Goal: Task Accomplishment & Management: Use online tool/utility

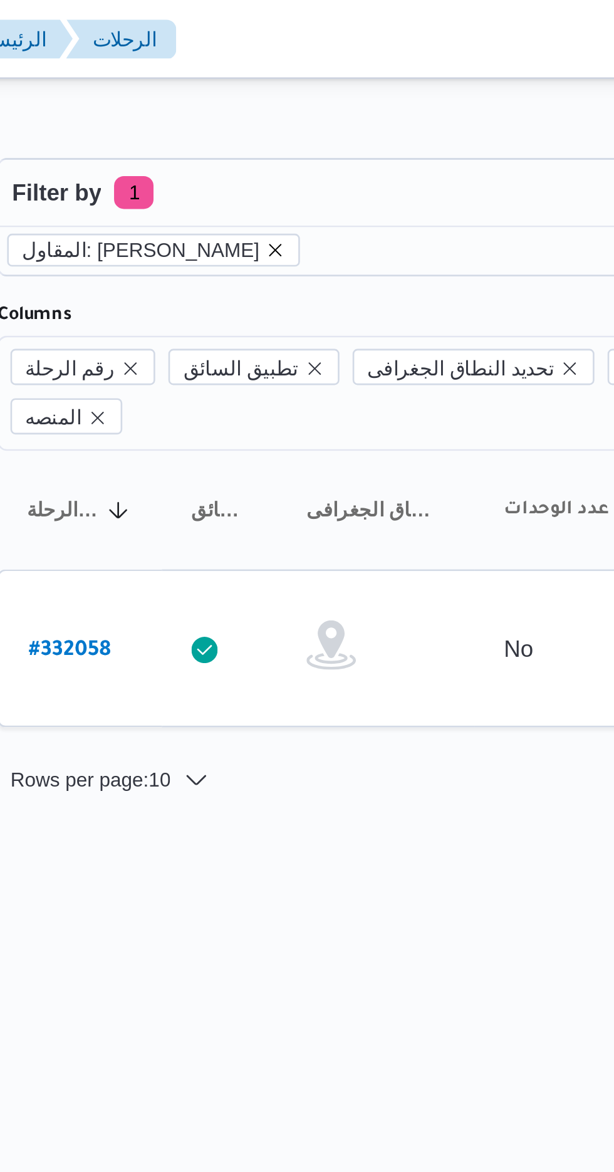
click at [268, 93] on icon "remove selected entity" at bounding box center [269, 95] width 8 height 8
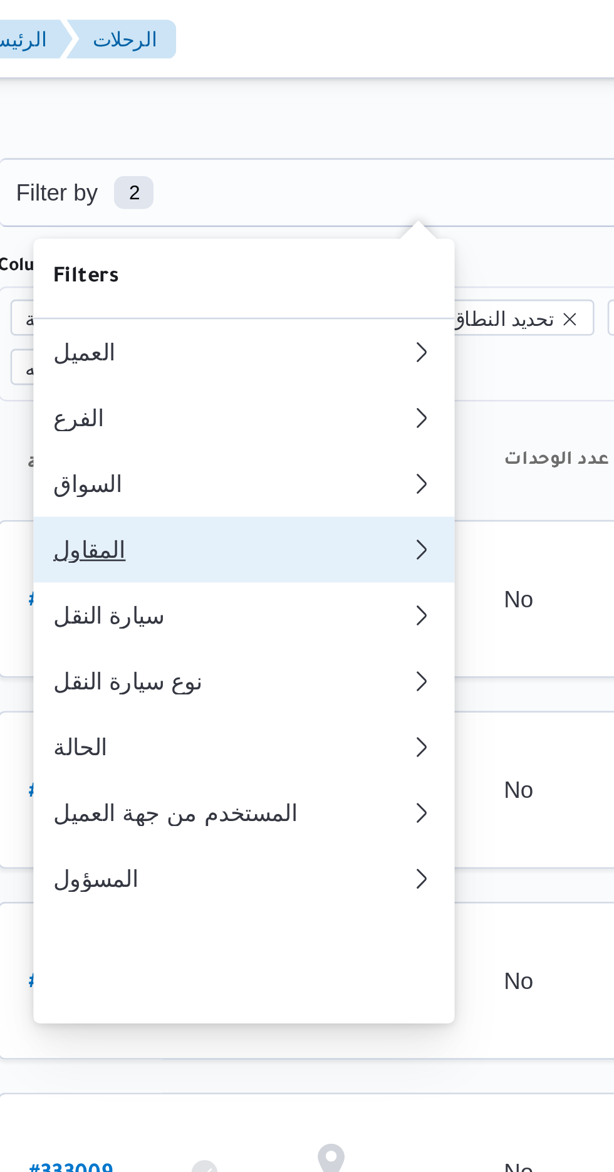
click at [211, 218] on button "المقاول 0" at bounding box center [257, 209] width 160 height 25
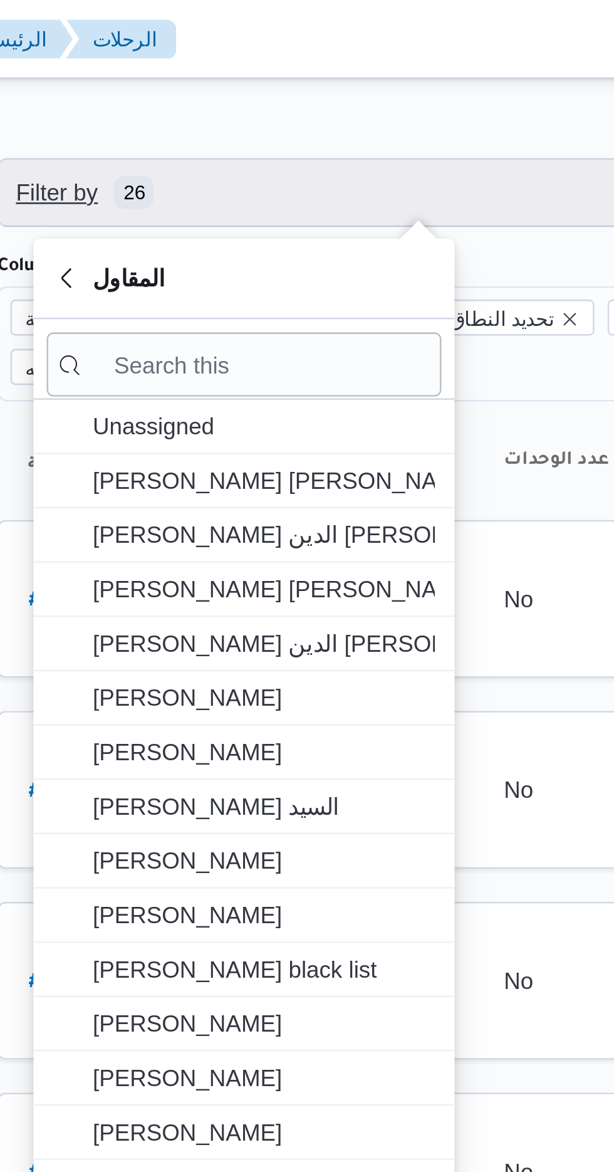
click at [207, 78] on span "26" at bounding box center [214, 73] width 15 height 13
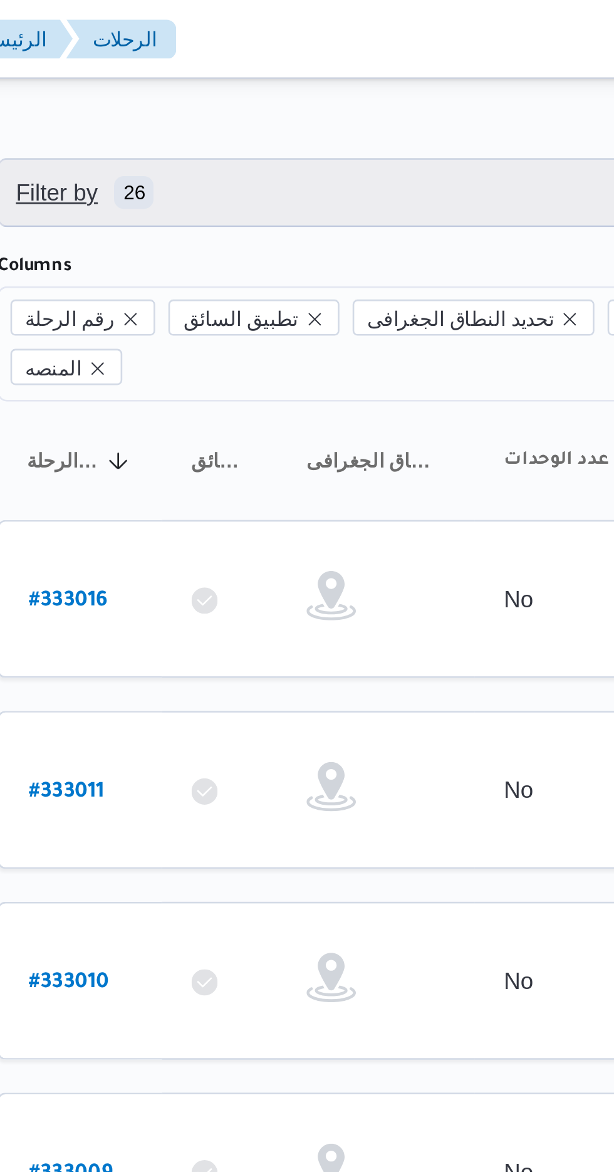
click at [204, 71] on span "Filter by 26" at bounding box center [196, 73] width 54 height 15
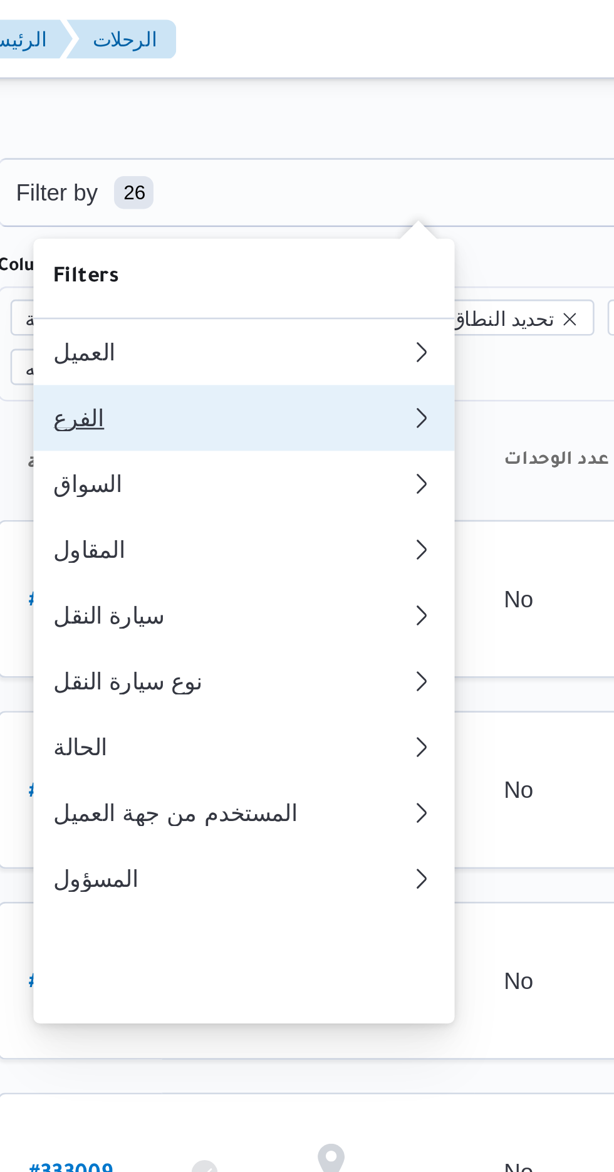
click at [204, 162] on div "الفرع" at bounding box center [251, 159] width 135 height 10
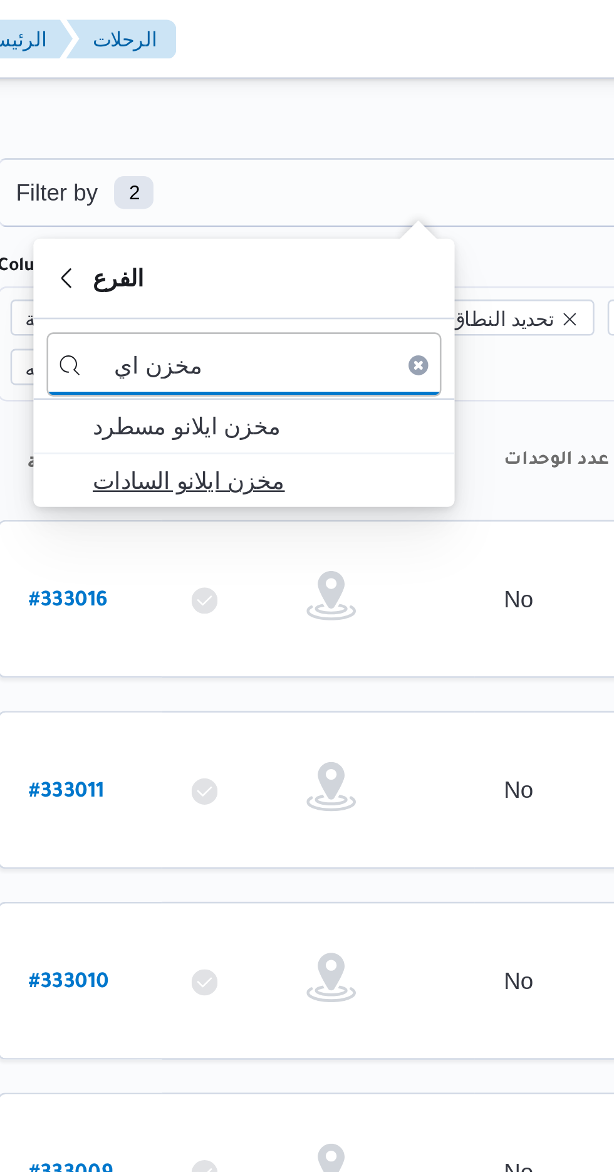
type input "مخزن اي"
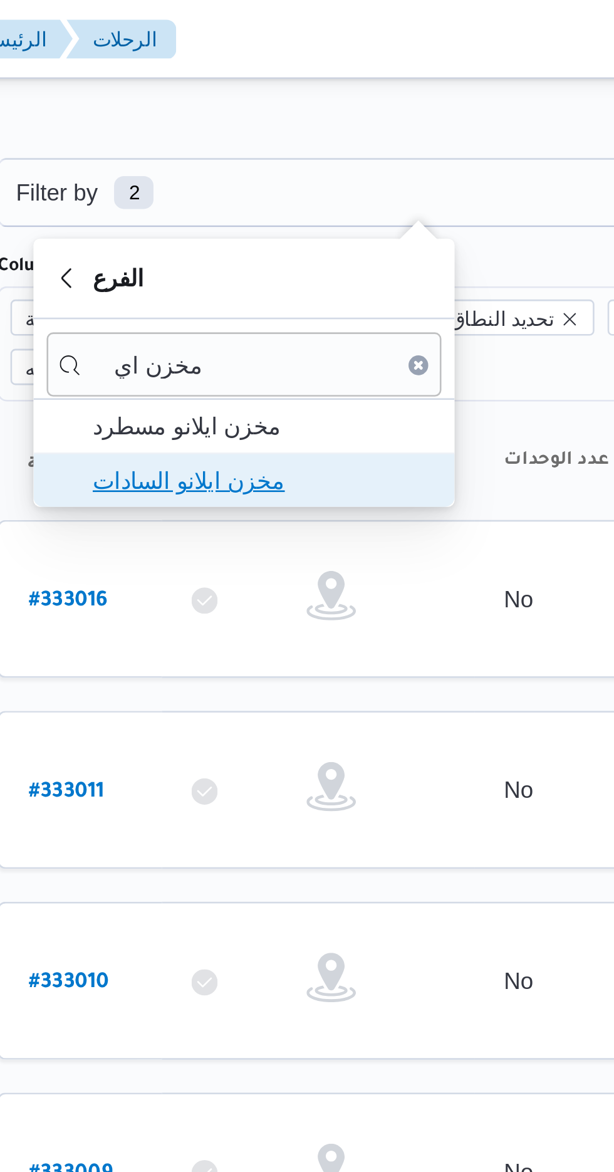
click at [217, 180] on span "مخزن ايلانو السادات" at bounding box center [264, 182] width 130 height 15
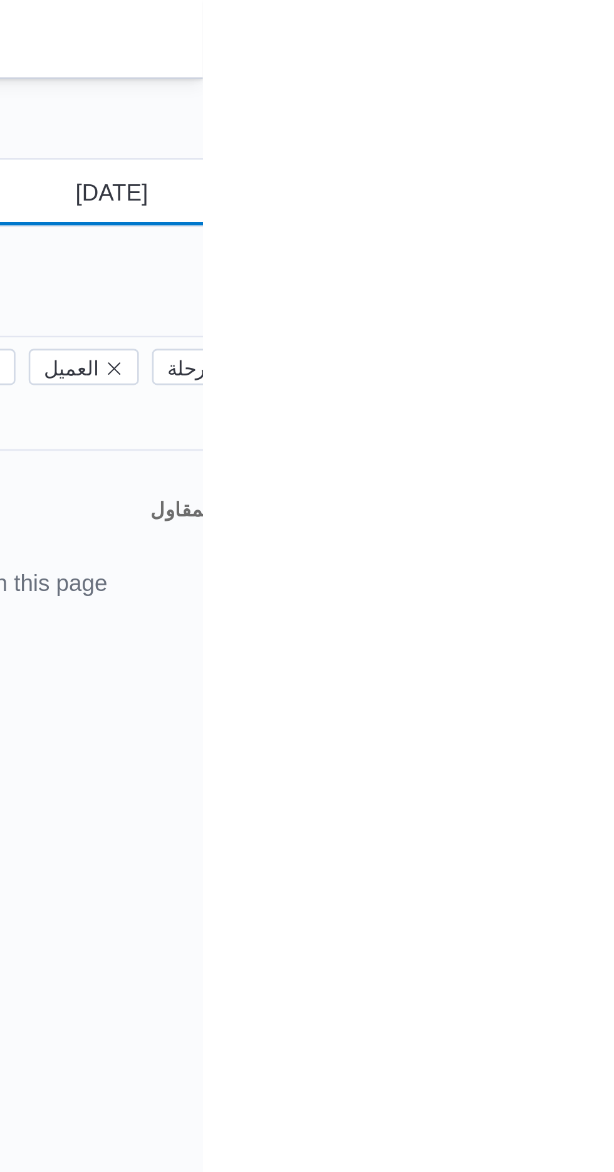
click at [568, 75] on input "[DATE]" at bounding box center [570, 73] width 142 height 25
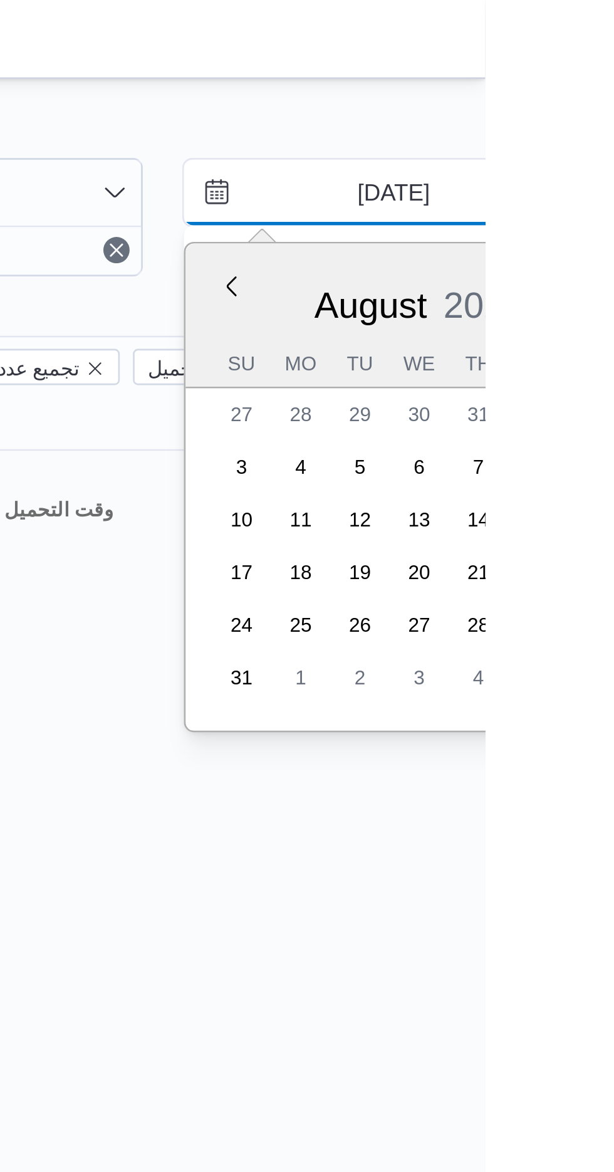
type input "8/8/2025"
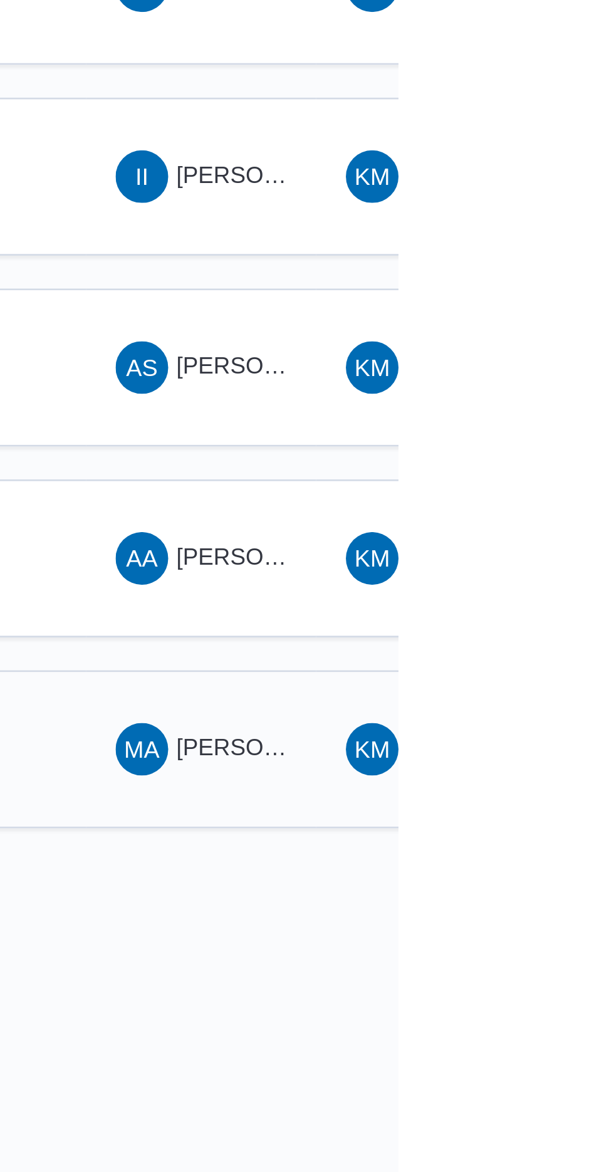
click at [542, 895] on span "مصطفى عبدالله علي مصطفى" at bounding box center [565, 900] width 72 height 10
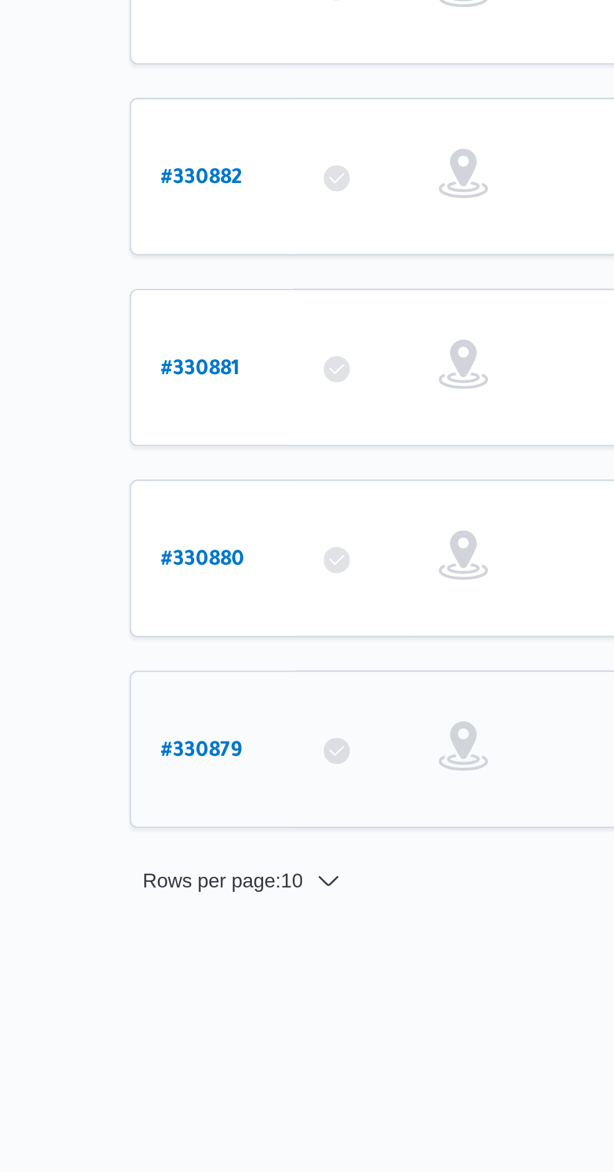
click at [187, 898] on b "# 330879" at bounding box center [190, 902] width 31 height 9
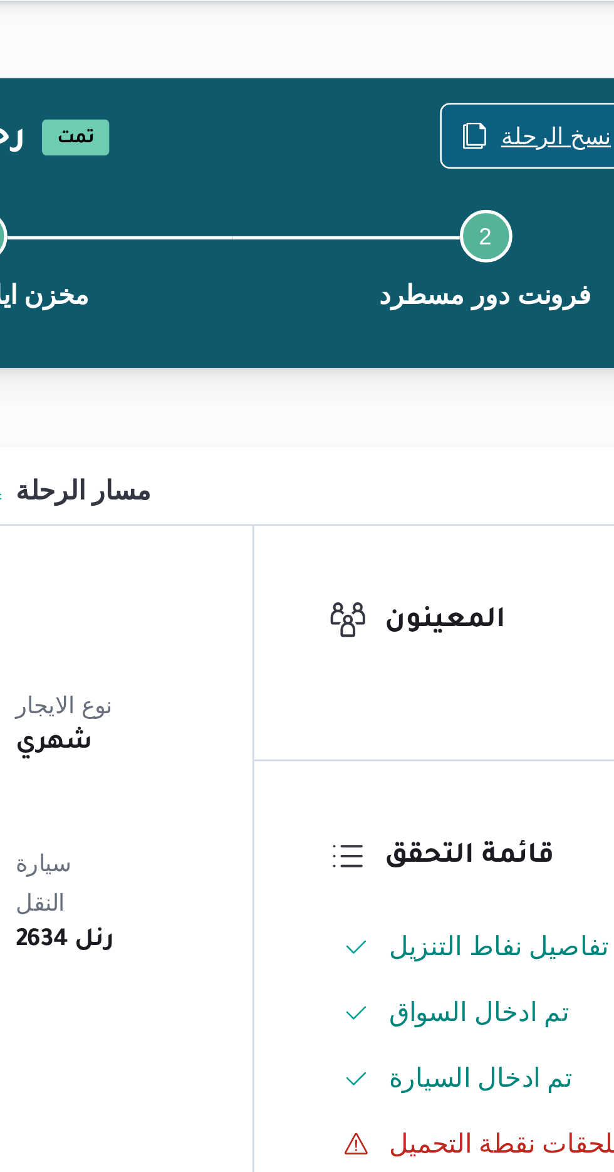
click at [494, 78] on span "نسخ الرحلة" at bounding box center [507, 80] width 42 height 15
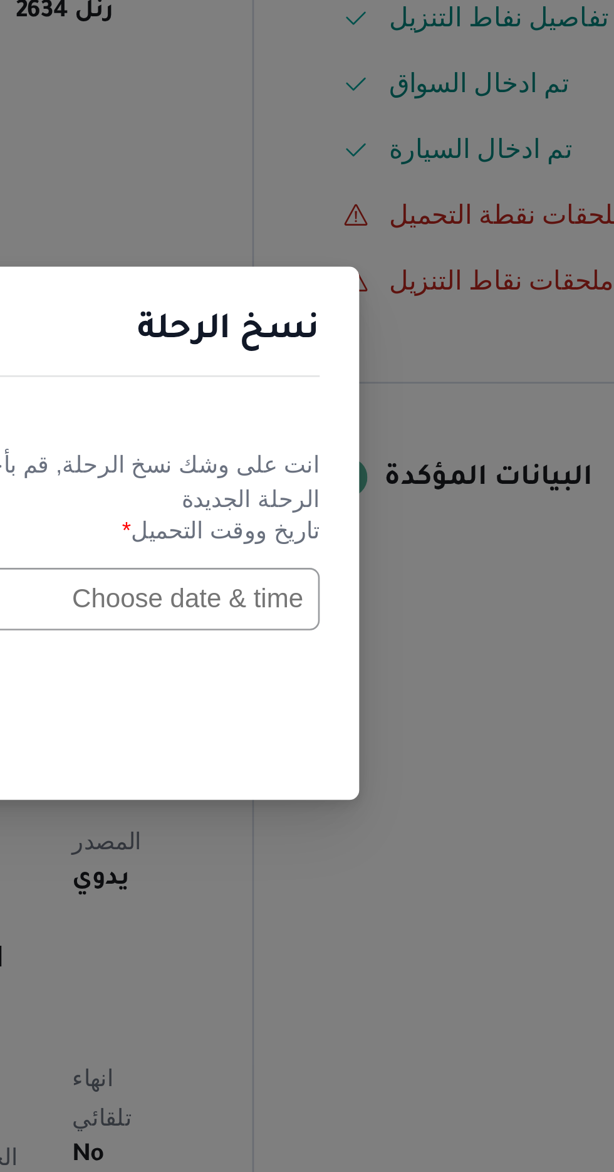
click at [345, 606] on input "text" at bounding box center [348, 611] width 138 height 24
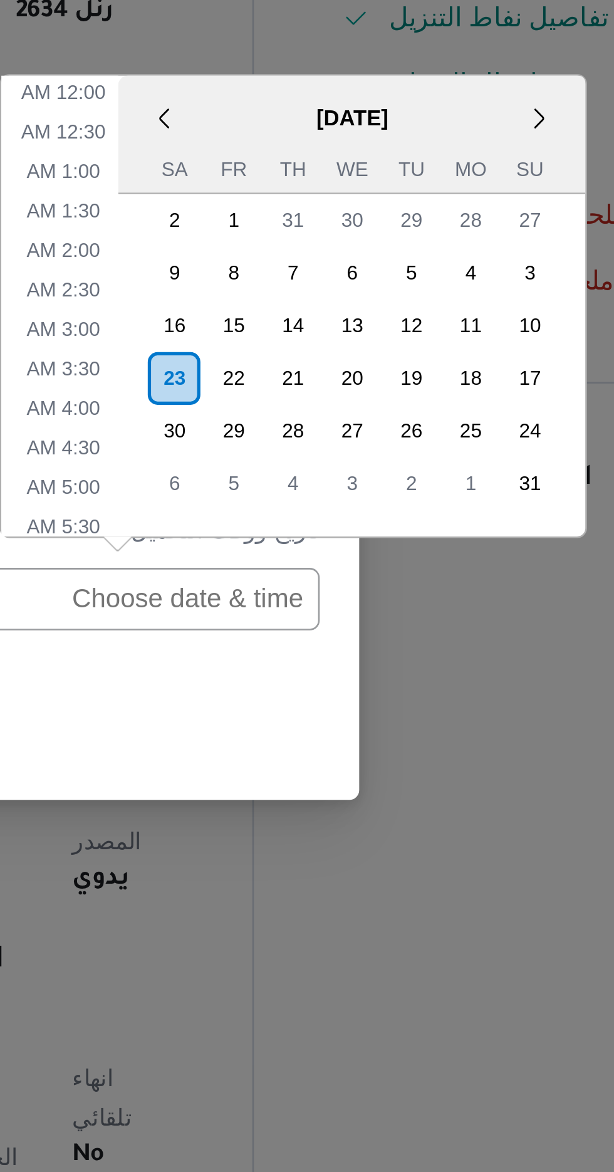
scroll to position [370, 0]
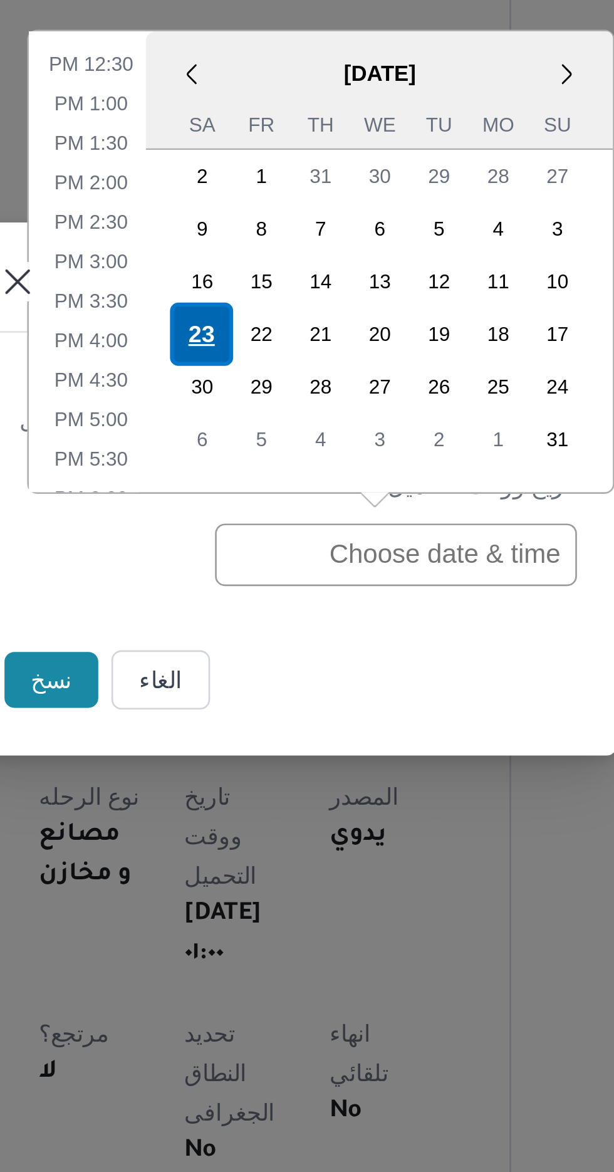
click at [272, 529] on div "23" at bounding box center [275, 527] width 24 height 24
type input "[DATE] 12:00AM"
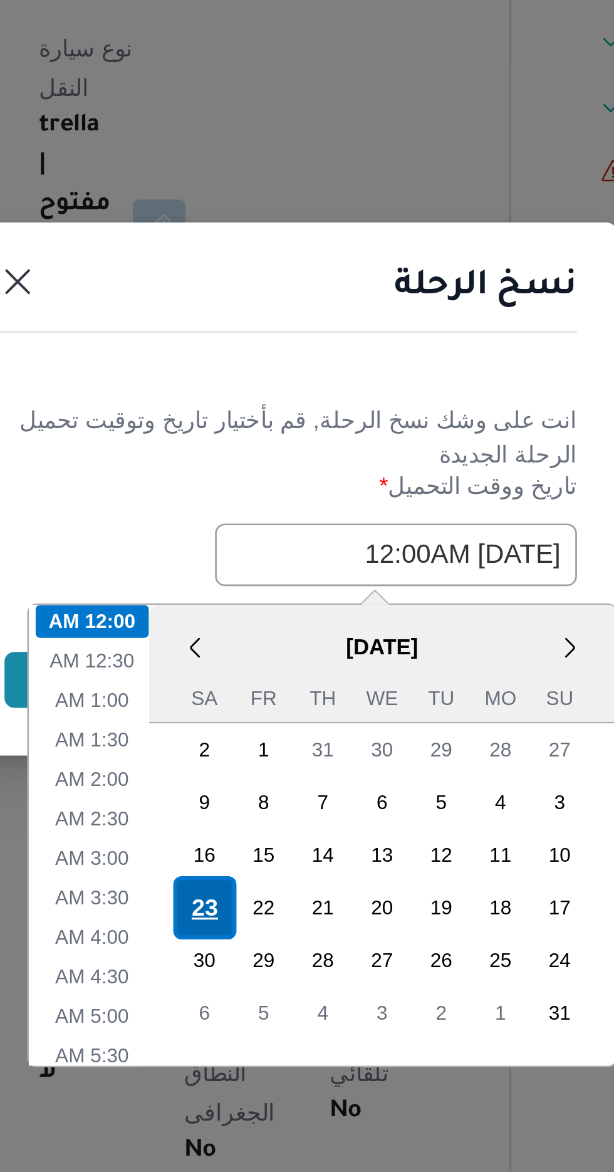
click at [278, 733] on div "23" at bounding box center [275, 745] width 24 height 24
click at [234, 632] on li "12:00 AM" at bounding box center [232, 636] width 43 height 13
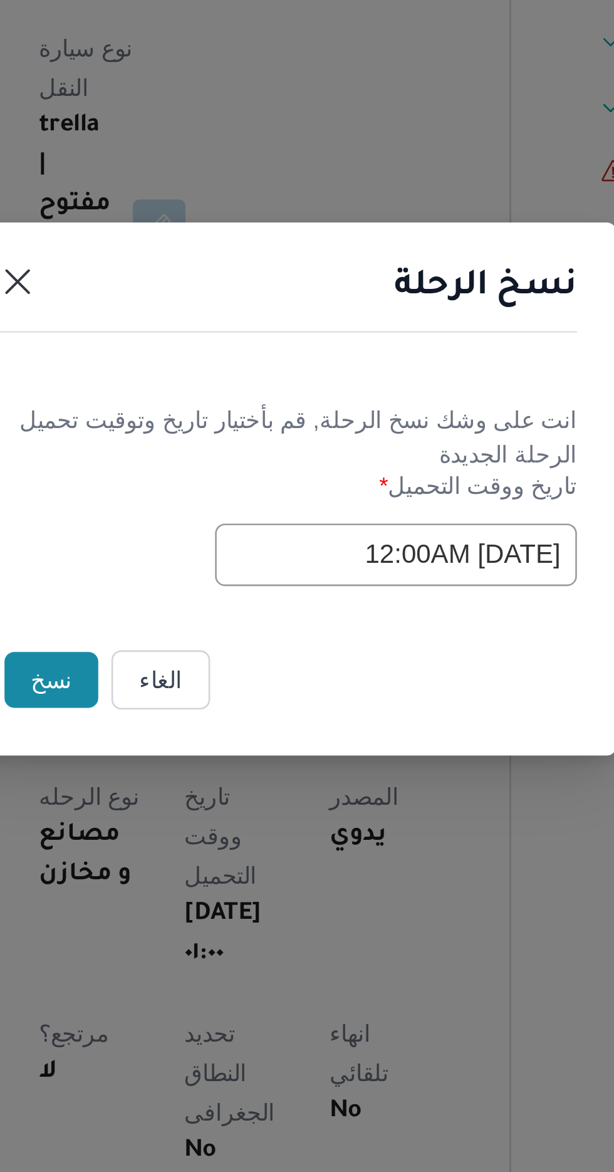
click at [221, 649] on button "نسخ" at bounding box center [217, 658] width 36 height 21
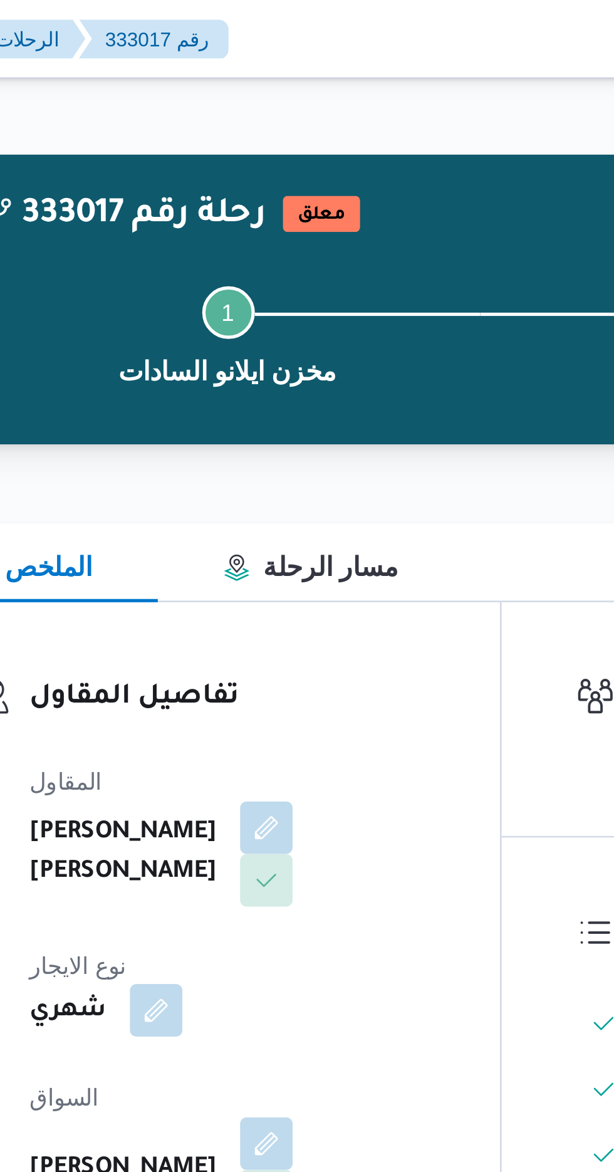
click at [271, 375] on button "button" at bounding box center [261, 385] width 20 height 20
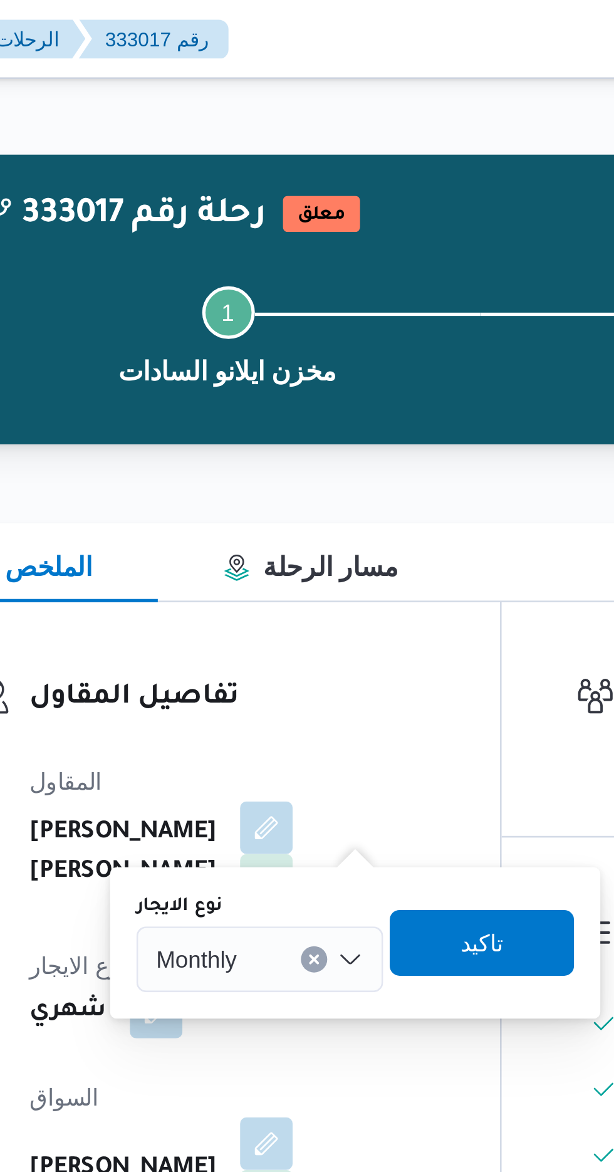
click at [313, 363] on div "Monthly" at bounding box center [300, 365] width 94 height 25
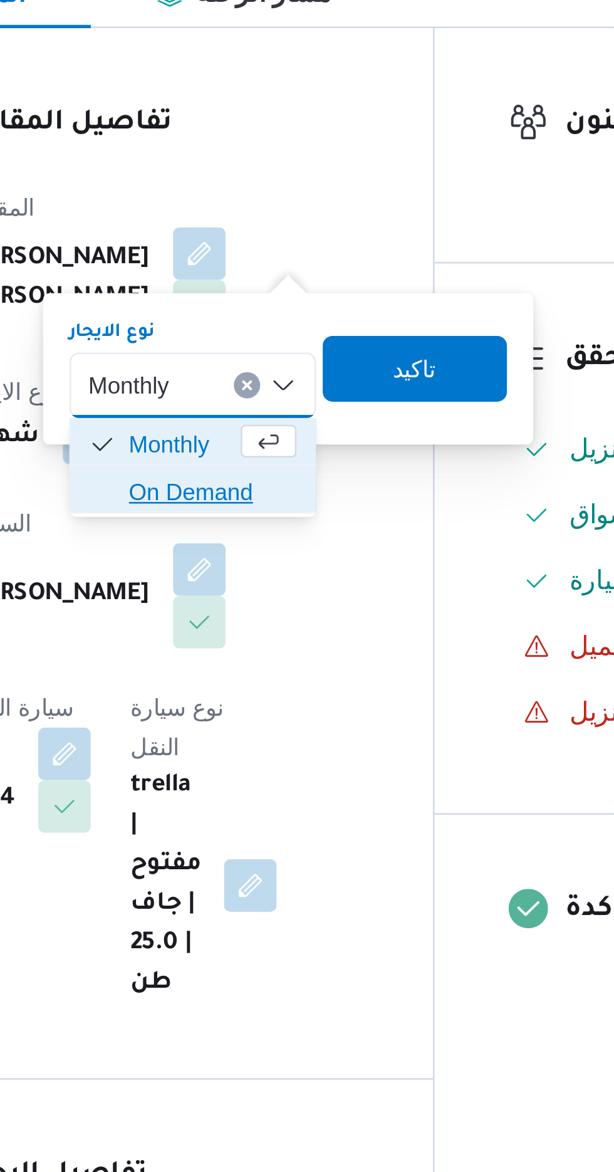
click at [308, 405] on span "On Demand" at bounding box center [308, 405] width 64 height 15
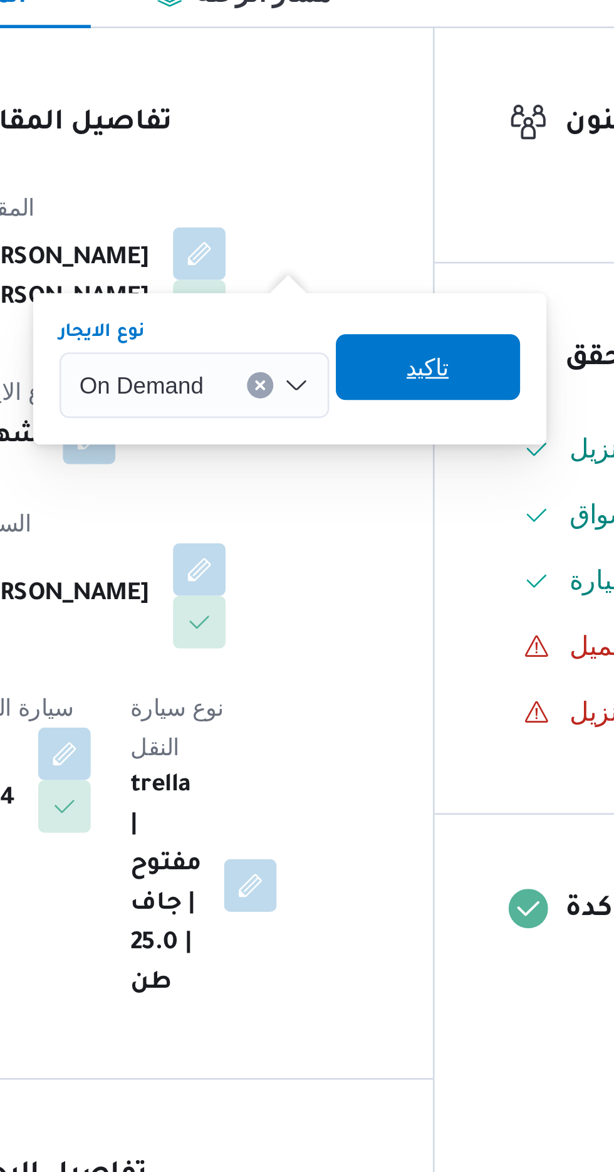
click at [389, 361] on span "تاكيد" at bounding box center [390, 358] width 16 height 15
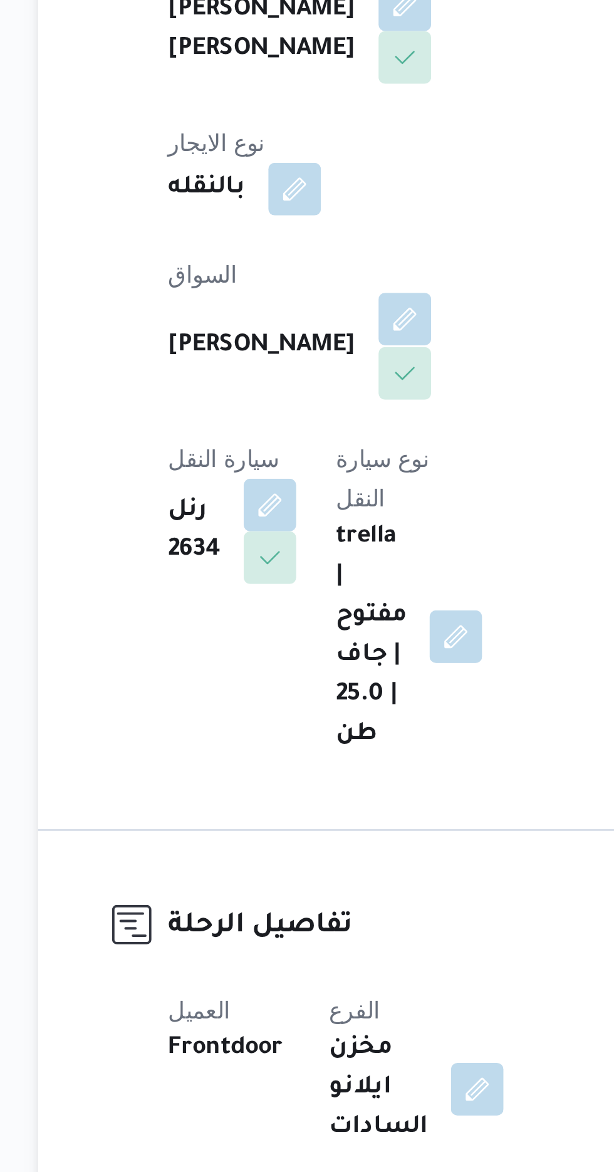
click at [293, 425] on button "button" at bounding box center [303, 435] width 20 height 20
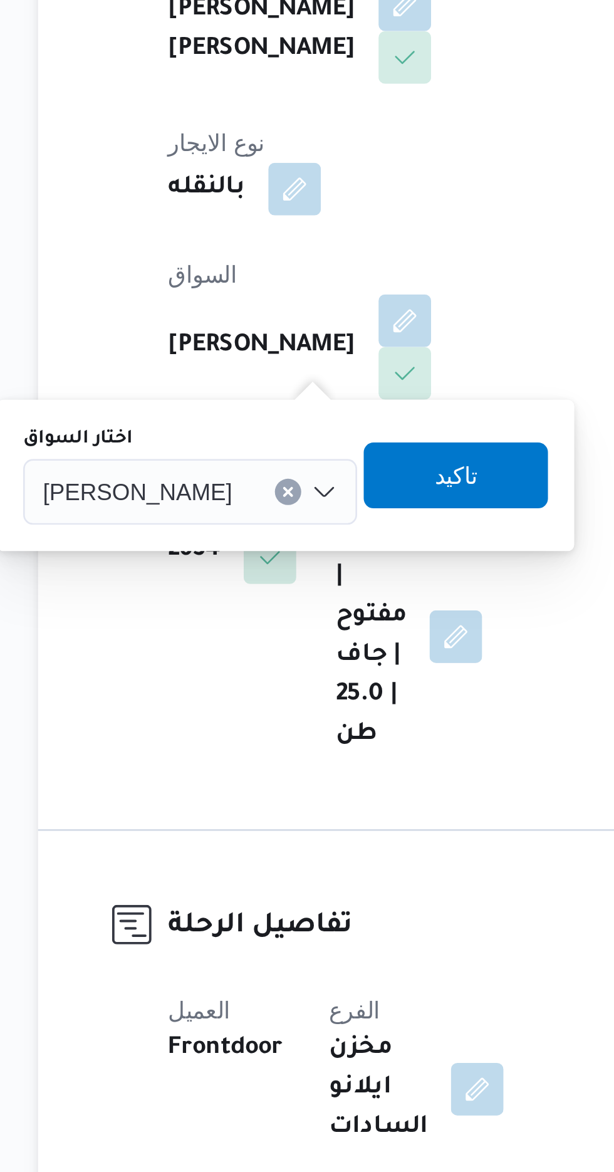
click at [237, 502] on span "مصطفى عبدالله علي مصطفى" at bounding box center [201, 500] width 72 height 14
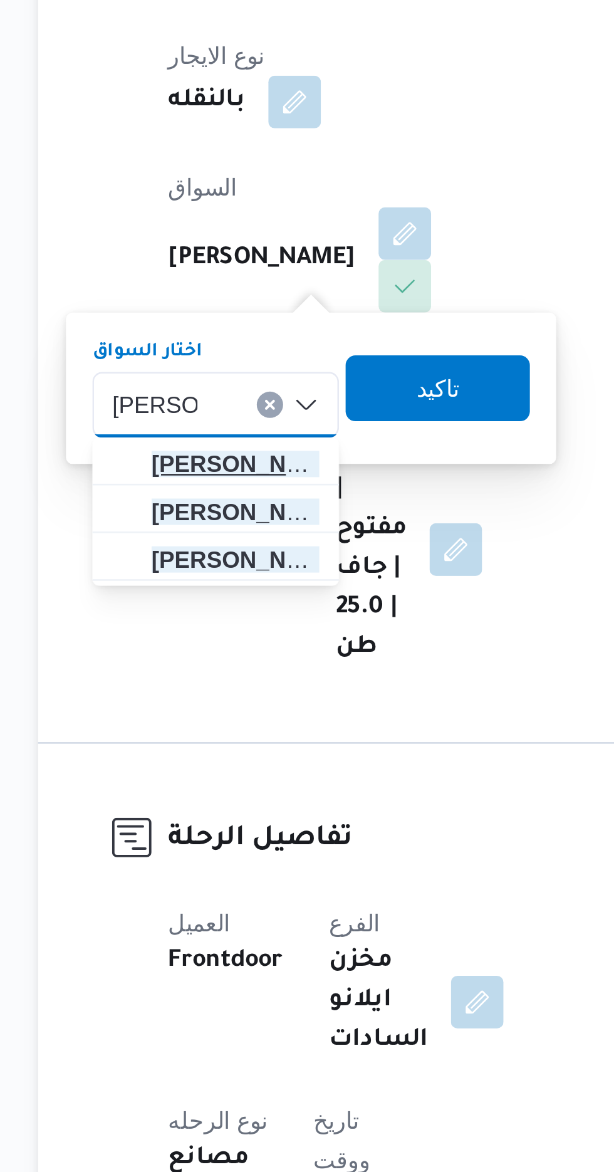
type input "[PERSON_NAME]"
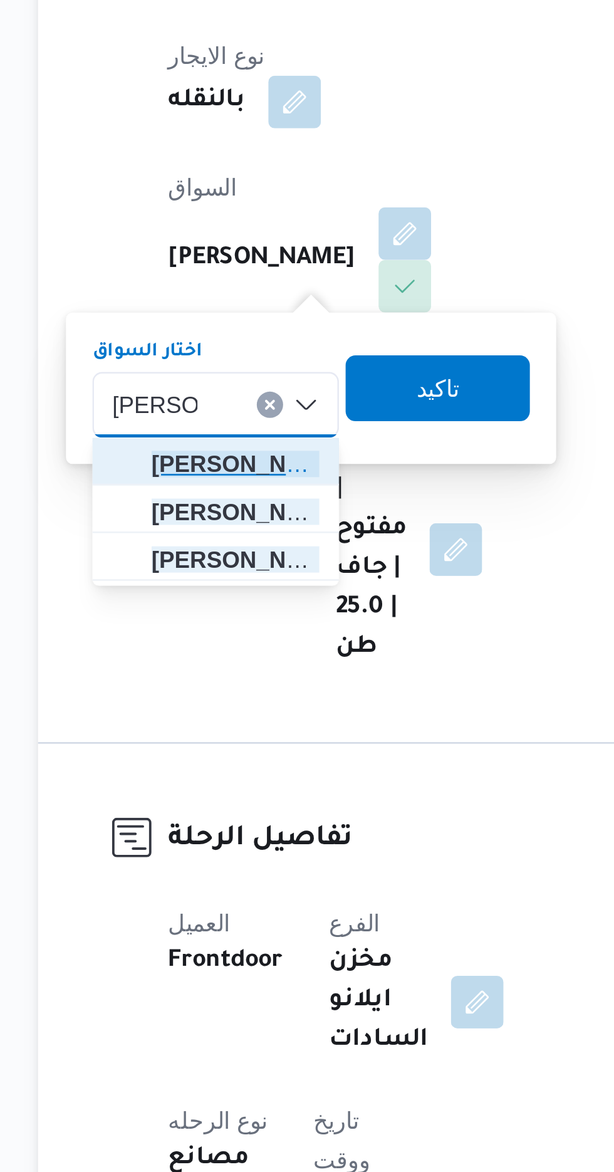
click at [244, 524] on span "احمد السع يد السعيد الحفناوي" at bounding box center [238, 523] width 64 height 15
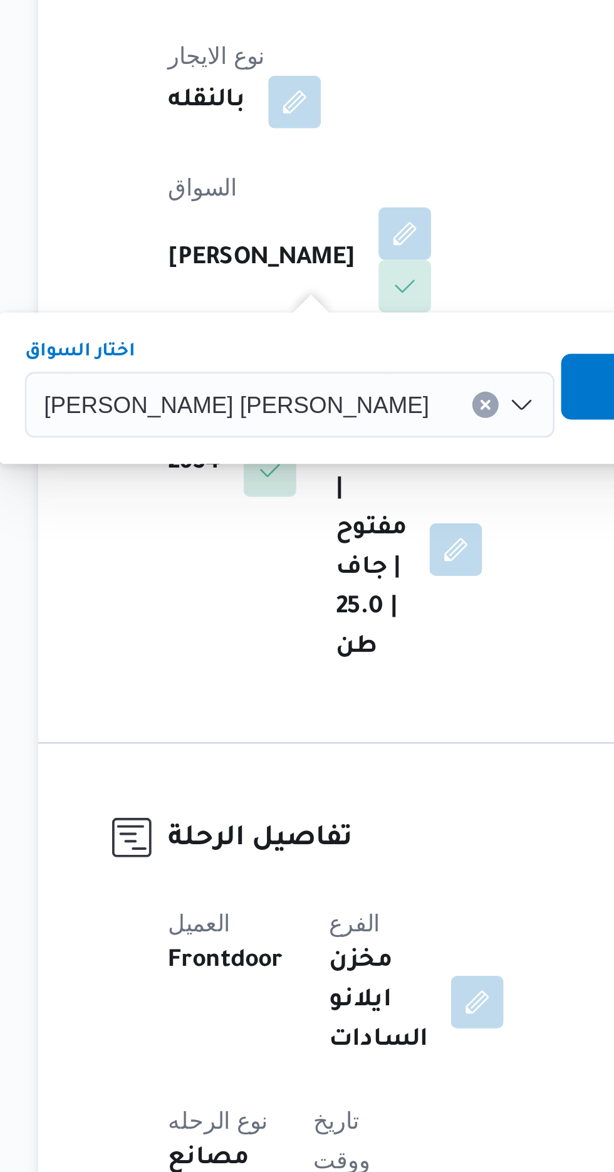
click at [389, 495] on span "تاكيد" at bounding box center [397, 493] width 16 height 15
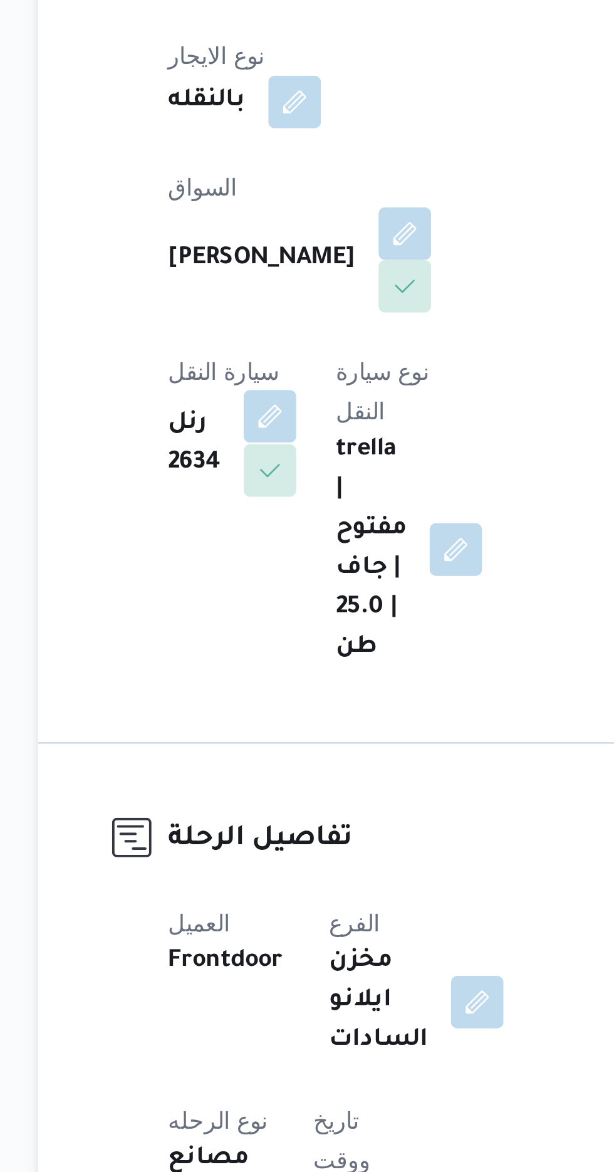
click at [261, 495] on button "button" at bounding box center [251, 505] width 20 height 20
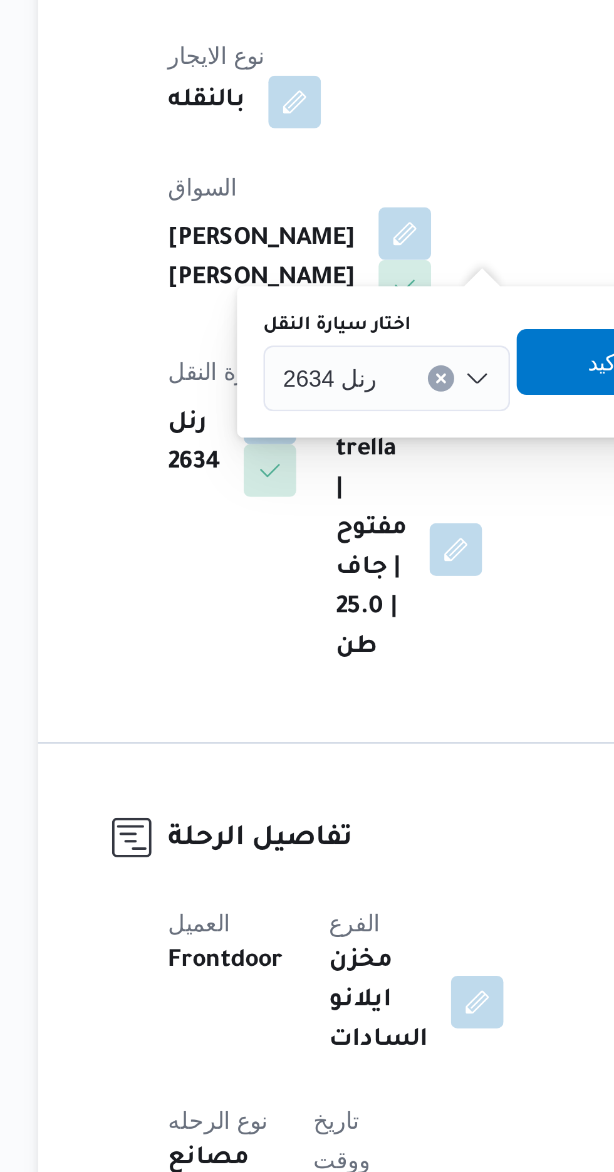
click at [294, 488] on div at bounding box center [297, 491] width 6 height 20
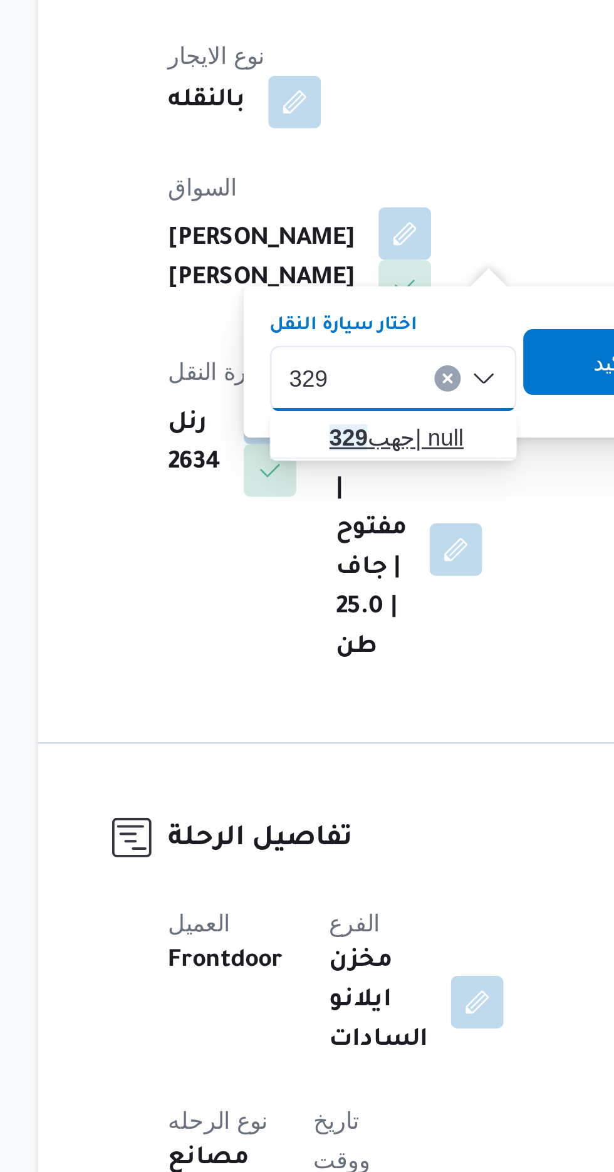
type input "329"
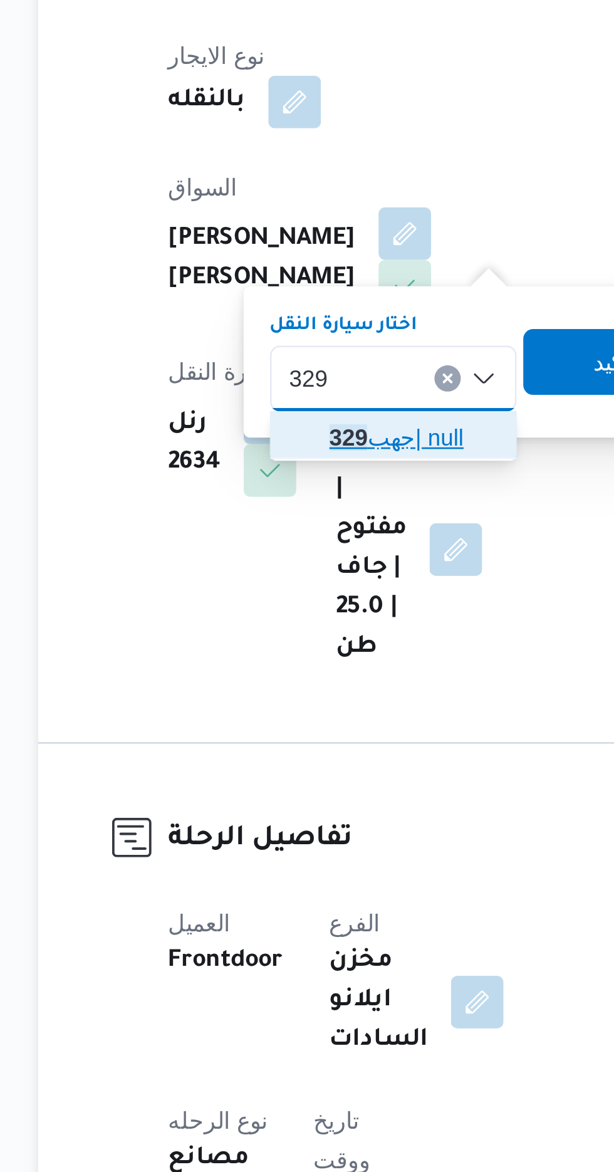
click at [301, 509] on span "جهب 329 | null" at bounding box center [306, 513] width 64 height 15
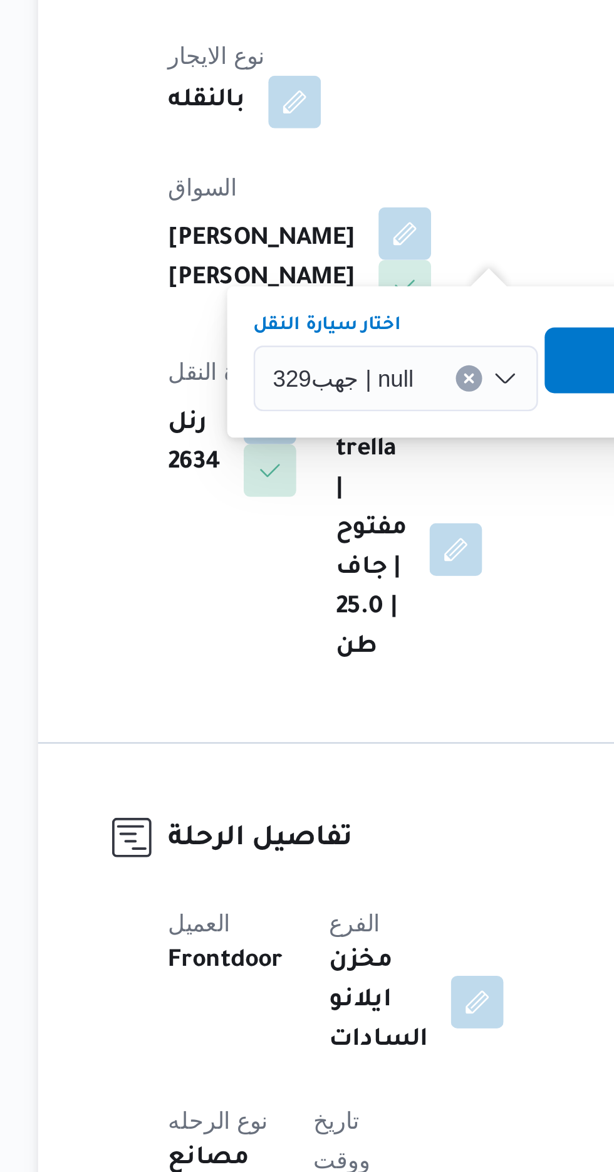
click at [368, 486] on span "تاكيد" at bounding box center [391, 483] width 70 height 25
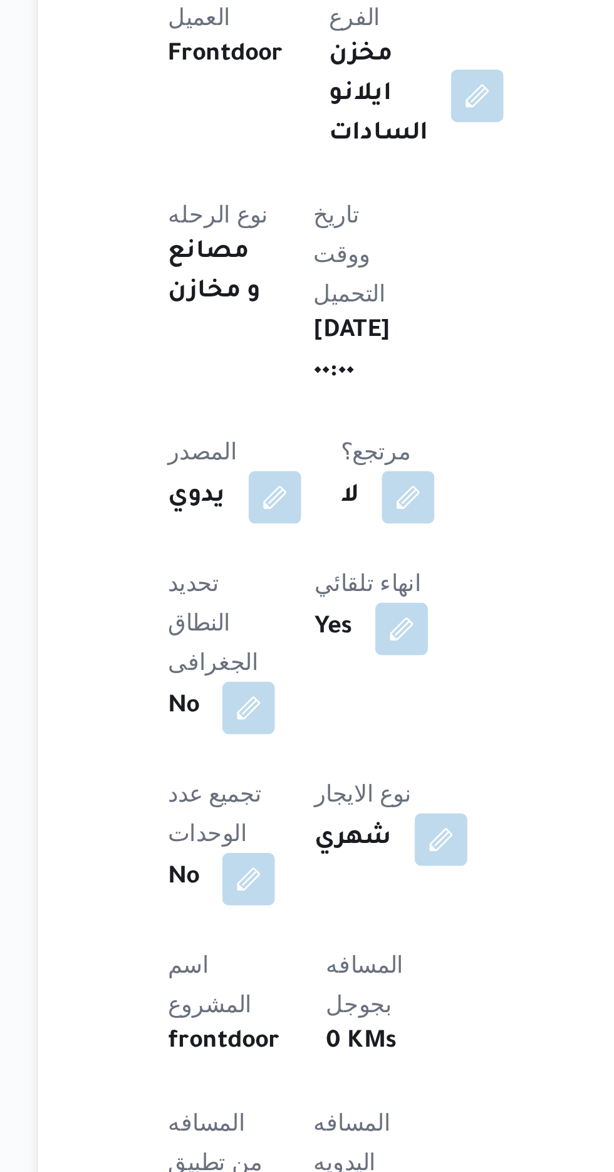
click at [292, 1141] on button "button" at bounding box center [302, 1151] width 20 height 20
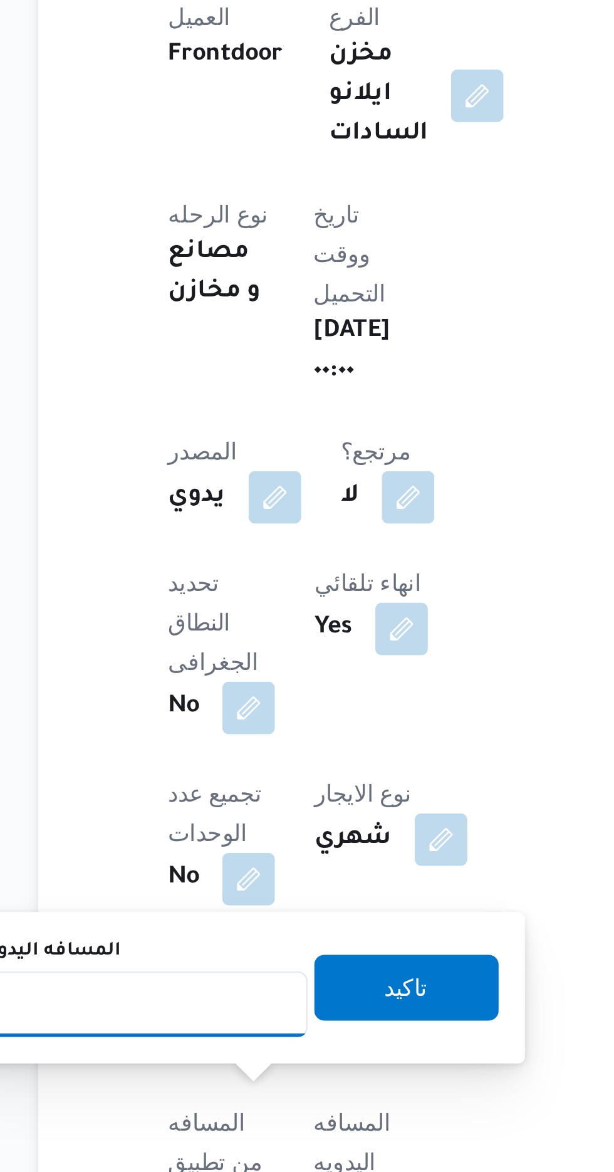
click at [237, 1071] on input "المسافه اليدويه" at bounding box center [203, 1073] width 125 height 25
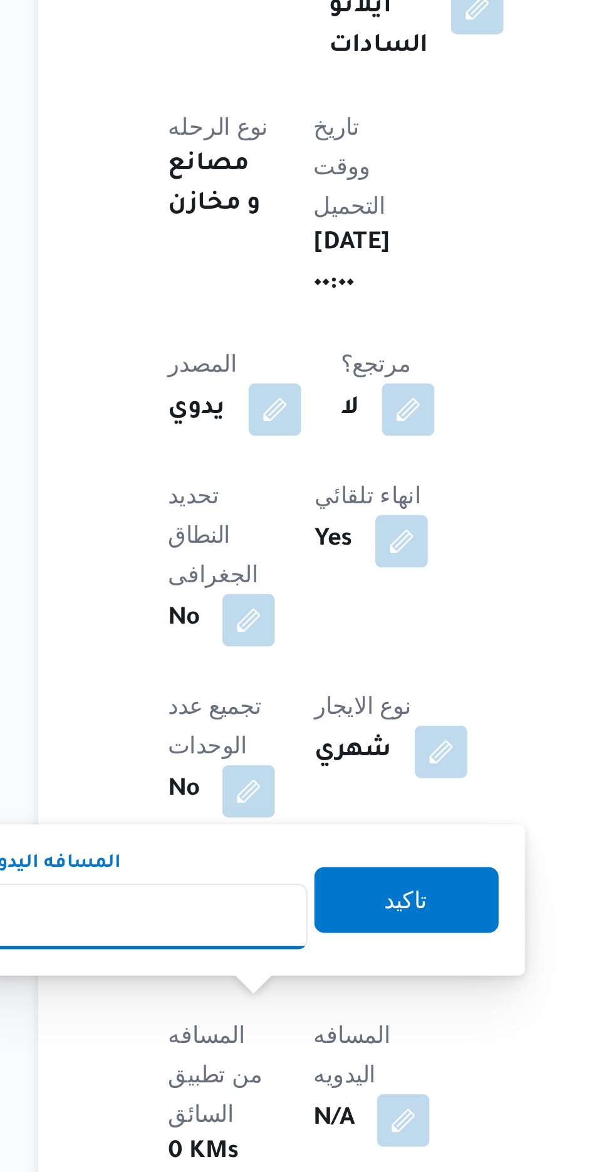
scroll to position [130, 0]
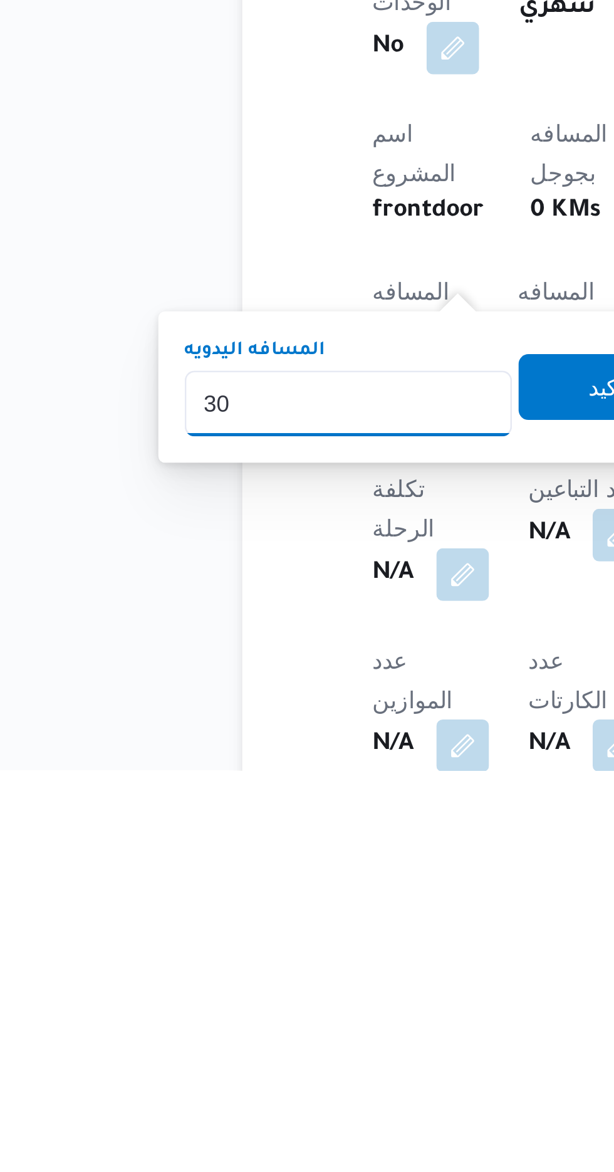
type input "300"
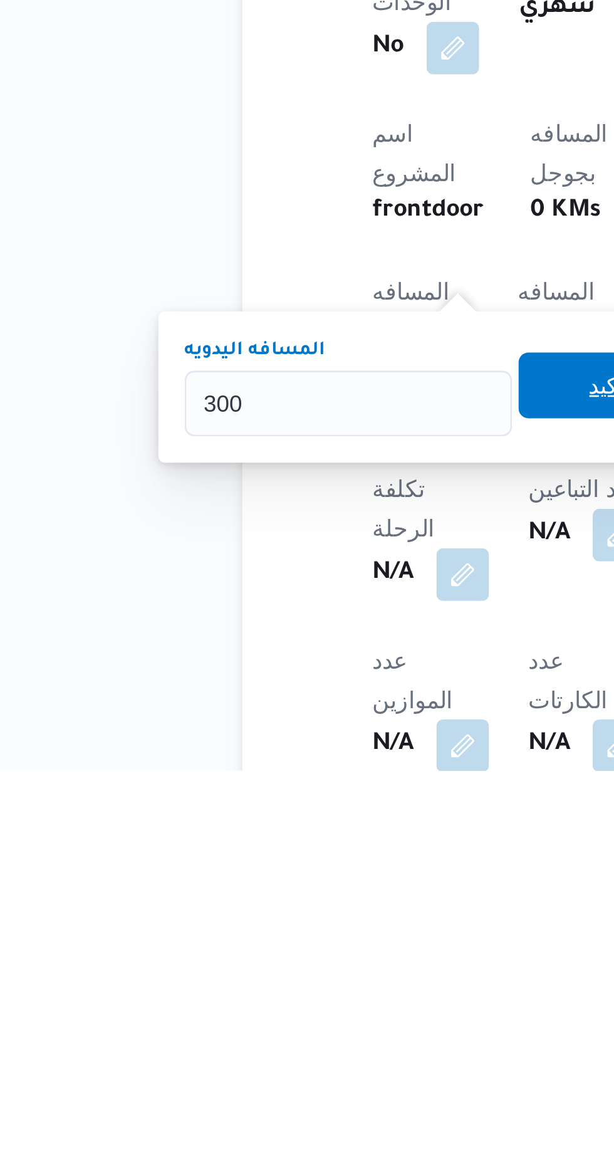
click at [293, 1016] on span "تاكيد" at bounding box center [303, 1024] width 70 height 25
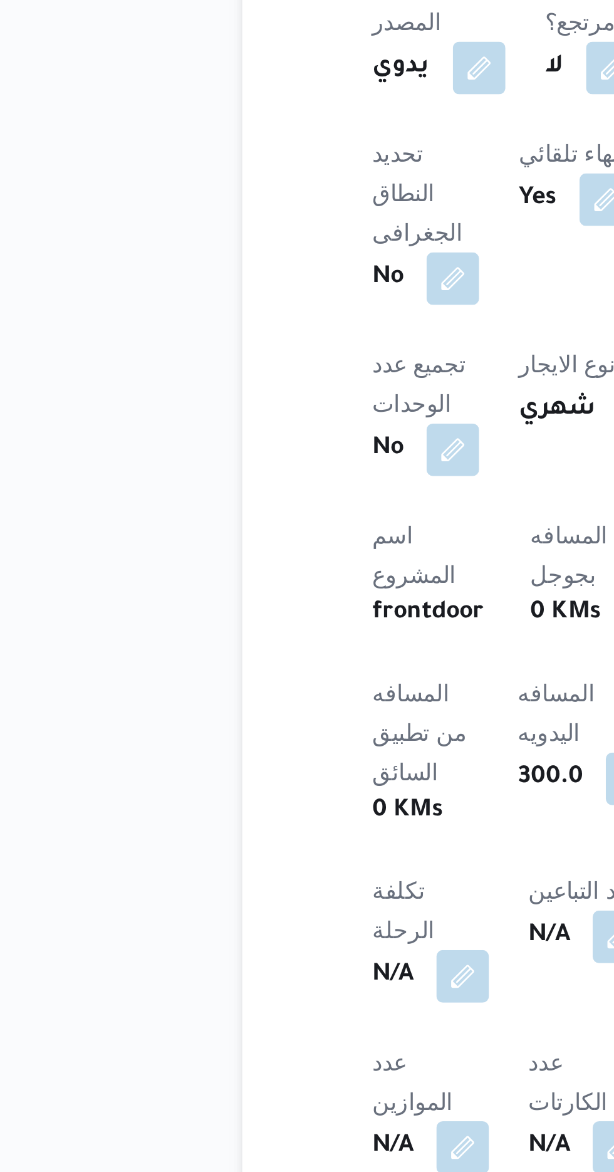
click at [306, 871] on button "button" at bounding box center [316, 881] width 20 height 20
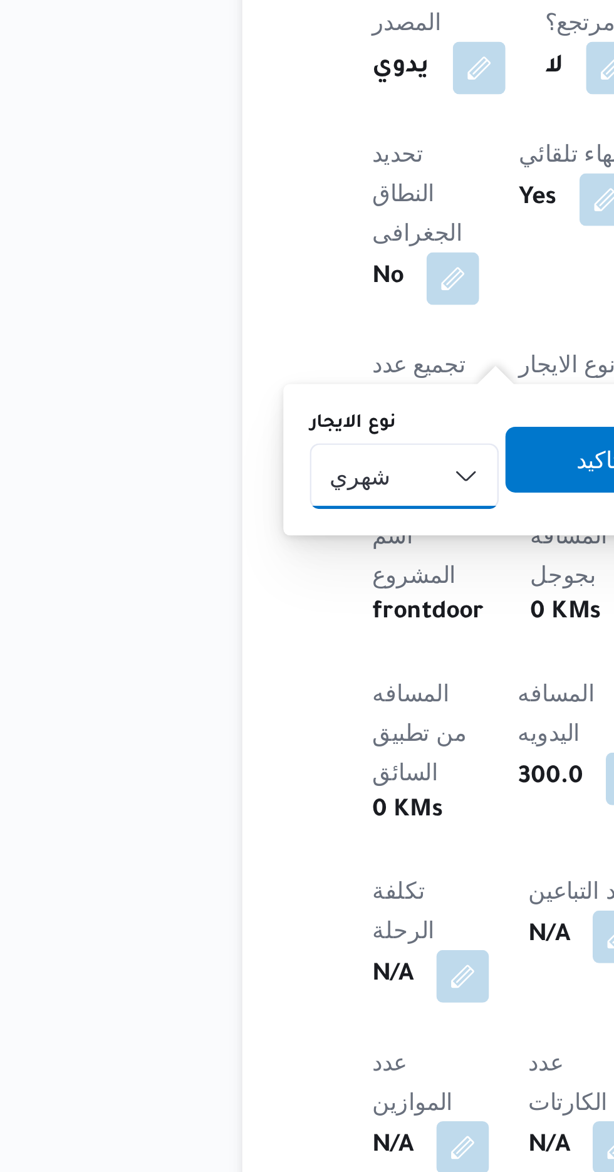
click at [236, 906] on select "شهري بالنقله إيجار يومي" at bounding box center [225, 906] width 72 height 25
select select "on_demand"
click at [189, 894] on select "شهري بالنقله إيجار يومي" at bounding box center [225, 906] width 72 height 25
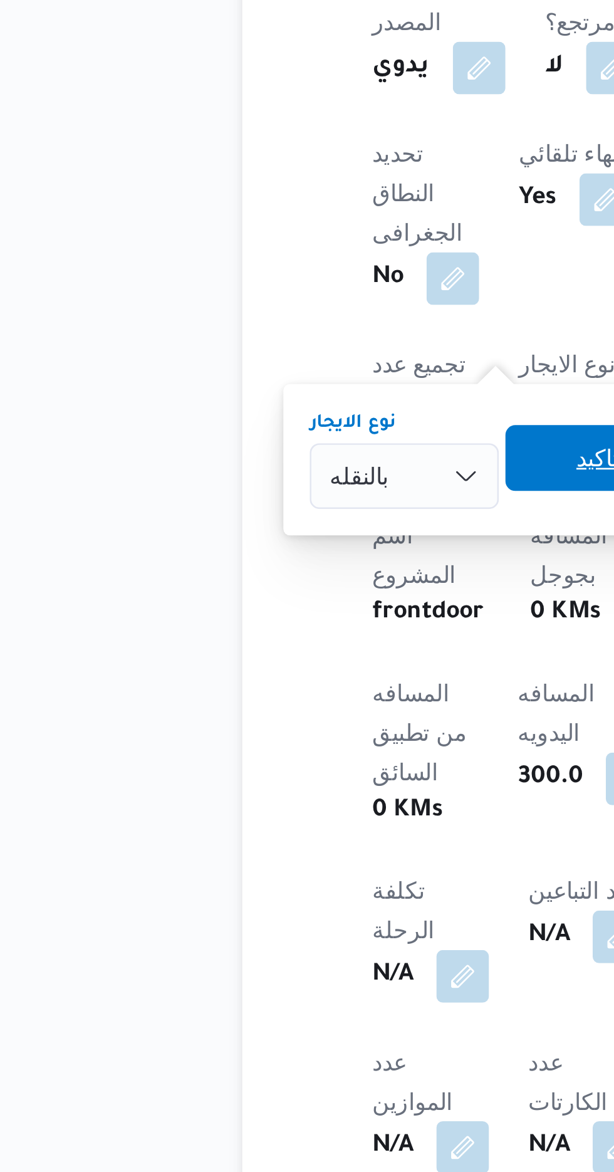
click at [290, 895] on span "تاكيد" at bounding box center [298, 899] width 16 height 15
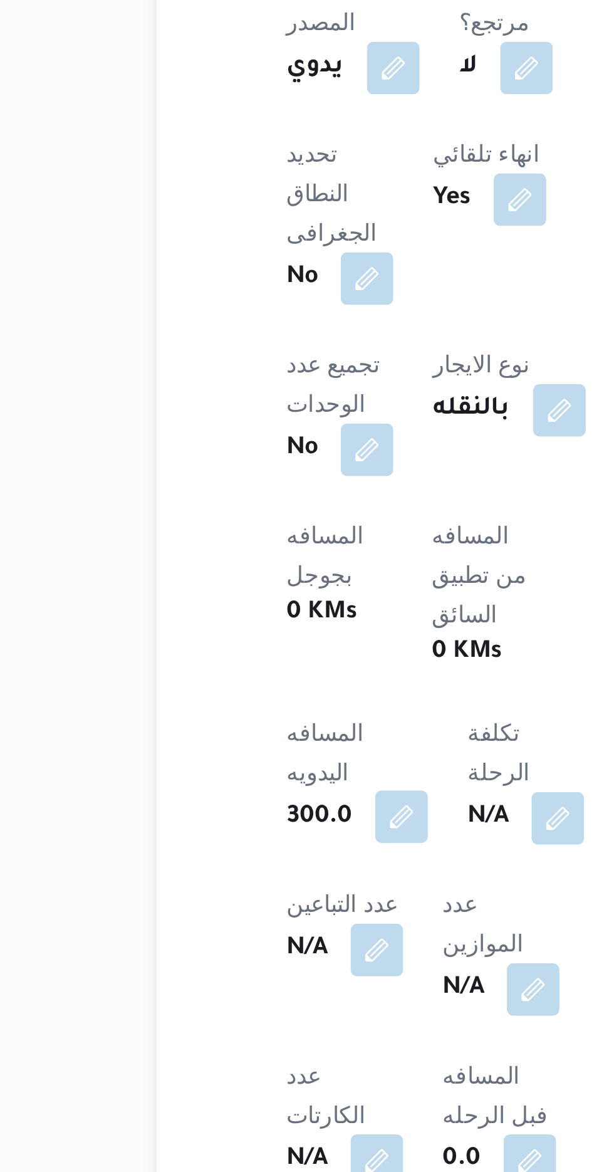
click at [266, 1026] on button "button" at bounding box center [256, 1036] width 20 height 20
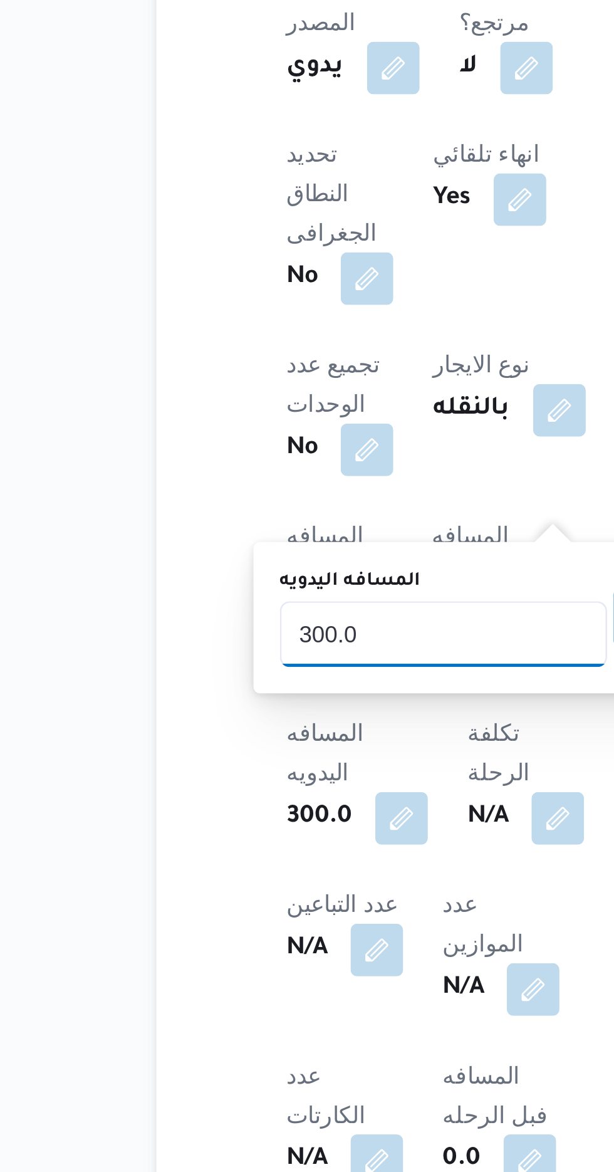
click at [278, 967] on input "300.0" at bounding box center [272, 966] width 125 height 25
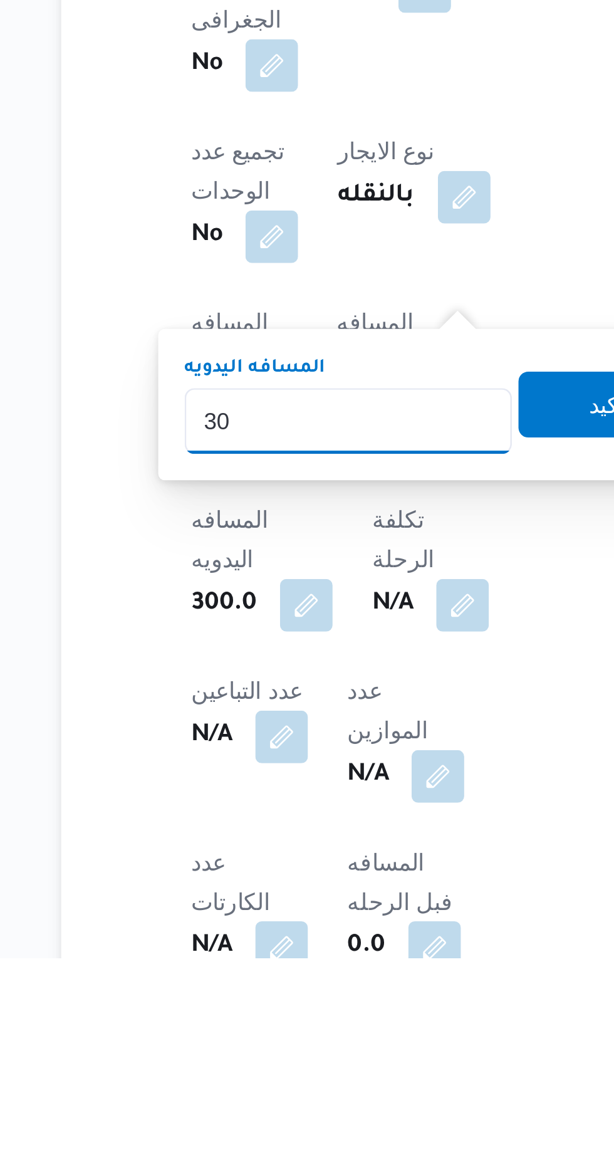
type input "3"
type input "220"
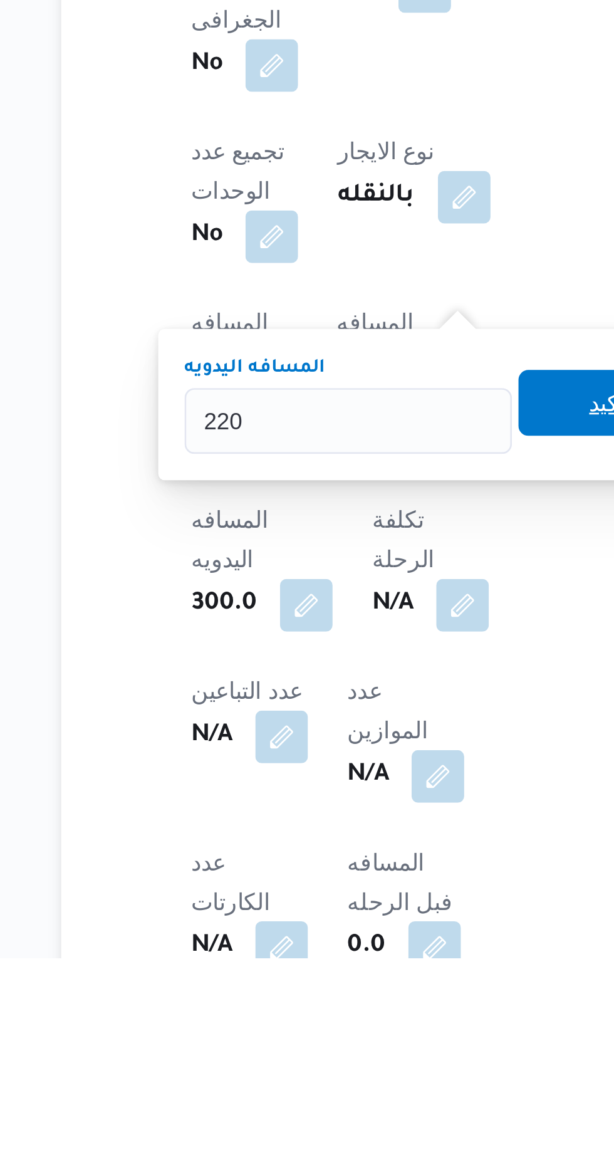
click at [357, 962] on span "تاكيد" at bounding box center [372, 960] width 70 height 25
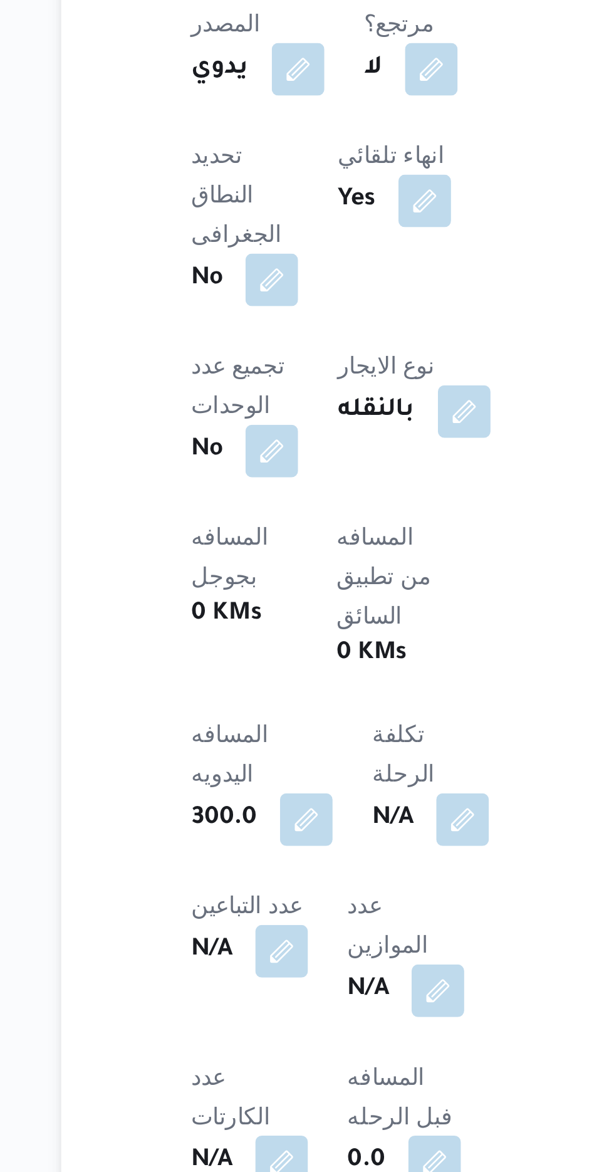
scroll to position [491, 0]
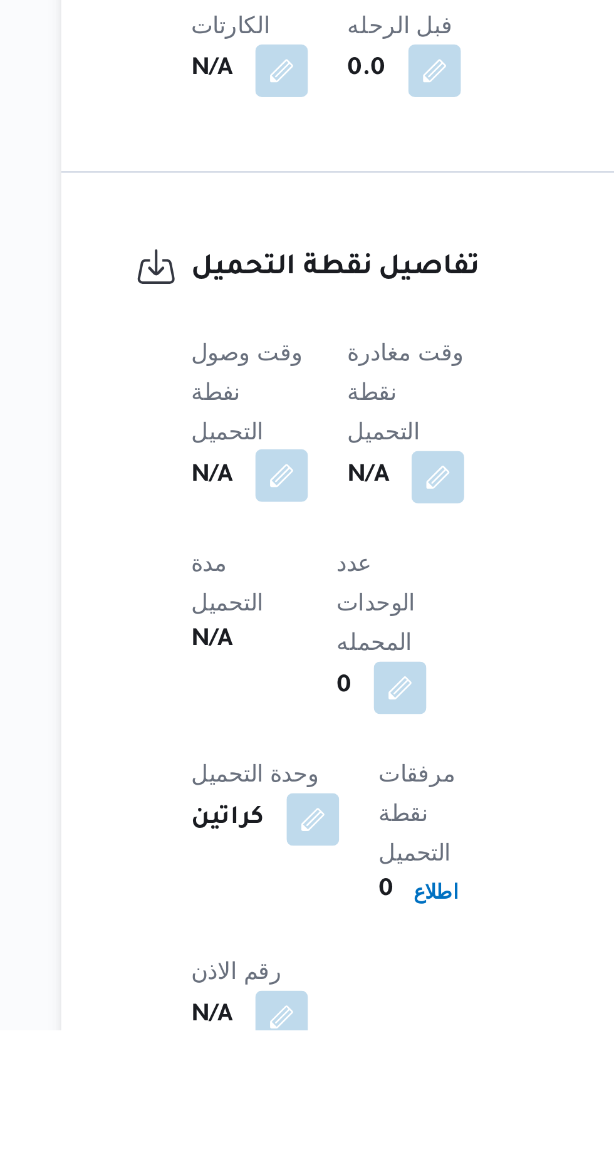
click at [249, 950] on button "button" at bounding box center [247, 960] width 20 height 20
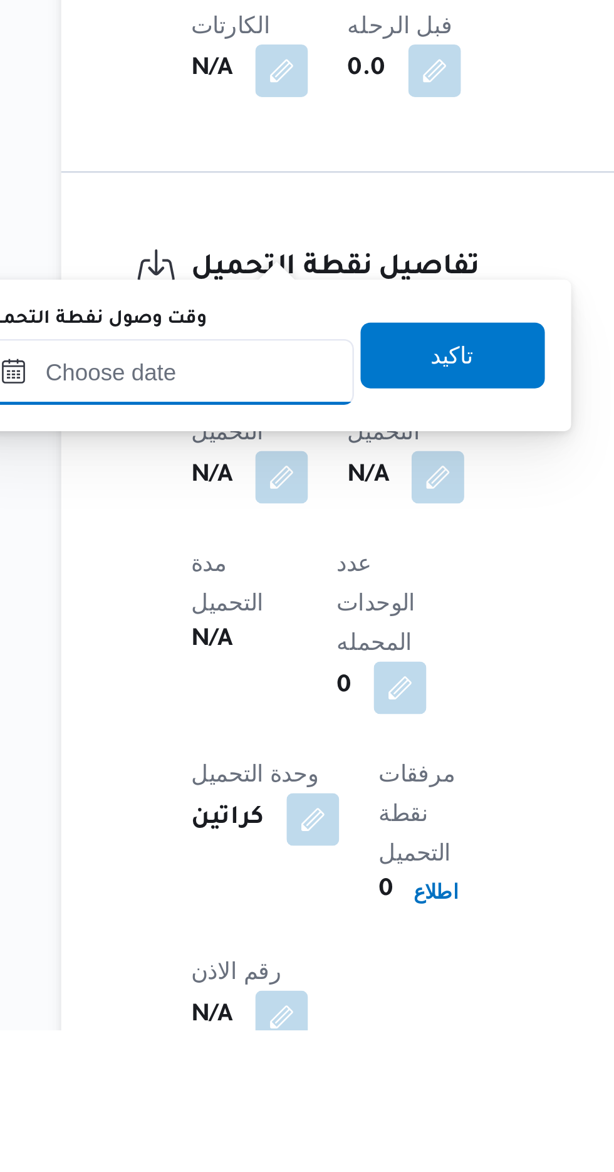
click at [211, 921] on input "وقت وصول نفطة التحميل" at bounding box center [203, 920] width 142 height 25
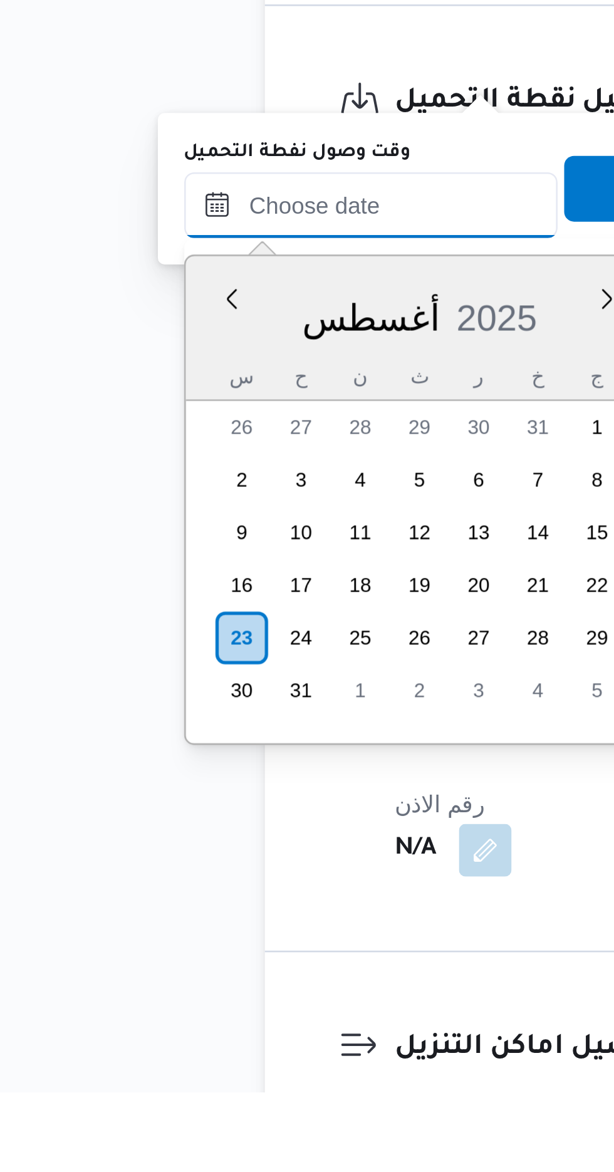
scroll to position [578, 0]
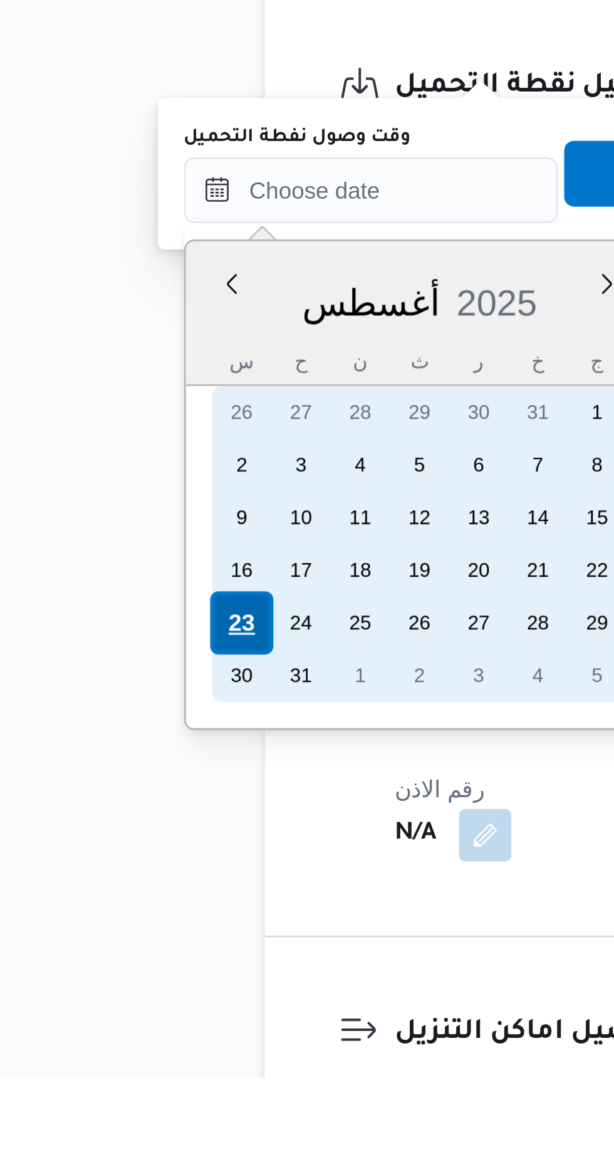
click at [149, 1001] on div "23" at bounding box center [154, 999] width 24 height 24
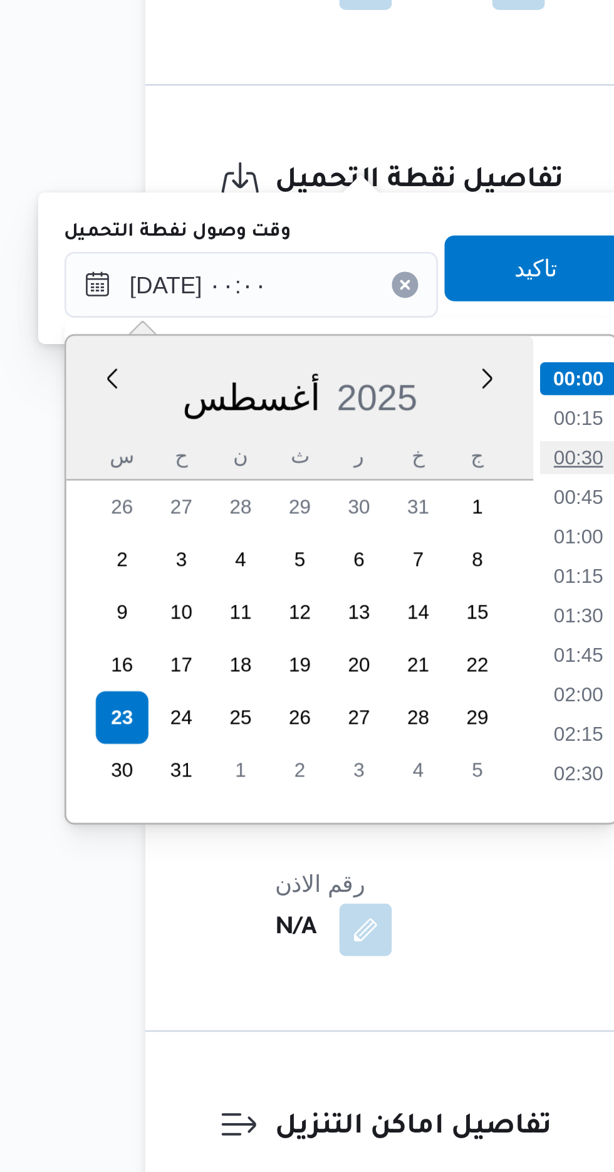
click at [325, 897] on li "00:30" at bounding box center [327, 899] width 29 height 13
type input "[DATE] ٠٠:٣٠"
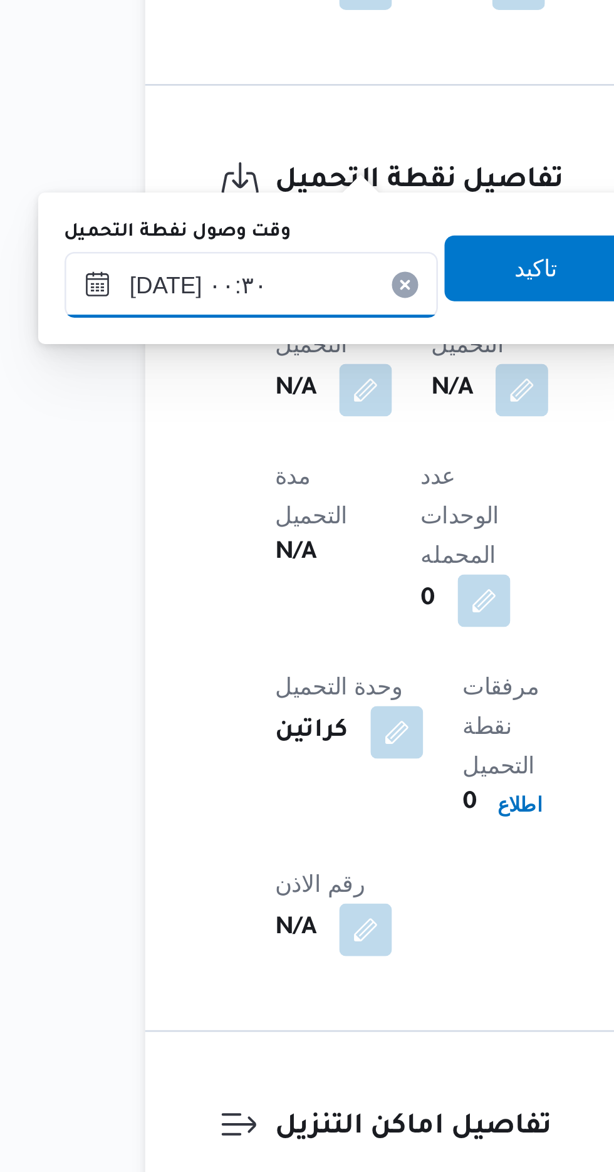
scroll to position [578, 0]
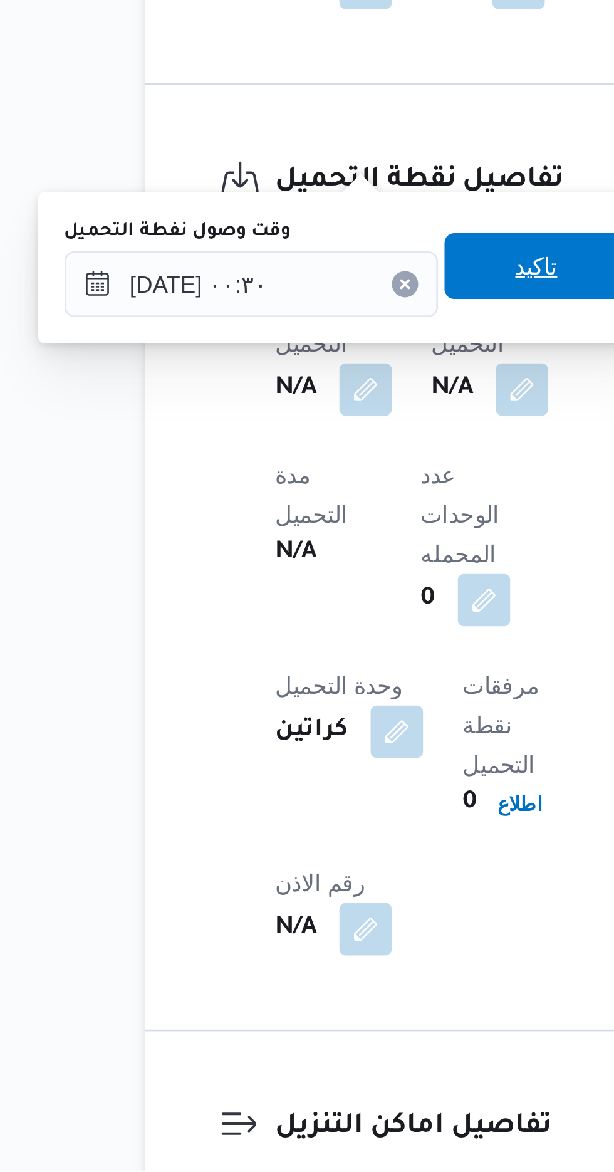
click at [317, 825] on span "تاكيد" at bounding box center [312, 826] width 16 height 15
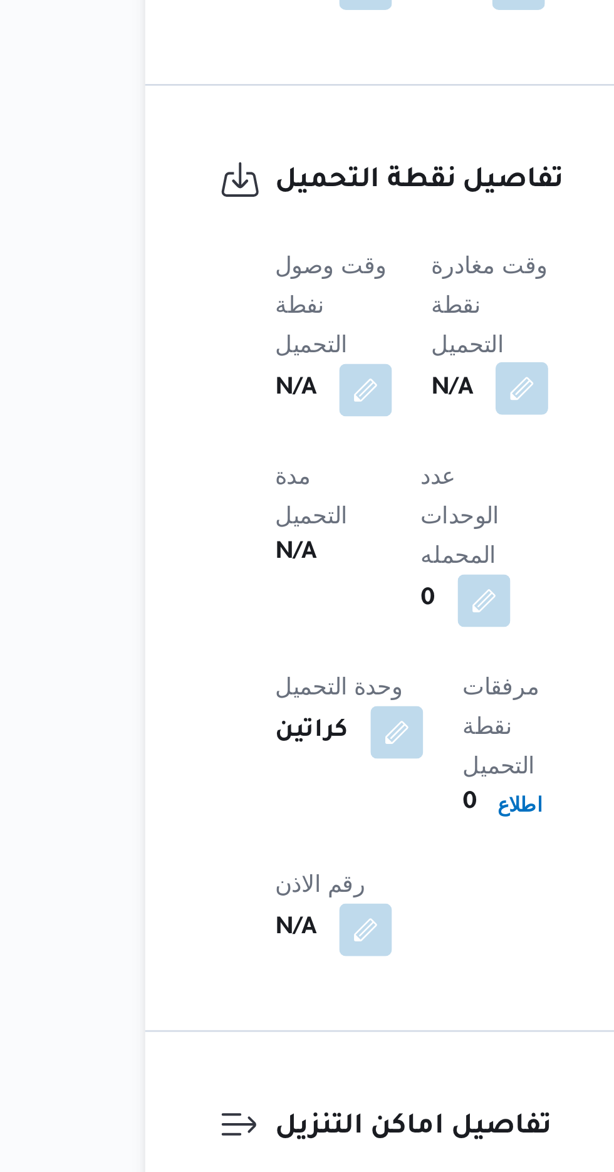
click at [308, 863] on button "button" at bounding box center [306, 873] width 20 height 20
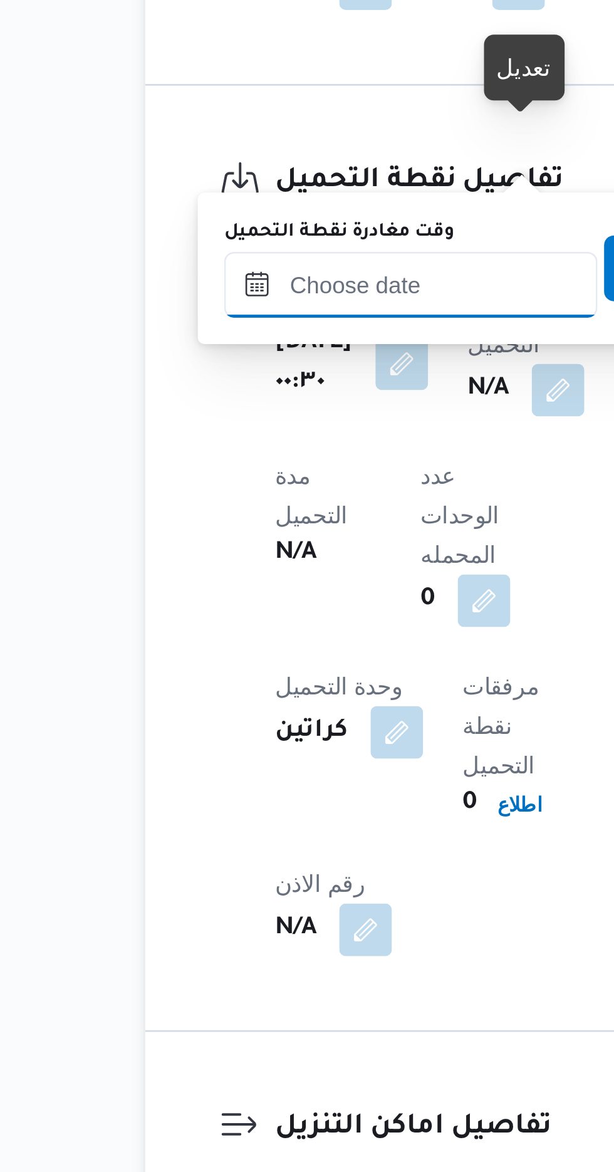
click at [283, 836] on input "وقت مغادرة نقطة التحميل" at bounding box center [264, 833] width 142 height 25
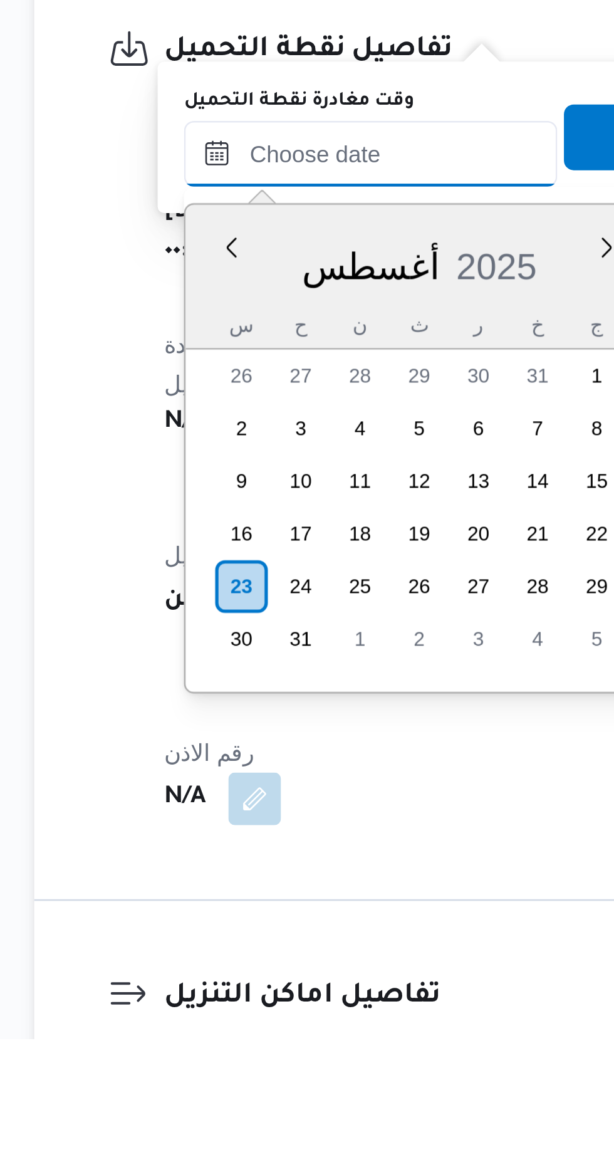
scroll to position [577, 0]
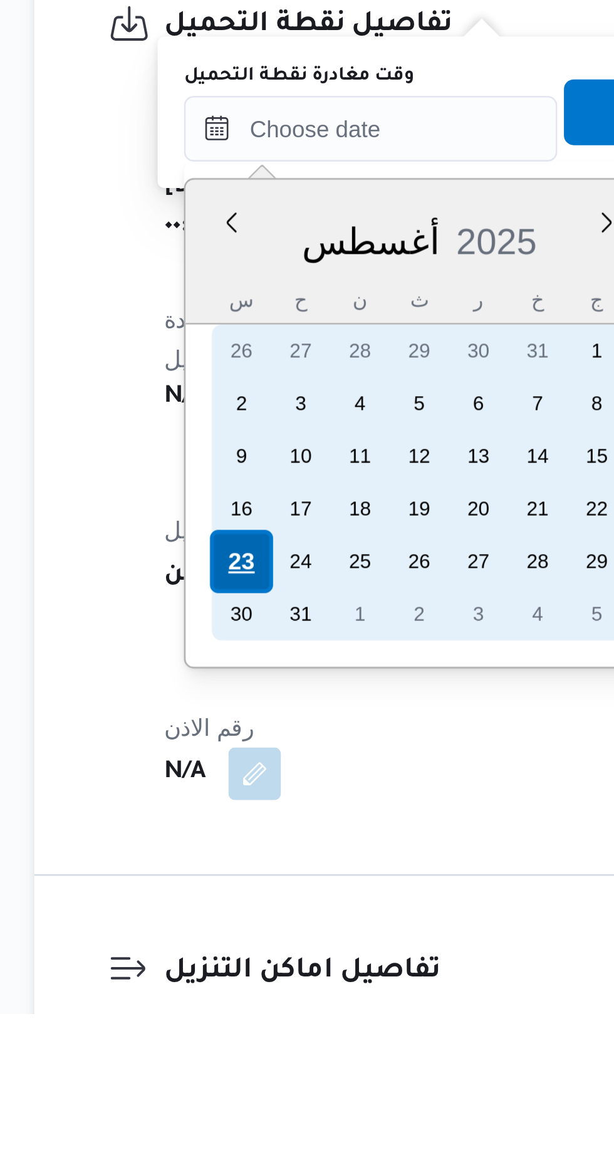
click at [240, 996] on div "23" at bounding box center [242, 999] width 24 height 24
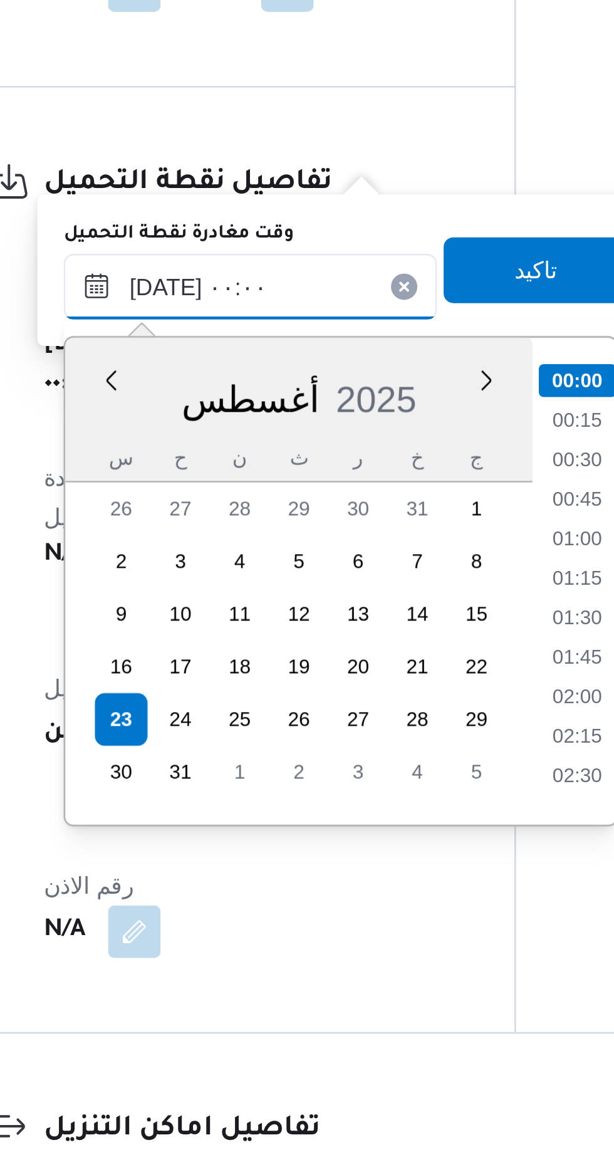
click at [239, 838] on input "[DATE] ٠٠:٠٠" at bounding box center [291, 834] width 142 height 25
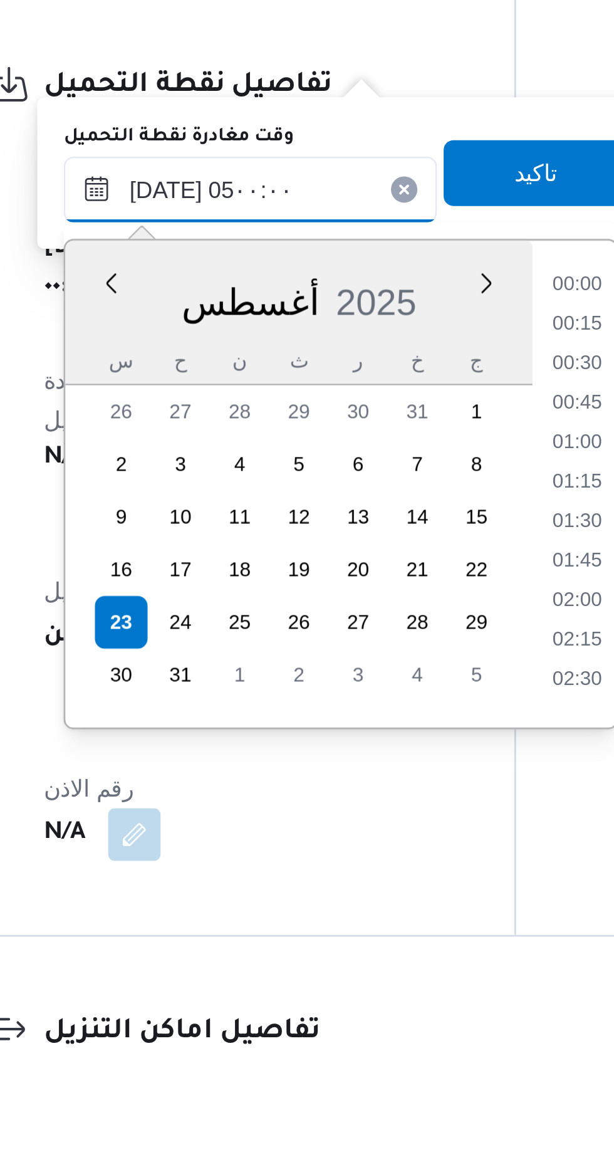
scroll to position [149, 0]
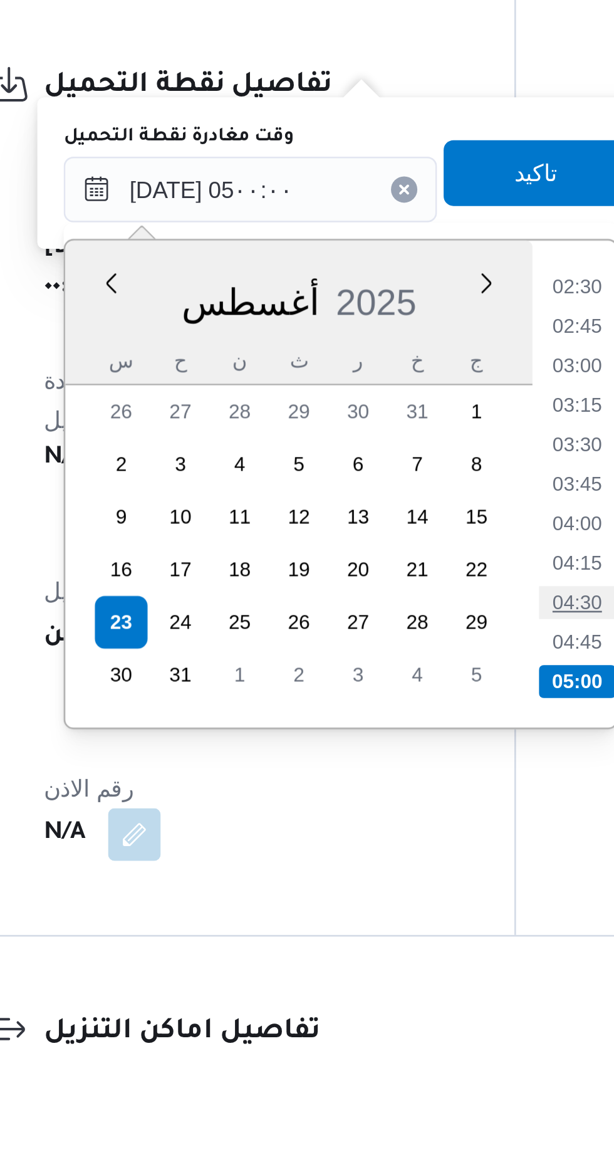
click at [417, 987] on li "04:30" at bounding box center [415, 991] width 29 height 13
type input "[DATE] ٠٤:٣٠"
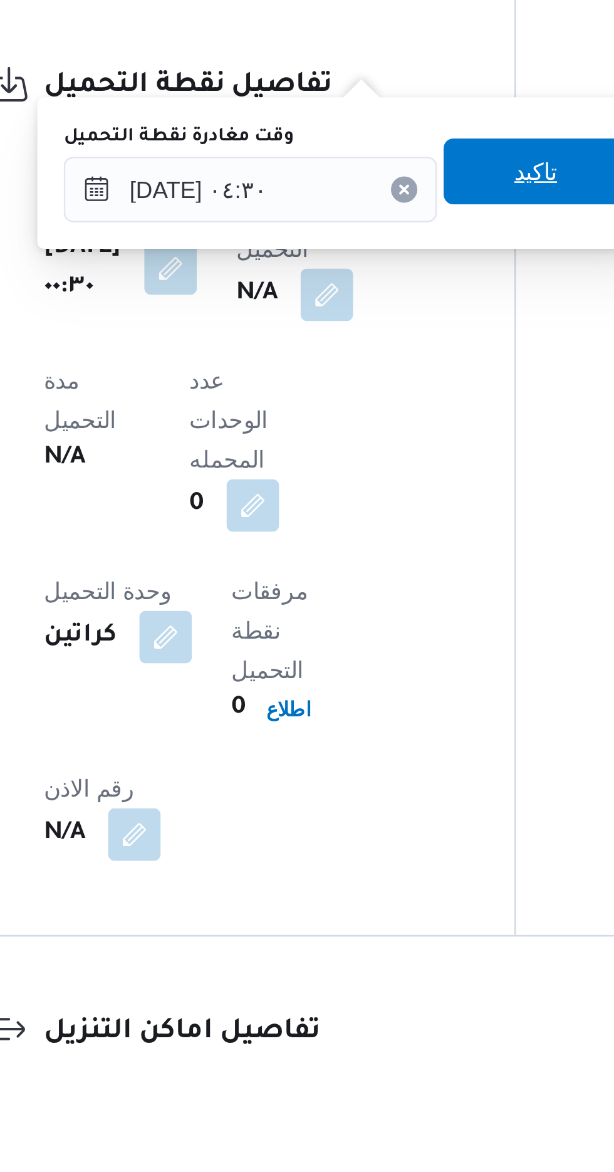
click at [408, 828] on span "تاكيد" at bounding box center [400, 827] width 16 height 15
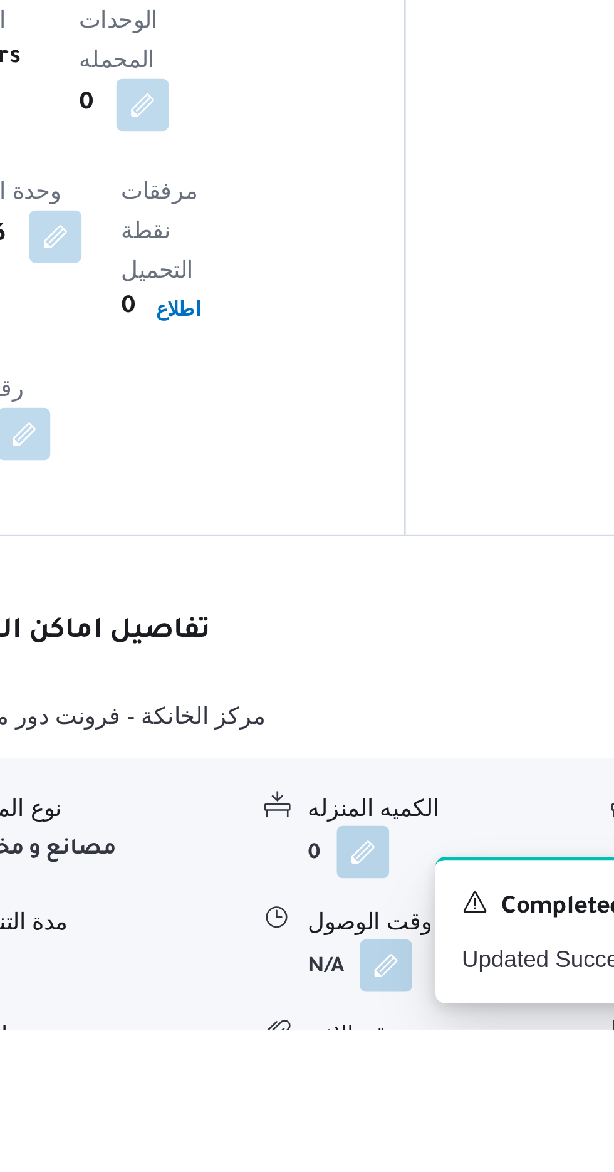
scroll to position [707, 0]
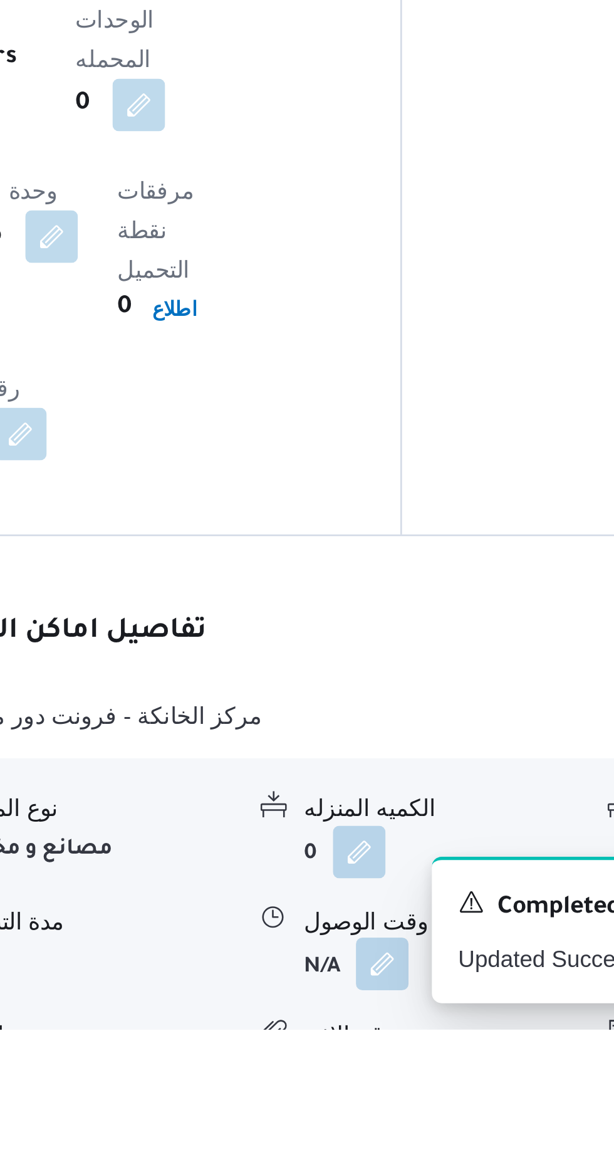
click at [392, 1136] on button "button" at bounding box center [385, 1146] width 20 height 20
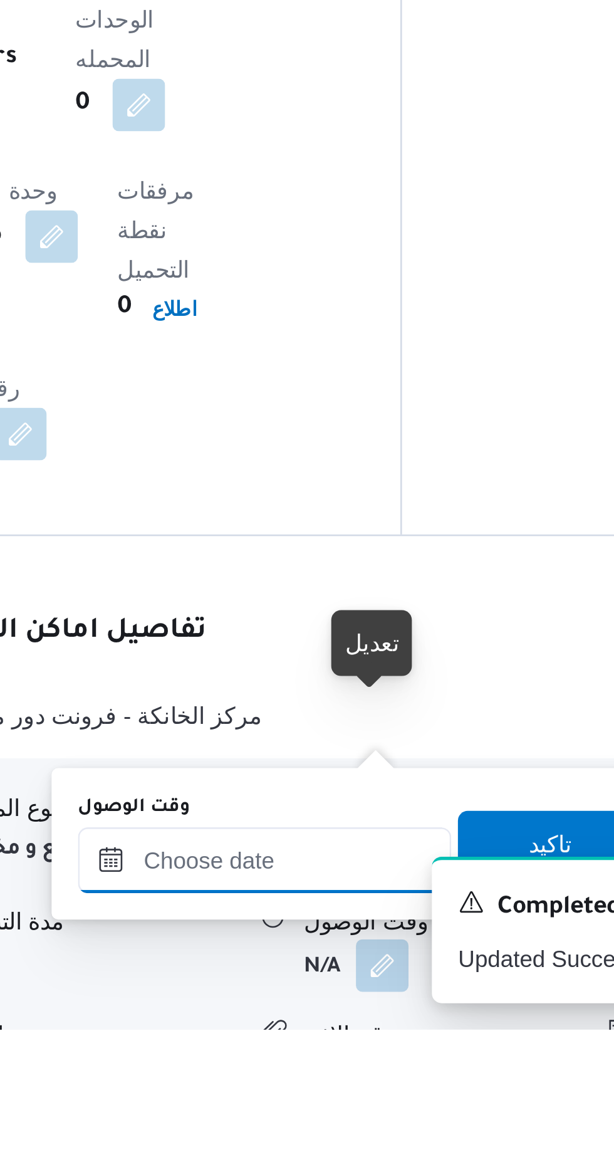
click at [369, 1103] on input "وقت الوصول" at bounding box center [340, 1106] width 142 height 25
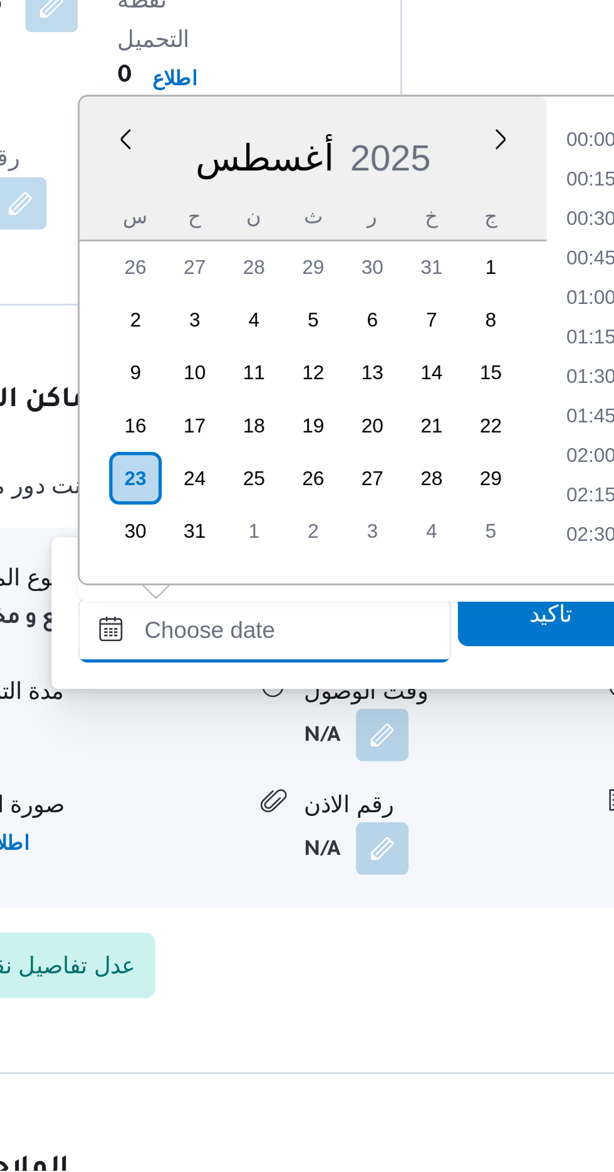
scroll to position [816, 0]
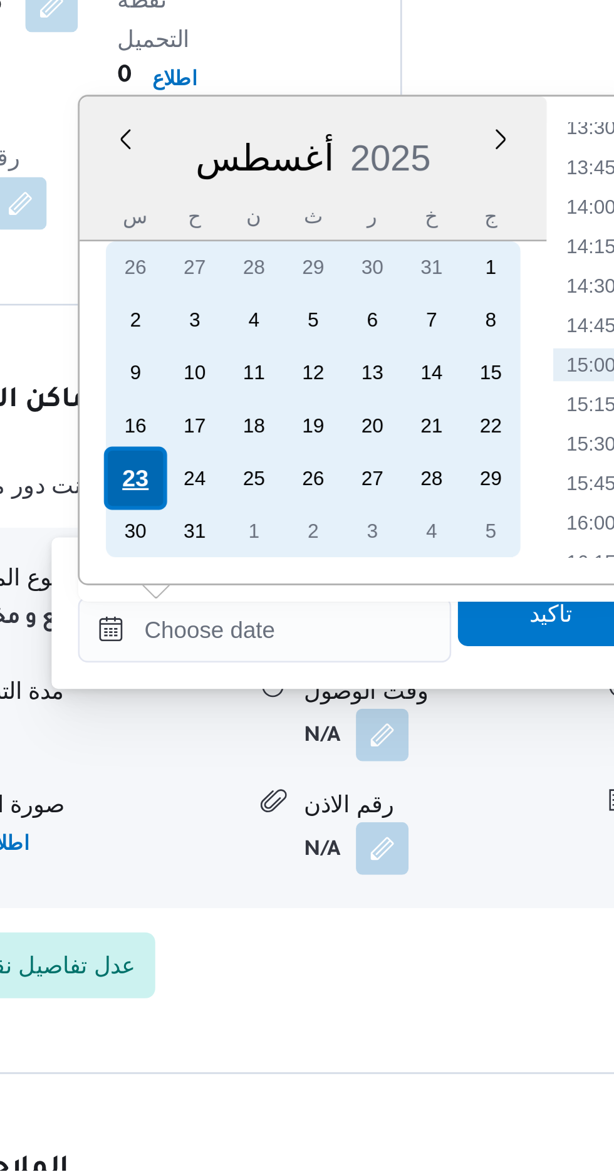
click at [289, 907] on div "23" at bounding box center [291, 908] width 24 height 24
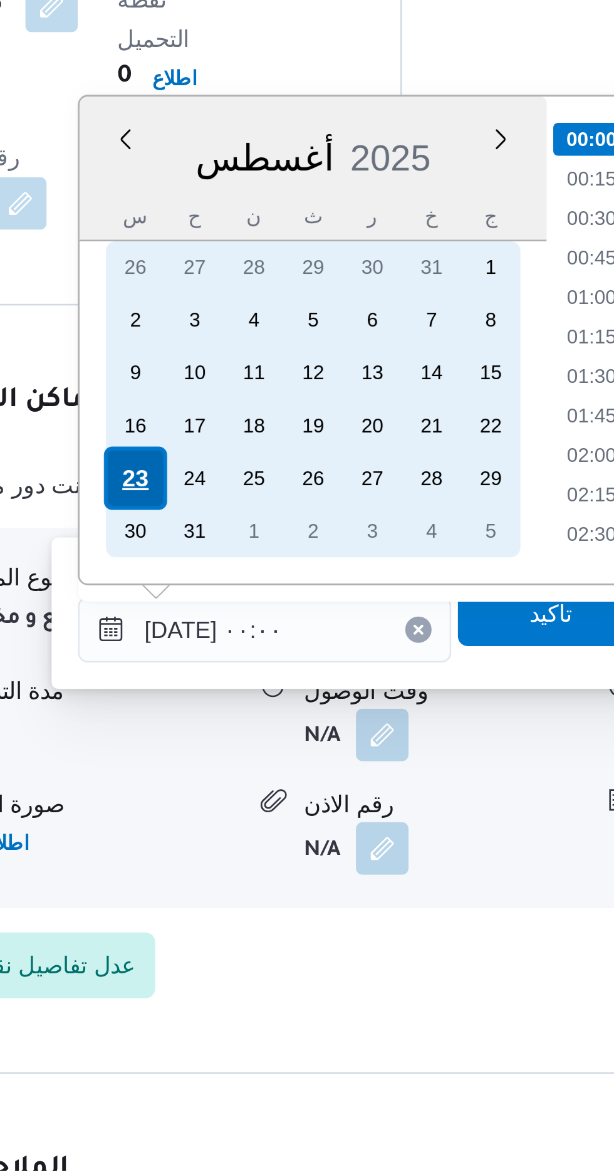
scroll to position [849, 0]
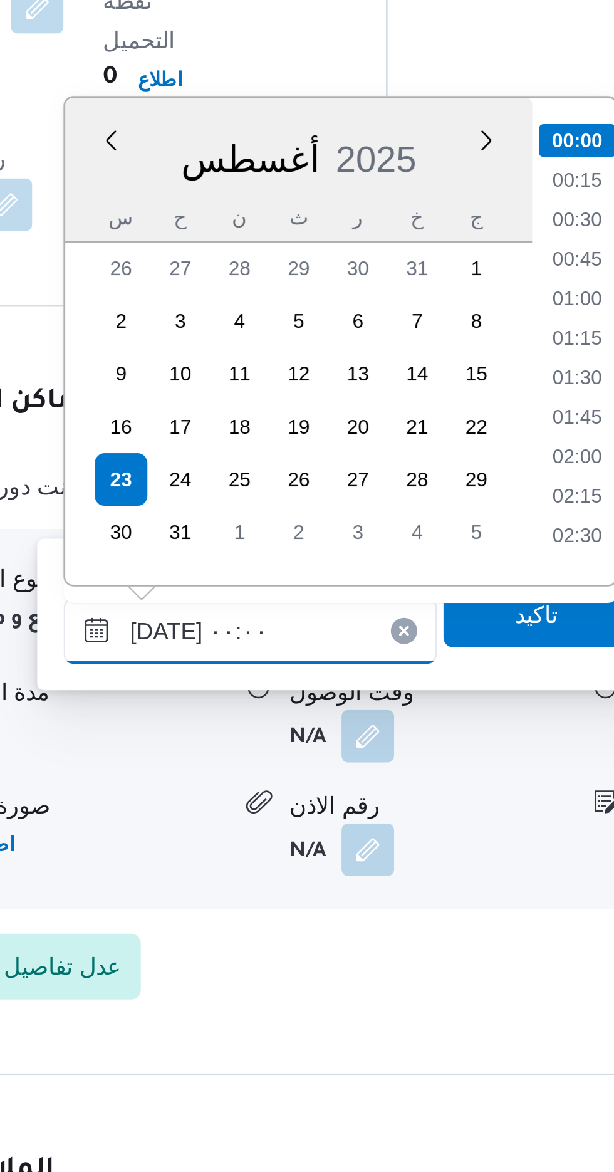
click at [277, 970] on input "[DATE] ٠٠:٠٠" at bounding box center [340, 965] width 142 height 25
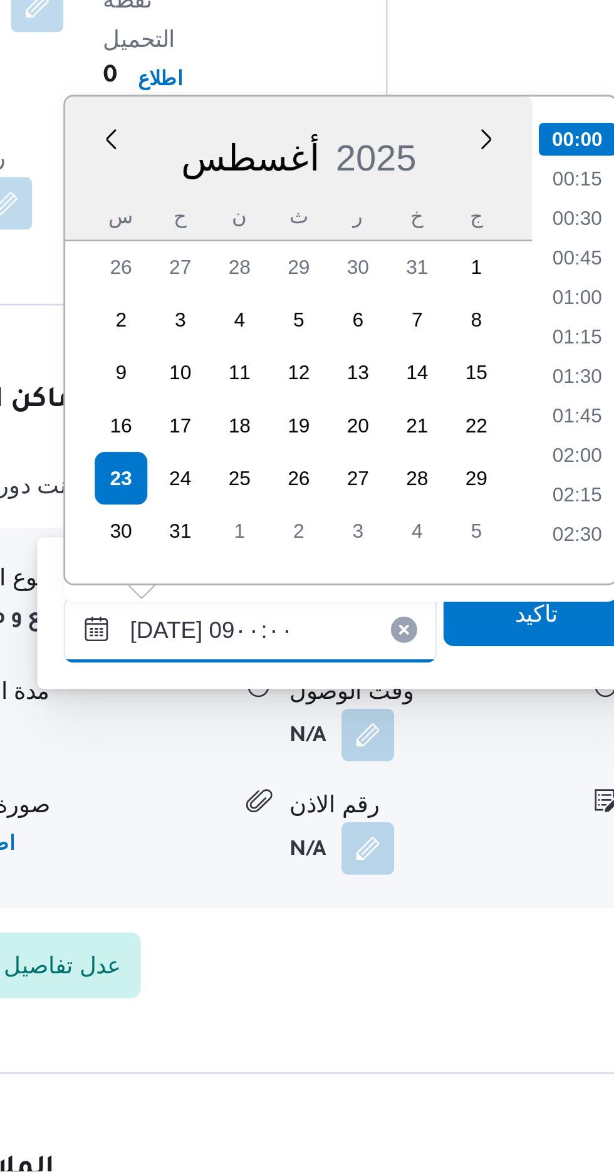
scroll to position [390, 0]
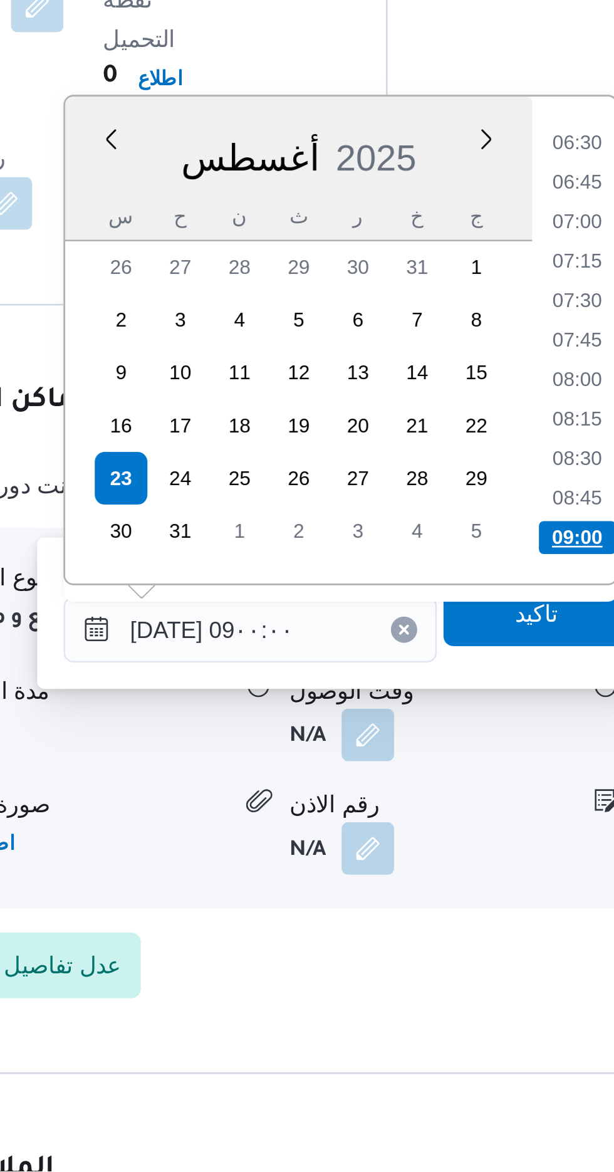
click at [467, 926] on li "09:00" at bounding box center [464, 930] width 29 height 13
type input "[DATE] ٠٩:٠٠"
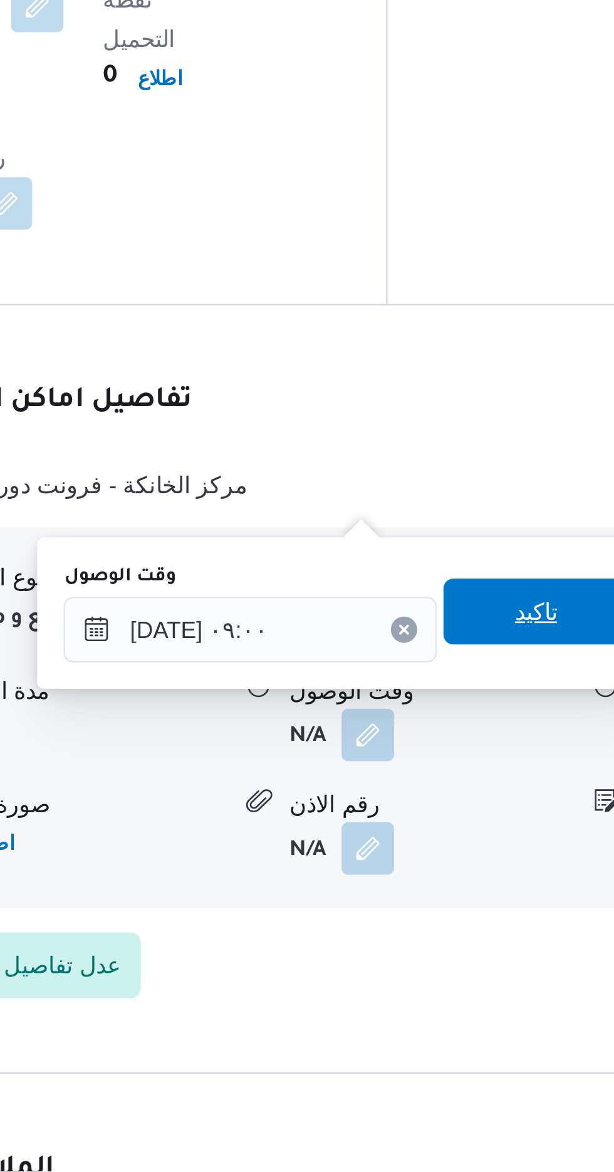
click at [452, 963] on span "تاكيد" at bounding box center [448, 958] width 16 height 15
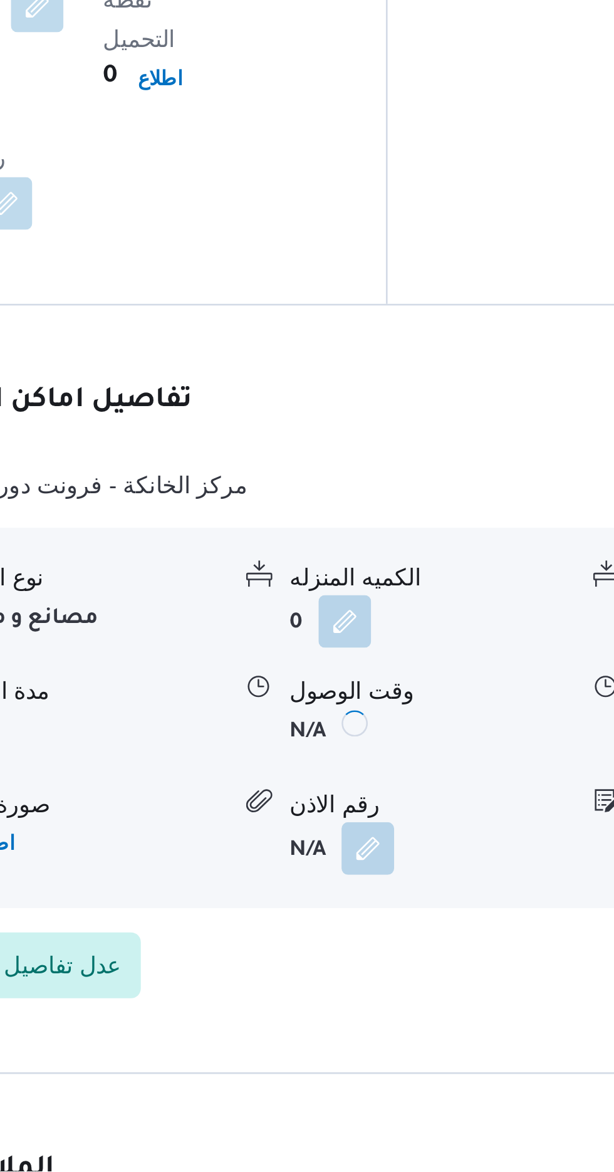
scroll to position [849, 0]
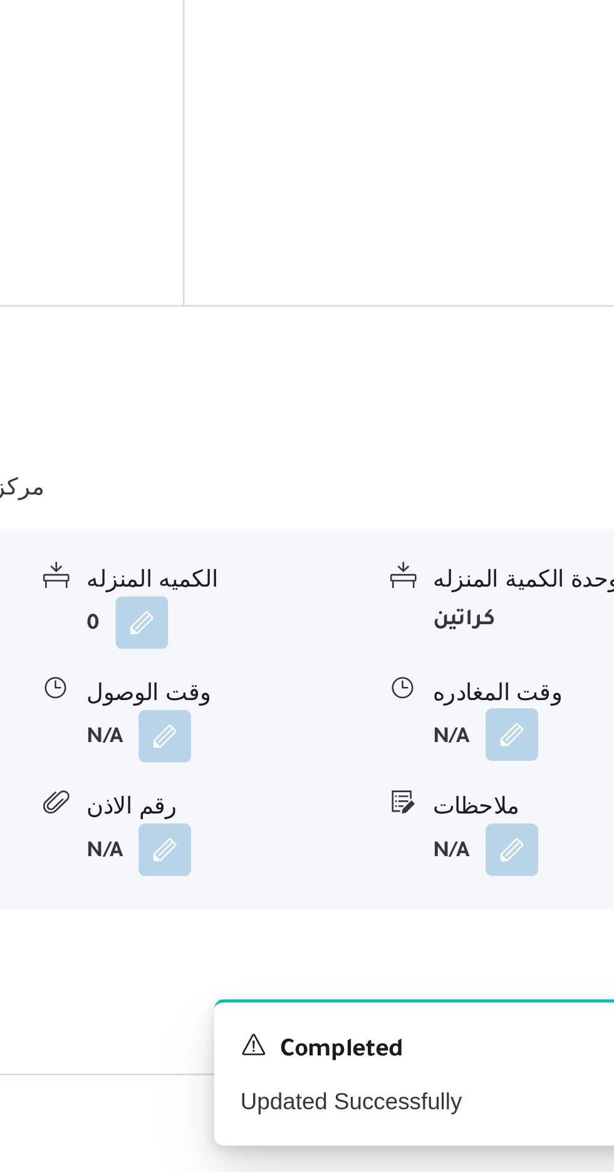
click at [517, 995] on button "button" at bounding box center [517, 1005] width 20 height 20
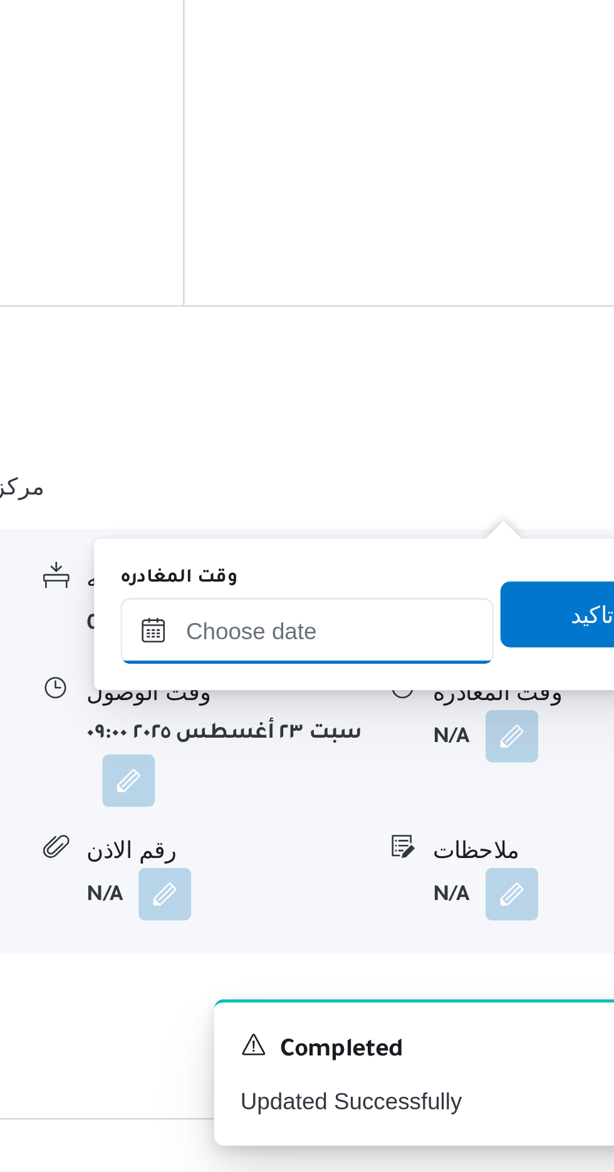
click at [479, 961] on input "وقت المغادره" at bounding box center [439, 965] width 142 height 25
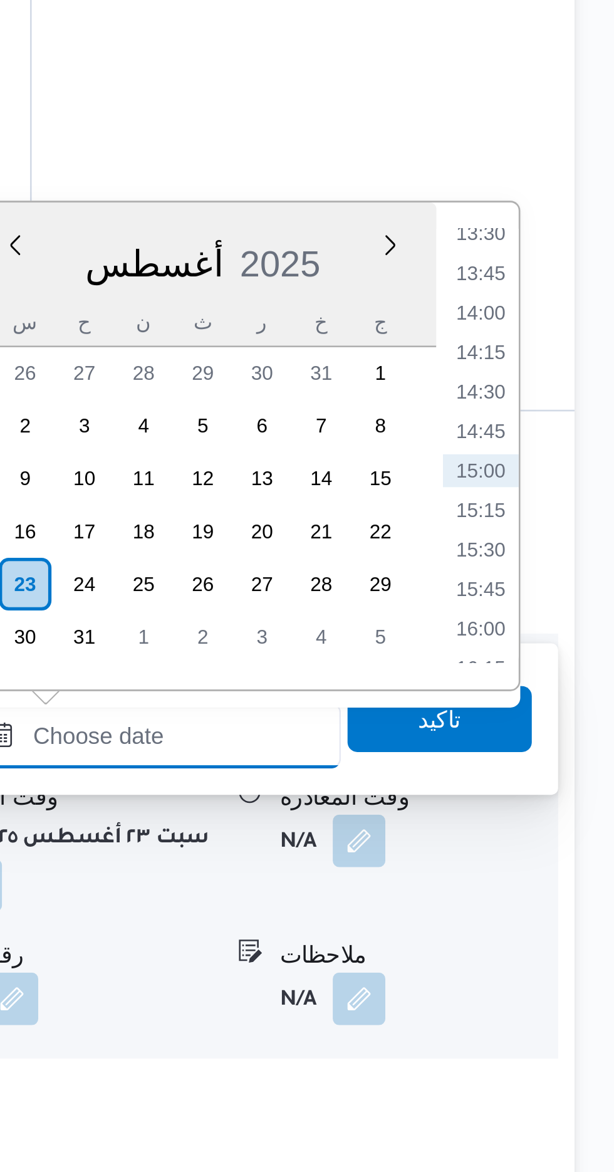
scroll to position [0, 0]
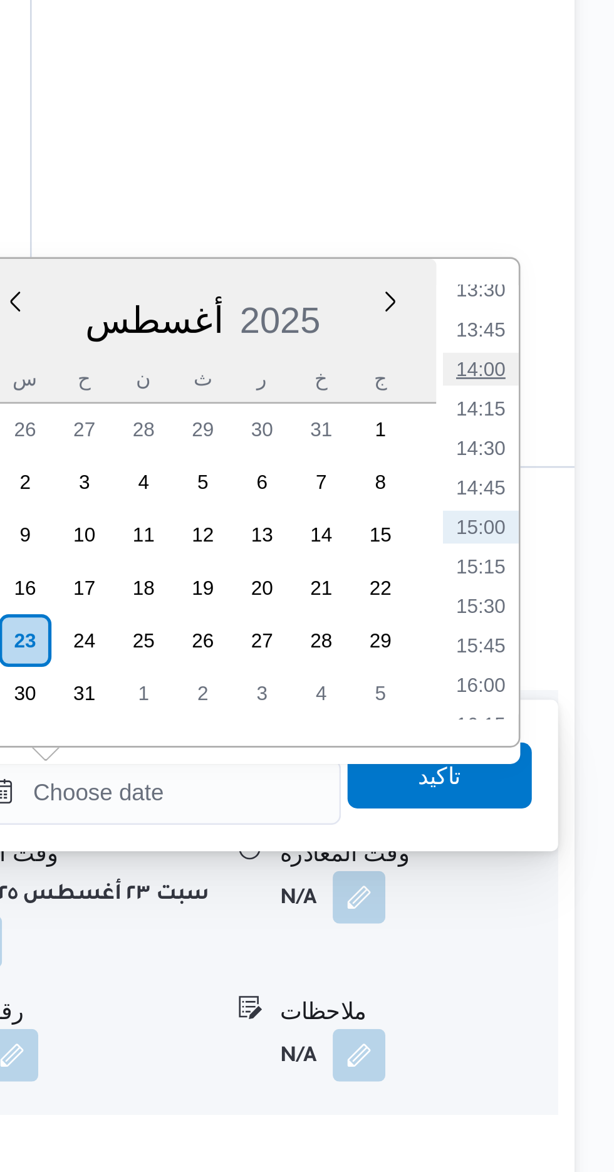
click at [562, 803] on li "14:00" at bounding box center [563, 806] width 29 height 13
type input "[DATE] ١٤:٠٠"
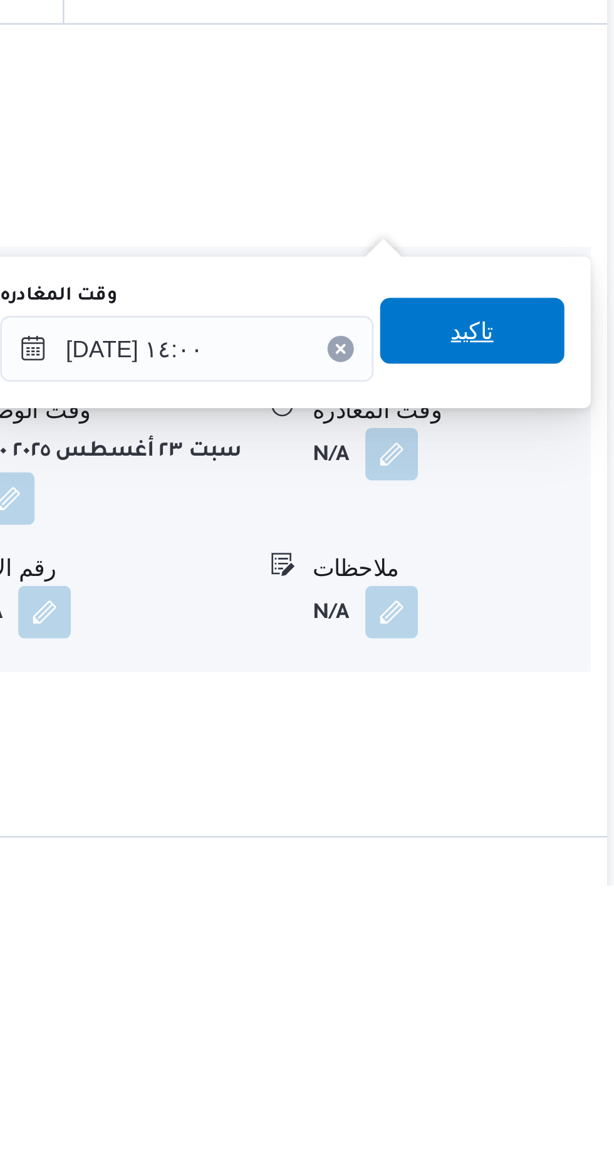
click at [556, 961] on span "تاكيد" at bounding box center [547, 960] width 16 height 15
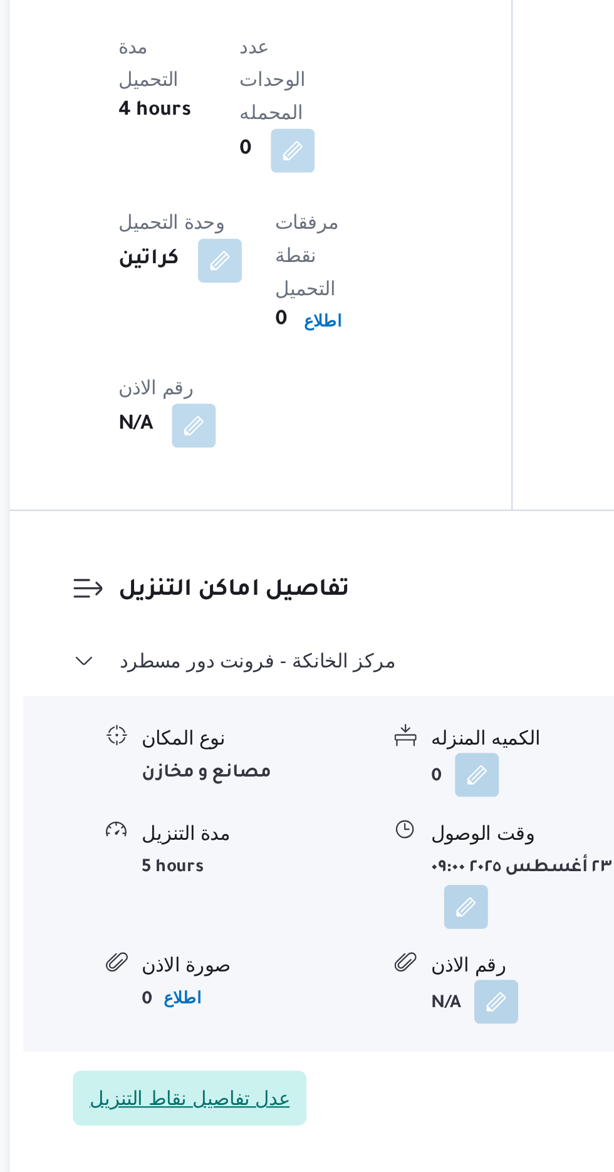
click at [232, 1104] on span "عدل تفاصيل نقاط التنزيل" at bounding box center [244, 1111] width 91 height 15
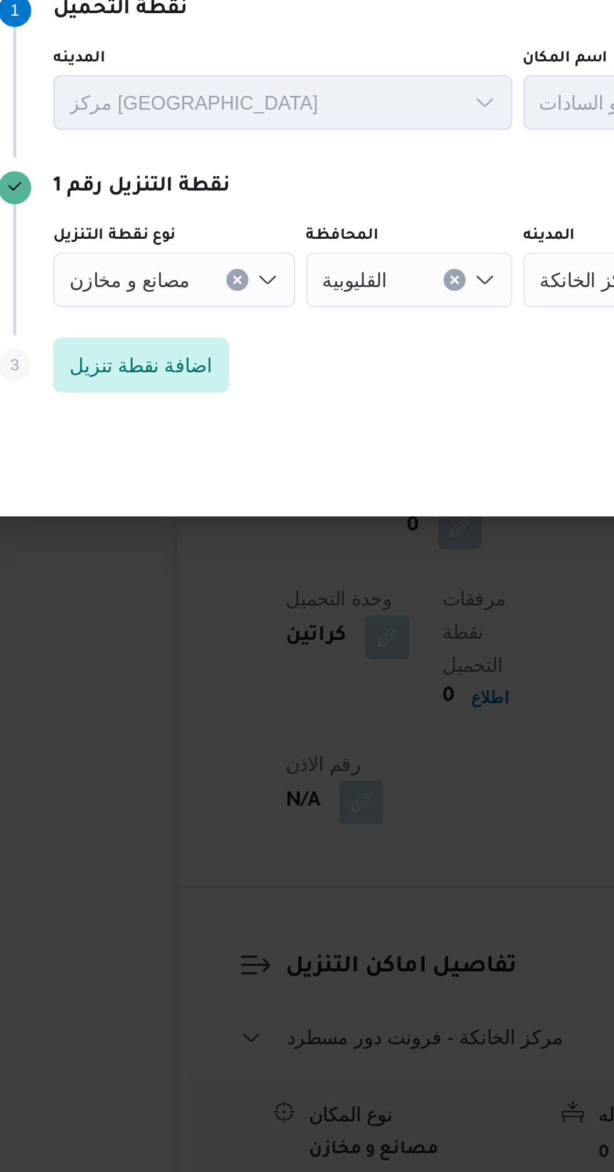
click at [185, 572] on button "Clear input" at bounding box center [190, 567] width 10 height 10
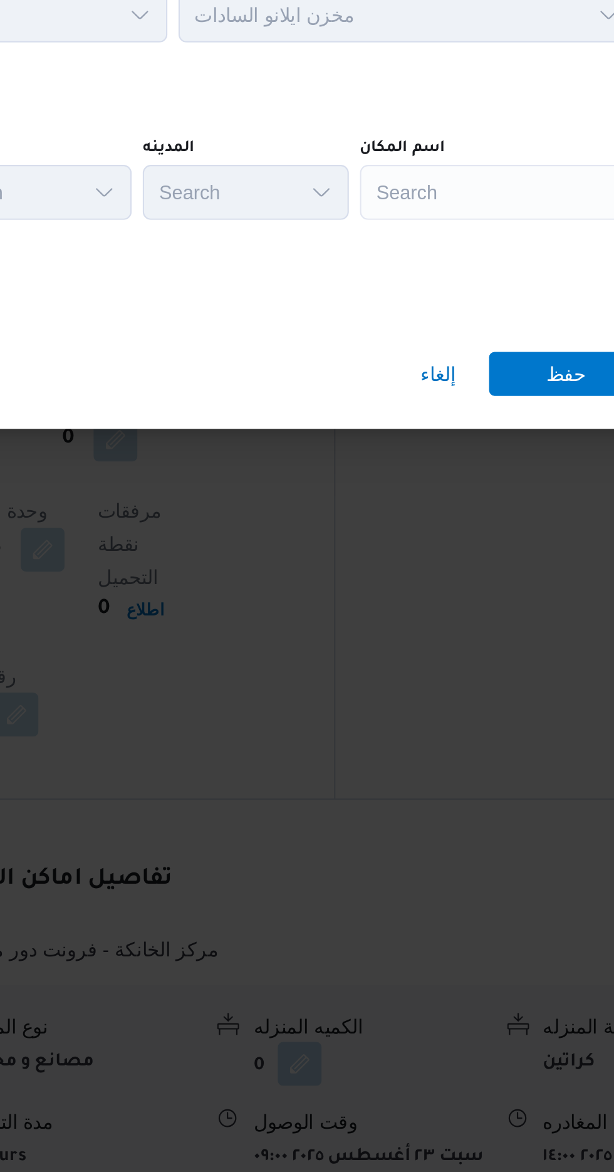
click at [454, 564] on div "Search" at bounding box center [481, 566] width 157 height 25
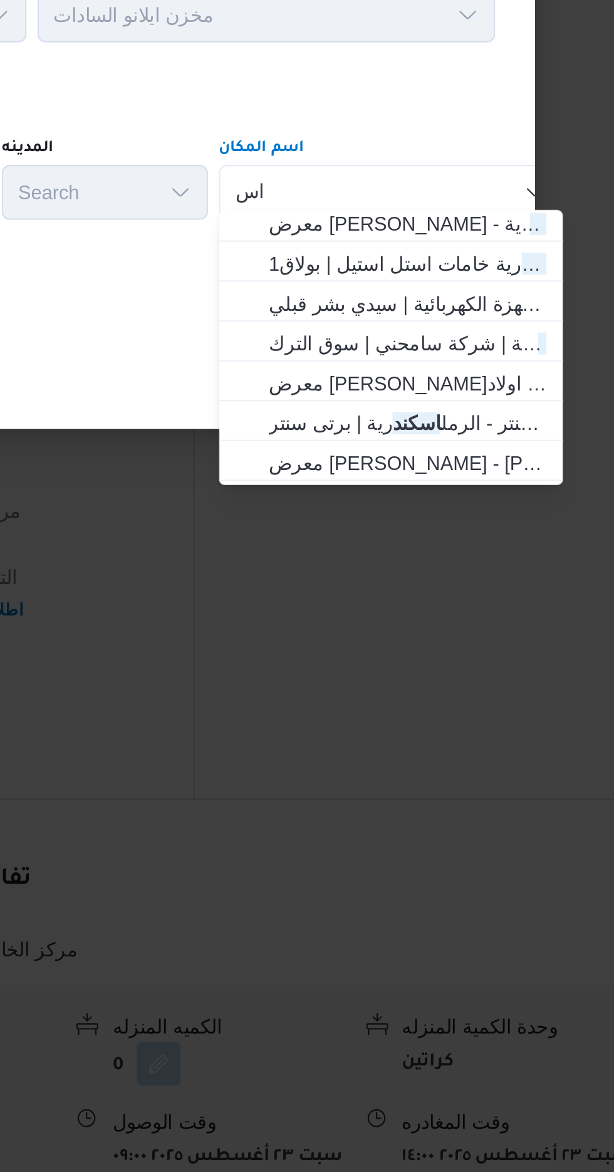
type input "ا"
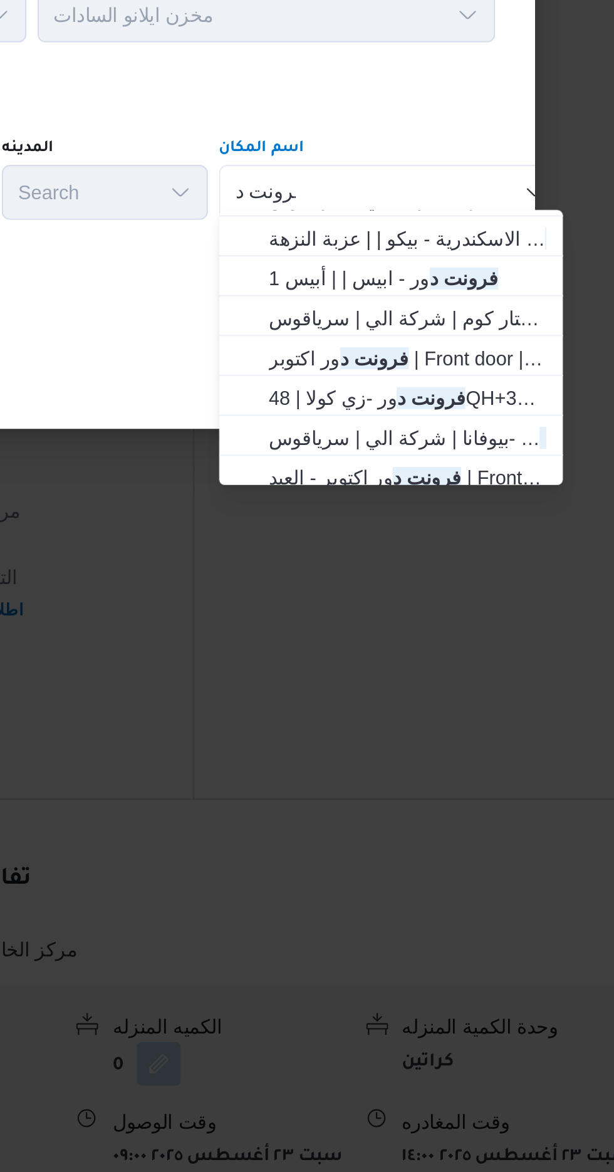
scroll to position [11, 0]
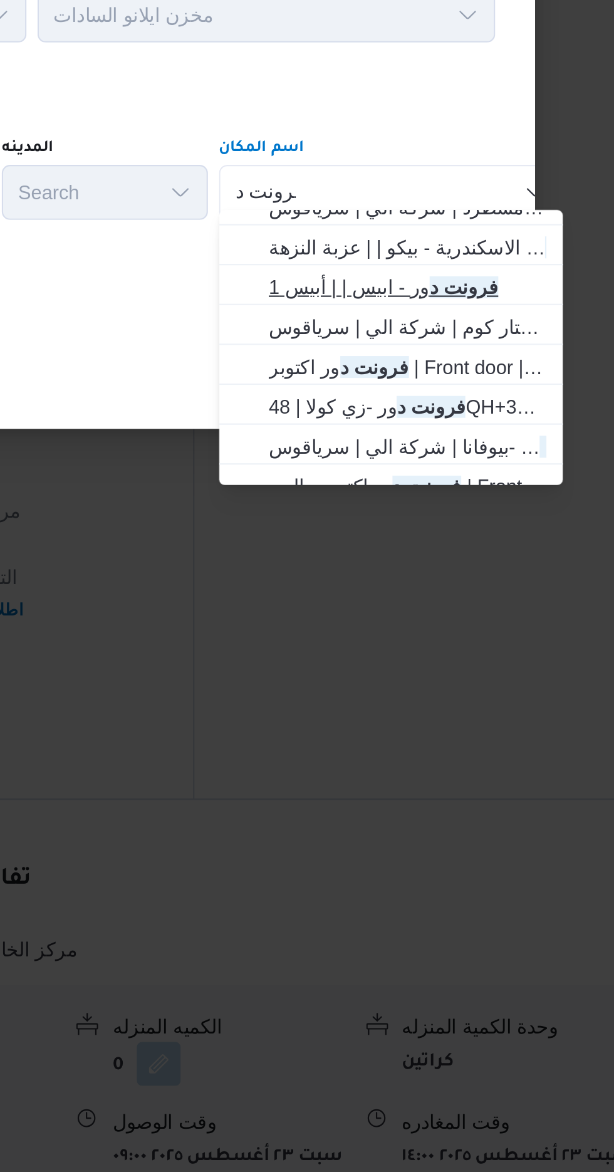
type input "فرونت د"
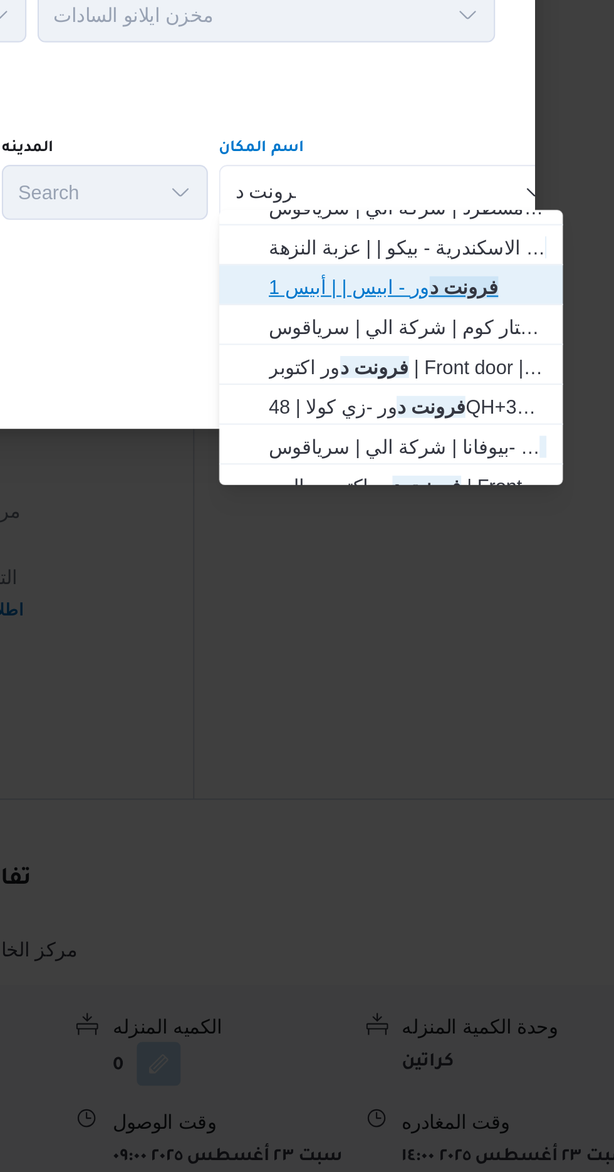
click at [508, 609] on mark "فرونت د" at bounding box center [514, 610] width 31 height 10
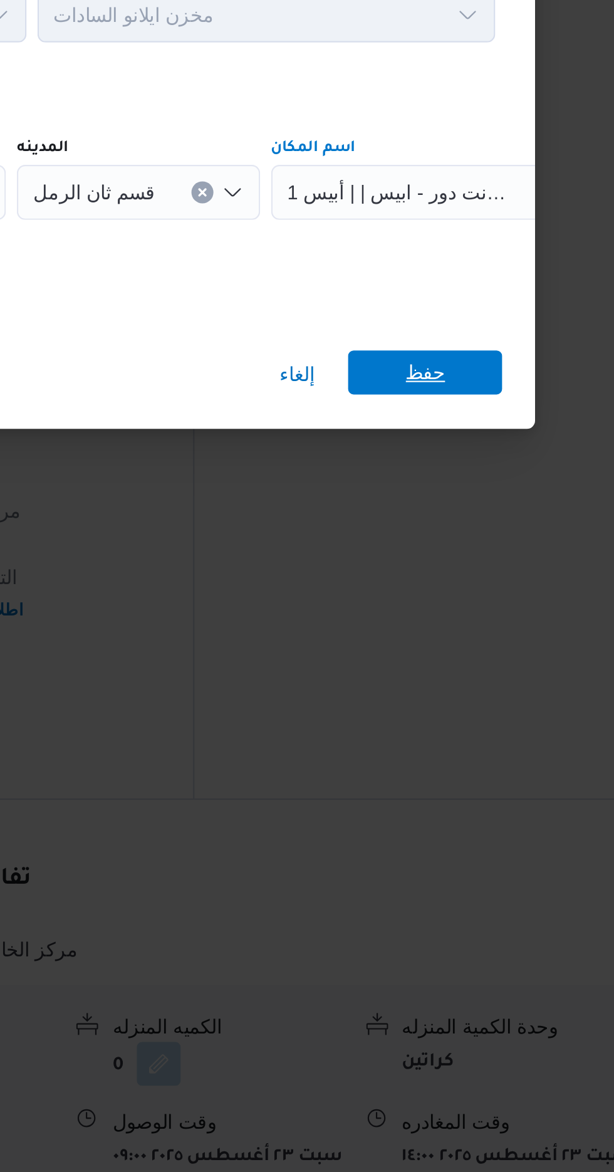
click at [507, 644] on span "حفظ" at bounding box center [497, 649] width 70 height 20
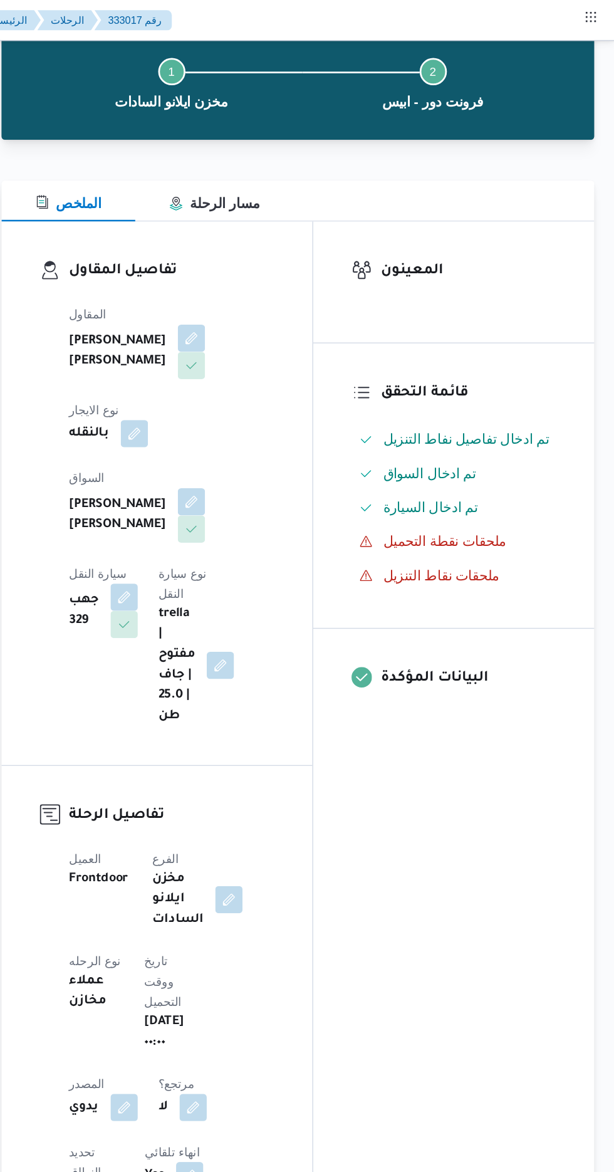
scroll to position [0, 0]
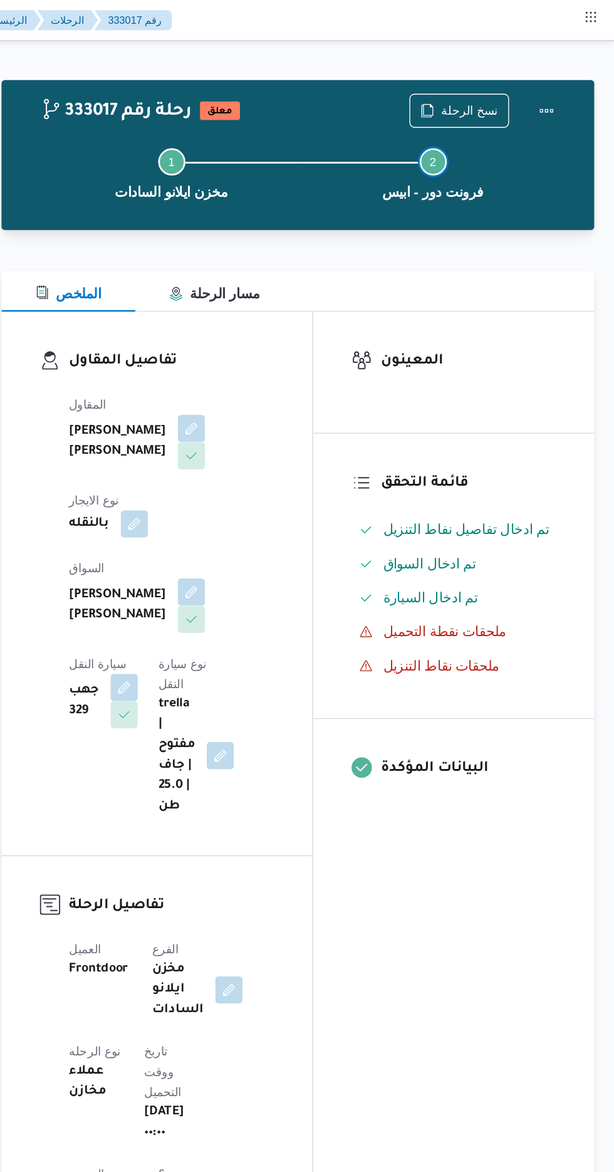
click at [573, 103] on button "Step 2 is incomplete 2 فرونت دور - ابيس" at bounding box center [480, 126] width 192 height 65
click at [575, 85] on button "Actions" at bounding box center [563, 80] width 25 height 25
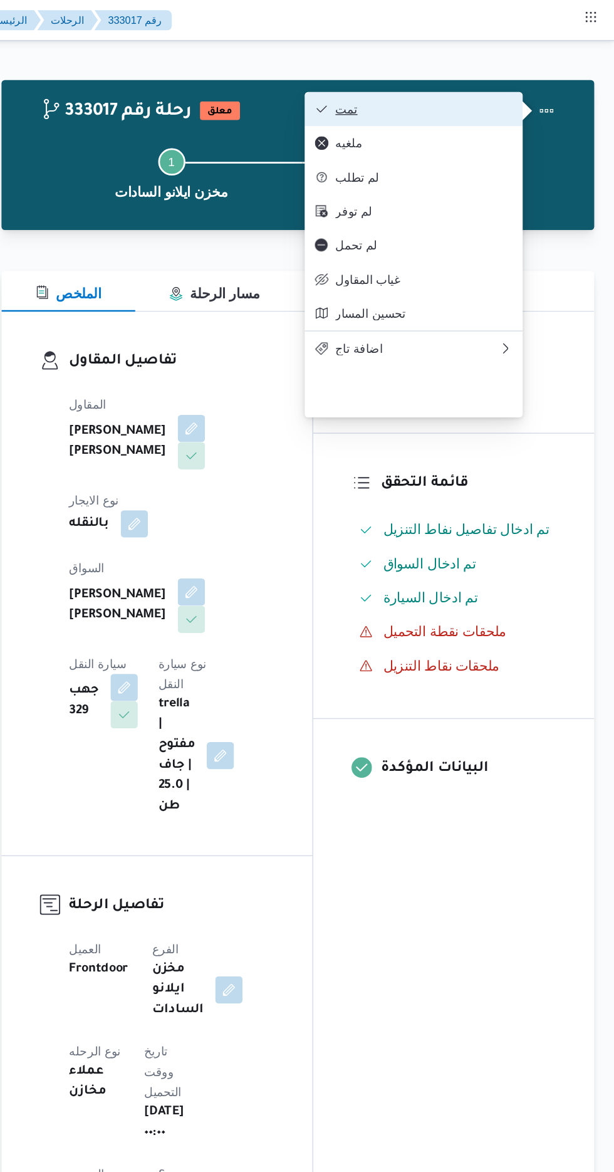
click at [522, 85] on span "تمت" at bounding box center [473, 80] width 130 height 10
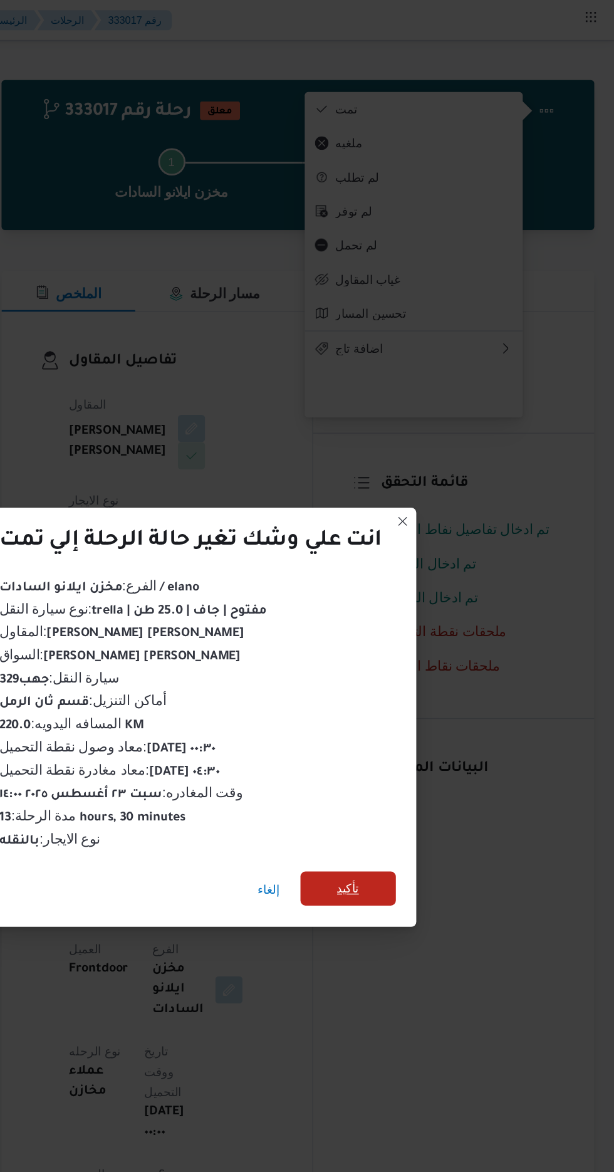
click at [409, 662] on span "تأكيد" at bounding box center [418, 653] width 70 height 25
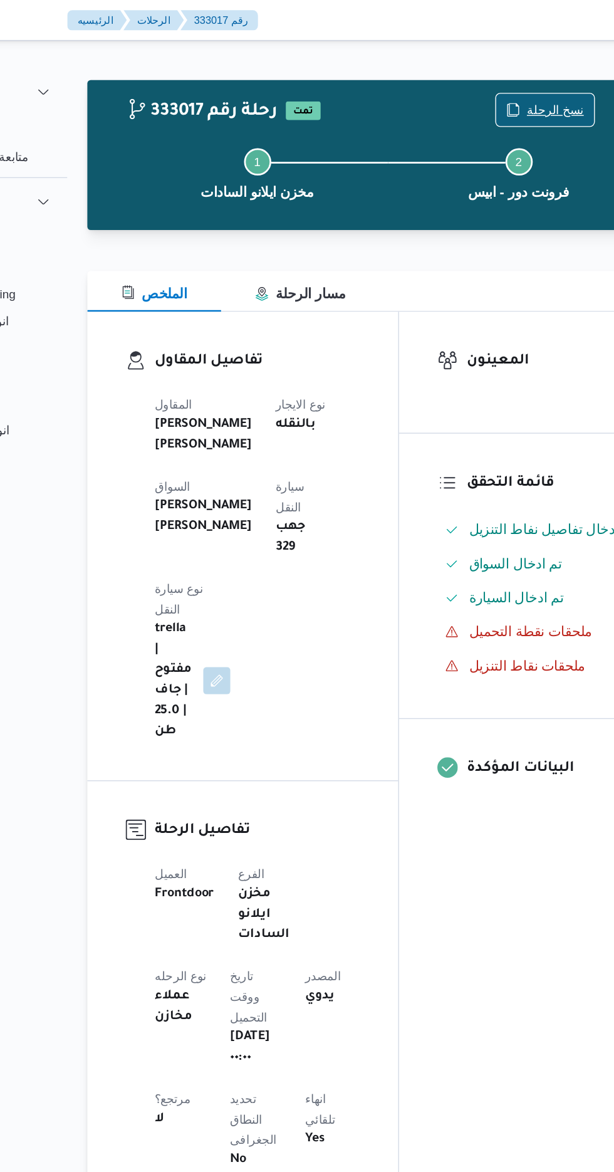
click at [504, 80] on span "نسخ الرحلة" at bounding box center [507, 80] width 42 height 15
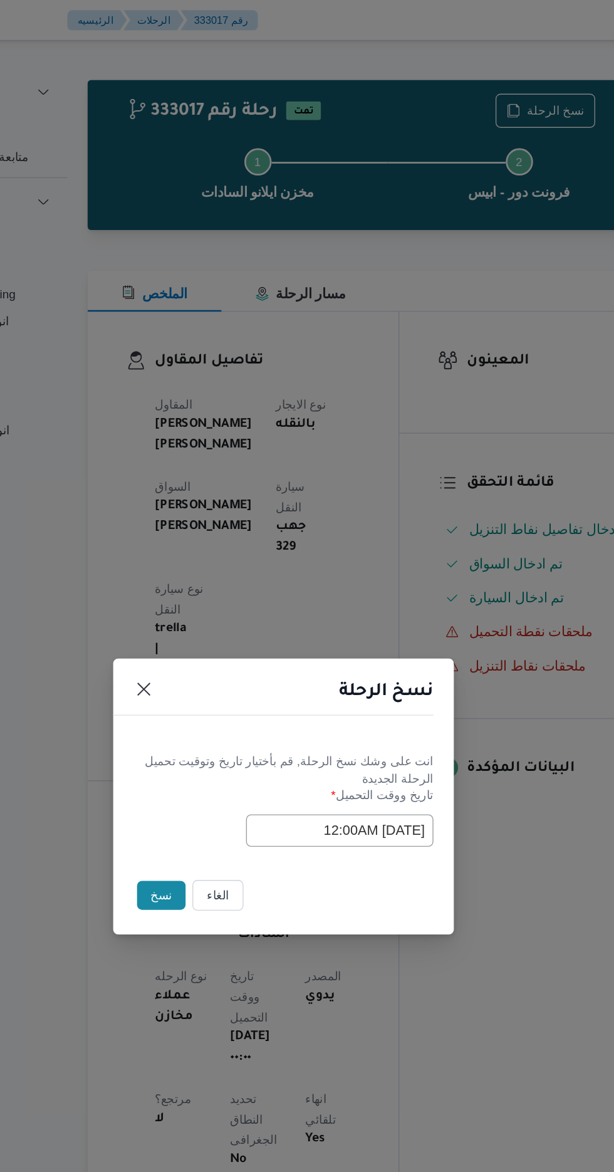
click at [206, 658] on button "نسخ" at bounding box center [217, 658] width 36 height 21
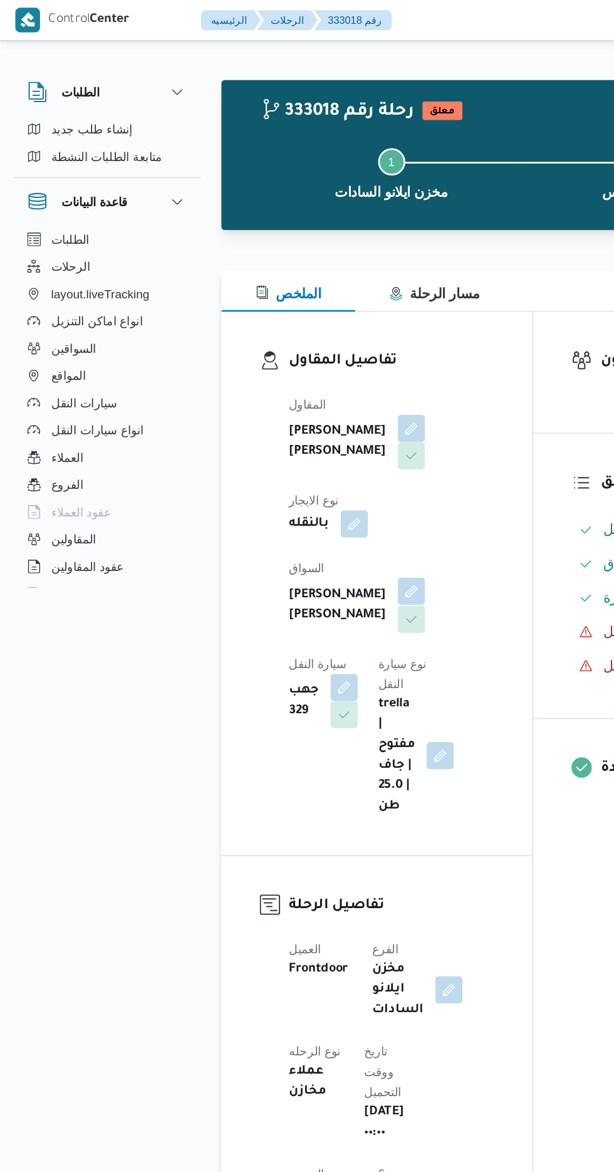
click at [293, 425] on button "button" at bounding box center [303, 435] width 20 height 20
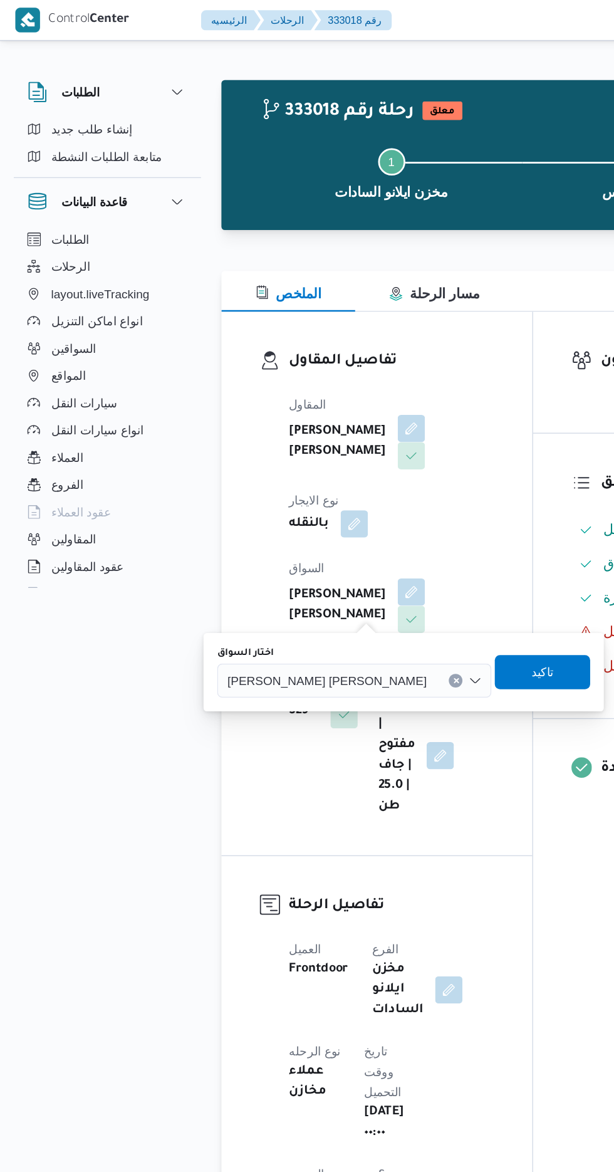
click at [251, 496] on span "[PERSON_NAME] [PERSON_NAME]" at bounding box center [240, 500] width 147 height 14
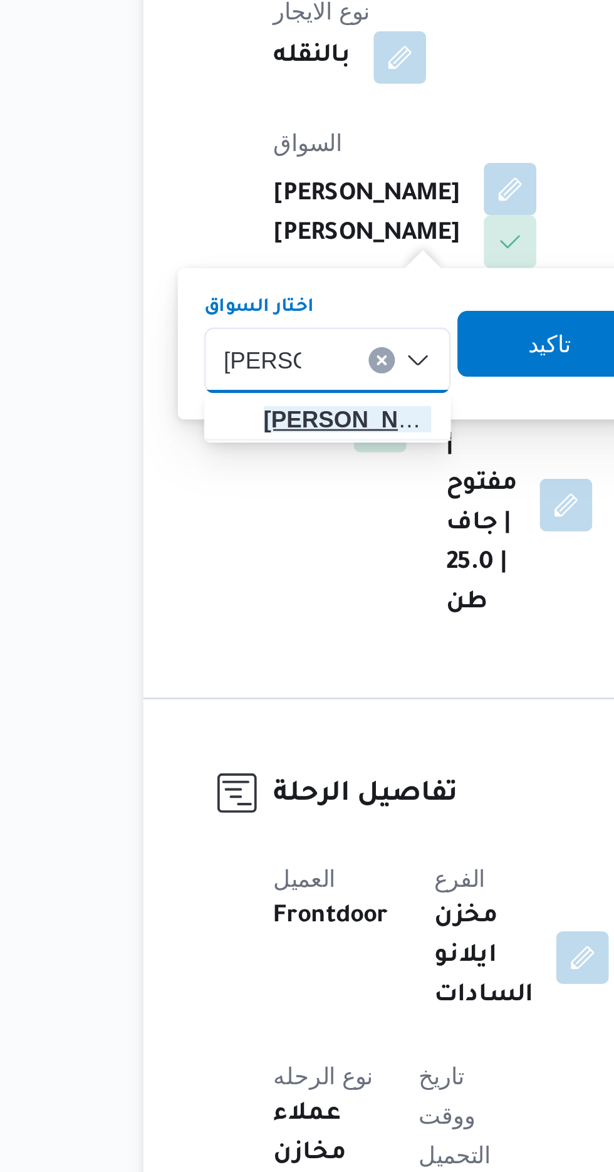
type input "عبدالكري"
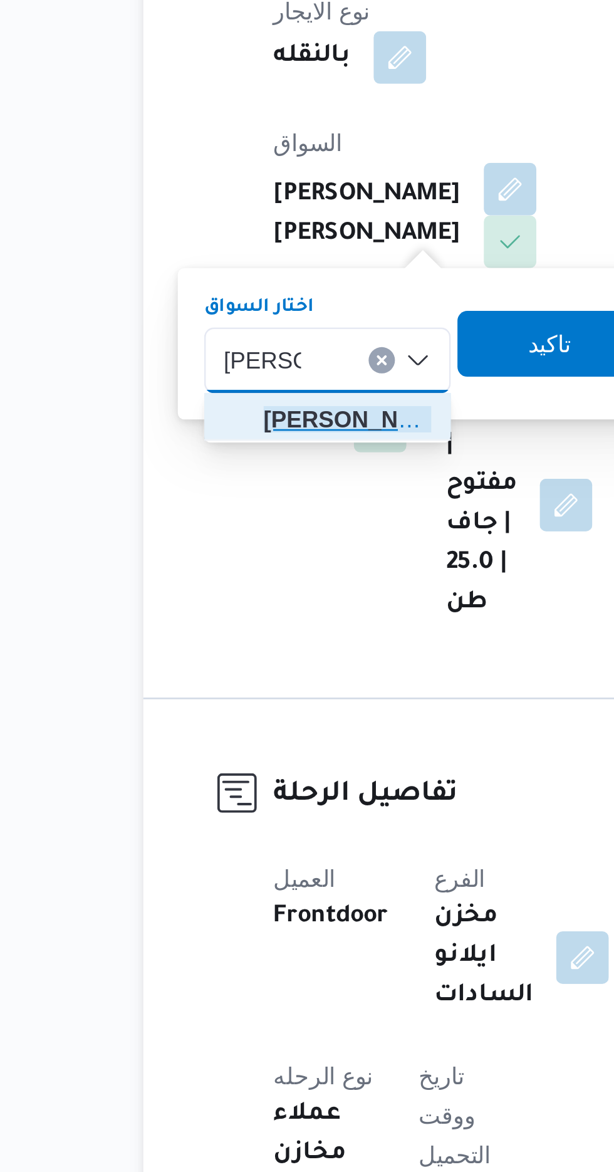
click at [251, 520] on span "عبدالكري م مسعود عبدالكريم" at bounding box center [241, 523] width 64 height 15
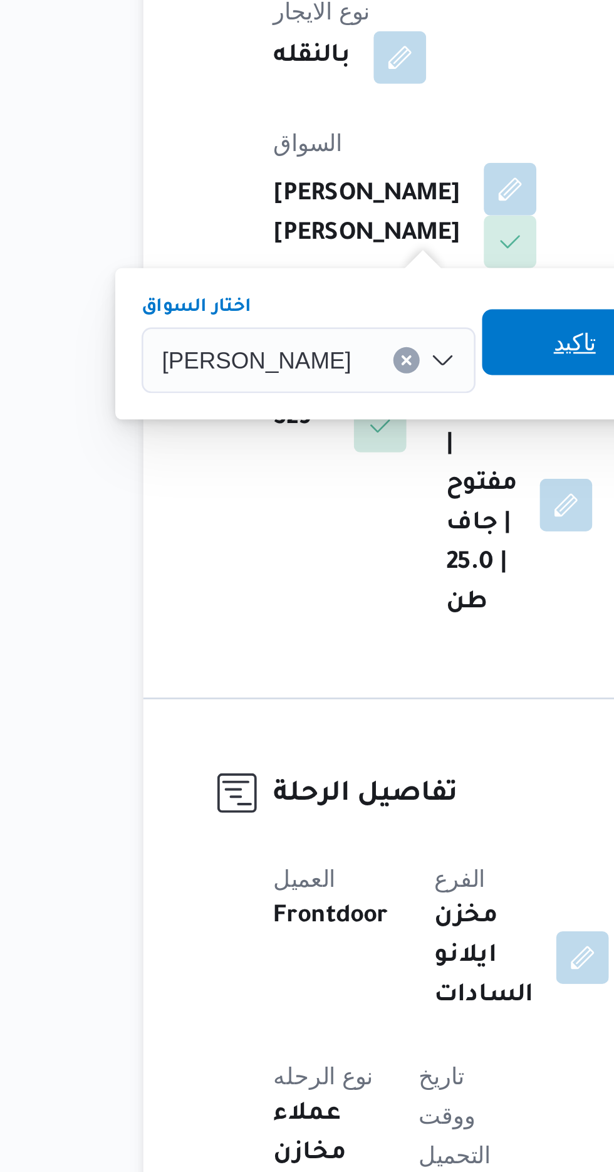
click at [326, 496] on span "تاكيد" at bounding box center [327, 493] width 70 height 25
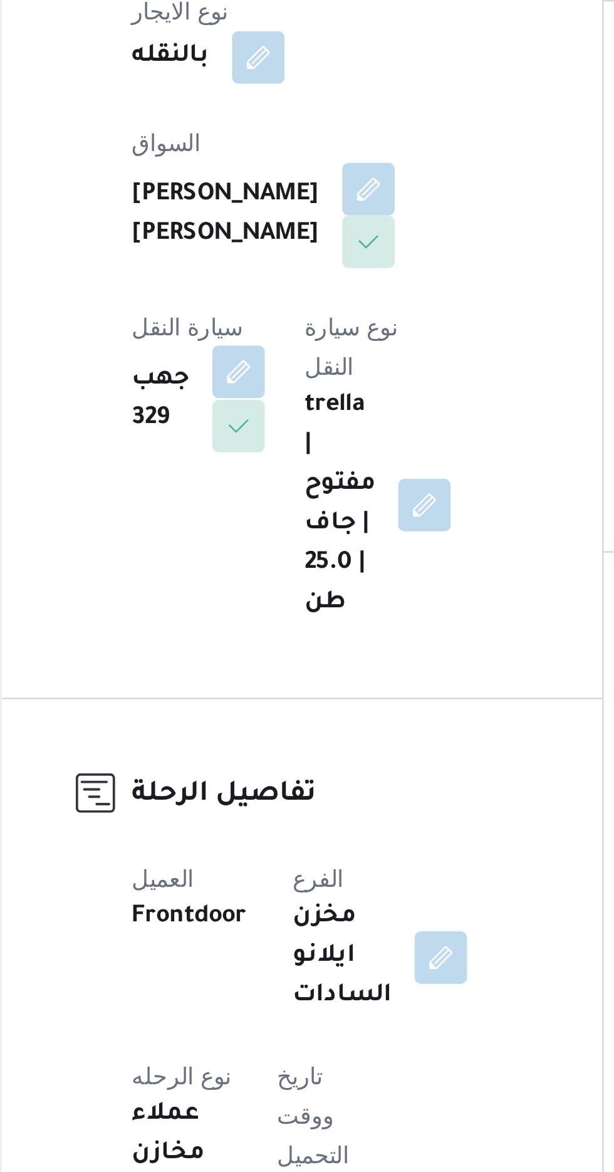
click at [263, 495] on button "button" at bounding box center [253, 505] width 20 height 20
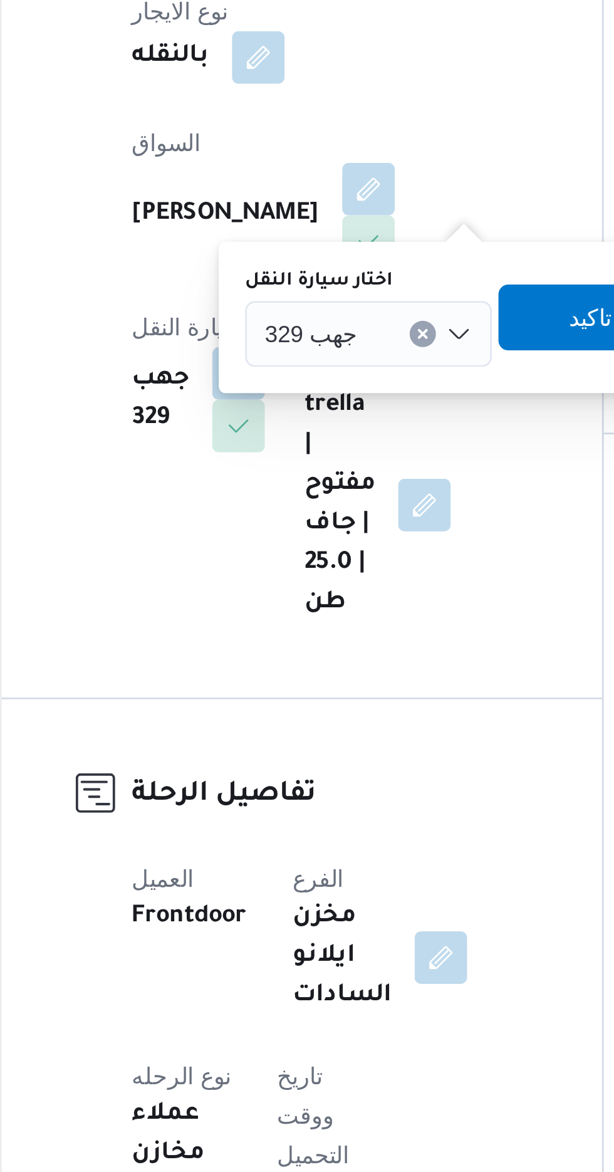
click at [309, 489] on div "جهب 329" at bounding box center [303, 490] width 94 height 25
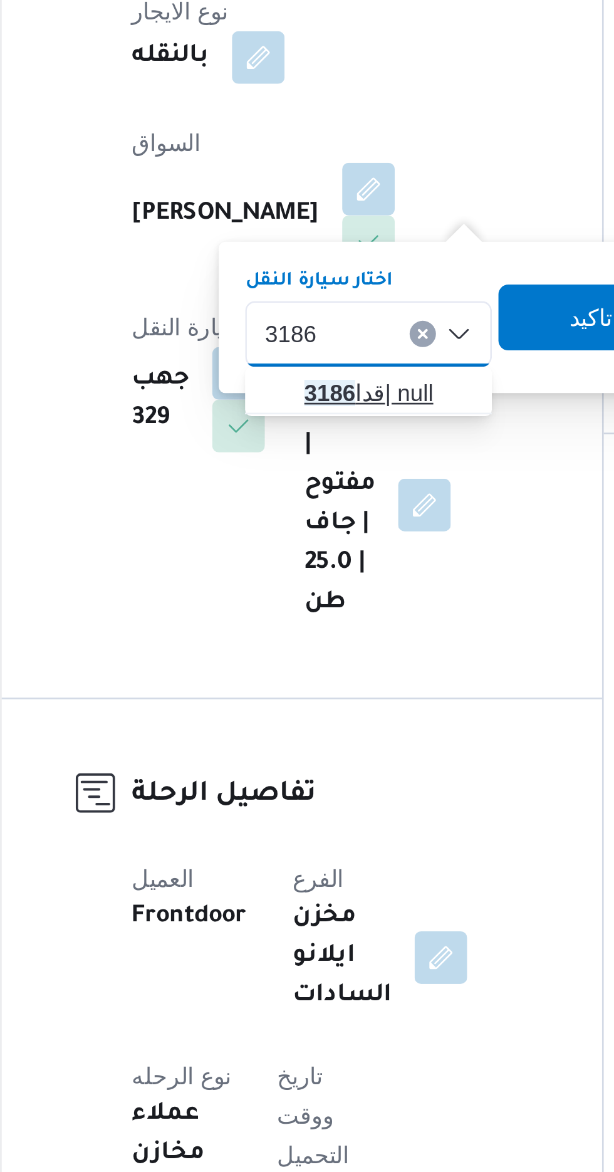
type input "3186"
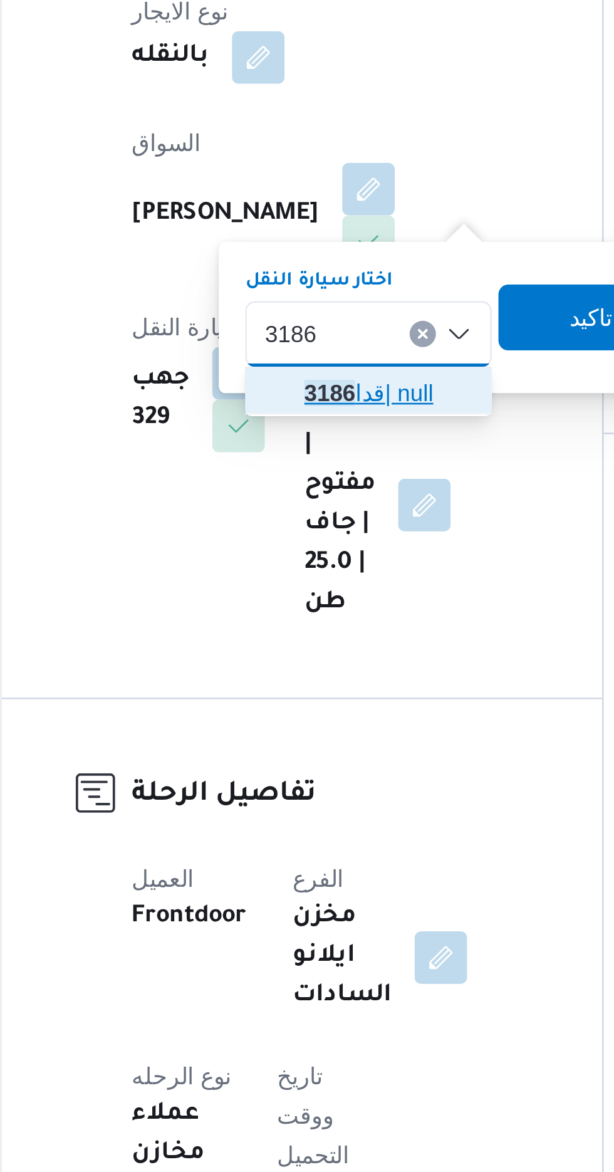
click at [307, 507] on span "قدا 3186 | null" at bounding box center [310, 513] width 64 height 15
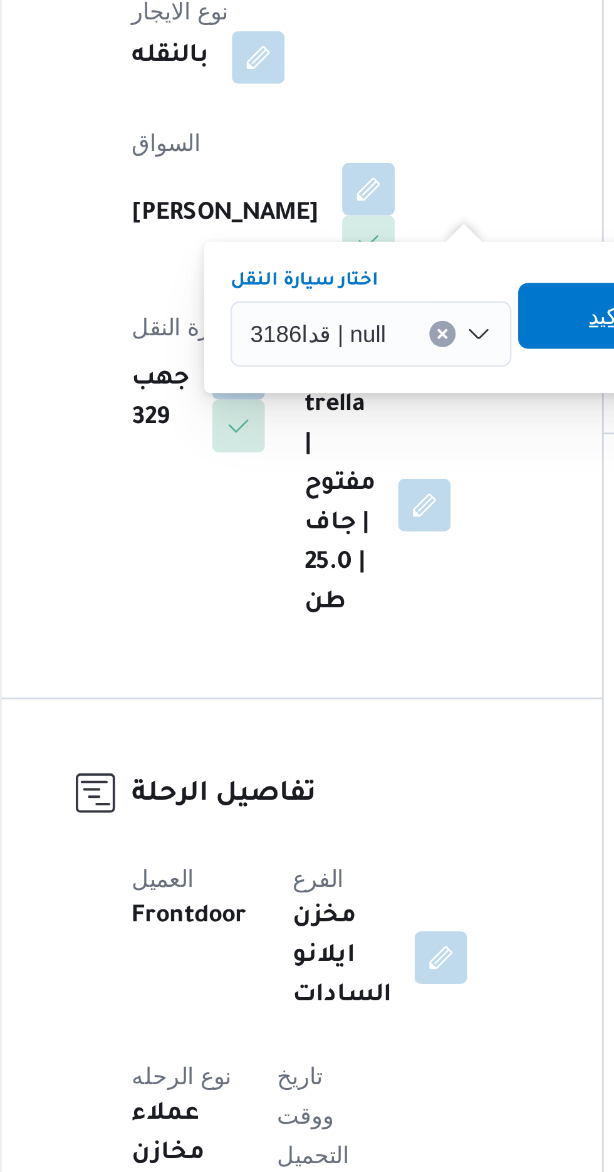
click at [382, 483] on span "تاكيد" at bounding box center [395, 483] width 70 height 25
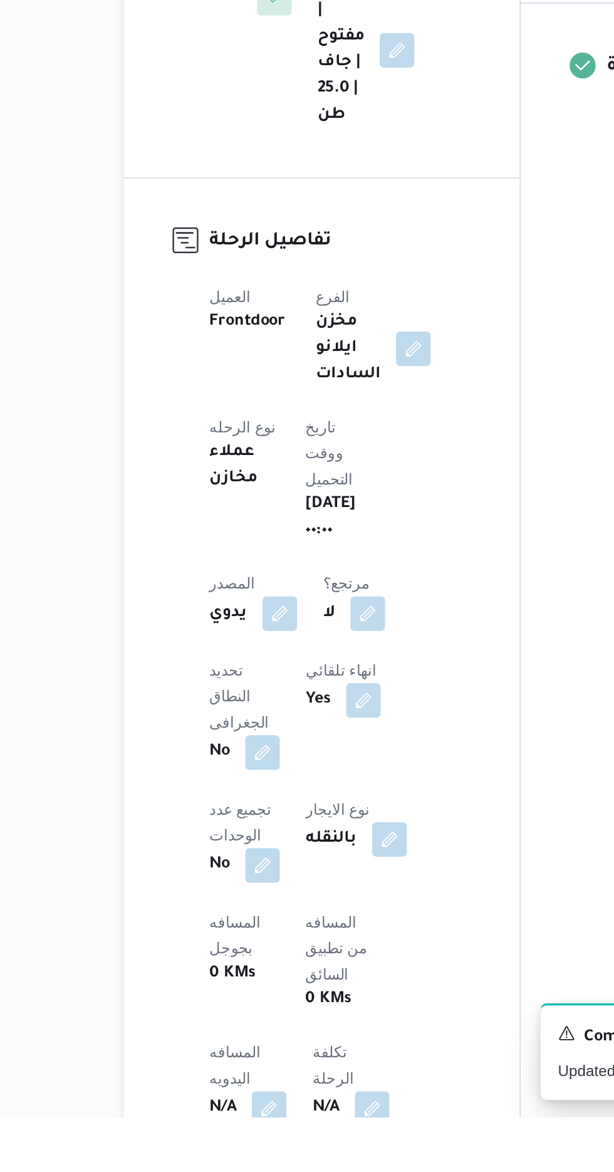
scroll to position [7, 0]
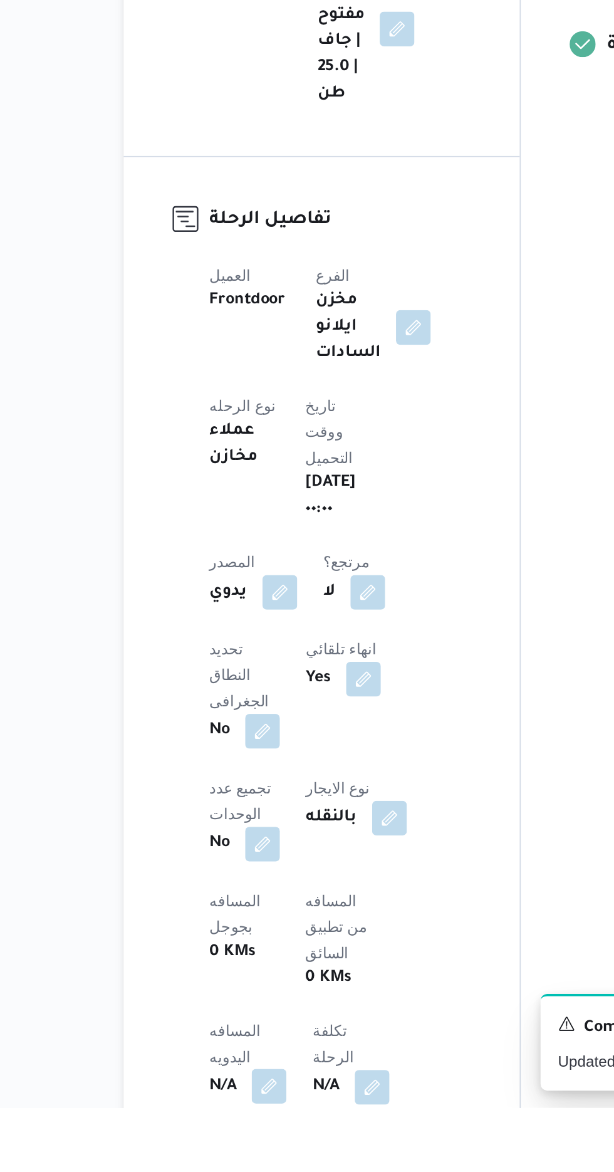
click at [257, 1149] on button "button" at bounding box center [247, 1159] width 20 height 20
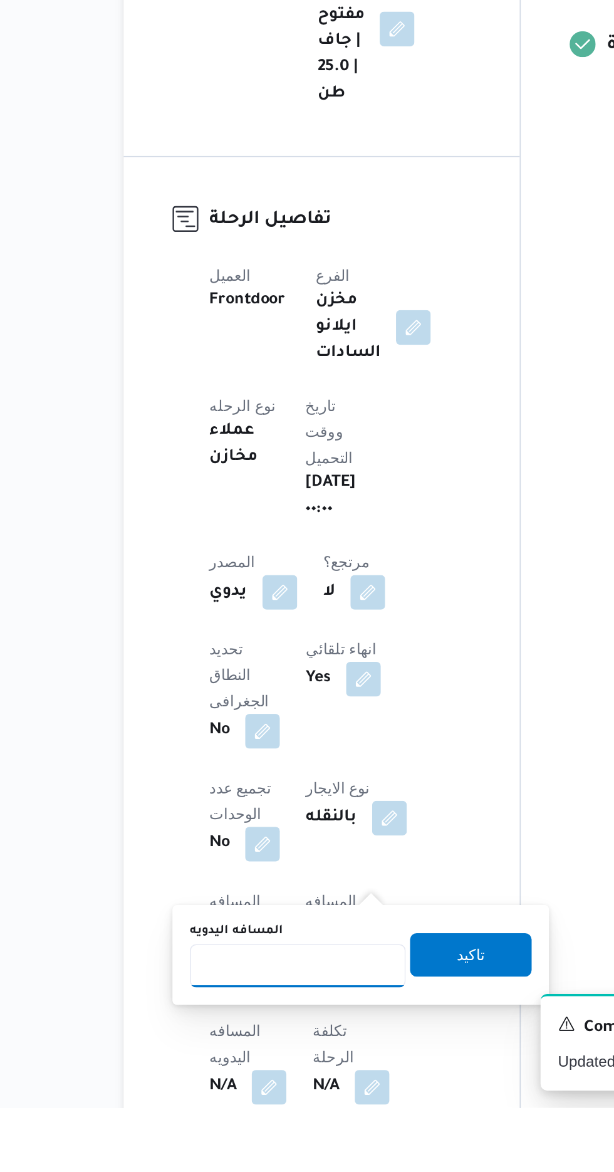
click at [283, 1091] on input "المسافه اليدويه" at bounding box center [263, 1089] width 125 height 25
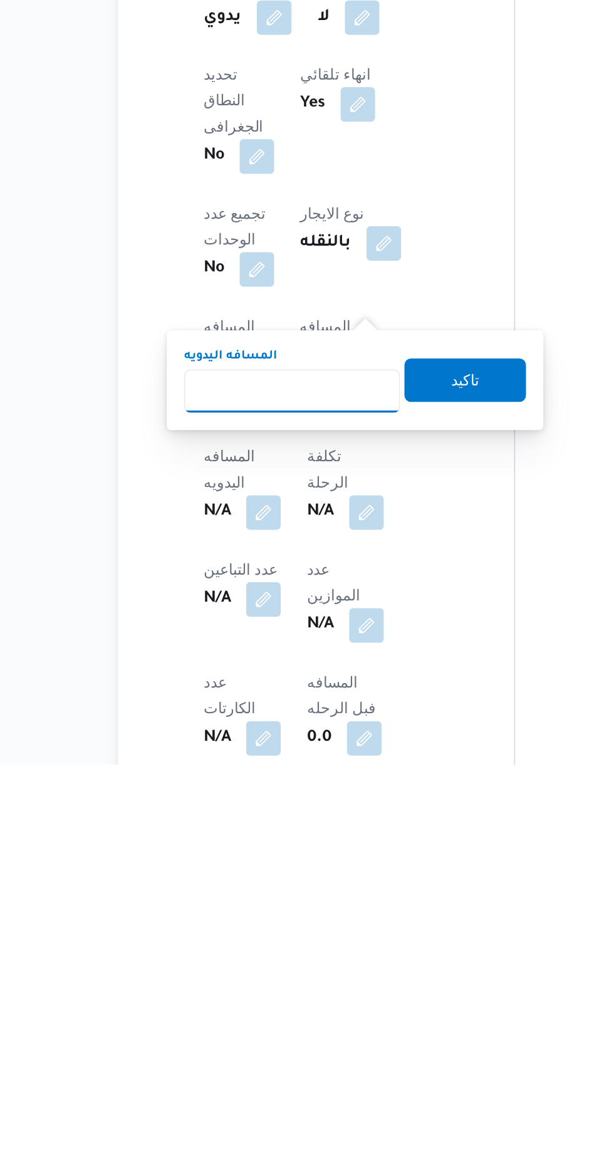
scroll to position [145, 0]
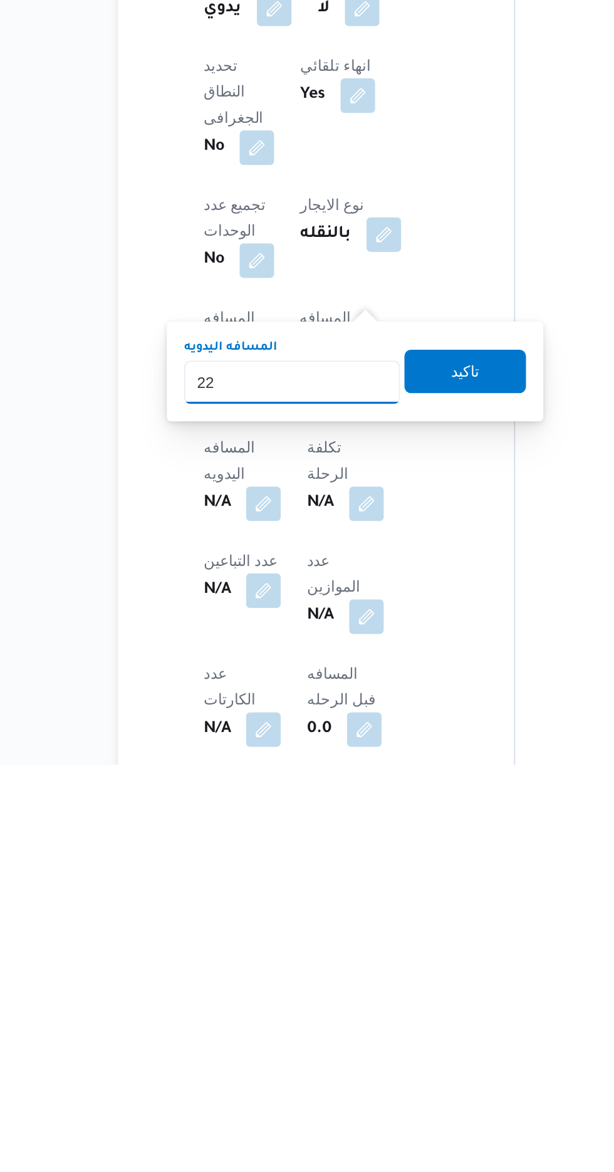
type input "220"
click at [383, 952] on span "تاكيد" at bounding box center [363, 944] width 70 height 25
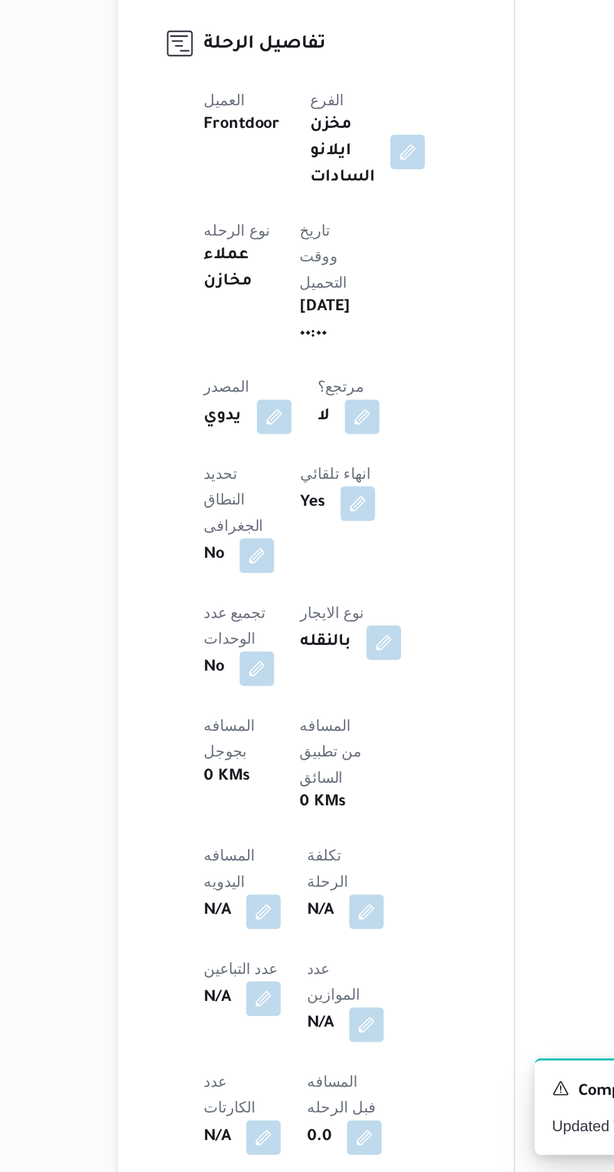
scroll to position [292, 0]
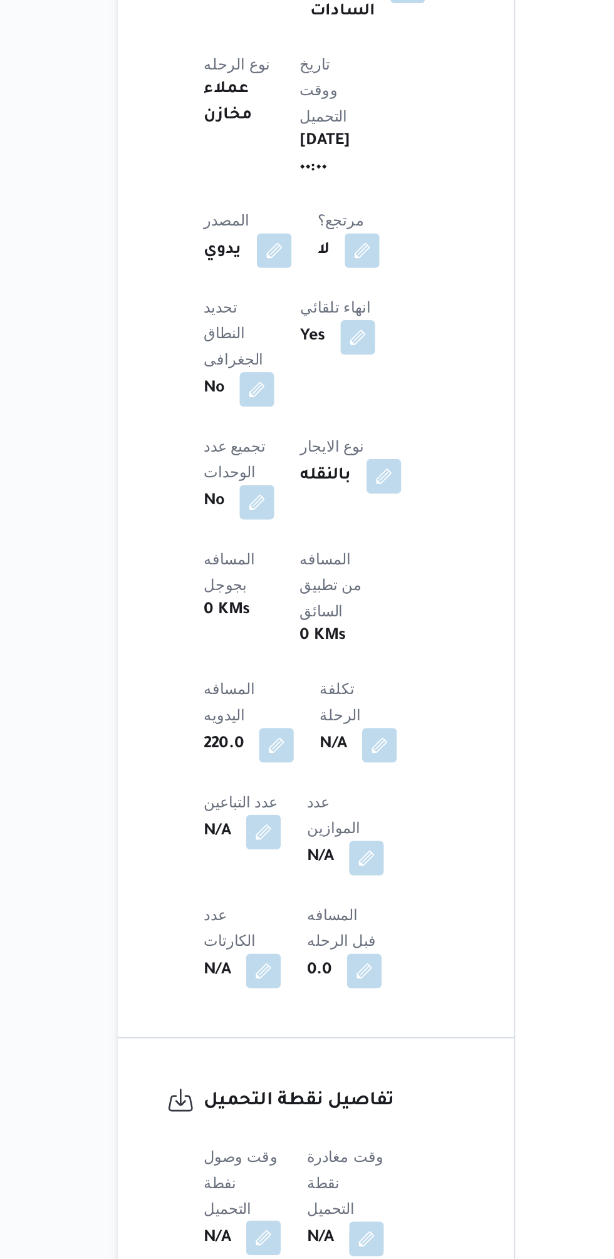
click at [249, 1149] on button "button" at bounding box center [247, 1159] width 20 height 20
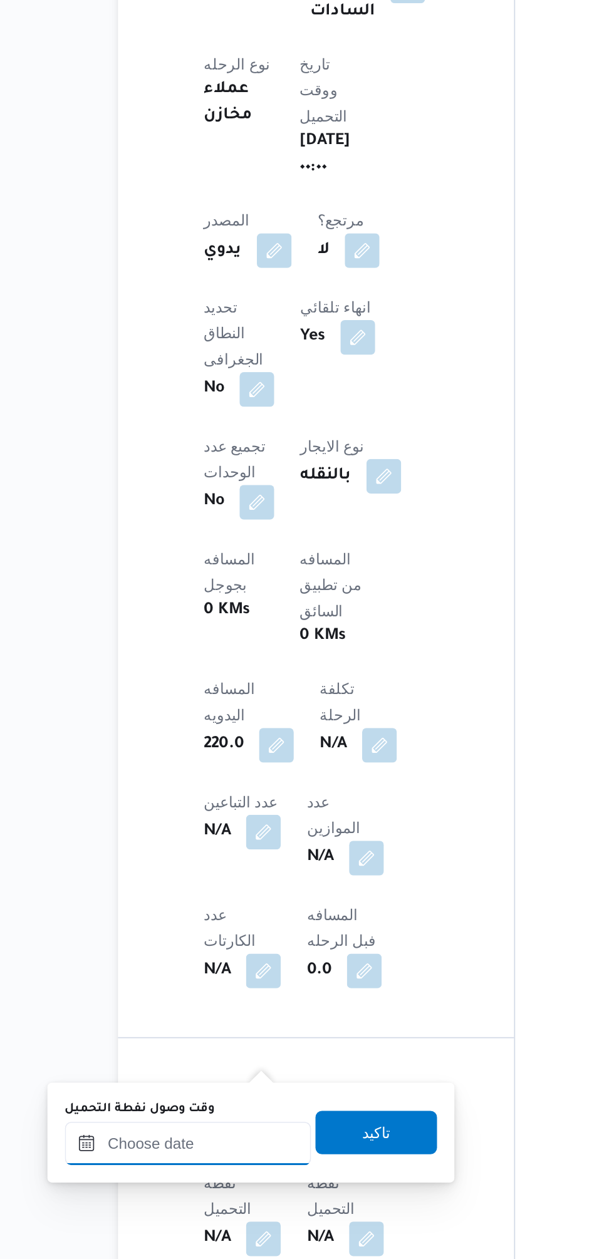
click at [228, 1100] on input "وقت وصول نفطة التحميل" at bounding box center [203, 1104] width 142 height 25
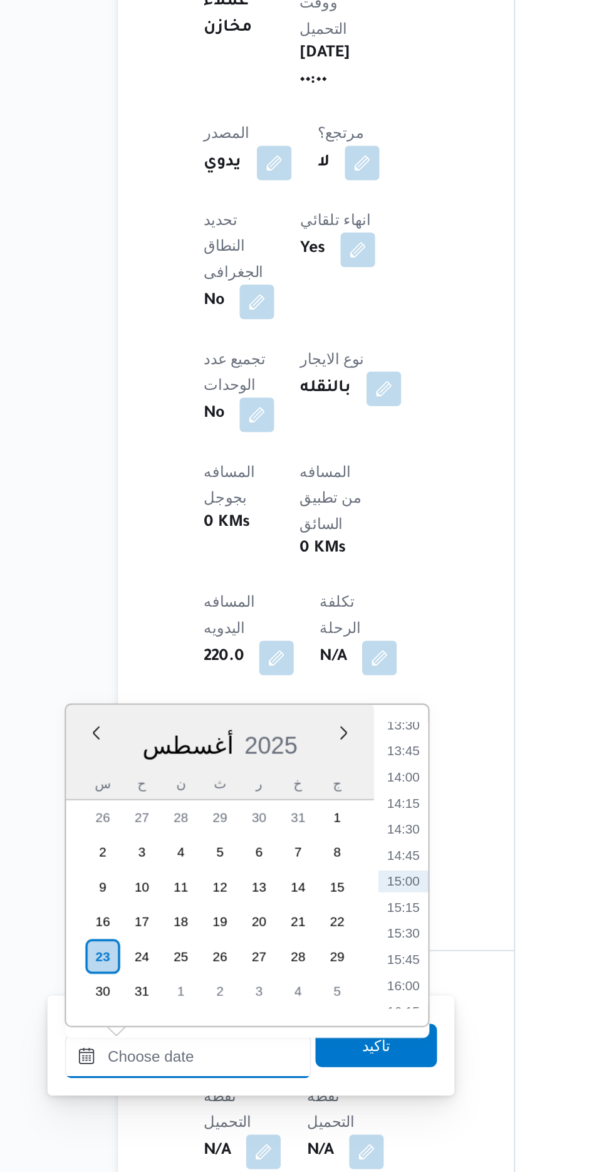
scroll to position [425, 0]
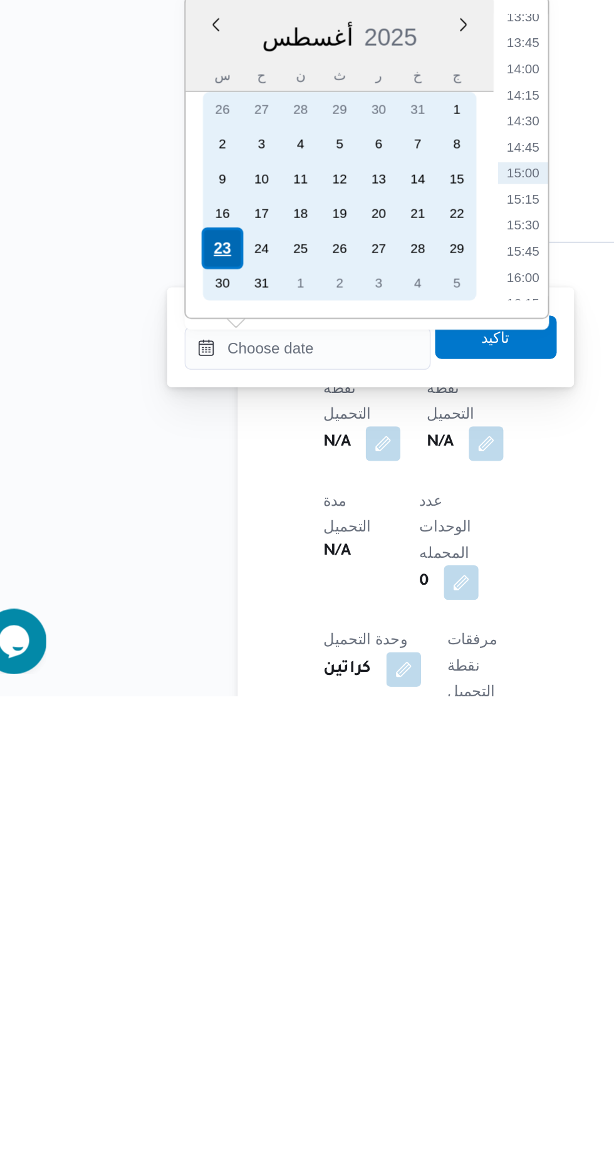
click at [154, 912] on div "23" at bounding box center [154, 914] width 24 height 24
type input "[DATE] ٠٠:٠٠"
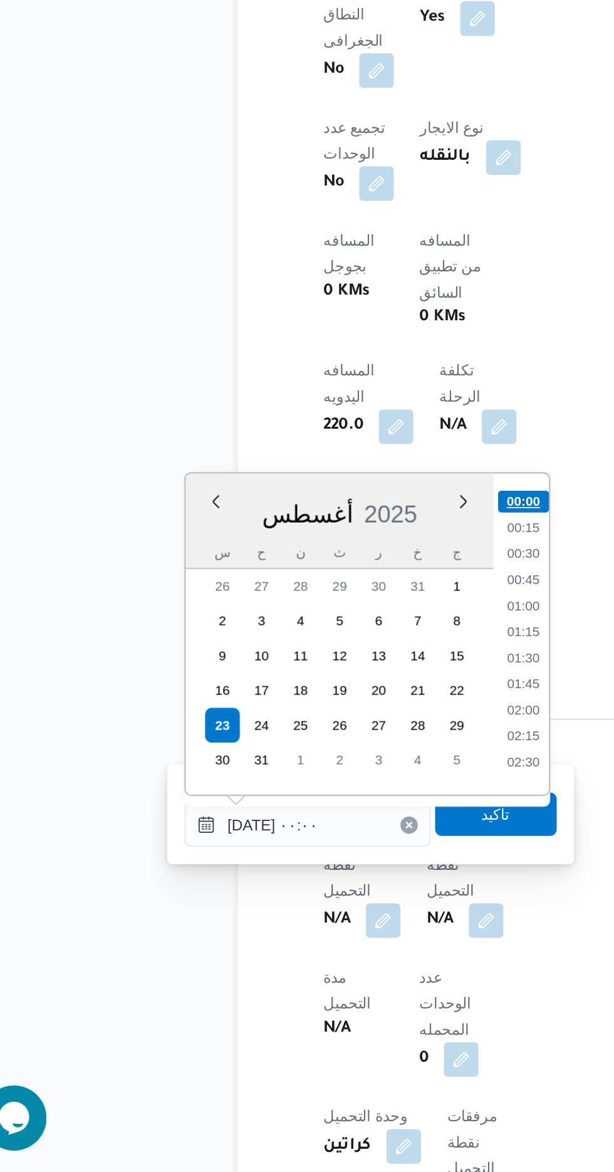
click at [327, 783] on li "00:00" at bounding box center [327, 784] width 29 height 13
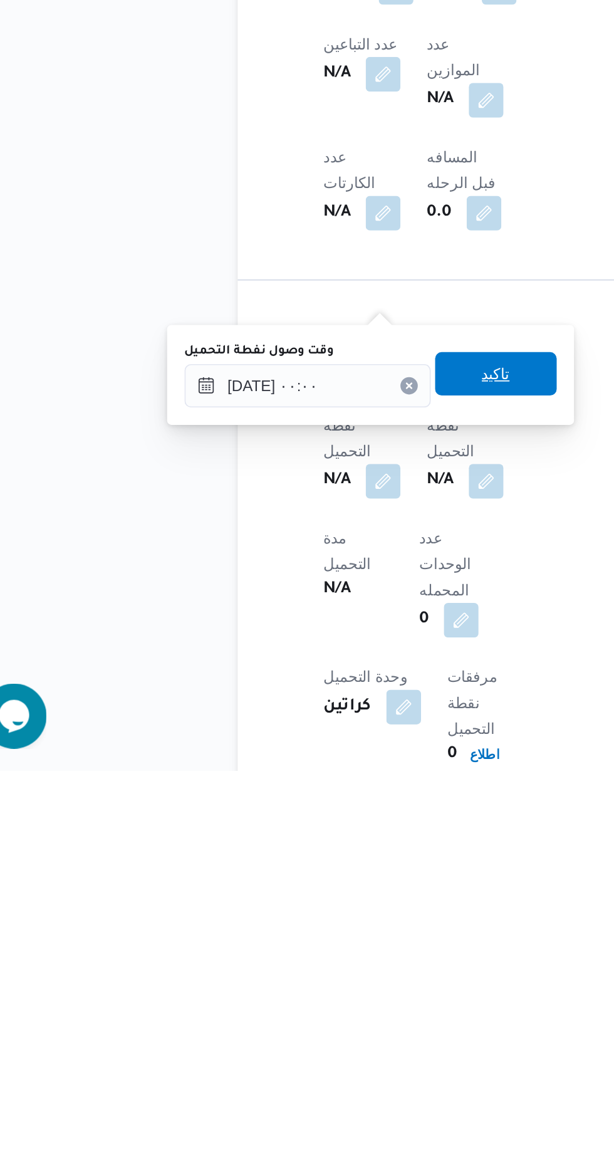
click at [338, 938] on span "تاكيد" at bounding box center [312, 942] width 70 height 25
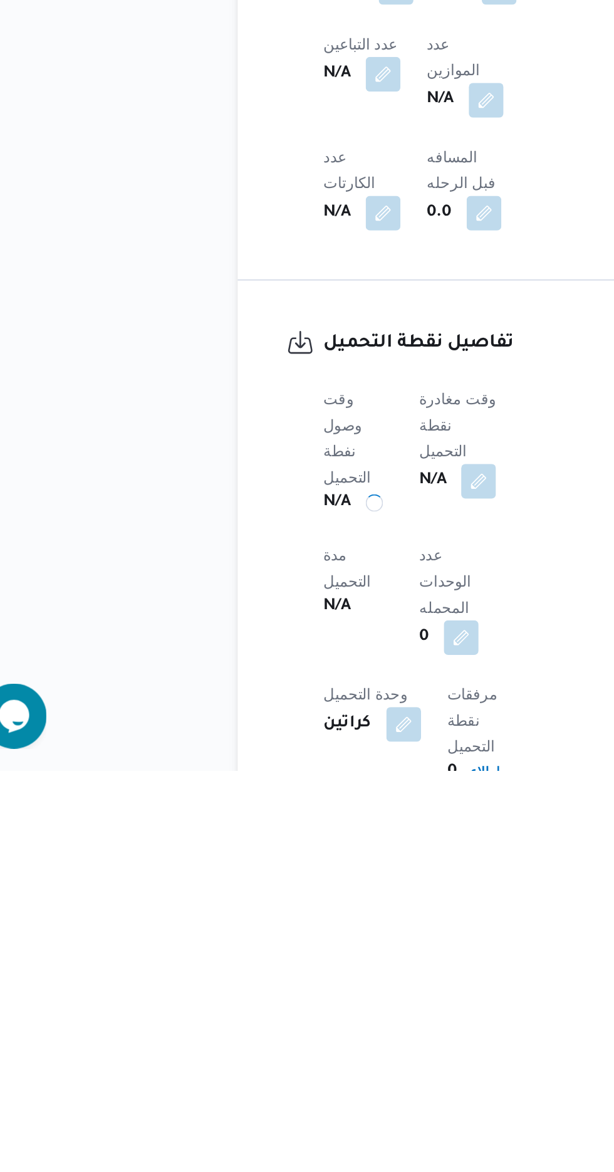
scroll to position [447, 0]
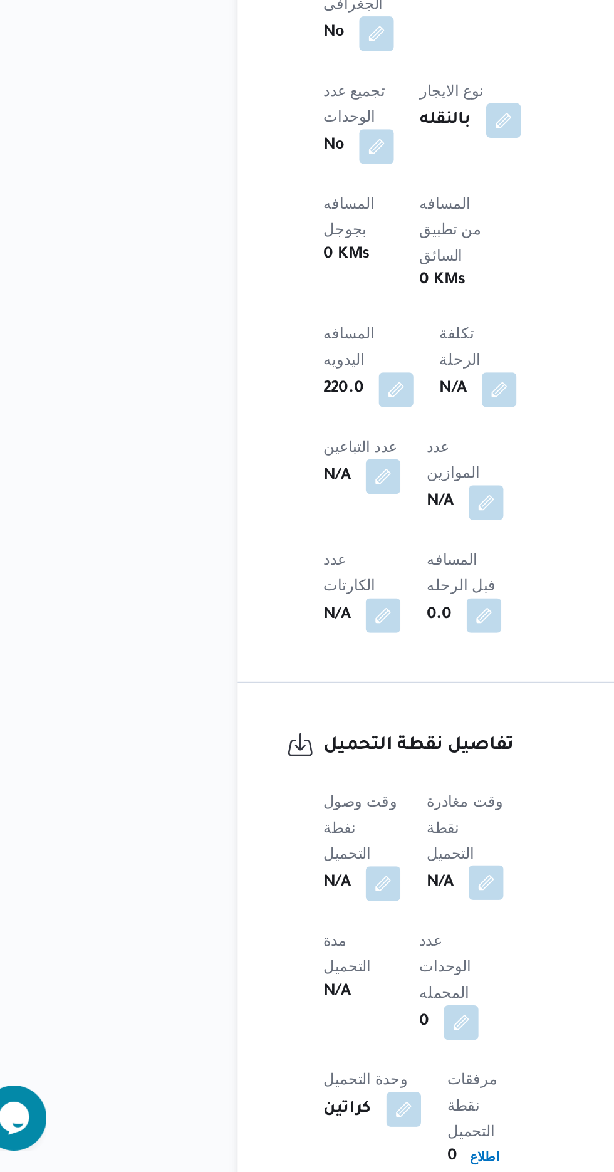
click at [311, 994] on button "button" at bounding box center [306, 1004] width 20 height 20
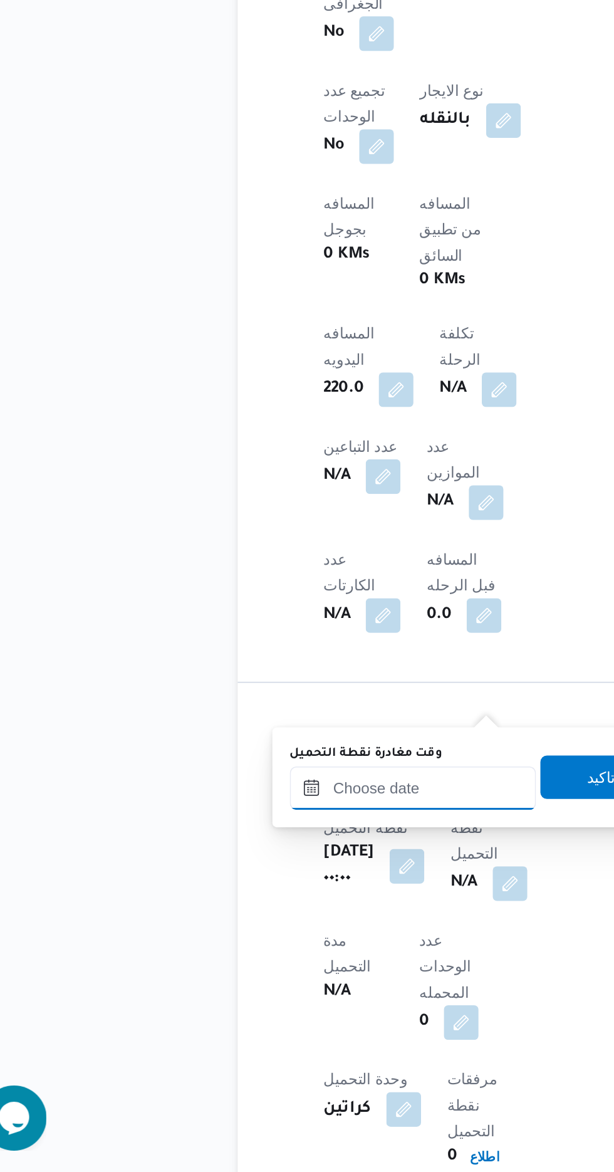
click at [283, 947] on input "وقت مغادرة نقطة التحميل" at bounding box center [264, 949] width 142 height 25
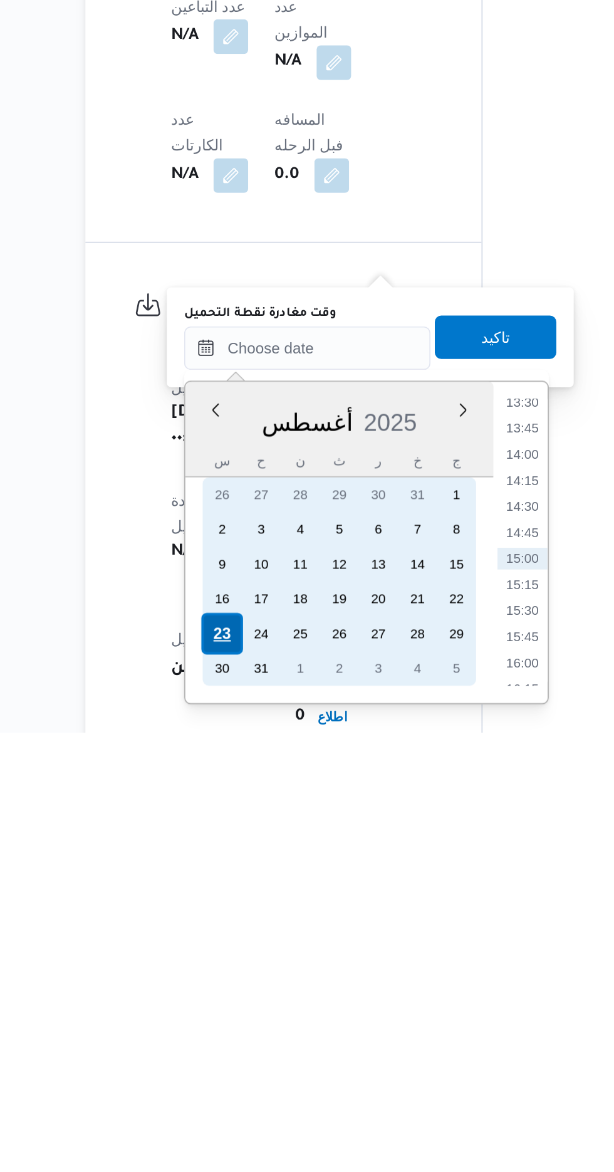
click at [239, 1115] on div "23" at bounding box center [242, 1115] width 24 height 24
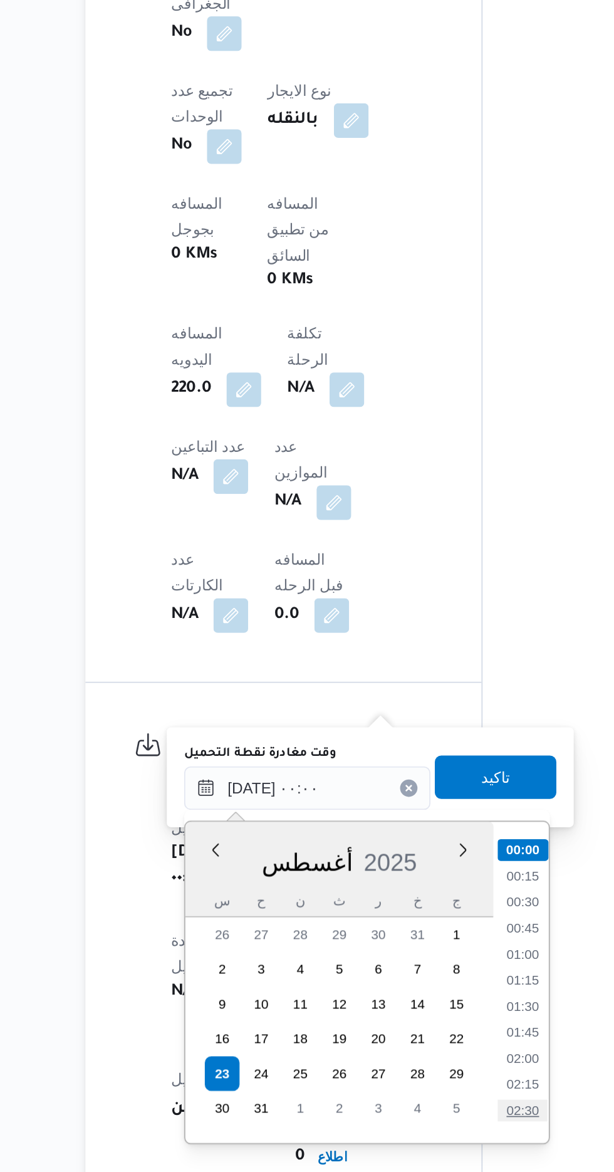
click at [411, 1130] on li "02:30" at bounding box center [415, 1136] width 29 height 13
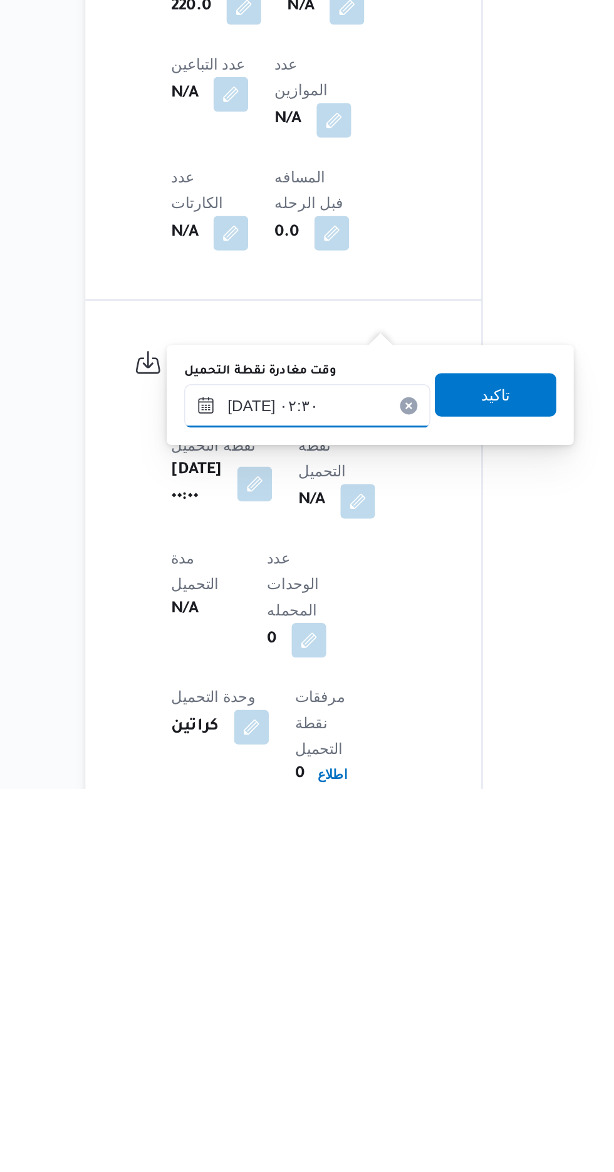
scroll to position [447, 0]
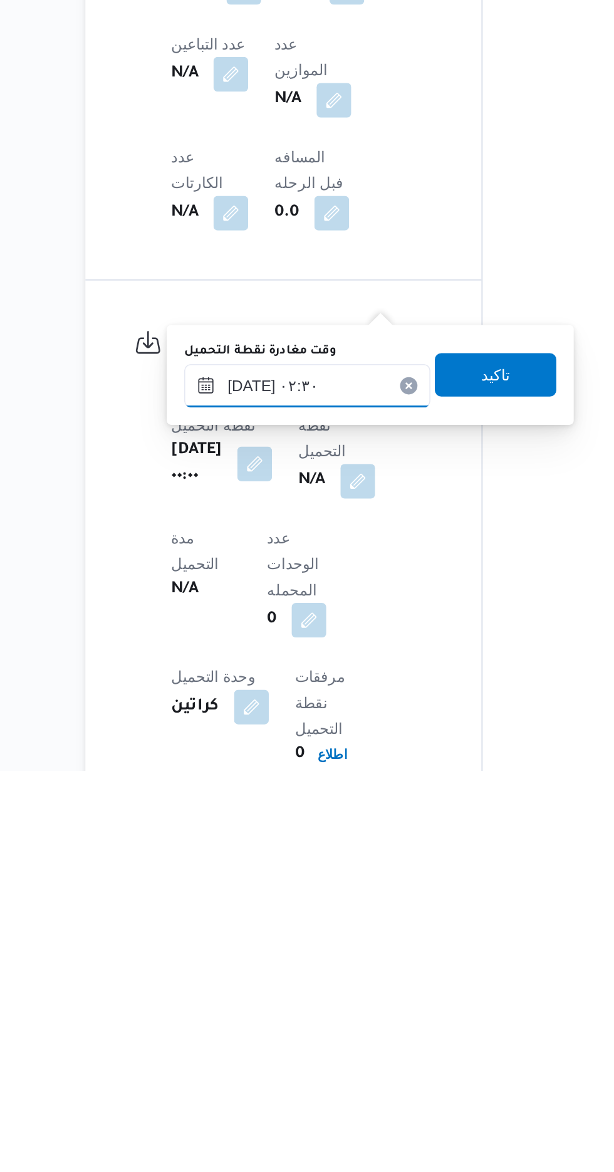
click at [313, 945] on input "٢٣/٠٨/٢٠٢٥ ٠٢:٣٠" at bounding box center [291, 949] width 142 height 25
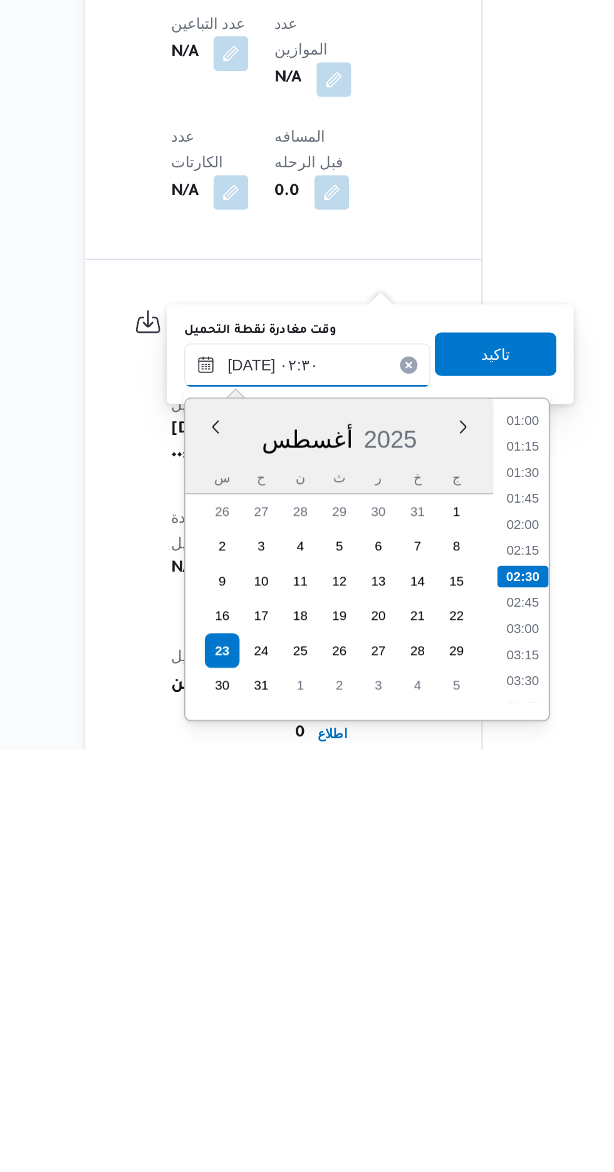
scroll to position [483, 0]
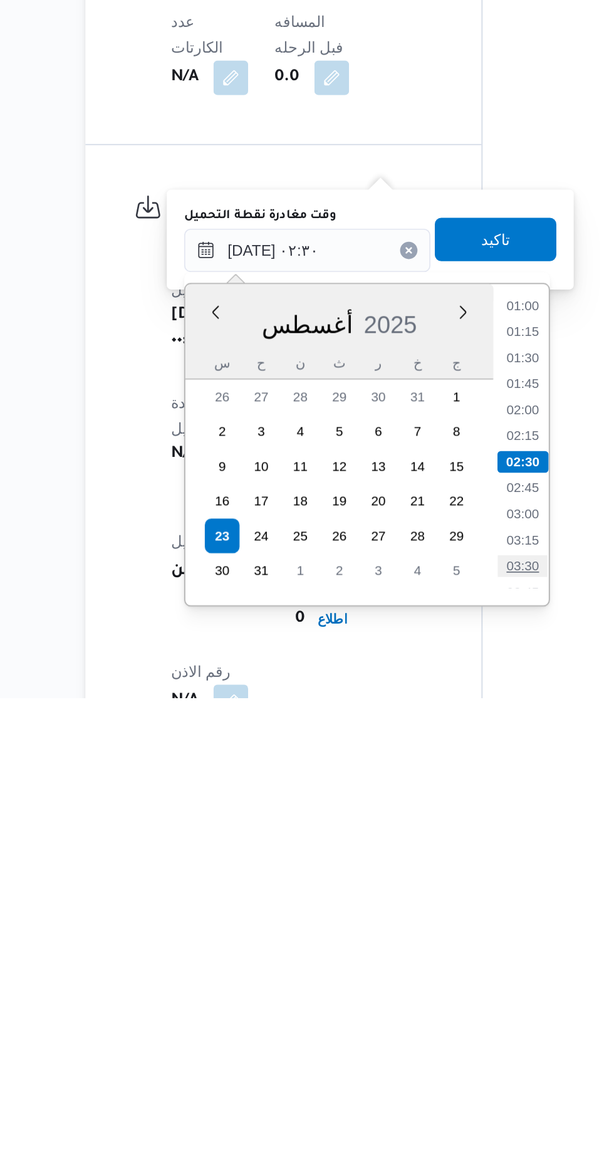
click at [415, 1096] on li "03:30" at bounding box center [415, 1095] width 29 height 13
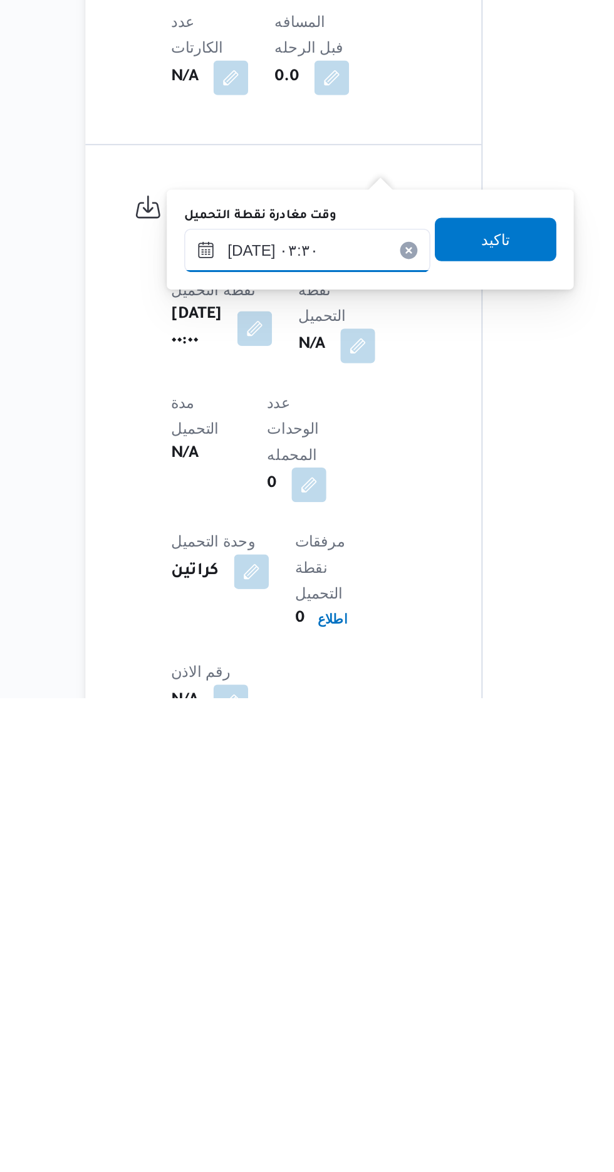
scroll to position [482, 0]
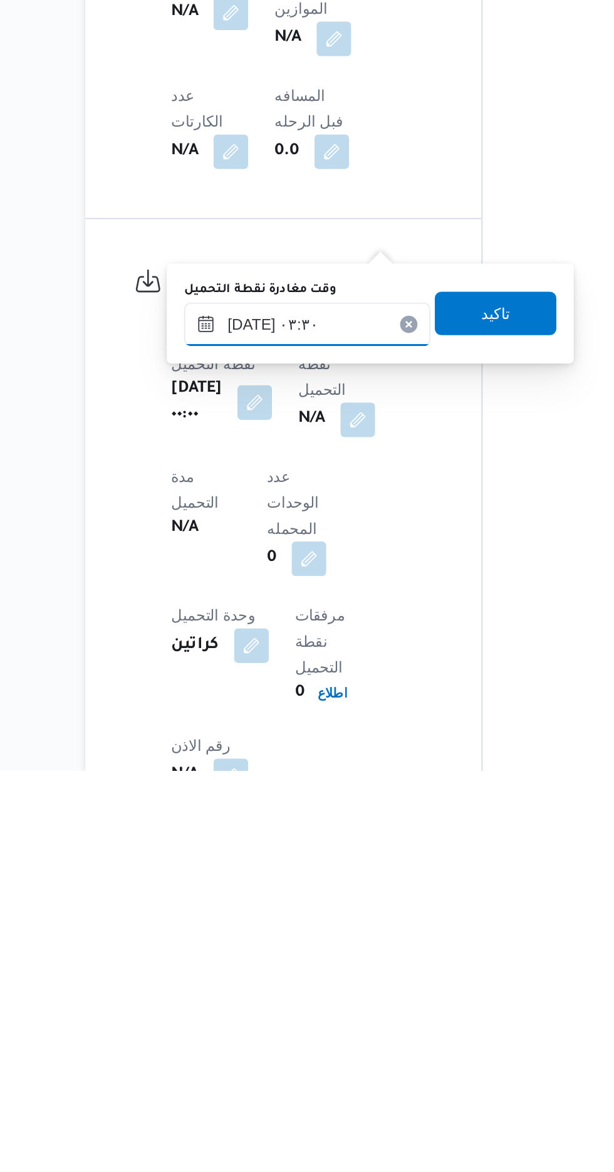
click at [322, 908] on input "[DATE] ٠٣:٣٠" at bounding box center [291, 914] width 142 height 25
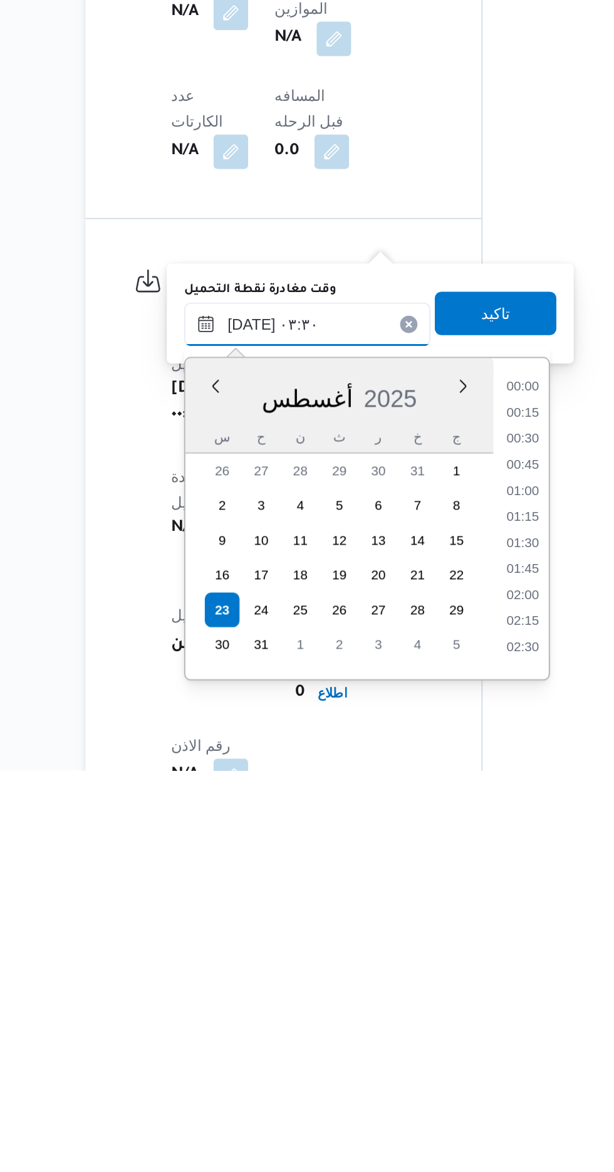
scroll to position [124, 0]
click at [415, 1078] on li "04:15" at bounding box center [415, 1081] width 29 height 13
type input "[DATE] ٠٤:١٥"
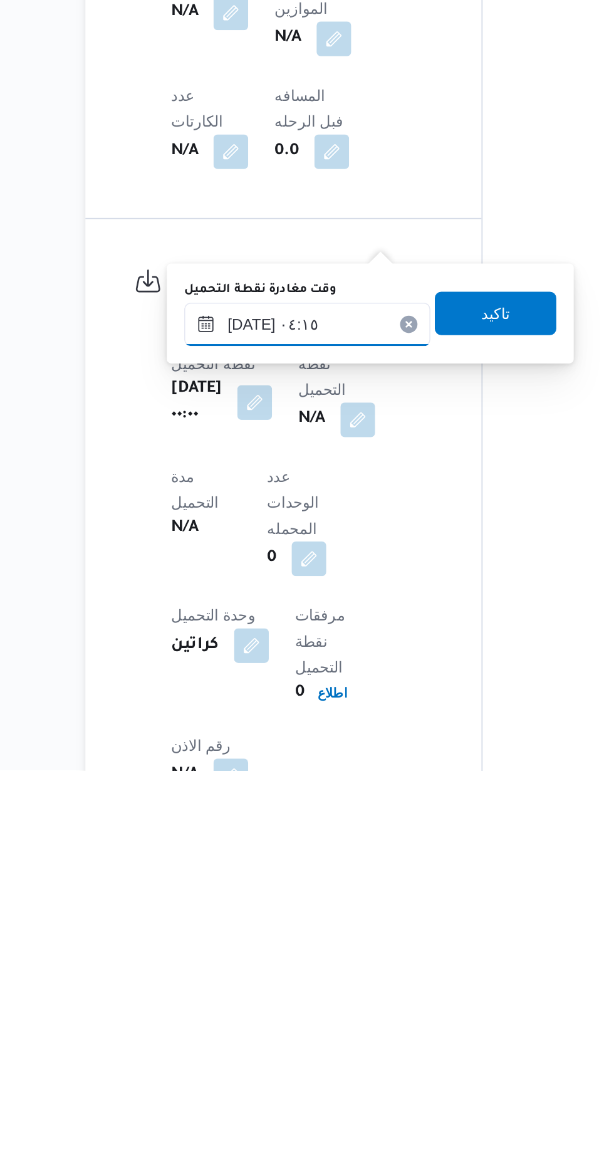
scroll to position [482, 0]
click at [420, 913] on span "تاكيد" at bounding box center [400, 907] width 70 height 25
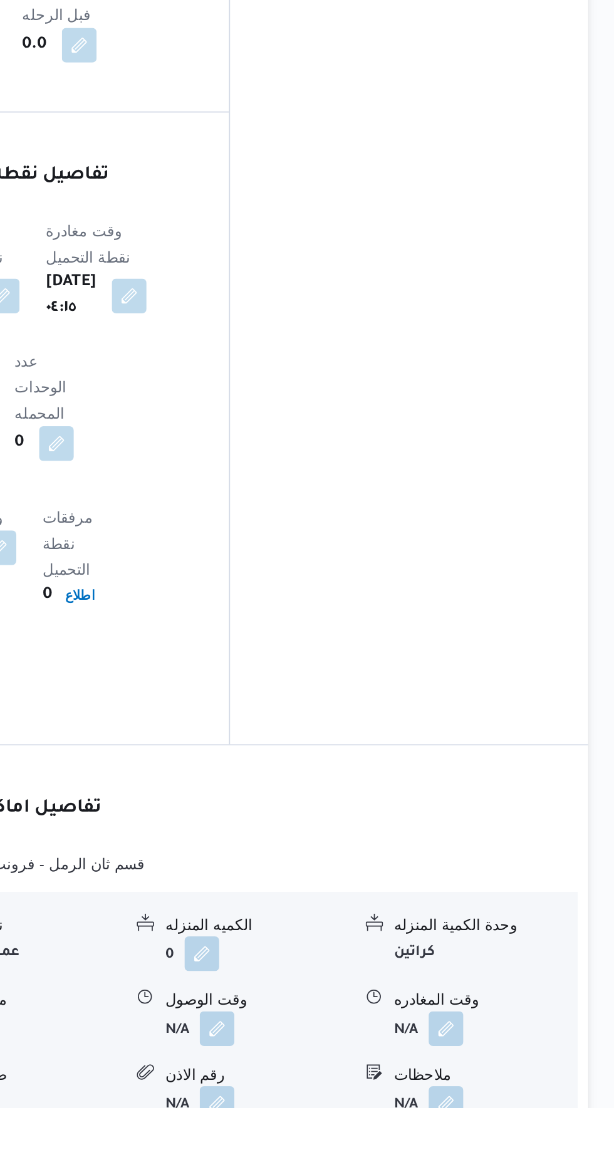
scroll to position [739, 0]
click at [377, 1115] on button "button" at bounding box center [385, 1125] width 20 height 20
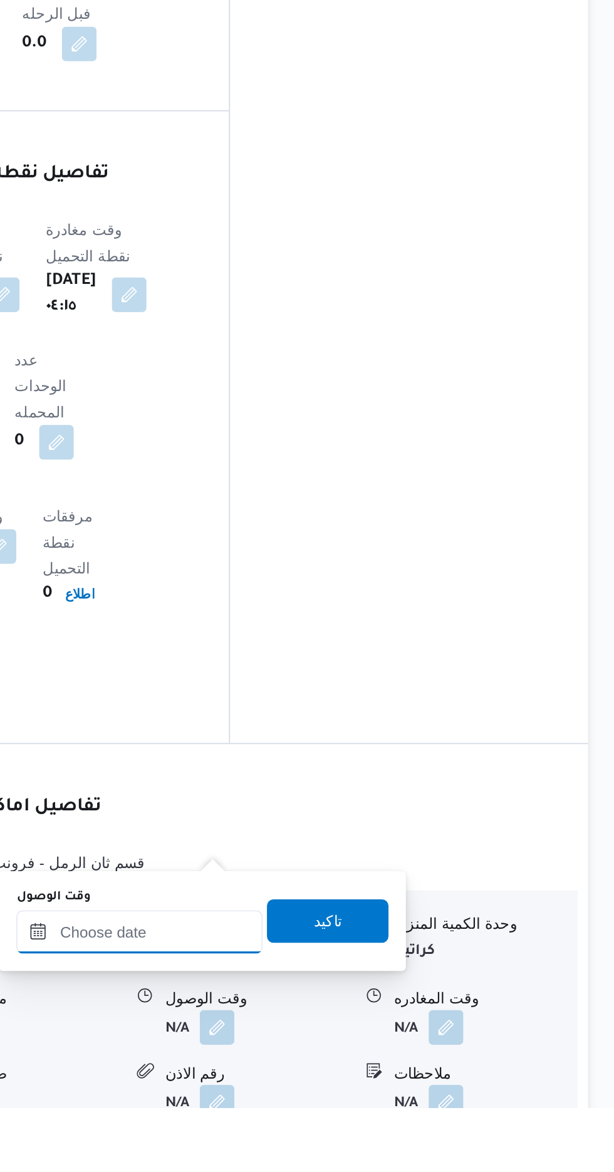
click at [355, 1068] on input "وقت الوصول" at bounding box center [340, 1070] width 142 height 25
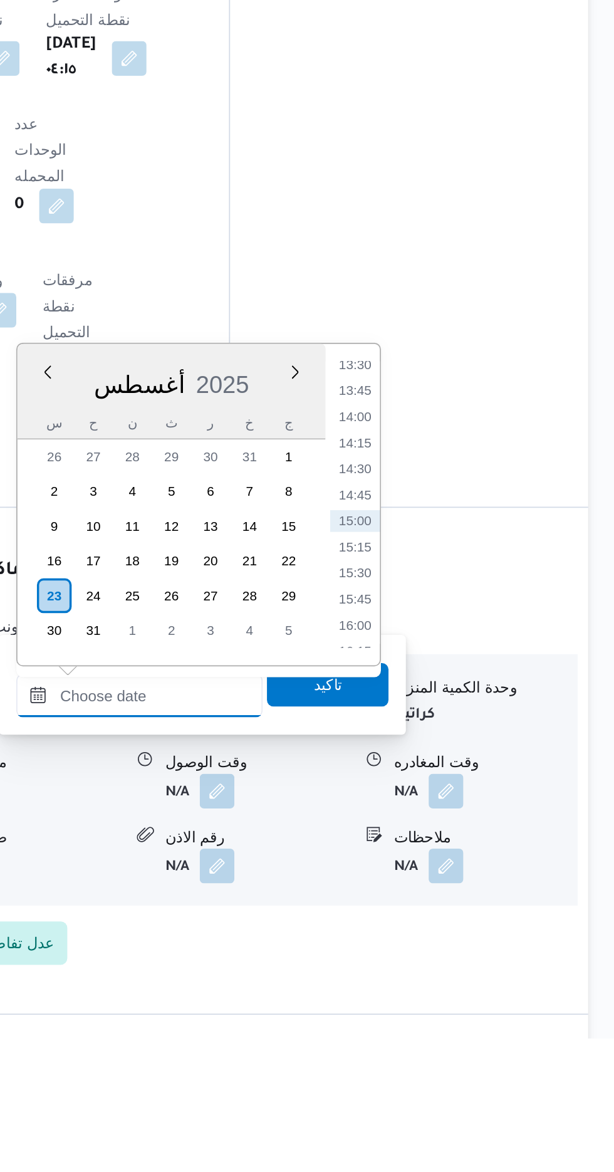
scroll to position [836, 0]
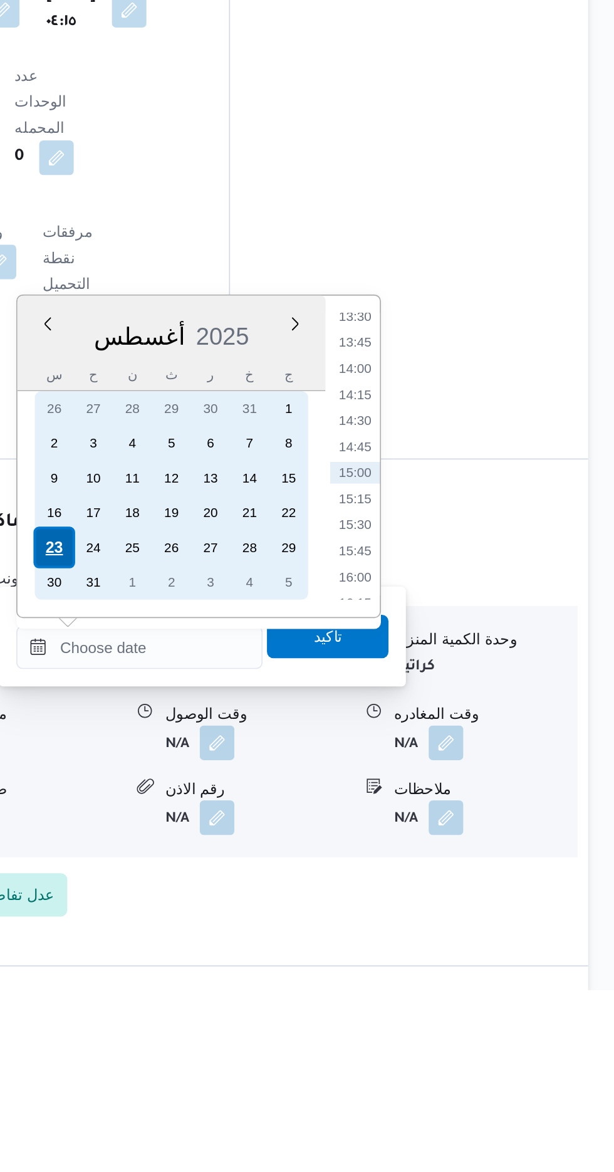
click at [291, 913] on div "23" at bounding box center [291, 916] width 24 height 24
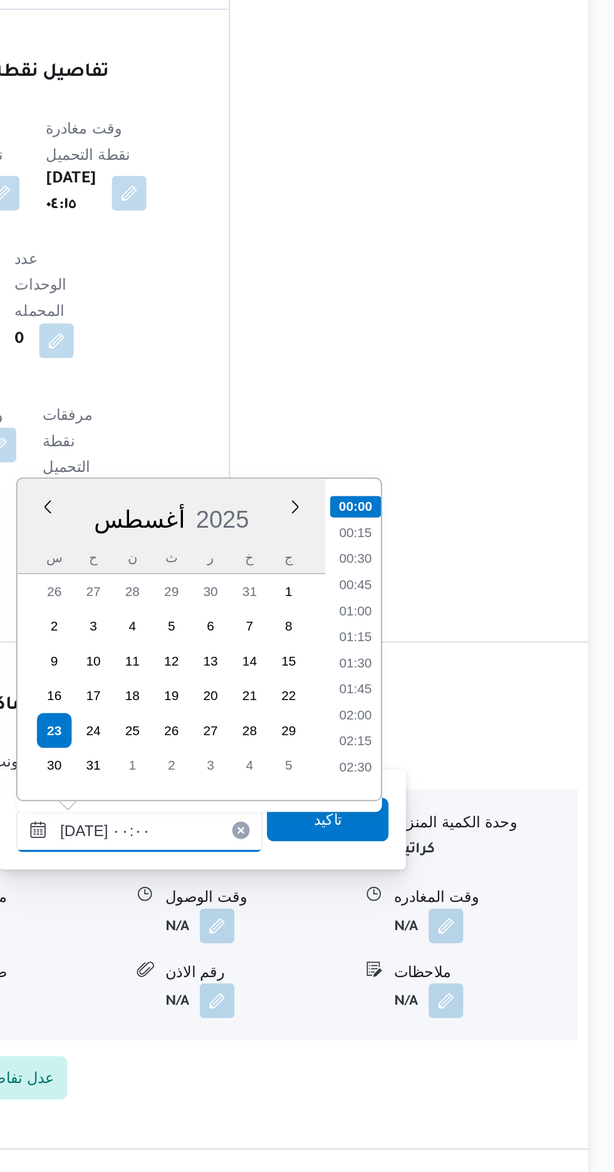
click at [295, 974] on input "[DATE] ٠٠:٠٠" at bounding box center [340, 974] width 142 height 25
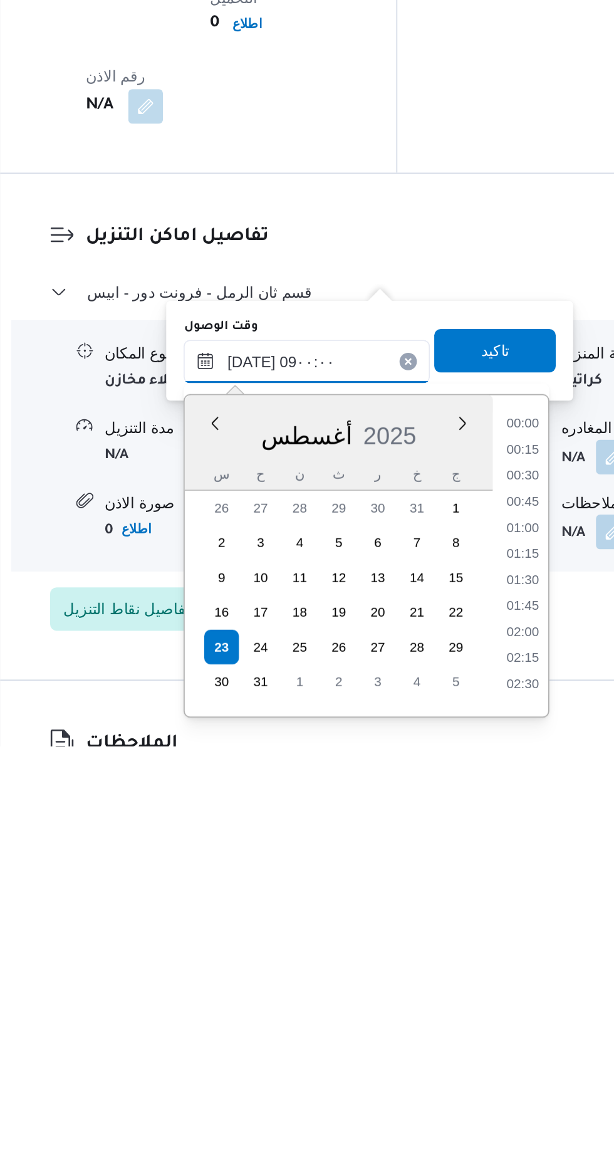
scroll to position [390, 0]
click at [459, 1123] on li "08:45" at bounding box center [464, 1122] width 29 height 13
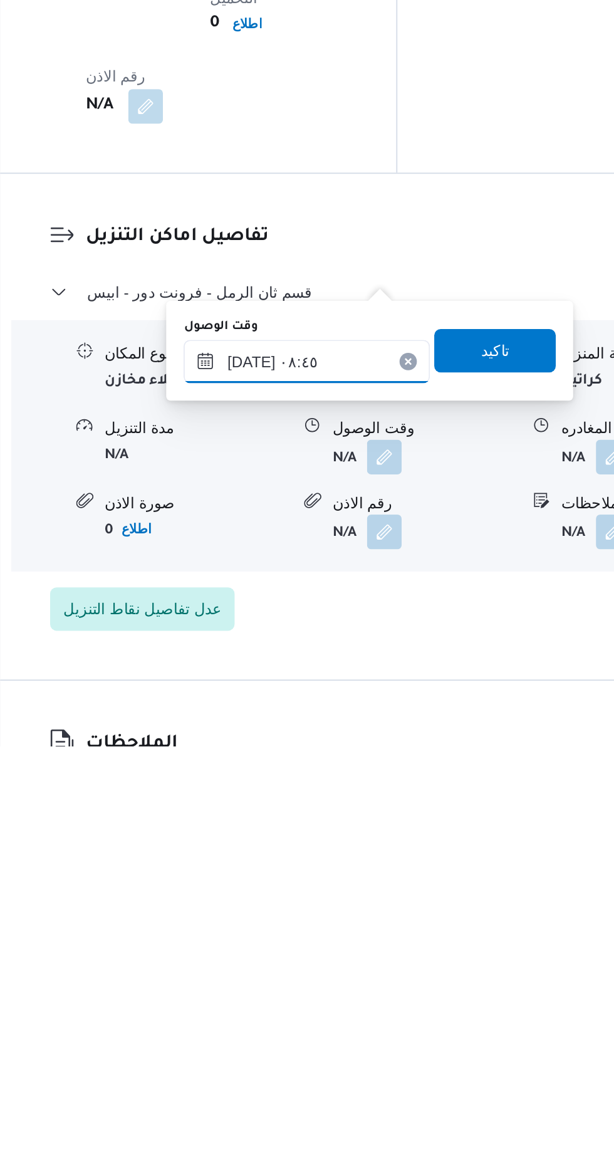
scroll to position [859, 0]
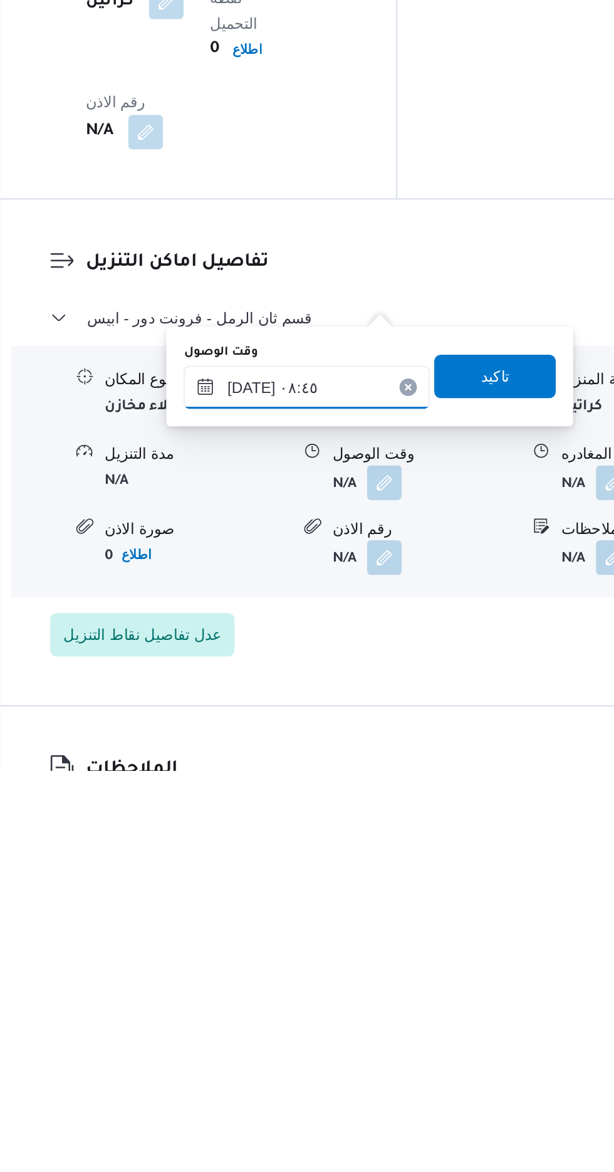
click at [388, 953] on input "٢٣/٠٨/٢٠٢٥ ٠٨:٤٥" at bounding box center [340, 950] width 142 height 25
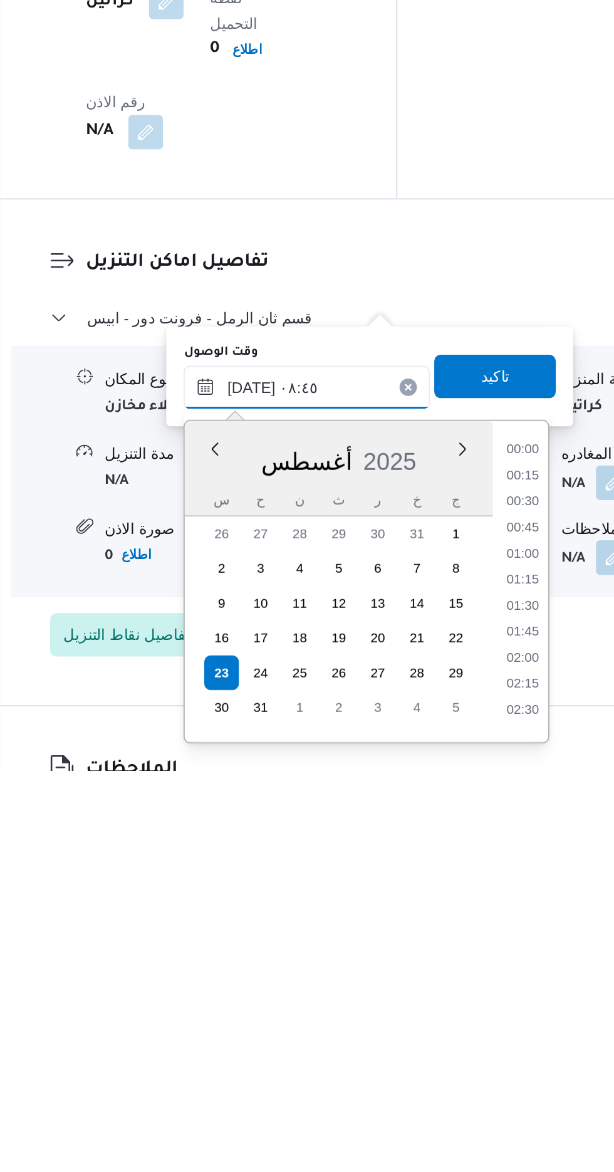
scroll to position [440, 0]
click at [461, 1112] on li "09:30" at bounding box center [464, 1117] width 29 height 13
type input "٢٣/٠٨/٢٠٢٥ ٠٩:٣٠"
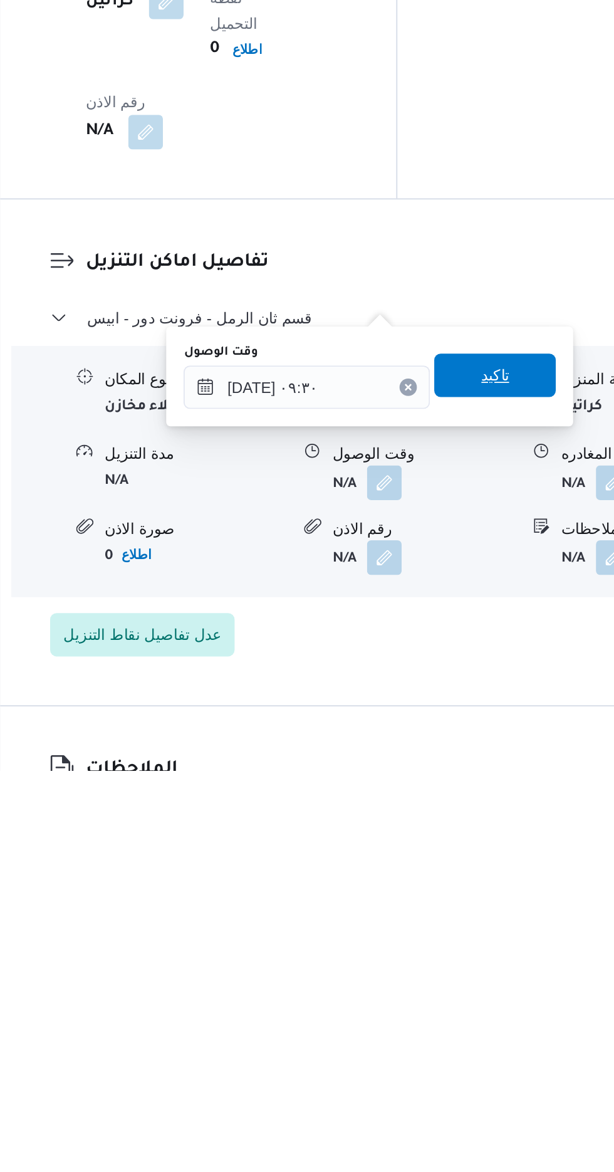
click at [457, 947] on span "تاكيد" at bounding box center [448, 943] width 16 height 15
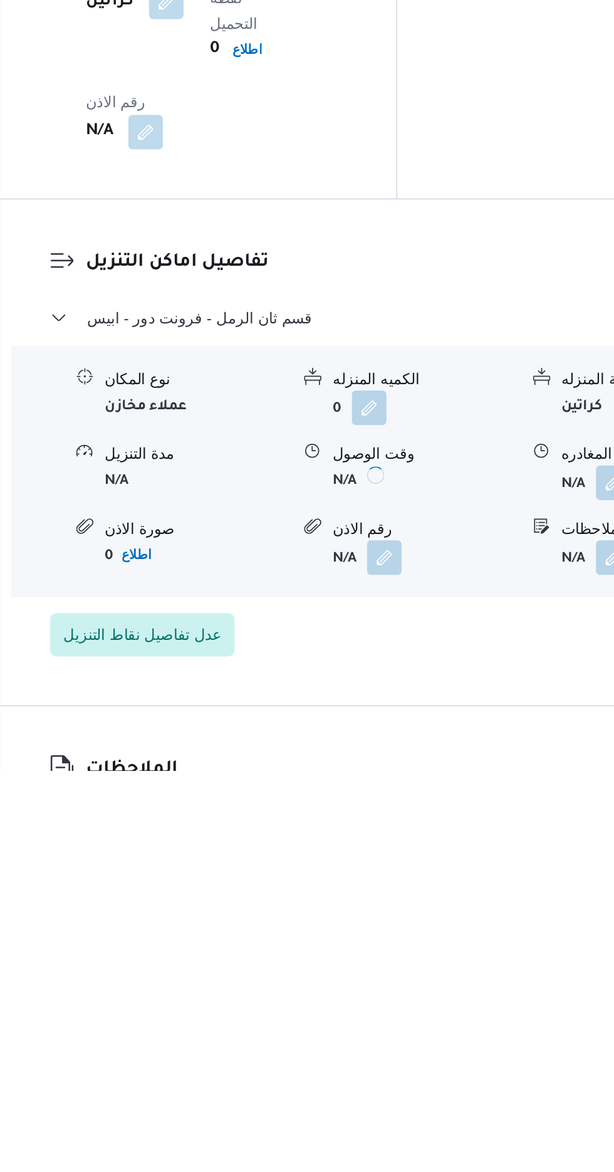
scroll to position [859, 0]
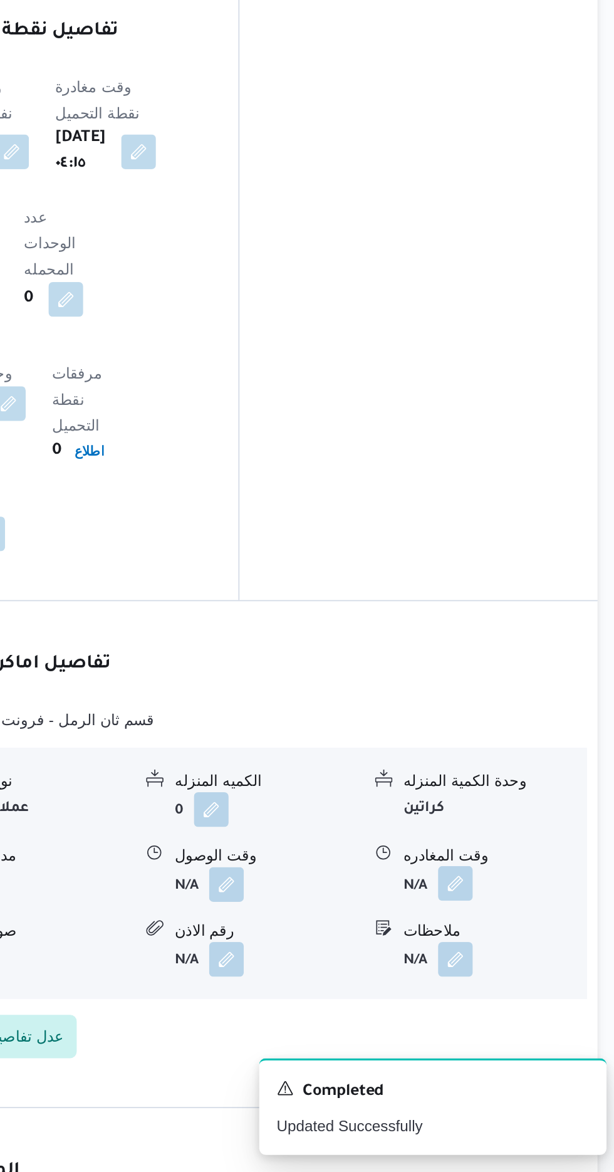
click at [522, 995] on button "button" at bounding box center [517, 1005] width 20 height 20
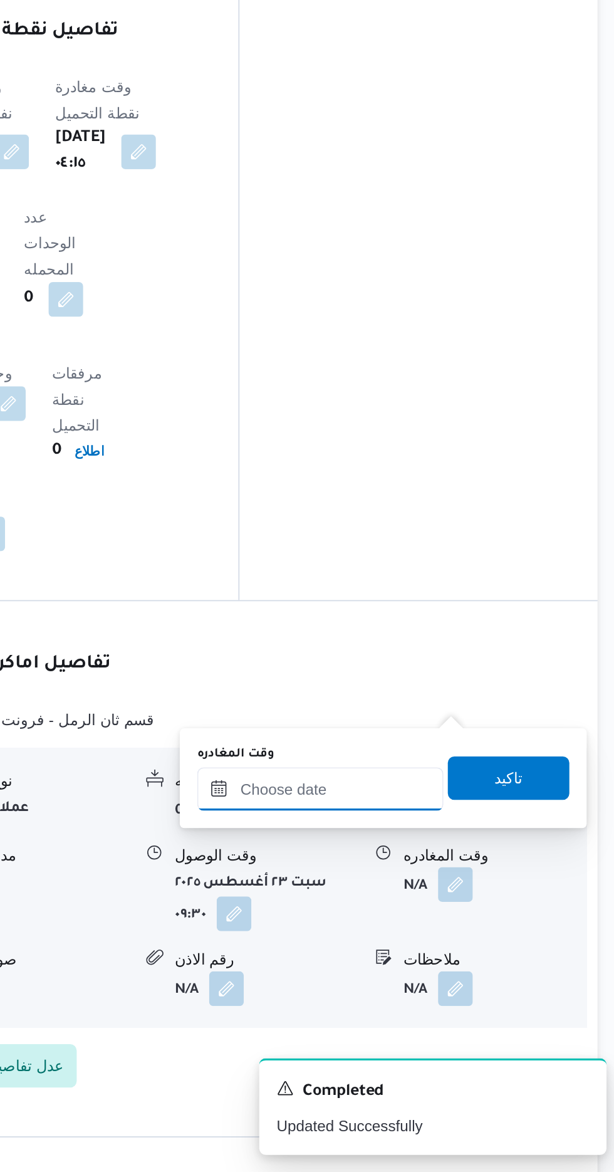
click at [464, 952] on input "وقت المغادره" at bounding box center [439, 950] width 142 height 25
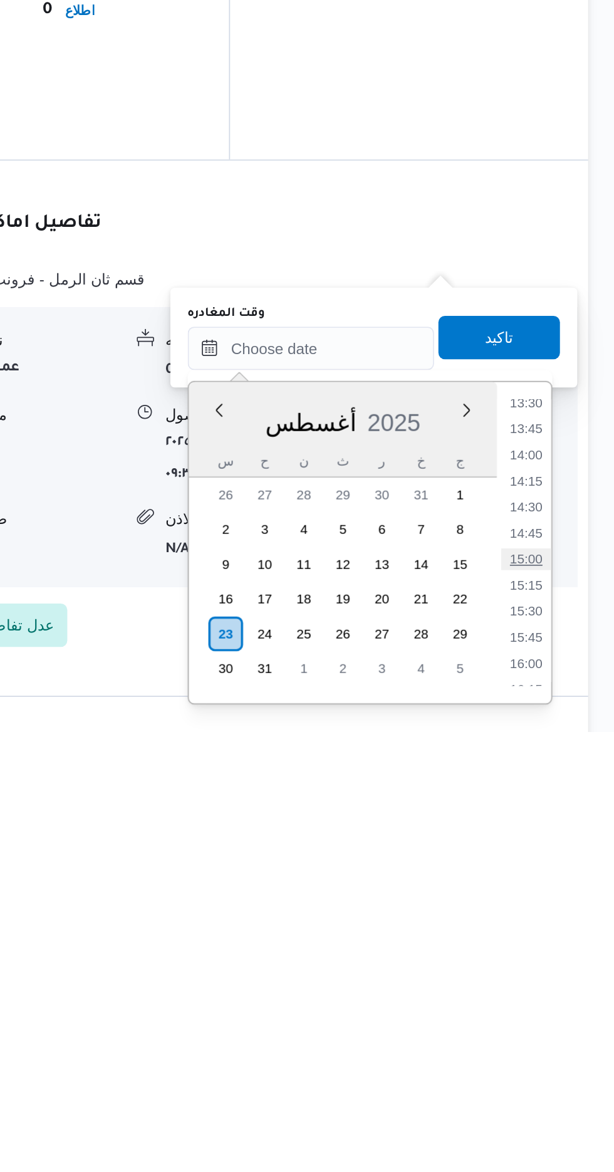
click at [566, 1069] on li "15:00" at bounding box center [563, 1072] width 29 height 13
type input "[DATE] ١٥:٠٠"
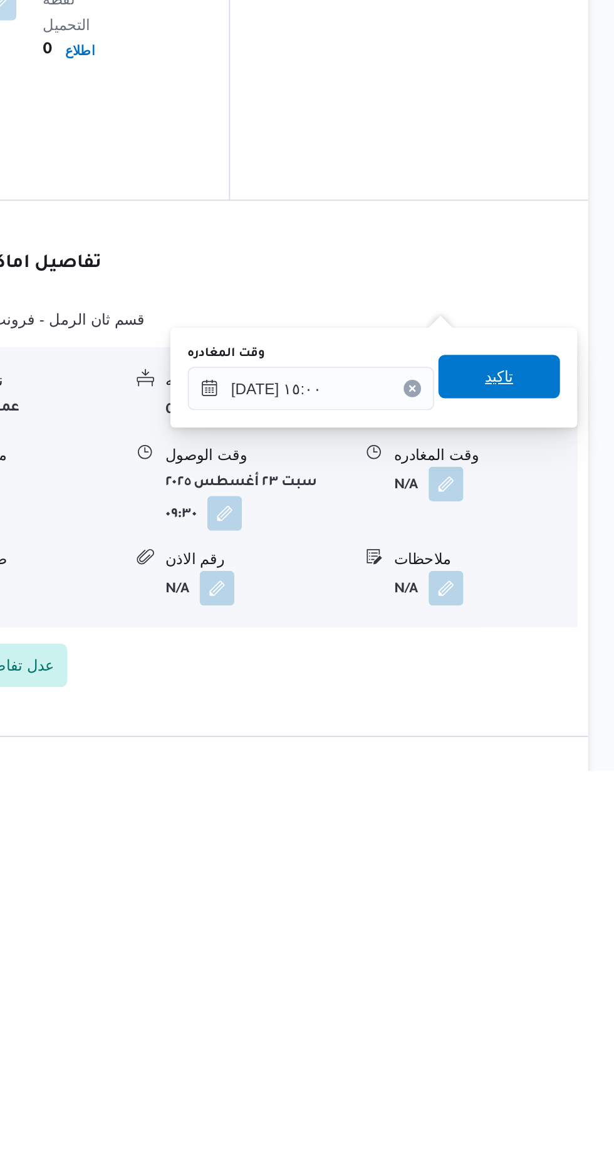
click at [556, 943] on span "تاكيد" at bounding box center [547, 944] width 16 height 15
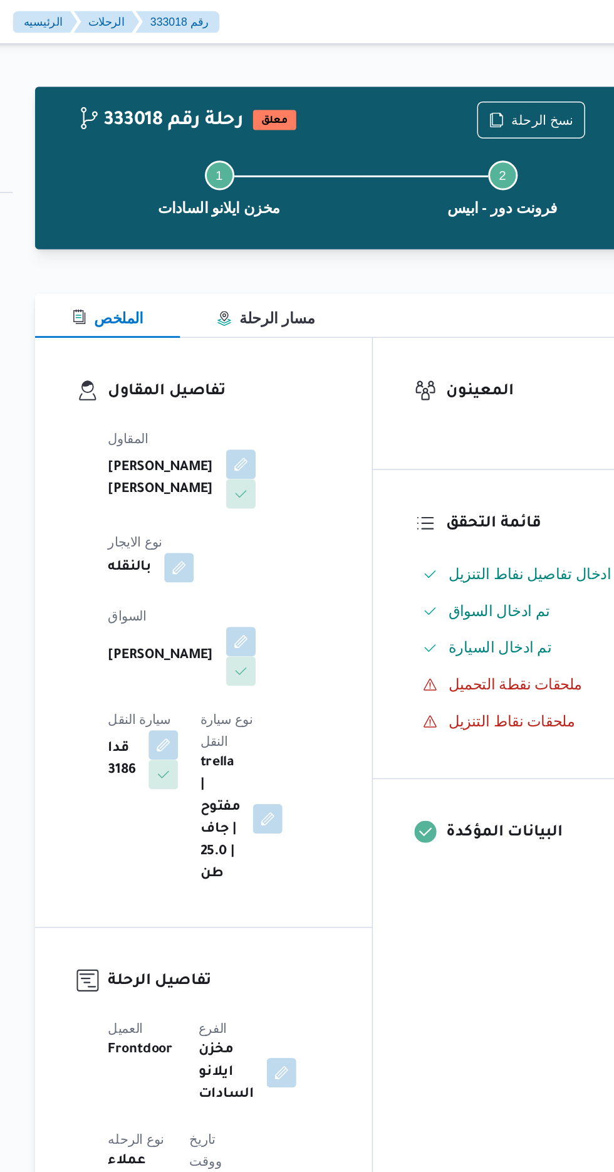
scroll to position [0, 0]
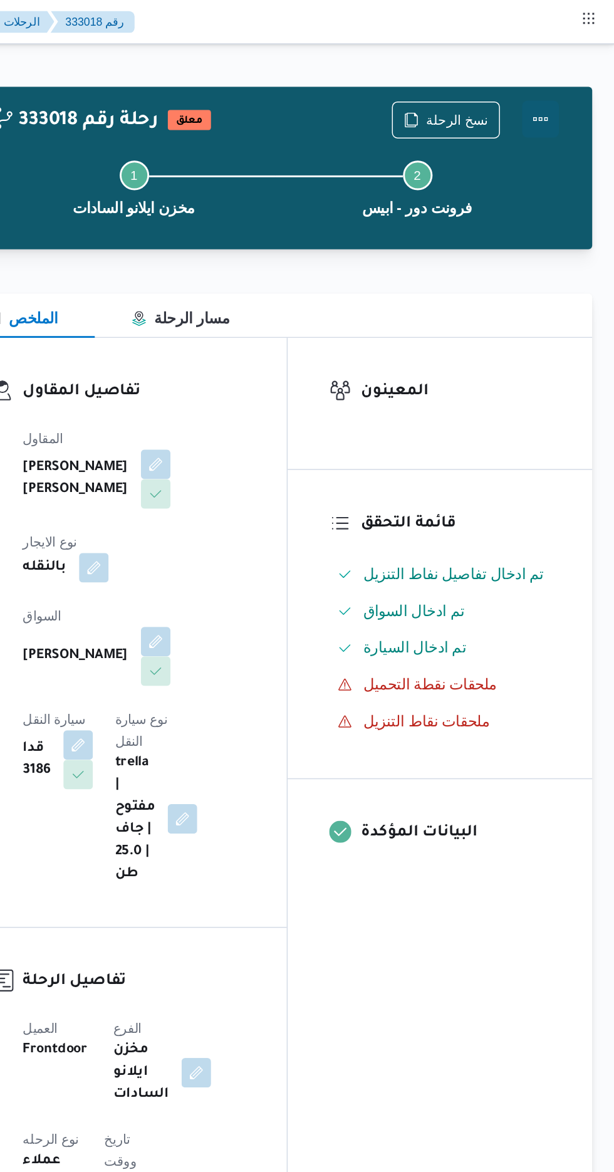
click at [569, 76] on button "Actions" at bounding box center [563, 80] width 25 height 25
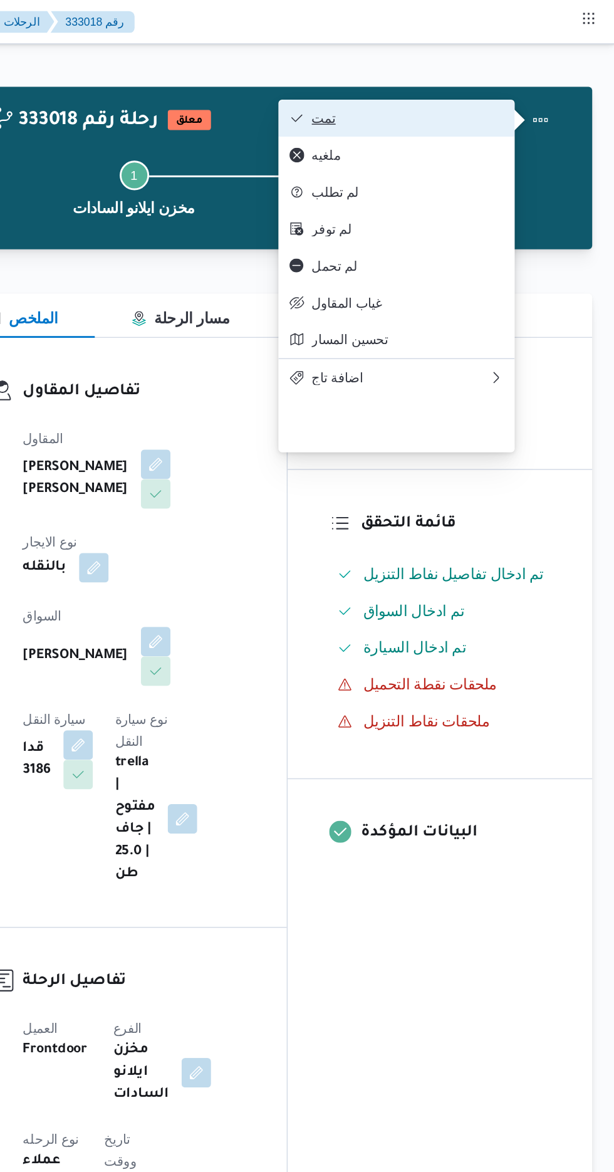
click at [512, 80] on span "تمت" at bounding box center [473, 80] width 130 height 10
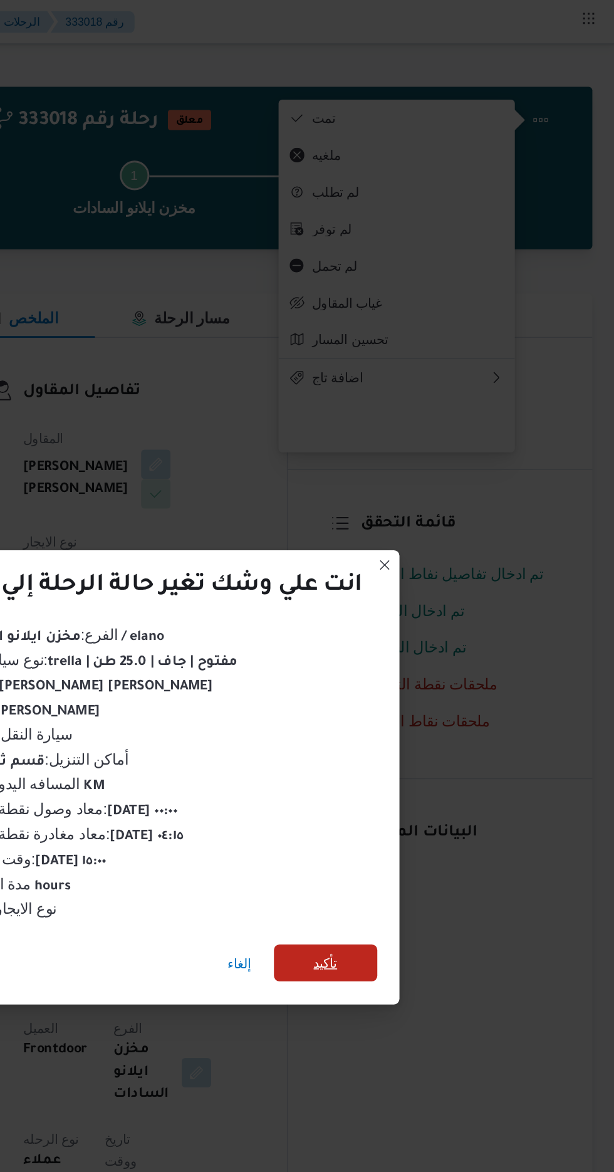
click at [413, 653] on span "تأكيد" at bounding box center [418, 653] width 16 height 15
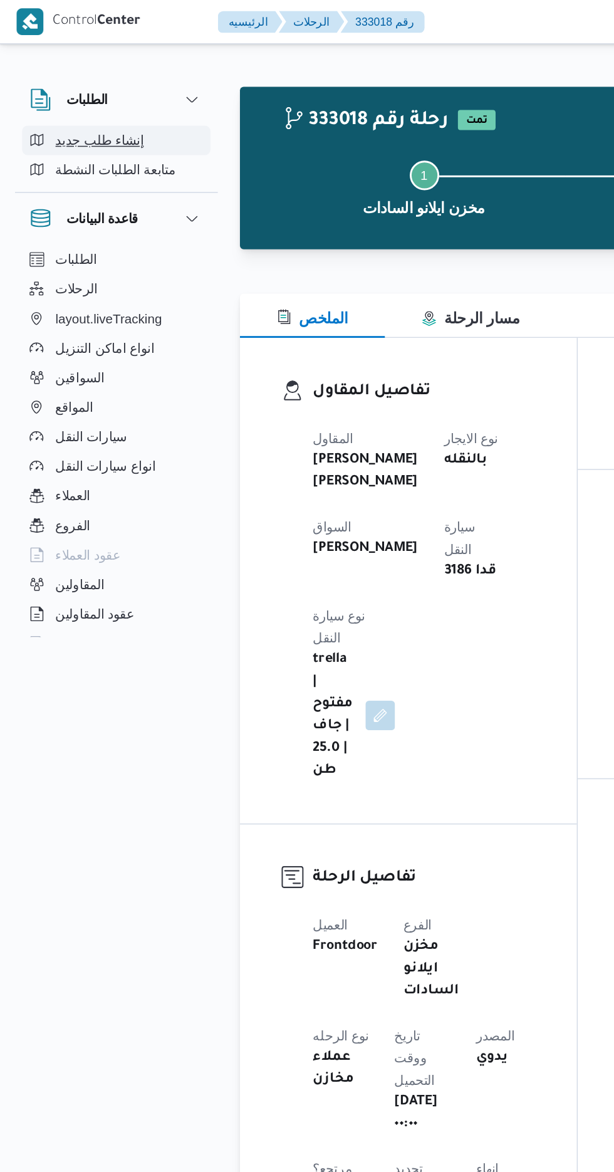
click at [80, 95] on span "إنشاء طلب جديد" at bounding box center [68, 95] width 60 height 15
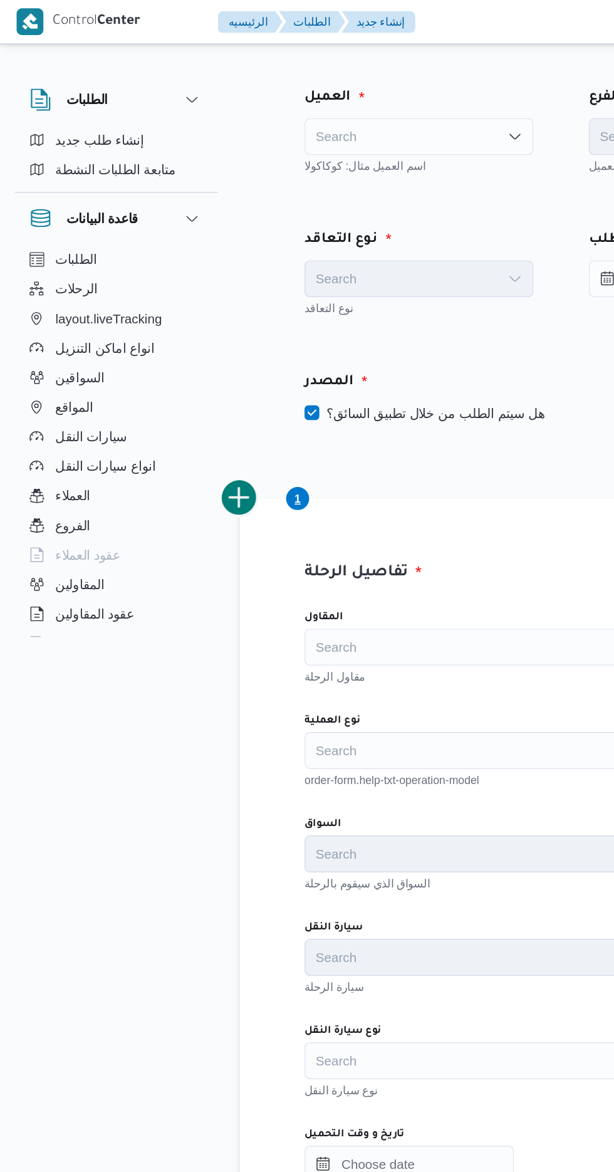
click at [276, 86] on div "Search" at bounding box center [284, 92] width 155 height 25
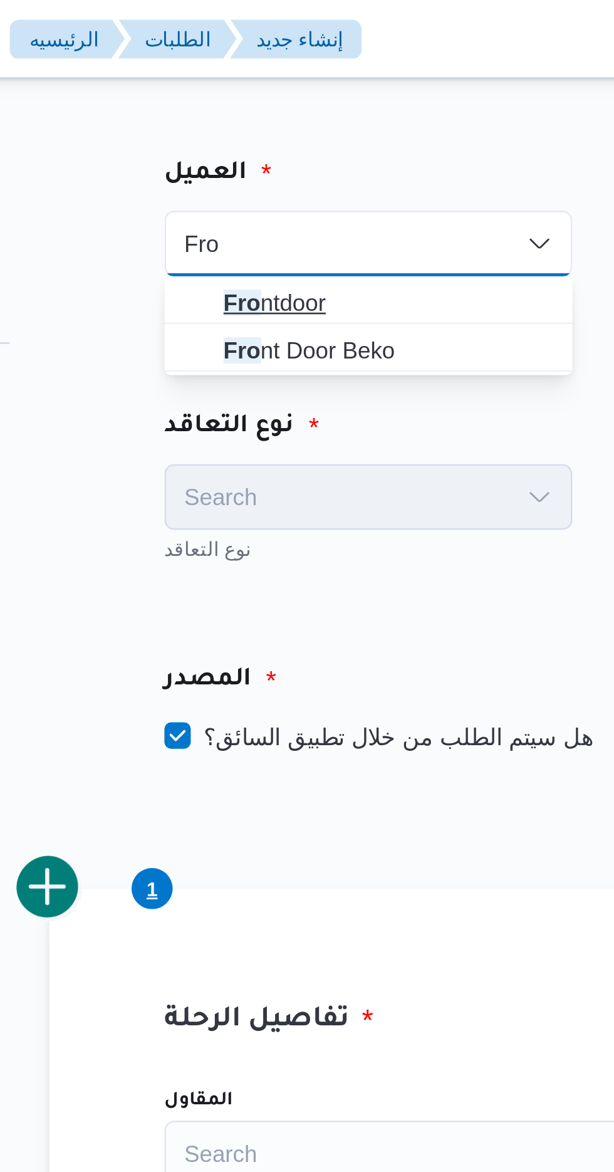
type input "Fro"
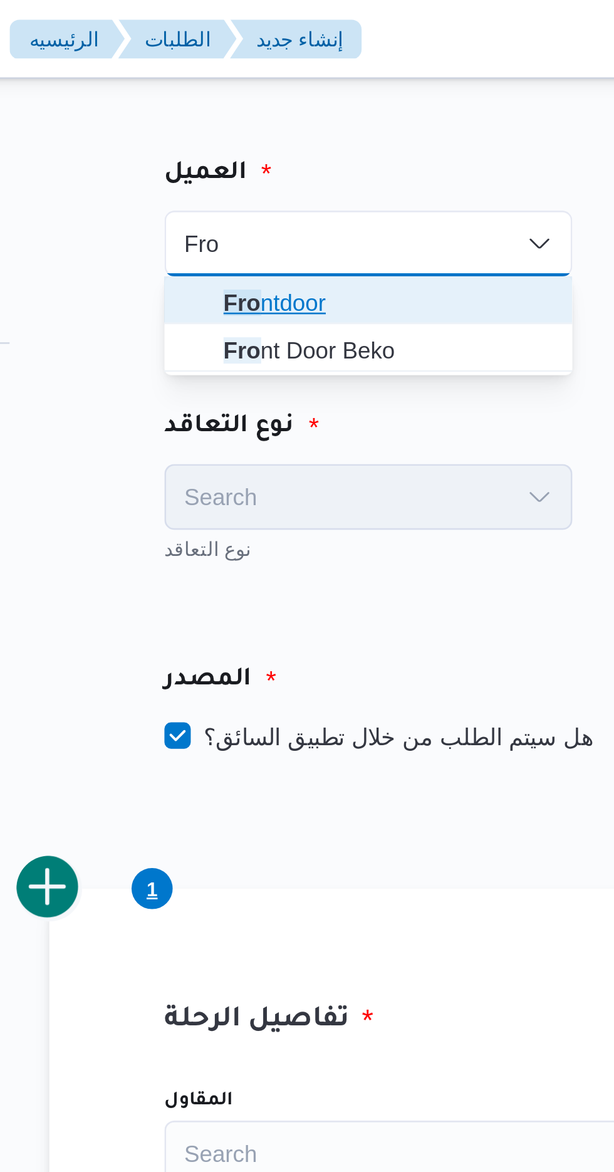
click at [291, 114] on span "Fro ntdoor" at bounding box center [291, 115] width 125 height 15
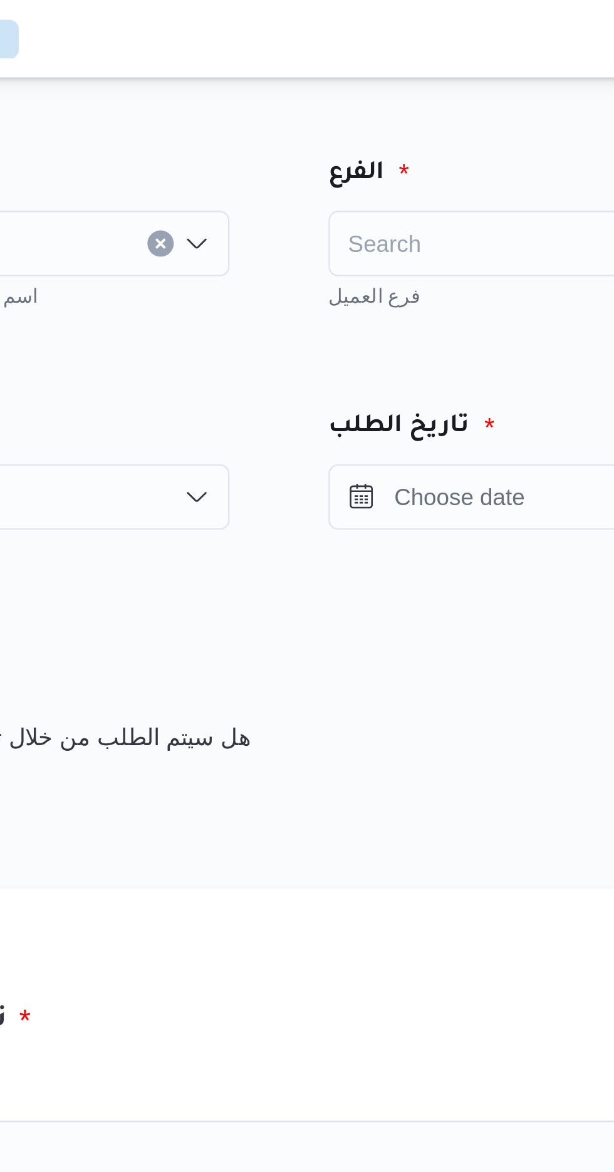
click at [446, 86] on div "Search" at bounding box center [477, 92] width 155 height 25
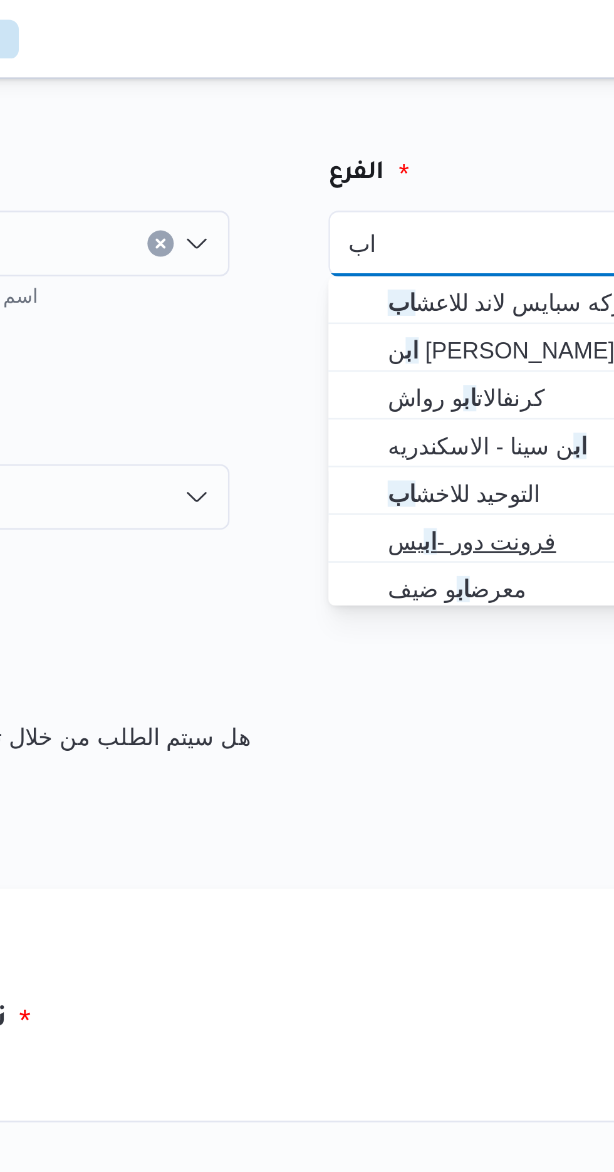
type input "اب"
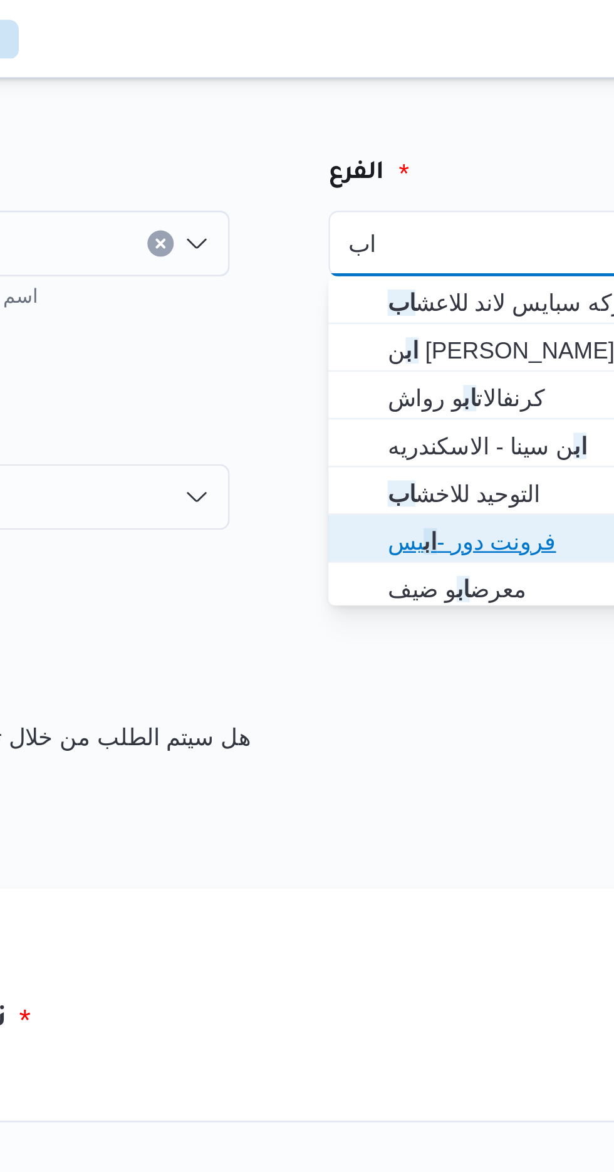
click at [466, 201] on span "فرونت دور - اب يس" at bounding box center [484, 206] width 125 height 15
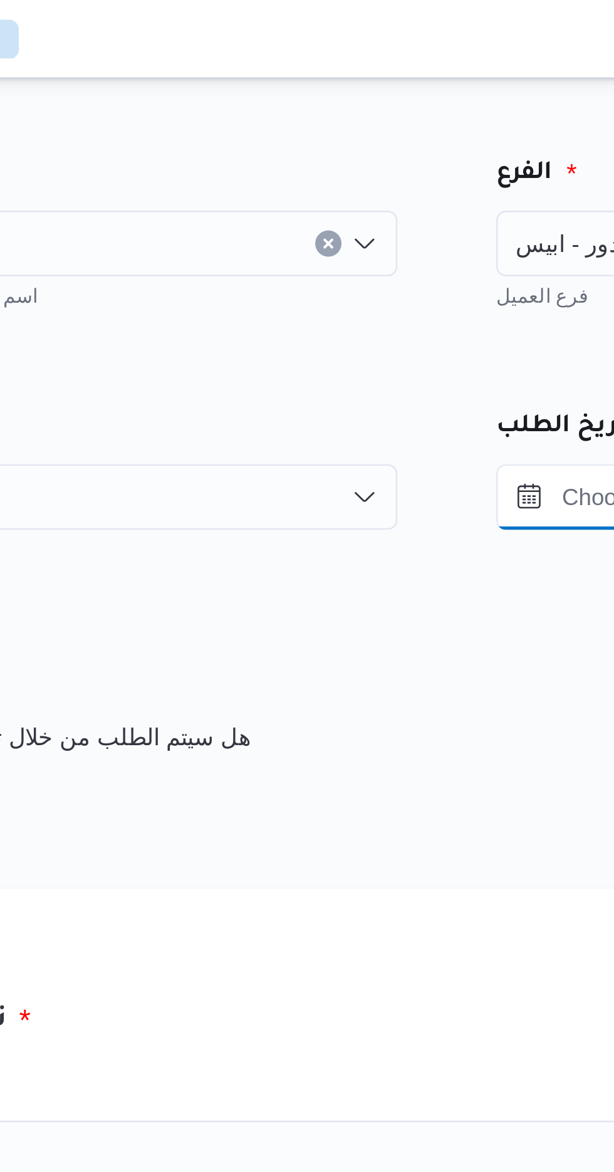
click at [479, 190] on input "Press the down key to open a popover containing a calendar." at bounding box center [535, 189] width 142 height 25
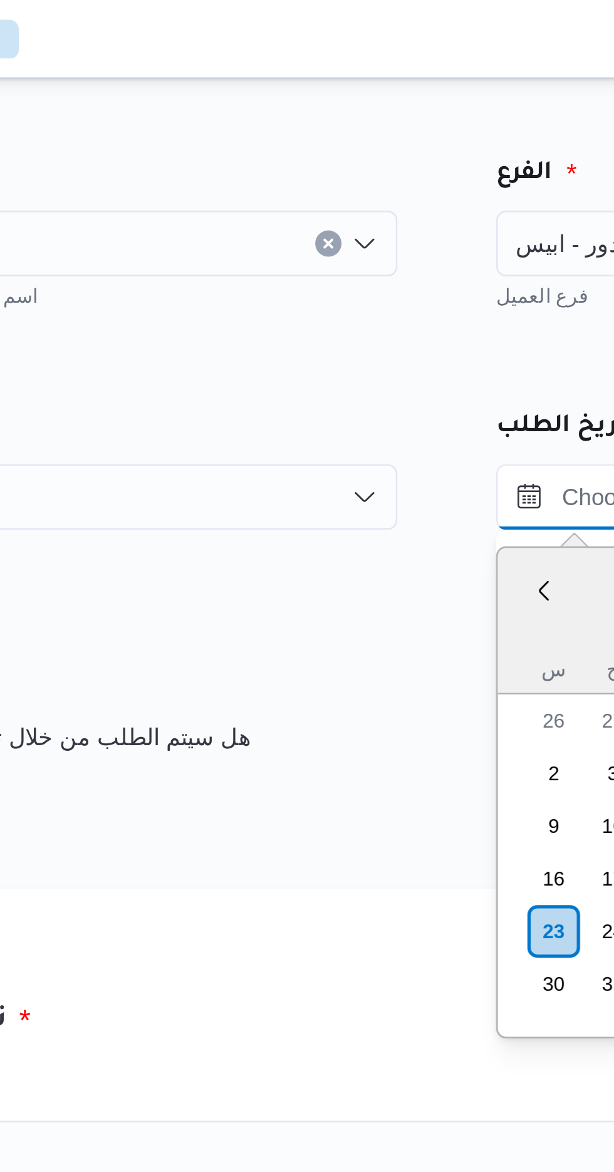
scroll to position [816, 0]
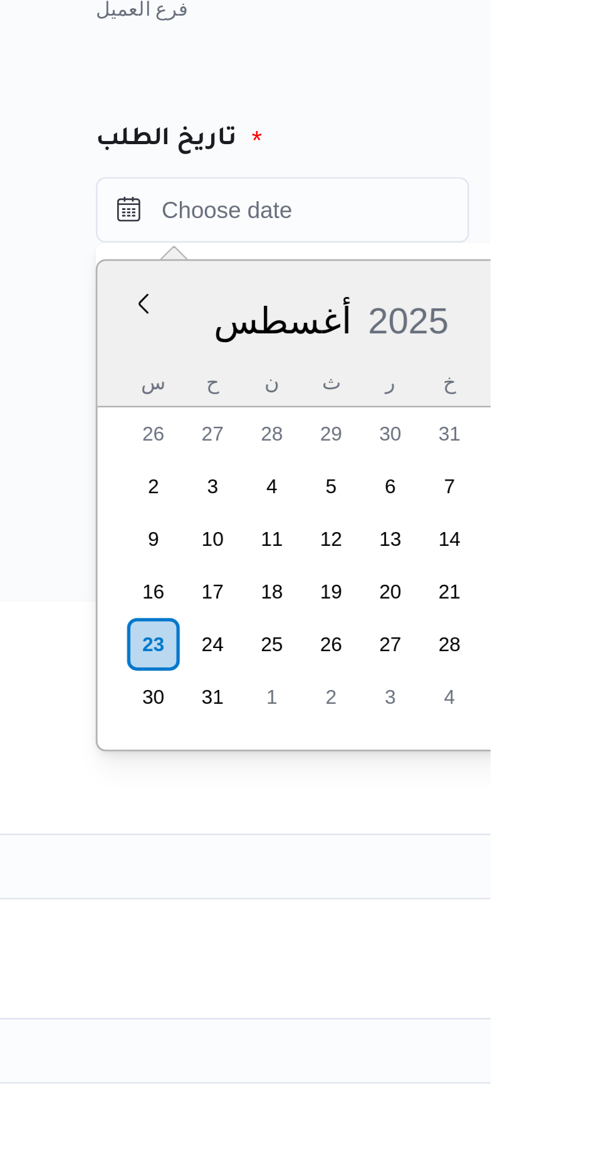
type input "[DATE] ١٤:٠٠"
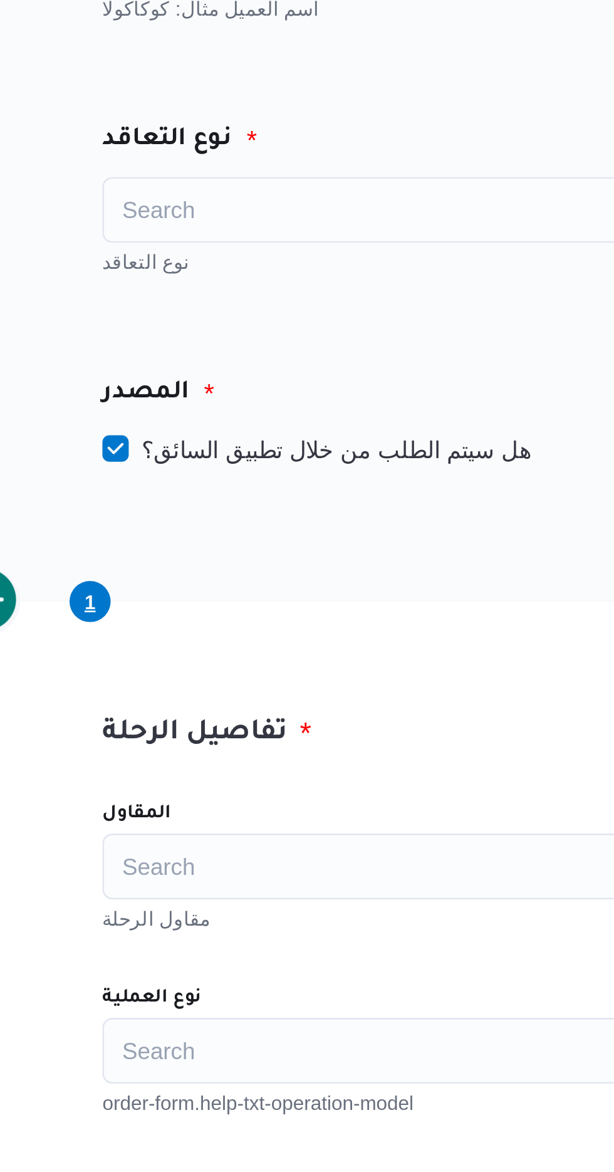
click at [247, 281] on label "هل سيتم الطلب من خلال تطبيق السائق؟" at bounding box center [288, 280] width 163 height 15
checkbox input "false"
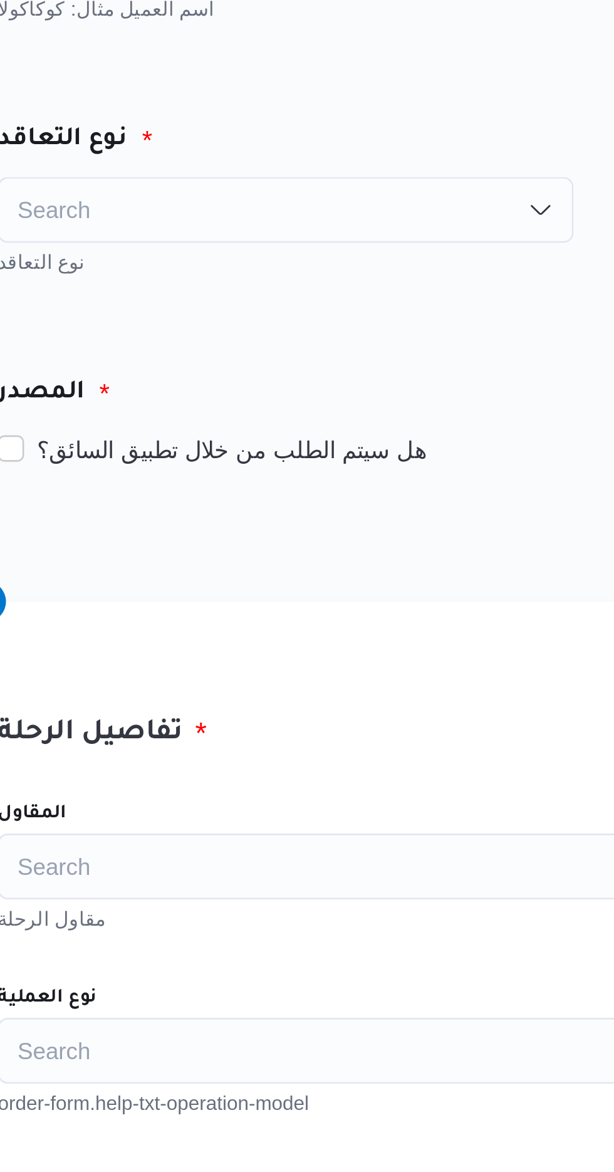
click at [363, 182] on div "Search" at bounding box center [316, 189] width 219 height 25
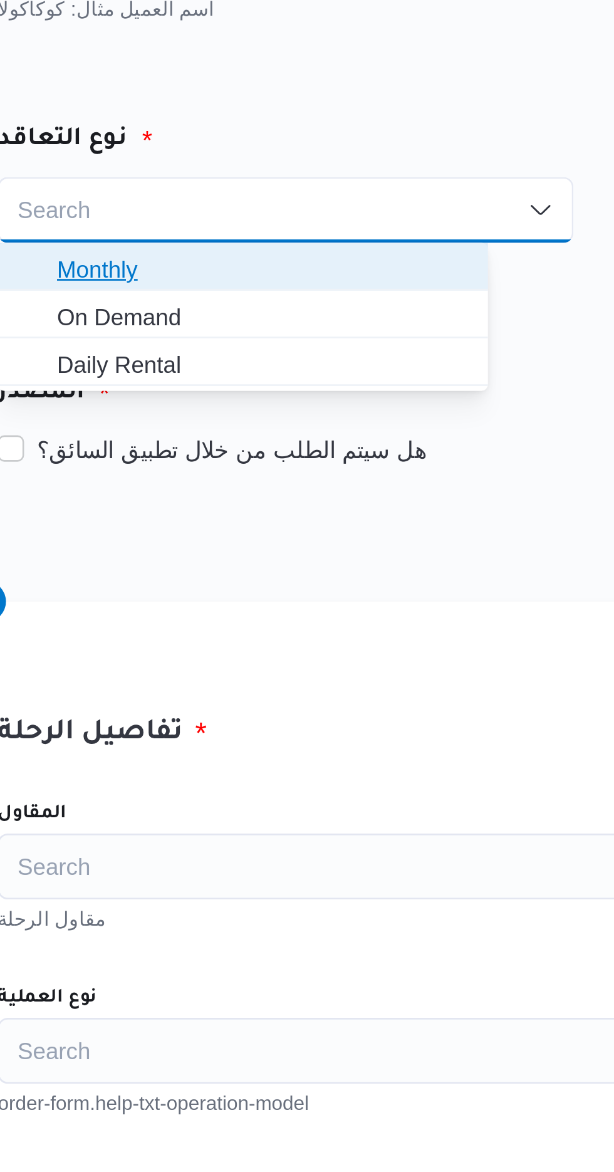
click at [334, 211] on span "Monthly" at bounding box center [307, 211] width 157 height 15
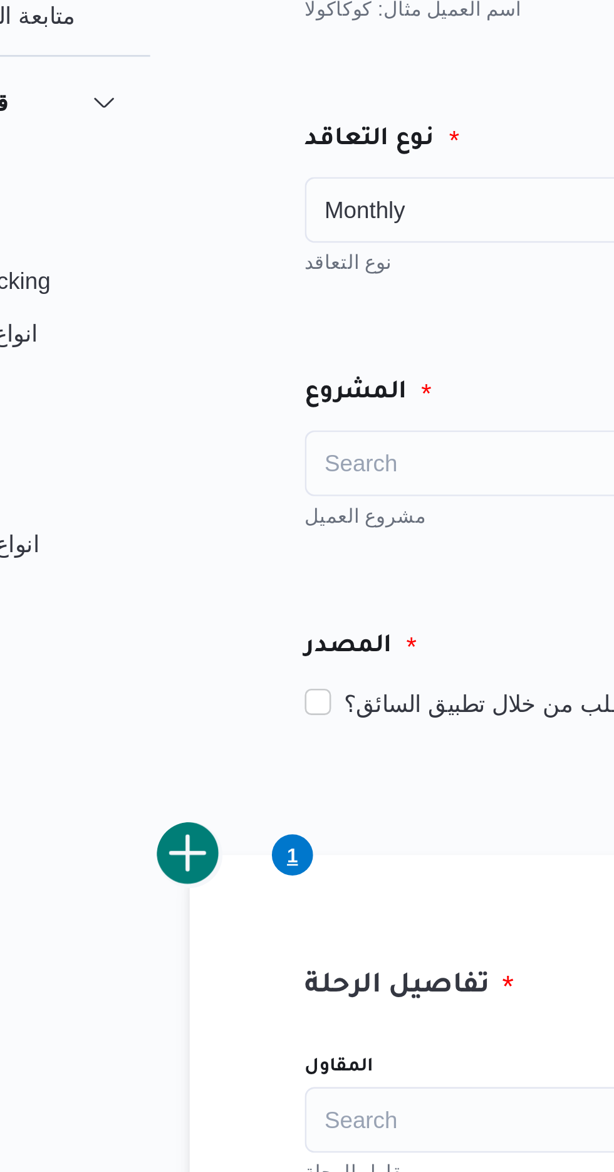
click at [269, 192] on div "Monthly Combo box. Selected. Monthly. Press Backspace to delete Monthly. Combo …" at bounding box center [316, 189] width 219 height 25
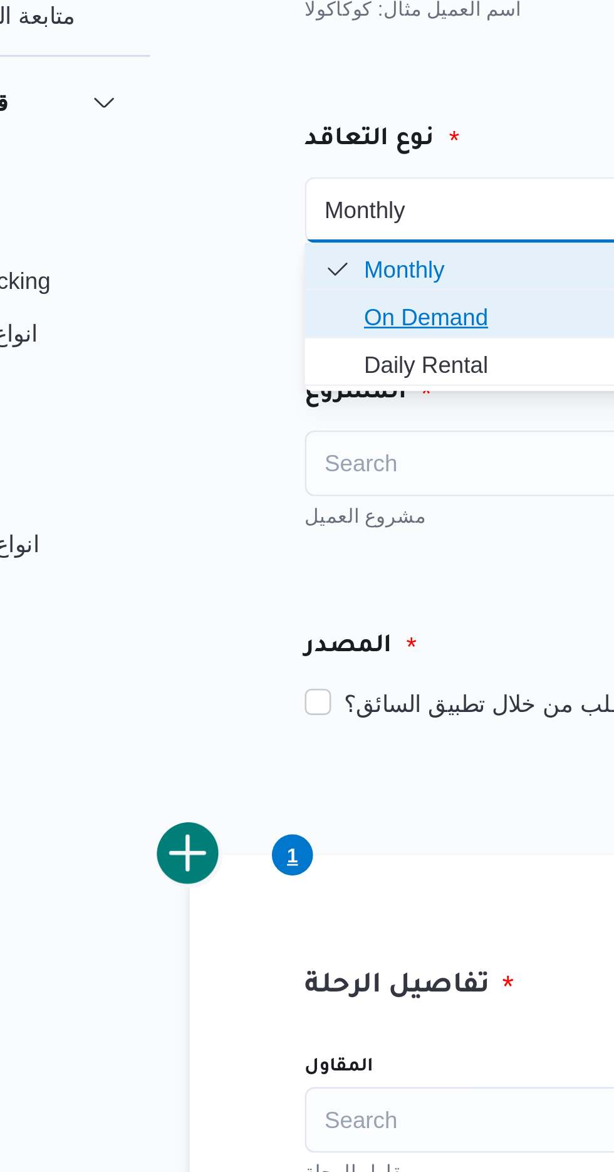
click at [270, 229] on span "On Demand" at bounding box center [307, 229] width 157 height 15
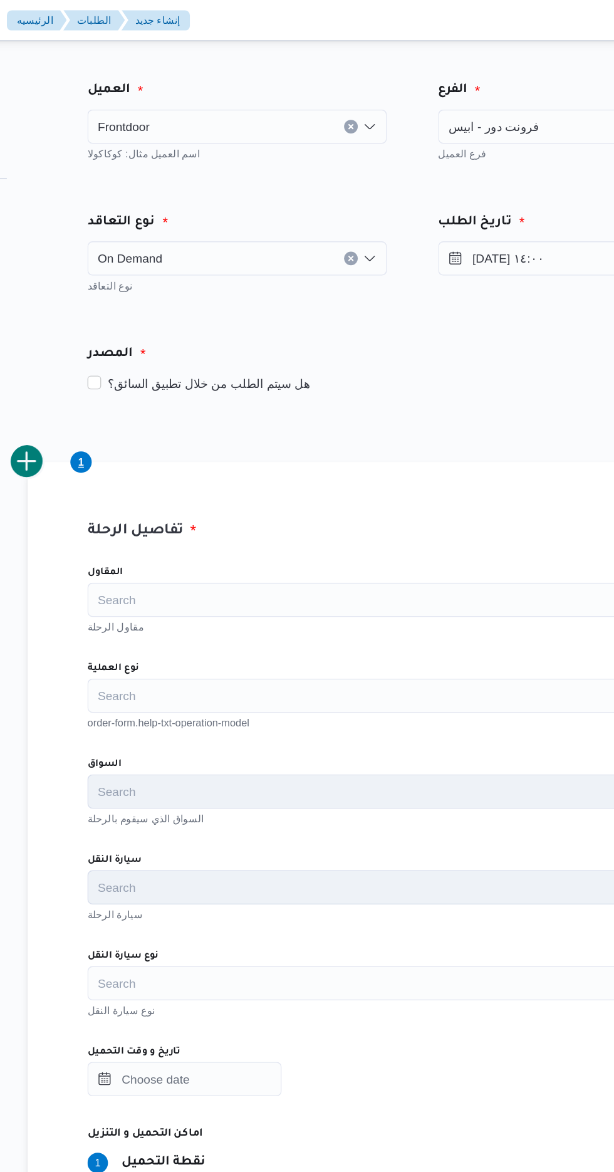
click at [389, 440] on div "Search" at bounding box center [445, 439] width 476 height 25
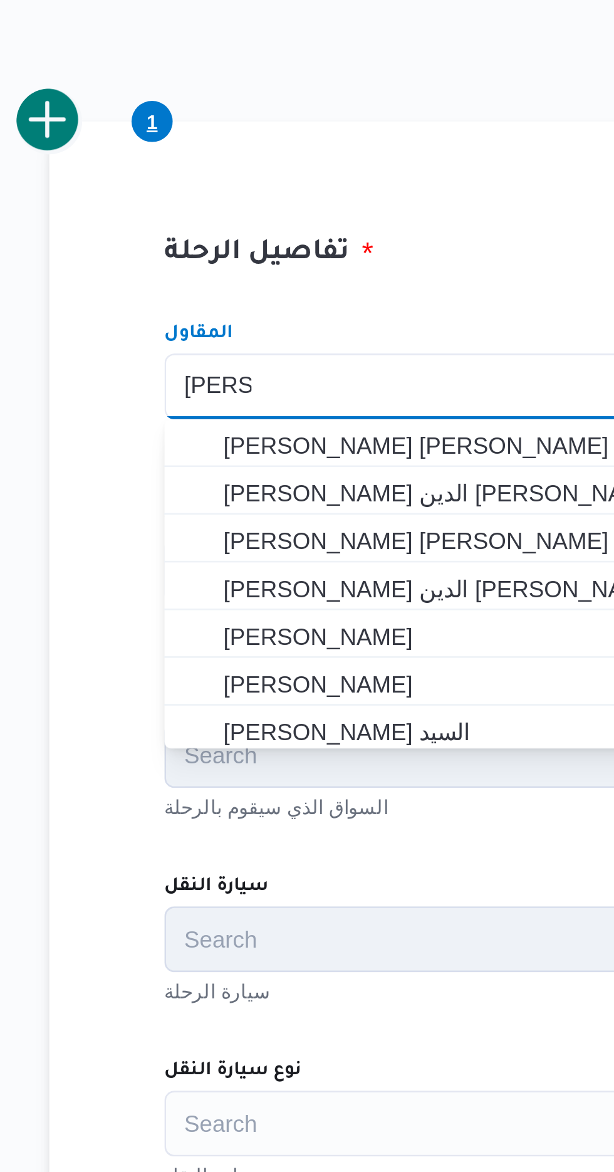
scroll to position [0, 0]
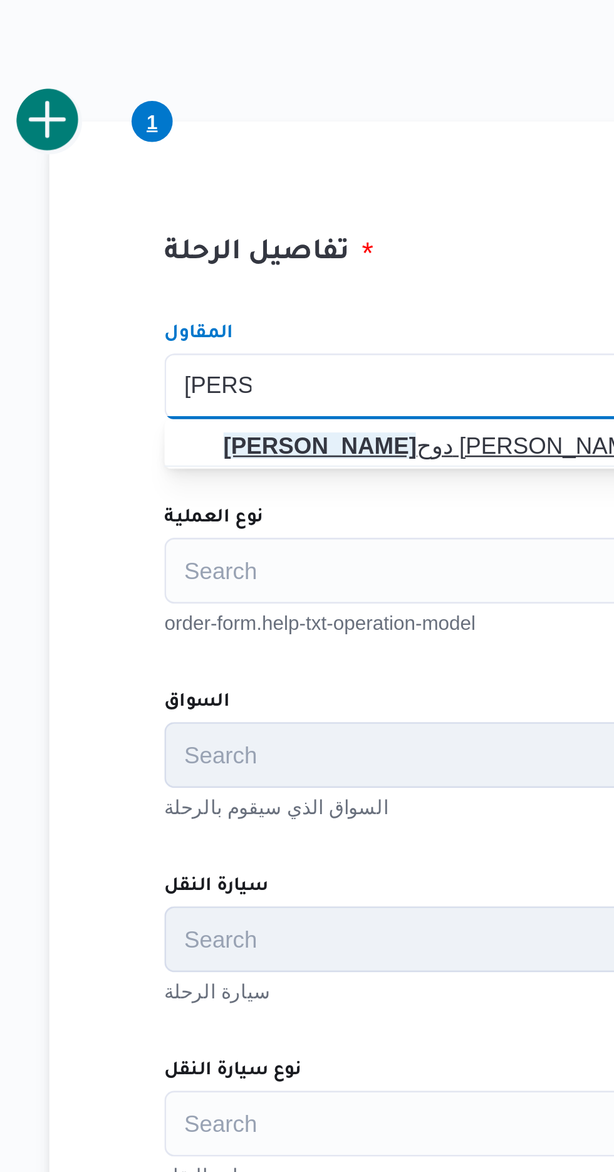
type input "[PERSON_NAME]"
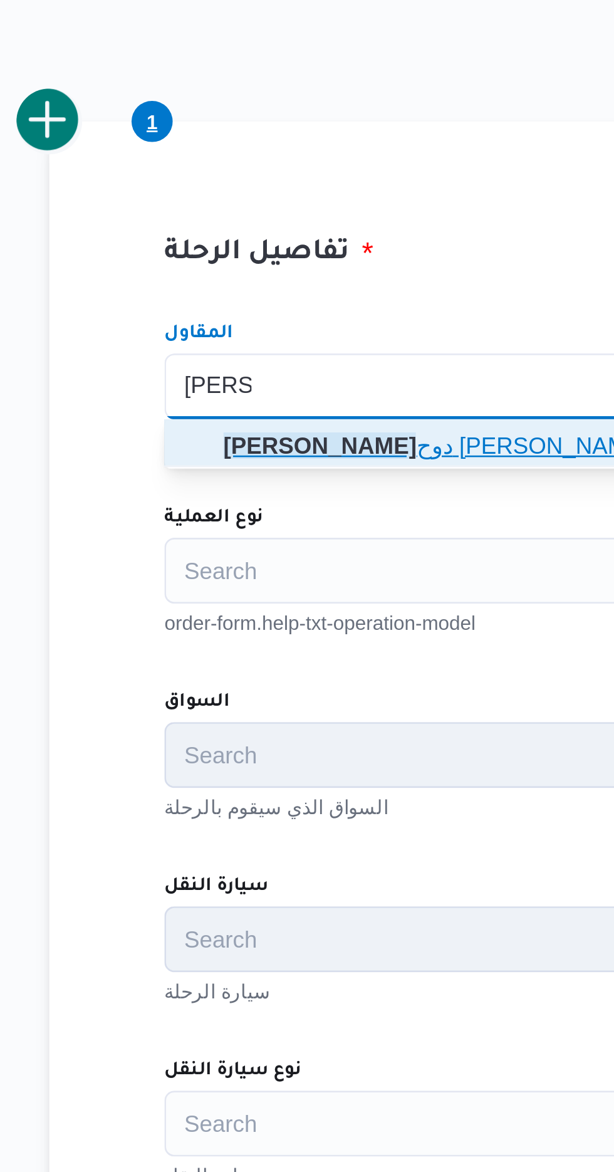
click at [303, 467] on span "[PERSON_NAME] دوح [PERSON_NAME]" at bounding box center [419, 461] width 380 height 15
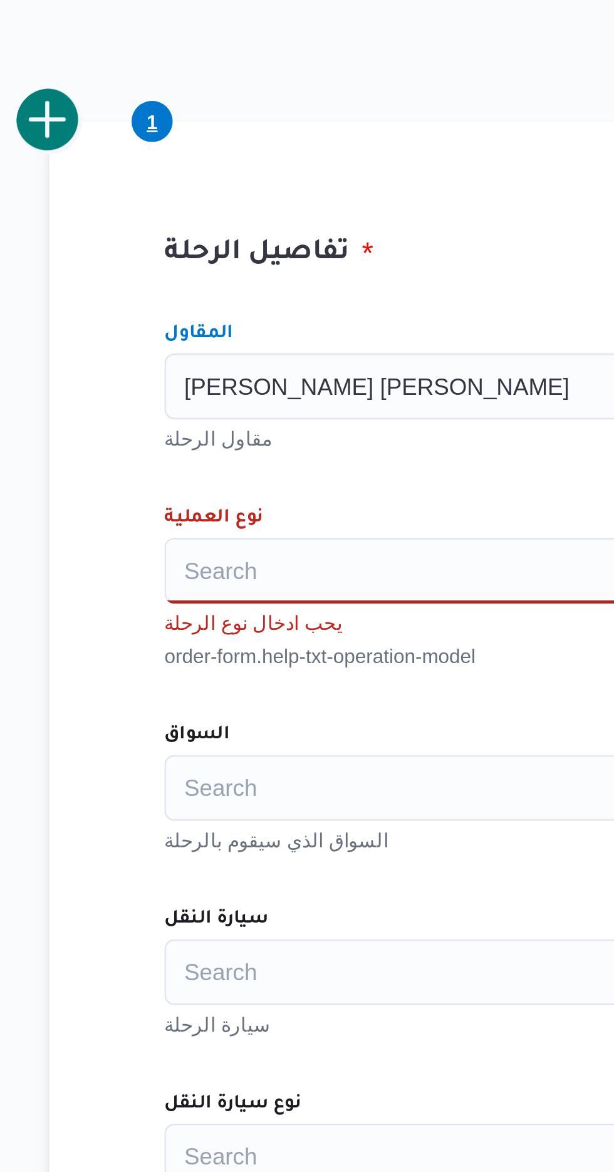
click at [297, 512] on div "Search" at bounding box center [445, 509] width 476 height 25
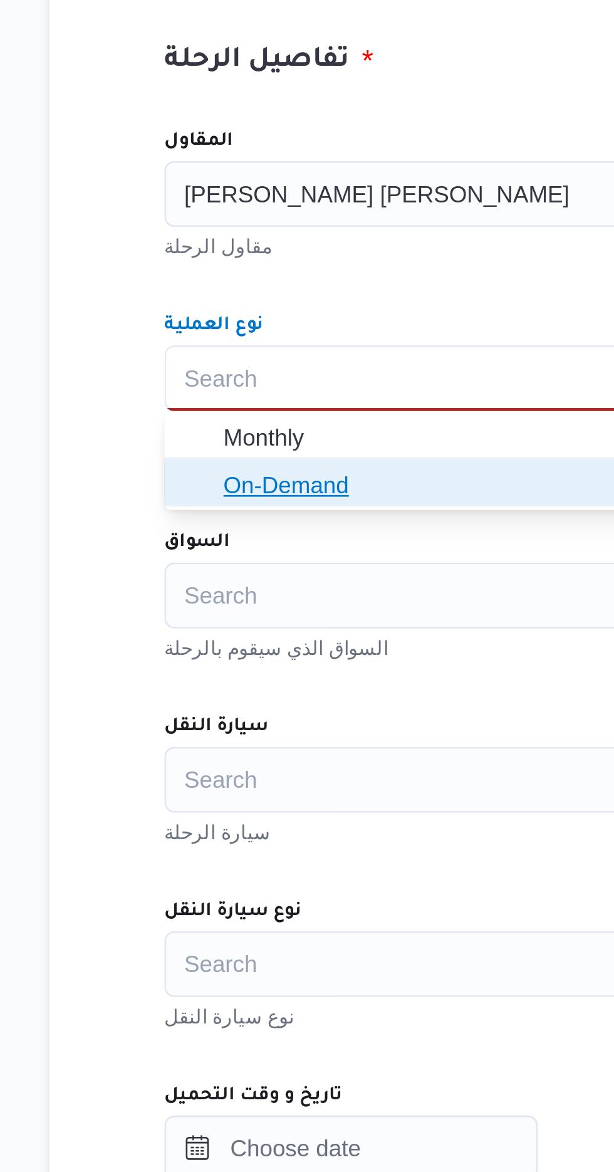
click at [313, 551] on span "On-Demand" at bounding box center [419, 550] width 380 height 15
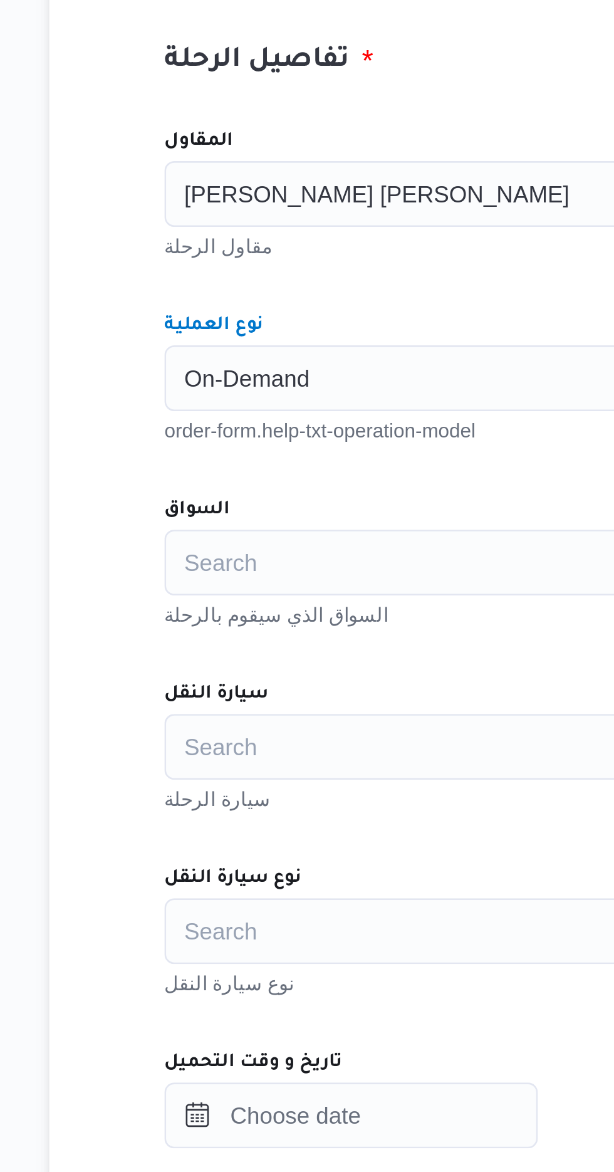
click at [306, 591] on div "Search" at bounding box center [445, 579] width 476 height 25
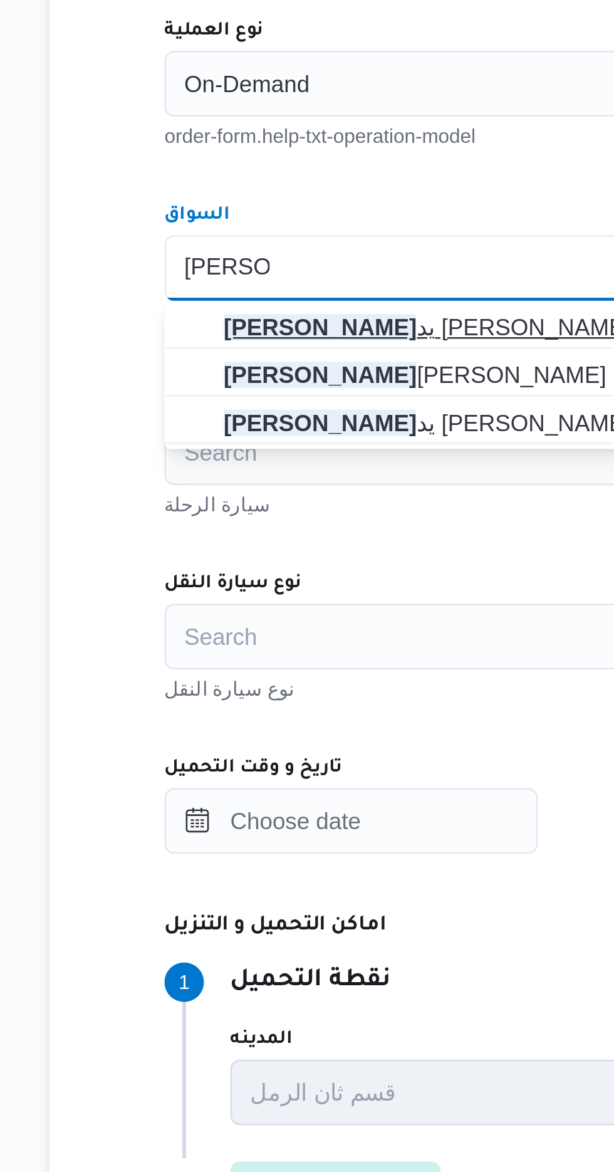
type input "[PERSON_NAME]"
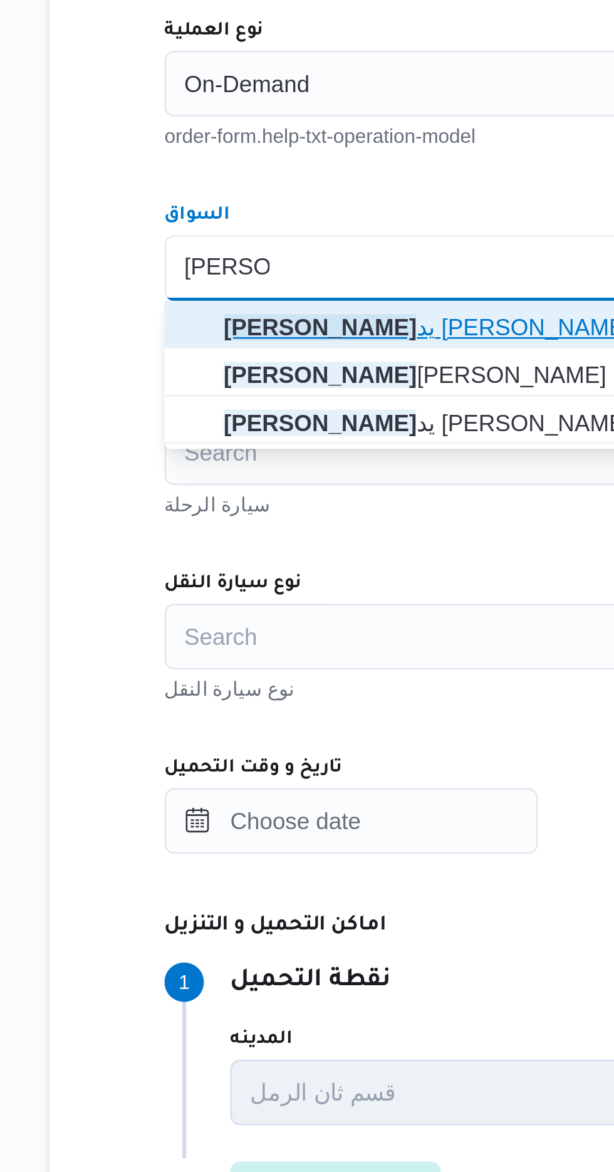
click at [303, 603] on mark "[PERSON_NAME]" at bounding box center [265, 602] width 73 height 10
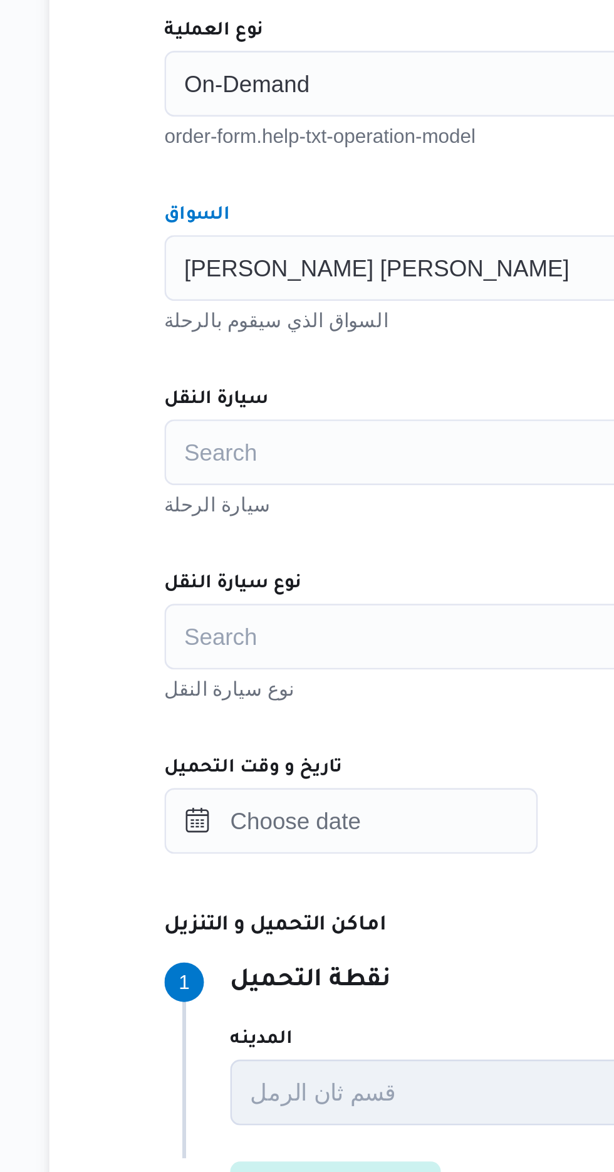
click at [315, 647] on div "Search" at bounding box center [445, 649] width 476 height 25
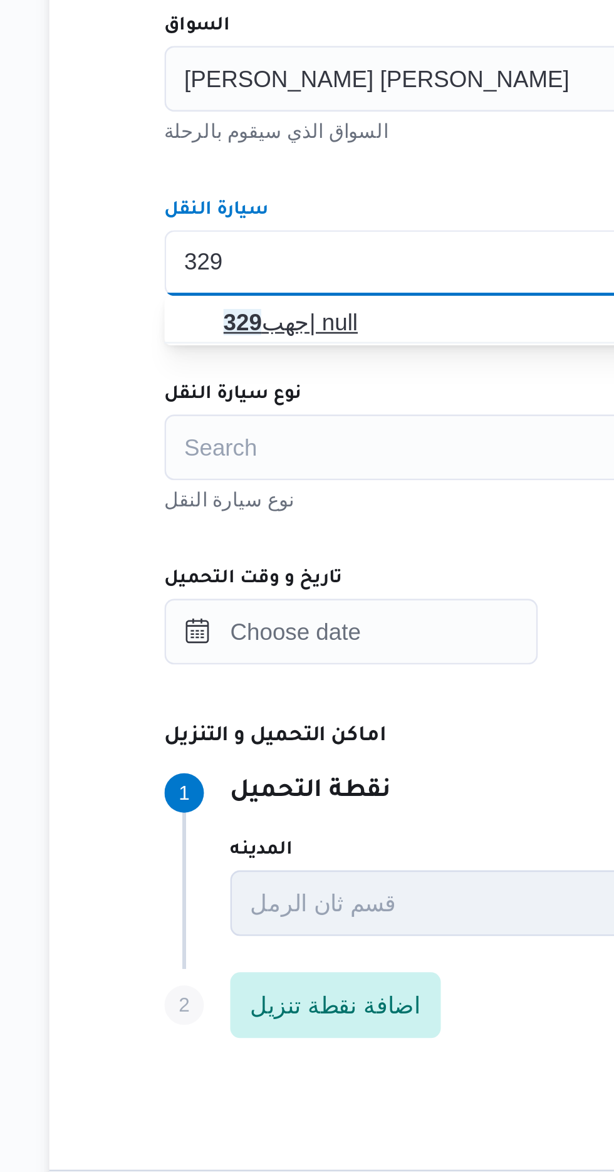
type input "329"
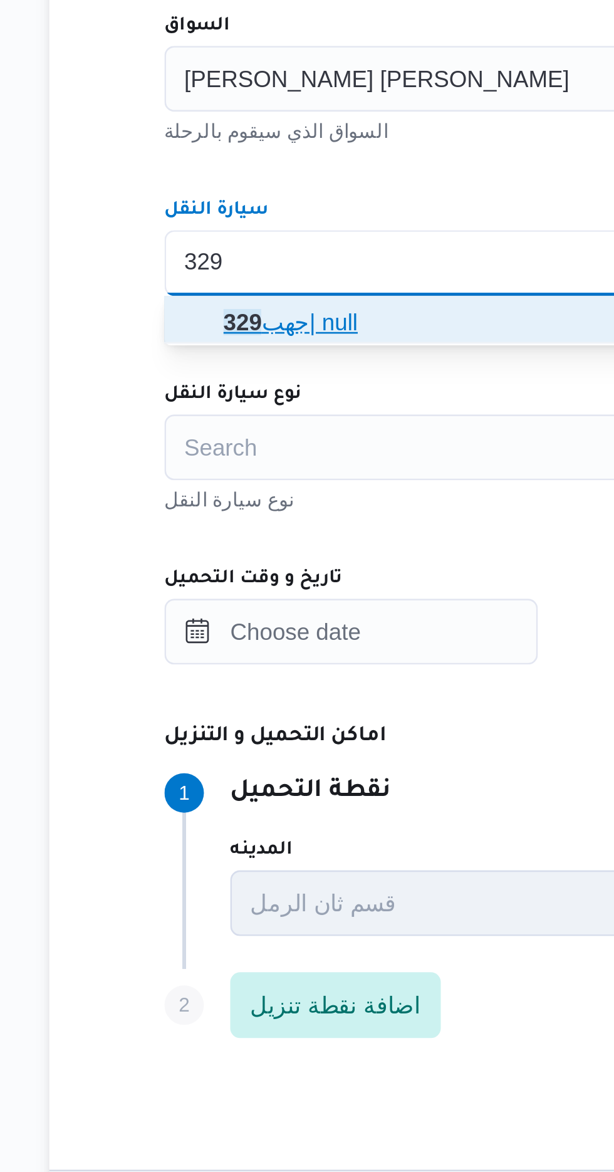
click at [301, 672] on span "جهب 329 | null" at bounding box center [419, 672] width 380 height 15
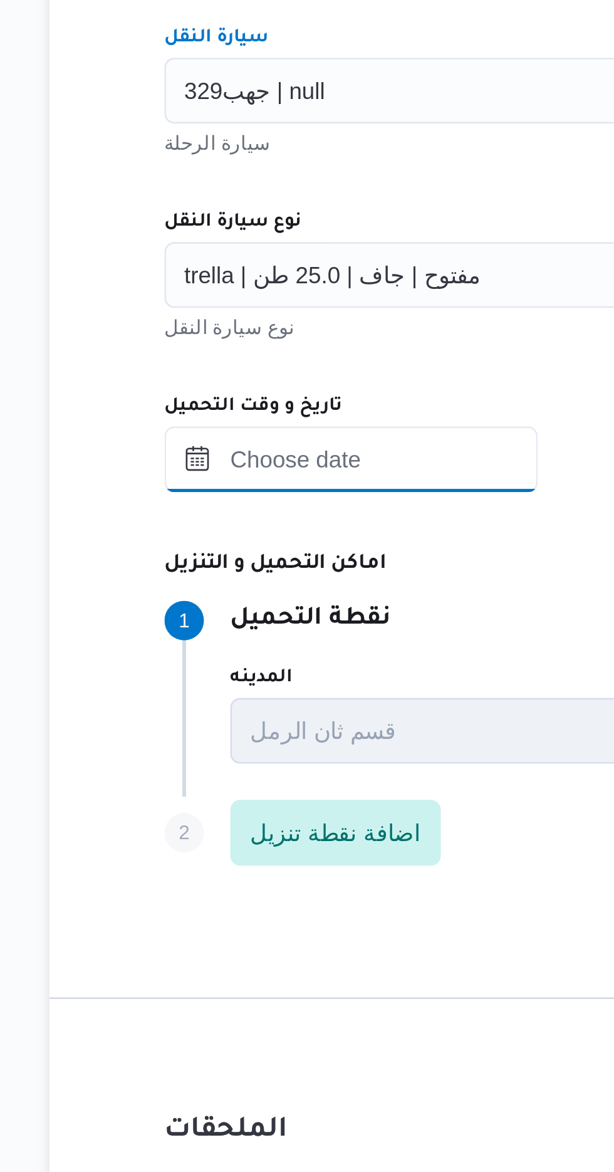
click at [308, 788] on input "تاريخ و وقت التحميل" at bounding box center [278, 789] width 142 height 25
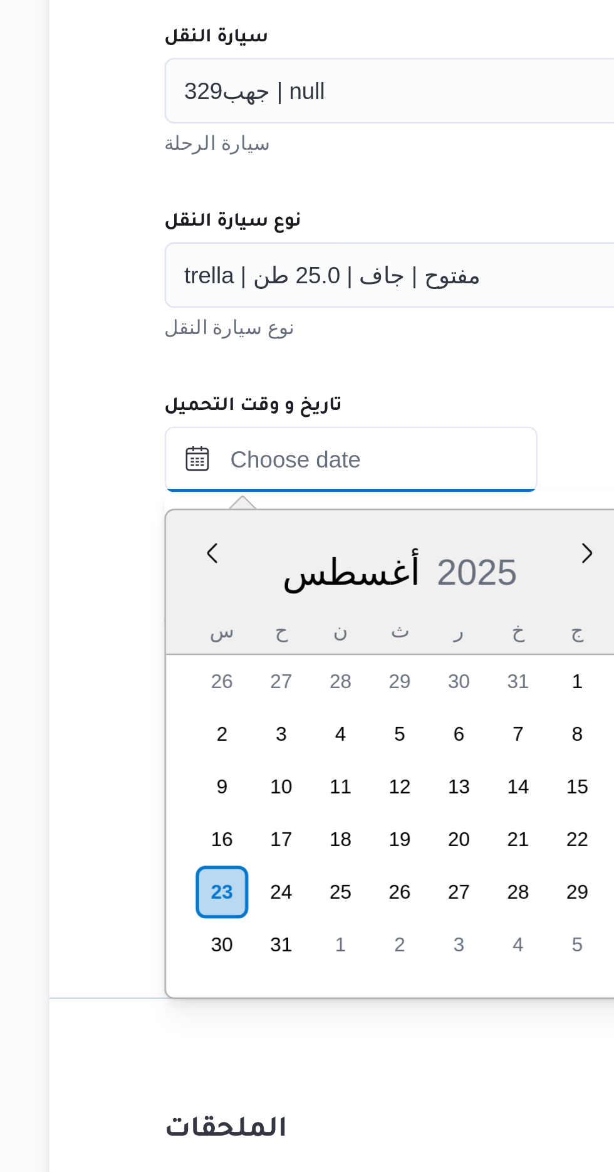
scroll to position [816, 0]
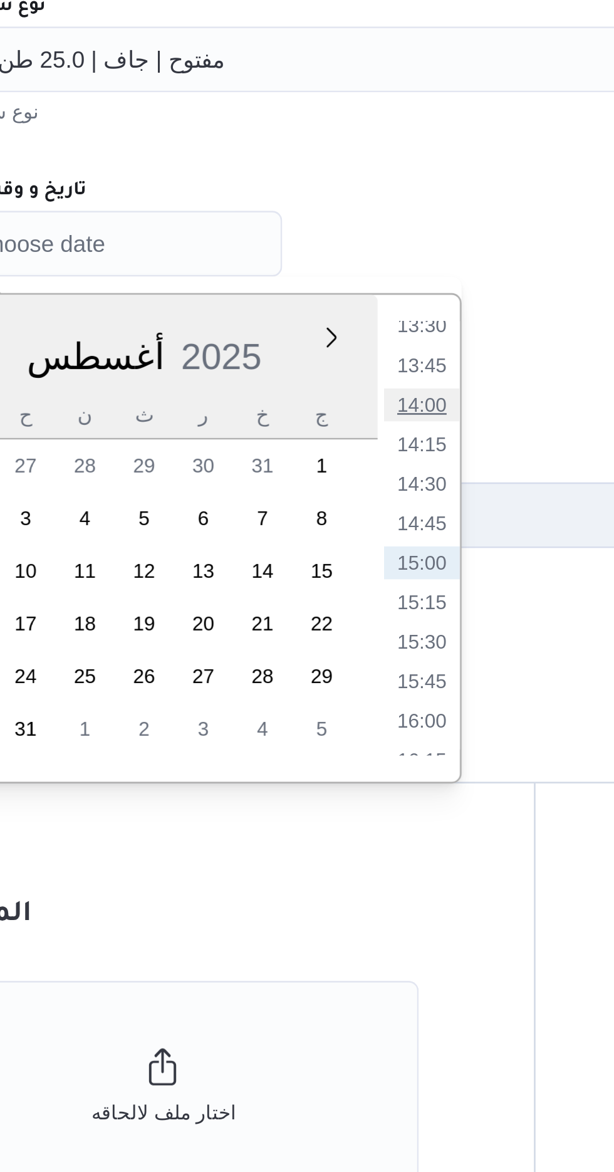
click at [407, 849] on li "14:00" at bounding box center [402, 851] width 29 height 13
type input "[DATE] ١٤:٠٠"
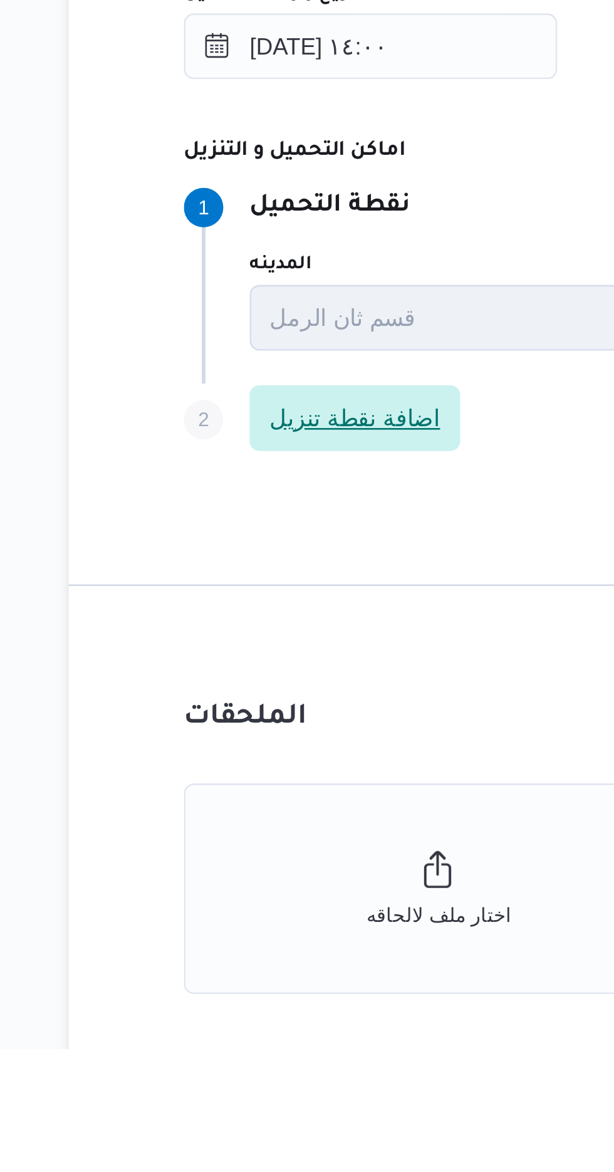
click at [281, 929] on span "اضافة نقطة تنزيل" at bounding box center [271, 931] width 65 height 15
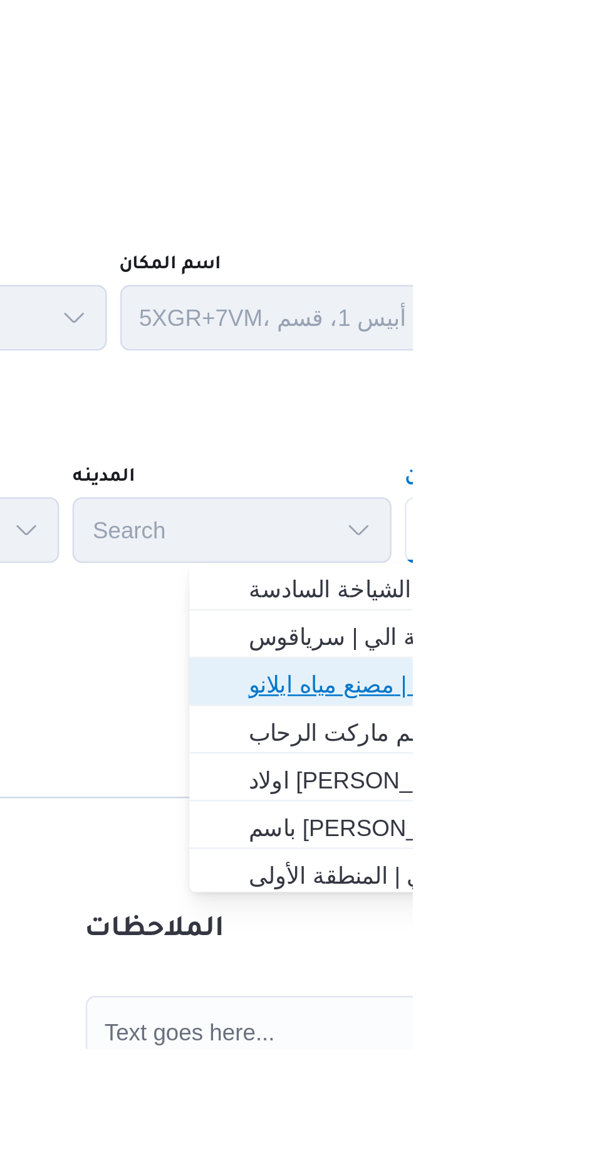
click at [613, 1027] on span "مصنع مياه ايلانو | Elano Valley Water factory | بنى سلامة" at bounding box center [614, 1033] width 127 height 15
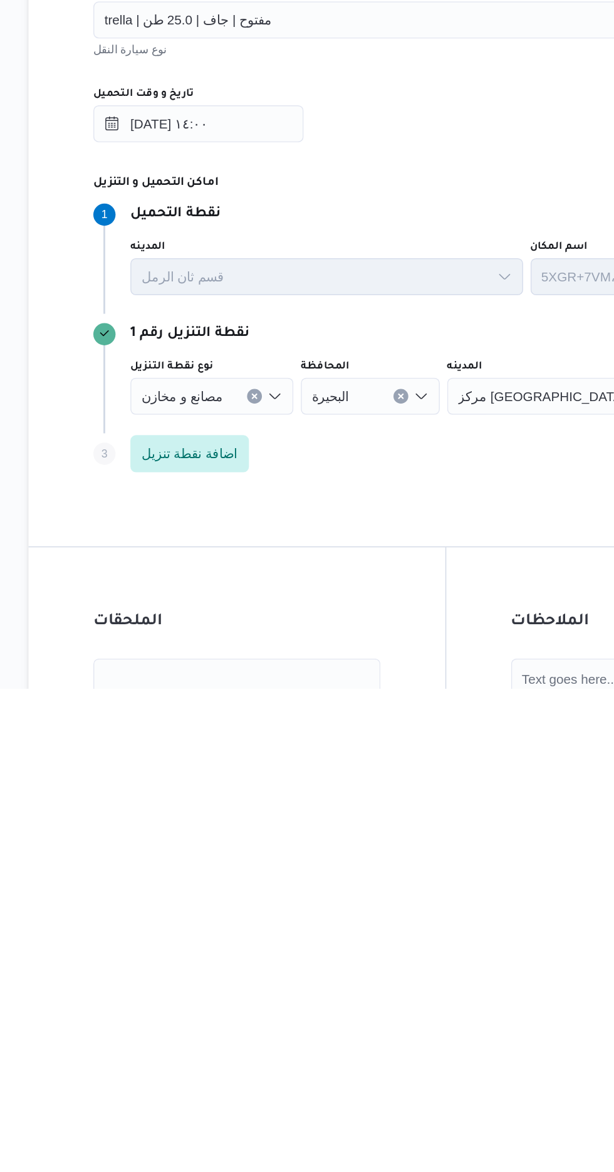
scroll to position [0, 0]
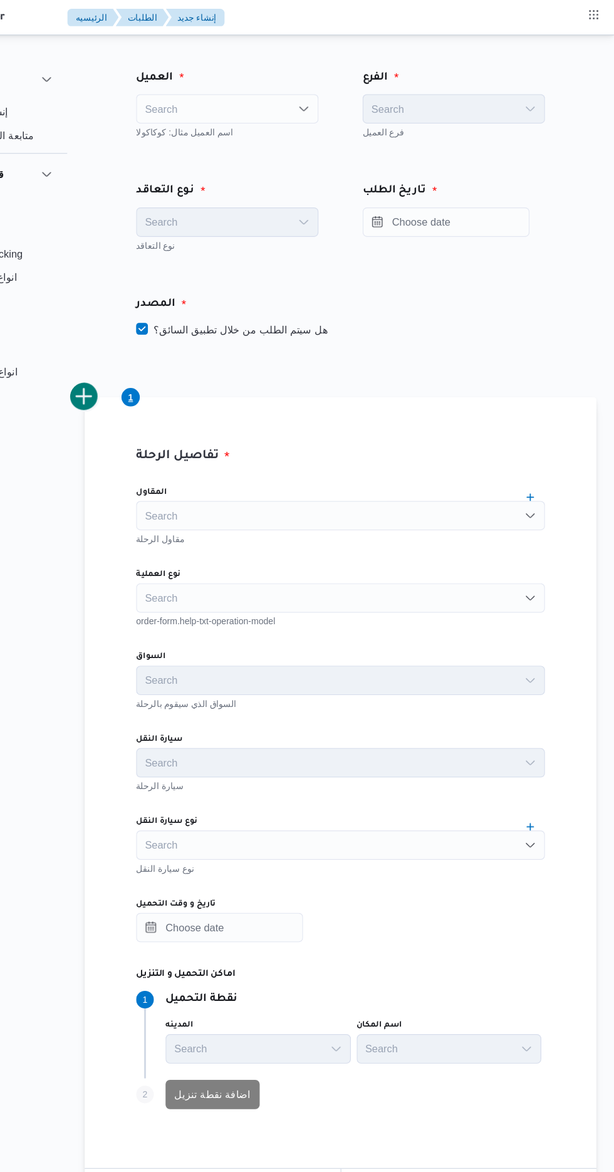
click at [289, 92] on div "Search" at bounding box center [284, 92] width 155 height 25
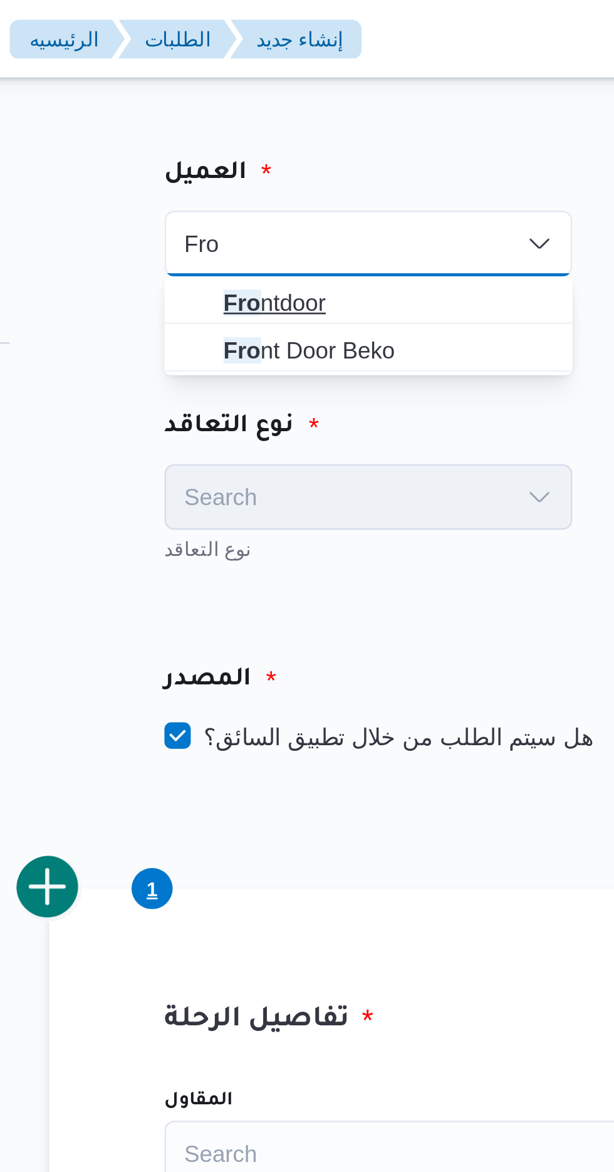
type input "Fro"
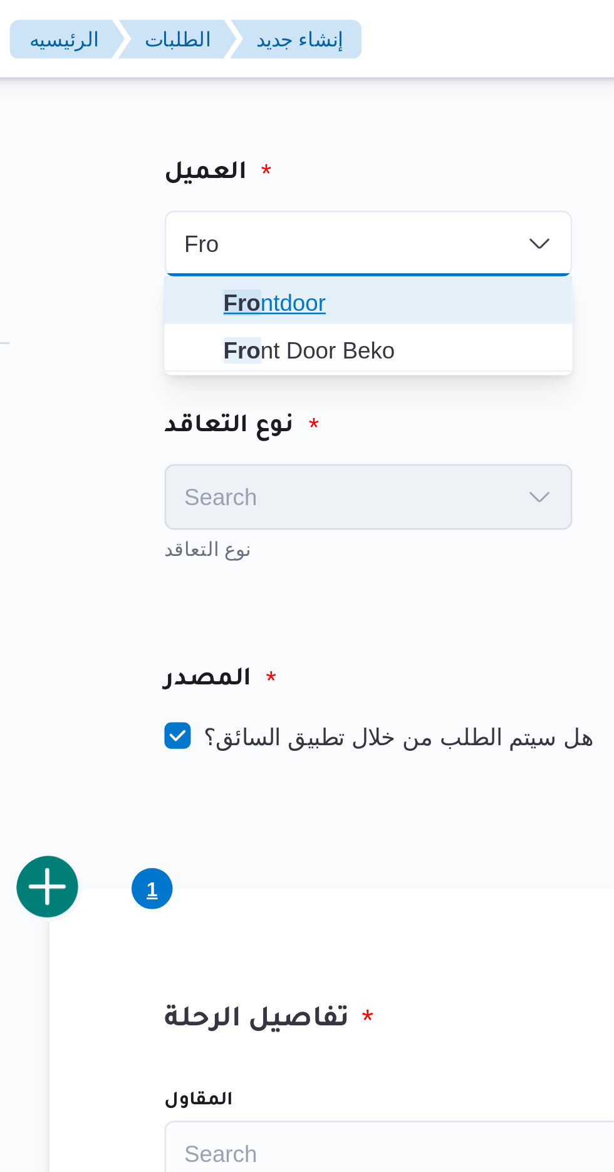
click at [294, 112] on span "Fro ntdoor" at bounding box center [291, 115] width 125 height 15
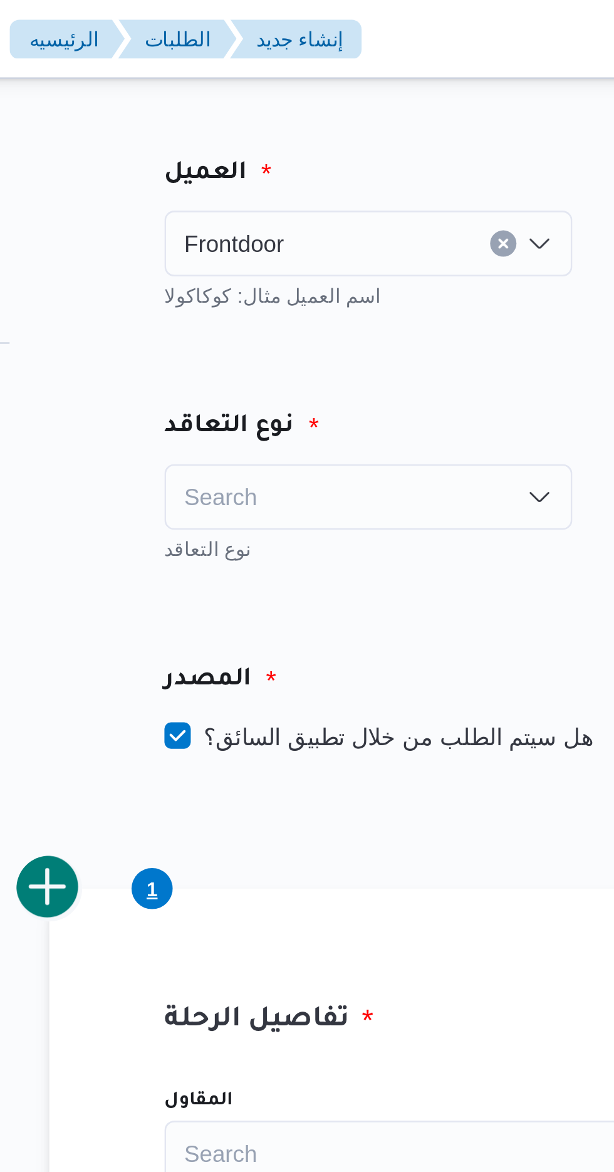
click at [293, 186] on div "Search" at bounding box center [284, 189] width 155 height 25
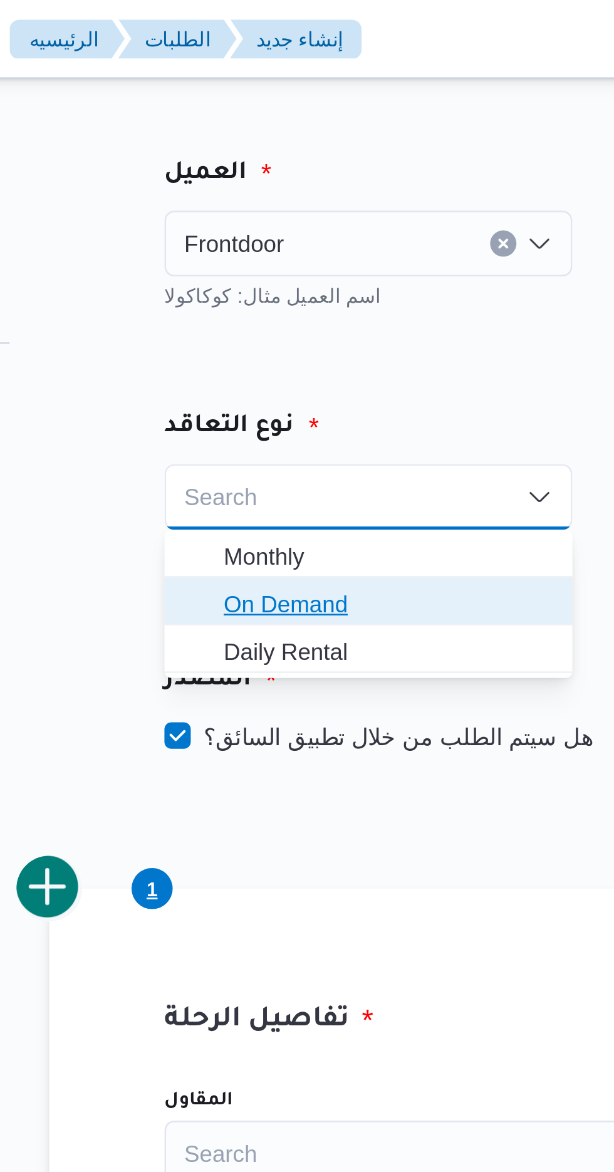
click at [294, 228] on span "On Demand" at bounding box center [291, 229] width 125 height 15
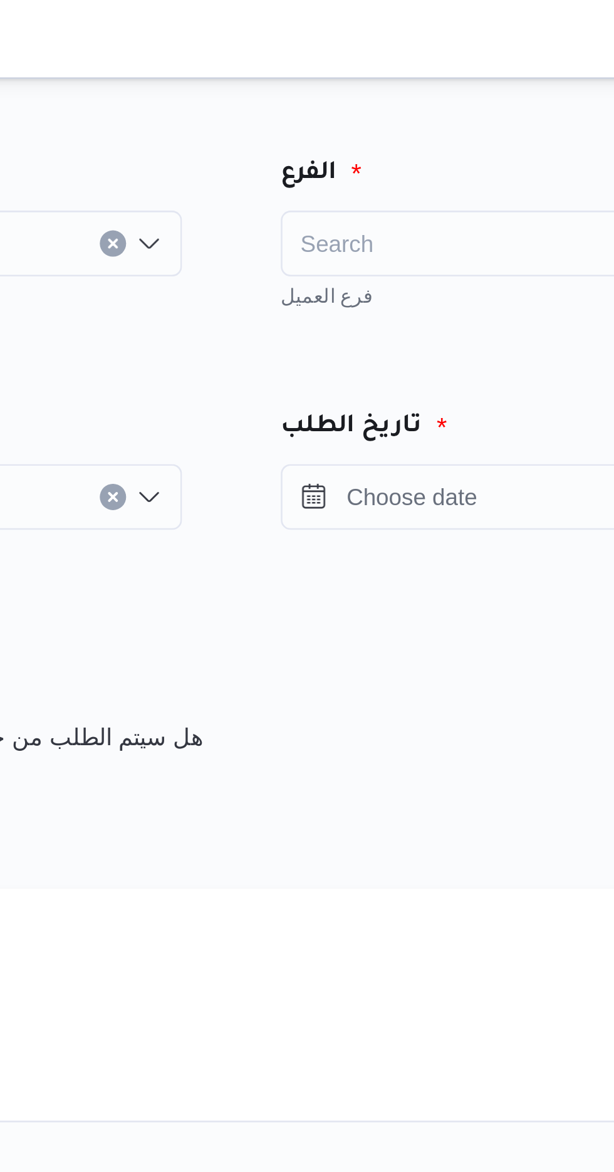
click at [462, 86] on div "Search" at bounding box center [477, 92] width 155 height 25
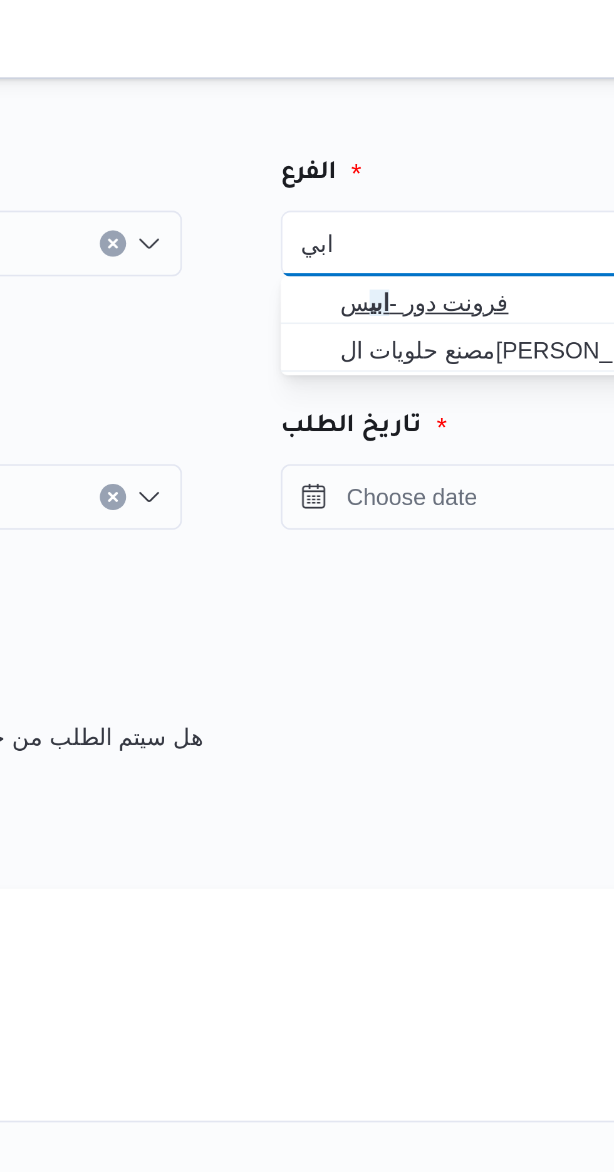
type input "ابي"
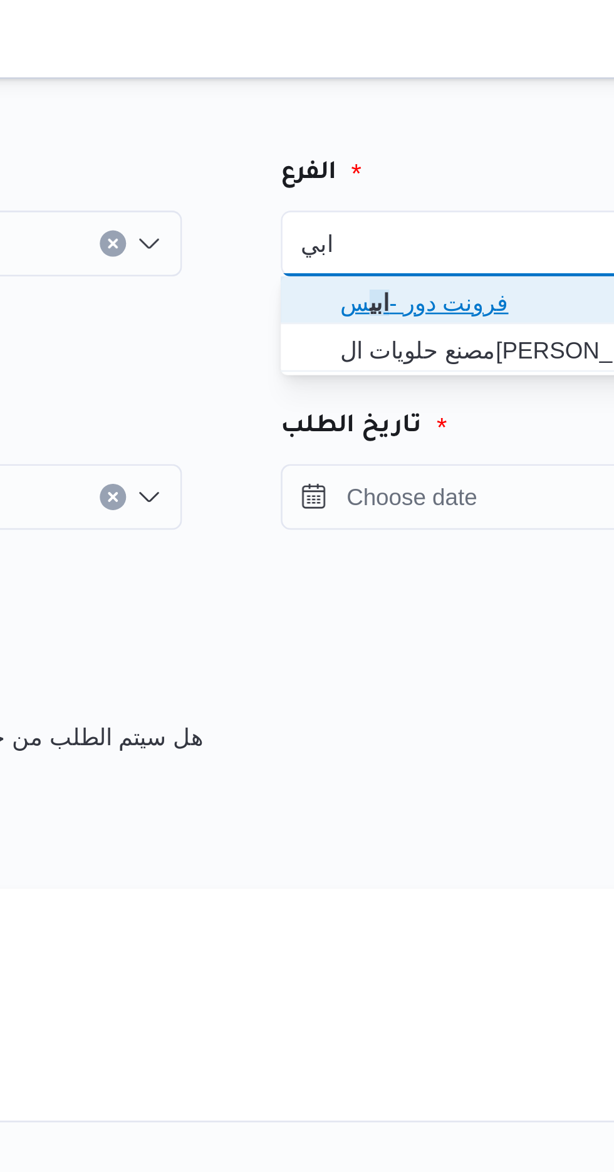
click at [486, 111] on span "فرونت دور - ابي س" at bounding box center [484, 115] width 125 height 15
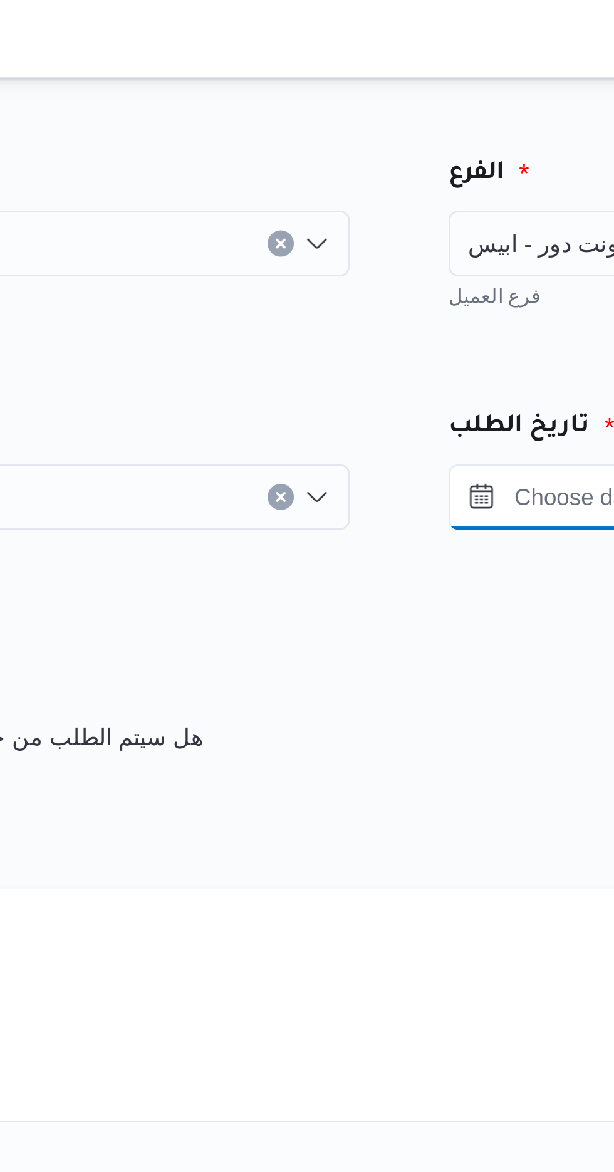
click at [477, 187] on input "Press the down key to open a popover containing a calendar." at bounding box center [535, 189] width 142 height 25
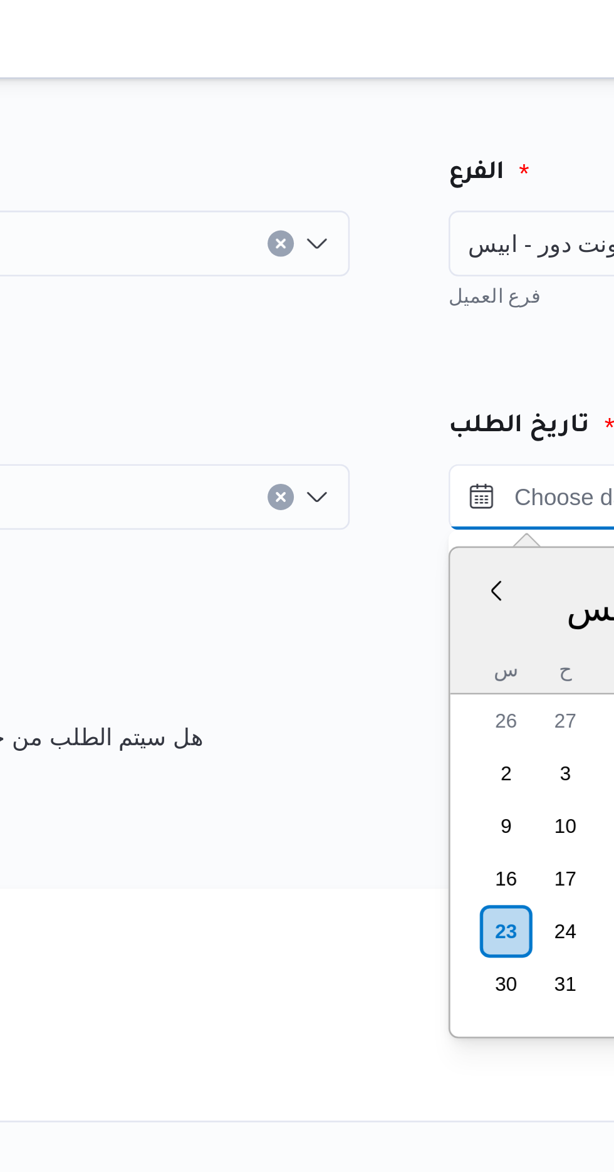
scroll to position [816, 0]
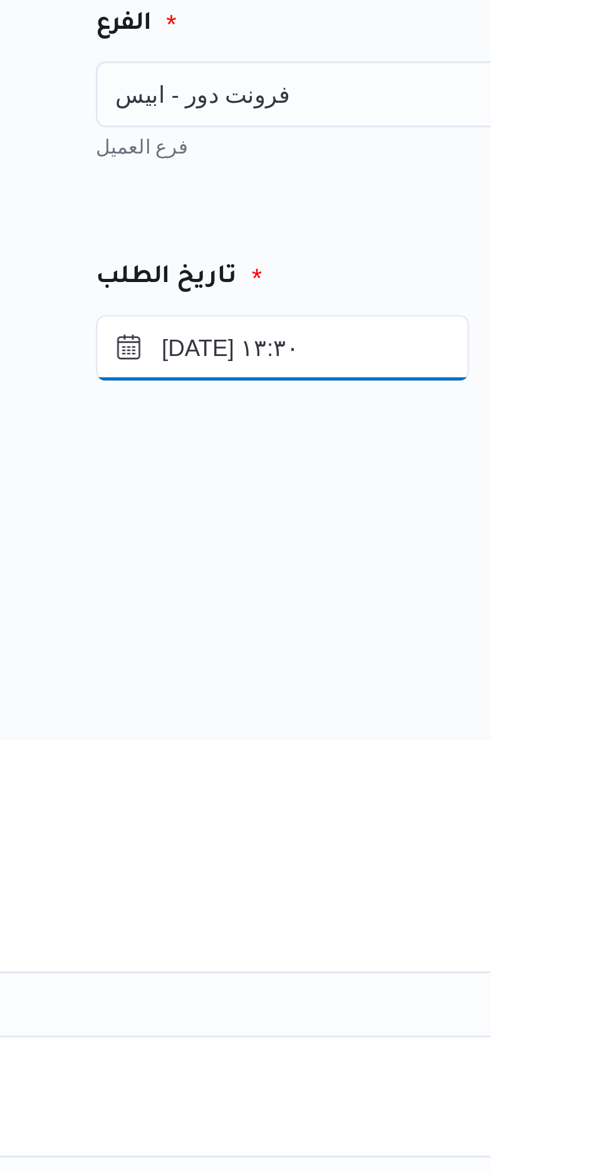
click at [565, 185] on input "[DATE] ١٣:٣٠" at bounding box center [535, 189] width 142 height 25
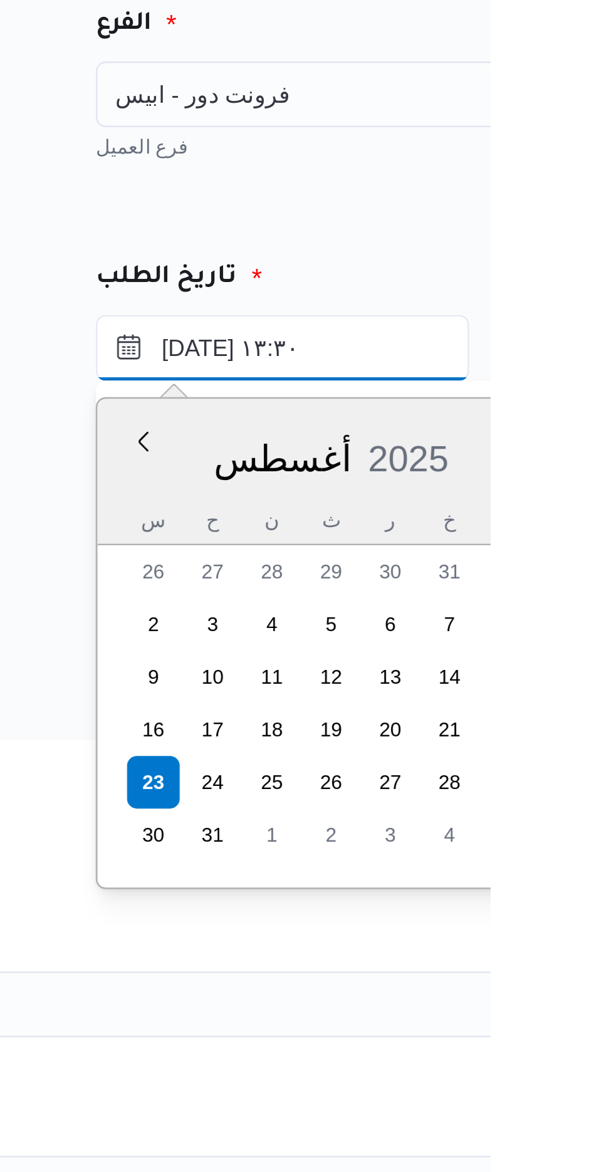
scroll to position [725, 0]
type input "[DATE] ١٢:٠٠"
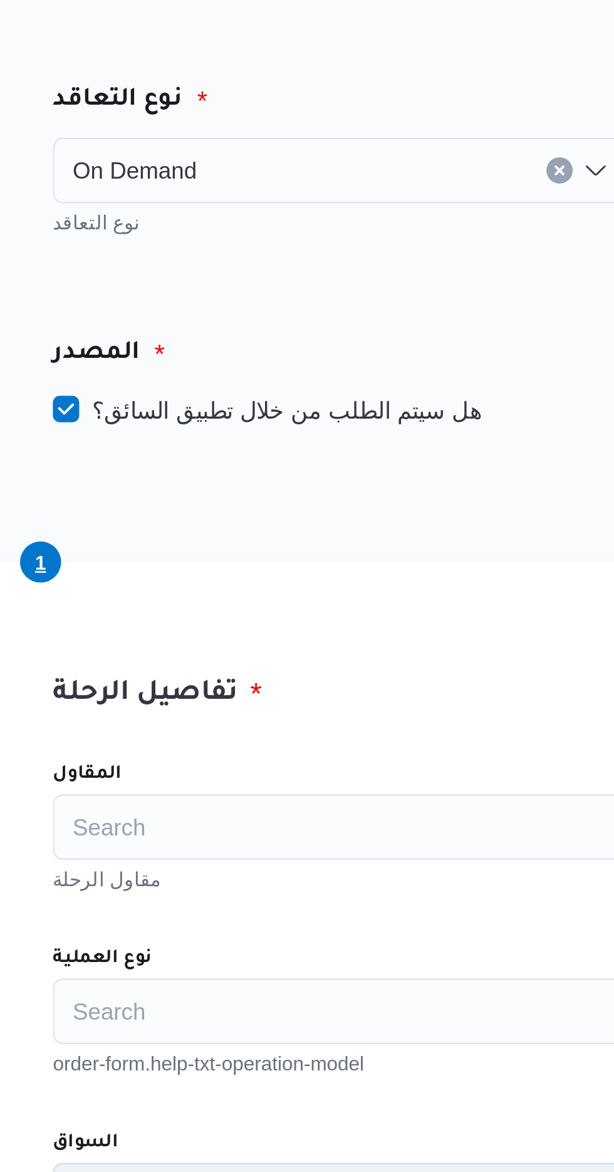
click at [303, 283] on label "هل سيتم الطلب من خلال تطبيق السائق؟" at bounding box center [288, 280] width 163 height 15
checkbox input "false"
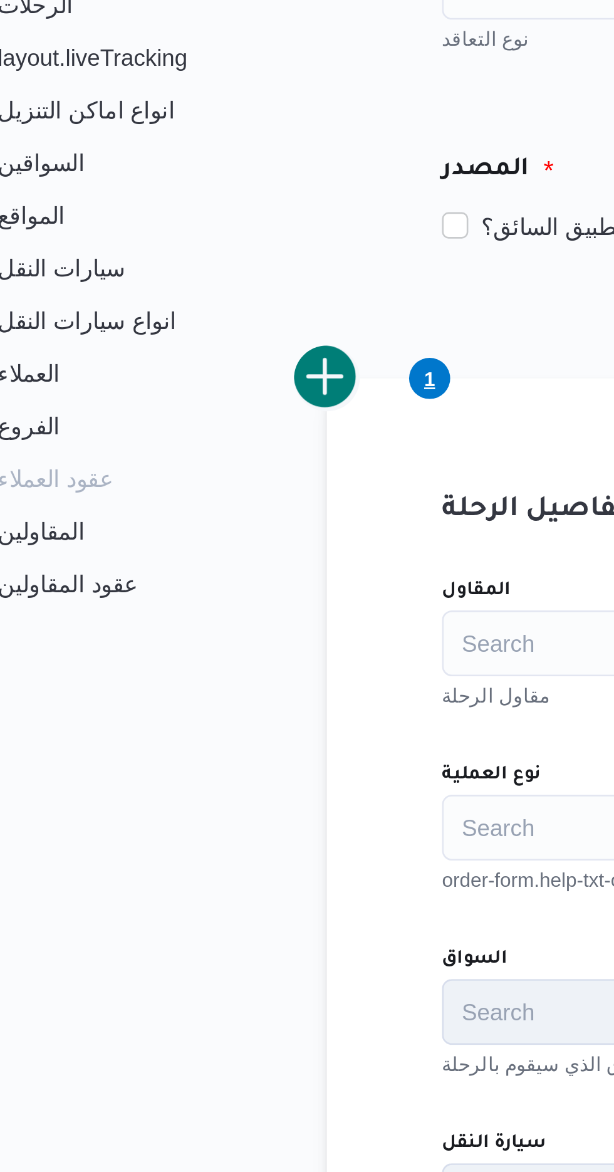
click at [240, 440] on div "Search" at bounding box center [445, 439] width 476 height 25
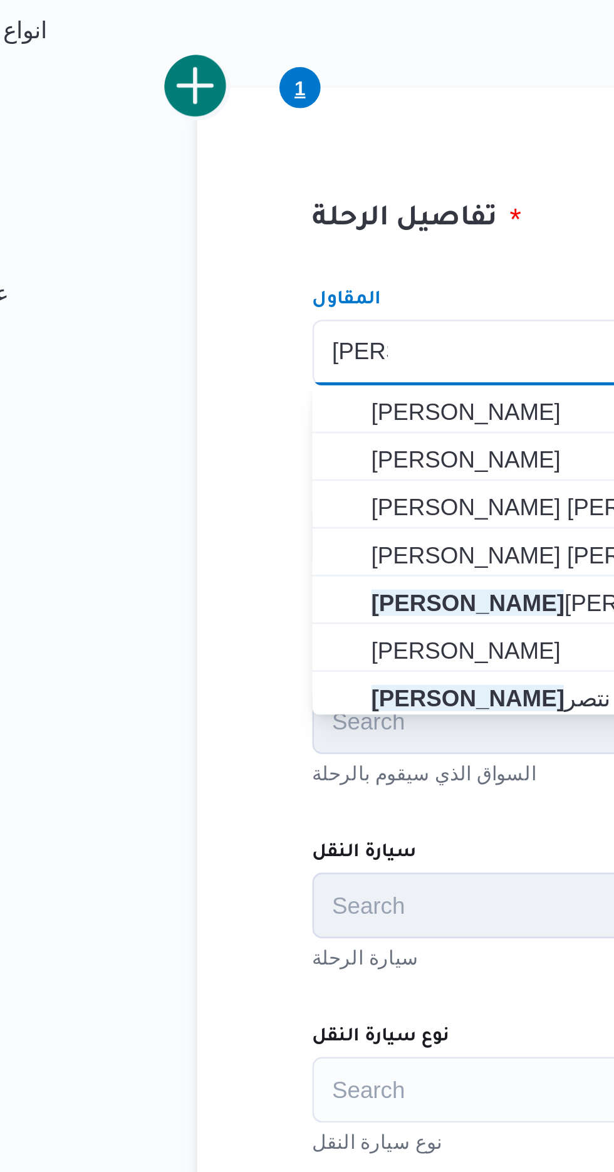
scroll to position [0, 0]
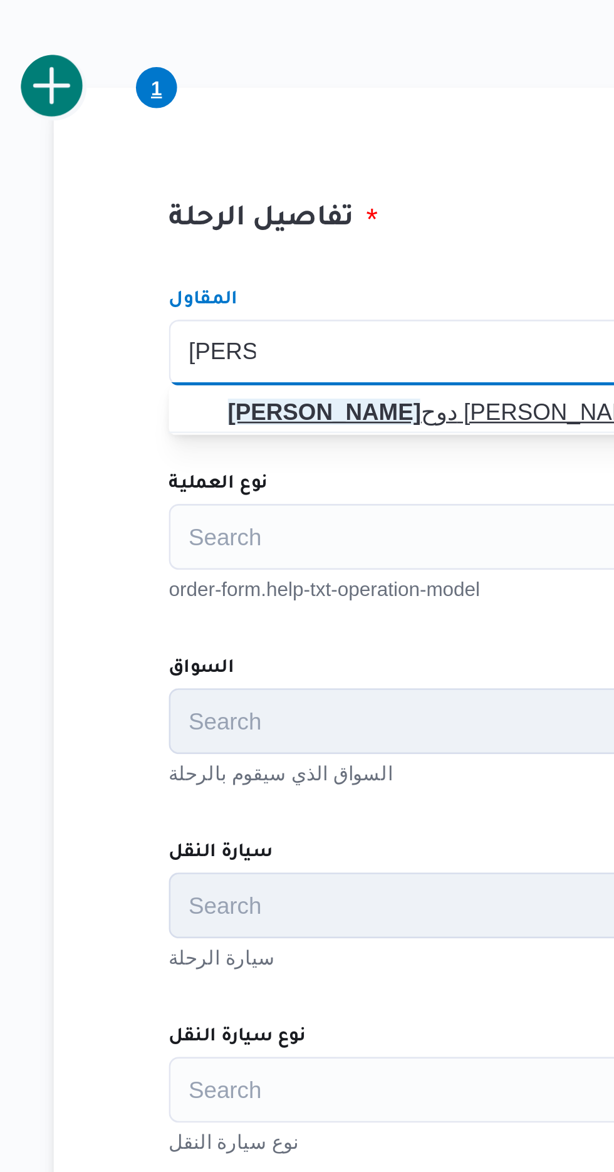
type input "[PERSON_NAME]"
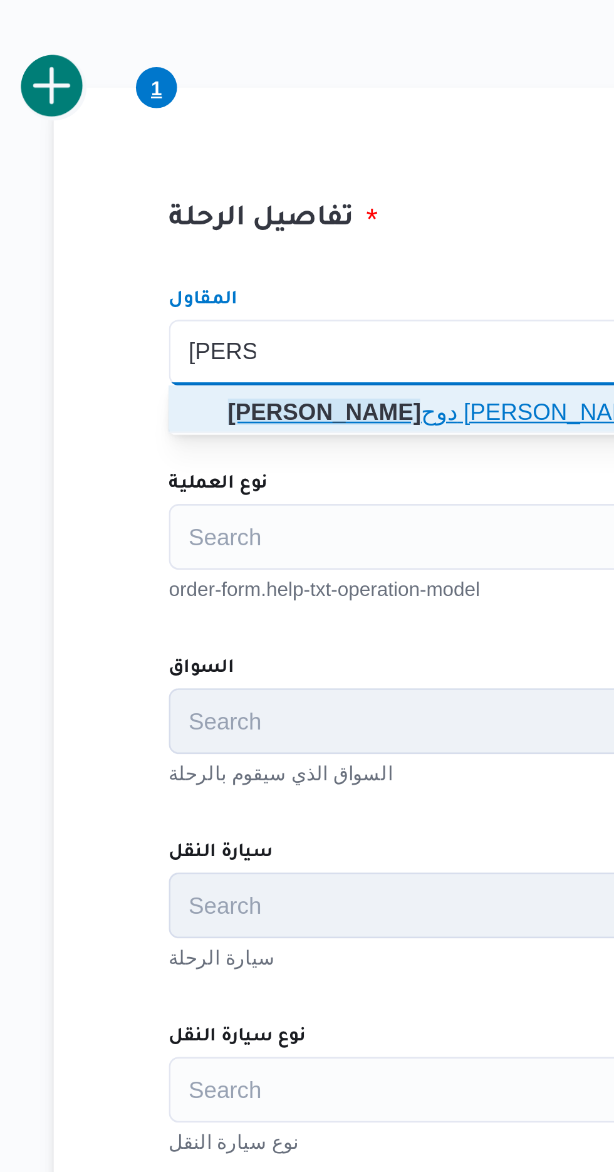
click at [303, 462] on mark "[PERSON_NAME]" at bounding box center [265, 462] width 73 height 10
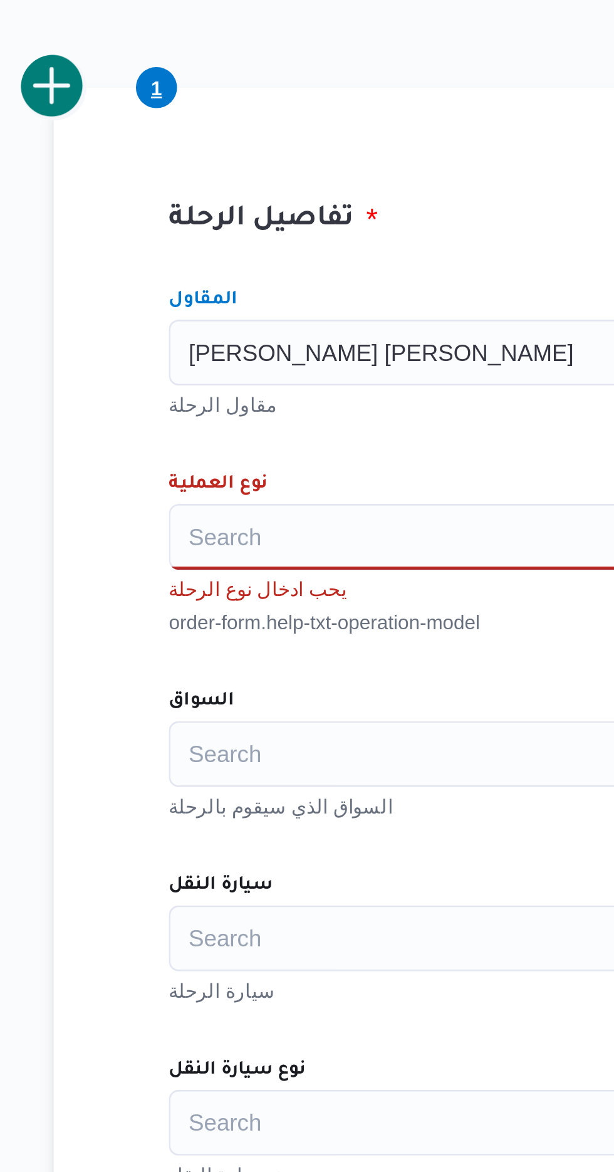
click at [303, 511] on div "Search" at bounding box center [445, 509] width 476 height 25
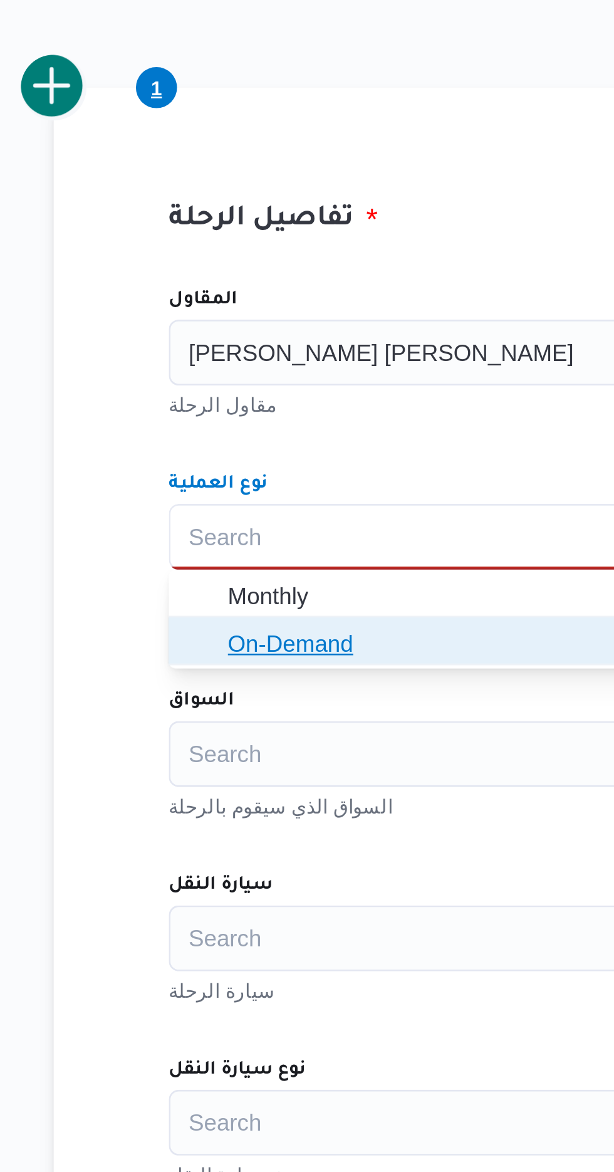
click at [309, 548] on span "On-Demand" at bounding box center [419, 550] width 380 height 15
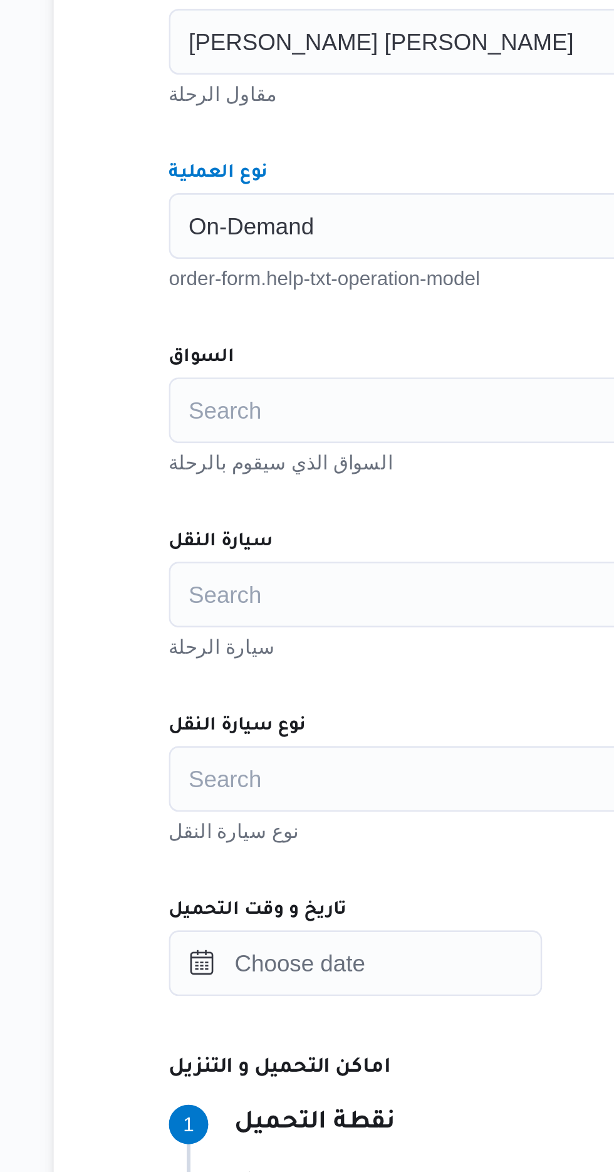
click at [315, 580] on div "Search" at bounding box center [445, 579] width 476 height 25
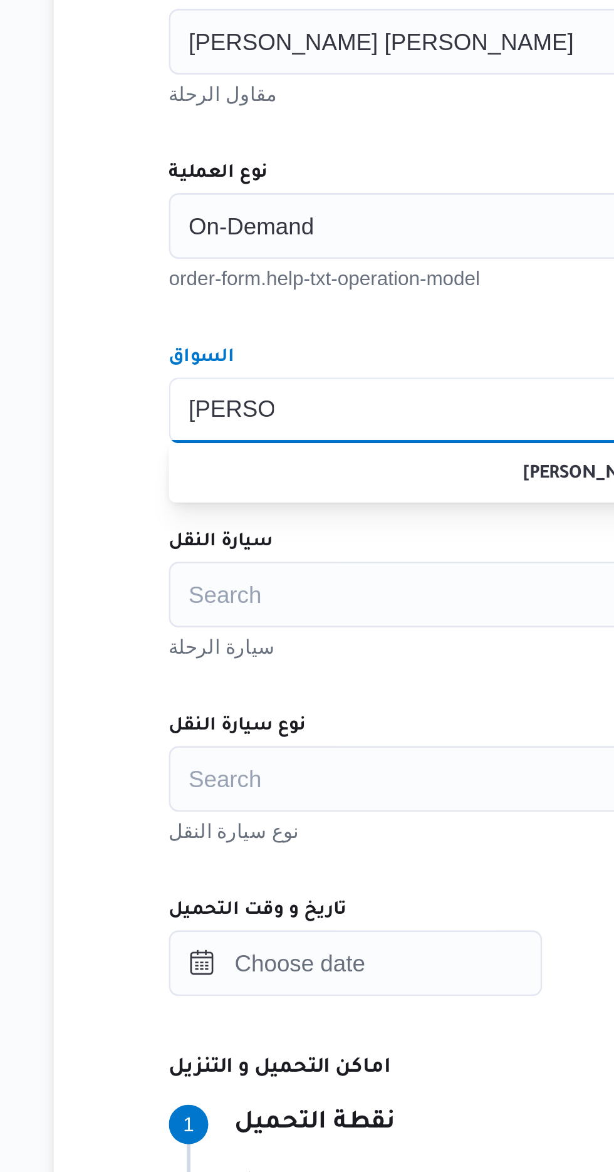
click at [301, 579] on div "[PERSON_NAME] [PERSON_NAME] Combo box. Selected. [PERSON_NAME]. Selected. Combo…" at bounding box center [445, 579] width 476 height 25
type input "ا"
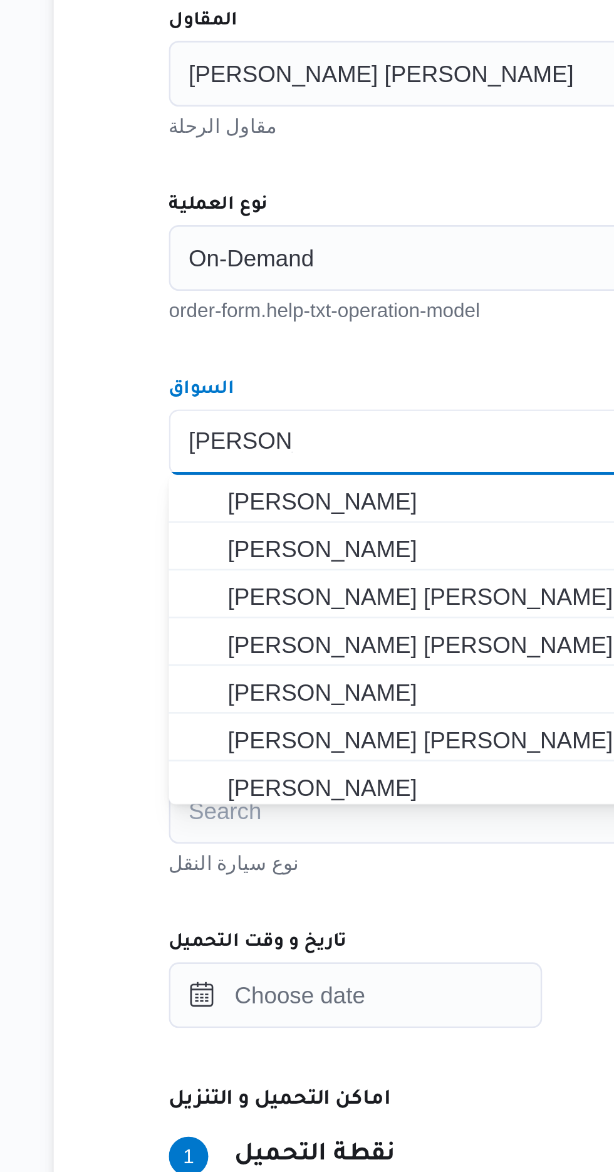
click at [322, 581] on div "[PERSON_NAME] [PERSON_NAME] Combo box. Selected. [PERSON_NAME]. Selected. Combo…" at bounding box center [445, 579] width 476 height 25
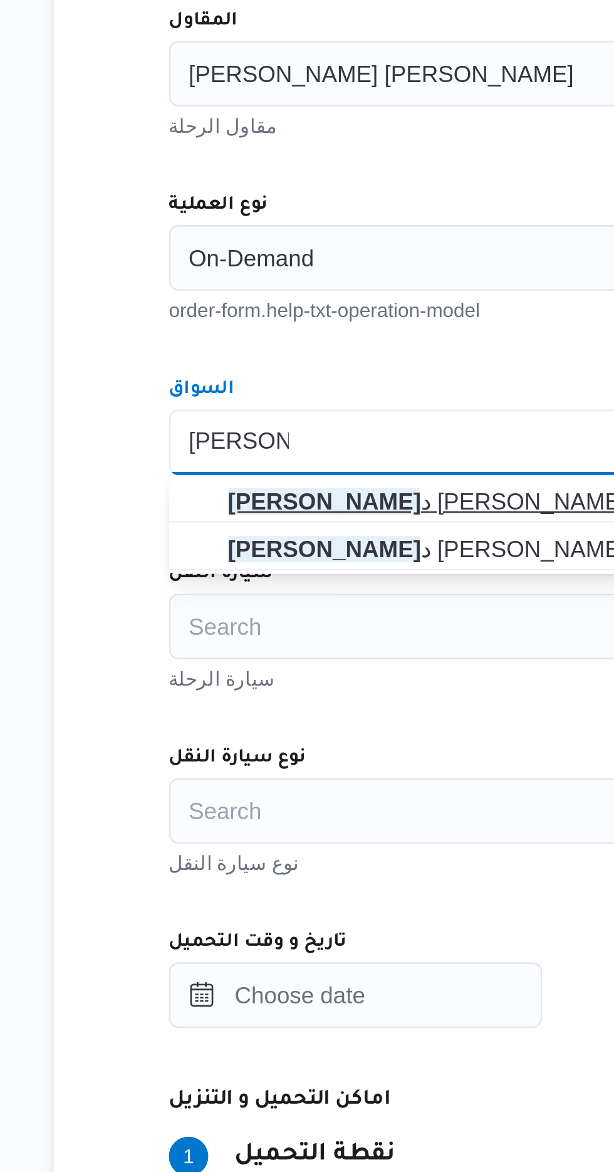
type input "[PERSON_NAME]"
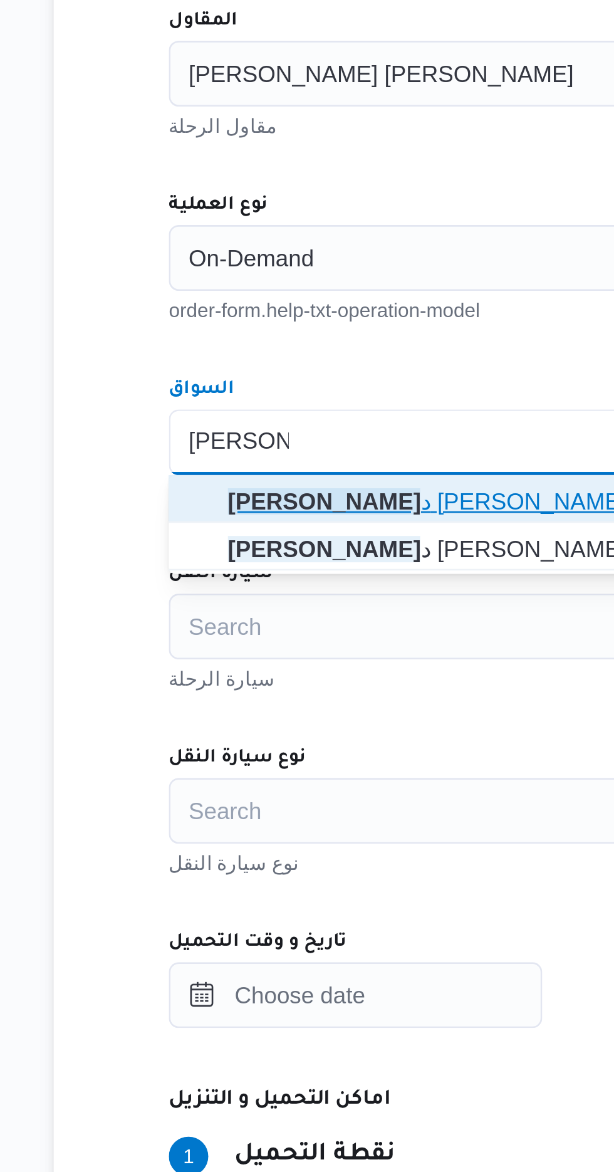
click at [303, 604] on mark "[PERSON_NAME]" at bounding box center [265, 602] width 73 height 10
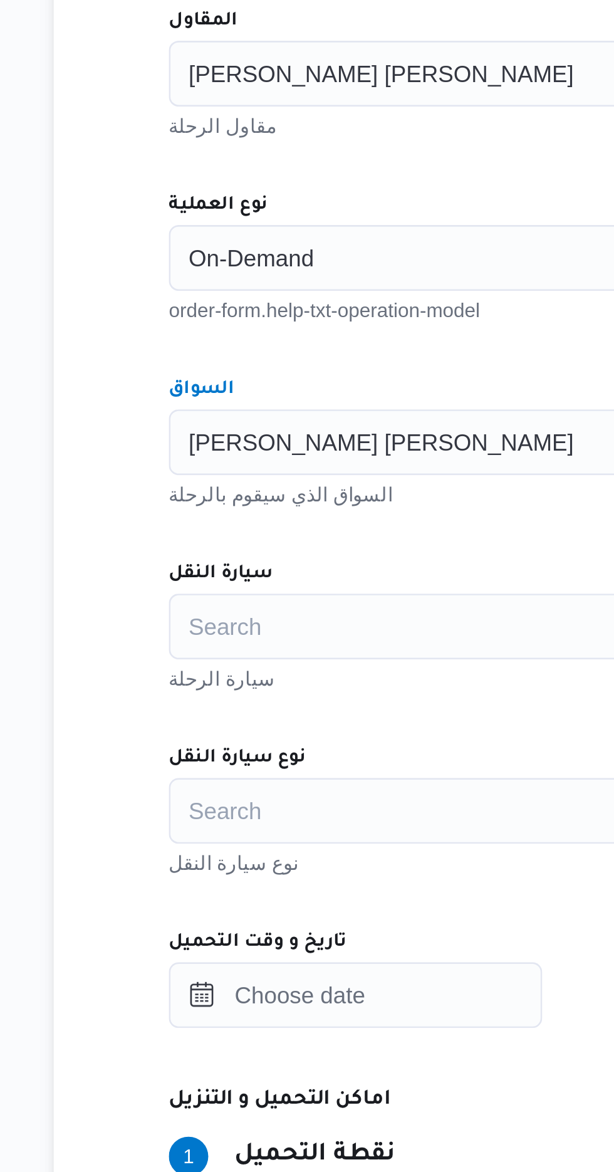
click at [301, 650] on div "Search" at bounding box center [445, 649] width 476 height 25
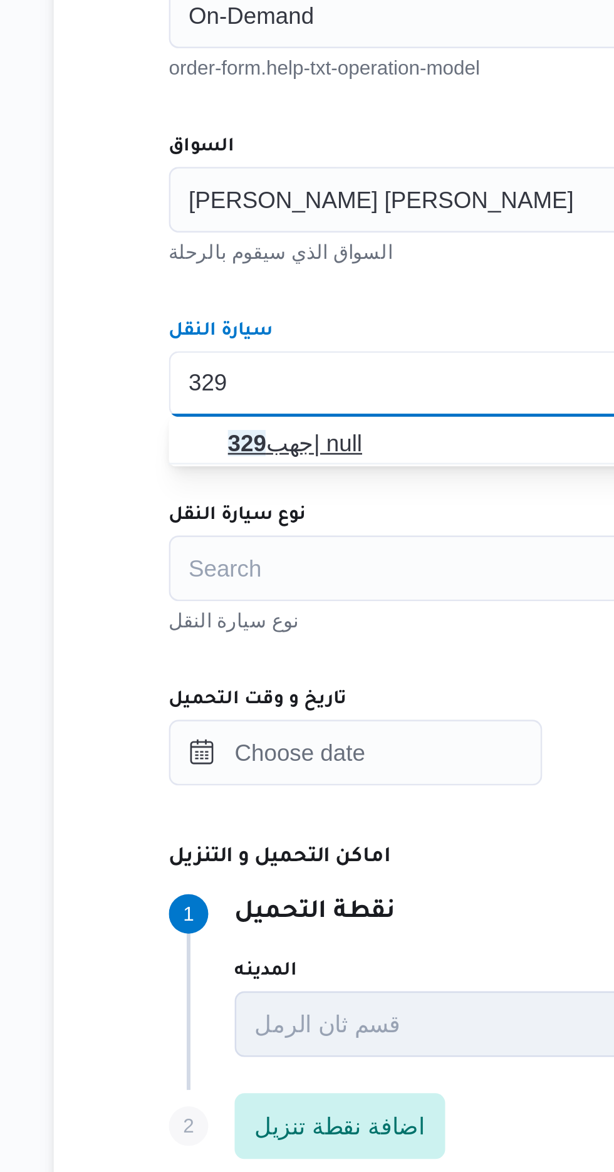
type input "329"
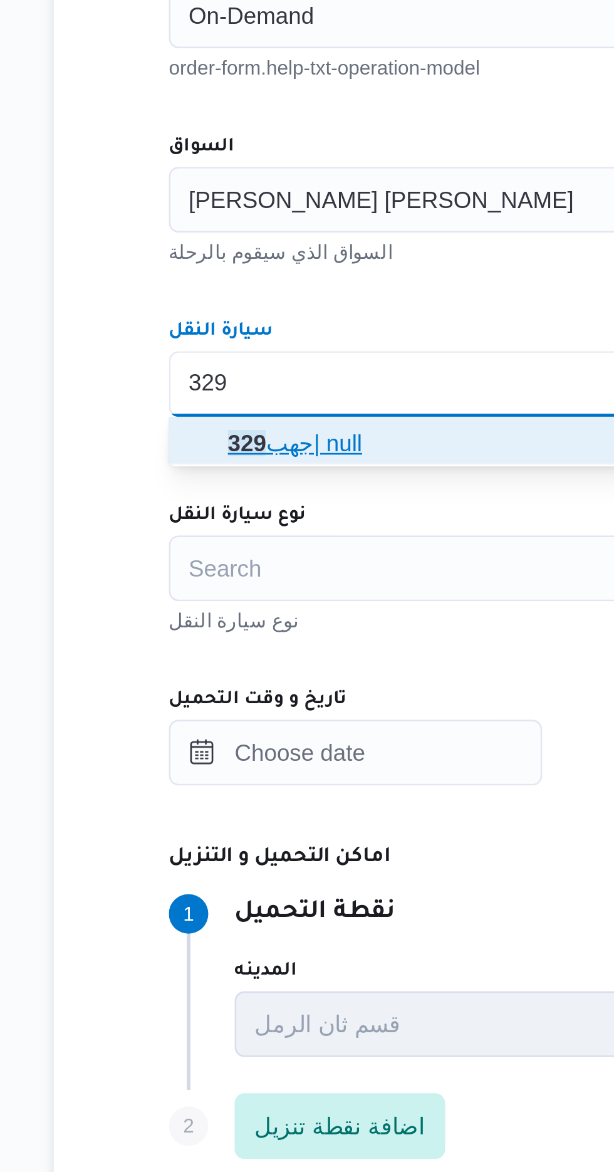
click at [306, 679] on span "جهب 329 | null" at bounding box center [419, 672] width 380 height 15
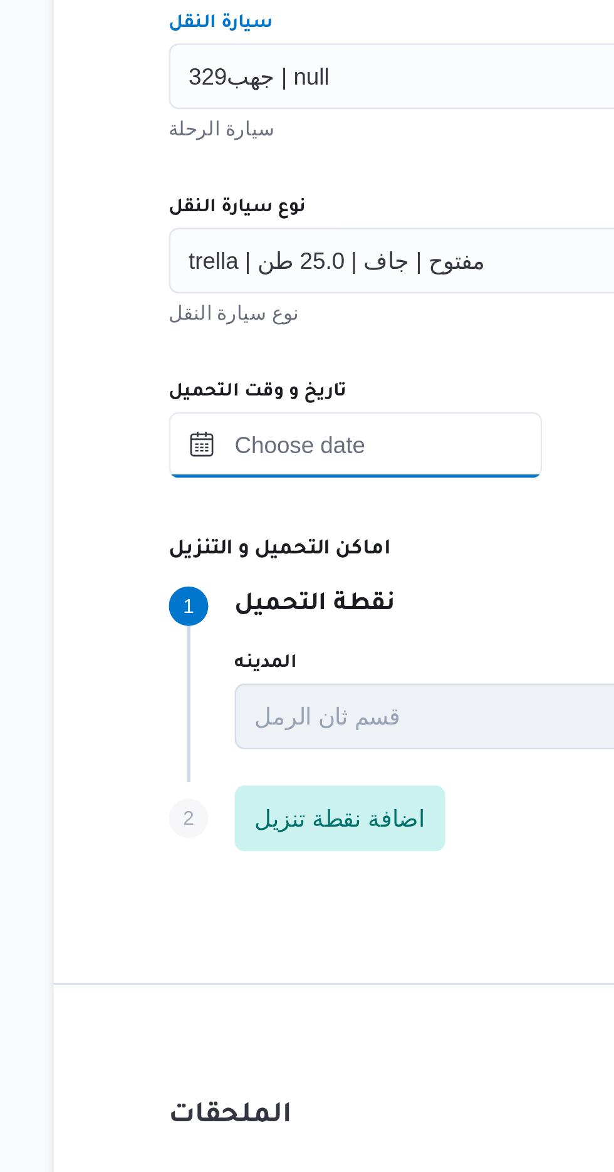
click at [301, 793] on input "تاريخ و وقت التحميل" at bounding box center [278, 789] width 142 height 25
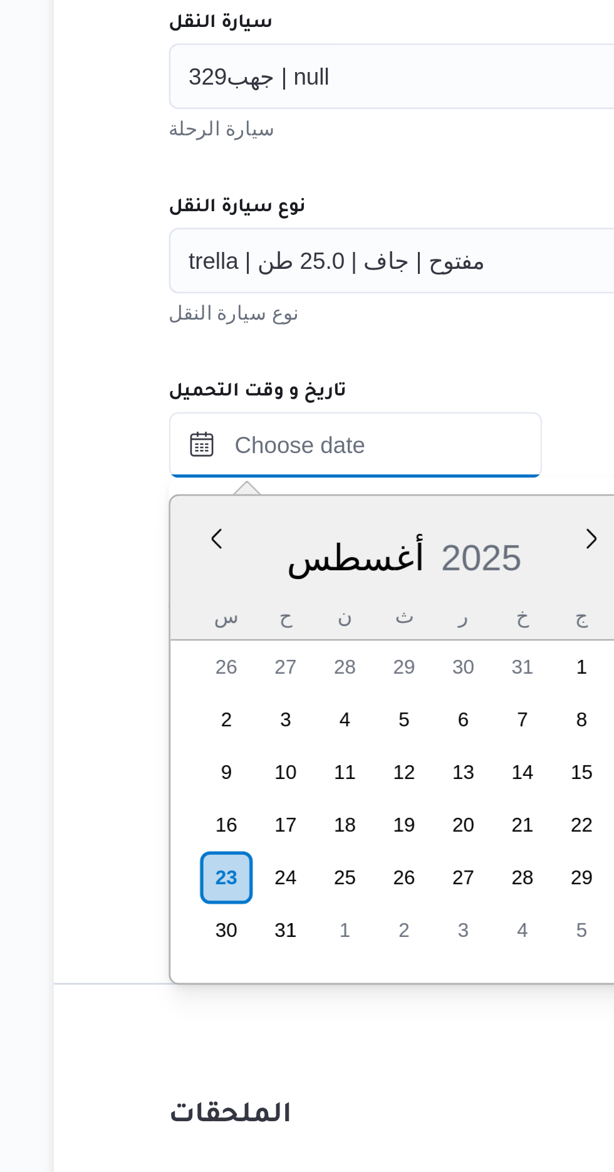
scroll to position [816, 0]
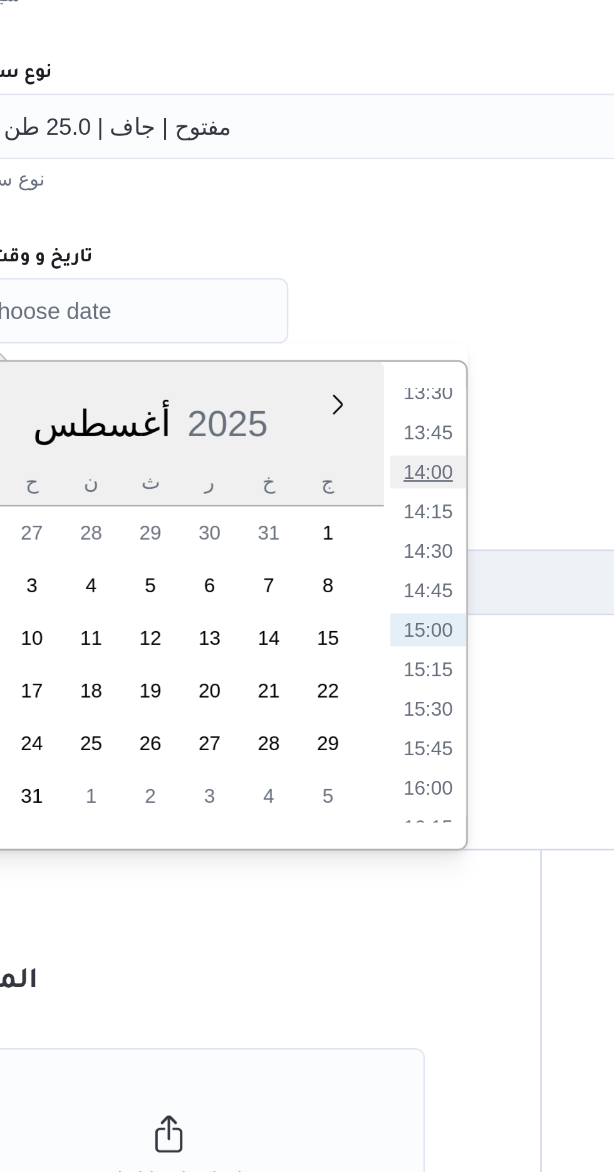
click at [405, 851] on li "14:00" at bounding box center [402, 851] width 29 height 13
type input "[DATE] ١٤:٠٠"
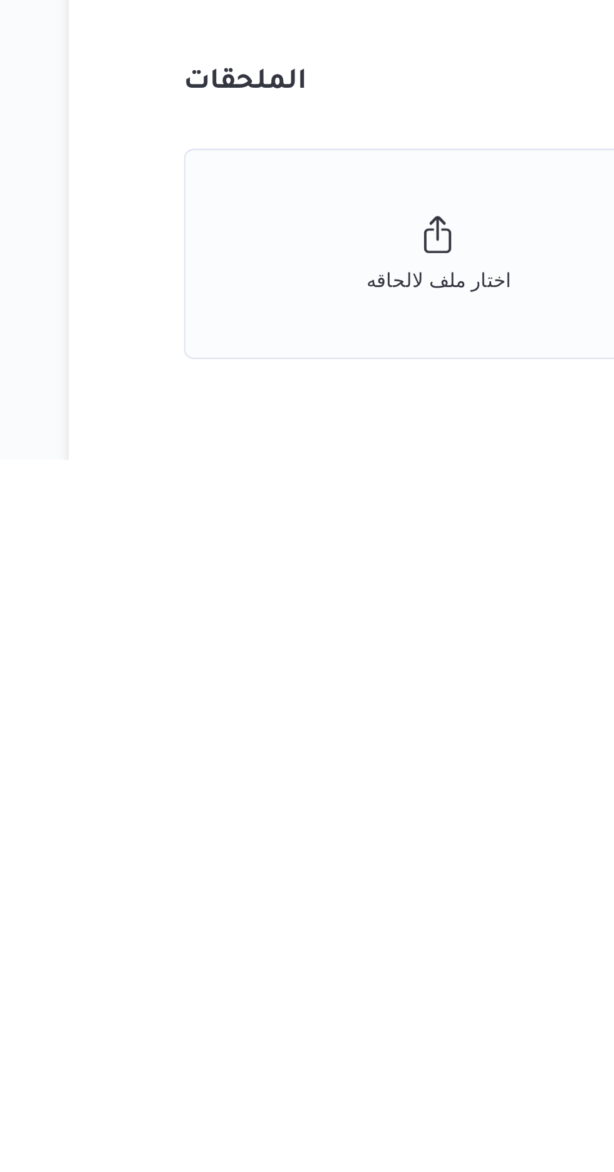
scroll to position [28, 0]
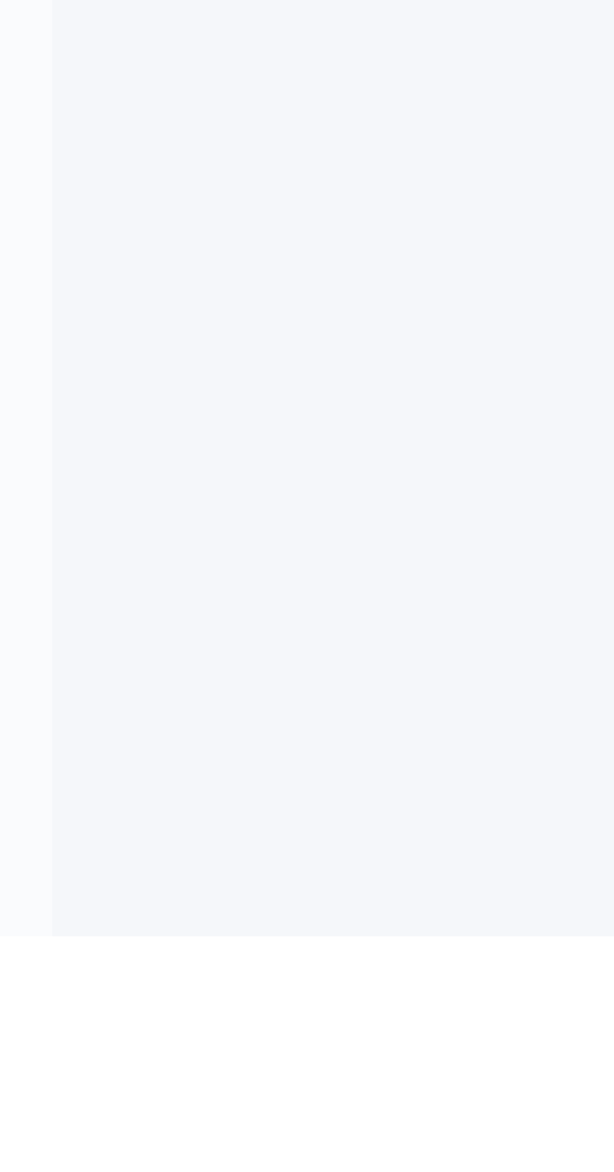
scroll to position [28, 0]
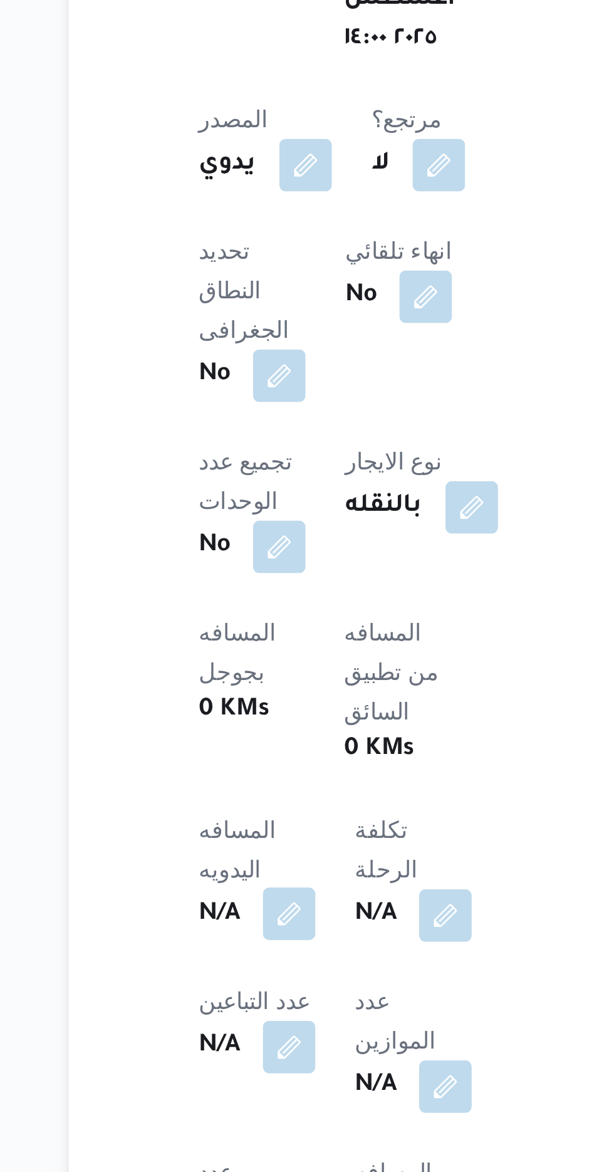
click at [257, 1063] on button "button" at bounding box center [247, 1073] width 20 height 20
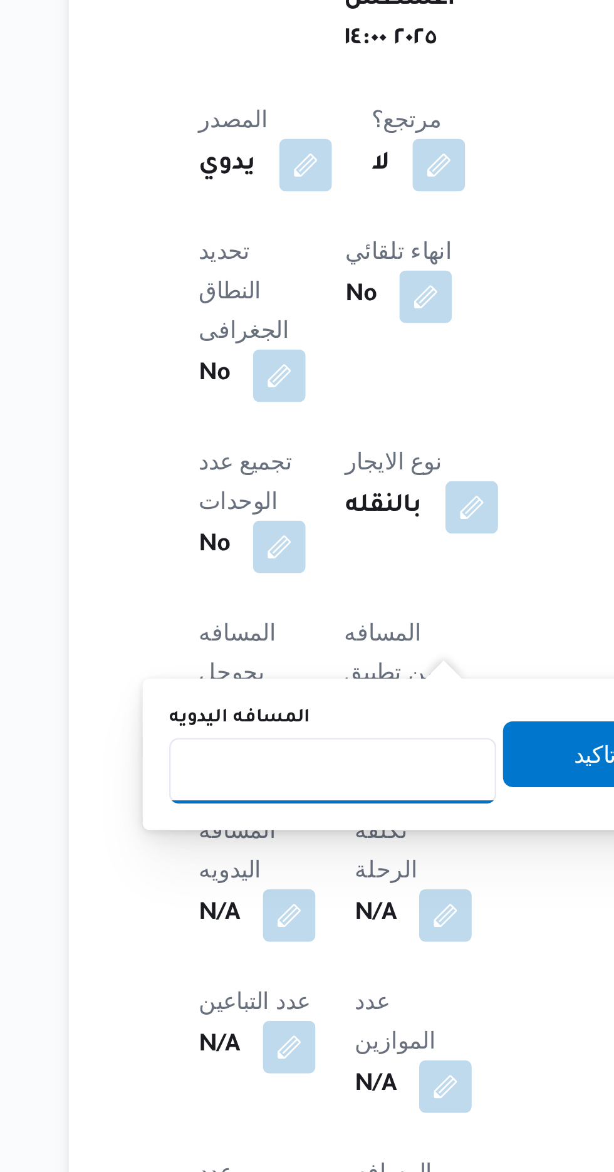
click at [281, 1014] on input "المسافه اليدويه" at bounding box center [263, 1018] width 125 height 25
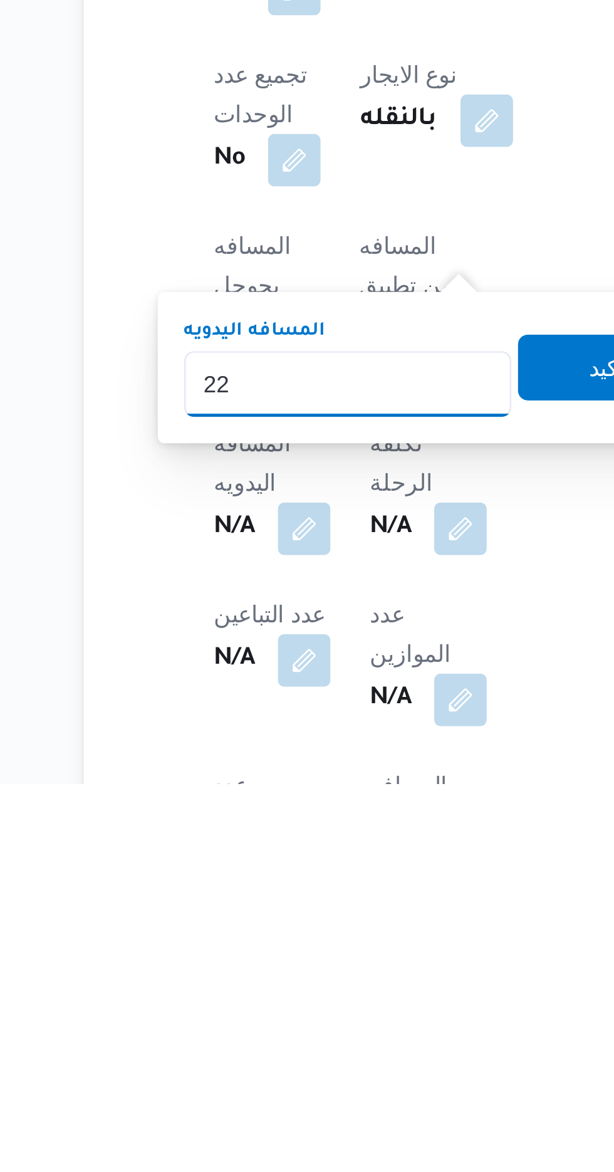
type input "220"
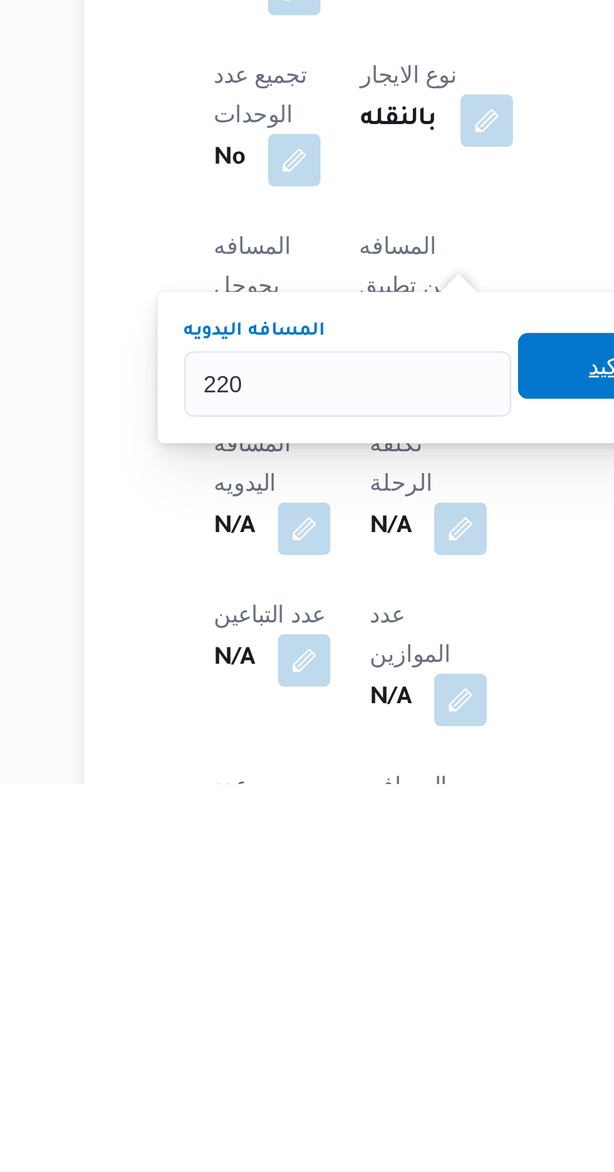
click at [345, 1011] on span "تاكيد" at bounding box center [363, 1012] width 70 height 25
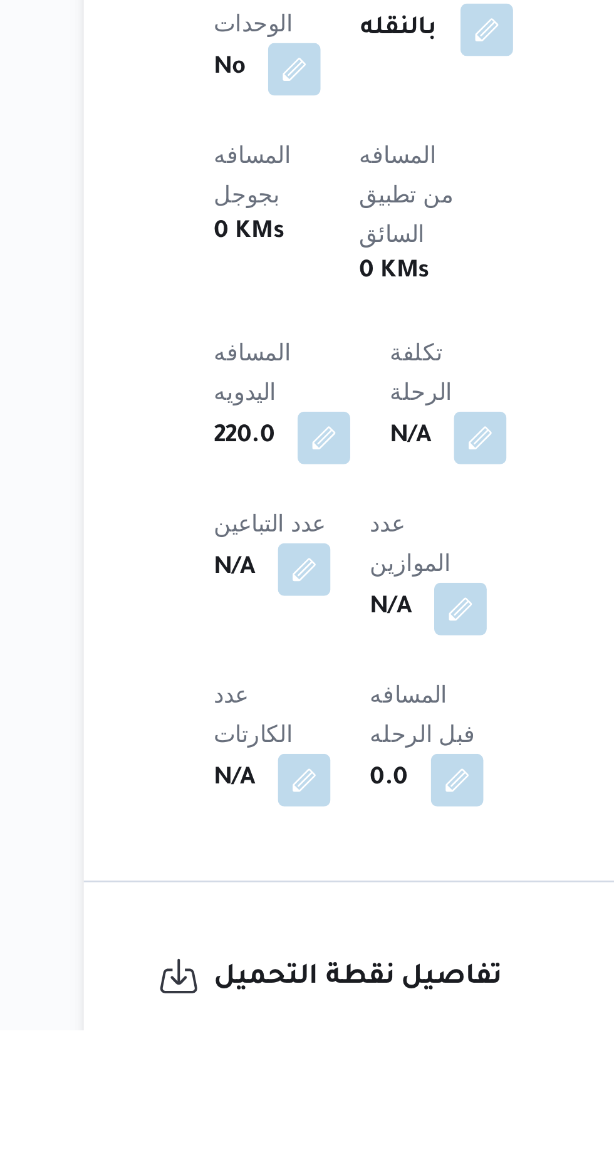
scroll to position [156, 0]
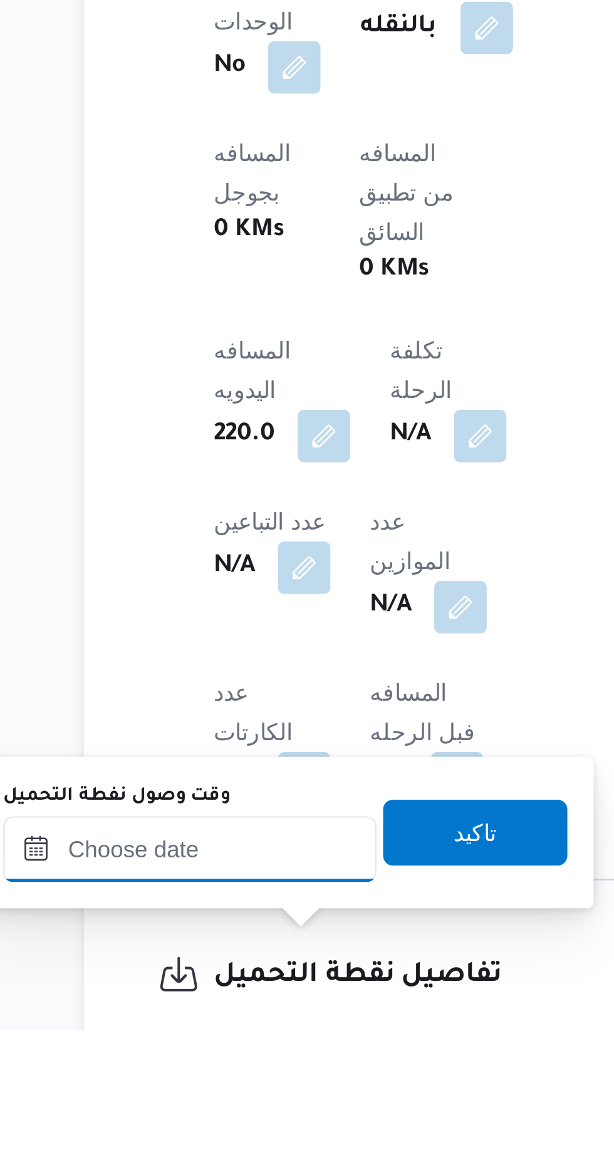
click at [192, 1106] on input "وقت وصول نفطة التحميل" at bounding box center [203, 1102] width 142 height 25
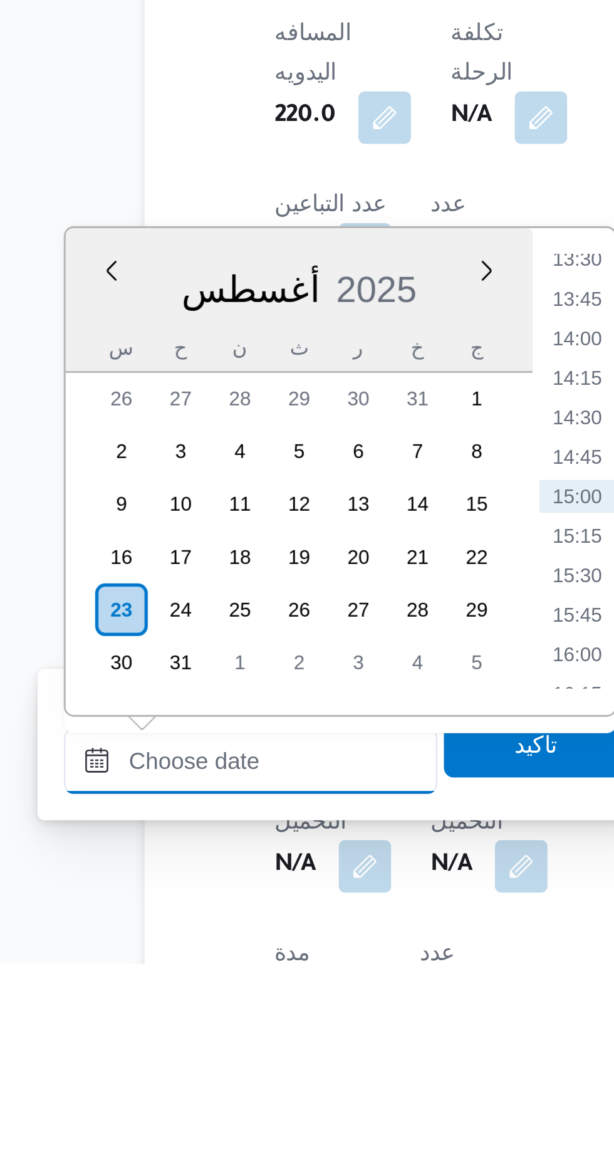
scroll to position [306, 0]
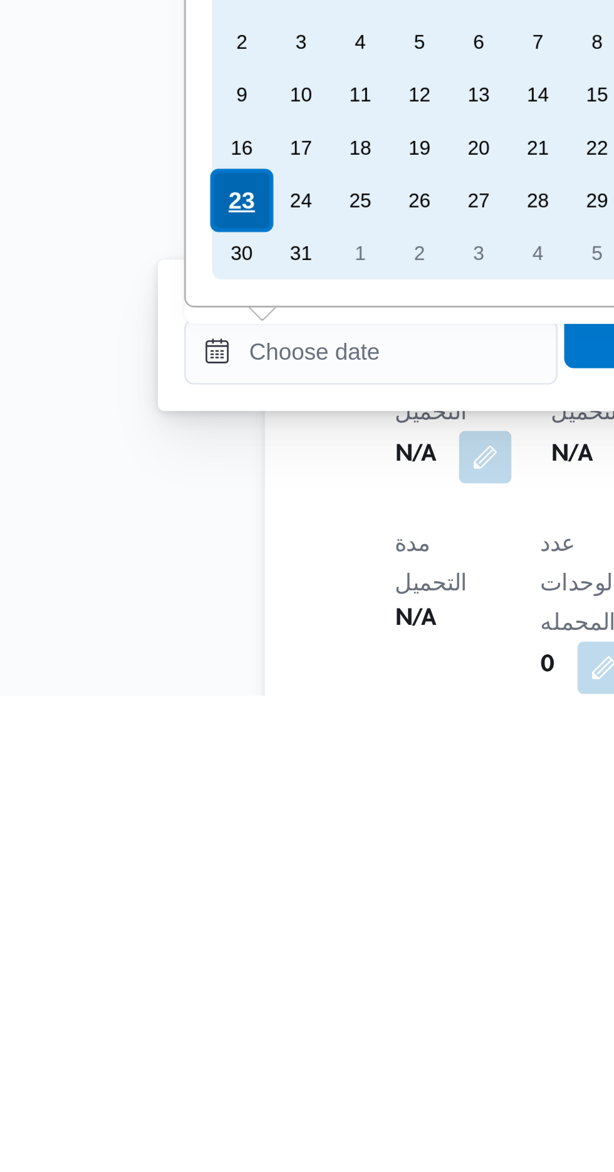
click at [154, 983] on div "23" at bounding box center [154, 983] width 24 height 24
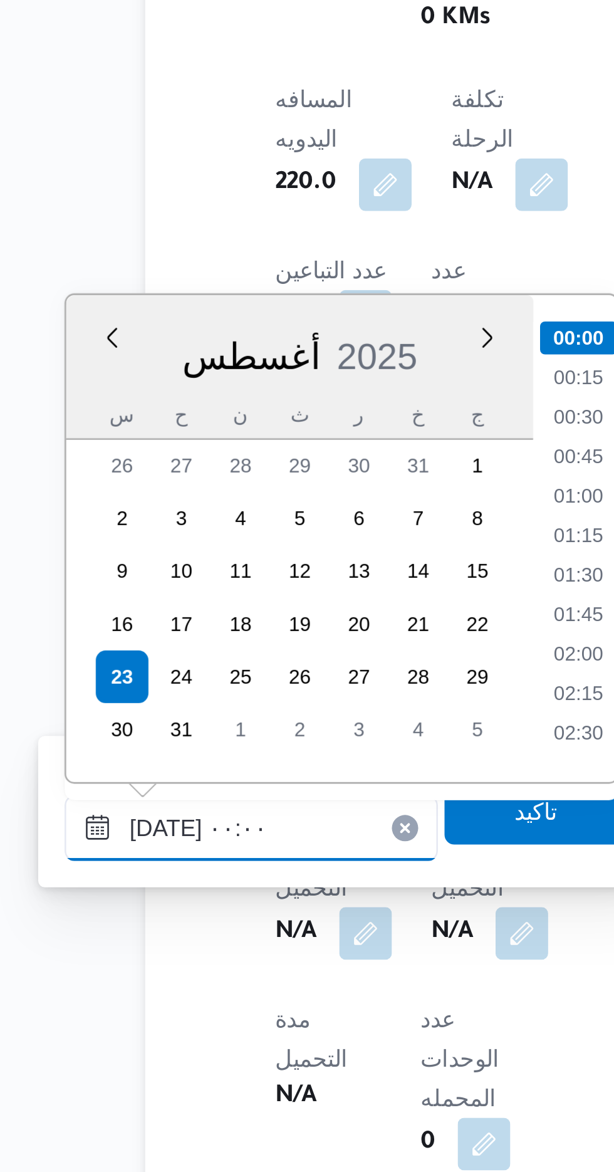
click at [144, 1044] on input "[DATE] ٠٠:٠٠" at bounding box center [203, 1040] width 142 height 25
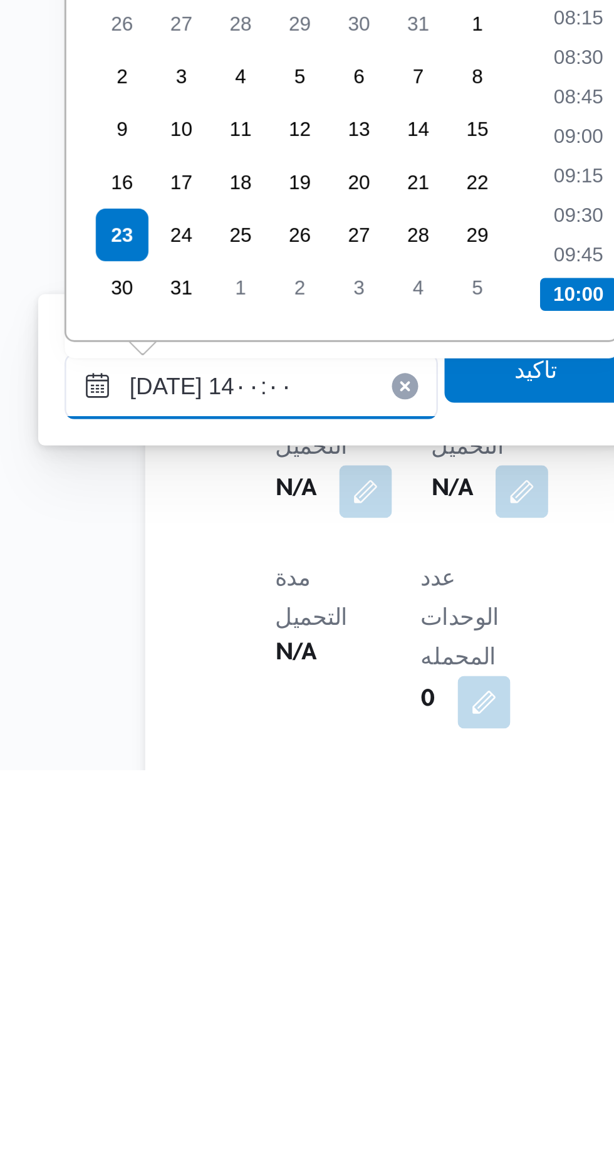
scroll to position [690, 0]
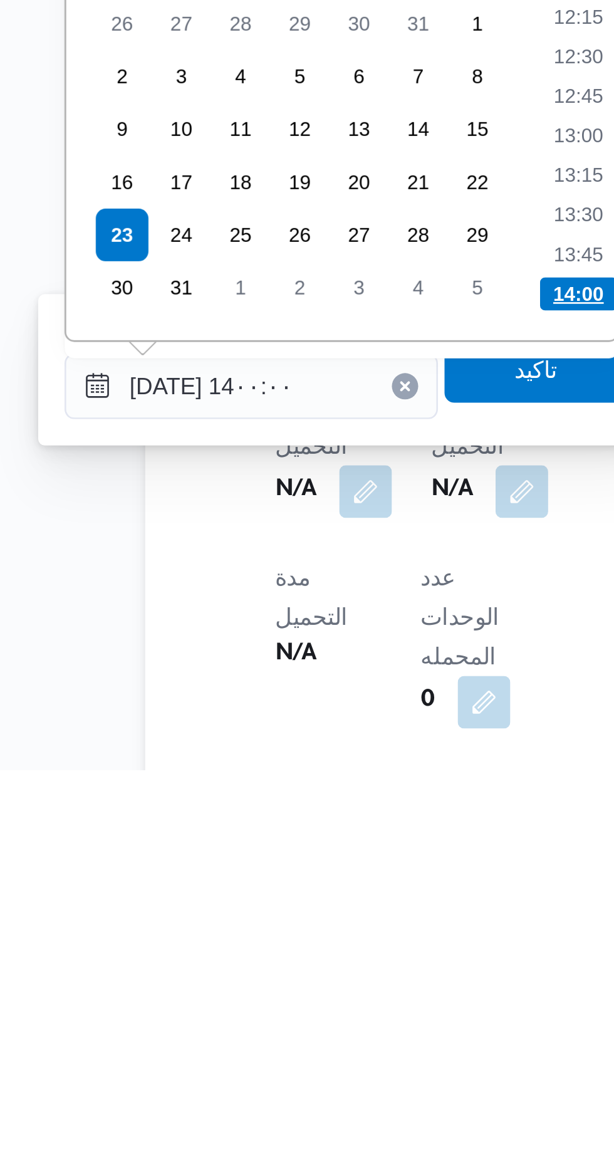
click at [325, 993] on li "14:00" at bounding box center [327, 990] width 29 height 13
type input "[DATE] ١٤:٠٠"
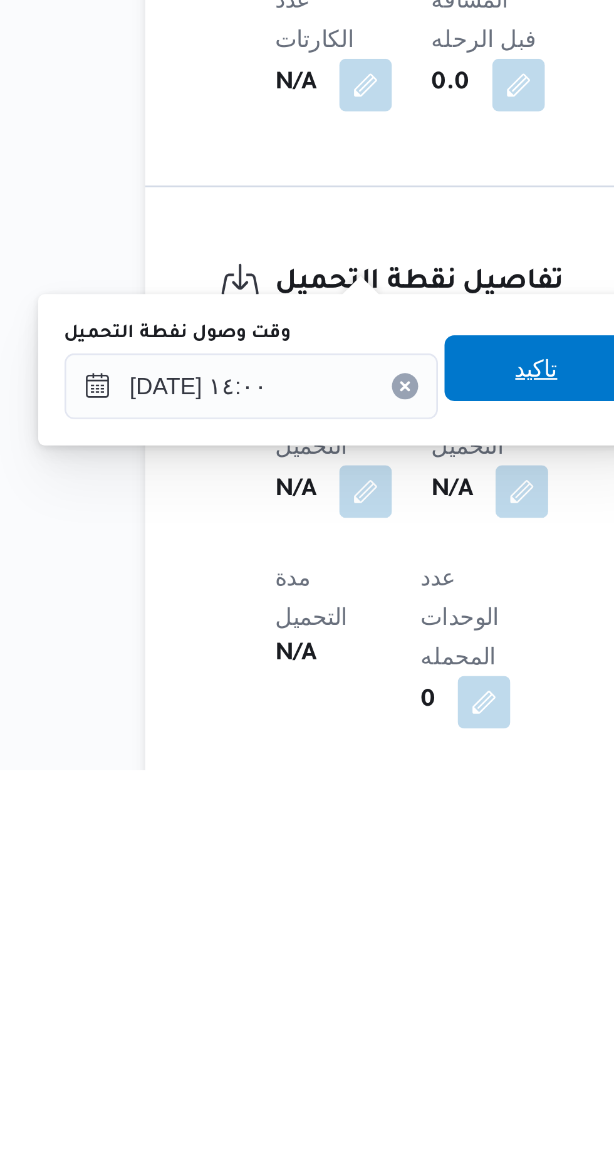
click at [320, 1022] on span "تاكيد" at bounding box center [312, 1018] width 16 height 15
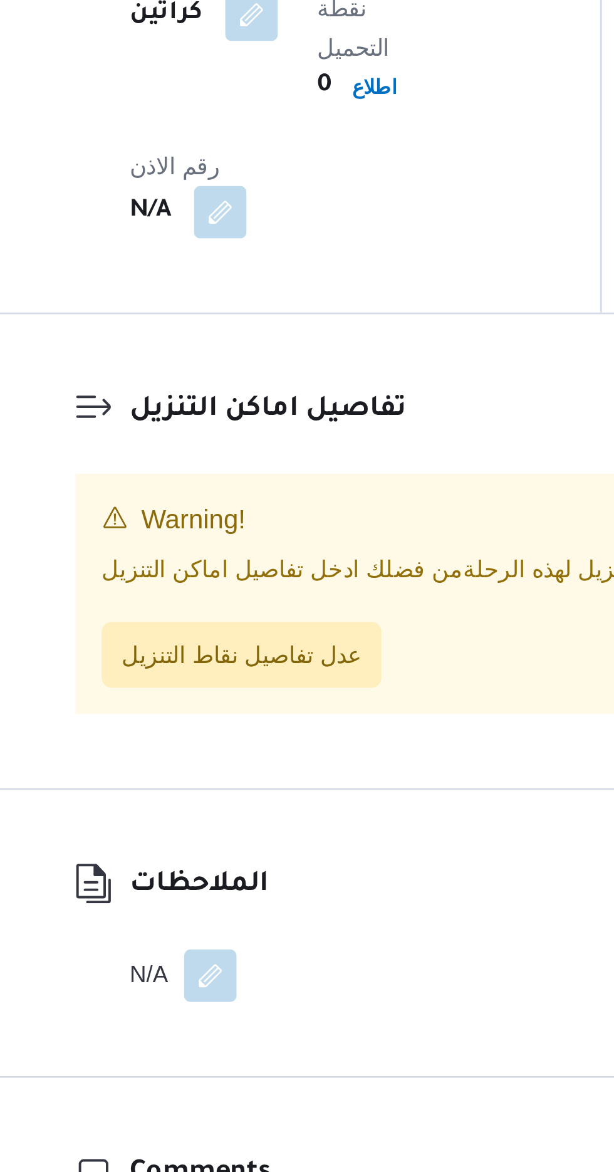
scroll to position [831, 0]
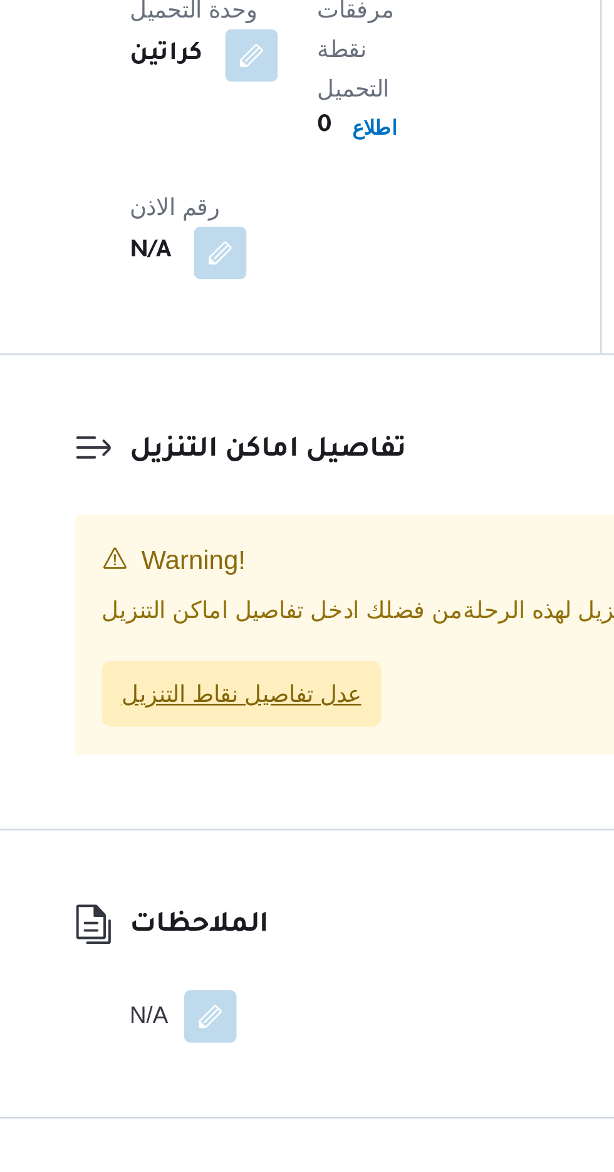
click at [229, 932] on span "عدل تفاصيل نقاط التنزيل" at bounding box center [254, 939] width 91 height 15
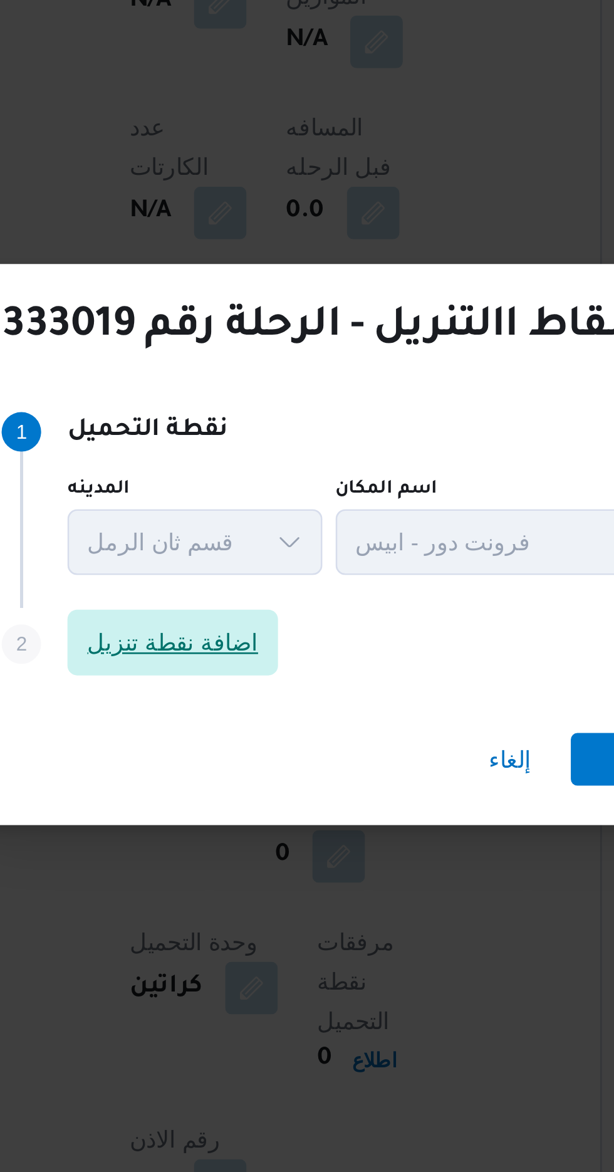
click at [223, 559] on span "اضافة نقطة تنزيل" at bounding box center [228, 564] width 65 height 15
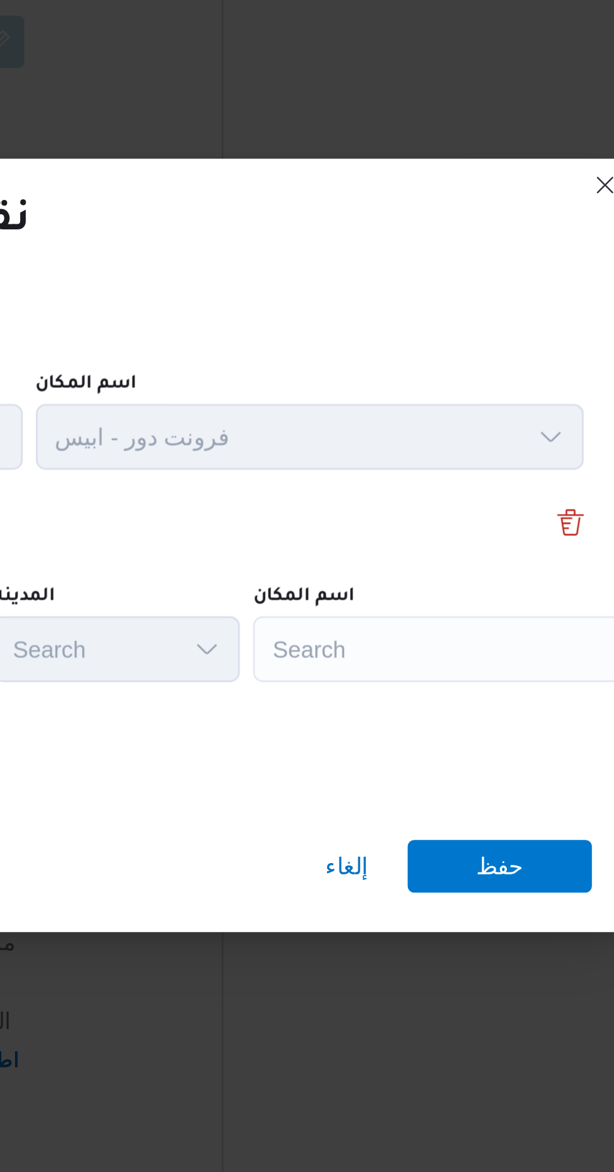
click at [457, 558] on div "Search" at bounding box center [481, 566] width 157 height 25
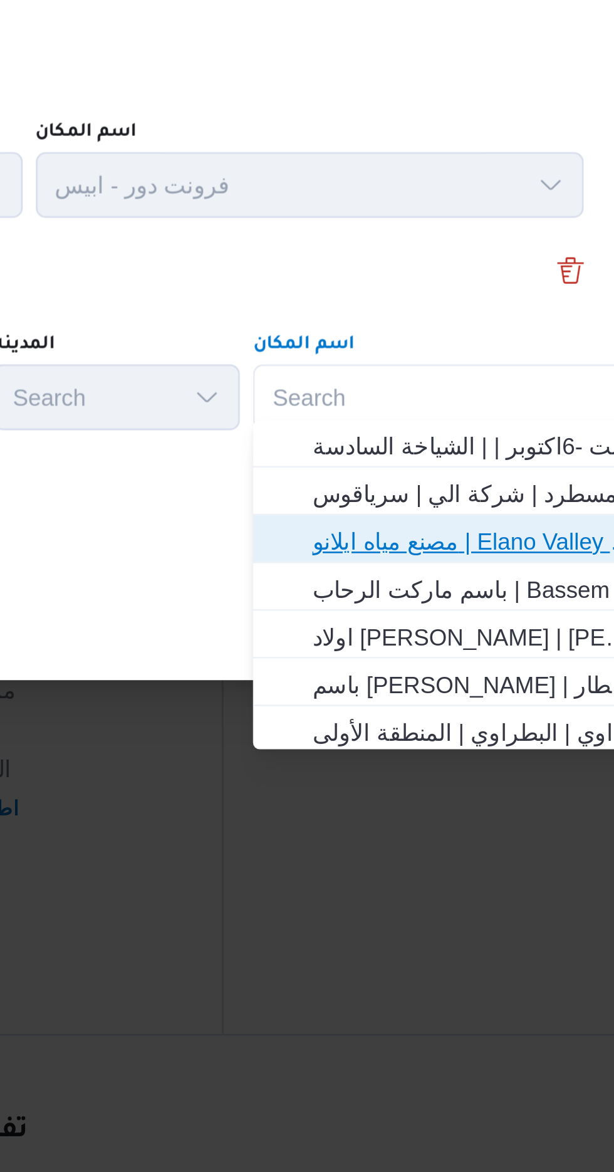
click at [443, 623] on span "مصنع مياه ايلانو | Elano Valley Water factory | بنى سلامة" at bounding box center [489, 622] width 127 height 15
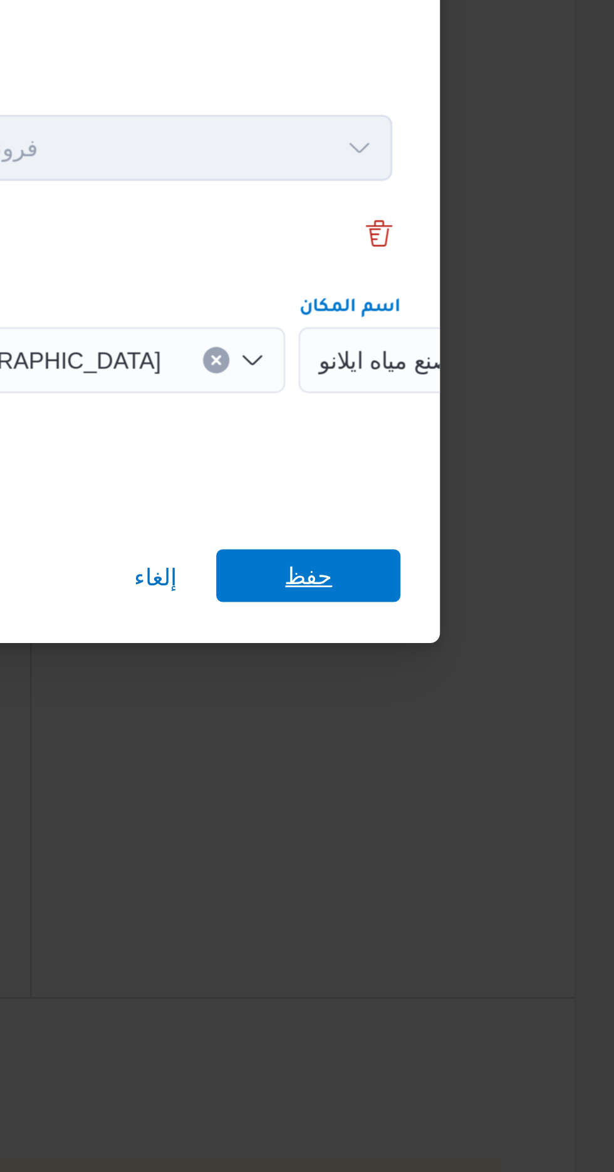
click at [495, 644] on span "حفظ" at bounding box center [498, 649] width 18 height 20
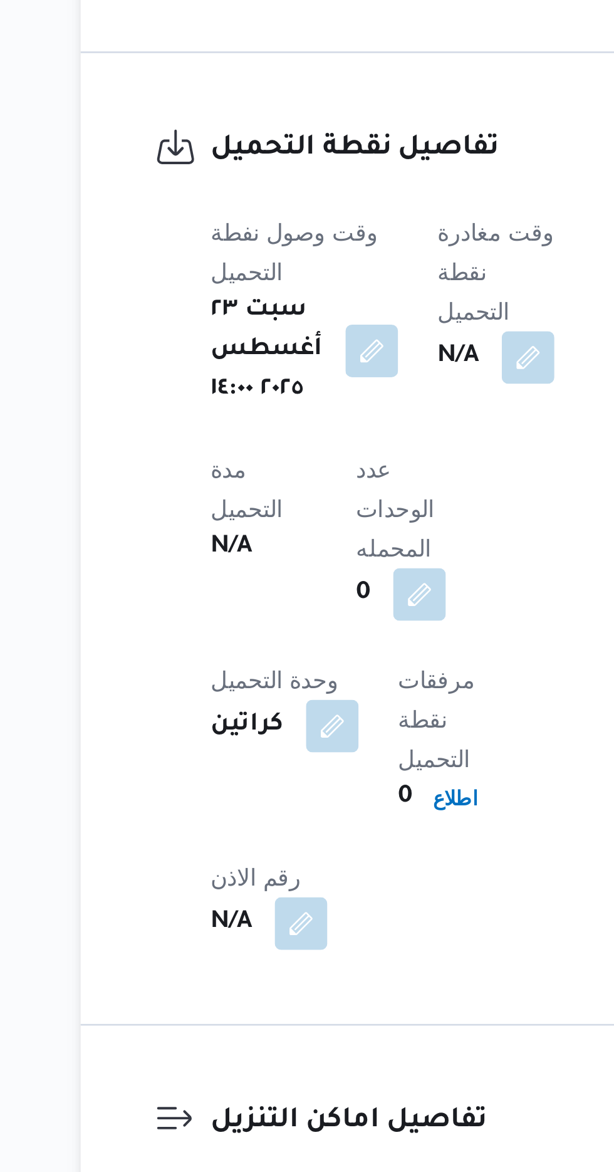
scroll to position [896, 0]
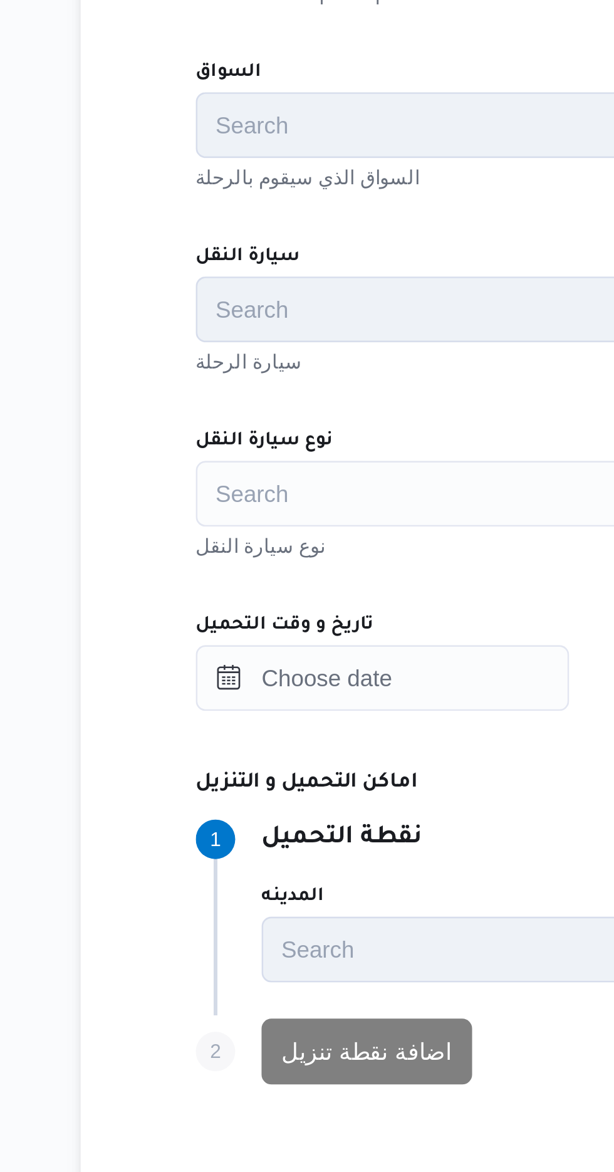
scroll to position [28, 0]
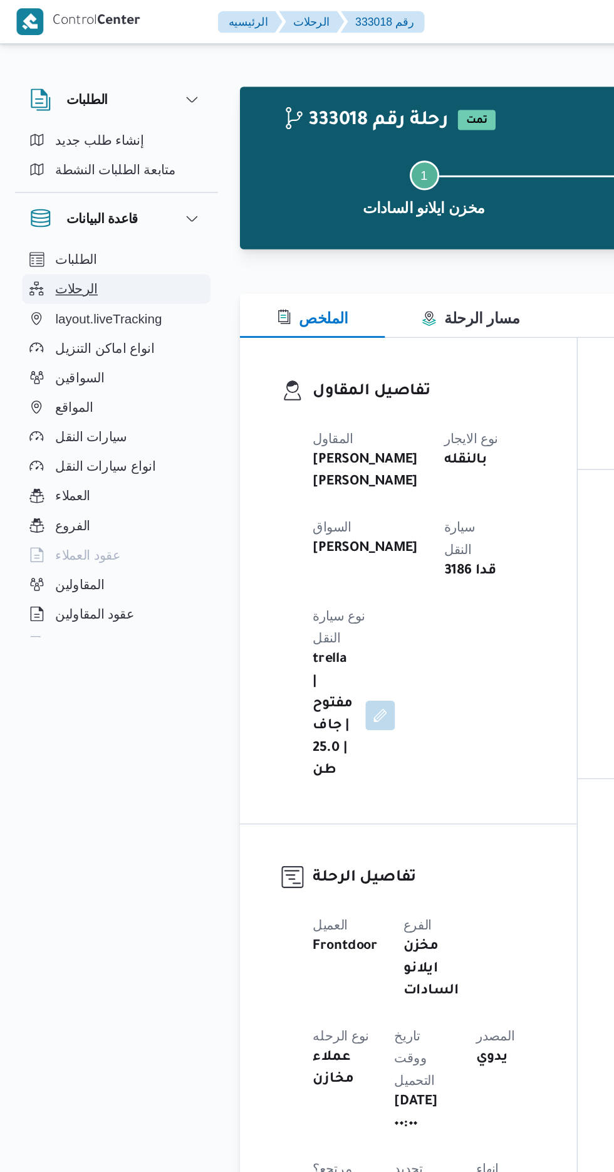
click at [48, 200] on span "الرحلات" at bounding box center [52, 196] width 29 height 15
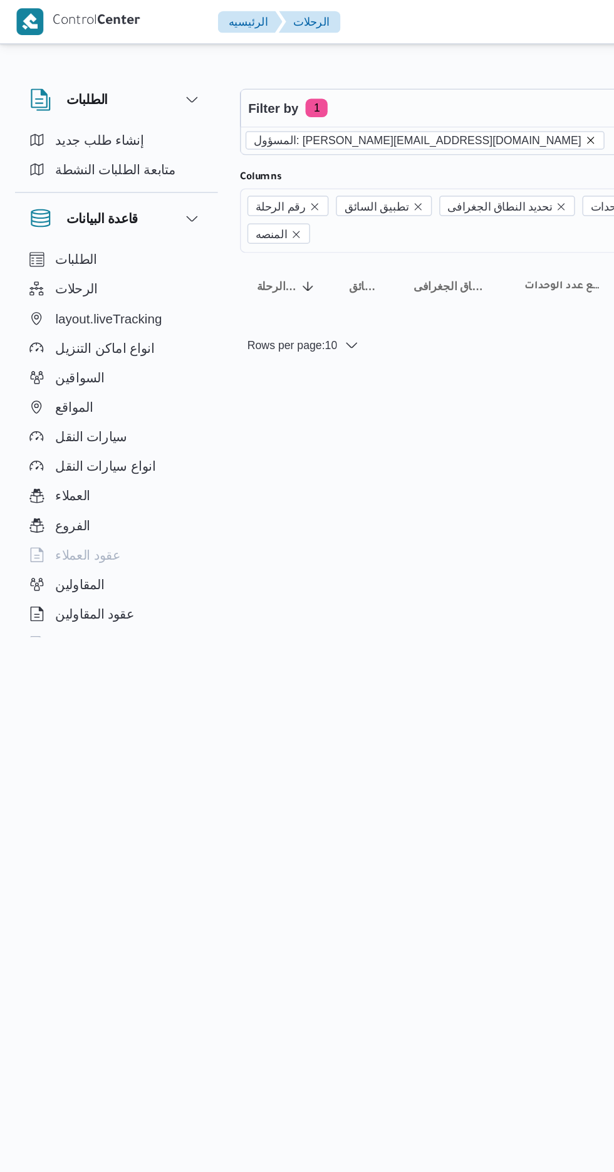
click at [398, 95] on icon "remove selected entity" at bounding box center [400, 95] width 5 height 5
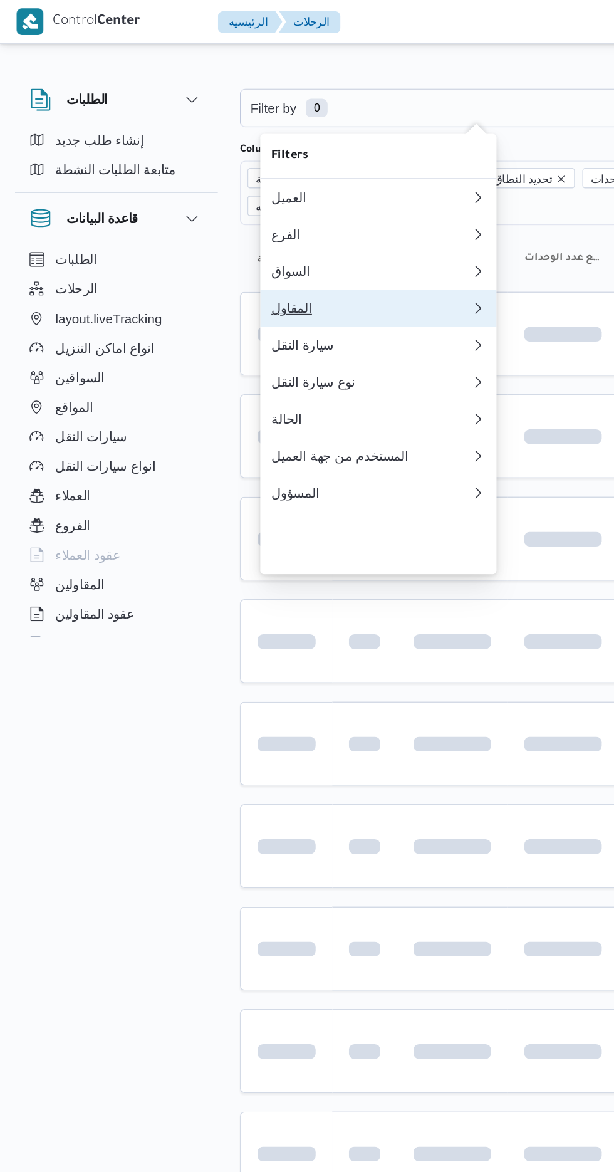
click at [255, 214] on div "المقاول" at bounding box center [251, 209] width 135 height 10
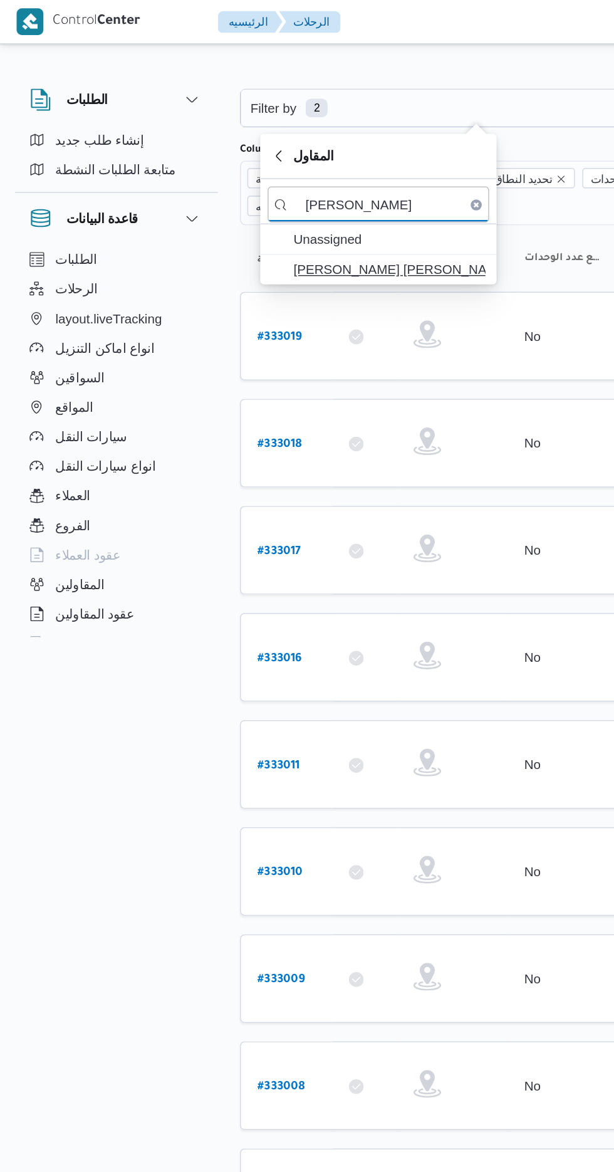
type input "[PERSON_NAME]"
click at [284, 184] on span "[PERSON_NAME] [PERSON_NAME]" at bounding box center [264, 182] width 130 height 15
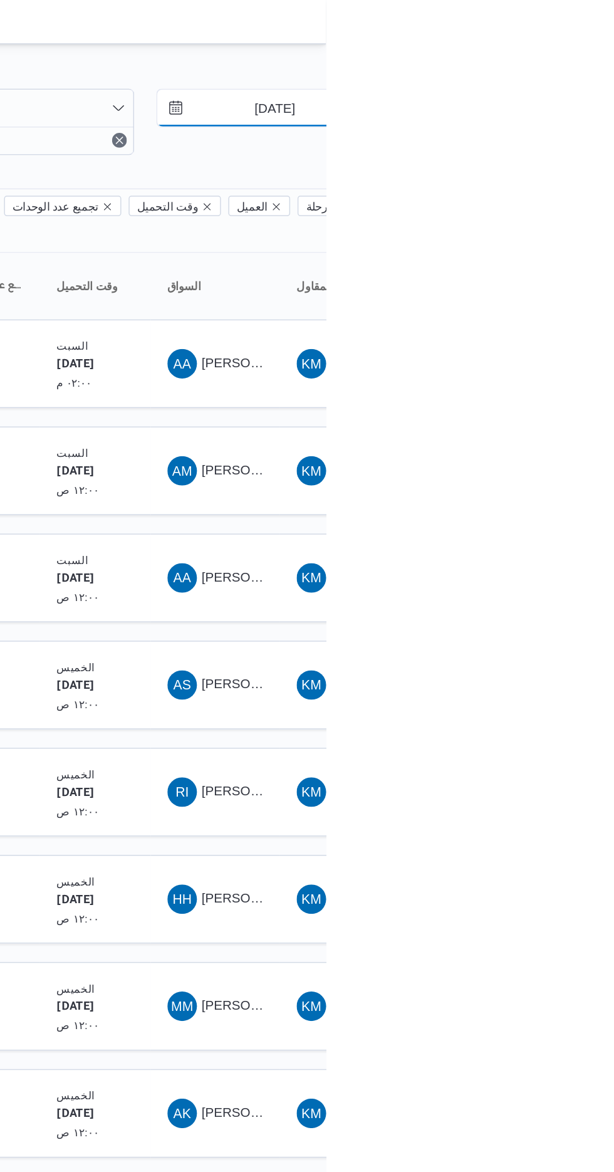
click at [580, 75] on input "[DATE]" at bounding box center [570, 73] width 142 height 25
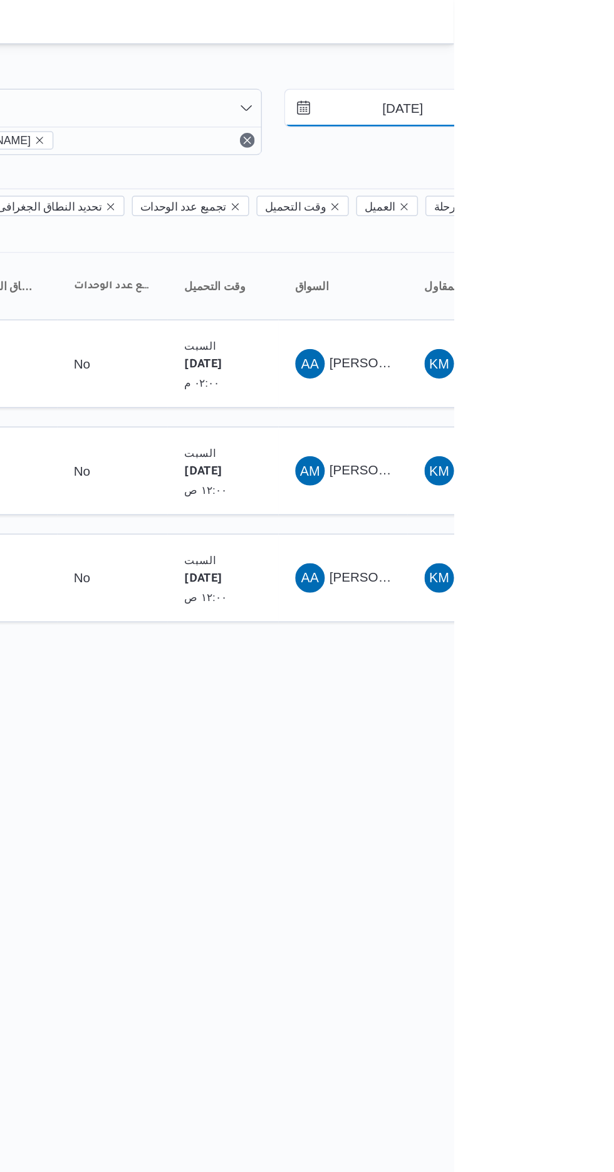
click at [569, 74] on input "[DATE]" at bounding box center [570, 73] width 142 height 25
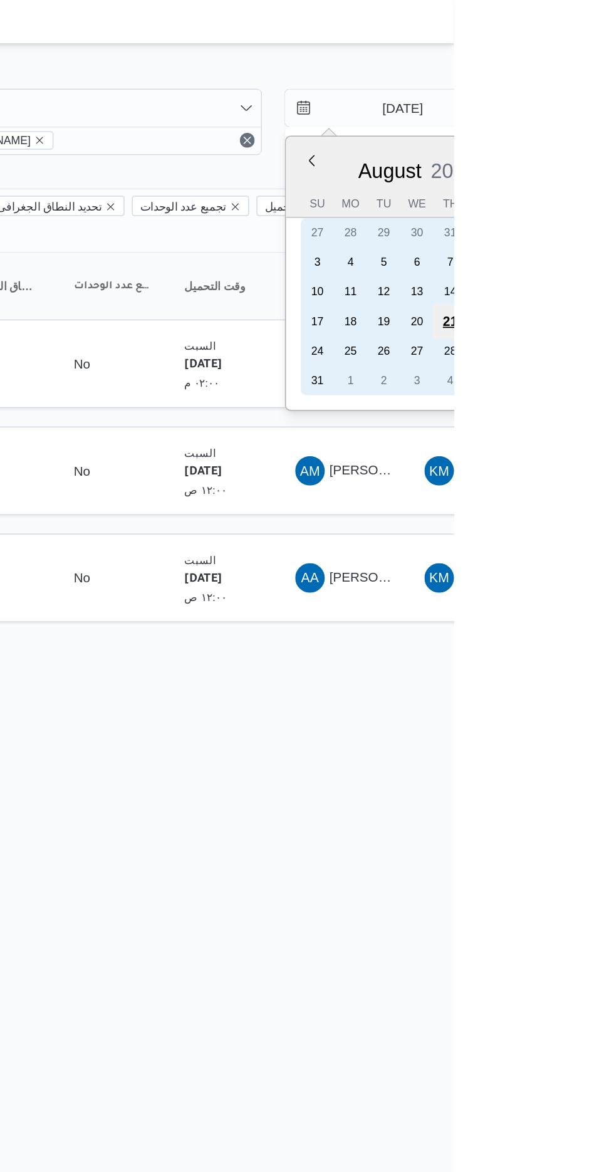
click at [611, 216] on div "21" at bounding box center [612, 218] width 24 height 24
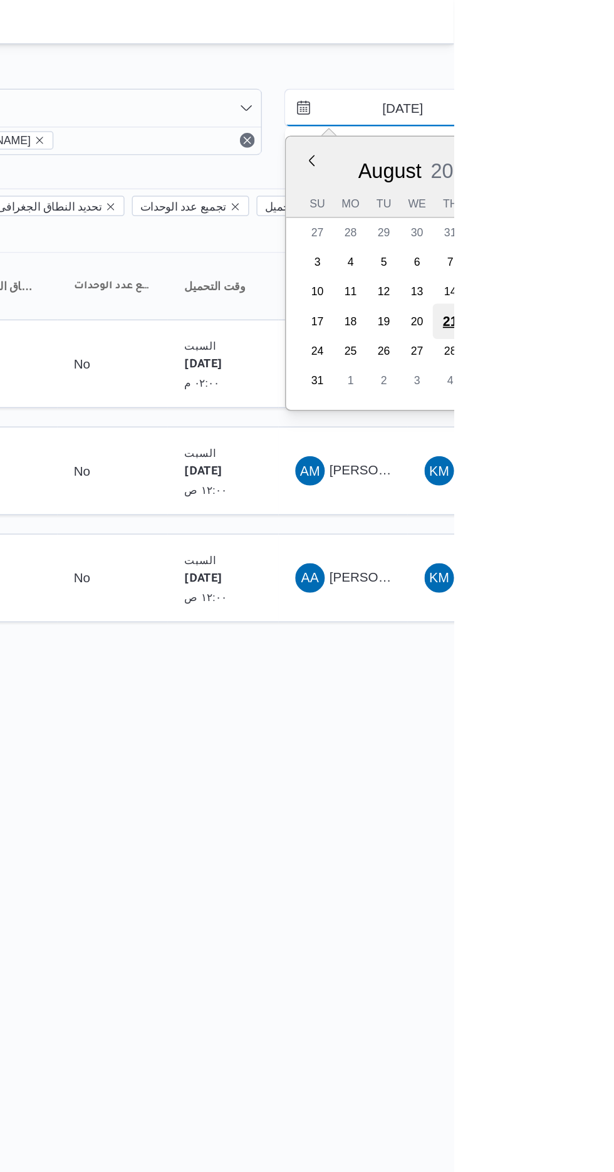
type input "[DATE]"
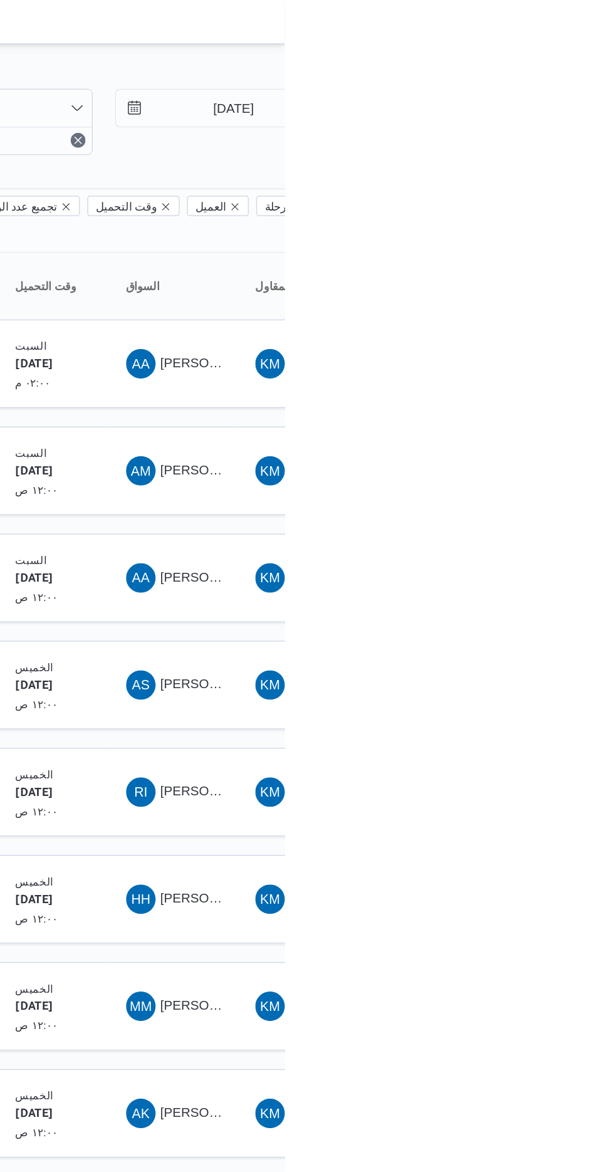
type input "[DATE]"
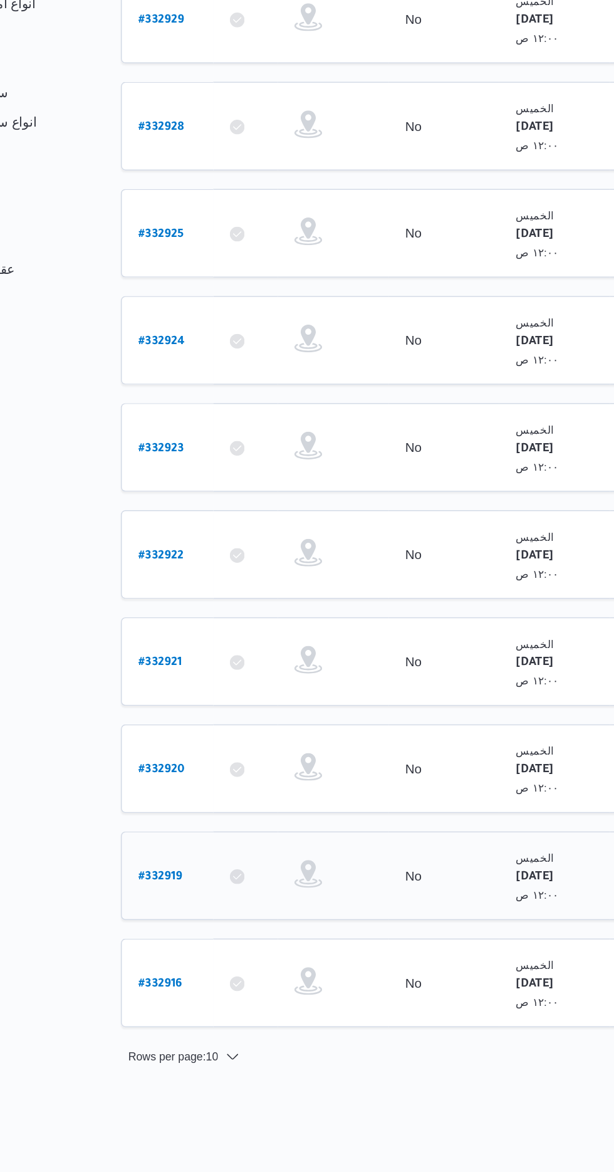
click at [189, 825] on b "# 332919" at bounding box center [189, 829] width 29 height 9
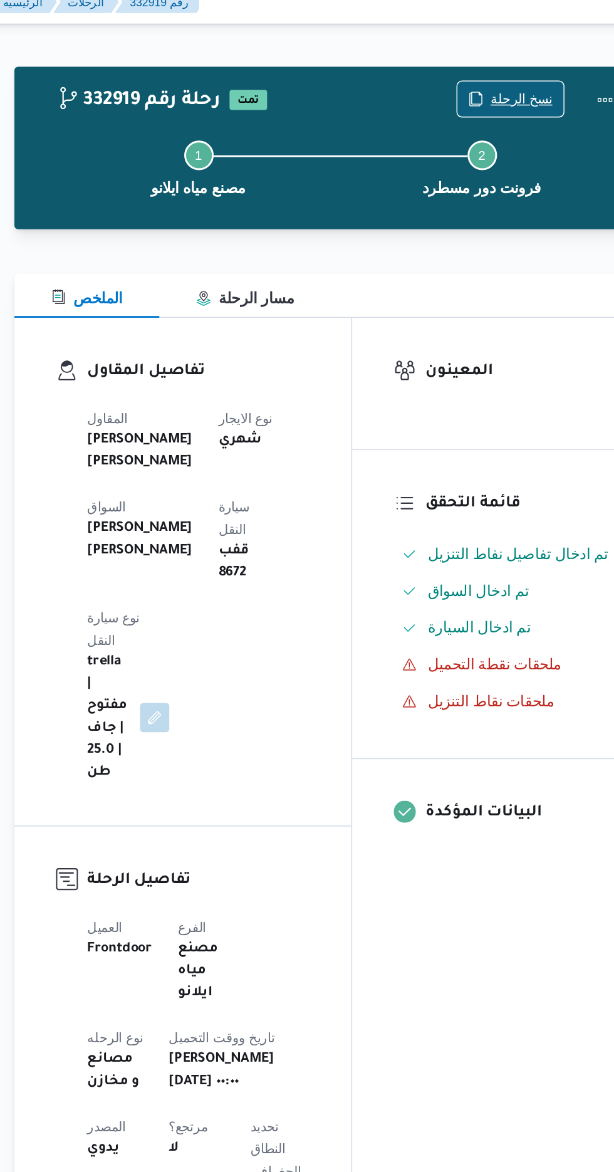
click at [500, 78] on span "نسخ الرحلة" at bounding box center [507, 80] width 42 height 15
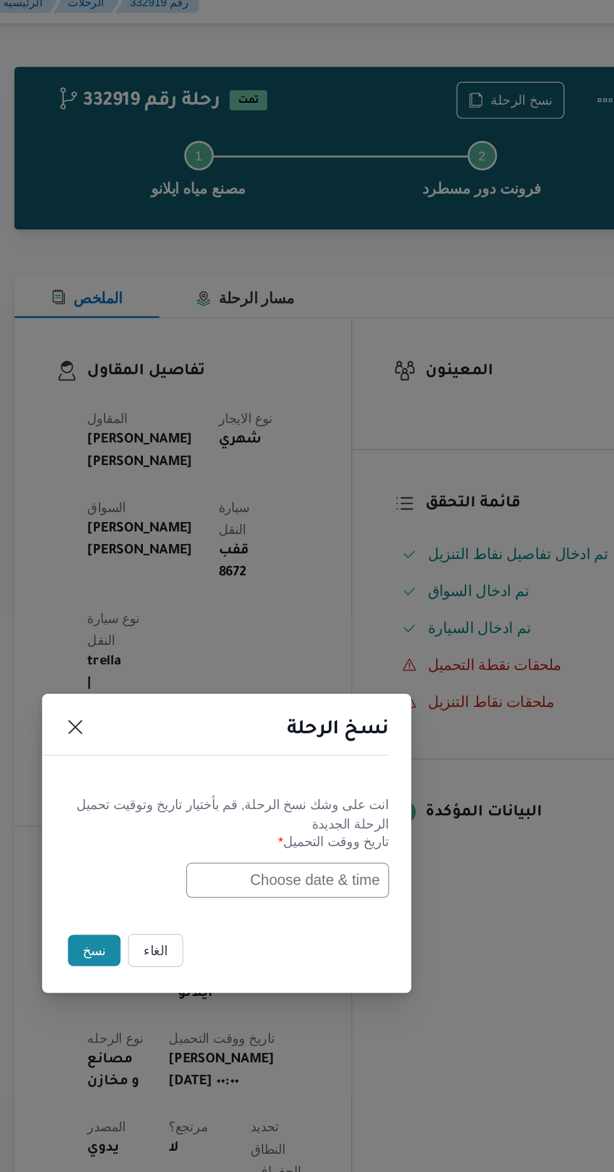
click at [316, 611] on input "text" at bounding box center [348, 611] width 138 height 24
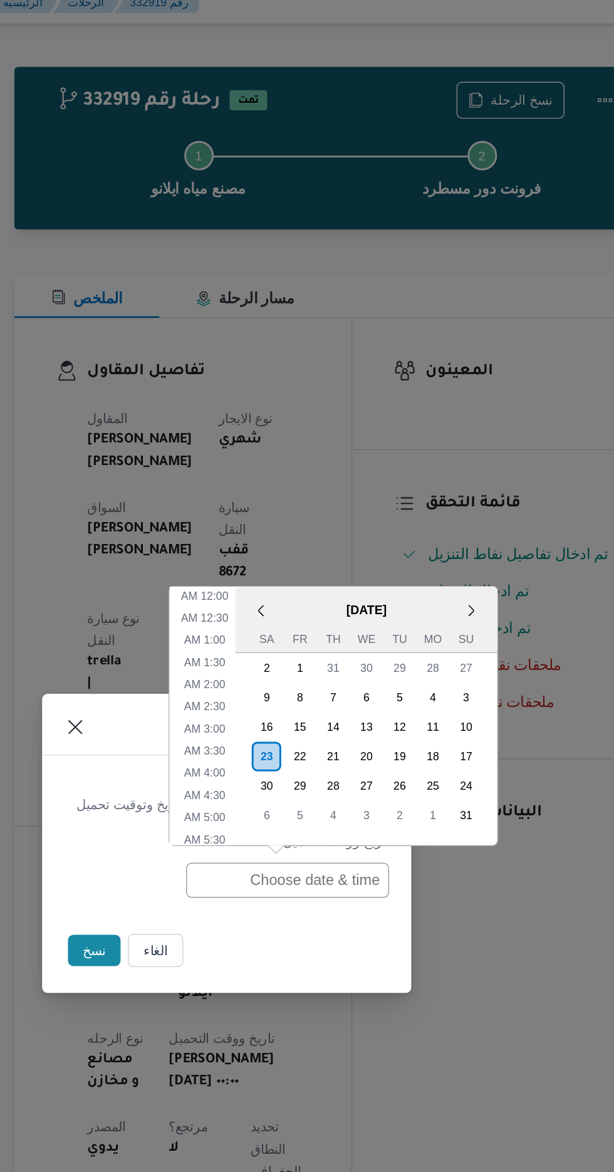
scroll to position [370, 0]
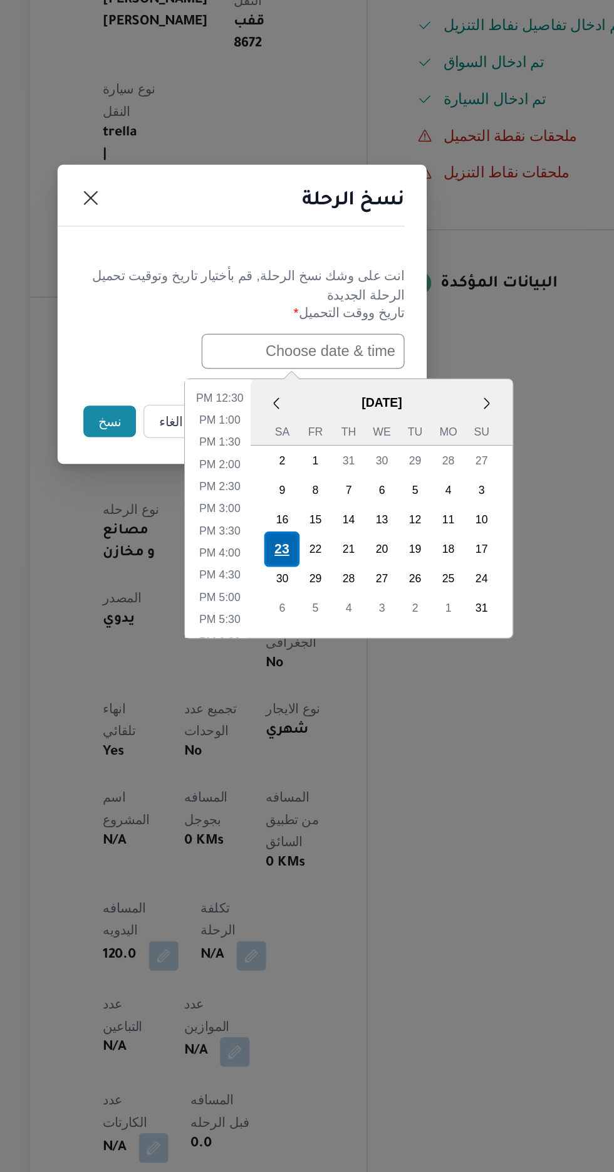
click at [334, 737] on div "23" at bounding box center [334, 745] width 24 height 24
type input "[DATE] 12:00AM"
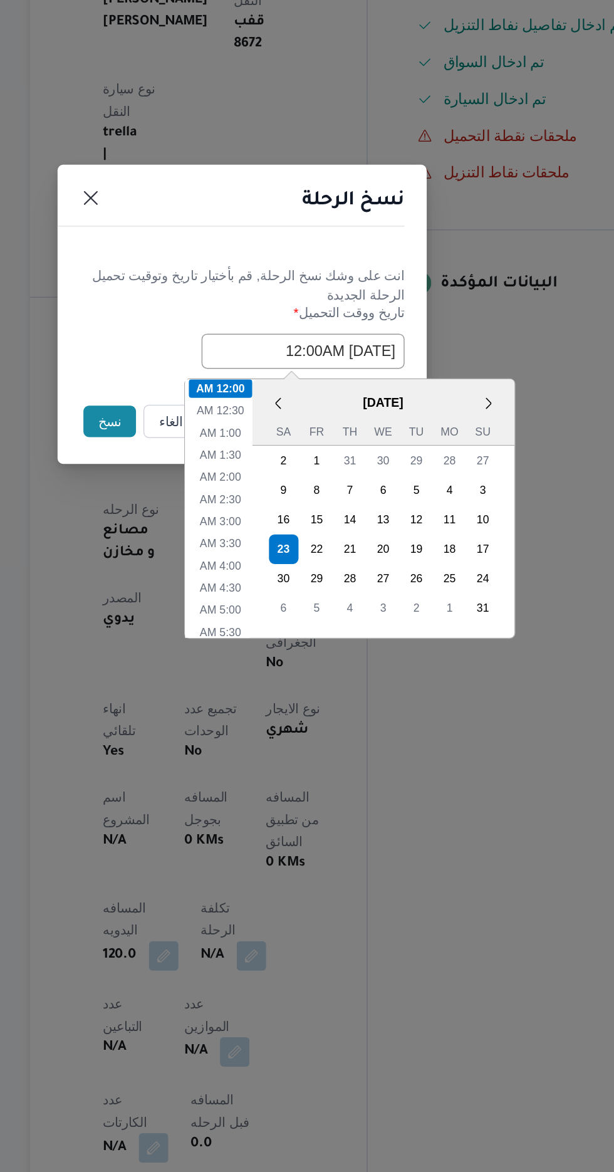
click at [205, 660] on button "نسخ" at bounding box center [217, 658] width 36 height 21
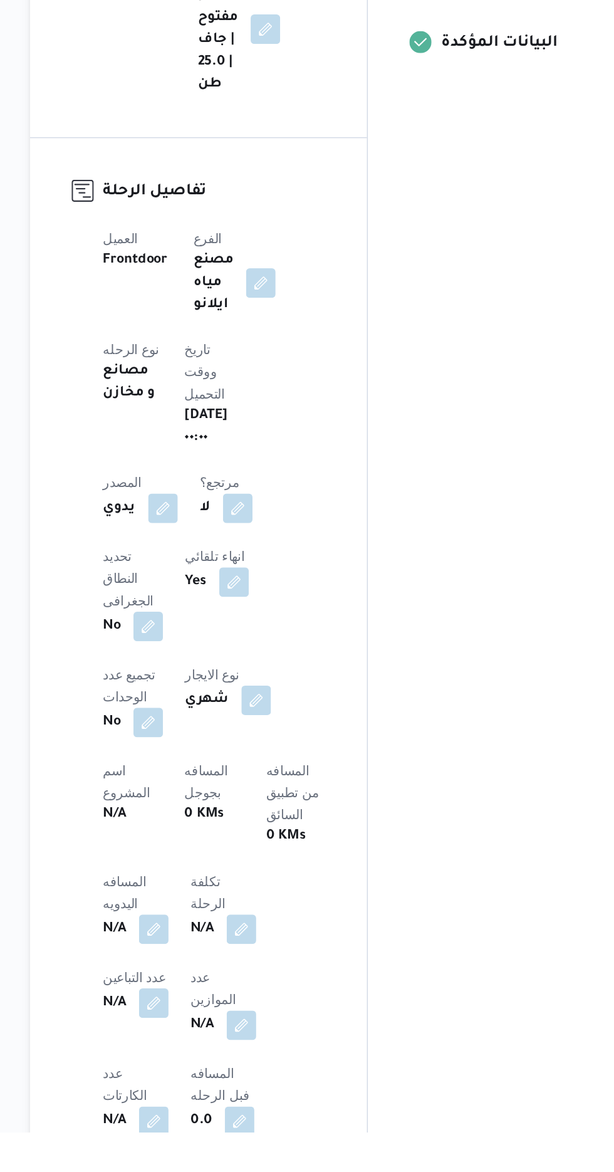
scroll to position [133, 0]
click at [239, 1023] on button "button" at bounding box center [247, 1033] width 20 height 20
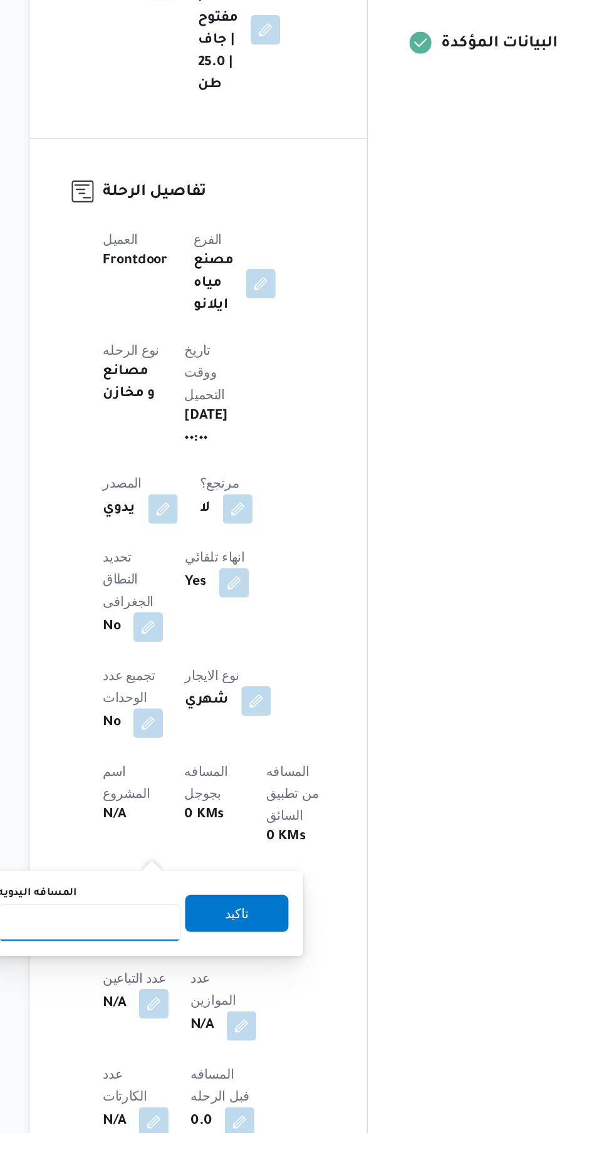
click at [211, 1026] on input "المسافه اليدويه" at bounding box center [203, 1028] width 125 height 25
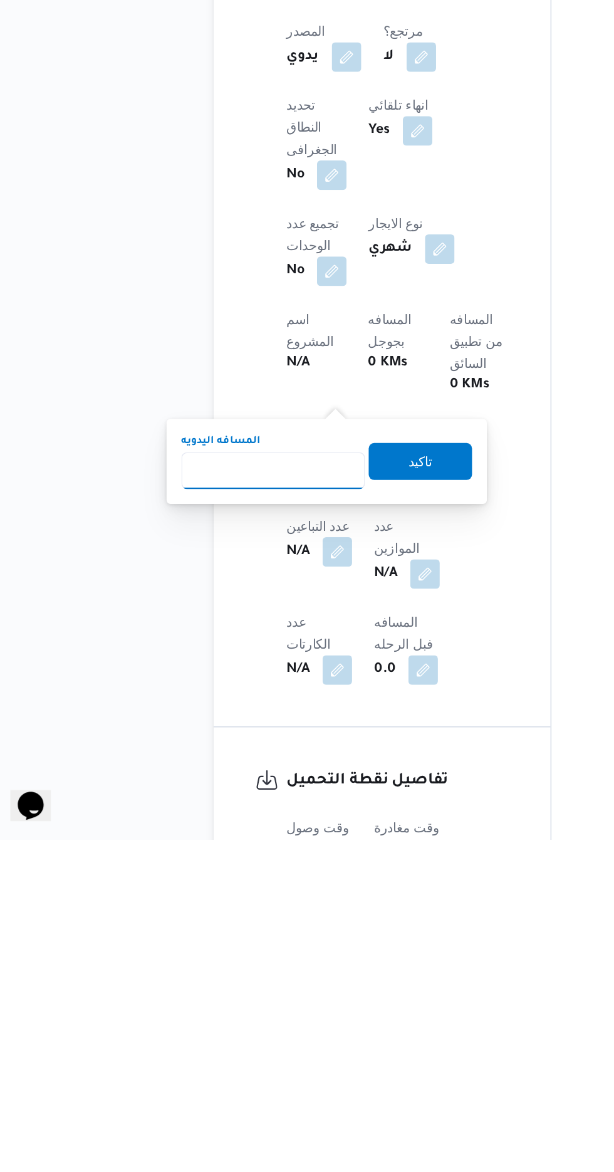
scroll to position [245, 0]
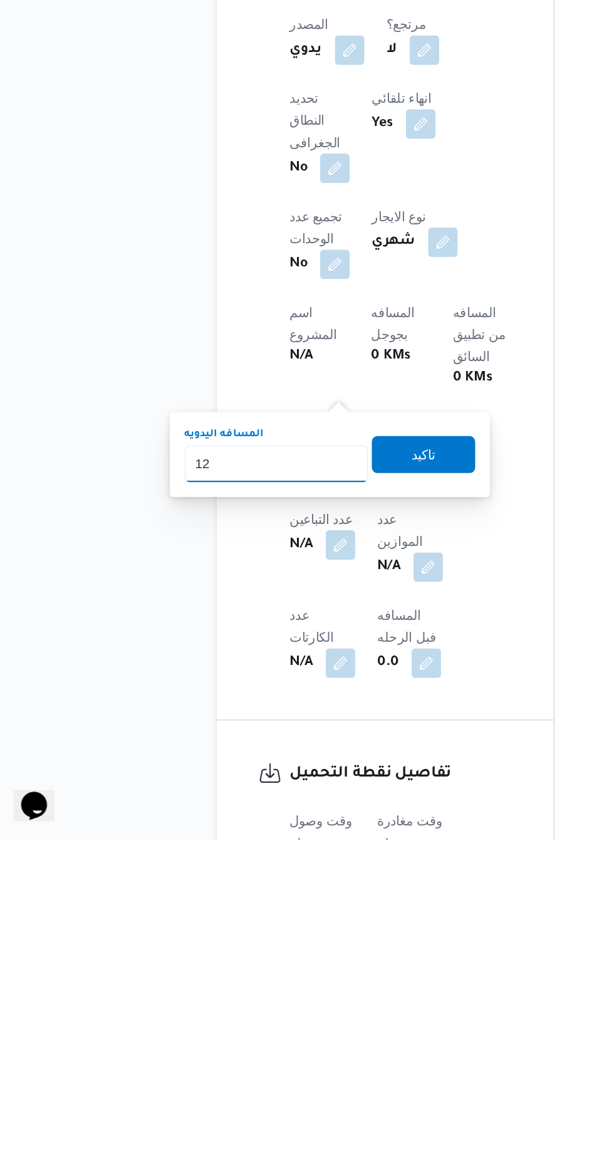
type input "120"
click at [329, 922] on span "تاكيد" at bounding box center [303, 909] width 70 height 25
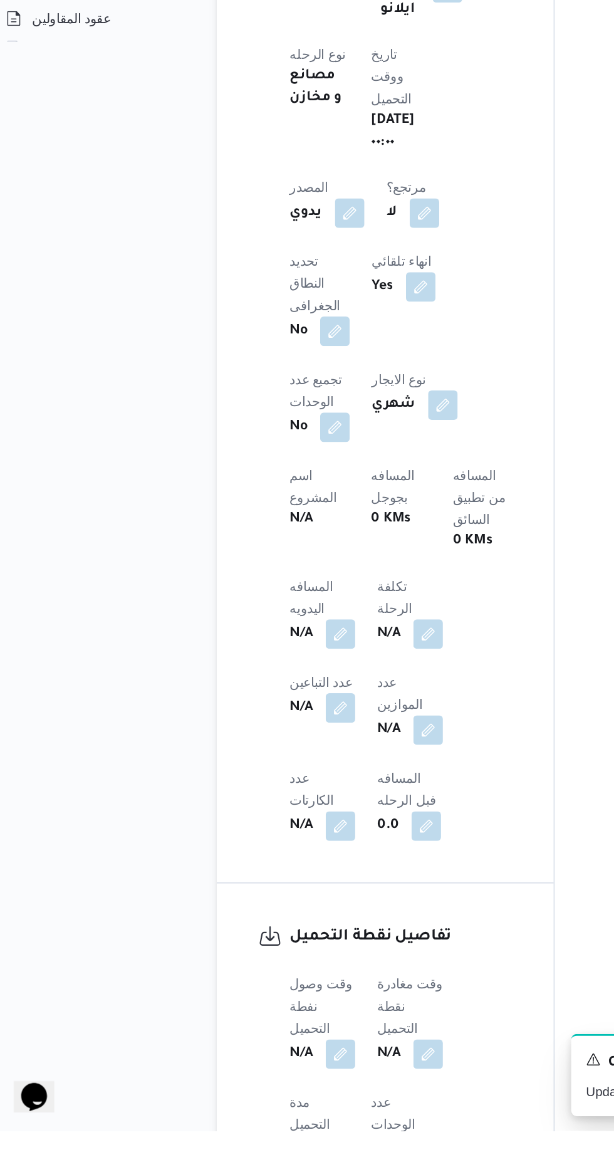
scroll to position [332, 0]
click at [249, 1109] on button "button" at bounding box center [247, 1119] width 20 height 20
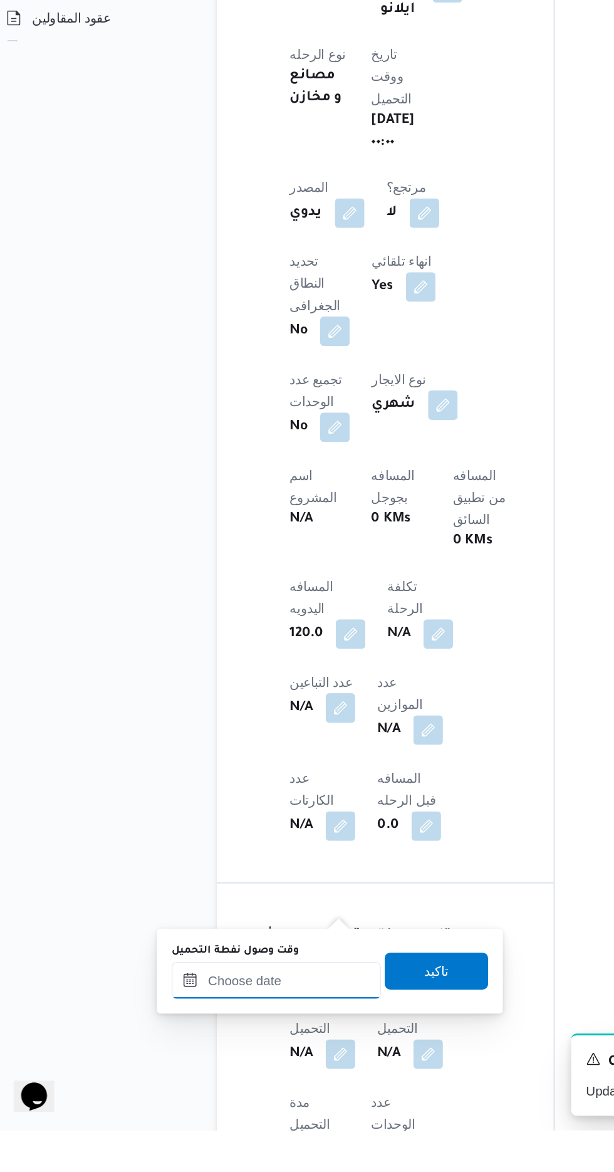
click at [245, 1068] on input "وقت وصول نفطة التحميل" at bounding box center [203, 1069] width 142 height 25
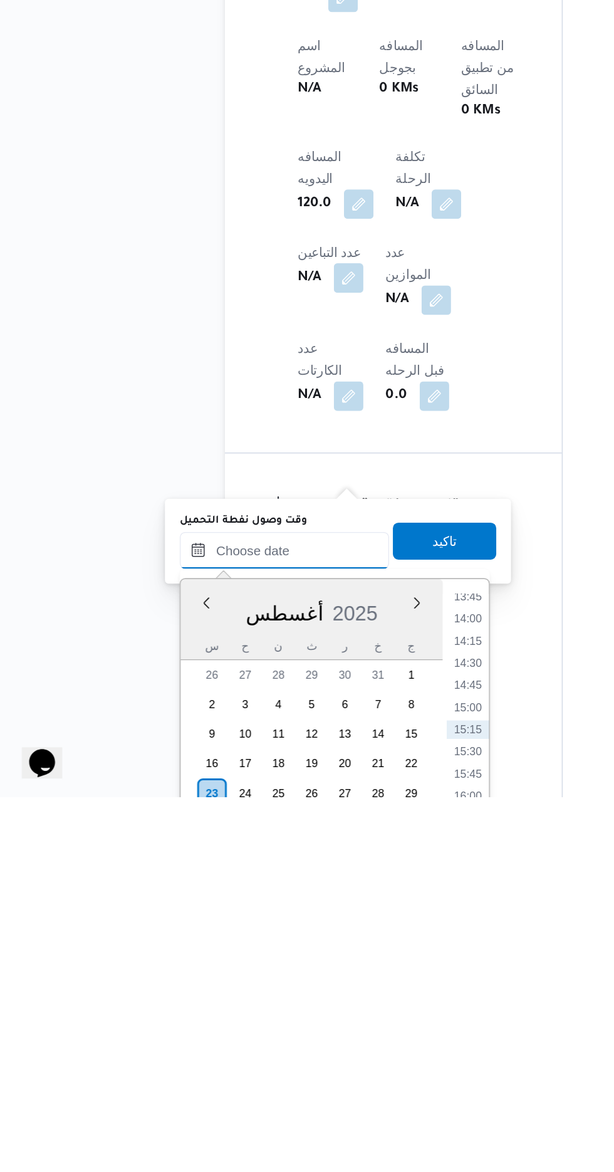
scroll to position [465, 0]
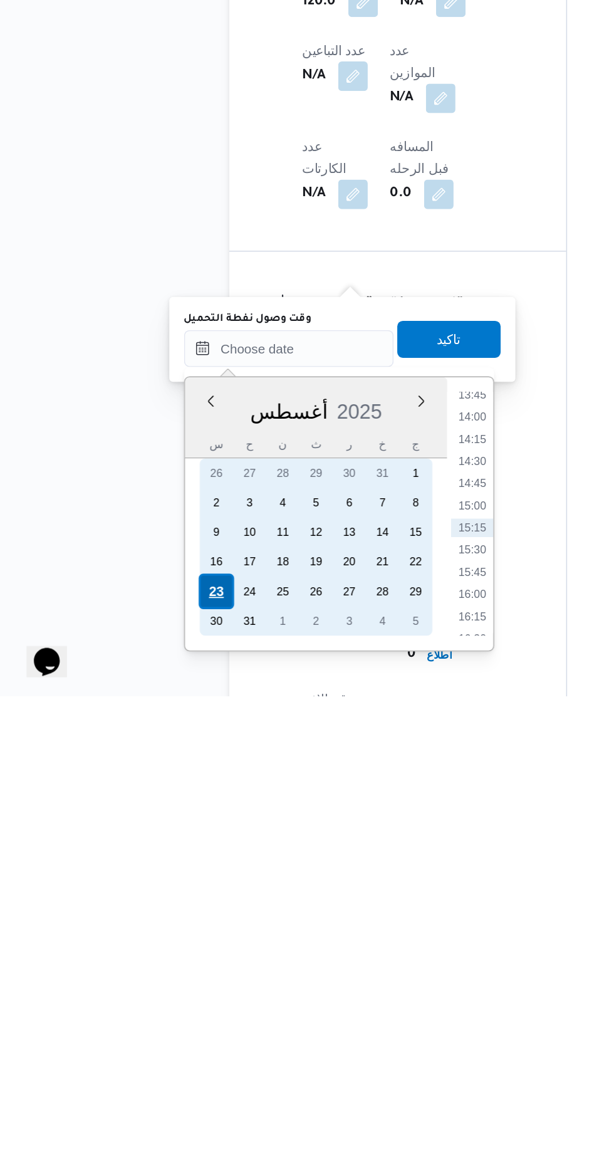
click at [153, 1100] on div "23" at bounding box center [154, 1101] width 24 height 24
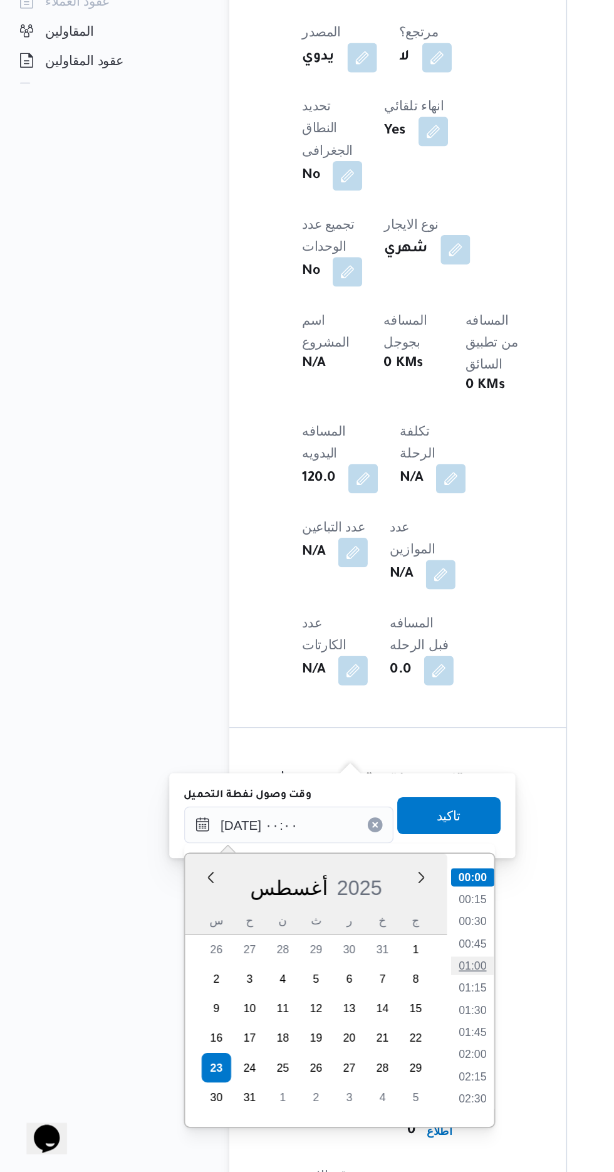
click at [325, 1032] on li "01:00" at bounding box center [327, 1031] width 29 height 13
type input "[DATE] ٠١:٠٠"
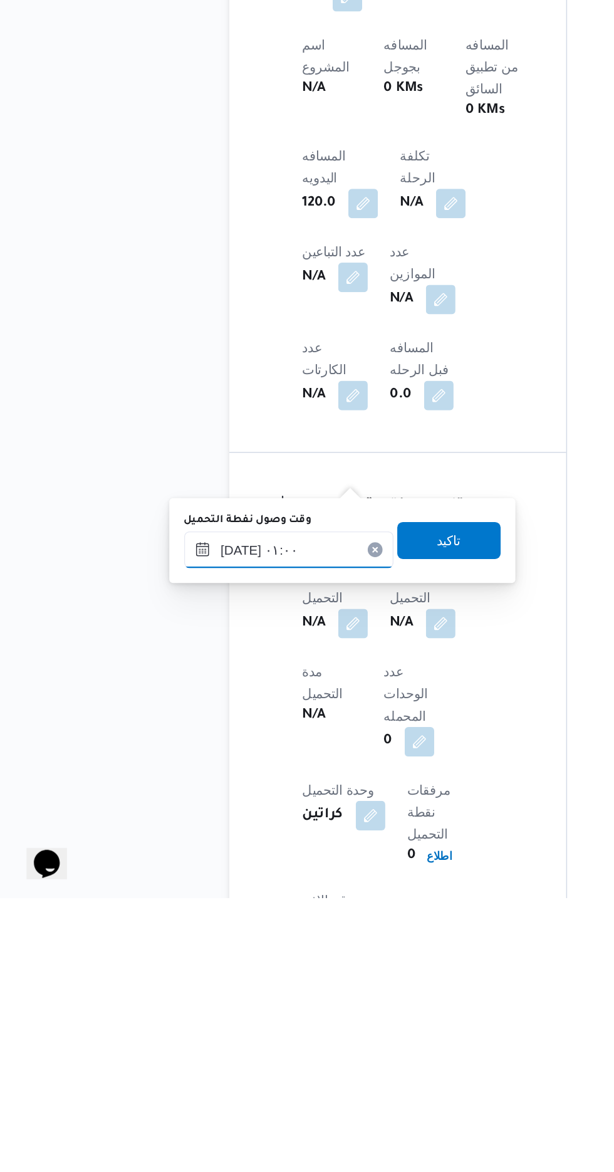
scroll to position [491, 0]
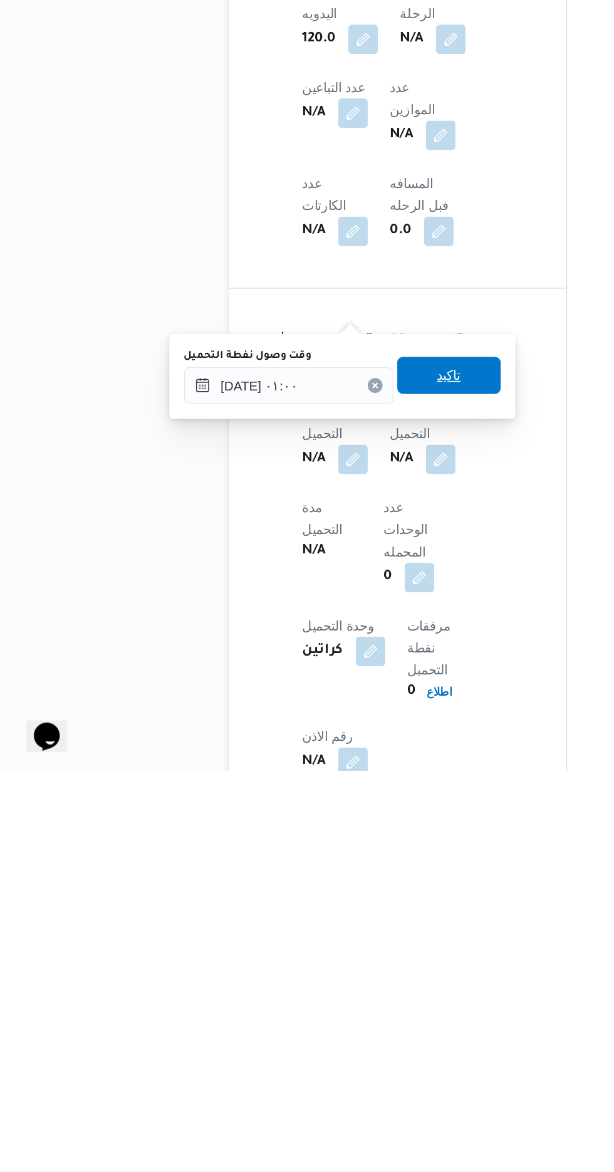
click at [320, 907] on span "تاكيد" at bounding box center [312, 903] width 16 height 15
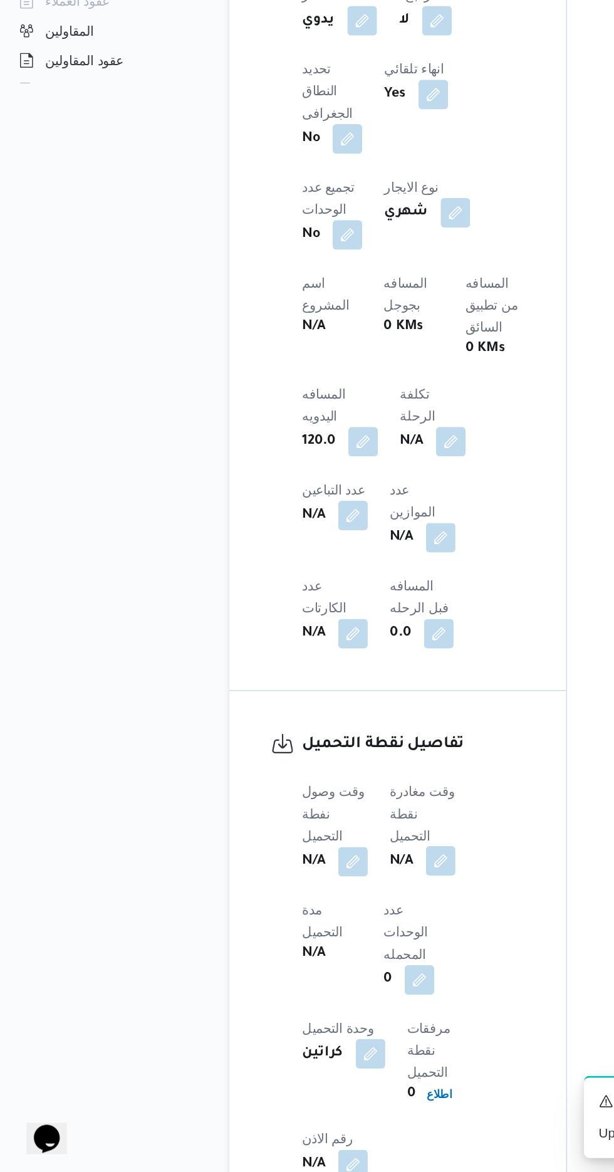
click at [313, 950] on button "button" at bounding box center [306, 960] width 20 height 20
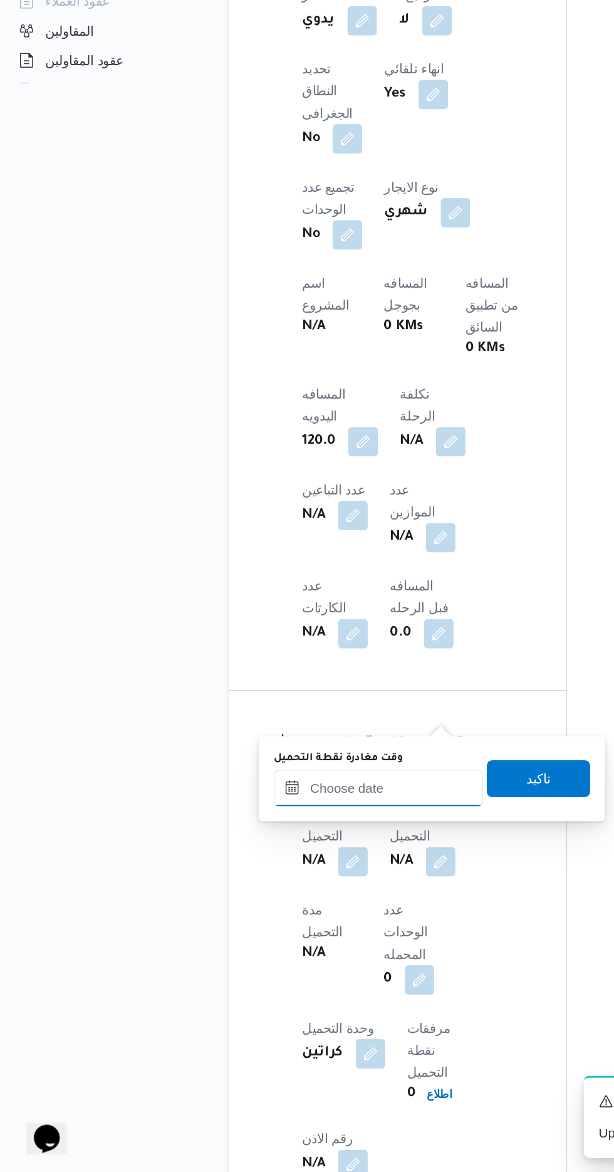
click at [290, 911] on input "وقت مغادرة نقطة التحميل" at bounding box center [264, 910] width 142 height 25
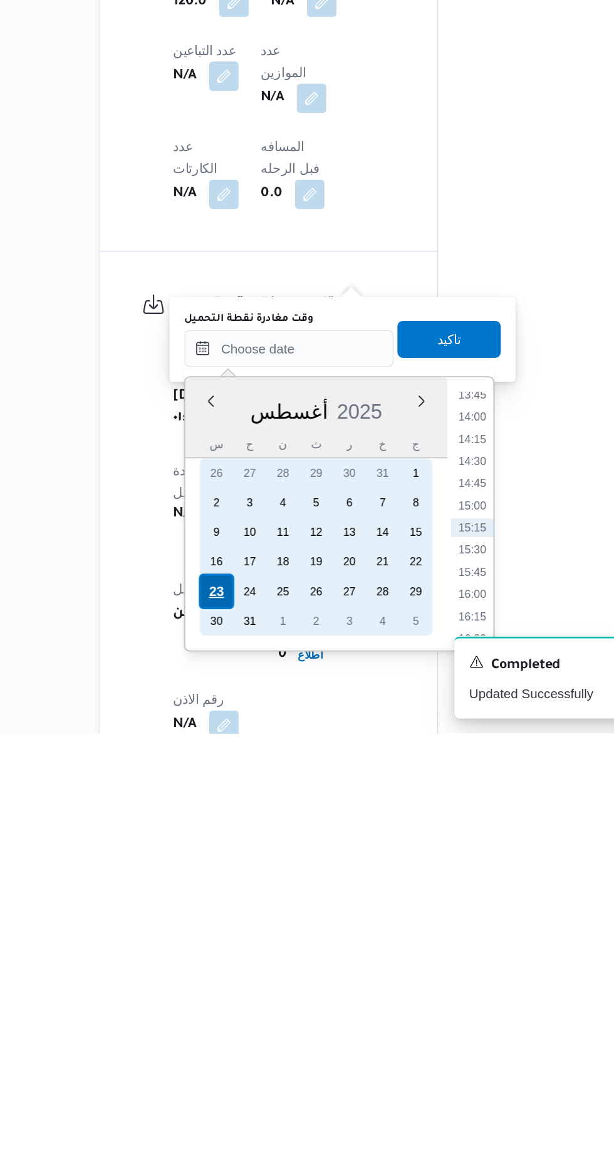
click at [241, 1073] on div "23" at bounding box center [242, 1075] width 24 height 24
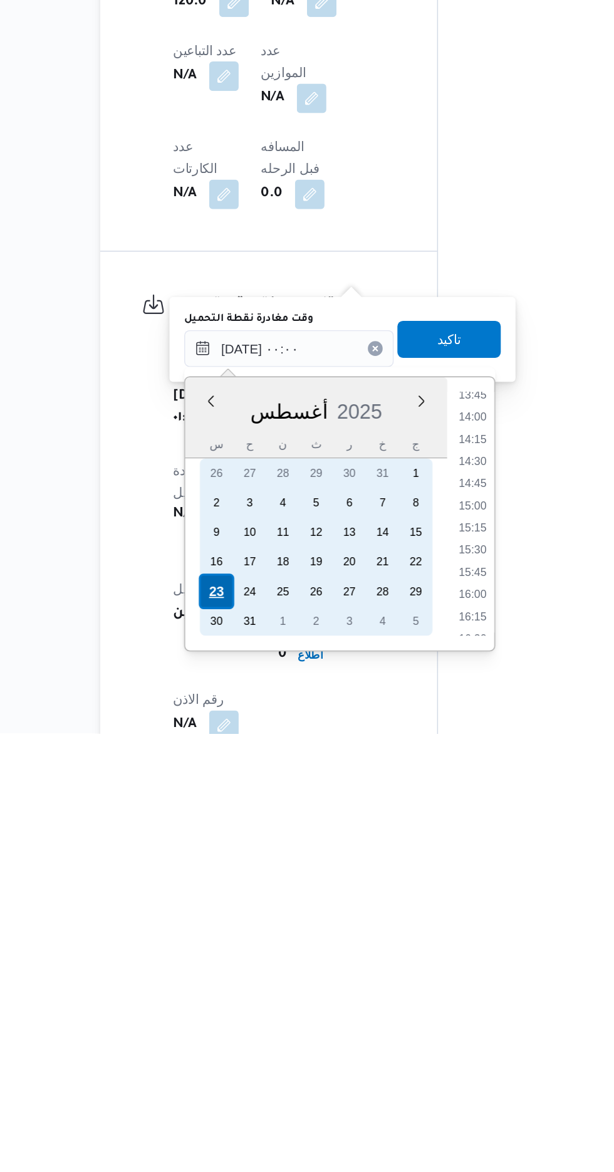
scroll to position [0, 0]
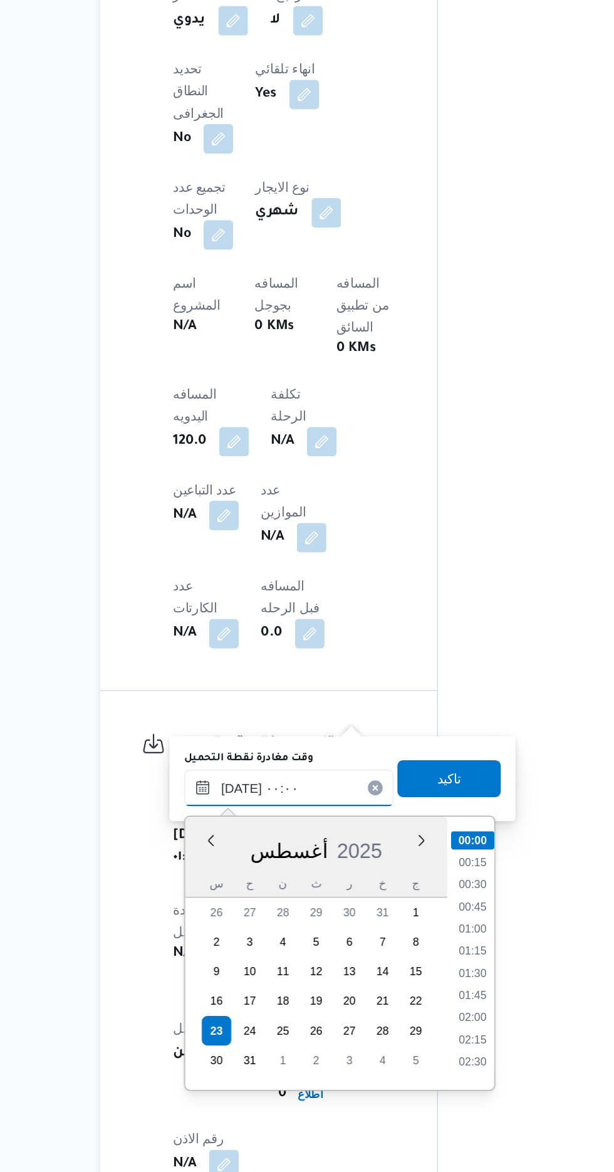
click at [226, 920] on input "[DATE] ٠٠:٠٠" at bounding box center [291, 910] width 142 height 25
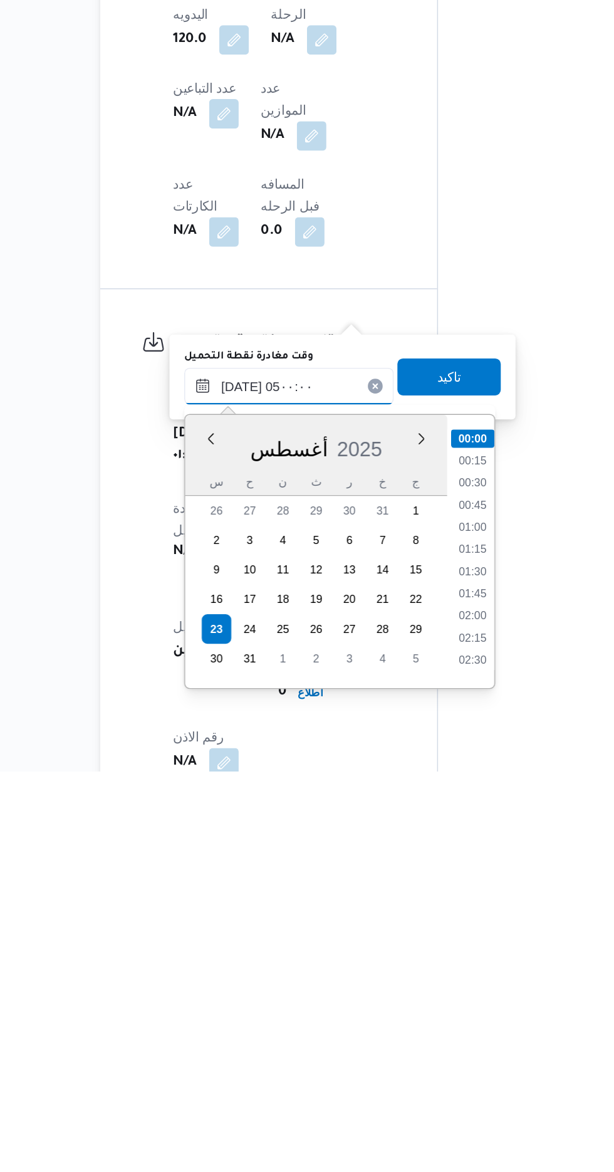
scroll to position [149, 0]
click at [415, 1051] on li "04:15" at bounding box center [415, 1052] width 29 height 13
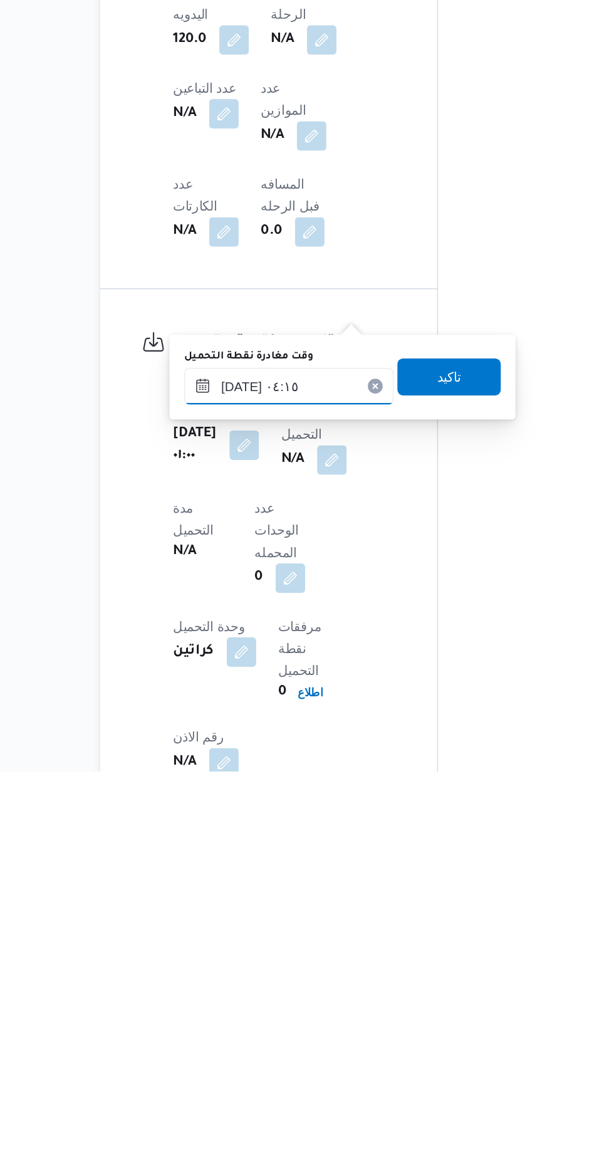
click at [316, 908] on input "[DATE] ٠٤:١٥" at bounding box center [291, 910] width 142 height 25
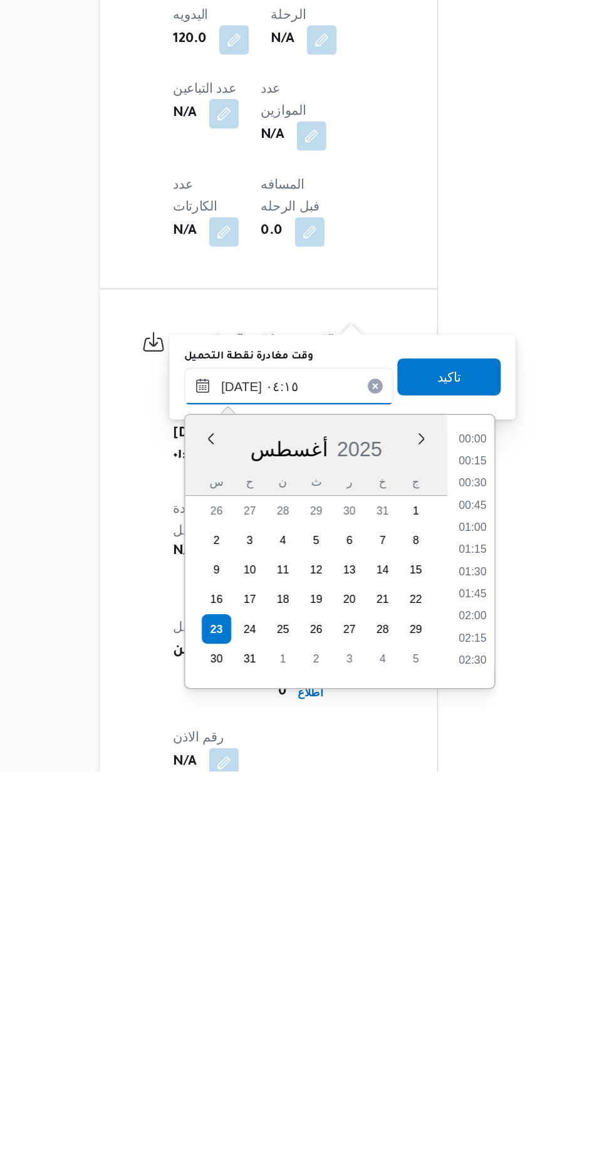
scroll to position [169, 0]
click at [410, 1014] on li "04:00" at bounding box center [415, 1017] width 29 height 13
type input "[DATE] ٠٤:٠٠"
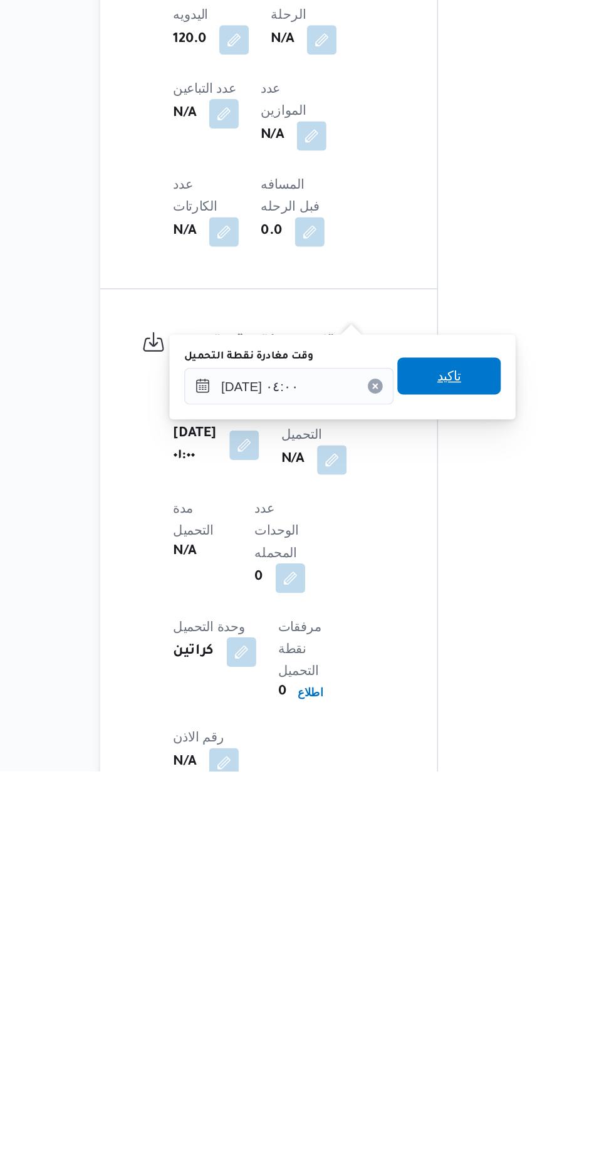
click at [408, 903] on span "تاكيد" at bounding box center [400, 903] width 16 height 15
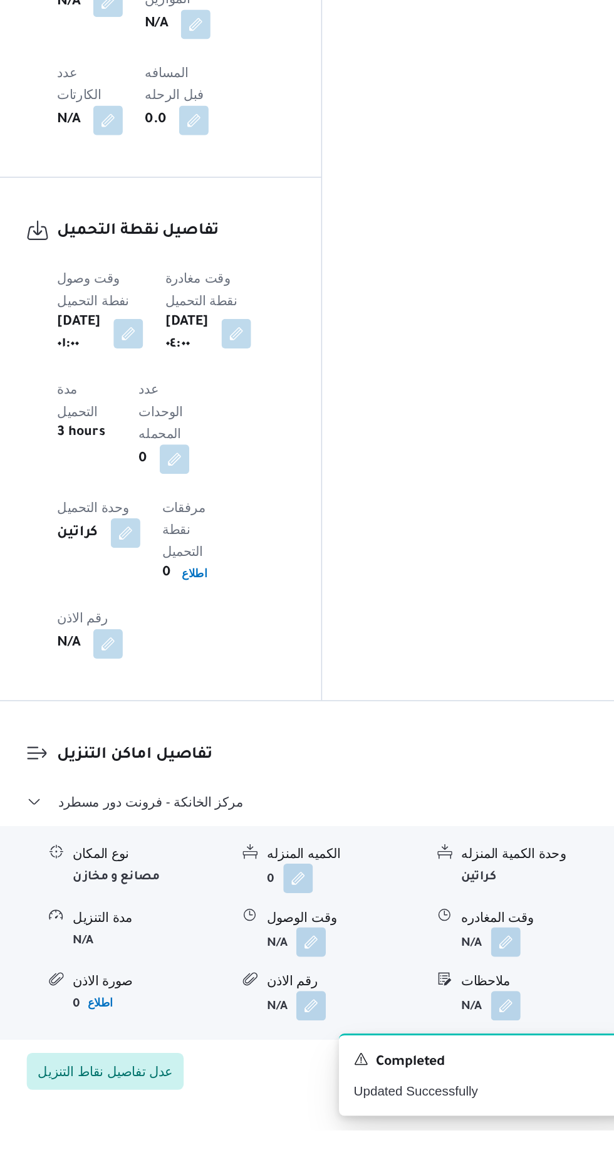
scroll to position [881, 0]
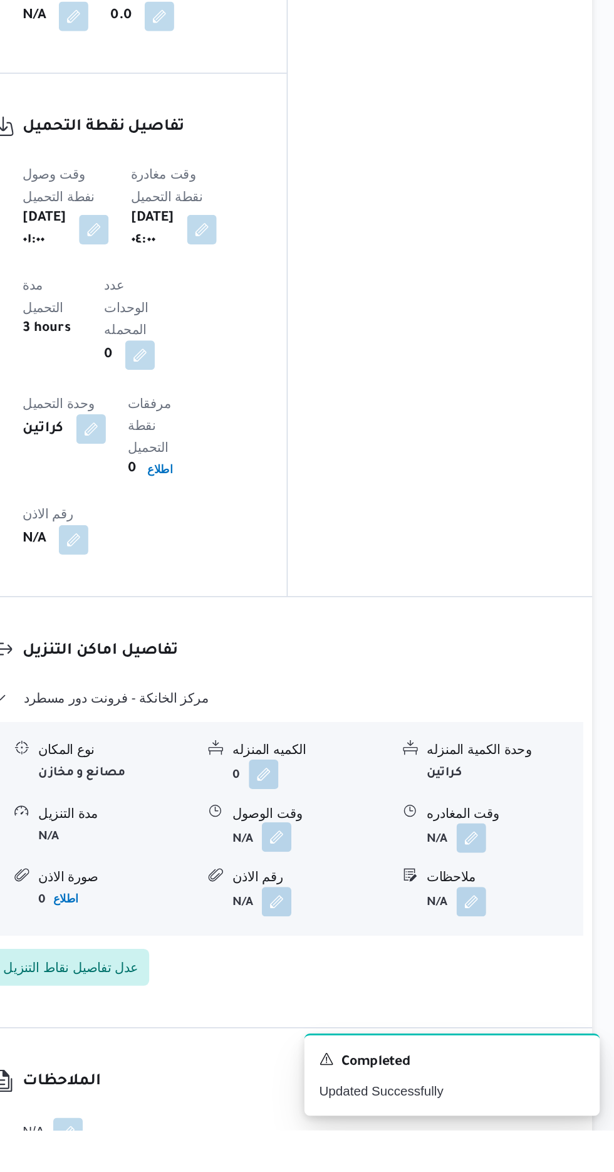
click at [392, 962] on button "button" at bounding box center [385, 972] width 20 height 20
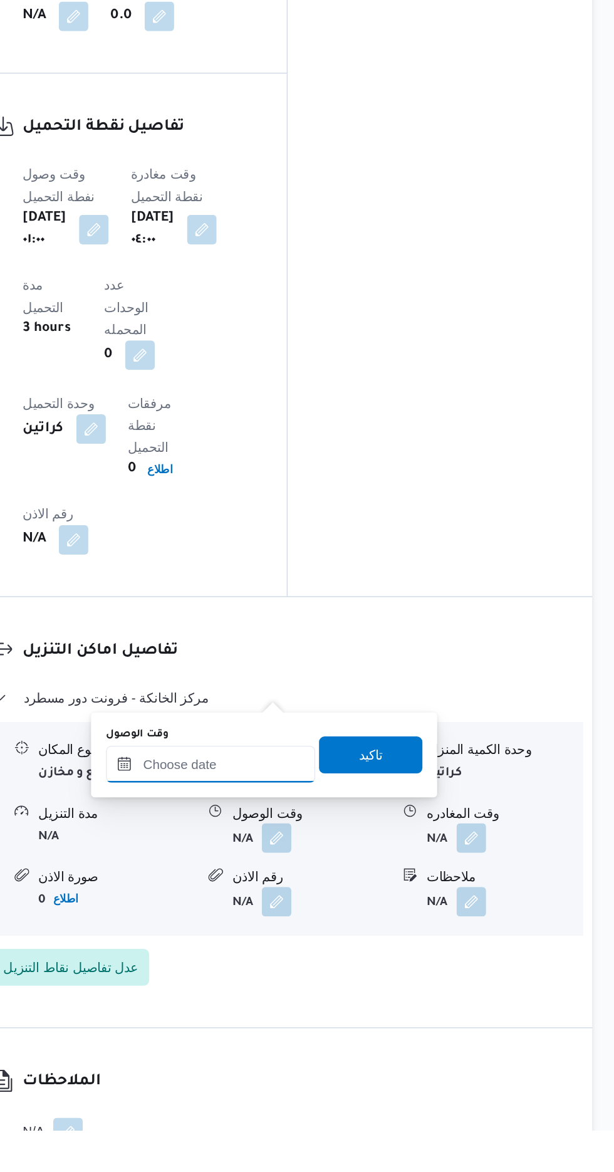
click at [366, 922] on input "وقت الوصول" at bounding box center [340, 922] width 142 height 25
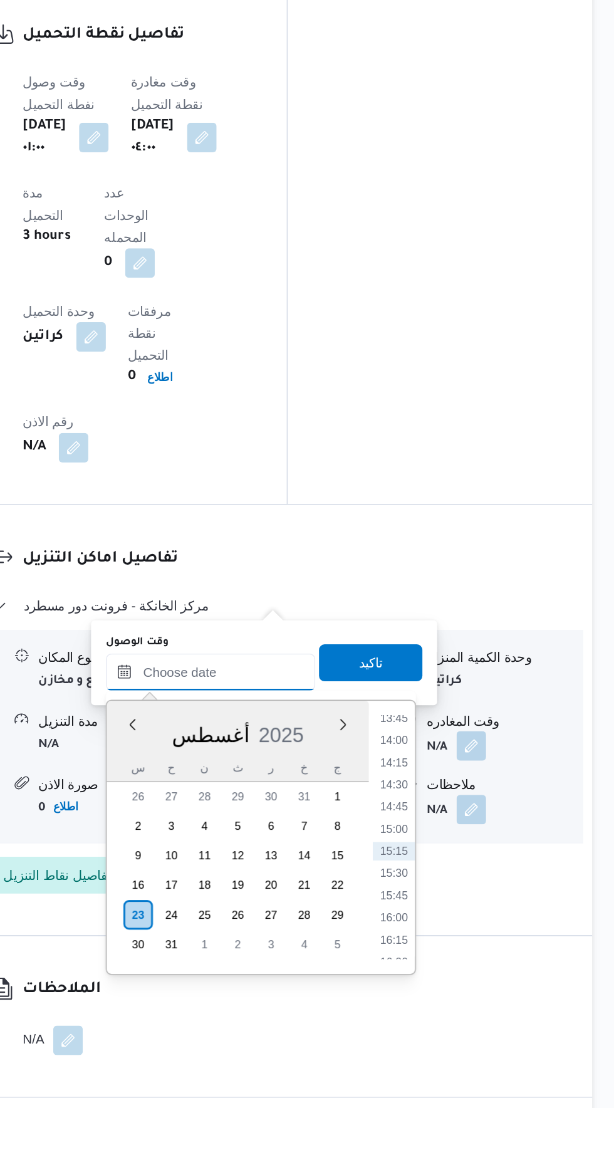
scroll to position [928, 0]
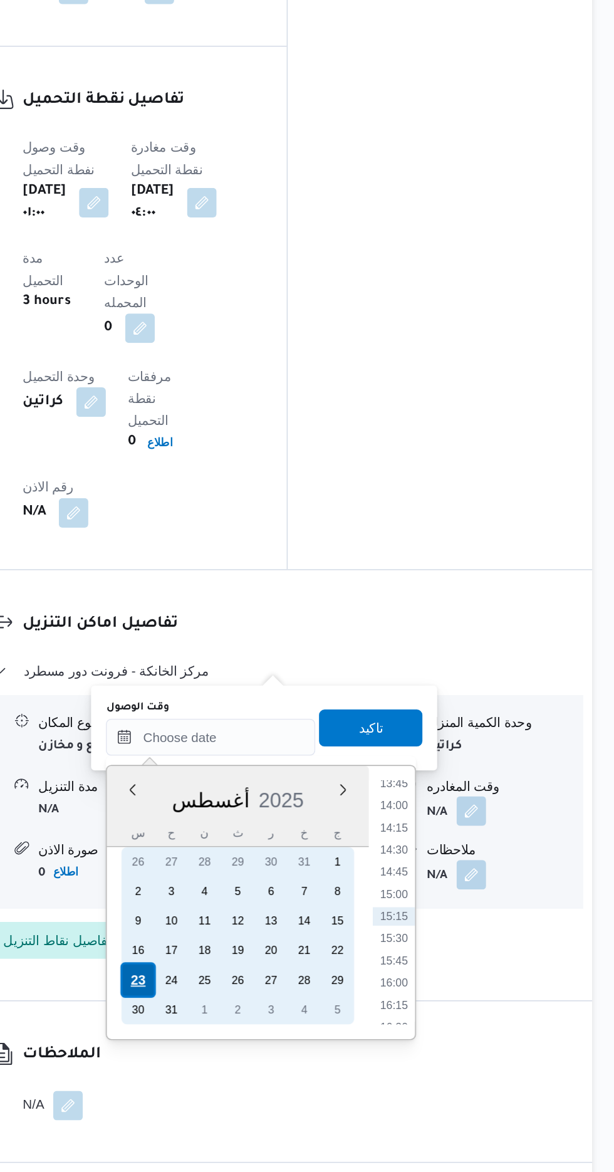
click at [290, 1038] on div "23" at bounding box center [291, 1041] width 24 height 24
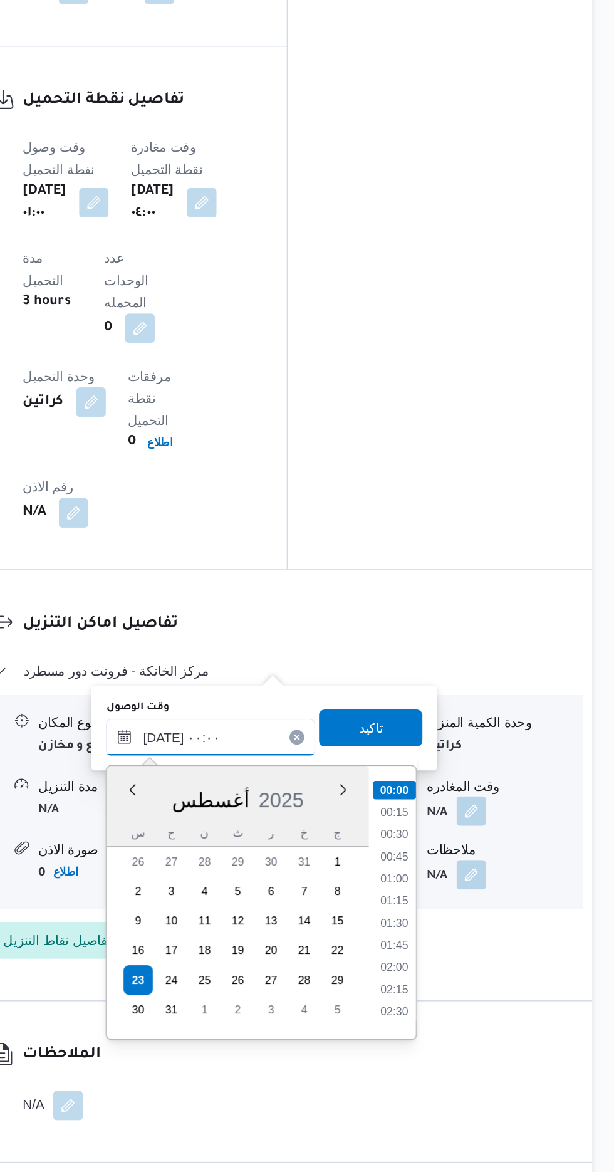
click at [276, 885] on input "[DATE] ٠٠:٠٠" at bounding box center [340, 875] width 142 height 25
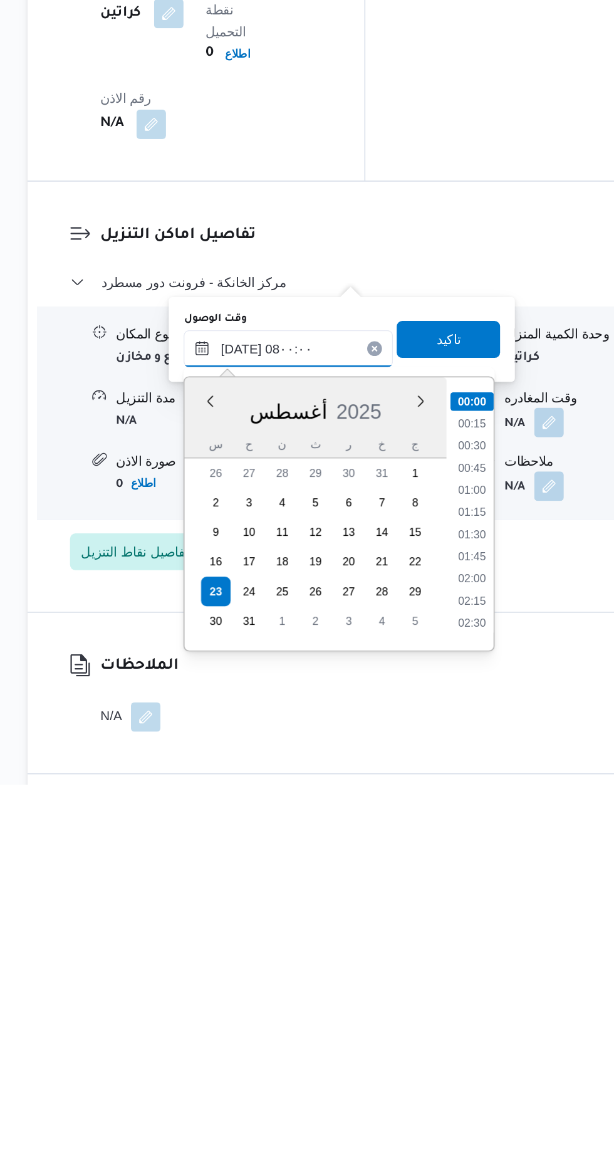
scroll to position [330, 0]
click at [465, 1030] on li "07:30" at bounding box center [464, 1033] width 29 height 13
type input "[DATE] ٠٧:٣٠"
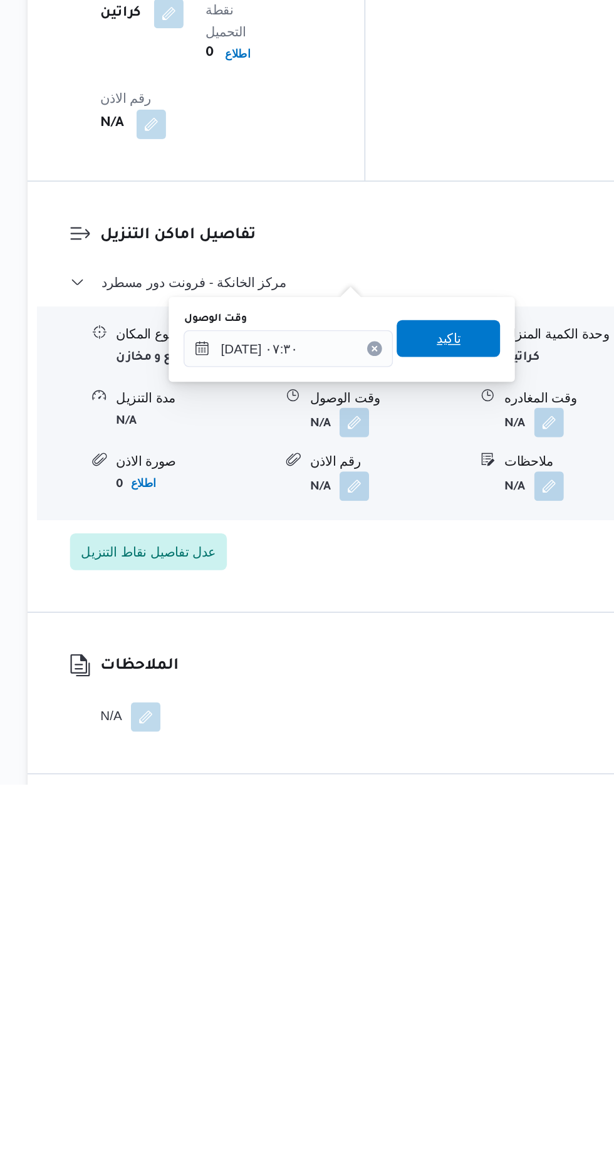
click at [457, 875] on span "تاكيد" at bounding box center [448, 868] width 16 height 15
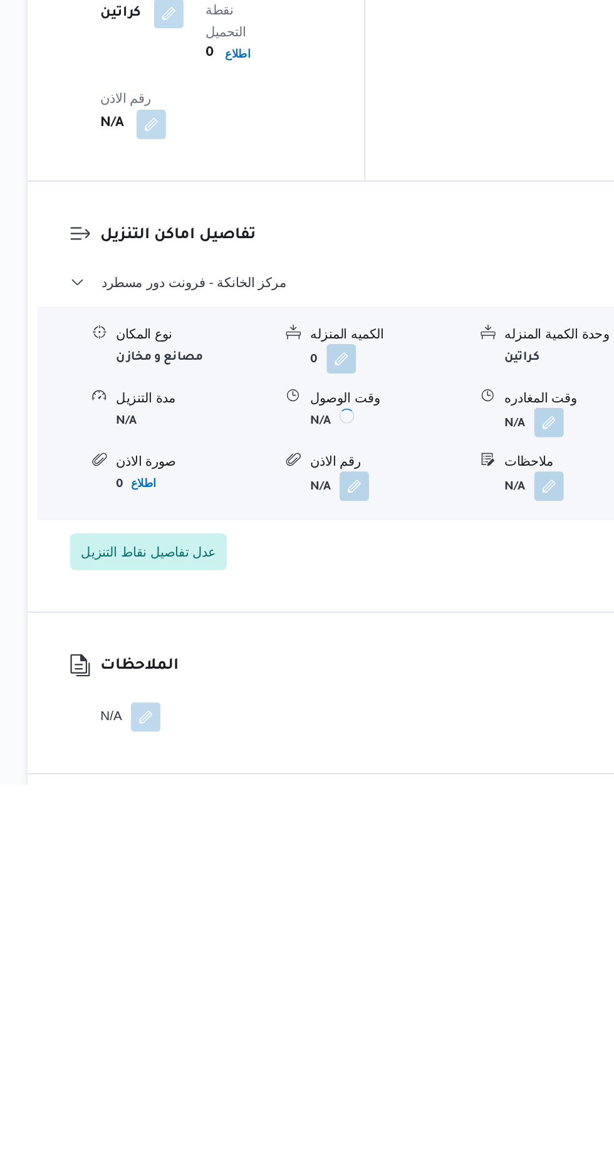
scroll to position [929, 0]
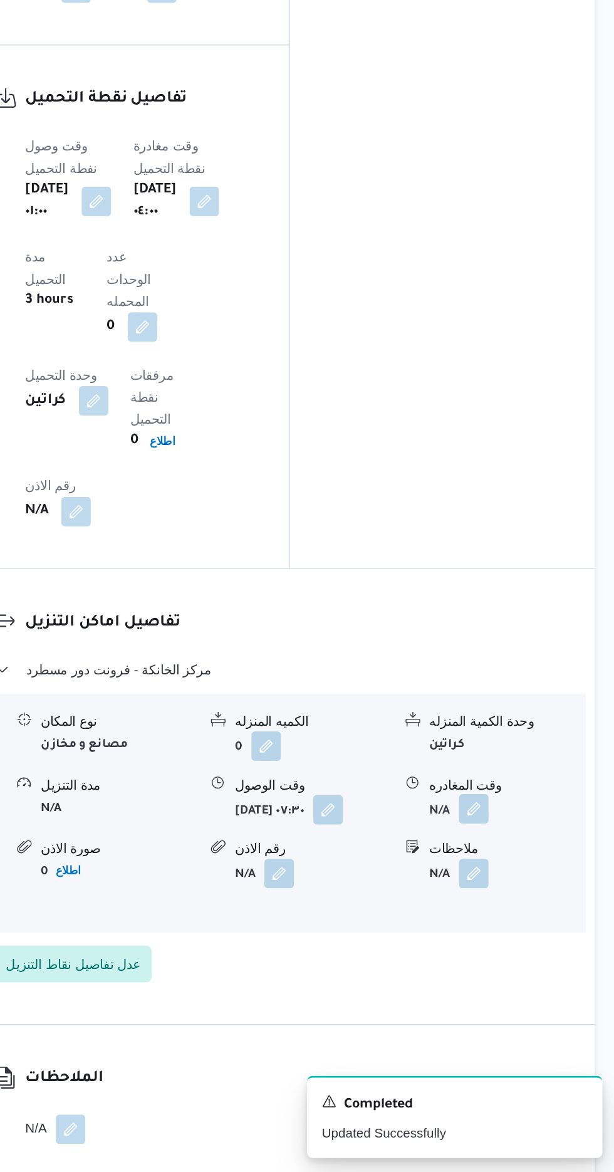
click at [525, 915] on button "button" at bounding box center [517, 925] width 20 height 20
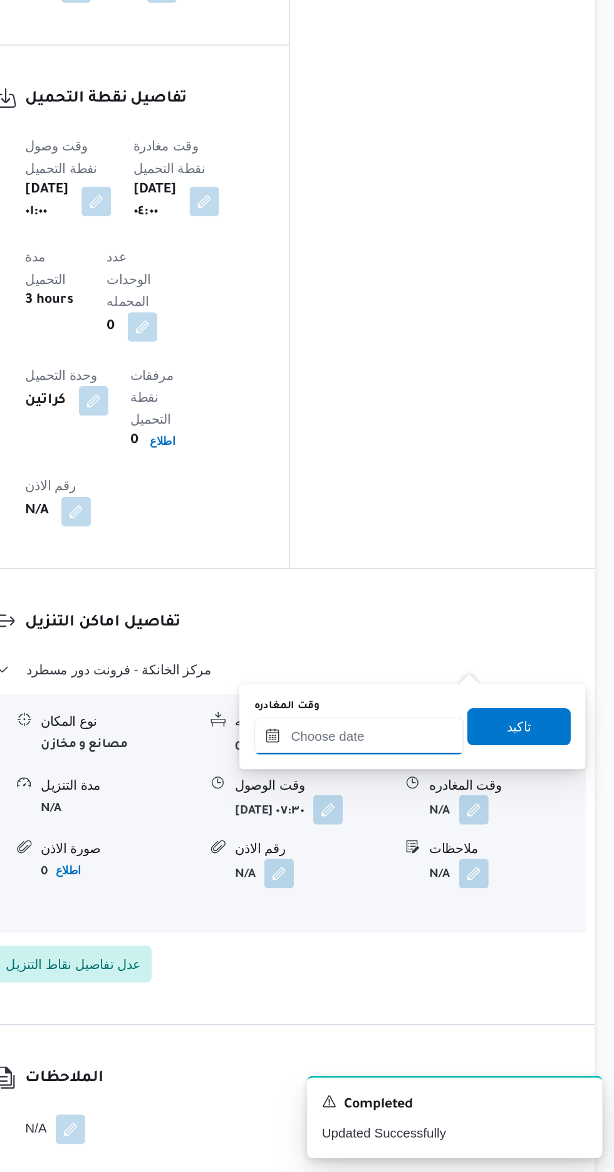
click at [457, 875] on input "وقت المغادره" at bounding box center [439, 875] width 142 height 25
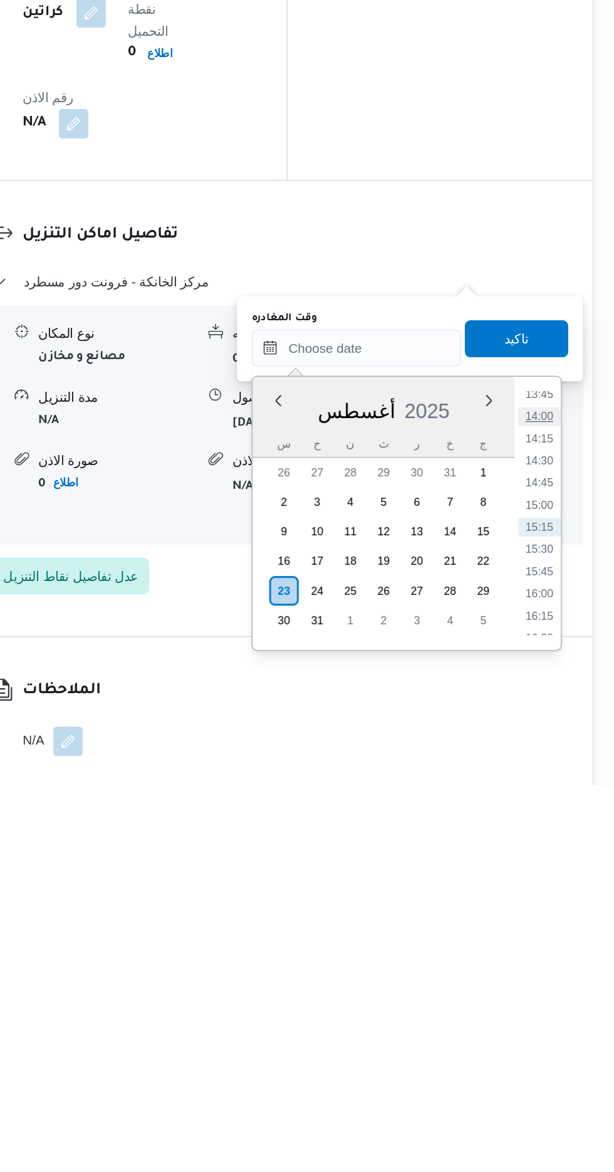
click at [559, 923] on li "14:00" at bounding box center [563, 921] width 29 height 13
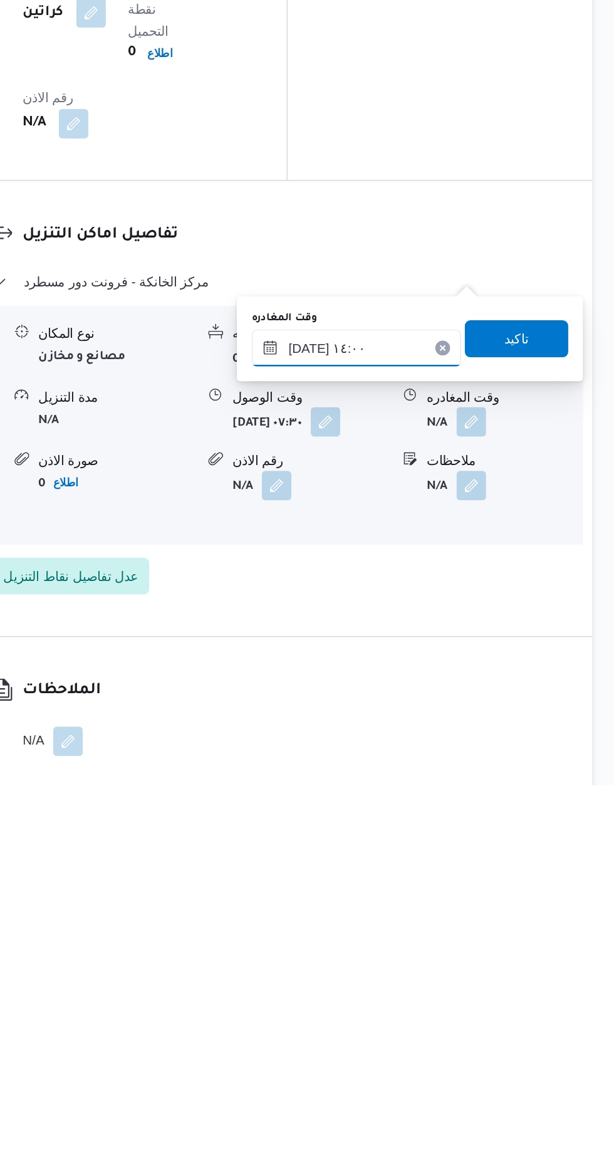
click at [432, 871] on input "[DATE] ١٤:٠٠" at bounding box center [439, 875] width 142 height 25
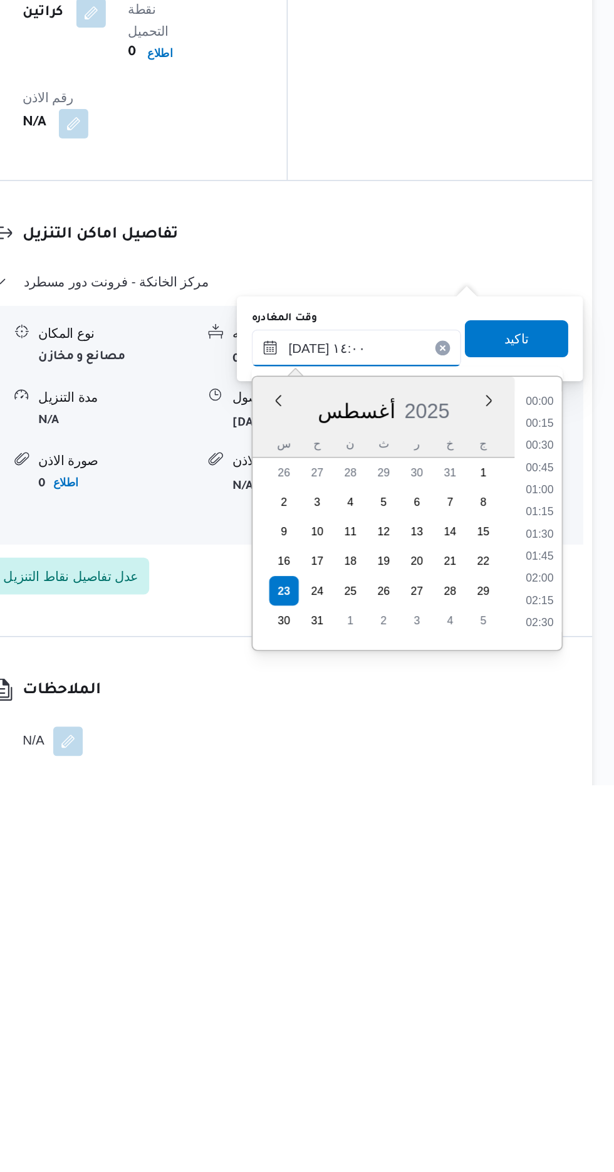
scroll to position [756, 0]
click at [566, 932] on li "13:00" at bounding box center [563, 937] width 29 height 13
type input "[DATE] ١٣:٠٠"
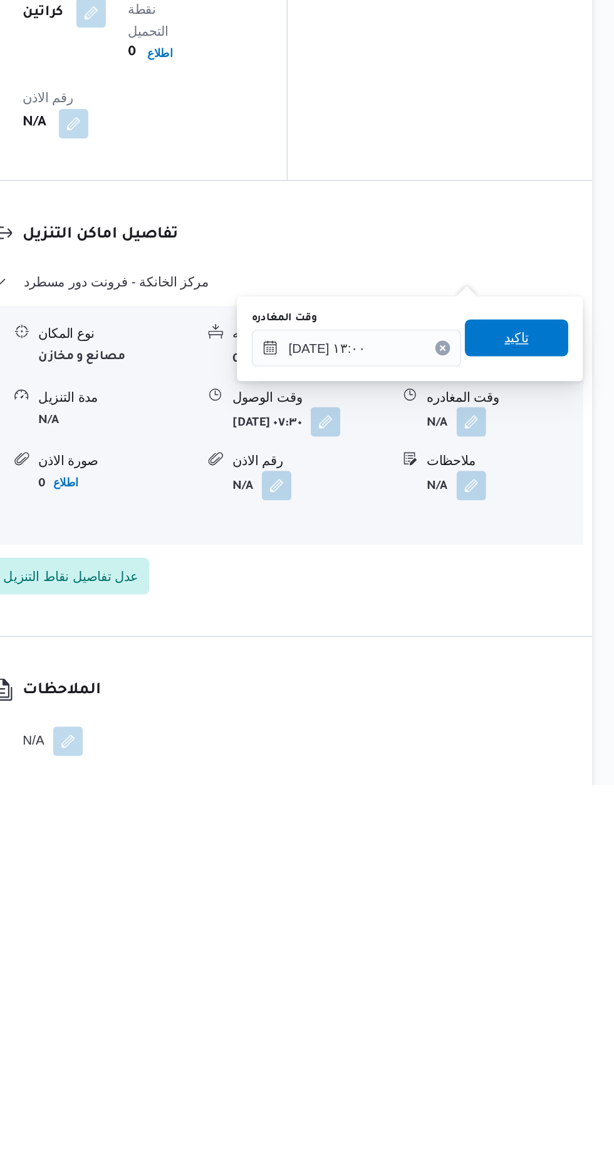
click at [569, 870] on span "تاكيد" at bounding box center [547, 868] width 70 height 25
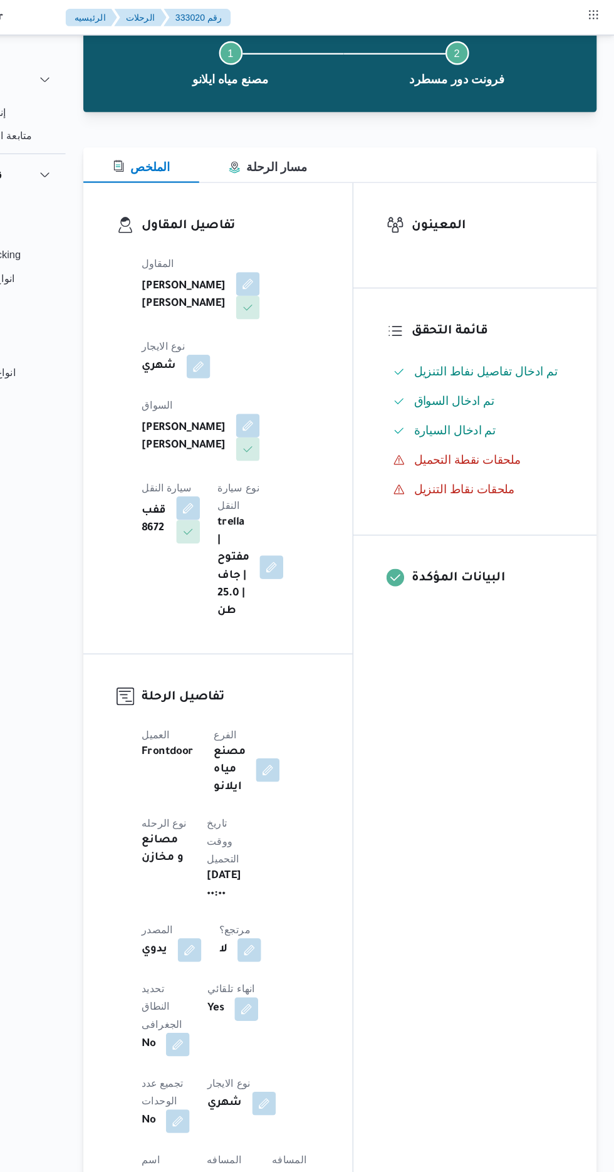
scroll to position [0, 0]
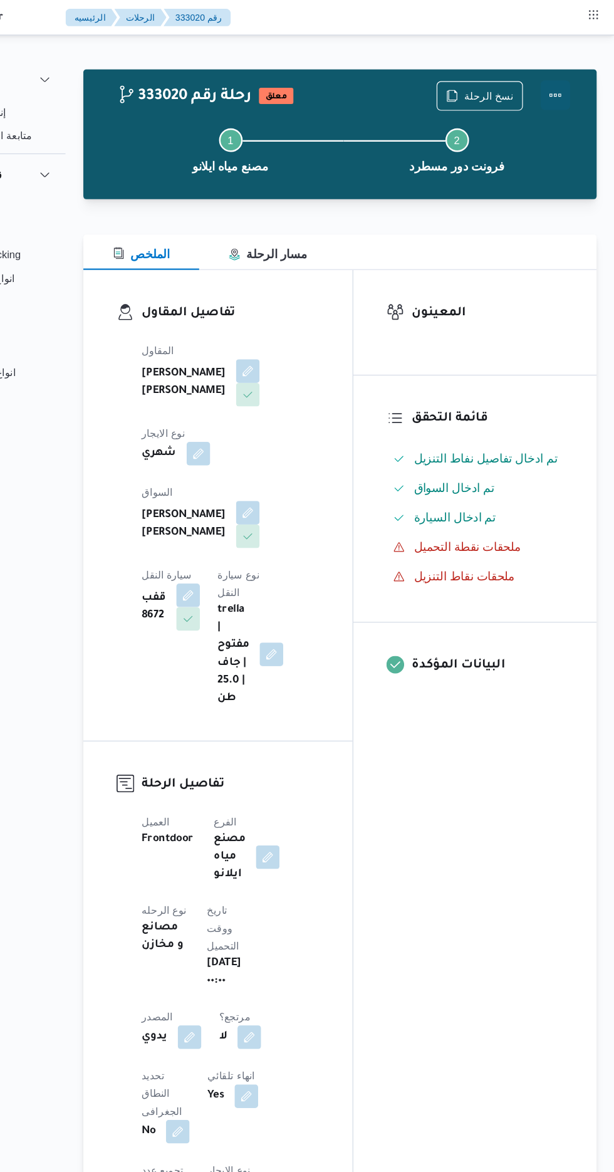
click at [561, 76] on button "Actions" at bounding box center [563, 80] width 25 height 25
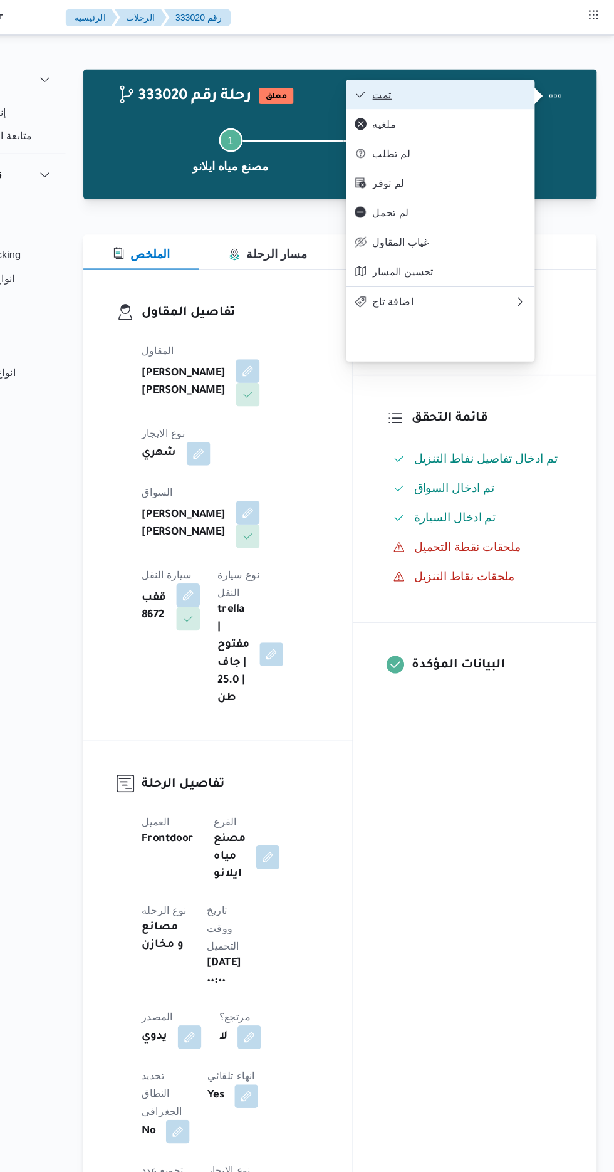
click at [429, 75] on span "تمت" at bounding box center [473, 80] width 130 height 10
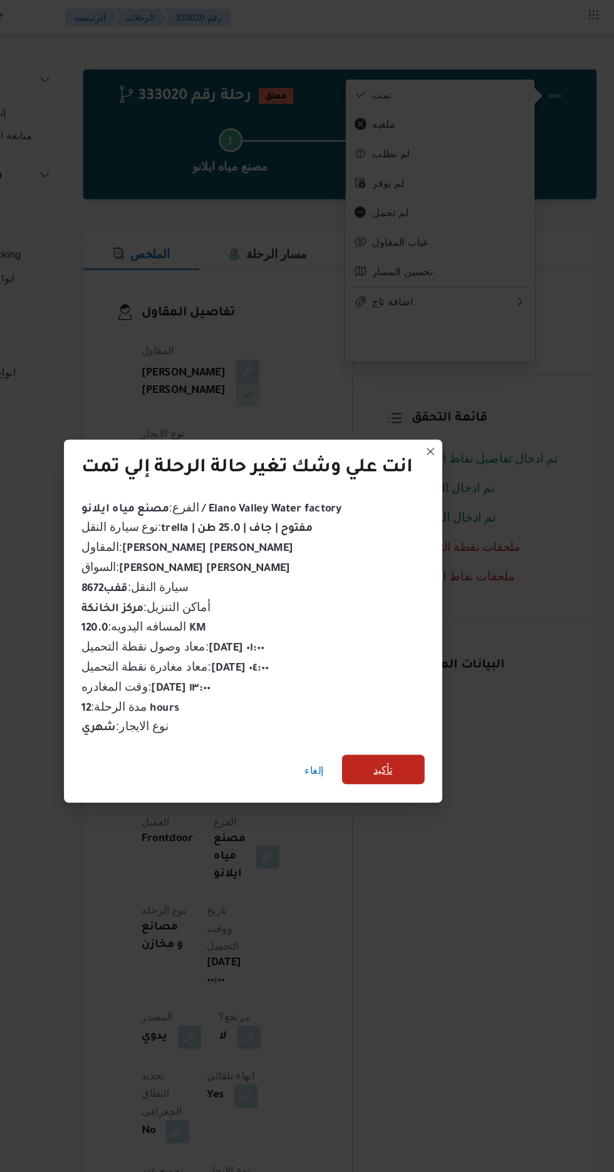
click at [410, 652] on span "تأكيد" at bounding box center [418, 653] width 70 height 25
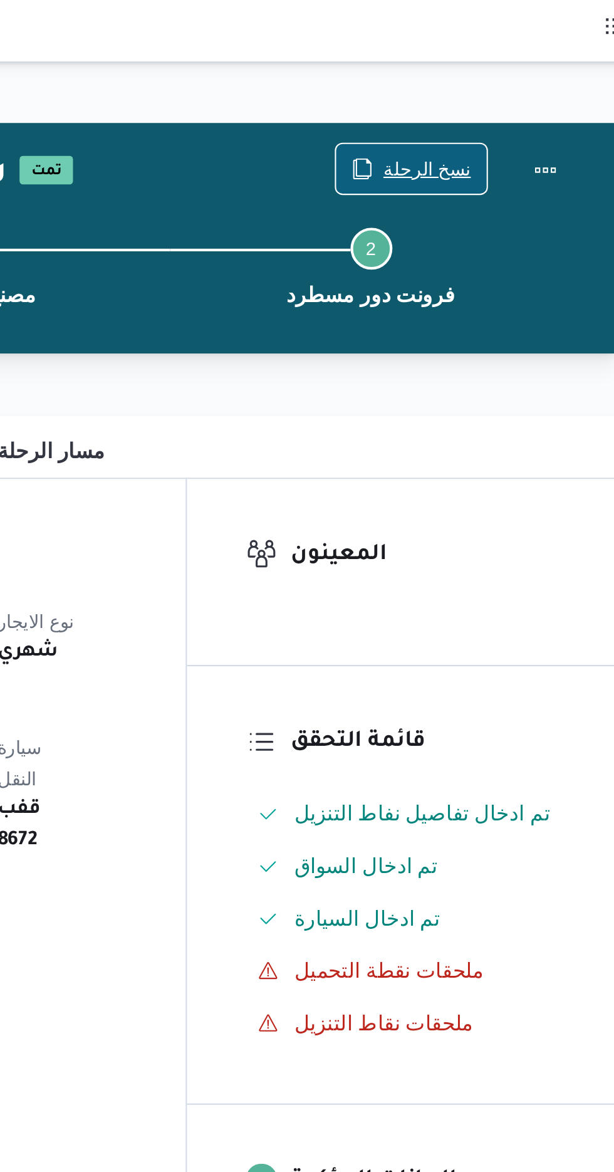
click at [505, 76] on span "نسخ الرحلة" at bounding box center [507, 80] width 42 height 15
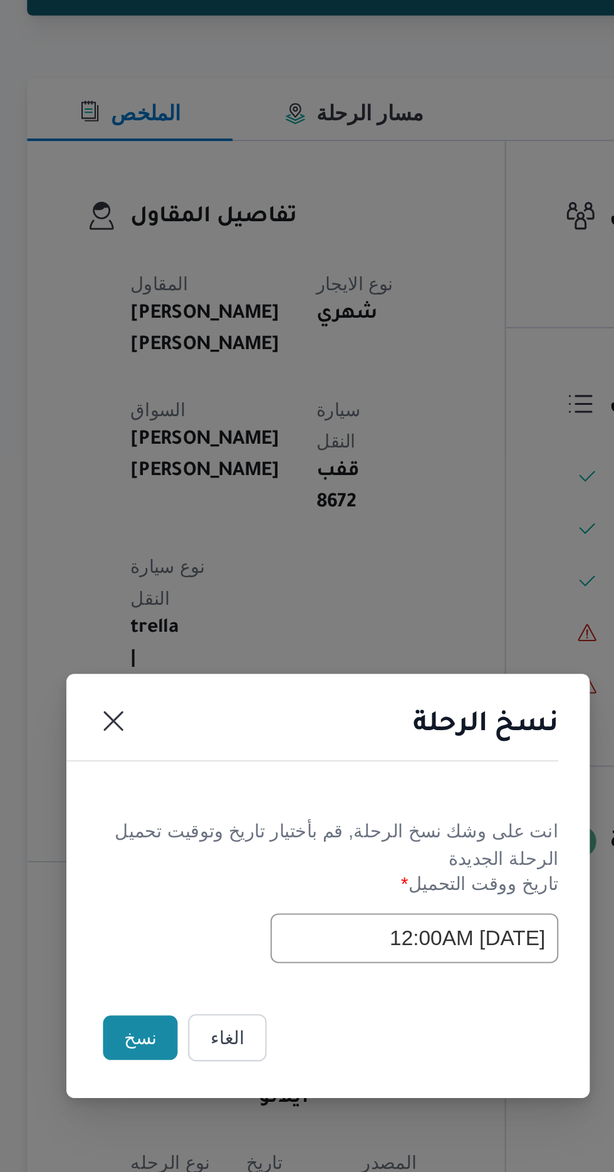
click at [212, 669] on button "نسخ" at bounding box center [217, 658] width 36 height 21
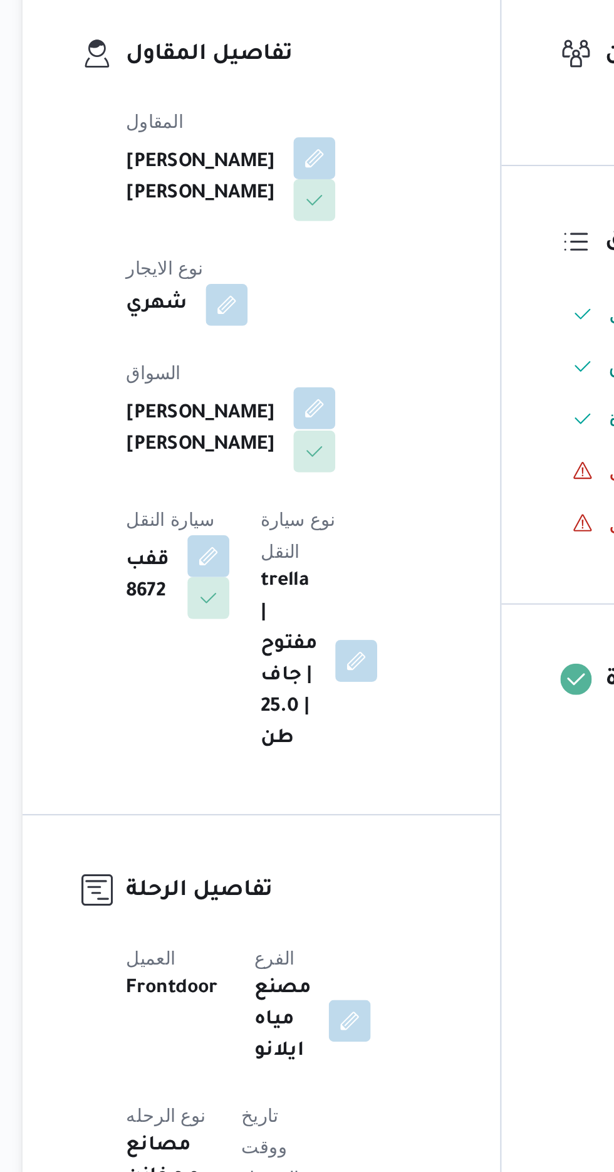
click at [293, 425] on button "button" at bounding box center [303, 435] width 20 height 20
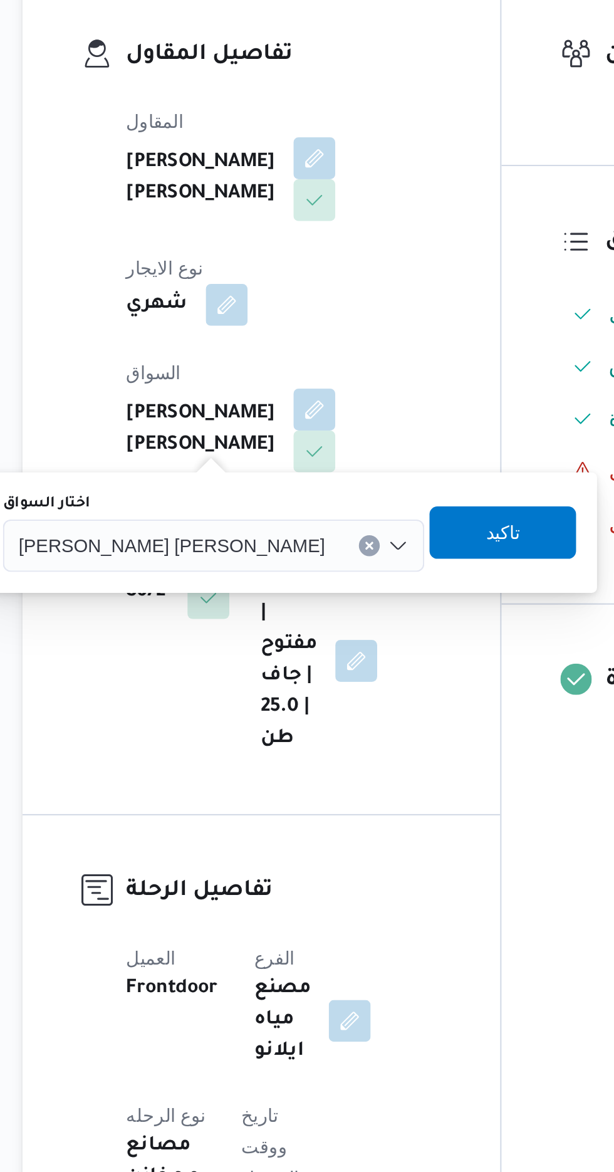
click at [313, 494] on input "اختار السواق" at bounding box center [313, 500] width 1 height 15
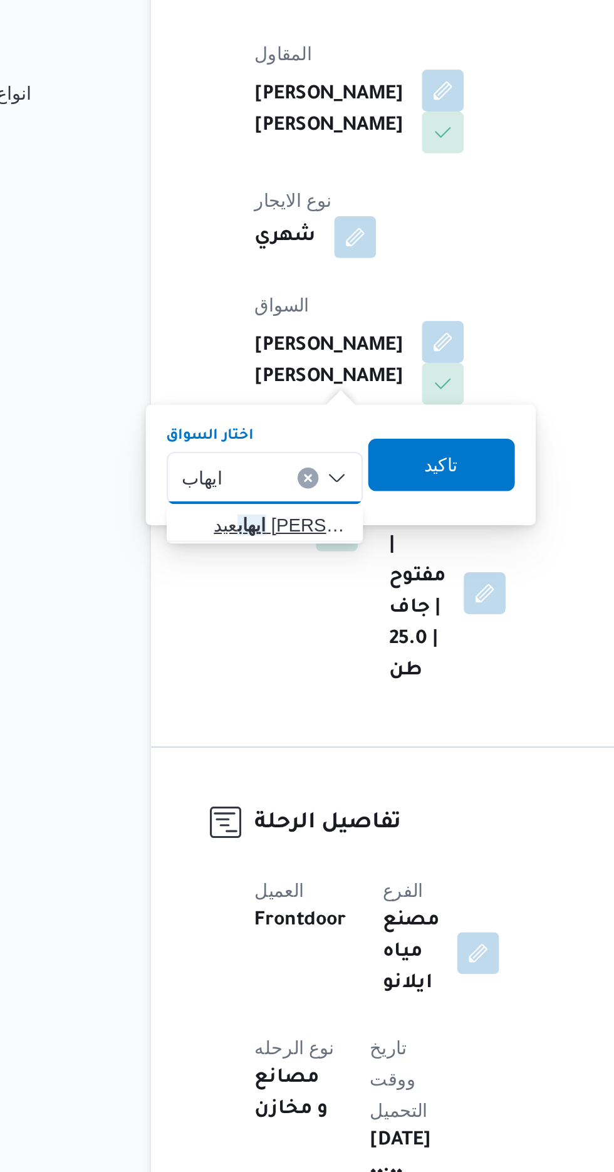
type input "ايهاب"
click at [231, 530] on span "[PERSON_NAME] [PERSON_NAME]" at bounding box center [225, 523] width 64 height 15
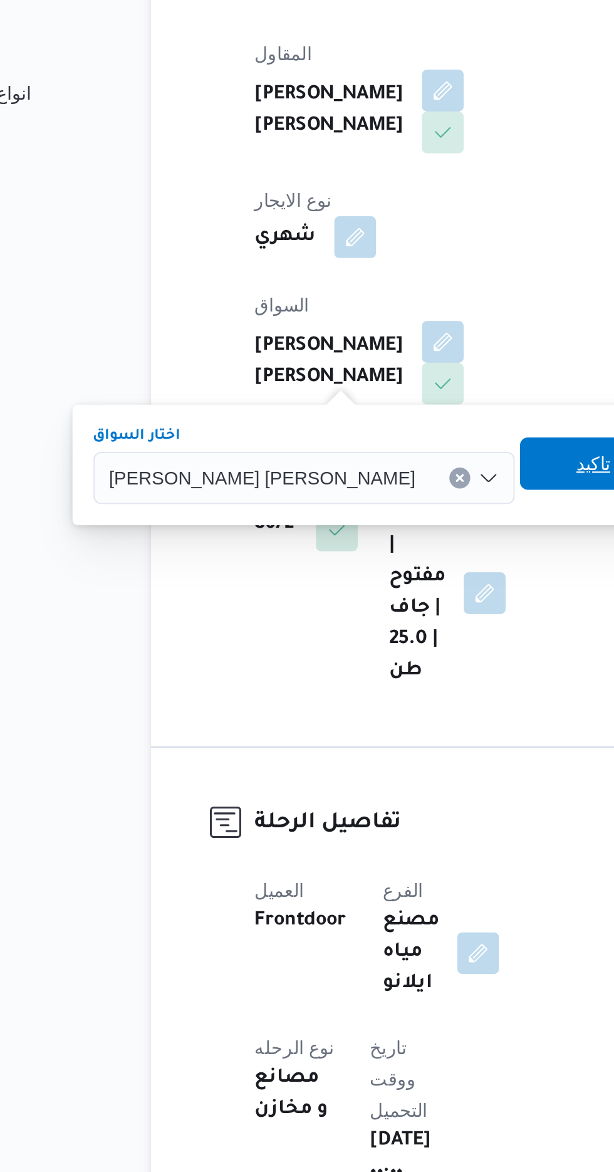
click at [367, 497] on span "تاكيد" at bounding box center [375, 493] width 16 height 15
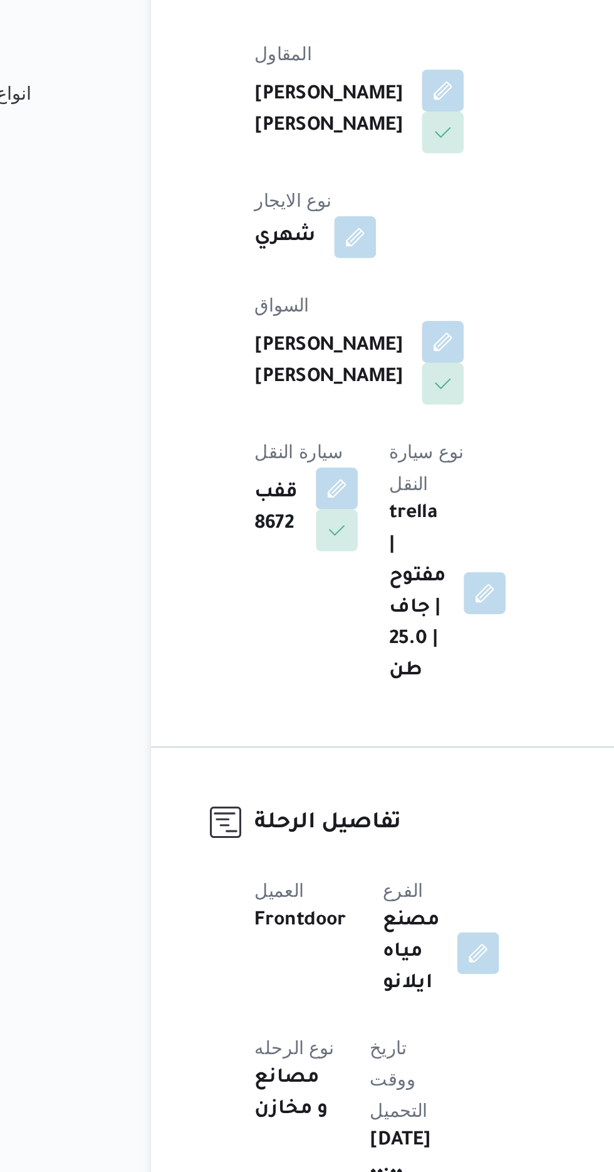
click at [262, 496] on span at bounding box center [249, 506] width 26 height 20
click at [262, 495] on button "button" at bounding box center [252, 505] width 20 height 20
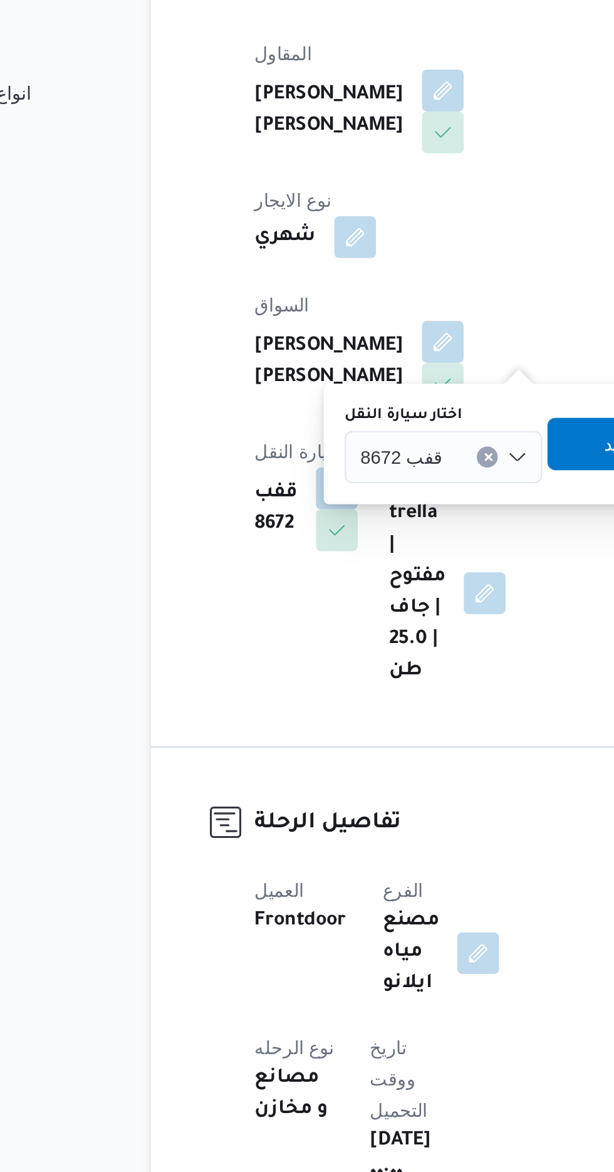
click at [308, 491] on input "اختار سيارة النقل" at bounding box center [308, 490] width 1 height 15
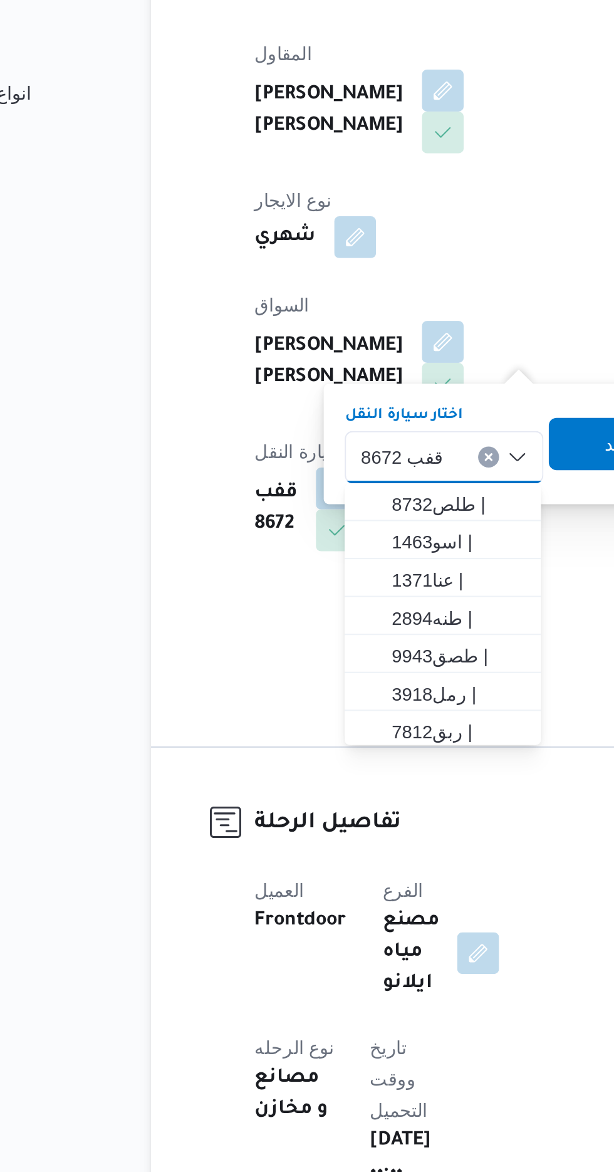
type input "3"
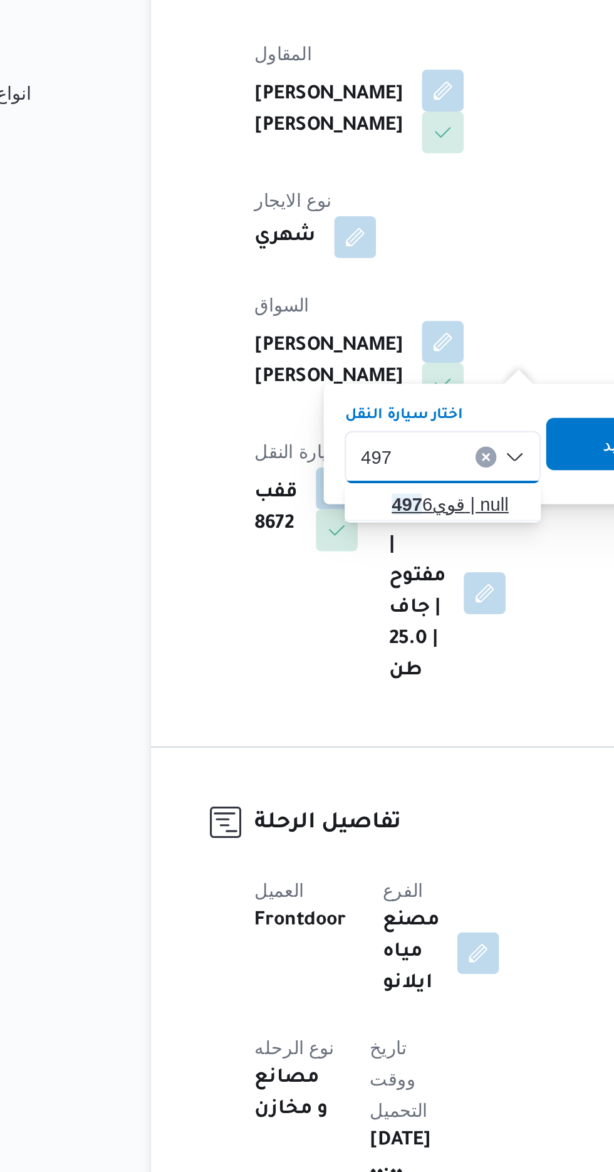
type input "497"
click at [309, 509] on span "قوي 497 6 | null" at bounding box center [310, 513] width 64 height 15
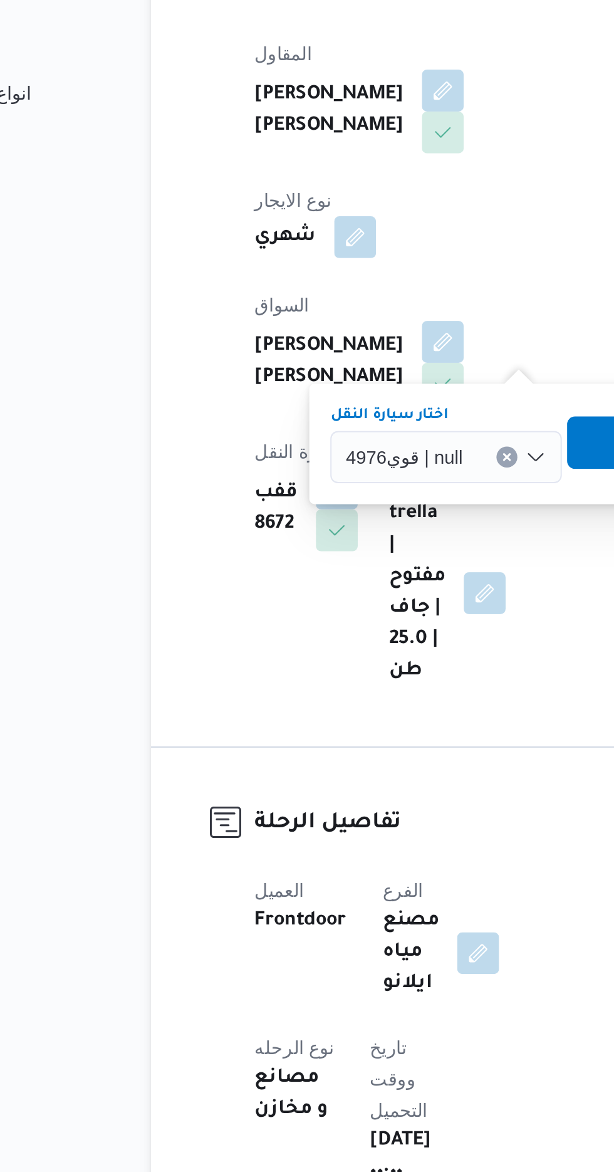
click at [368, 479] on span "تاكيد" at bounding box center [397, 483] width 70 height 25
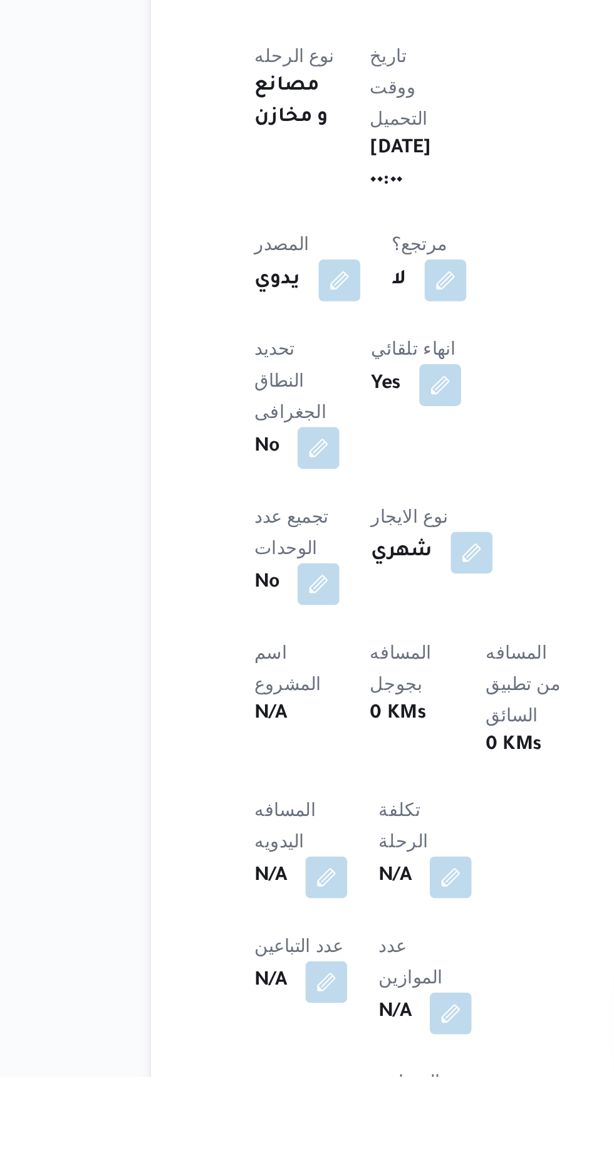
scroll to position [91, 0]
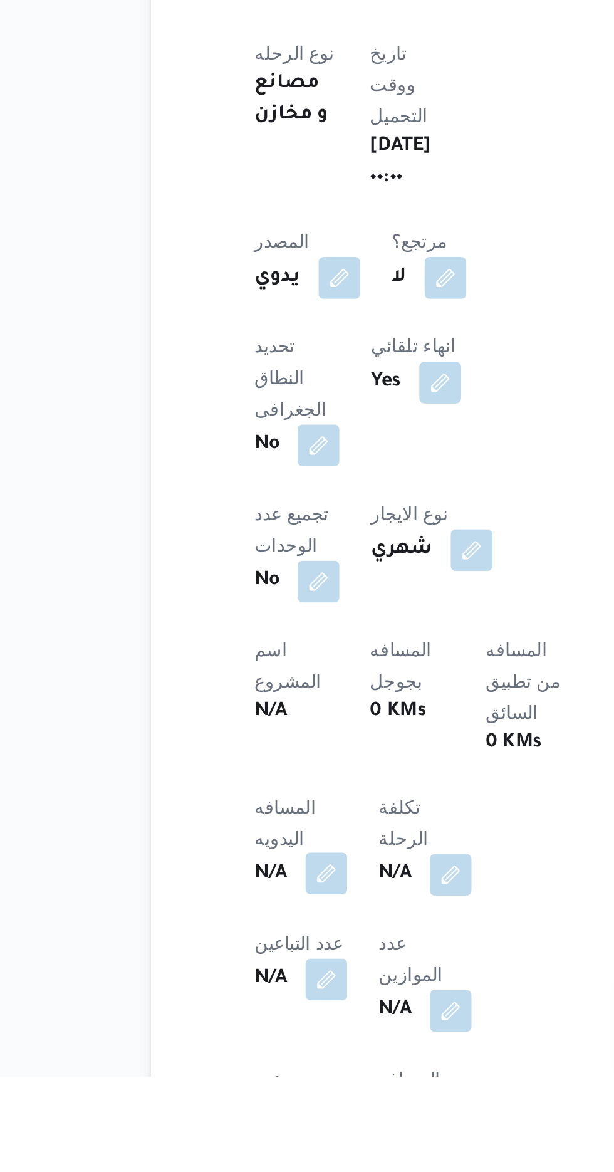
click at [257, 1064] on button "button" at bounding box center [247, 1074] width 20 height 20
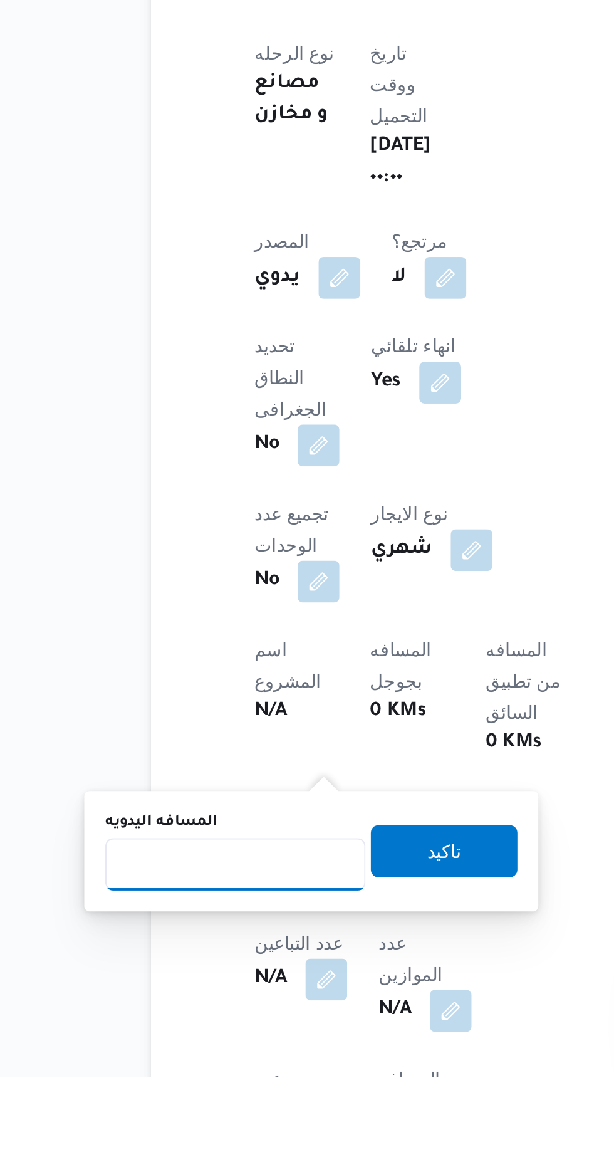
click at [239, 1071] on input "المسافه اليدويه" at bounding box center [203, 1070] width 125 height 25
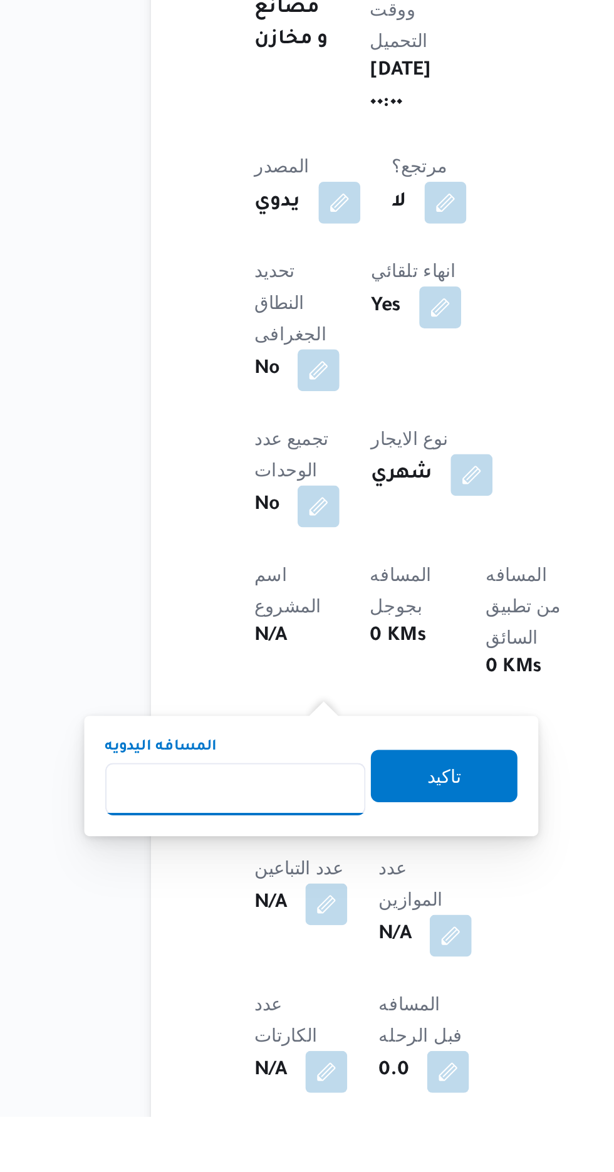
scroll to position [209, 0]
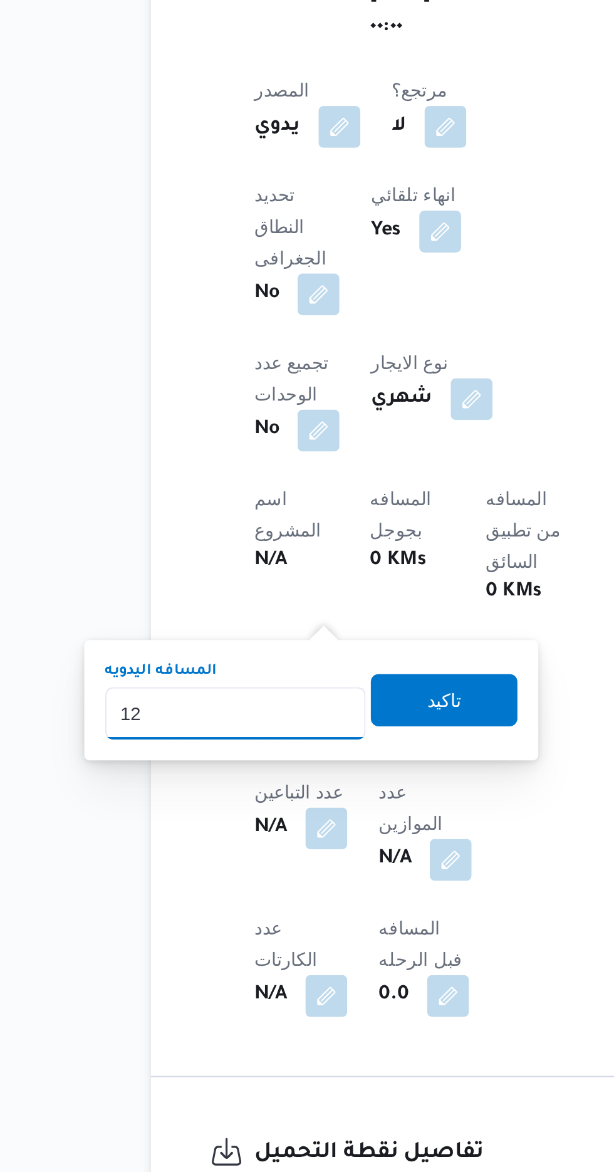
type input "120"
click at [311, 951] on span "تاكيد" at bounding box center [303, 945] width 16 height 15
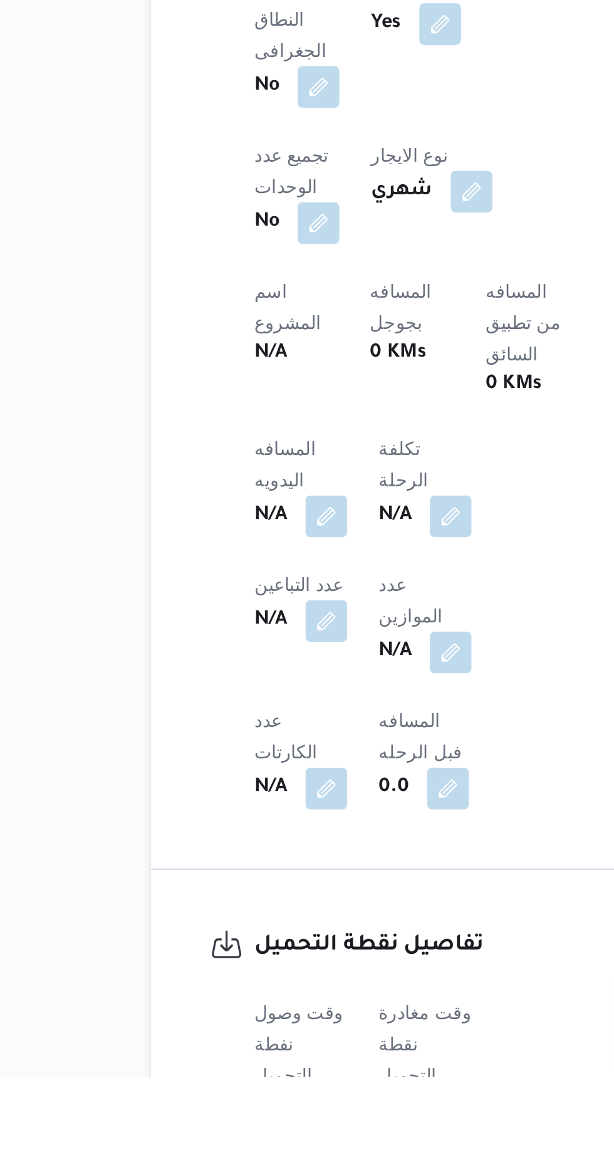
scroll to position [409, 0]
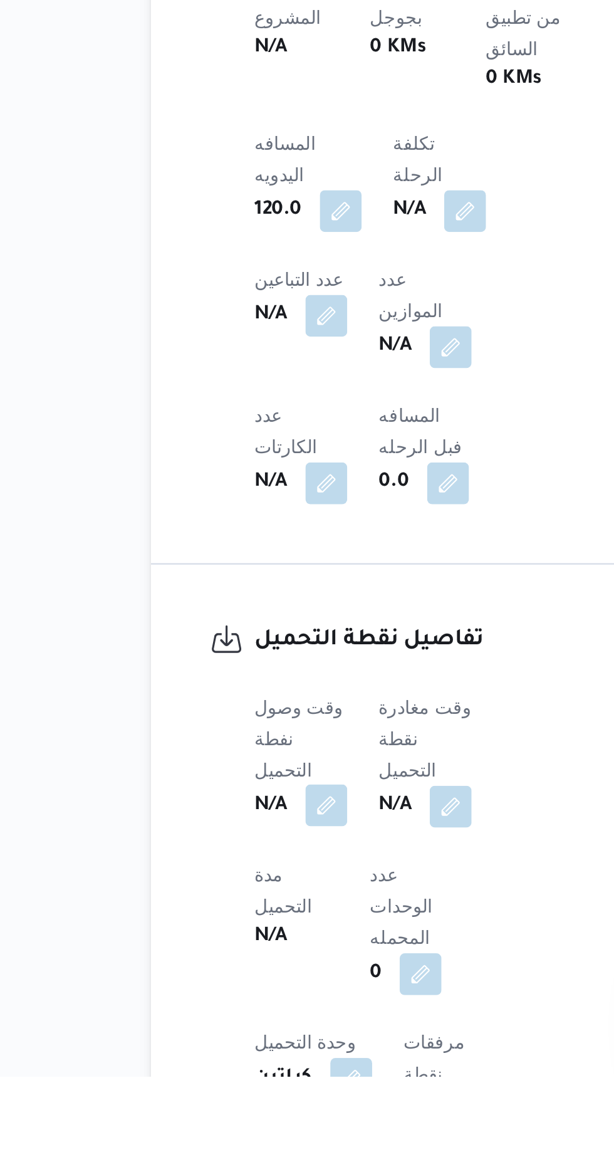
click at [251, 1032] on button "button" at bounding box center [247, 1042] width 20 height 20
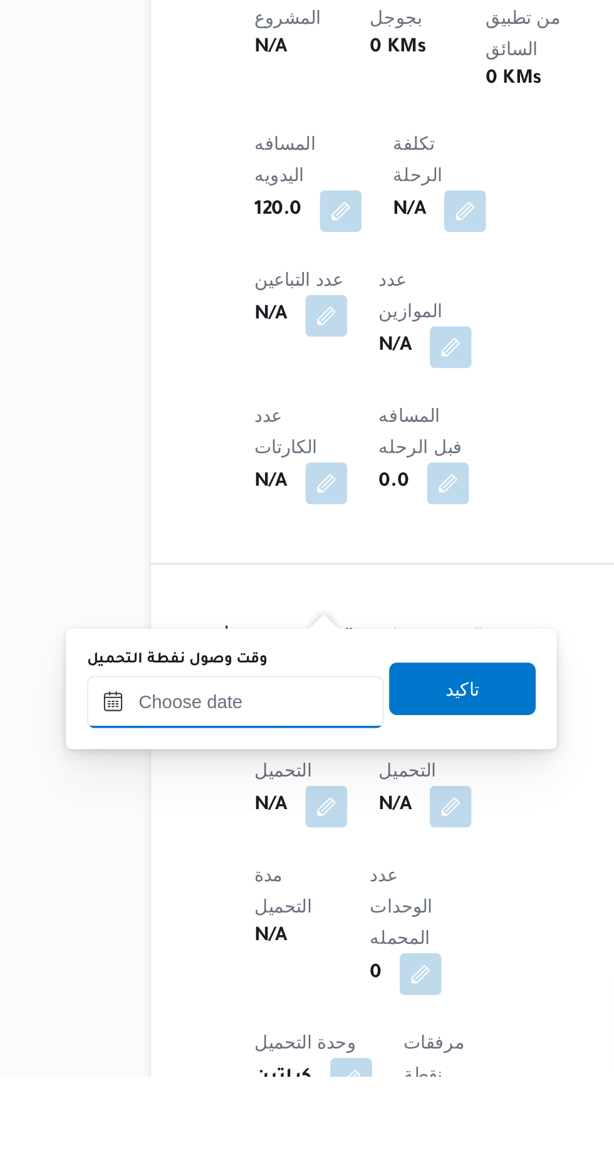
click at [247, 992] on input "وقت وصول نفطة التحميل" at bounding box center [203, 992] width 142 height 25
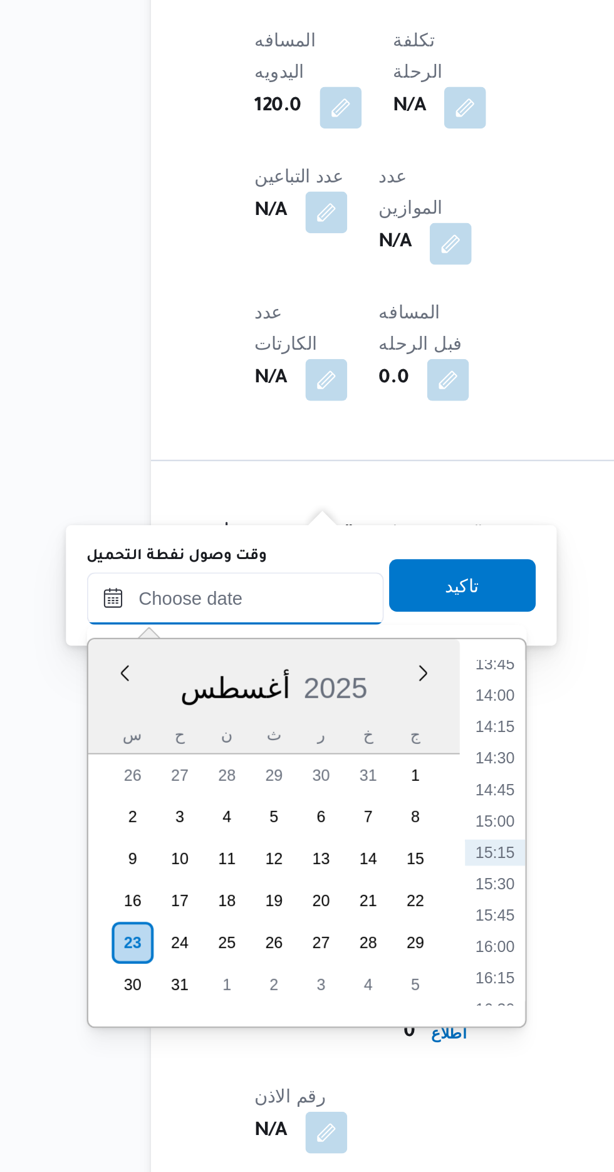
scroll to position [504, 0]
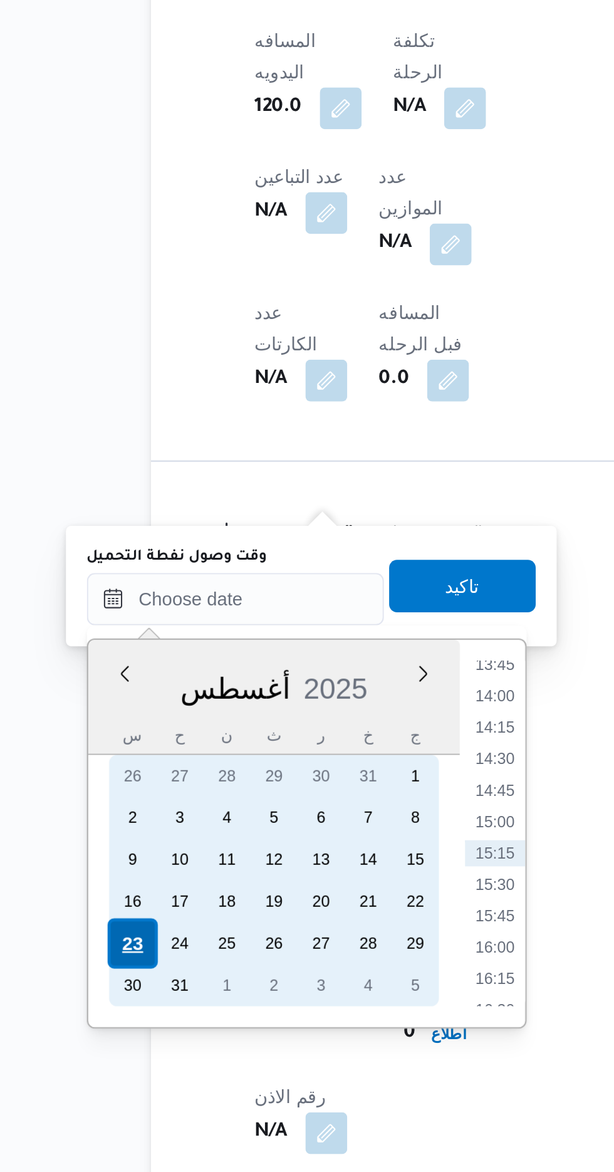
click at [148, 1057] on div "23" at bounding box center [154, 1062] width 24 height 24
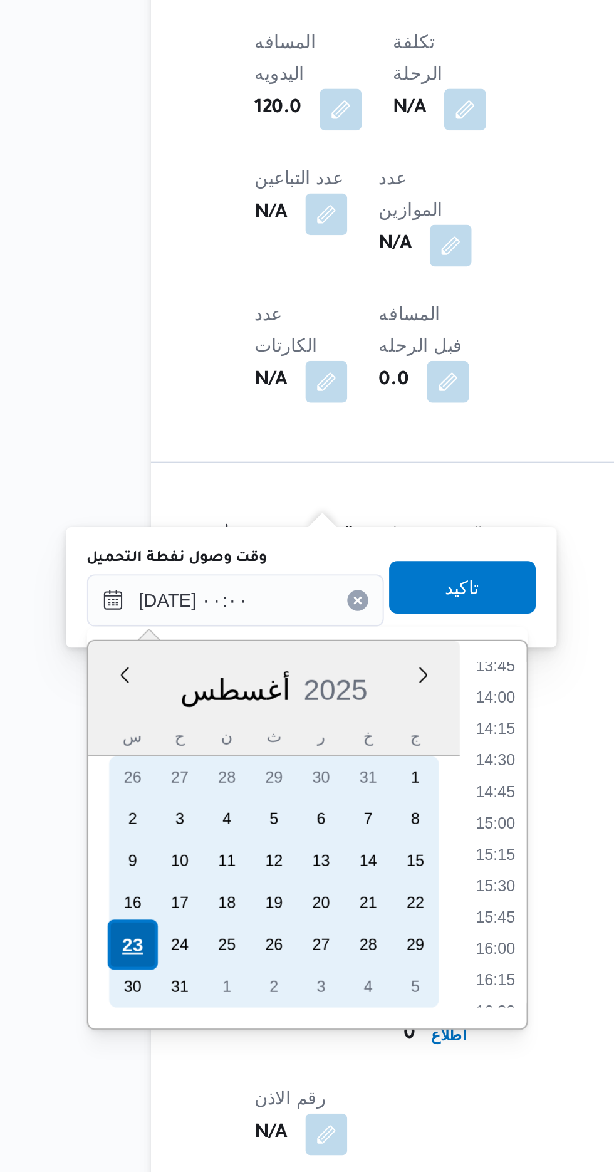
scroll to position [0, 0]
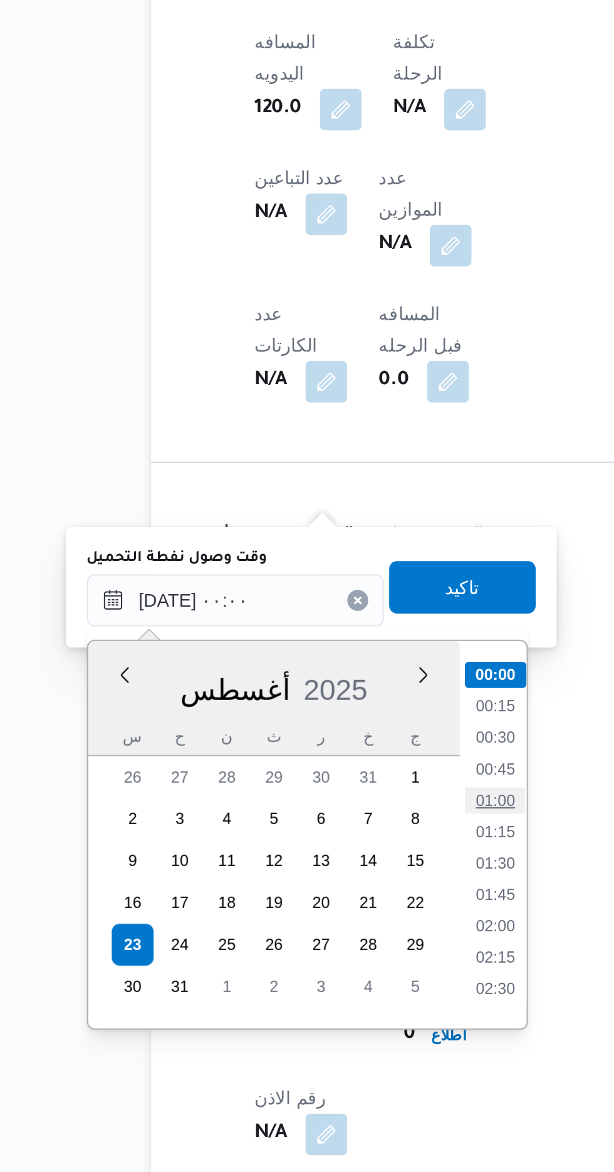
click at [324, 990] on li "01:00" at bounding box center [327, 993] width 29 height 13
type input "[DATE] ٠١:٠٠"
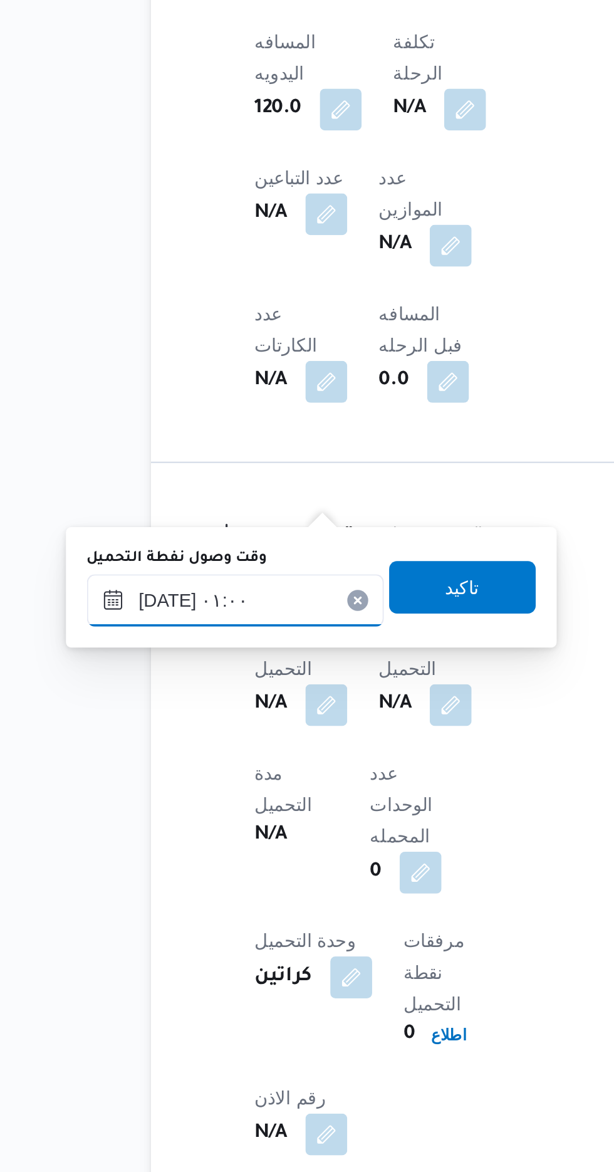
scroll to position [504, 0]
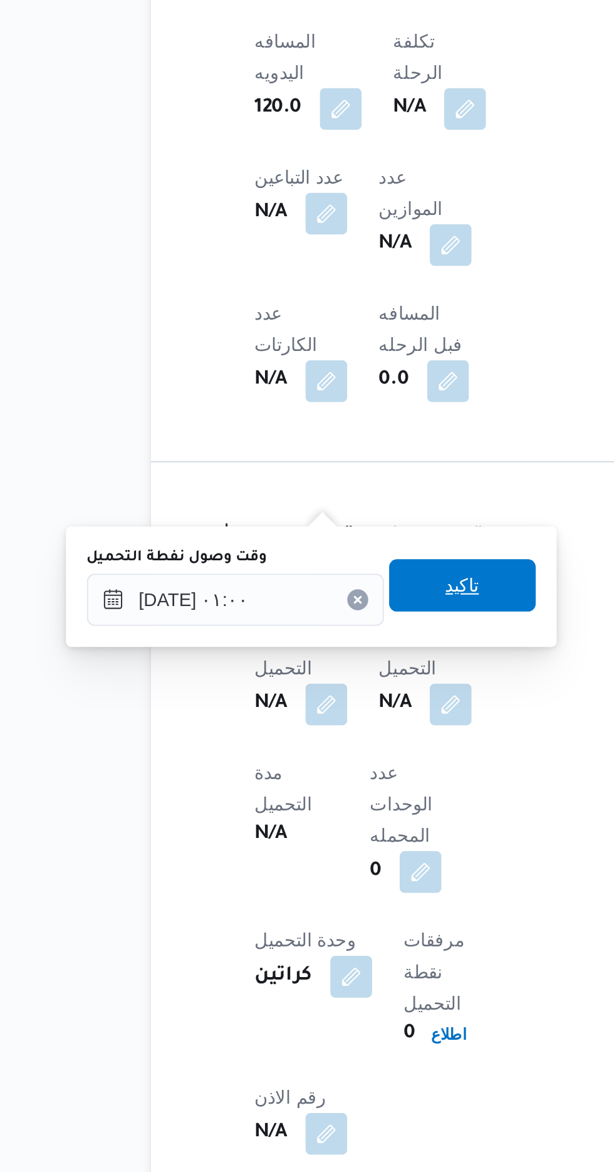
click at [320, 896] on span "تاكيد" at bounding box center [312, 890] width 16 height 15
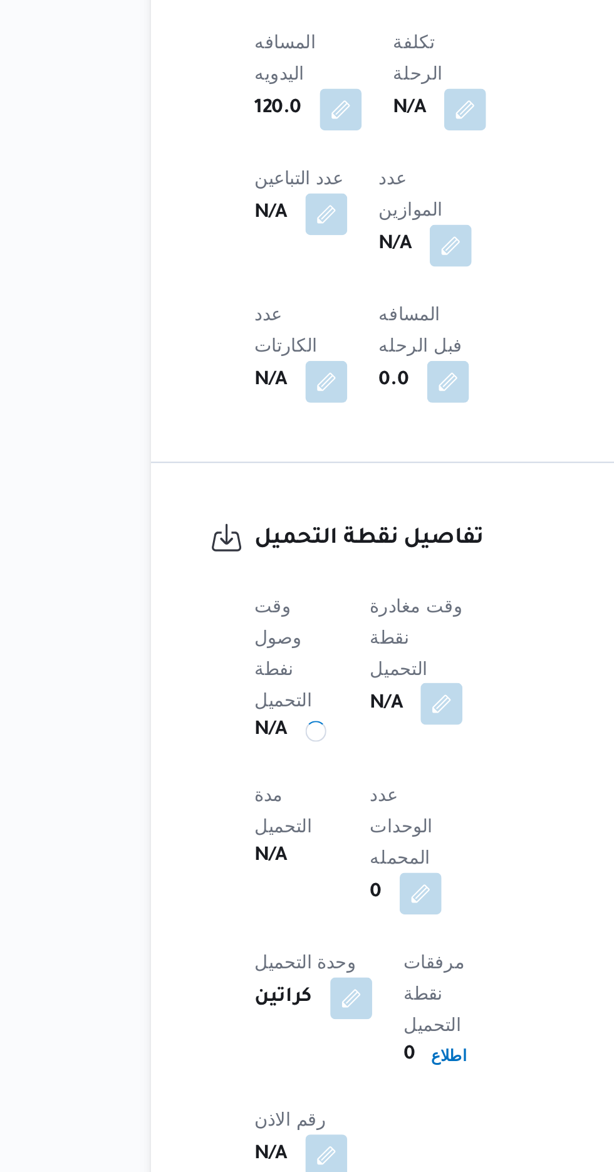
click at [312, 937] on button "button" at bounding box center [302, 947] width 20 height 20
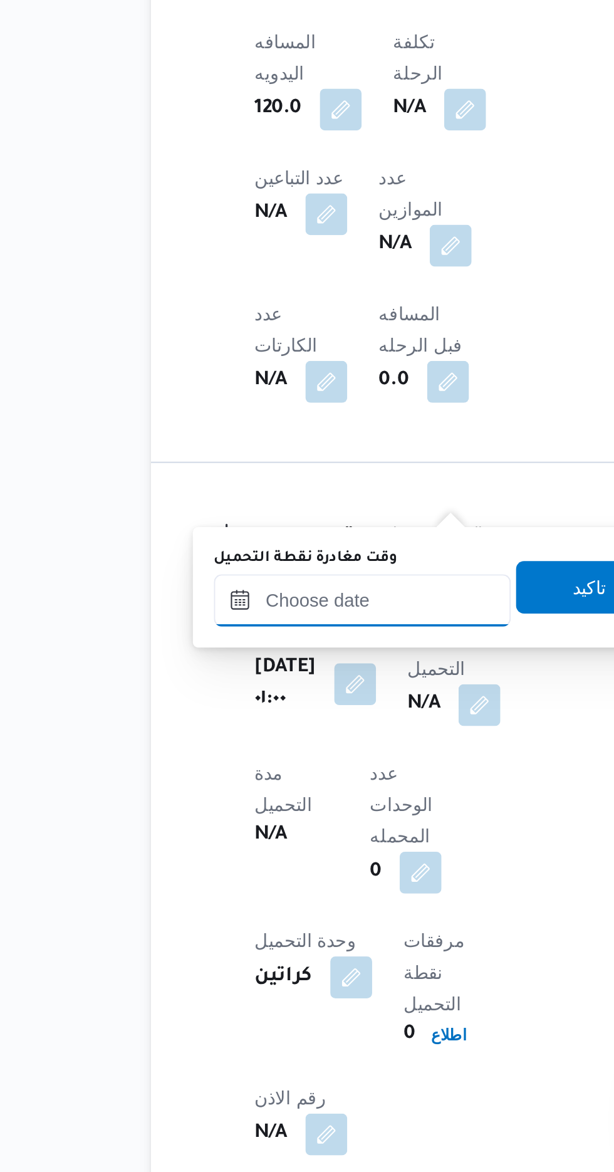
click at [278, 896] on input "وقت مغادرة نقطة التحميل" at bounding box center [264, 897] width 142 height 25
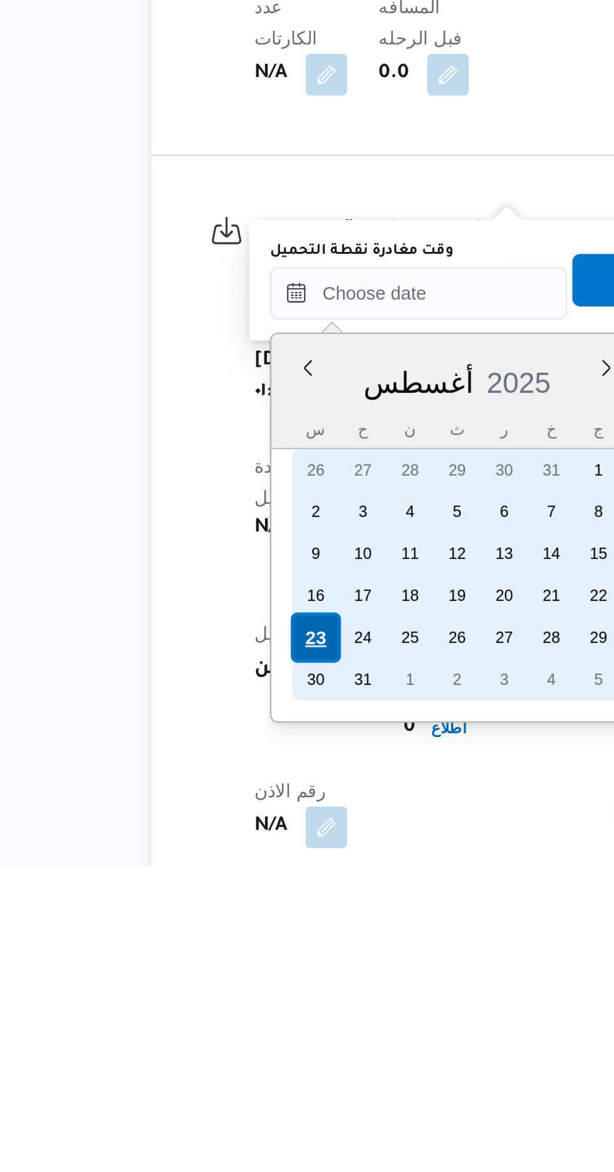
click at [247, 1065] on div "23" at bounding box center [242, 1063] width 24 height 24
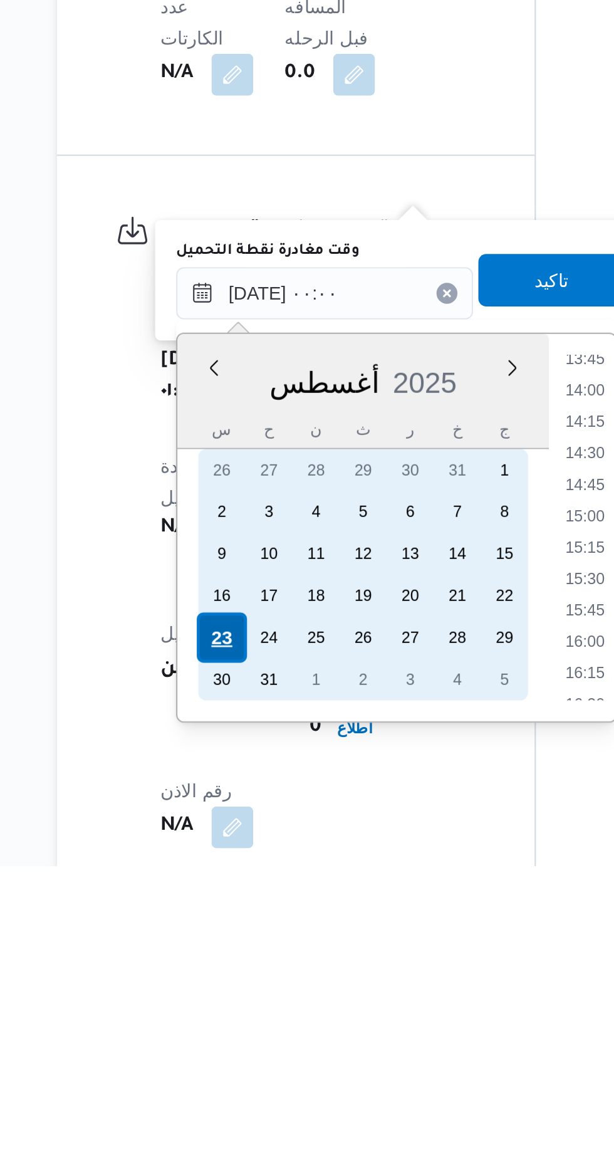
scroll to position [0, 0]
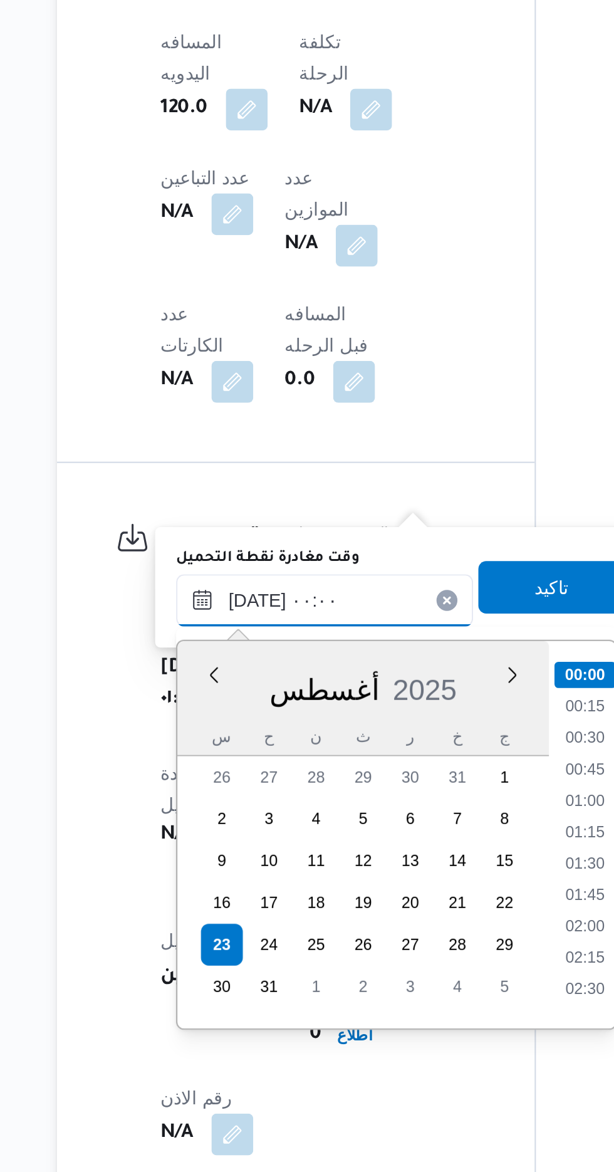
click at [245, 896] on input "[DATE] ٠٠:٠٠" at bounding box center [291, 897] width 142 height 25
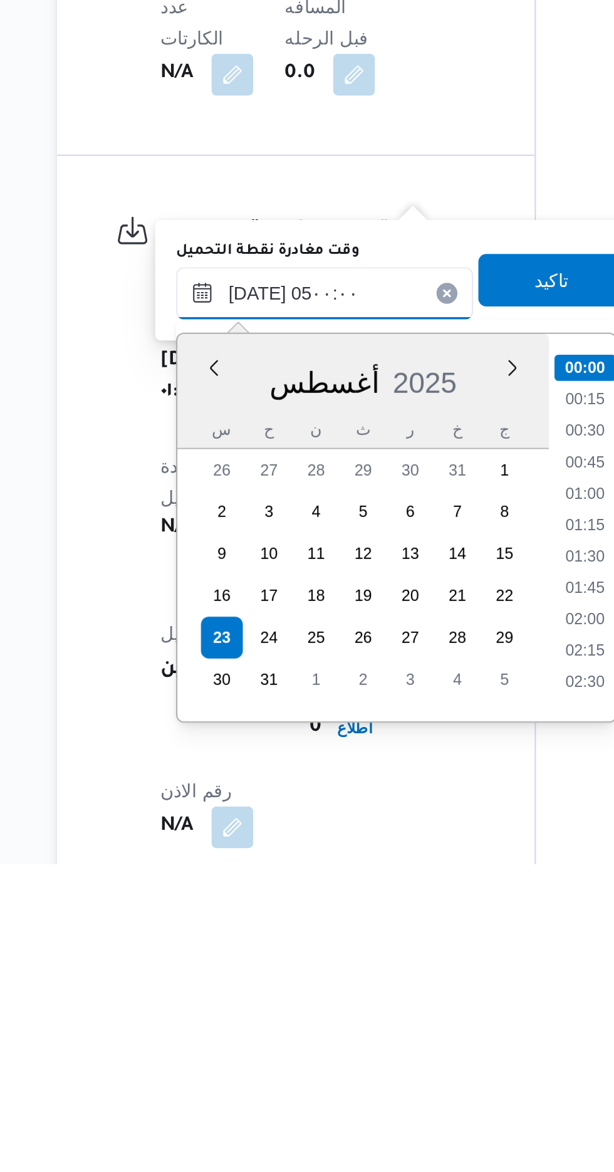
scroll to position [149, 0]
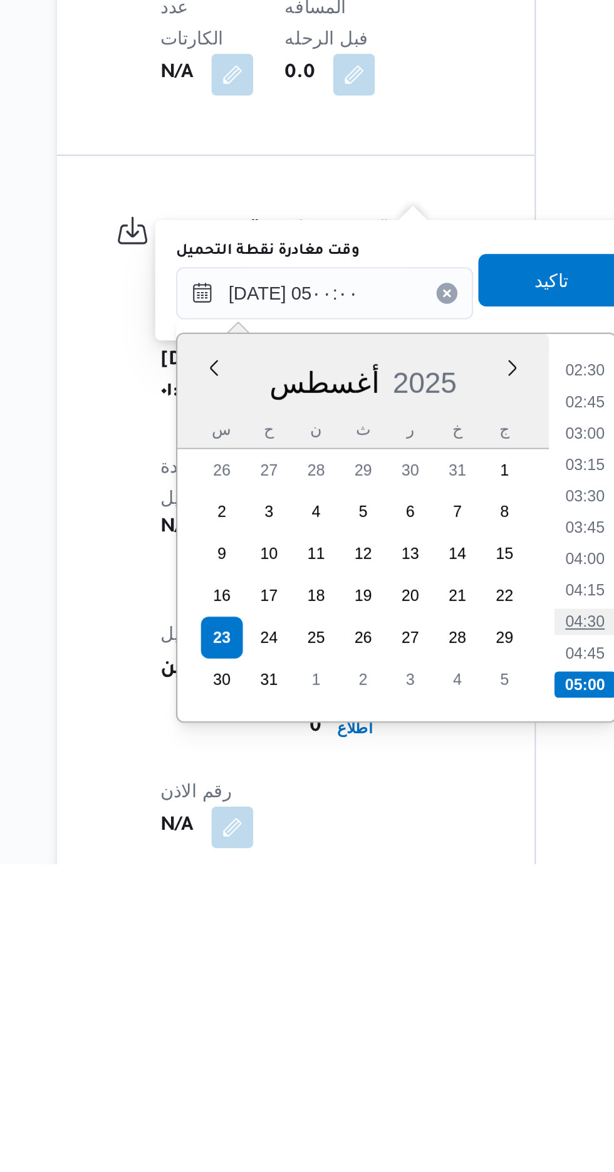
click at [408, 1055] on li "04:30" at bounding box center [415, 1055] width 29 height 13
type input "[DATE] ٠٤:٣٠"
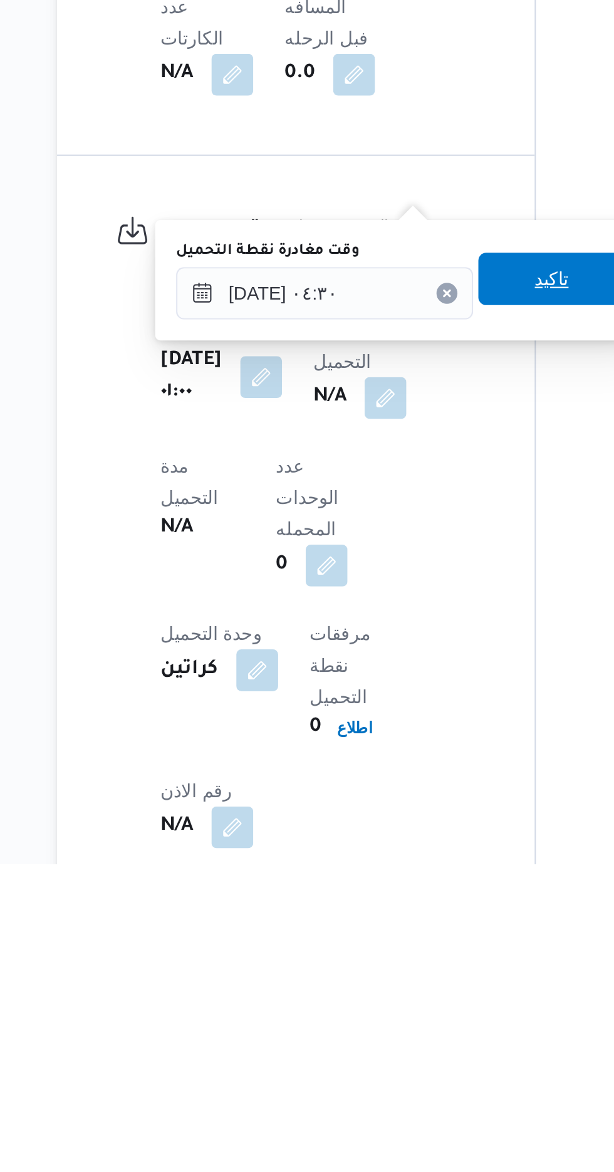
click at [400, 896] on span "تاكيد" at bounding box center [400, 891] width 70 height 25
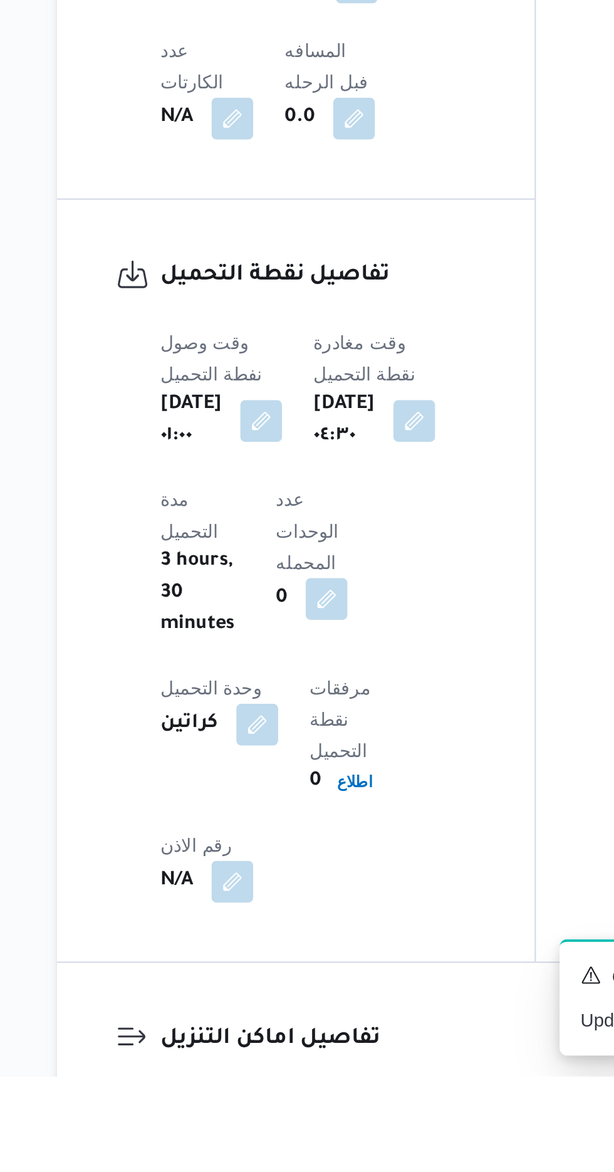
scroll to position [601, 0]
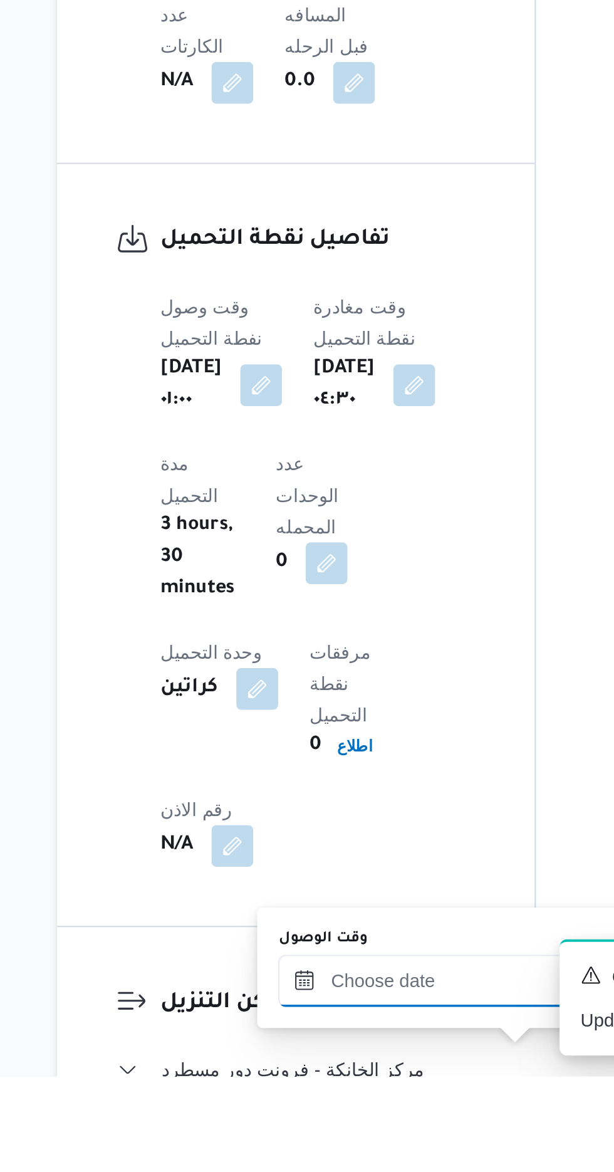
click at [346, 1126] on input "وقت الوصول" at bounding box center [340, 1125] width 142 height 25
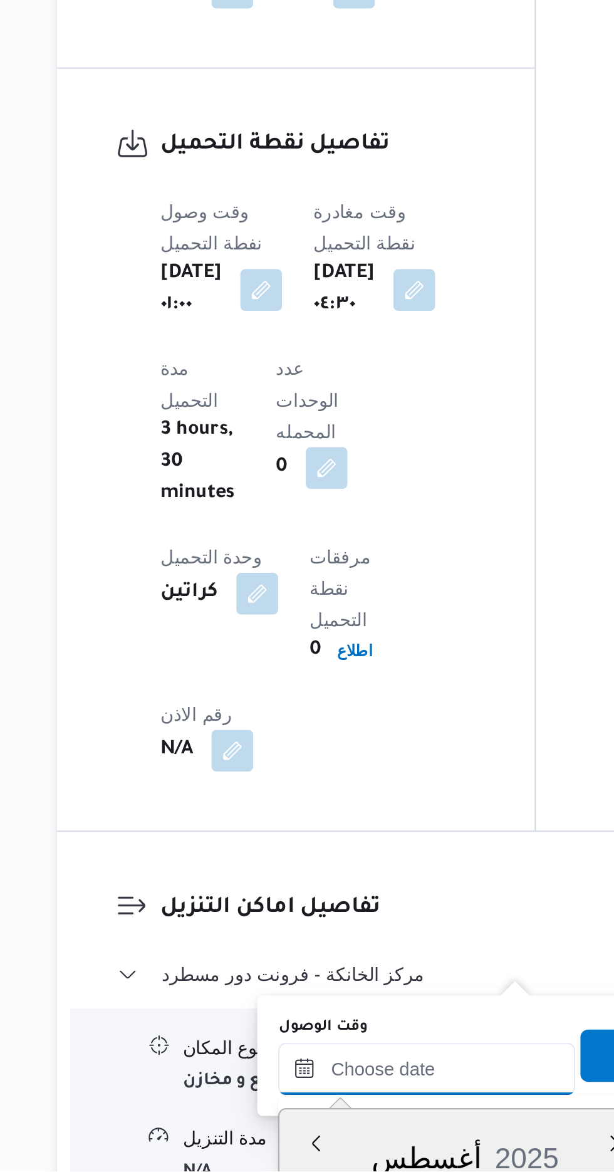
scroll to position [831, 0]
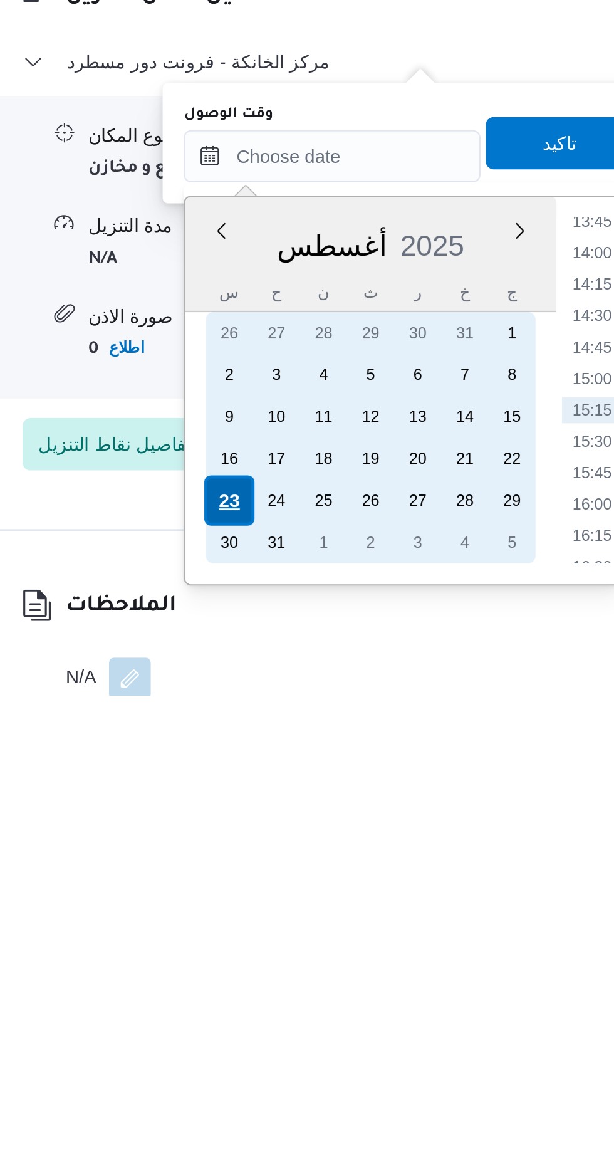
click at [290, 1077] on div "23" at bounding box center [291, 1078] width 24 height 24
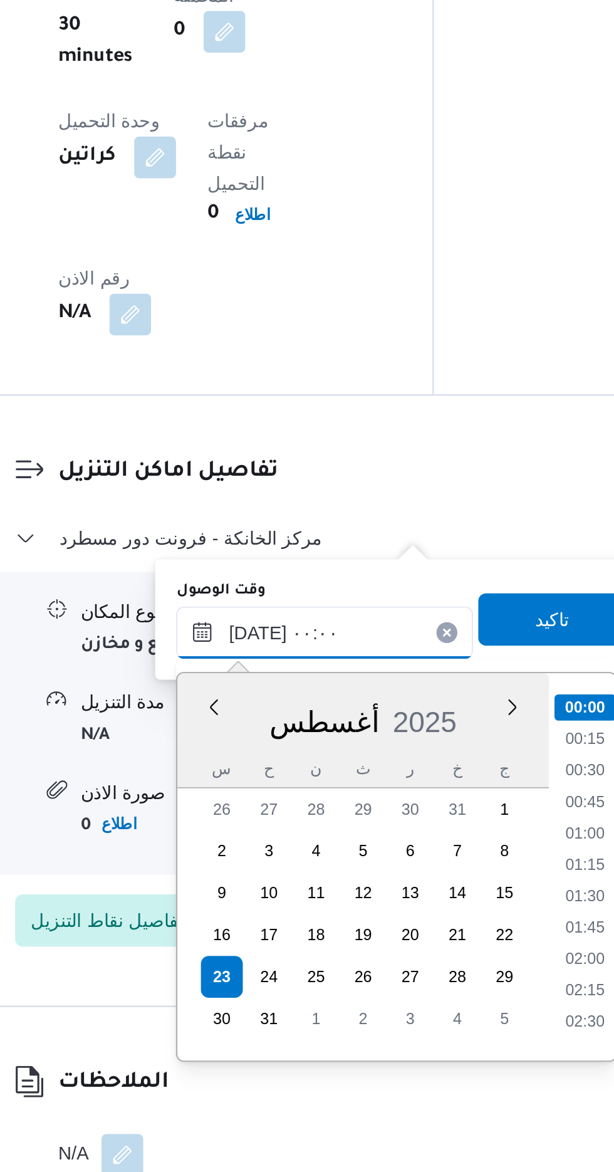
click at [294, 913] on input "[DATE] ٠٠:٠٠" at bounding box center [340, 913] width 142 height 25
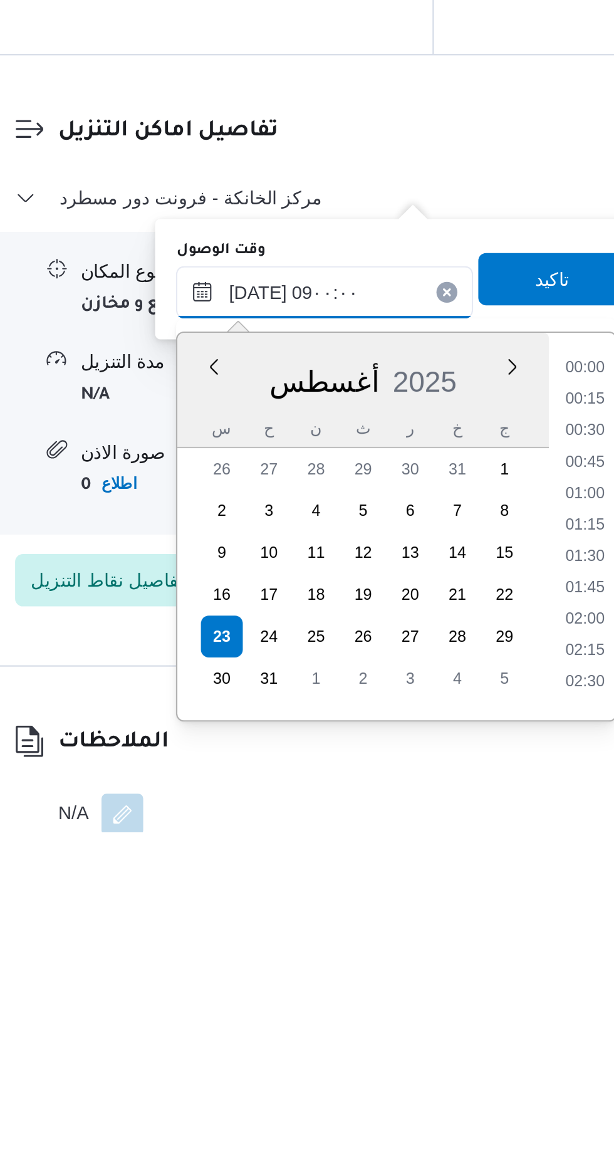
scroll to position [390, 0]
click at [464, 1096] on li "09:00" at bounding box center [464, 1100] width 29 height 13
type input "[DATE] ٠٩:٠٠"
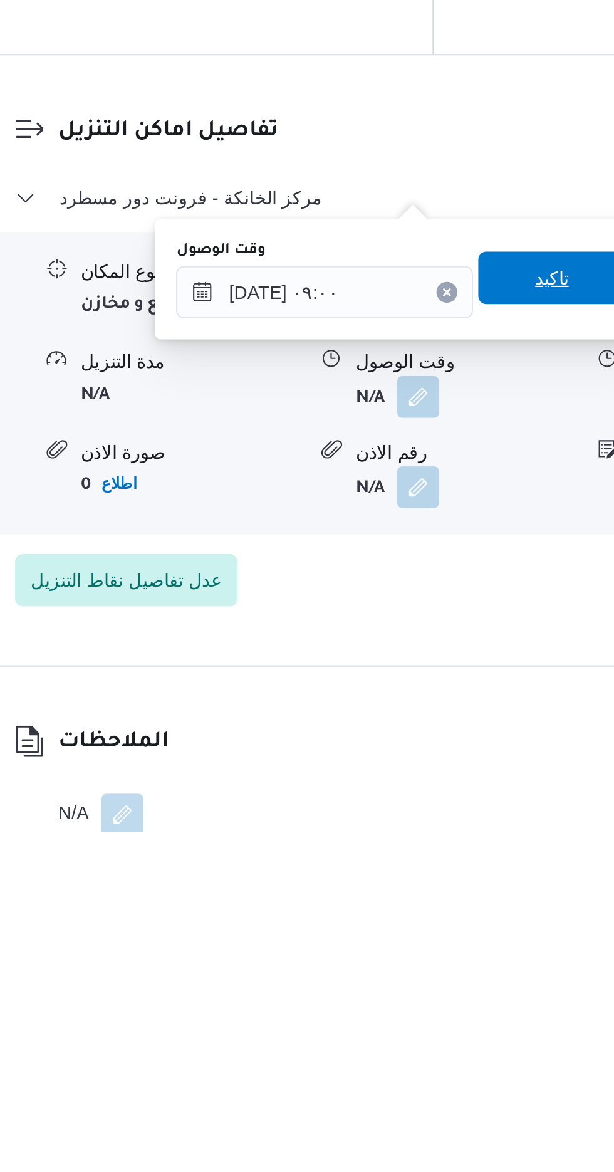
click at [455, 910] on span "تاكيد" at bounding box center [448, 906] width 16 height 15
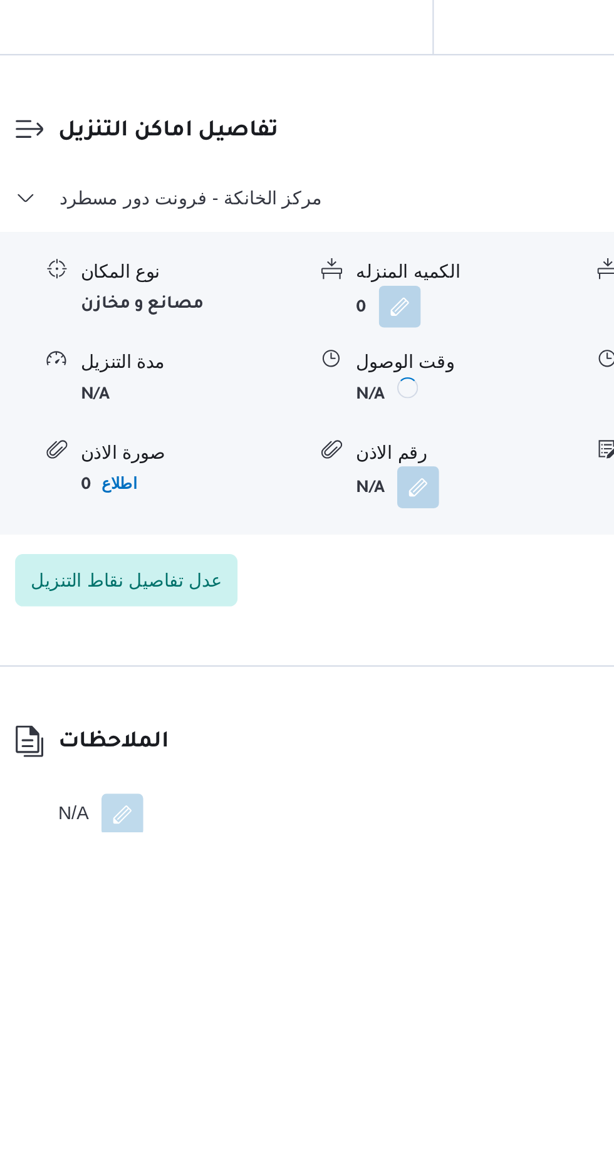
scroll to position [901, 0]
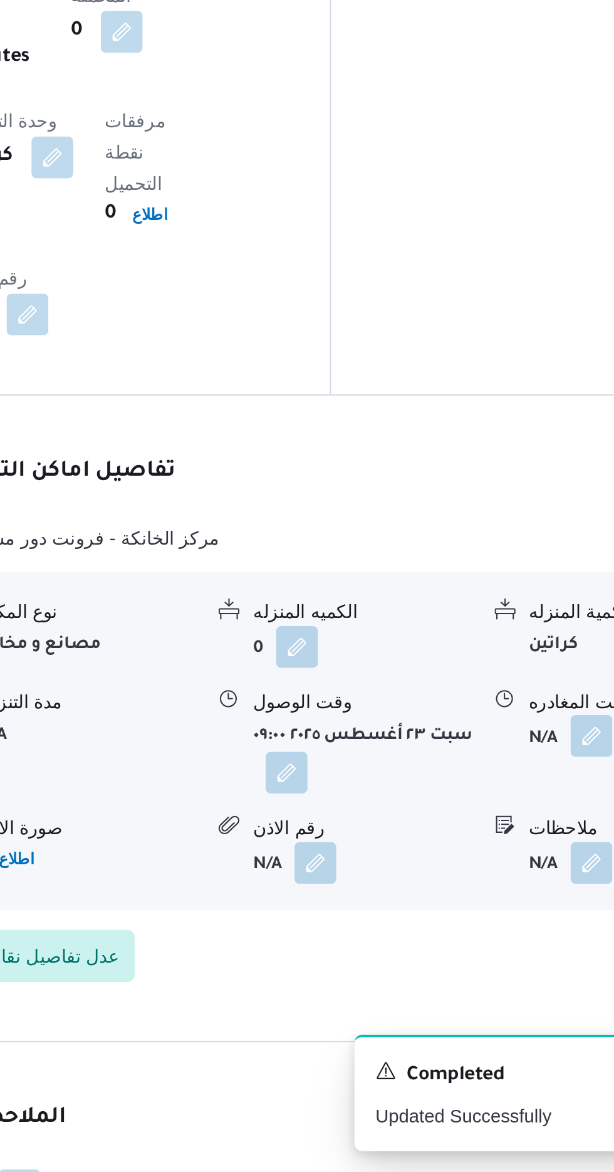
click at [516, 953] on button "button" at bounding box center [517, 963] width 20 height 20
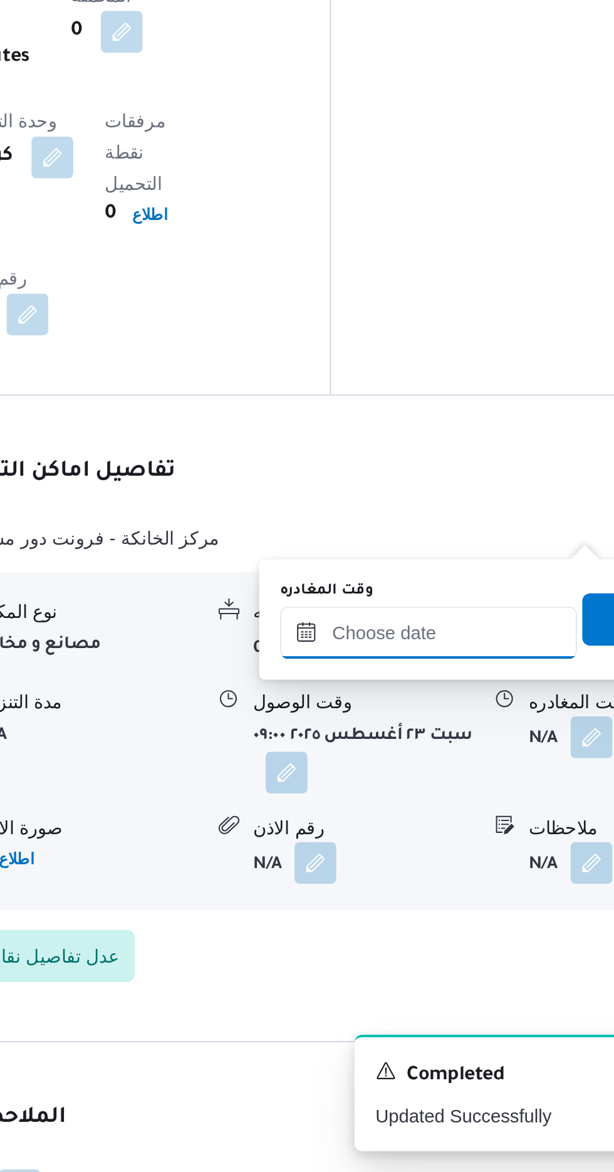
click at [452, 915] on input "وقت المغادره" at bounding box center [439, 913] width 142 height 25
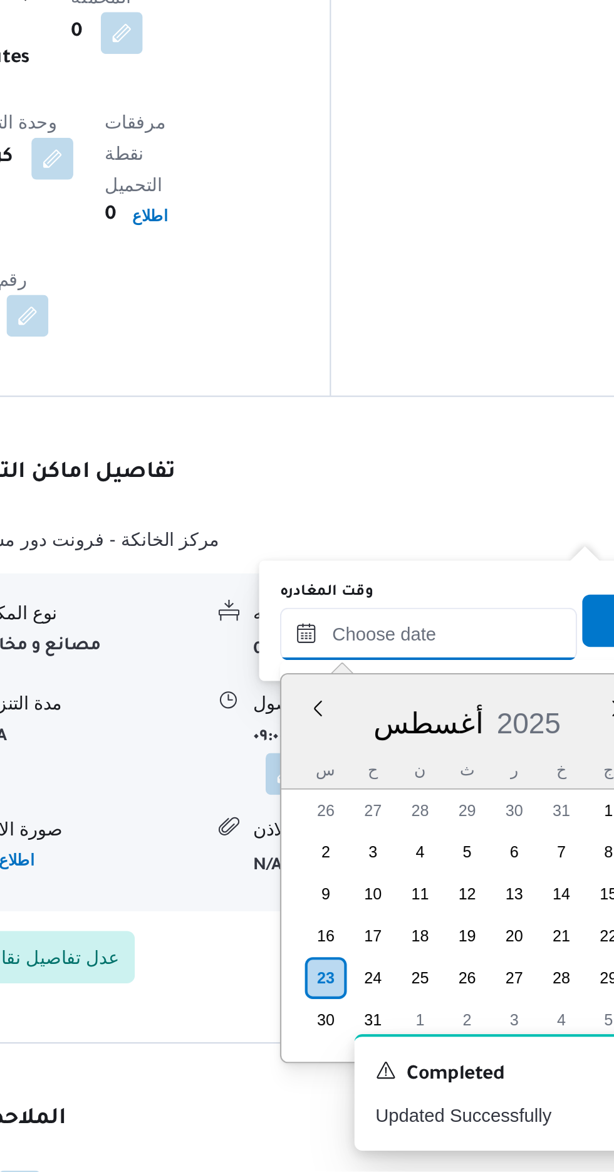
scroll to position [0, 0]
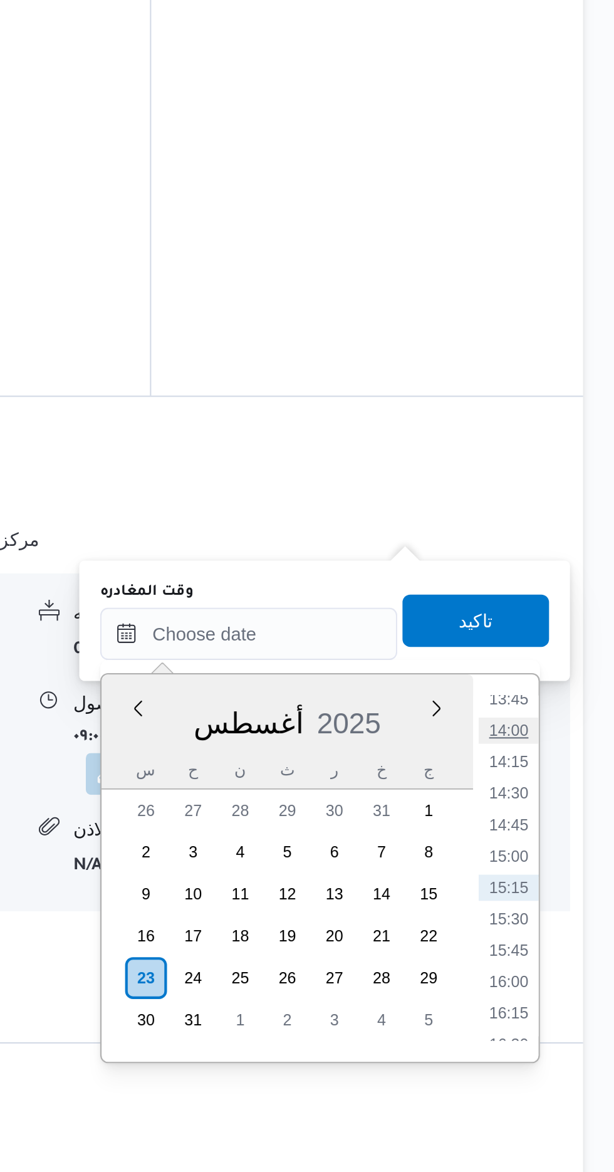
click at [564, 959] on li "14:00" at bounding box center [563, 960] width 29 height 13
type input "[DATE] ١٤:٠٠"
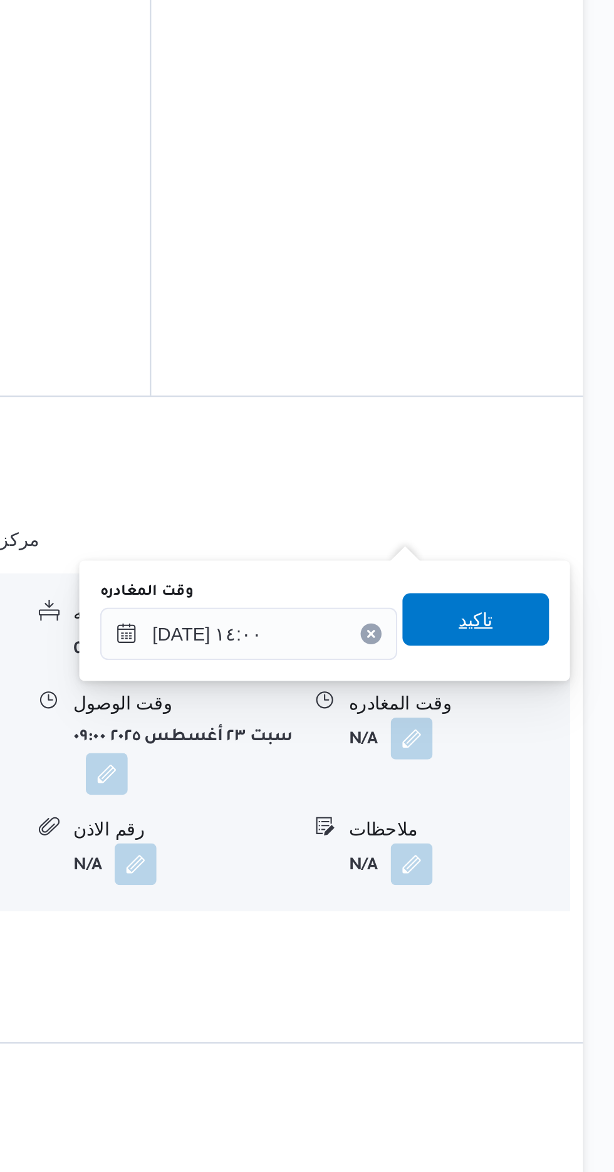
click at [556, 912] on span "تاكيد" at bounding box center [547, 907] width 16 height 15
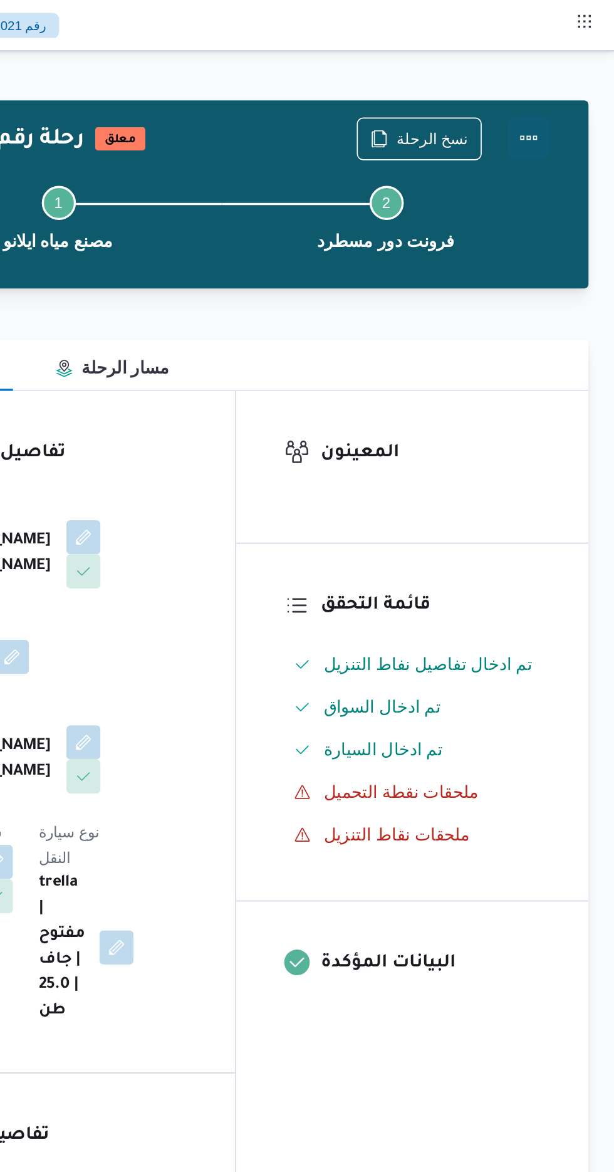
click at [569, 83] on button "Actions" at bounding box center [563, 80] width 25 height 25
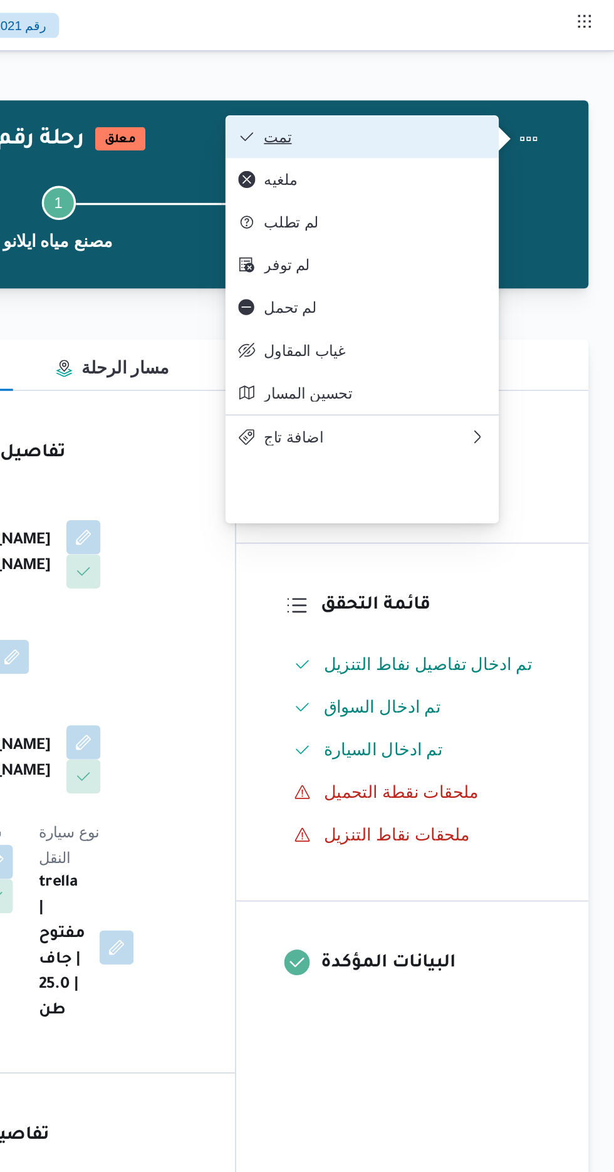
click at [522, 78] on span "تمت" at bounding box center [473, 80] width 130 height 10
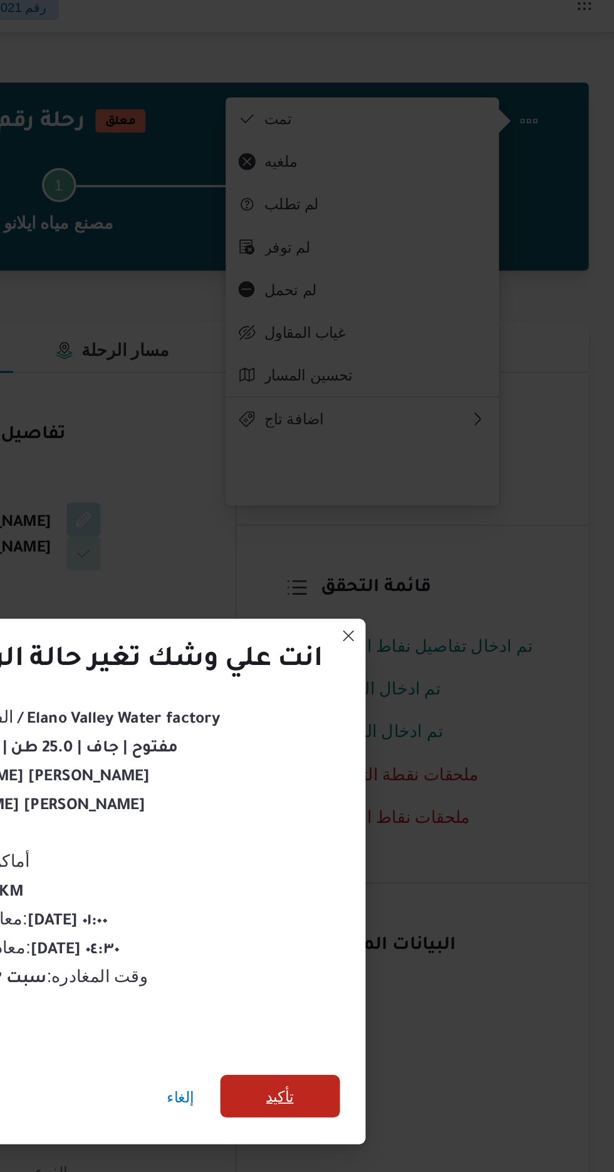
click at [410, 644] on span "تأكيد" at bounding box center [418, 653] width 70 height 25
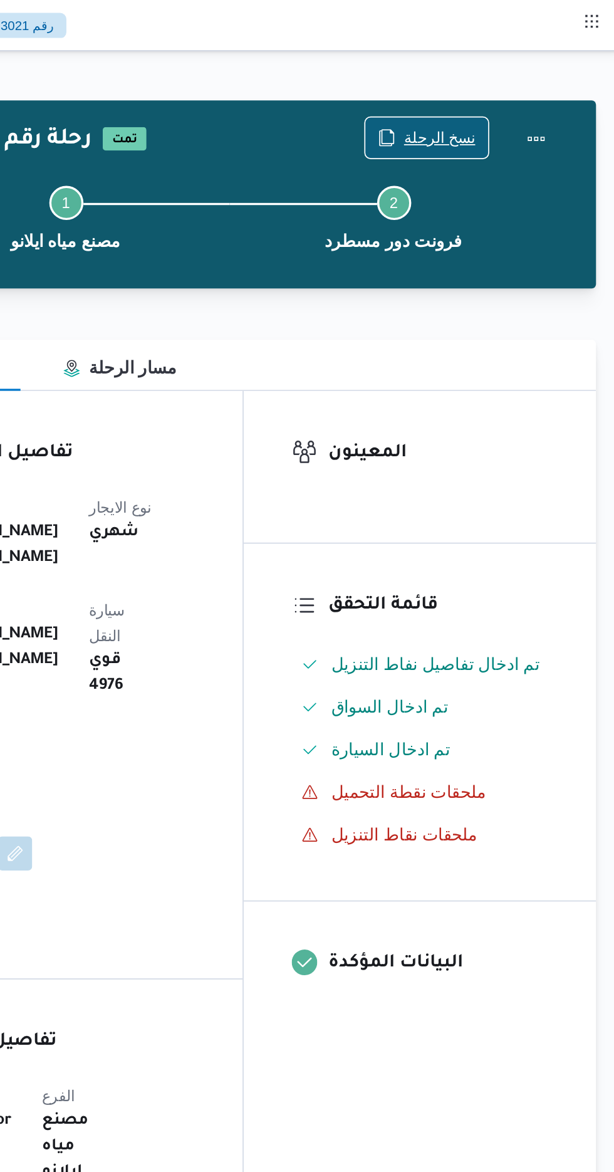
click at [505, 72] on span "نسخ الرحلة" at bounding box center [500, 81] width 72 height 24
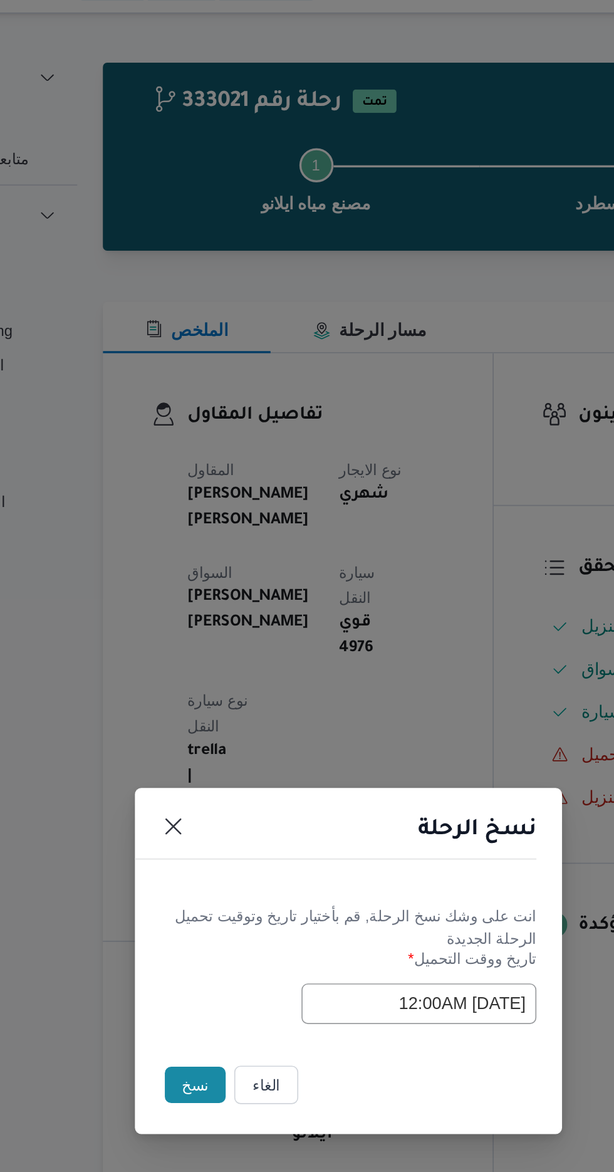
click at [202, 662] on button "نسخ" at bounding box center [217, 658] width 36 height 21
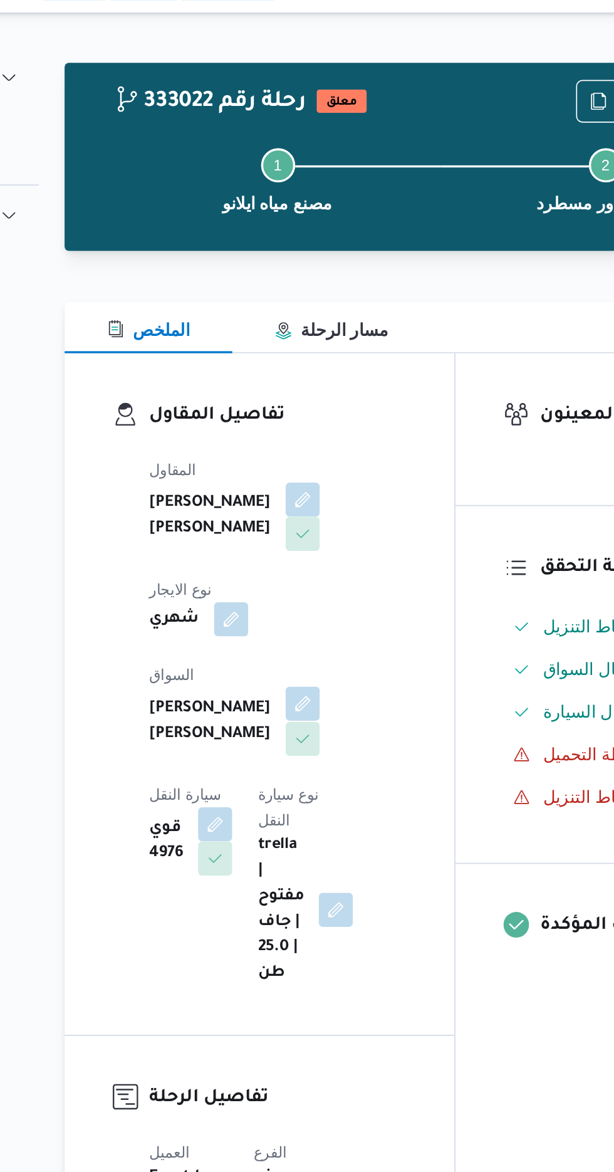
click at [293, 429] on button "button" at bounding box center [303, 435] width 20 height 20
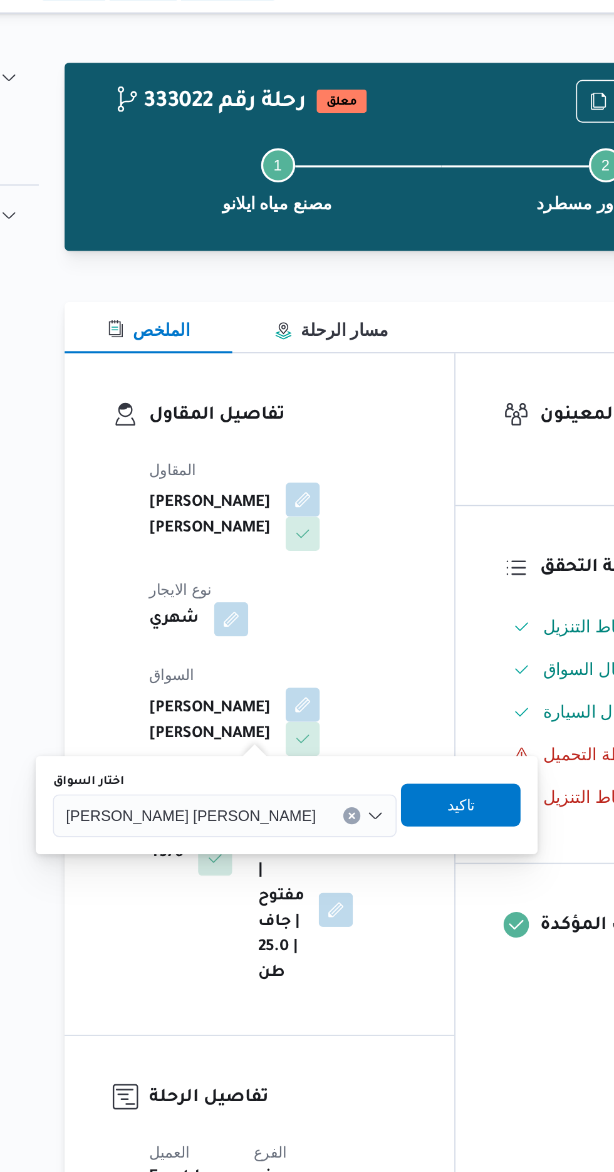
click at [249, 507] on div "[PERSON_NAME] [PERSON_NAME]" at bounding box center [257, 500] width 202 height 25
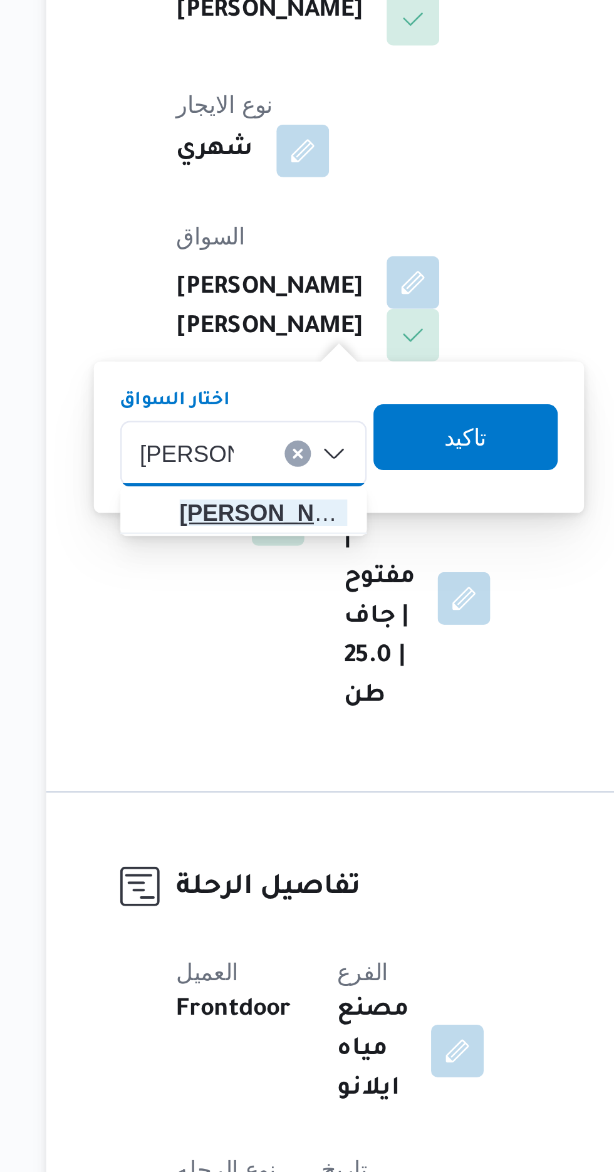
type input "[PERSON_NAME]"
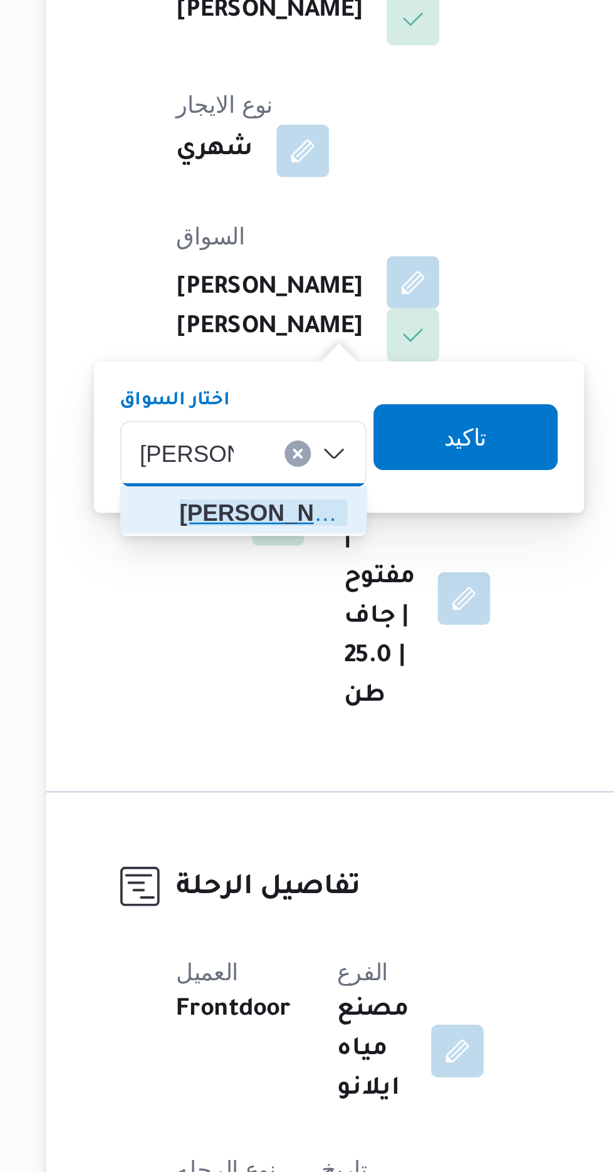
click at [254, 522] on span "[PERSON_NAME] لى [PERSON_NAME]" at bounding box center [246, 523] width 64 height 15
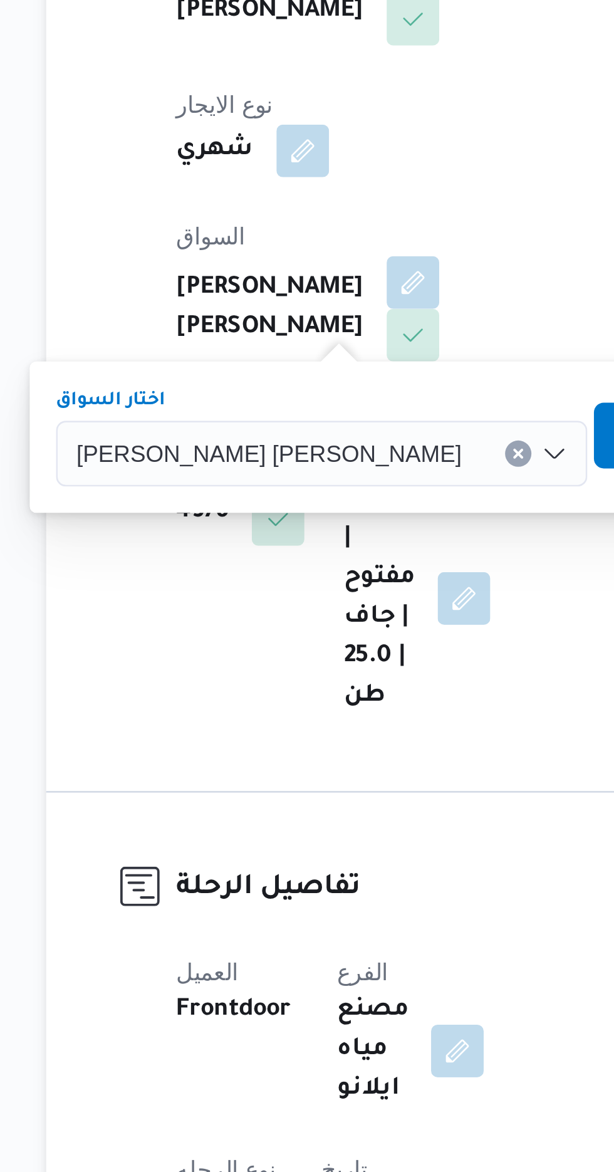
click at [398, 498] on span "تاكيد" at bounding box center [406, 493] width 16 height 15
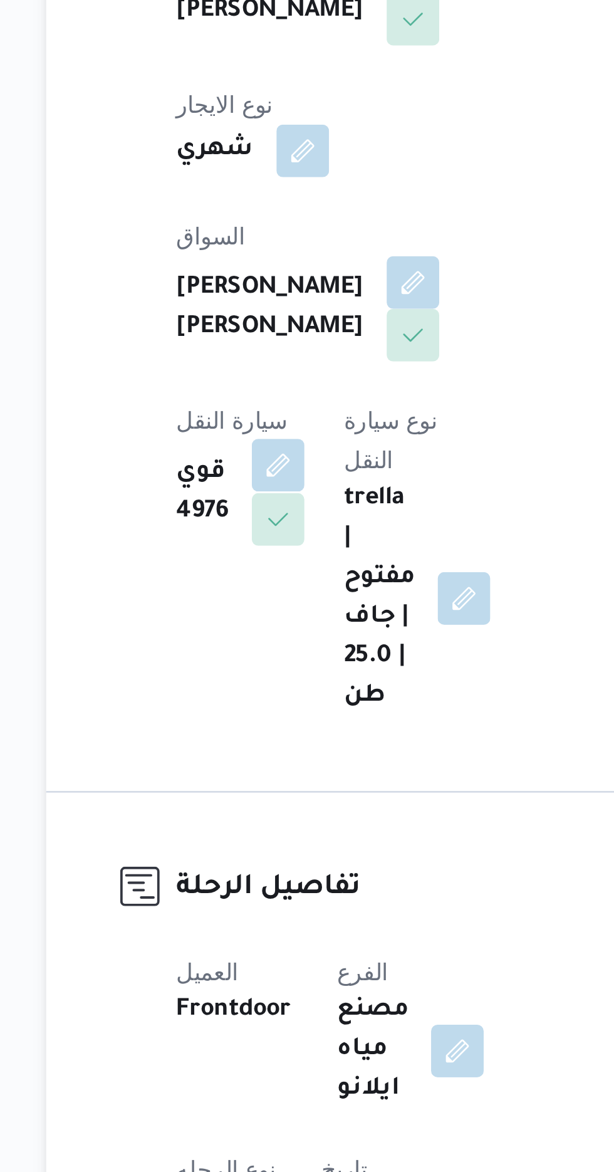
click at [261, 495] on button "button" at bounding box center [251, 505] width 20 height 20
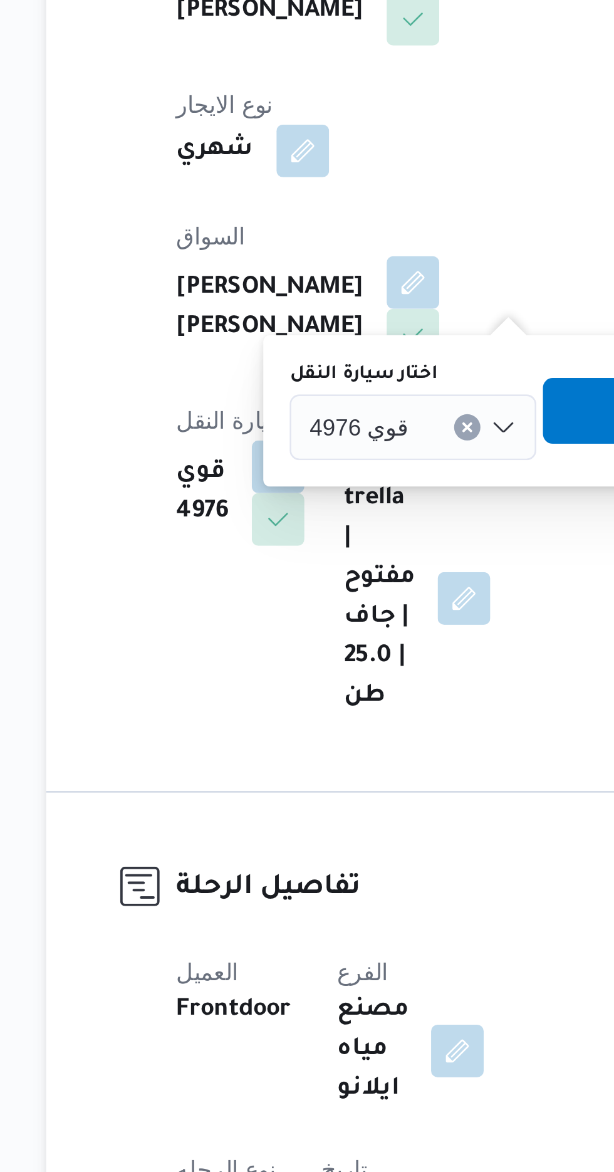
click at [294, 491] on div "قوي 4976" at bounding box center [303, 490] width 94 height 25
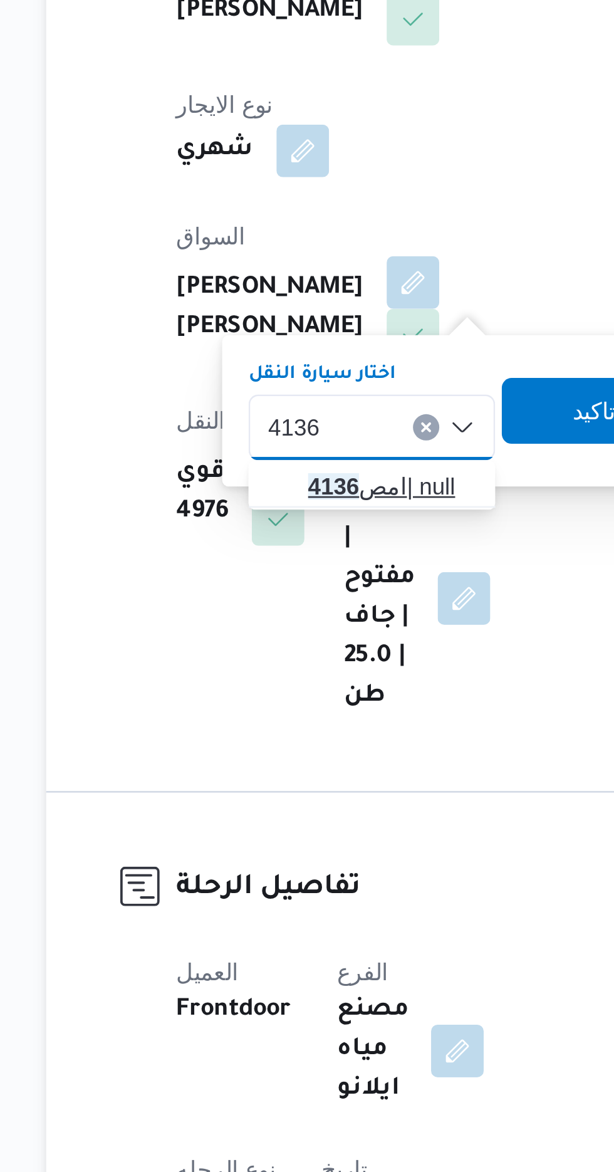
type input "4136"
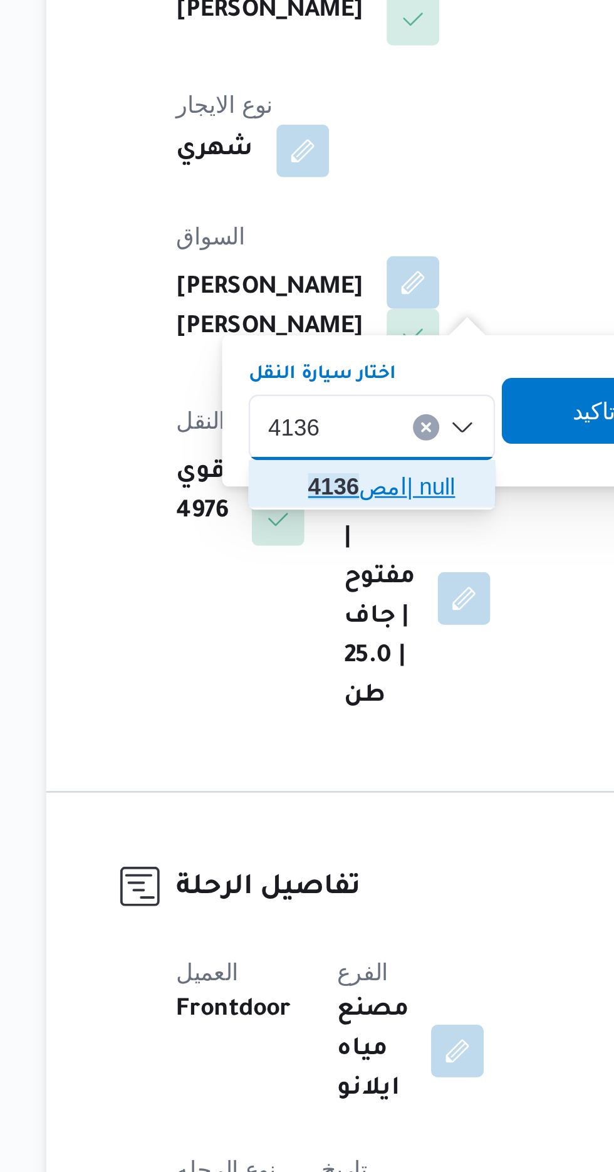
click at [296, 512] on span "امص 4136 | null" at bounding box center [295, 513] width 64 height 15
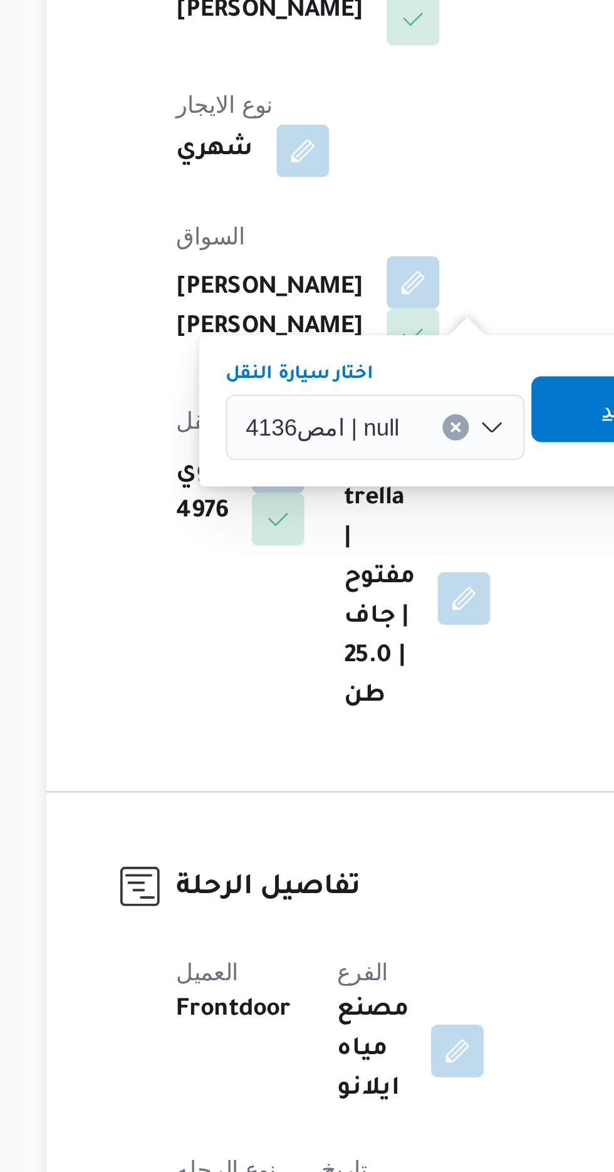
click at [362, 482] on span "تاكيد" at bounding box center [383, 483] width 70 height 25
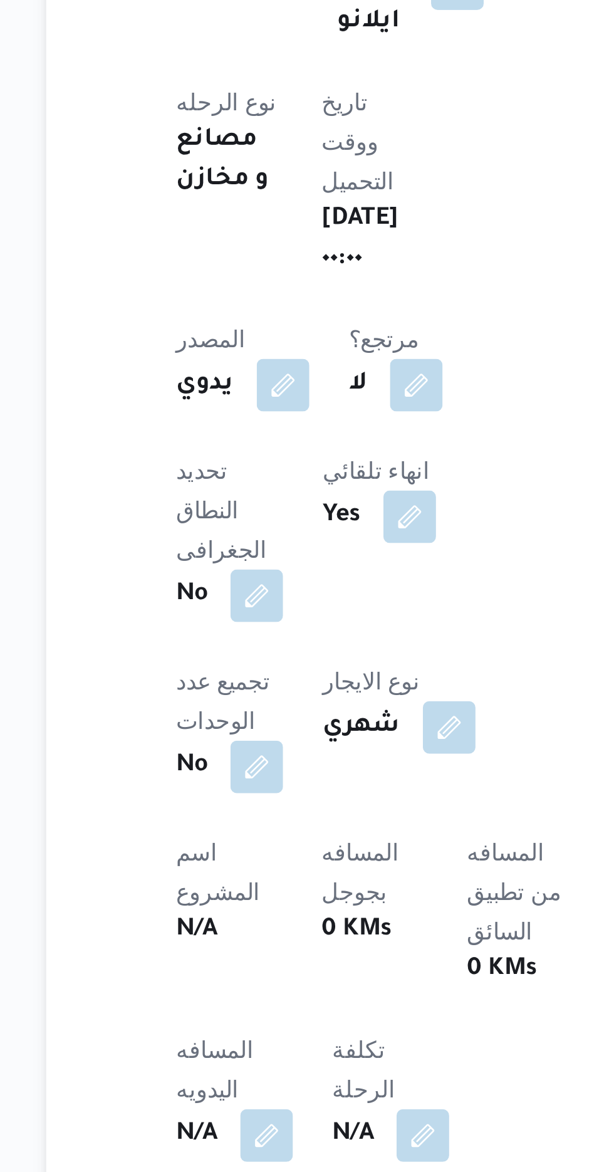
scroll to position [10, 0]
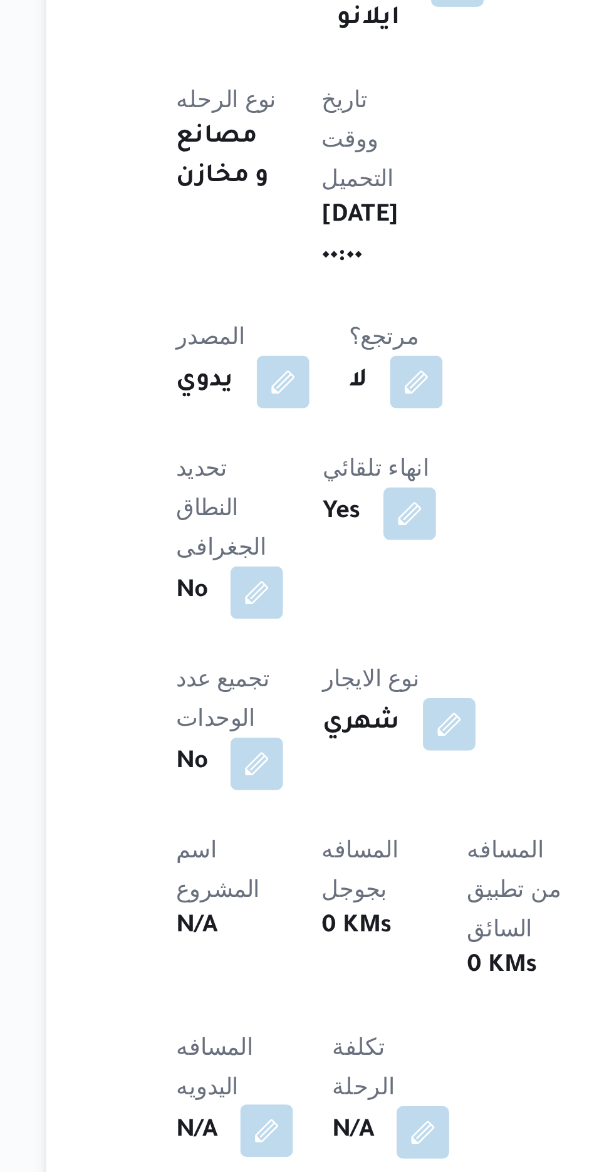
click at [247, 1146] on button "button" at bounding box center [247, 1156] width 20 height 20
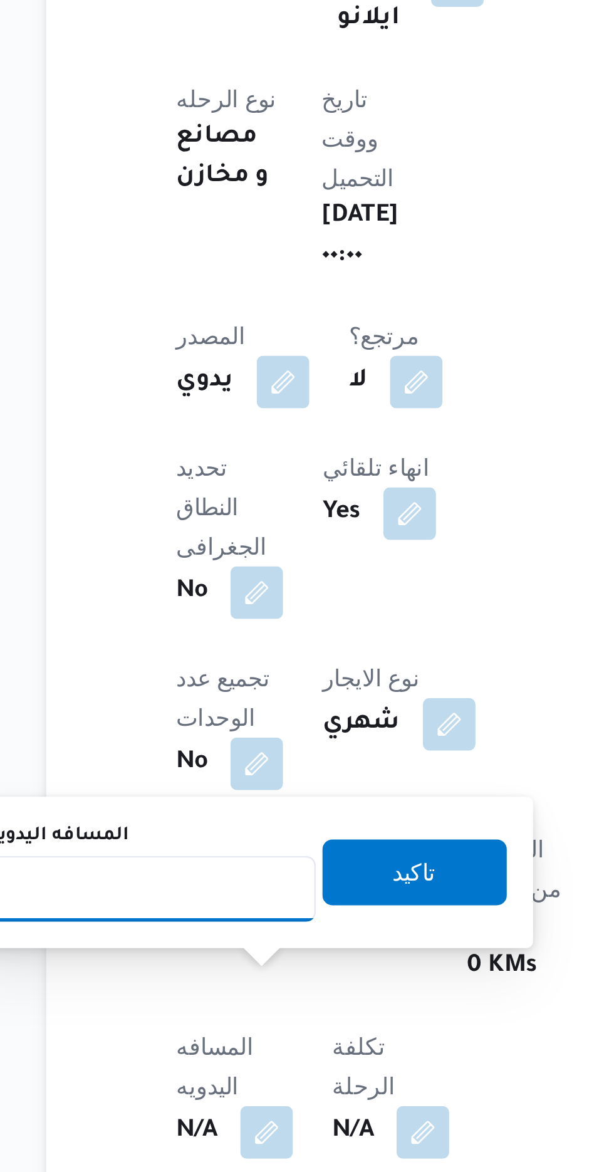
click at [209, 1061] on input "المسافه اليدويه" at bounding box center [203, 1063] width 125 height 25
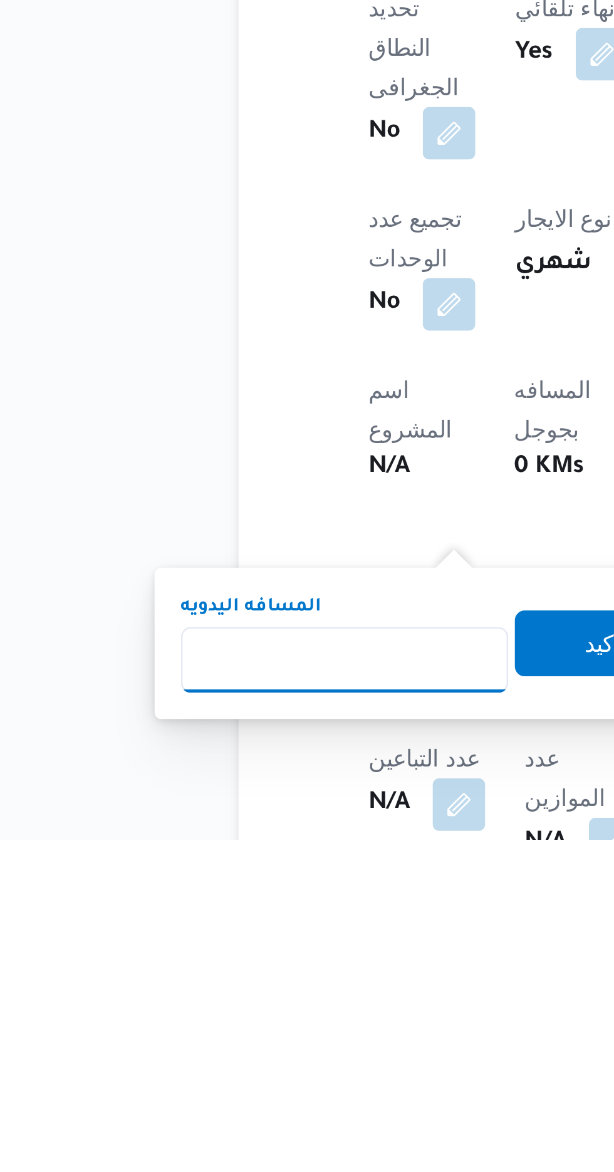
scroll to position [61, 0]
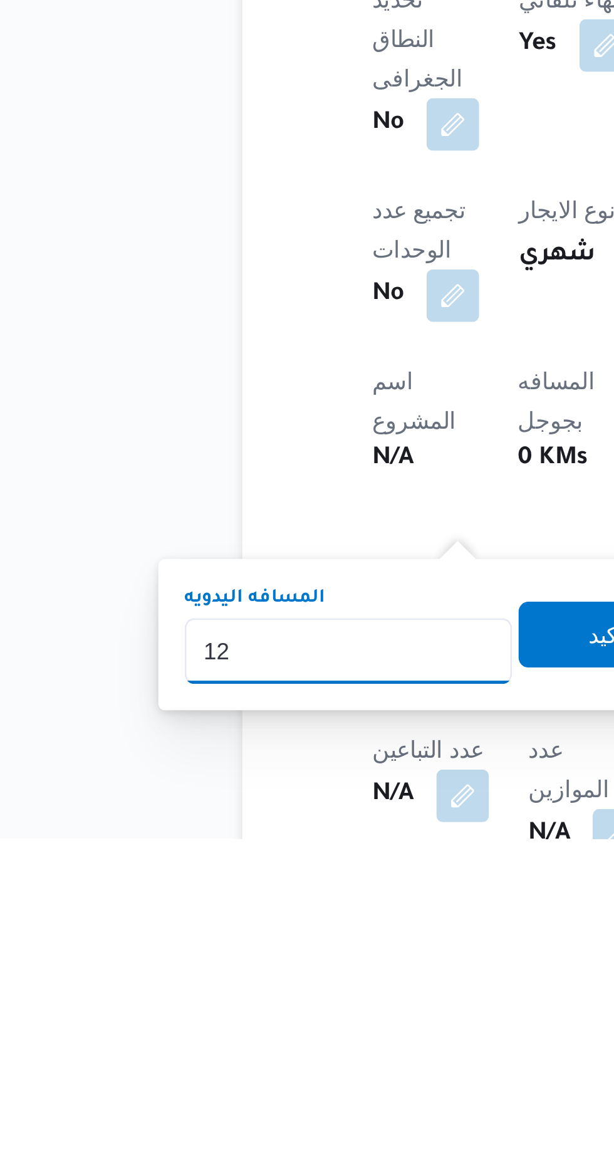
type input "120"
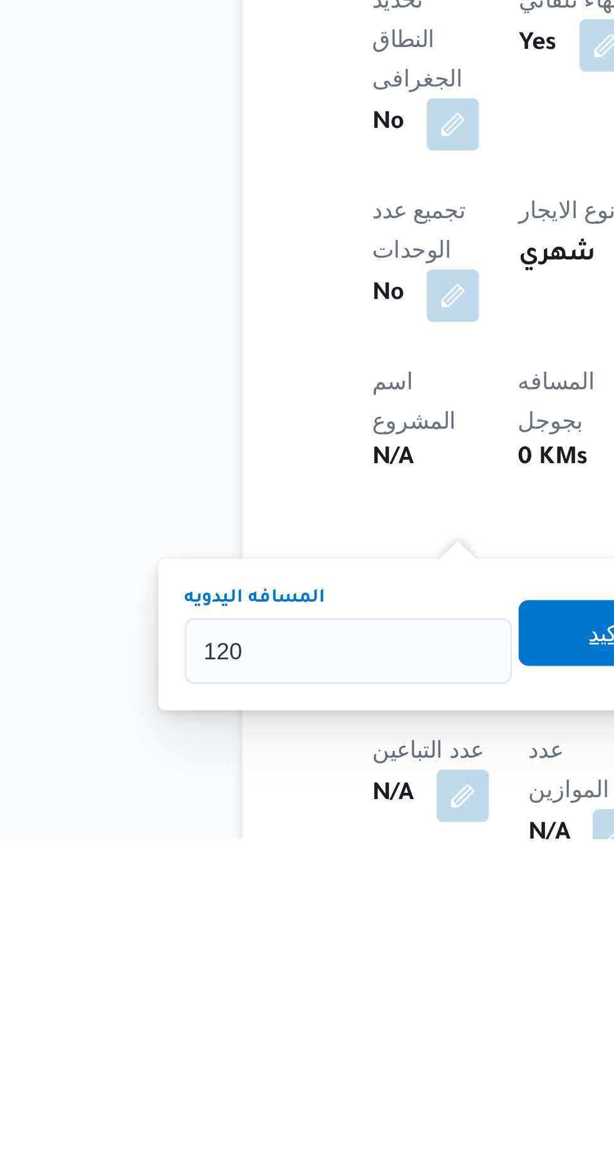
click at [289, 1096] on span "تاكيد" at bounding box center [303, 1093] width 70 height 25
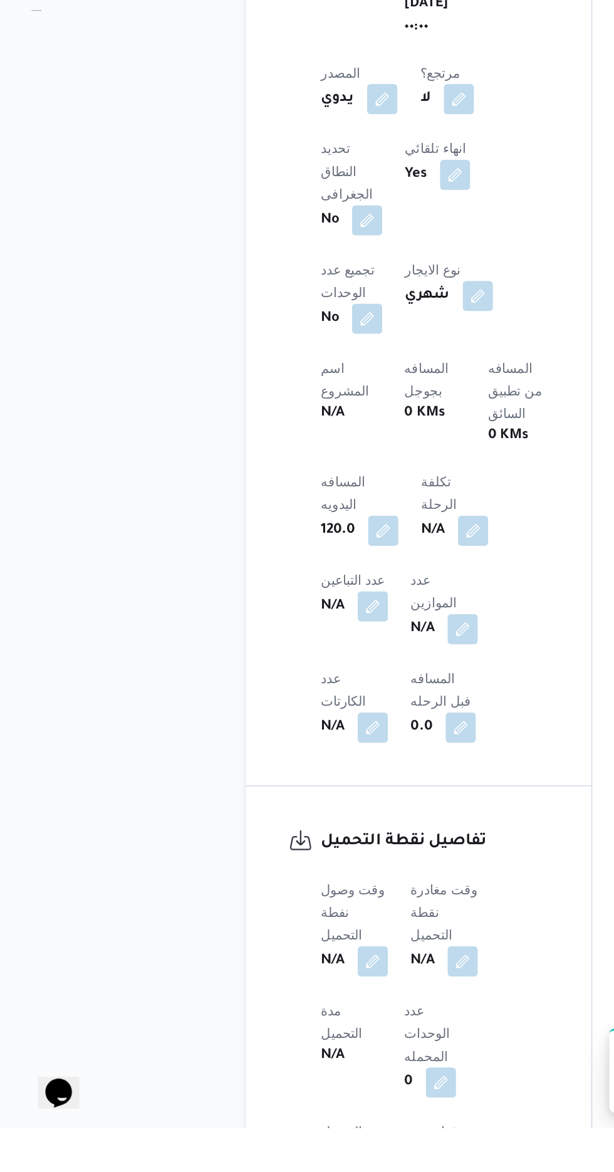
scroll to position [390, 0]
click at [255, 1051] on button "button" at bounding box center [247, 1061] width 20 height 20
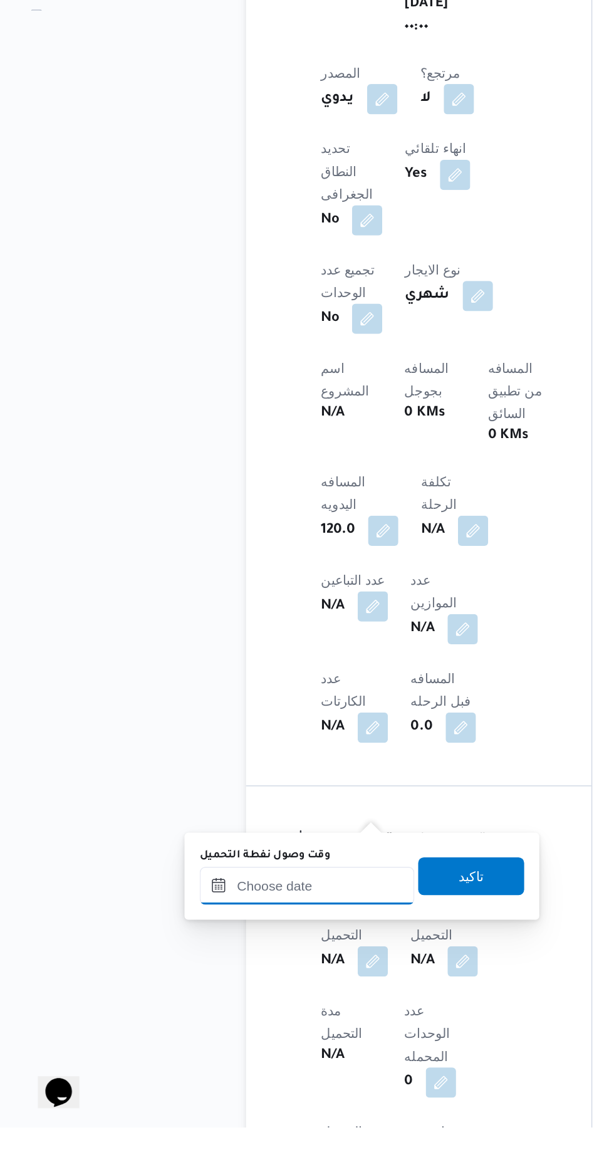
click at [236, 1009] on input "وقت وصول نفطة التحميل" at bounding box center [203, 1011] width 142 height 25
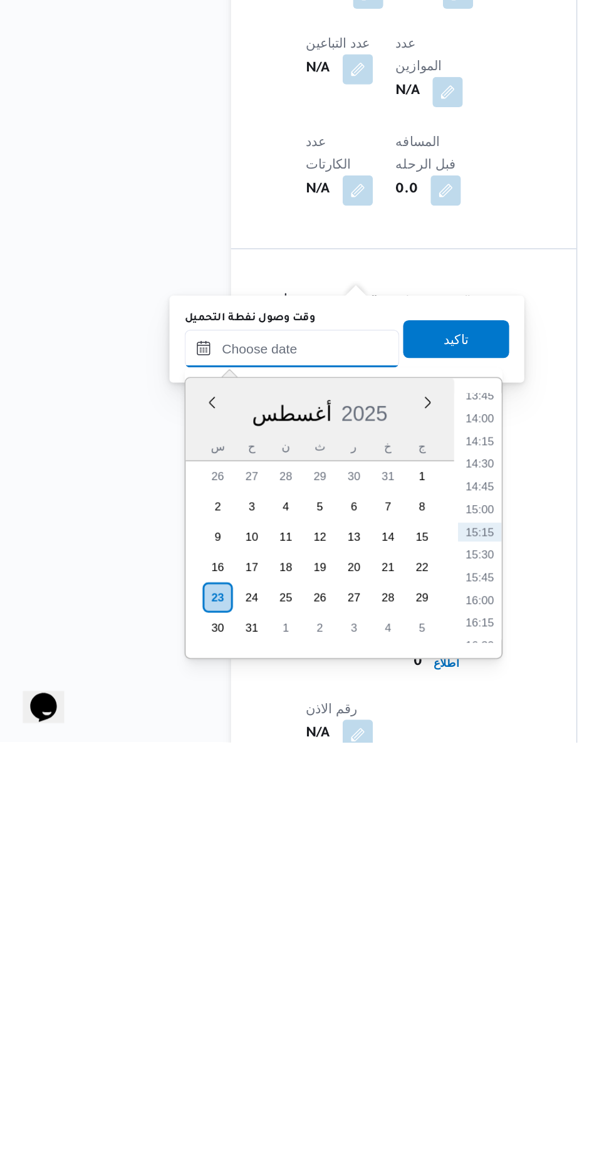
scroll to position [491, 0]
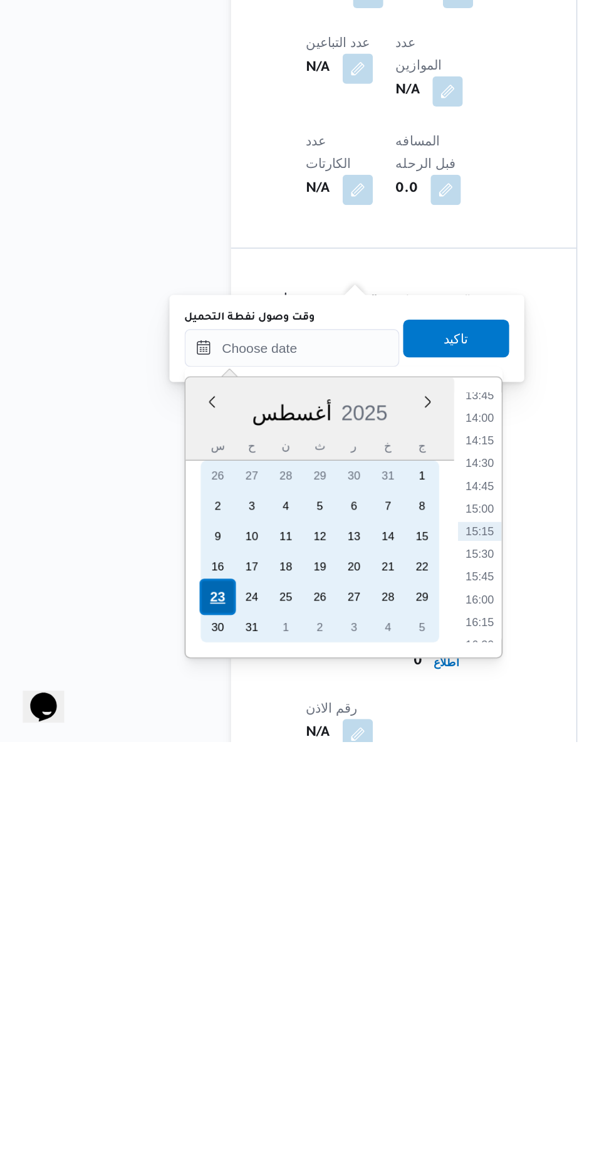
click at [152, 1073] on div "23" at bounding box center [154, 1076] width 24 height 24
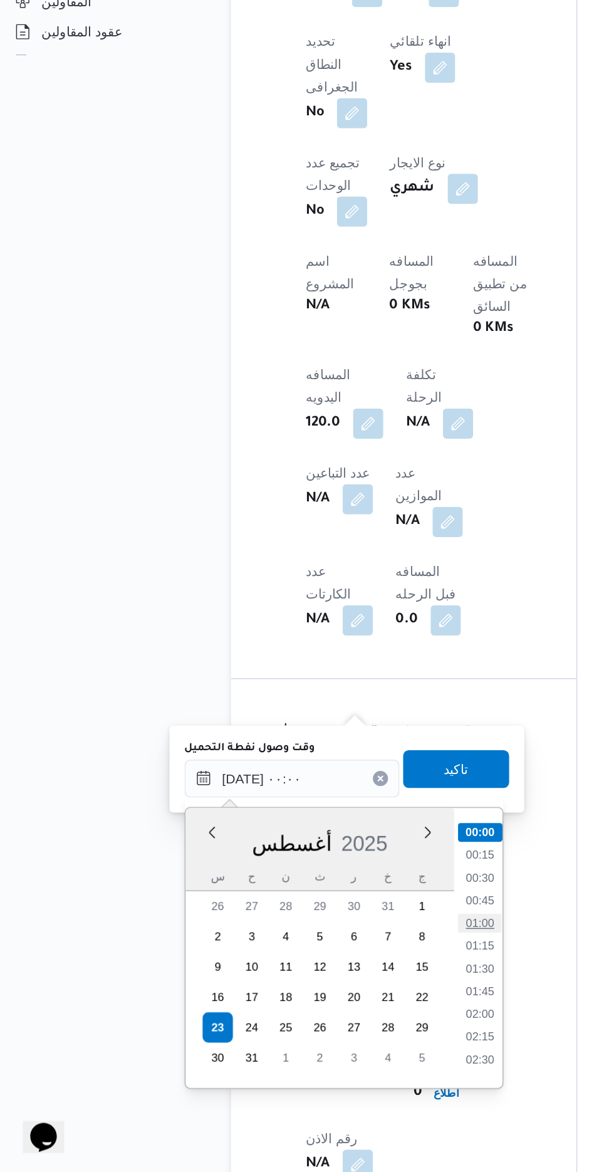
click at [331, 1009] on li "01:00" at bounding box center [327, 1007] width 29 height 13
type input "[DATE] ٠١:٠٠"
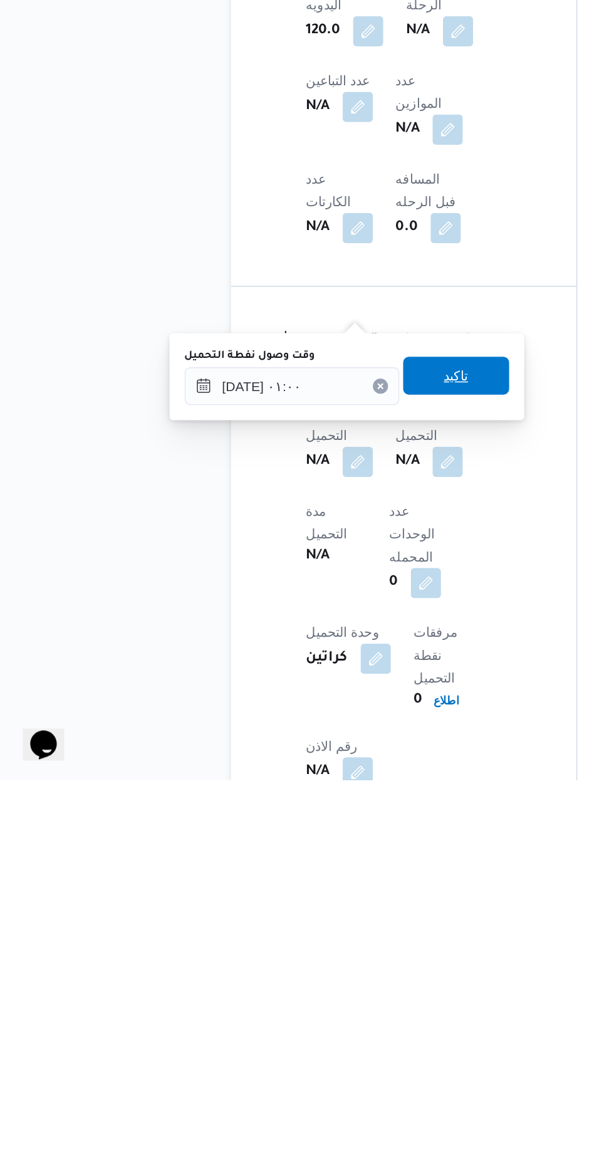
click at [335, 912] on span "تاكيد" at bounding box center [312, 904] width 70 height 25
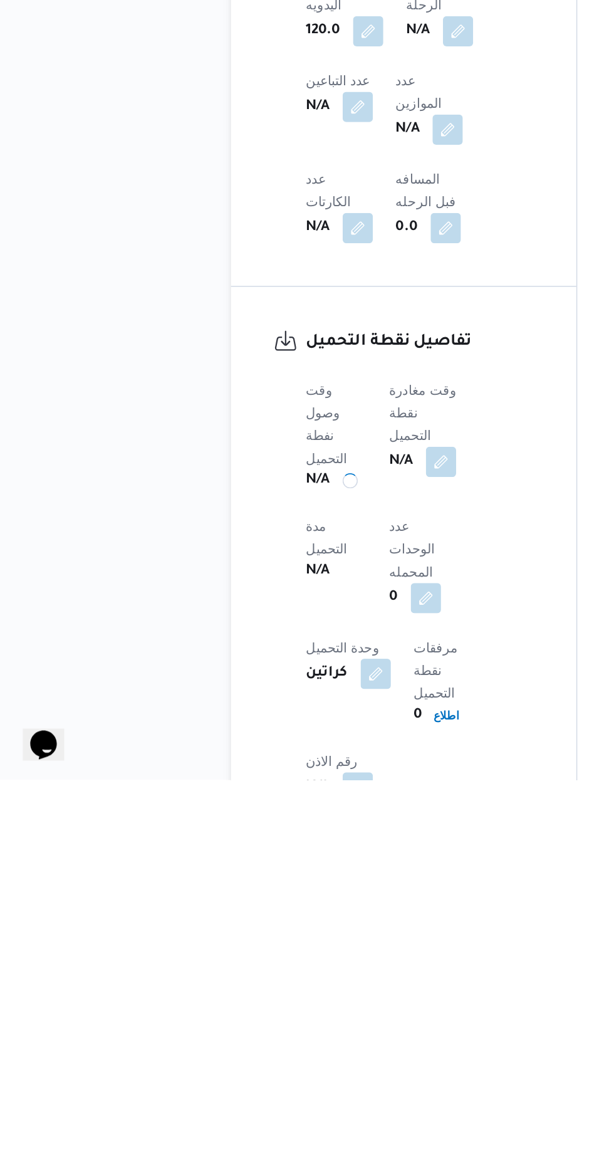
scroll to position [491, 0]
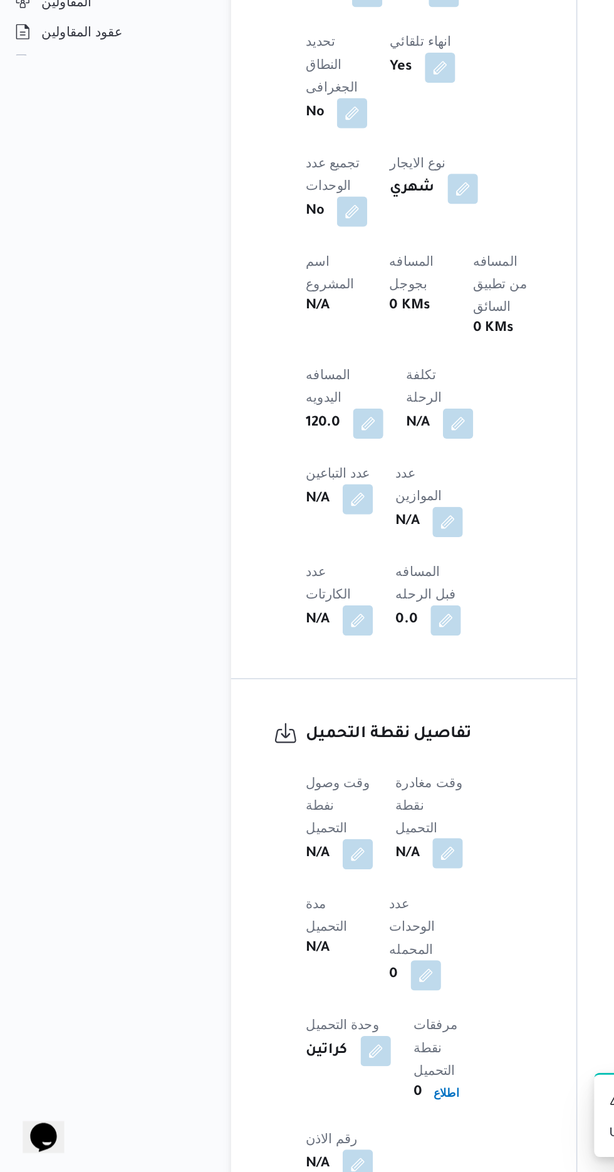
click at [312, 950] on button "button" at bounding box center [306, 960] width 20 height 20
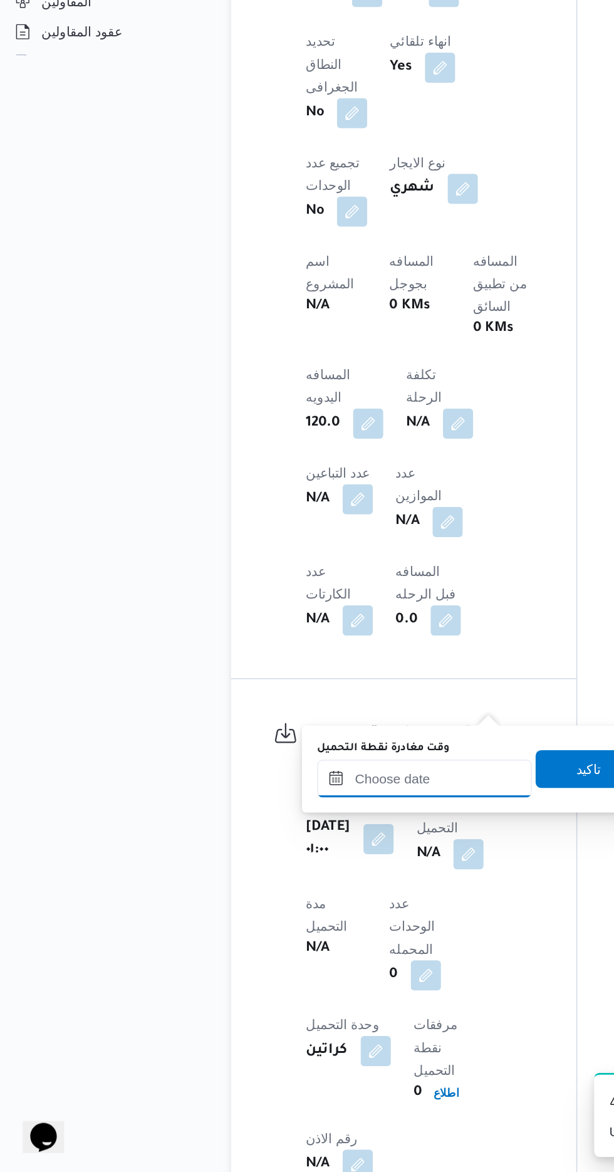
click at [287, 913] on input "وقت مغادرة نقطة التحميل" at bounding box center [291, 910] width 142 height 25
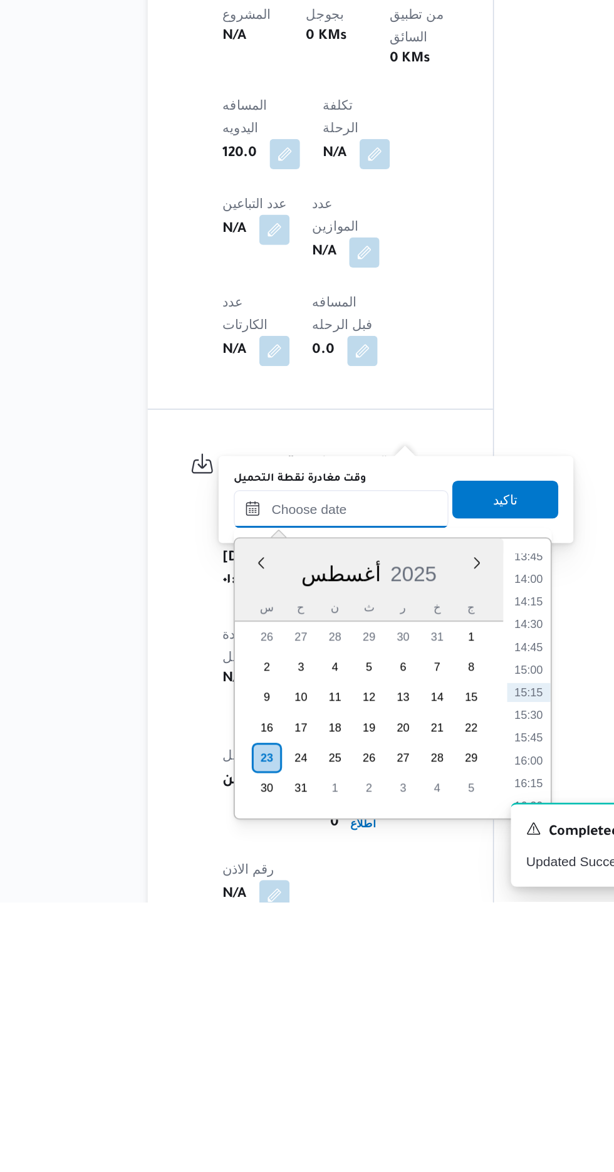
scroll to position [490, 0]
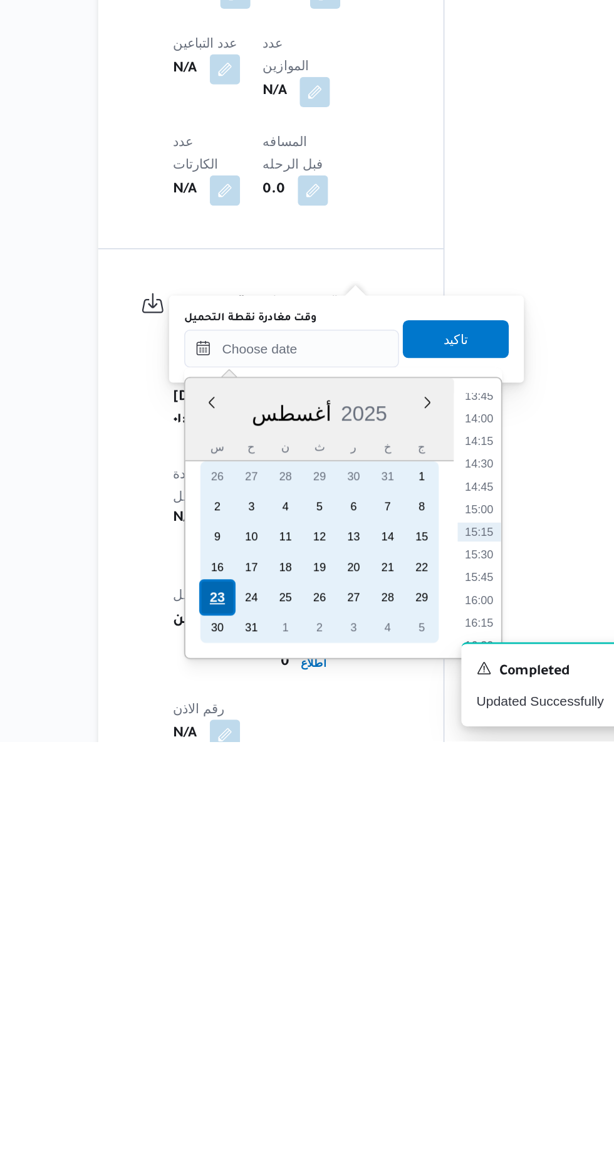
click at [239, 1075] on div "23" at bounding box center [242, 1076] width 24 height 24
type input "[DATE] ٠٠:٠٠"
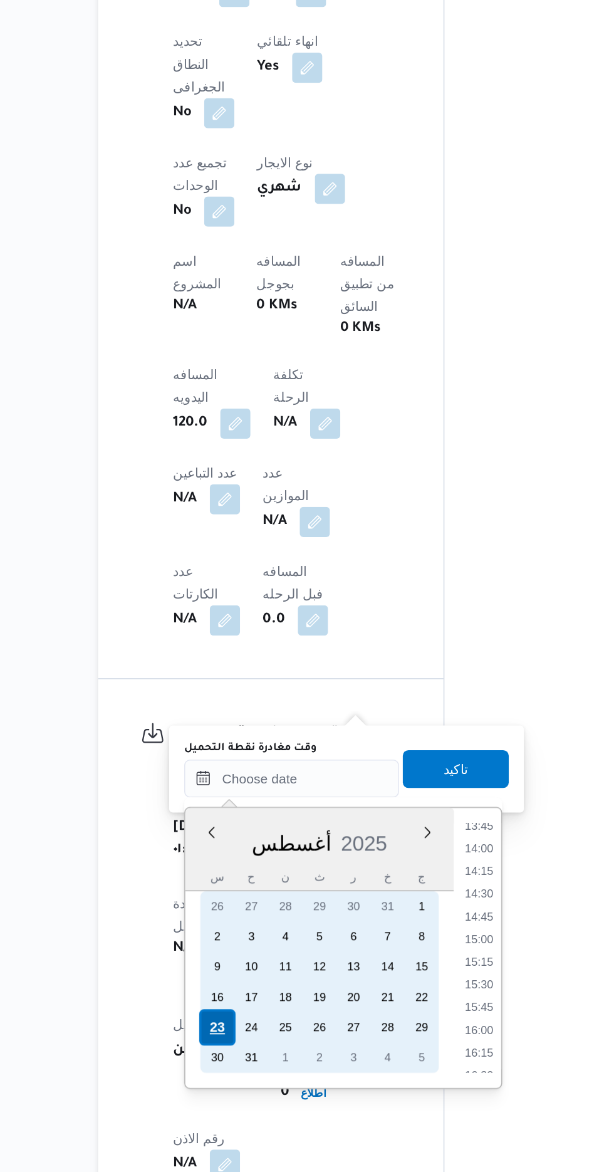
scroll to position [0, 0]
click at [241, 1074] on div "23" at bounding box center [242, 1076] width 24 height 24
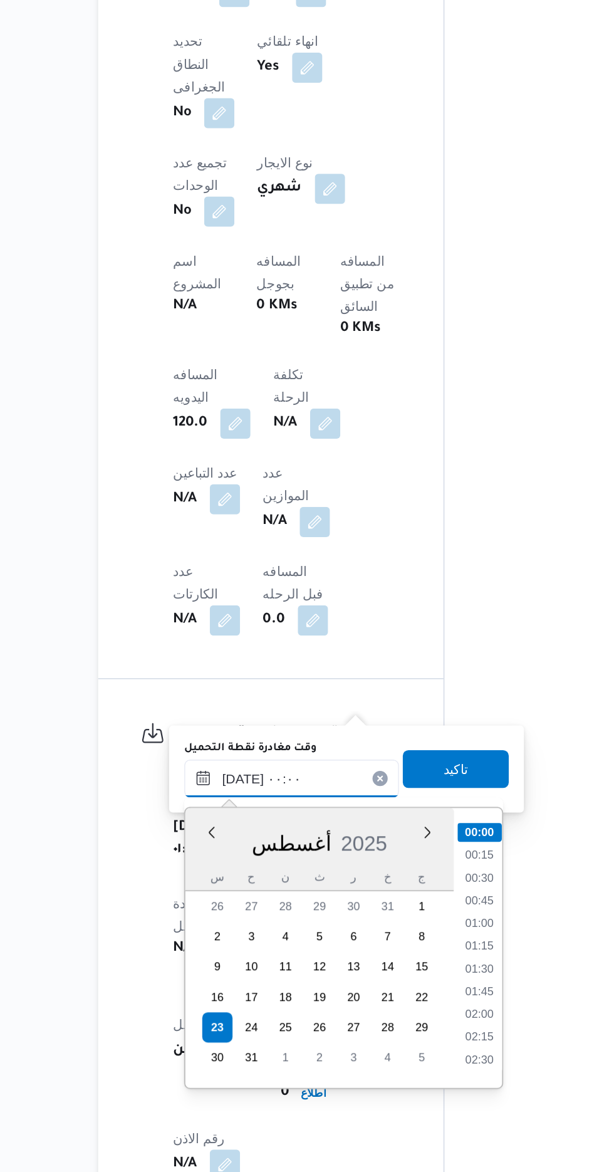
click at [221, 915] on input "[DATE] ٠٠:٠٠" at bounding box center [291, 910] width 142 height 25
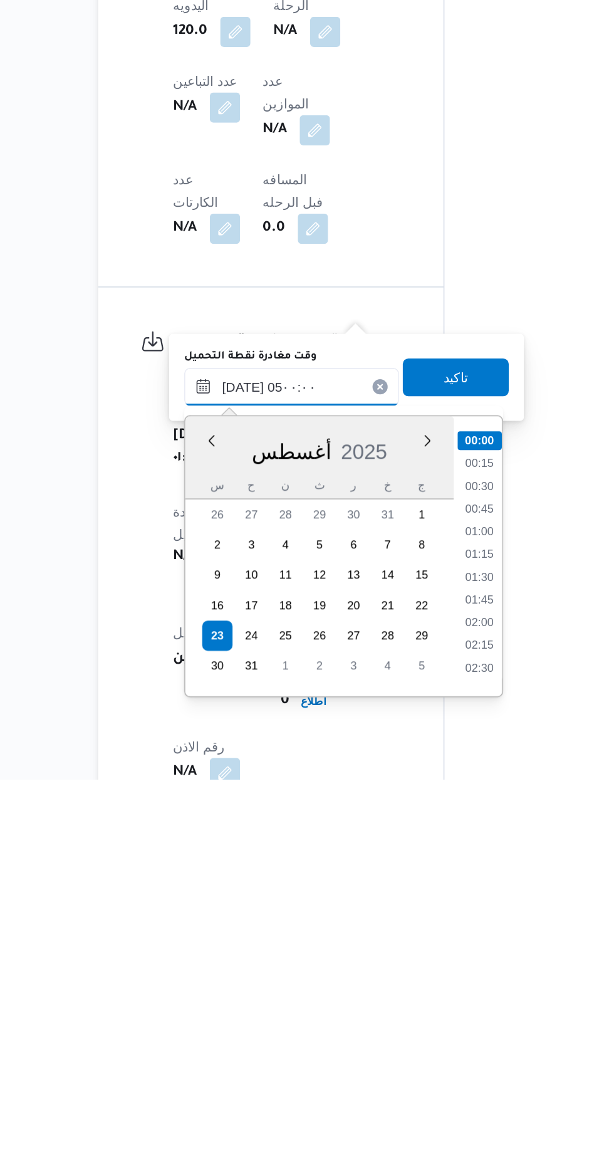
scroll to position [149, 0]
click at [412, 1096] on li "05:00" at bounding box center [415, 1099] width 29 height 13
type input "[DATE] ٠٥:٠٠"
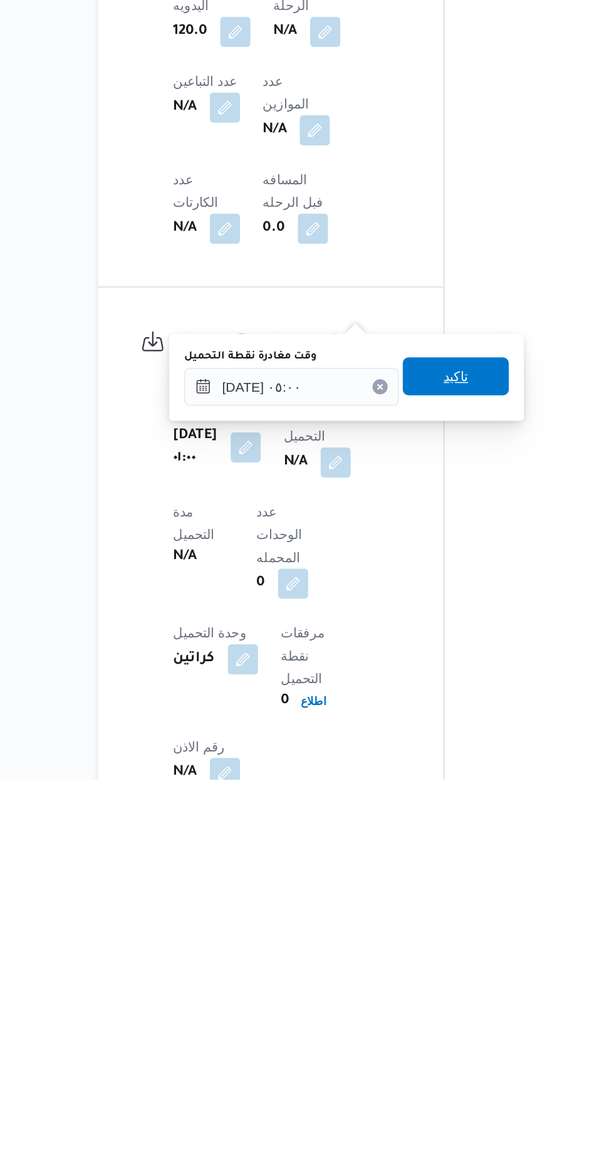
click at [419, 914] on span "تاكيد" at bounding box center [400, 904] width 70 height 25
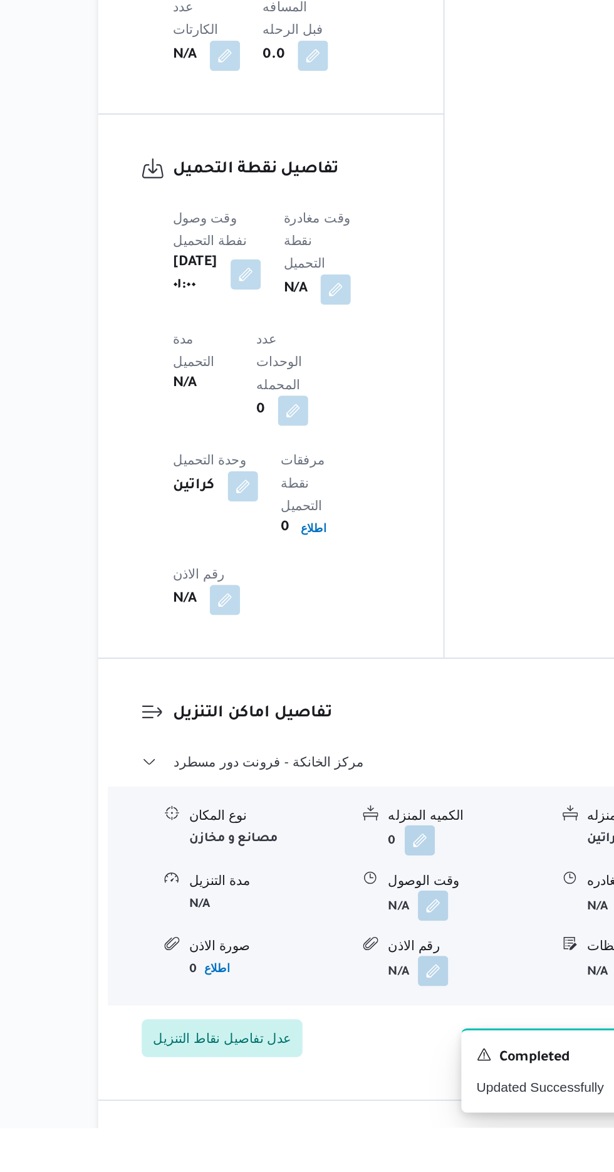
scroll to position [836, 0]
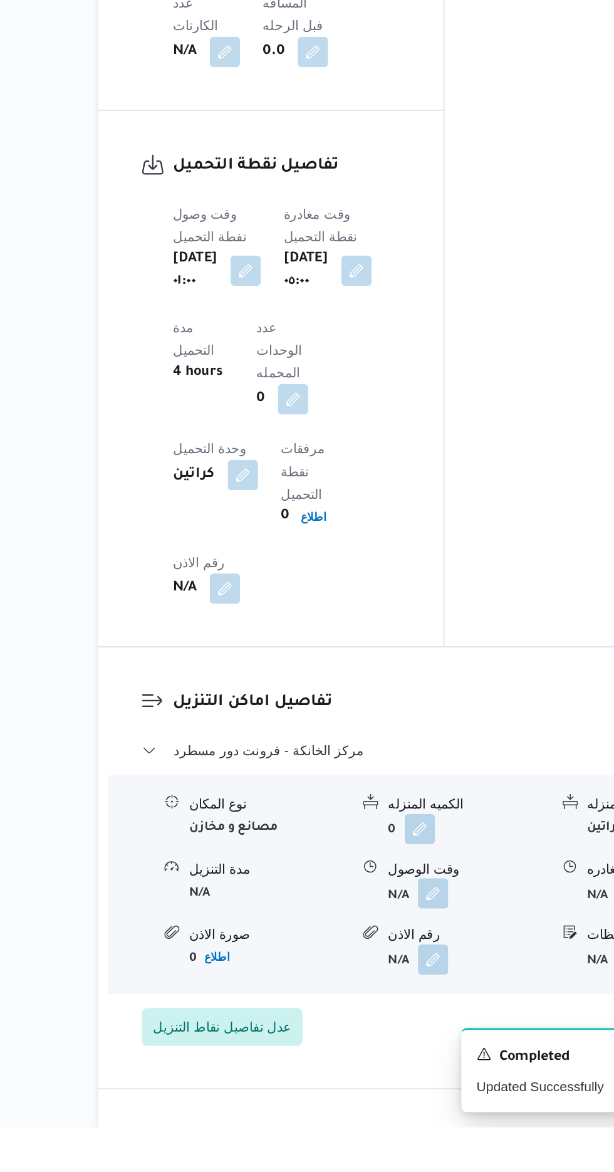
click at [389, 1007] on button "button" at bounding box center [385, 1017] width 20 height 20
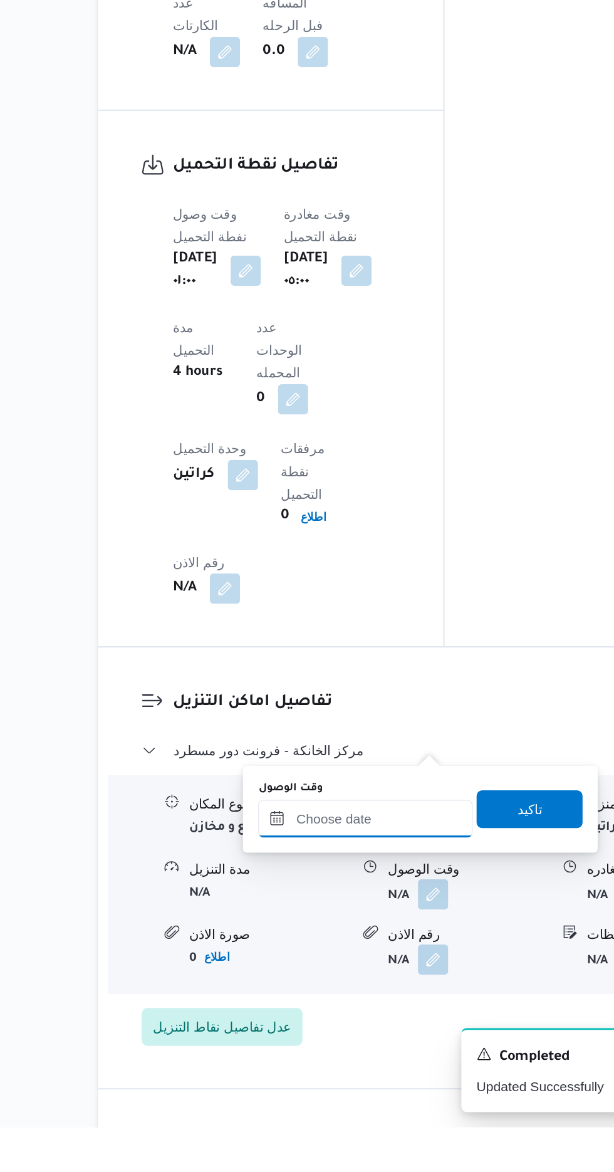
click at [346, 967] on input "وقت الوصول" at bounding box center [340, 967] width 142 height 25
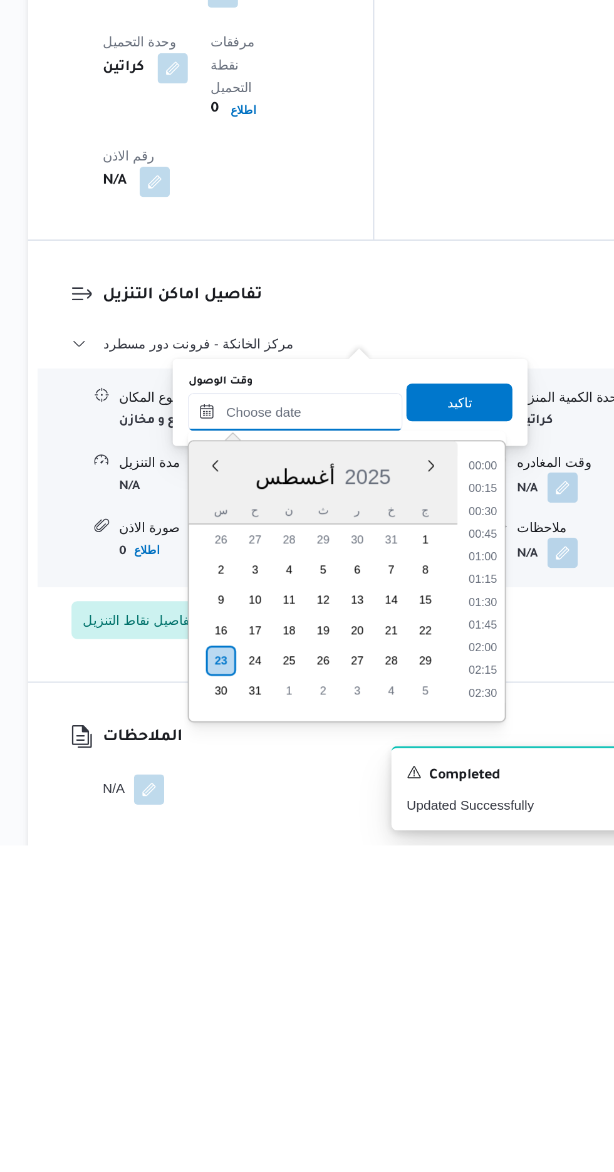
scroll to position [831, 0]
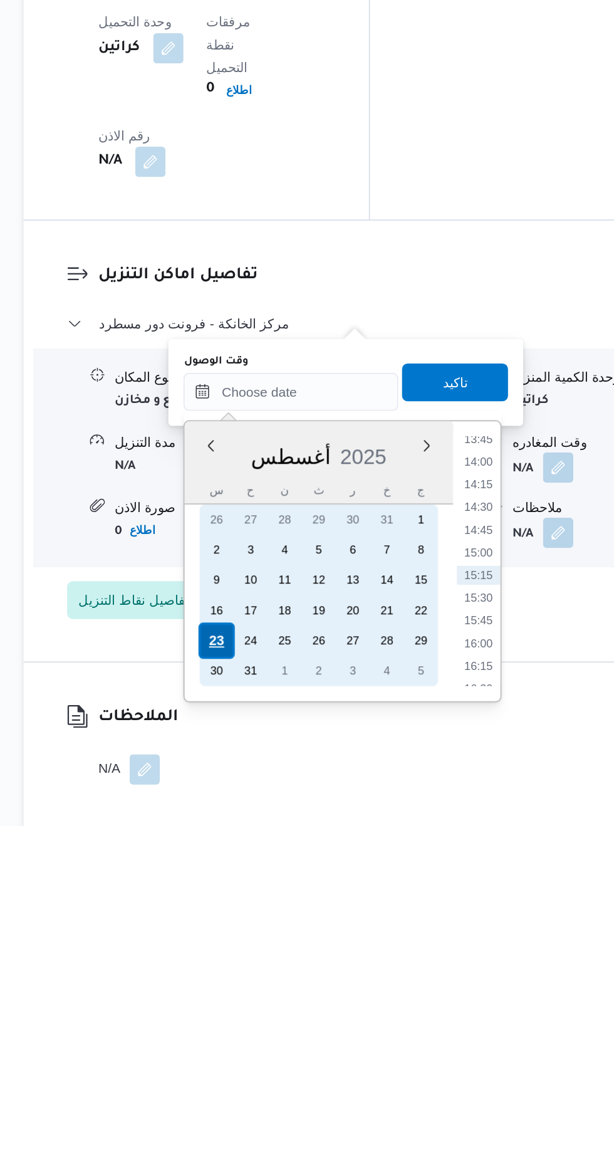
click at [293, 1049] on div "23" at bounding box center [291, 1049] width 24 height 24
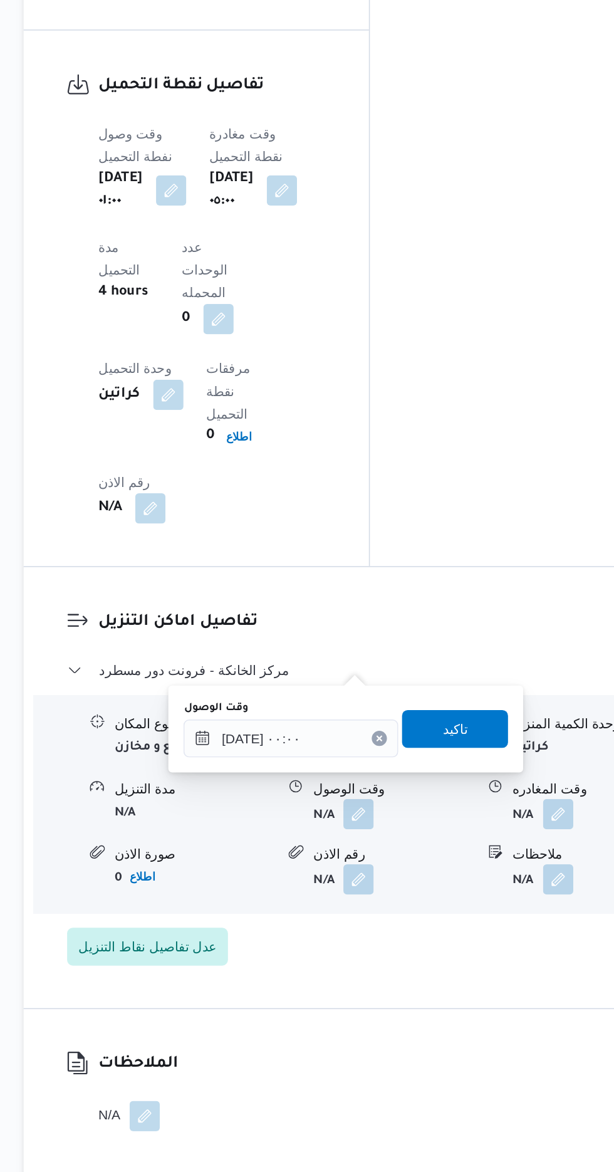
click at [269, 893] on div "وقت الوصول [DATE] ٠٠:٠٠ تاكيد" at bounding box center [376, 878] width 217 height 40
click at [280, 887] on input "[DATE] ٠٠:٠٠" at bounding box center [340, 884] width 142 height 25
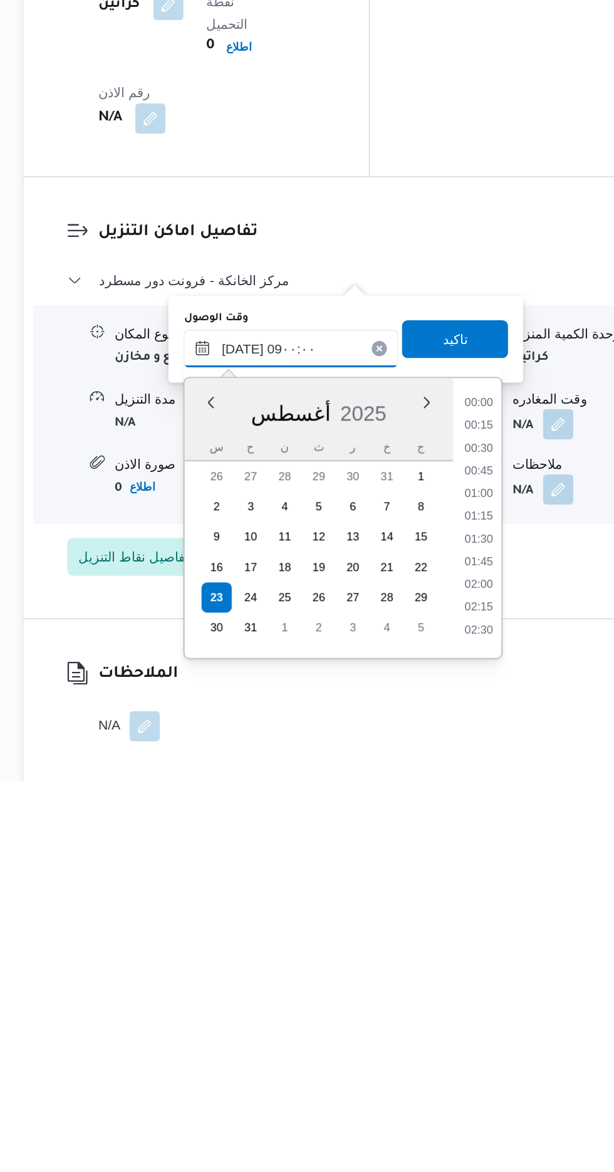
scroll to position [390, 0]
click at [465, 1071] on li "09:00" at bounding box center [464, 1072] width 29 height 13
type input "[DATE] ٠٩:٠٠"
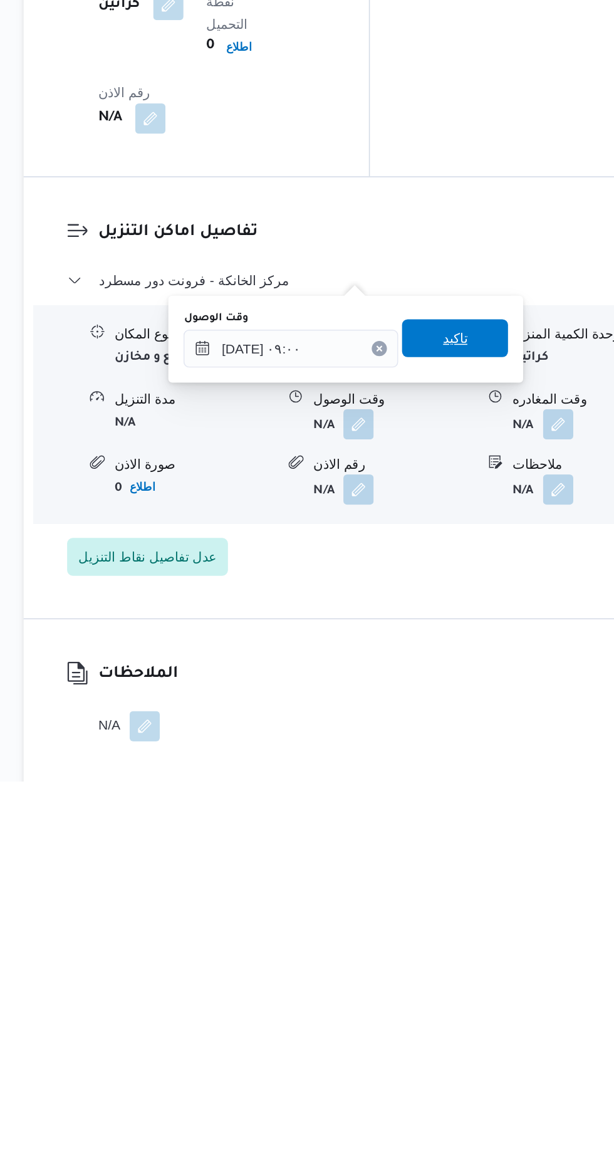
click at [457, 883] on span "تاكيد" at bounding box center [448, 878] width 16 height 15
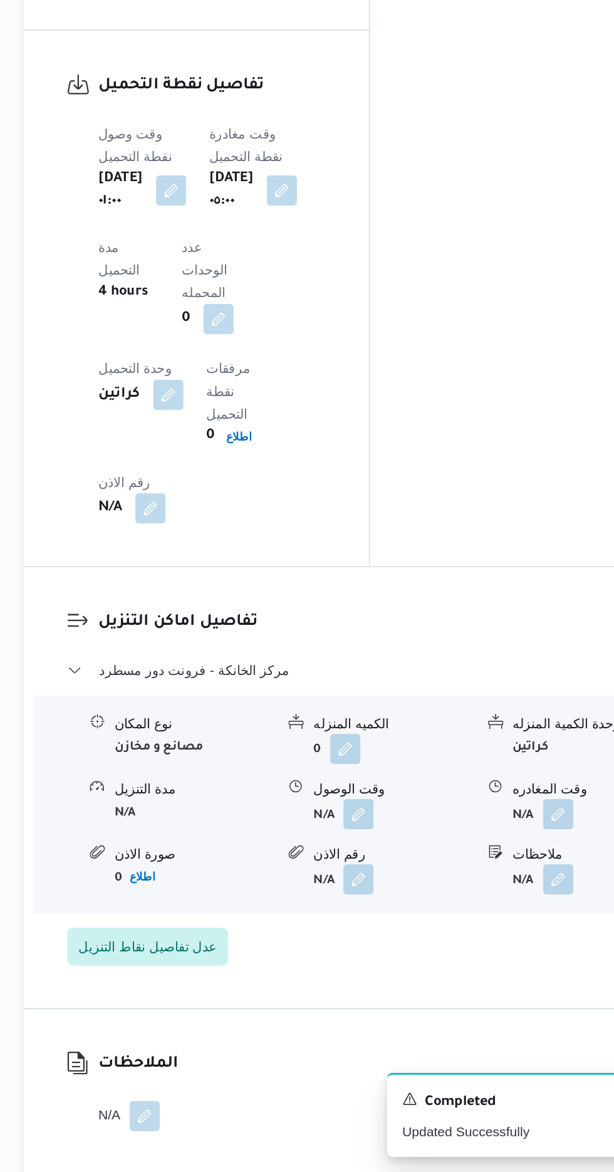
scroll to position [920, 0]
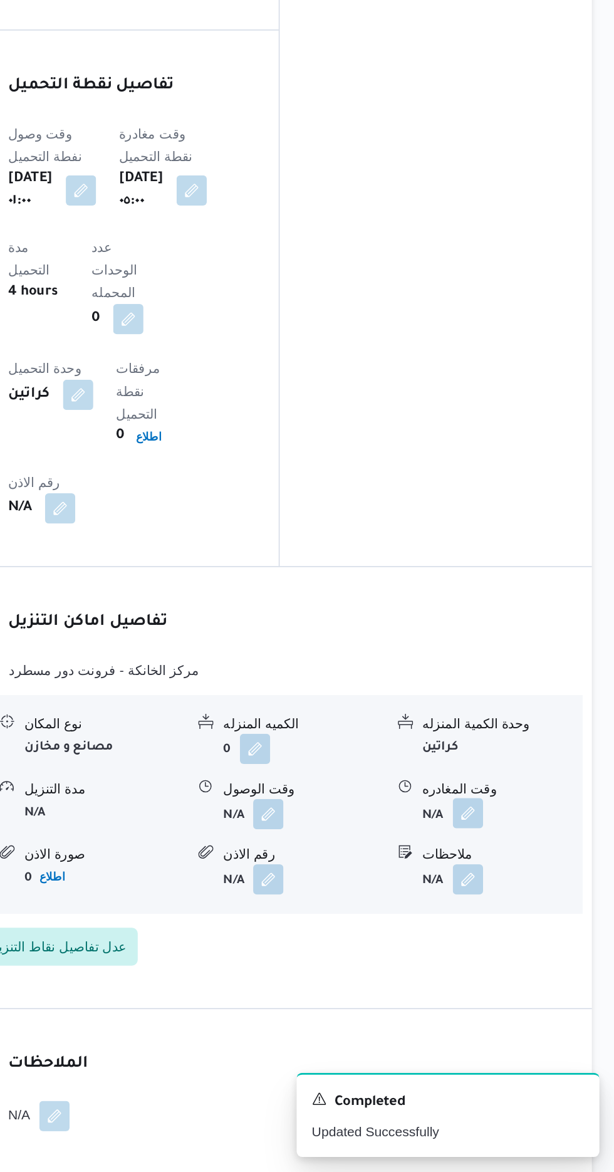
click at [516, 924] on button "button" at bounding box center [517, 934] width 20 height 20
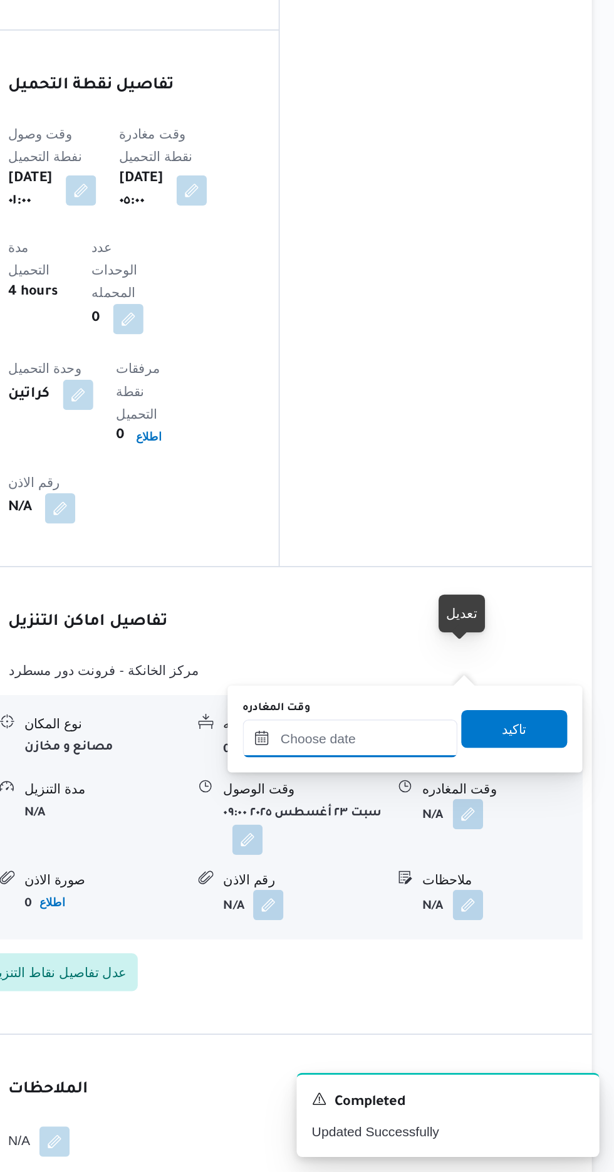
click at [479, 882] on input "وقت المغادره" at bounding box center [439, 884] width 142 height 25
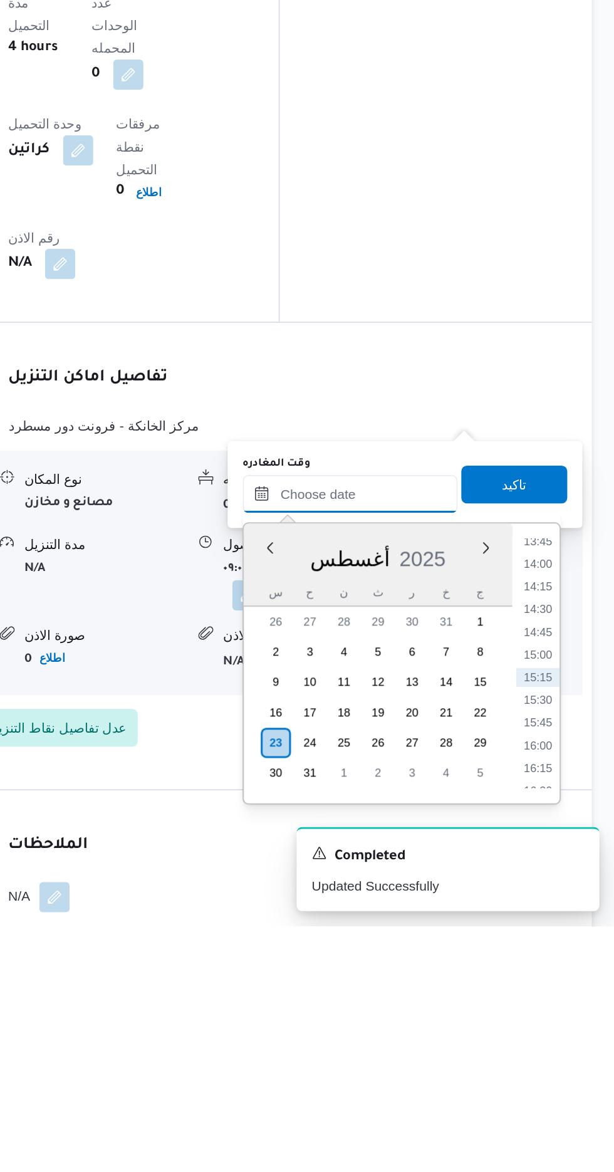
scroll to position [919, 0]
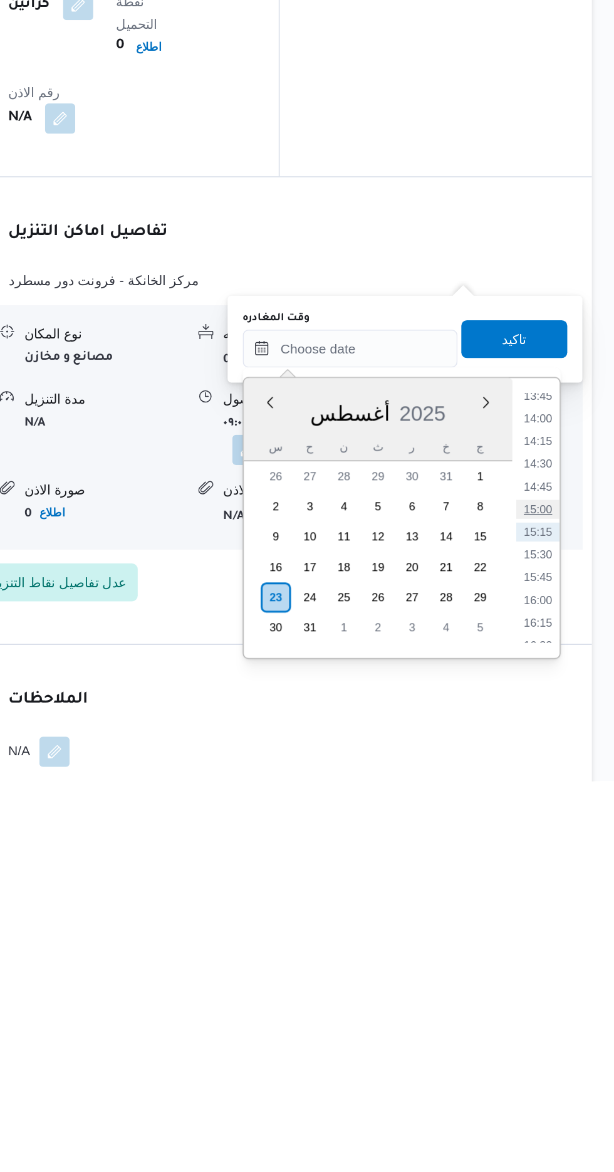
click at [563, 993] on li "15:00" at bounding box center [563, 991] width 29 height 13
type input "[DATE] ١٥:٠٠"
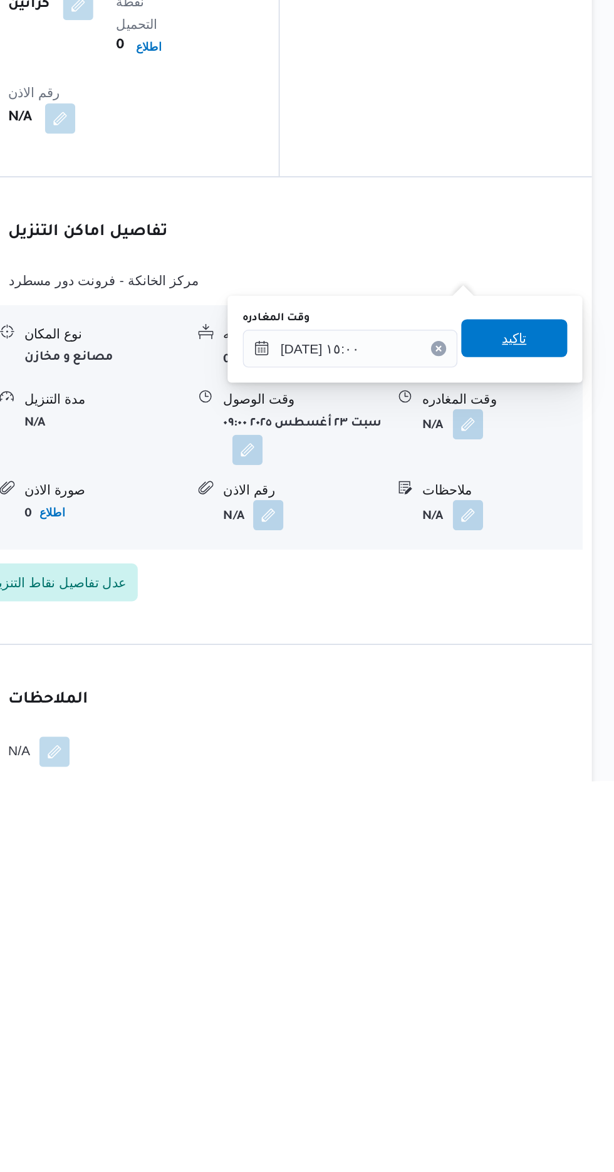
click at [560, 868] on span "تاكيد" at bounding box center [547, 878] width 70 height 25
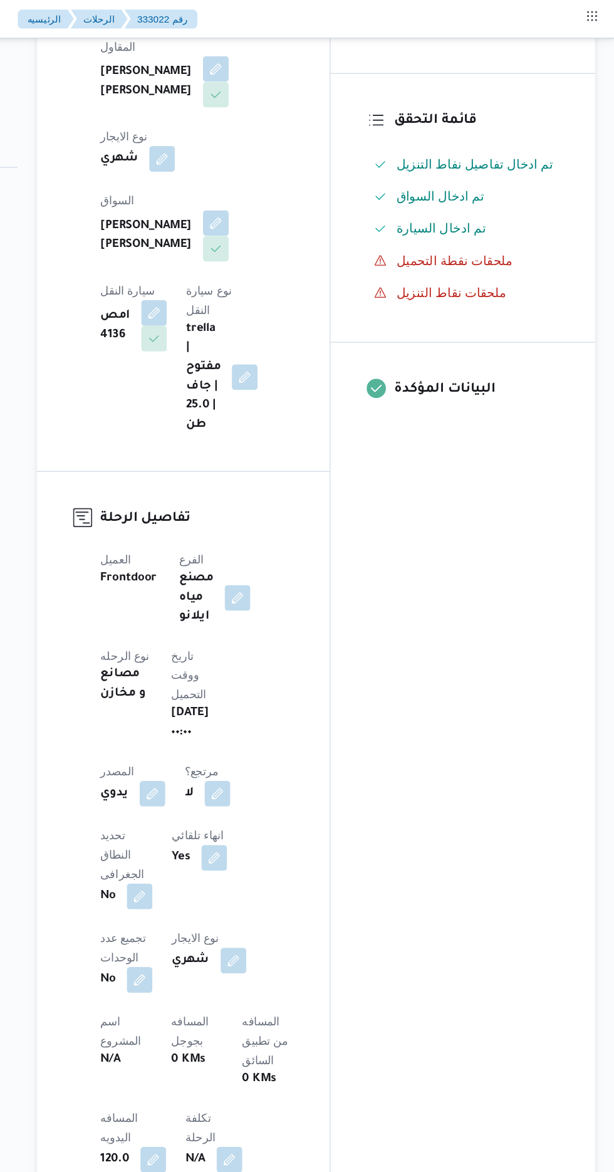
scroll to position [50, 0]
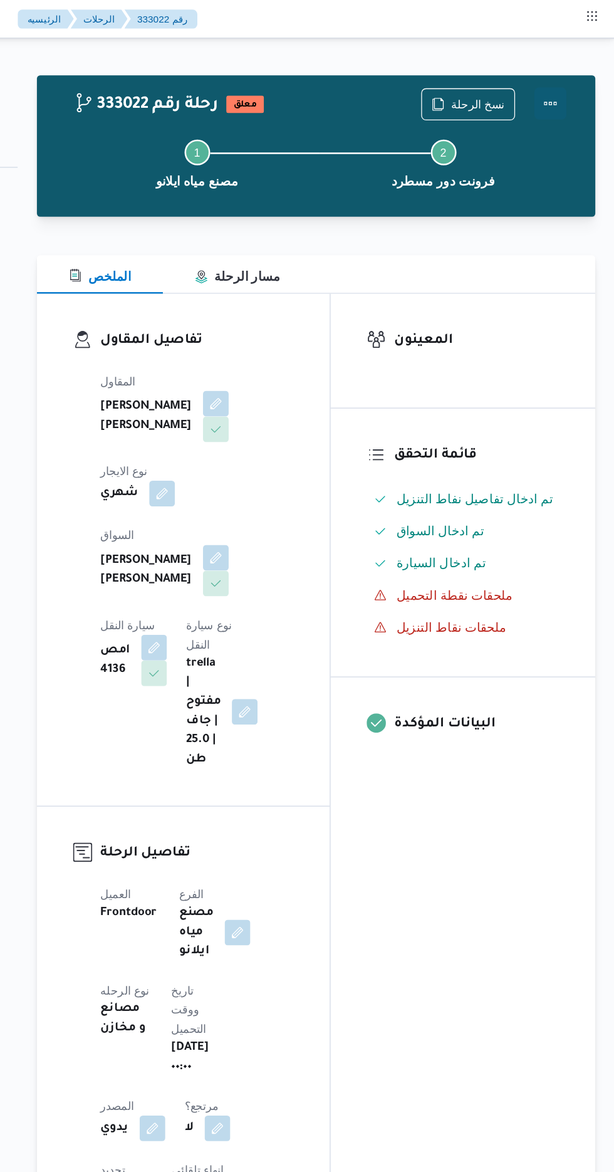
click at [571, 91] on button "Actions" at bounding box center [563, 80] width 25 height 25
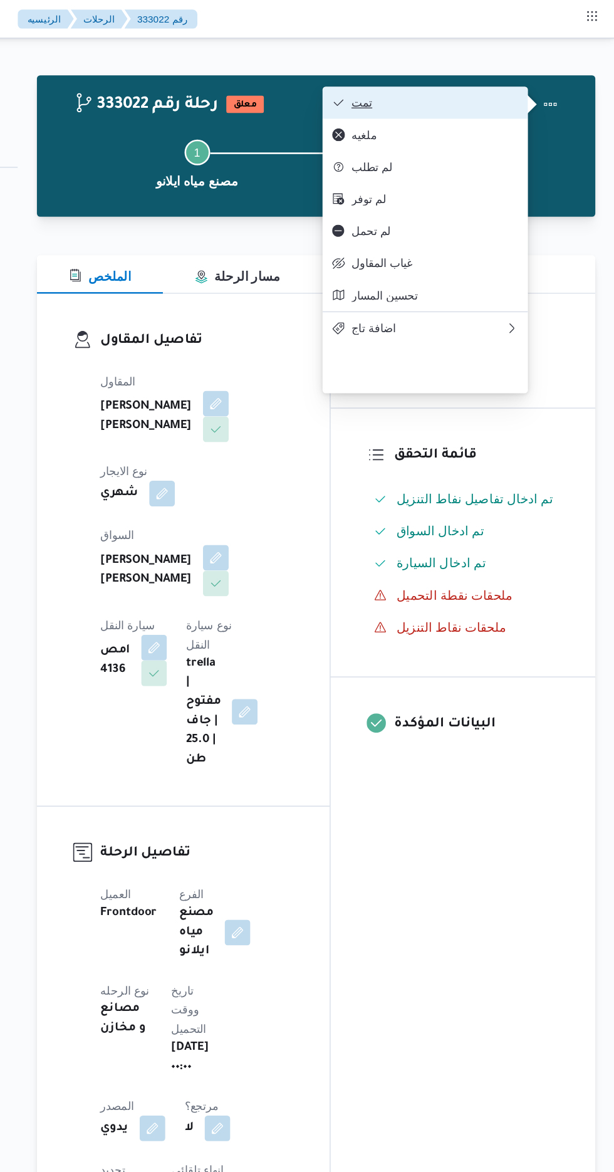
click at [520, 85] on span "تمت" at bounding box center [473, 80] width 130 height 10
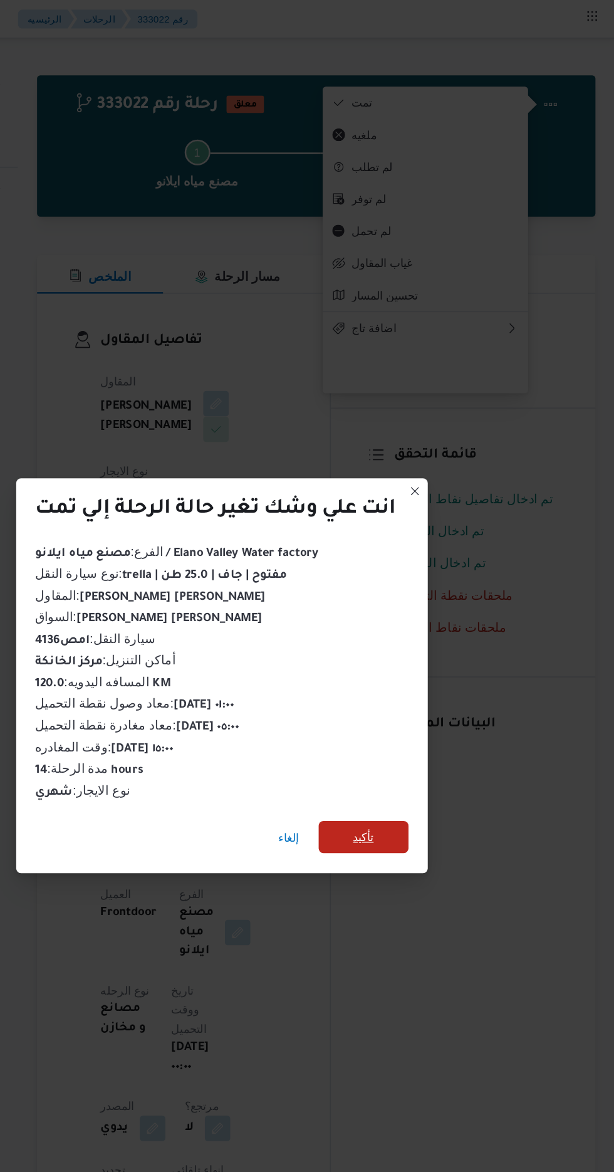
click at [419, 653] on span "تأكيد" at bounding box center [418, 653] width 16 height 15
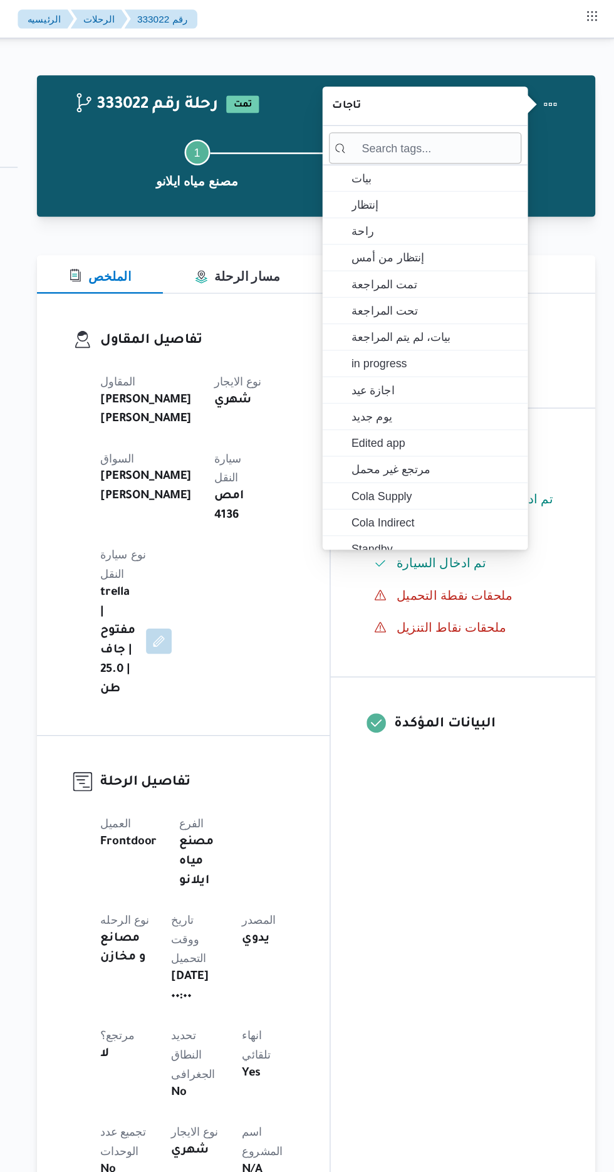
scroll to position [0, 0]
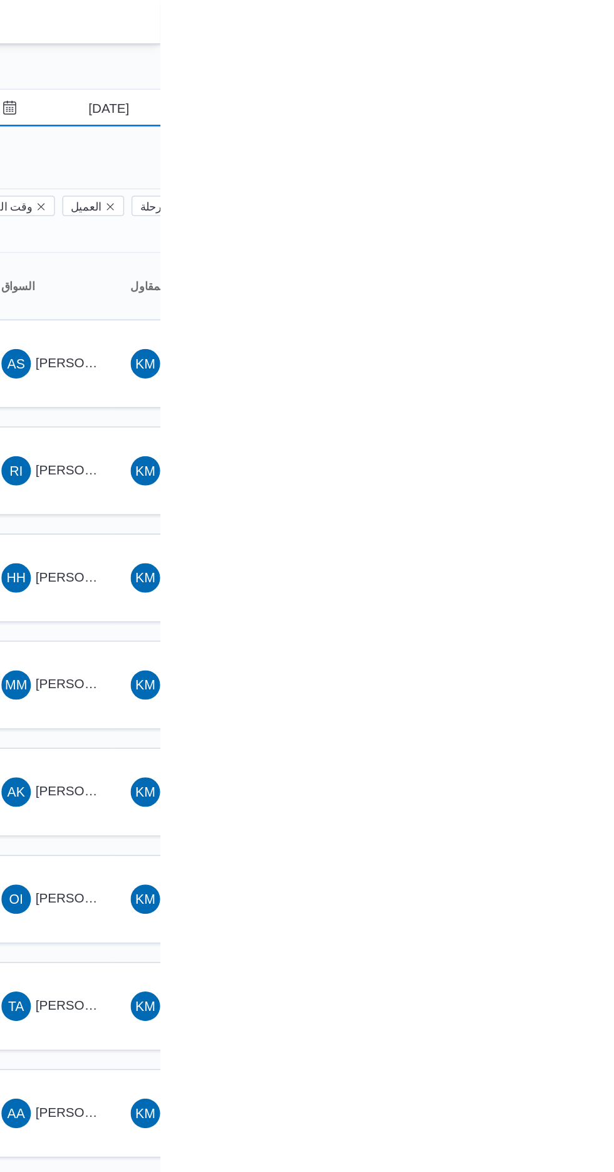
click at [590, 75] on input "[DATE]" at bounding box center [570, 73] width 142 height 25
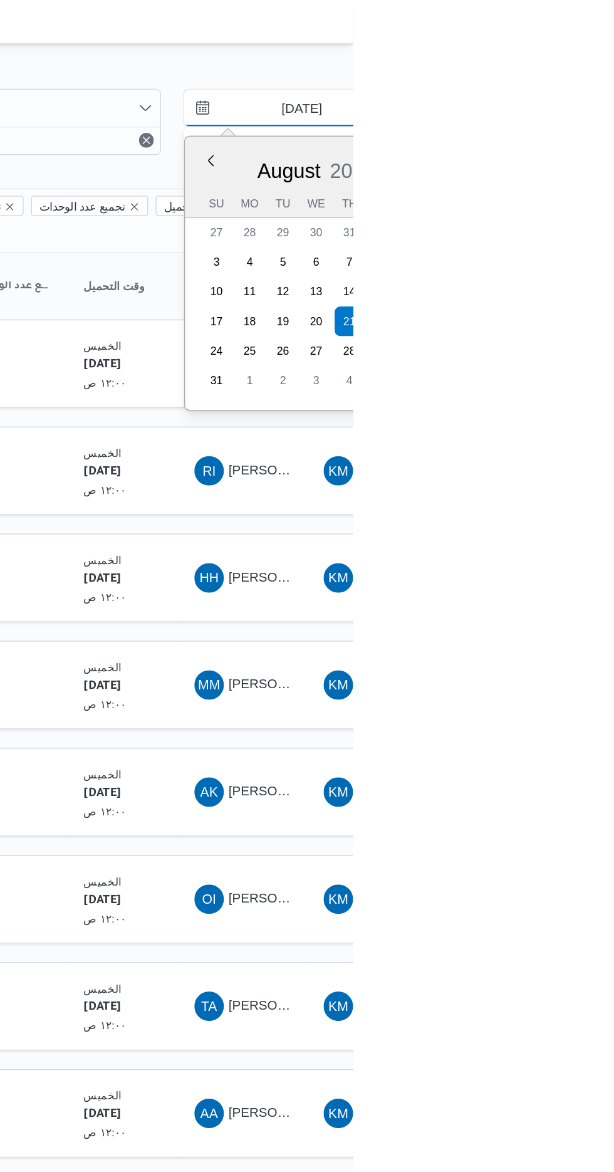
type input "[DATE]"
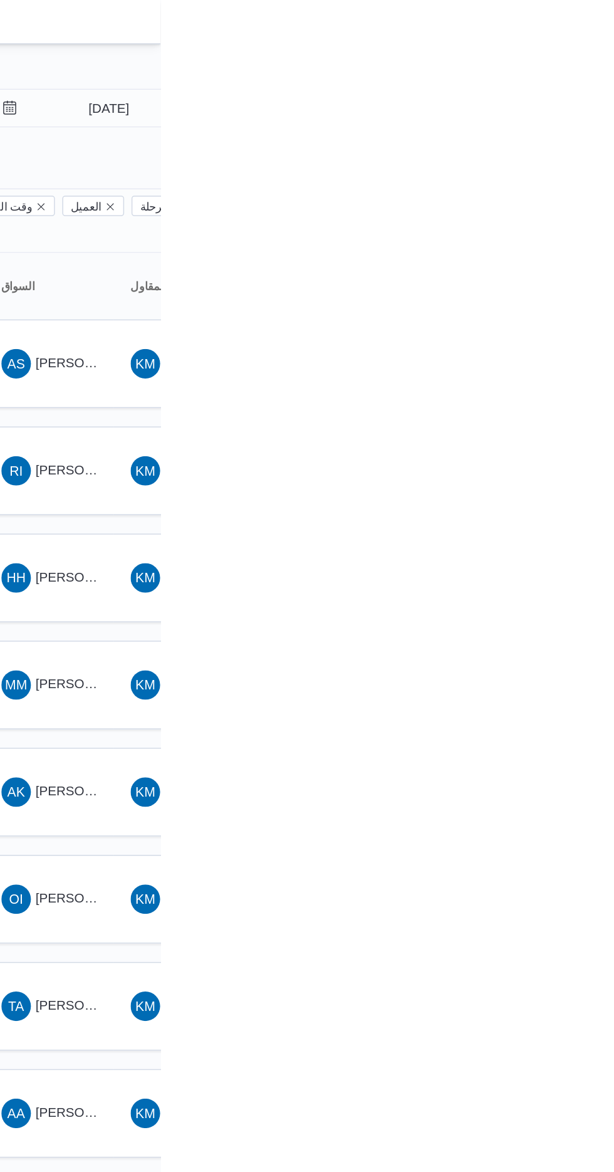
type input "[DATE]"
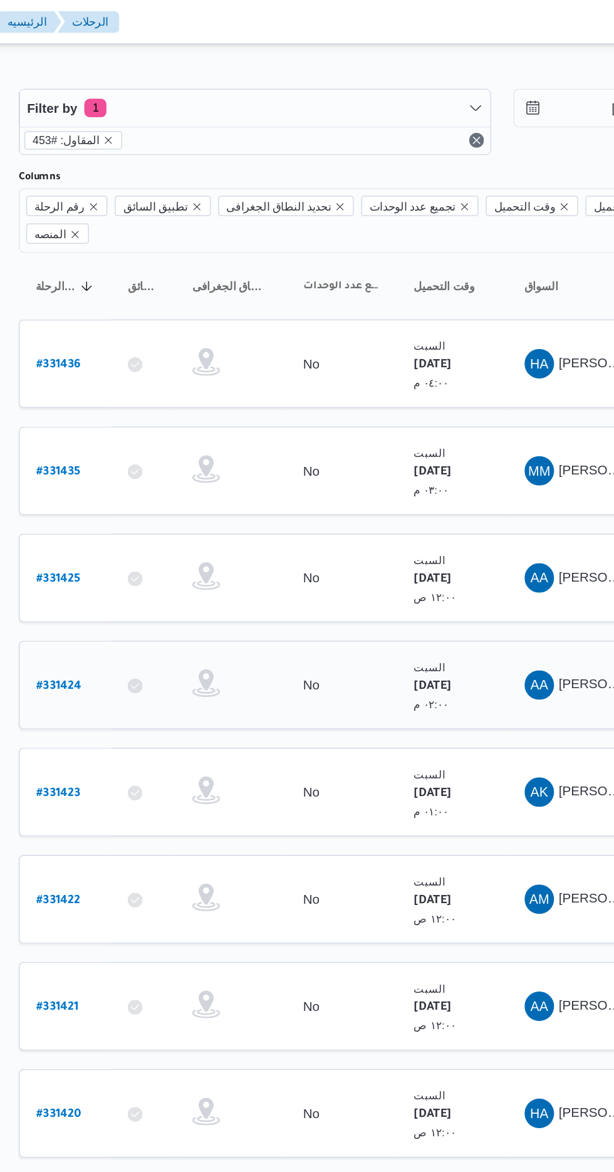
click at [196, 462] on b "# 331424" at bounding box center [190, 466] width 31 height 9
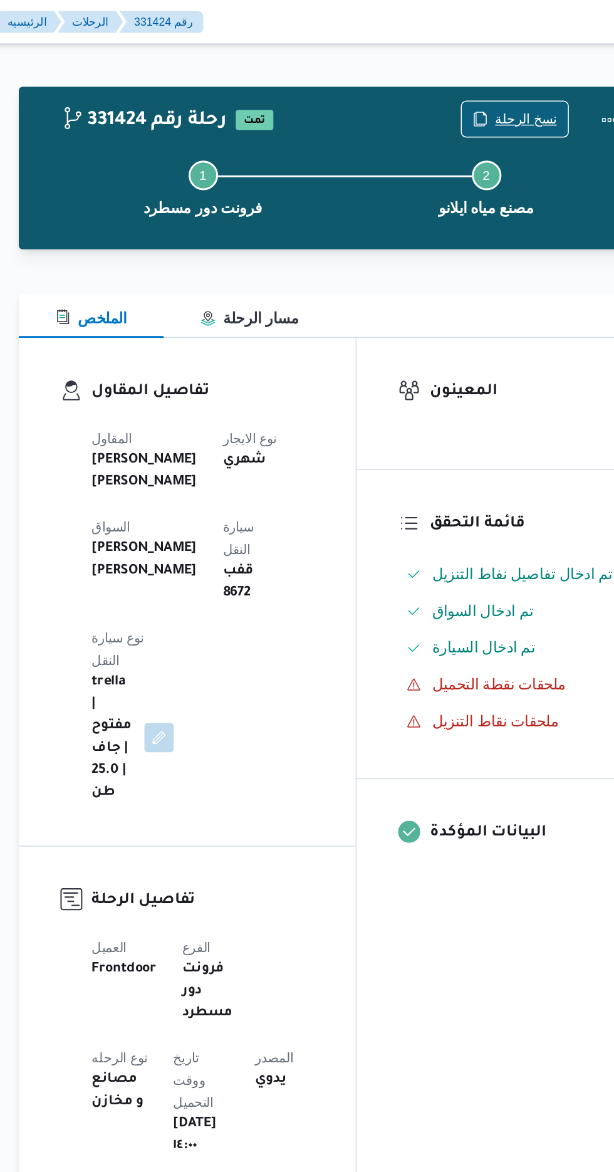
click at [507, 81] on span "نسخ الرحلة" at bounding box center [507, 80] width 42 height 15
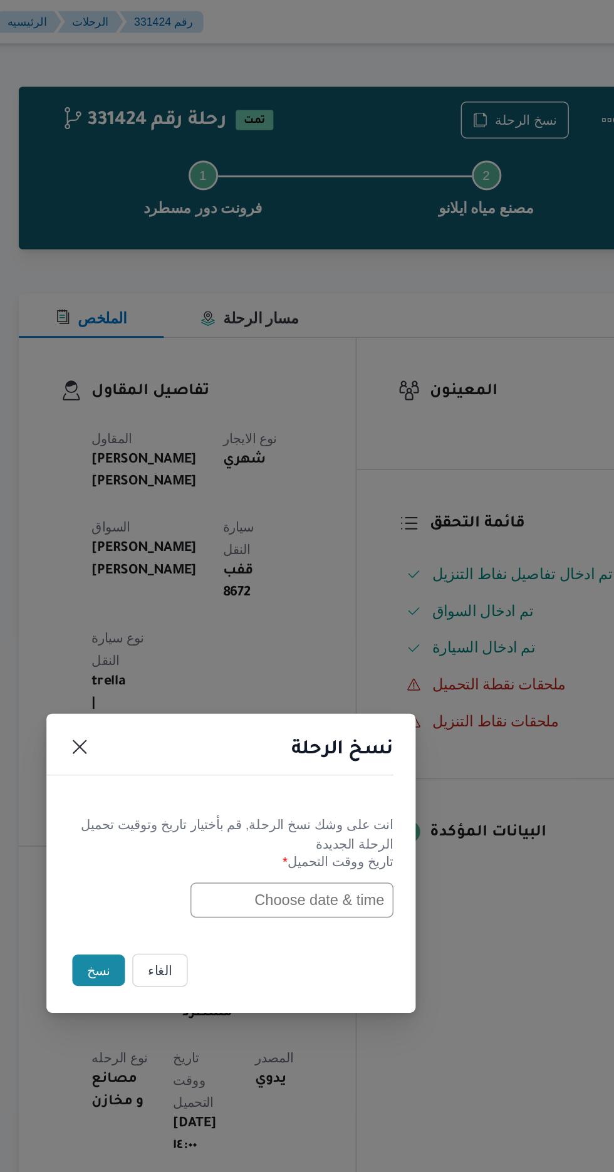
click at [321, 609] on input "text" at bounding box center [348, 611] width 138 height 24
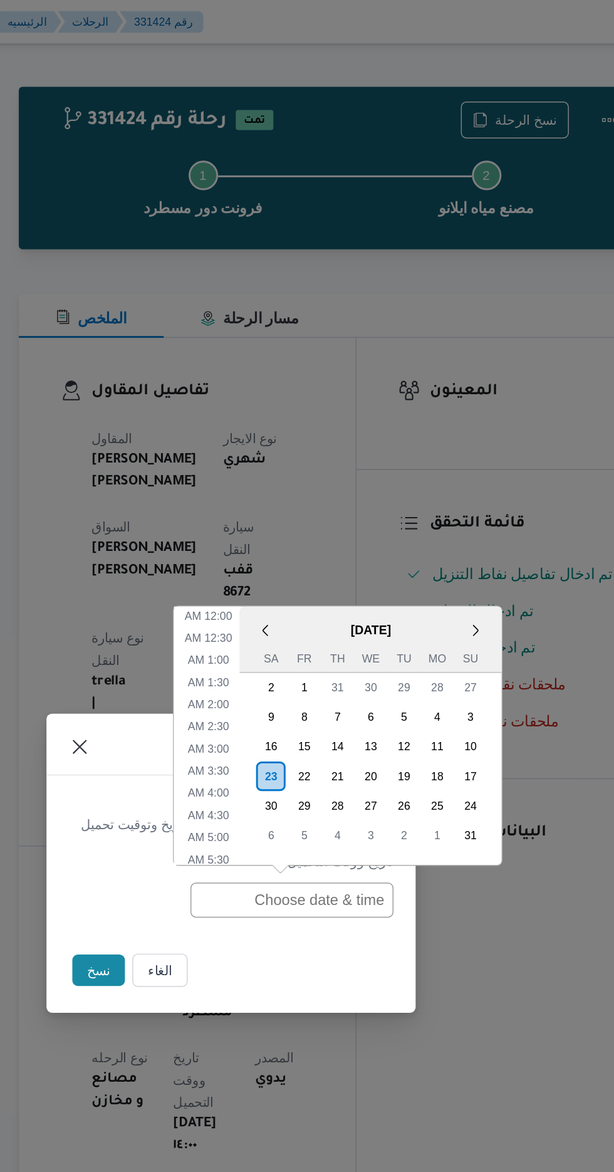
scroll to position [385, 0]
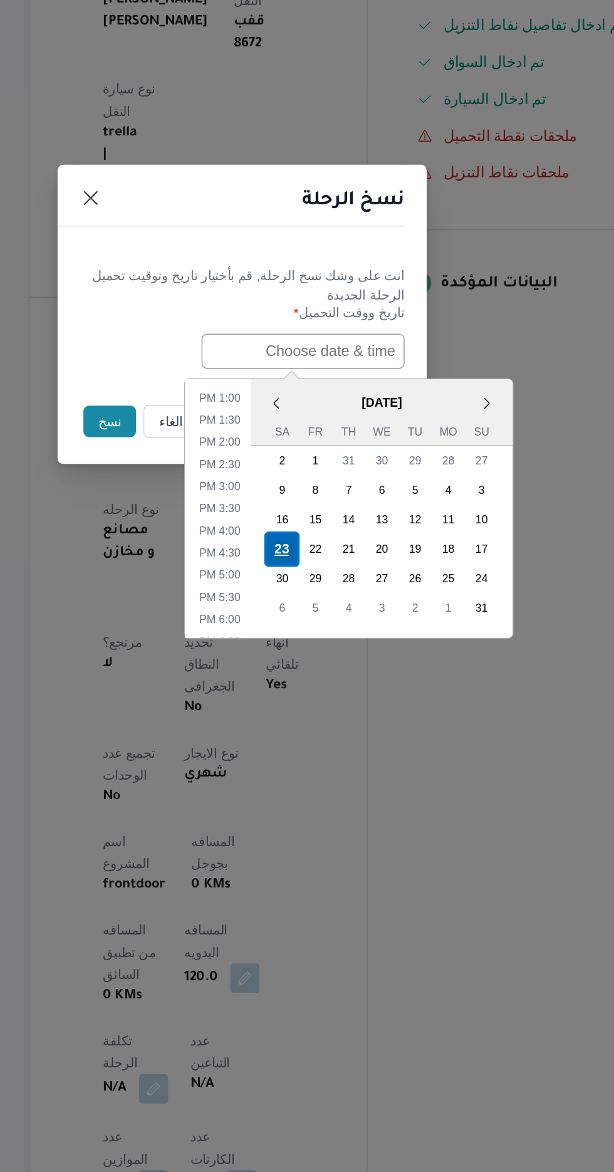
click at [337, 739] on div "23" at bounding box center [334, 745] width 24 height 24
click at [281, 671] on li "2:00 PM" at bounding box center [292, 672] width 38 height 13
type input "[DATE] 2:00PM"
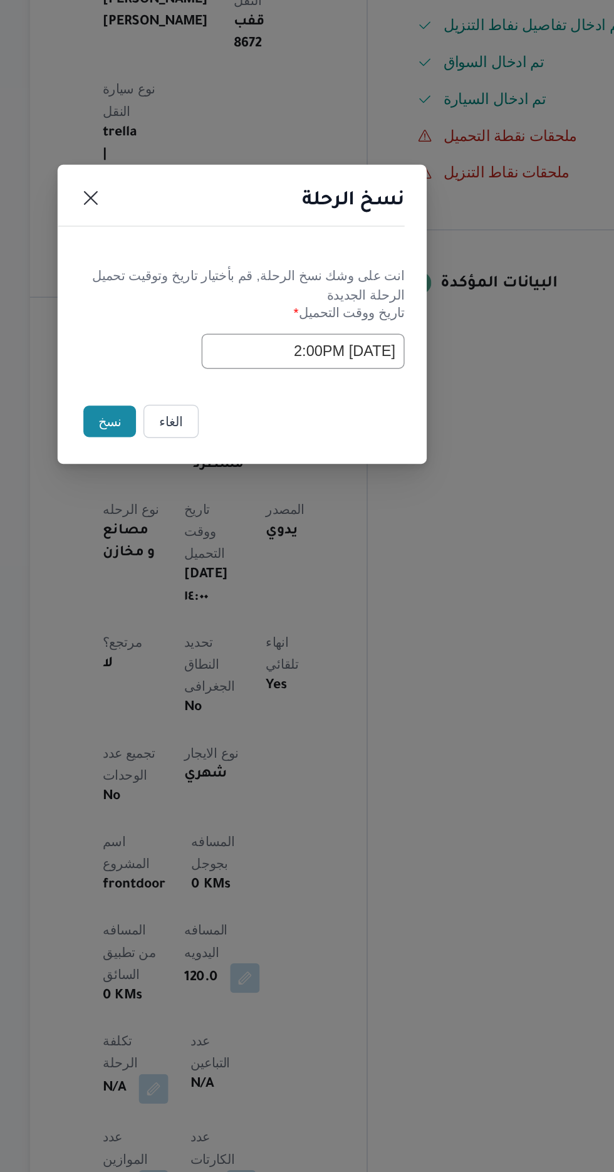
click at [206, 659] on button "نسخ" at bounding box center [217, 658] width 36 height 21
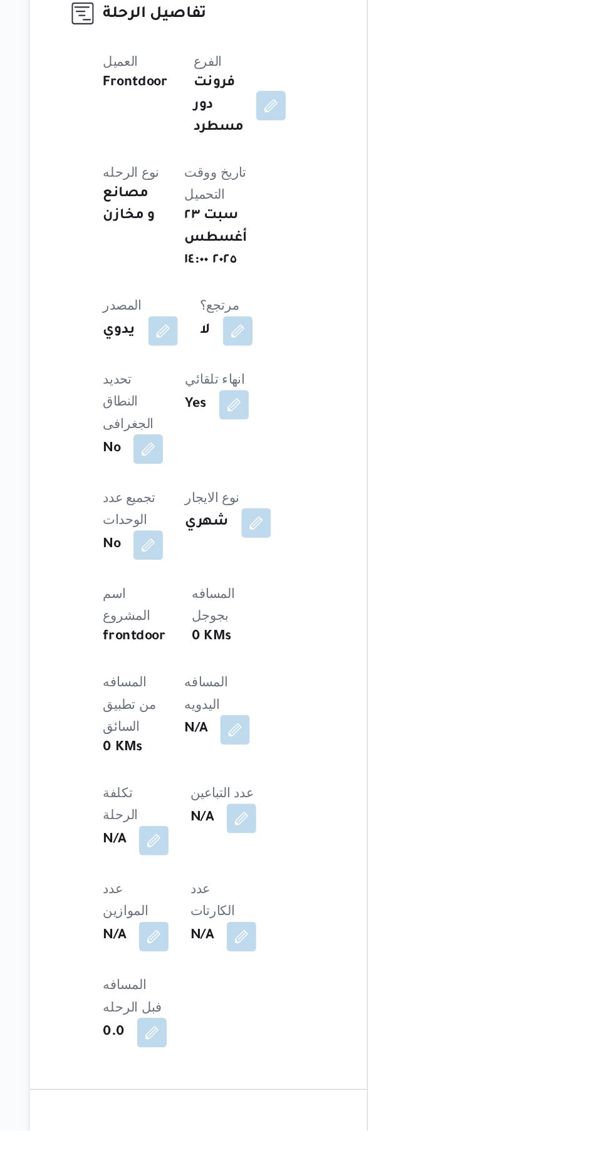
scroll to position [274, 0]
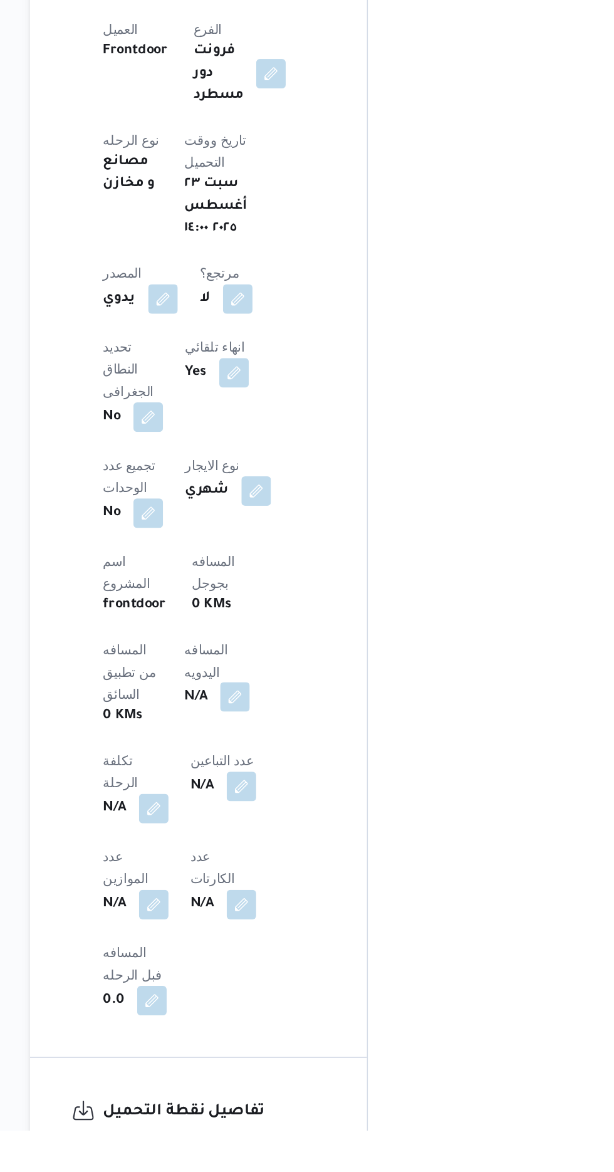
click at [292, 867] on button "button" at bounding box center [302, 877] width 20 height 20
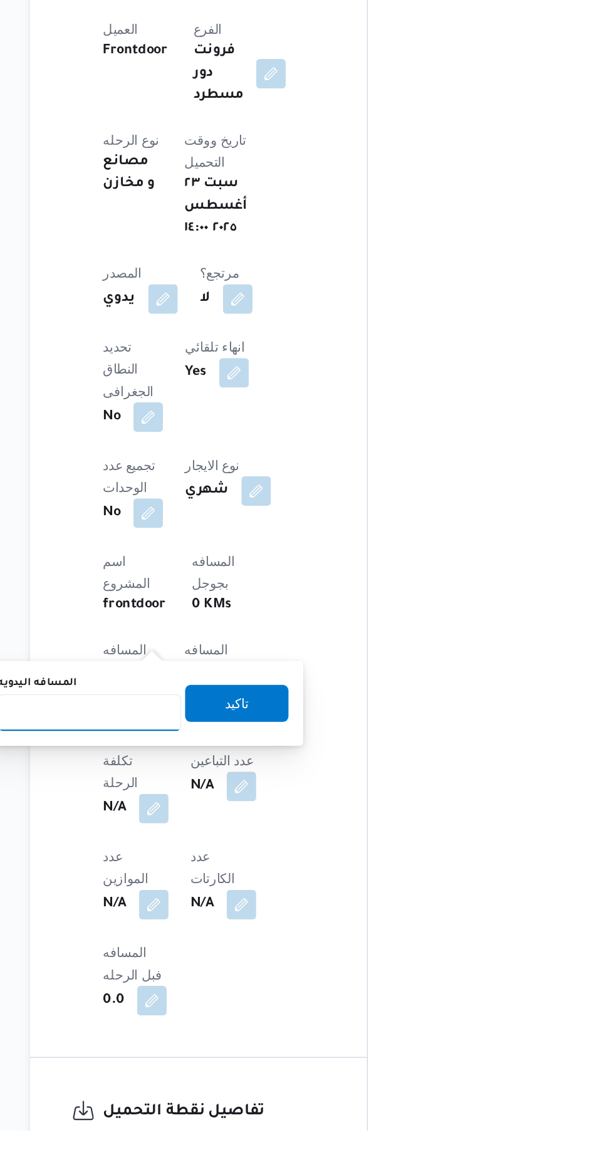
click at [211, 890] on input "المسافه اليدويه" at bounding box center [203, 887] width 125 height 25
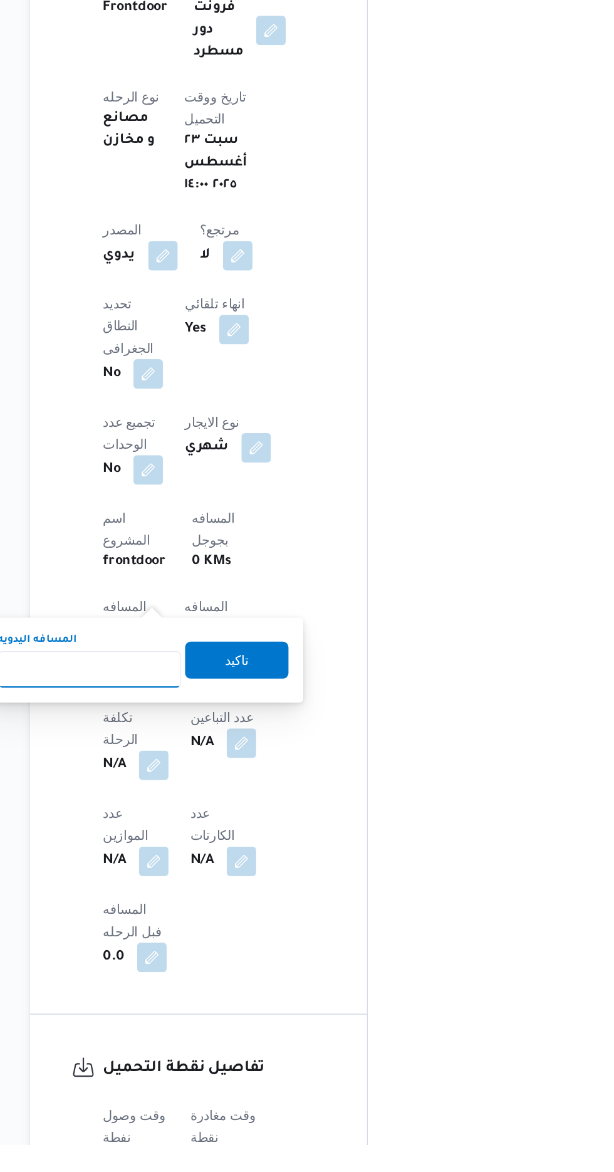
scroll to position [388, 0]
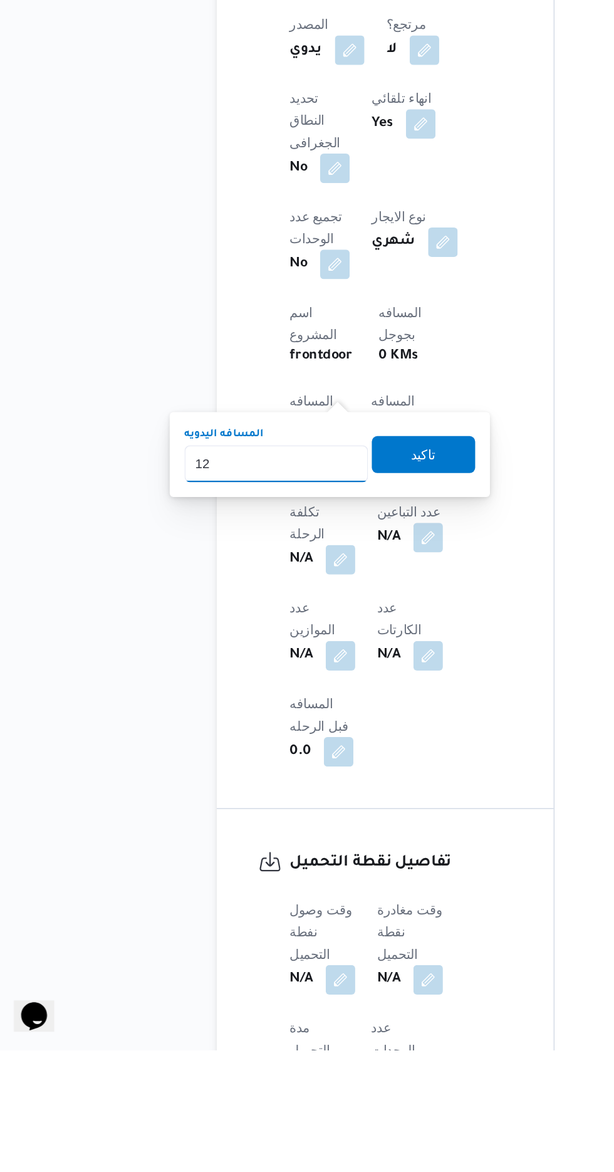
type input "120"
click at [311, 777] on span "تاكيد" at bounding box center [303, 766] width 70 height 25
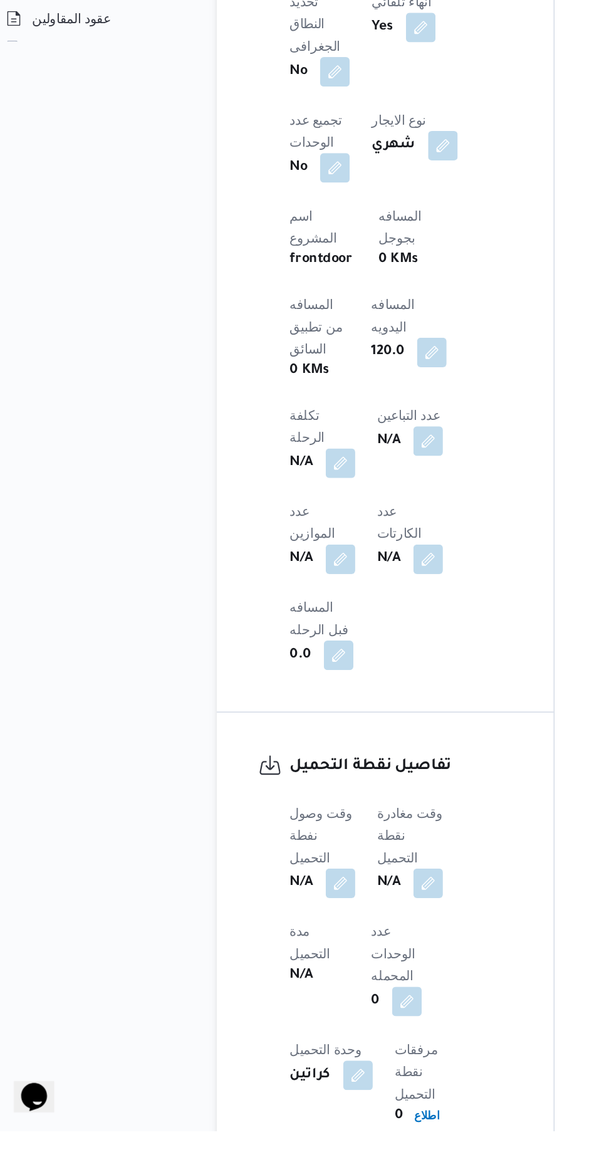
scroll to position [509, 0]
click at [251, 940] on div "وقت وصول نفطة التحميل N/A وقت مغادرة نقطة التحميل N/A مدة التحميل N/A عدد الوحد…" at bounding box center [288, 1083] width 166 height 286
click at [257, 992] on button "button" at bounding box center [247, 1002] width 20 height 20
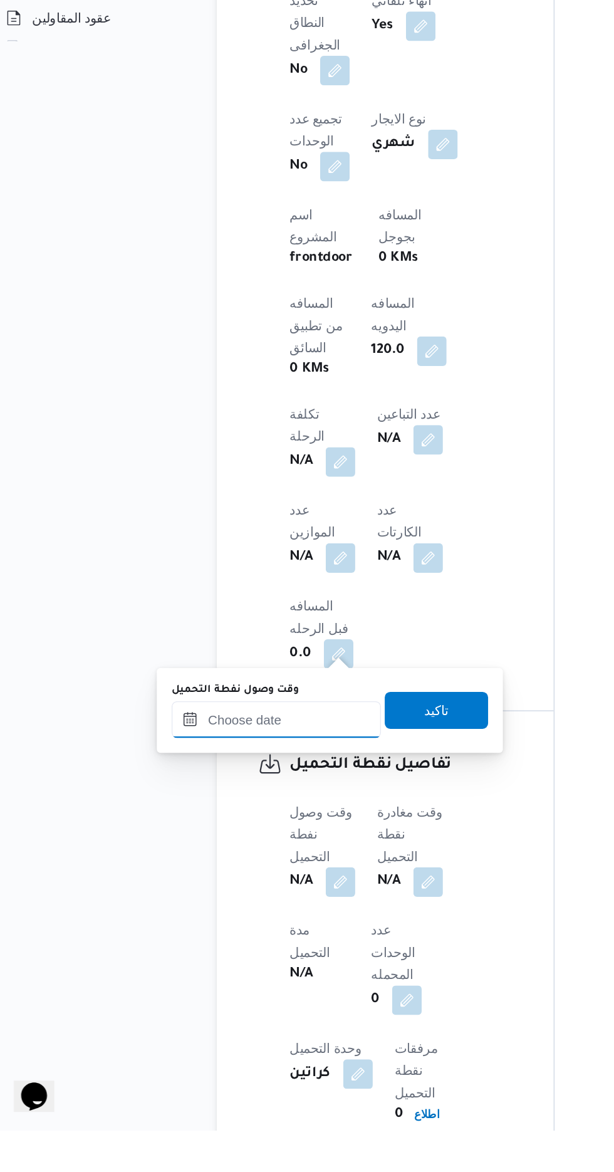
click at [204, 893] on input "وقت وصول نفطة التحميل" at bounding box center [203, 892] width 142 height 25
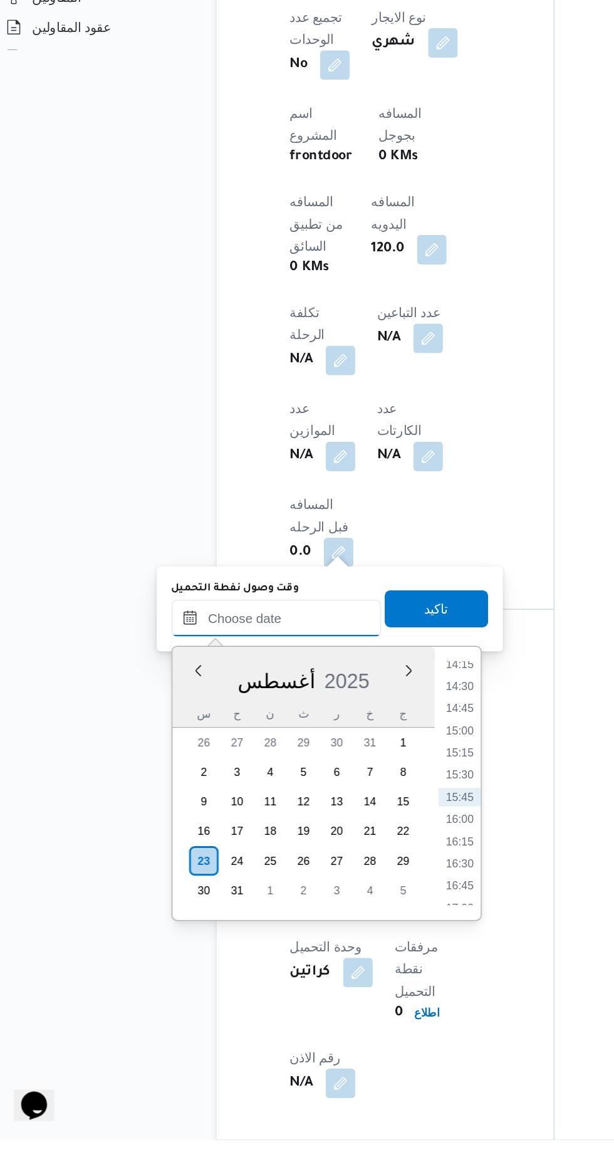
scroll to position [584, 0]
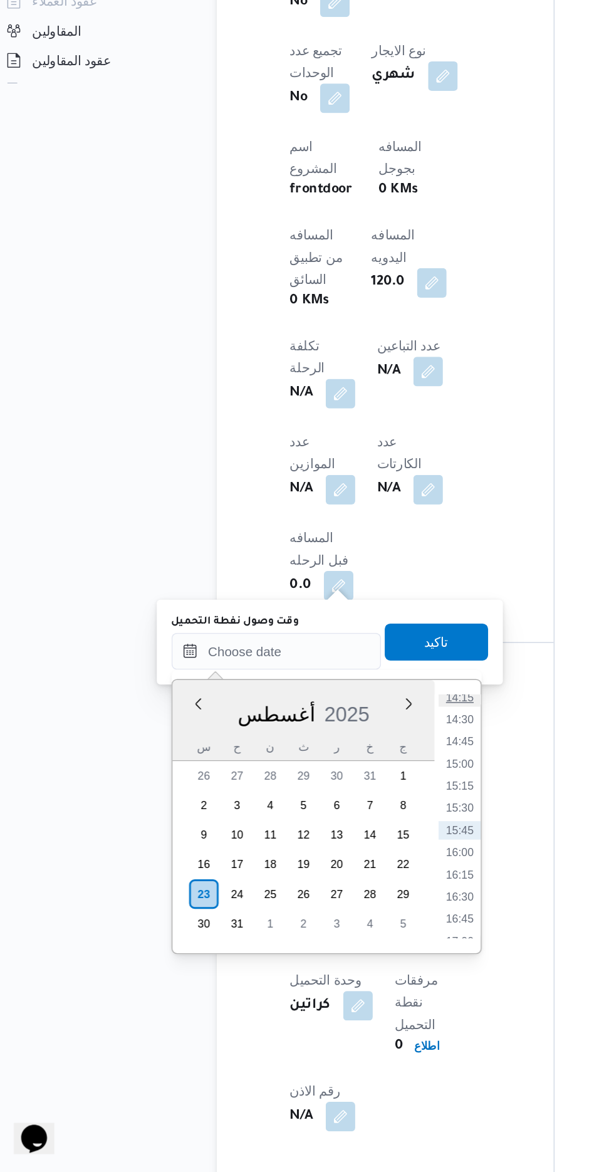
click at [331, 854] on li "14:15" at bounding box center [327, 849] width 29 height 13
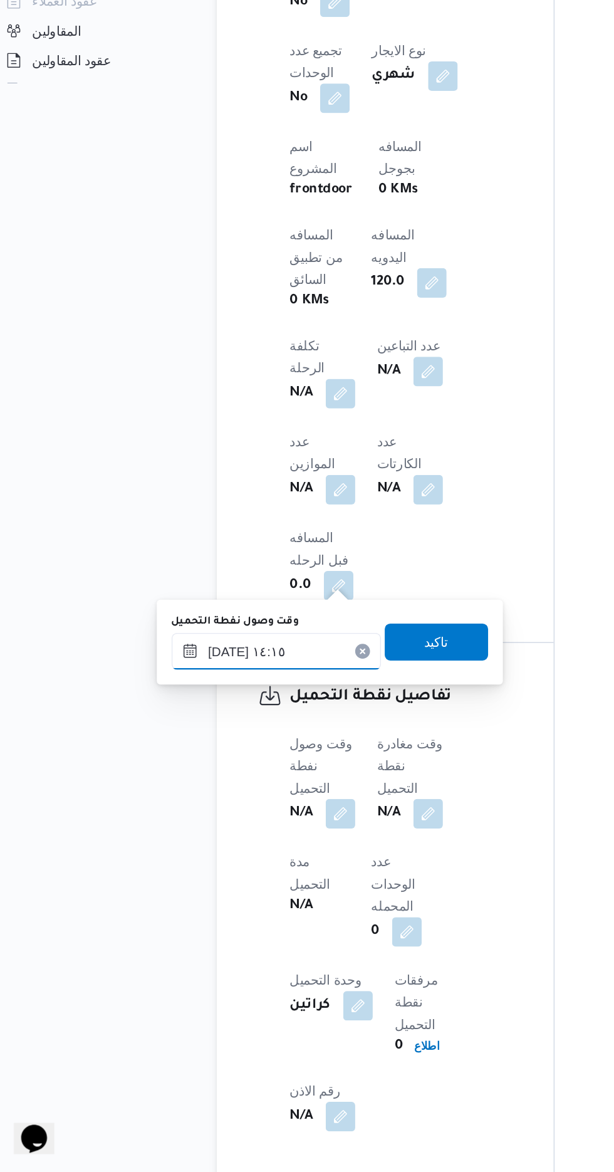
click at [222, 811] on input "[DATE] ١٤:١٥" at bounding box center [203, 817] width 142 height 25
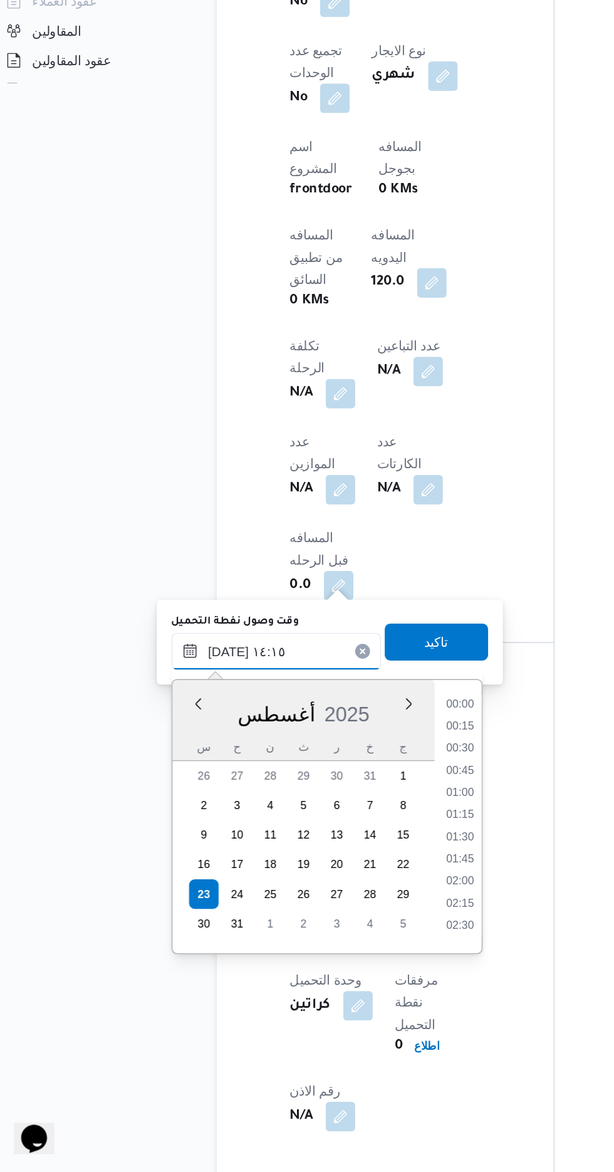
scroll to position [771, 0]
click at [326, 922] on li "14:00" at bounding box center [327, 924] width 29 height 13
type input "[DATE] ١٤:٠٠"
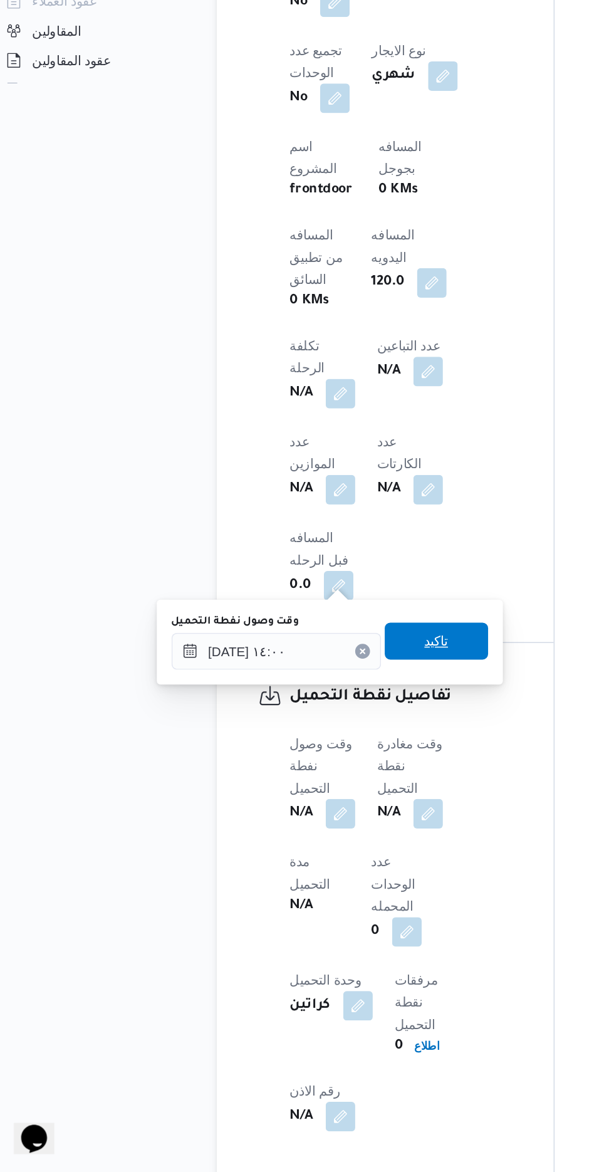
click at [320, 815] on span "تاكيد" at bounding box center [312, 810] width 16 height 15
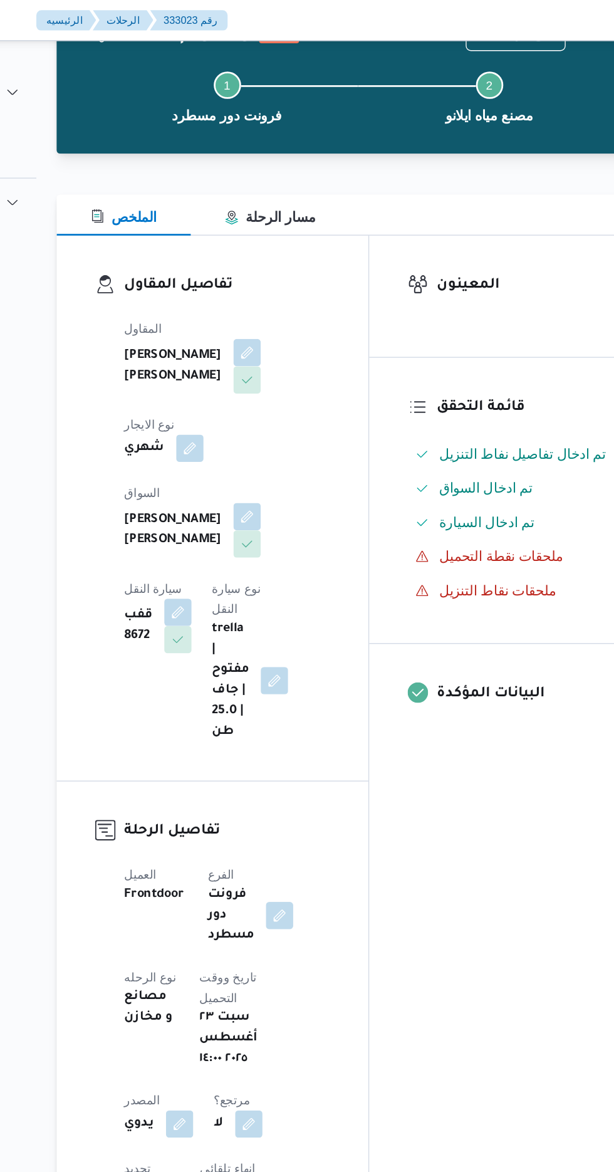
scroll to position [0, 0]
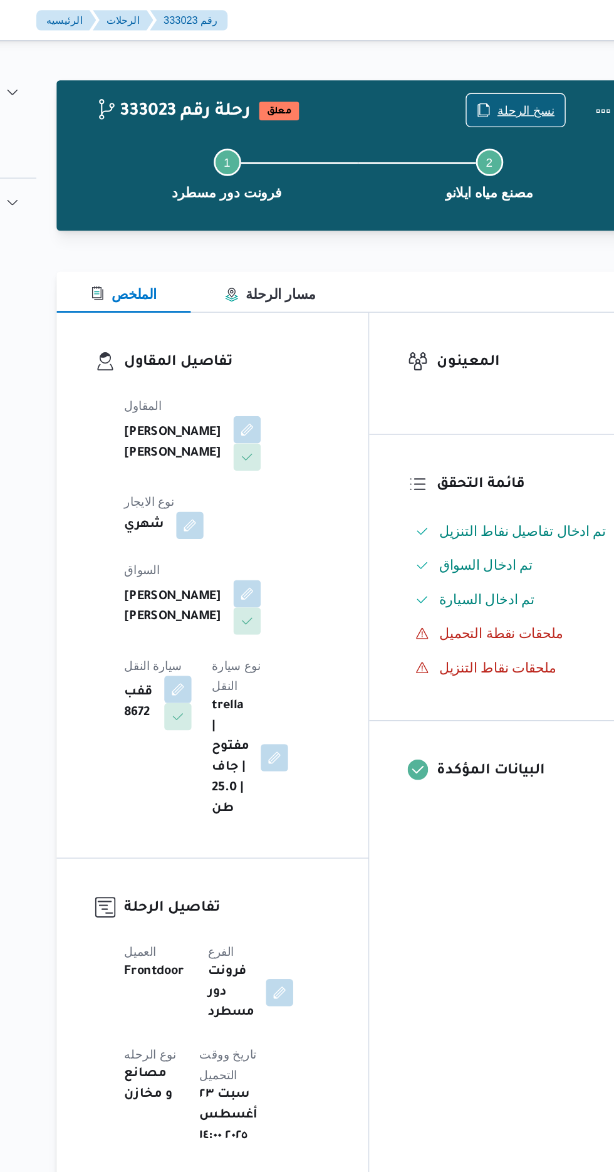
click at [481, 80] on icon "button" at bounding box center [476, 81] width 10 height 10
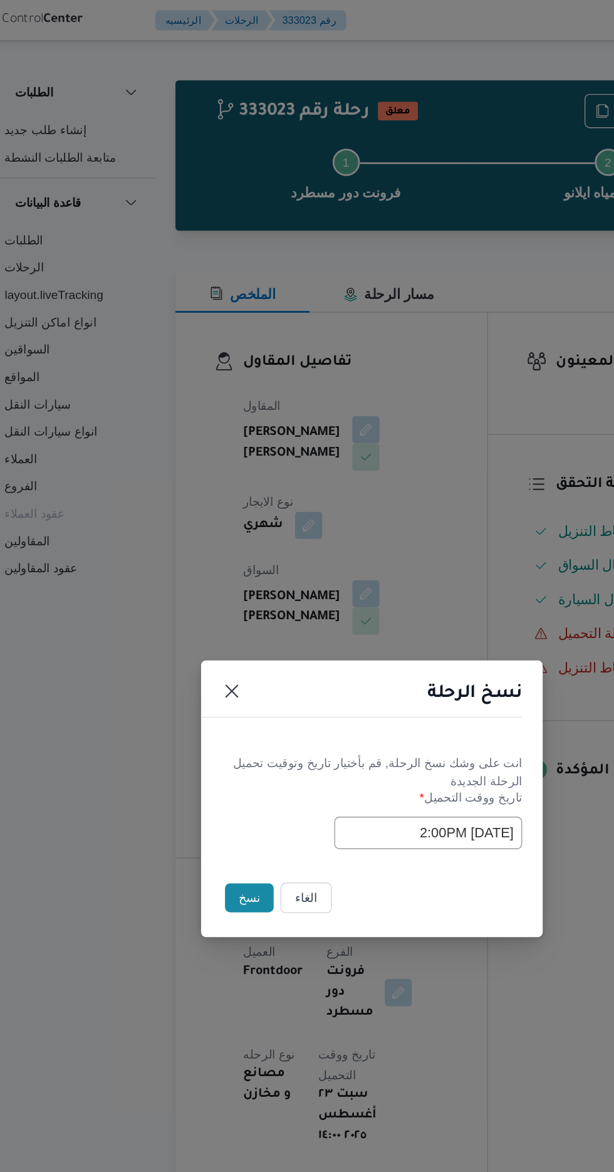
click at [318, 603] on input "[DATE] 2:00PM" at bounding box center [348, 611] width 138 height 24
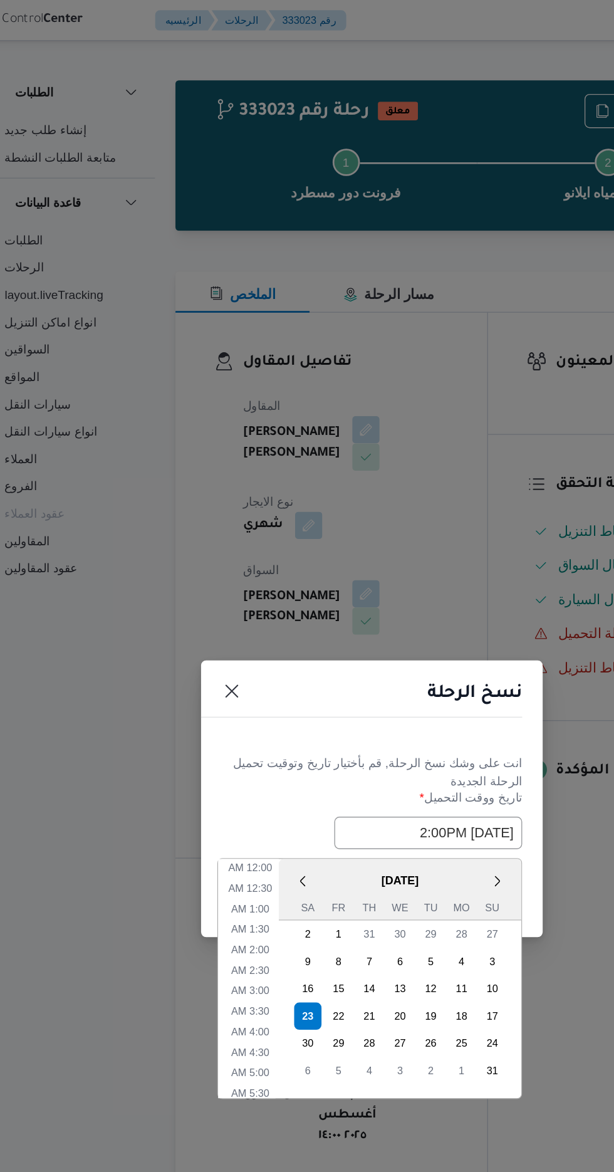
scroll to position [340, 0]
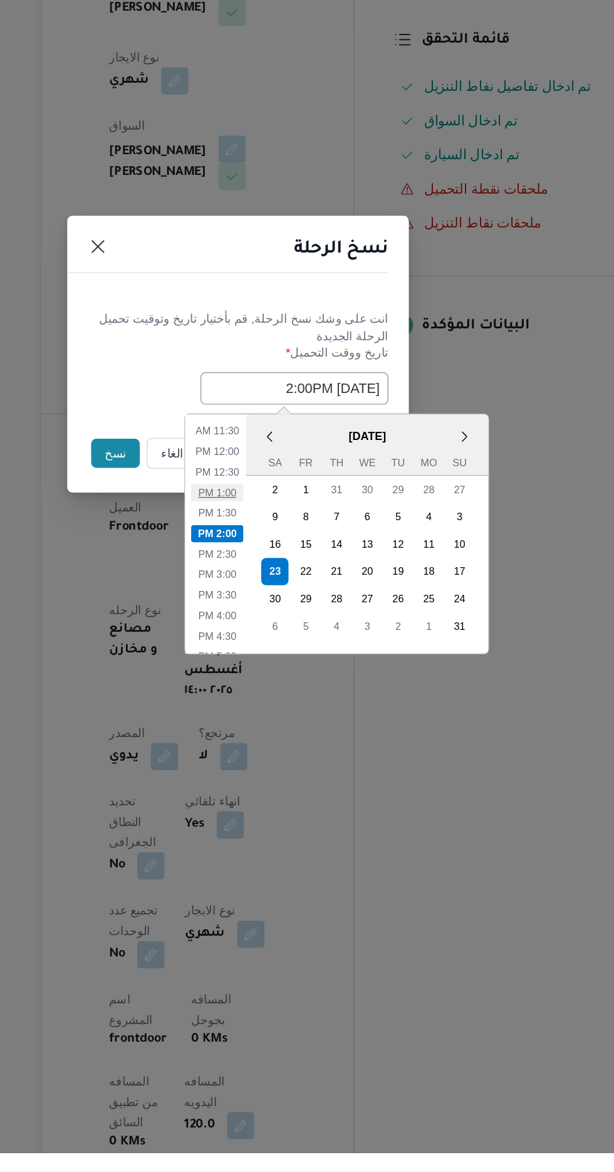
click at [286, 682] on li "1:00 PM" at bounding box center [292, 687] width 38 height 13
type input "[DATE] 1:00PM"
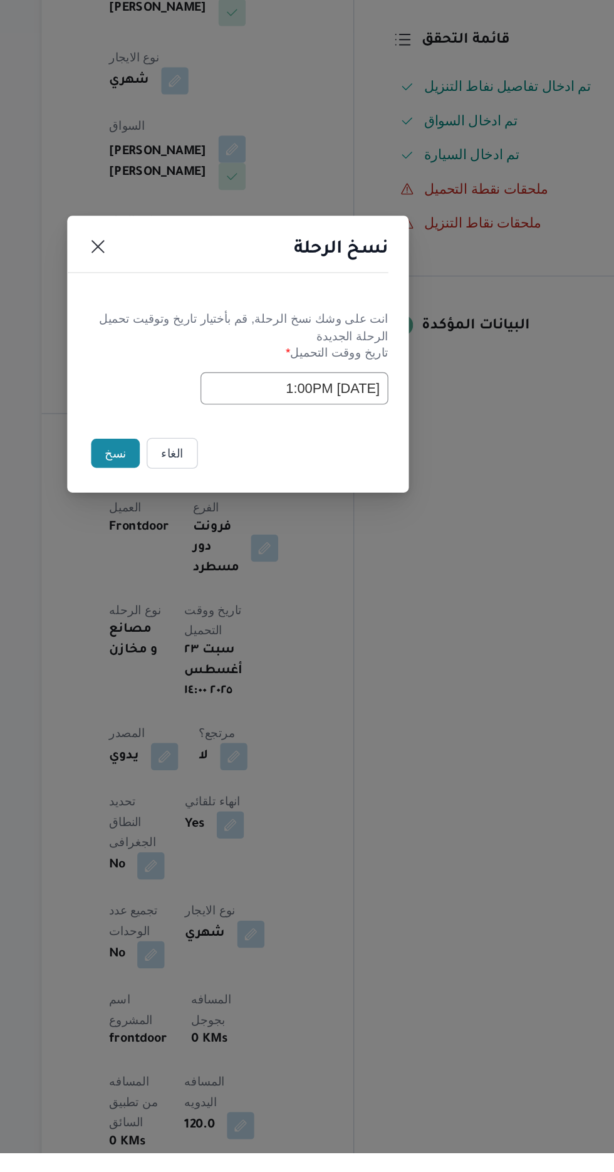
scroll to position [0, 0]
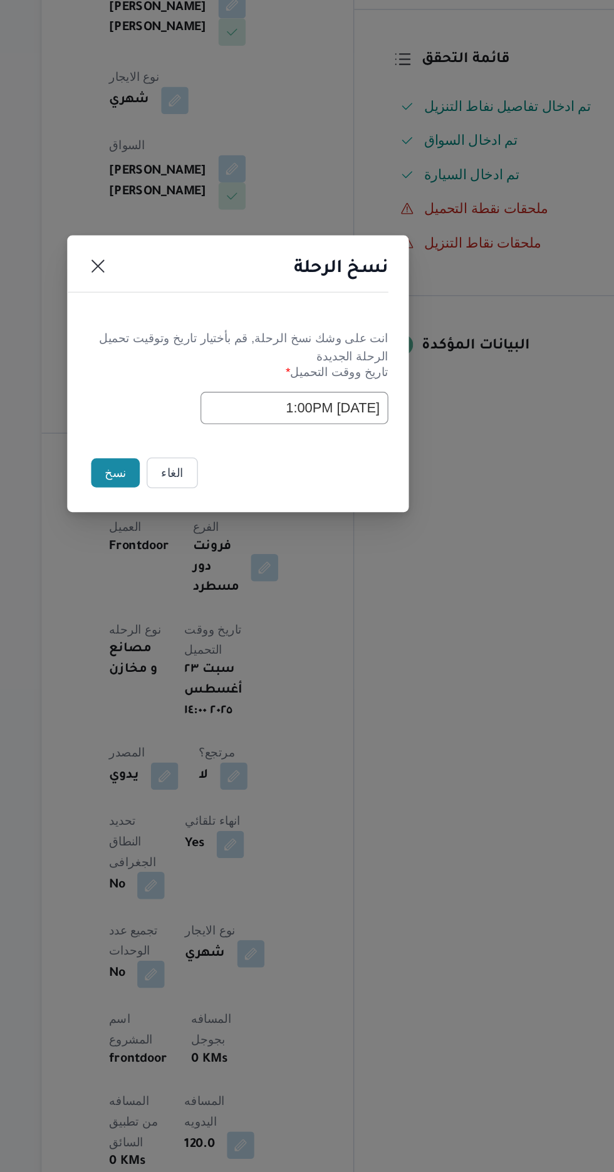
click at [209, 655] on button "نسخ" at bounding box center [217, 658] width 36 height 21
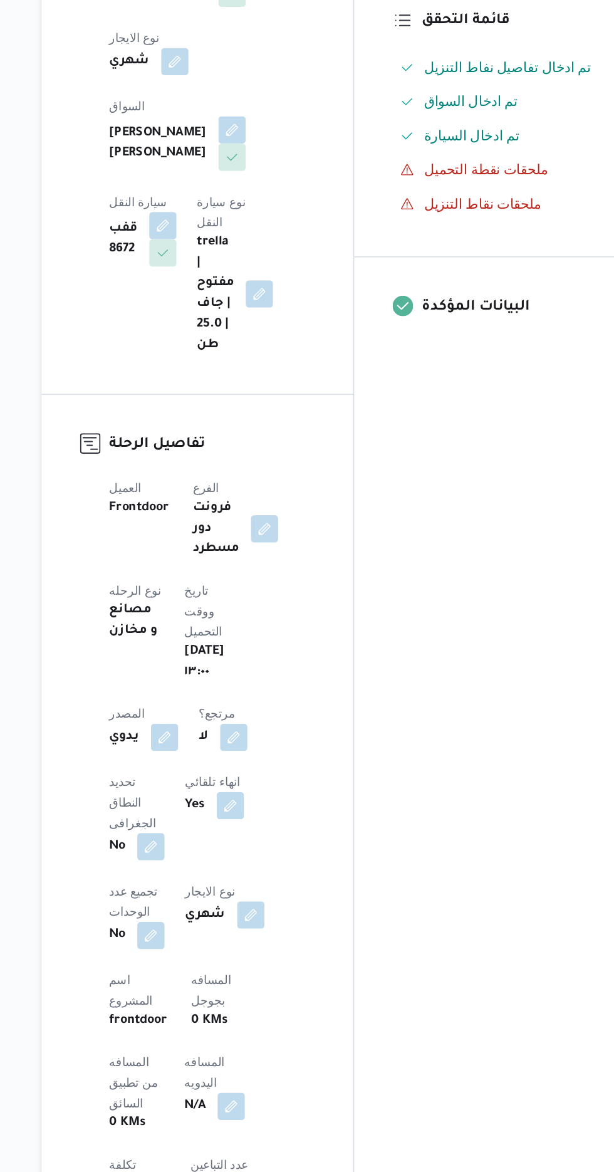
scroll to position [166, 0]
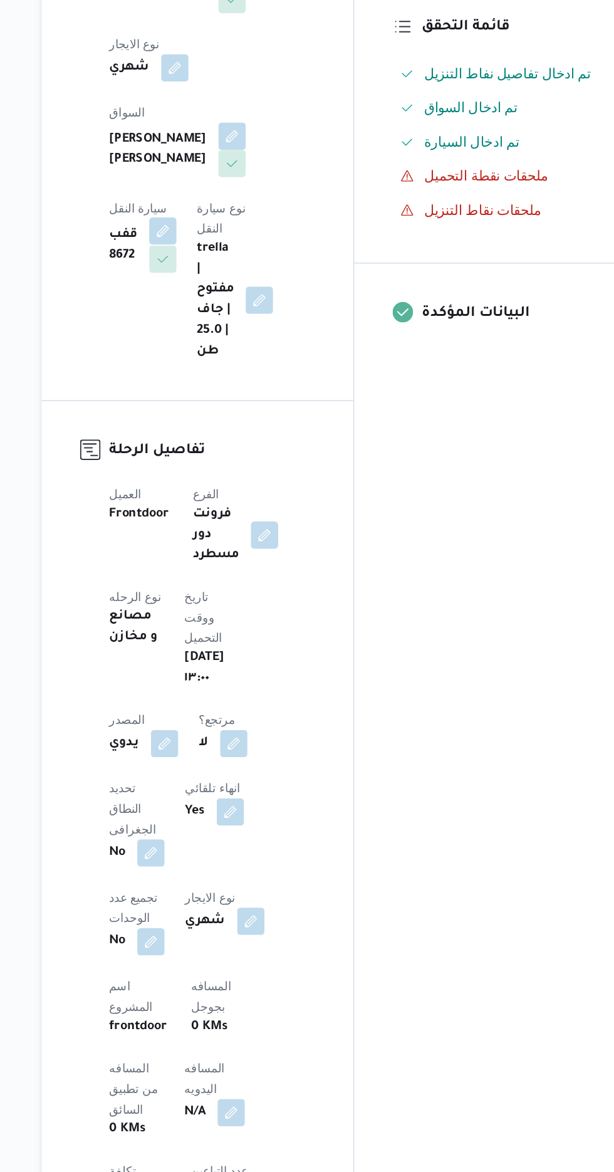
click at [262, 329] on button "button" at bounding box center [252, 339] width 20 height 20
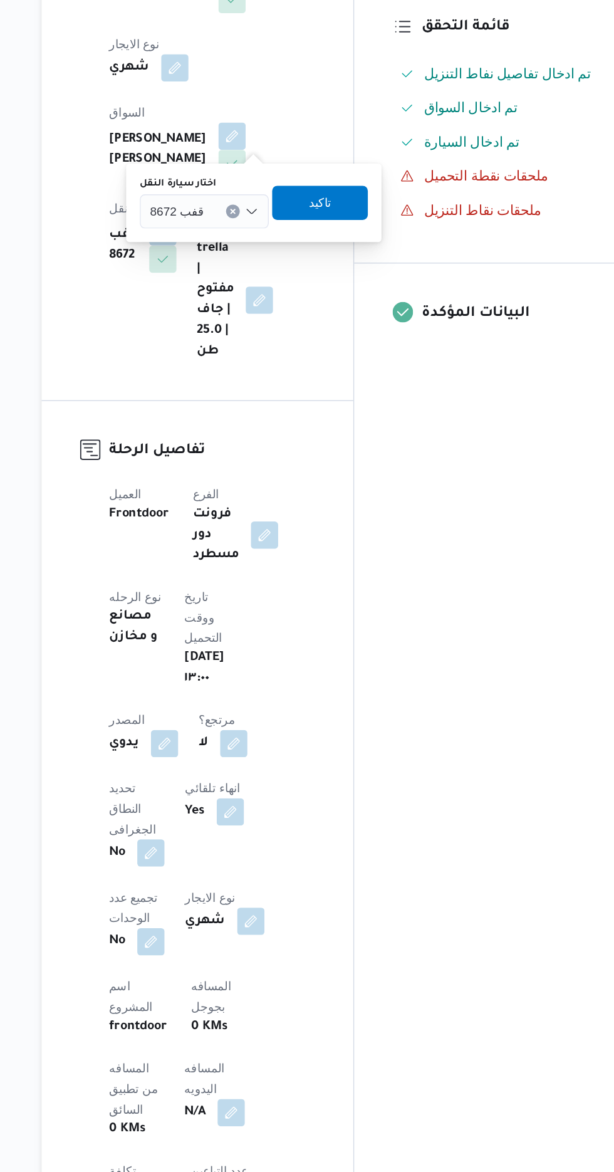
click at [287, 324] on input "اختار سيارة النقل" at bounding box center [287, 324] width 1 height 15
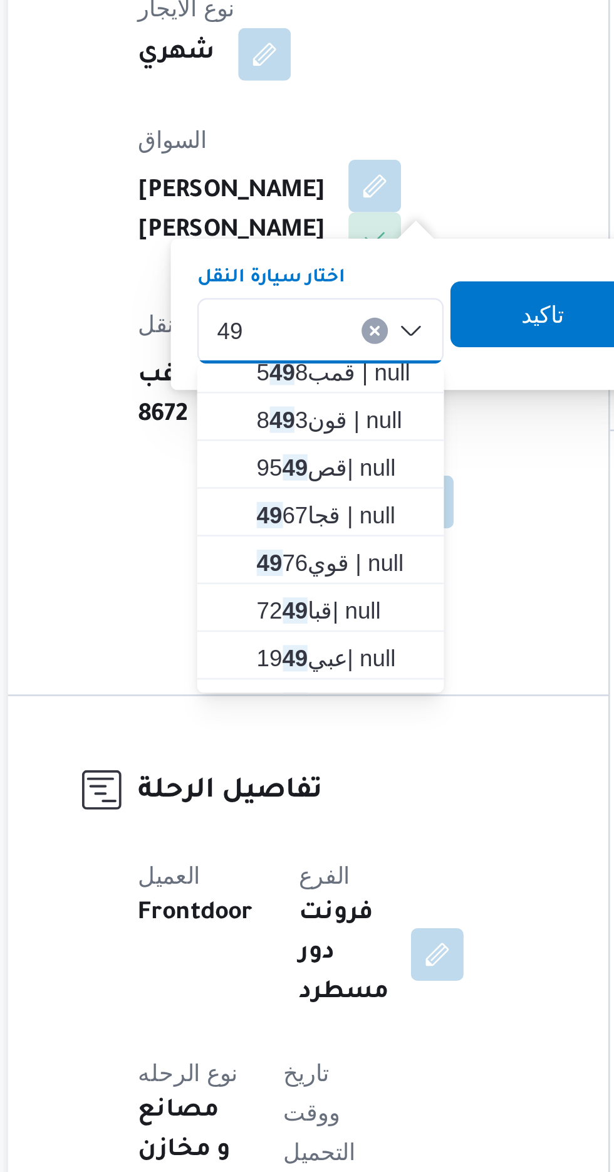
scroll to position [58, 0]
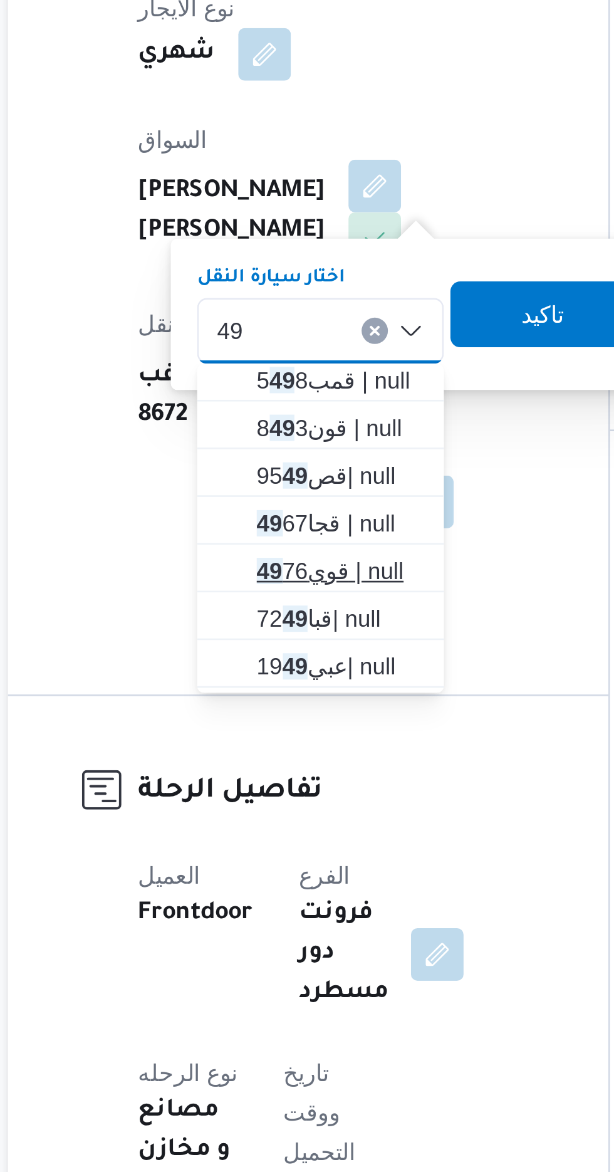
type input "49"
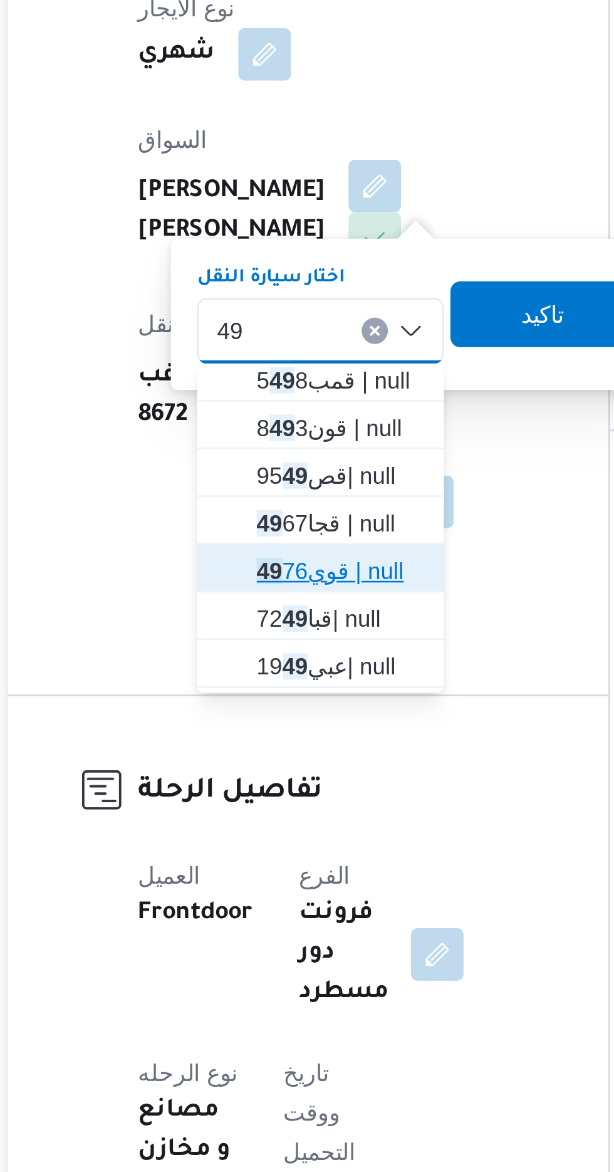
click at [284, 415] on span "قوي 49 76 | null" at bounding box center [289, 415] width 64 height 15
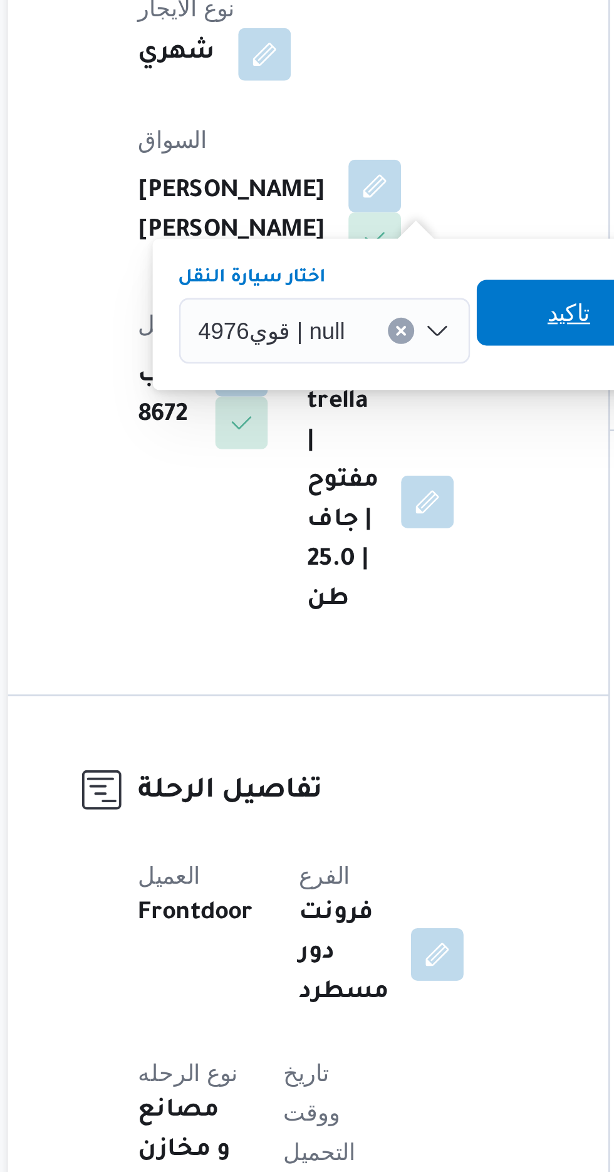
click at [369, 317] on span "تاكيد" at bounding box center [376, 317] width 16 height 15
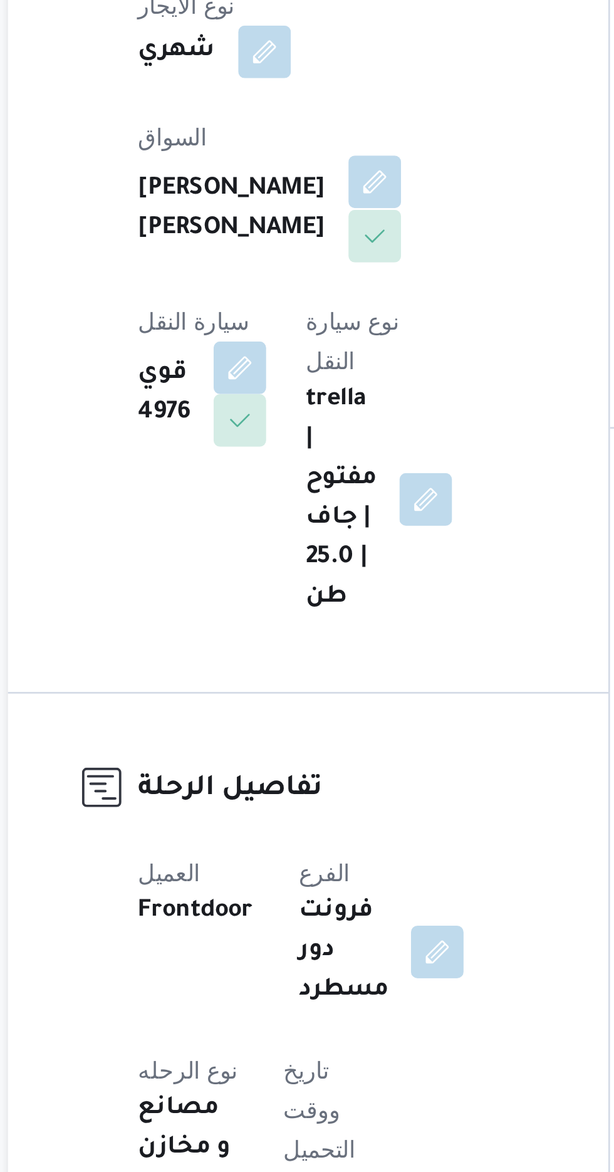
click at [293, 263] on button "button" at bounding box center [303, 269] width 20 height 20
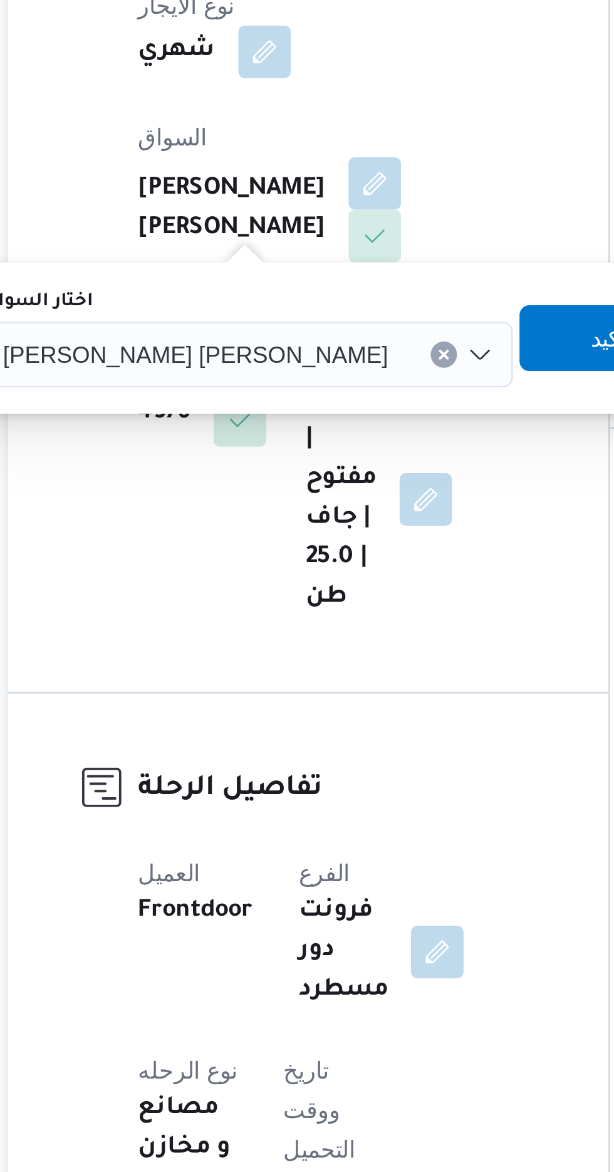
click at [313, 329] on input "اختار السواق" at bounding box center [313, 334] width 1 height 15
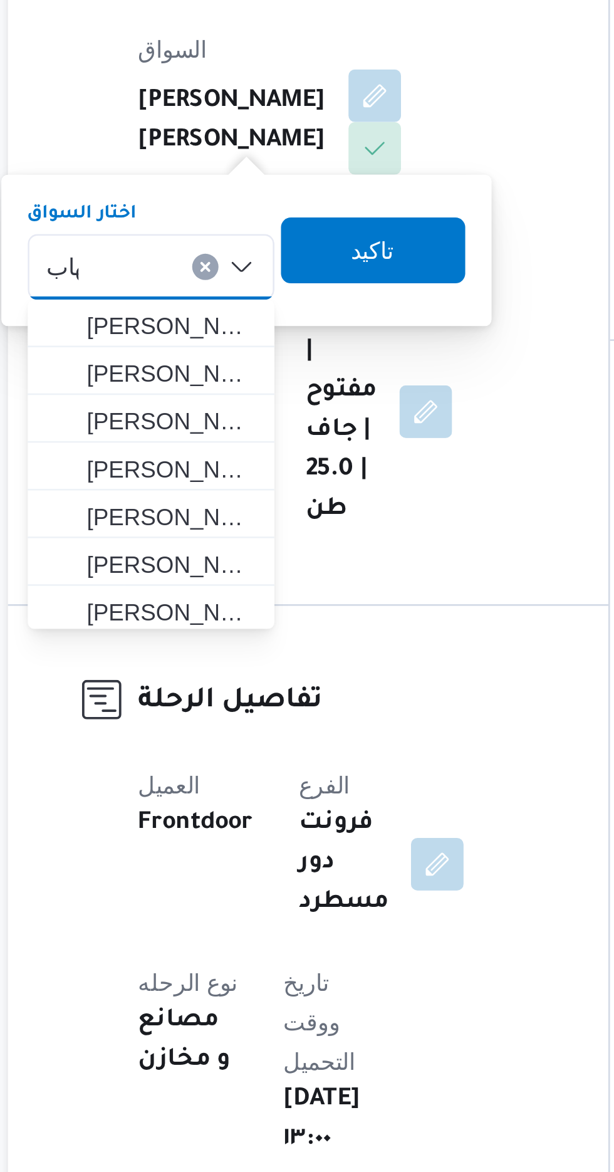
scroll to position [0, 0]
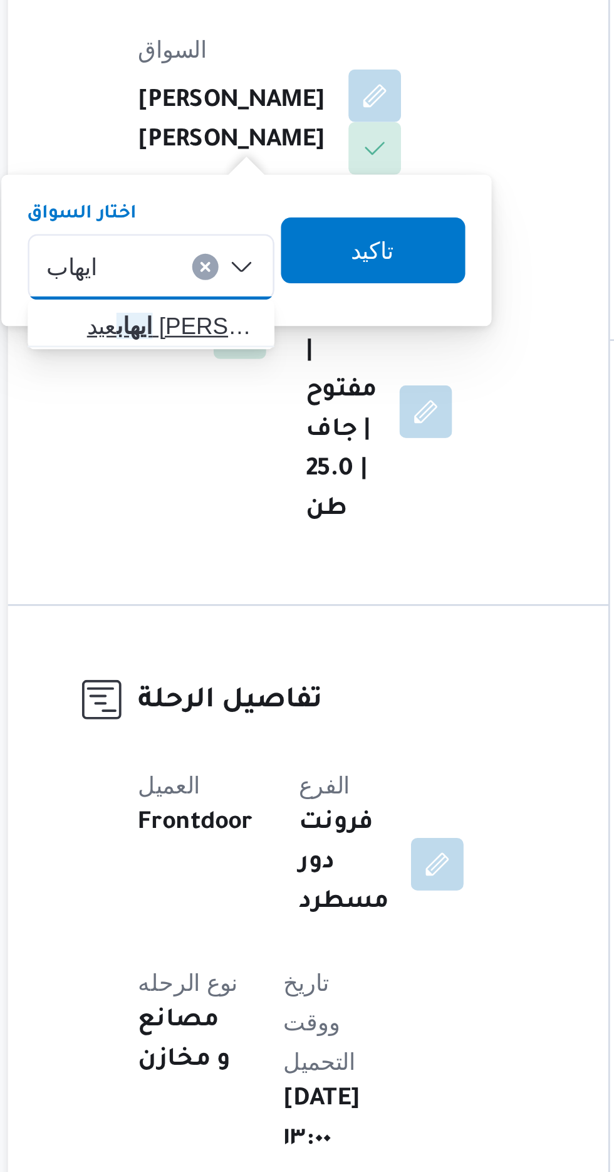
type input "ايهاب"
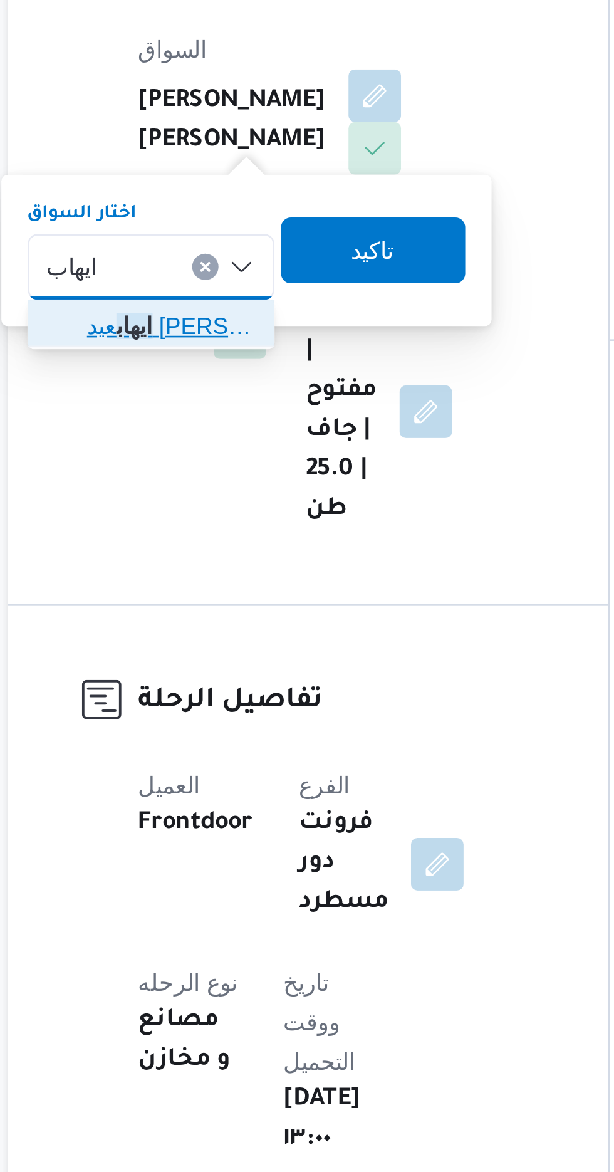
click at [233, 361] on span "[PERSON_NAME] [PERSON_NAME]" at bounding box center [225, 357] width 64 height 15
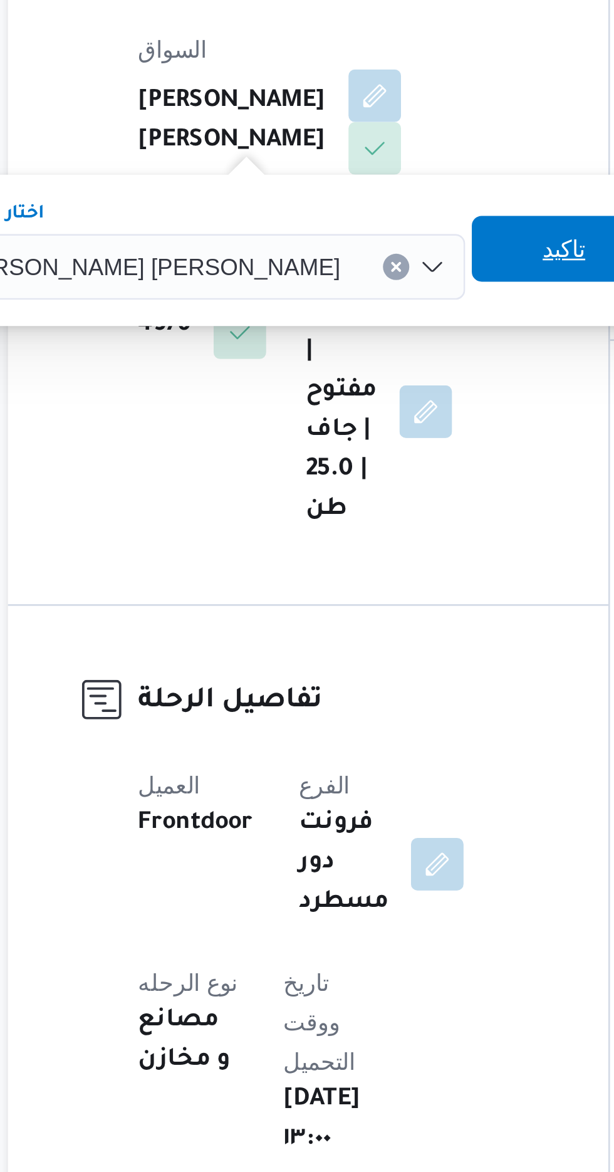
click at [340, 331] on span "تاكيد" at bounding box center [375, 327] width 70 height 25
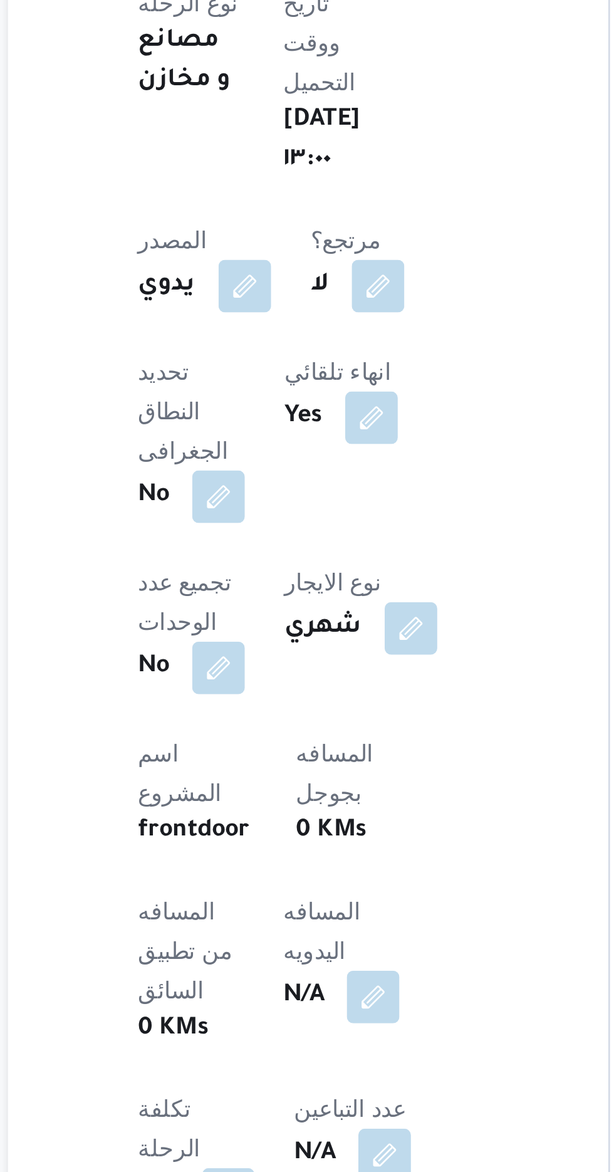
scroll to position [166, 0]
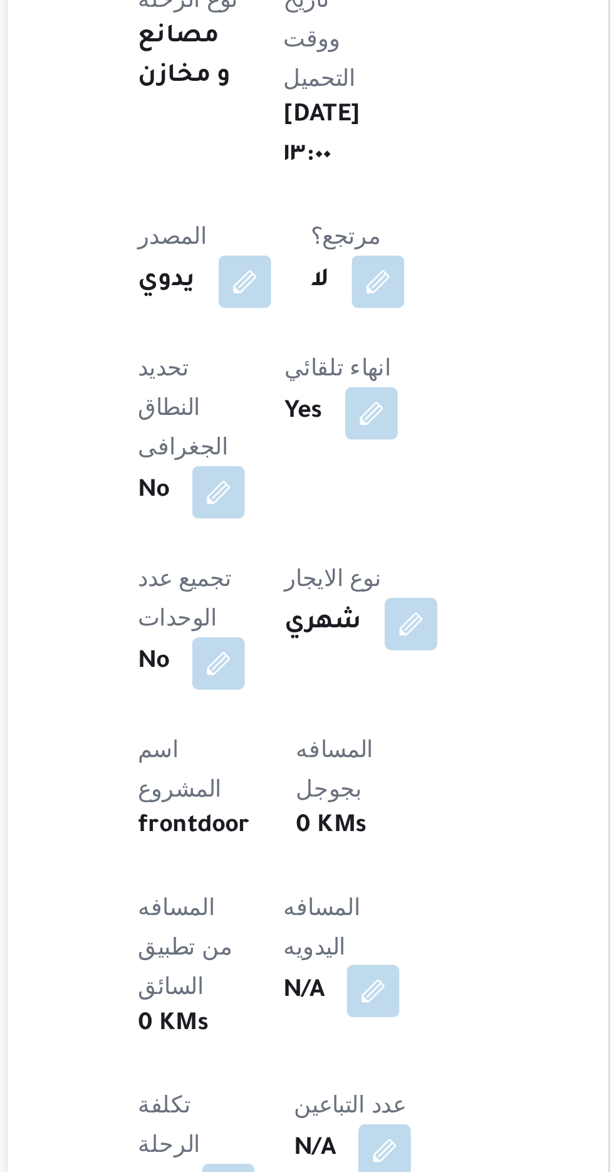
click at [292, 975] on button "button" at bounding box center [302, 985] width 20 height 20
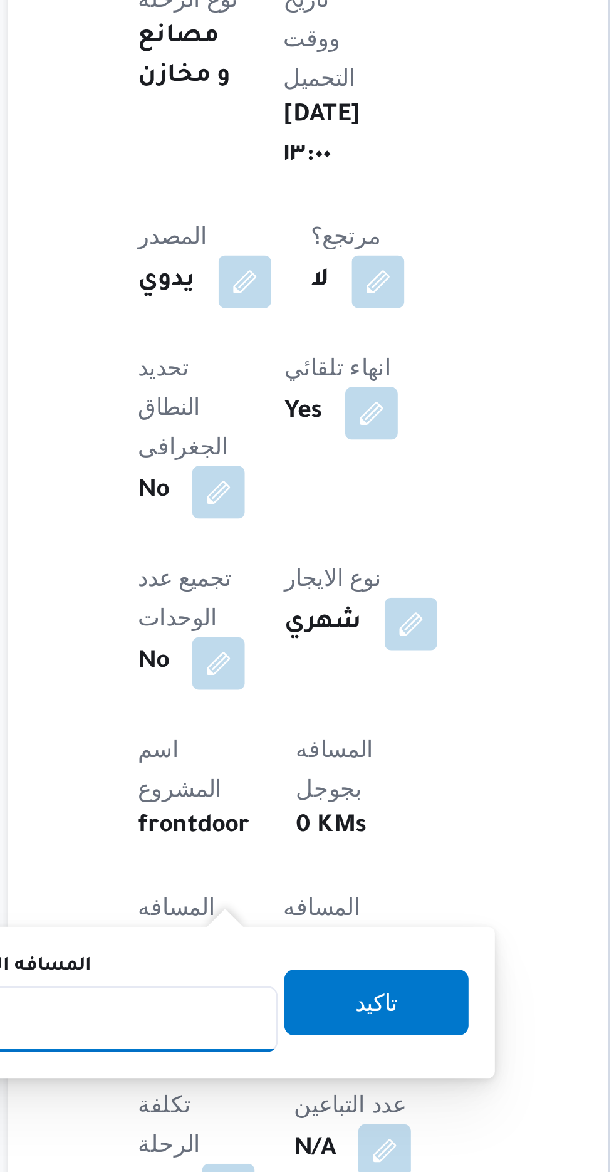
click at [216, 992] on input "المسافه اليدويه" at bounding box center [203, 995] width 125 height 25
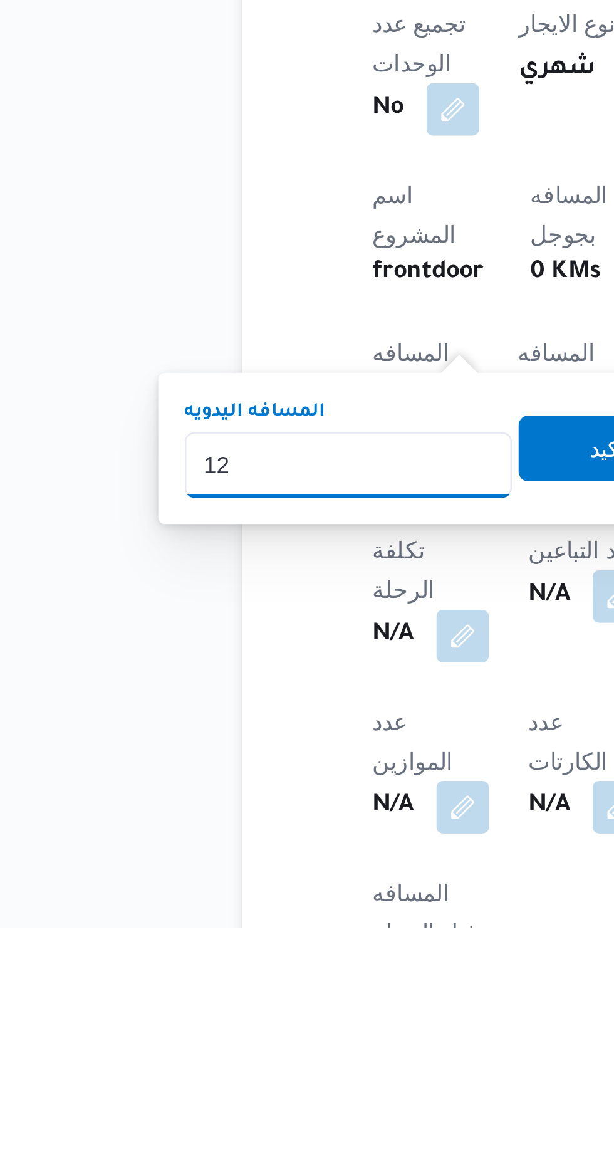
type input "120"
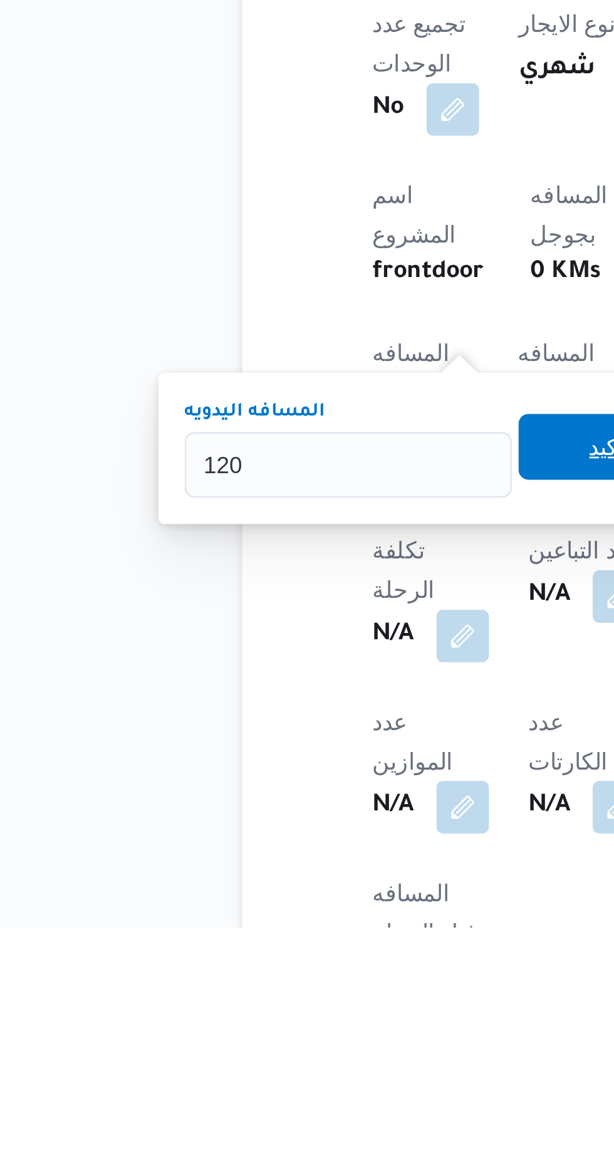
click at [289, 989] on span "تاكيد" at bounding box center [303, 988] width 70 height 25
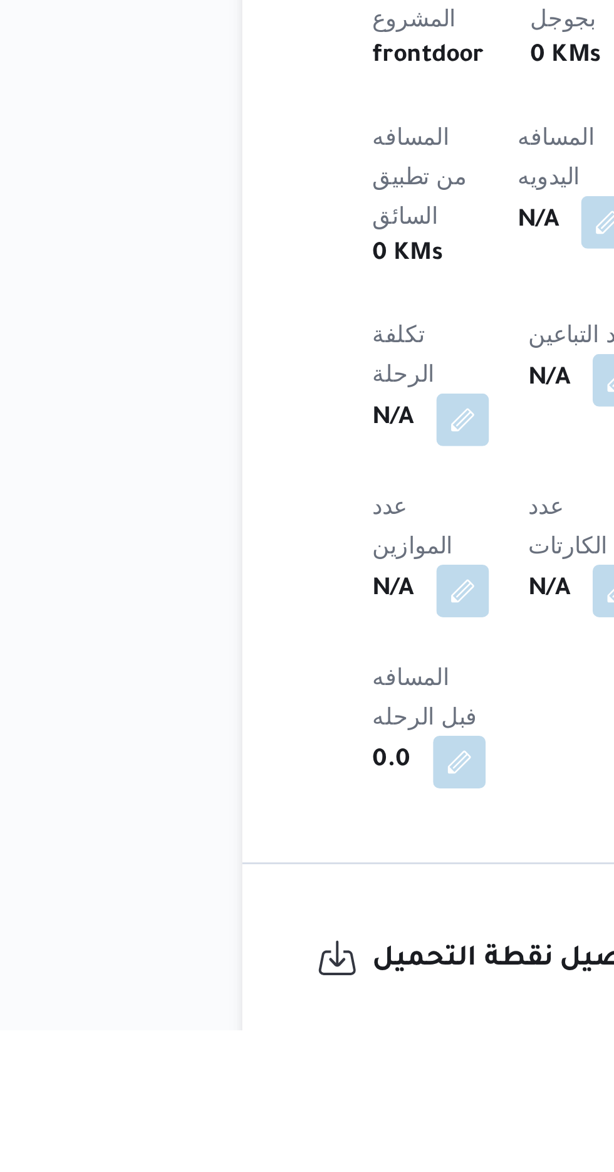
scroll to position [289, 0]
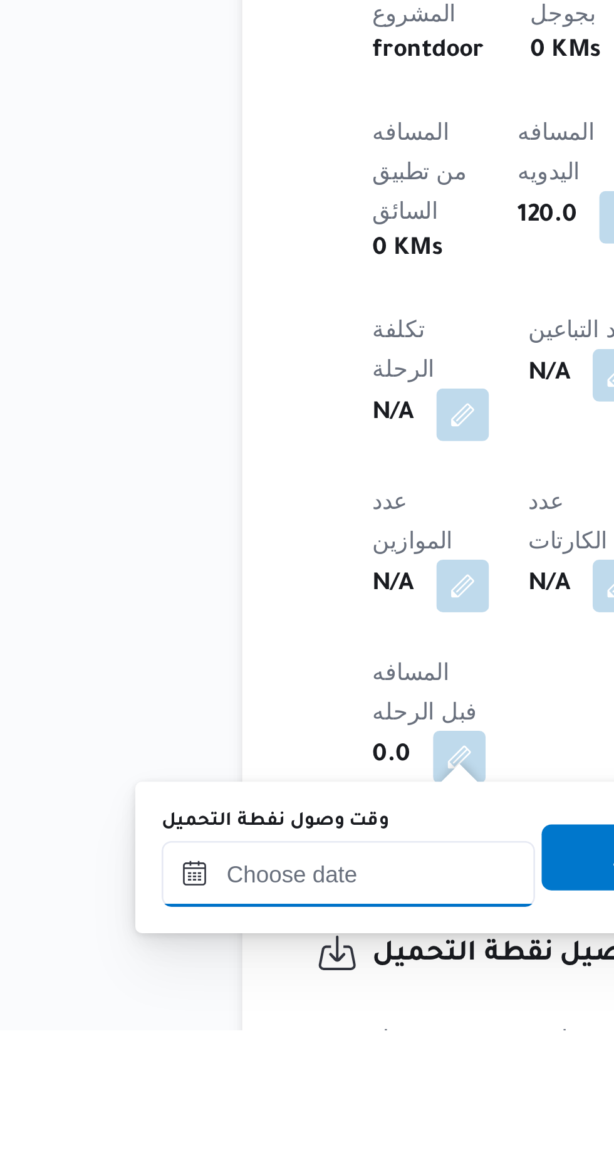
click at [231, 1106] on input "وقت وصول نفطة التحميل" at bounding box center [203, 1112] width 142 height 25
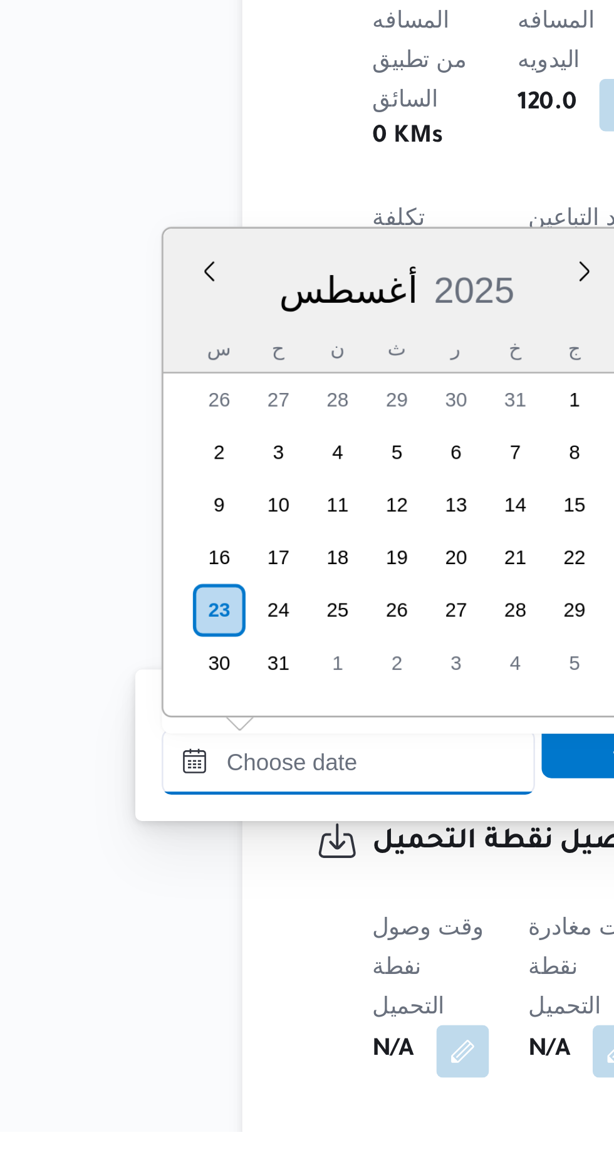
scroll to position [861, 0]
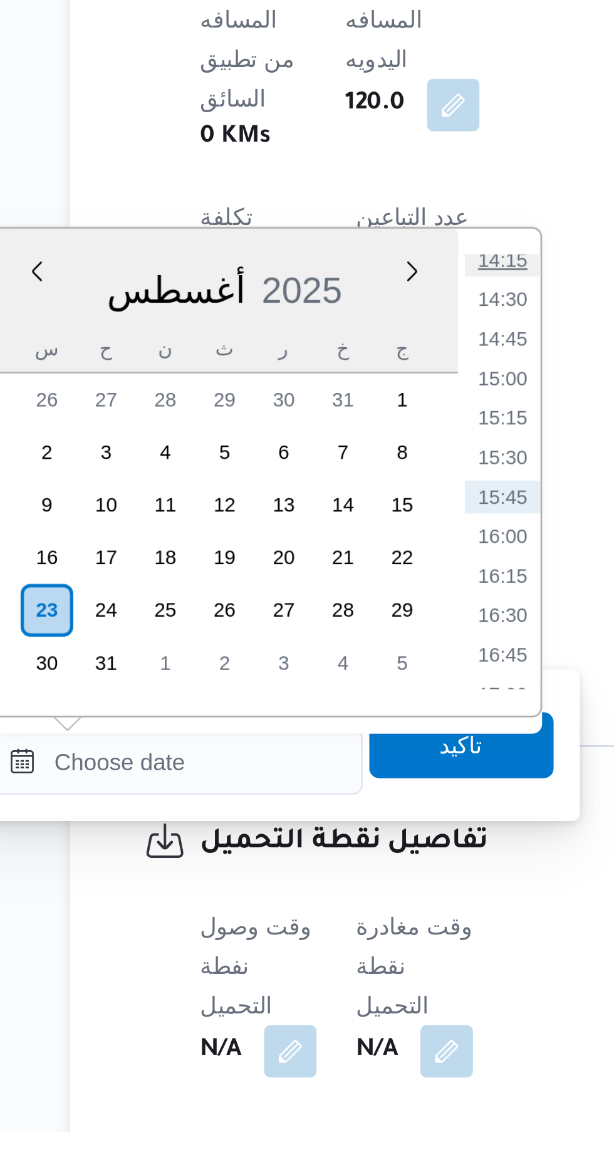
click at [328, 839] on li "14:15" at bounding box center [327, 839] width 29 height 13
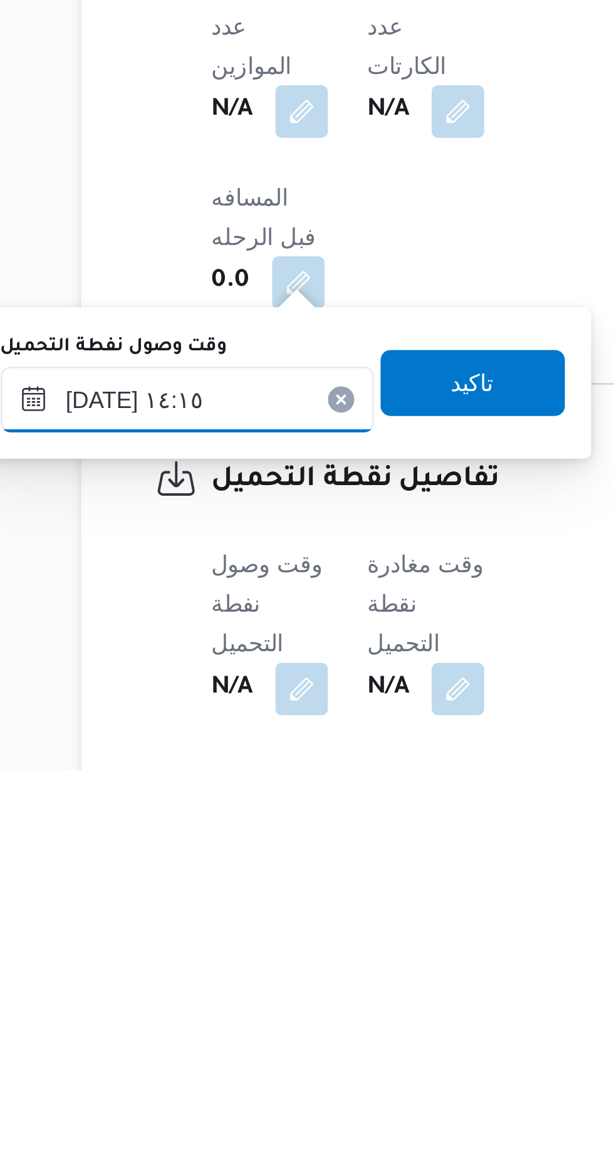
click at [229, 1024] on input "[DATE] ١٤:١٥" at bounding box center [203, 1030] width 142 height 25
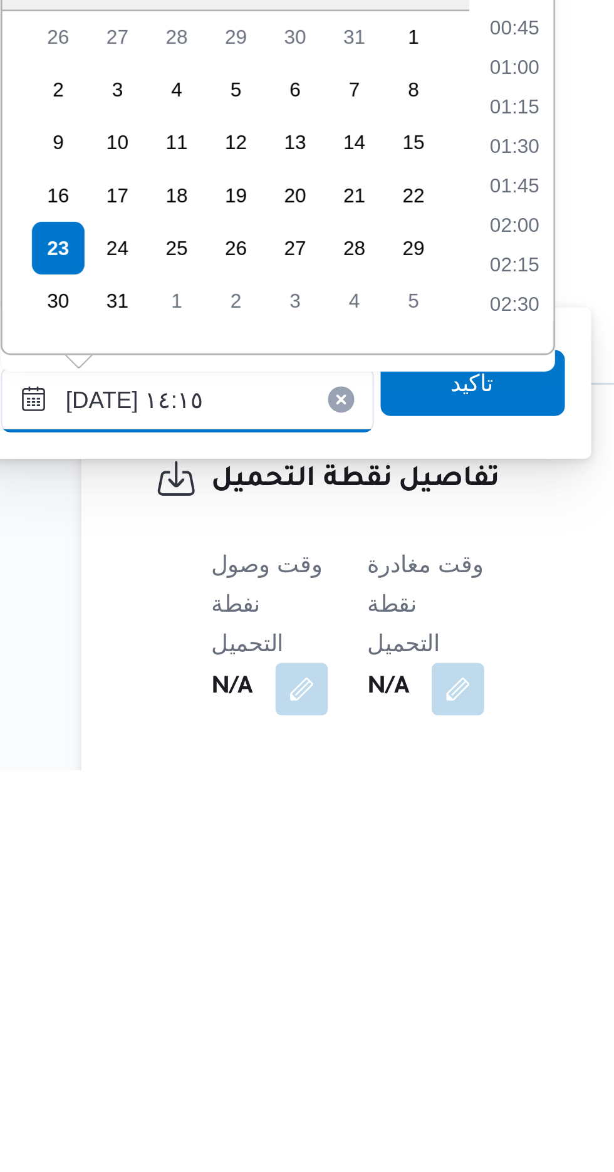
scroll to position [771, 0]
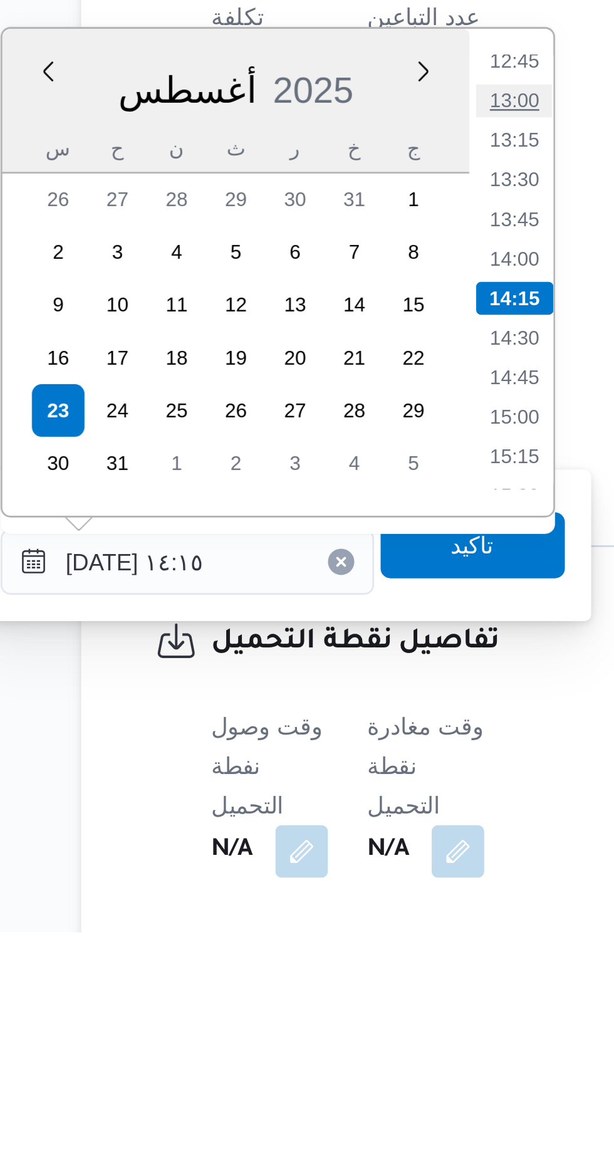
click at [328, 855] on li "13:00" at bounding box center [327, 855] width 29 height 13
type input "[DATE] ١٣:٠٠"
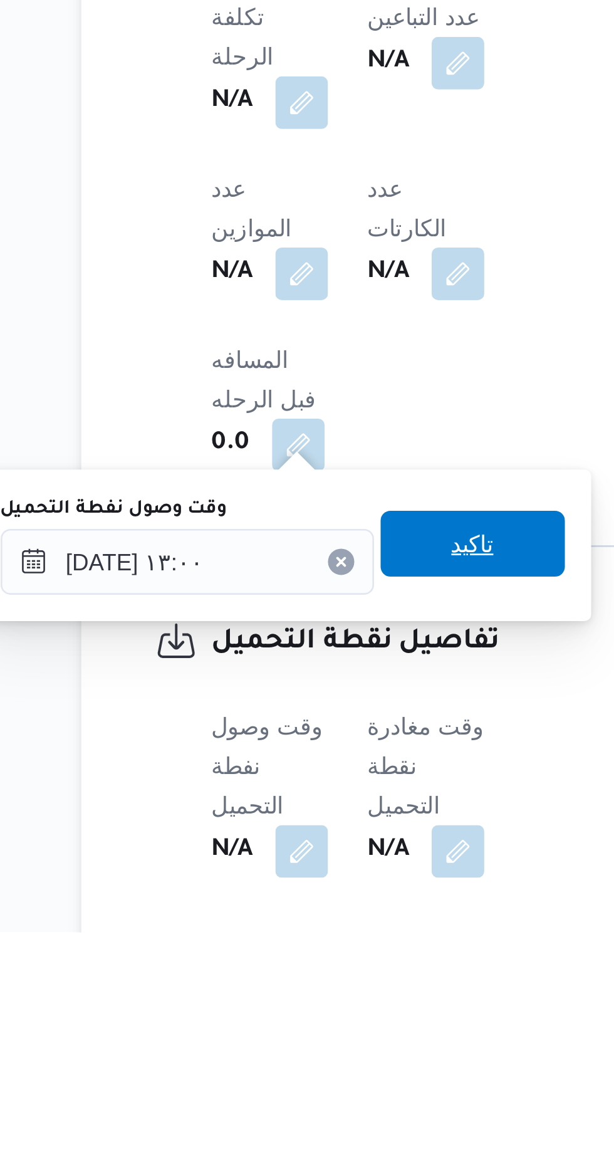
click at [320, 1024] on span "تاكيد" at bounding box center [312, 1023] width 16 height 15
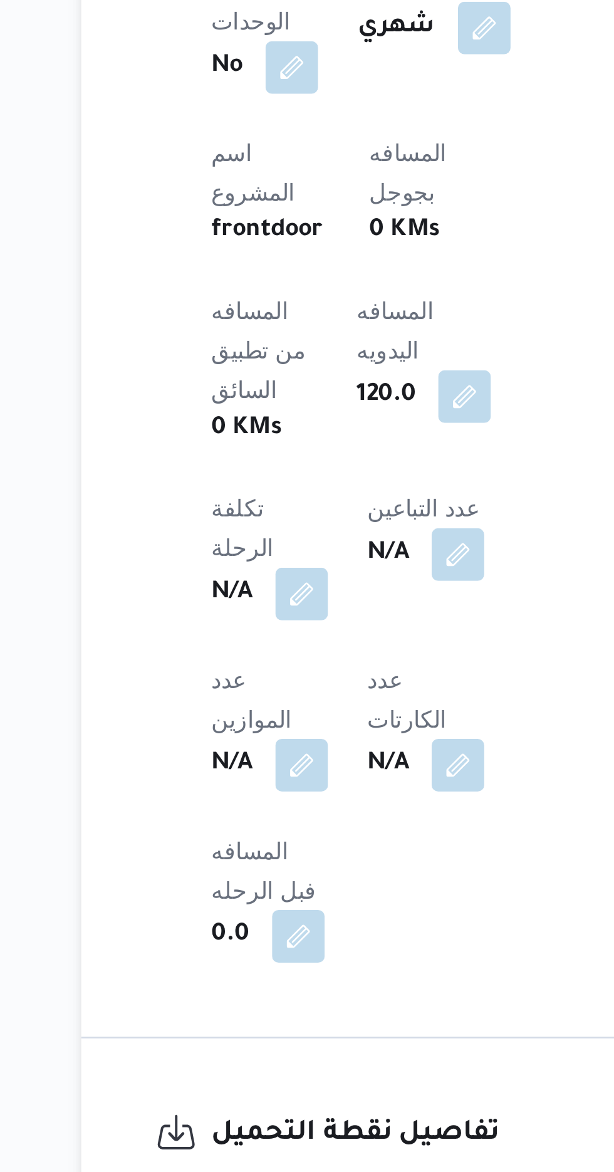
scroll to position [370, 0]
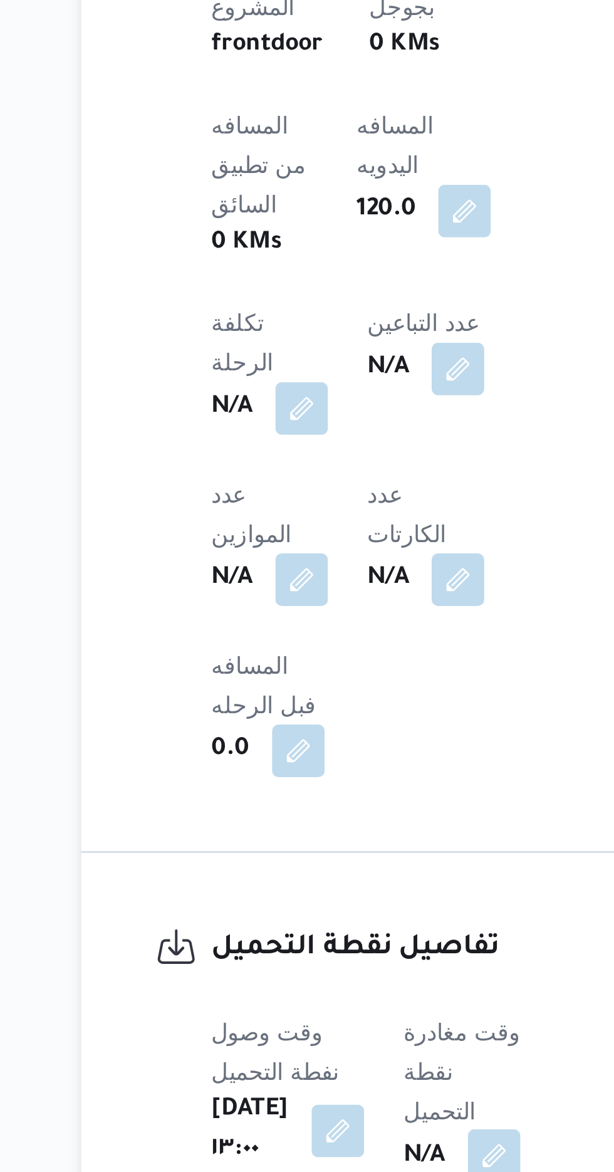
click at [330, 1131] on button "button" at bounding box center [320, 1141] width 20 height 20
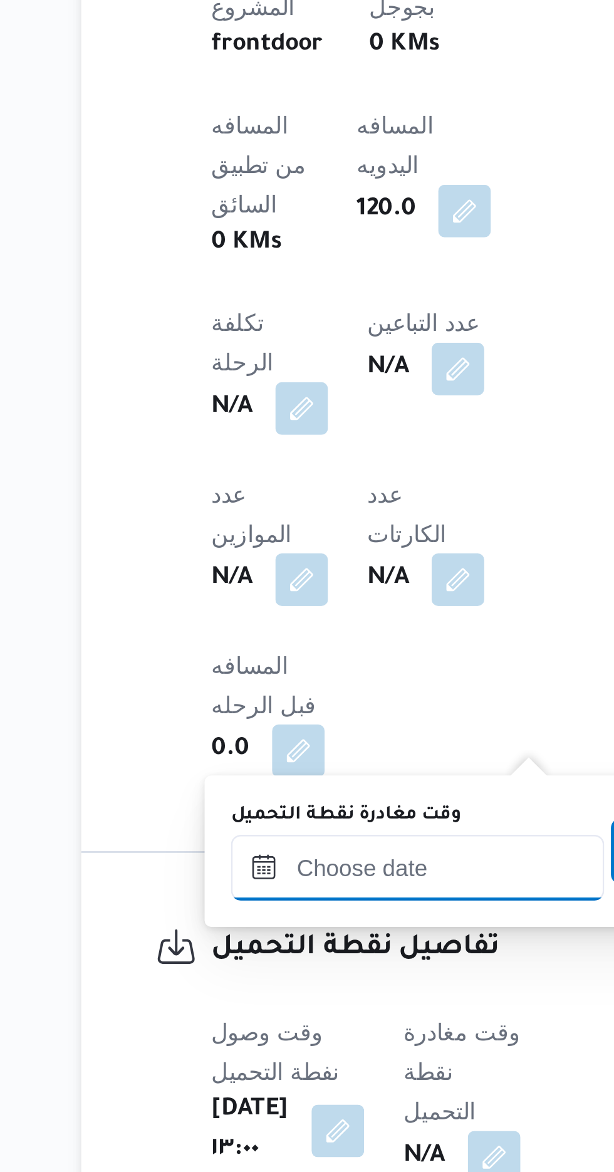
click at [298, 1026] on input "وقت مغادرة نقطة التحميل" at bounding box center [291, 1031] width 142 height 25
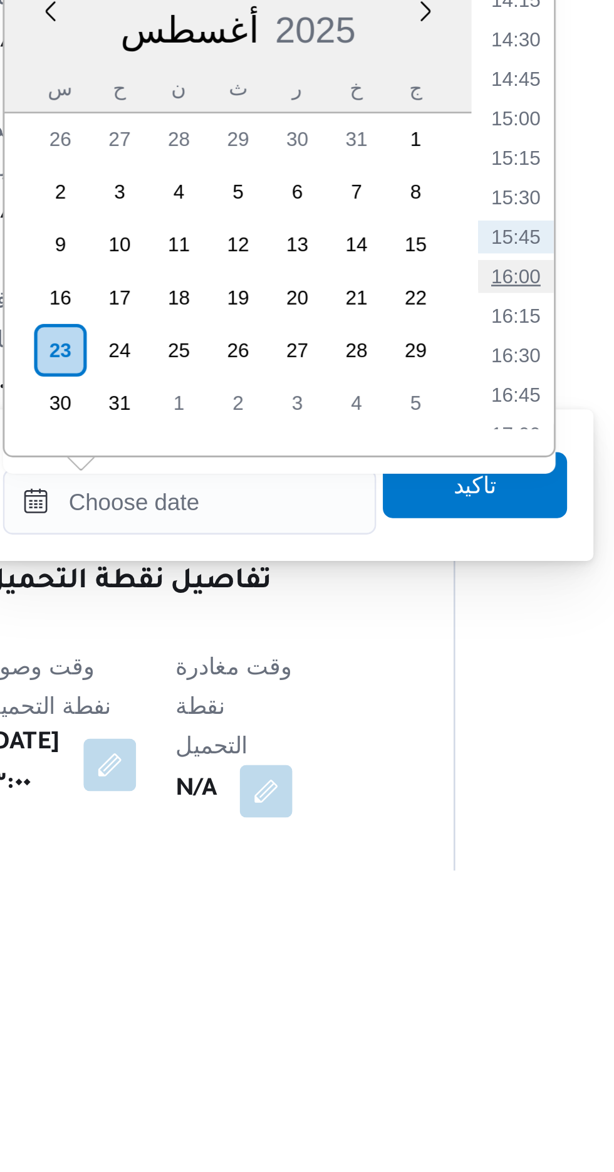
click at [416, 942] on li "16:00" at bounding box center [415, 945] width 29 height 13
type input "[DATE] ١٦:٠٠"
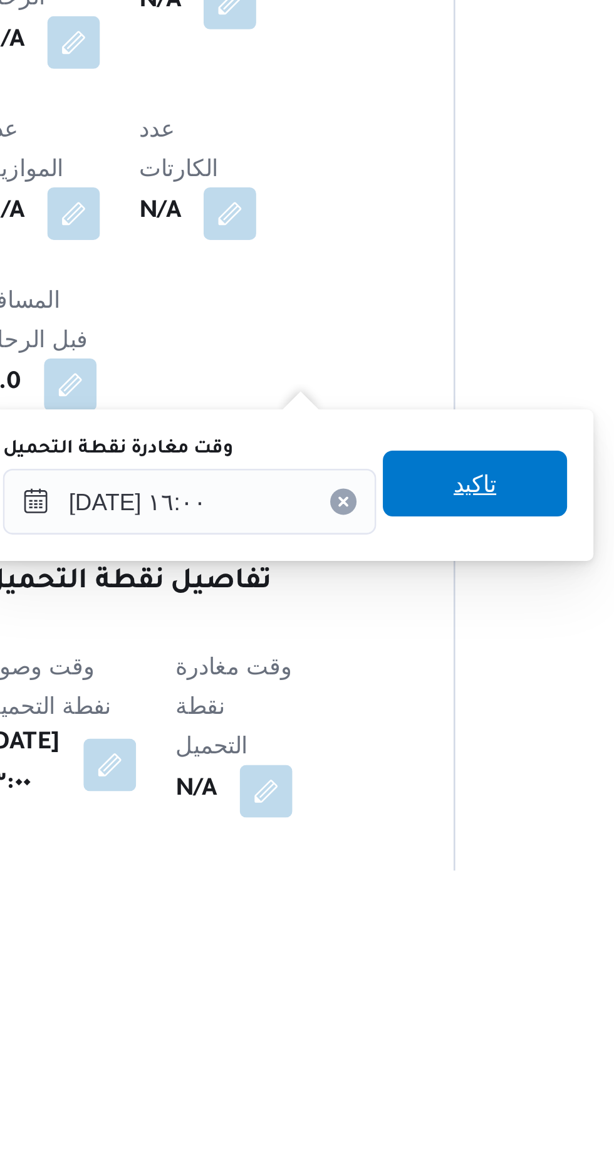
click at [408, 1024] on span "تاكيد" at bounding box center [400, 1024] width 16 height 15
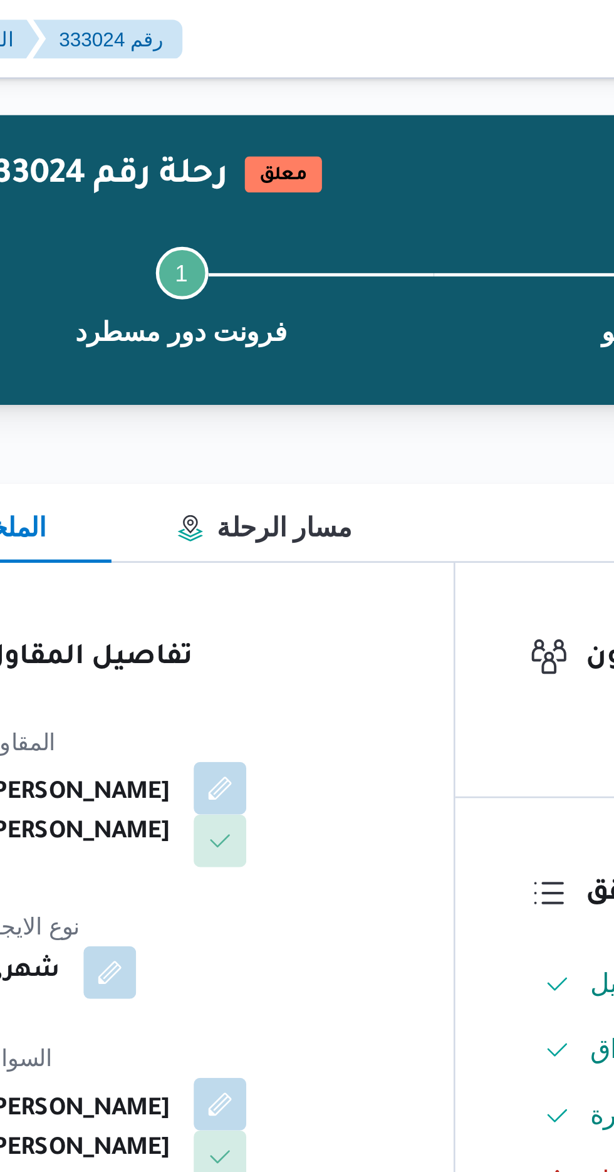
scroll to position [0, 0]
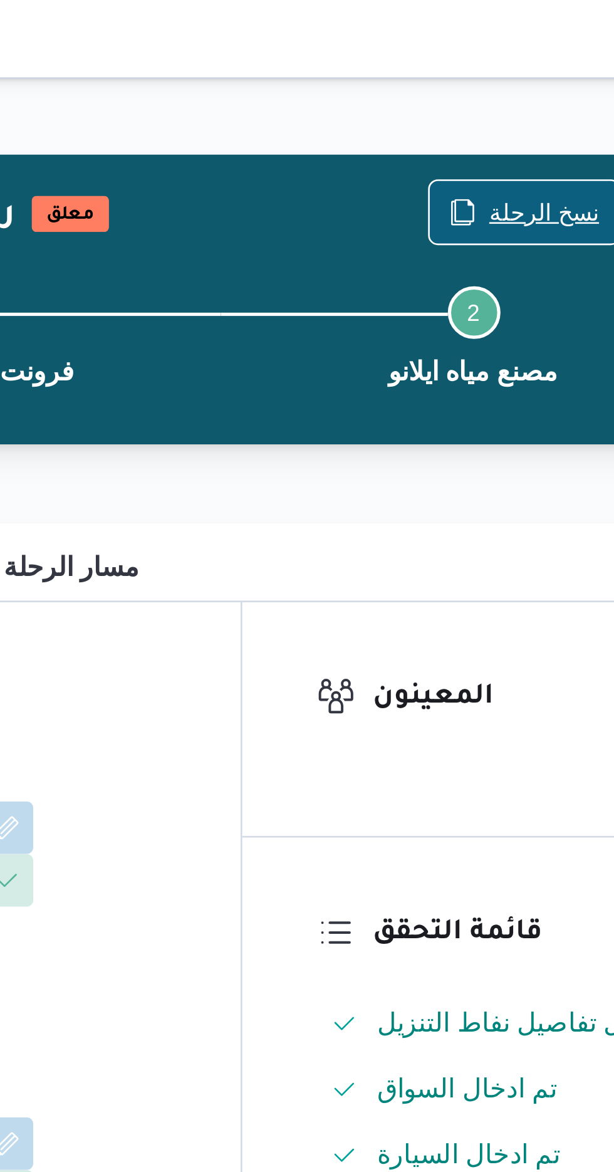
click at [500, 85] on span "نسخ الرحلة" at bounding box center [507, 80] width 42 height 15
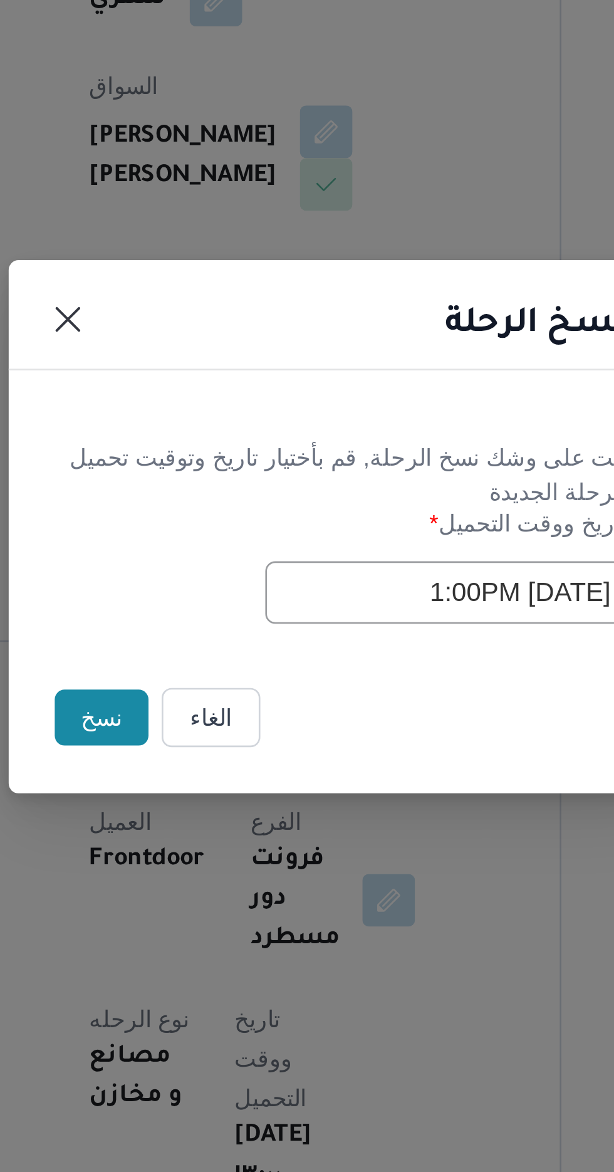
click at [325, 608] on input "[DATE] 1:00PM" at bounding box center [348, 611] width 138 height 24
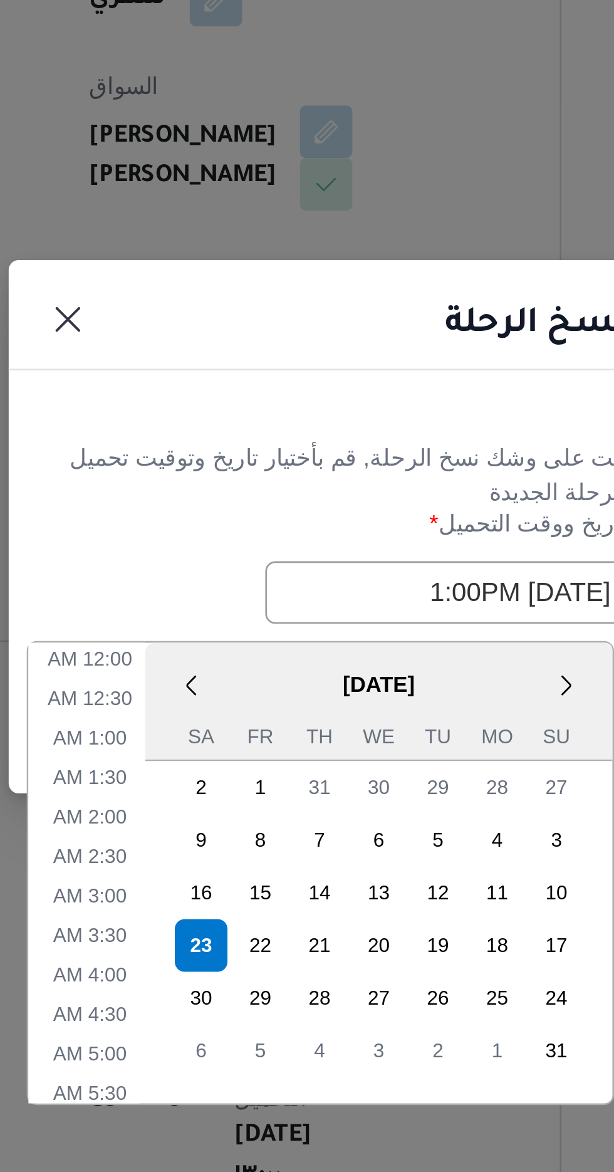
scroll to position [309, 0]
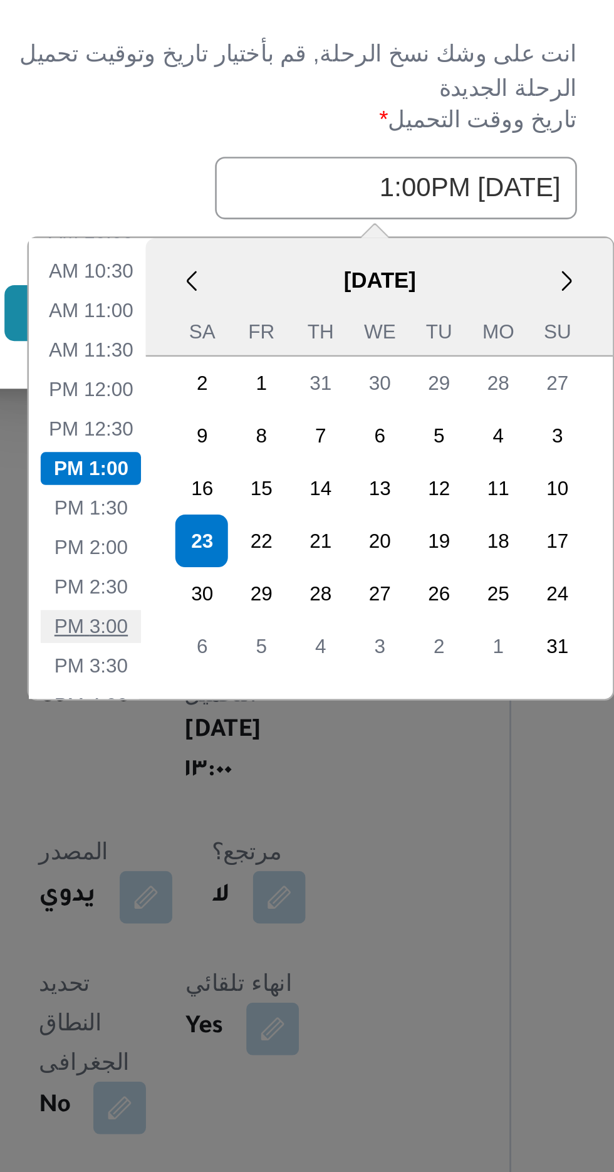
click at [238, 772] on li "3:00 PM" at bounding box center [232, 777] width 38 height 13
type input "[DATE] 3:00PM"
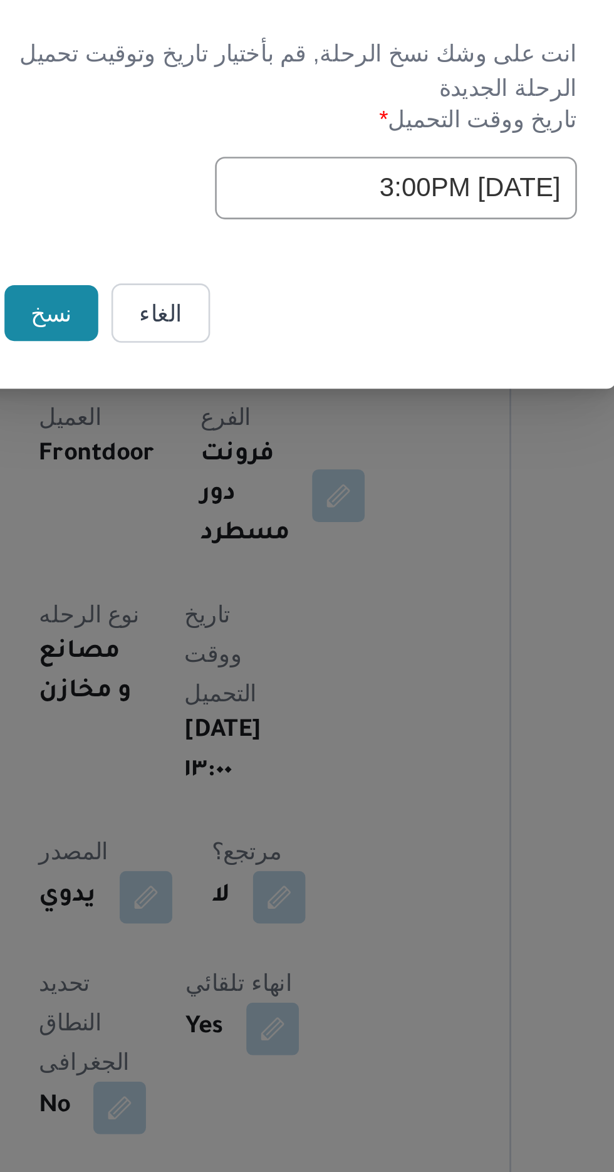
click at [217, 655] on button "نسخ" at bounding box center [217, 658] width 36 height 21
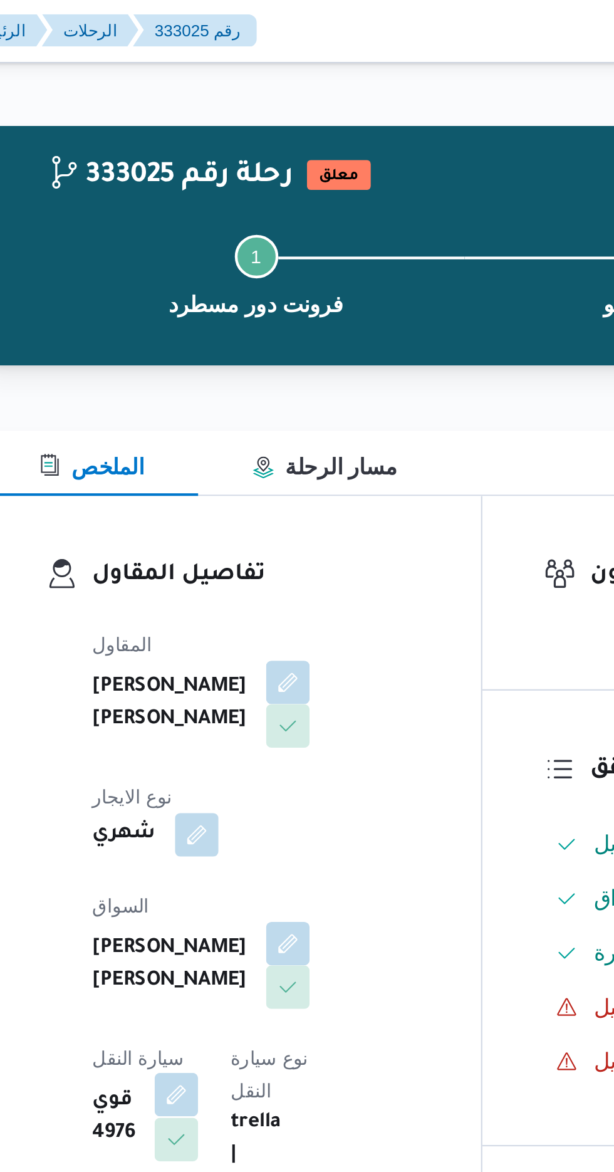
click at [261, 495] on button "button" at bounding box center [251, 505] width 20 height 20
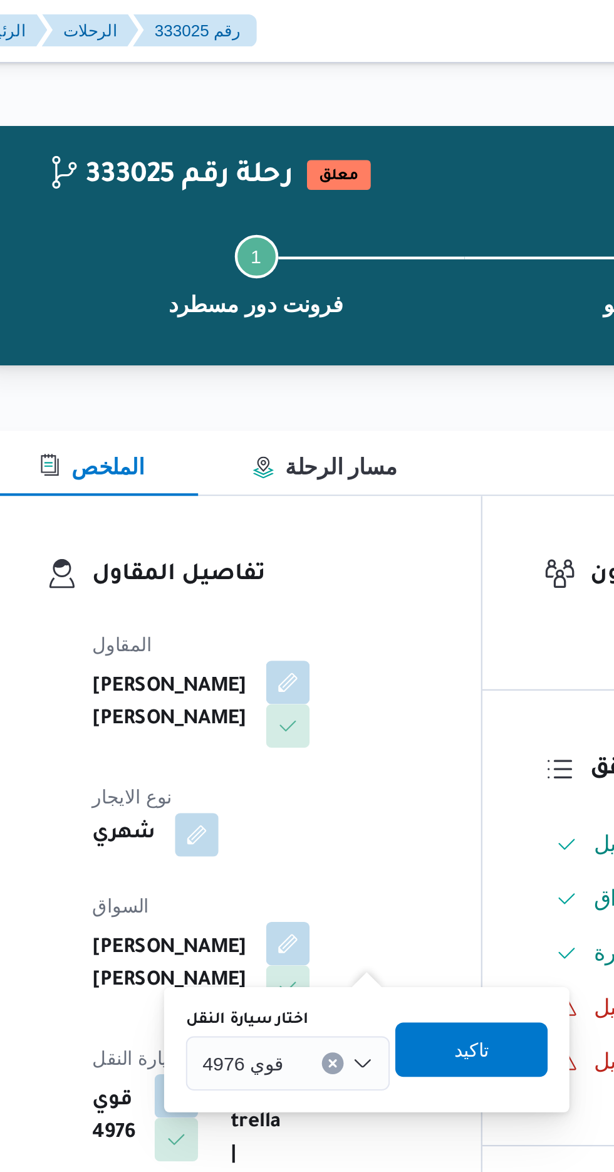
click at [306, 489] on input "اختار سيارة النقل" at bounding box center [306, 490] width 1 height 15
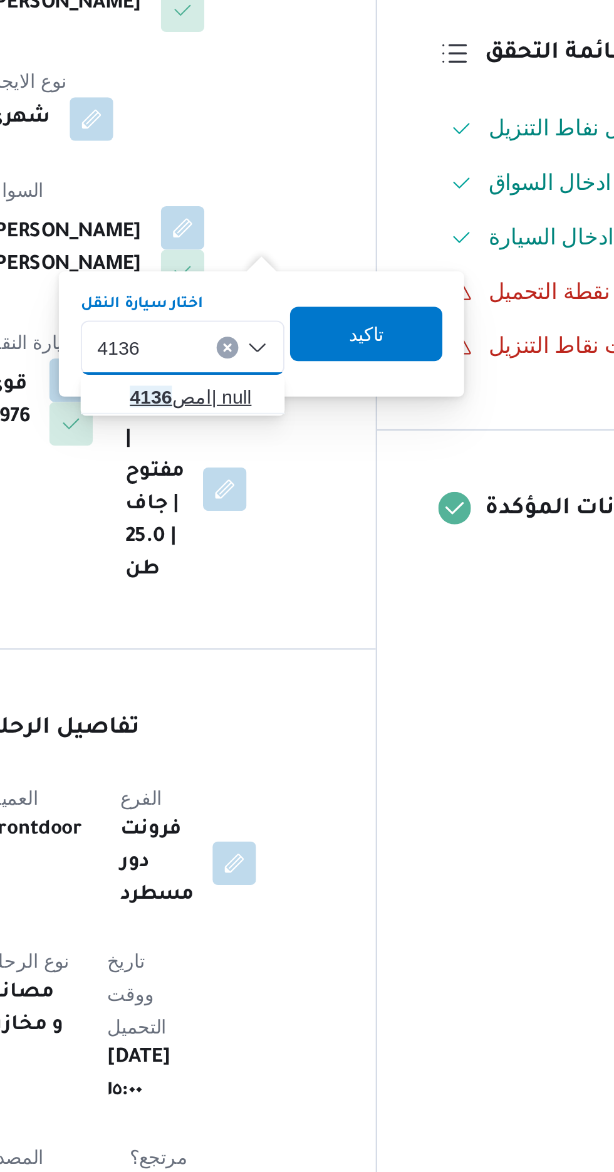
type input "4136"
click at [309, 514] on span "امص 4136 | null" at bounding box center [310, 513] width 64 height 15
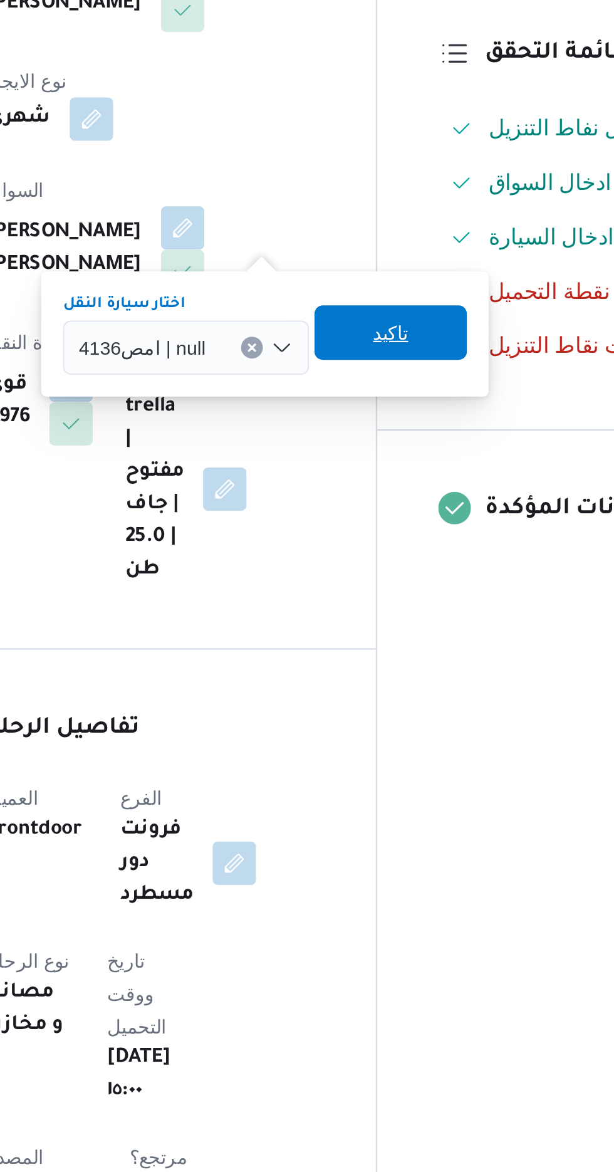
click at [414, 486] on span "تاكيد" at bounding box center [398, 483] width 70 height 25
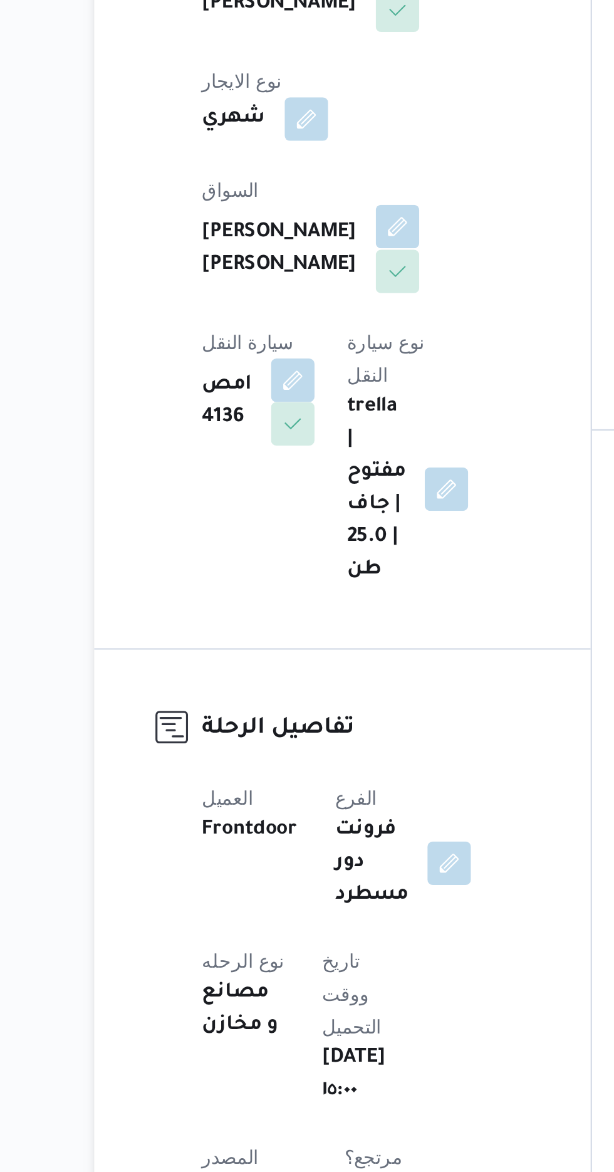
click at [293, 428] on button "button" at bounding box center [303, 435] width 20 height 20
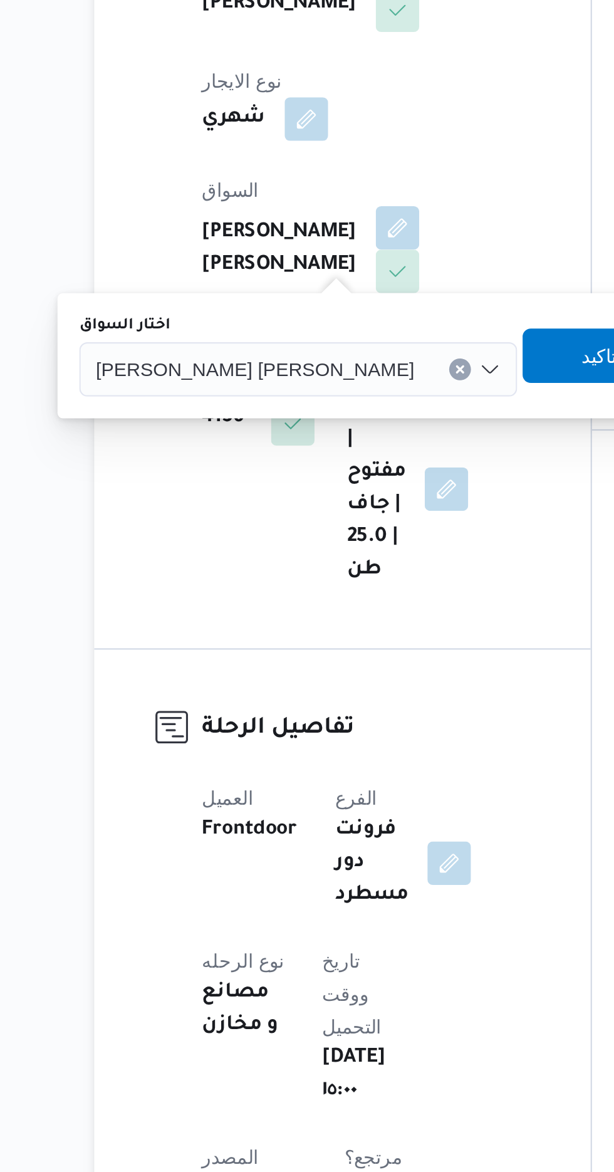
click at [241, 496] on span "[PERSON_NAME] [PERSON_NAME]" at bounding box center [237, 500] width 147 height 14
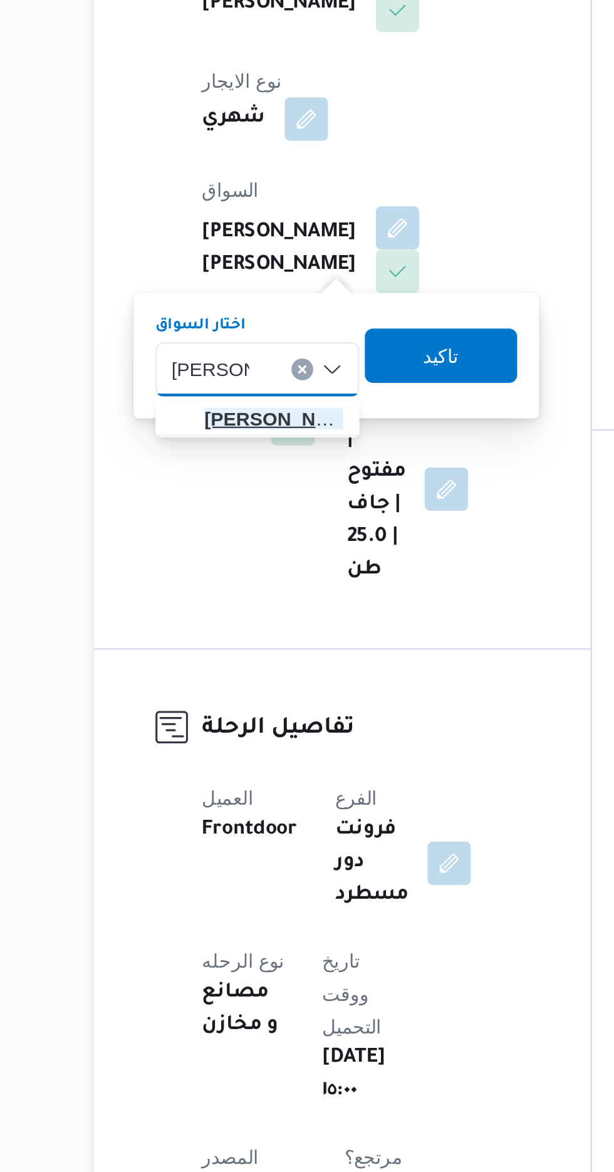
type input "[PERSON_NAME]"
click at [249, 522] on span "[PERSON_NAME] ولى [PERSON_NAME]" at bounding box center [246, 523] width 64 height 15
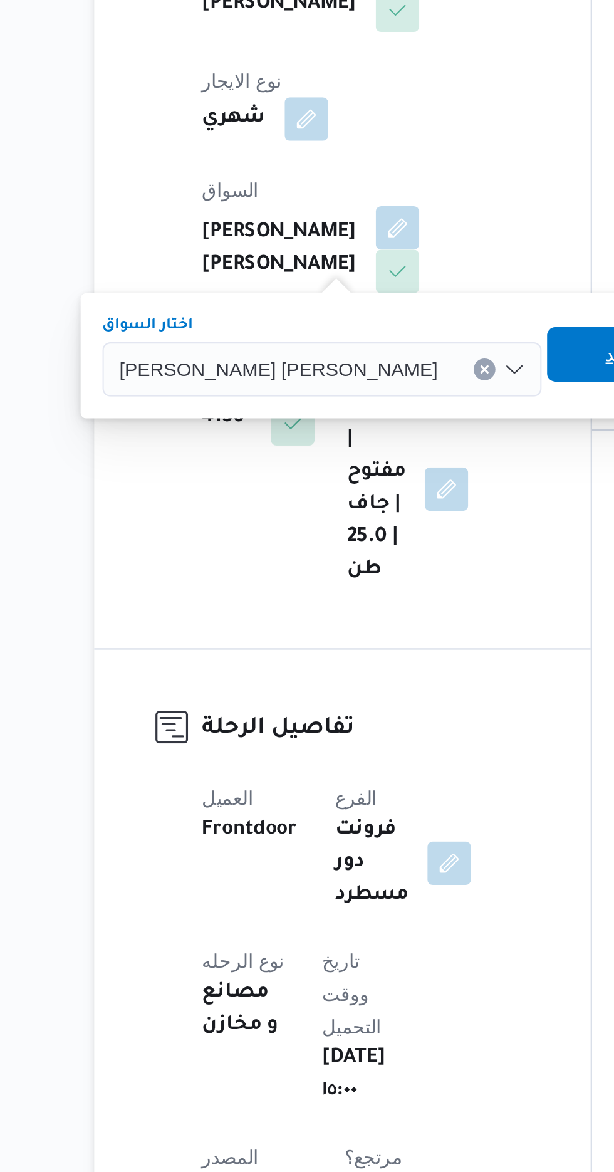
click at [398, 496] on span "تاكيد" at bounding box center [406, 493] width 16 height 15
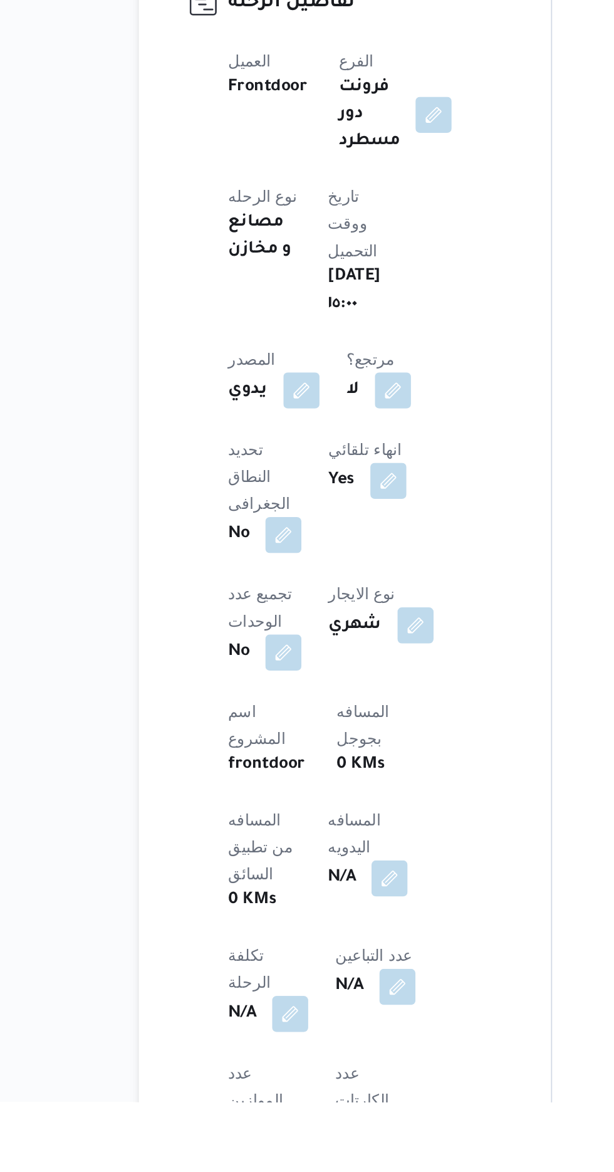
scroll to position [109, 0]
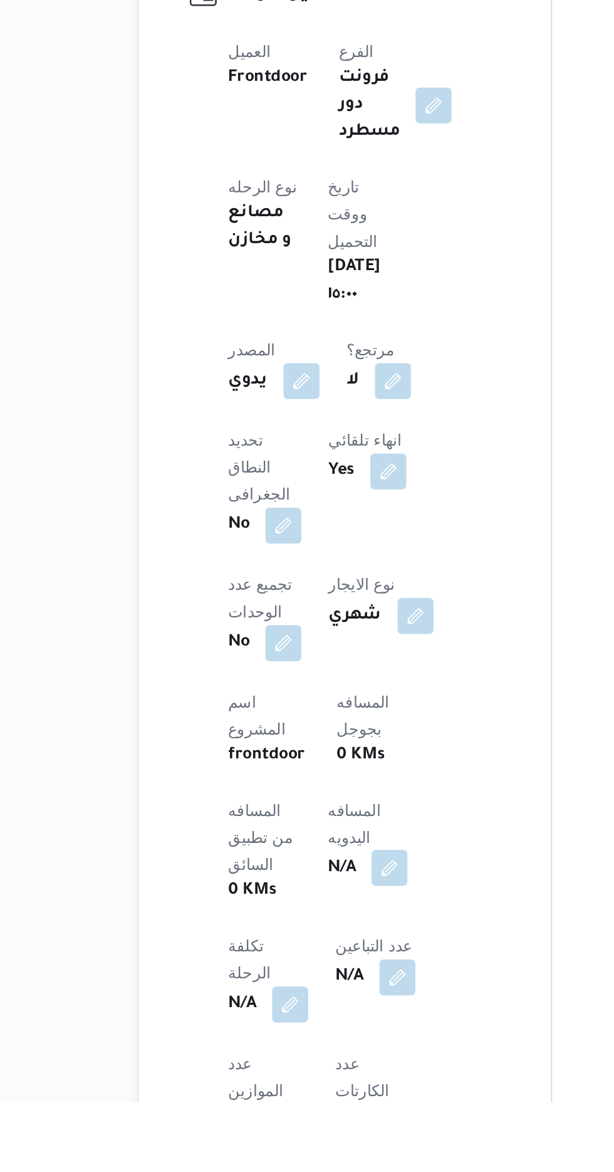
click at [292, 1032] on button "button" at bounding box center [302, 1042] width 20 height 20
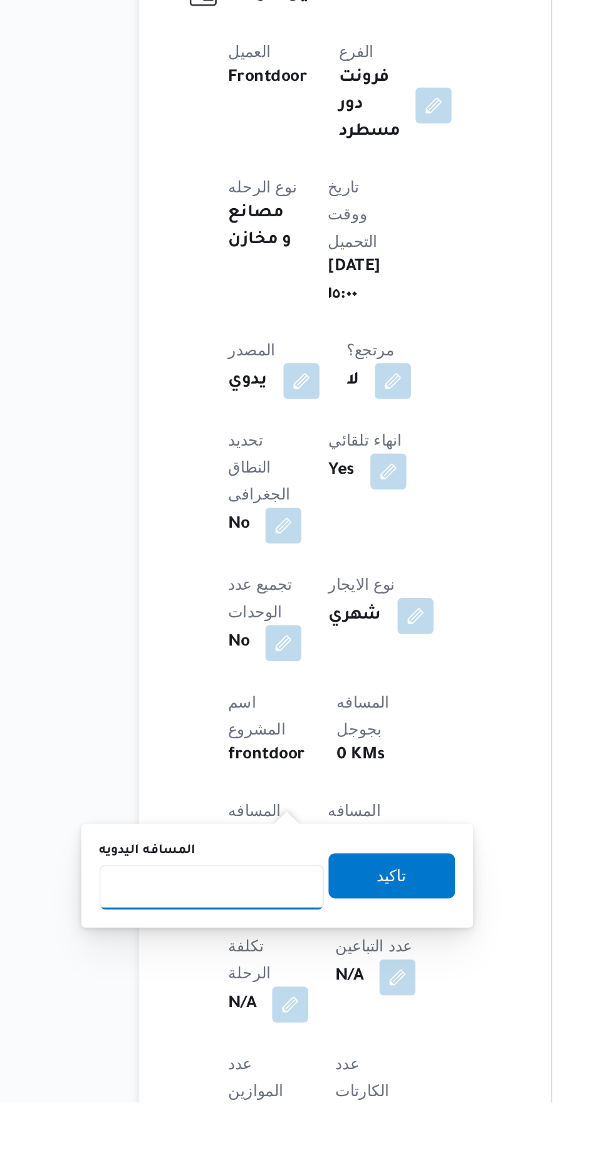
click at [200, 1054] on input "المسافه اليدويه" at bounding box center [203, 1052] width 125 height 25
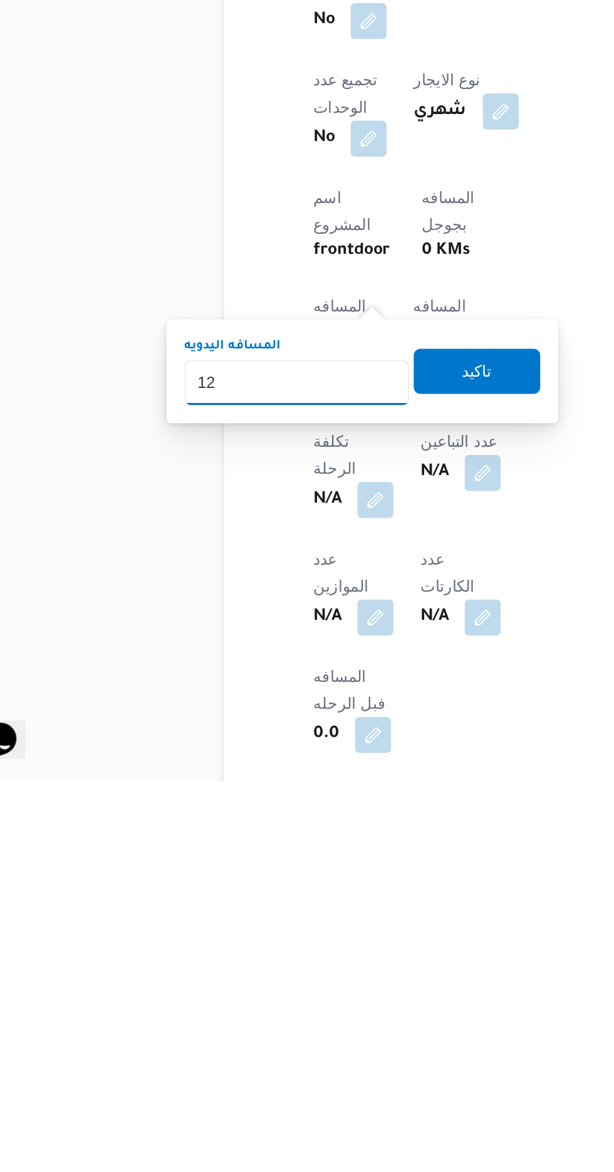
type input "120"
click at [323, 941] on span "تاكيد" at bounding box center [303, 943] width 70 height 25
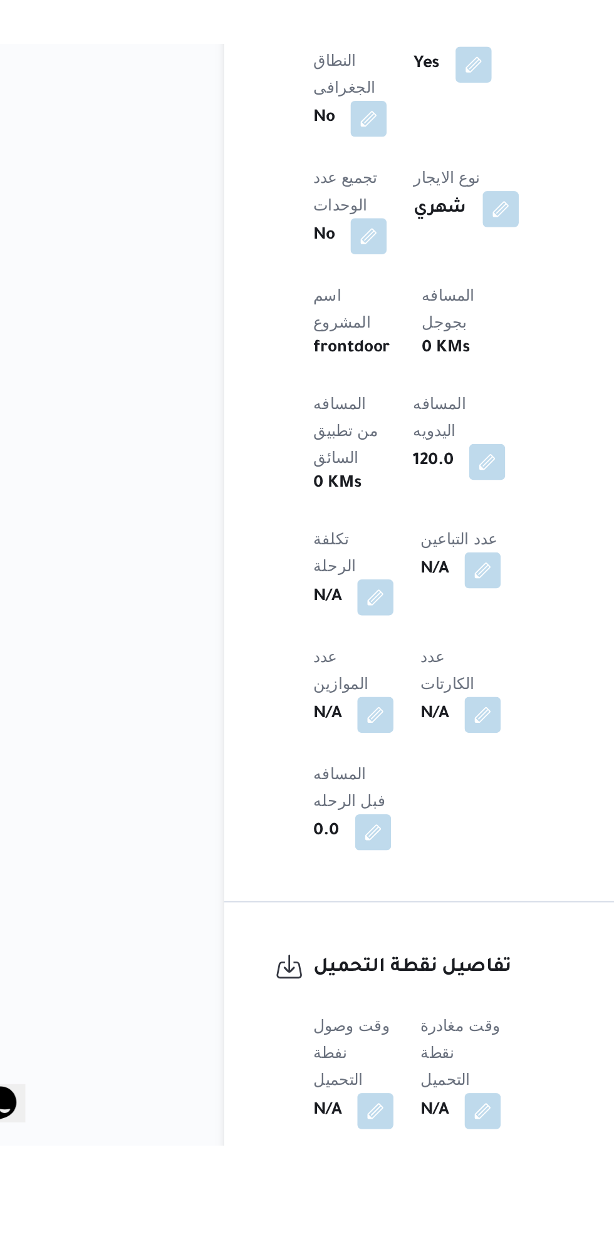
scroll to position [363, 0]
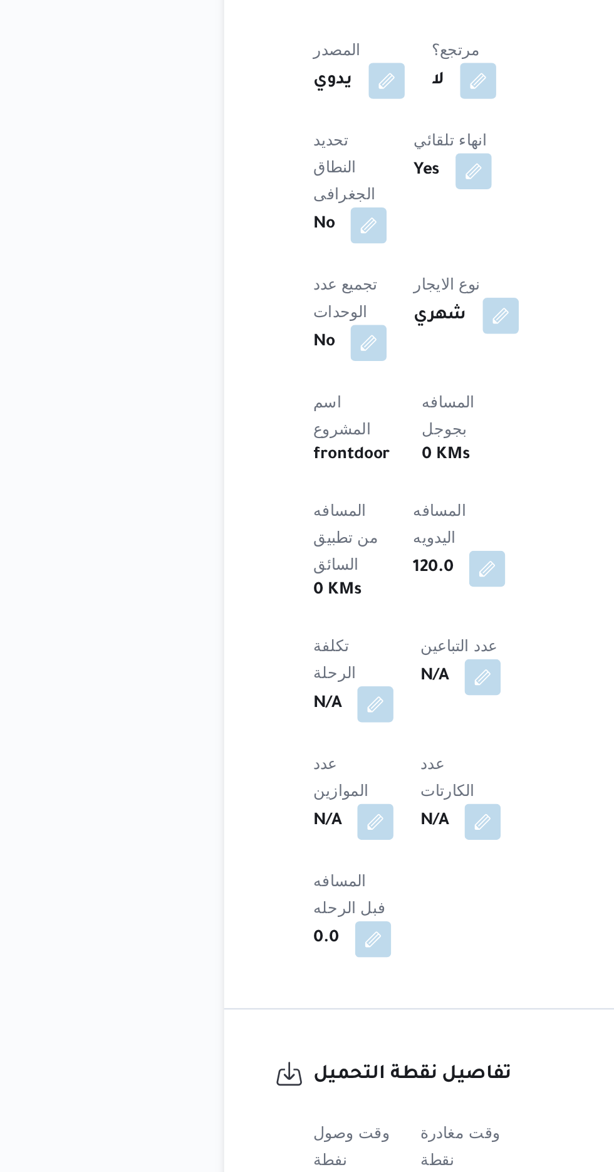
click at [256, 1138] on button "button" at bounding box center [247, 1148] width 20 height 20
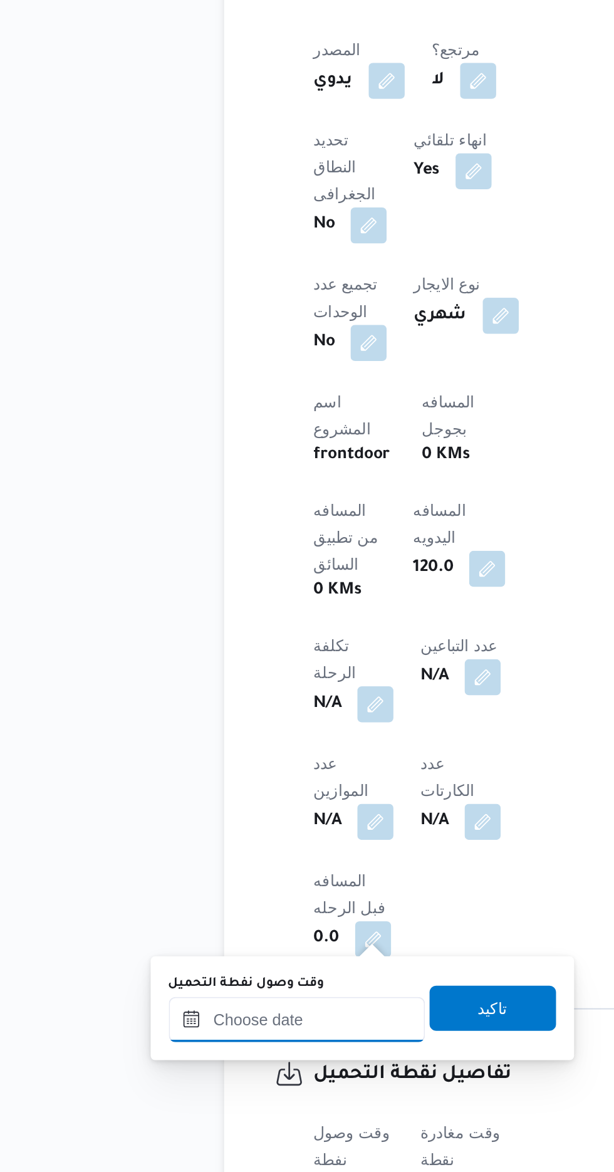
click at [229, 1036] on input "وقت وصول نفطة التحميل" at bounding box center [203, 1038] width 142 height 25
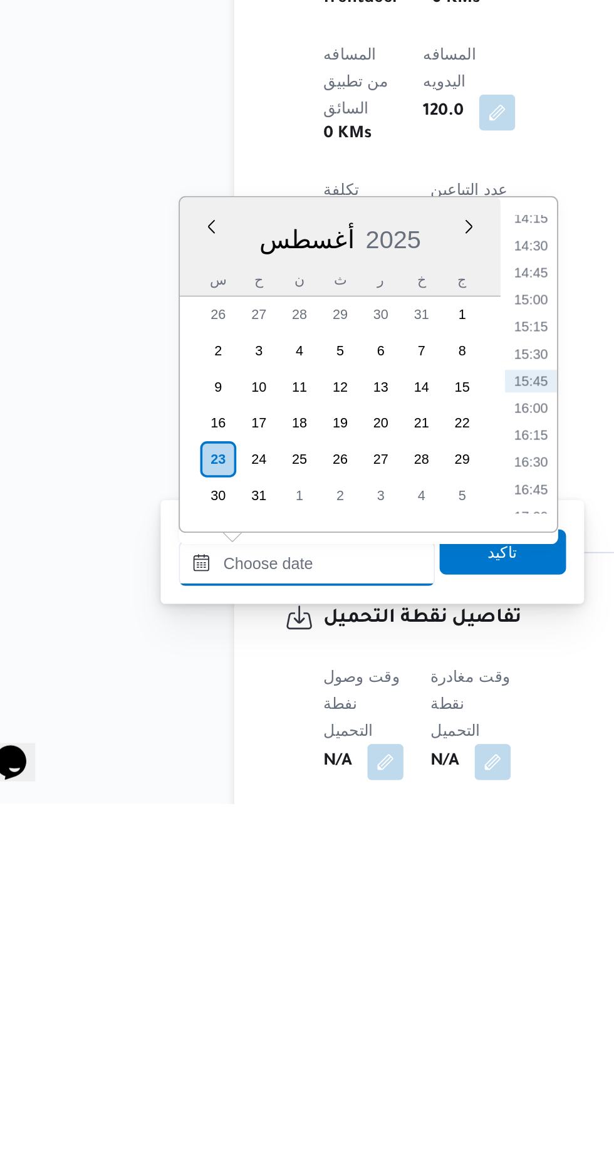
scroll to position [422, 0]
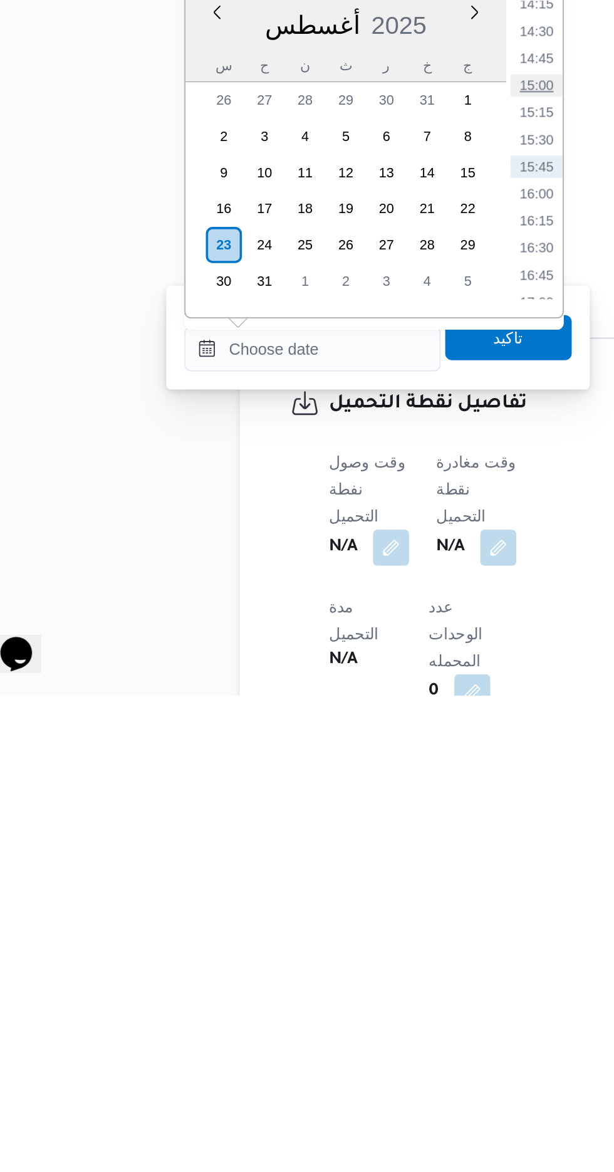
click at [324, 831] on li "15:00" at bounding box center [327, 833] width 29 height 13
type input "[DATE] ١٥:٠٠"
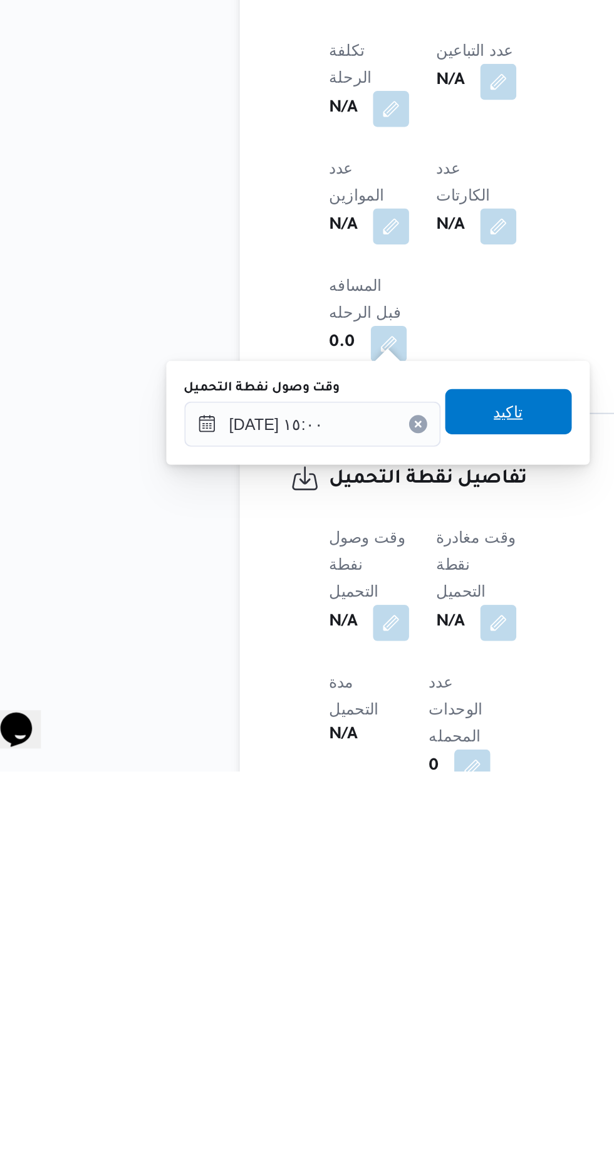
click at [333, 971] on span "تاكيد" at bounding box center [312, 972] width 70 height 25
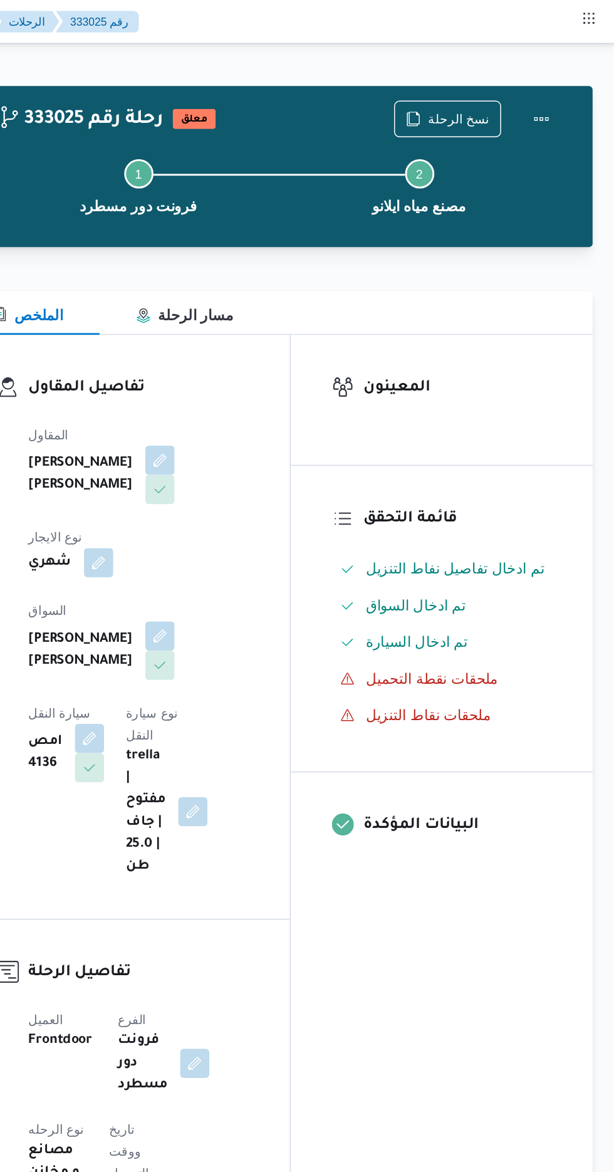
scroll to position [0, 0]
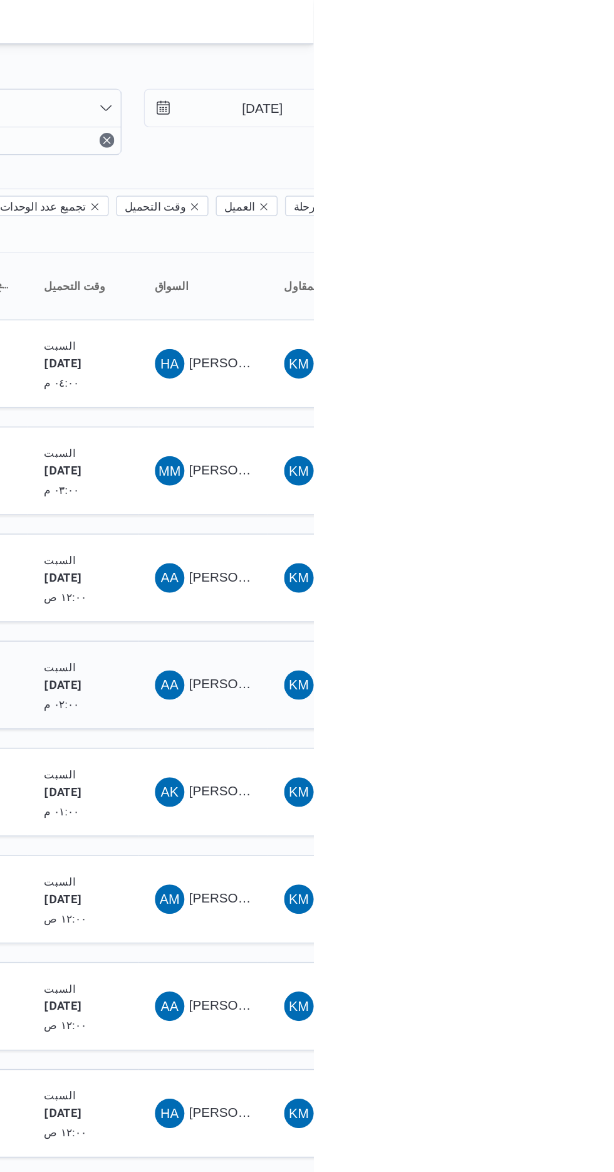
click at [543, 455] on span "AA [PERSON_NAME] [PERSON_NAME]" at bounding box center [538, 465] width 65 height 20
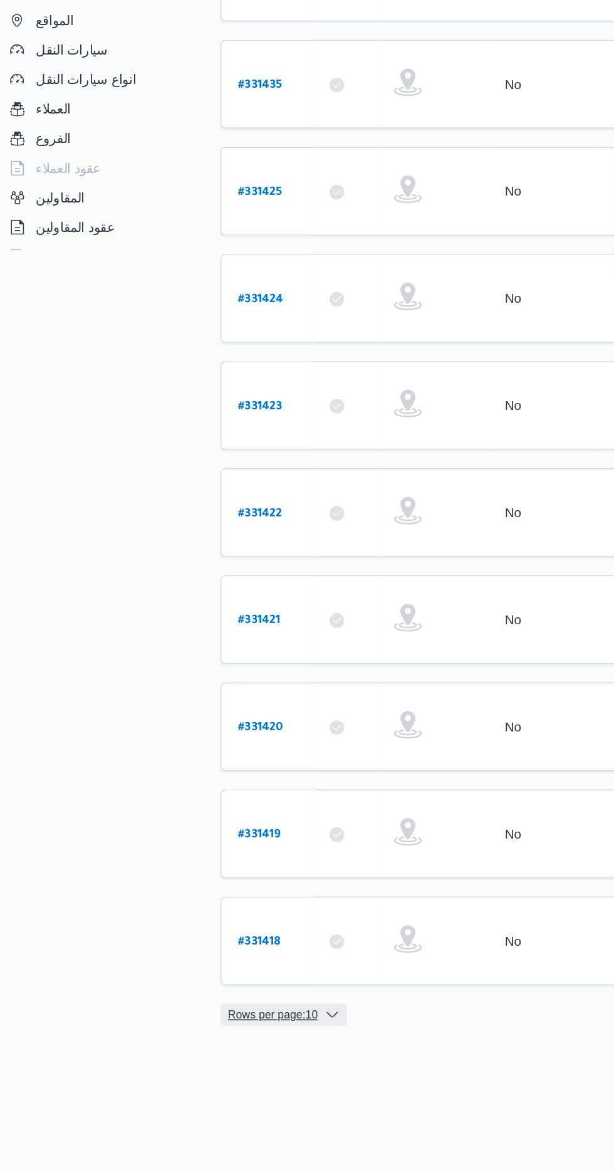
click at [191, 944] on span "Rows per page : 10" at bounding box center [198, 951] width 61 height 15
click at [203, 912] on button "20 rows" at bounding box center [214, 903] width 70 height 25
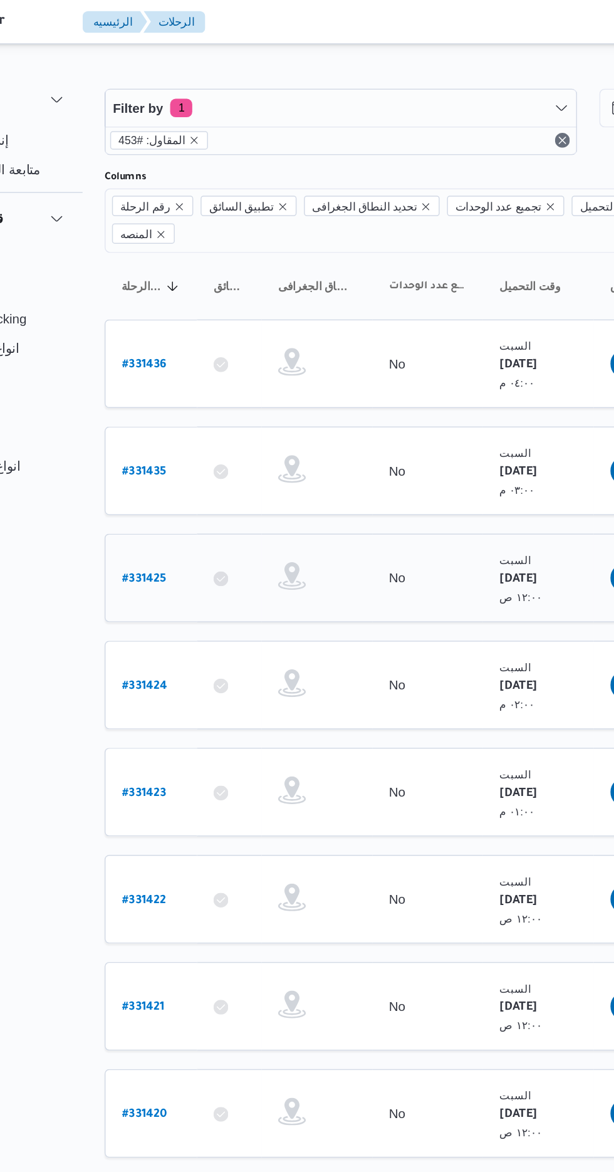
click at [185, 389] on b "# 331425" at bounding box center [190, 393] width 30 height 9
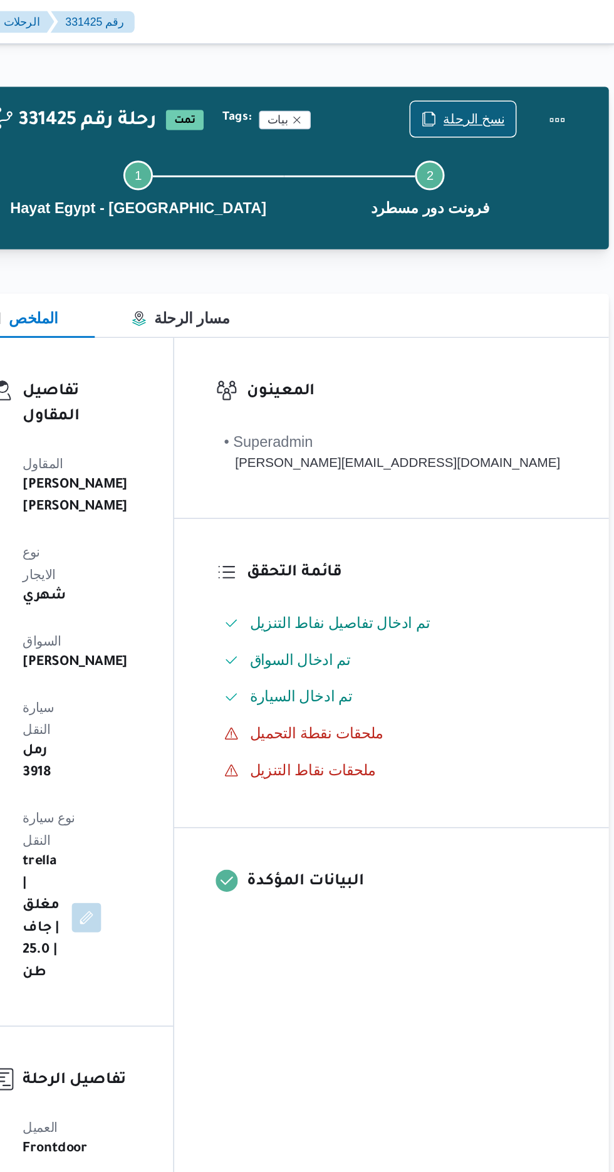
click at [512, 76] on span "نسخ الرحلة" at bounding box center [519, 80] width 42 height 15
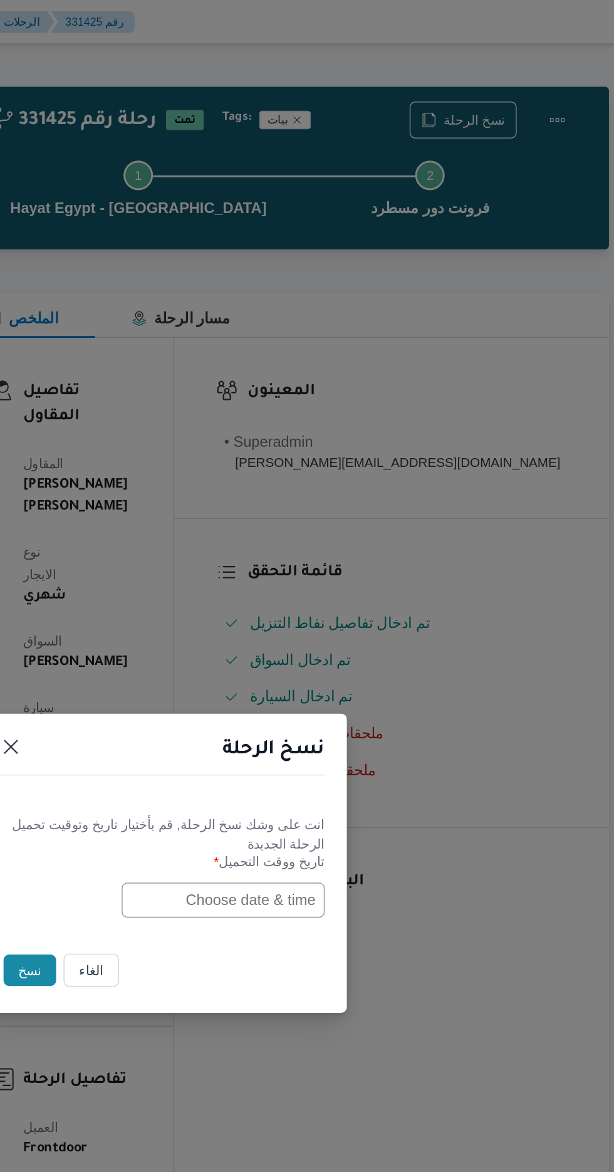
click at [324, 612] on input "text" at bounding box center [348, 611] width 138 height 24
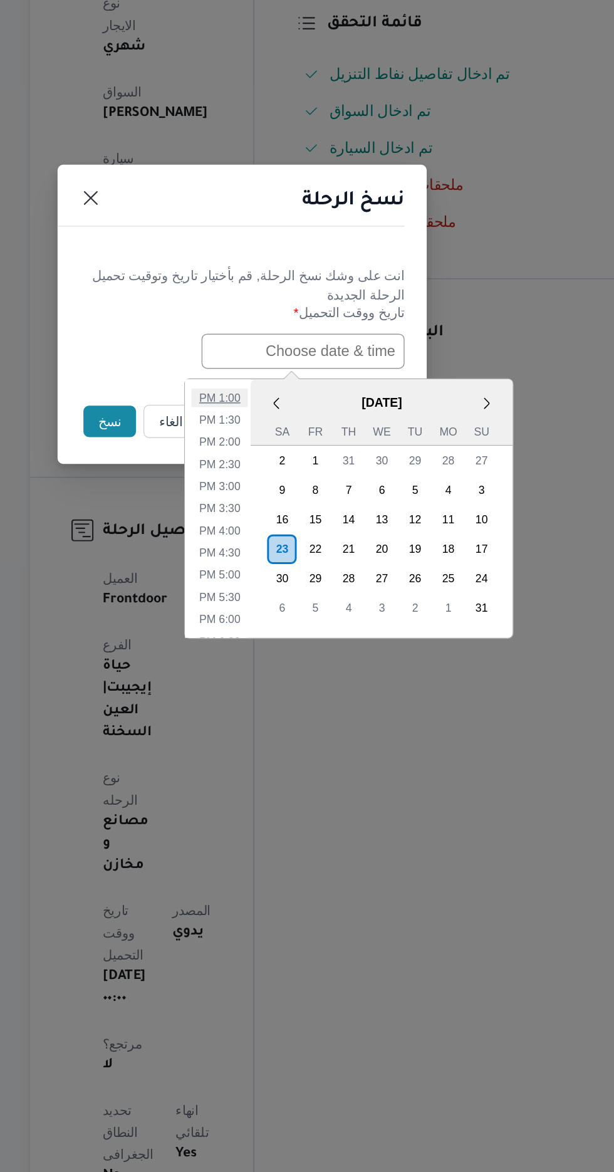
click at [298, 639] on li "1:00 PM" at bounding box center [292, 642] width 38 height 13
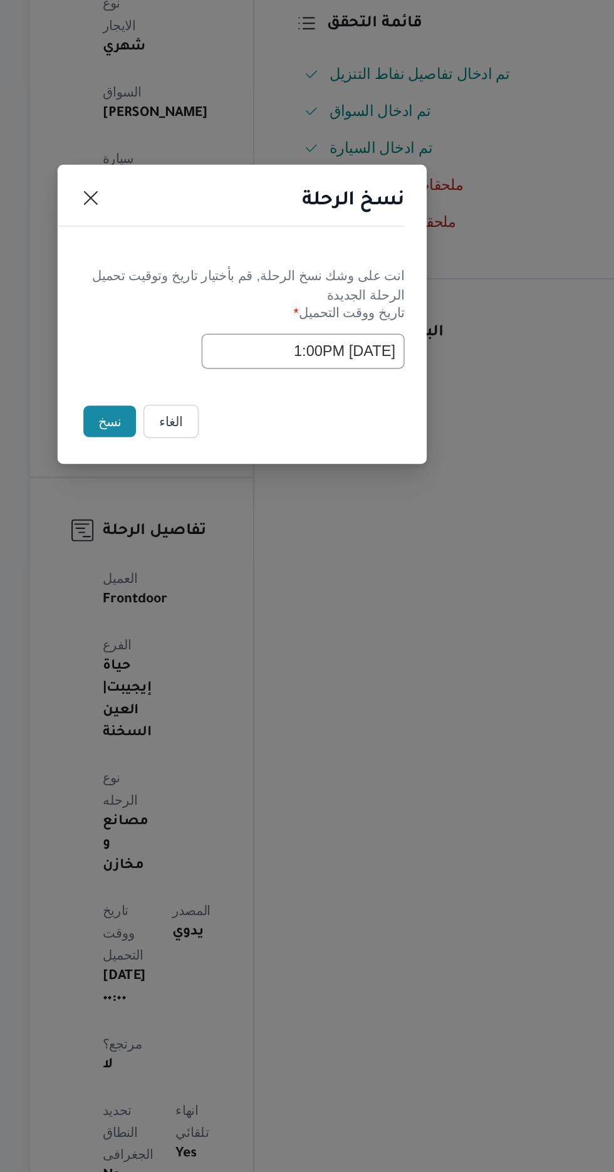
click at [357, 605] on input "[DATE] 1:00PM" at bounding box center [348, 611] width 138 height 24
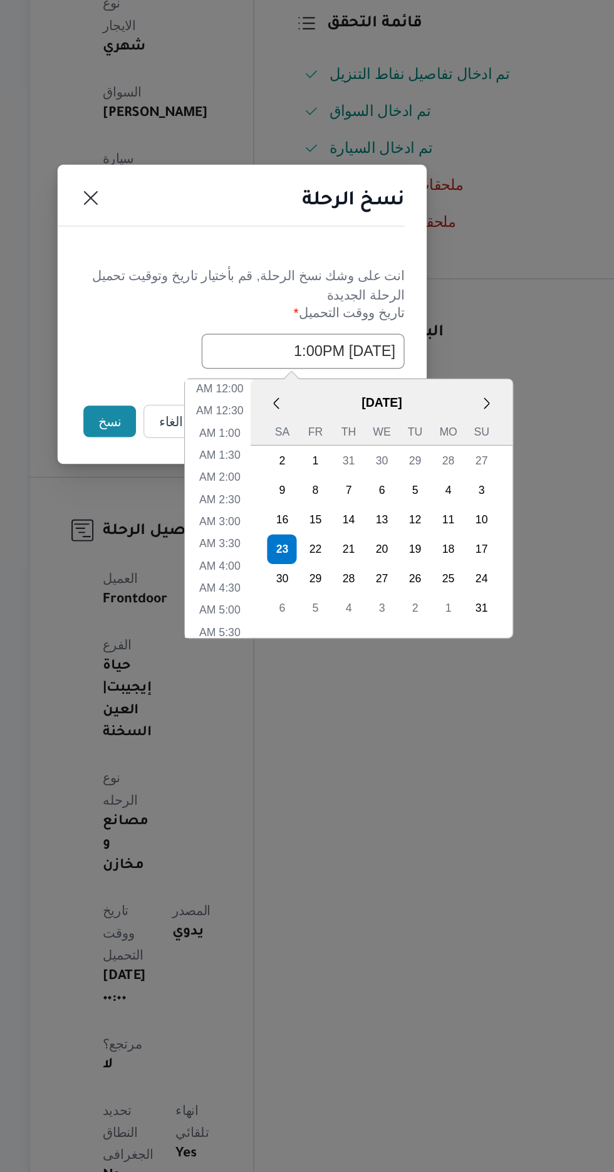
scroll to position [309, 0]
click at [301, 643] on li "10:30 AM" at bounding box center [292, 642] width 42 height 13
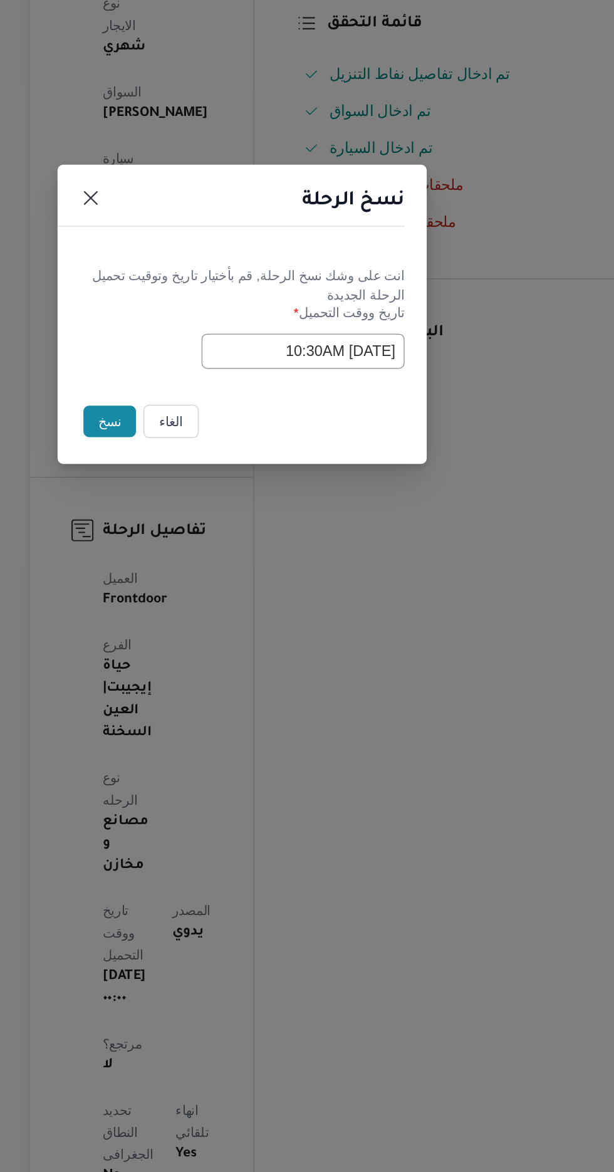
click at [370, 603] on input "[DATE] 10:30AM" at bounding box center [348, 611] width 138 height 24
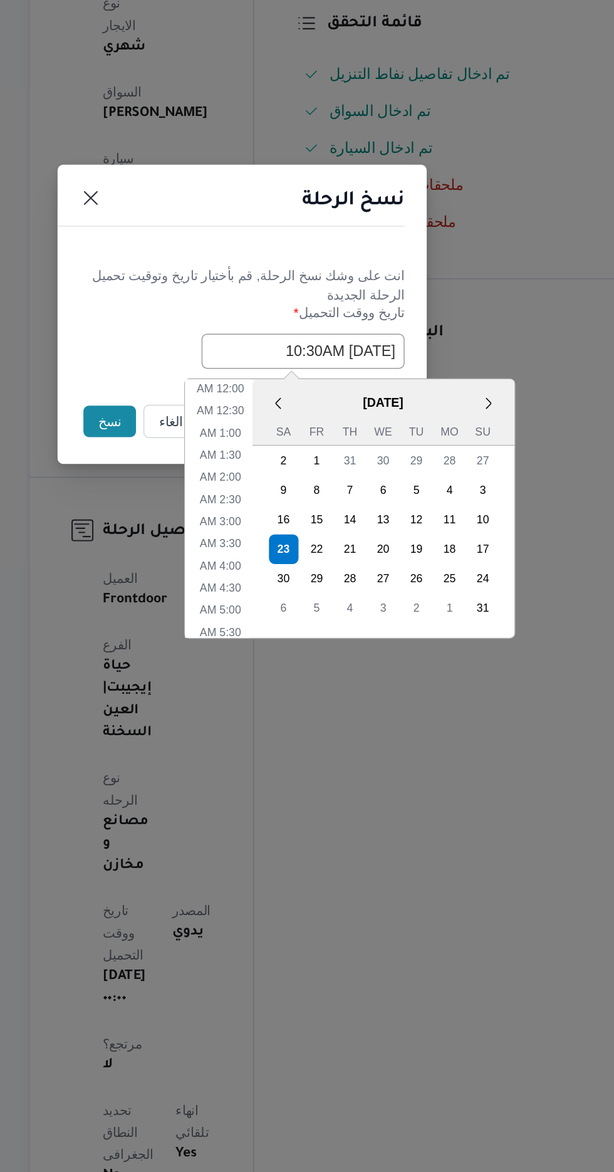
scroll to position [234, 0]
click at [298, 639] on li "8:00 AM" at bounding box center [292, 642] width 38 height 13
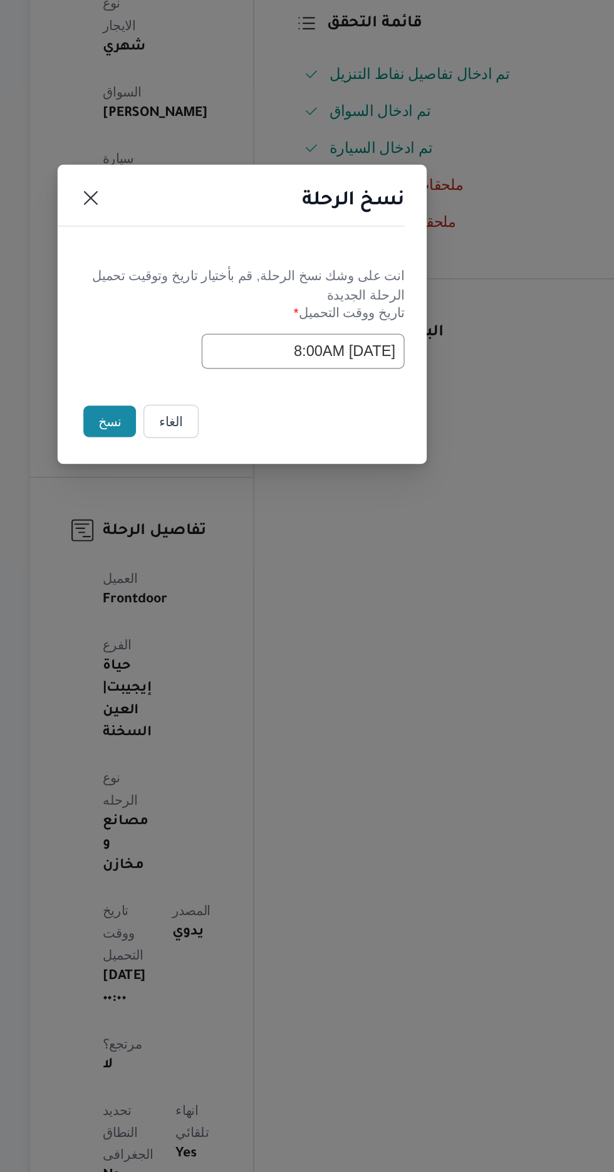
click at [358, 608] on input "[DATE] 8:00AM" at bounding box center [348, 611] width 138 height 24
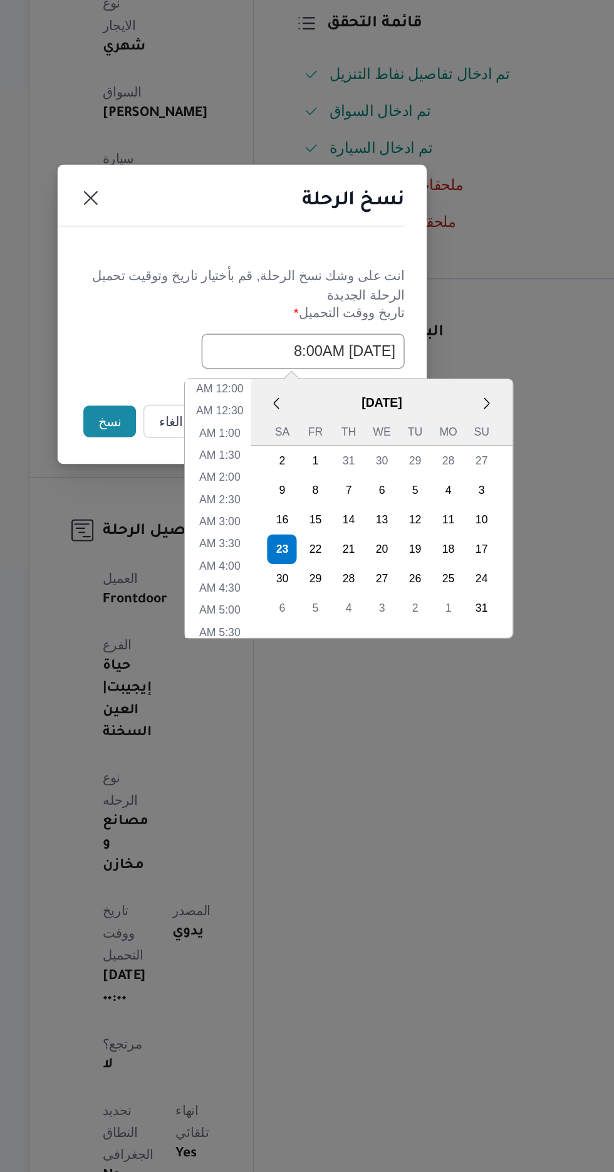
scroll to position [159, 0]
click at [294, 653] on li "6:00 AM" at bounding box center [292, 657] width 38 height 13
type input "[DATE] 6:00AM"
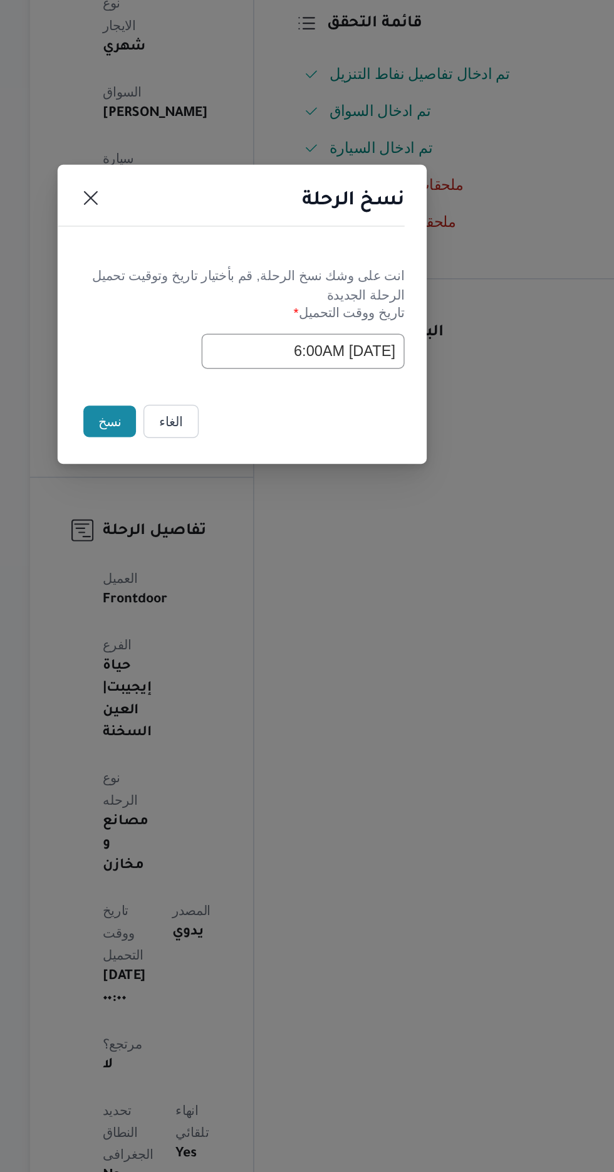
click at [211, 654] on button "نسخ" at bounding box center [217, 658] width 36 height 21
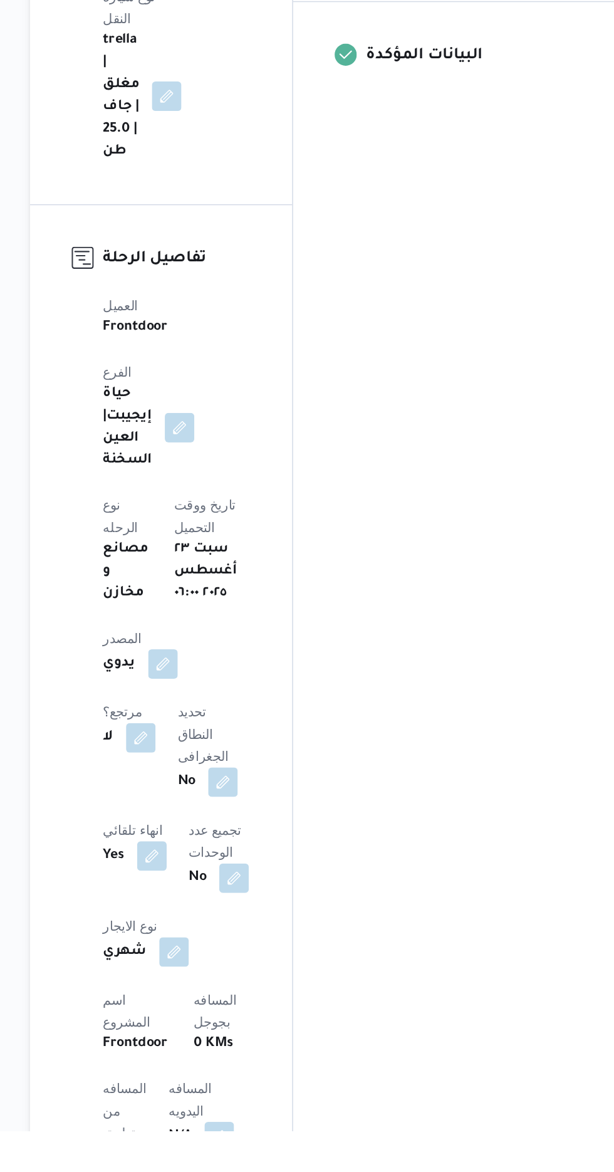
scroll to position [157, 0]
click at [281, 1165] on button "button" at bounding box center [291, 1175] width 20 height 20
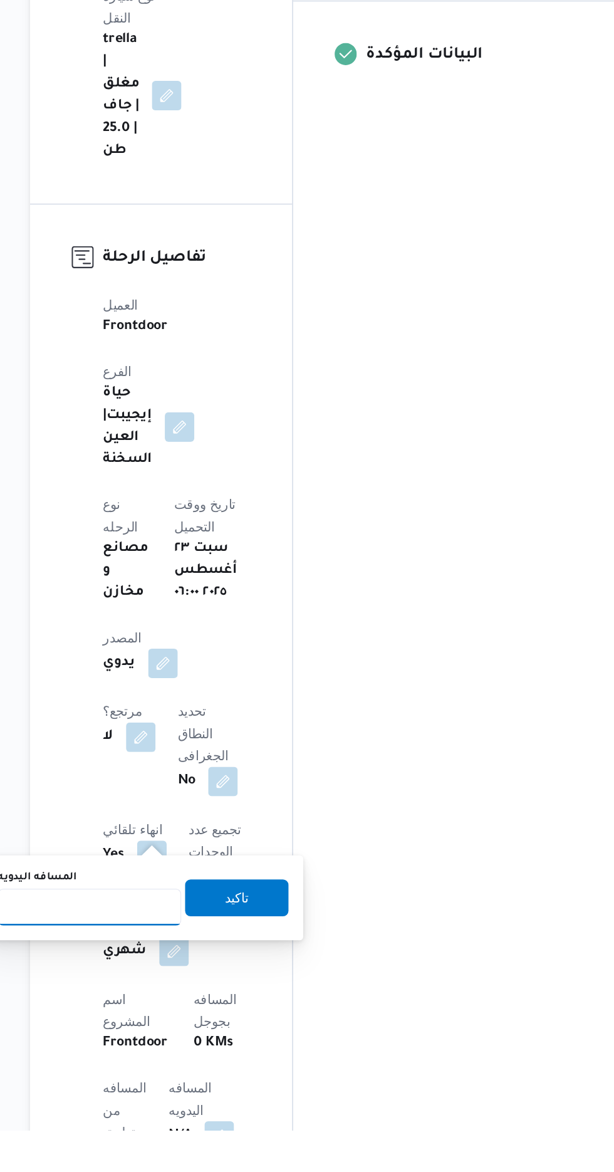
click at [210, 1021] on input "المسافه اليدويه" at bounding box center [203, 1019] width 125 height 25
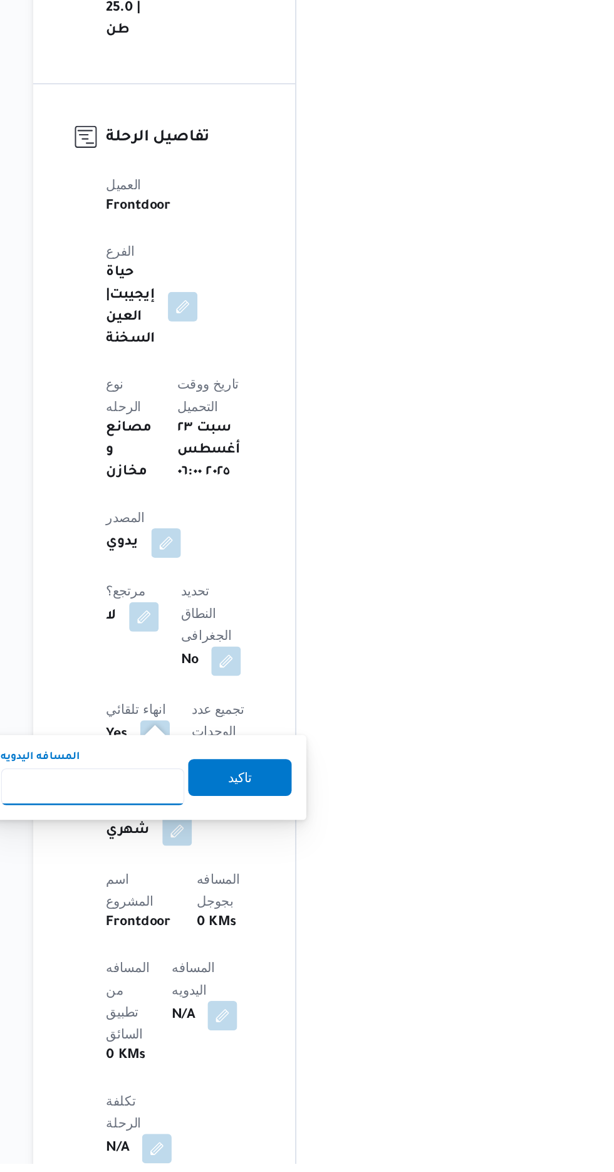
scroll to position [261, 0]
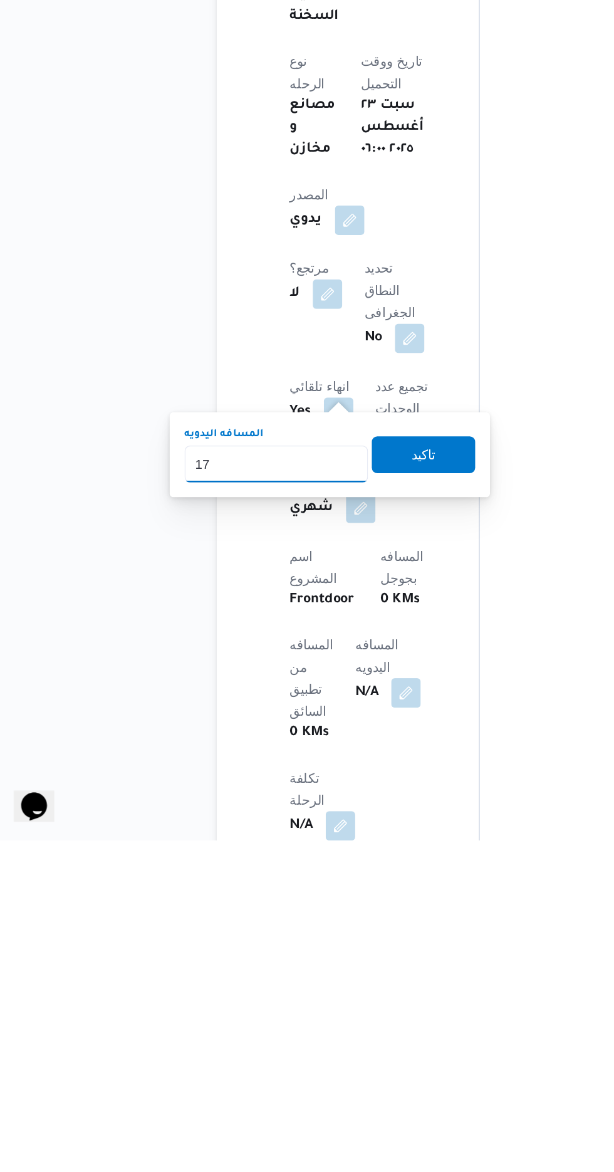
type input "175"
click at [308, 917] on span "تاكيد" at bounding box center [303, 909] width 70 height 25
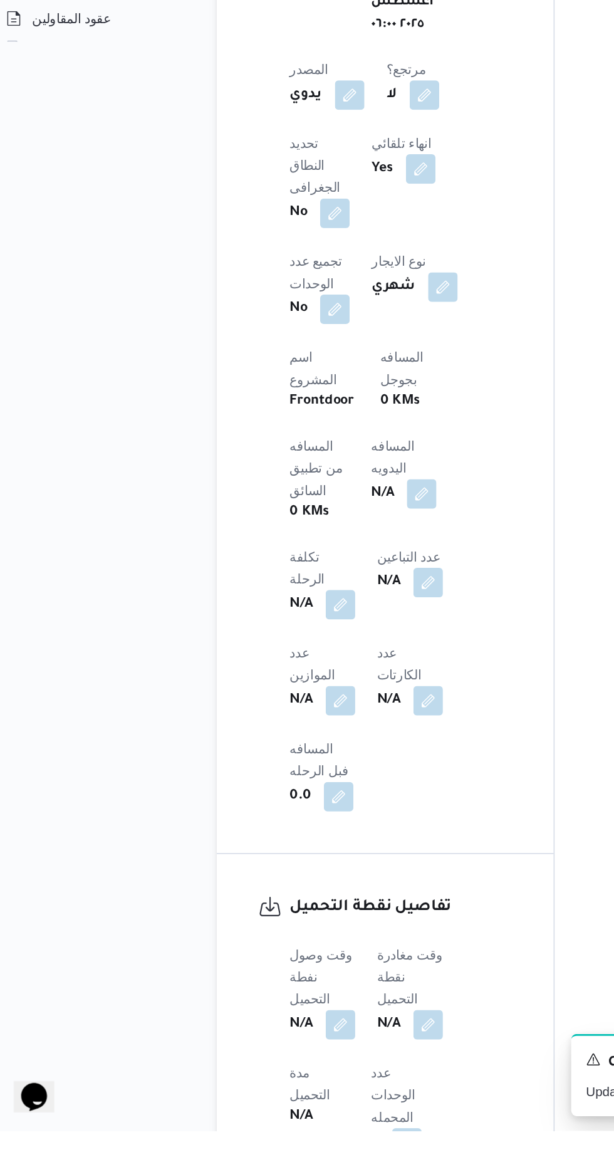
scroll to position [445, 0]
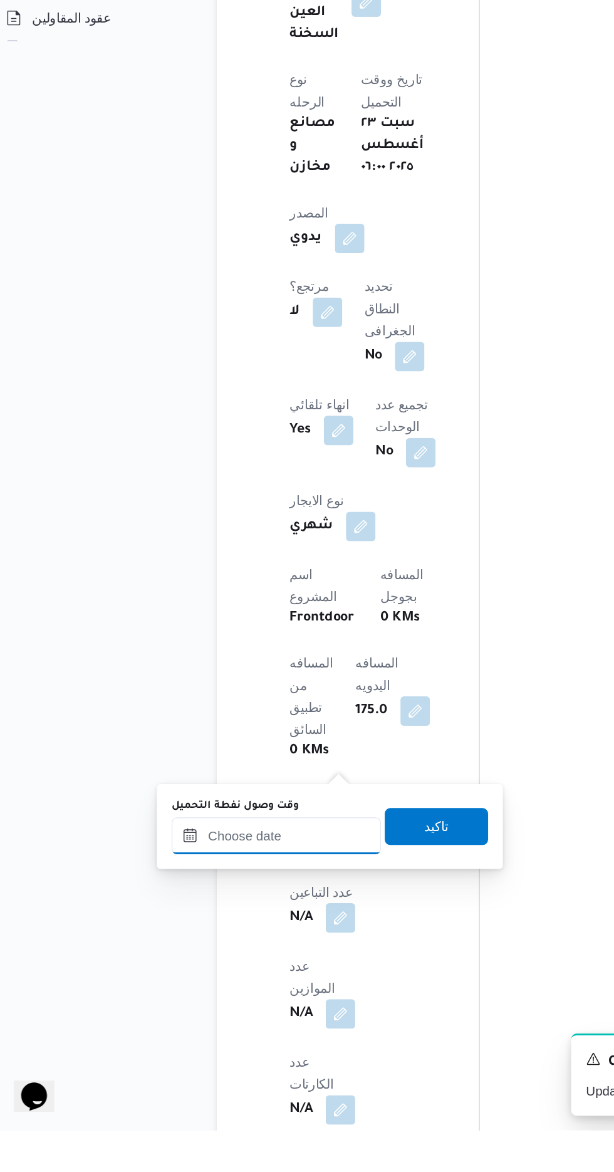
click at [224, 971] on input "وقت وصول نفطة التحميل" at bounding box center [203, 971] width 142 height 25
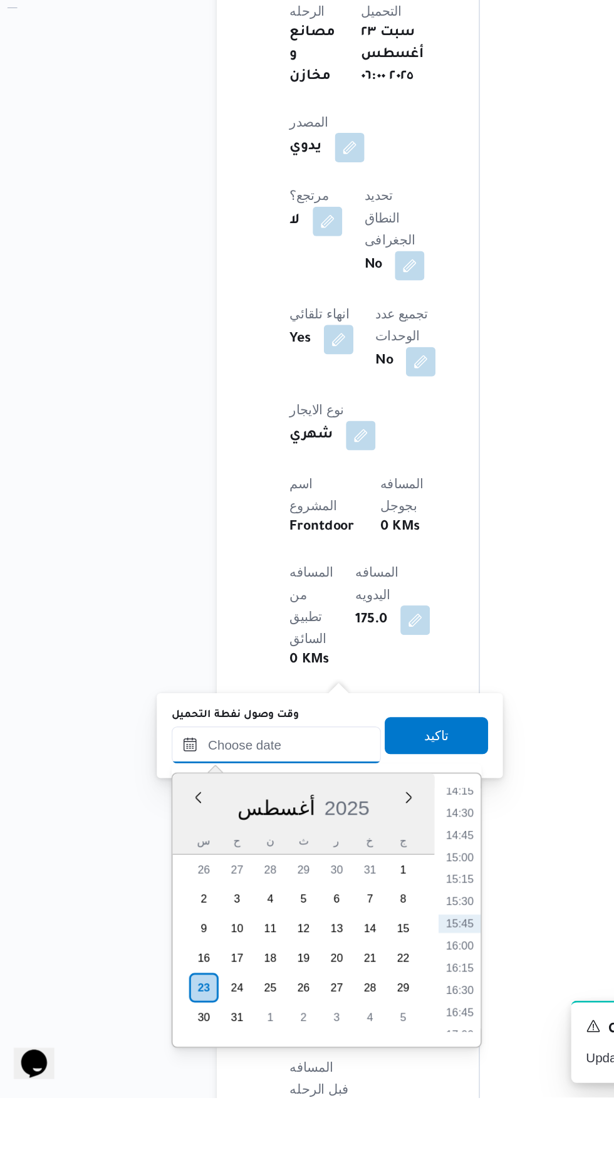
scroll to position [484, 0]
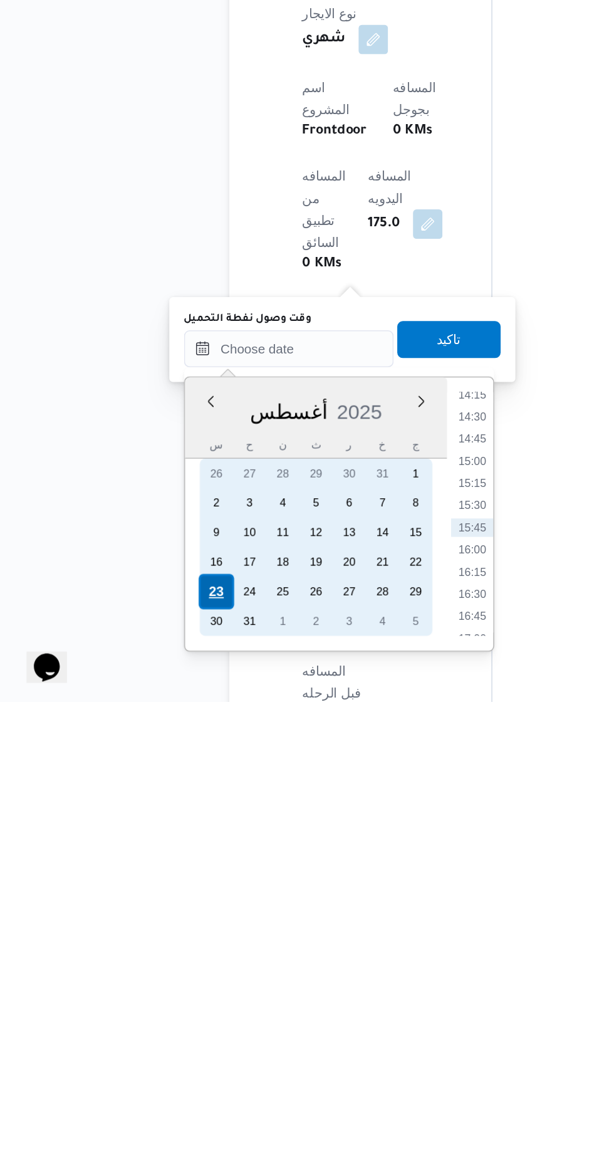
click at [153, 1094] on div "23" at bounding box center [154, 1097] width 24 height 24
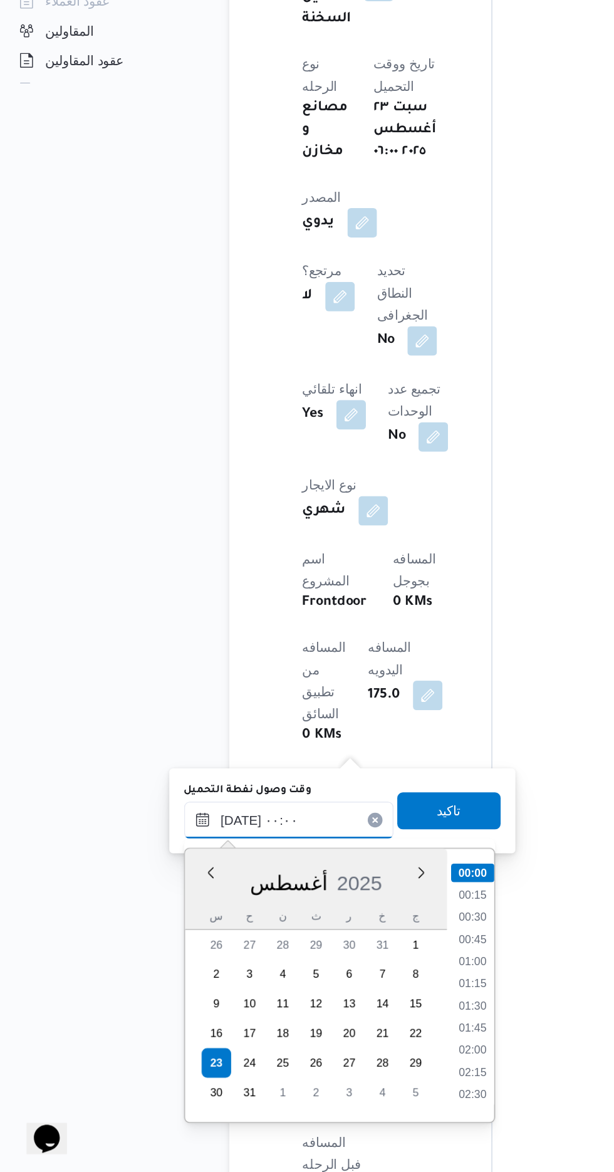
click at [132, 937] on input "[DATE] ٠٠:٠٠" at bounding box center [203, 932] width 142 height 25
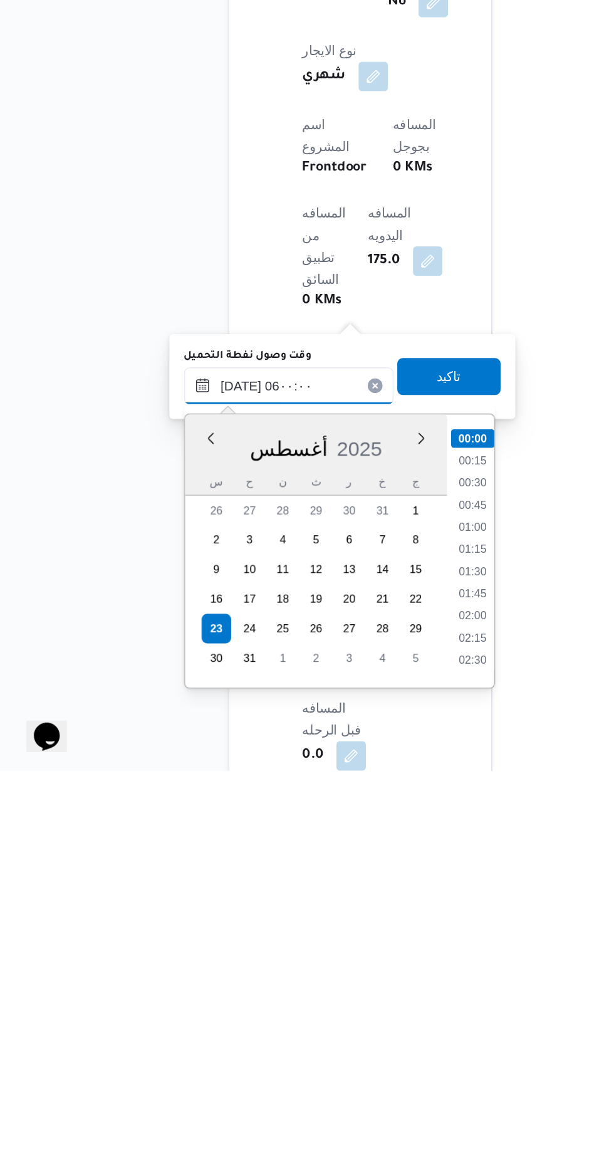
scroll to position [209, 0]
click at [330, 1093] on li "06:00" at bounding box center [327, 1097] width 29 height 13
type input "[DATE] ٠٦:٠٠"
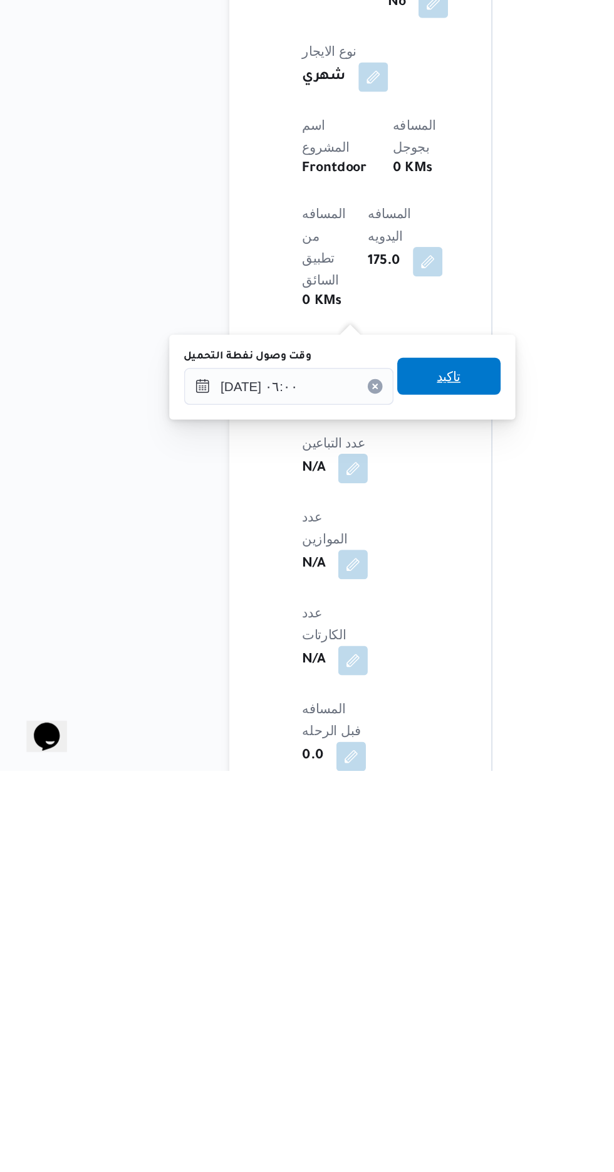
click at [320, 906] on span "تاكيد" at bounding box center [312, 904] width 16 height 15
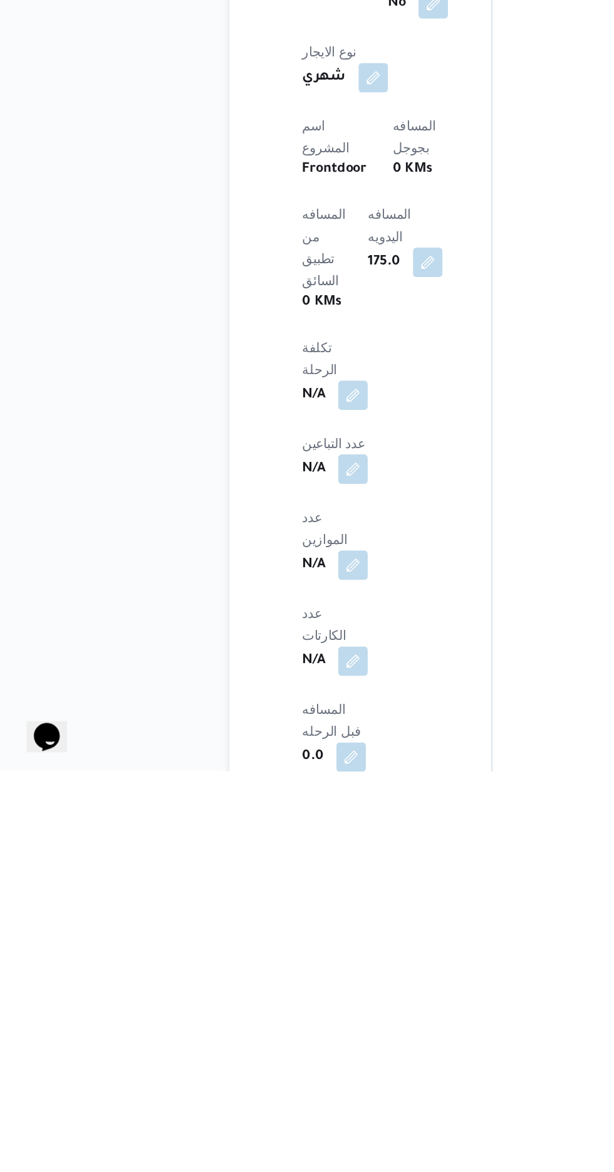
scroll to position [506, 0]
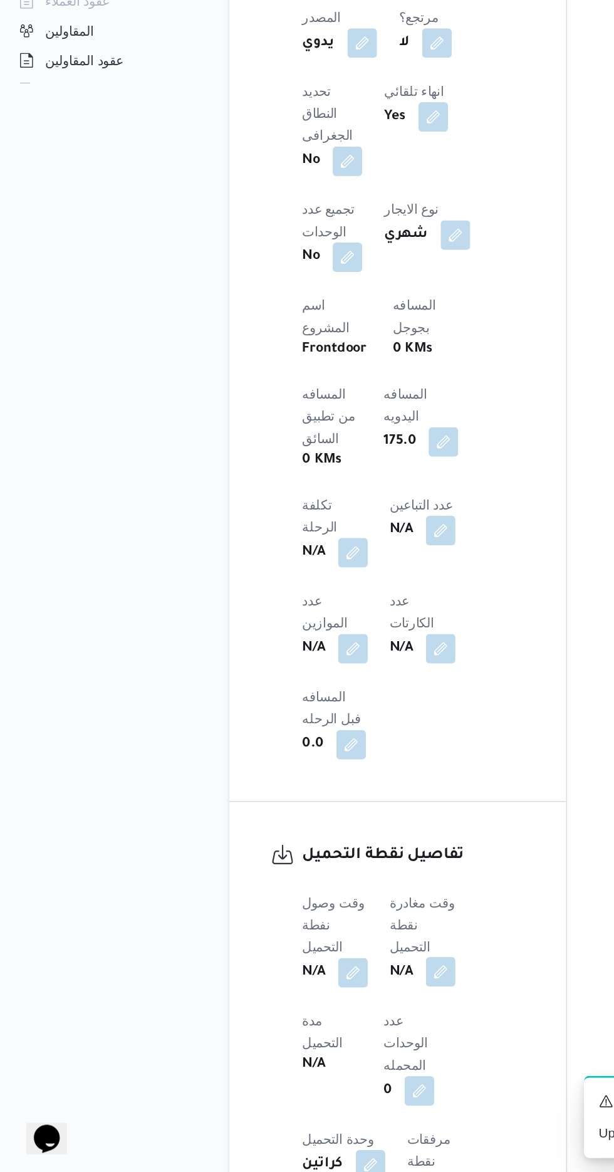
click at [316, 1025] on button "button" at bounding box center [306, 1035] width 20 height 20
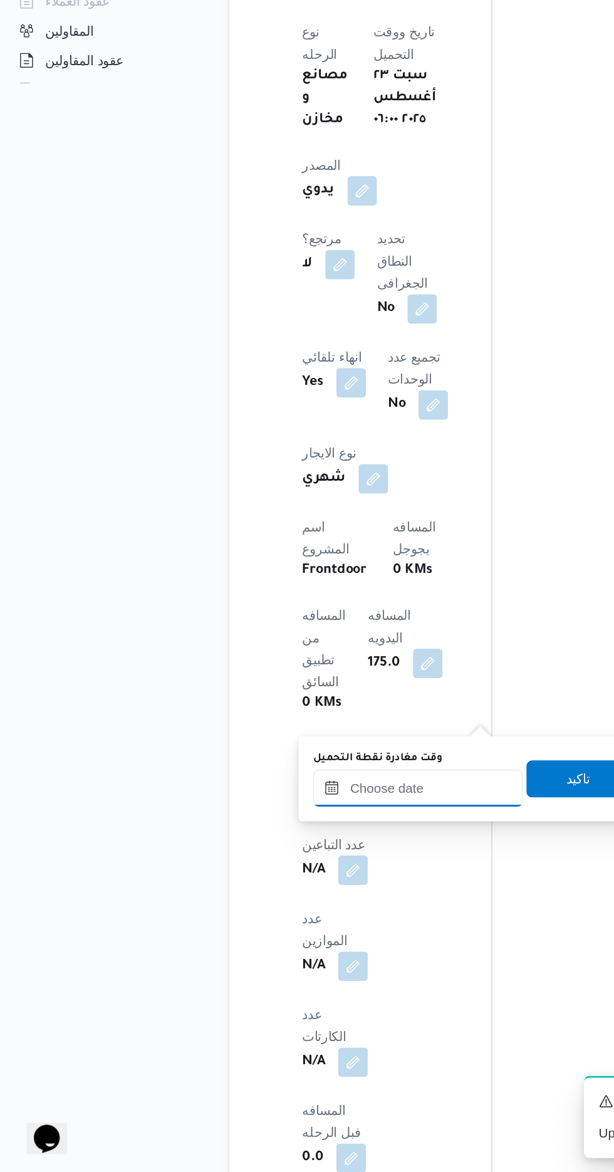
click at [296, 909] on input "وقت مغادرة نقطة التحميل" at bounding box center [291, 910] width 142 height 25
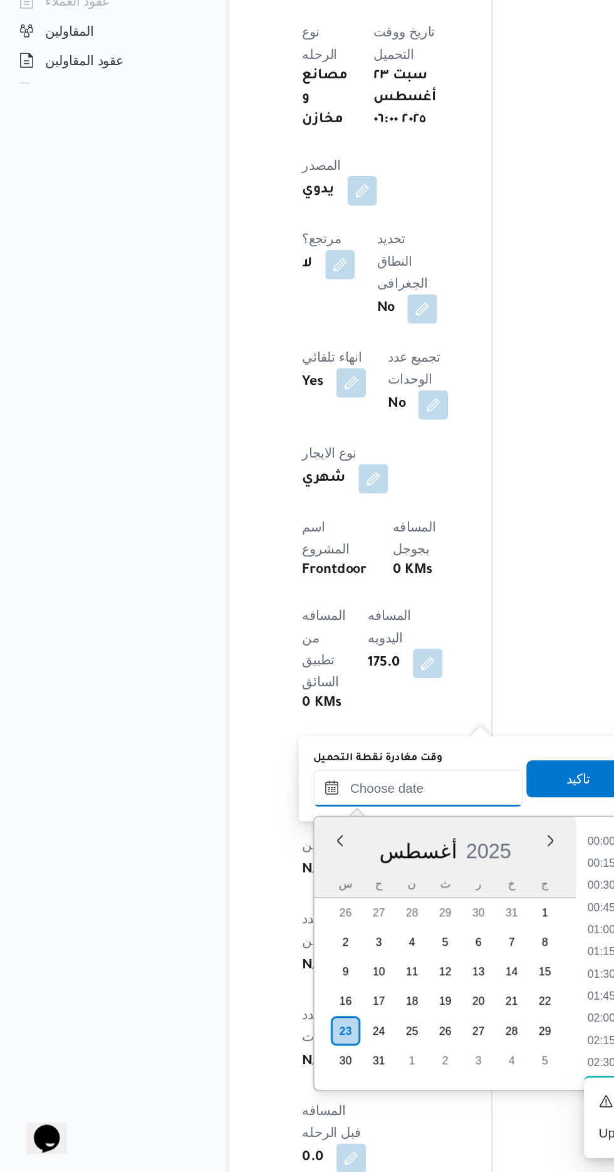
scroll to position [861, 0]
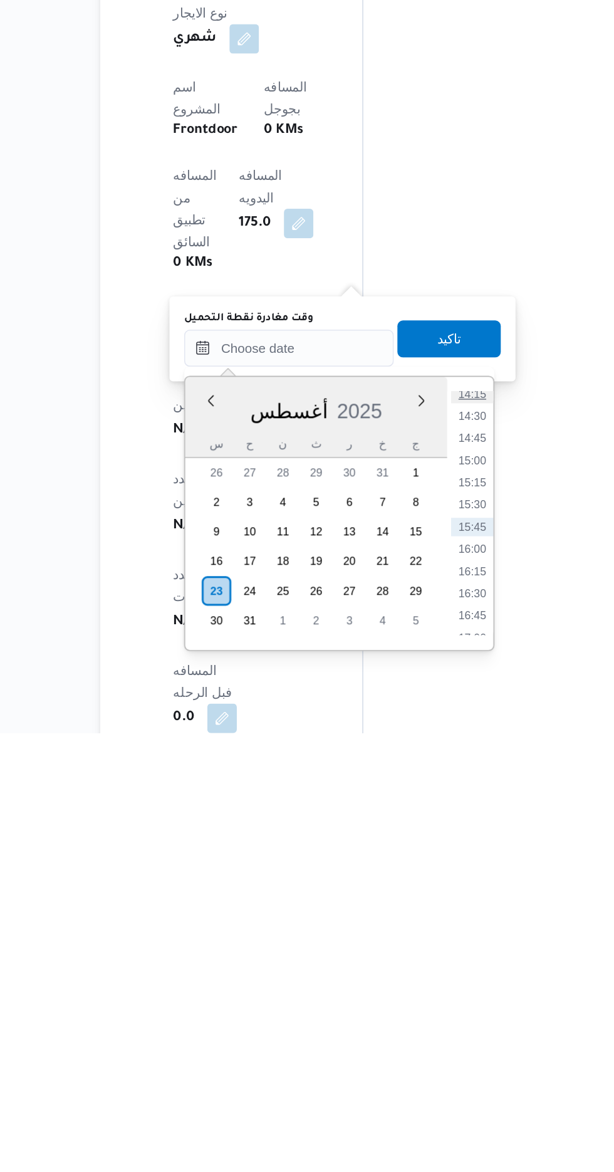
click at [416, 943] on li "14:15" at bounding box center [415, 941] width 29 height 13
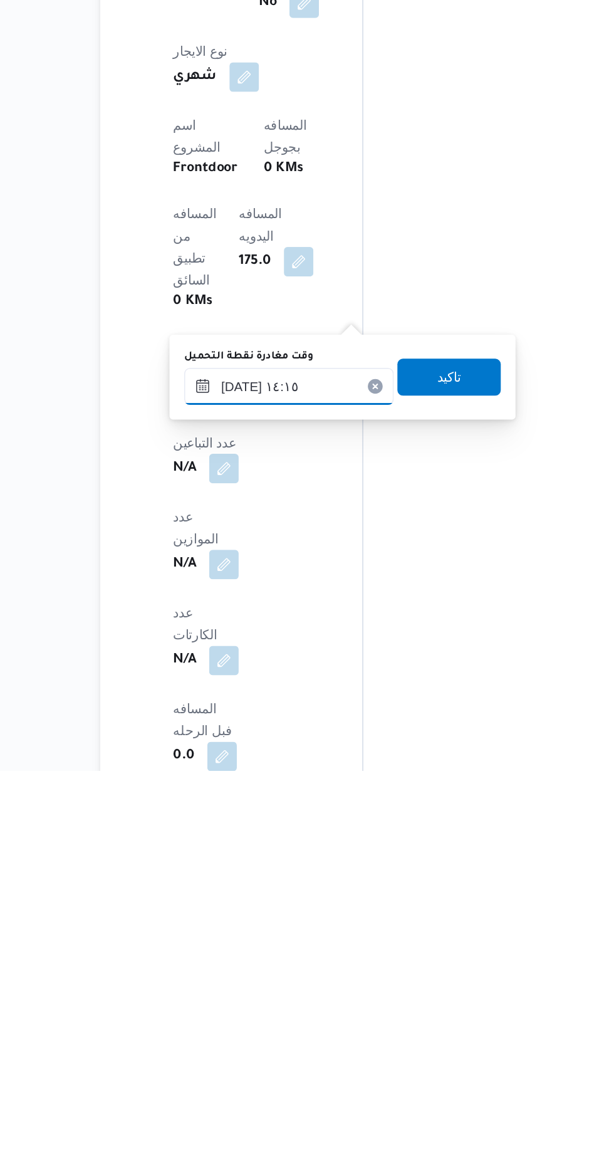
click at [319, 907] on input "[DATE] ١٤:١٥" at bounding box center [291, 910] width 142 height 25
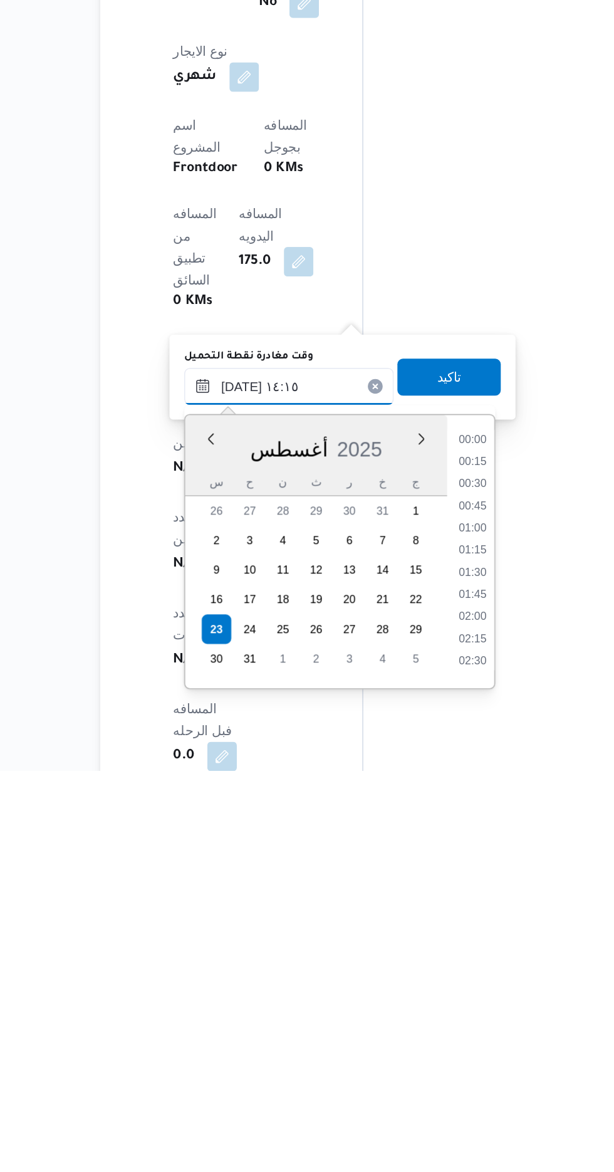
scroll to position [771, 0]
click at [414, 955] on li "13:00" at bounding box center [415, 958] width 29 height 13
type input "[DATE] ١٣:٠٠"
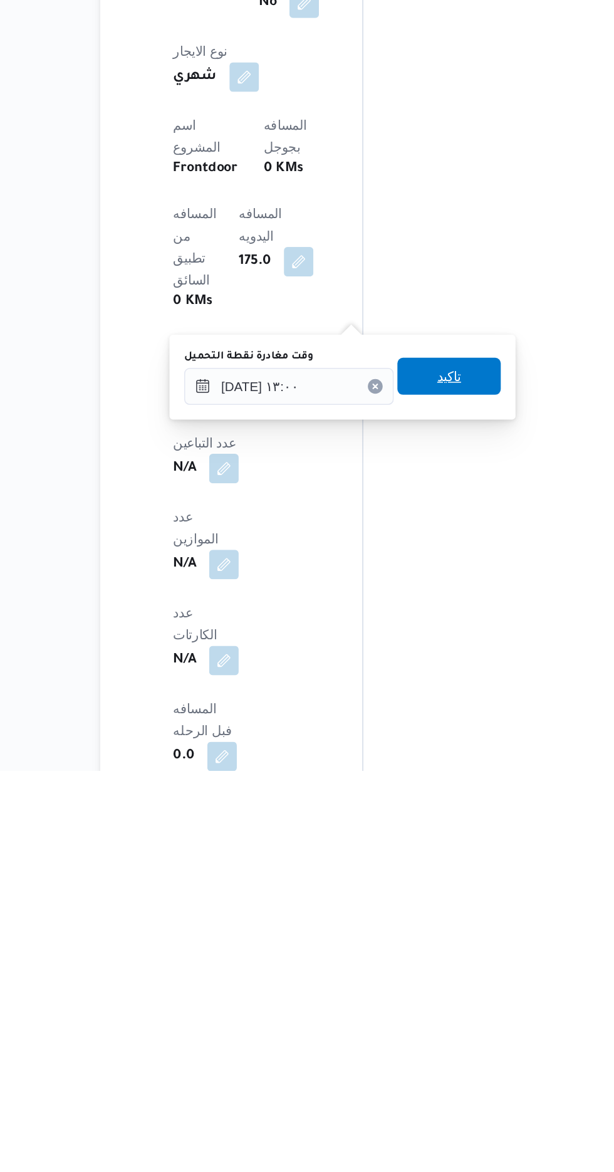
click at [420, 902] on span "تاكيد" at bounding box center [400, 904] width 70 height 25
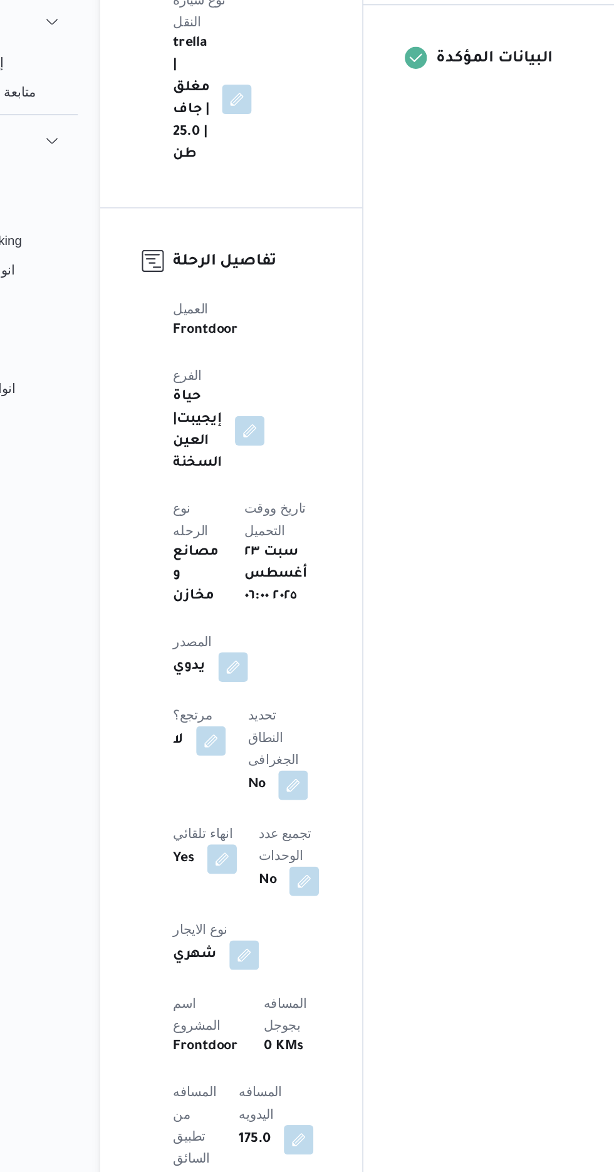
scroll to position [0, 0]
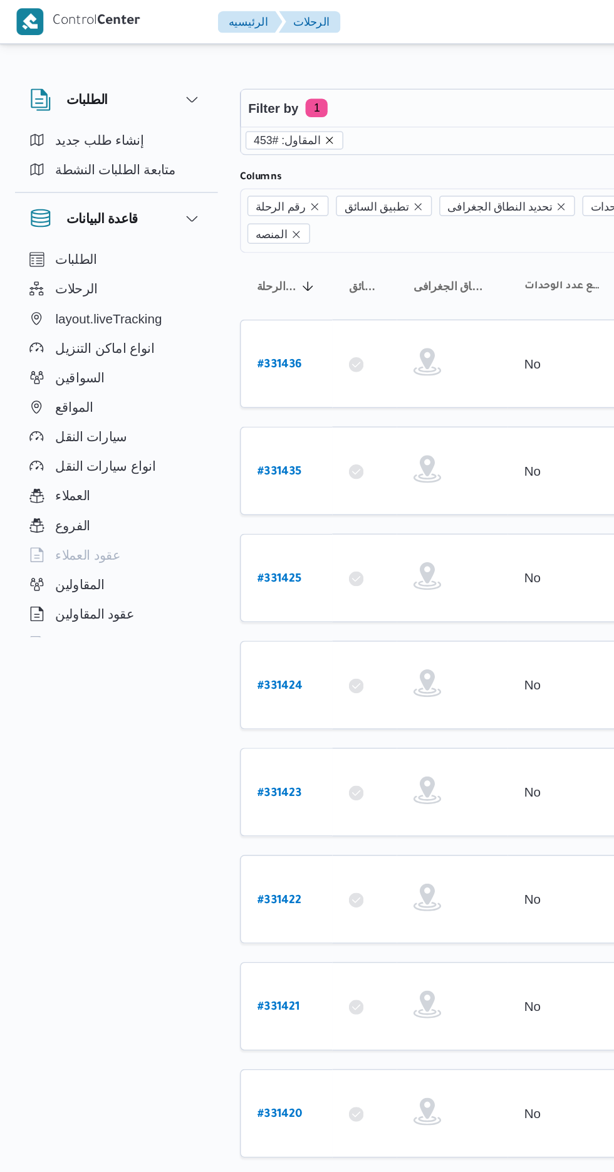
click at [220, 94] on icon "remove selected entity" at bounding box center [224, 95] width 8 height 8
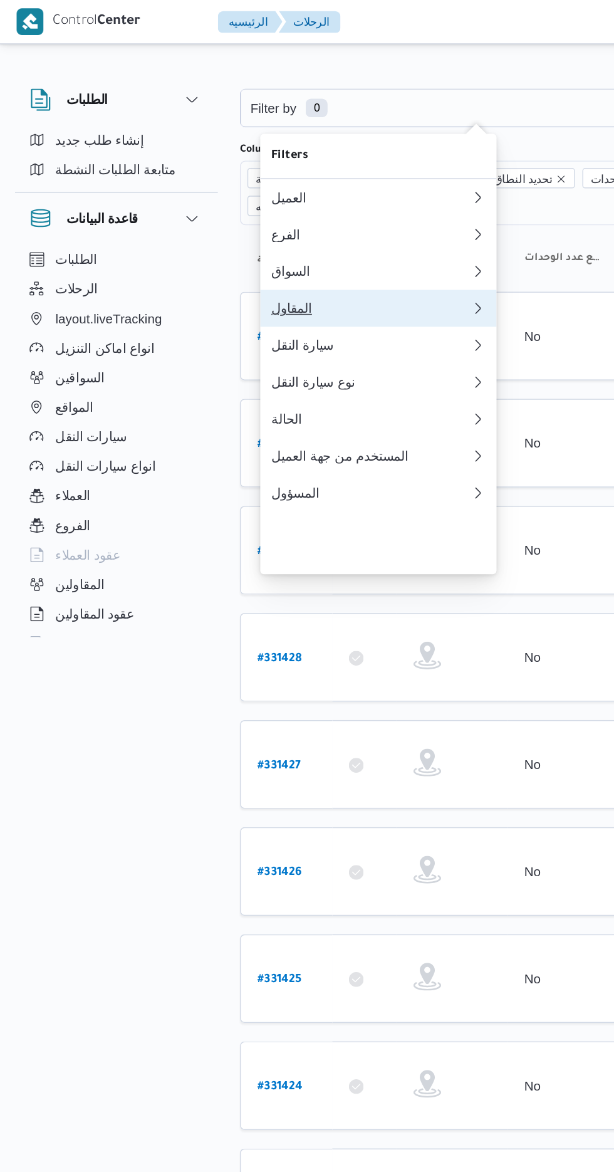
click at [239, 214] on div "المقاول" at bounding box center [249, 209] width 130 height 10
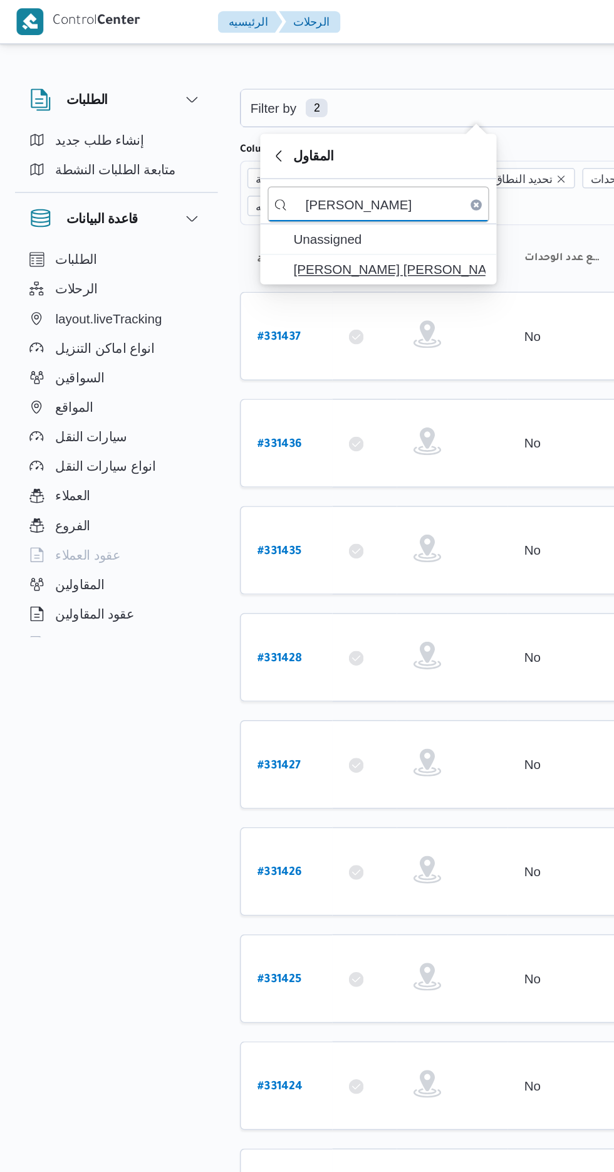
type input "[PERSON_NAME]"
click at [283, 181] on span "[PERSON_NAME] [PERSON_NAME]" at bounding box center [264, 182] width 130 height 15
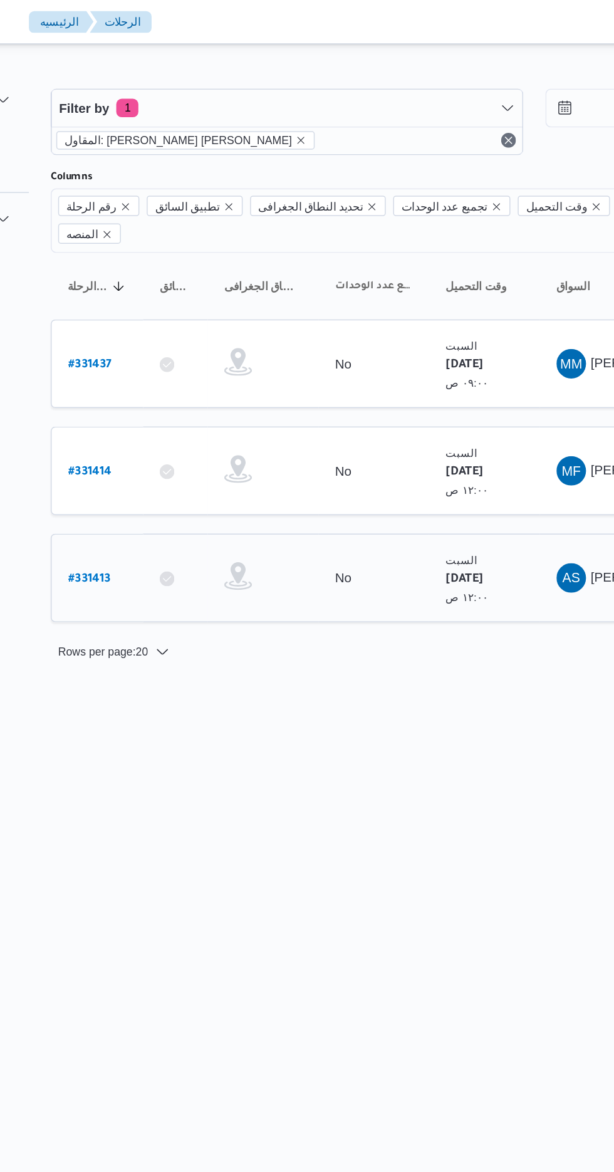
click at [189, 389] on b "# 331413" at bounding box center [189, 393] width 29 height 9
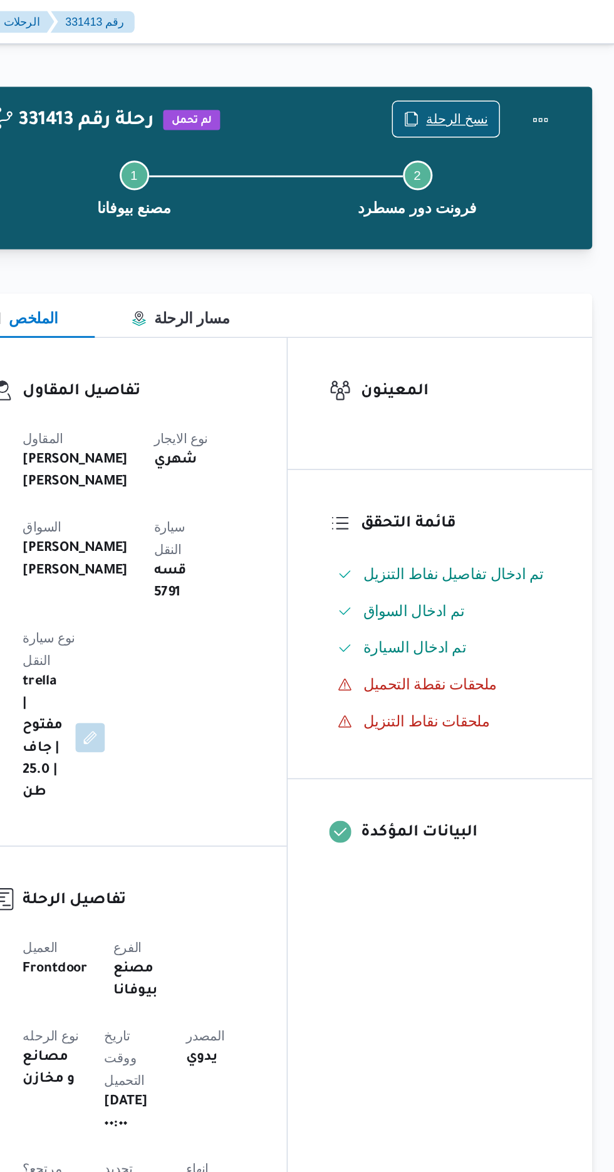
click at [499, 76] on span "نسخ الرحلة" at bounding box center [507, 80] width 42 height 15
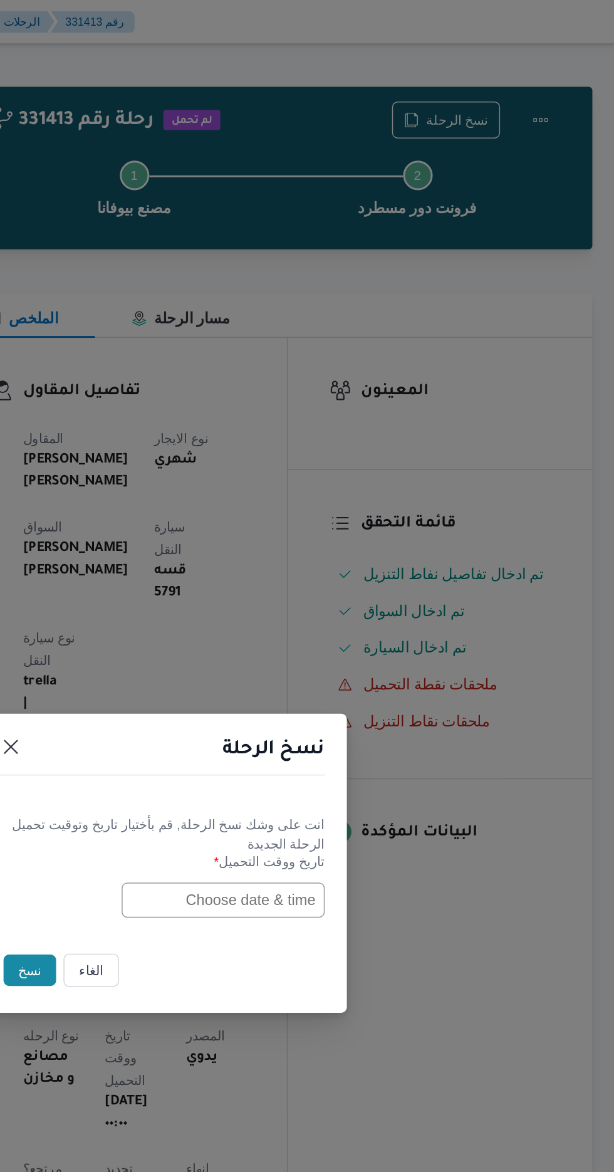
click at [317, 614] on input "text" at bounding box center [348, 611] width 138 height 24
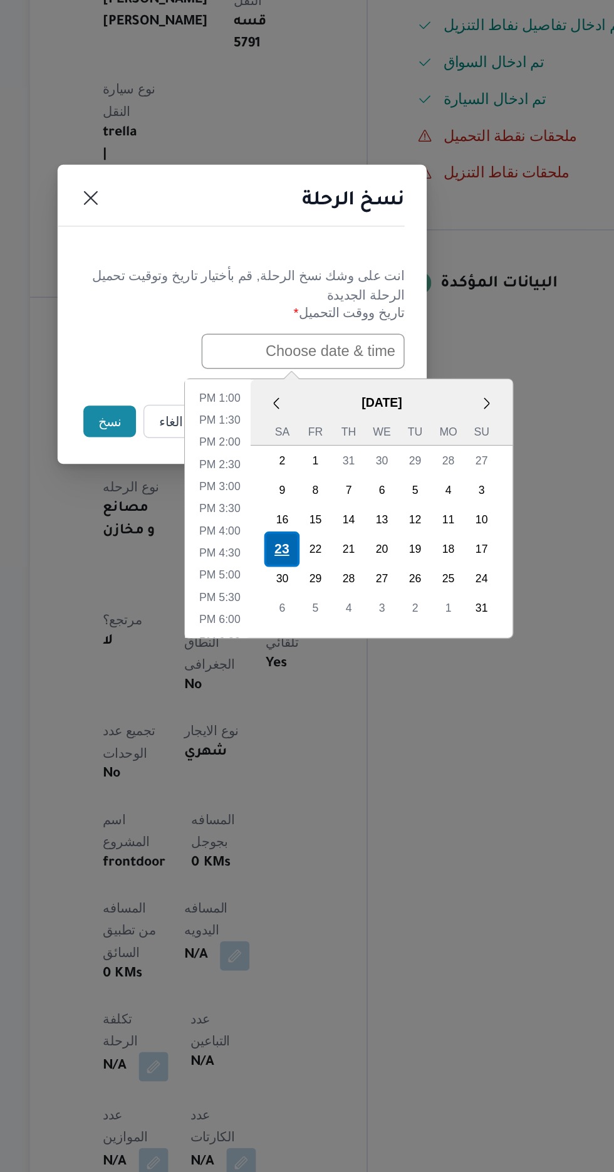
click at [334, 742] on div "23" at bounding box center [334, 745] width 24 height 24
type input "[DATE] 12:00AM"
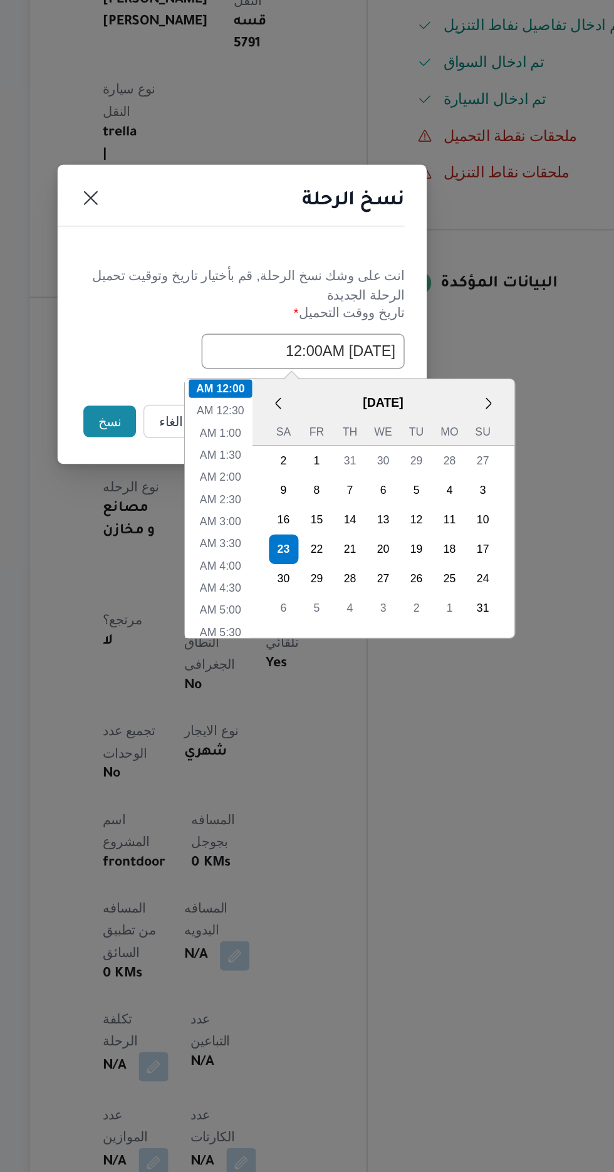
click at [199, 662] on button "نسخ" at bounding box center [217, 658] width 36 height 21
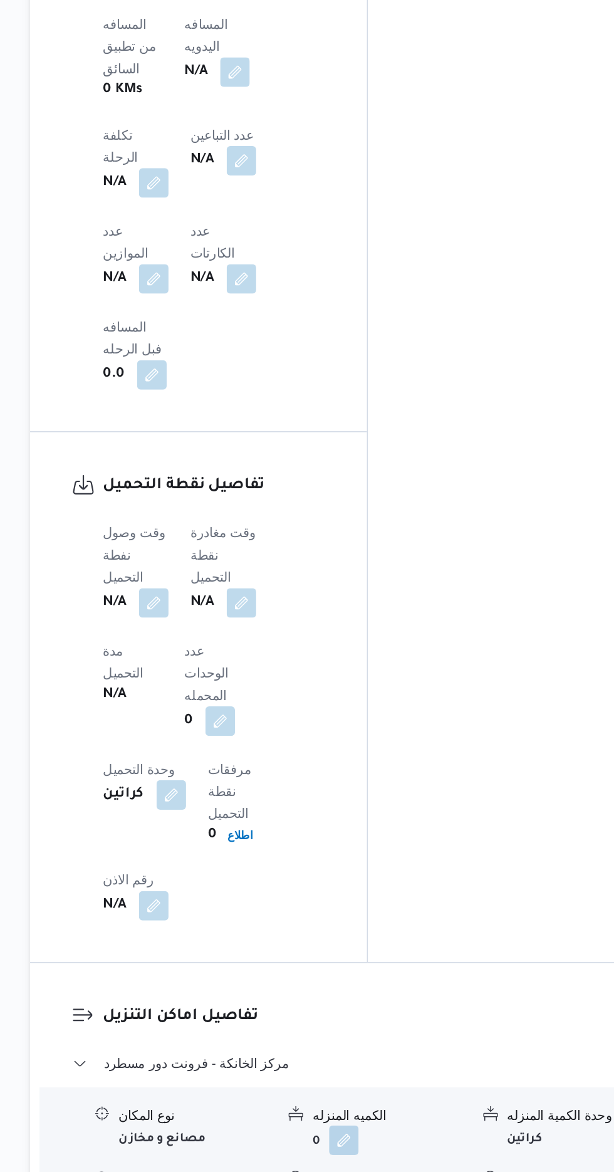
scroll to position [894, 0]
click at [246, 591] on button "button" at bounding box center [247, 601] width 20 height 20
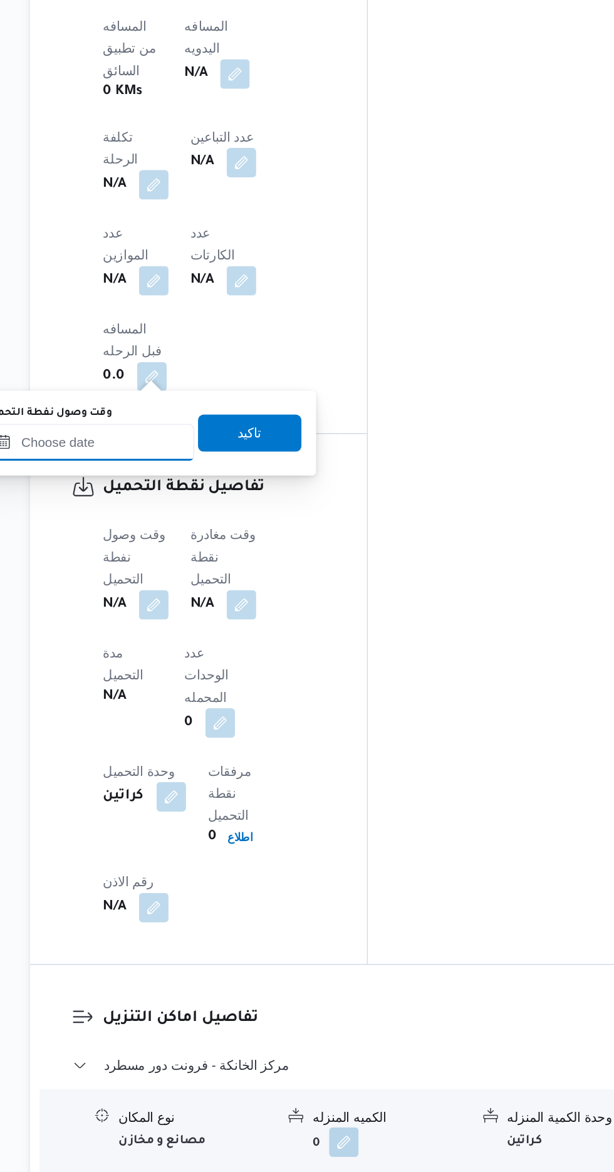
click at [219, 491] on input "وقت وصول نفطة التحميل" at bounding box center [203, 491] width 142 height 25
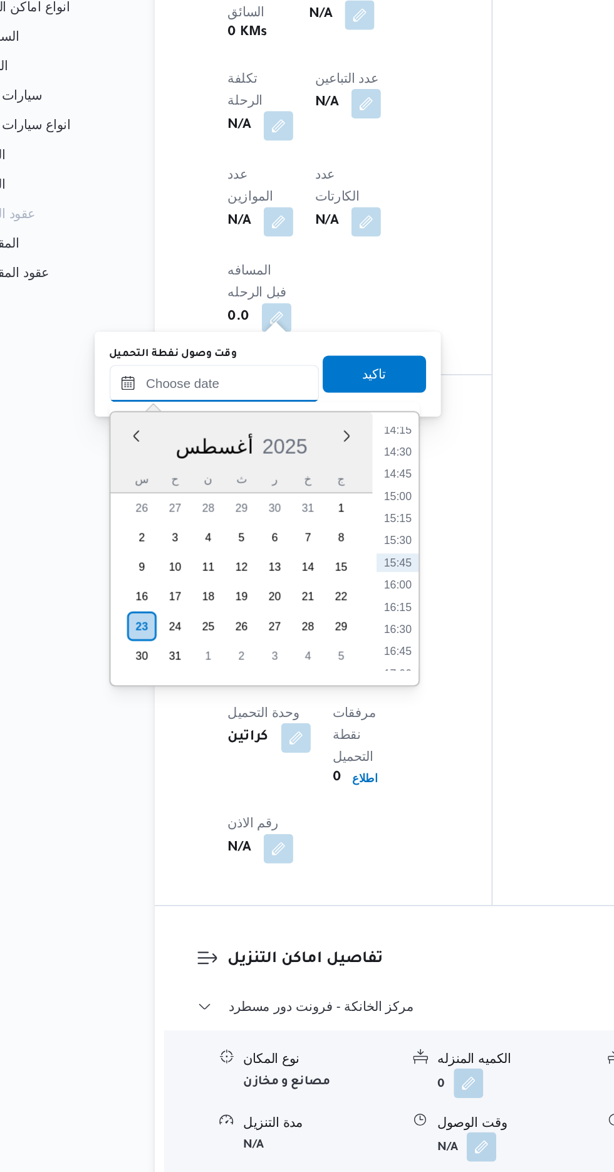
scroll to position [895, 0]
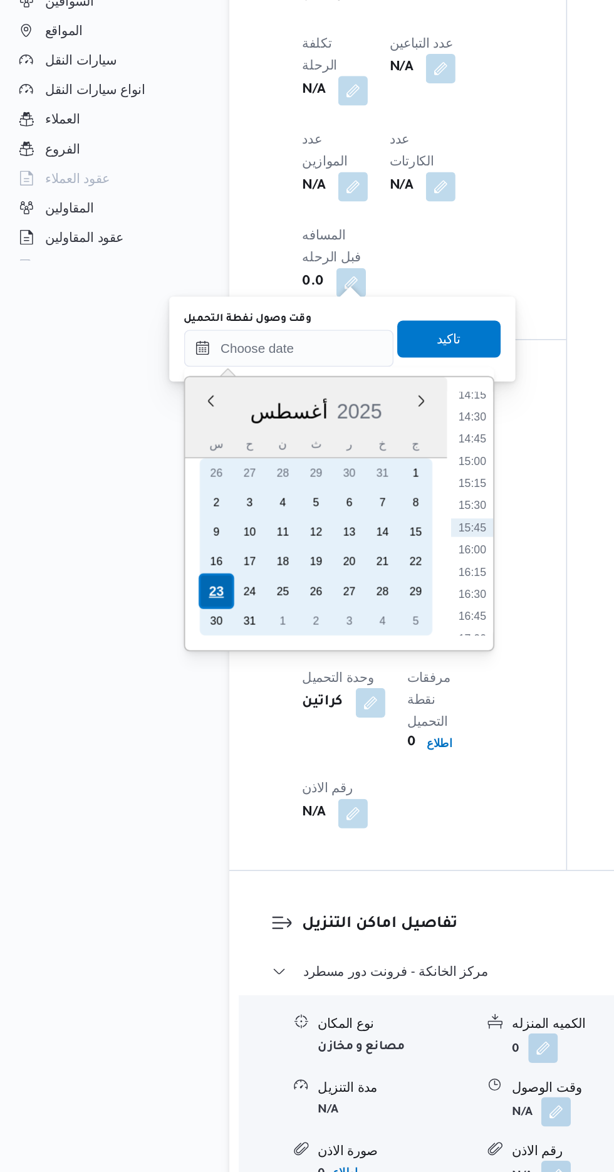
click at [154, 652] on div "23" at bounding box center [154, 657] width 24 height 24
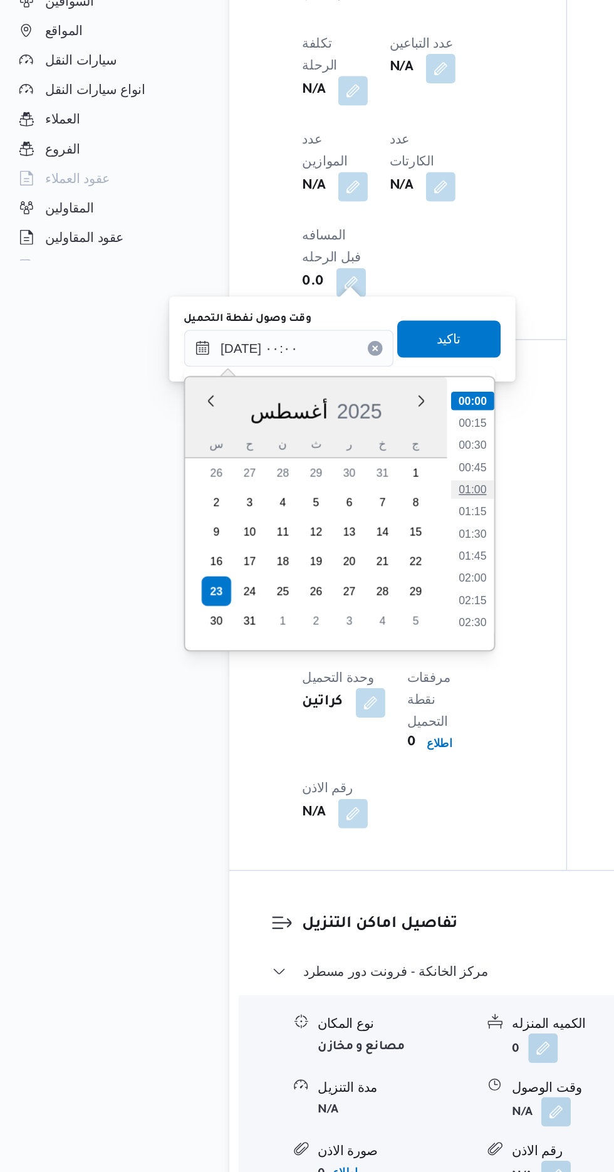
click at [328, 590] on li "01:00" at bounding box center [327, 587] width 29 height 13
type input "[DATE] ٠١:٠٠"
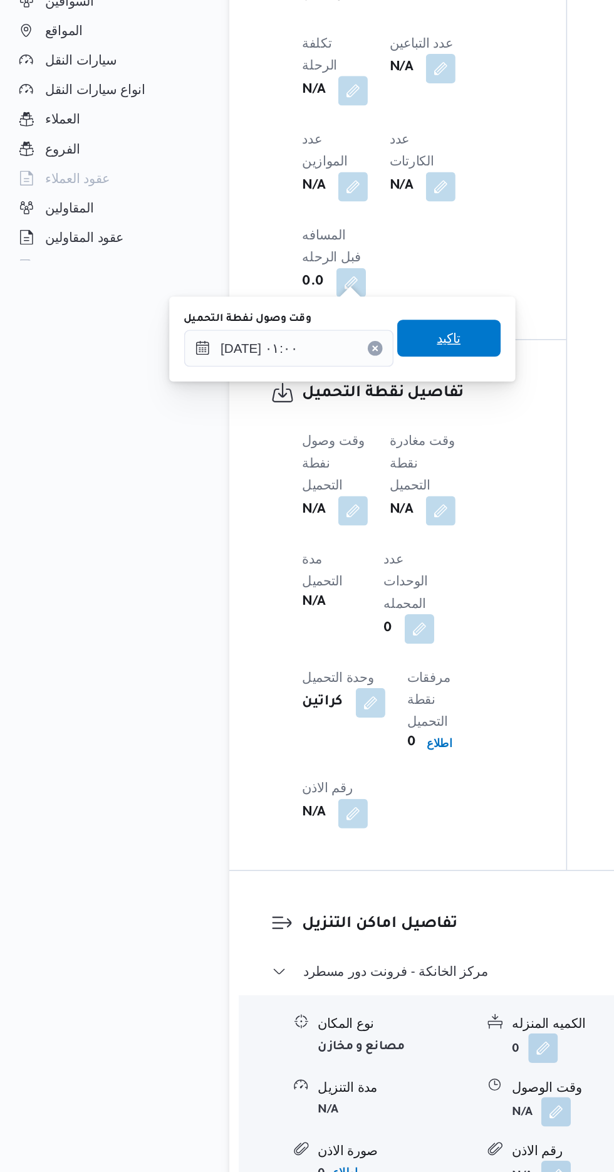
click at [331, 491] on span "تاكيد" at bounding box center [312, 484] width 70 height 25
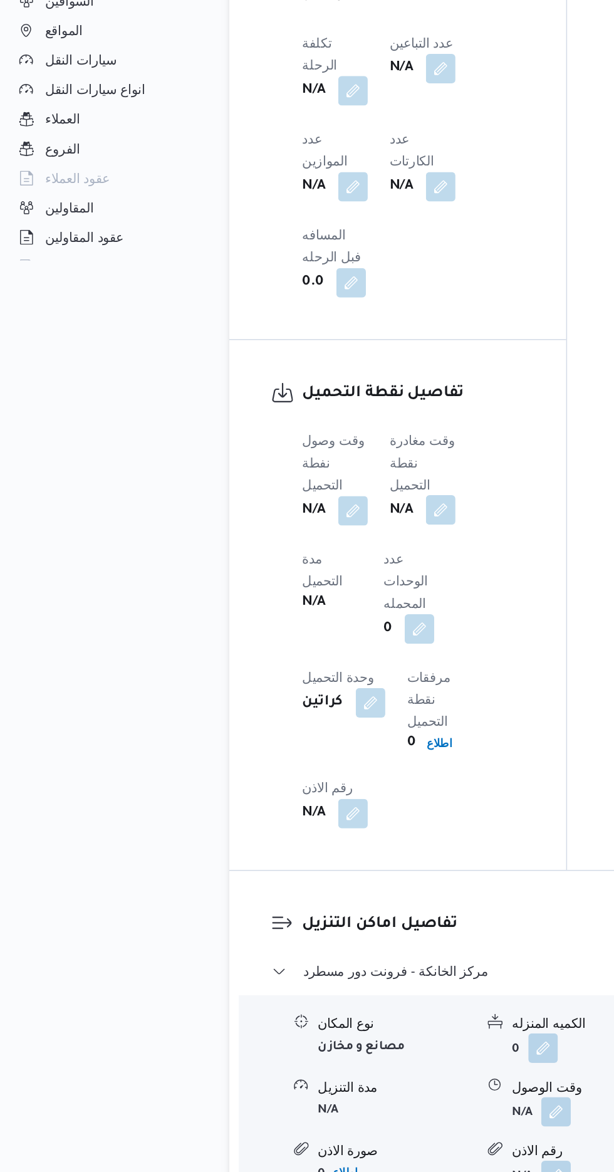
click at [311, 591] on button "button" at bounding box center [306, 601] width 20 height 20
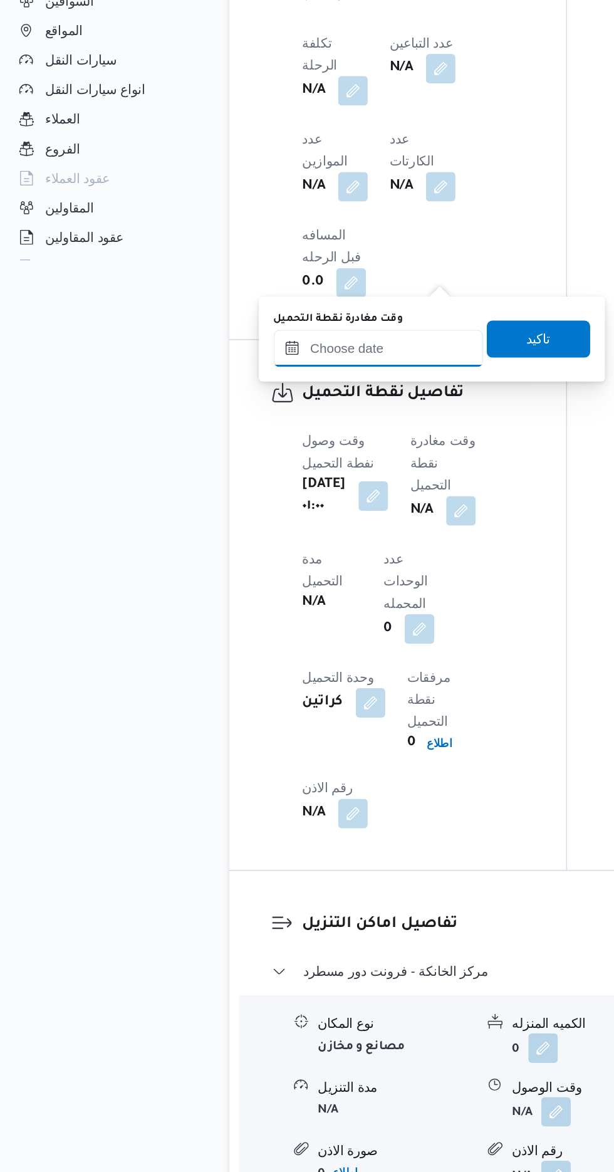
click at [281, 494] on input "وقت مغادرة نقطة التحميل" at bounding box center [264, 491] width 142 height 25
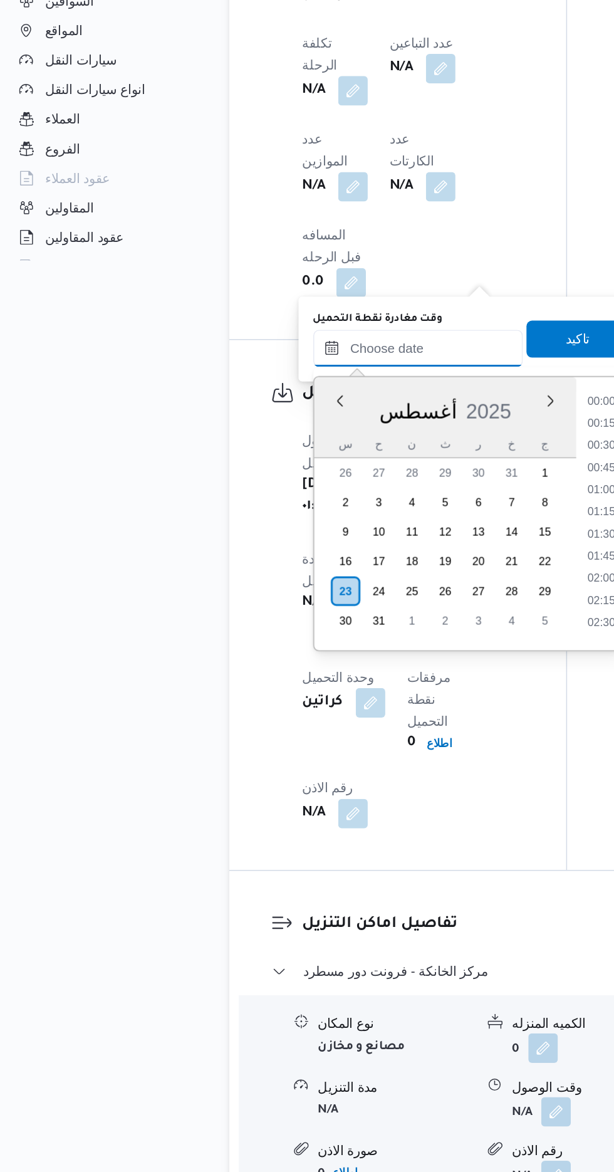
scroll to position [861, 0]
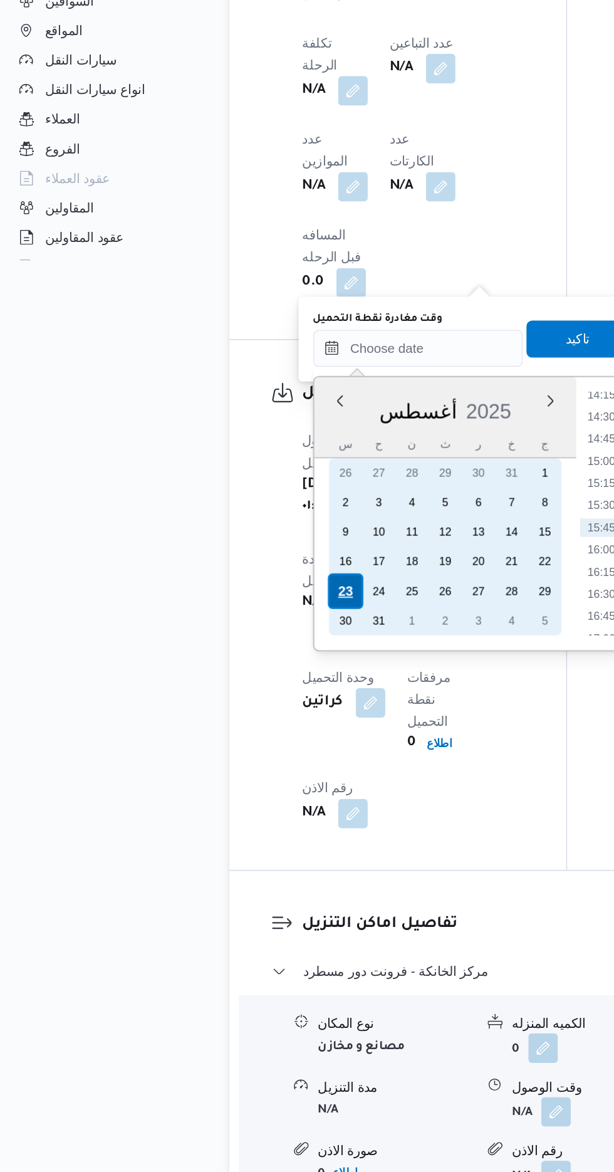
click at [243, 653] on div "23" at bounding box center [242, 657] width 24 height 24
type input "[DATE] ٠٠:٠٠"
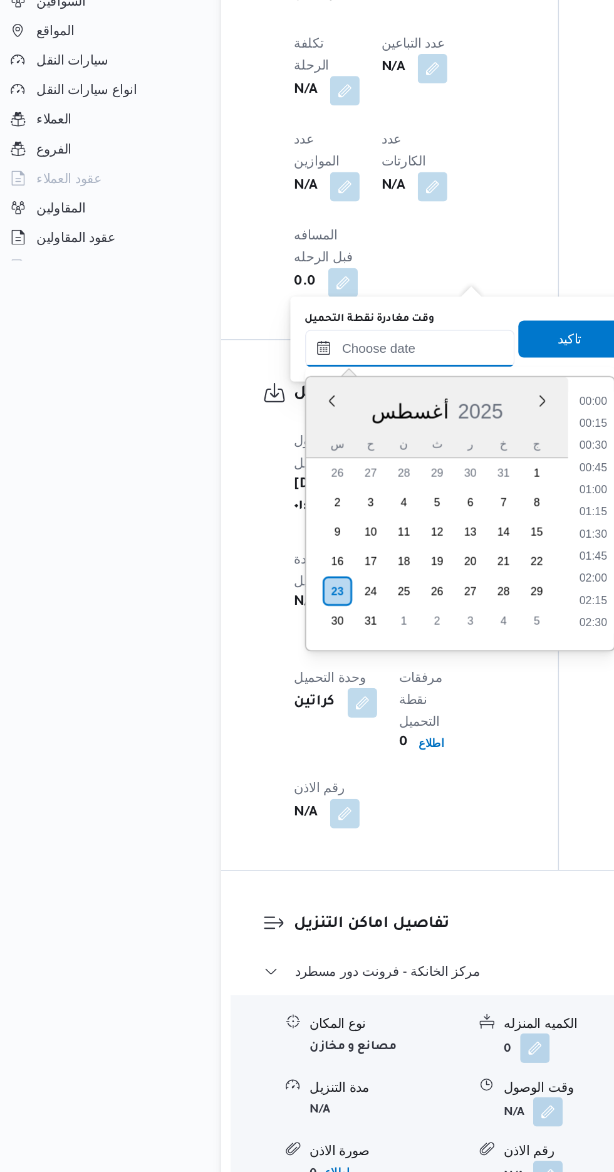
click at [231, 495] on input "وقت مغادرة نقطة التحميل" at bounding box center [291, 491] width 142 height 25
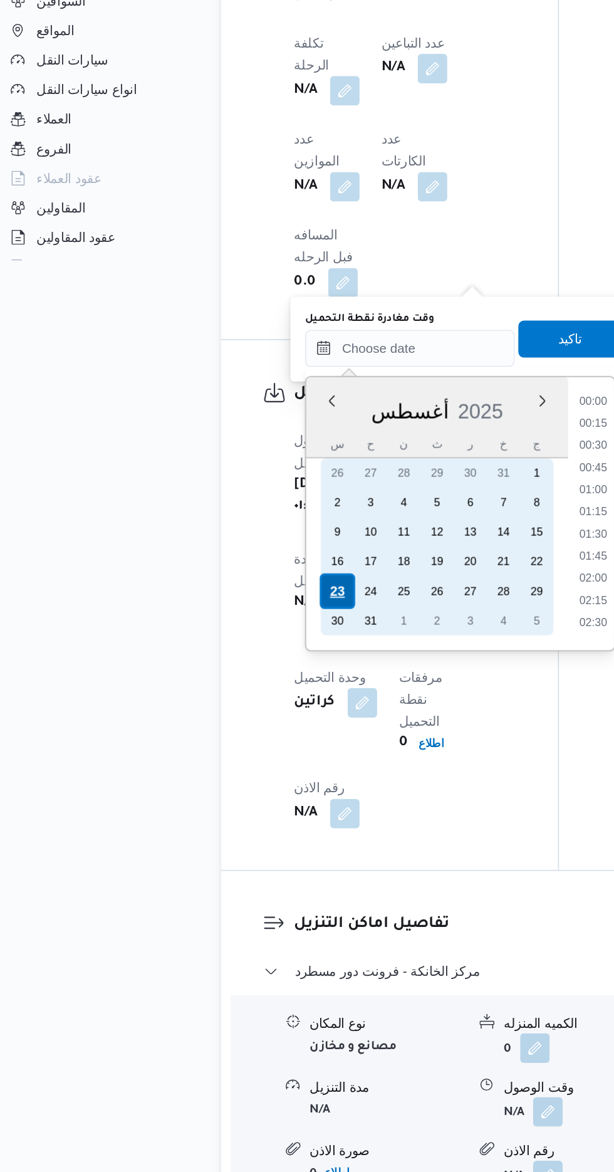
click at [244, 658] on div "23" at bounding box center [242, 657] width 24 height 24
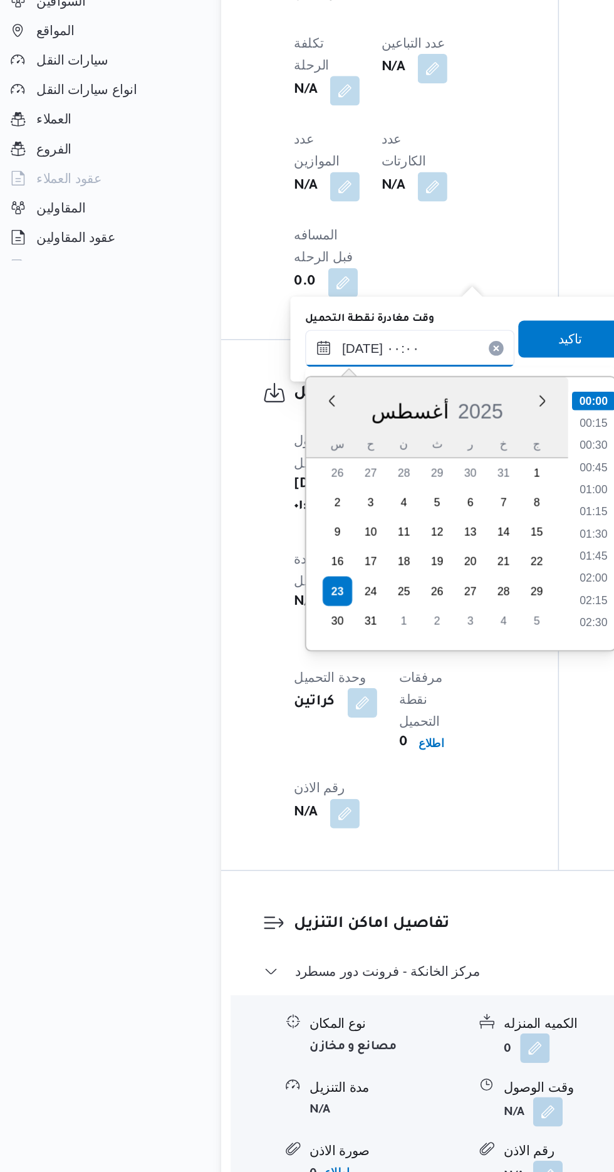
click at [233, 492] on input "[DATE] ٠٠:٠٠" at bounding box center [291, 491] width 142 height 25
click at [415, 675] on li "04:00" at bounding box center [415, 679] width 29 height 13
type input "[DATE] ٠٤:٠٠"
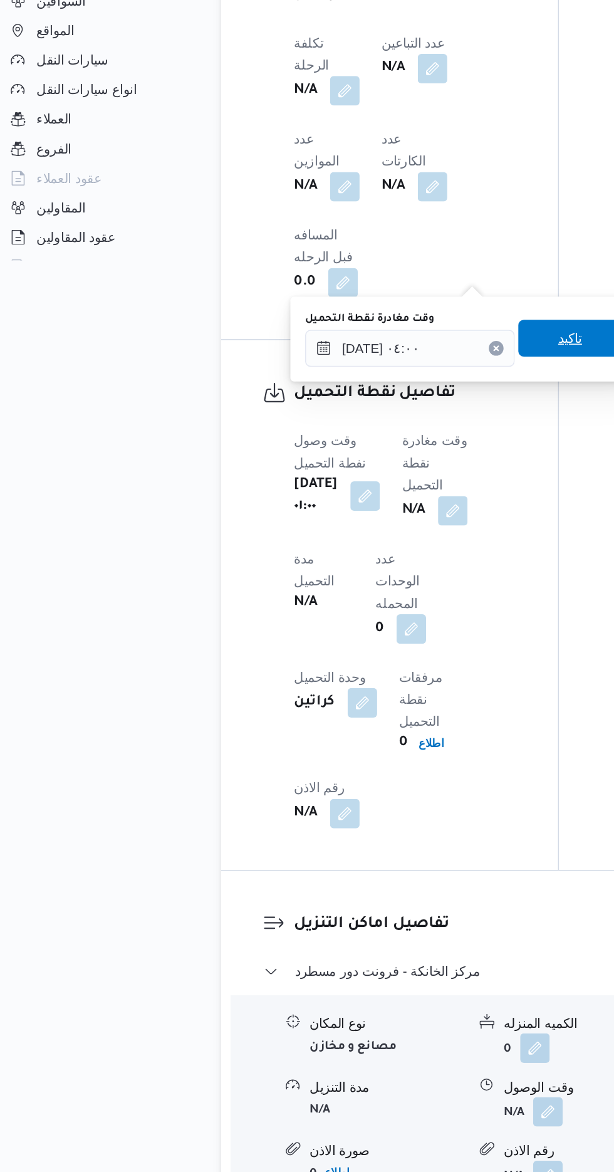
click at [404, 479] on span "تاكيد" at bounding box center [400, 484] width 16 height 15
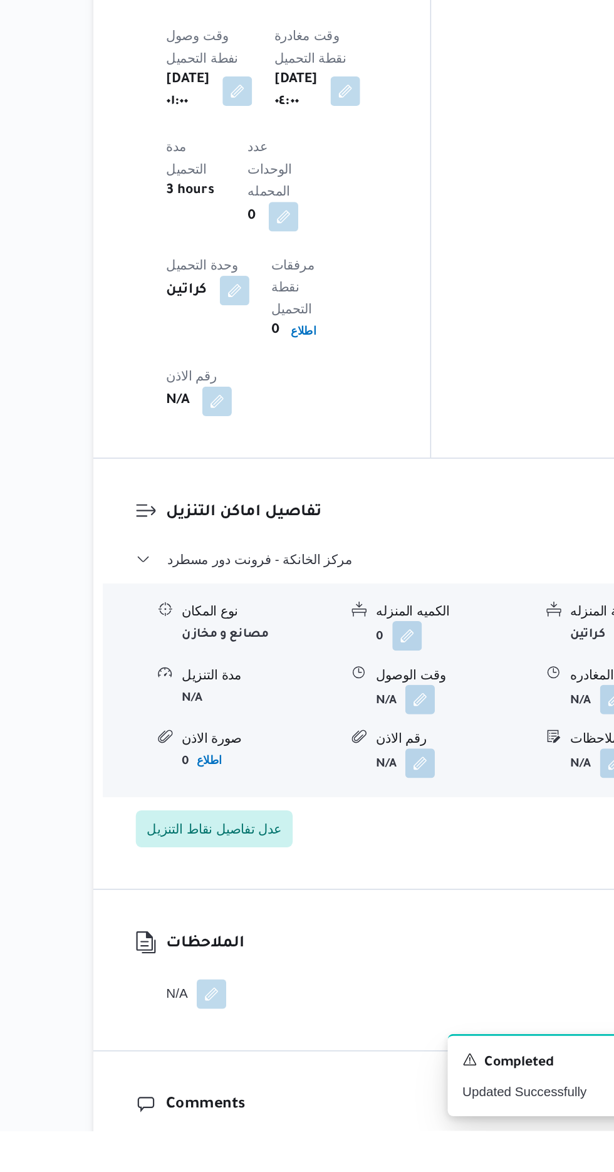
scroll to position [1021, 0]
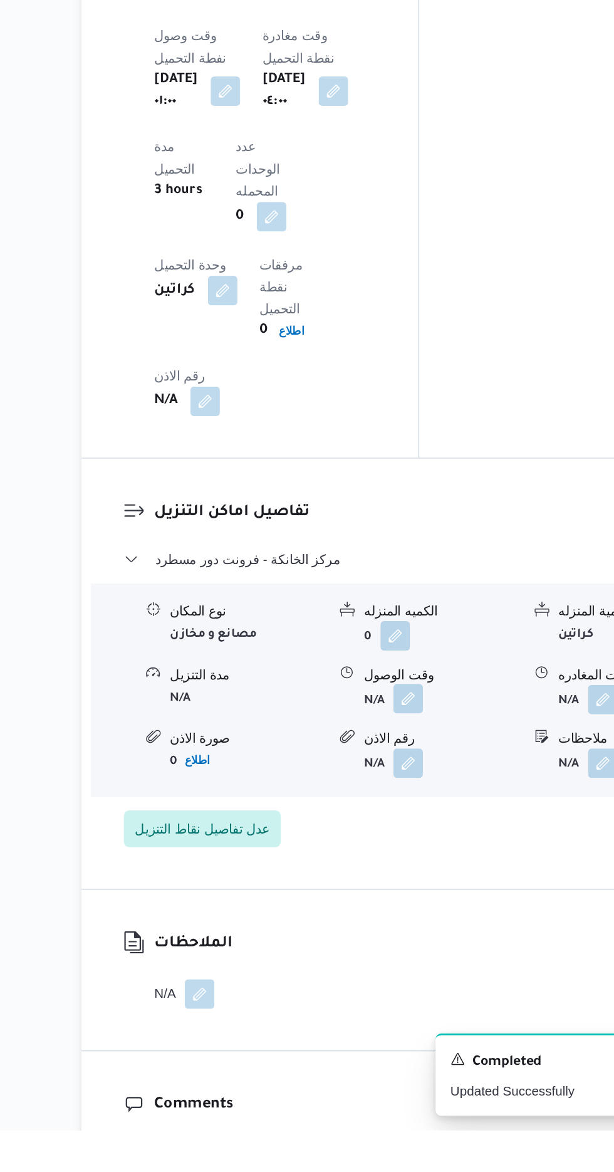
click at [387, 868] on button "button" at bounding box center [385, 878] width 20 height 20
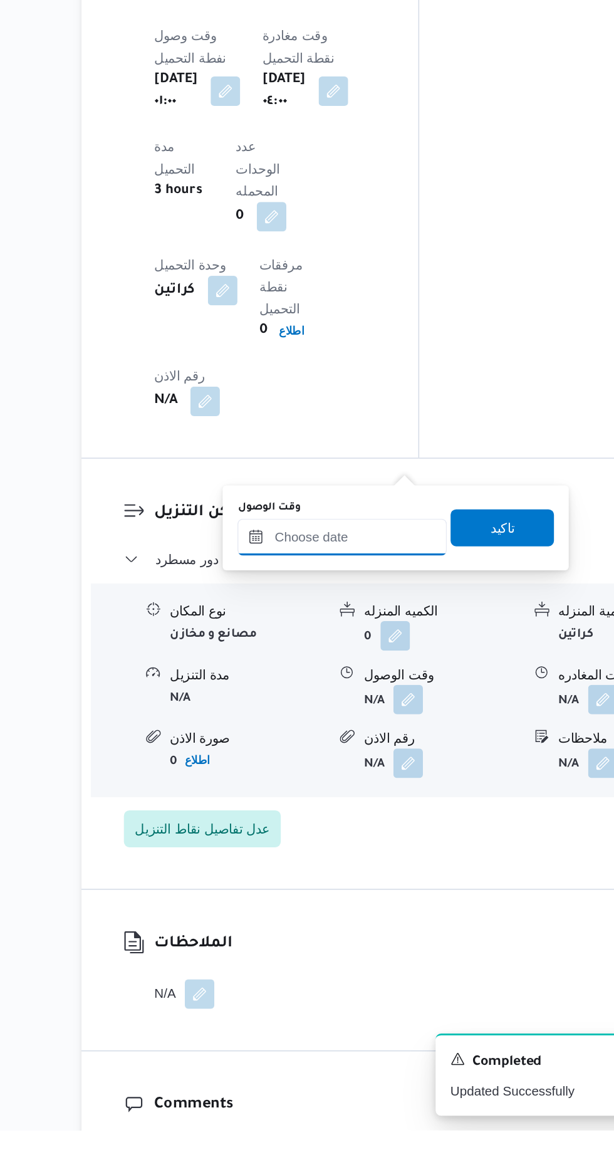
click at [365, 766] on input "وقت الوصول" at bounding box center [340, 768] width 142 height 25
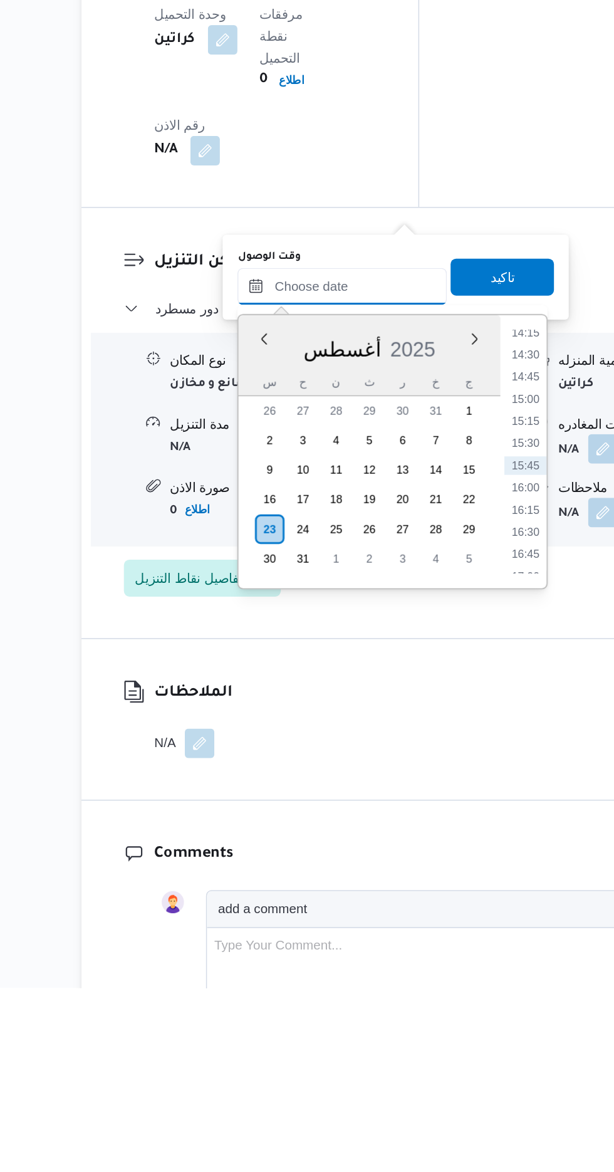
scroll to position [1094, 0]
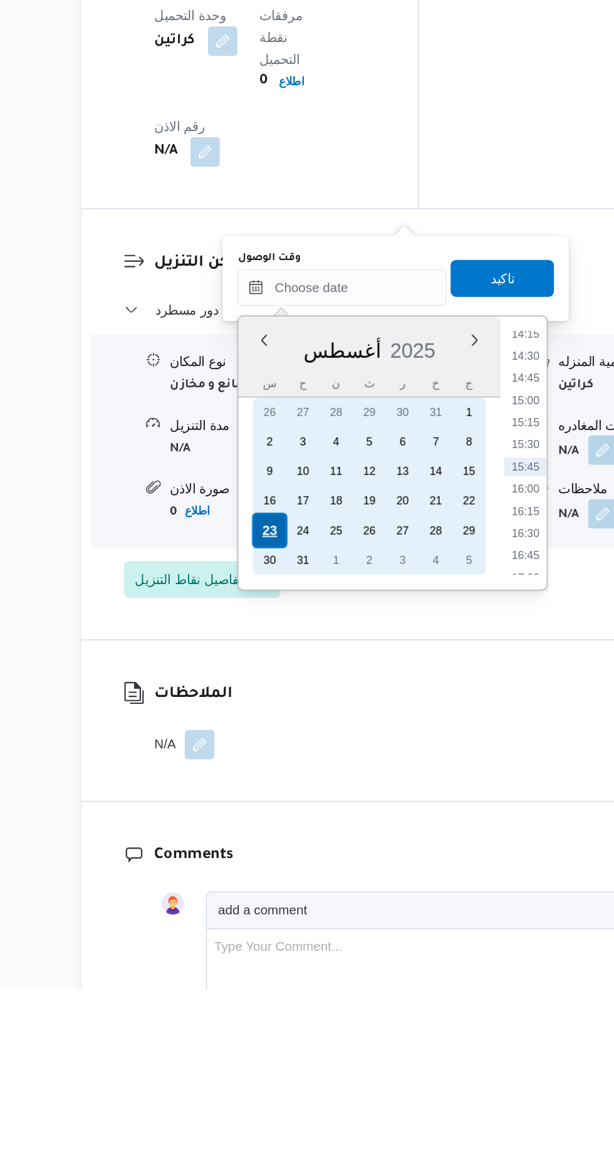
click at [286, 861] on div "23" at bounding box center [291, 860] width 24 height 24
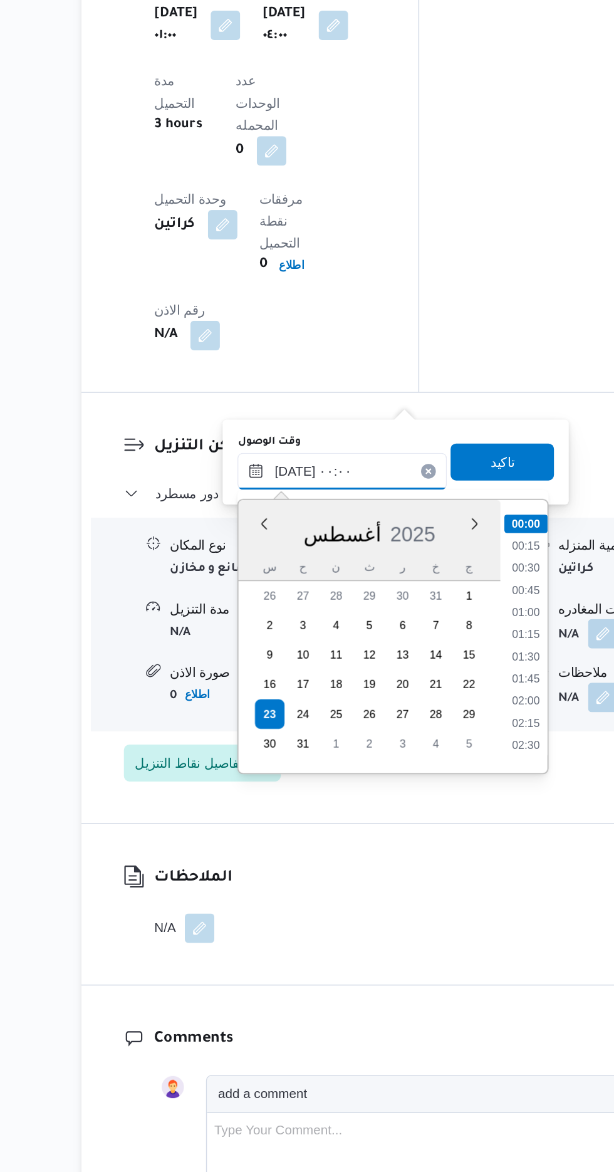
click at [294, 695] on input "[DATE] ٠٠:٠٠" at bounding box center [340, 695] width 142 height 25
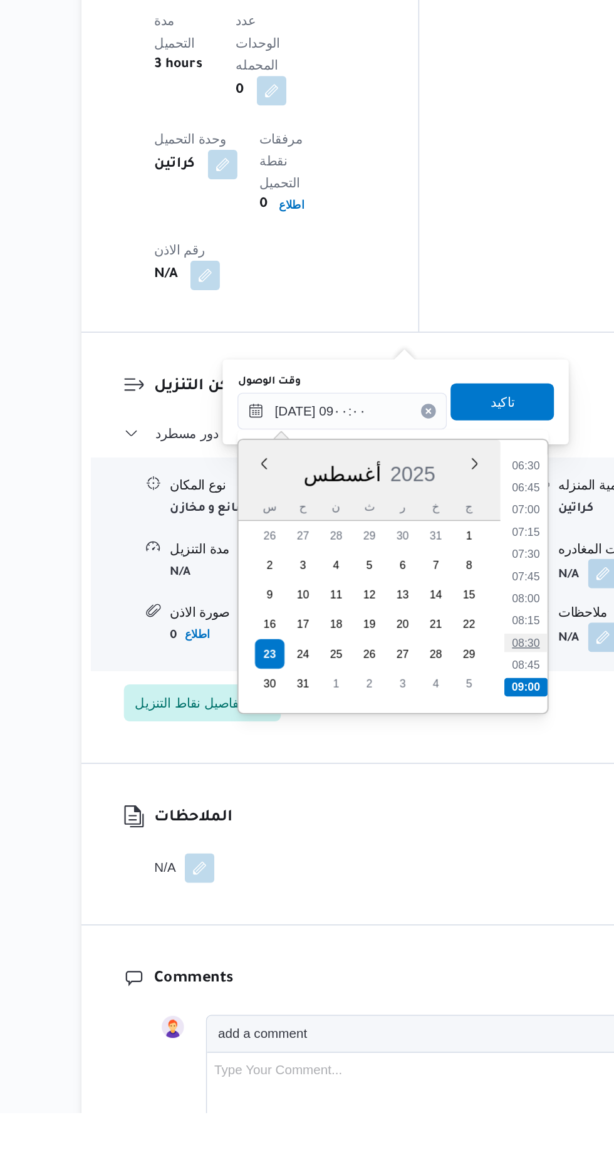
click at [464, 851] on li "08:30" at bounding box center [464, 852] width 29 height 13
type input "[DATE] ٠٨:٣٠"
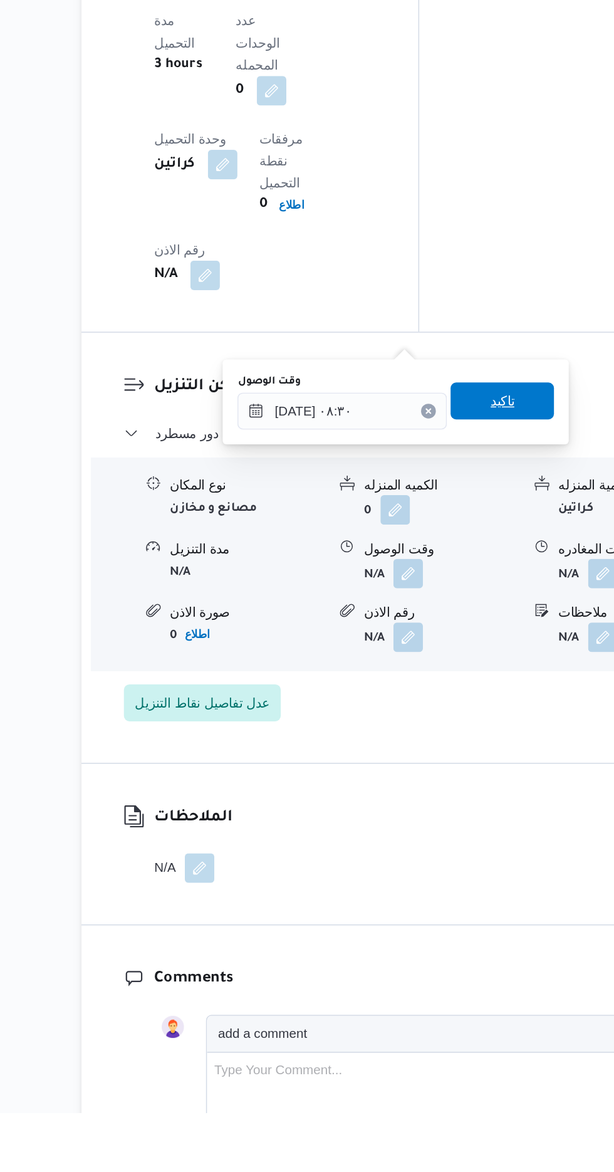
click at [457, 687] on span "تاكيد" at bounding box center [448, 688] width 16 height 15
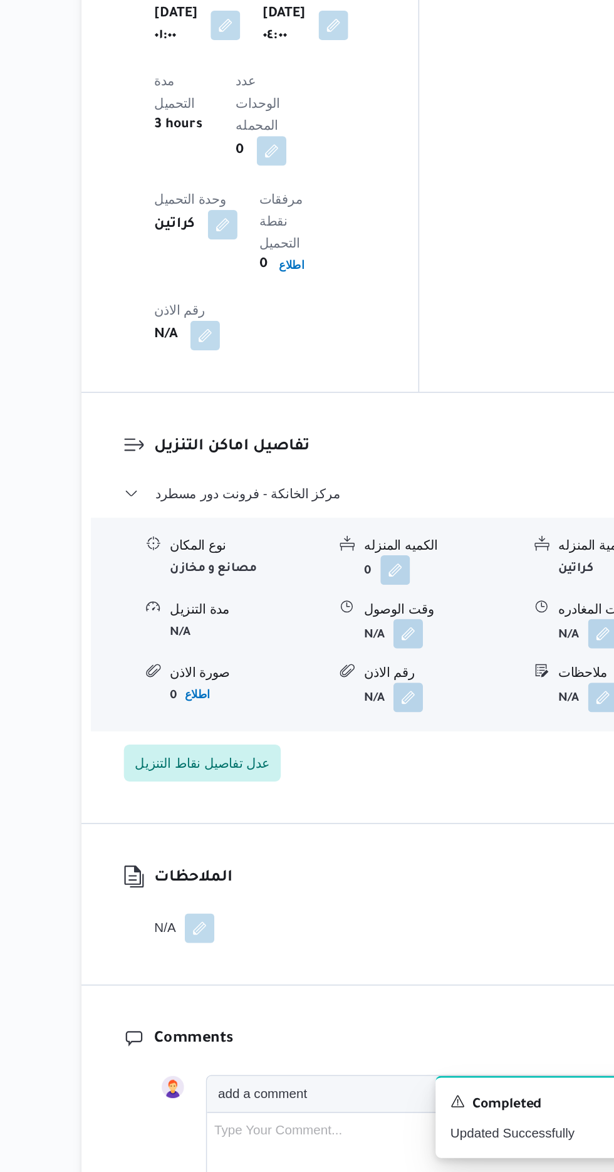
scroll to position [1094, 0]
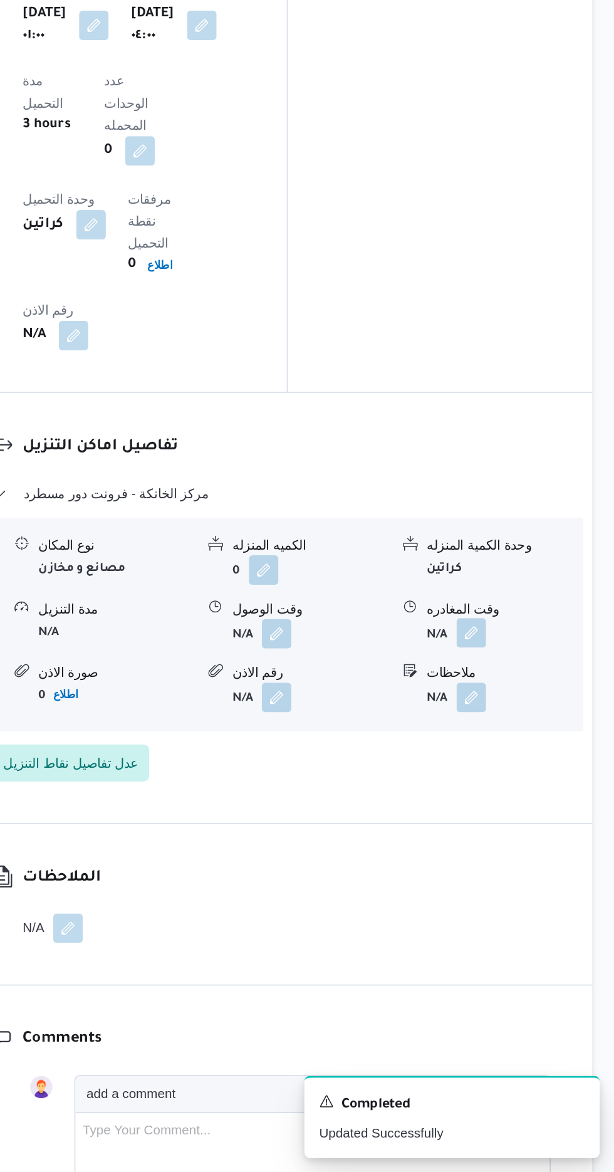
click at [507, 795] on button "button" at bounding box center [517, 805] width 20 height 20
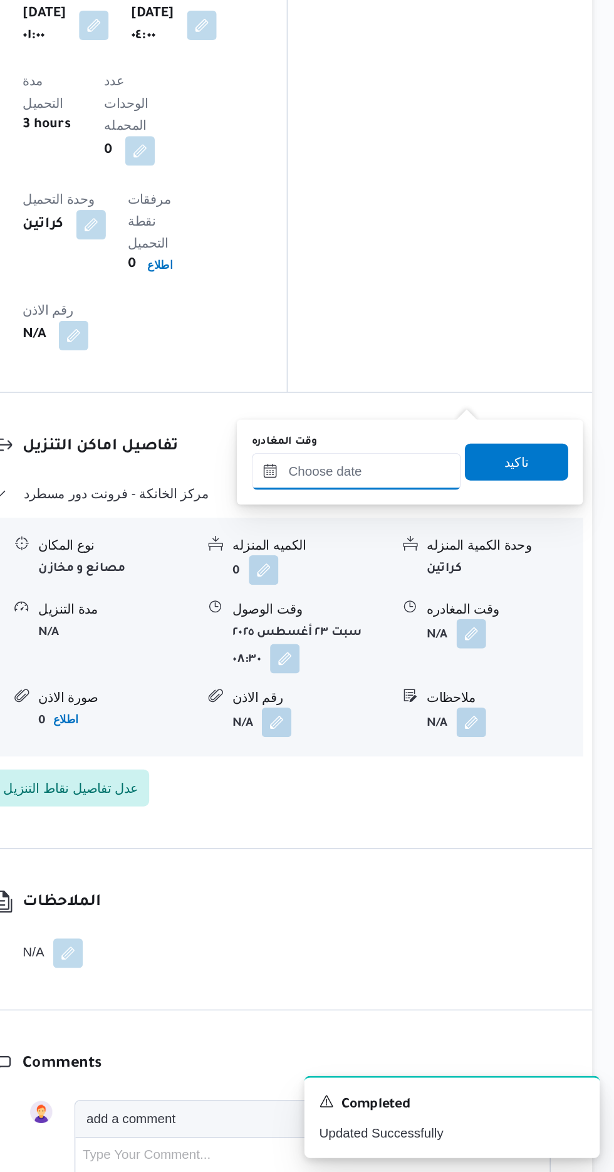
click at [482, 697] on input "وقت المغادره" at bounding box center [439, 695] width 142 height 25
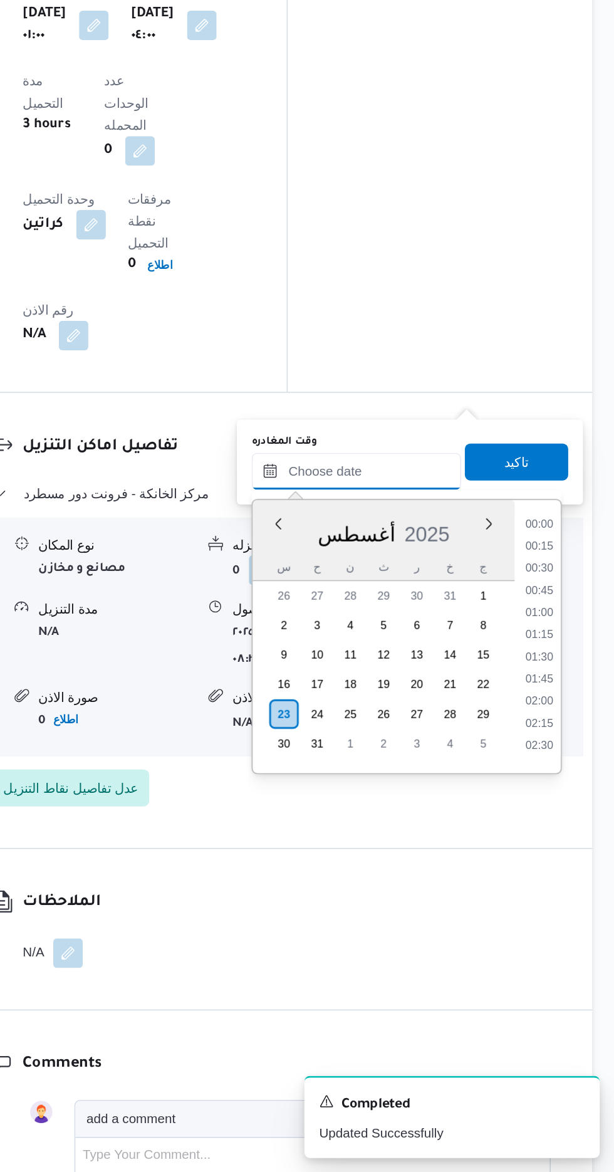
scroll to position [861, 0]
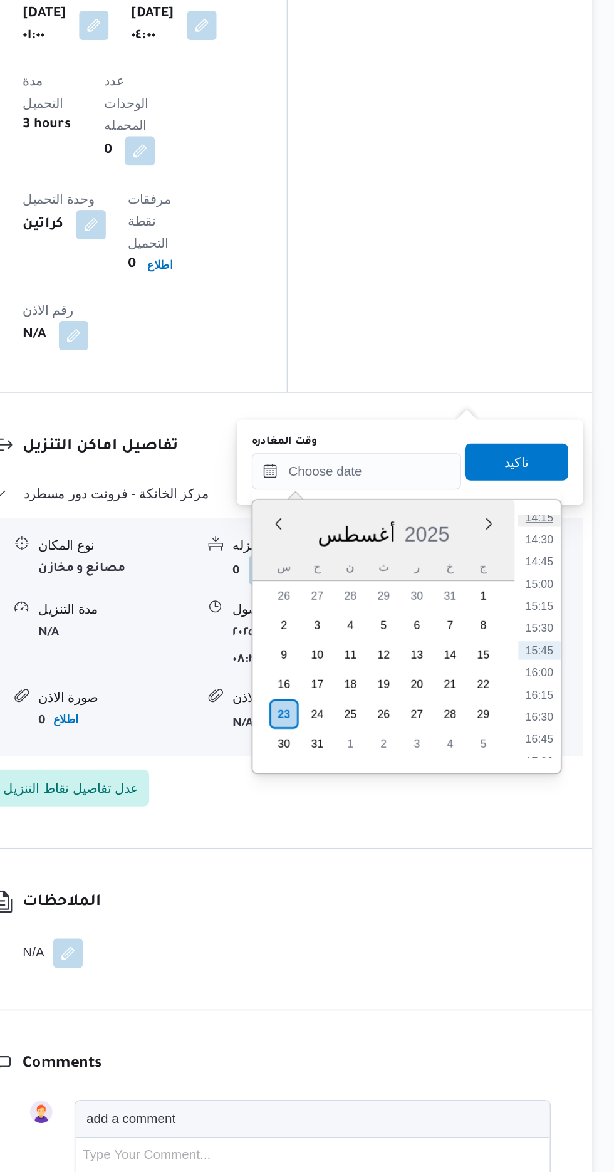
click at [561, 725] on li "14:15" at bounding box center [563, 726] width 29 height 13
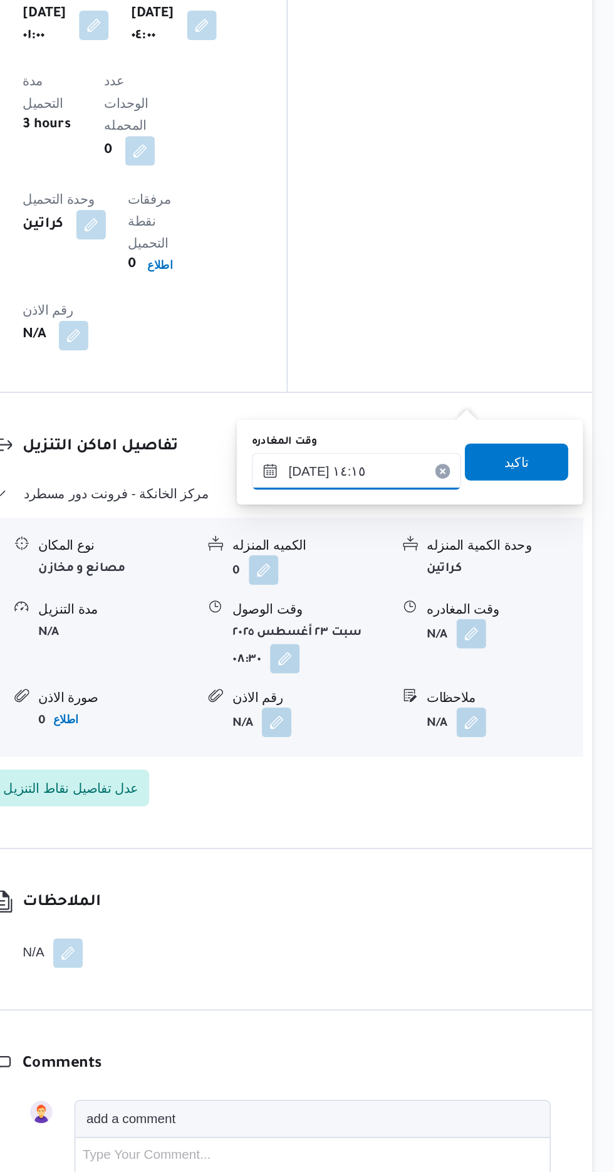
click at [471, 688] on input "[DATE] ١٤:١٥" at bounding box center [439, 695] width 142 height 25
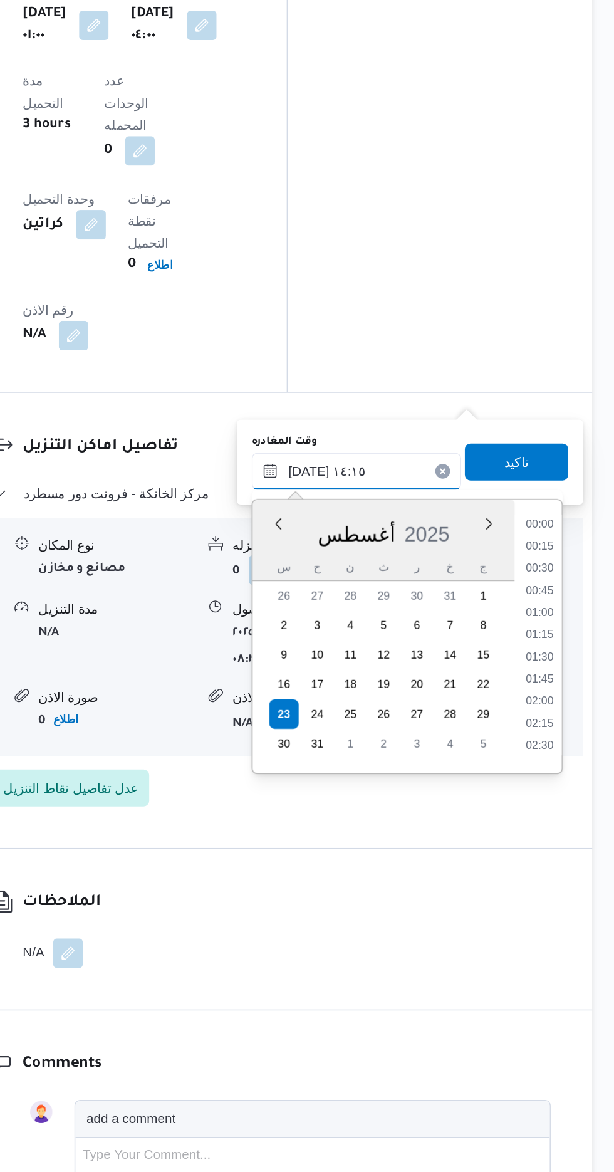
scroll to position [771, 0]
click at [561, 804] on li "14:00" at bounding box center [563, 802] width 29 height 13
type input "[DATE] ١٤:٠٠"
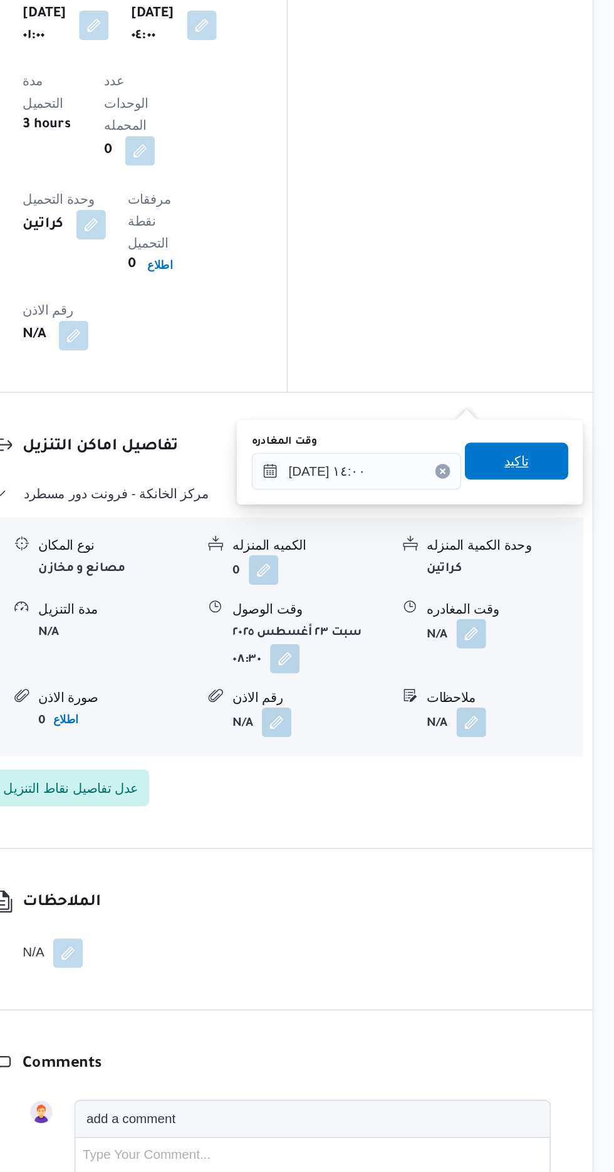
click at [568, 688] on span "تاكيد" at bounding box center [547, 688] width 70 height 25
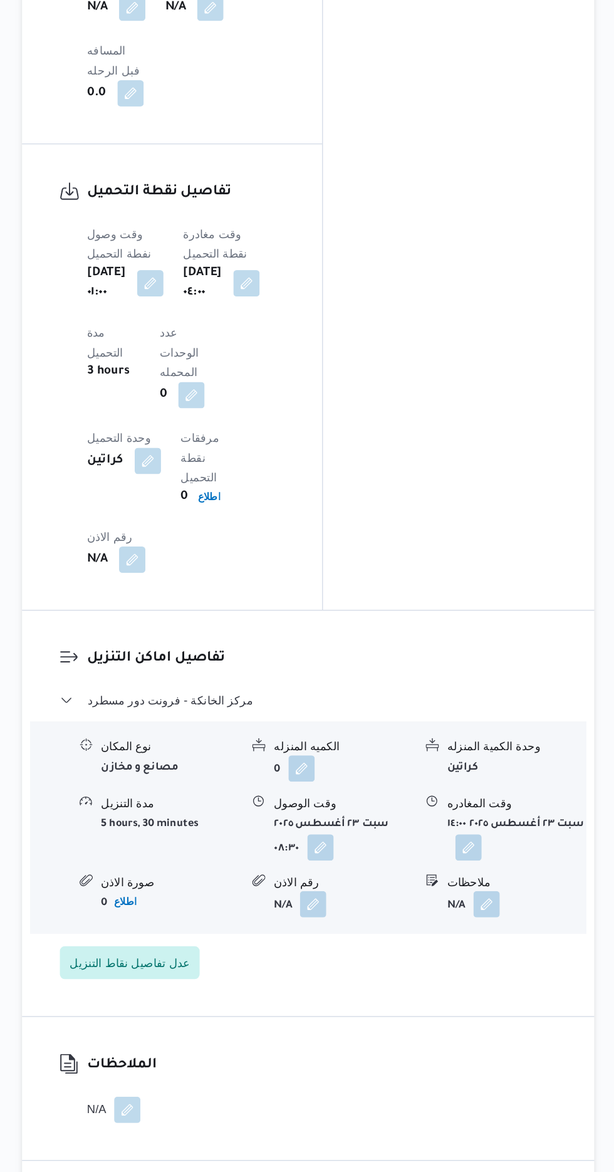
scroll to position [555, 0]
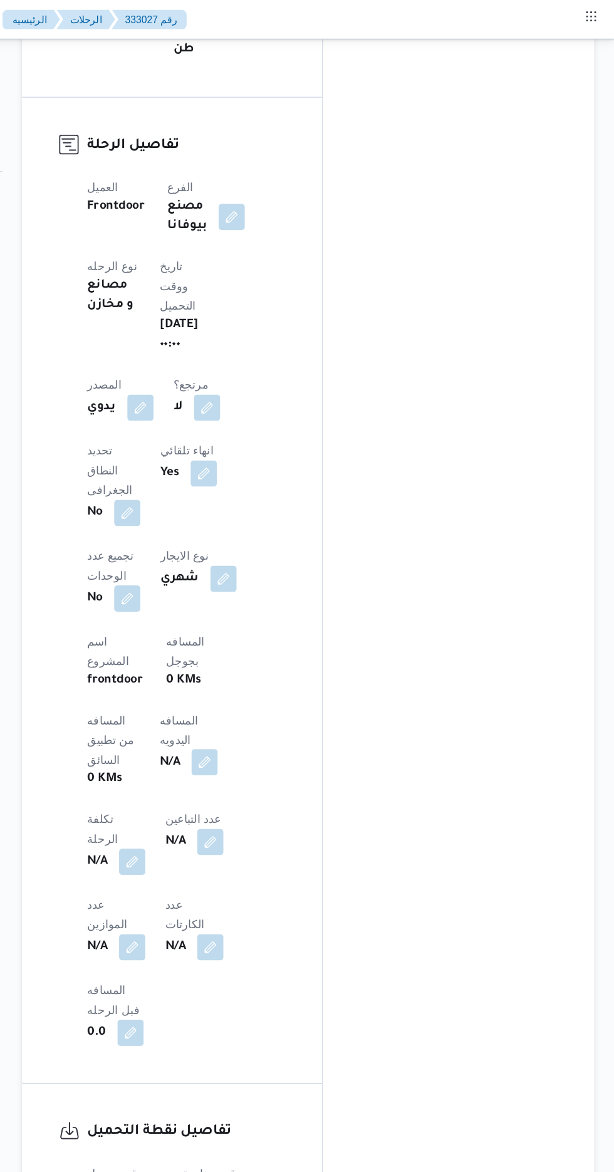
click at [292, 571] on button "button" at bounding box center [302, 581] width 20 height 20
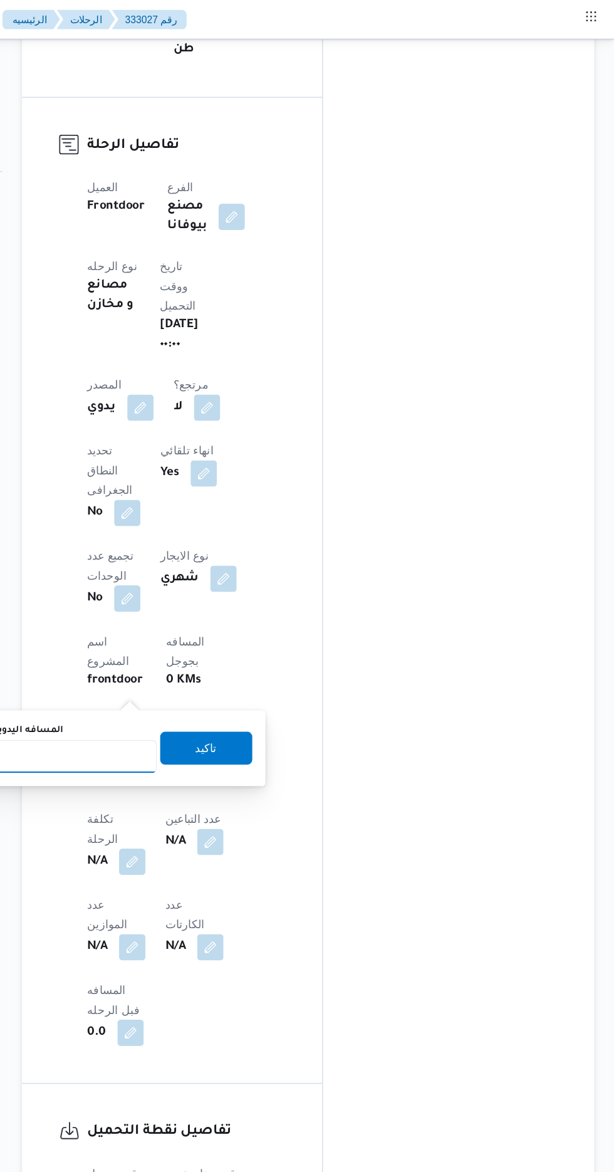
click at [215, 571] on input "المسافه اليدويه" at bounding box center [203, 576] width 125 height 25
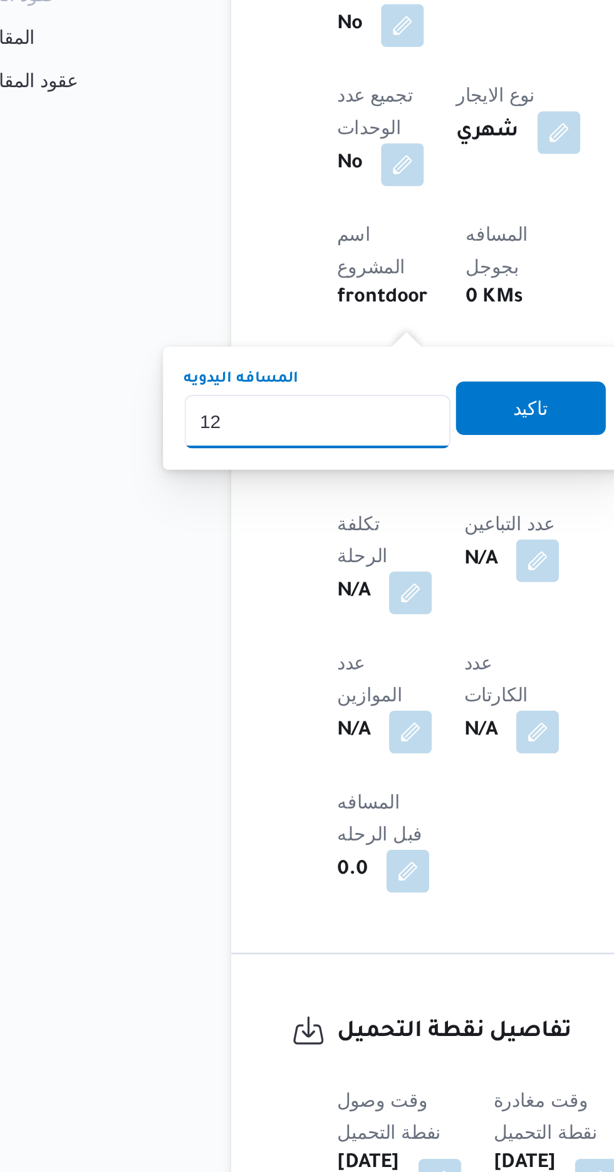
type input "120"
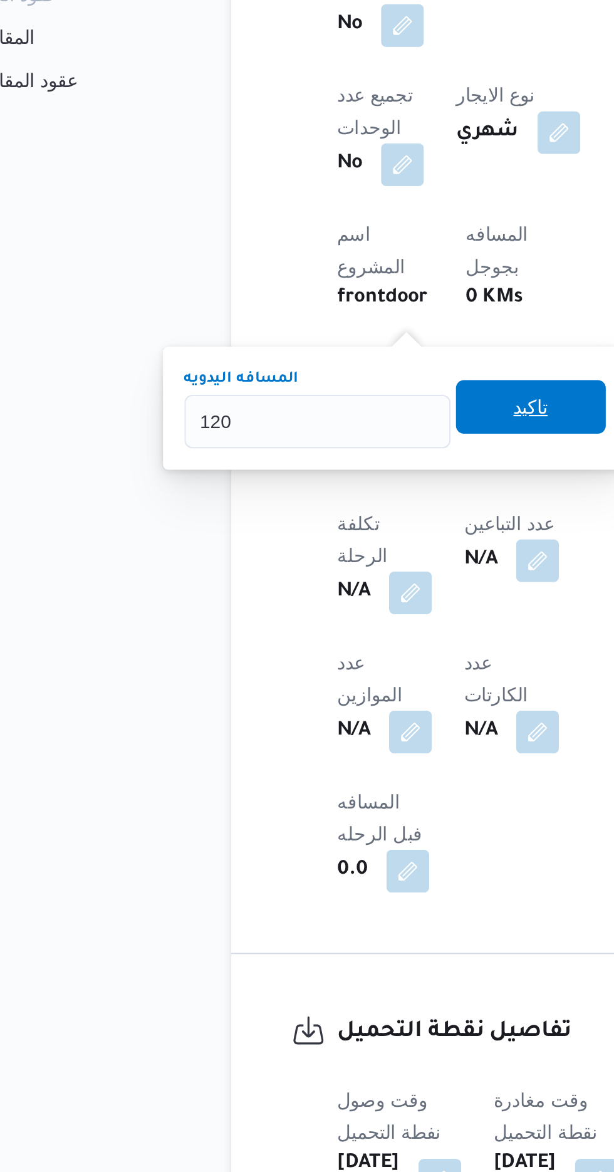
click at [311, 573] on span "تاكيد" at bounding box center [303, 569] width 16 height 15
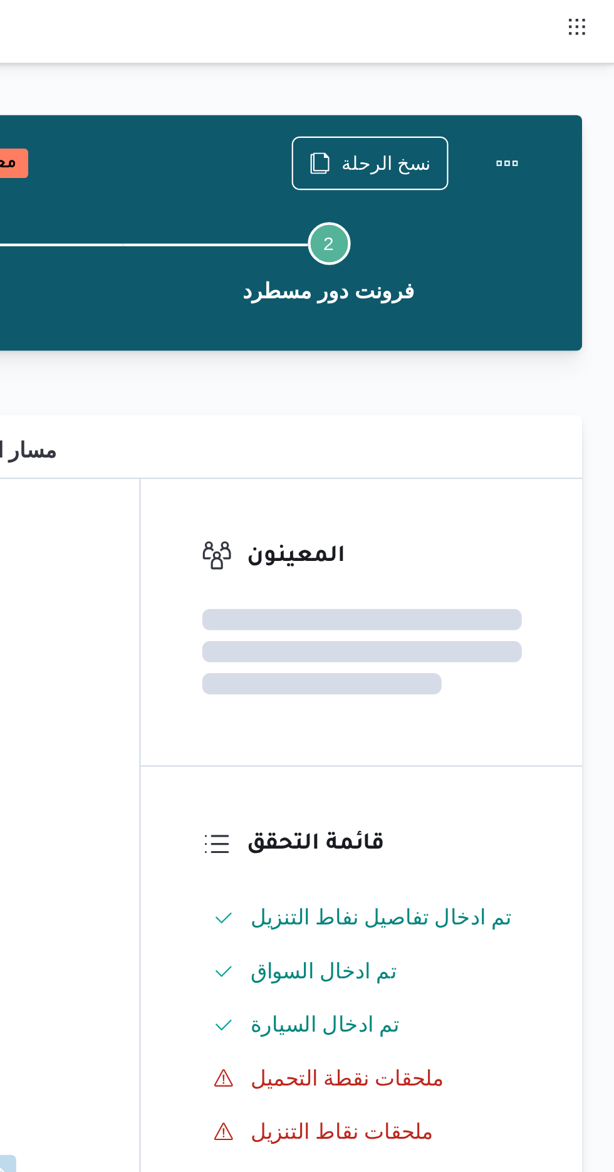
scroll to position [0, 0]
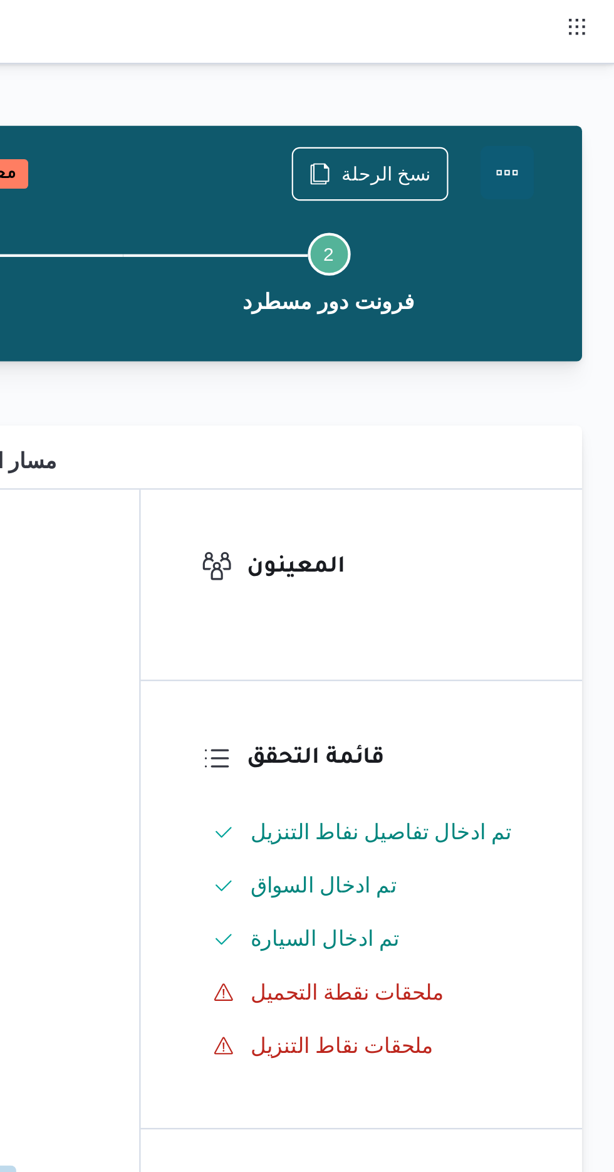
click at [569, 80] on button "Actions" at bounding box center [563, 80] width 25 height 25
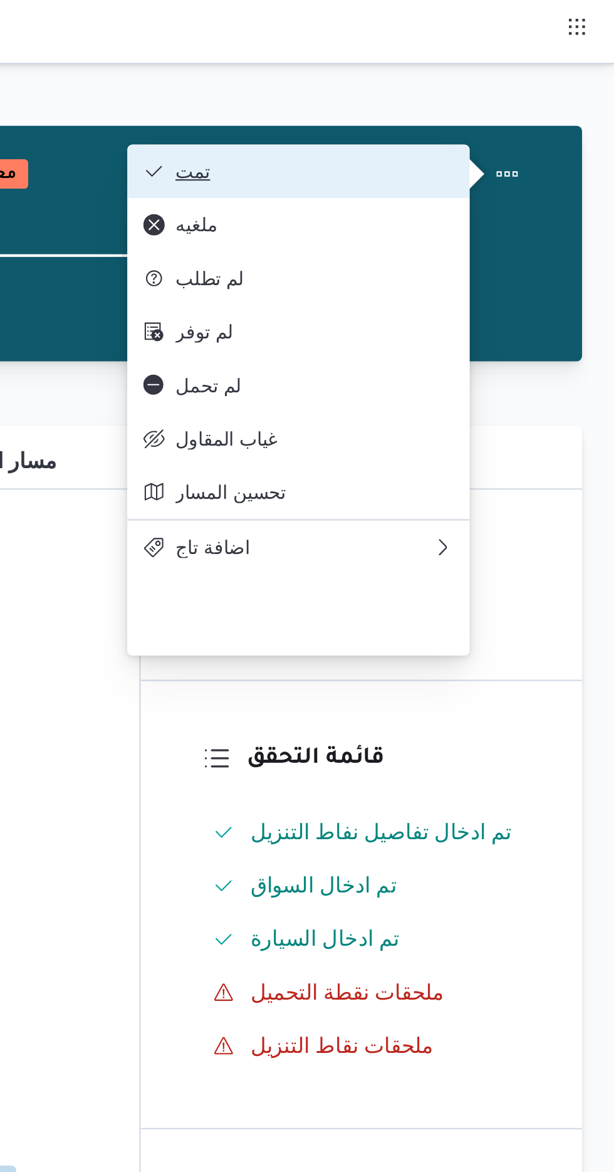
click at [539, 81] on button "تمت" at bounding box center [466, 80] width 160 height 25
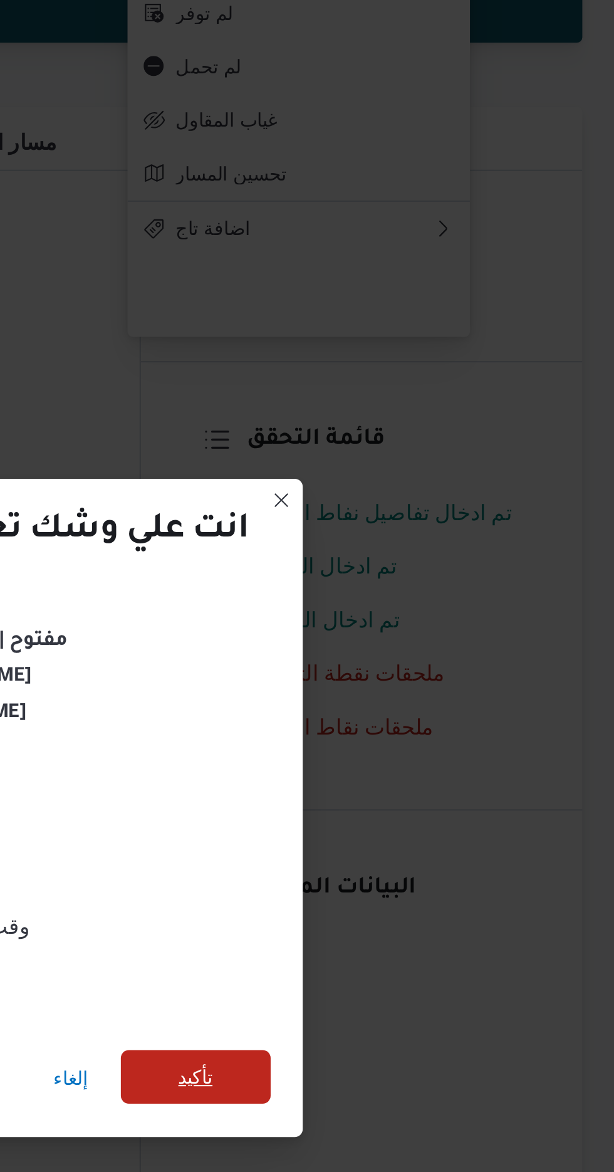
click at [426, 651] on span "تأكيد" at bounding box center [418, 653] width 16 height 15
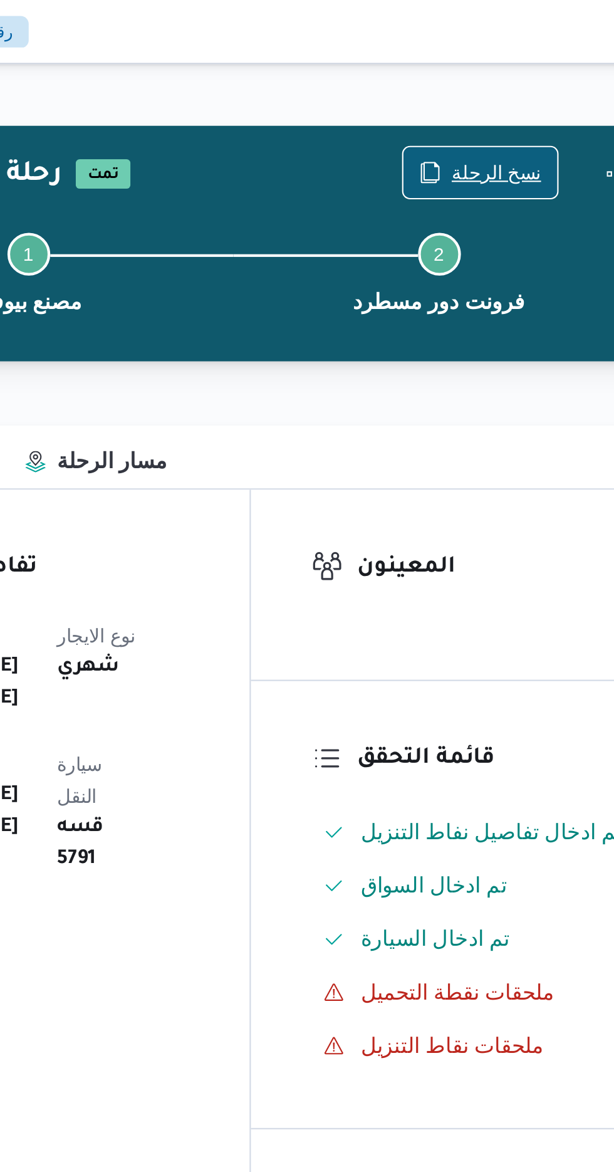
click at [500, 77] on span "نسخ الرحلة" at bounding box center [507, 80] width 42 height 15
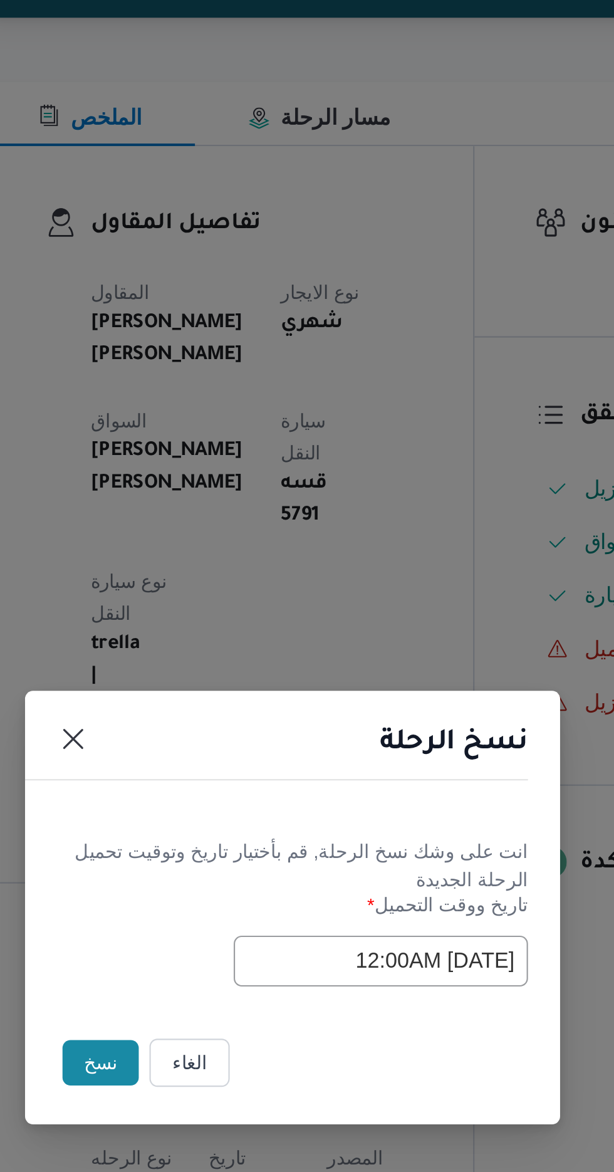
click at [214, 667] on button "نسخ" at bounding box center [217, 658] width 36 height 21
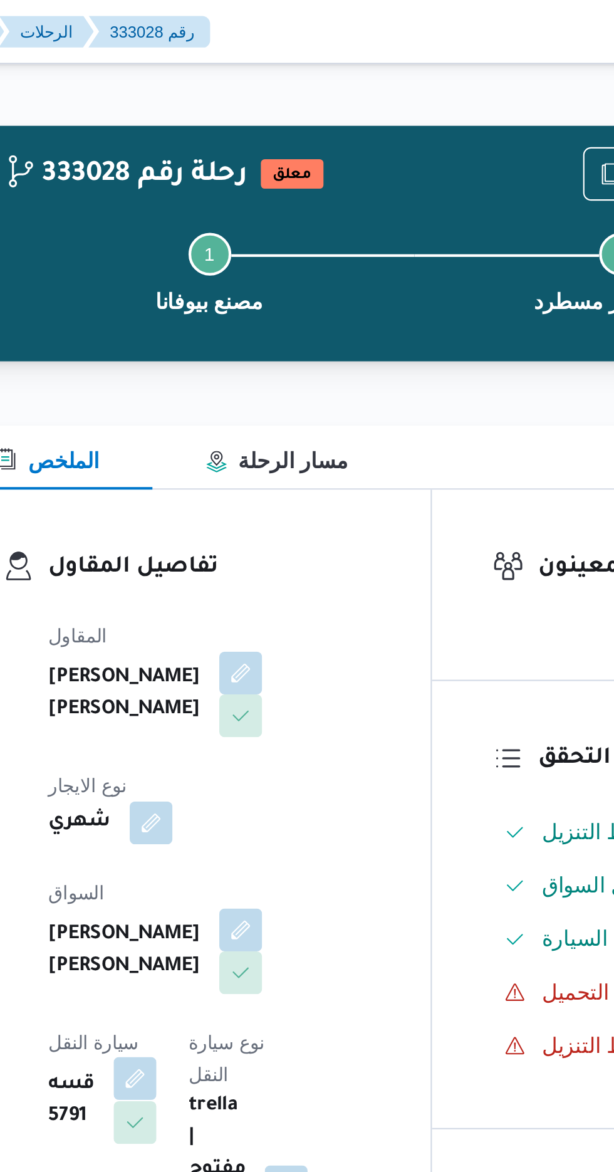
click at [263, 495] on button "button" at bounding box center [253, 505] width 20 height 20
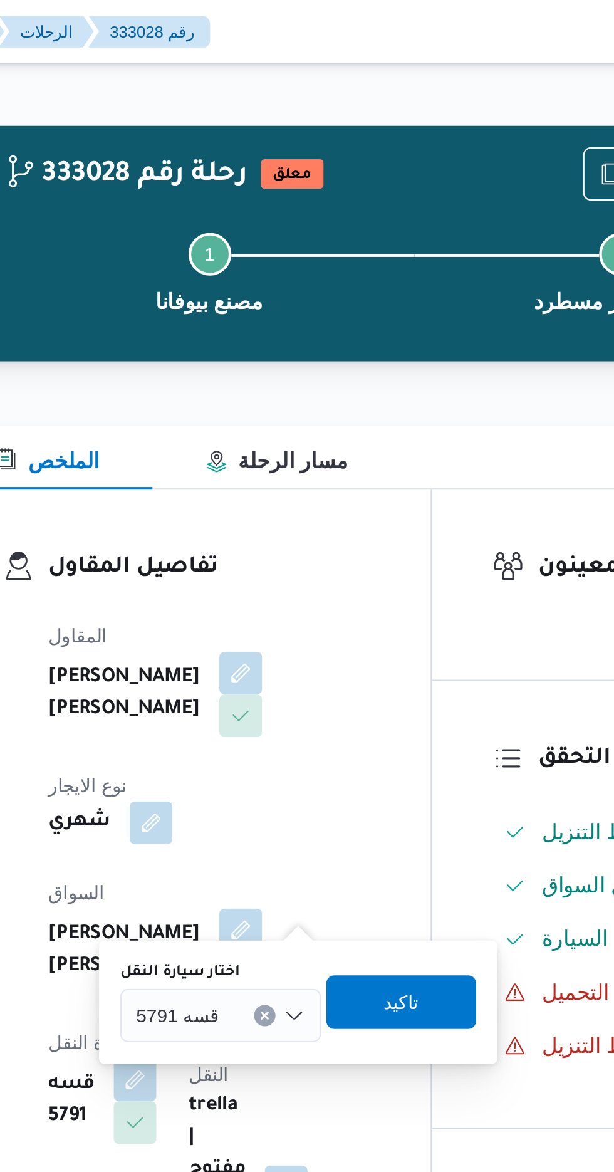
click at [298, 475] on input "اختار سيارة النقل" at bounding box center [298, 475] width 1 height 15
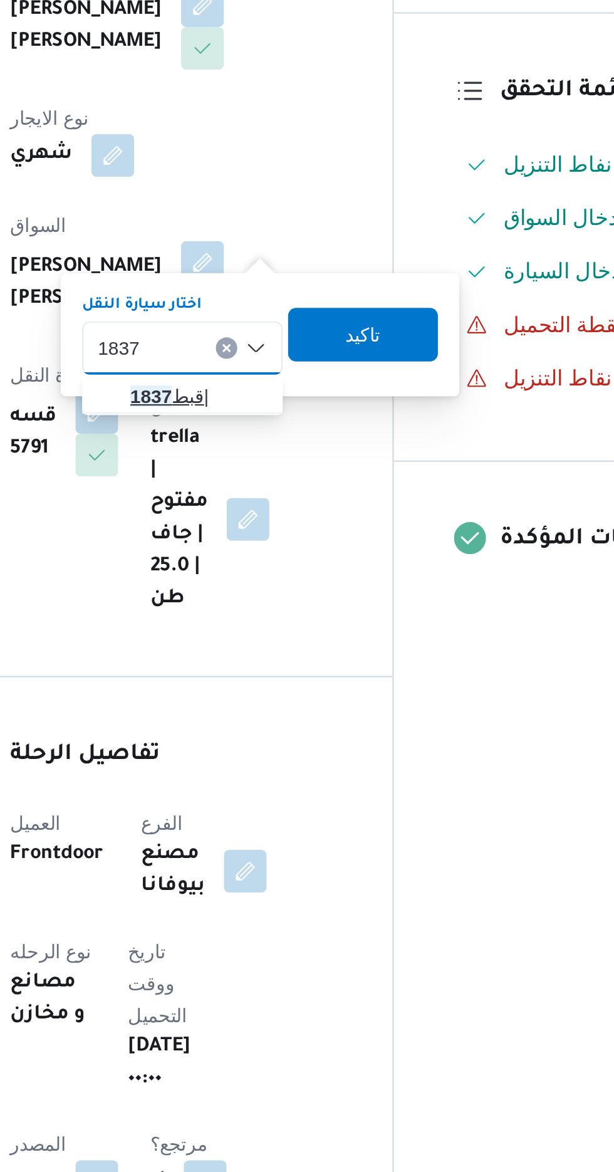
type input "1837"
click at [300, 498] on span "قبط 1837 |" at bounding box center [301, 498] width 64 height 15
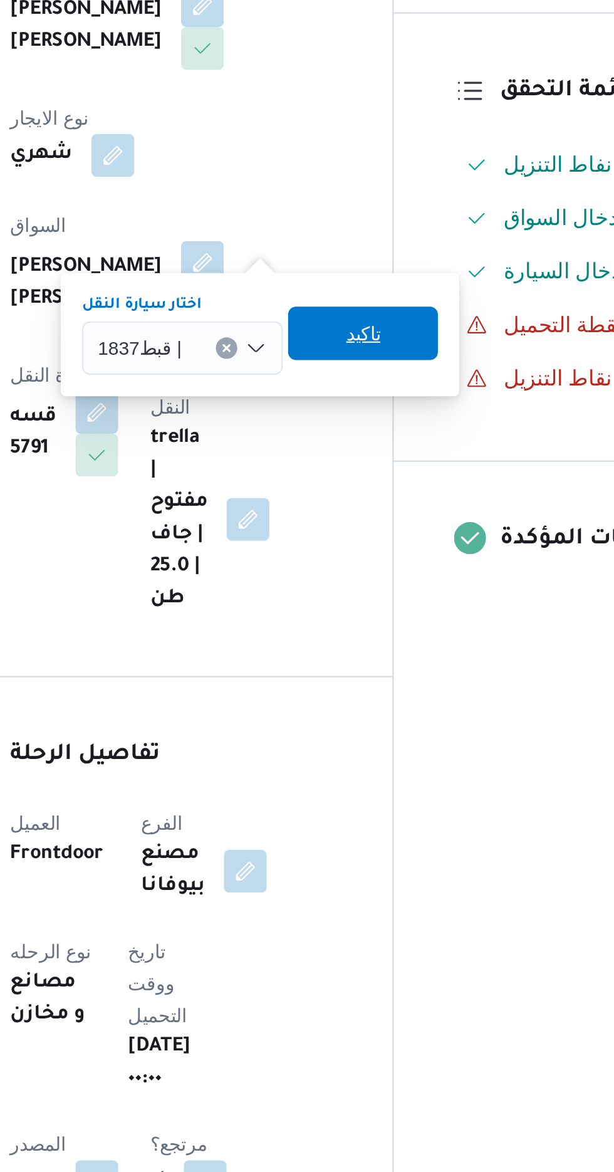
click at [390, 473] on span "تاكيد" at bounding box center [378, 468] width 70 height 25
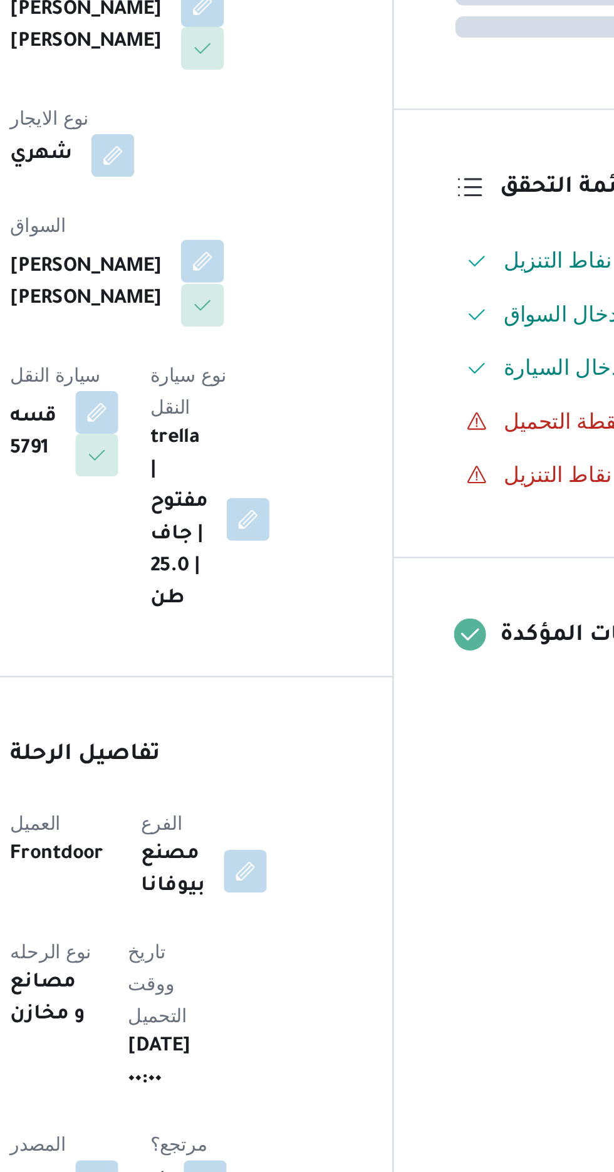
click at [293, 425] on button "button" at bounding box center [303, 435] width 20 height 20
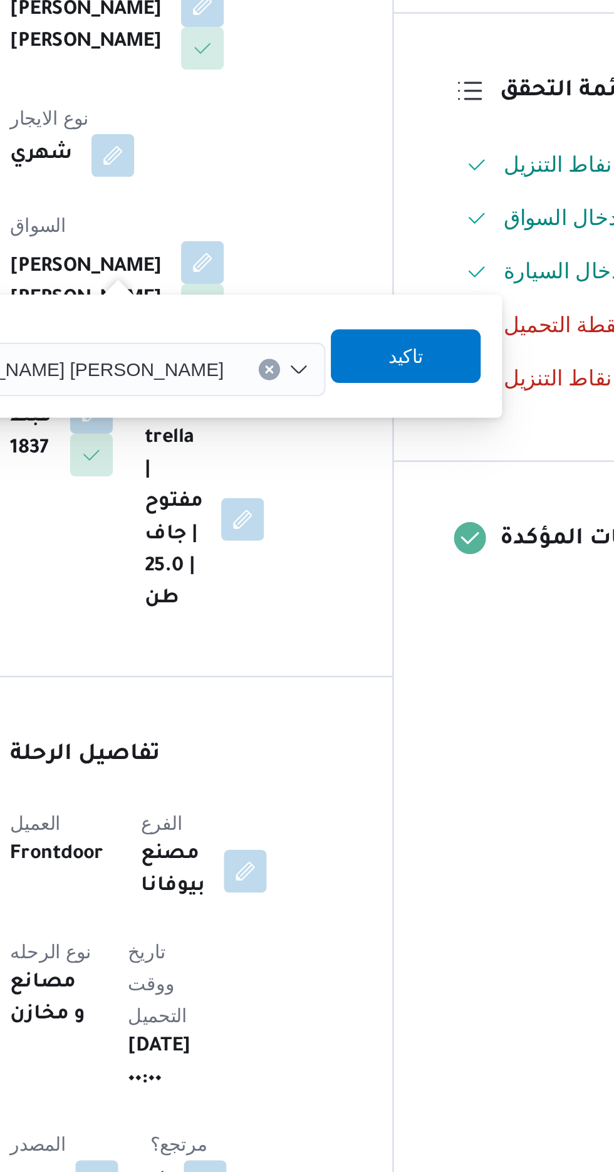
click at [318, 482] on input "اختار السواق" at bounding box center [318, 485] width 1 height 15
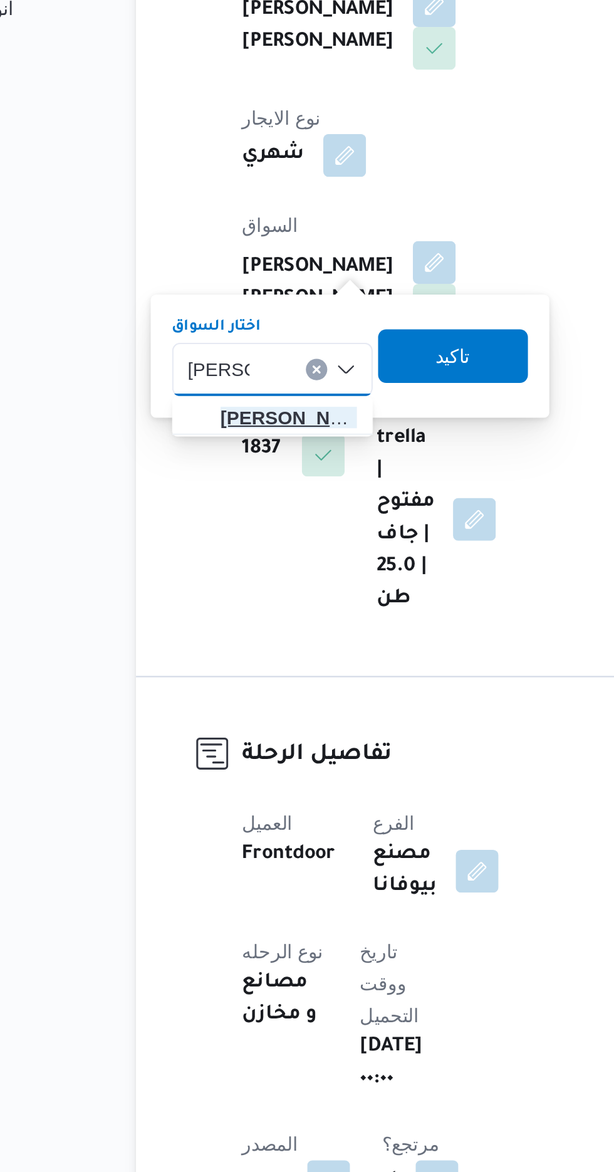
type input "[PERSON_NAME]"
click at [230, 506] on span "[PERSON_NAME] اد [PERSON_NAME]" at bounding box center [234, 508] width 64 height 15
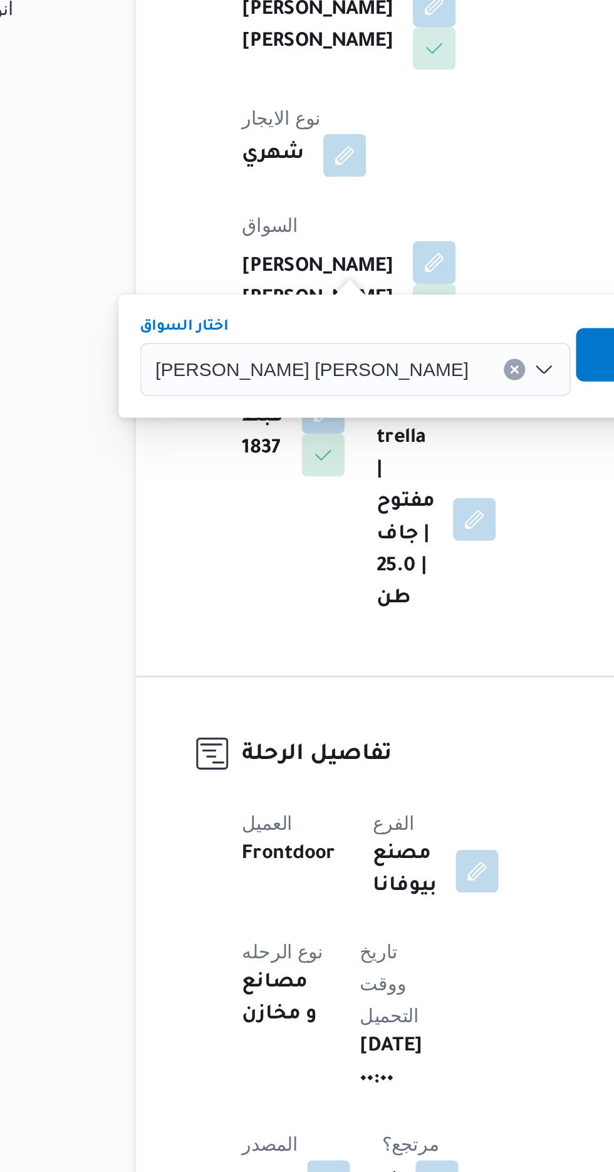
click at [396, 481] on span "تاكيد" at bounding box center [404, 478] width 16 height 15
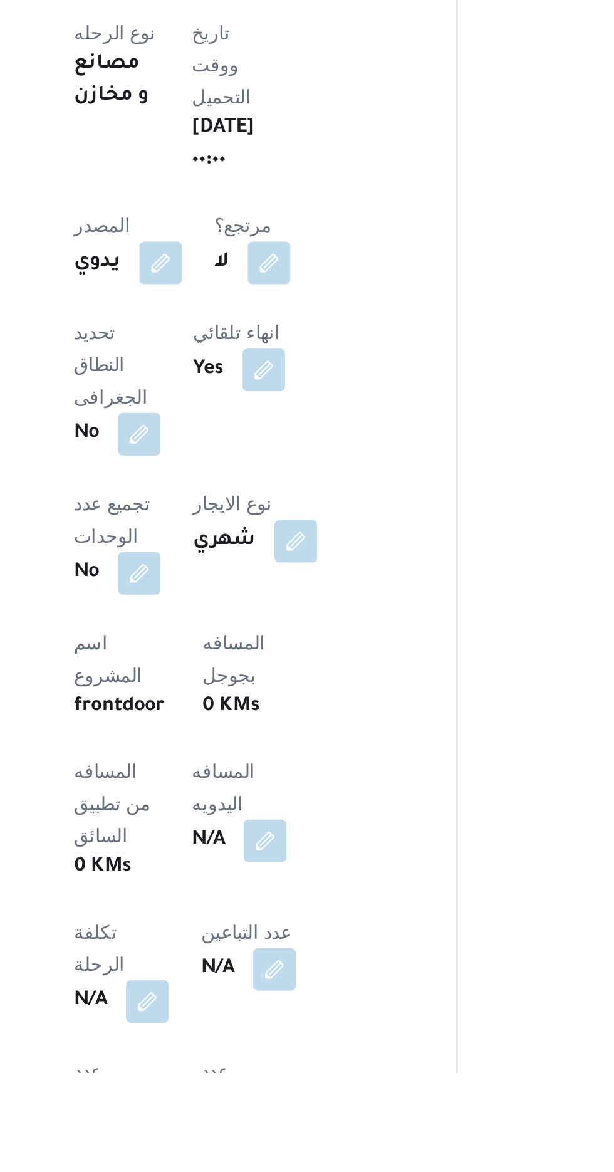
scroll to position [81, 0]
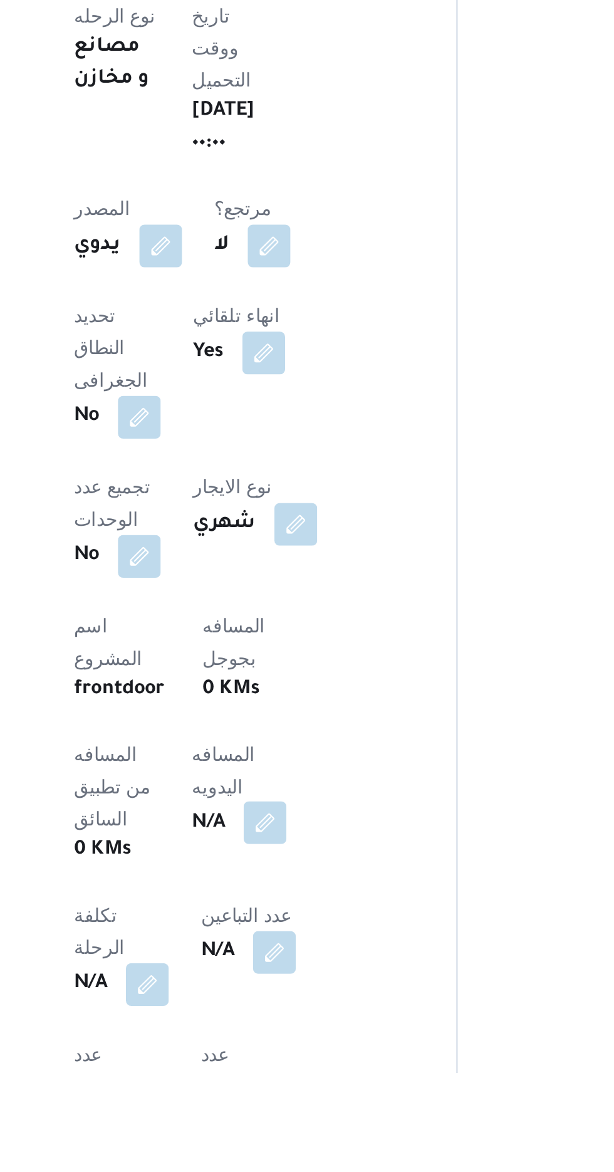
click at [292, 1044] on button "button" at bounding box center [302, 1054] width 20 height 20
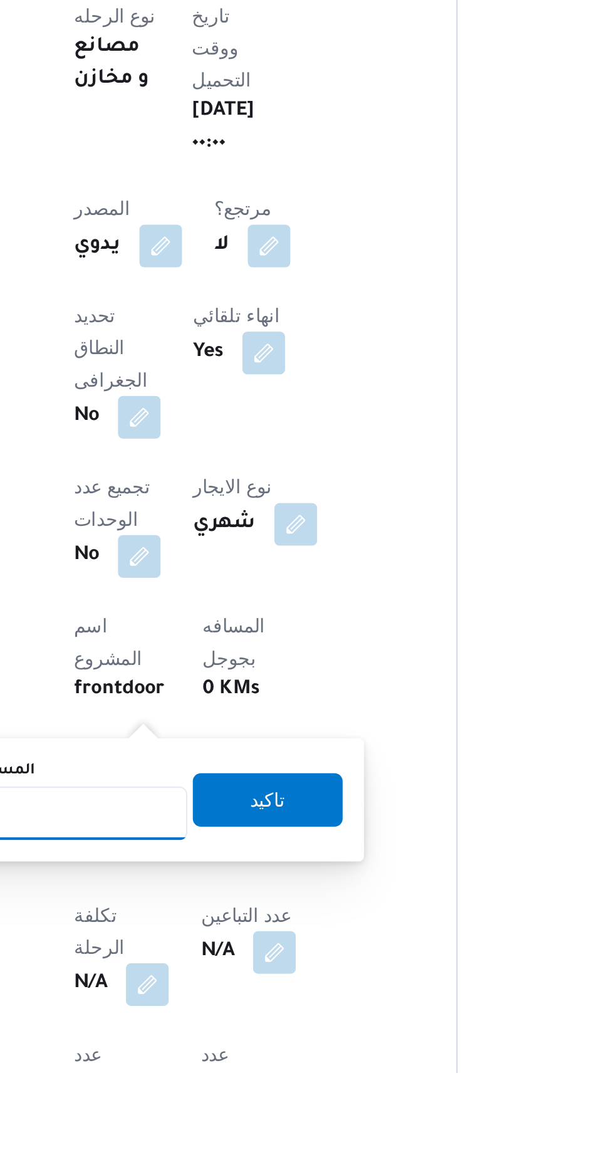
click at [230, 1046] on input "المسافه اليدويه" at bounding box center [203, 1049] width 125 height 25
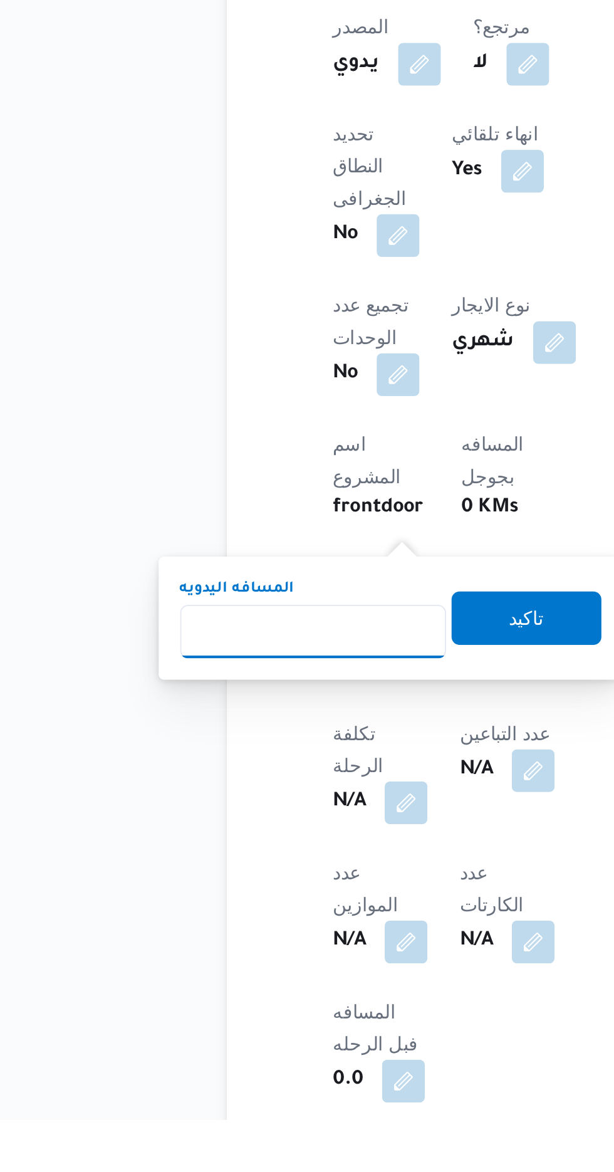
scroll to position [189, 0]
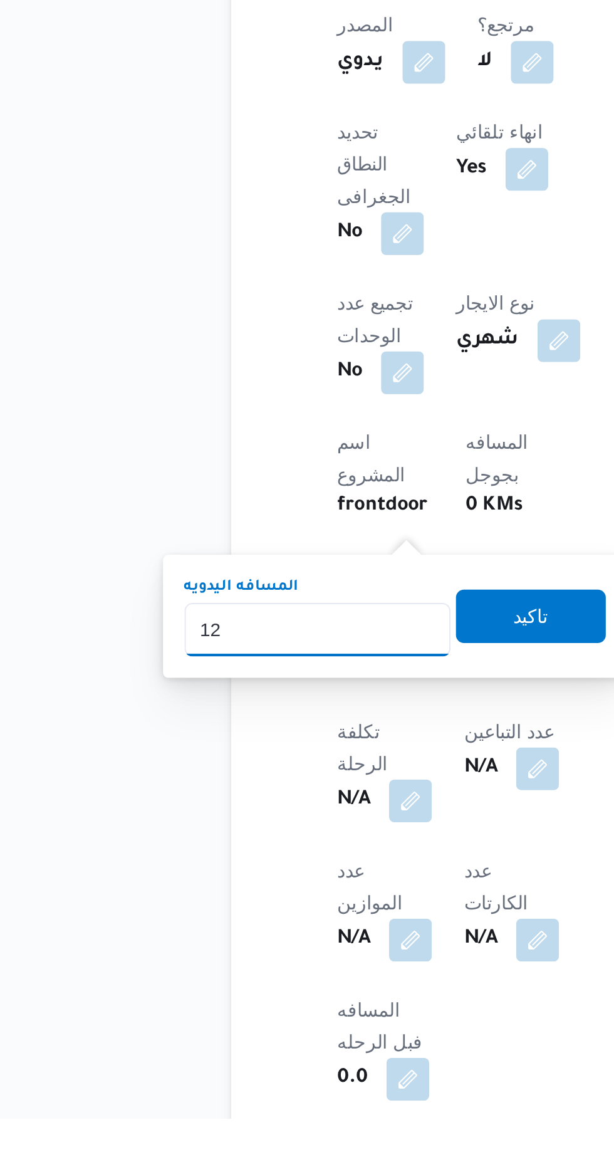
type input "120"
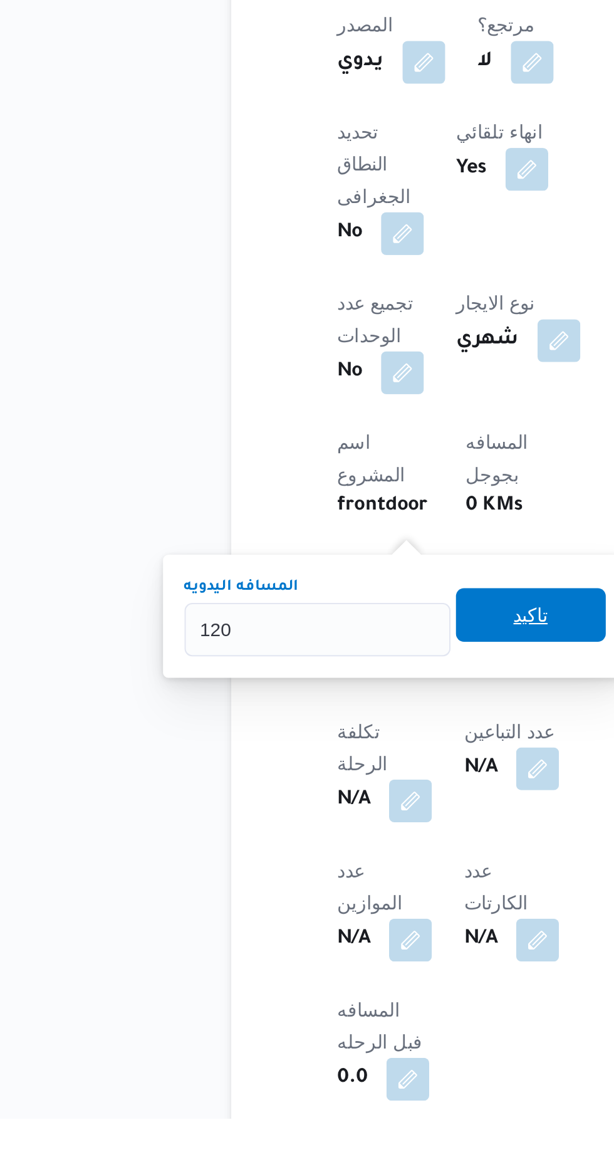
click at [311, 940] on span "تاكيد" at bounding box center [303, 935] width 16 height 15
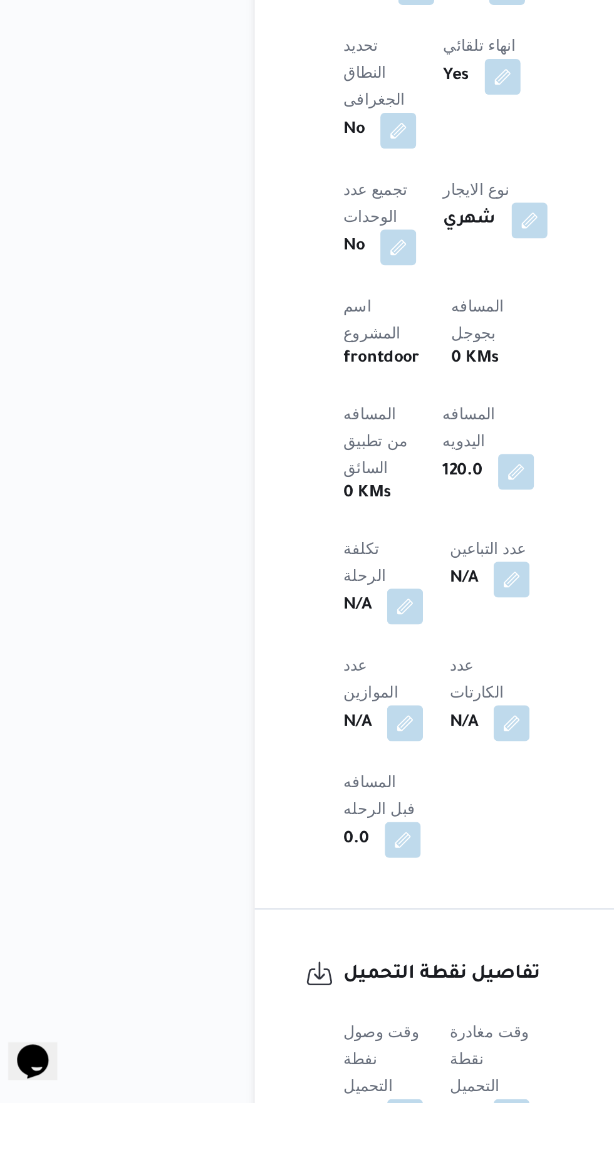
scroll to position [317, 0]
click at [247, 1169] on button "button" at bounding box center [247, 1179] width 20 height 20
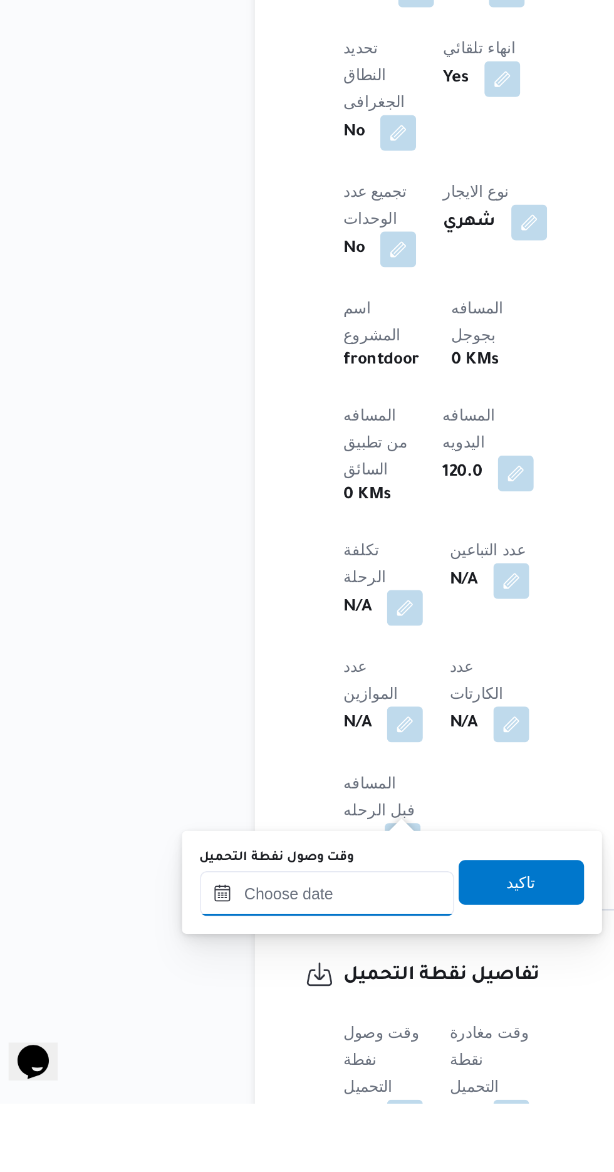
click at [239, 1051] on input "وقت وصول نفطة التحميل" at bounding box center [203, 1054] width 142 height 25
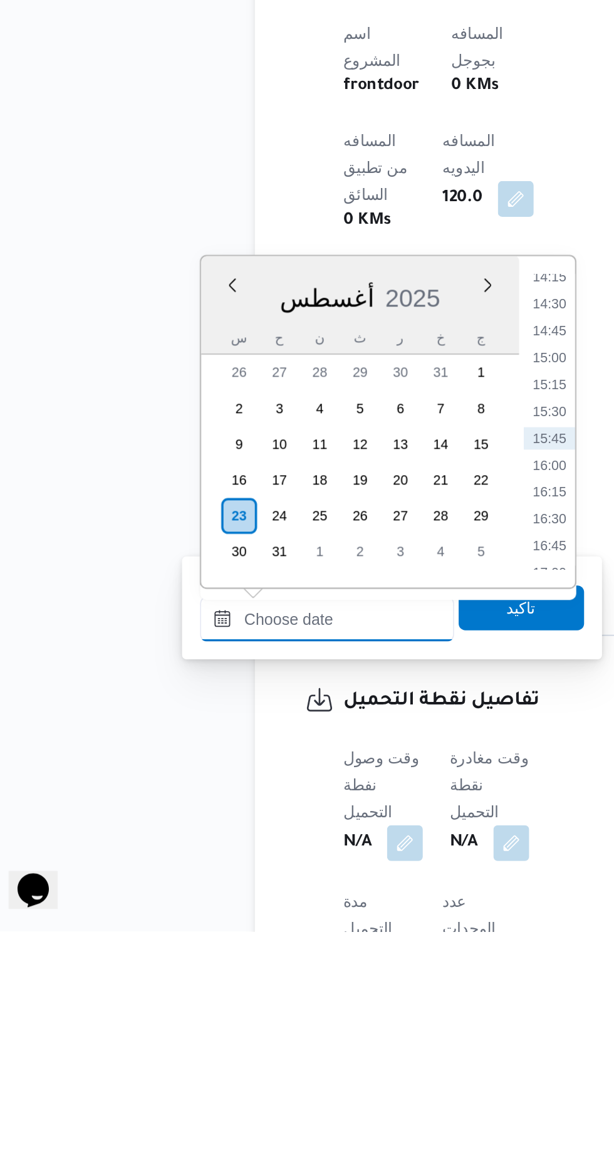
scroll to position [375, 0]
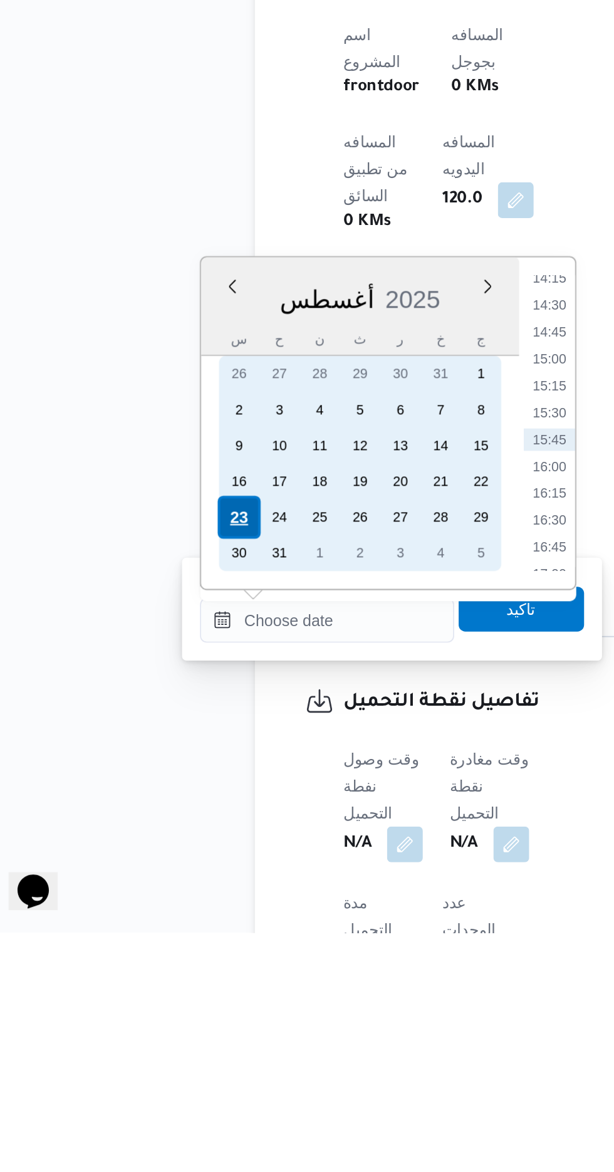
click at [153, 935] on div "23" at bounding box center [154, 939] width 24 height 24
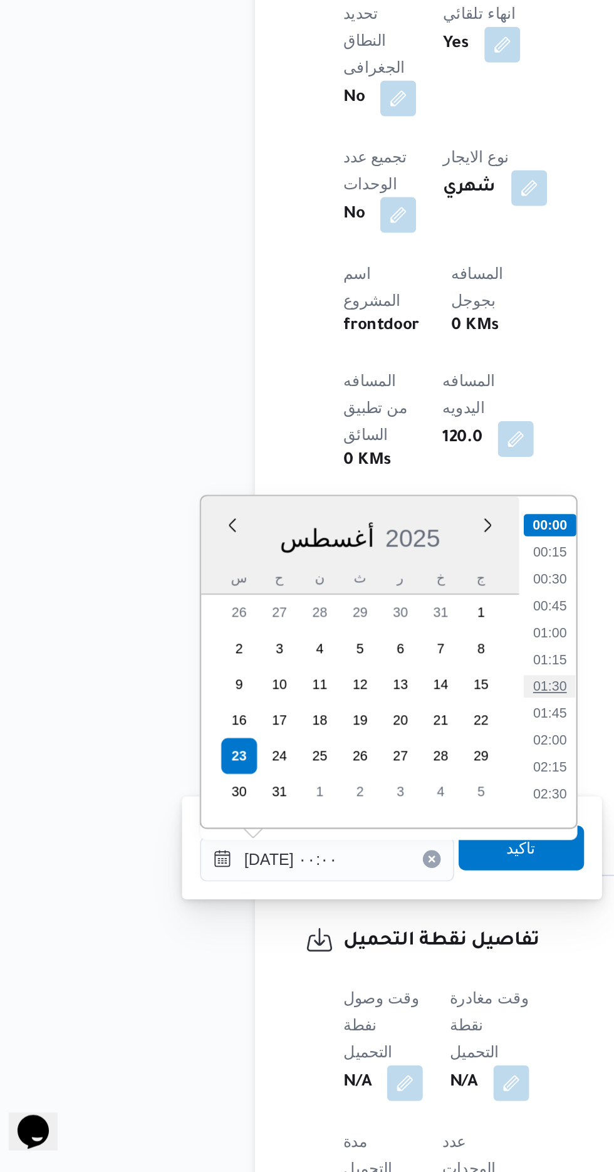
click at [329, 902] on li "01:30" at bounding box center [327, 899] width 29 height 13
type input "[DATE] ٠١:٣٠"
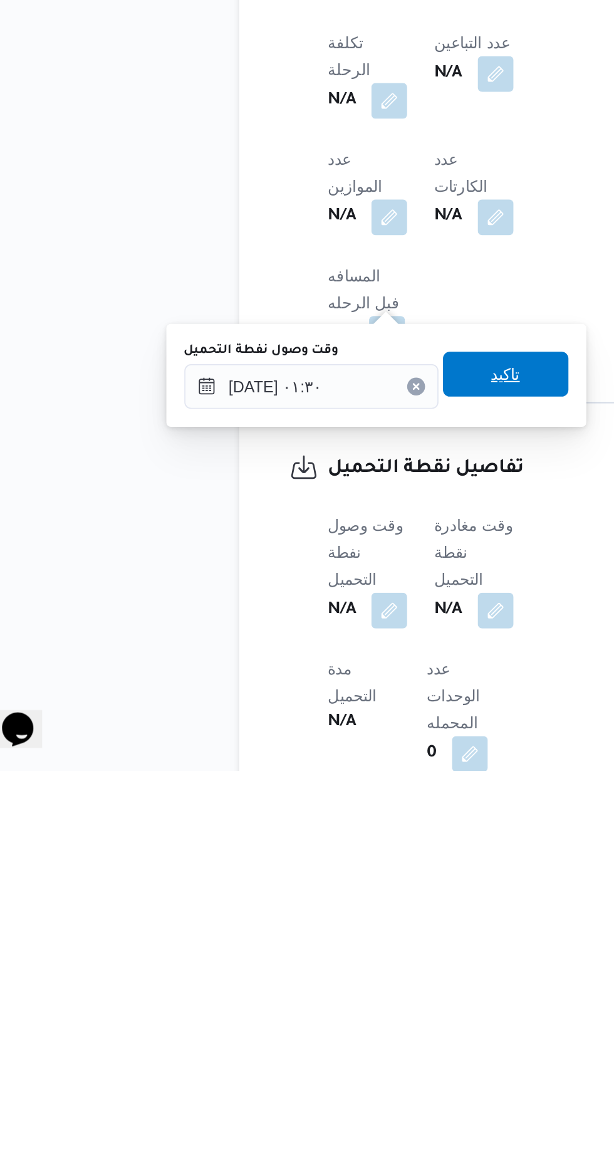
click at [329, 941] on span "تاكيد" at bounding box center [312, 949] width 70 height 25
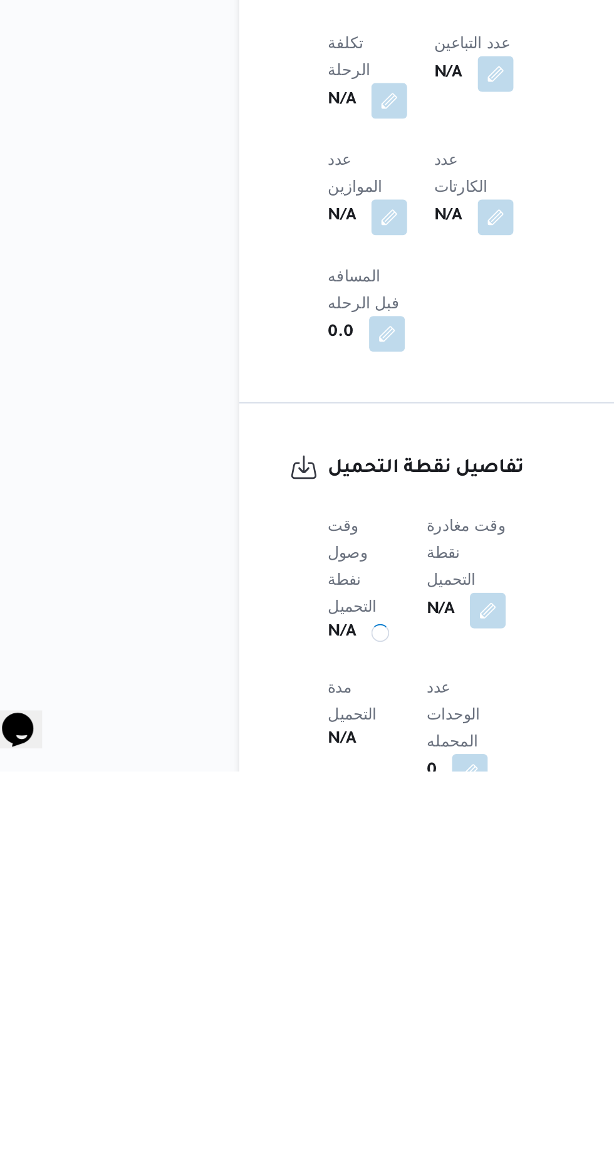
scroll to position [415, 0]
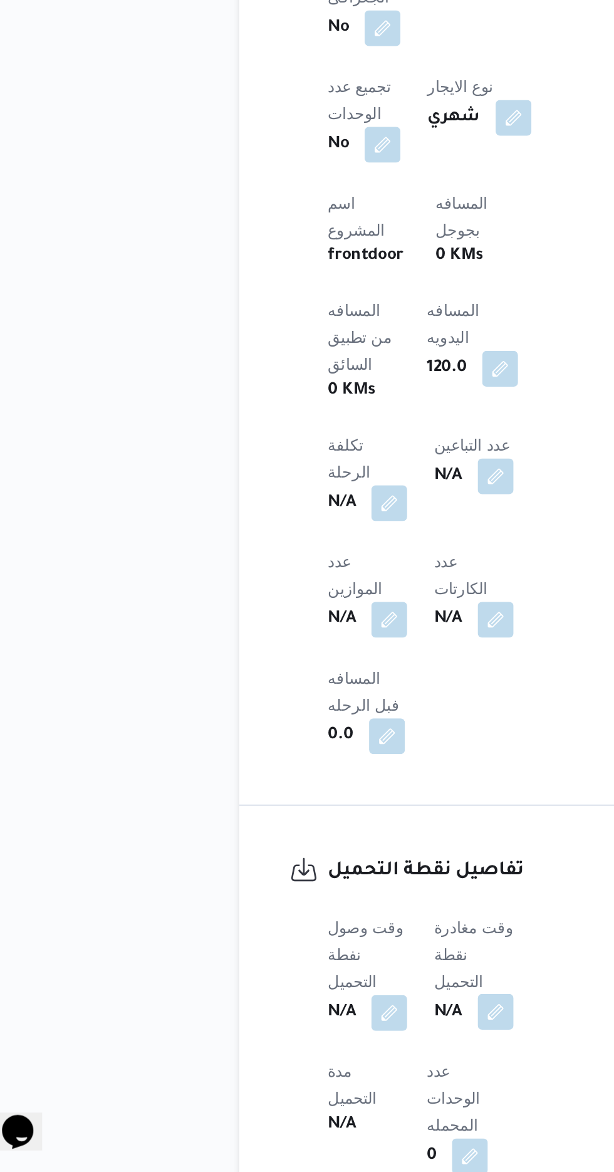
click at [316, 1071] on button "button" at bounding box center [306, 1081] width 20 height 20
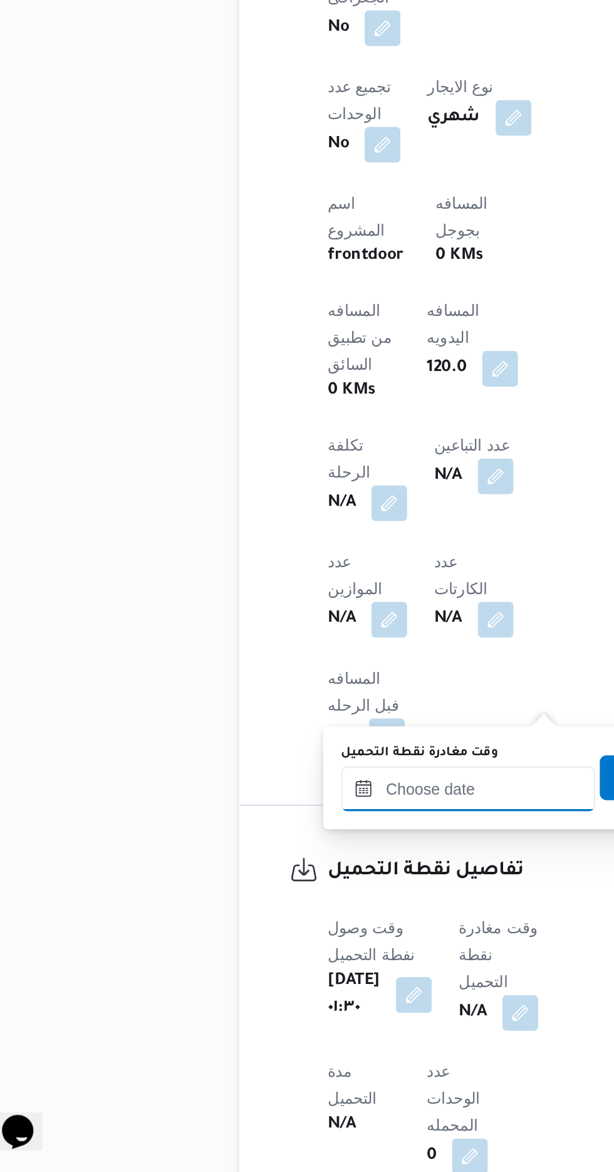
click at [282, 950] on input "وقت مغادرة نقطة التحميل" at bounding box center [291, 956] width 142 height 25
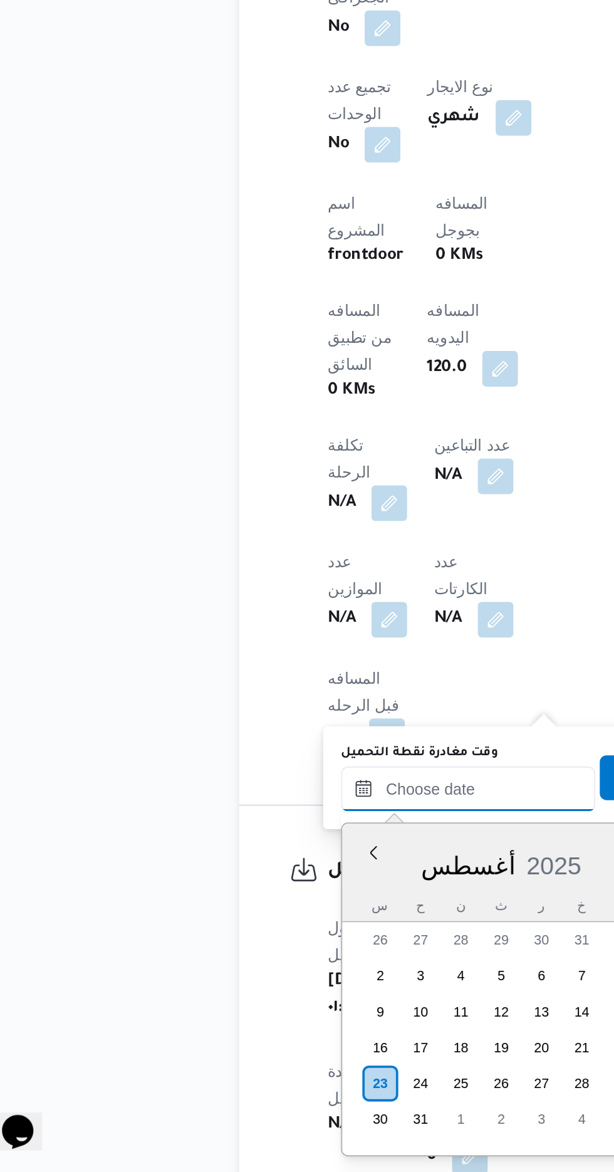
scroll to position [861, 0]
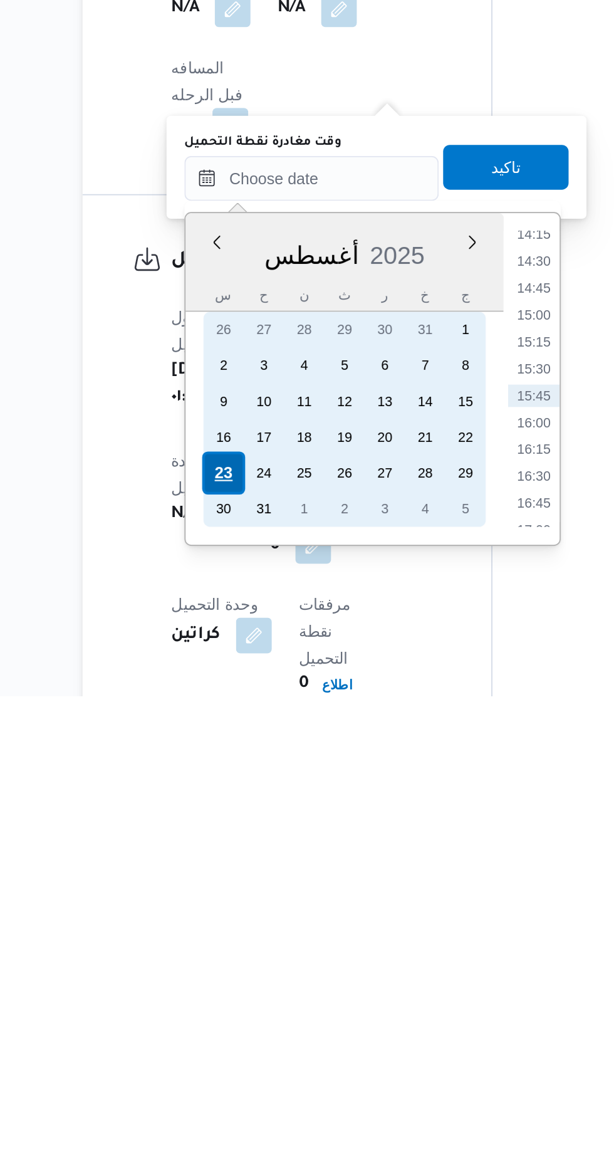
click at [245, 1048] on div "23" at bounding box center [242, 1047] width 24 height 24
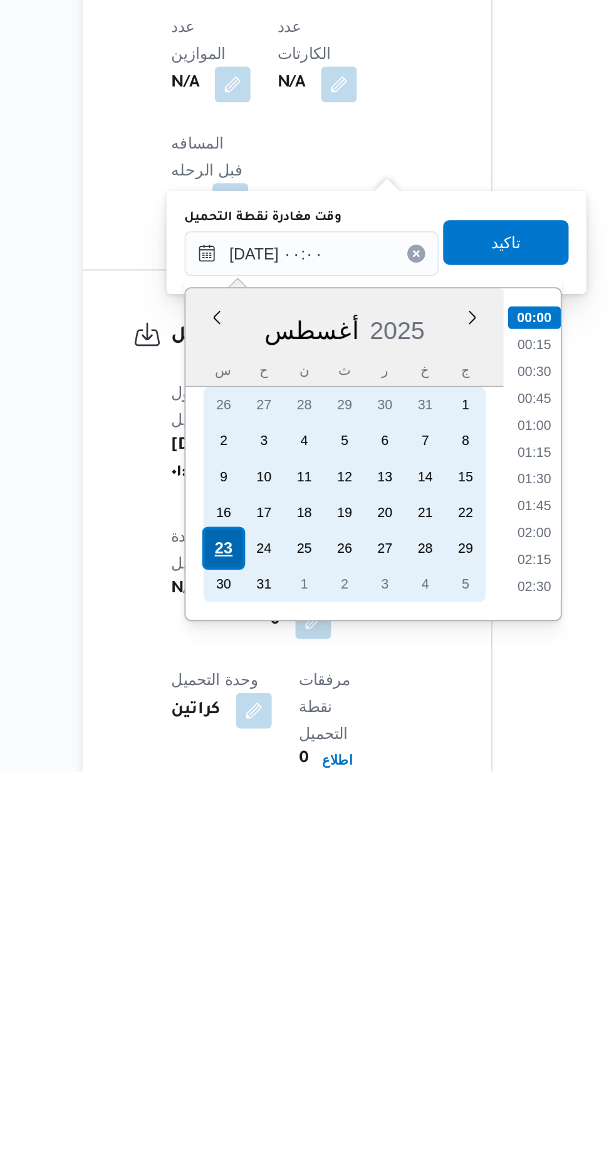
scroll to position [489, 0]
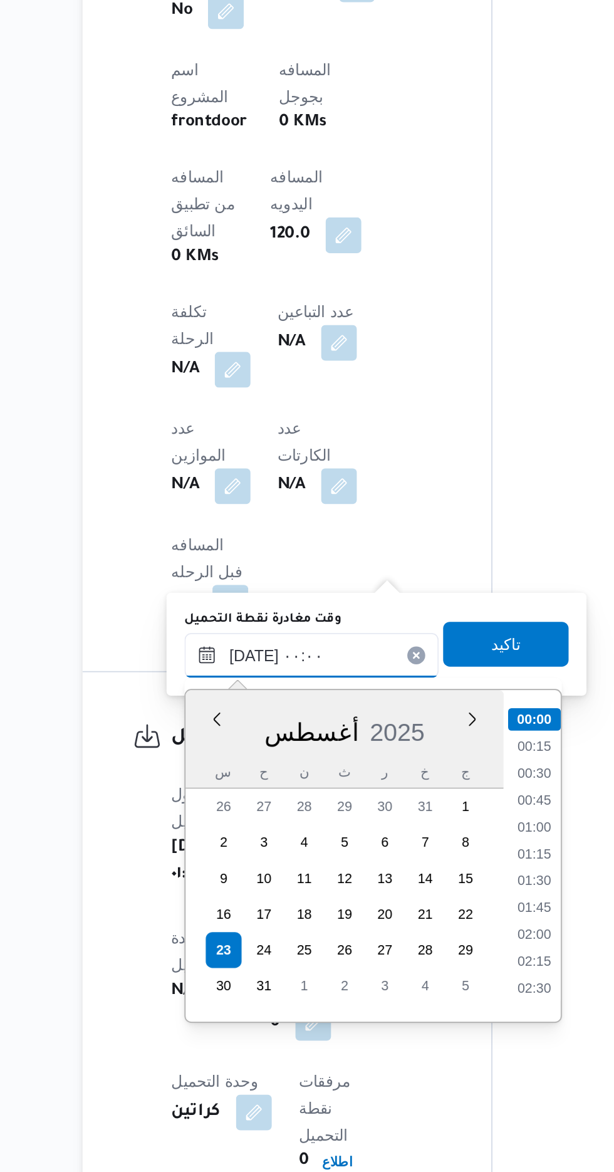
click at [222, 887] on input "[DATE] ٠٠:٠٠" at bounding box center [291, 882] width 142 height 25
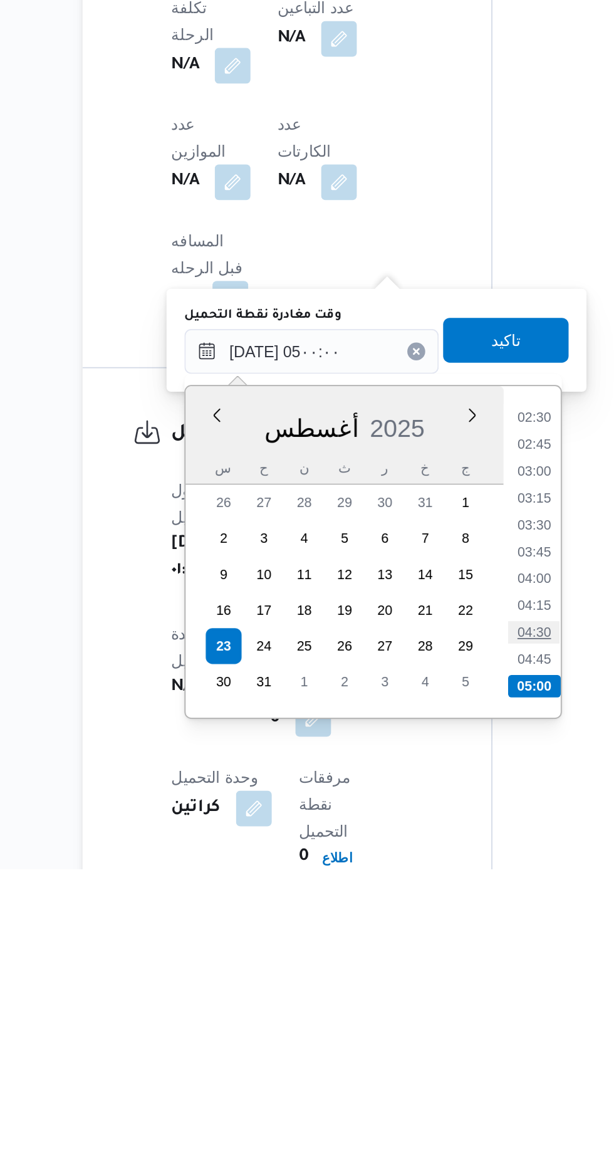
click at [415, 1040] on li "04:30" at bounding box center [415, 1039] width 29 height 13
type input "[DATE] ٠٤:٣٠"
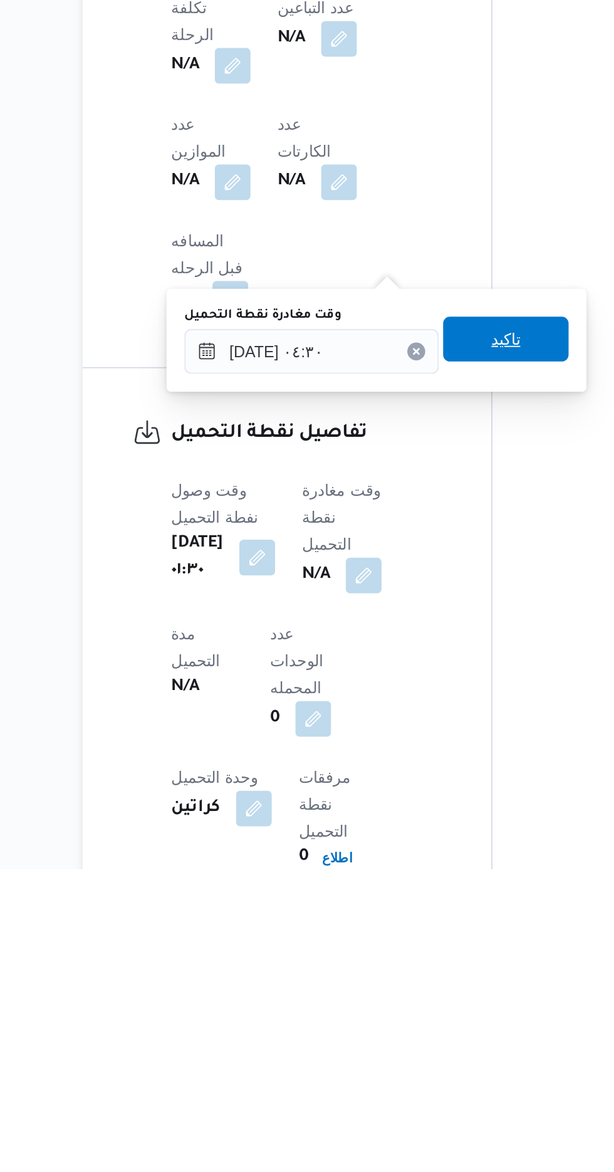
click at [415, 887] on span "تاكيد" at bounding box center [400, 875] width 70 height 25
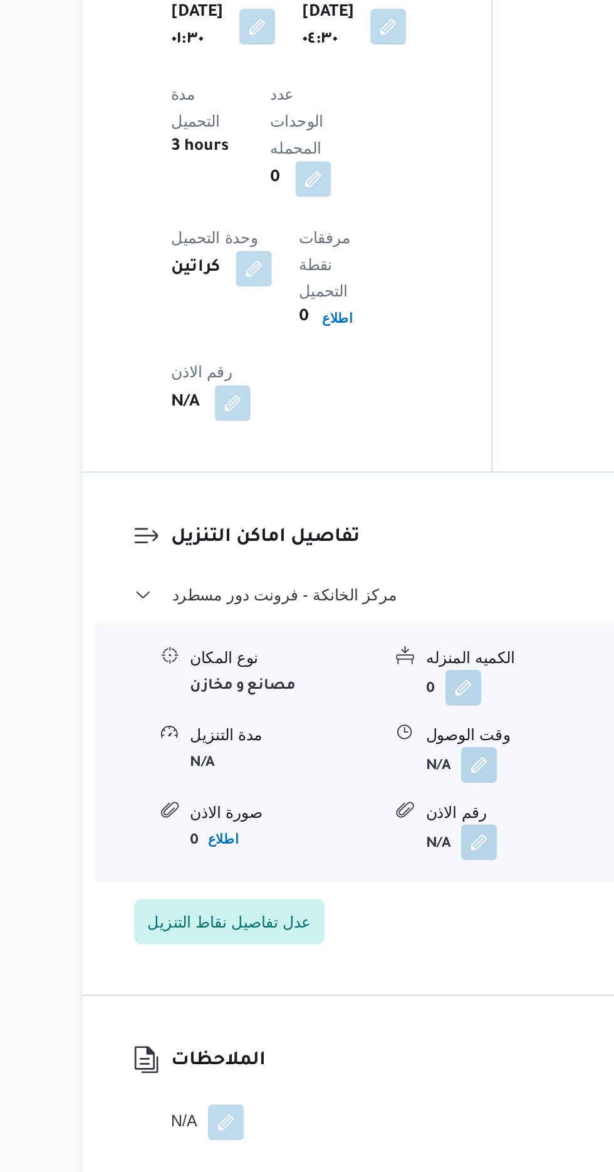
scroll to position [1066, 0]
click at [388, 823] on button "button" at bounding box center [385, 833] width 20 height 20
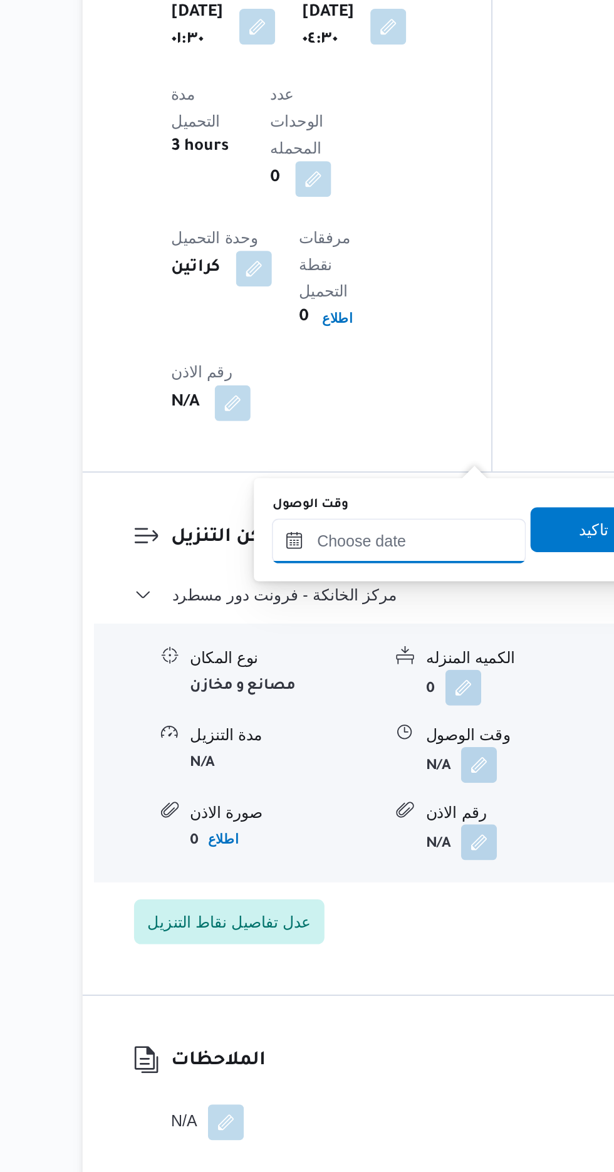
click at [361, 708] on input "وقت الوصول" at bounding box center [340, 708] width 142 height 25
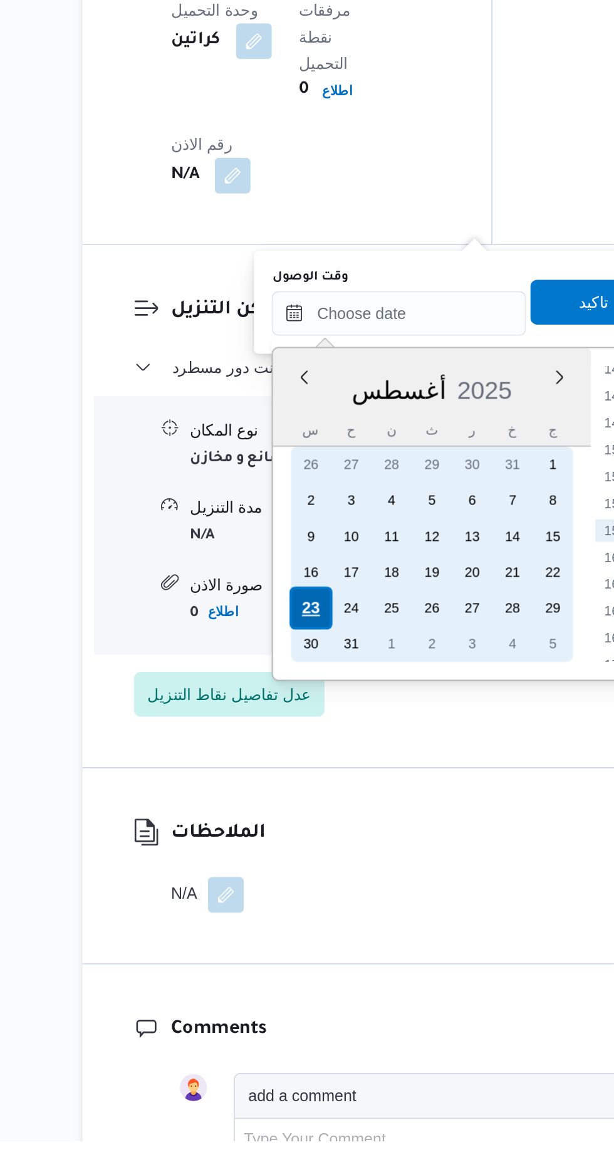
click at [294, 870] on div "23" at bounding box center [291, 873] width 24 height 24
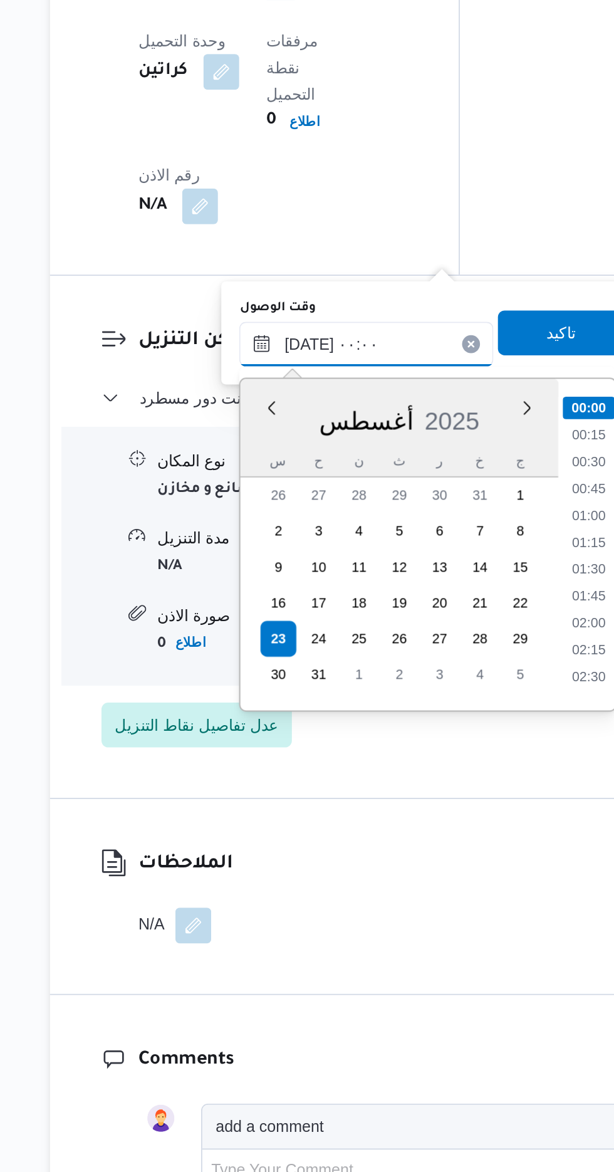
click at [285, 713] on input "[DATE] ٠٠:٠٠" at bounding box center [340, 707] width 142 height 25
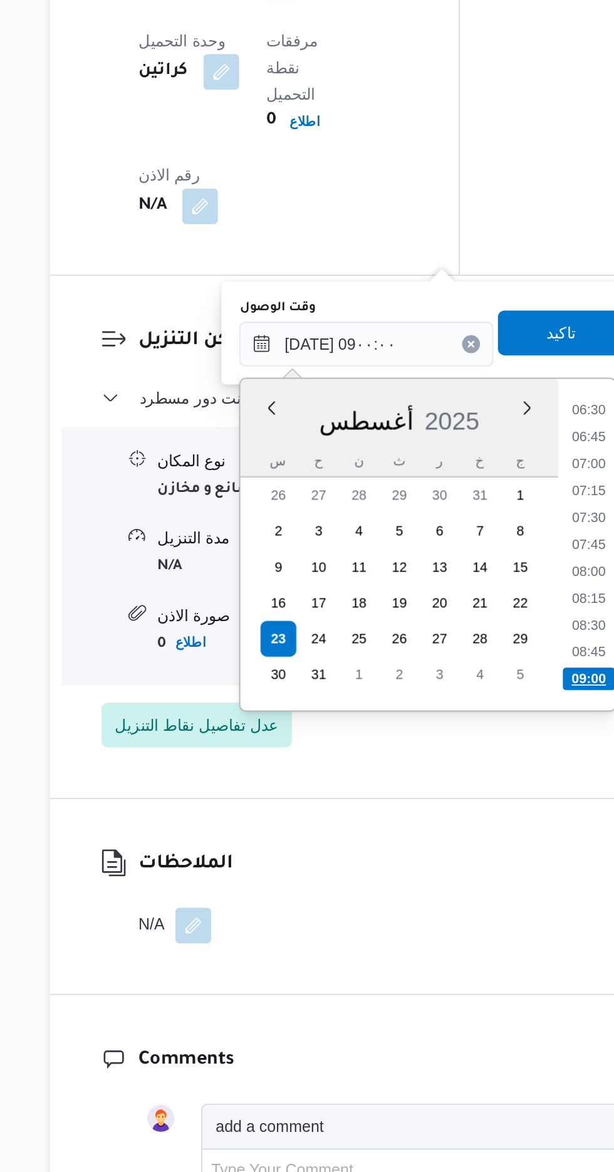
click at [470, 890] on li "09:00" at bounding box center [464, 895] width 29 height 13
type input "[DATE] ٠٩:٠٠"
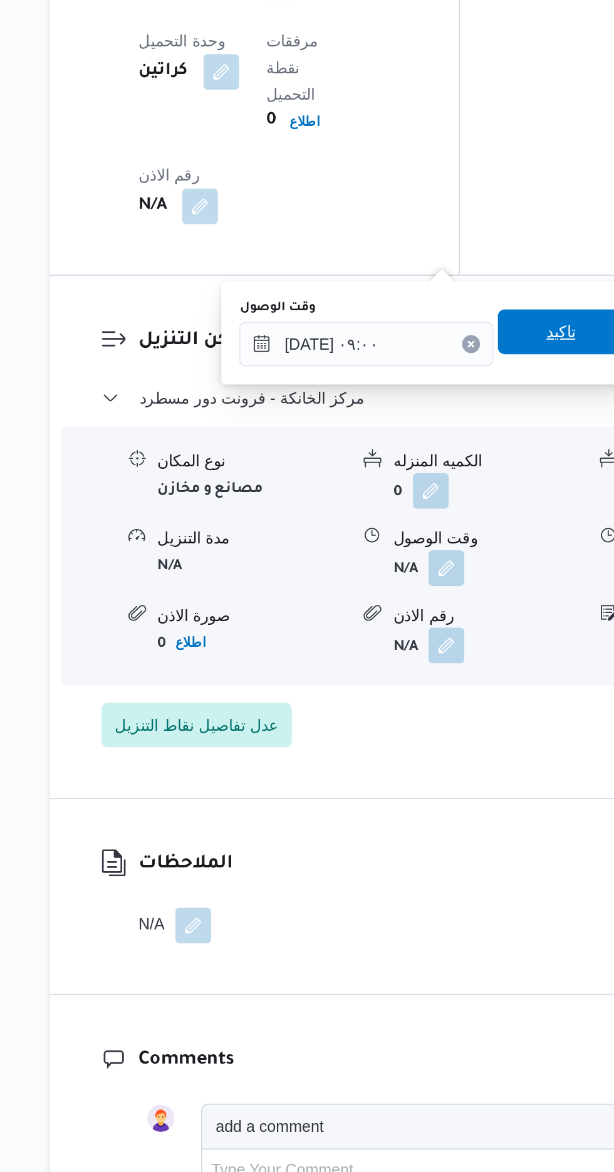
click at [447, 702] on span "تاكيد" at bounding box center [448, 701] width 70 height 25
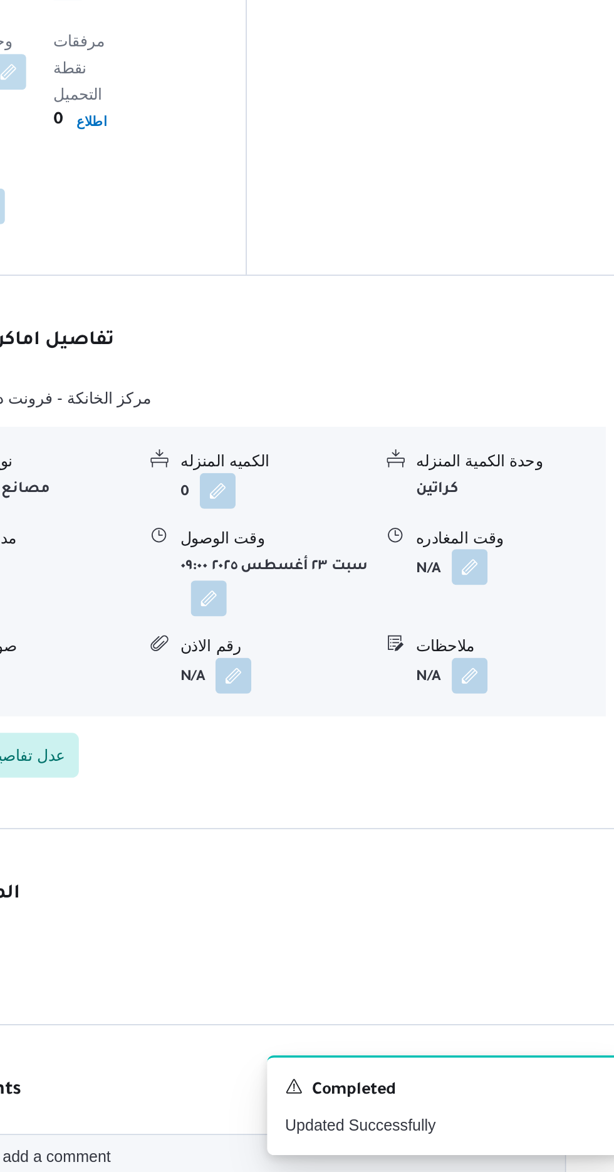
click at [519, 823] on button "button" at bounding box center [517, 833] width 20 height 20
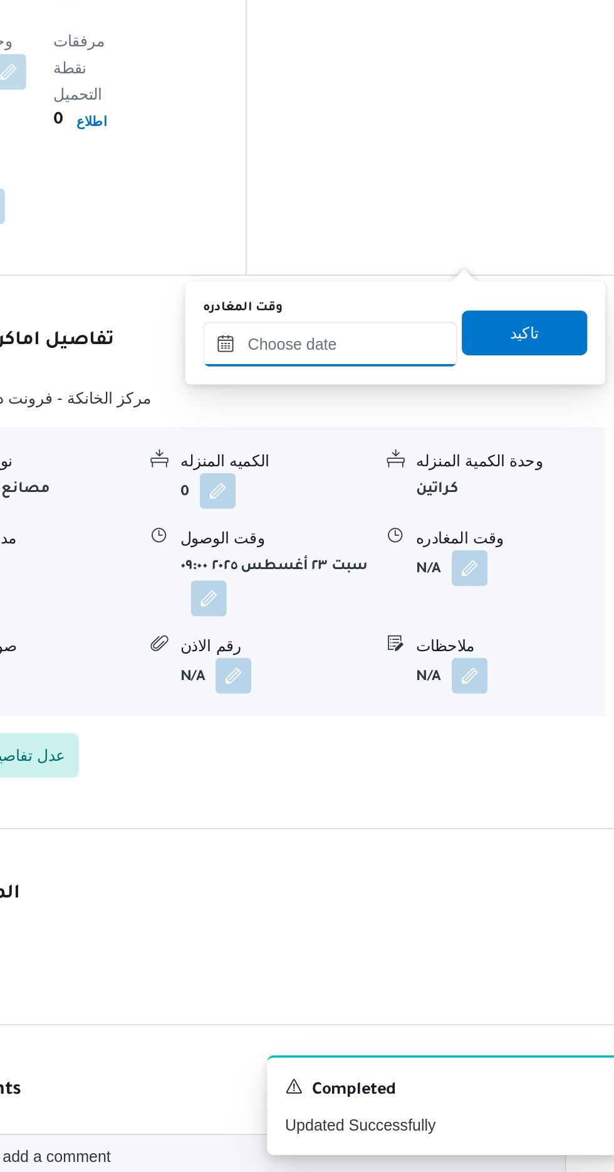
click at [481, 705] on input "وقت المغادره" at bounding box center [439, 707] width 142 height 25
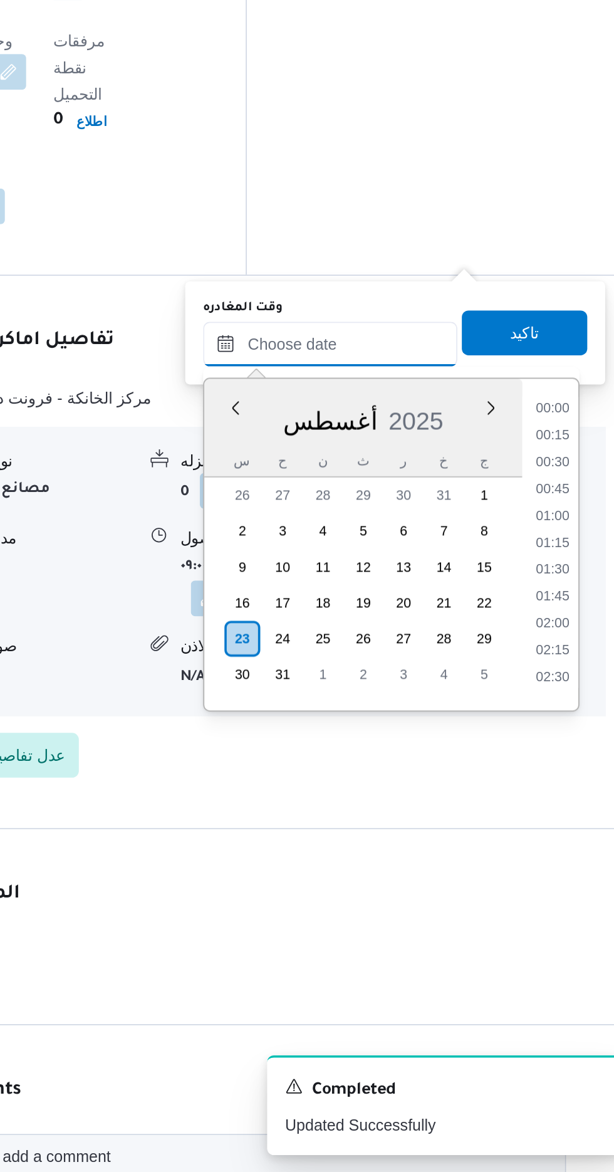
scroll to position [861, 0]
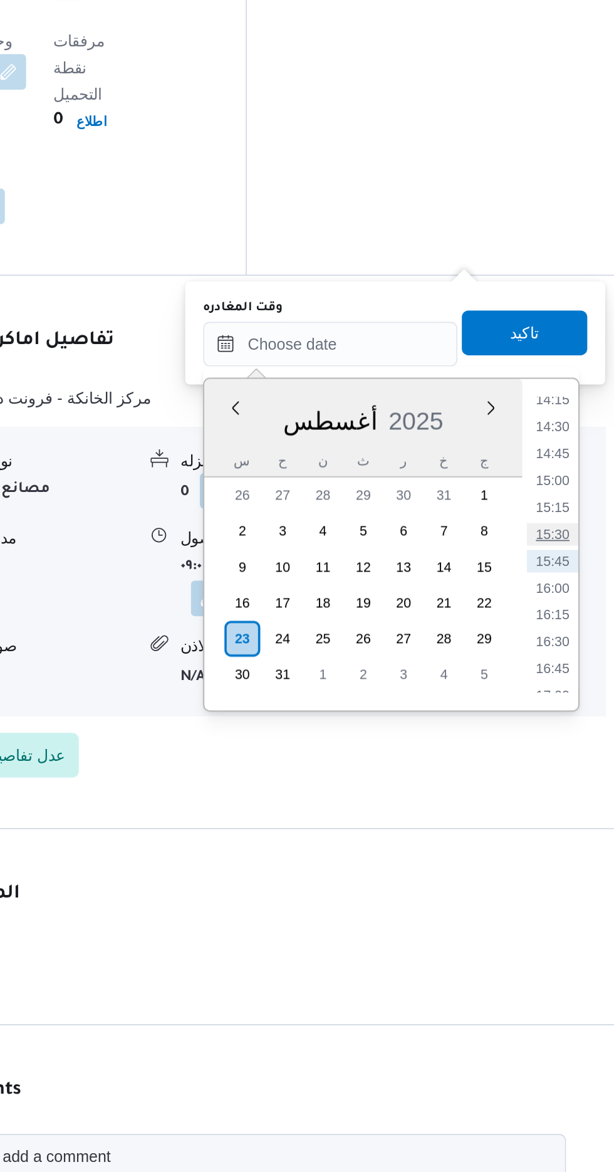
click at [561, 813] on li "15:30" at bounding box center [563, 814] width 29 height 13
type input "[DATE] ١٥:٣٠"
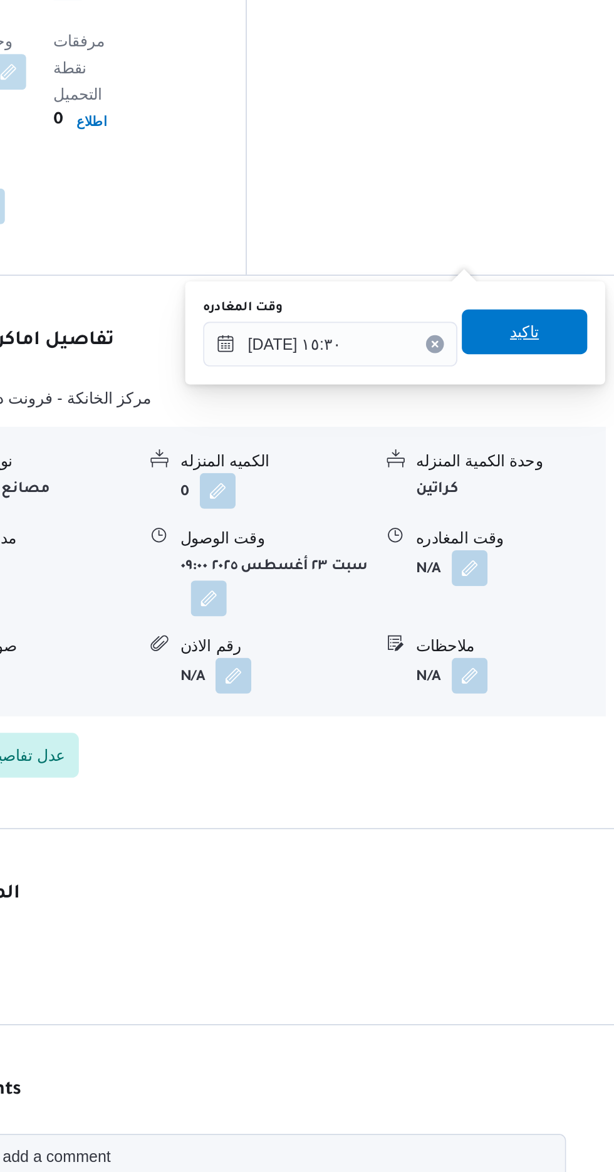
click at [556, 695] on span "تاكيد" at bounding box center [547, 701] width 16 height 15
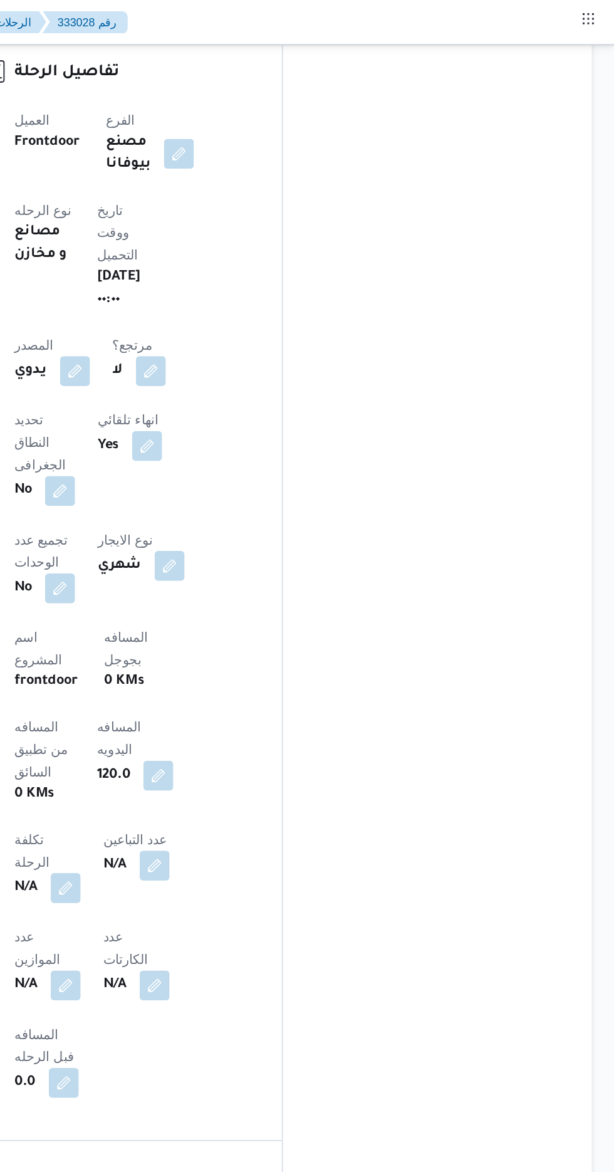
scroll to position [0, 0]
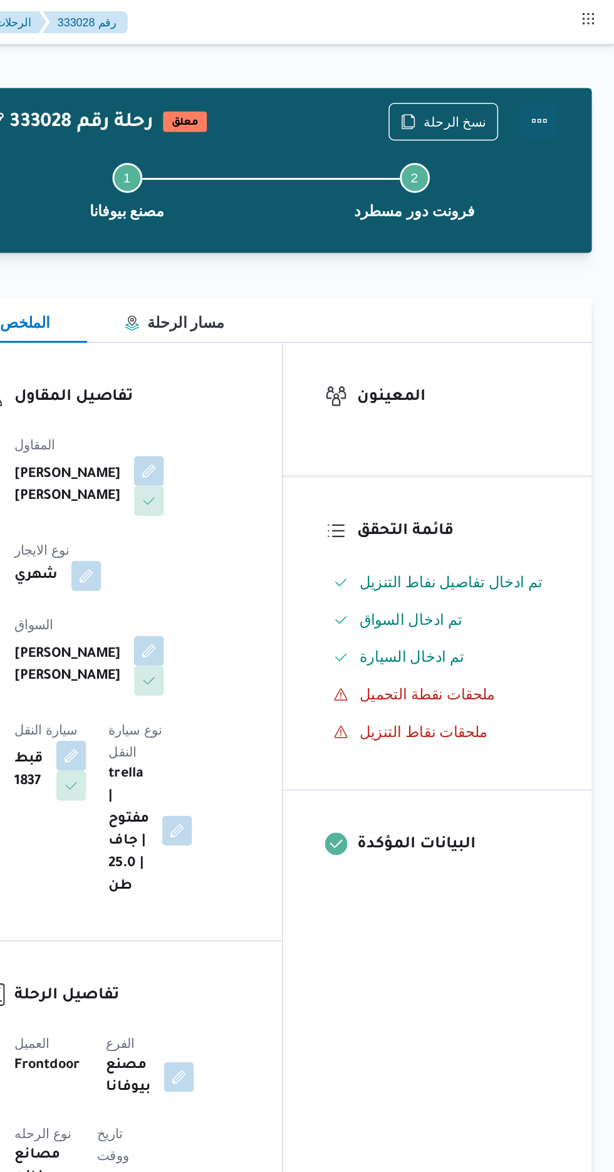
click at [564, 76] on button "Actions" at bounding box center [563, 80] width 25 height 25
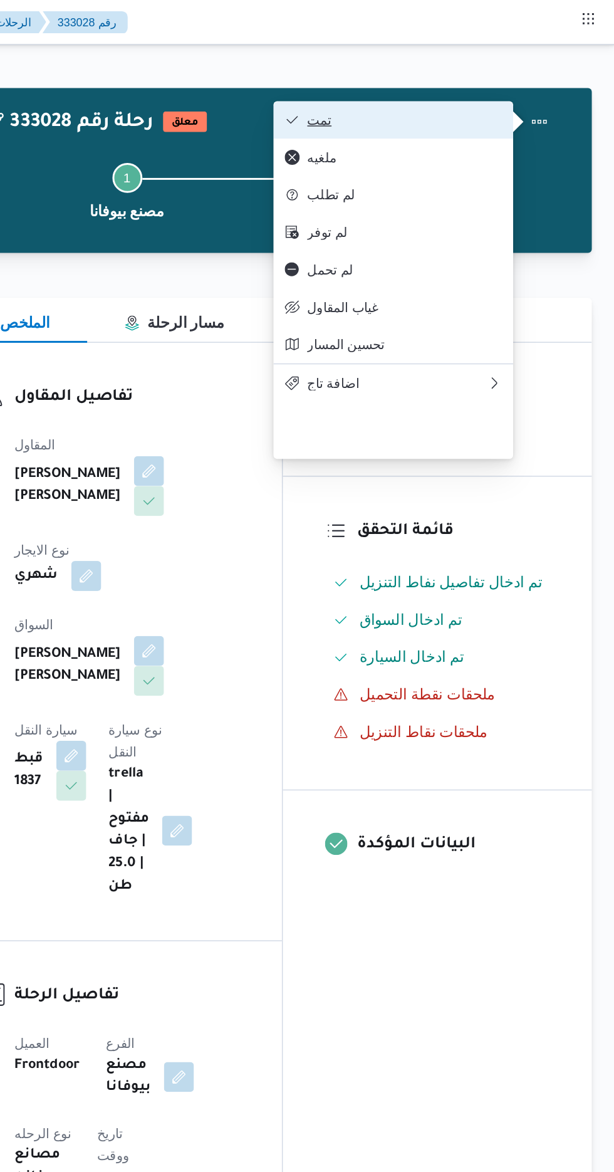
click at [516, 74] on button "تمت" at bounding box center [466, 80] width 160 height 25
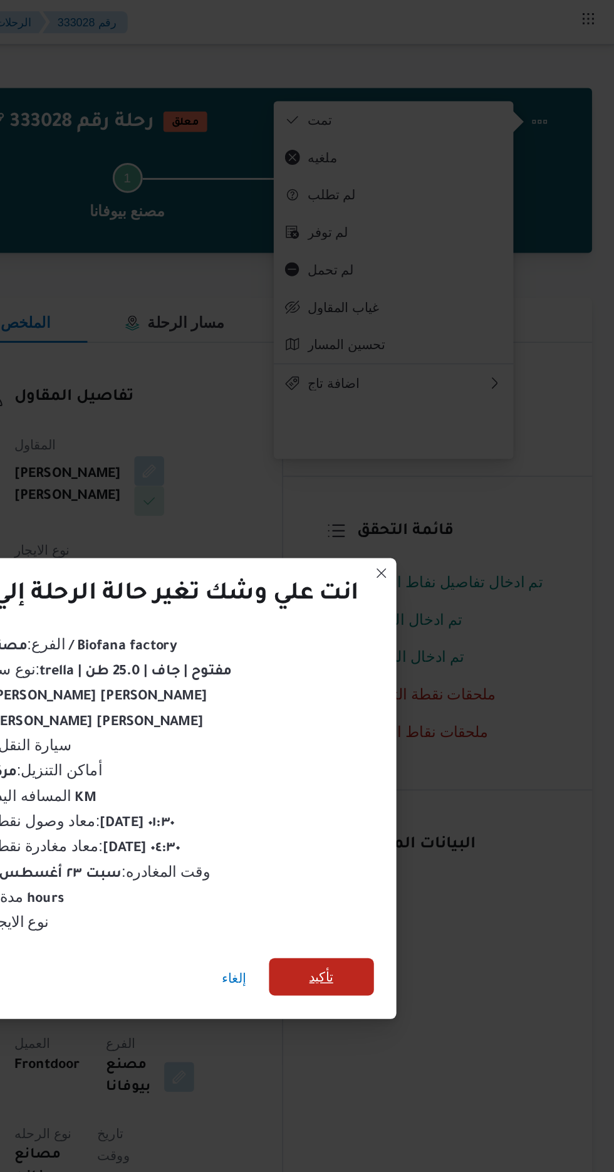
click at [415, 646] on span "تأكيد" at bounding box center [418, 653] width 16 height 15
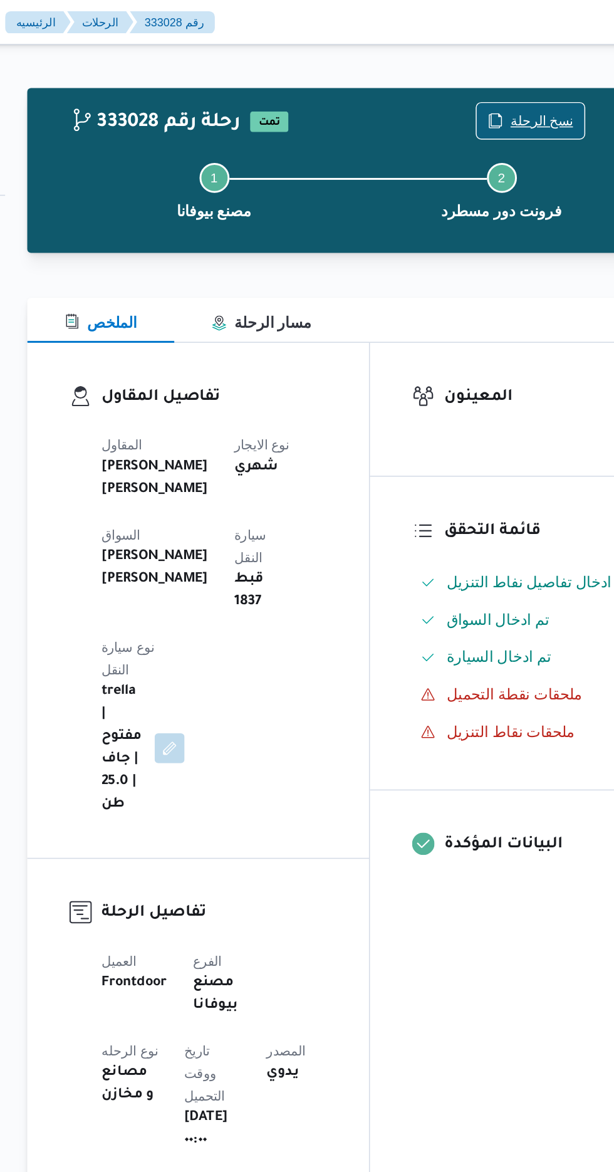
click at [497, 74] on span "نسخ الرحلة" at bounding box center [507, 80] width 42 height 15
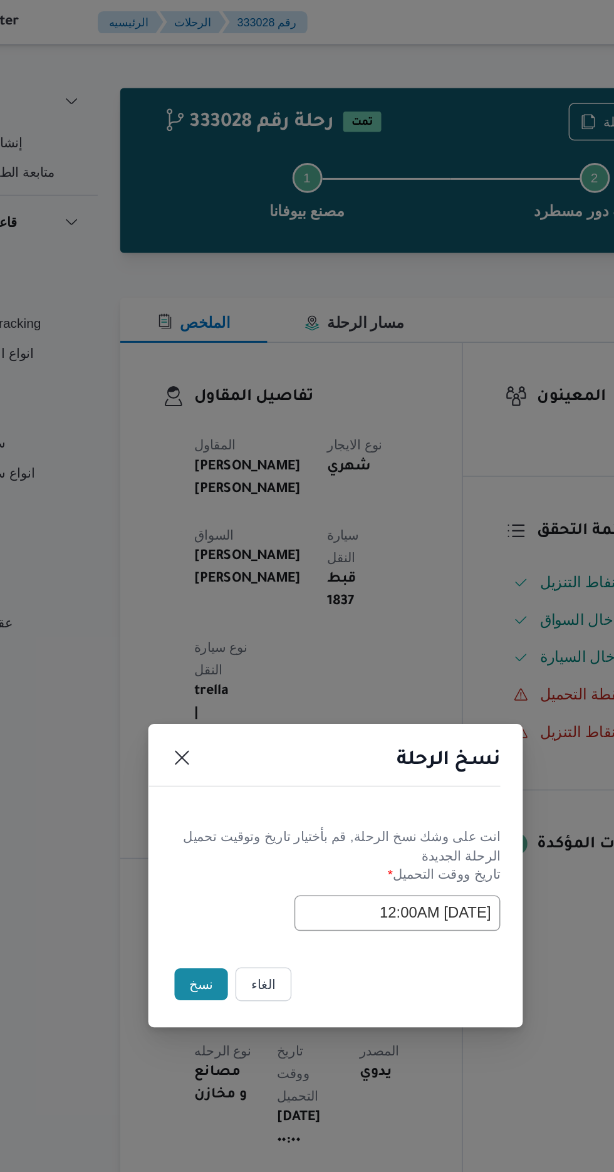
click at [204, 658] on button "نسخ" at bounding box center [217, 658] width 36 height 21
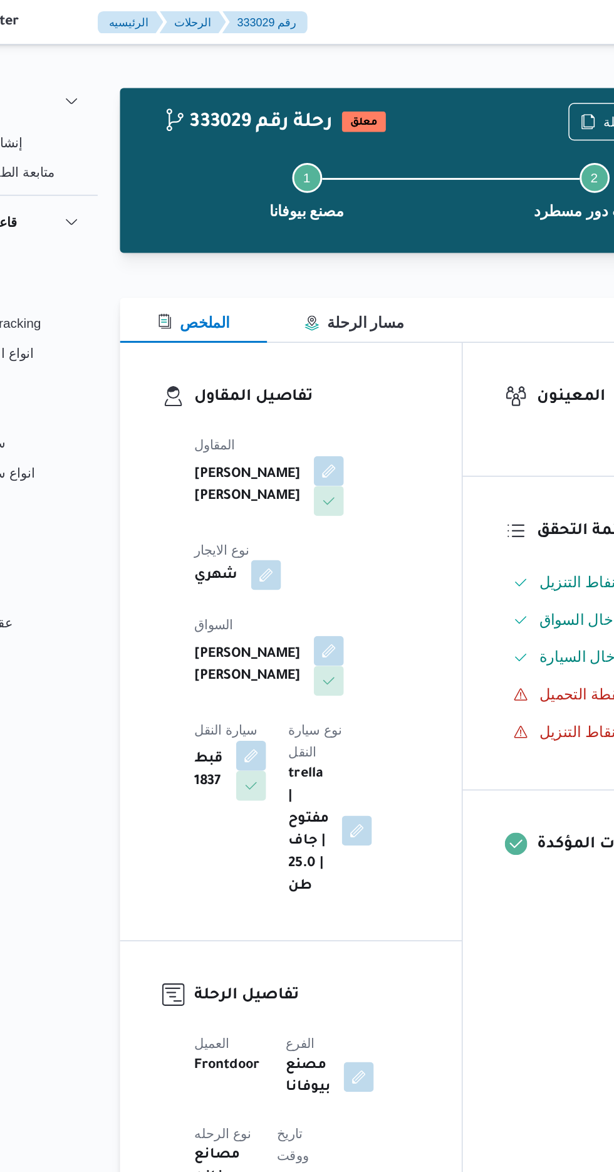
click at [271, 375] on button "button" at bounding box center [261, 385] width 20 height 20
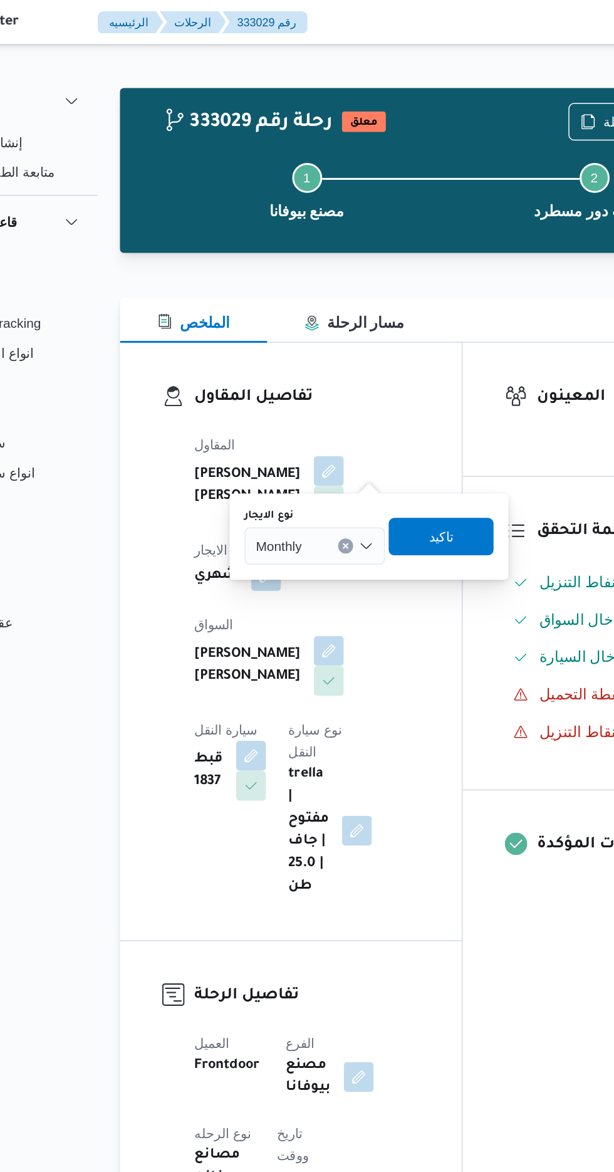
click at [291, 367] on input "نوع الايجار" at bounding box center [289, 365] width 1 height 15
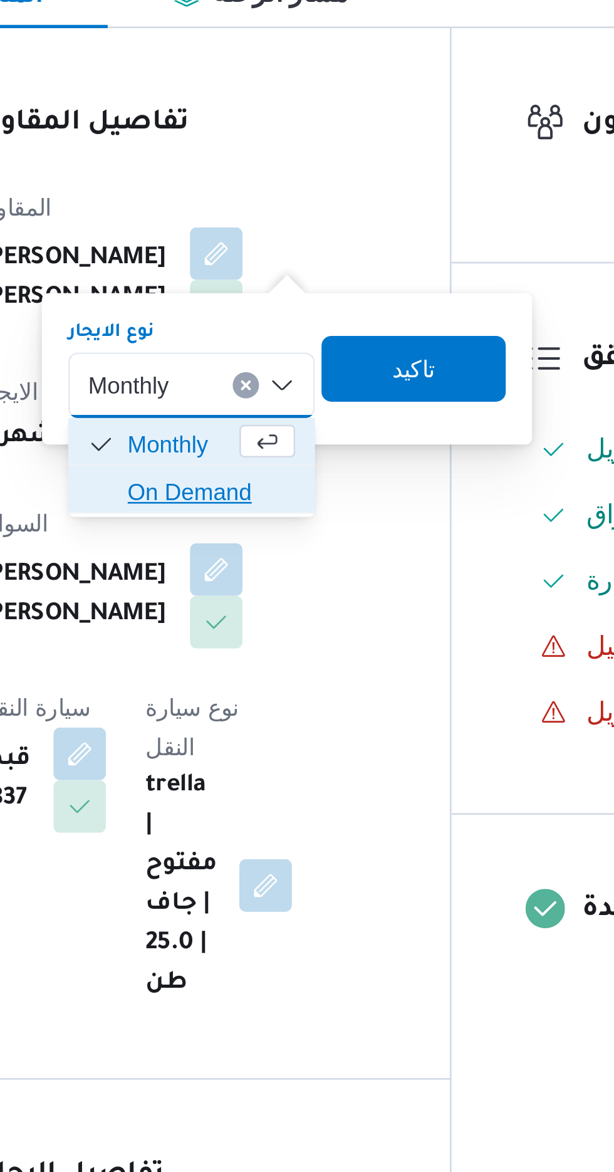
click at [304, 407] on span "On Demand" at bounding box center [301, 405] width 64 height 15
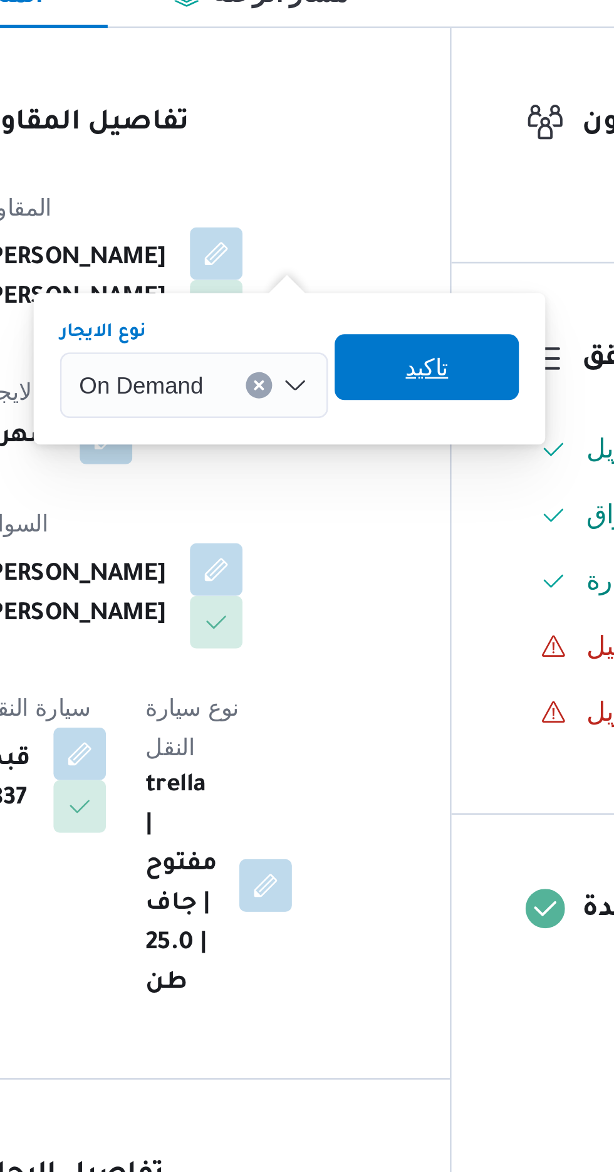
click at [388, 359] on span "تاكيد" at bounding box center [383, 358] width 16 height 15
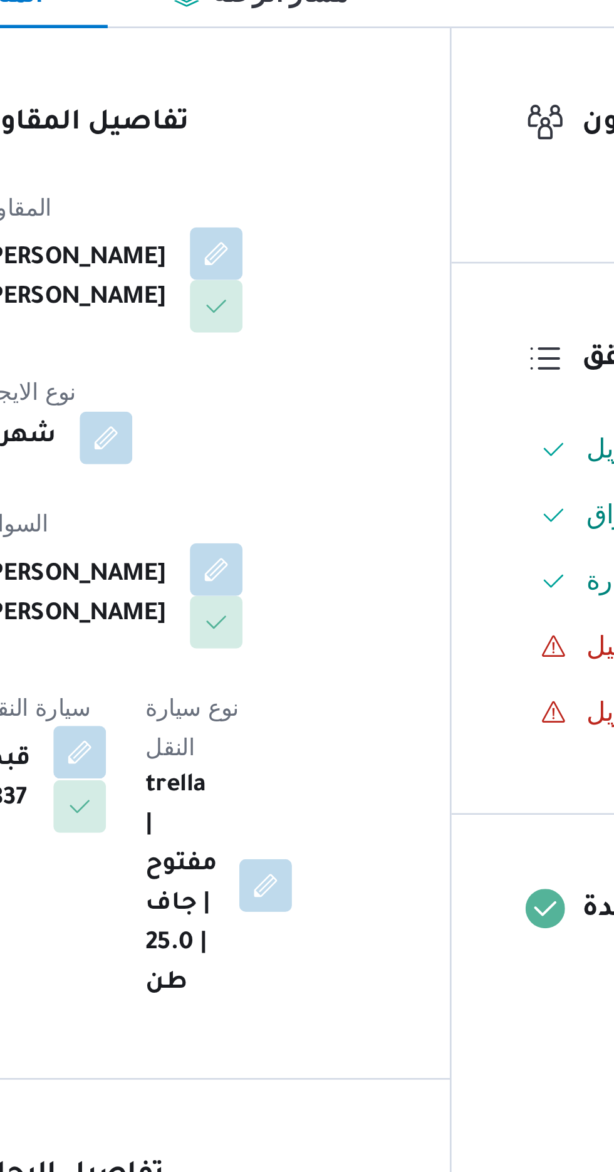
click at [261, 495] on button "button" at bounding box center [251, 505] width 20 height 20
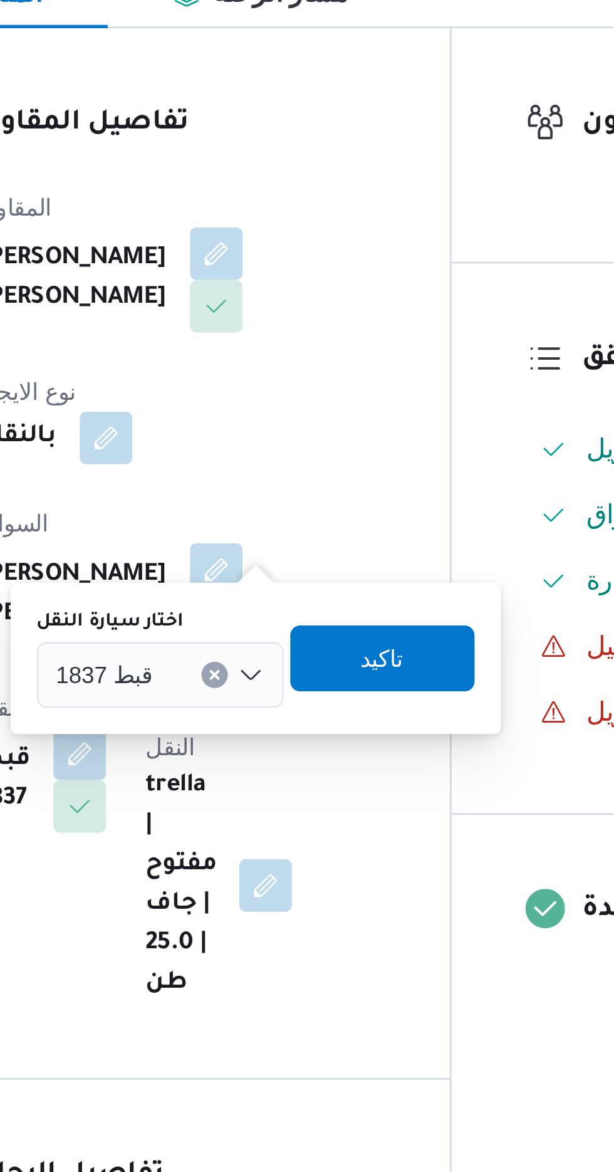
click at [295, 469] on div "قبط 1837" at bounding box center [281, 475] width 94 height 25
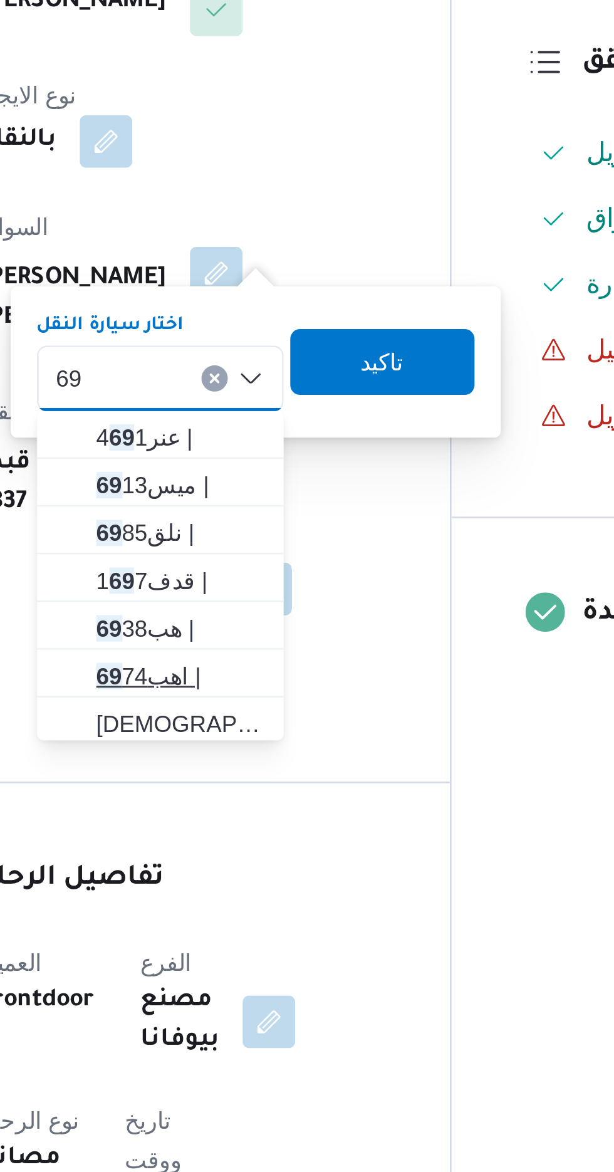
type input "69"
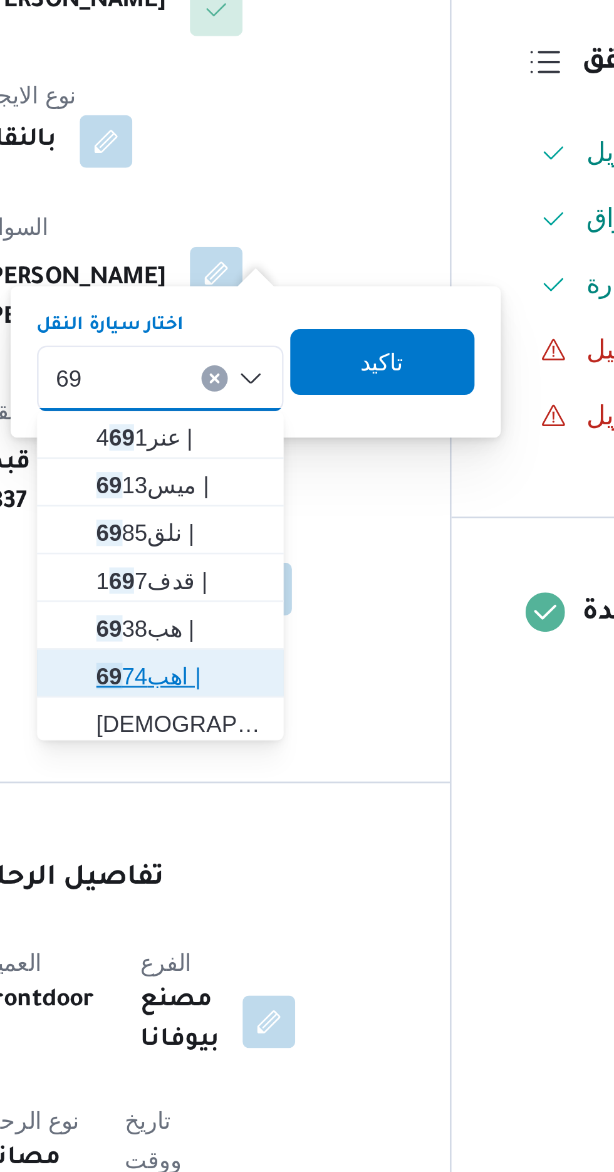
click at [279, 586] on span "اهب 69 74 |" at bounding box center [289, 588] width 64 height 15
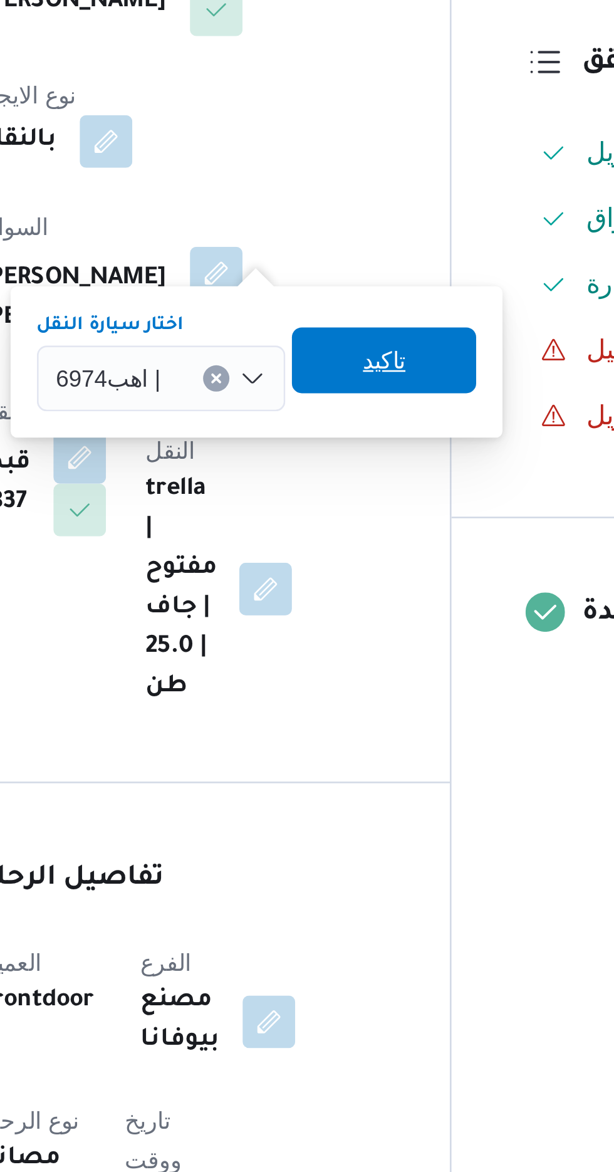
click at [379, 474] on span "تاكيد" at bounding box center [366, 468] width 70 height 25
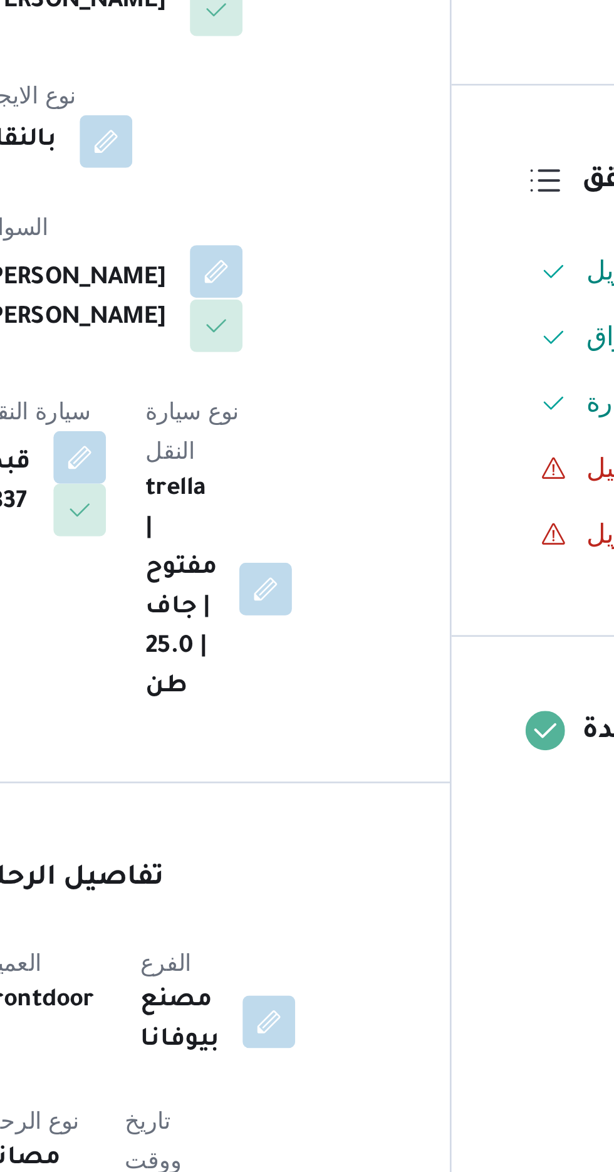
click at [293, 425] on button "button" at bounding box center [303, 435] width 20 height 20
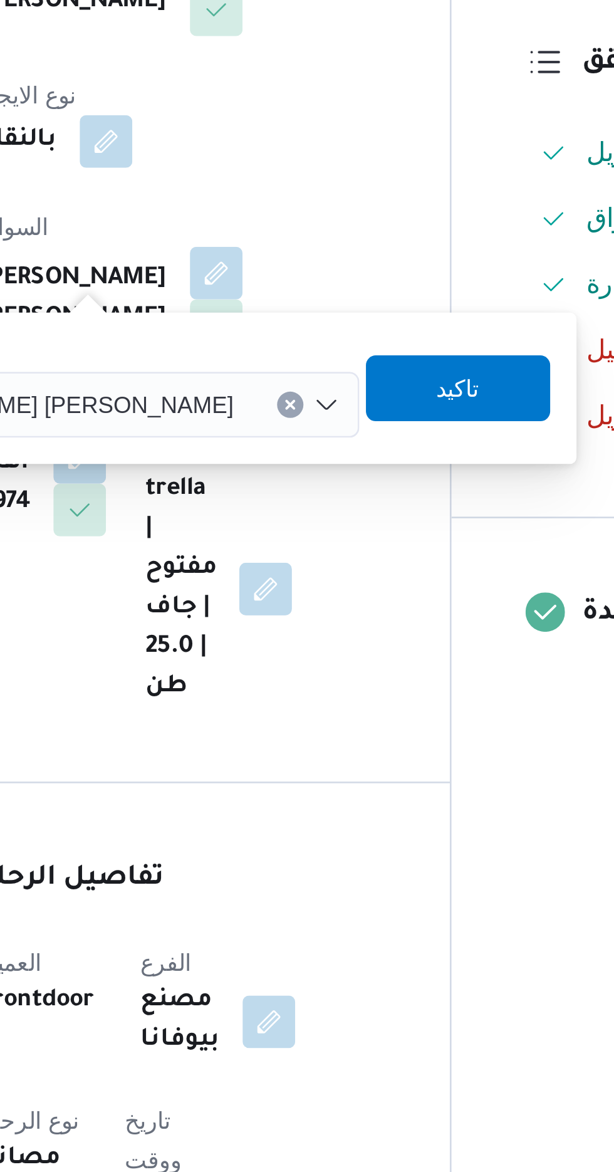
click at [244, 484] on div "[PERSON_NAME] [PERSON_NAME]" at bounding box center [256, 485] width 202 height 25
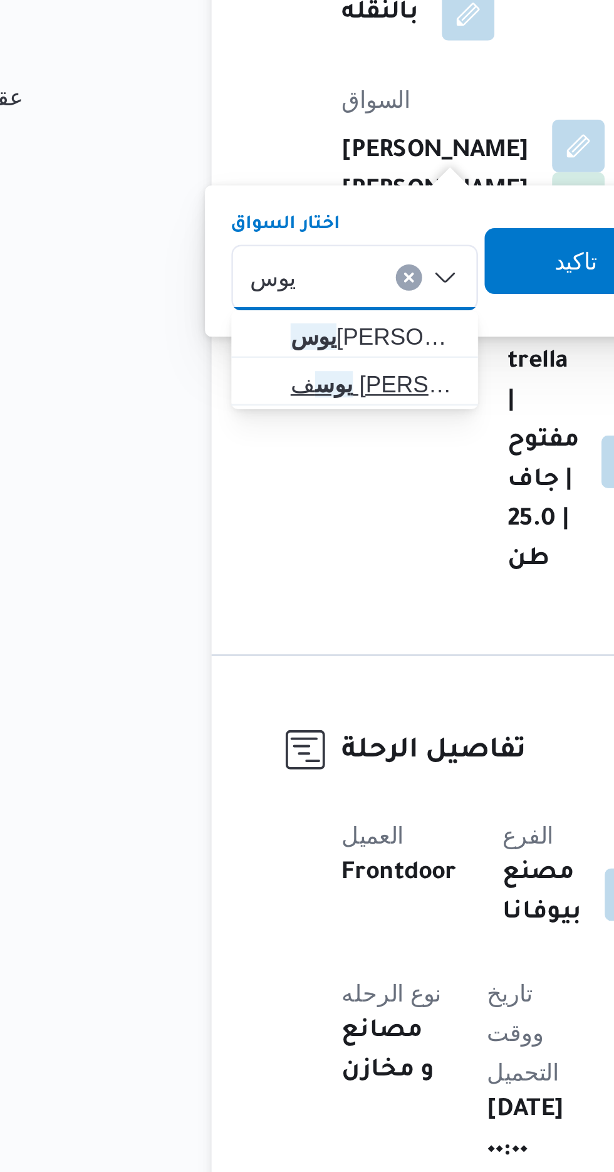
type input "يوس"
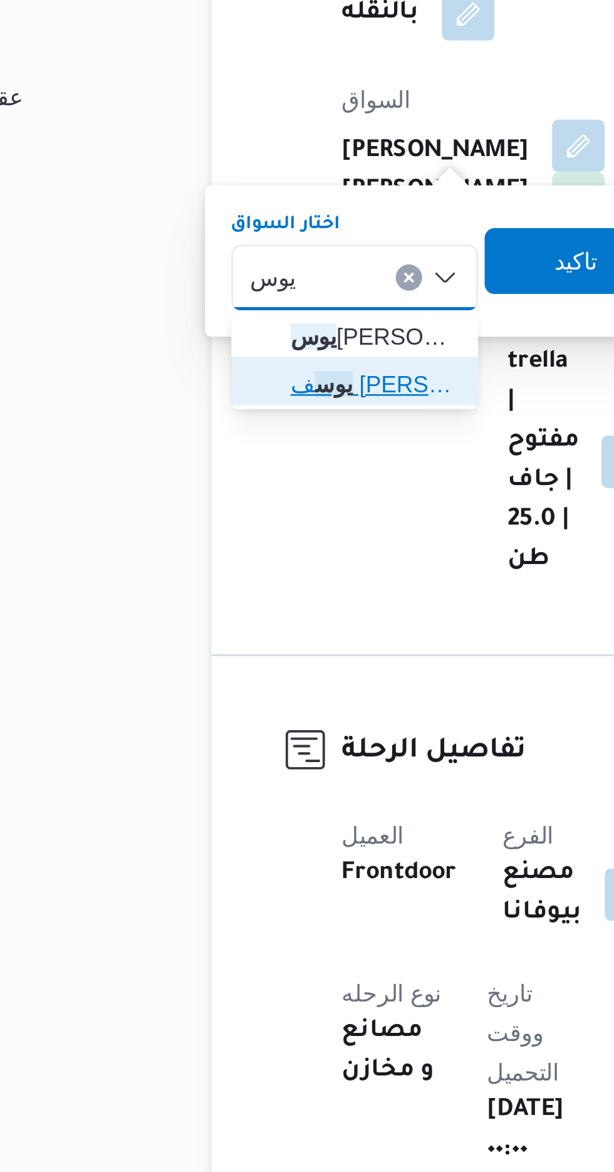
click at [238, 532] on span "يوس ف [PERSON_NAME]" at bounding box center [225, 526] width 64 height 15
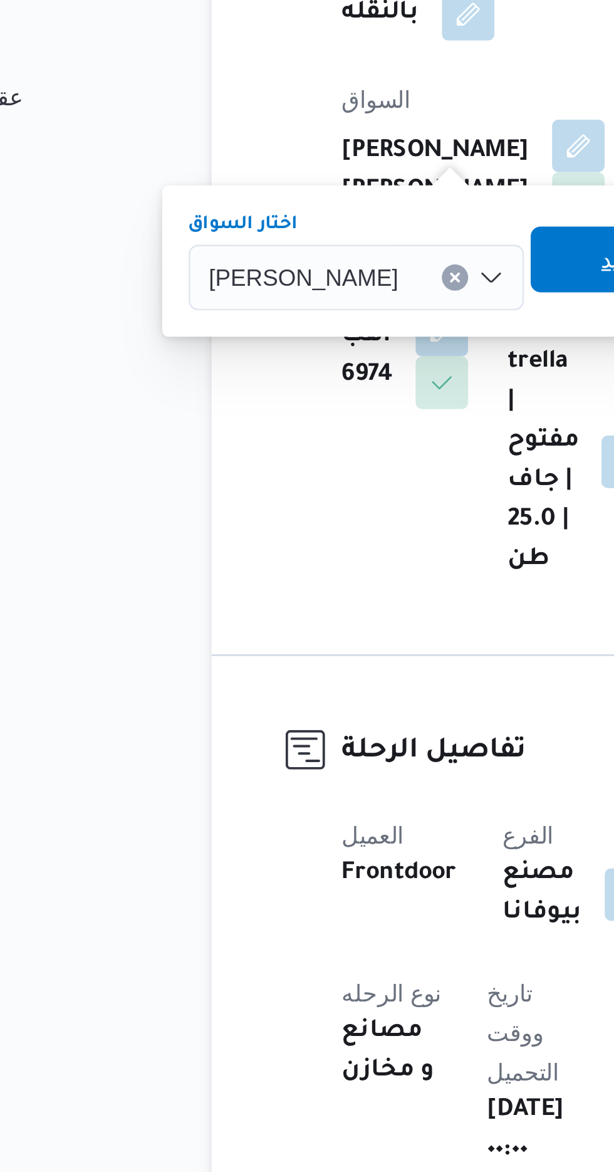
click at [313, 476] on span "تاكيد" at bounding box center [319, 478] width 16 height 15
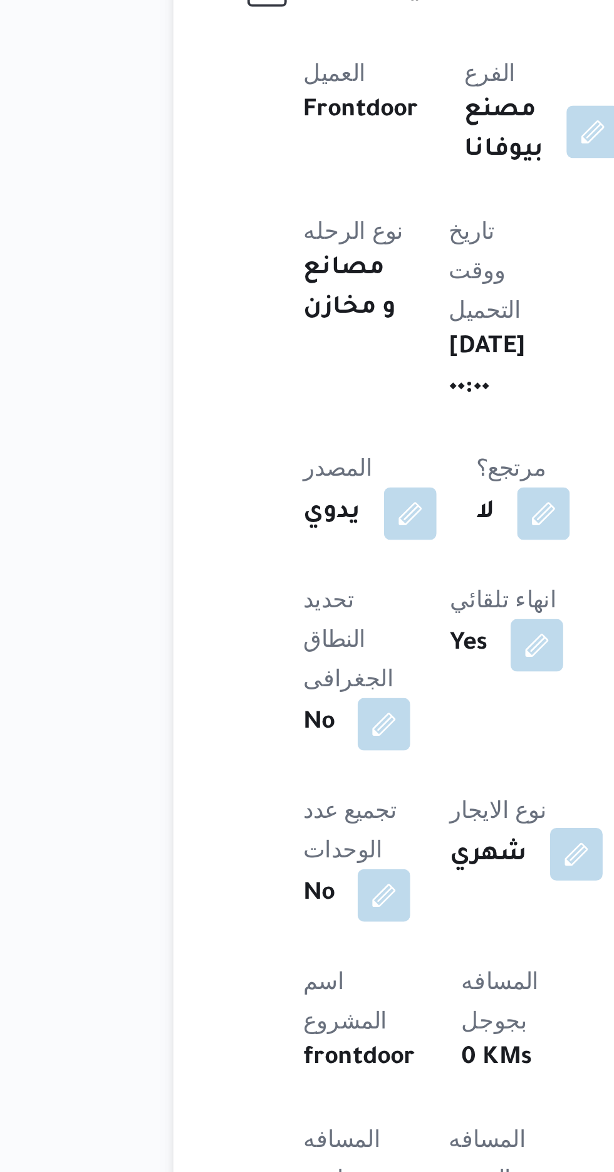
click at [306, 985] on button "button" at bounding box center [316, 995] width 20 height 20
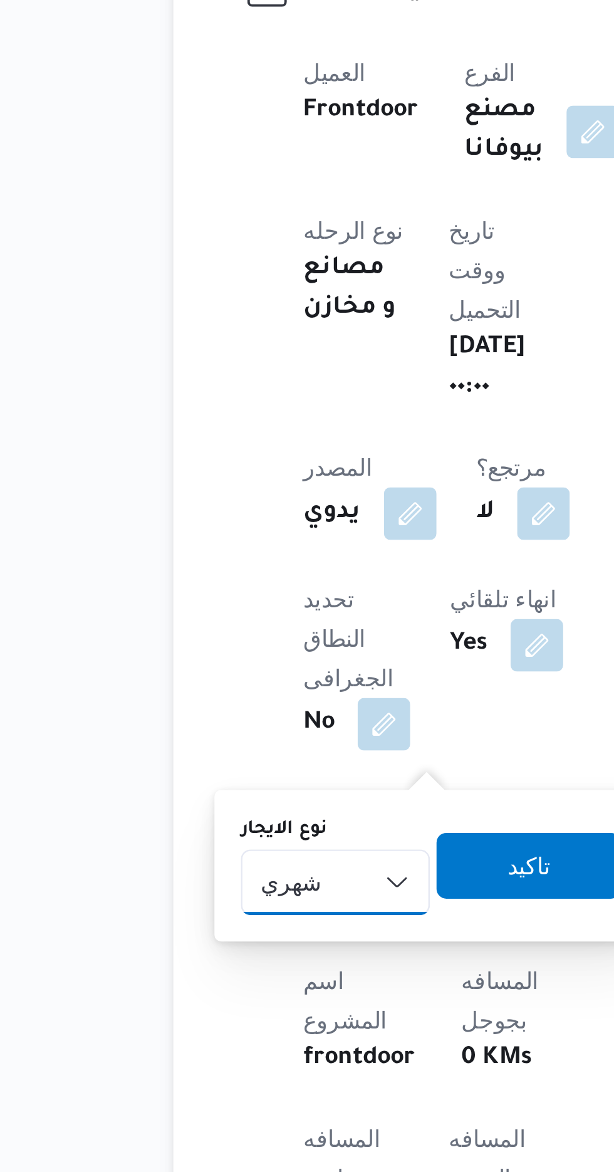
click at [230, 998] on select "شهري بالنقله إيجار يومي" at bounding box center [225, 1006] width 72 height 25
select select "on_demand"
click at [189, 994] on select "شهري بالنقله إيجار يومي" at bounding box center [225, 1006] width 72 height 25
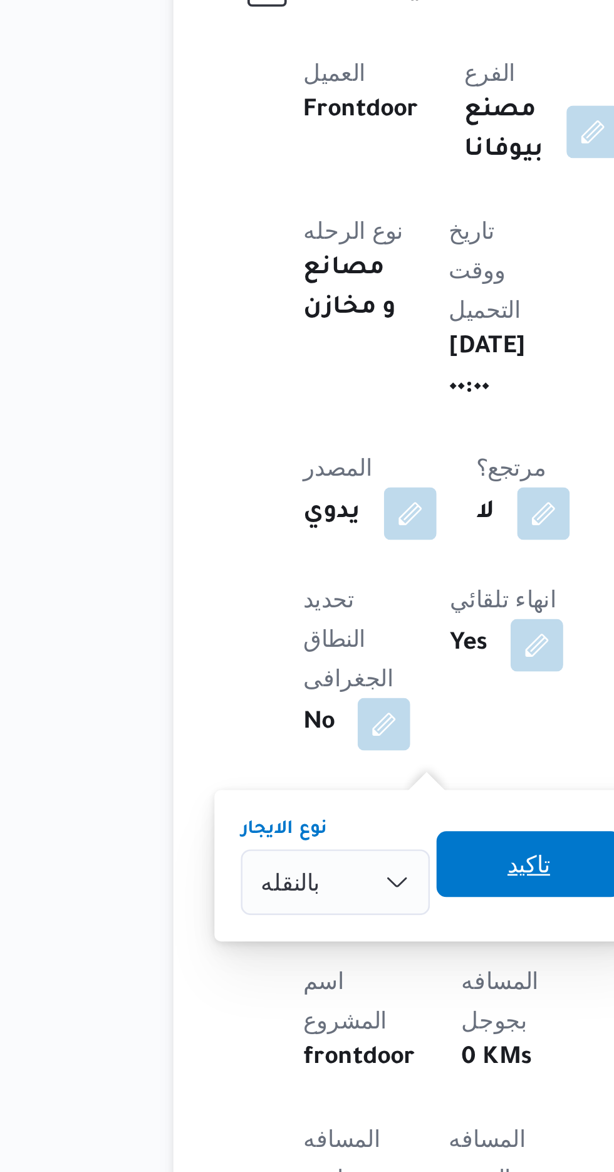
click at [296, 997] on span "تاكيد" at bounding box center [298, 999] width 16 height 15
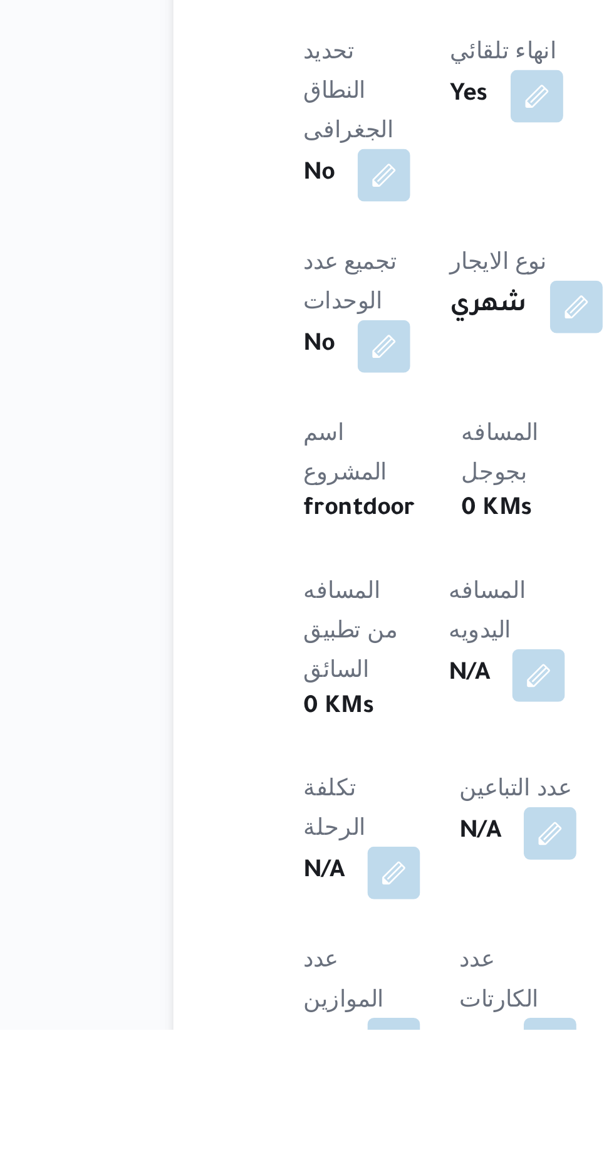
scroll to position [101, 0]
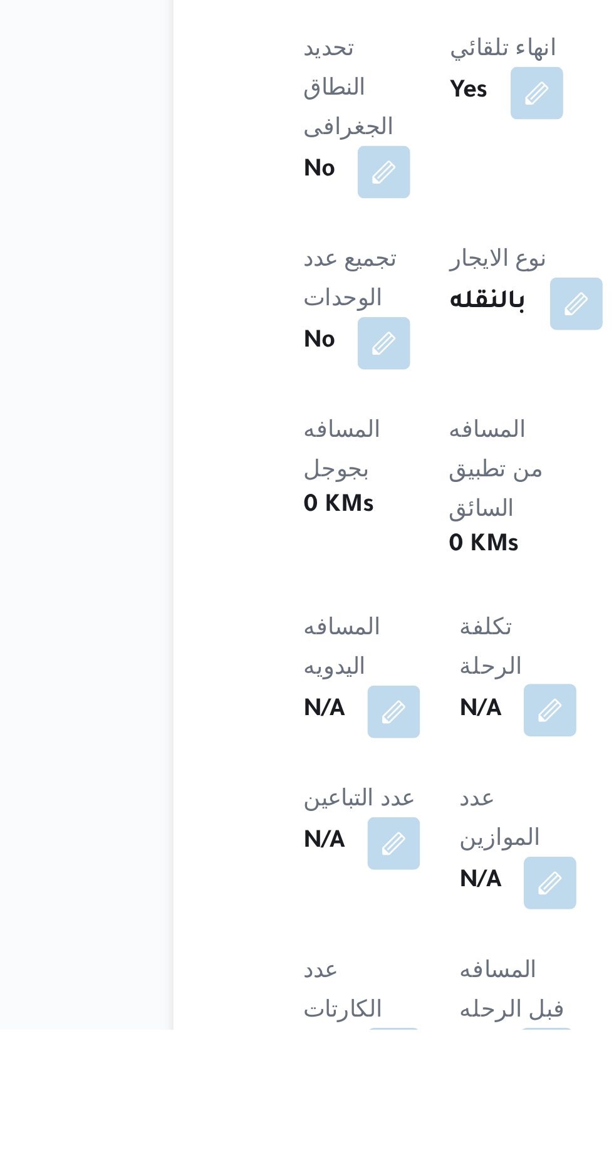
click at [296, 1040] on button "button" at bounding box center [306, 1050] width 20 height 20
click at [257, 1040] on button "button" at bounding box center [247, 1050] width 20 height 20
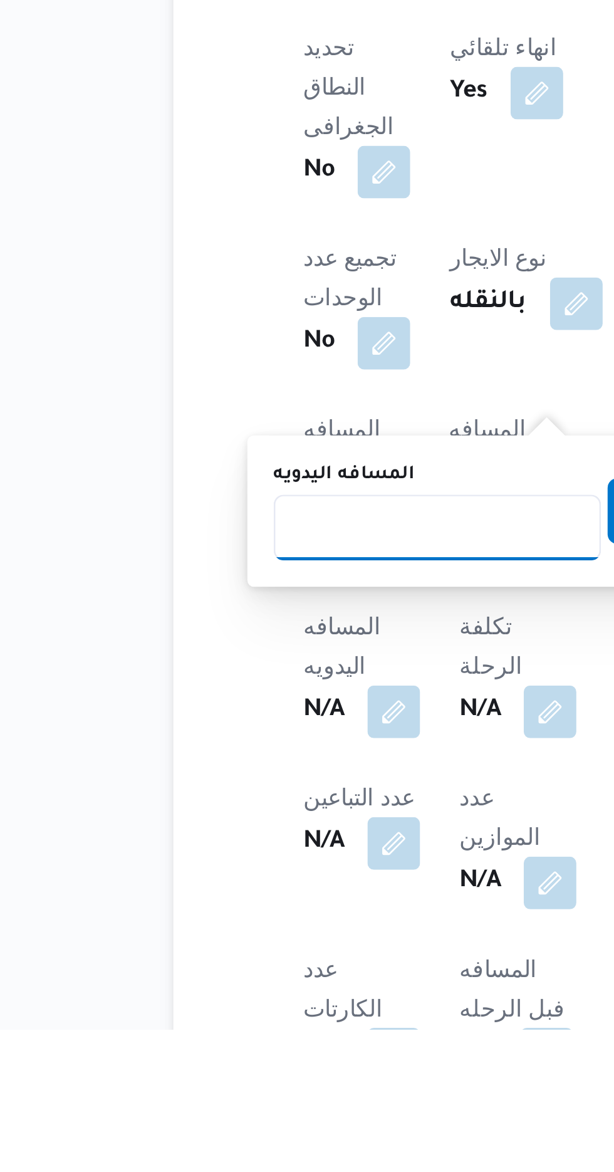
click at [269, 975] on input "المسافه اليدويه" at bounding box center [263, 980] width 125 height 25
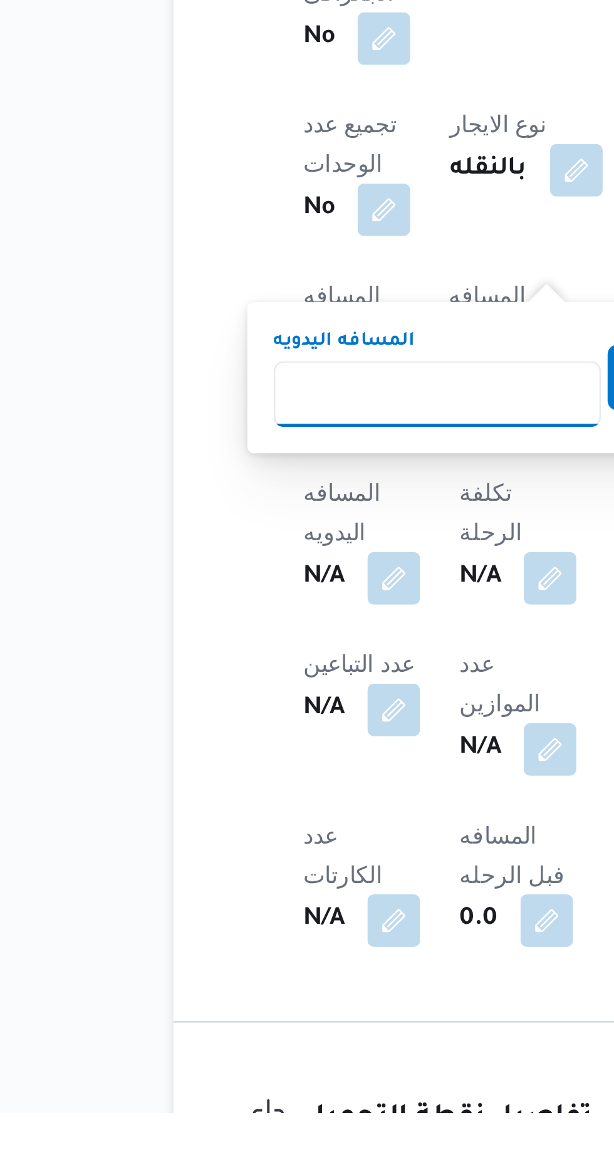
scroll to position [205, 0]
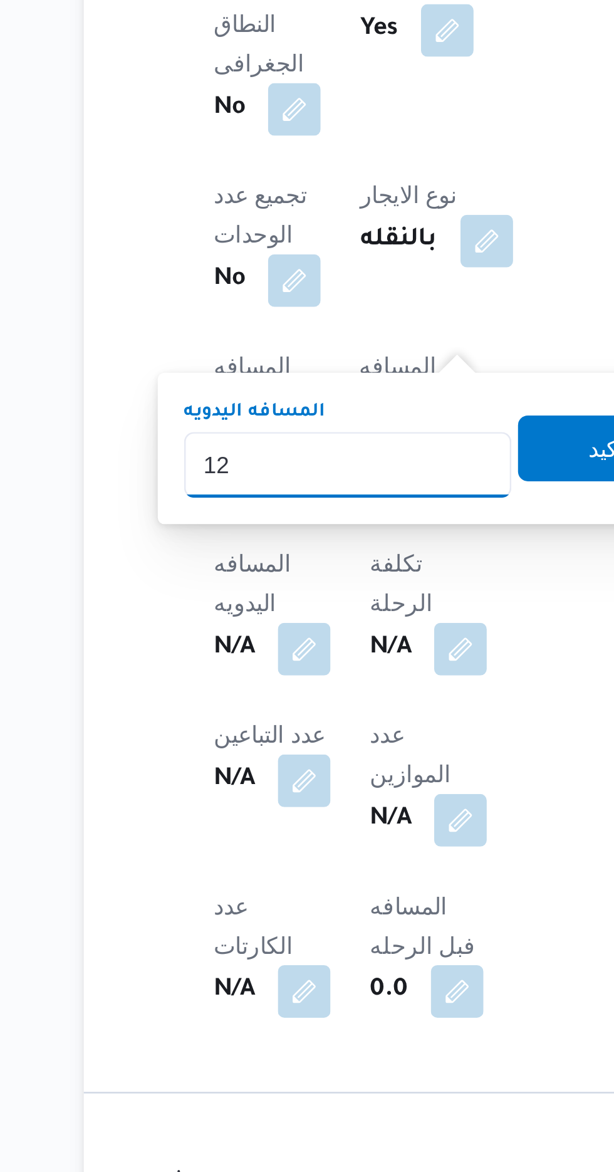
type input "120"
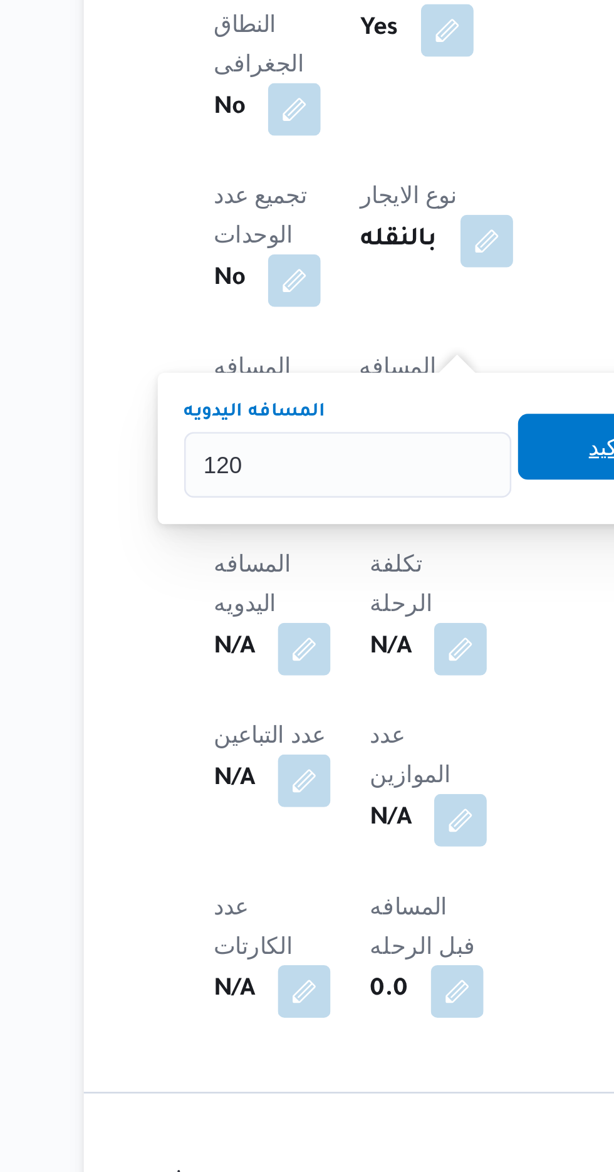
click at [347, 866] on span "تاكيد" at bounding box center [363, 869] width 70 height 25
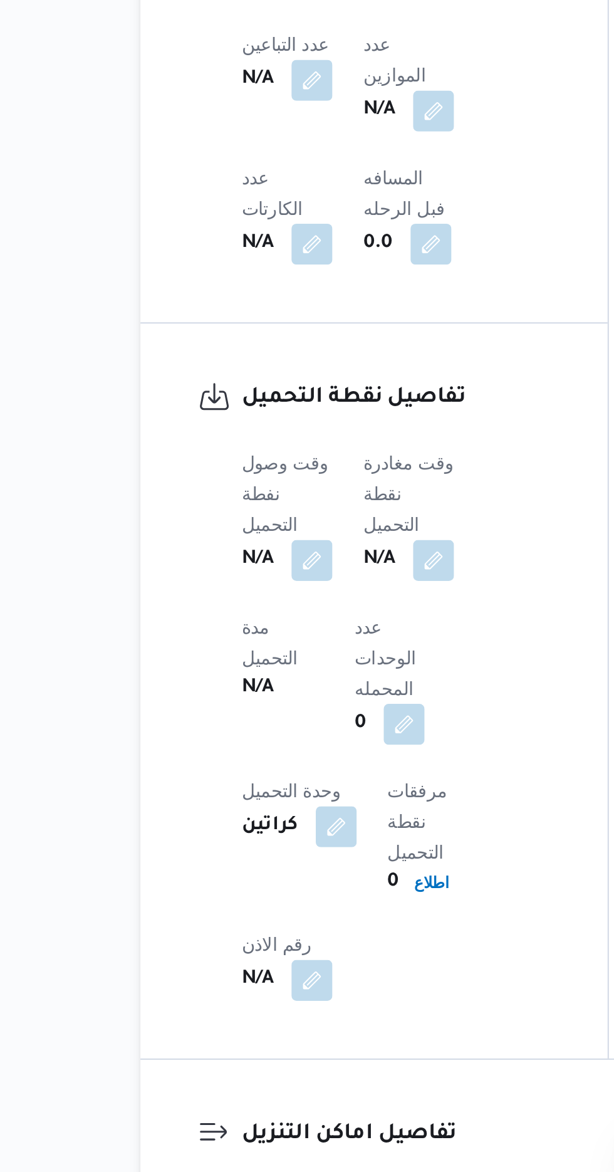
scroll to position [602, 0]
click at [256, 824] on button "button" at bounding box center [247, 834] width 20 height 20
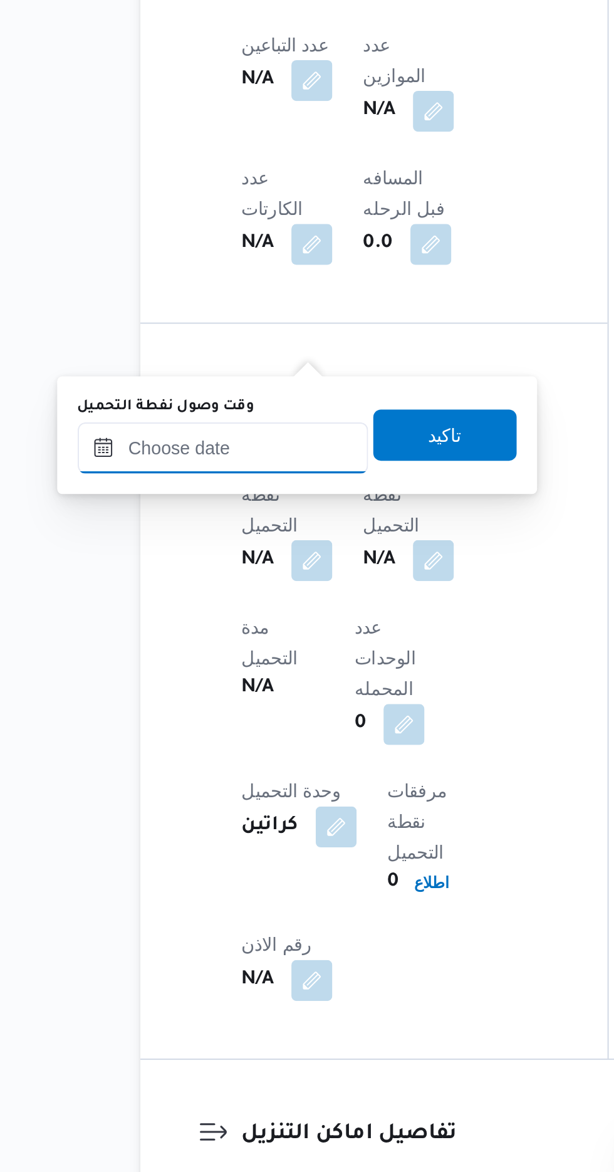
click at [231, 780] on input "وقت وصول نفطة التحميل" at bounding box center [203, 779] width 142 height 25
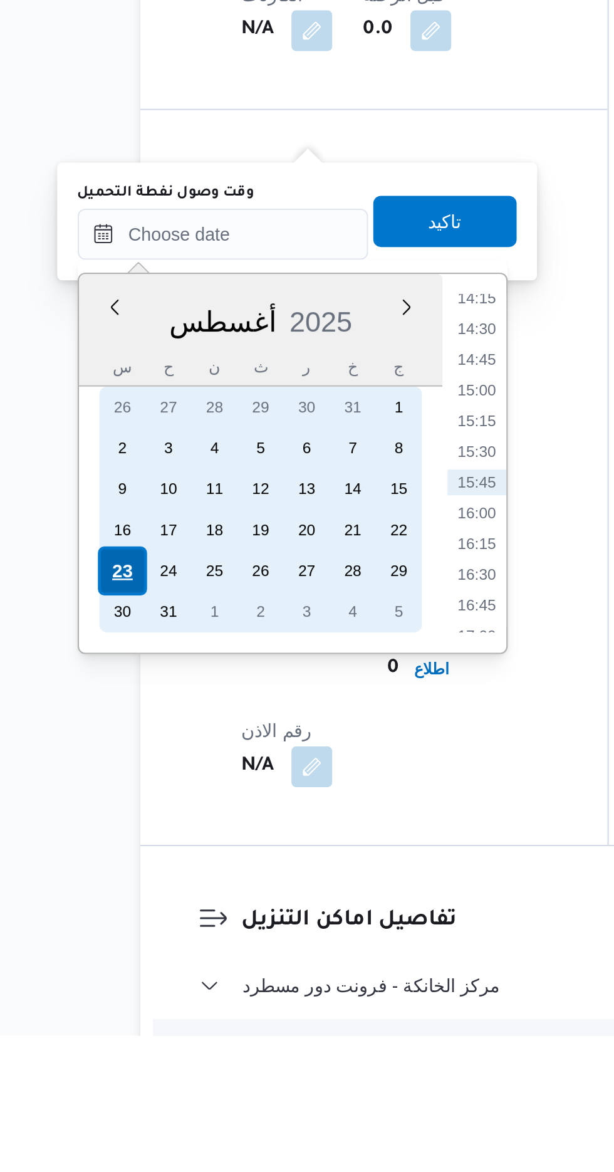
click at [154, 942] on div "23" at bounding box center [154, 944] width 24 height 24
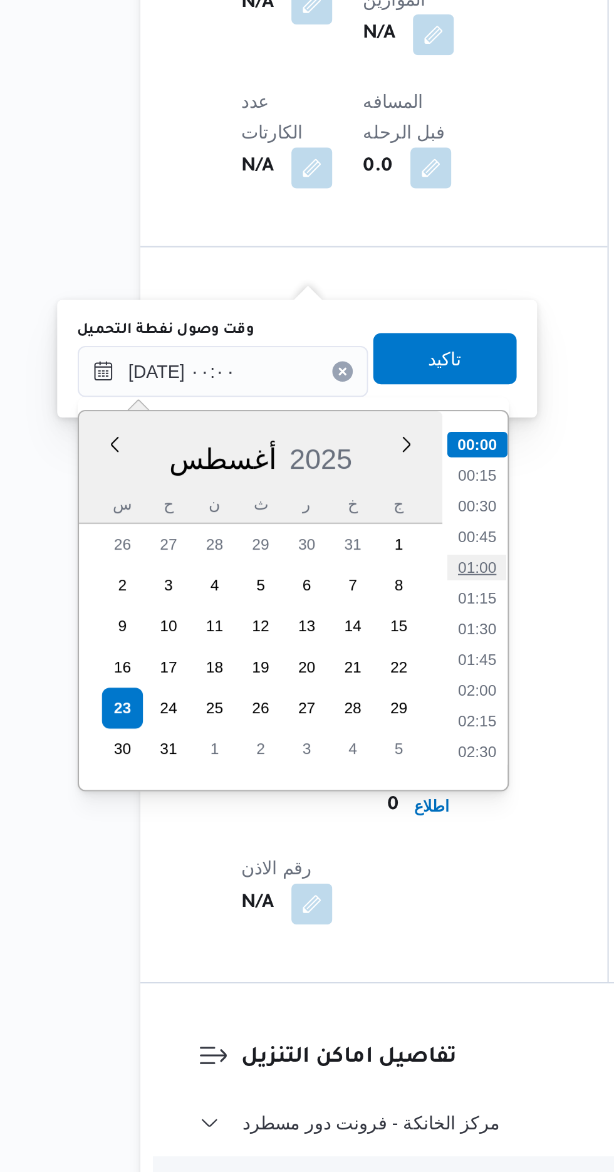
click at [329, 873] on li "01:00" at bounding box center [327, 875] width 29 height 13
type input "[DATE] ٠١:٠٠"
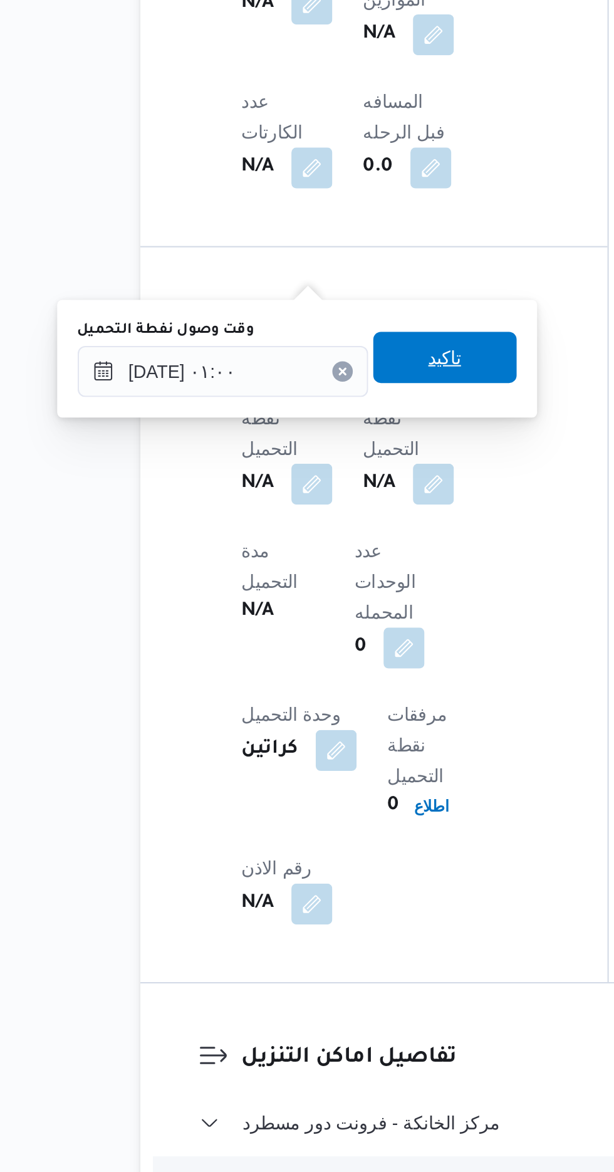
click at [340, 777] on span "تاكيد" at bounding box center [312, 772] width 70 height 25
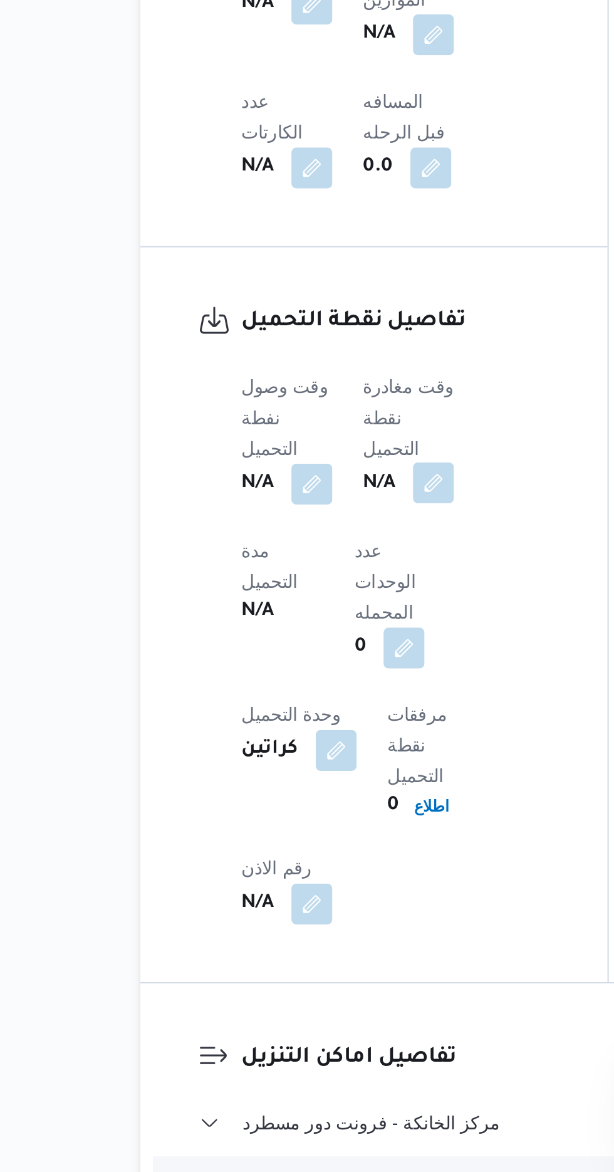
click at [313, 824] on button "button" at bounding box center [306, 834] width 20 height 20
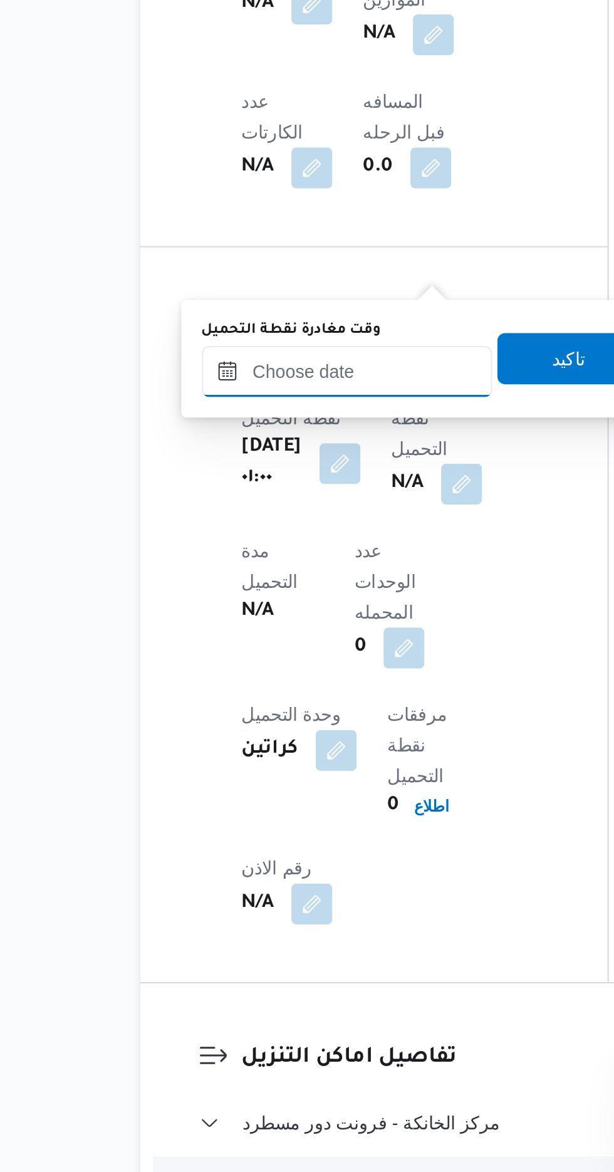
click at [283, 782] on input "وقت مغادرة نقطة التحميل" at bounding box center [264, 779] width 142 height 25
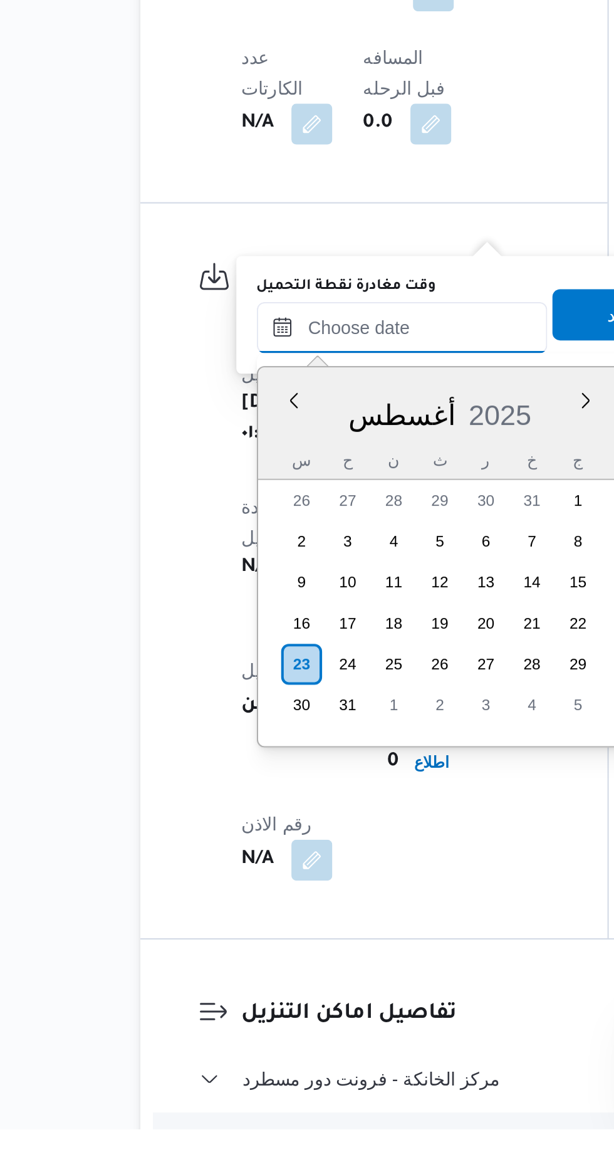
scroll to position [602, 0]
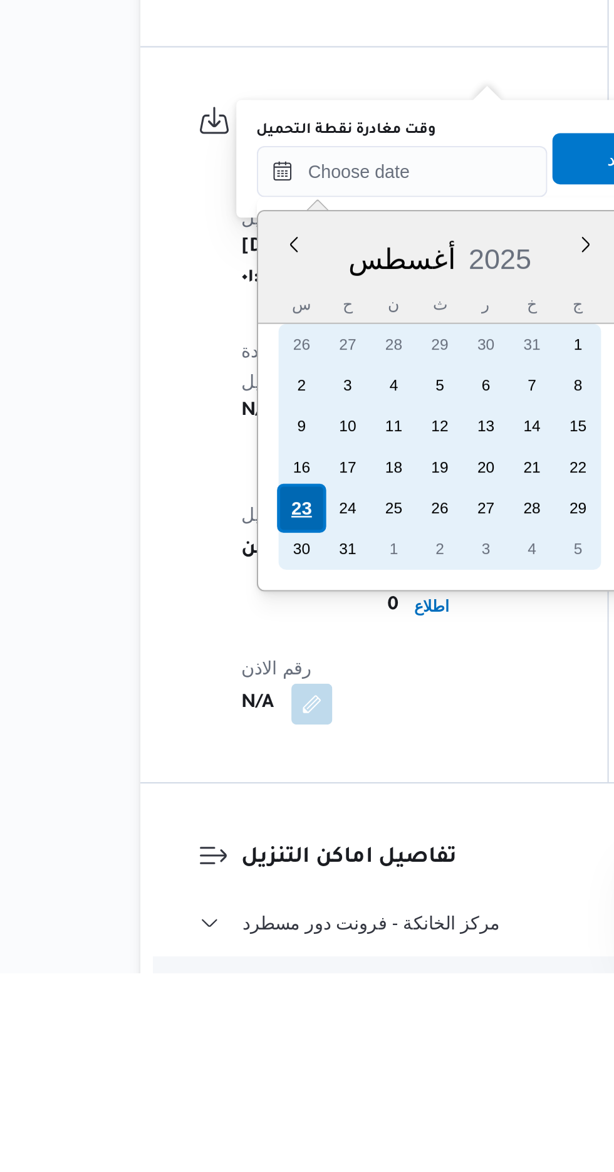
click at [239, 944] on div "23" at bounding box center [242, 944] width 24 height 24
type input "[DATE] ٠٠:٠٠"
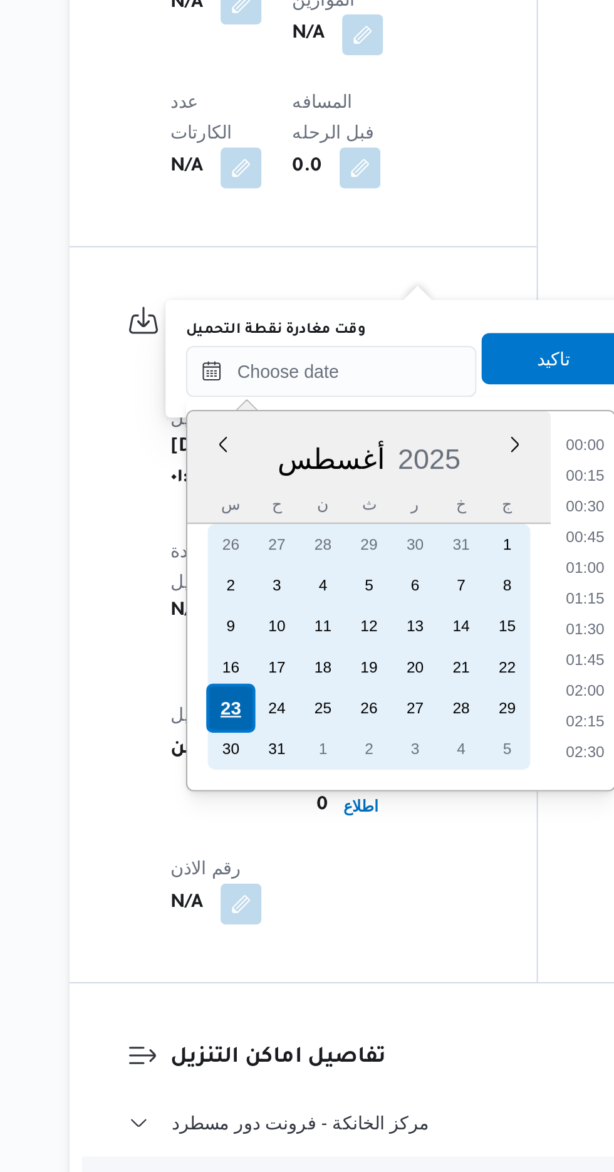
click at [239, 946] on div "23" at bounding box center [242, 944] width 24 height 24
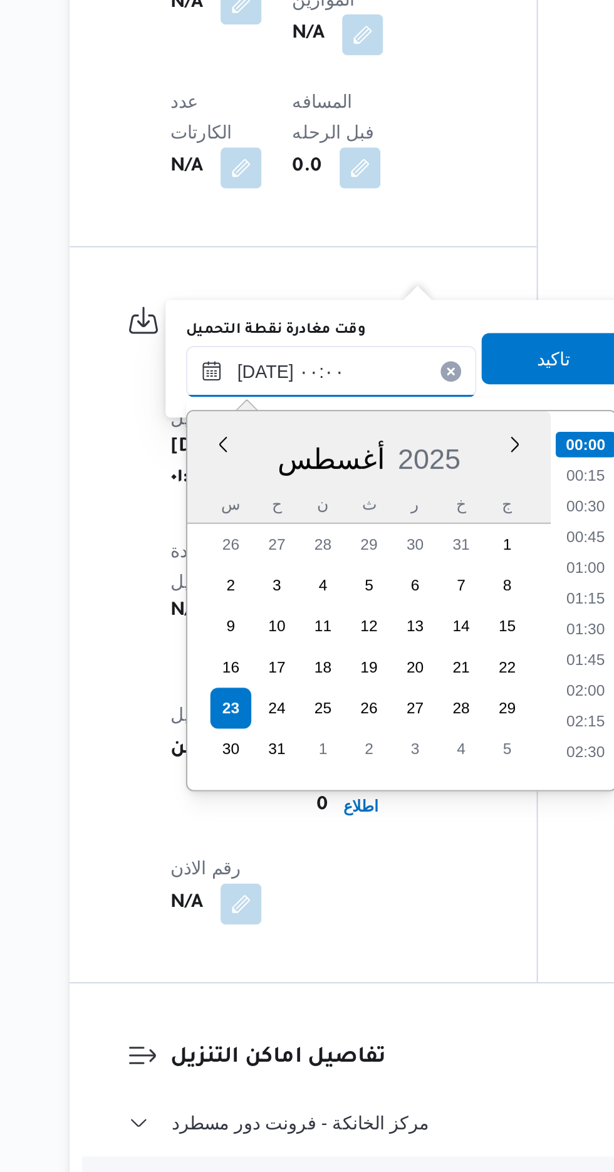
click at [246, 779] on input "[DATE] ٠٠:٠٠" at bounding box center [291, 779] width 142 height 25
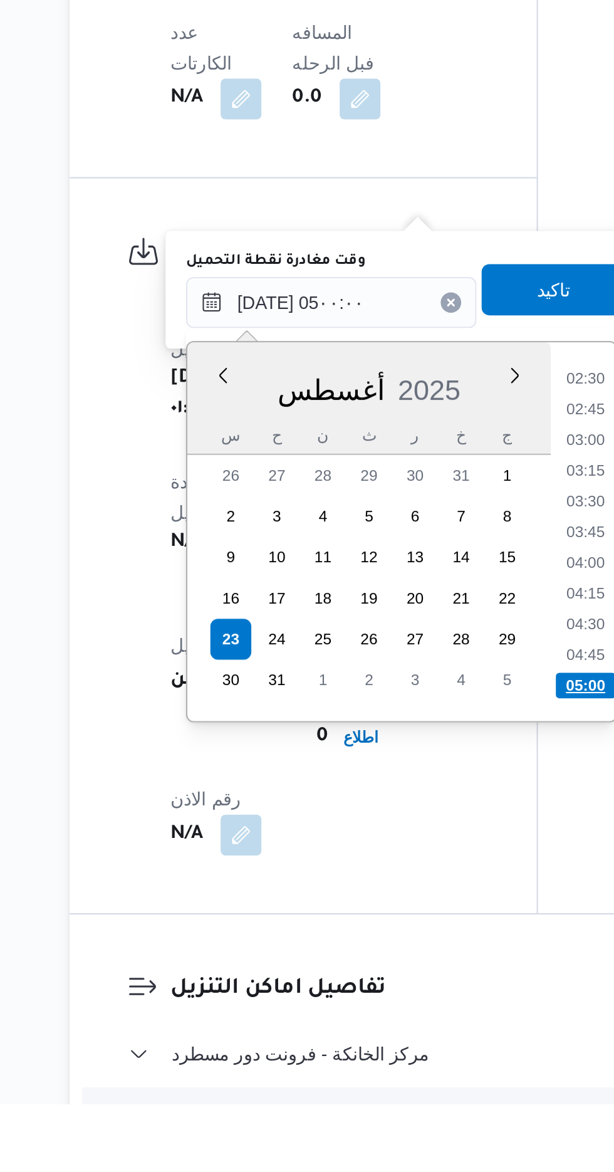
click at [406, 964] on li "05:00" at bounding box center [415, 966] width 29 height 13
type input "[DATE] ٠٥:٠٠"
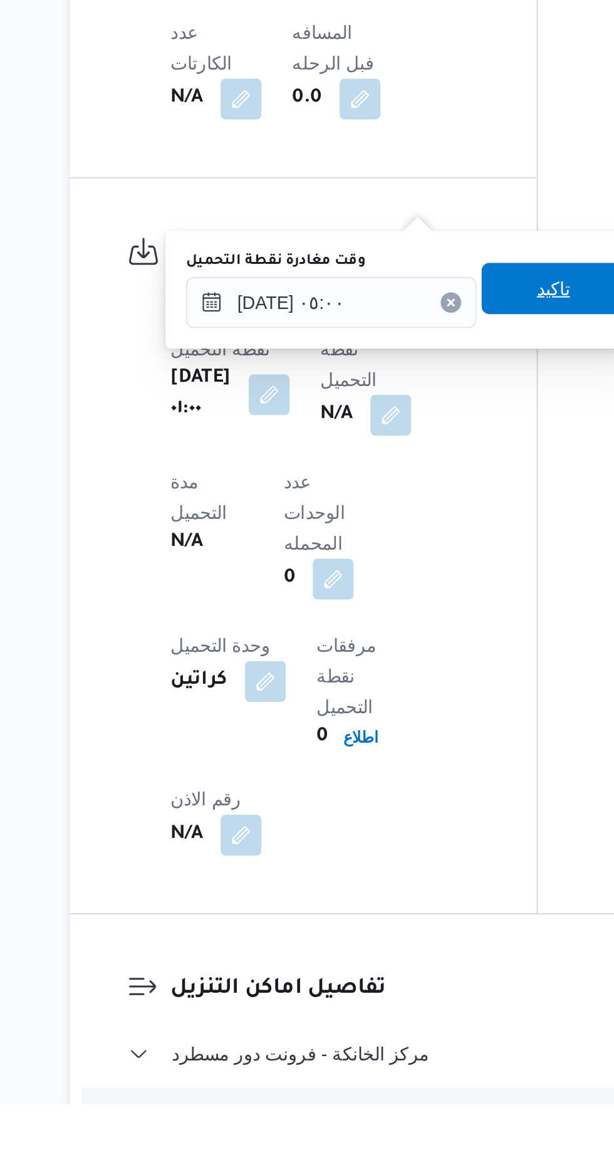
click at [400, 765] on span "تاكيد" at bounding box center [400, 772] width 70 height 25
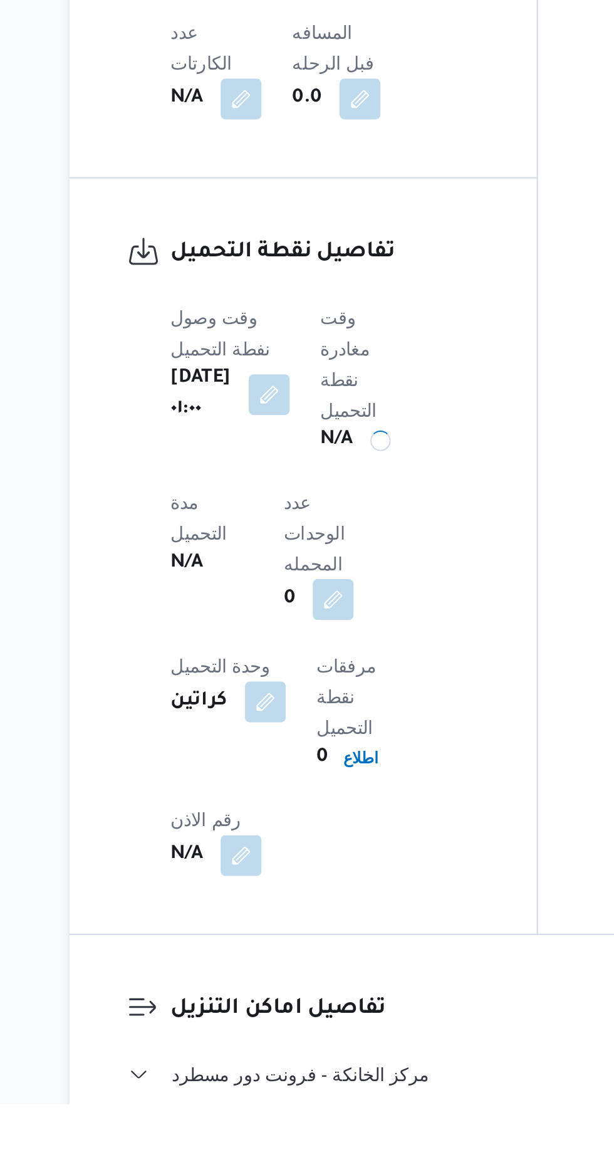
scroll to position [603, 0]
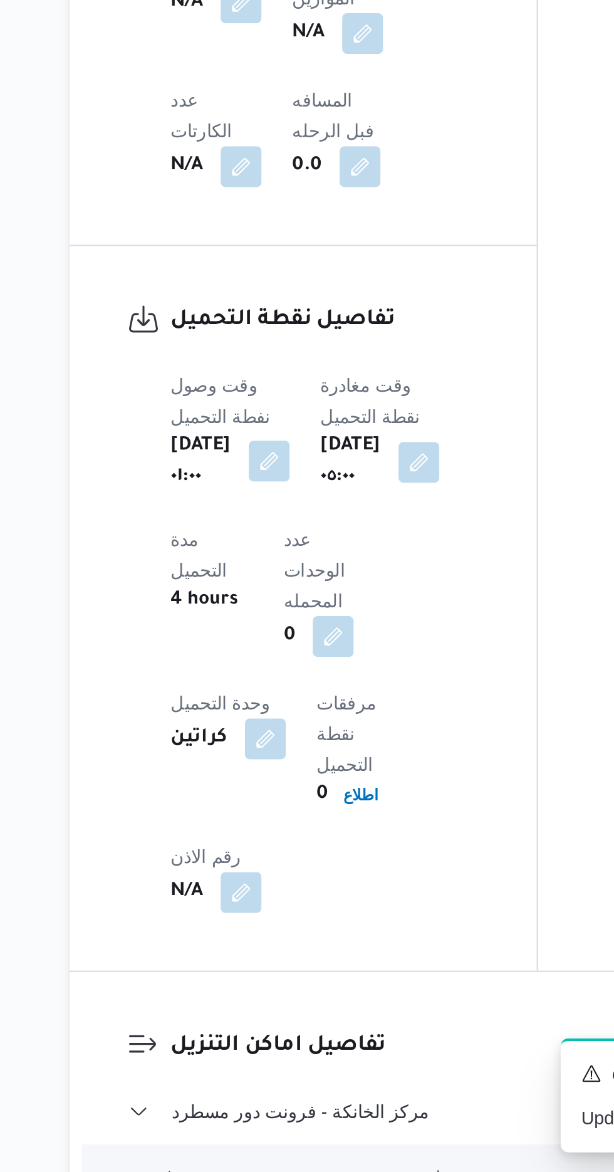
click at [271, 813] on button "button" at bounding box center [261, 823] width 20 height 20
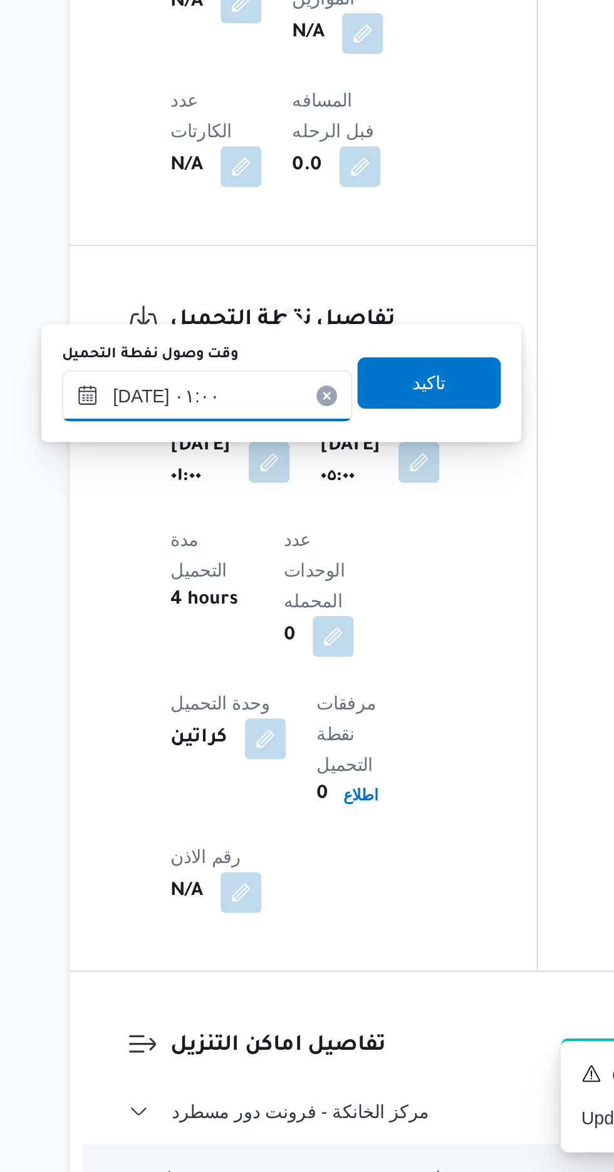
click at [248, 787] on input "[DATE] ٠١:٠٠" at bounding box center [230, 791] width 142 height 25
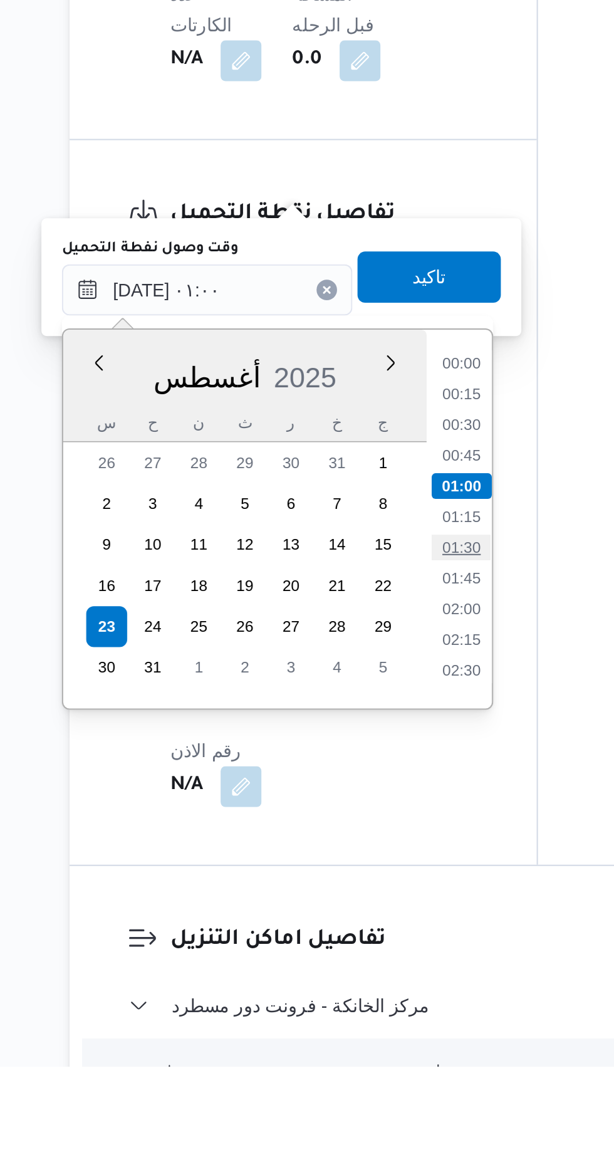
click at [358, 920] on li "01:30" at bounding box center [354, 917] width 29 height 13
type input "[DATE] ٠١:٠٠"
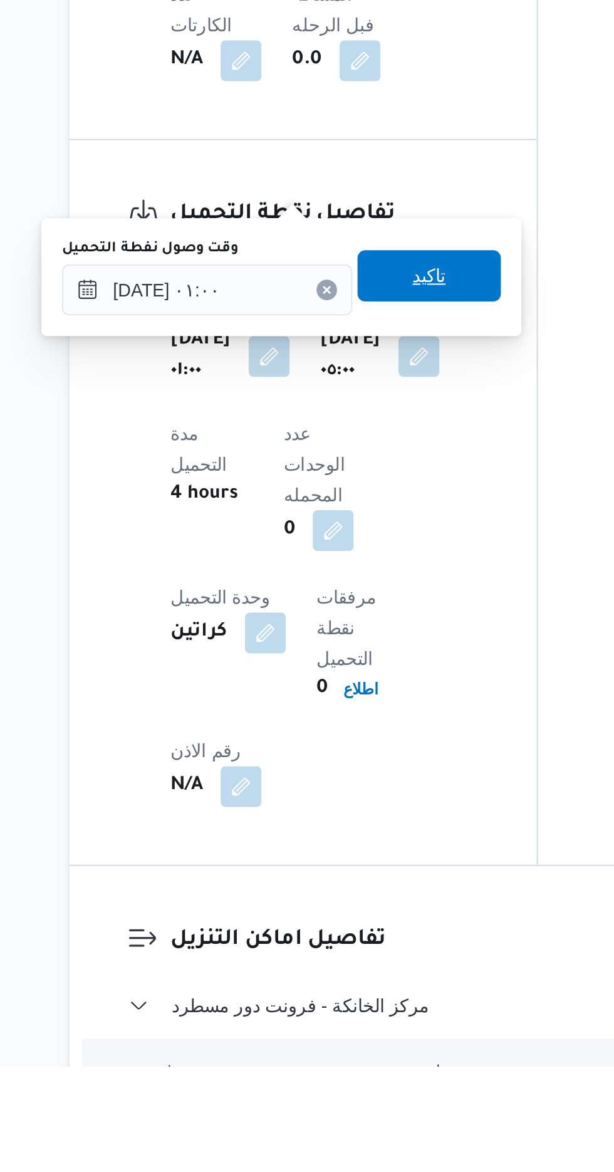
click at [362, 788] on span "تاكيد" at bounding box center [339, 784] width 70 height 25
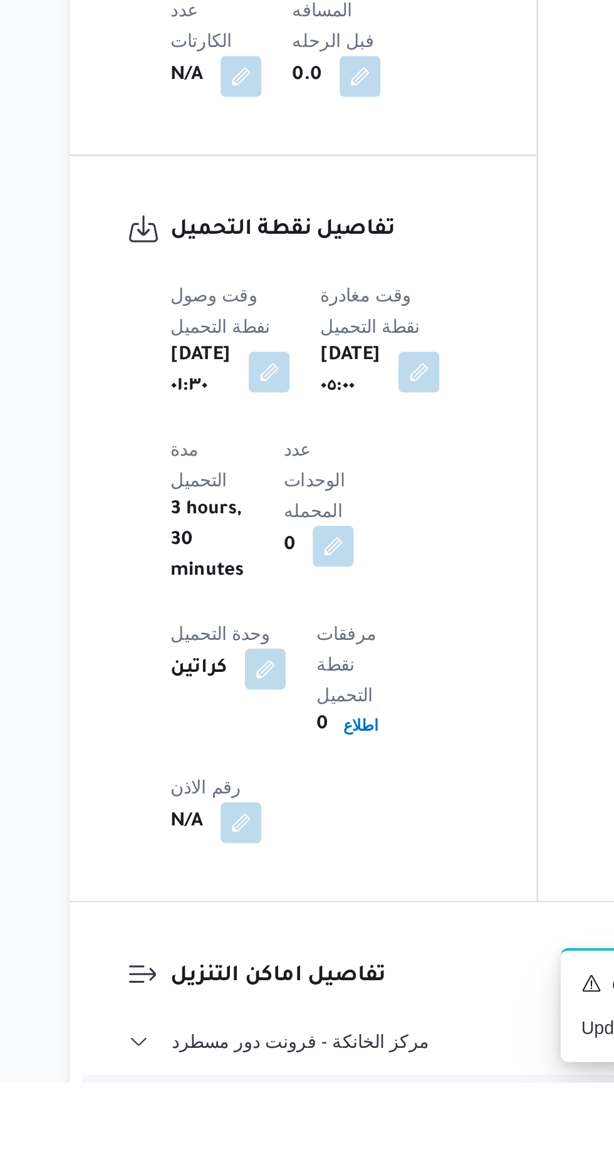
scroll to position [654, 0]
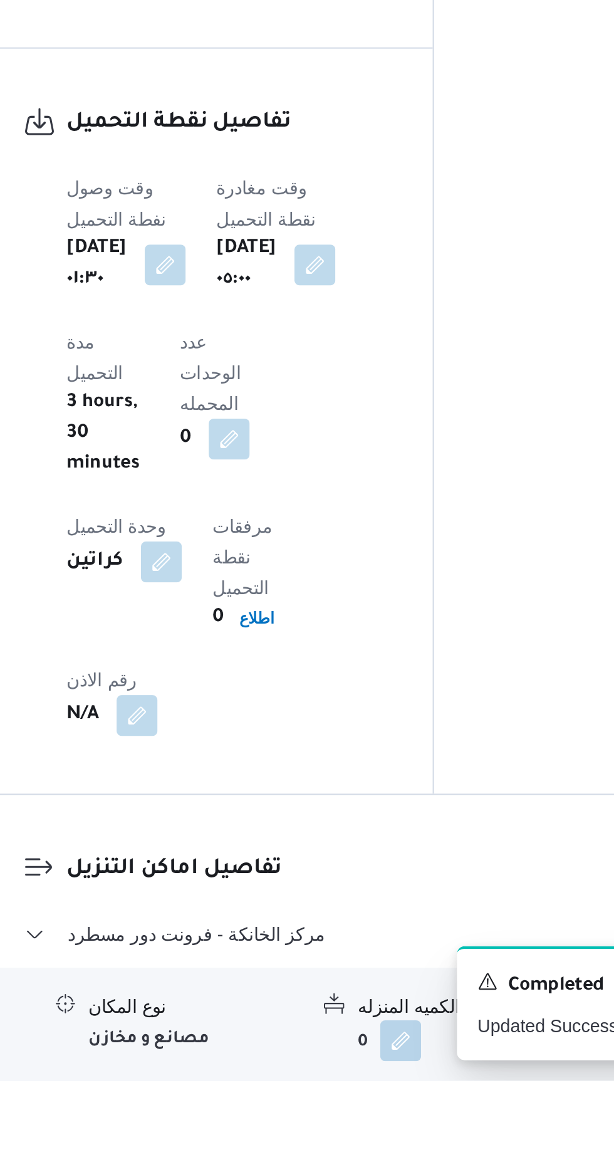
click at [384, 1171] on button "button" at bounding box center [385, 1195] width 20 height 20
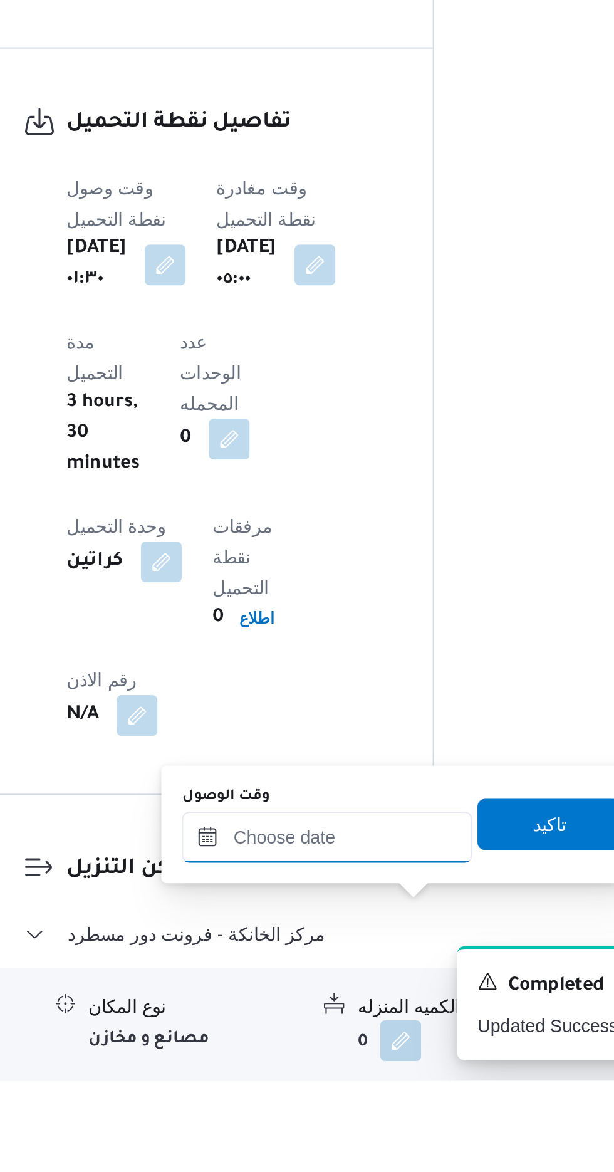
click at [363, 1053] on input "وقت الوصول" at bounding box center [340, 1052] width 142 height 25
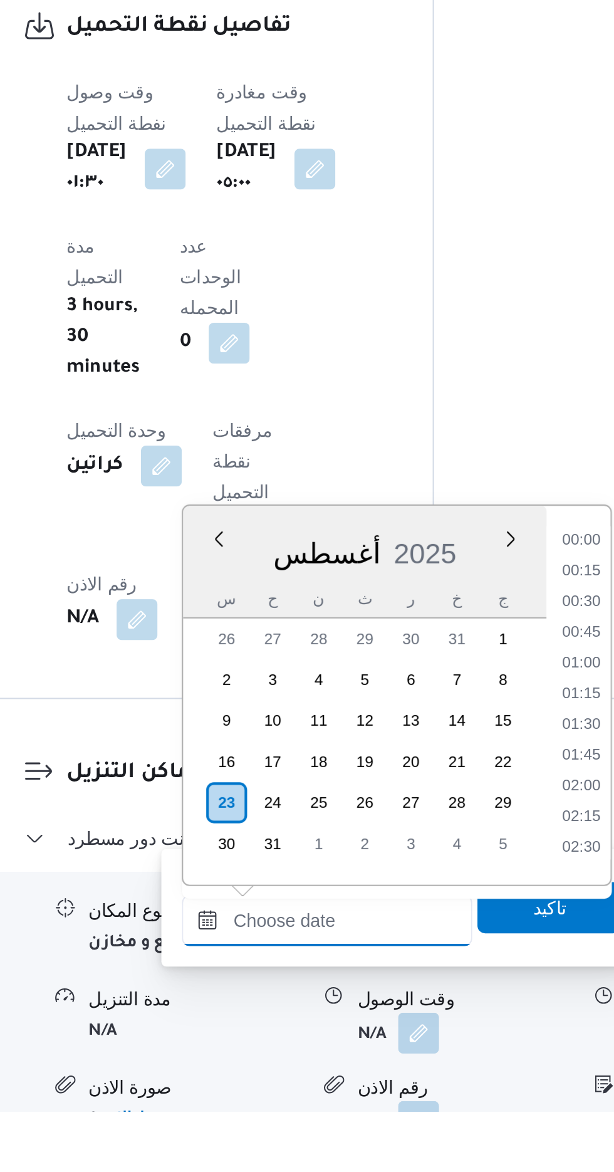
scroll to position [861, 0]
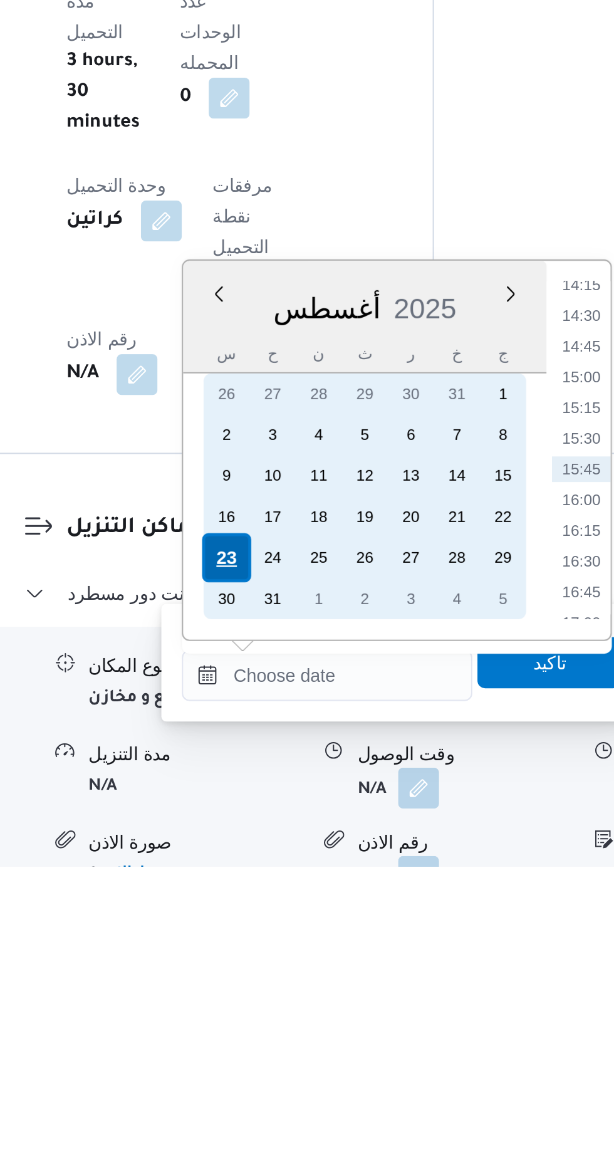
click at [288, 1017] on div "23" at bounding box center [291, 1021] width 24 height 24
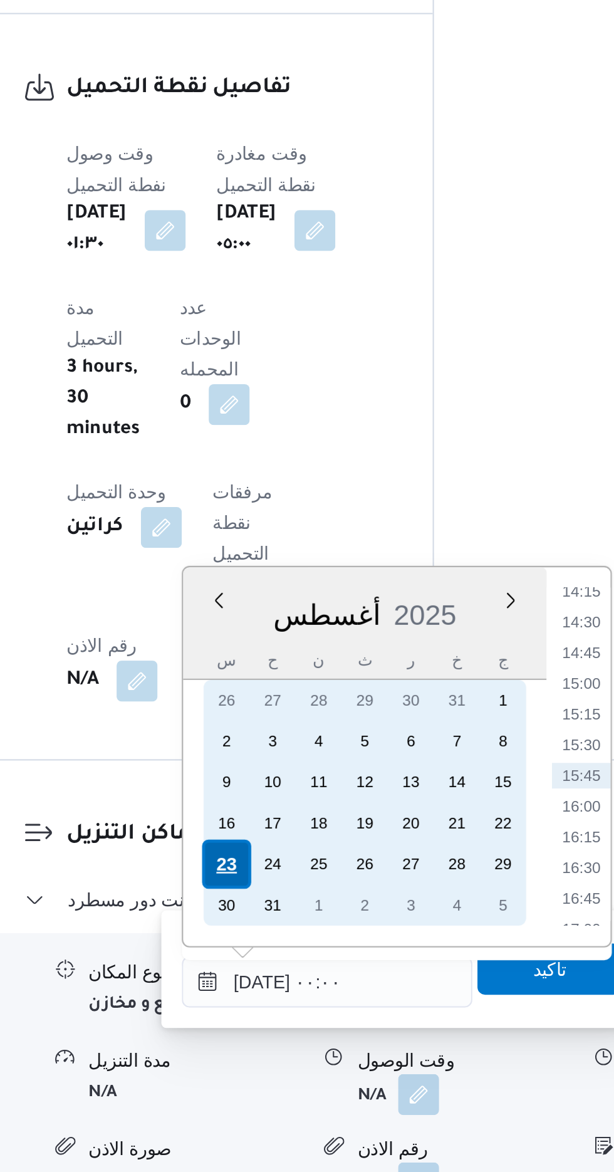
scroll to position [0, 0]
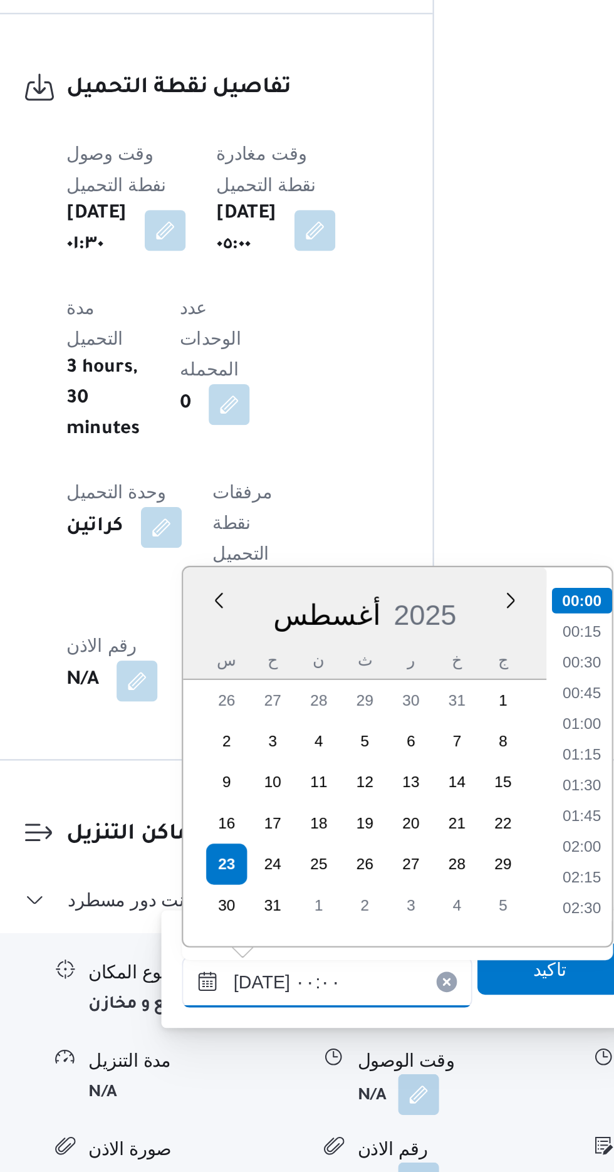
click at [275, 1078] on input "[DATE] ٠٠:٠٠" at bounding box center [340, 1078] width 142 height 25
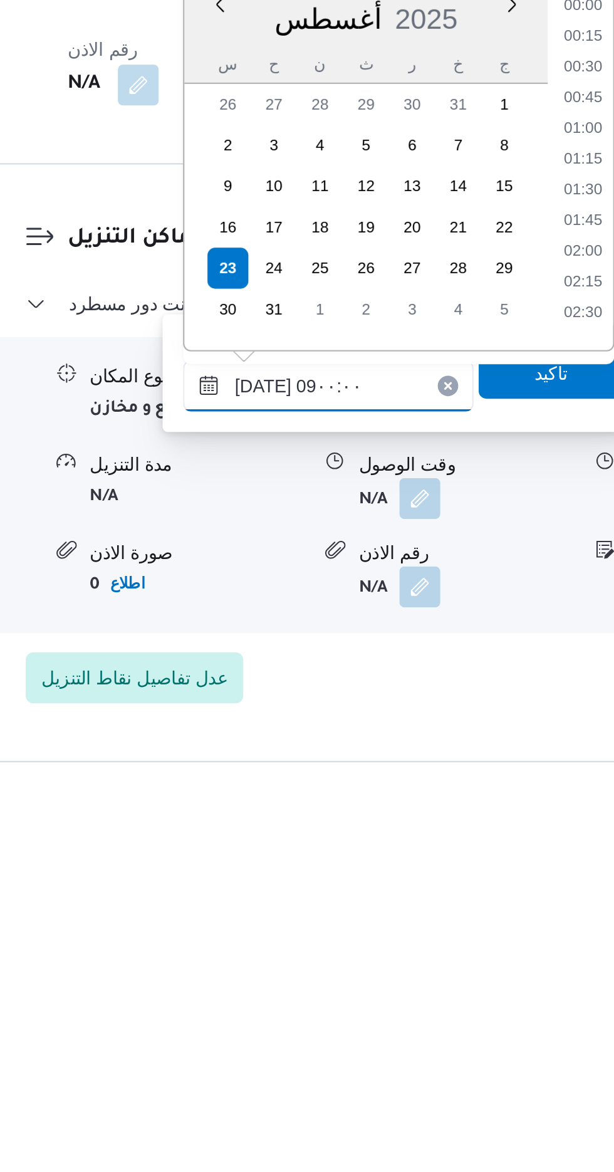
scroll to position [390, 0]
click at [457, 950] on li "09:00" at bounding box center [464, 948] width 29 height 13
type input "[DATE] ٠٩:٠٠"
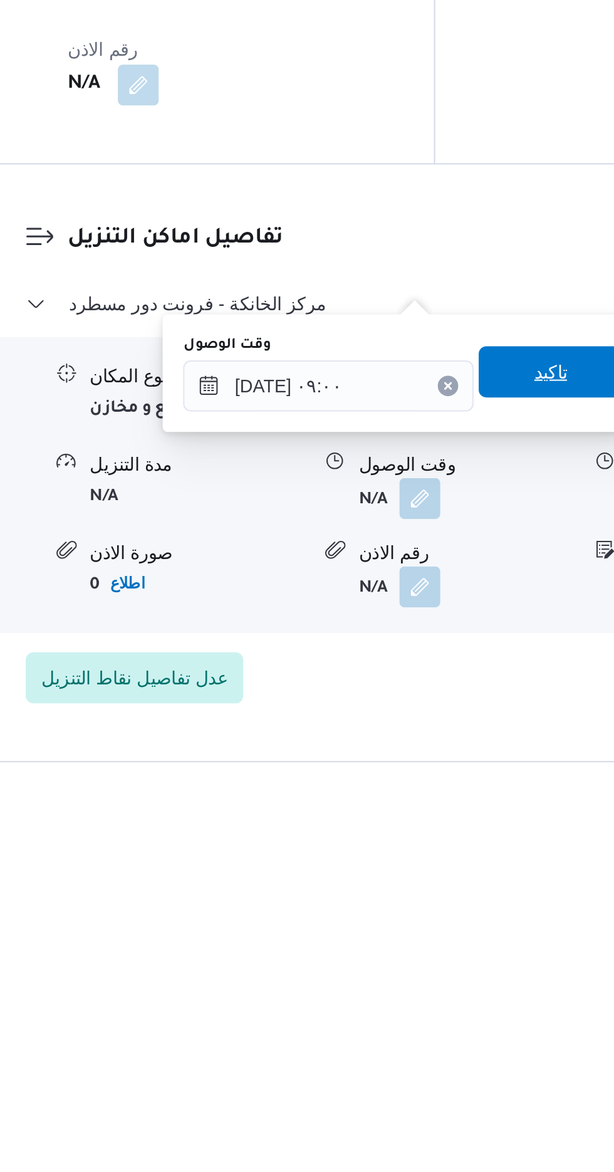
click at [454, 979] on span "تاكيد" at bounding box center [448, 976] width 16 height 15
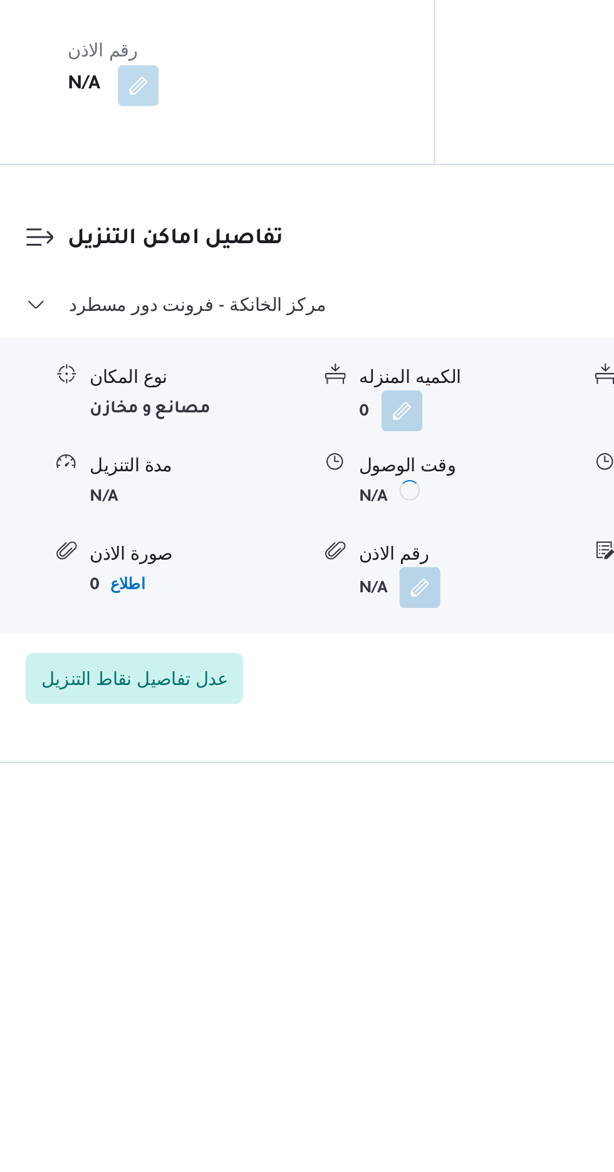
scroll to position [811, 0]
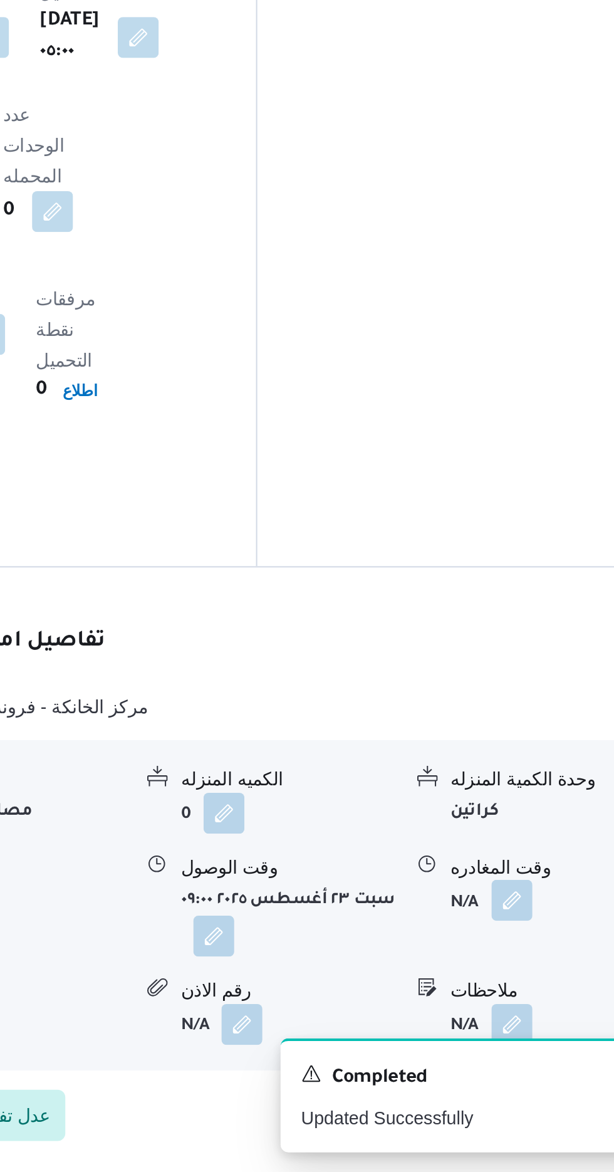
click at [509, 1028] on button "button" at bounding box center [517, 1038] width 20 height 20
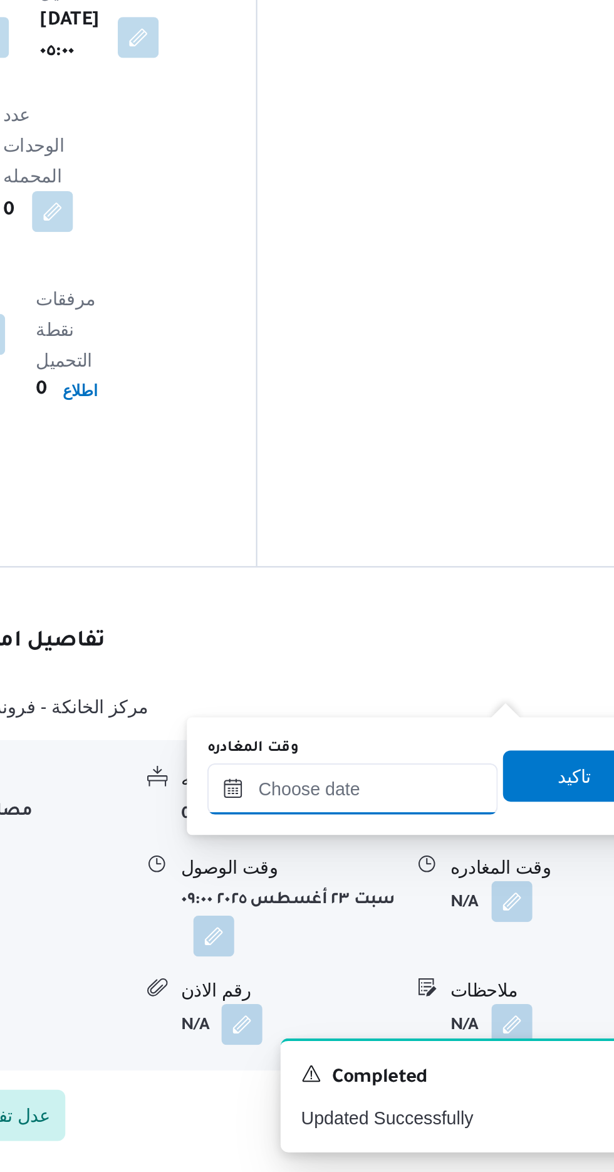
click at [441, 979] on input "وقت المغادره" at bounding box center [439, 983] width 142 height 25
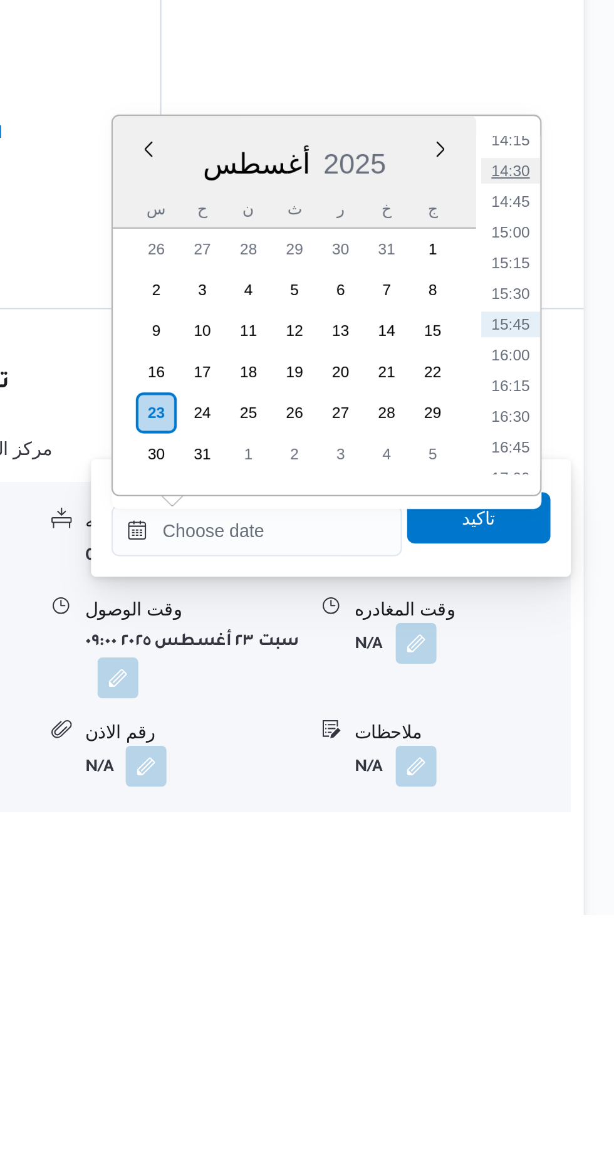
click at [560, 804] on li "14:30" at bounding box center [563, 807] width 29 height 13
type input "[DATE] ١٤:٣٠"
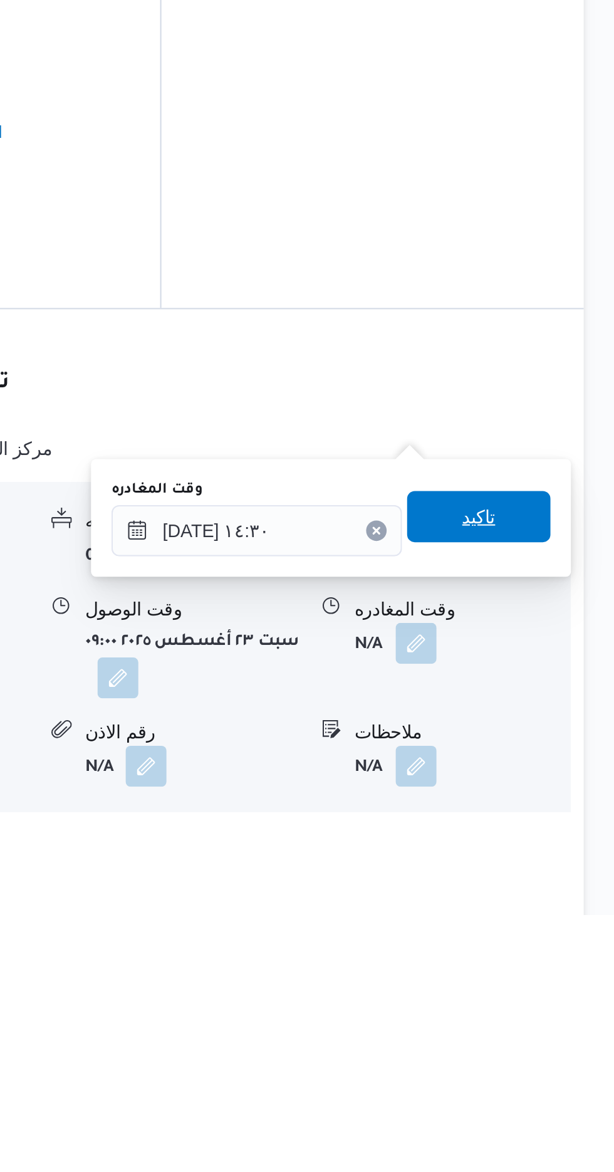
click at [556, 972] on span "تاكيد" at bounding box center [547, 976] width 16 height 15
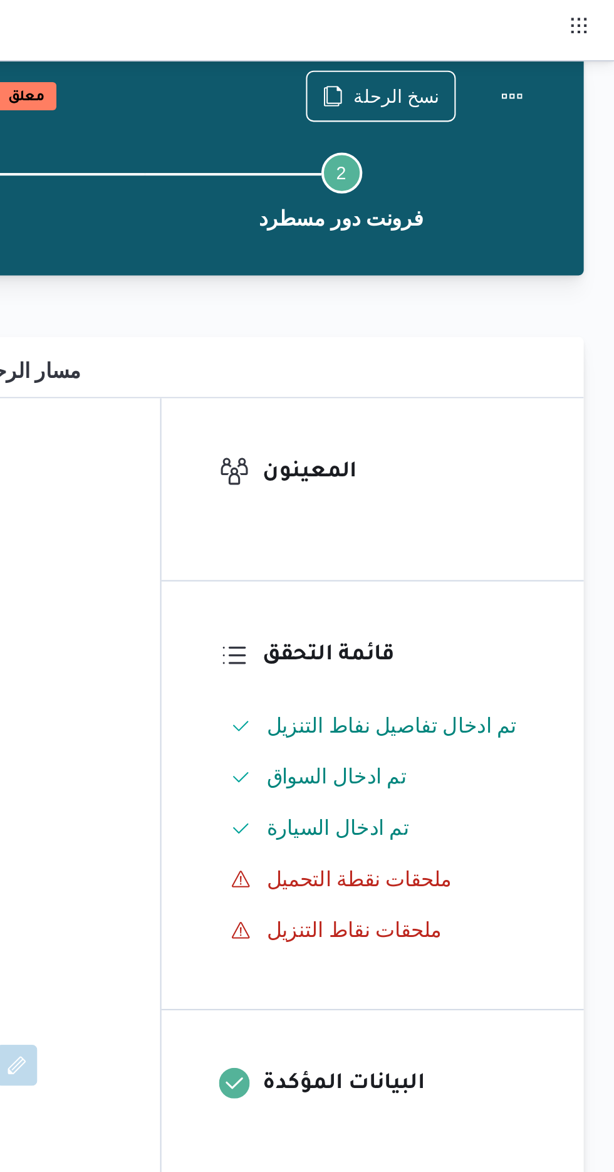
scroll to position [31, 0]
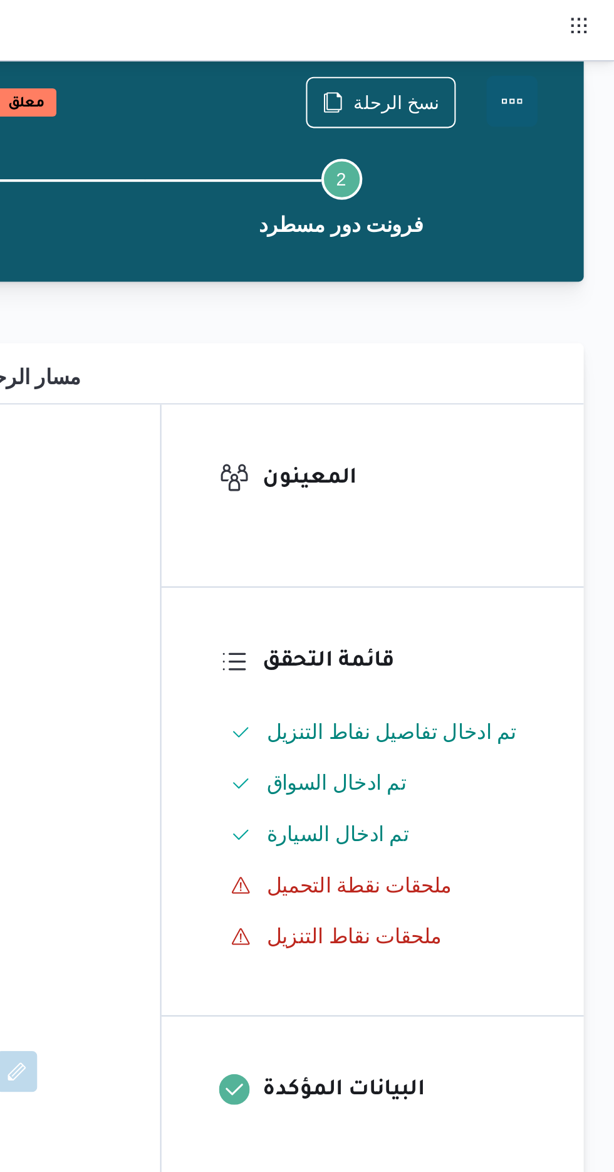
click at [572, 46] on button "Actions" at bounding box center [563, 49] width 25 height 25
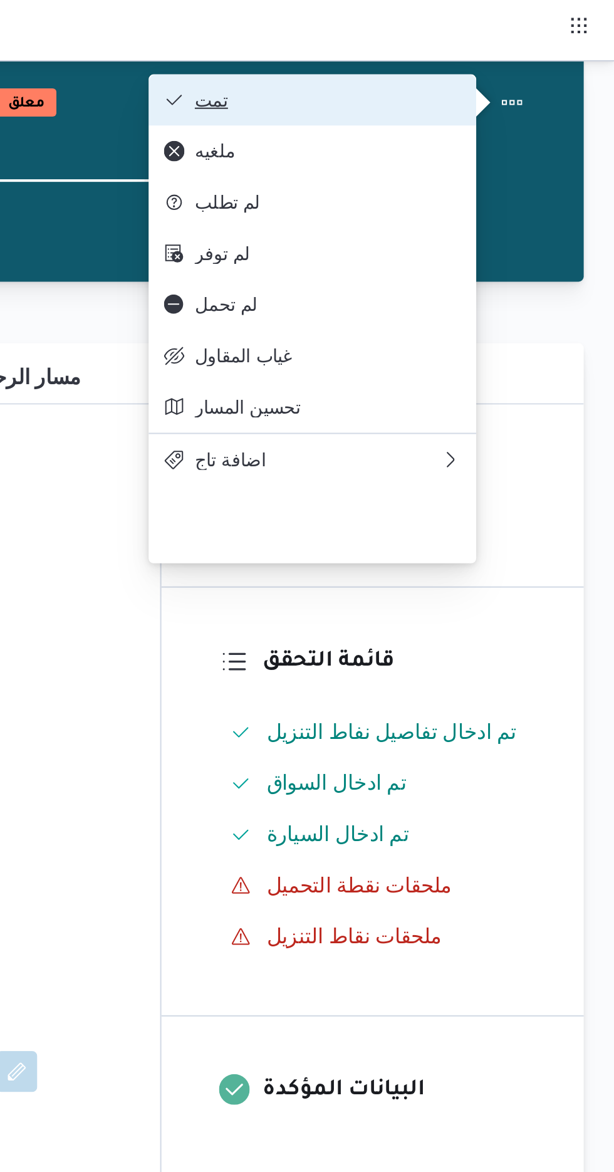
click at [522, 49] on span "تمت" at bounding box center [473, 49] width 130 height 10
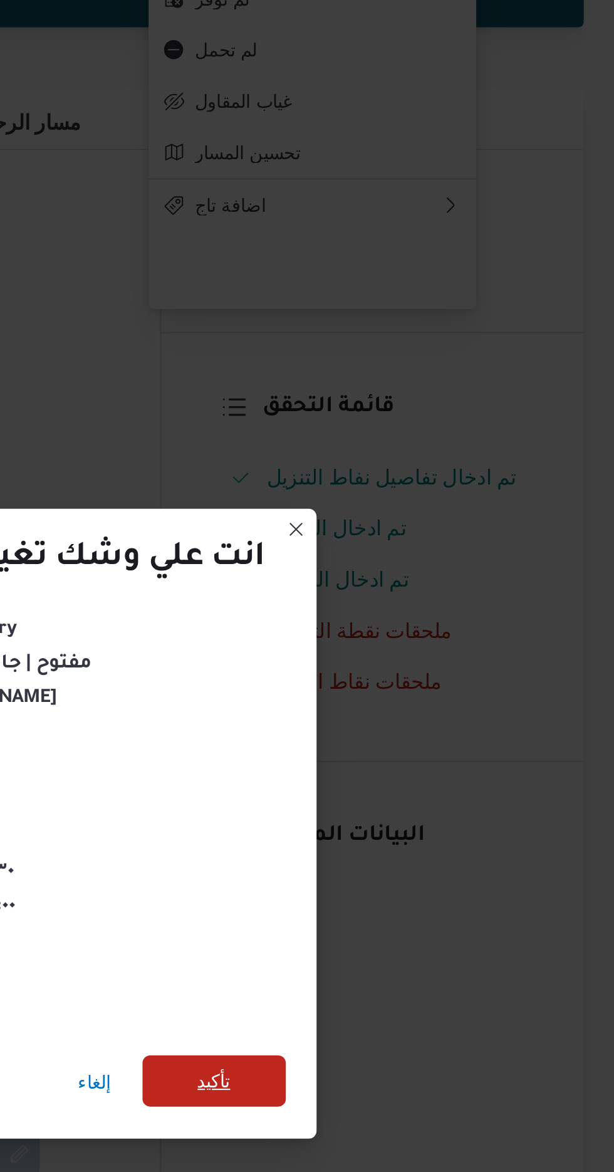
click at [424, 646] on span "تأكيد" at bounding box center [418, 653] width 16 height 15
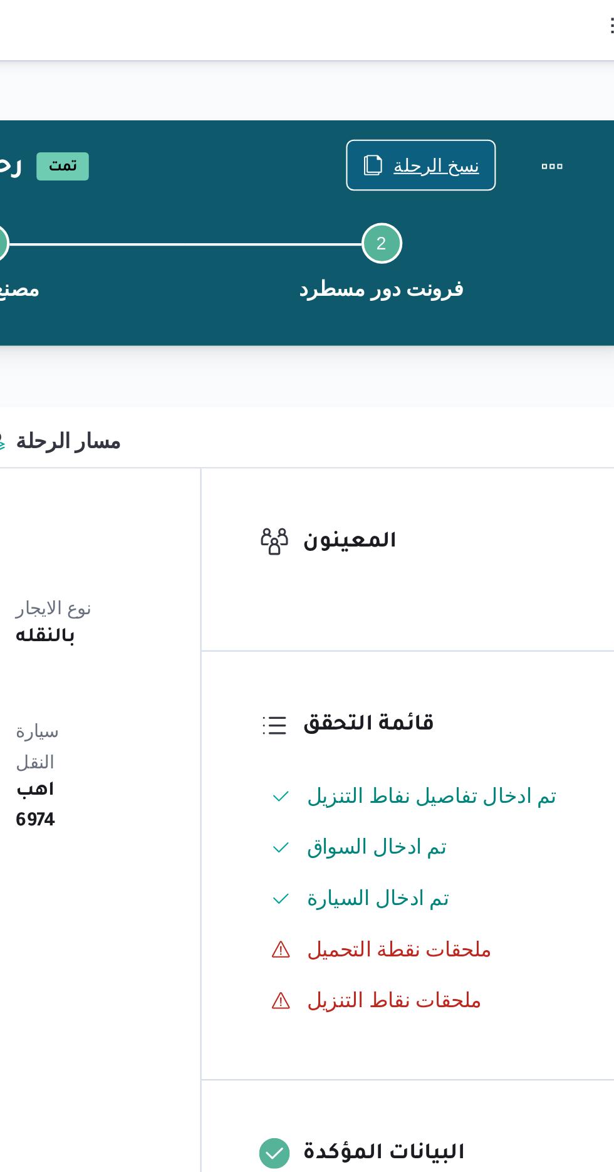
click at [507, 80] on span "نسخ الرحلة" at bounding box center [507, 80] width 42 height 15
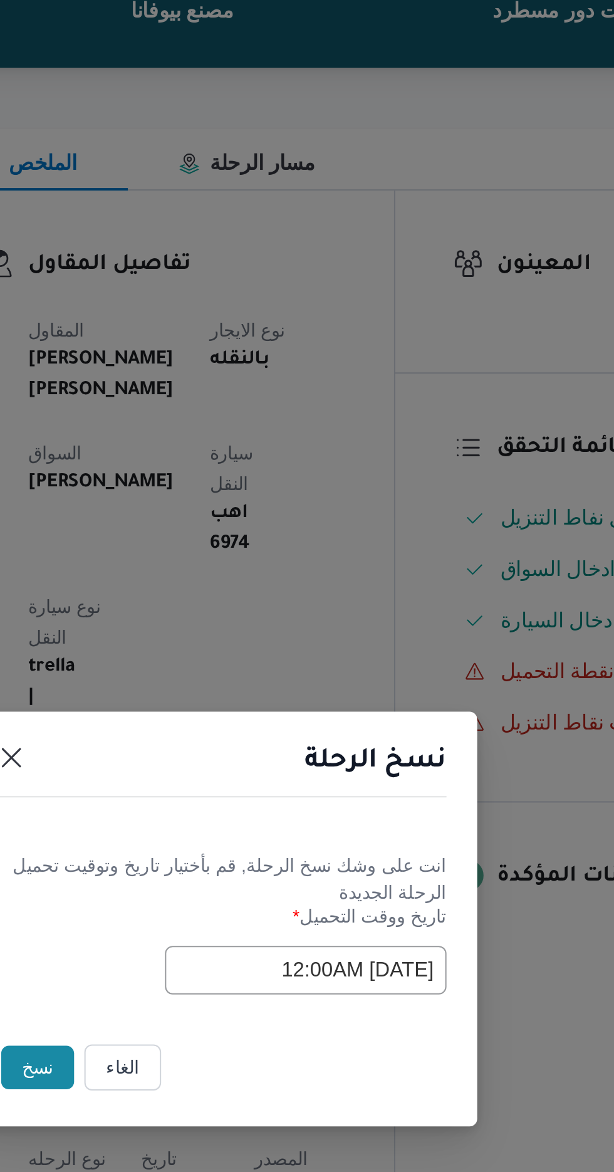
click at [216, 662] on button "نسخ" at bounding box center [217, 658] width 36 height 21
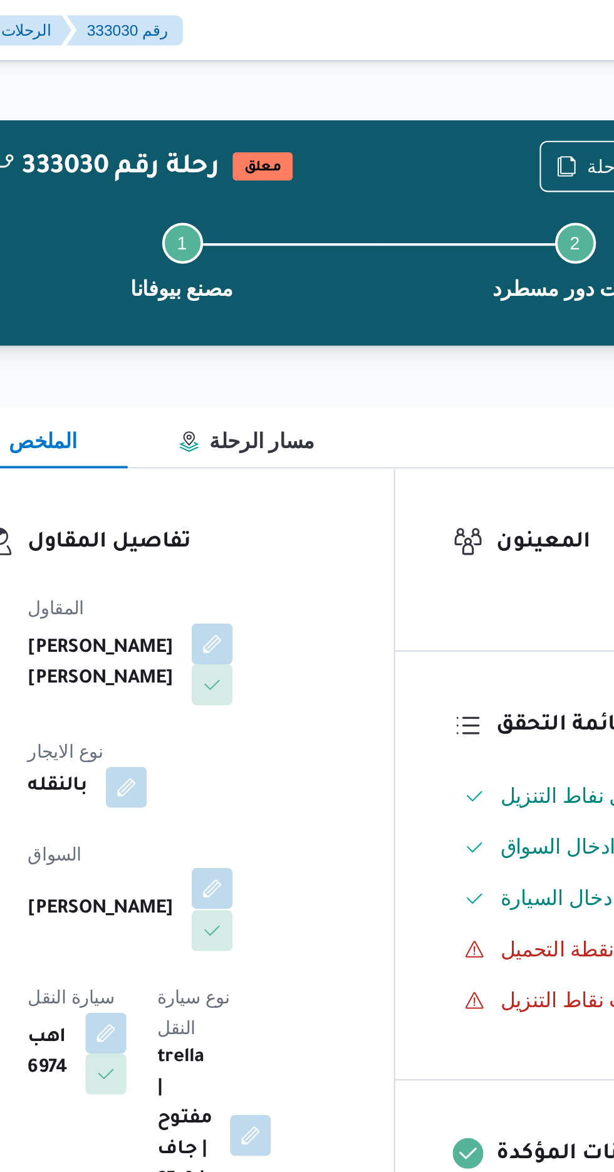
click at [293, 425] on button "button" at bounding box center [303, 435] width 20 height 20
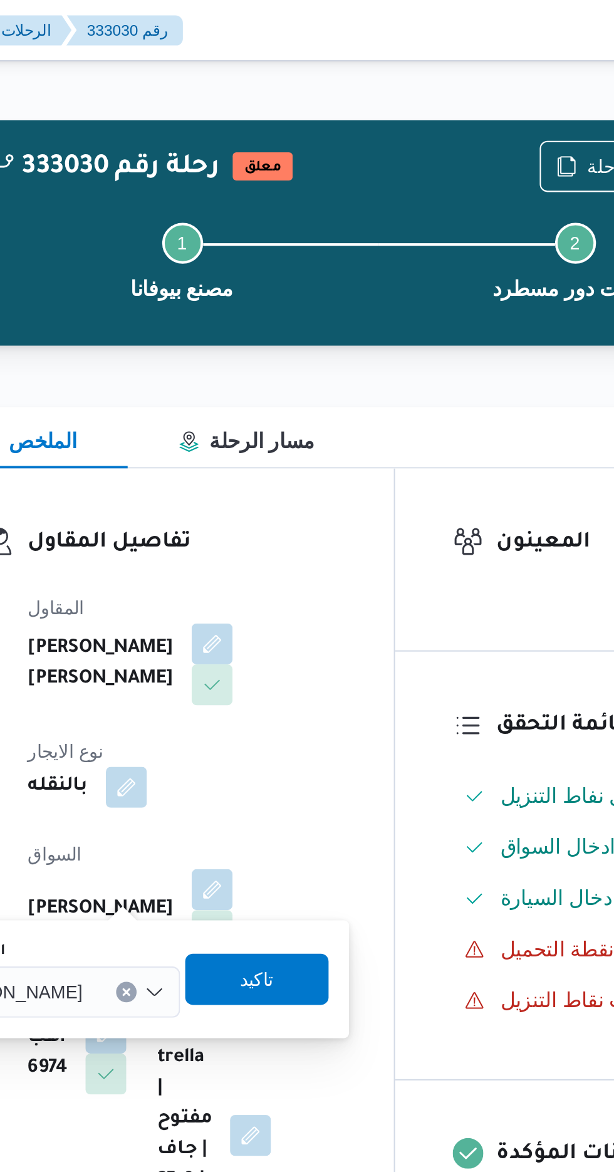
click at [244, 485] on input "اختار السواق" at bounding box center [244, 485] width 1 height 15
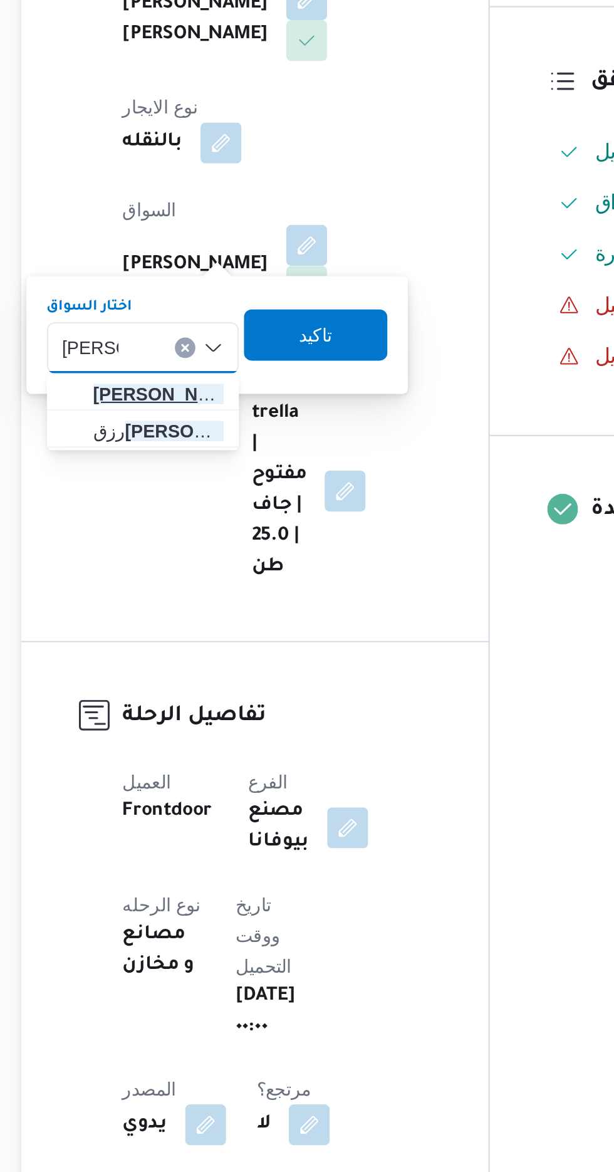
type input "[PERSON_NAME]"
click at [243, 509] on span "[PERSON_NAME] ق [PERSON_NAME]" at bounding box center [230, 508] width 64 height 15
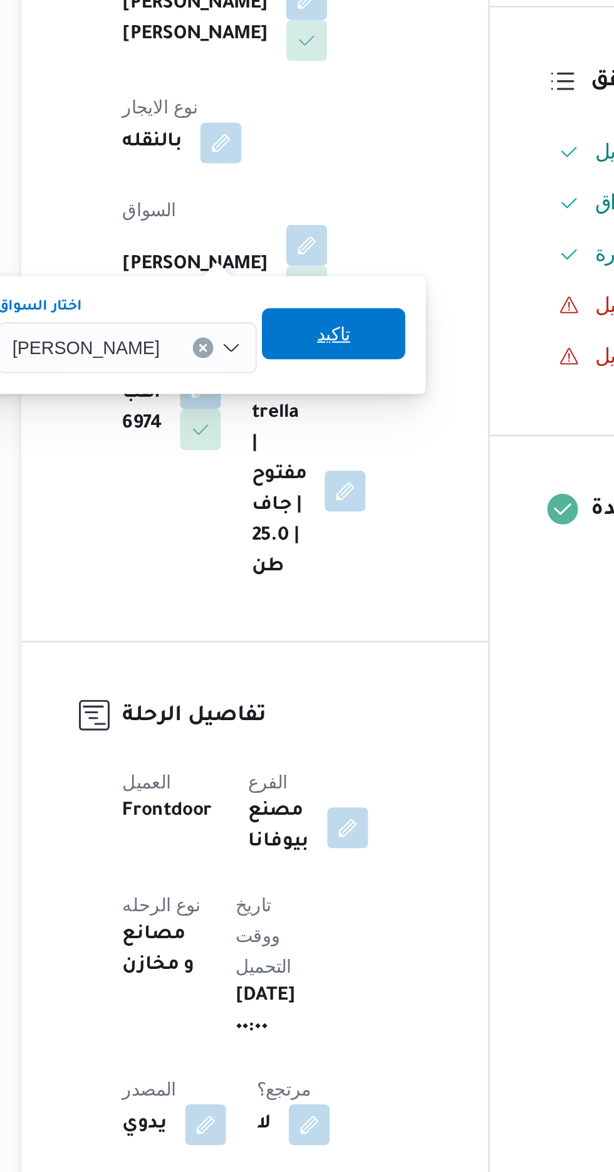
click at [344, 479] on span "تاكيد" at bounding box center [316, 478] width 70 height 25
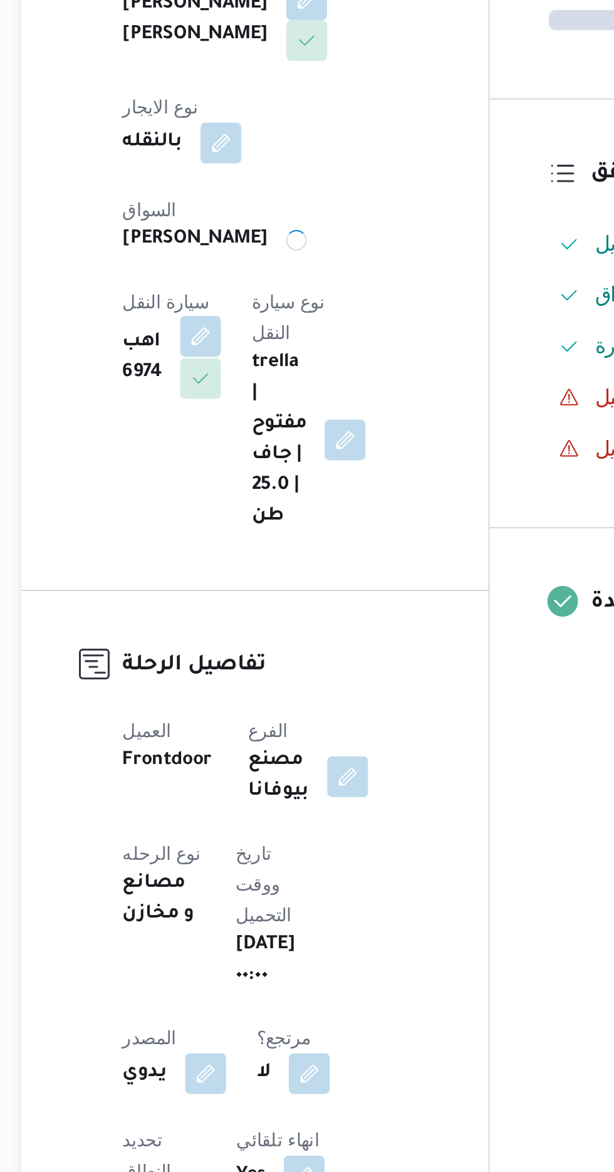
click at [261, 470] on button "button" at bounding box center [251, 480] width 20 height 20
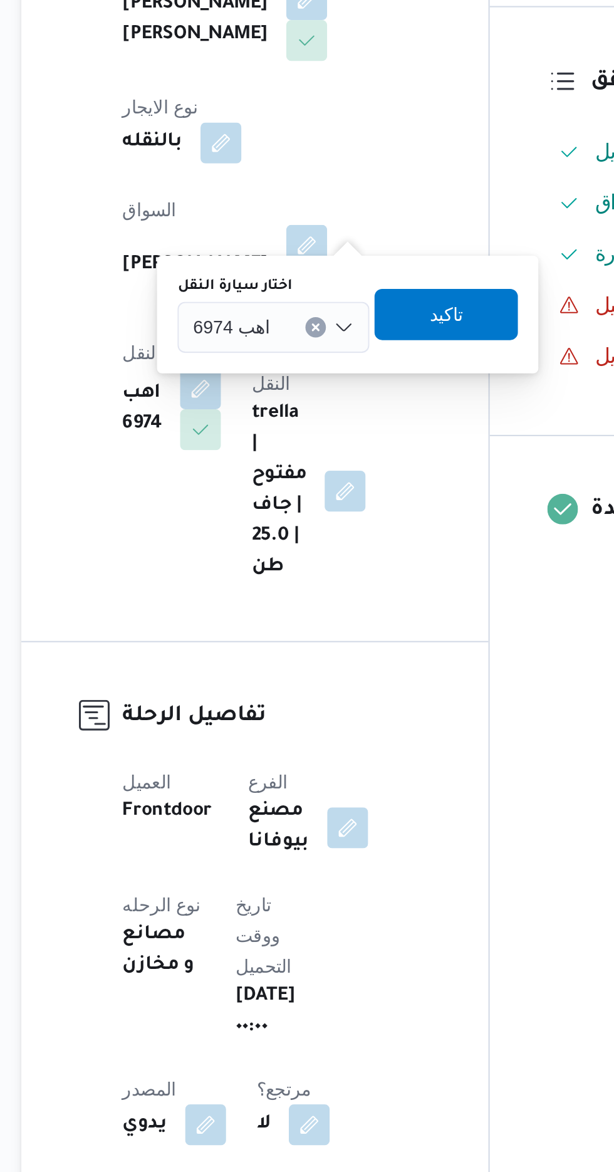
click at [288, 475] on div at bounding box center [290, 475] width 6 height 20
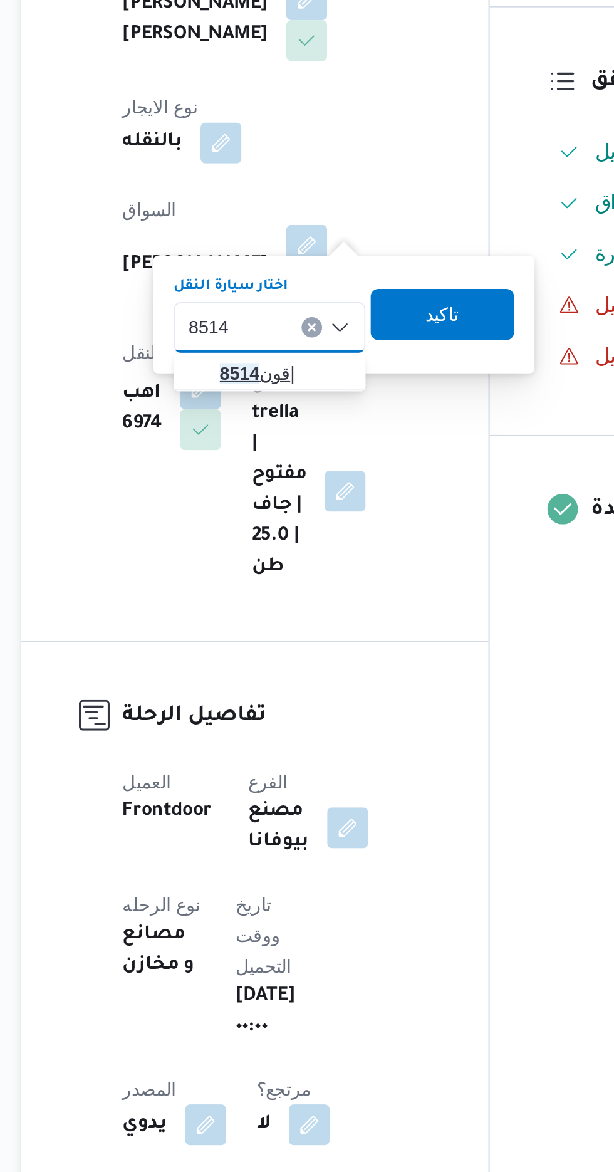
type input "8514"
click at [290, 494] on span "قون 8514 |" at bounding box center [292, 498] width 64 height 15
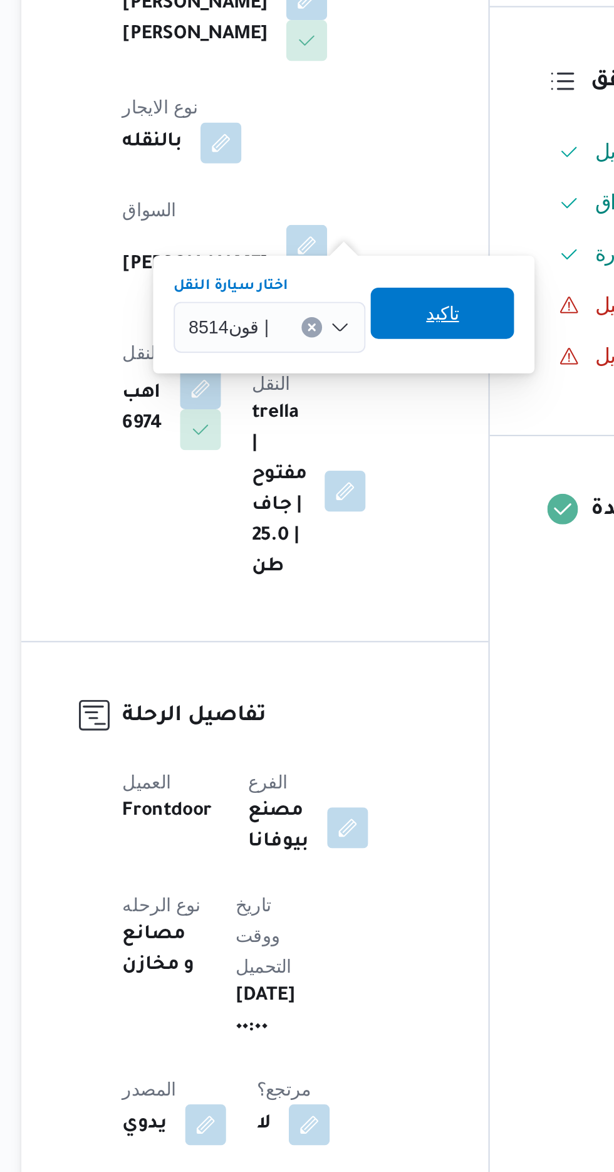
click at [378, 474] on span "تاكيد" at bounding box center [369, 468] width 70 height 25
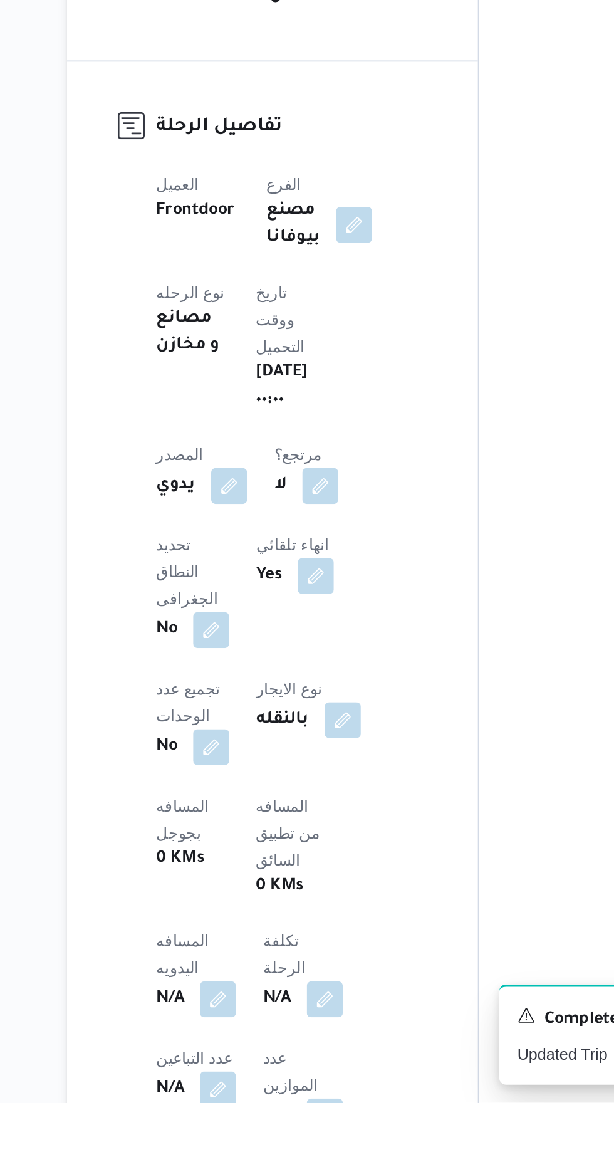
scroll to position [43, 0]
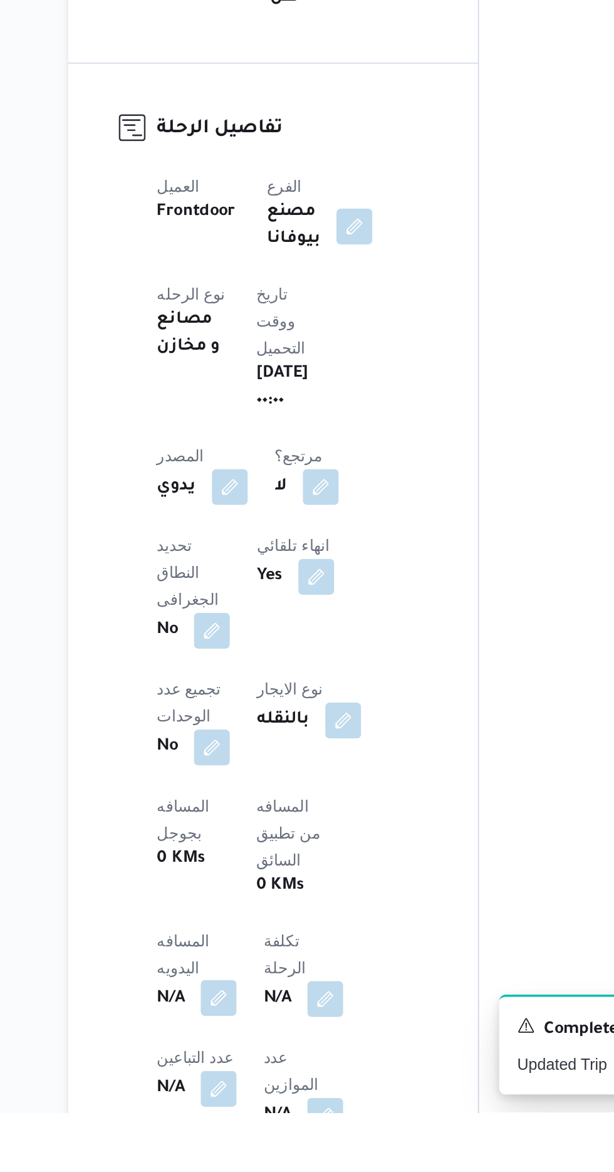
click at [257, 1098] on button "button" at bounding box center [247, 1108] width 20 height 20
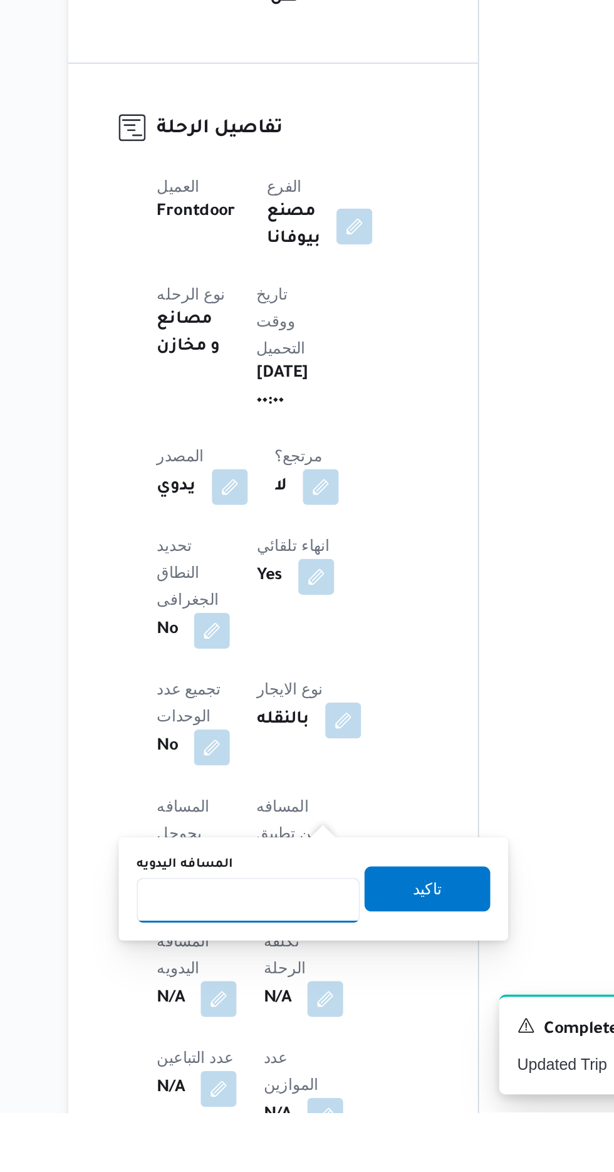
click at [290, 1056] on input "المسافه اليدويه" at bounding box center [263, 1053] width 125 height 25
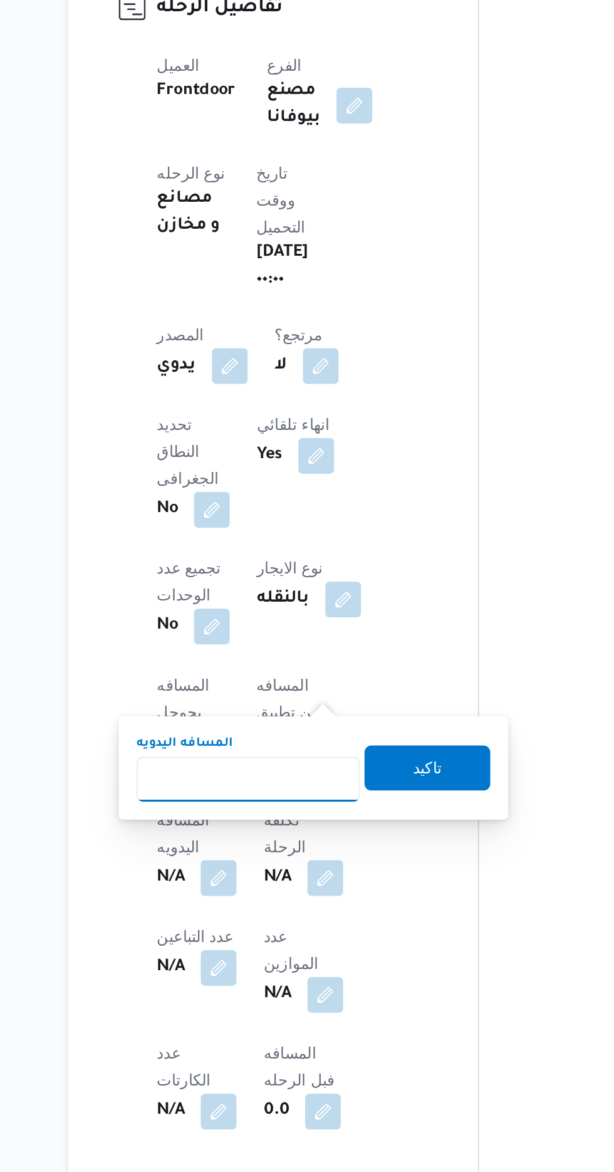
scroll to position [143, 0]
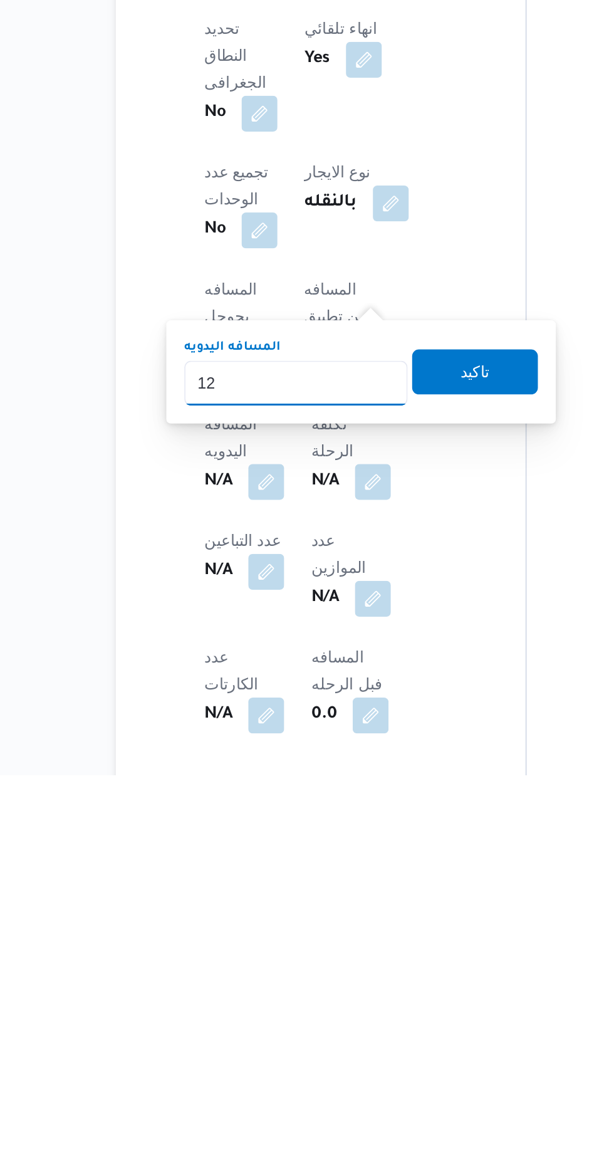
type input "120"
click at [372, 945] on span "تاكيد" at bounding box center [363, 945] width 16 height 15
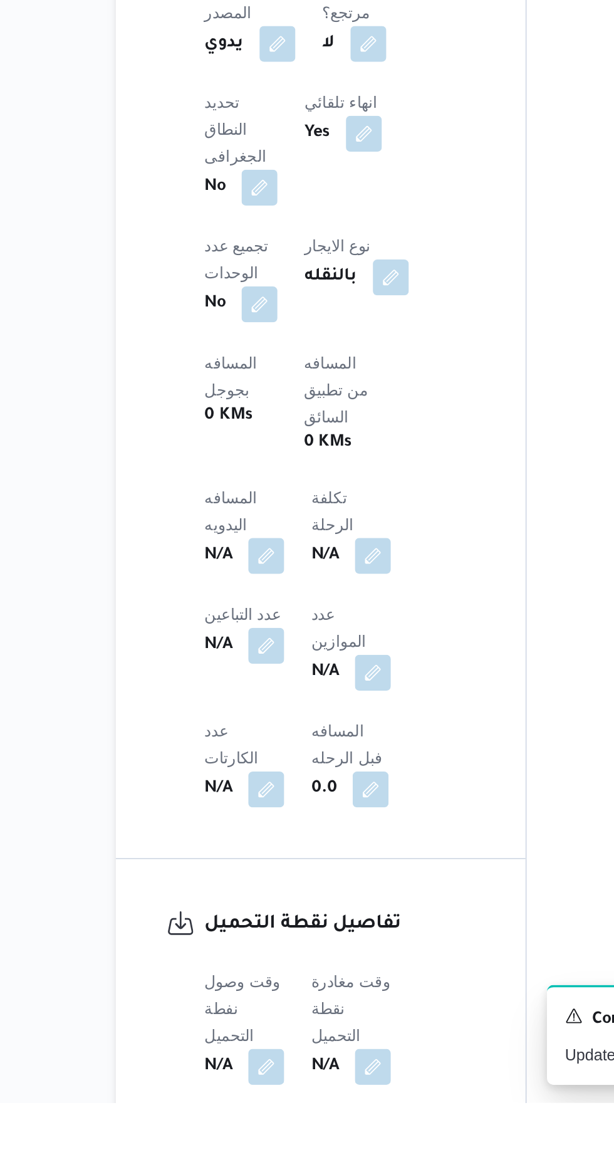
scroll to position [286, 0]
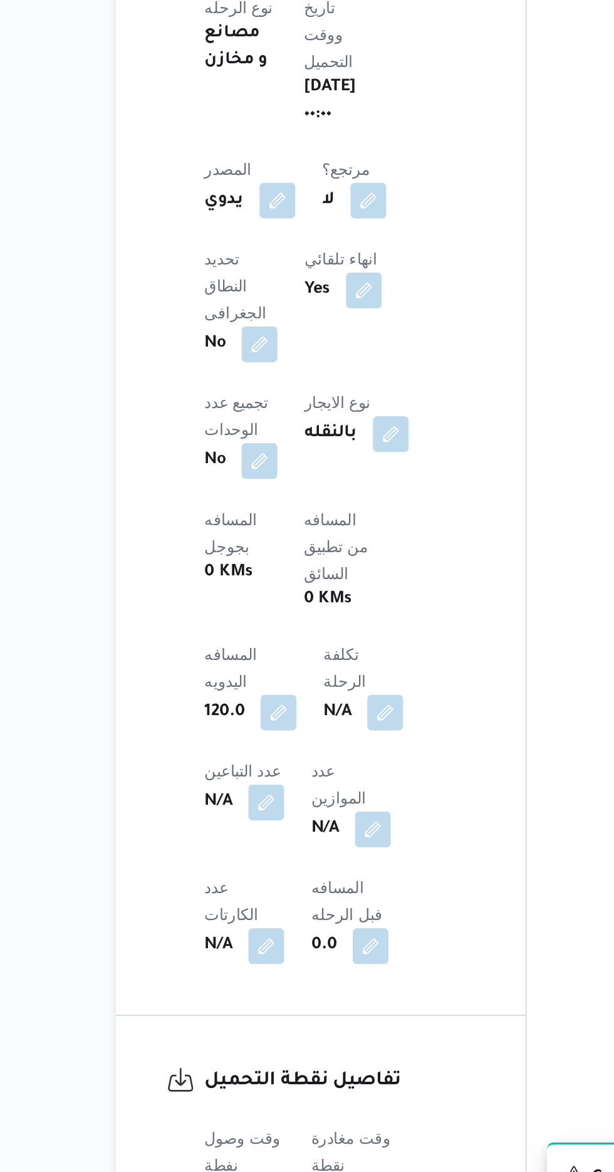
click at [244, 1140] on button "button" at bounding box center [247, 1150] width 20 height 20
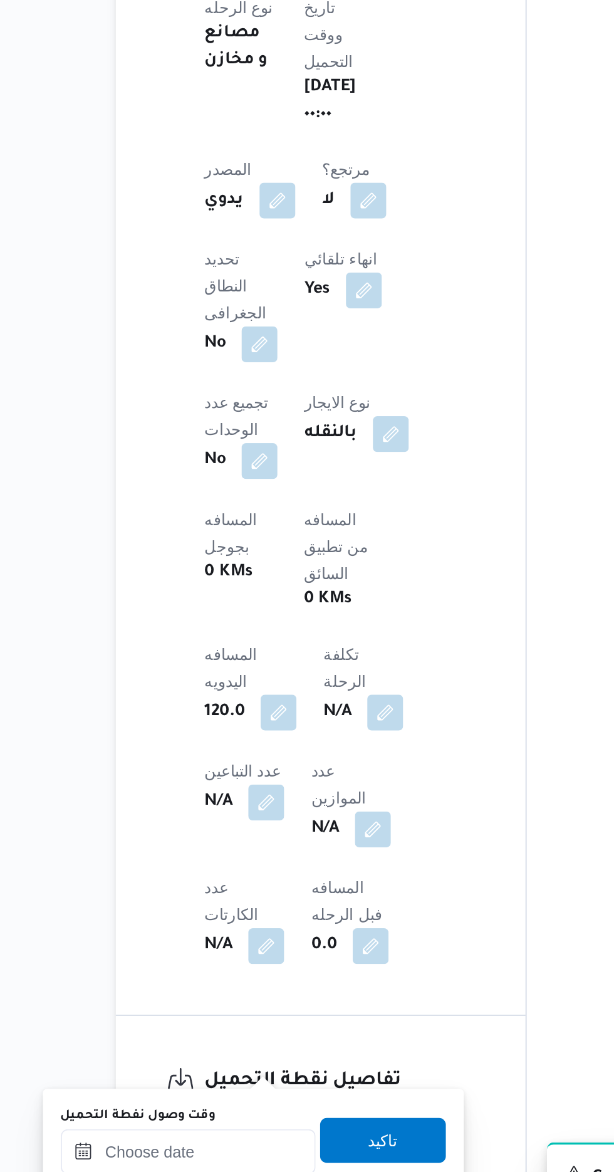
click at [207, 1105] on input "وقت وصول نفطة التحميل" at bounding box center [203, 1110] width 142 height 25
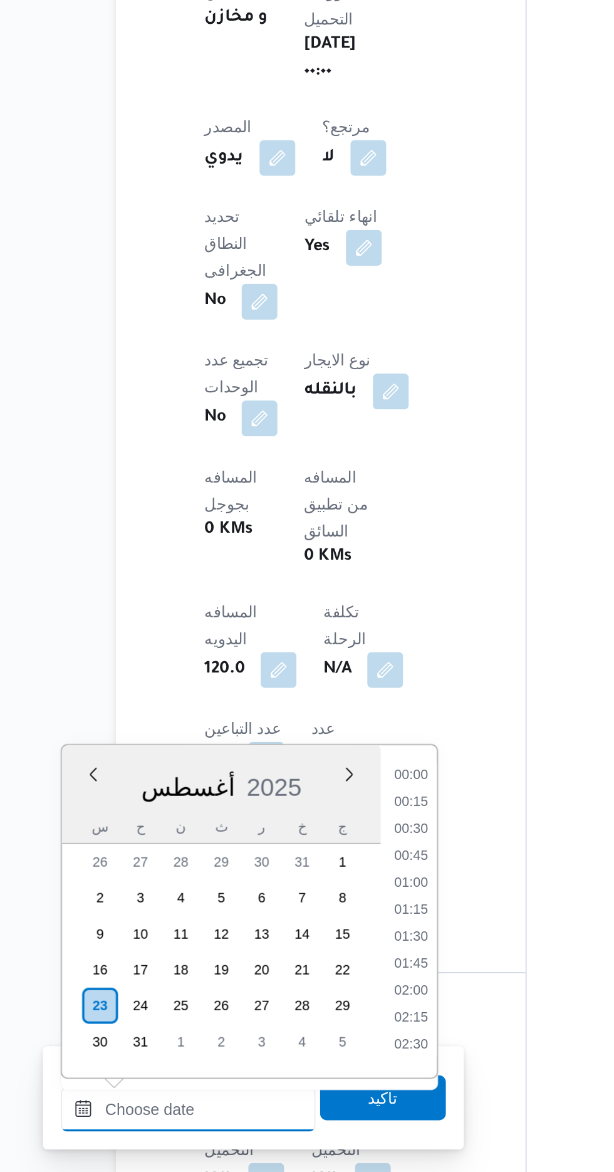
scroll to position [861, 0]
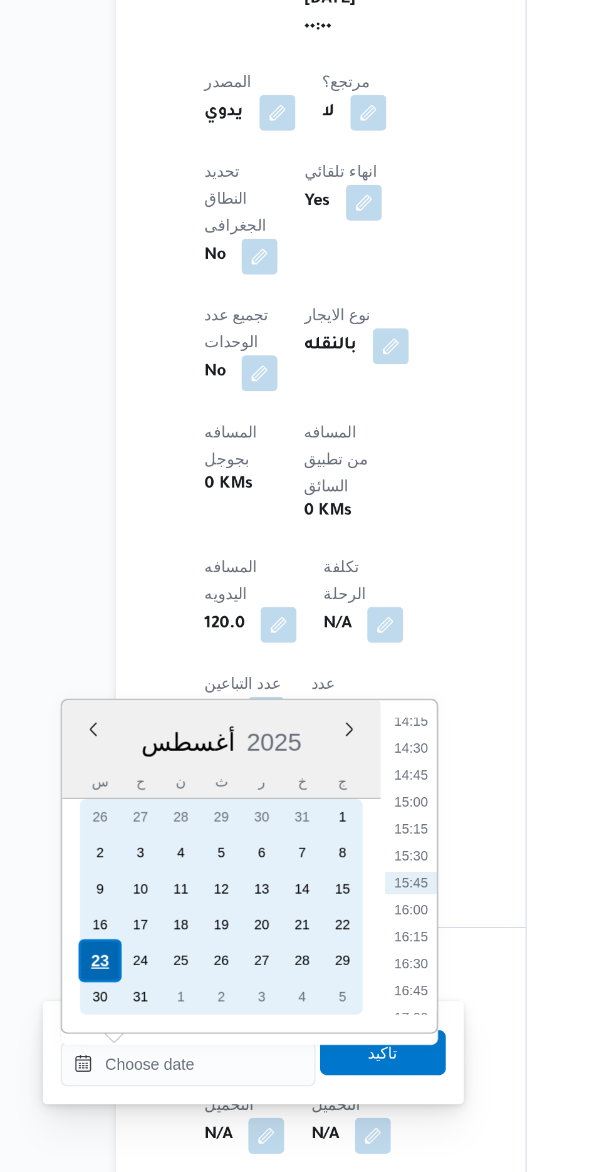
click at [153, 1051] on div "23" at bounding box center [154, 1053] width 24 height 24
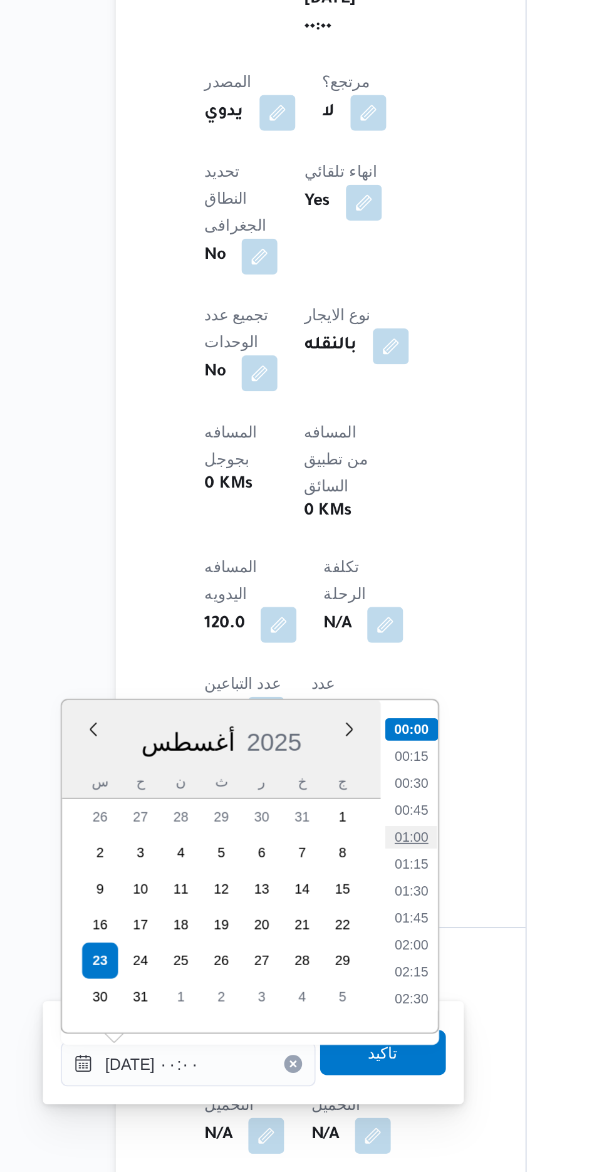
click at [326, 988] on li "01:00" at bounding box center [327, 984] width 29 height 13
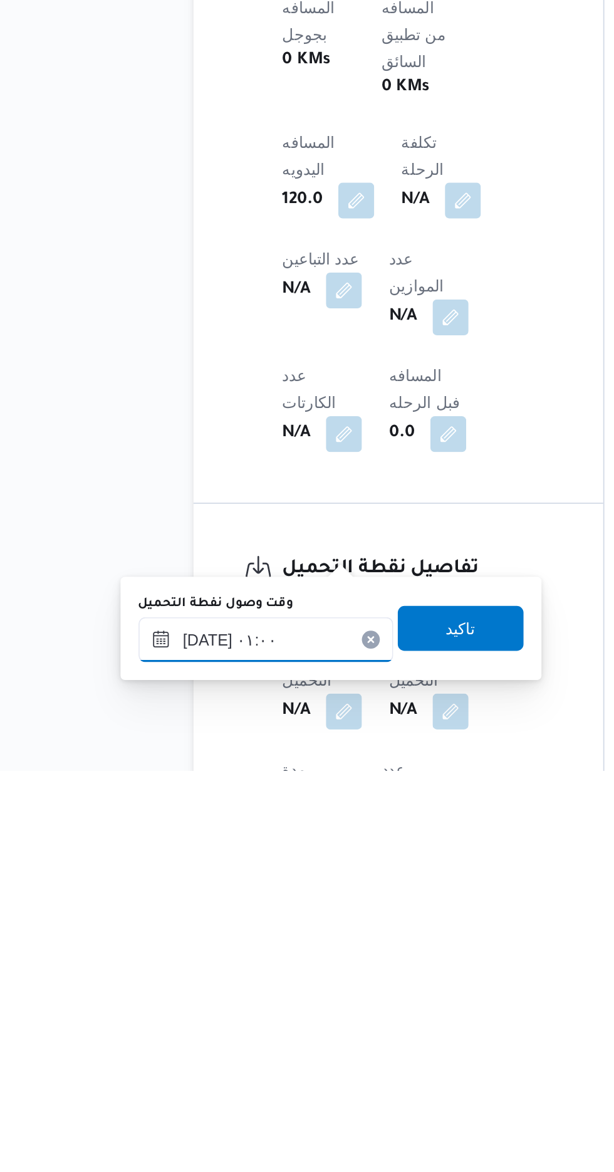
scroll to position [439, 0]
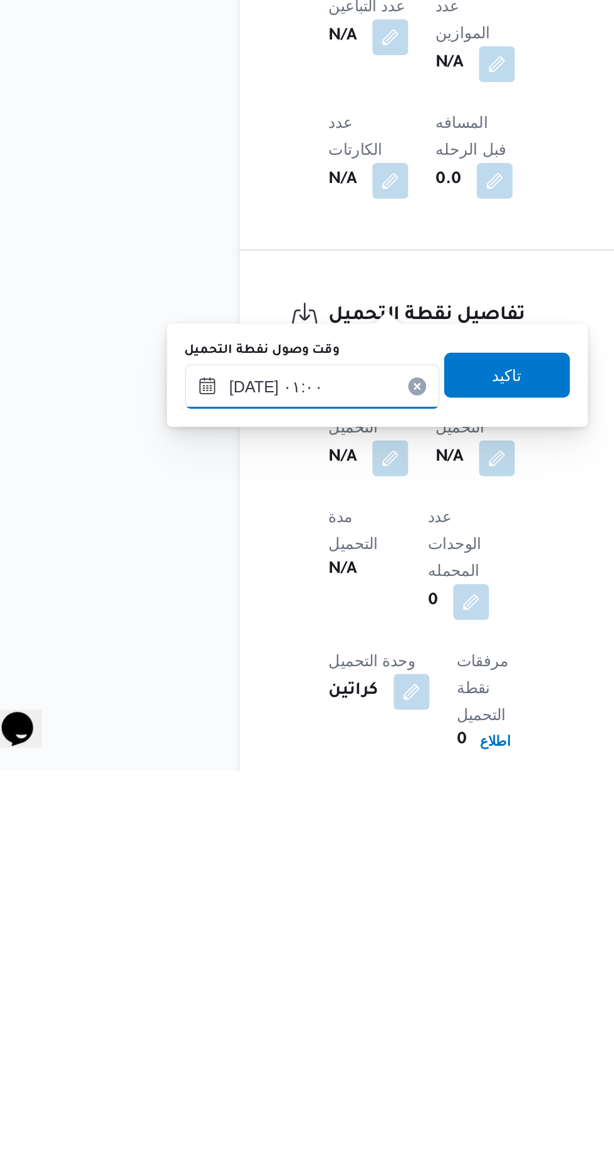
click at [237, 955] on input "[DATE] ٠١:٠٠" at bounding box center [203, 957] width 142 height 25
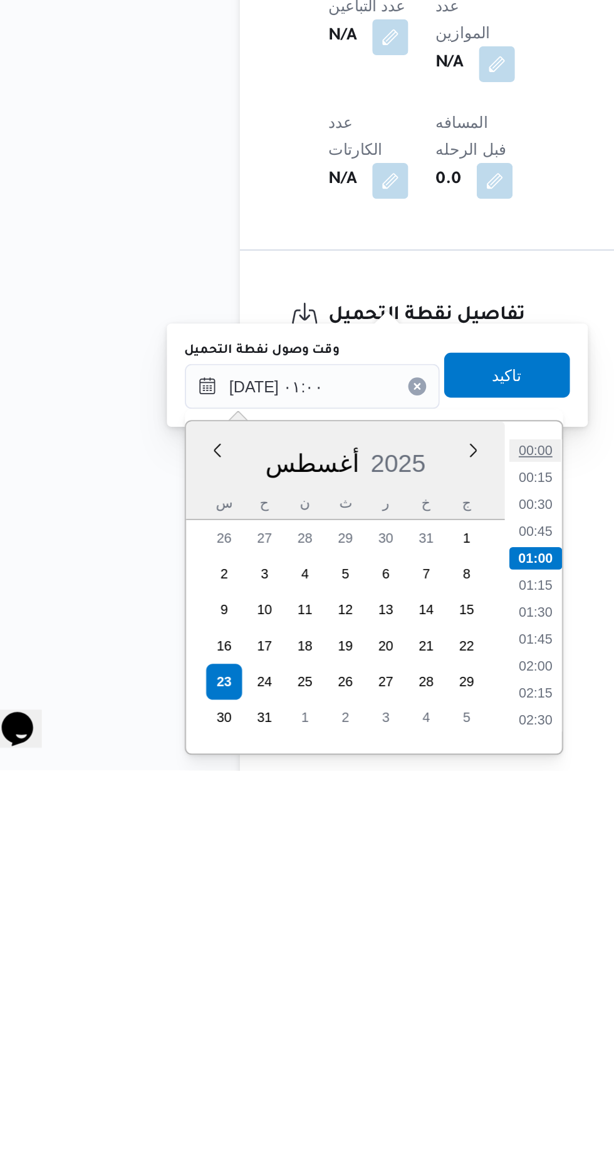
click at [330, 995] on li "00:00" at bounding box center [327, 993] width 29 height 13
type input "[DATE] ٠٠:٠٠"
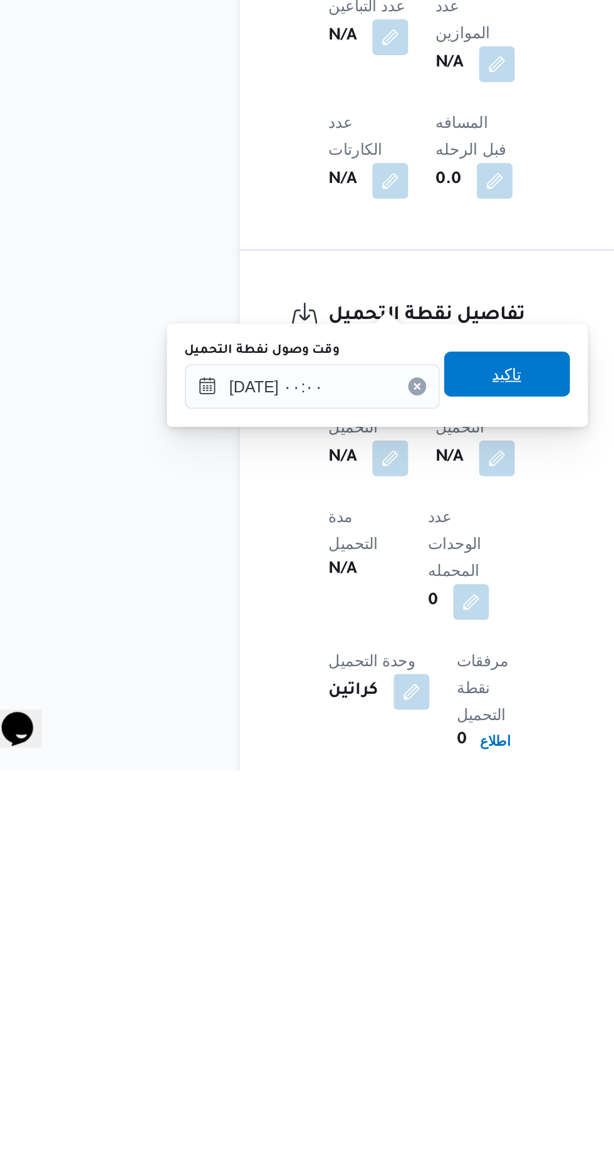
click at [320, 957] on span "تاكيد" at bounding box center [312, 950] width 16 height 15
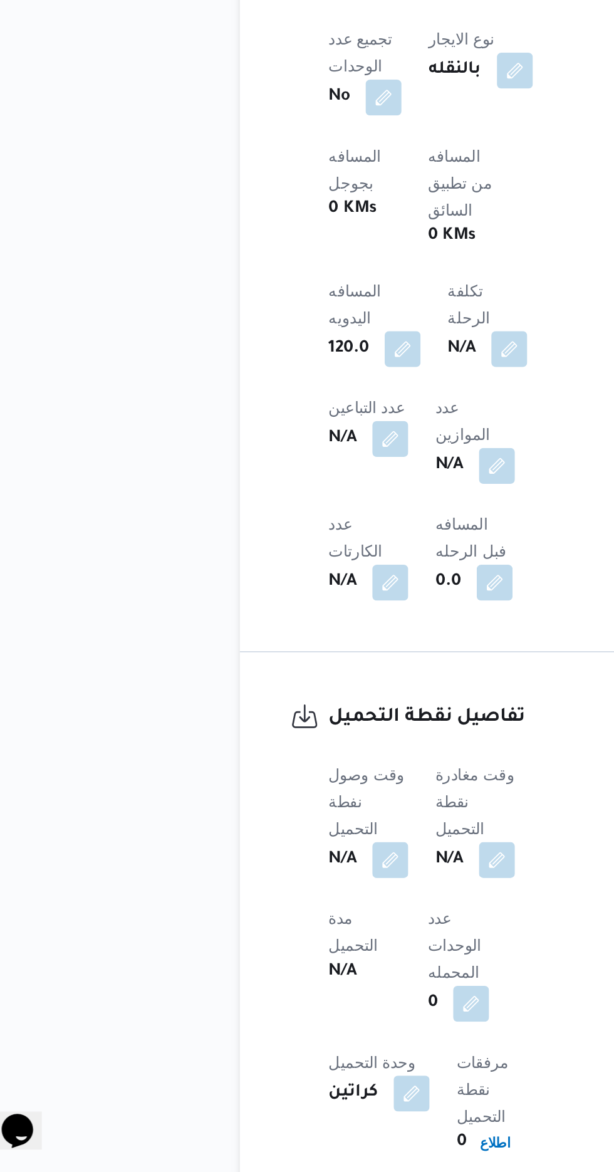
scroll to position [439, 0]
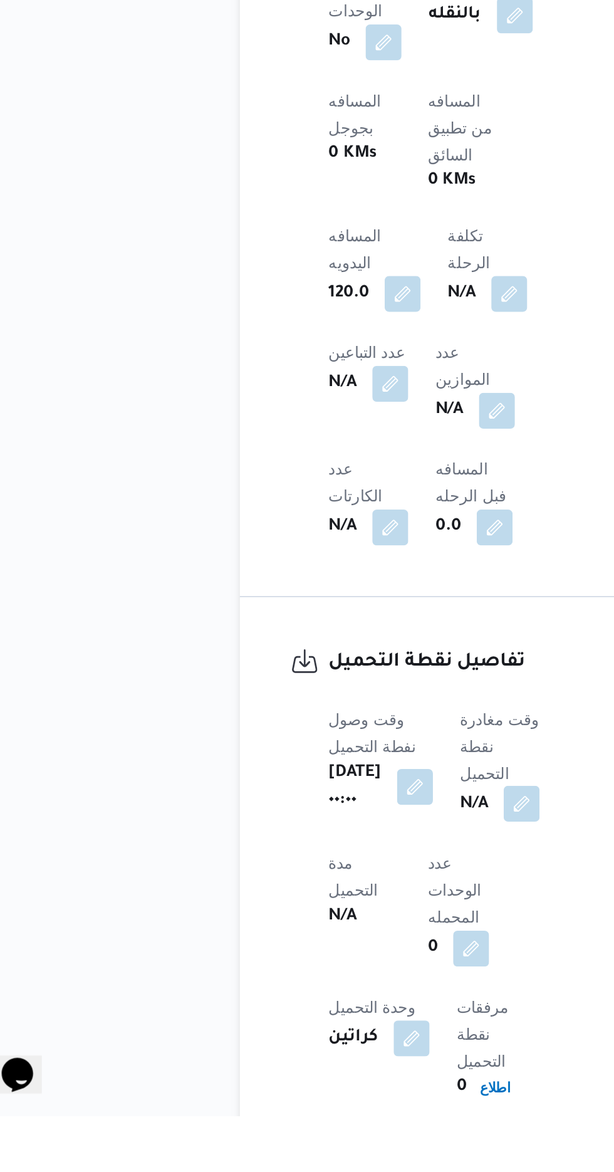
click at [330, 987] on button "button" at bounding box center [320, 997] width 20 height 20
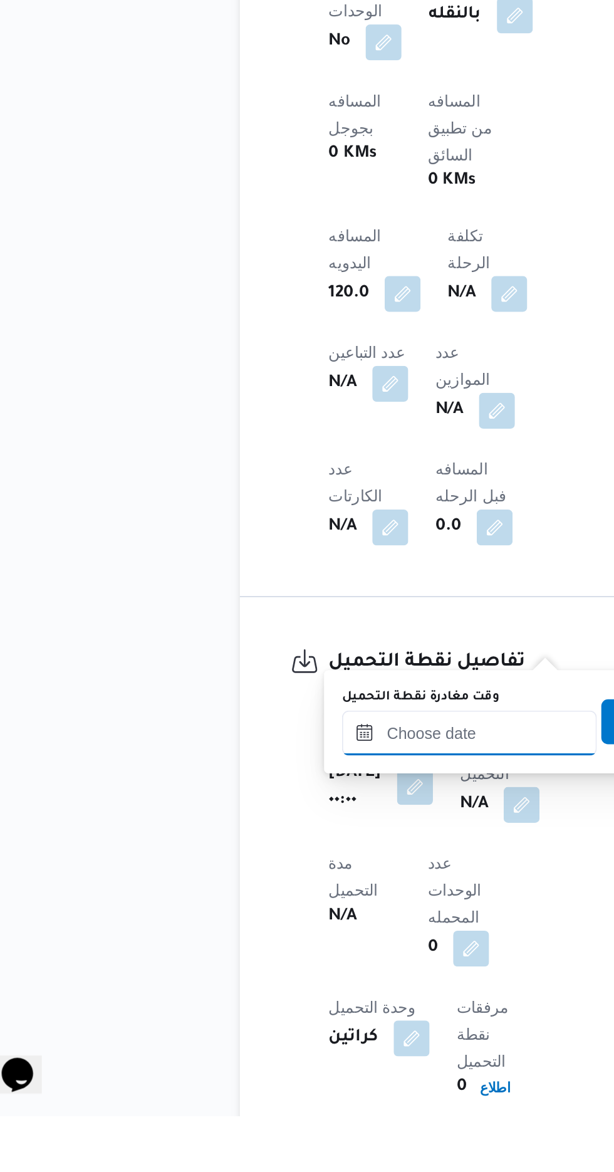
click at [283, 952] on input "وقت مغادرة نقطة التحميل" at bounding box center [291, 957] width 142 height 25
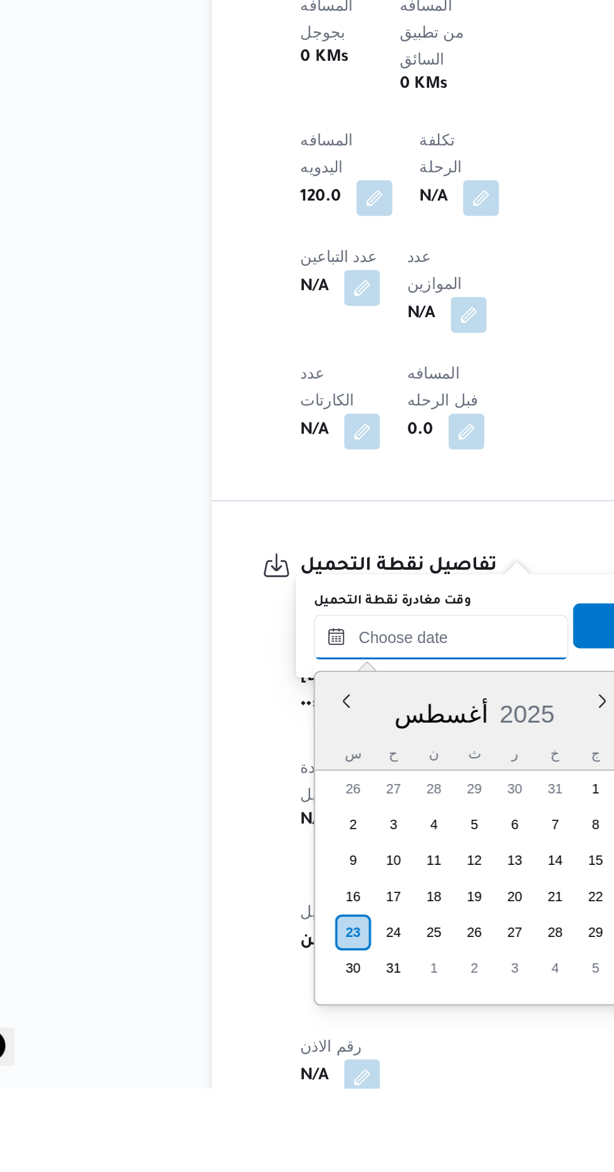
scroll to position [861, 0]
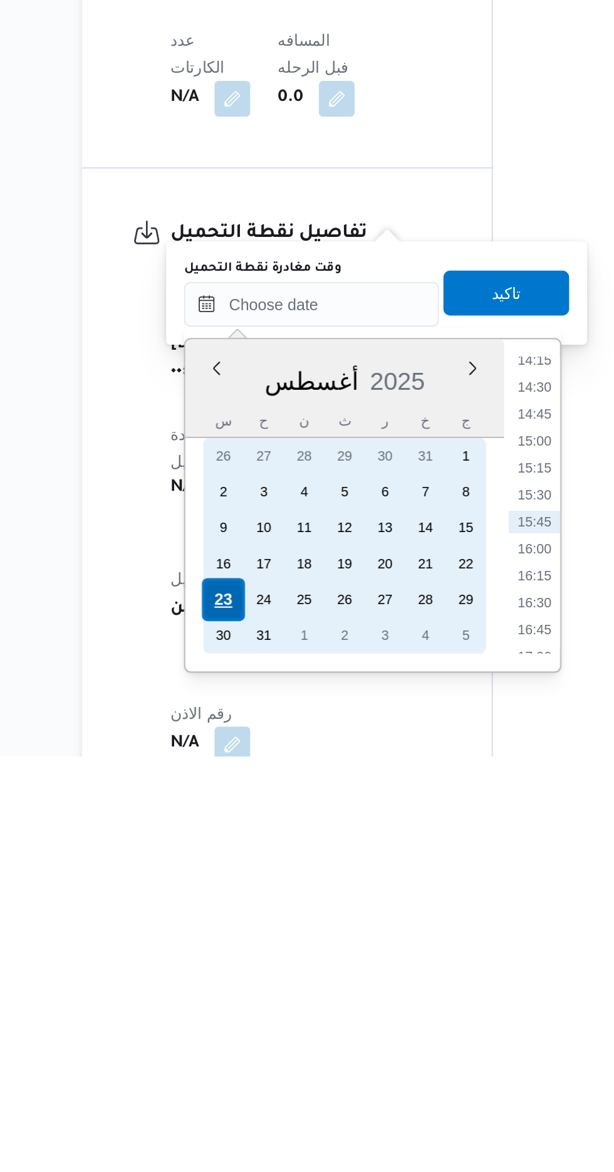
click at [243, 1083] on div "23" at bounding box center [242, 1085] width 24 height 24
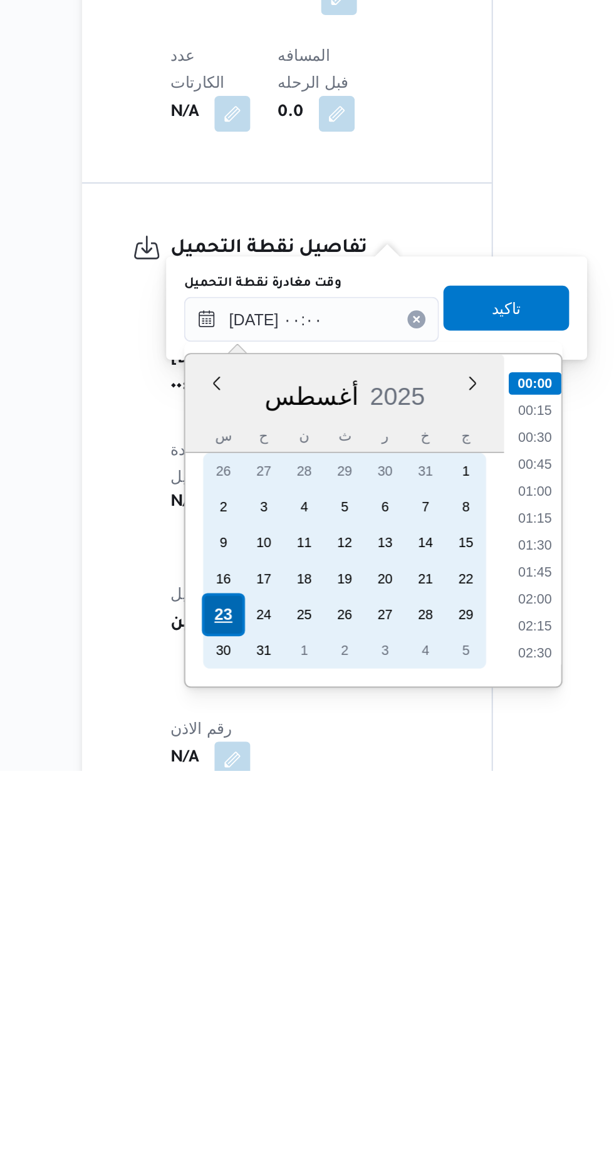
scroll to position [477, 0]
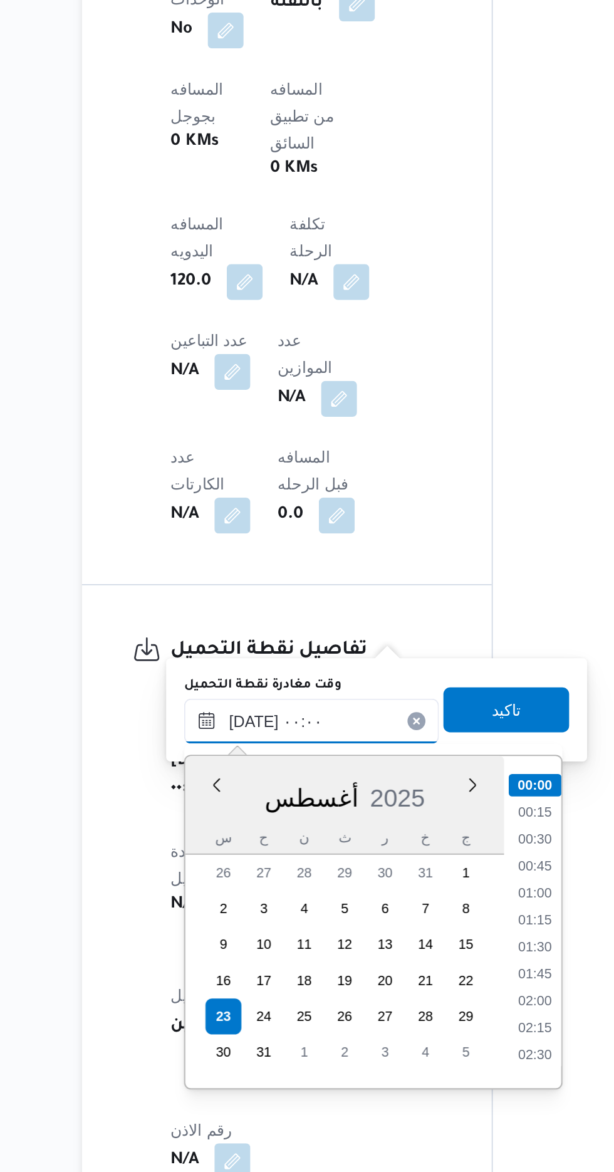
click at [229, 912] on input "[DATE] ٠٠:٠٠" at bounding box center [291, 919] width 142 height 25
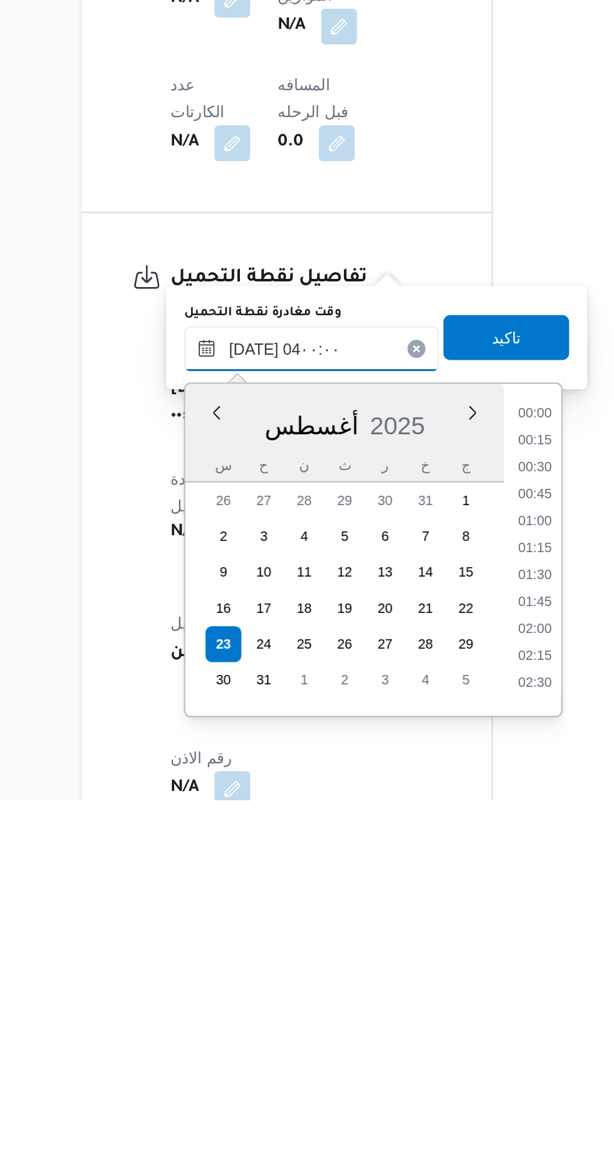
scroll to position [89, 0]
click at [415, 1074] on li "03:30" at bounding box center [415, 1077] width 29 height 13
type input "[DATE] ٠٣:٣٠"
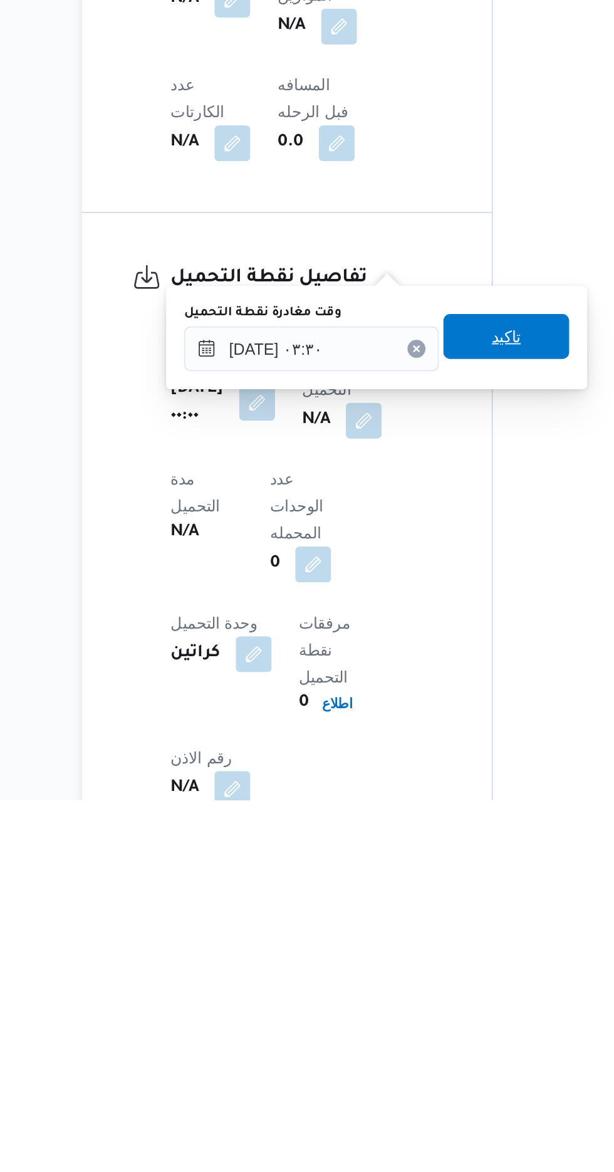
click at [408, 917] on span "تاكيد" at bounding box center [400, 912] width 16 height 15
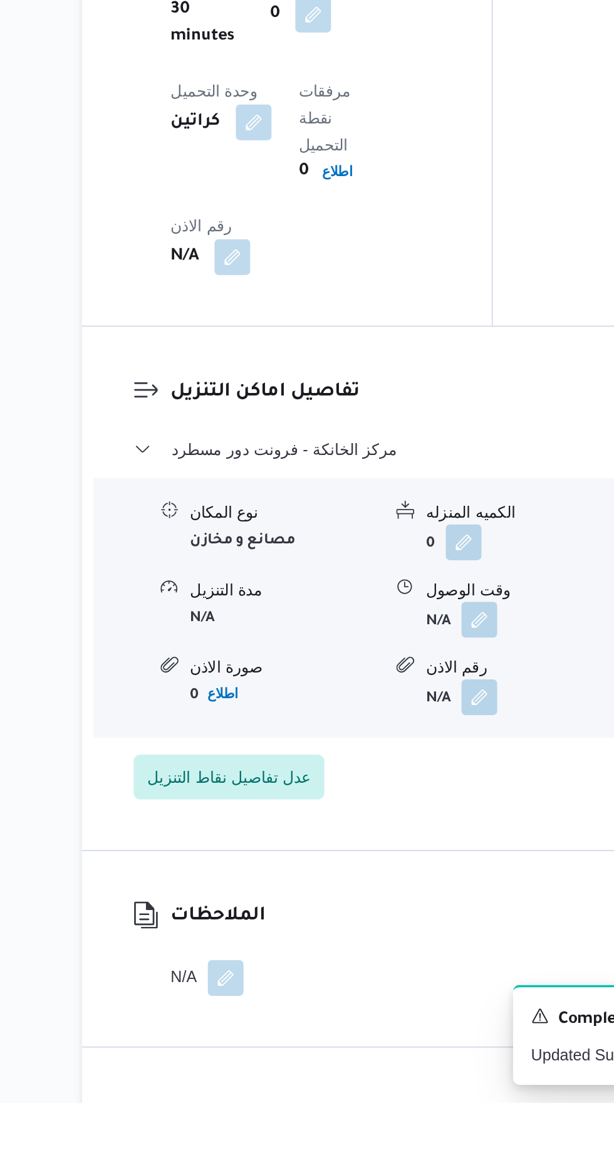
scroll to position [952, 0]
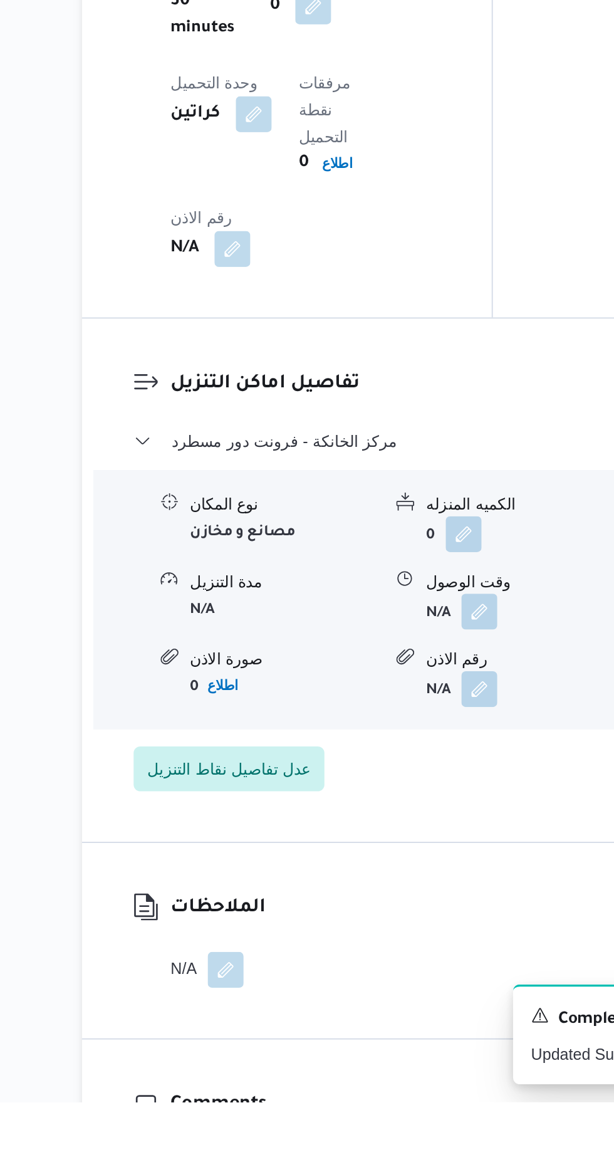
click at [387, 875] on div "وقت الوصول" at bounding box center [407, 881] width 105 height 13
click at [392, 887] on button "button" at bounding box center [385, 897] width 20 height 20
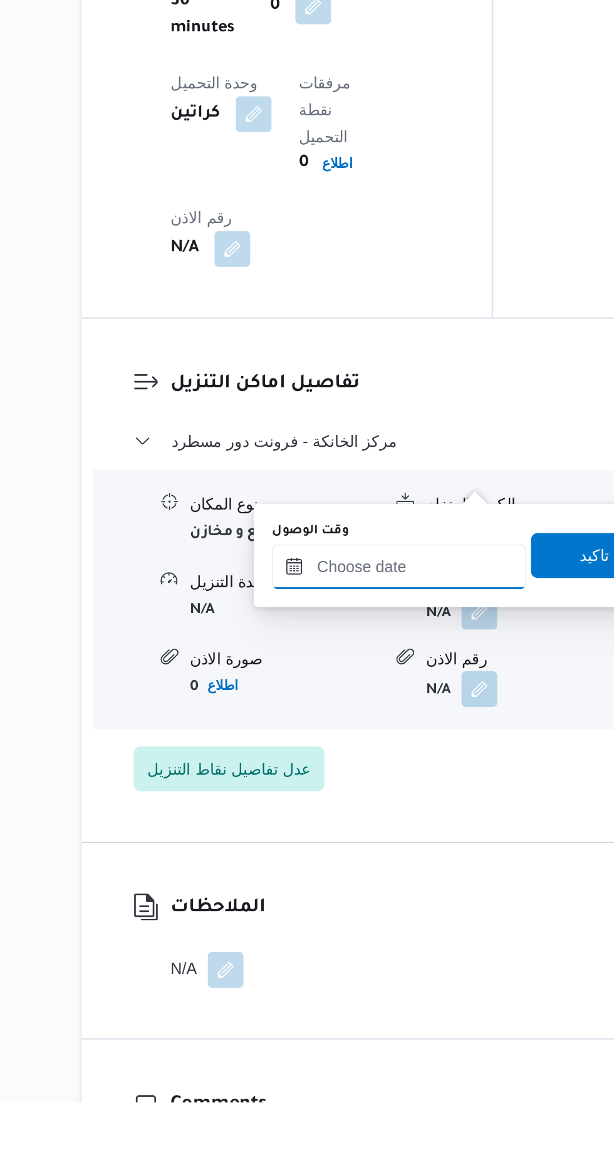
click at [365, 868] on input "وقت الوصول" at bounding box center [340, 872] width 142 height 25
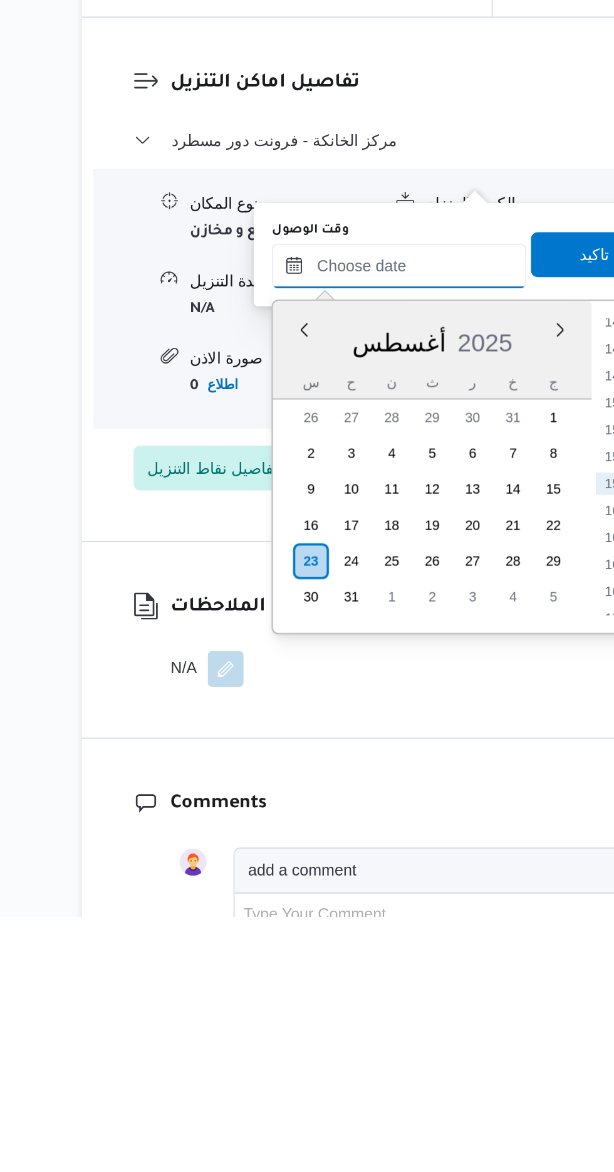
scroll to position [1016, 0]
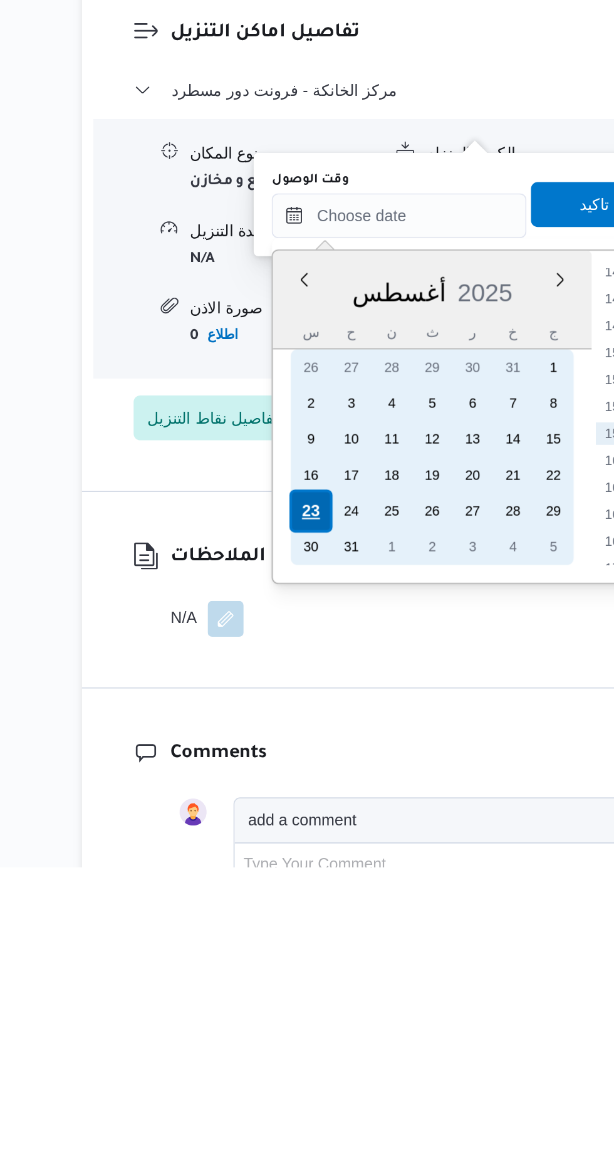
click at [292, 971] on div "23" at bounding box center [291, 973] width 24 height 24
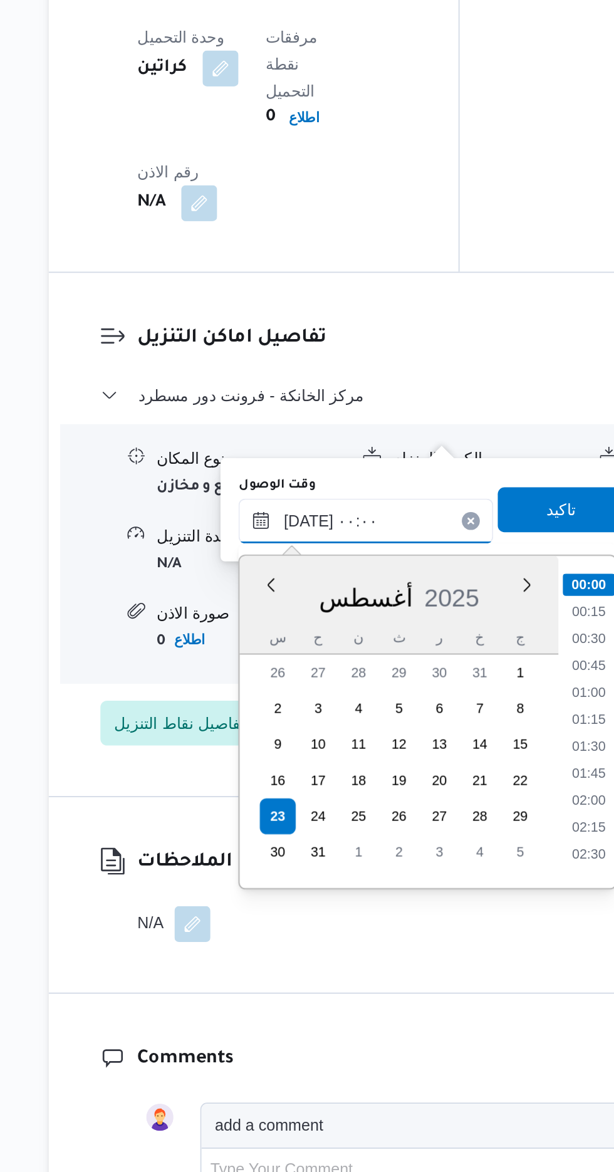
click at [272, 814] on input "[DATE] ٠٠:٠٠" at bounding box center [340, 808] width 142 height 25
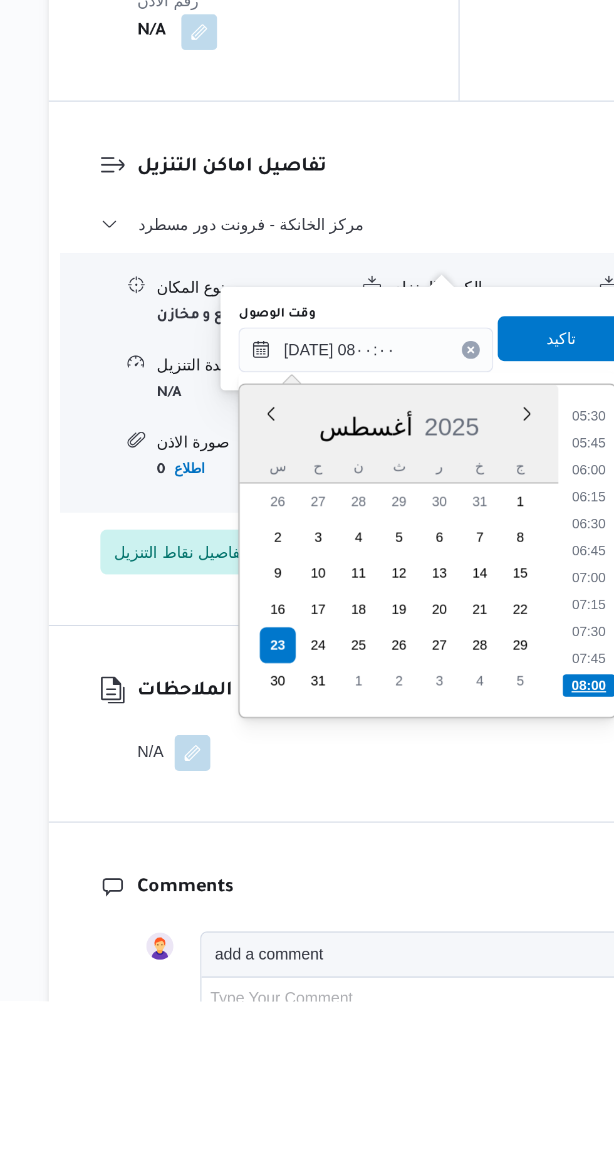
click at [467, 990] on li "08:00" at bounding box center [464, 995] width 29 height 13
type input "[DATE] ٠٨:٠٠"
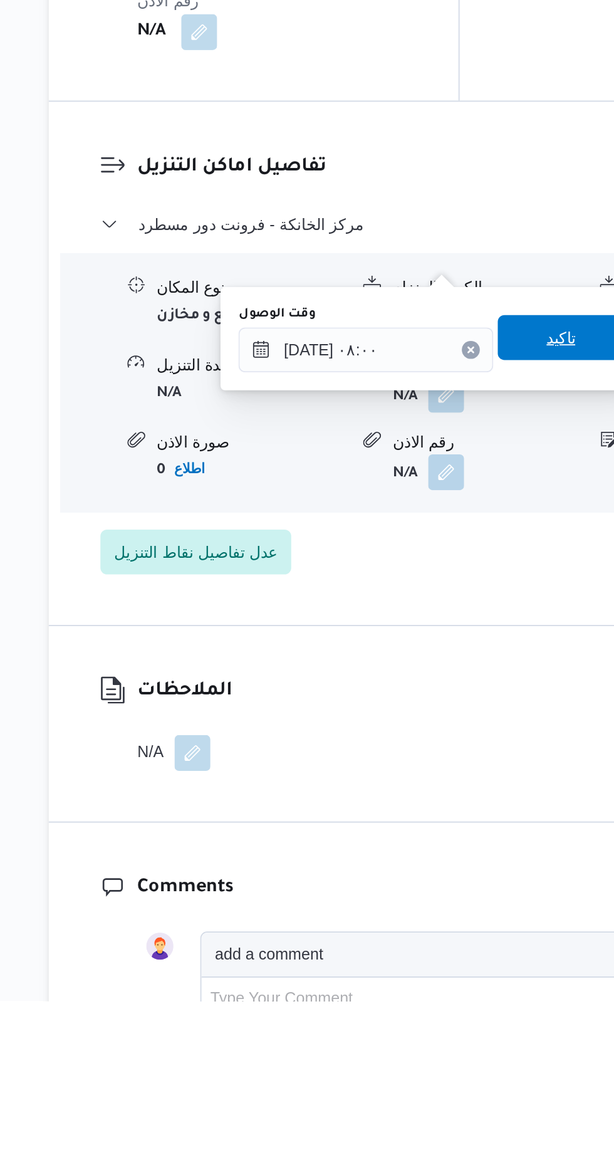
click at [454, 808] on span "تاكيد" at bounding box center [448, 801] width 16 height 15
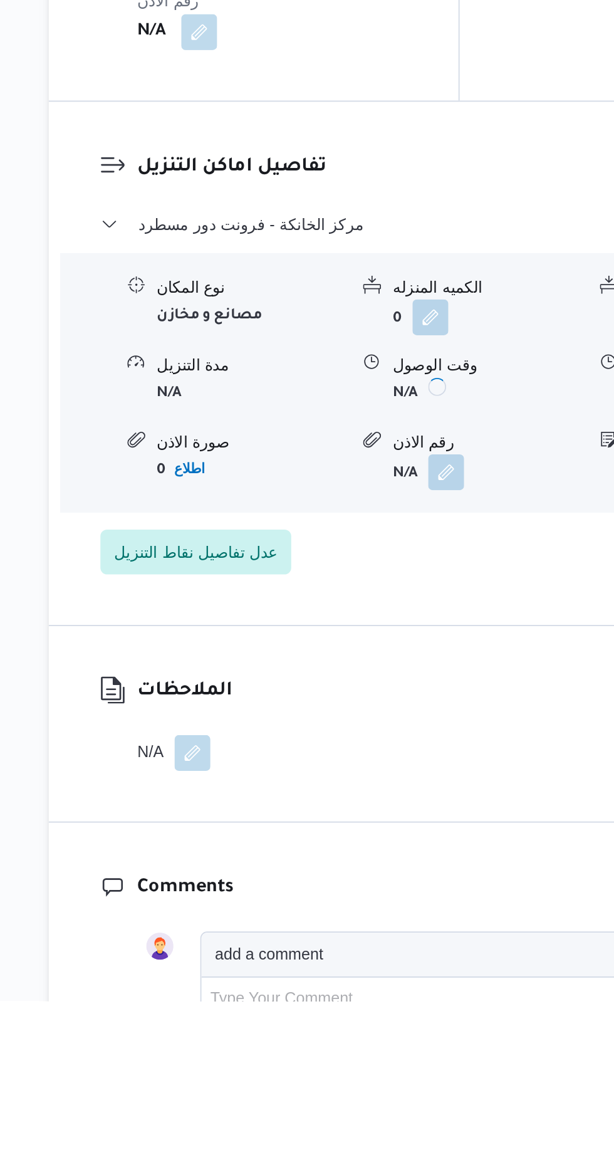
scroll to position [1016, 0]
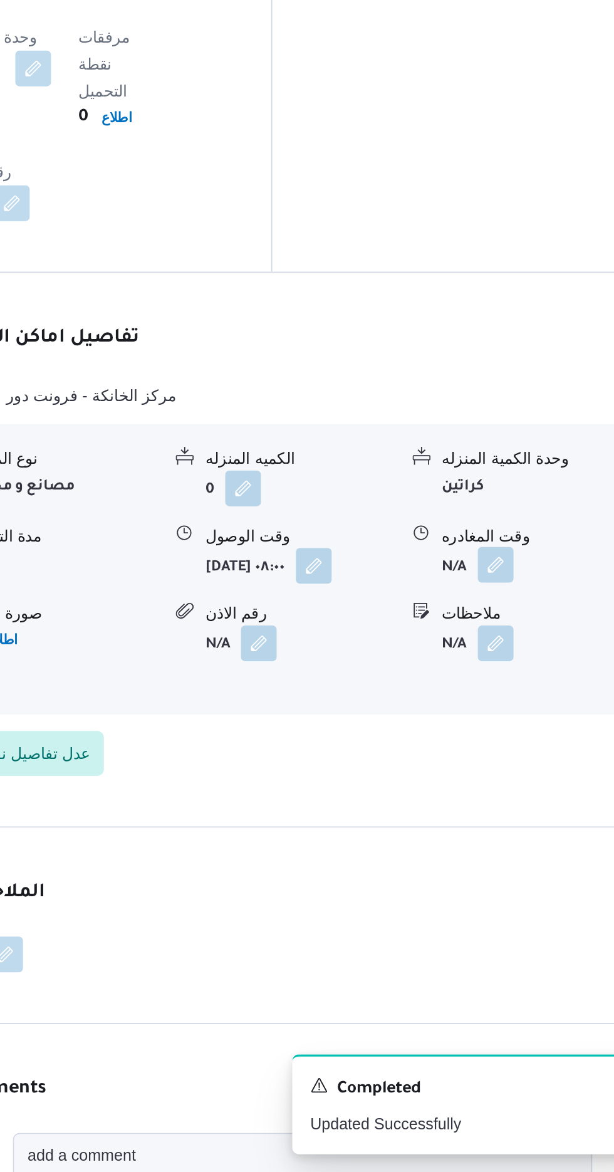
click at [512, 823] on button "button" at bounding box center [517, 833] width 20 height 20
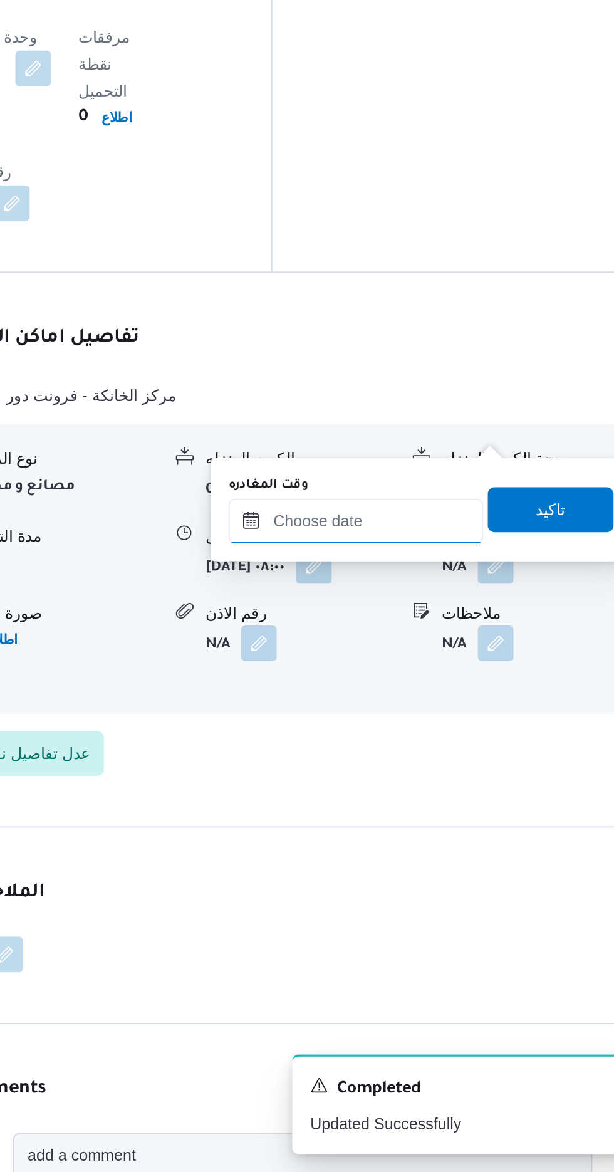
click at [457, 808] on input "وقت المغادره" at bounding box center [439, 808] width 142 height 25
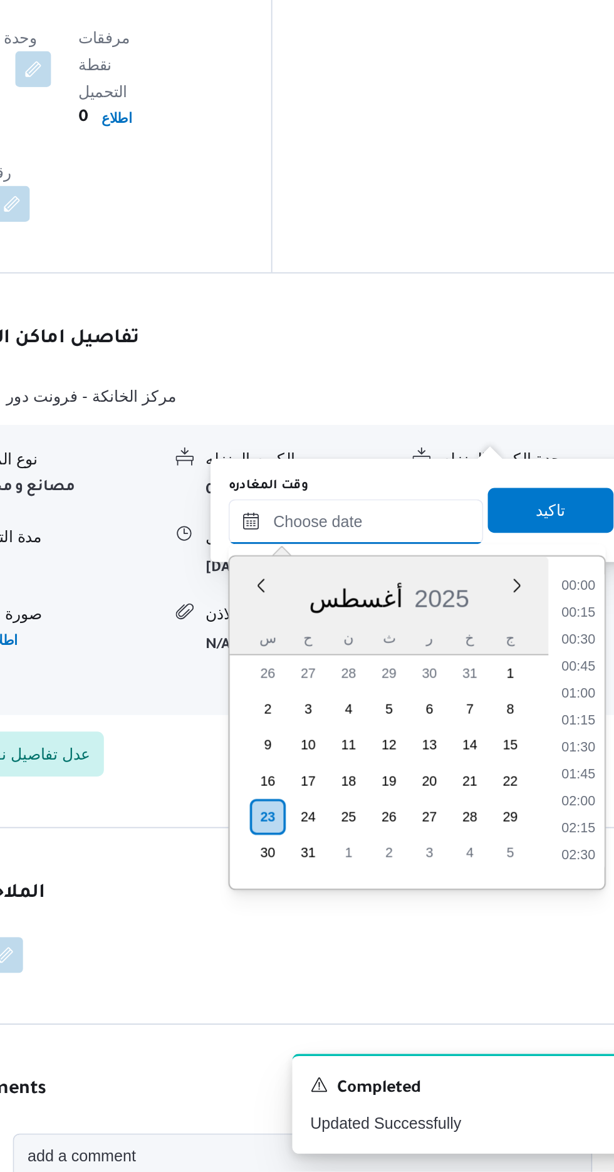
scroll to position [861, 0]
click at [565, 855] on li "14:30" at bounding box center [563, 855] width 29 height 13
type input "[DATE] ١٤:٣٠"
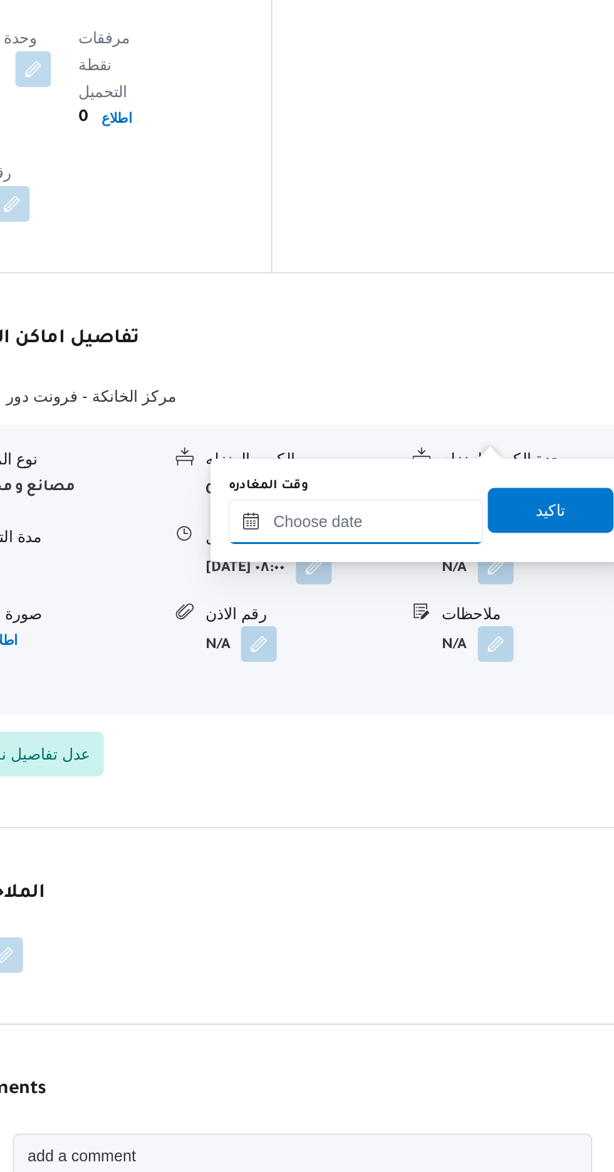
click at [463, 806] on input "وقت المغادره" at bounding box center [439, 808] width 142 height 25
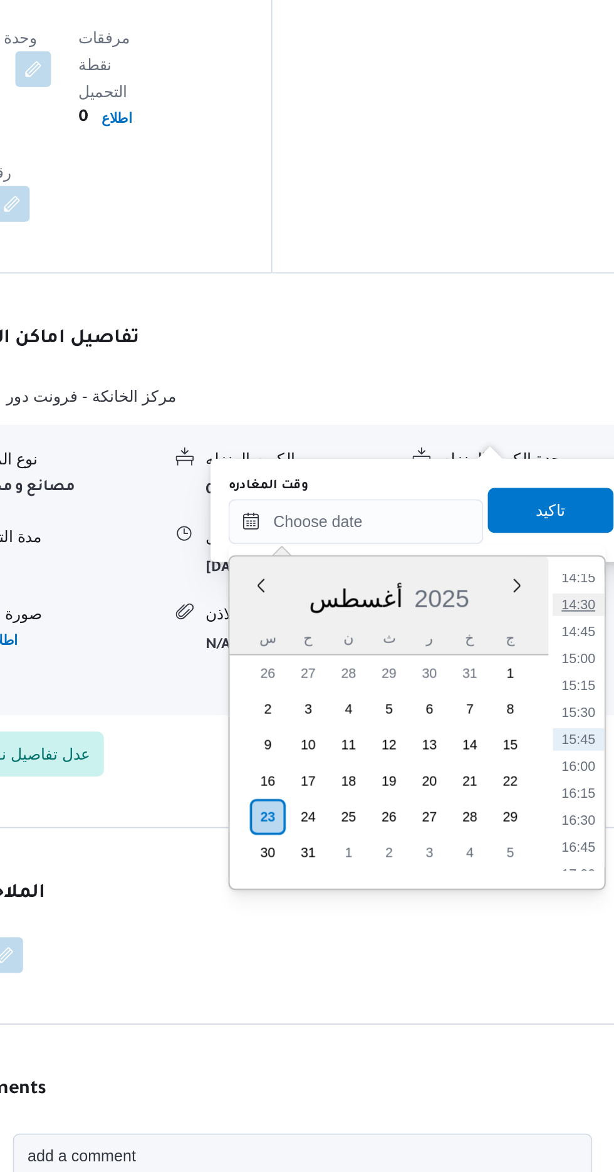
click at [568, 852] on li "14:30" at bounding box center [563, 855] width 29 height 13
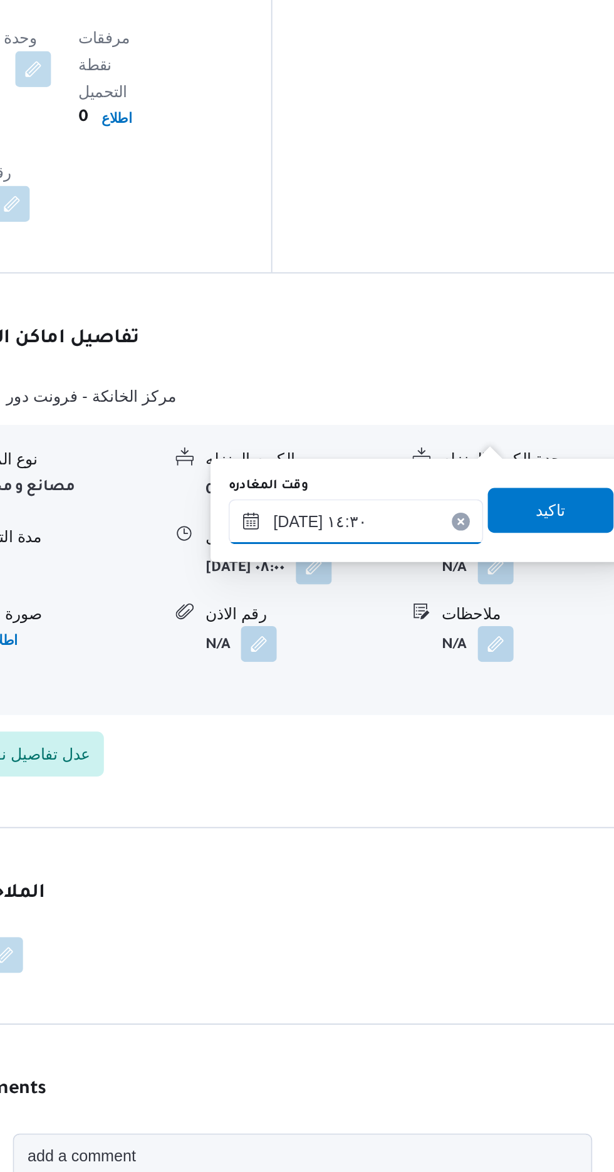
click at [465, 803] on input "[DATE] ١٤:٣٠" at bounding box center [439, 808] width 142 height 25
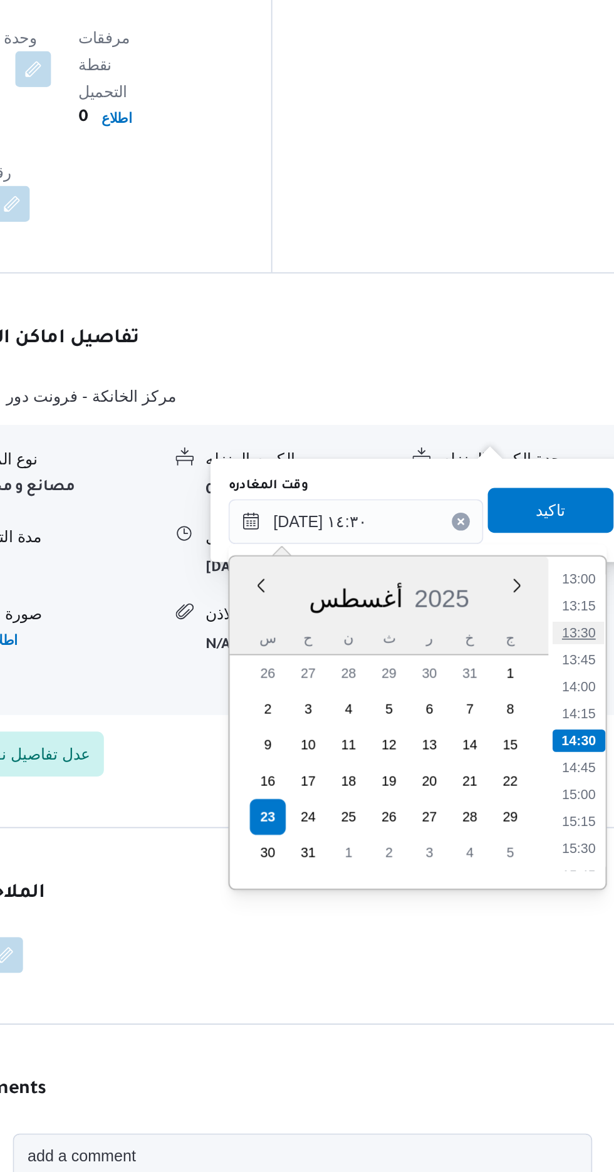
click at [566, 871] on li "13:30" at bounding box center [563, 871] width 29 height 13
type input "[DATE] ١٣:٣٠"
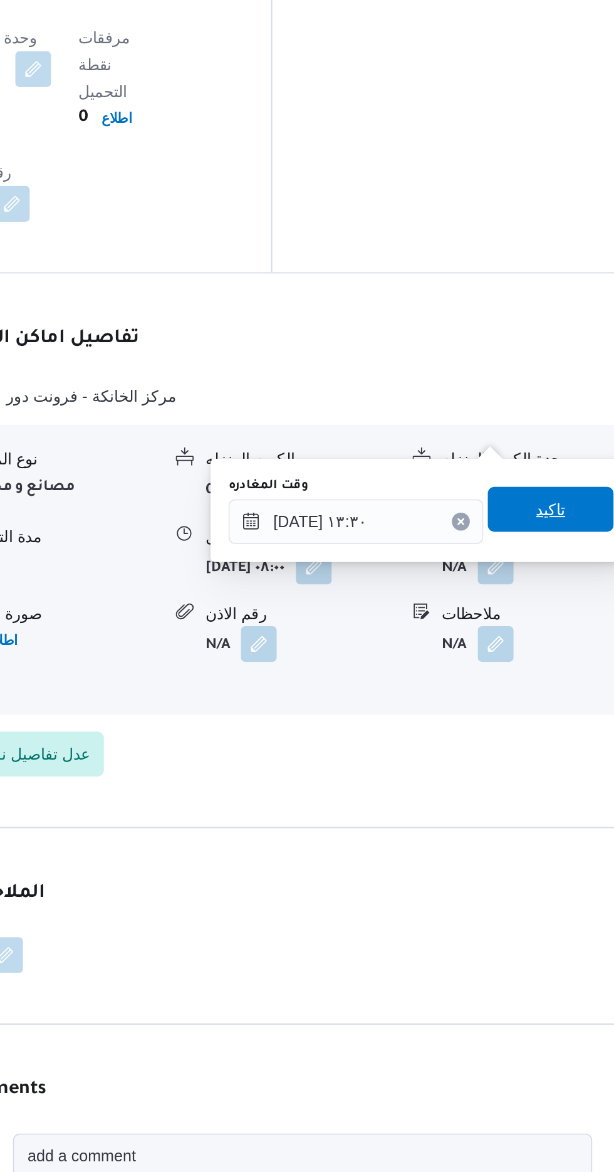
click at [549, 801] on span "تاكيد" at bounding box center [547, 801] width 70 height 25
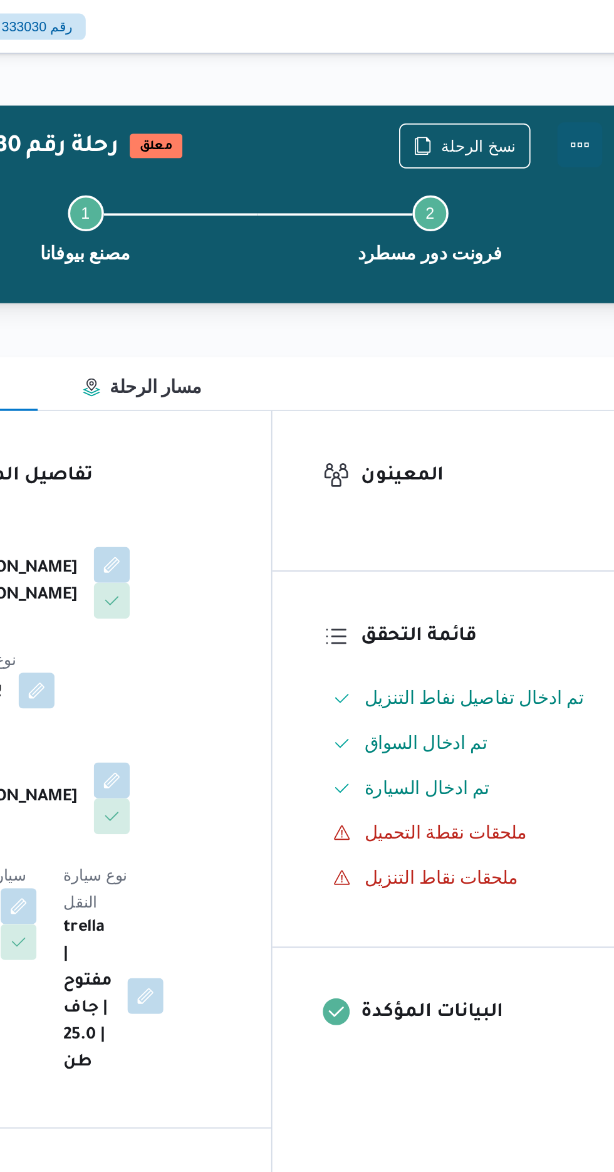
click at [564, 78] on button "Actions" at bounding box center [563, 80] width 25 height 25
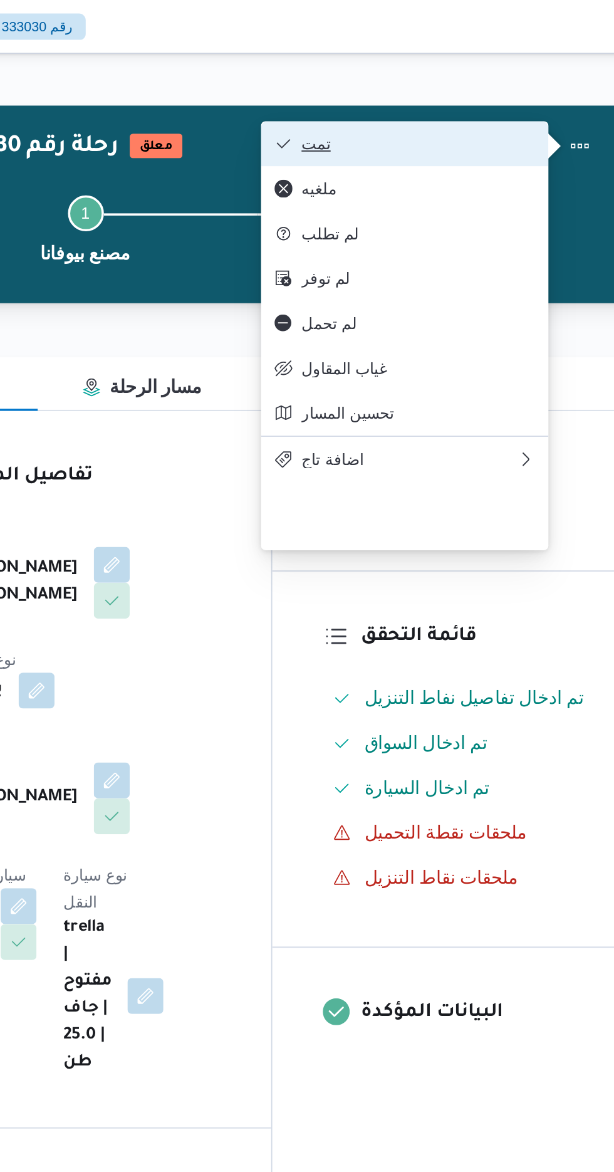
click at [517, 82] on span "تمت" at bounding box center [473, 80] width 130 height 10
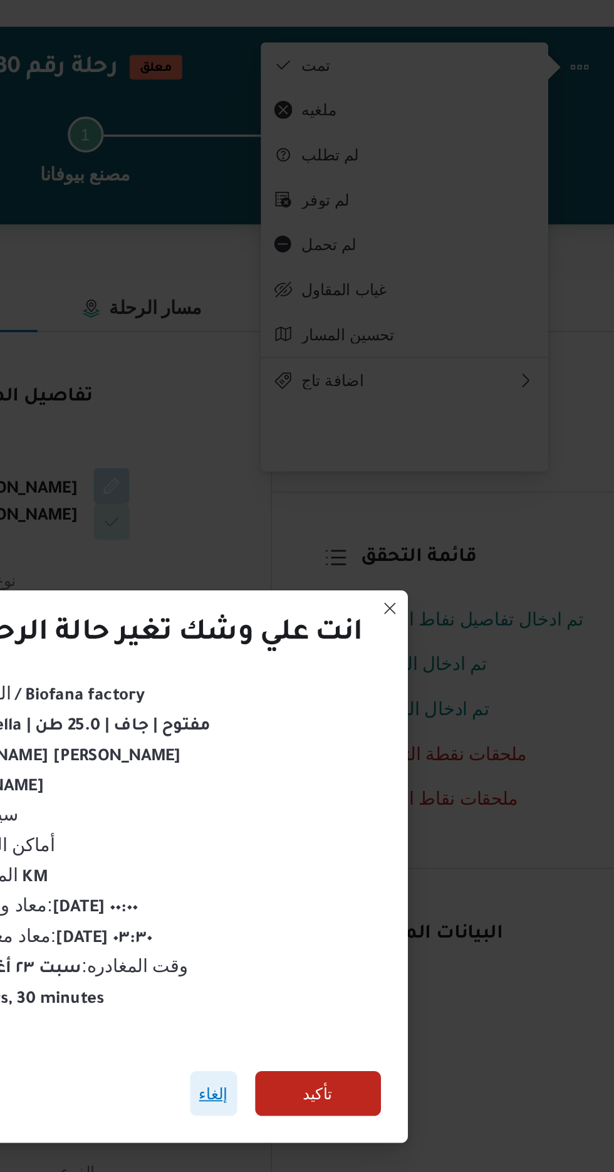
click at [355, 655] on span "إلغاء" at bounding box center [359, 654] width 16 height 15
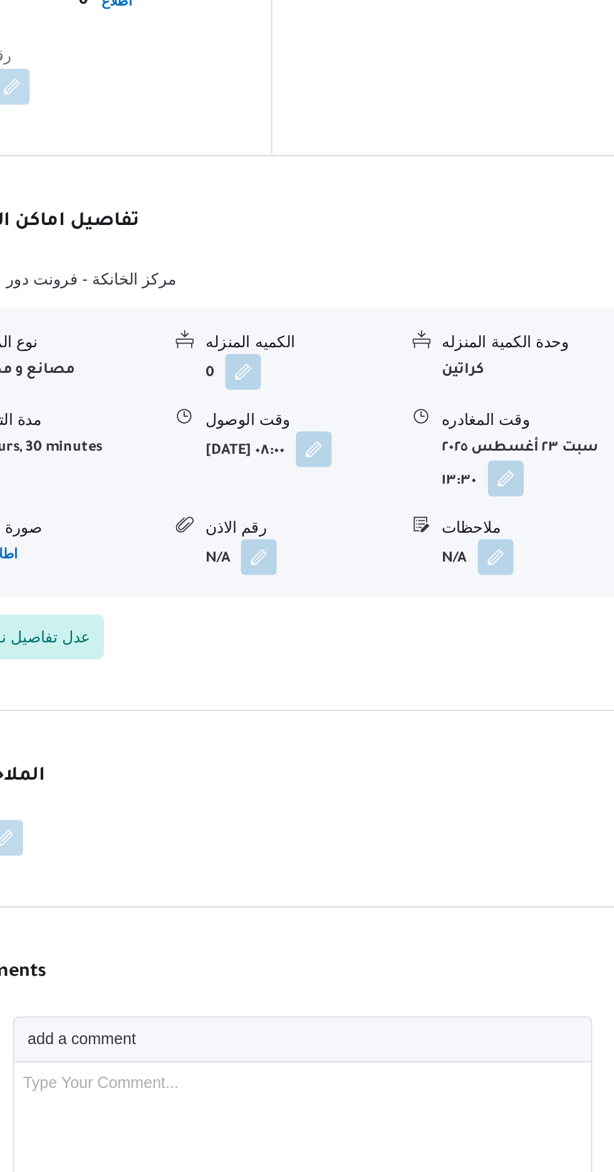
click at [525, 390] on button "button" at bounding box center [522, 400] width 20 height 20
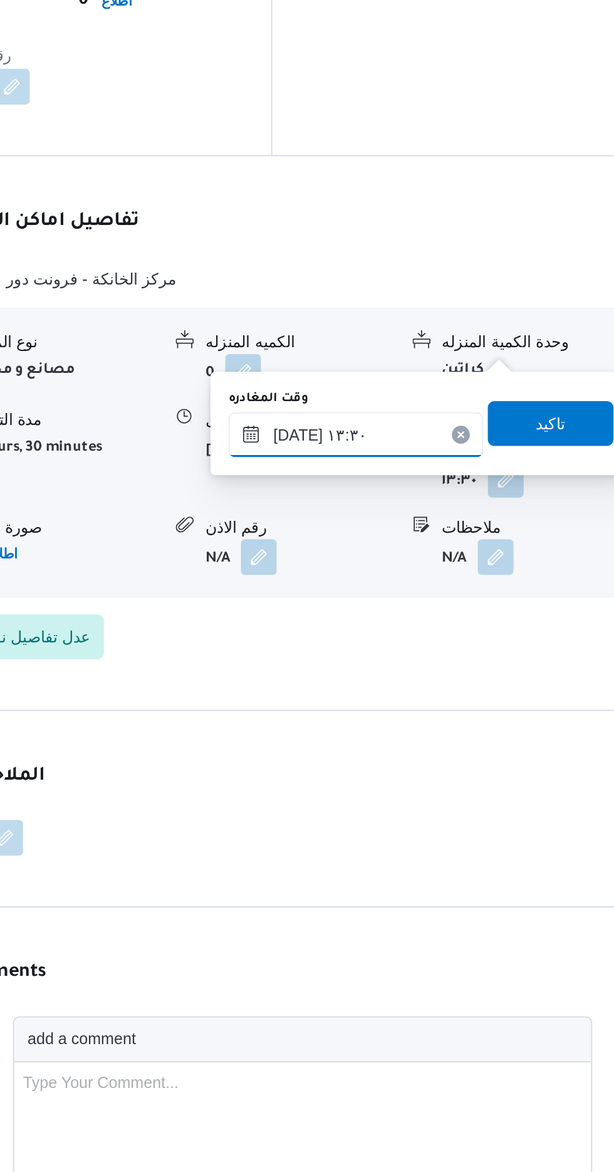
click at [470, 376] on input "[DATE] ١٣:٣٠" at bounding box center [439, 375] width 142 height 25
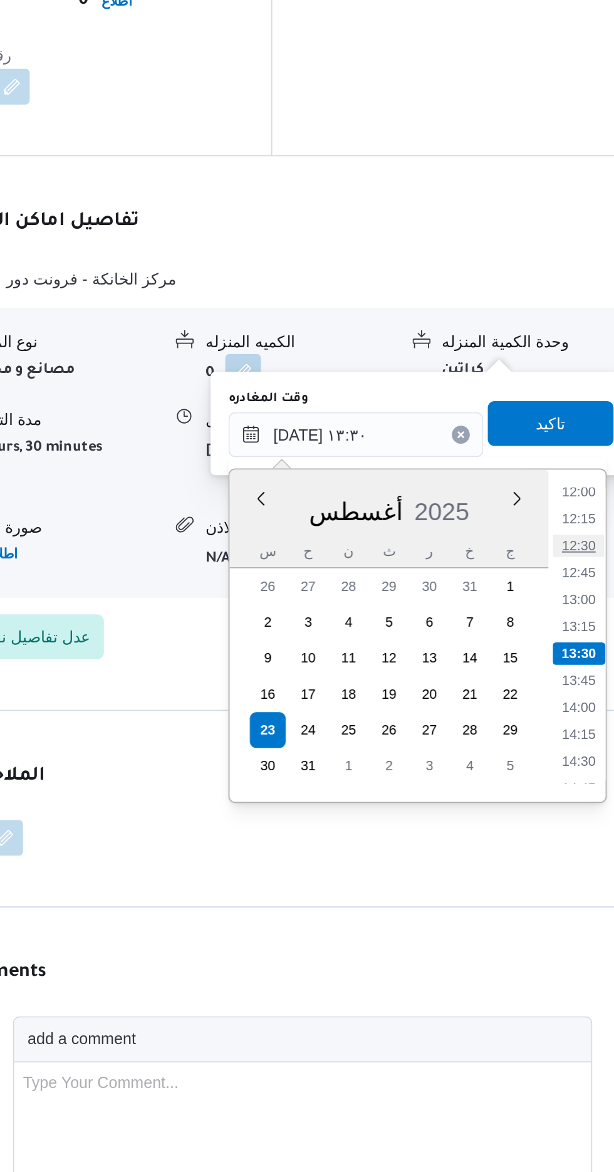
click at [570, 437] on li "12:30" at bounding box center [563, 437] width 29 height 13
type input "[DATE] ١٢:٣٠"
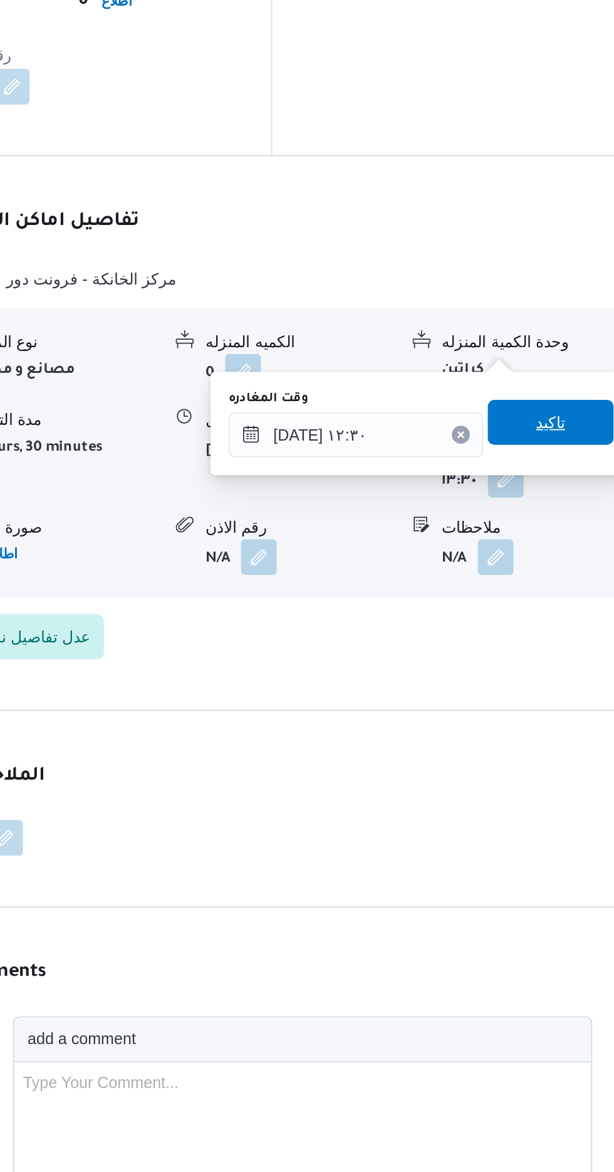
click at [555, 369] on span "تاكيد" at bounding box center [547, 368] width 16 height 15
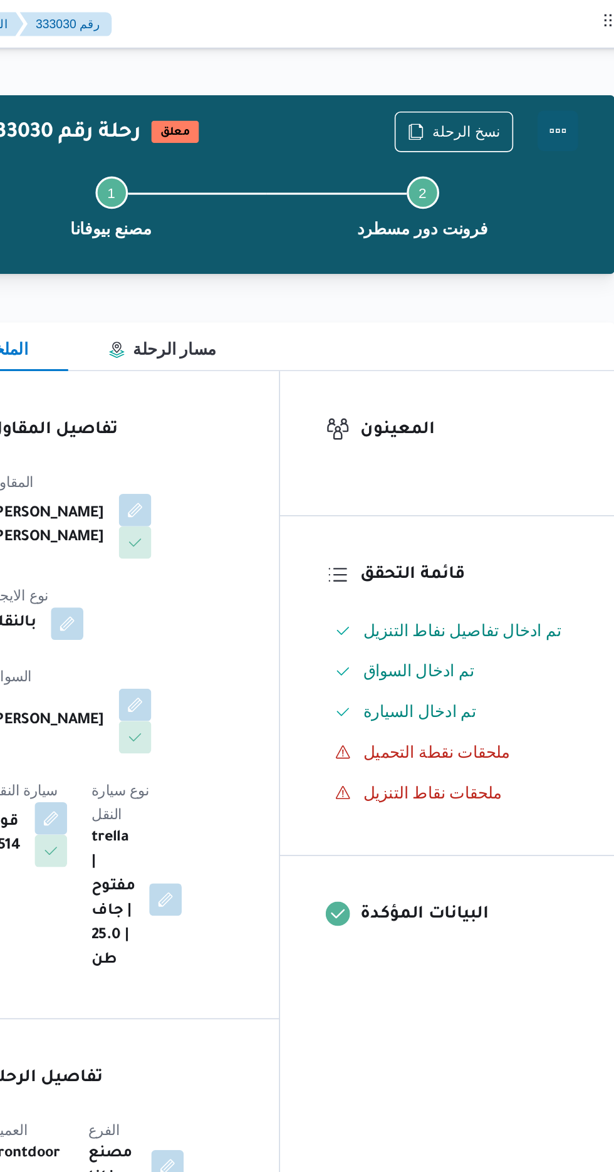
click at [568, 84] on button "Actions" at bounding box center [563, 80] width 25 height 25
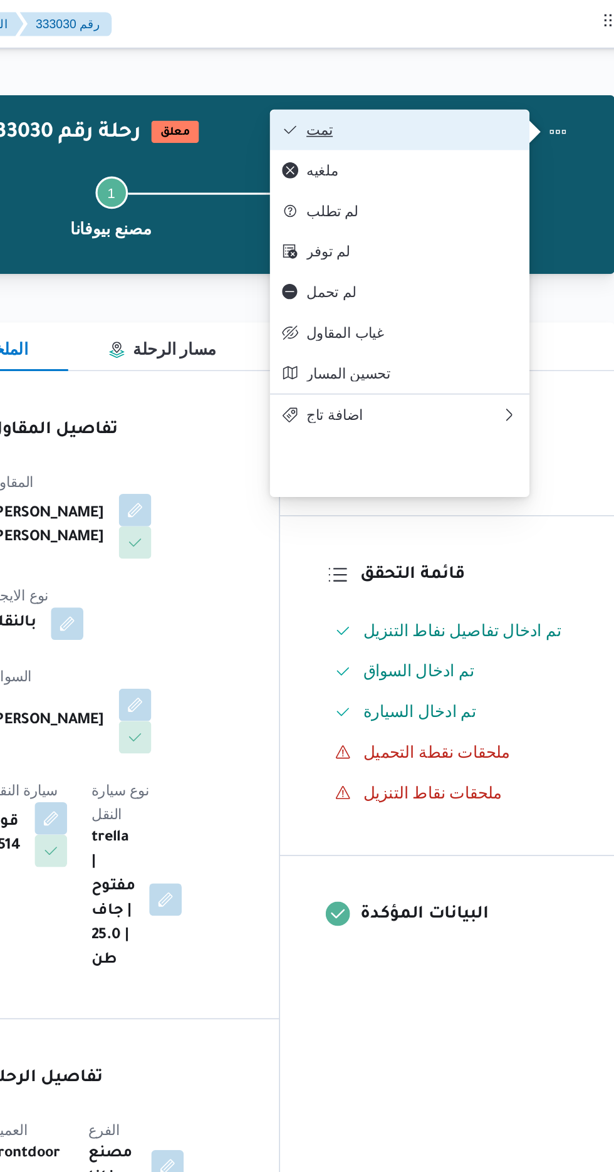
click at [534, 80] on span "تمت" at bounding box center [473, 80] width 130 height 10
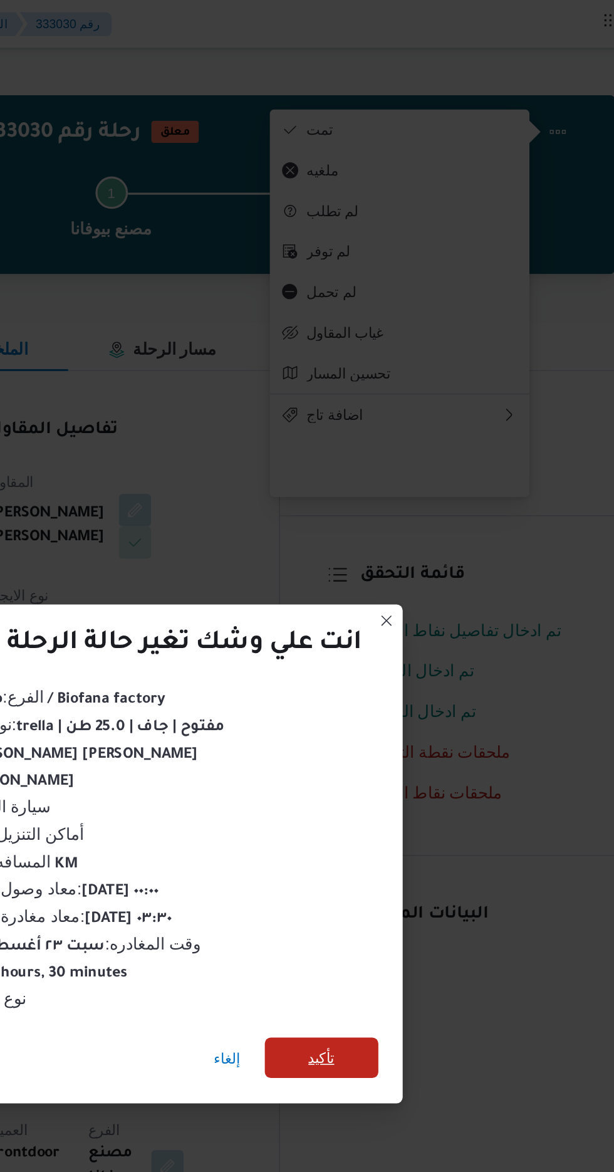
click at [408, 649] on span "تأكيد" at bounding box center [418, 653] width 70 height 25
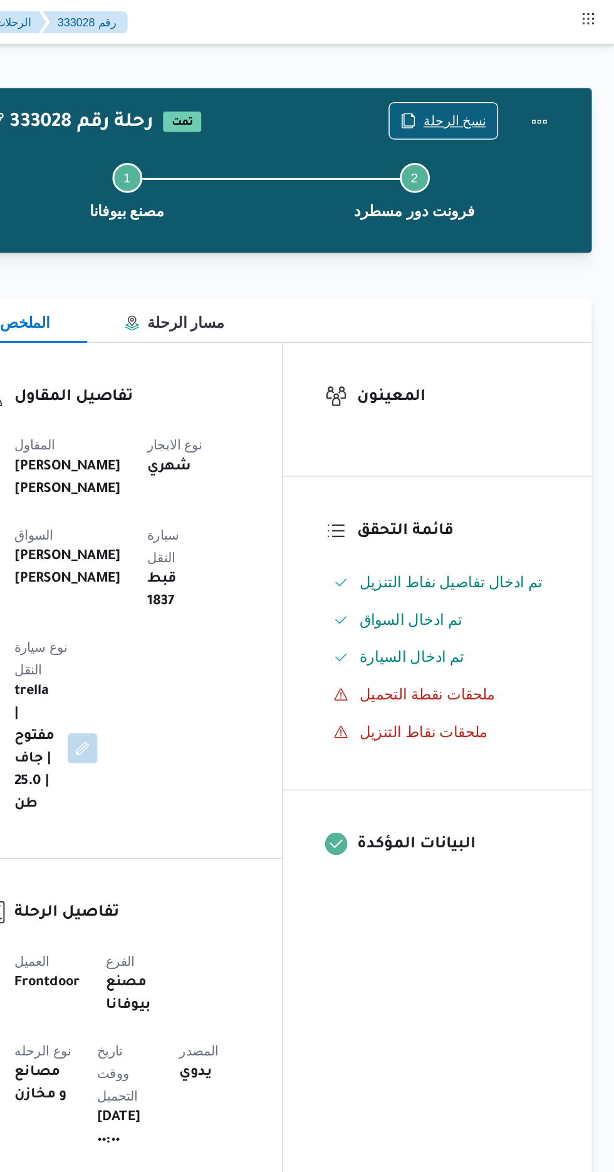
click at [499, 75] on span "نسخ الرحلة" at bounding box center [507, 80] width 42 height 15
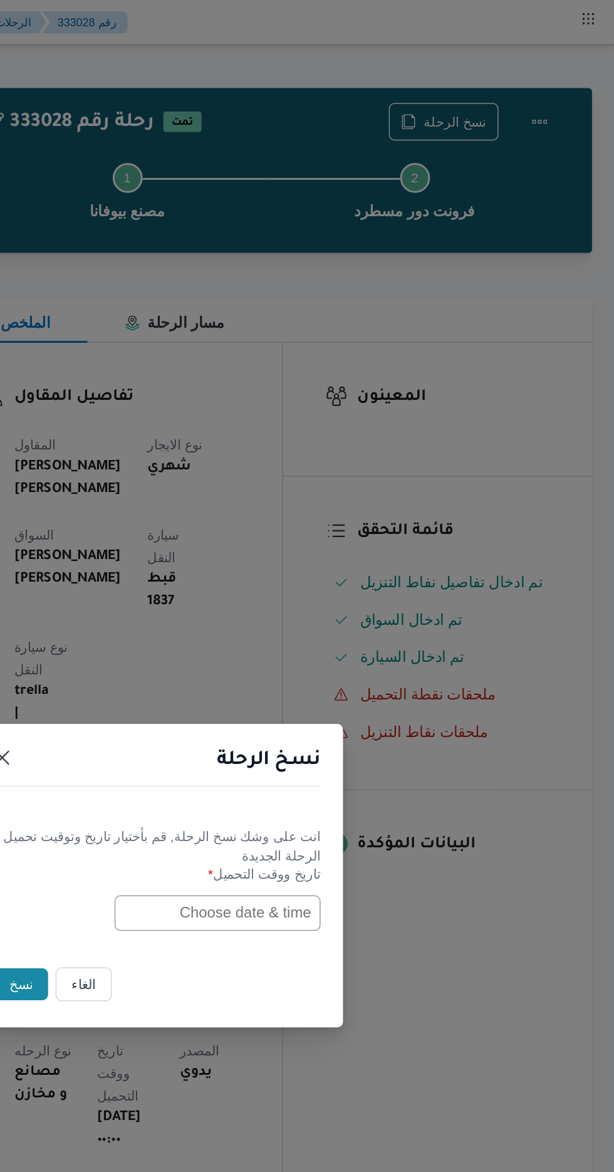
click at [355, 609] on input "text" at bounding box center [348, 611] width 138 height 24
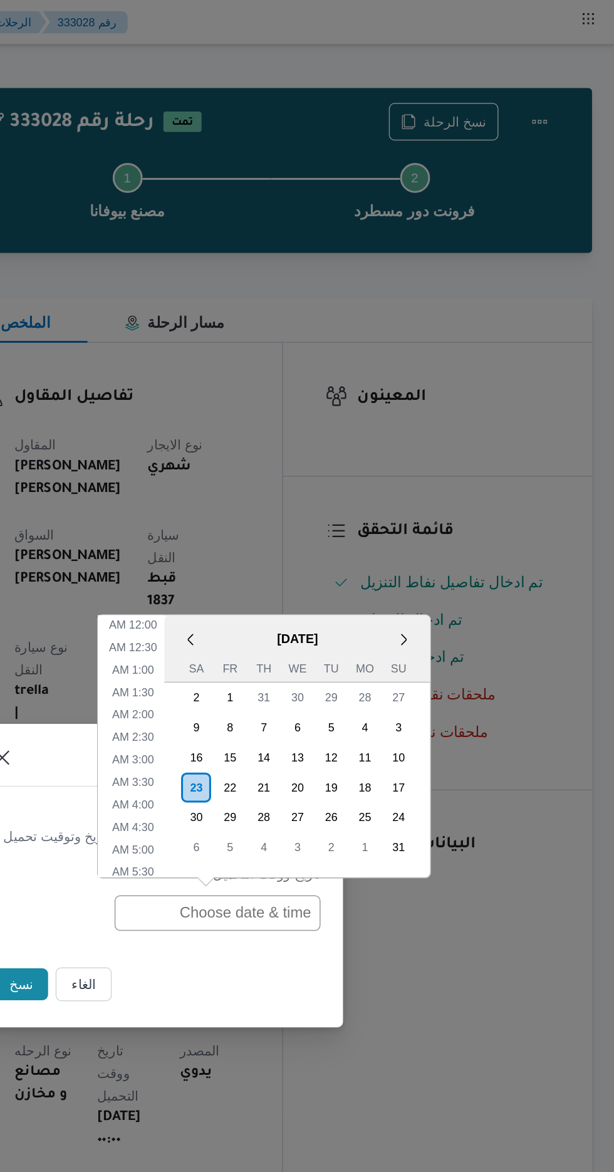
scroll to position [400, 0]
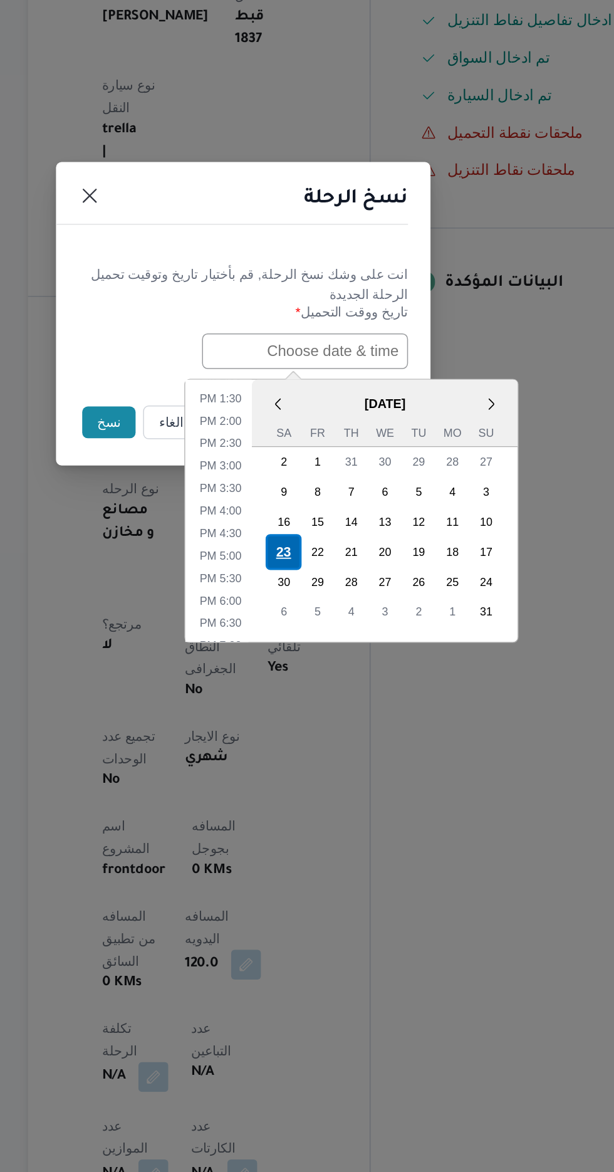
click at [330, 740] on div "23" at bounding box center [334, 745] width 24 height 24
type input "[DATE] 12:00AM"
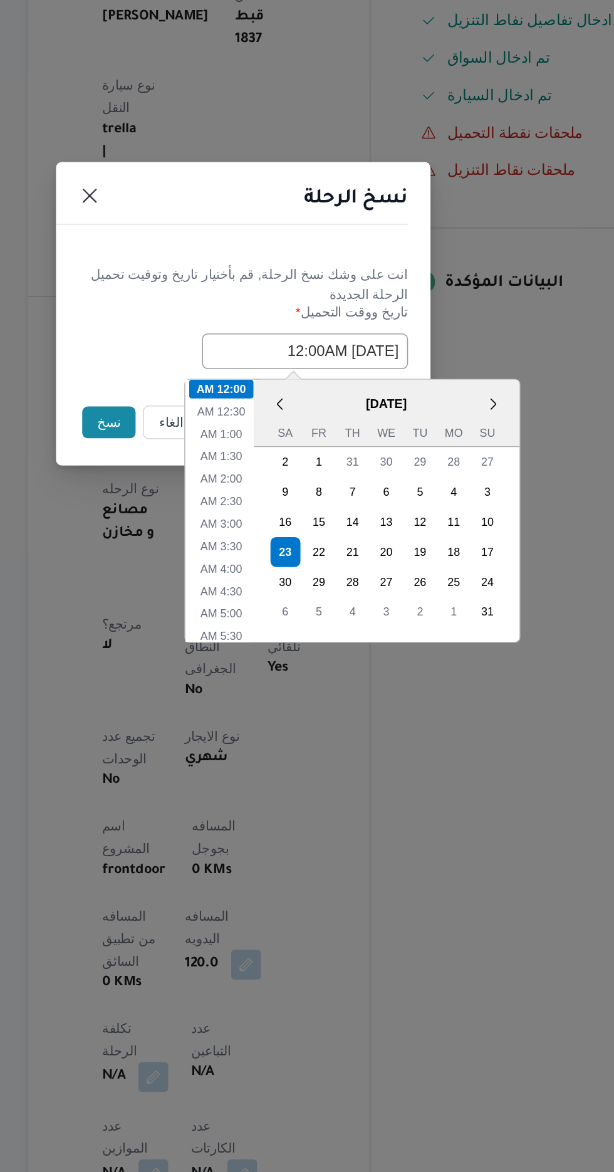
click at [205, 662] on button "نسخ" at bounding box center [217, 658] width 36 height 21
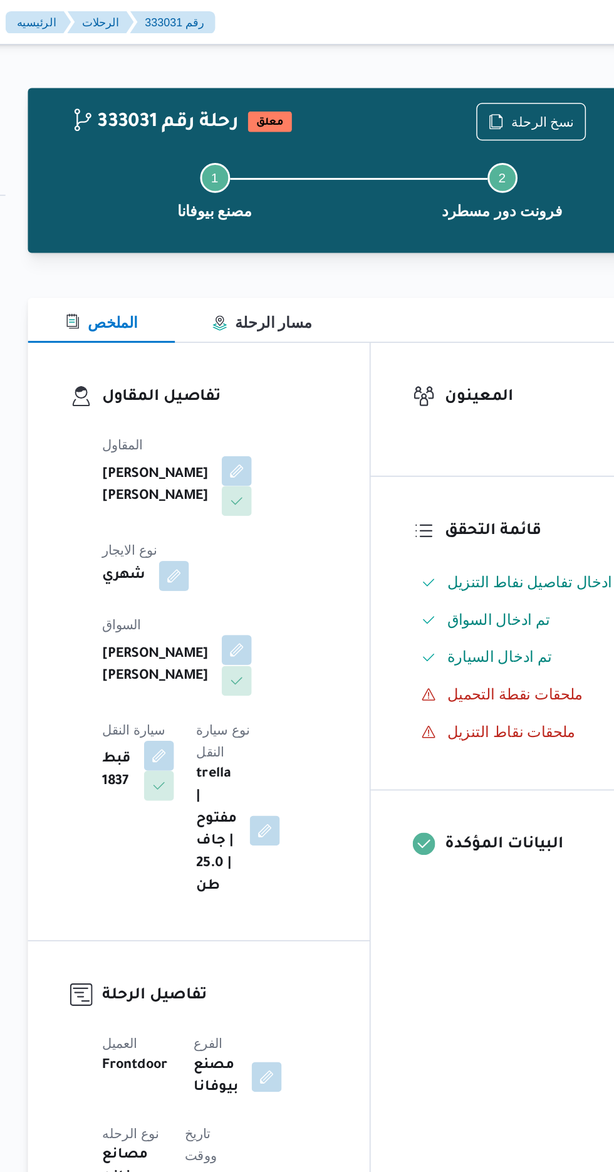
click at [293, 425] on button "button" at bounding box center [303, 435] width 20 height 20
click at [293, 322] on button "button" at bounding box center [303, 314] width 20 height 20
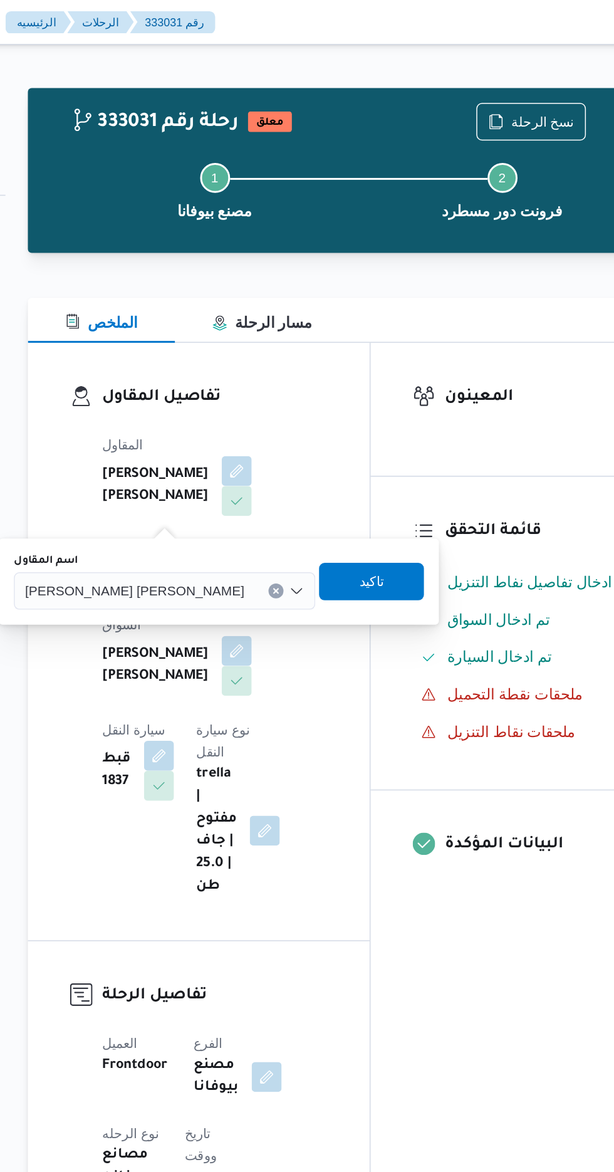
click at [328, 395] on icon "Clear input" at bounding box center [329, 394] width 3 height 3
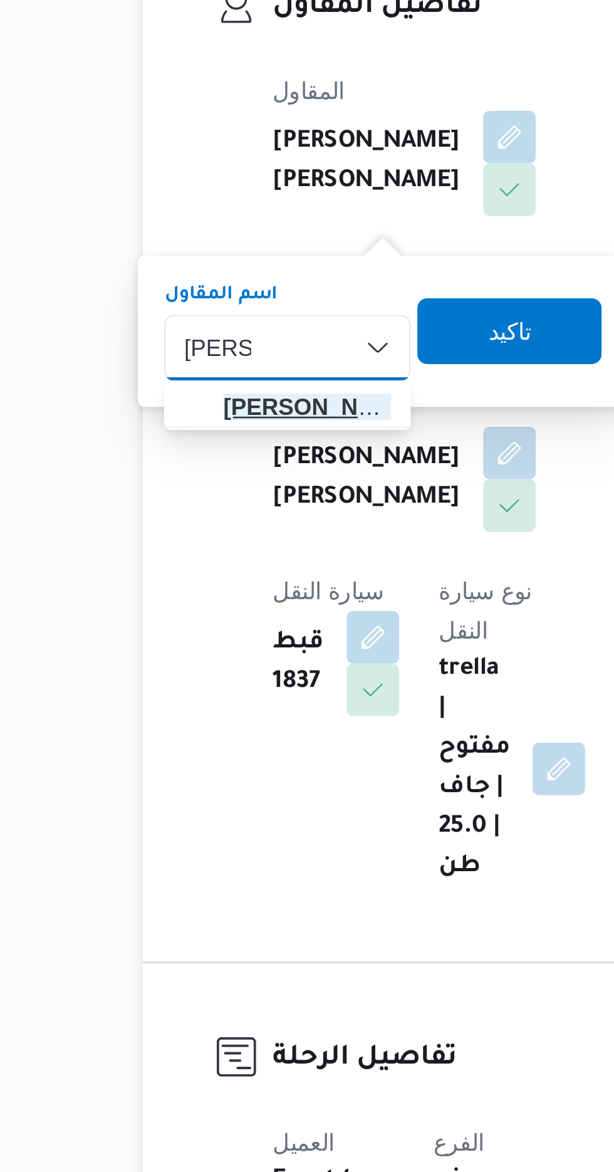
type input "[PERSON_NAME]"
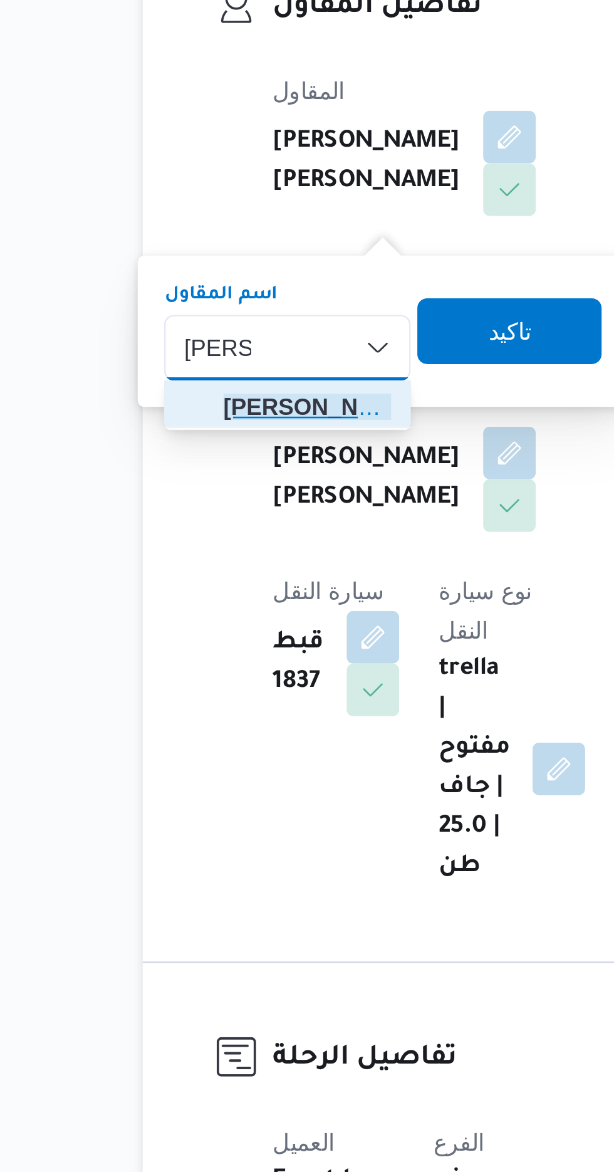
click at [232, 417] on span "[PERSON_NAME] دوح [PERSON_NAME]" at bounding box center [226, 417] width 64 height 15
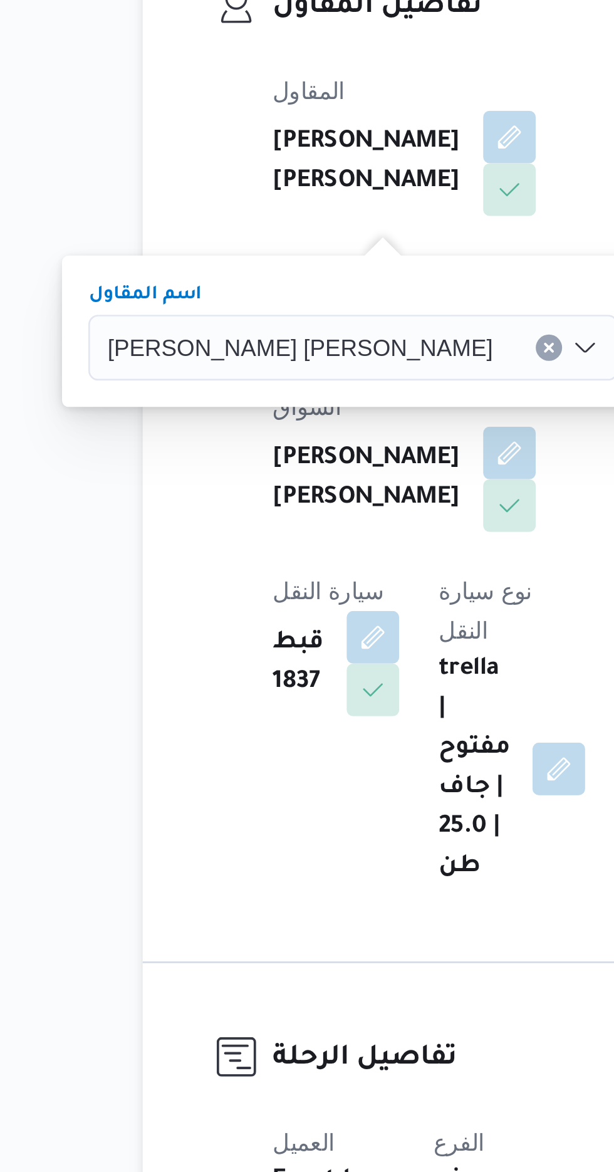
click at [346, 384] on span "تاكيد" at bounding box center [381, 388] width 70 height 25
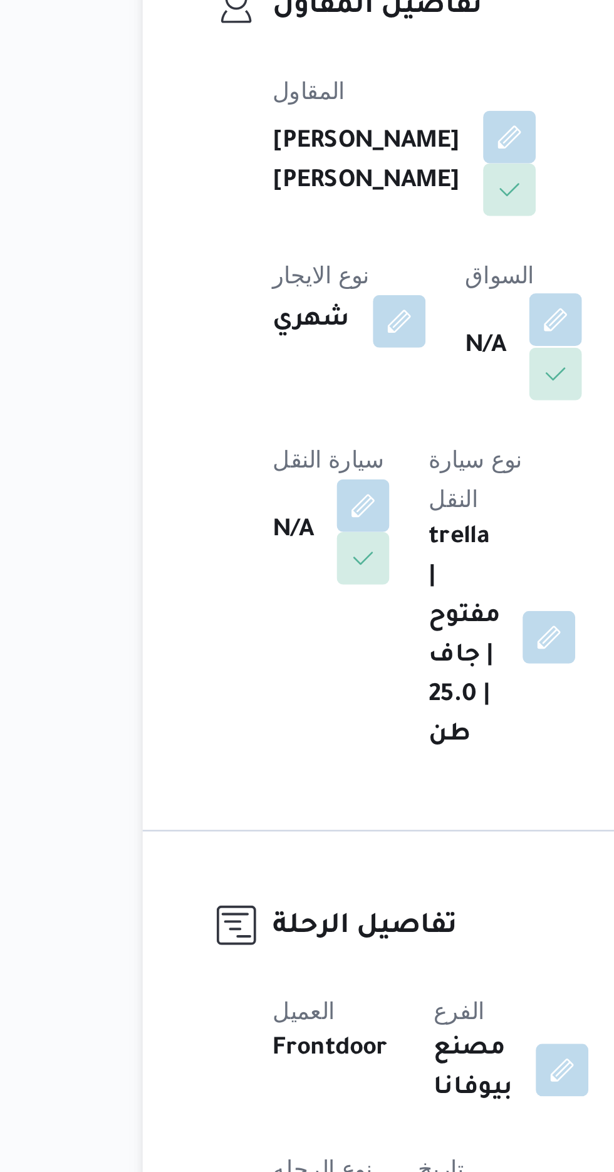
click at [310, 395] on button "button" at bounding box center [320, 385] width 20 height 20
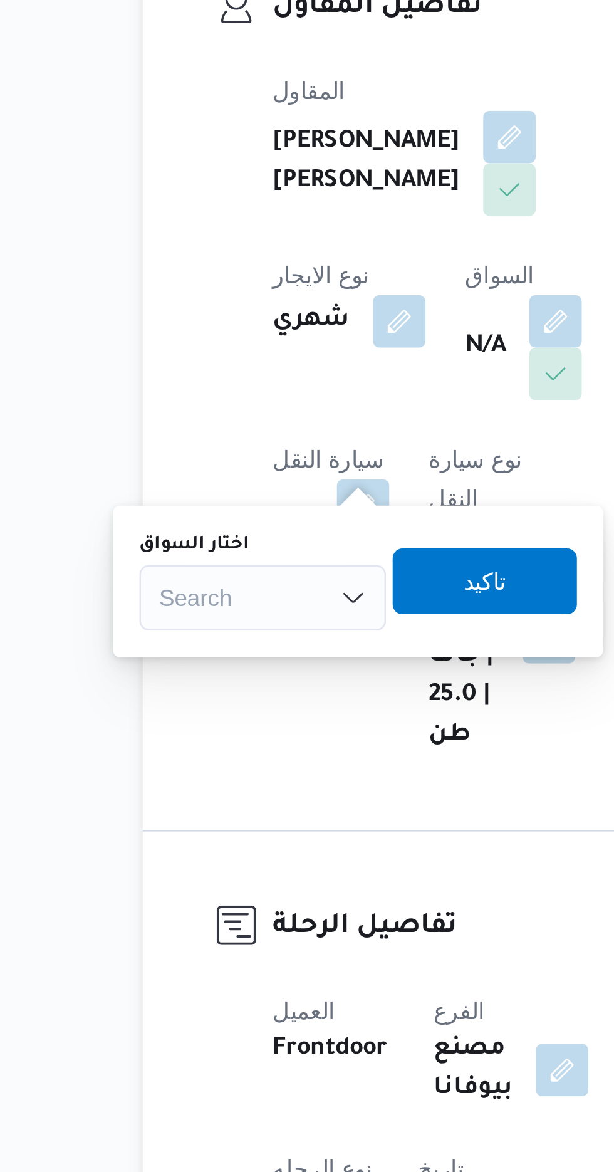
click at [221, 486] on div "Search" at bounding box center [209, 490] width 94 height 25
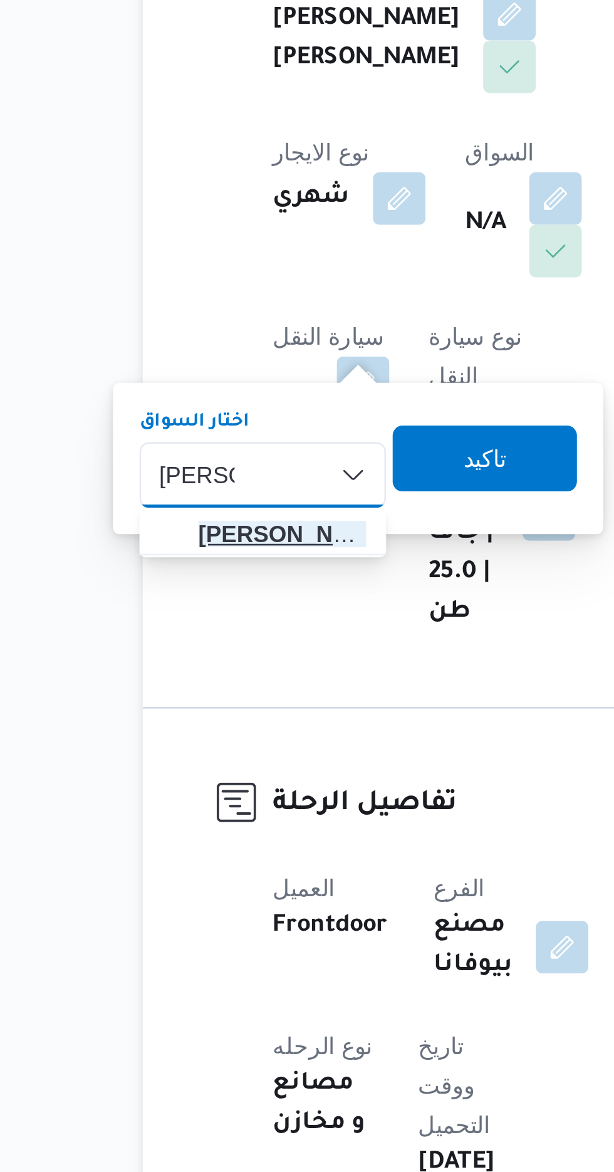
type input "[PERSON_NAME]"
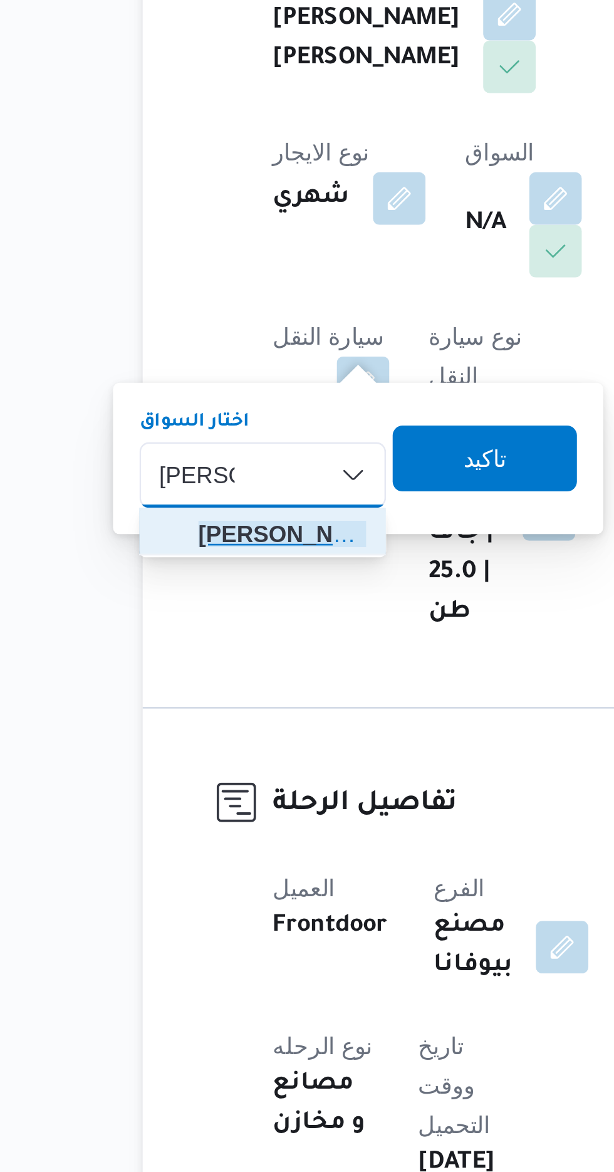
click at [232, 512] on span "[PERSON_NAME] ح سن [PERSON_NAME]" at bounding box center [216, 513] width 64 height 15
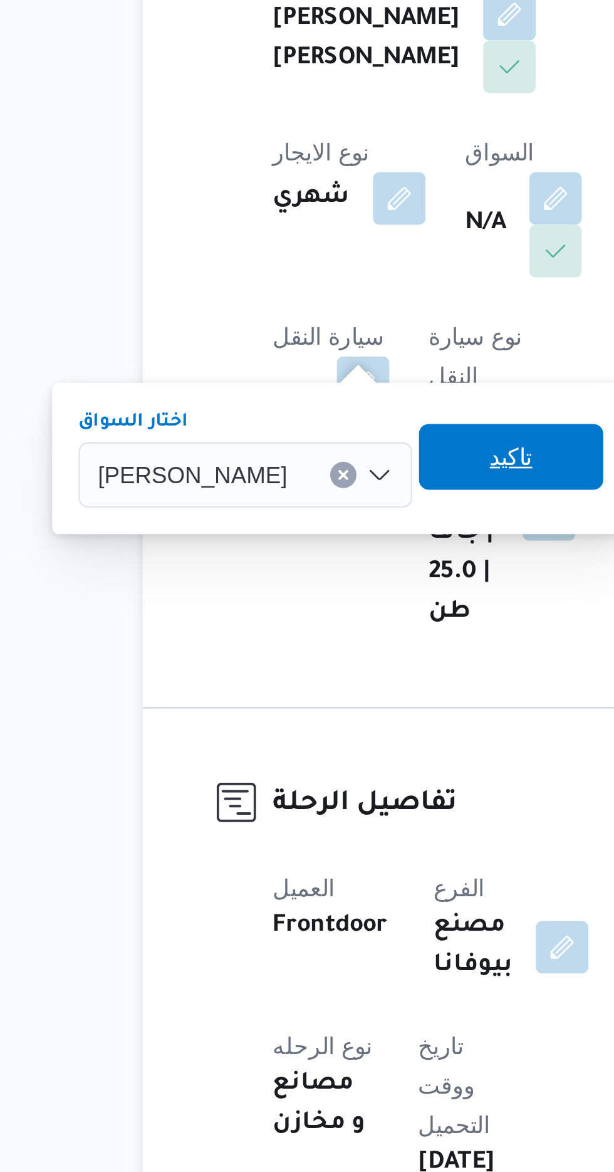
click at [311, 486] on span "تاكيد" at bounding box center [303, 483] width 16 height 15
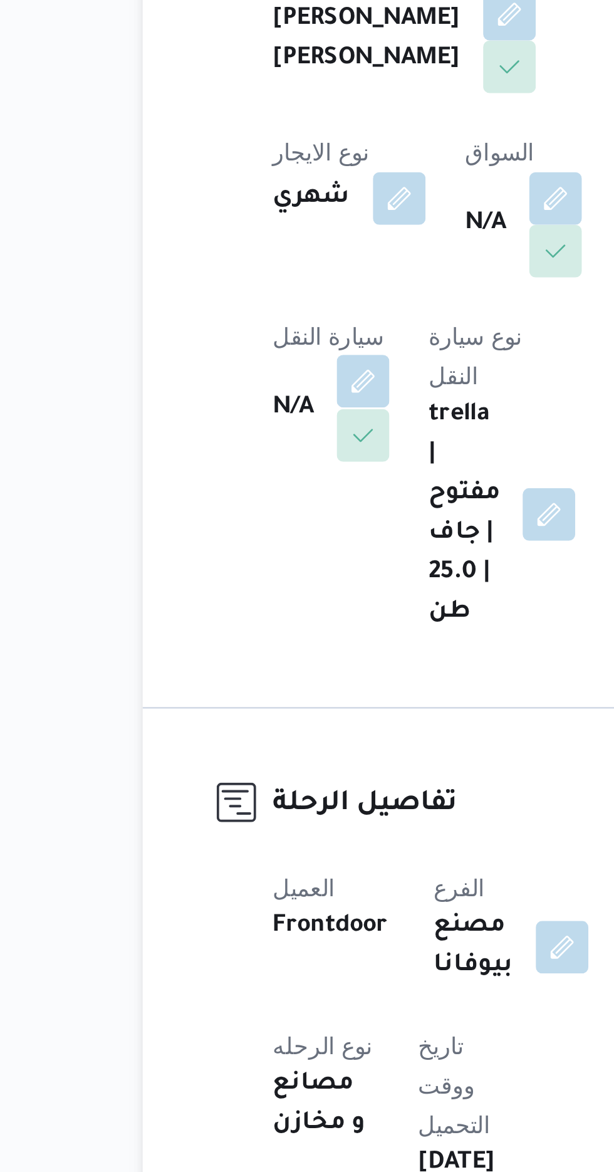
click at [257, 445] on button "button" at bounding box center [247, 455] width 20 height 20
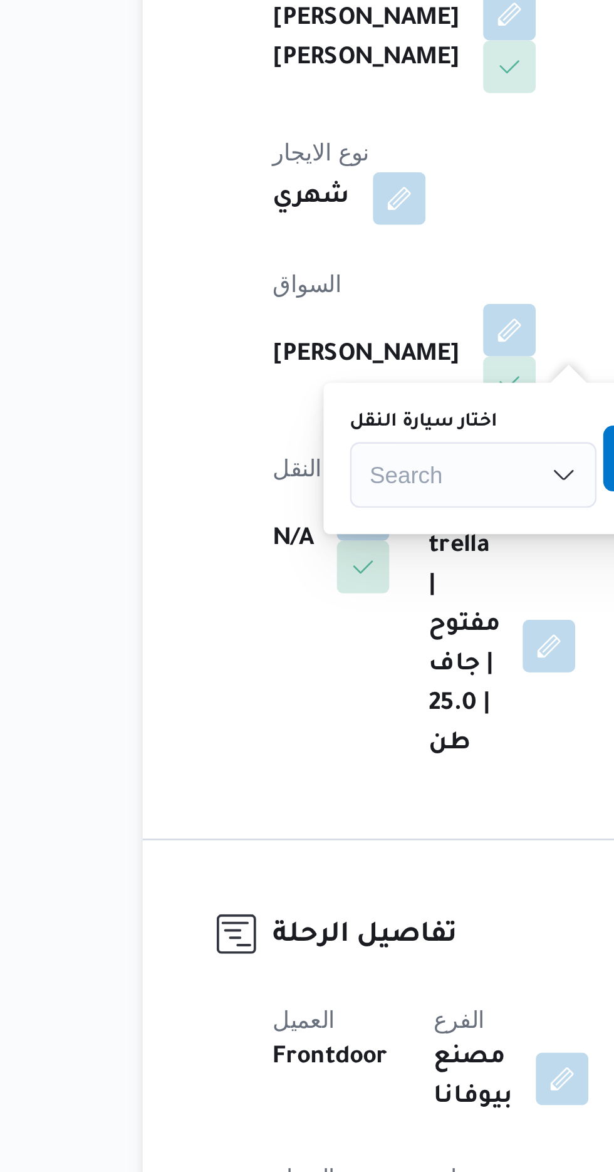
click at [278, 484] on div "Search" at bounding box center [289, 490] width 94 height 25
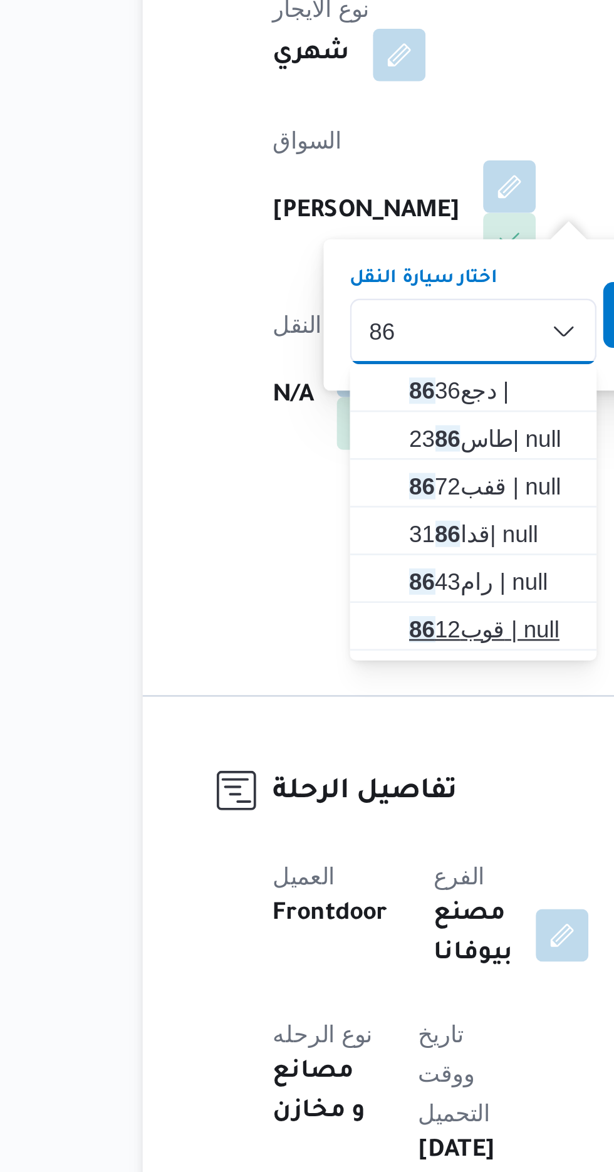
type input "86"
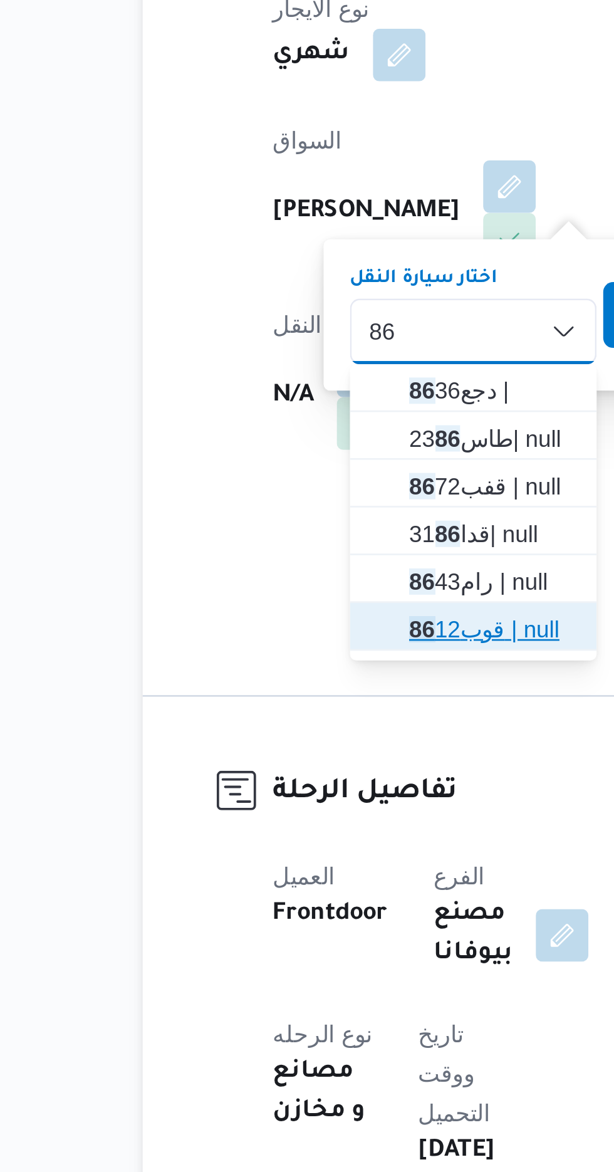
click at [294, 603] on span "قوب 86 12 | null" at bounding box center [296, 603] width 64 height 15
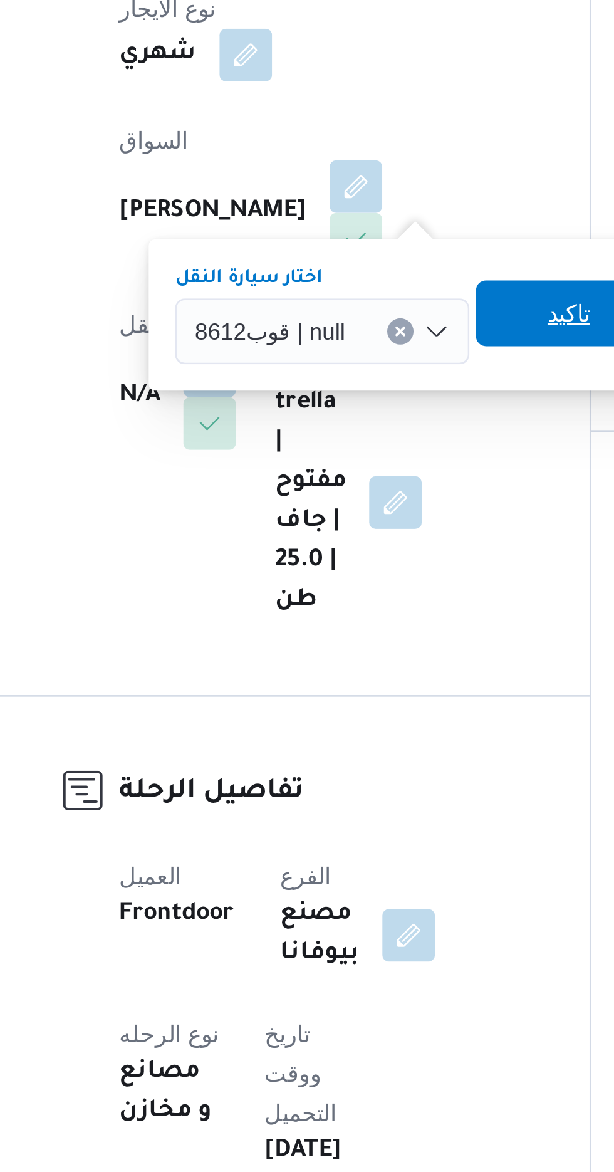
click at [376, 478] on span "تاكيد" at bounding box center [383, 483] width 16 height 15
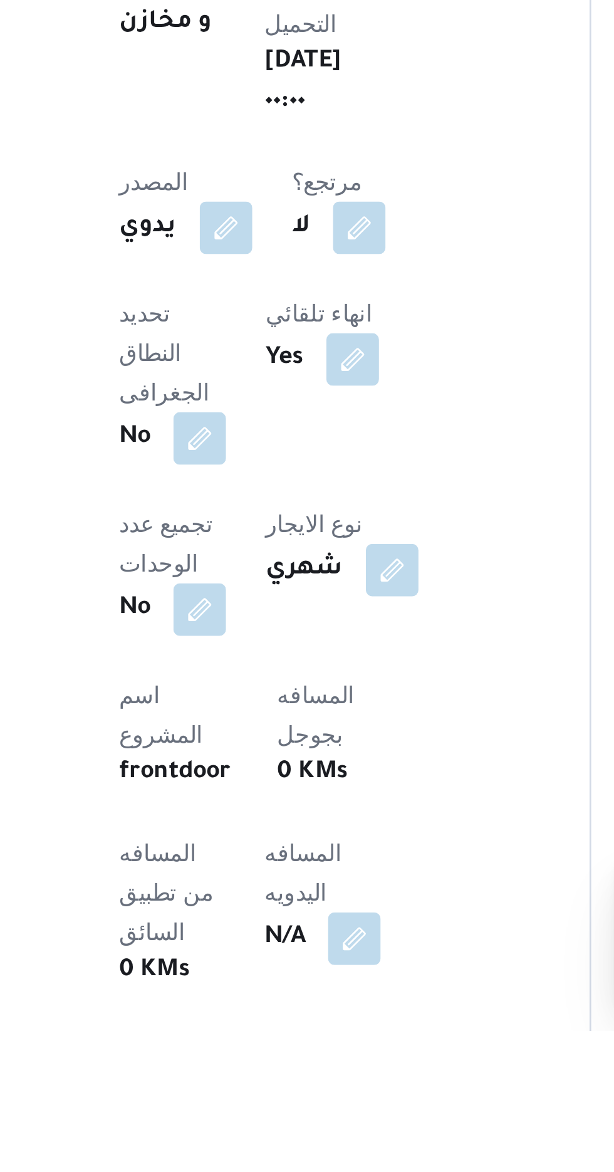
scroll to position [1, 0]
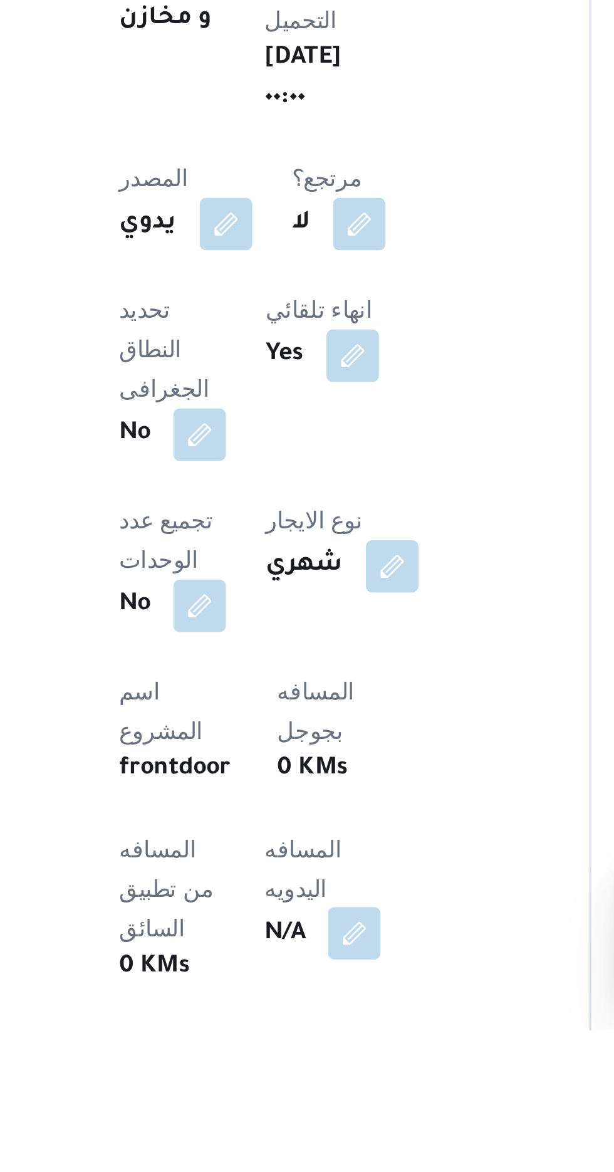
click at [292, 1125] on button "button" at bounding box center [302, 1135] width 20 height 20
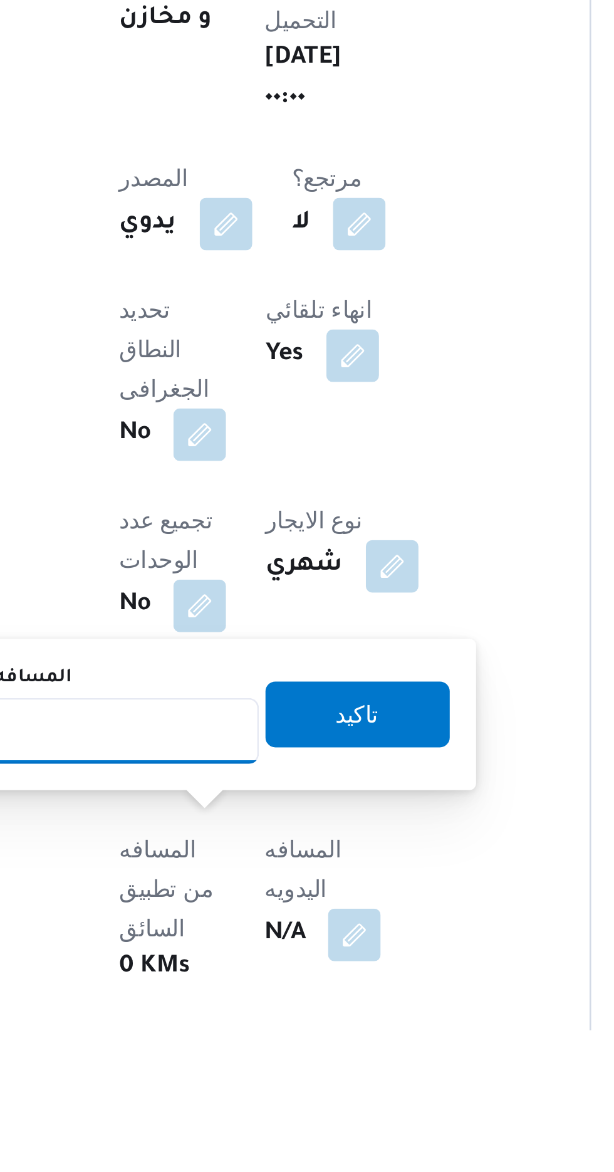
click at [212, 1060] on input "المسافه اليدويه" at bounding box center [203, 1057] width 125 height 25
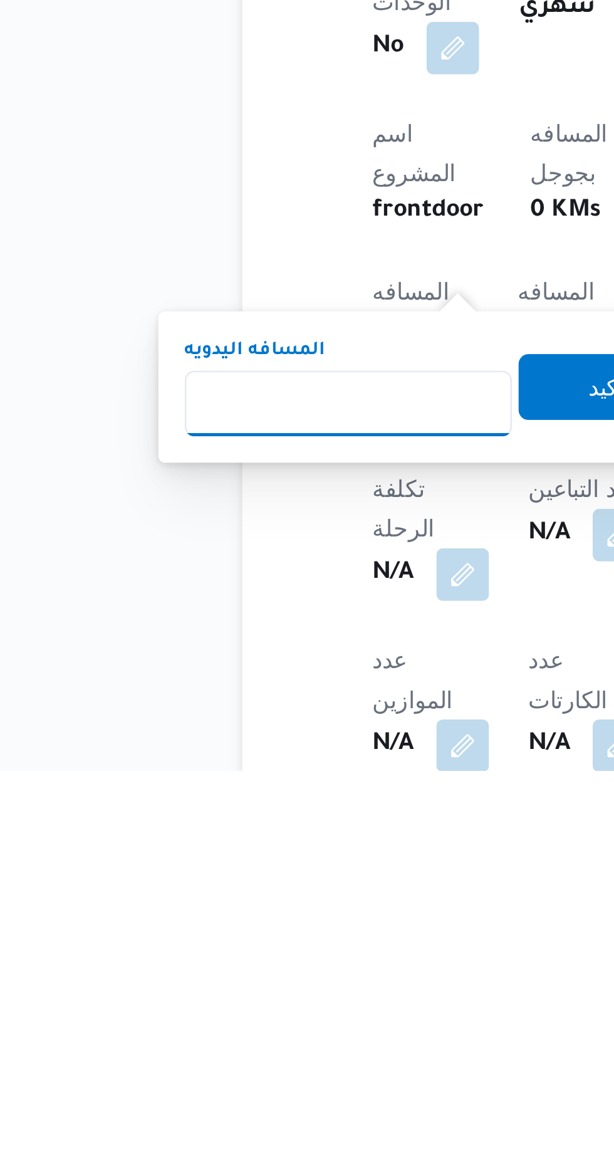
scroll to position [114, 0]
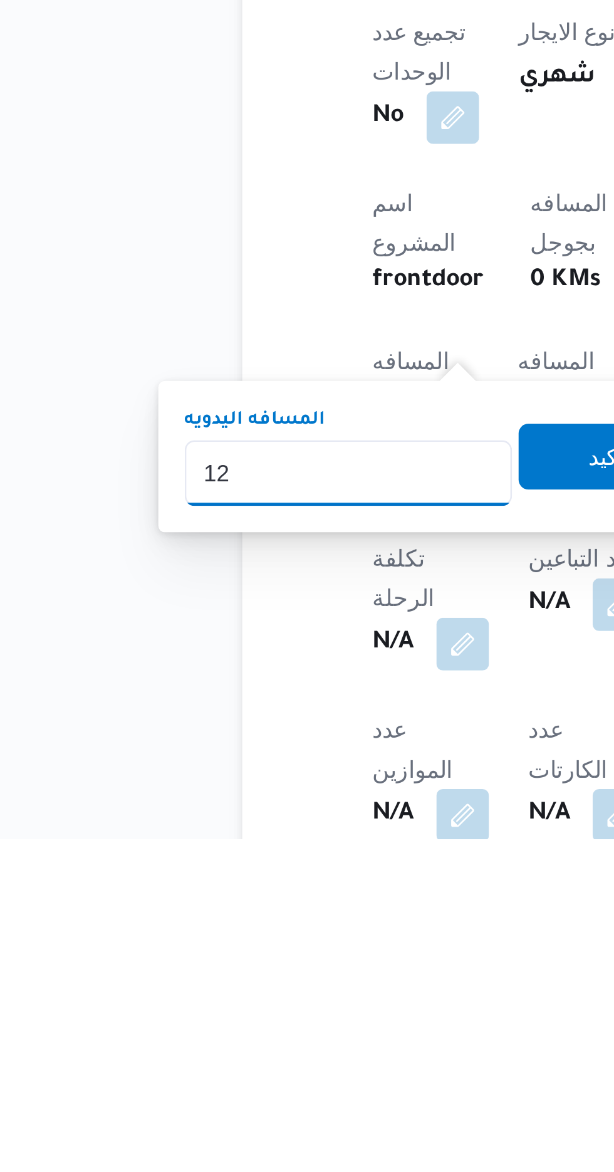
type input "120"
click at [291, 1029] on span "تاكيد" at bounding box center [303, 1025] width 70 height 25
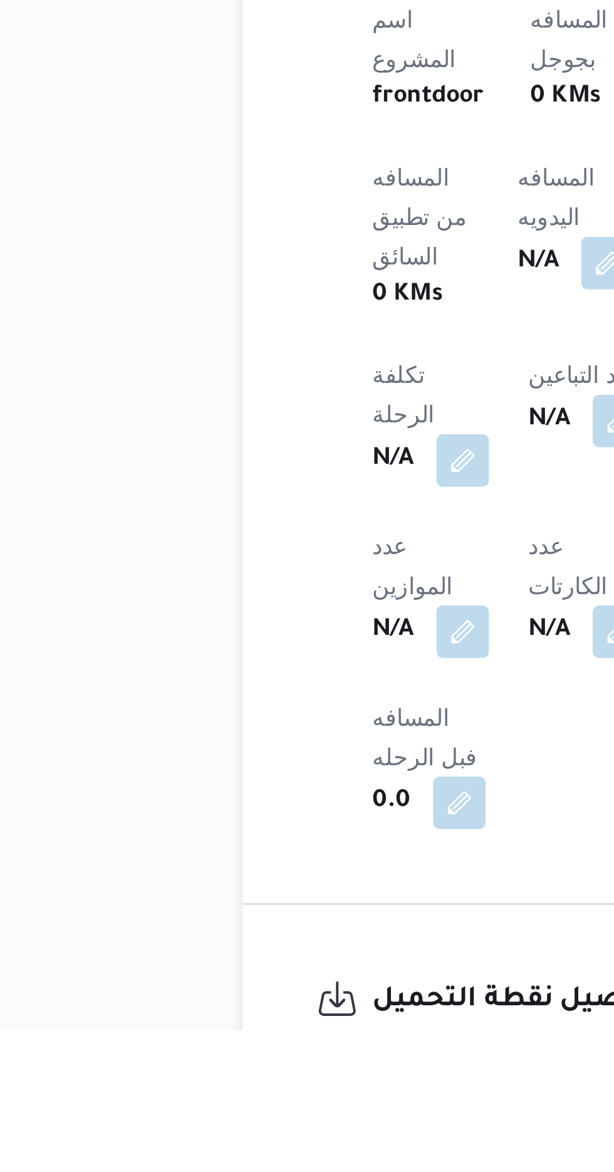
scroll to position [259, 0]
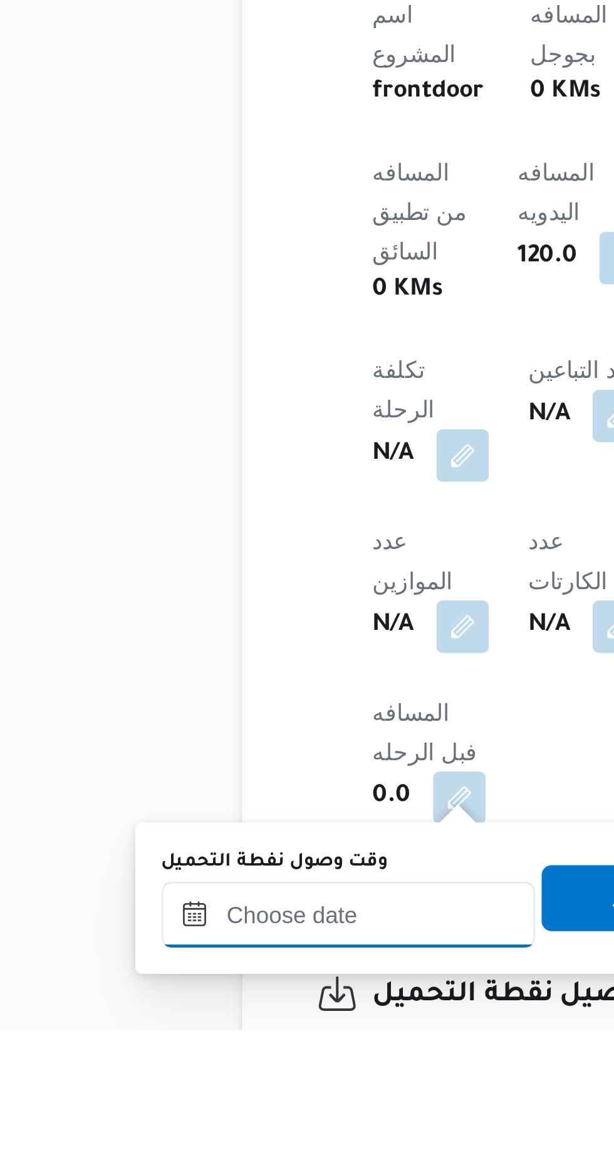
click at [229, 1122] on input "وقت وصول نفطة التحميل" at bounding box center [203, 1127] width 142 height 25
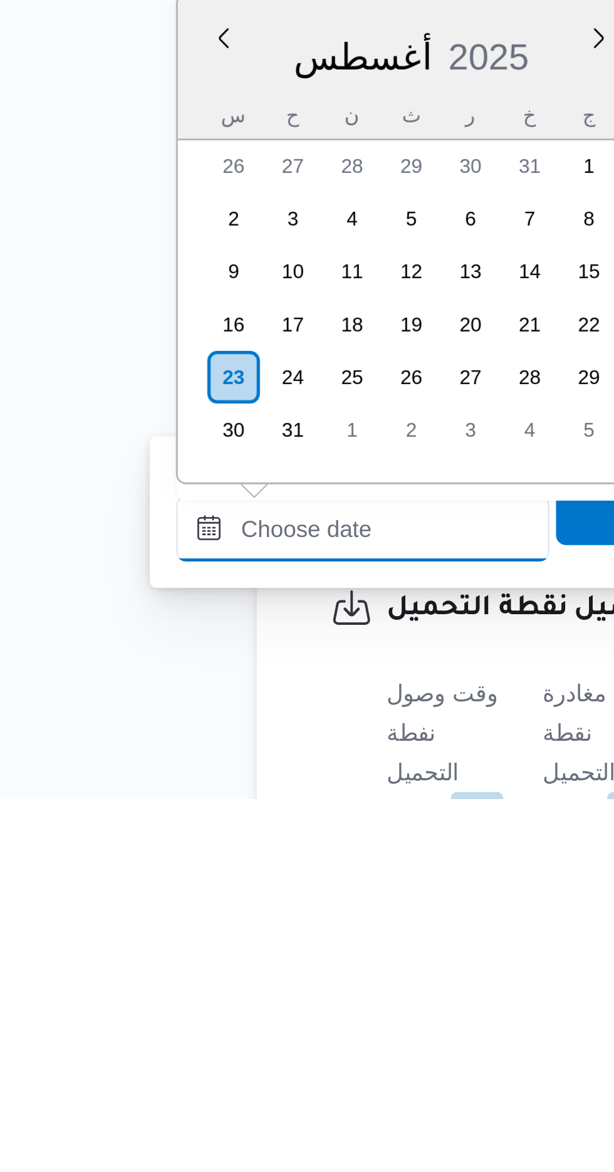
scroll to position [347, 0]
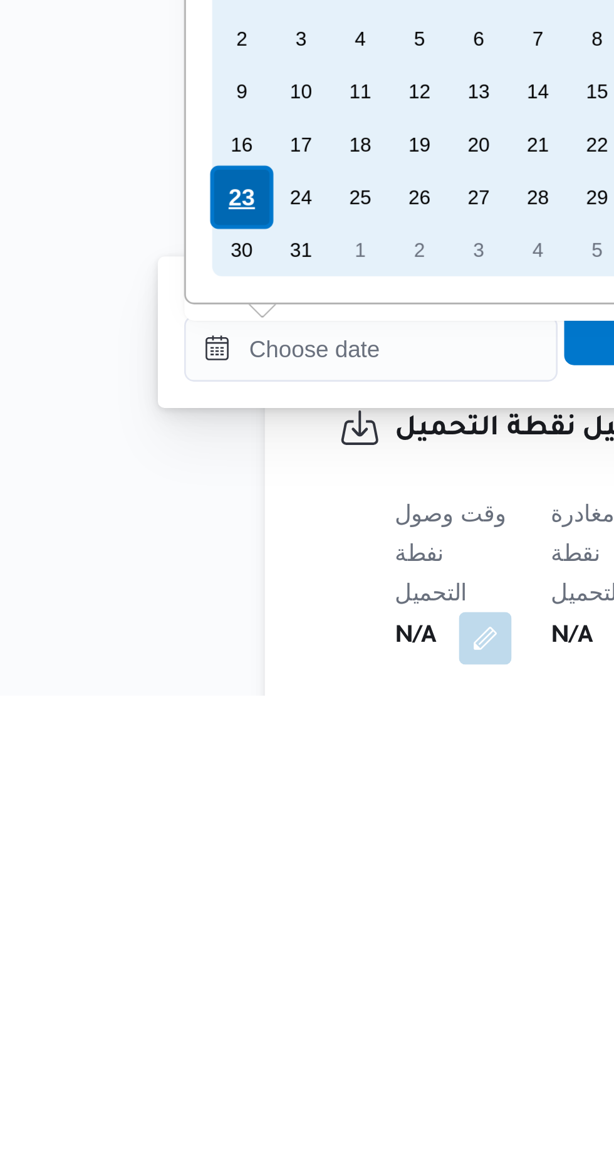
click at [155, 980] on div "23" at bounding box center [154, 982] width 24 height 24
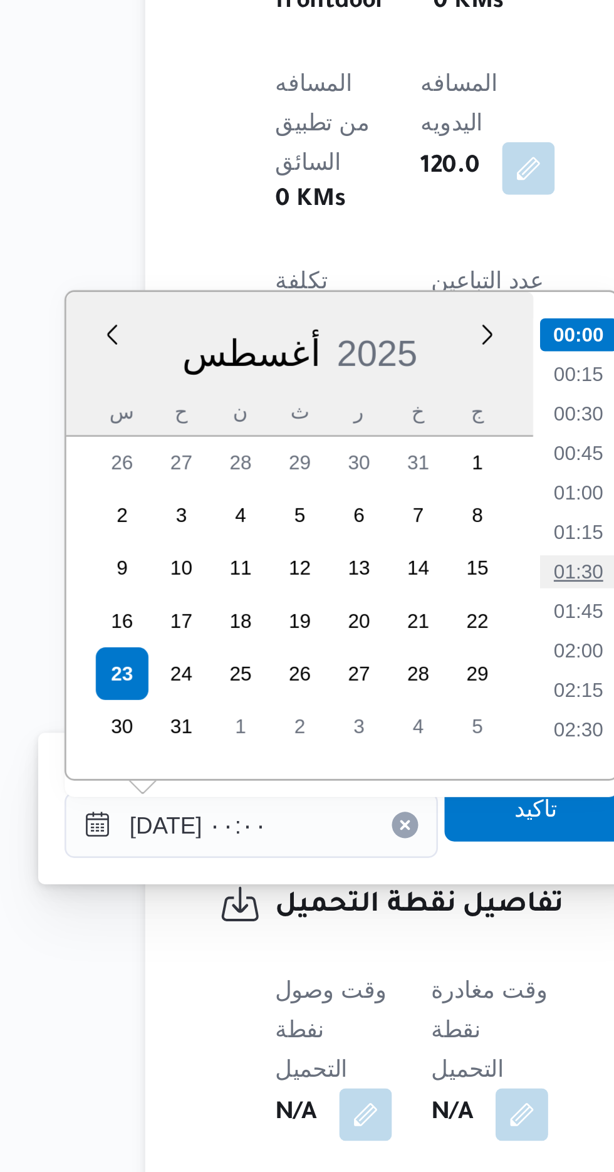
click at [329, 941] on li "01:30" at bounding box center [327, 943] width 29 height 13
type input "[DATE] ٠١:٣٠"
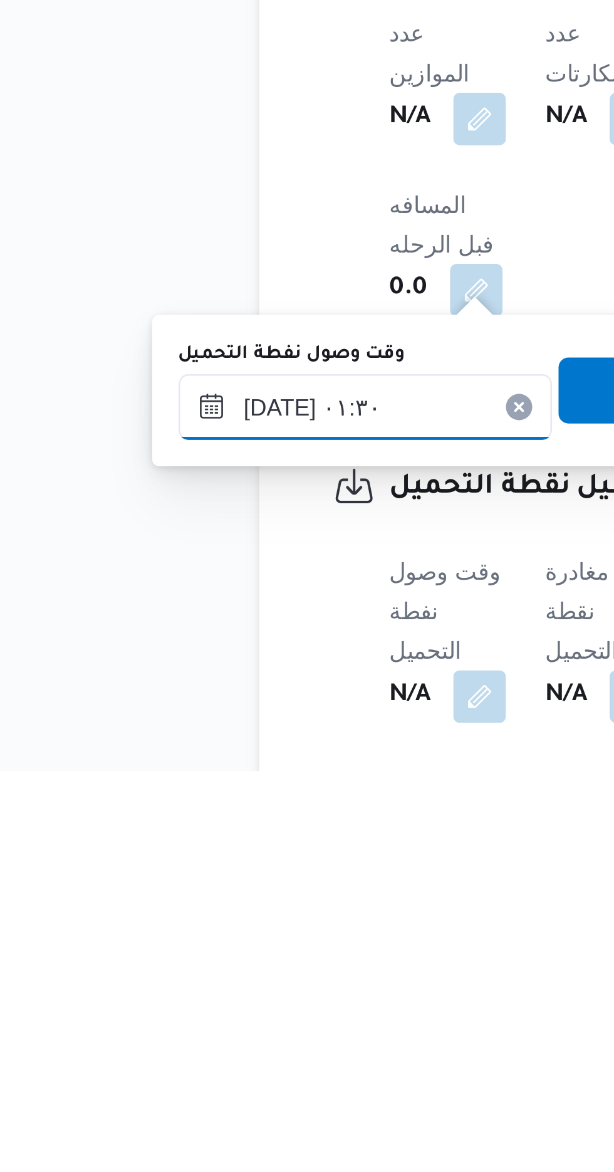
scroll to position [361, 0]
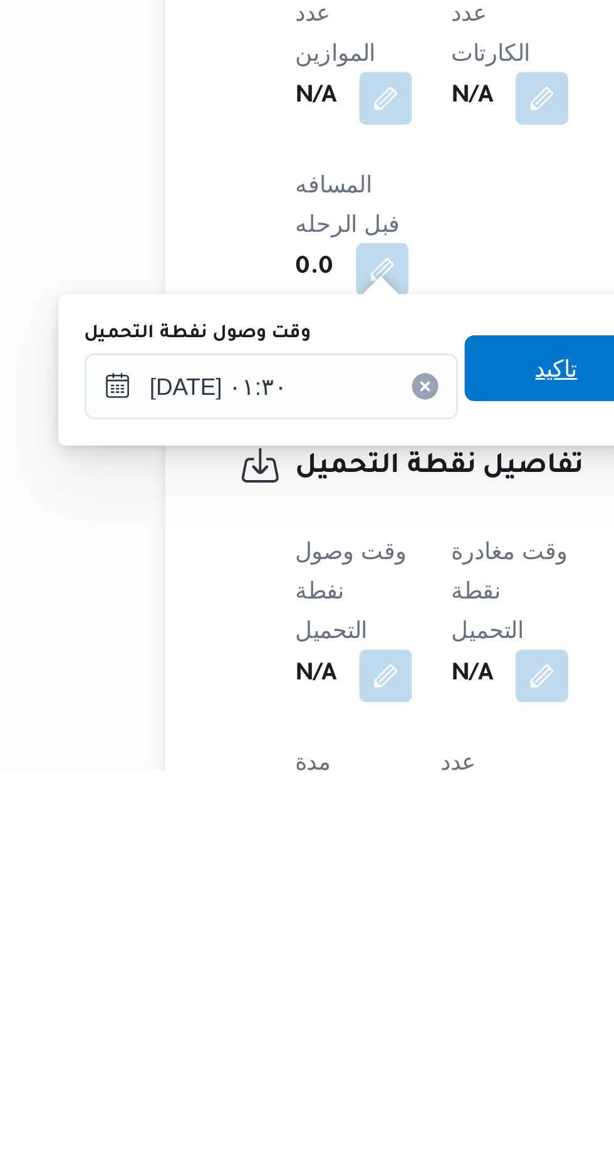
click at [309, 1022] on span "تاكيد" at bounding box center [312, 1018] width 70 height 25
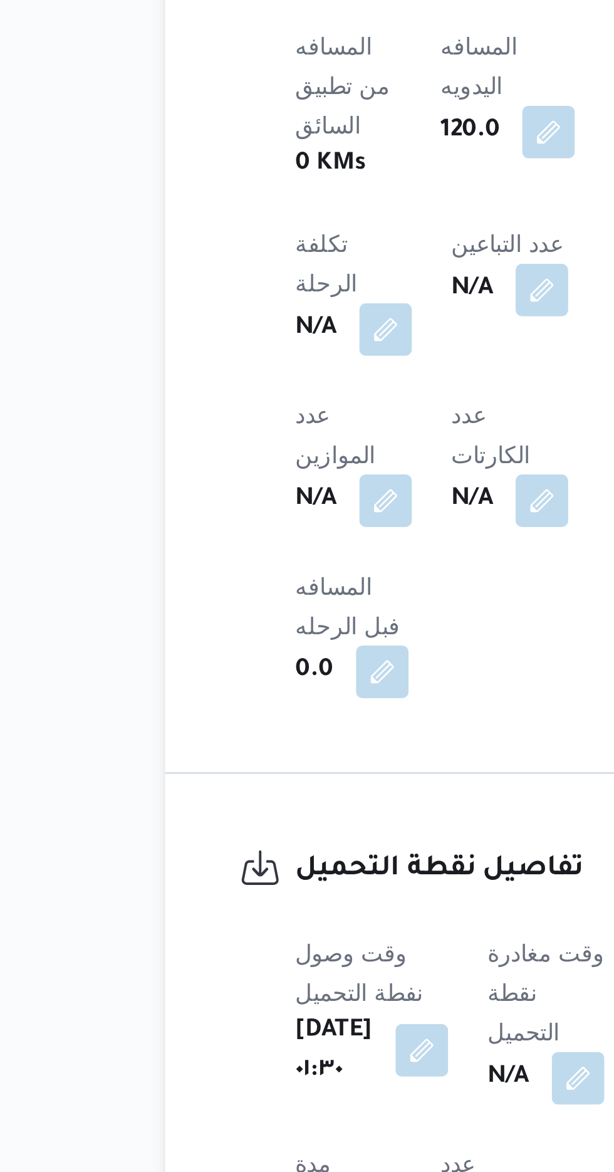
click at [271, 1115] on button "button" at bounding box center [261, 1125] width 20 height 20
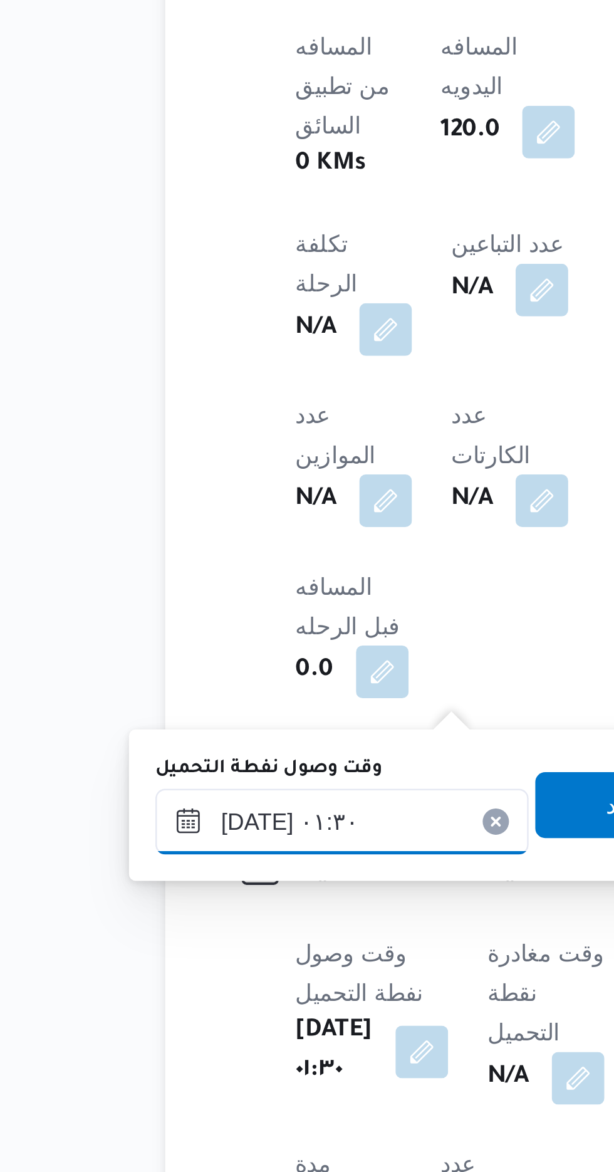
click at [238, 1032] on input "[DATE] ٠١:٣٠" at bounding box center [230, 1038] width 142 height 25
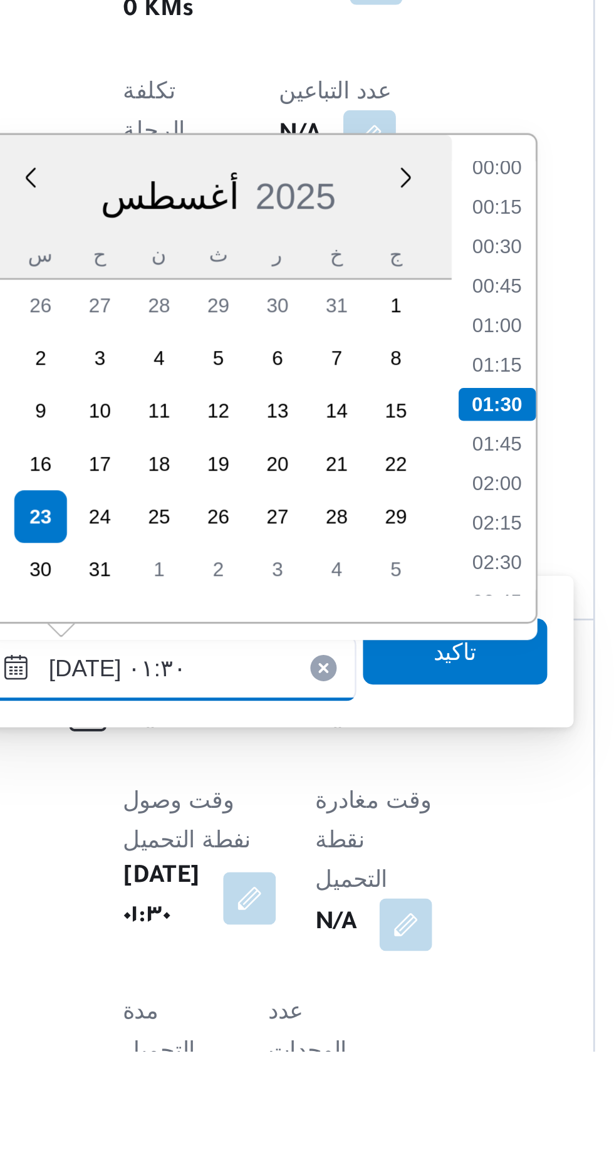
scroll to position [373, 0]
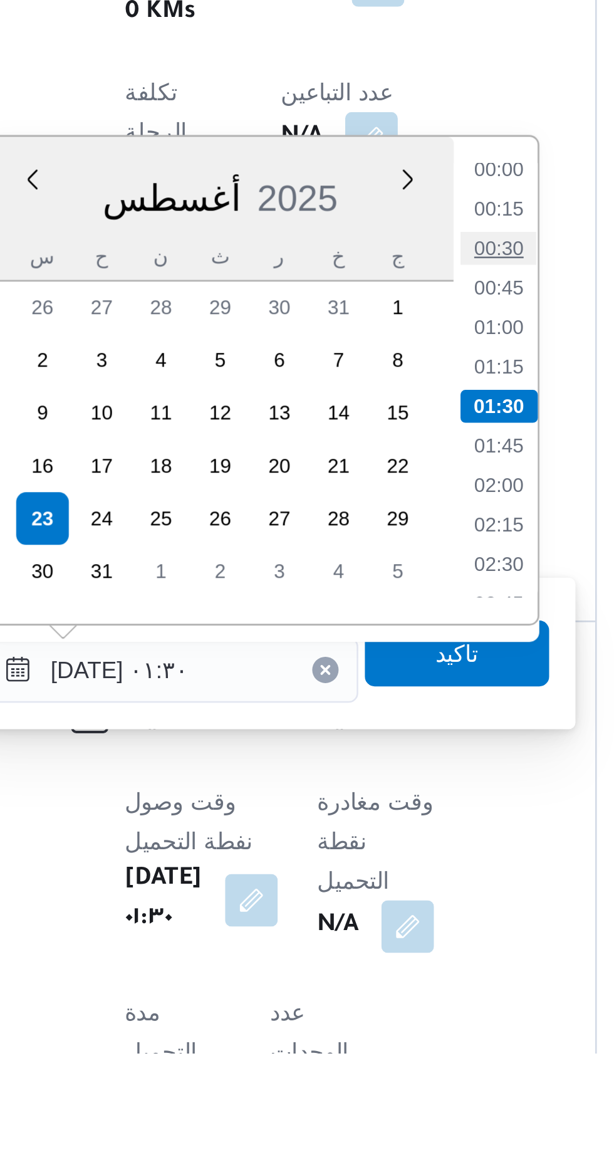
click at [355, 866] on li "00:30" at bounding box center [354, 865] width 29 height 13
type input "[DATE] ٠١:٣٠"
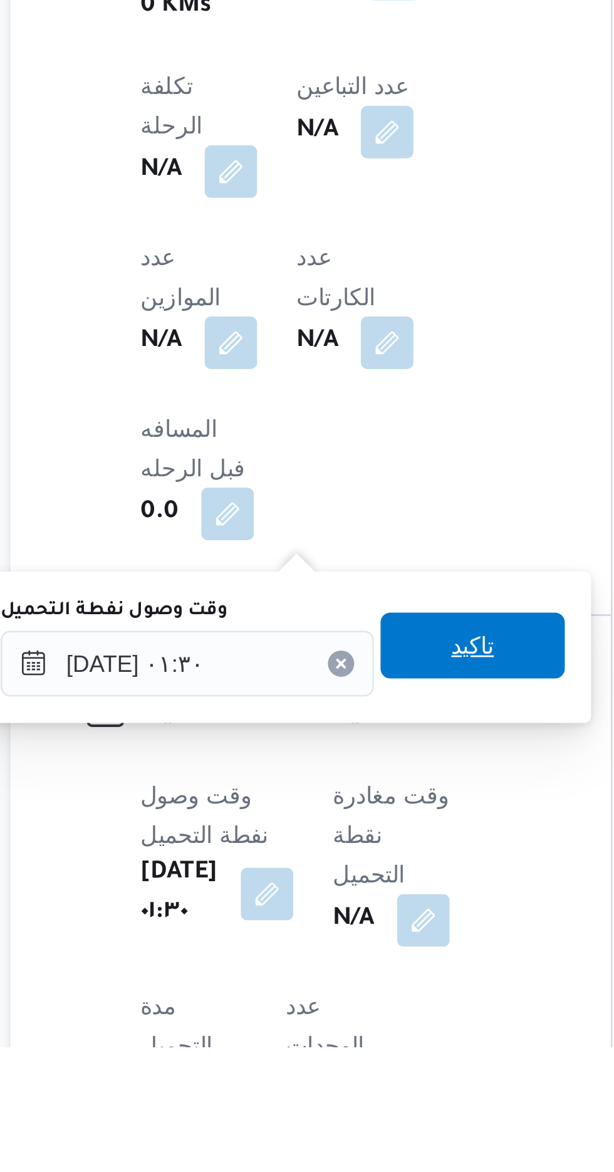
click at [361, 1022] on span "تاكيد" at bounding box center [339, 1018] width 70 height 25
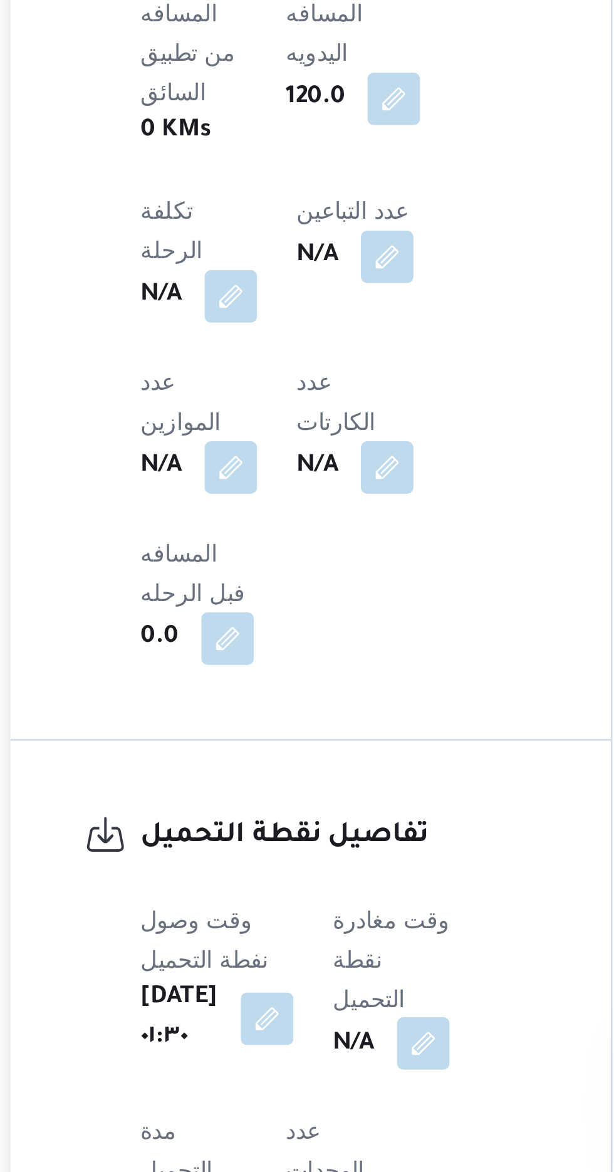
click at [330, 1113] on button "button" at bounding box center [320, 1123] width 20 height 20
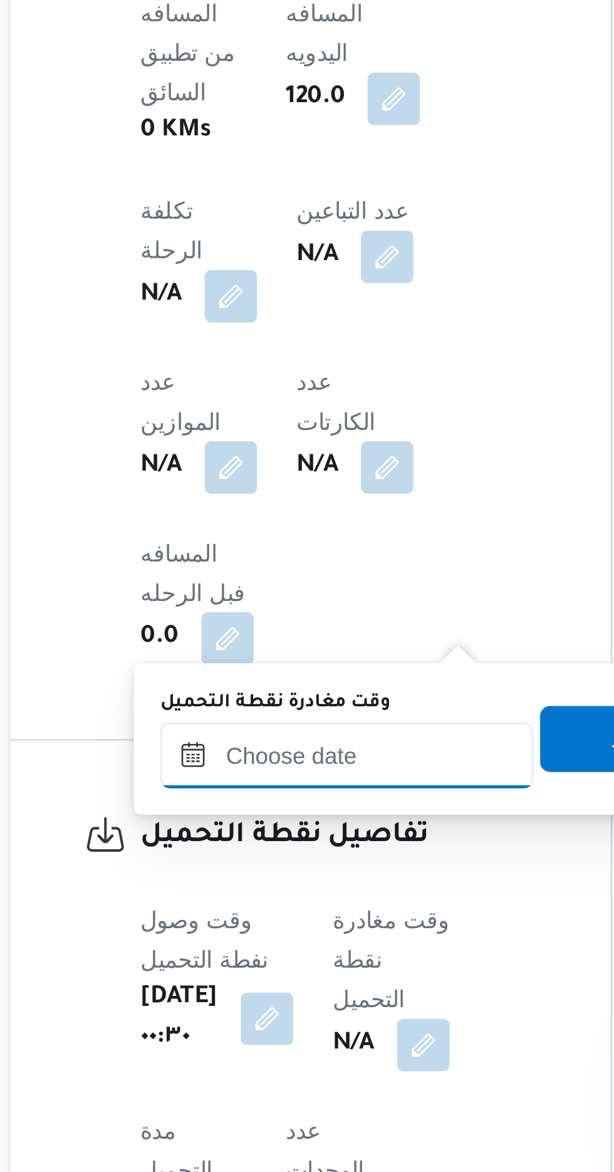
click at [313, 1010] on input "وقت مغادرة نقطة التحميل" at bounding box center [291, 1013] width 142 height 25
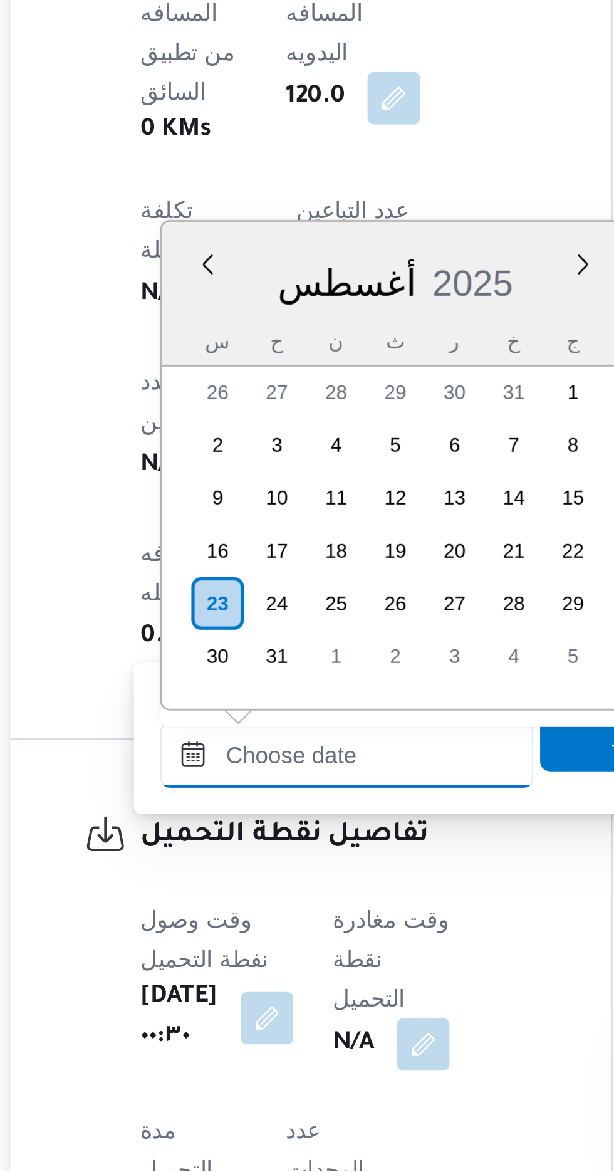
scroll to position [892, 0]
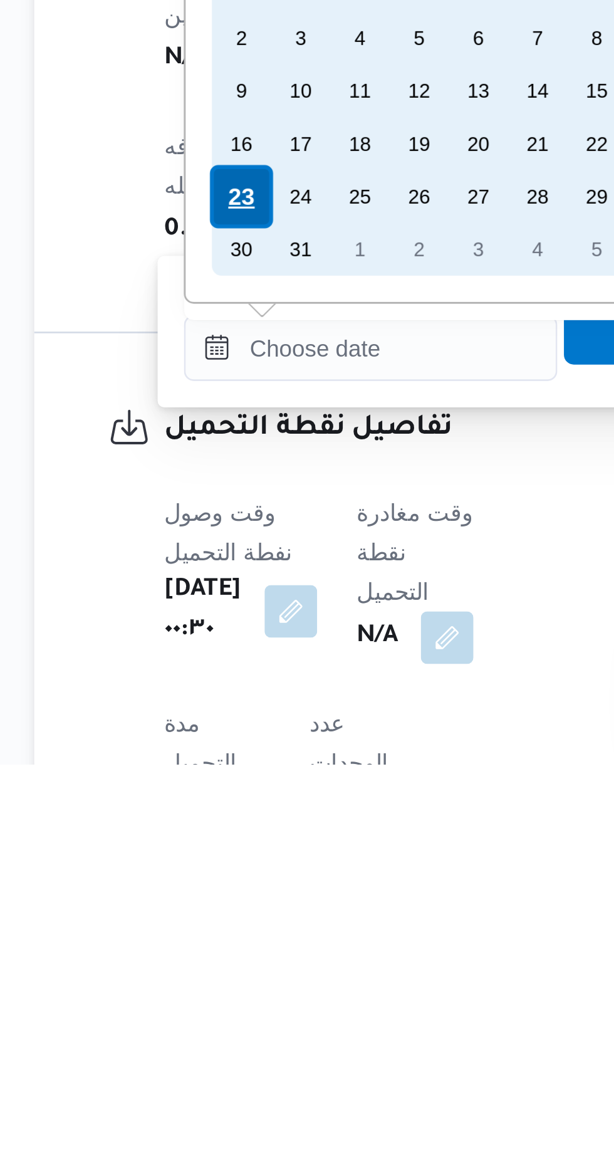
click at [242, 952] on div "23" at bounding box center [242, 956] width 24 height 24
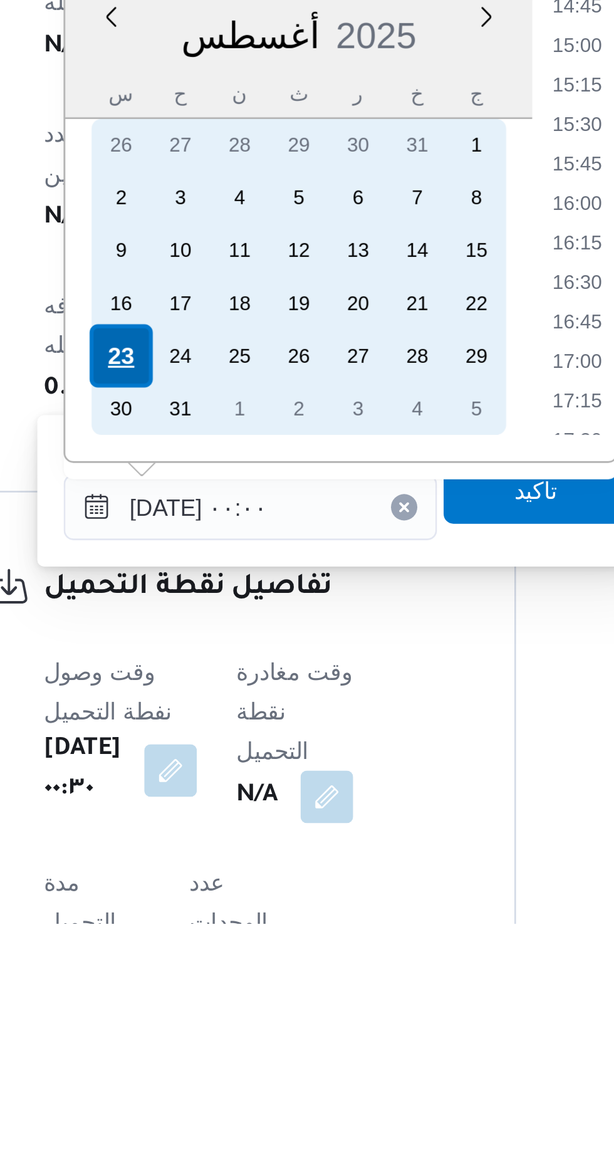
scroll to position [373, 0]
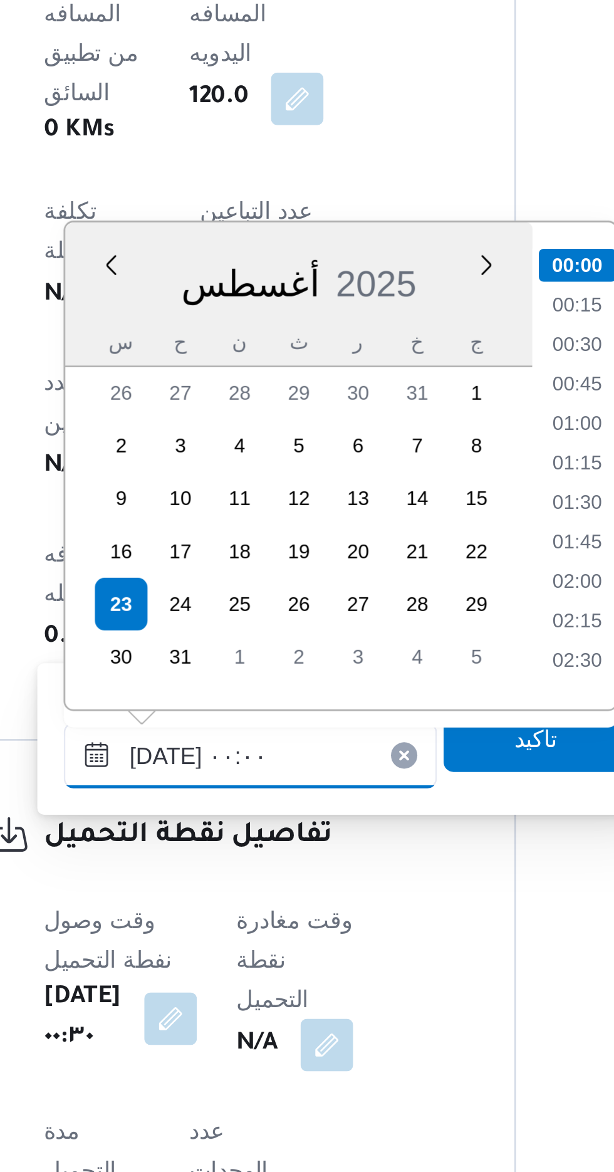
click at [236, 1014] on input "[DATE] ٠٠:٠٠" at bounding box center [291, 1013] width 142 height 25
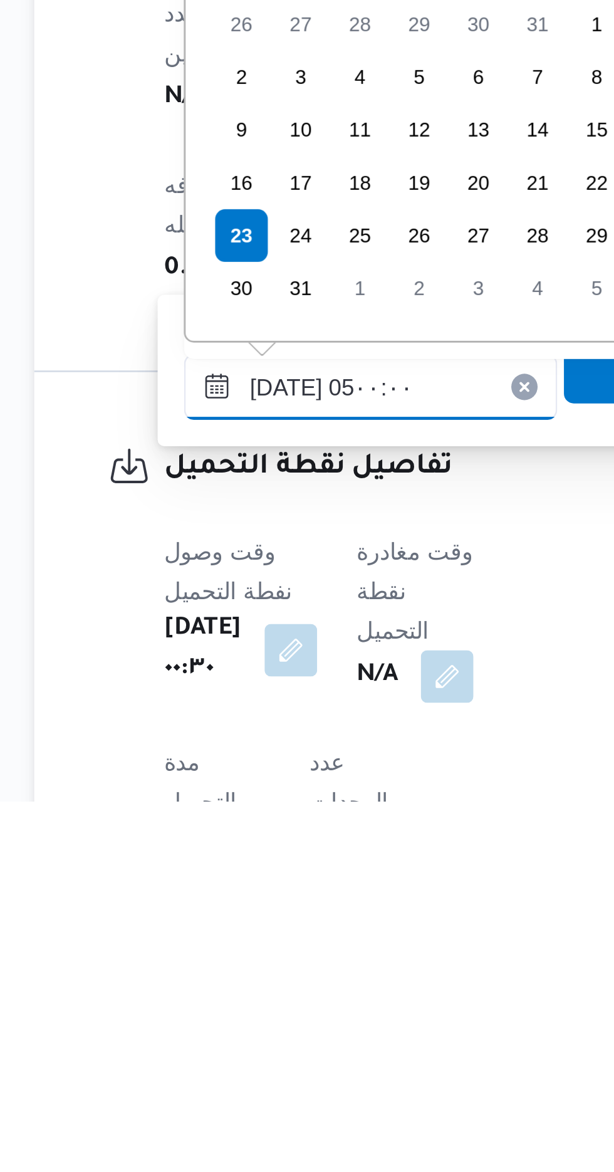
scroll to position [149, 0]
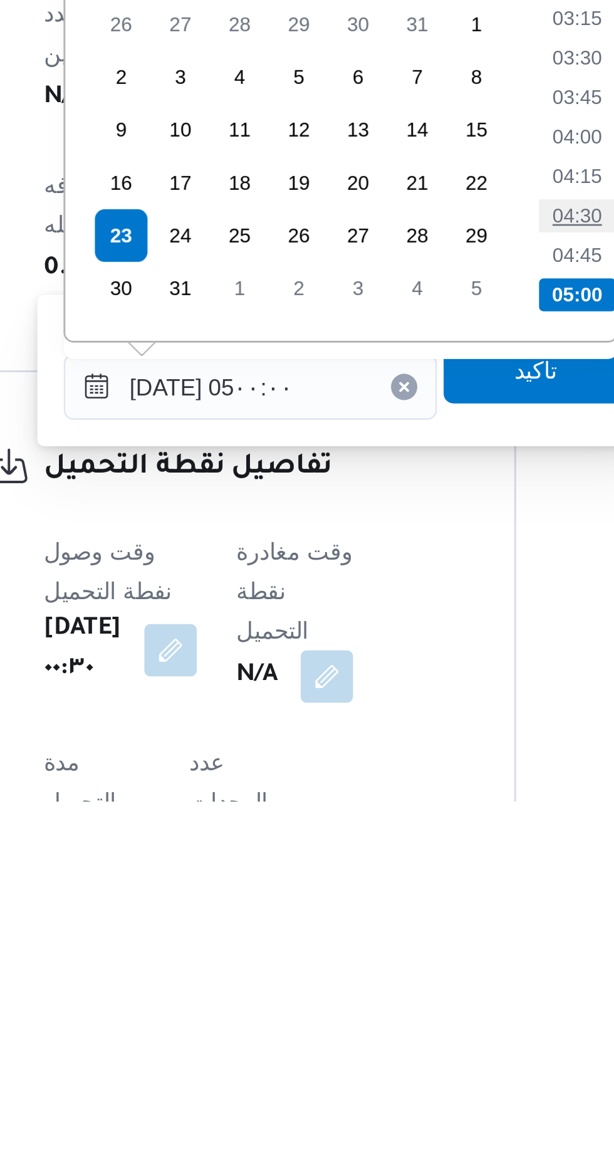
click at [416, 949] on li "04:30" at bounding box center [415, 948] width 29 height 13
type input "[DATE] ٠٤:٣٠"
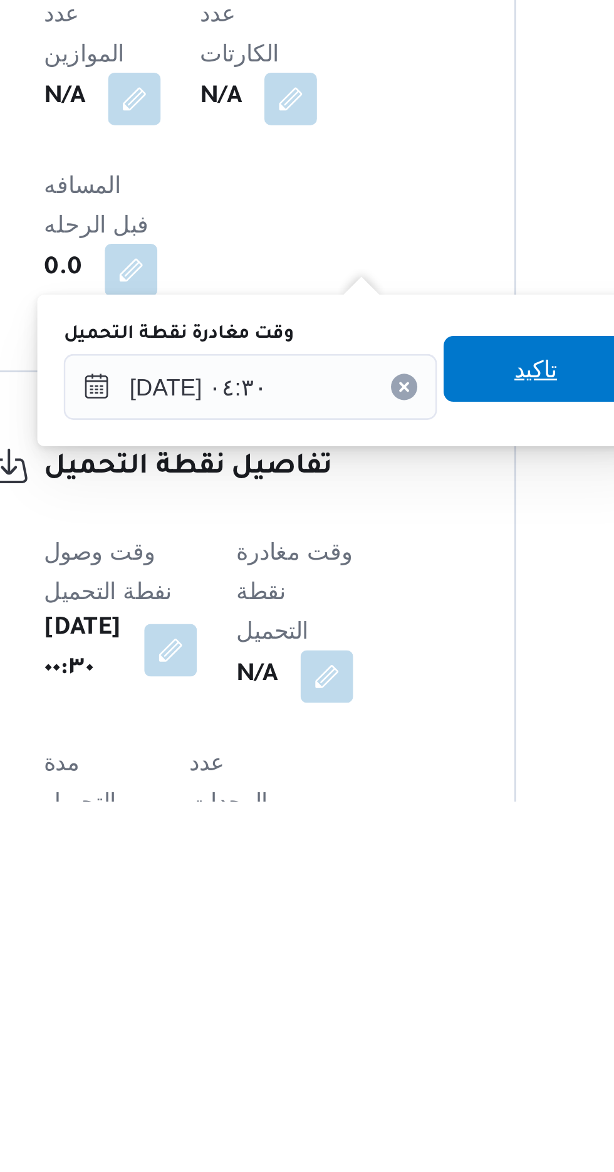
click at [408, 1010] on span "تاكيد" at bounding box center [400, 1006] width 16 height 15
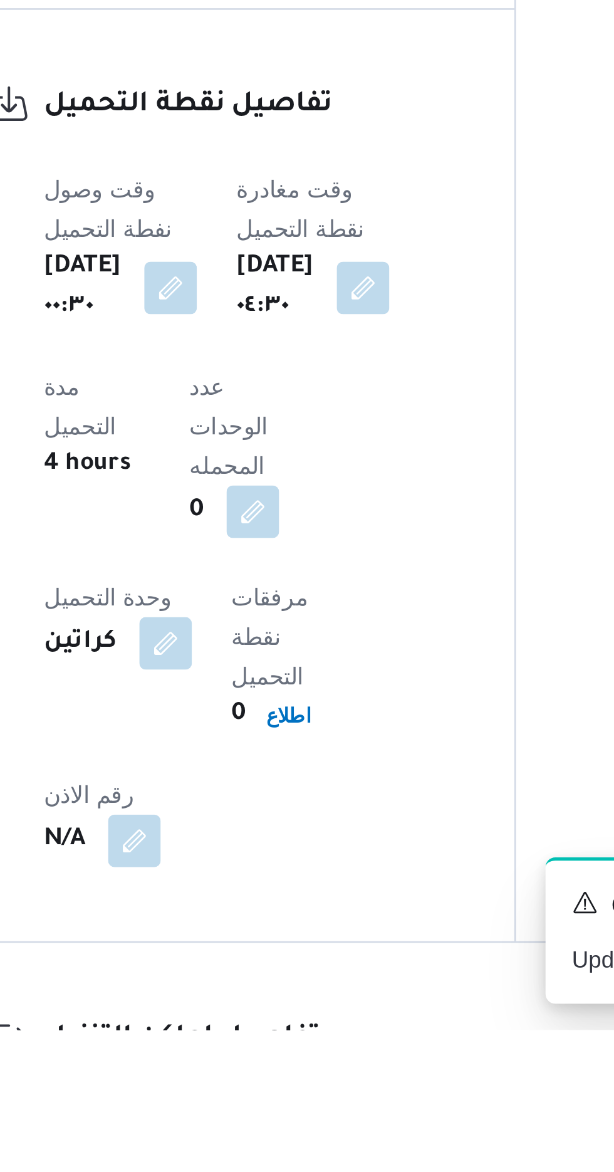
scroll to position [653, 0]
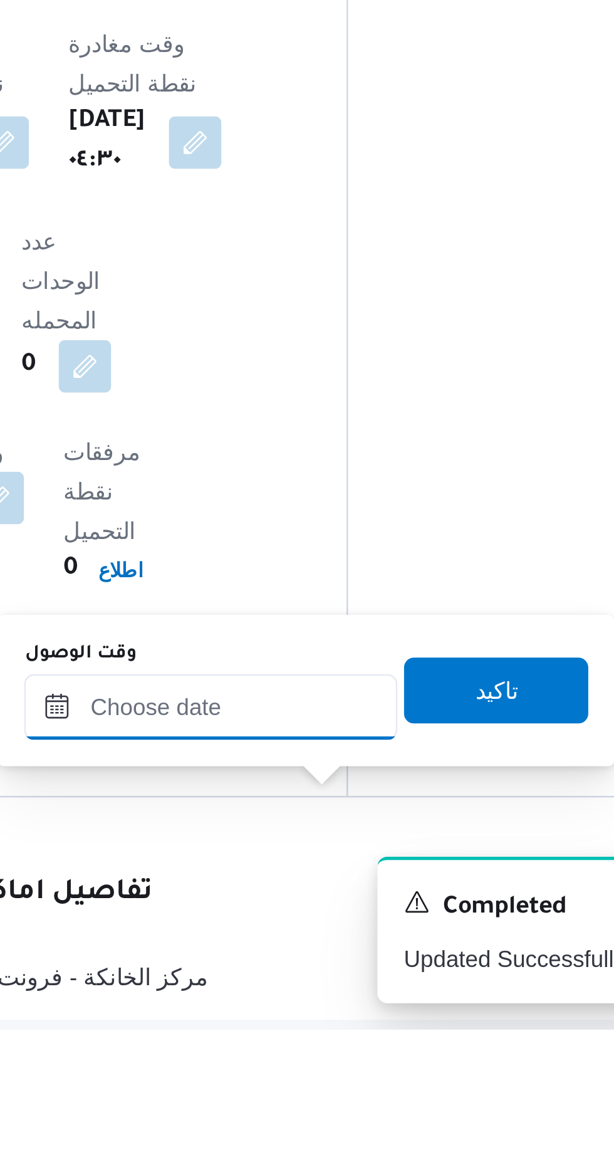
click at [331, 1050] on input "وقت الوصول" at bounding box center [340, 1048] width 142 height 25
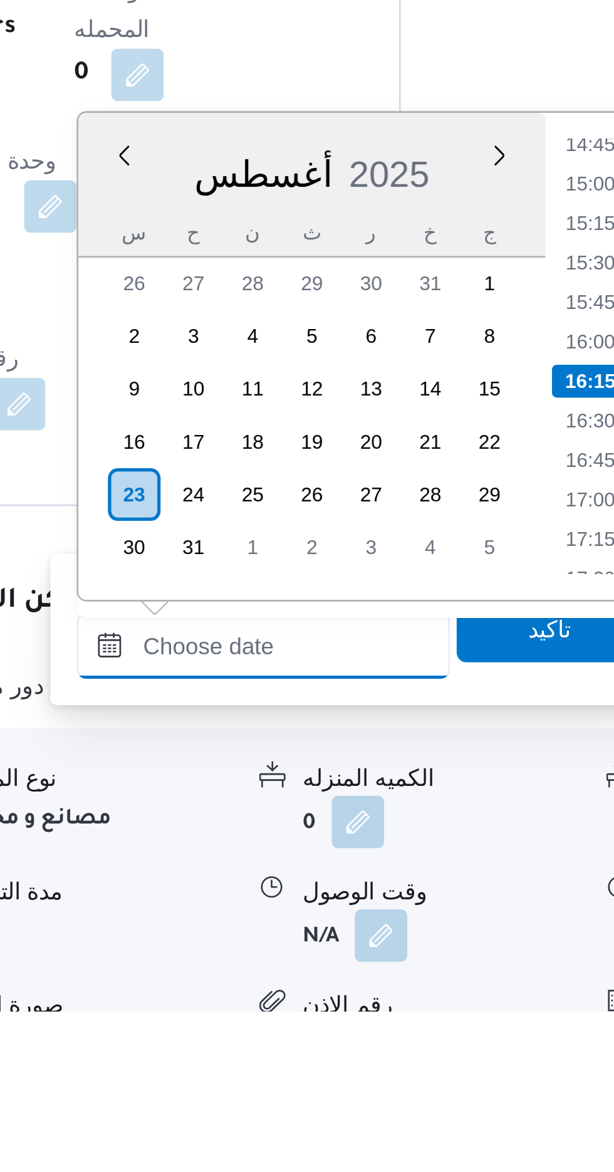
scroll to position [760, 0]
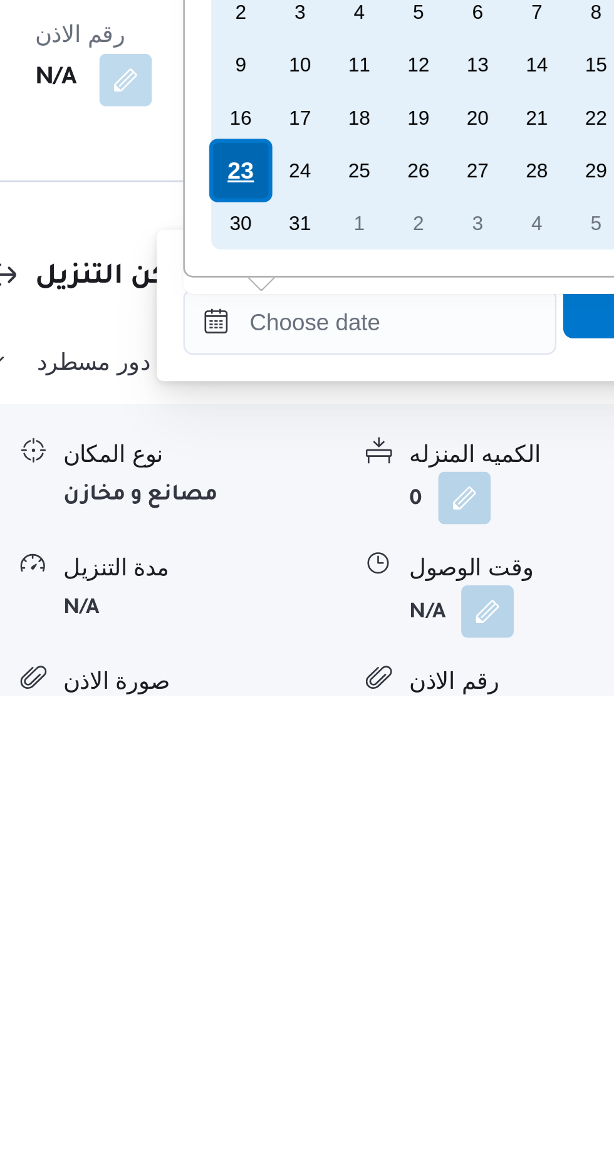
click at [291, 970] on div "23" at bounding box center [291, 972] width 24 height 24
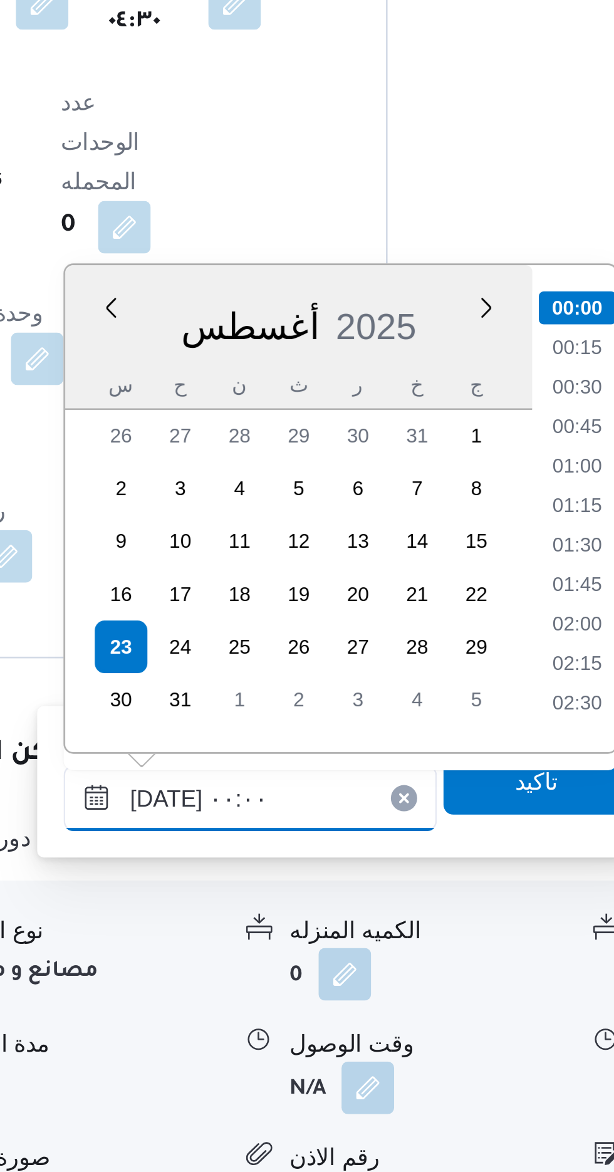
click at [284, 1032] on input "[DATE] ٠٠:٠٠" at bounding box center [340, 1029] width 142 height 25
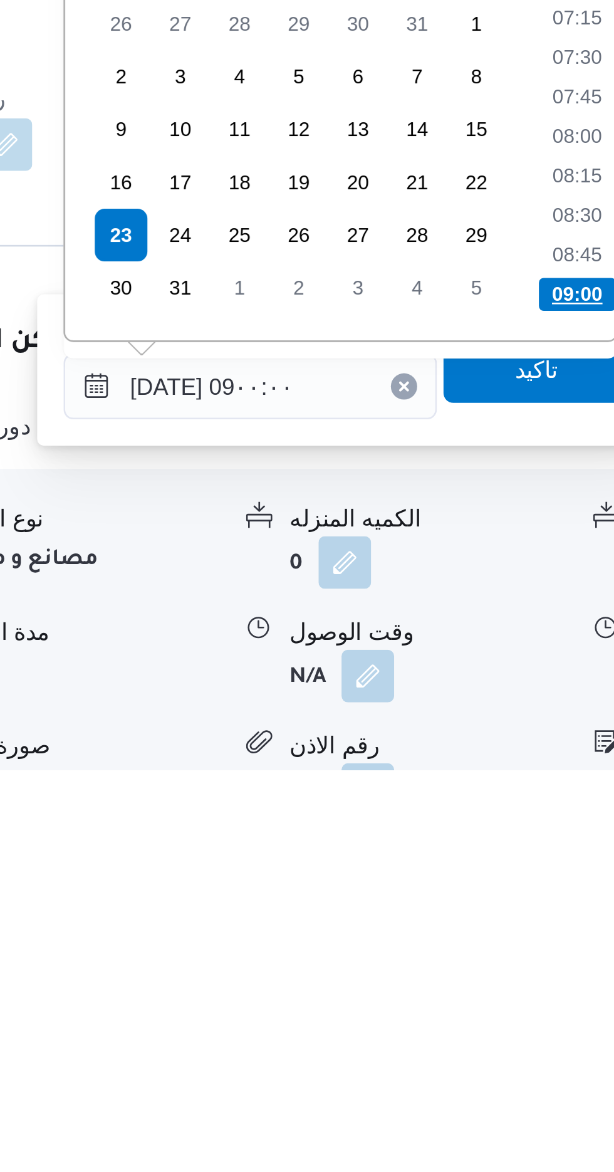
click at [460, 992] on li "09:00" at bounding box center [464, 990] width 29 height 13
type input "[DATE] ٠٩:٠٠"
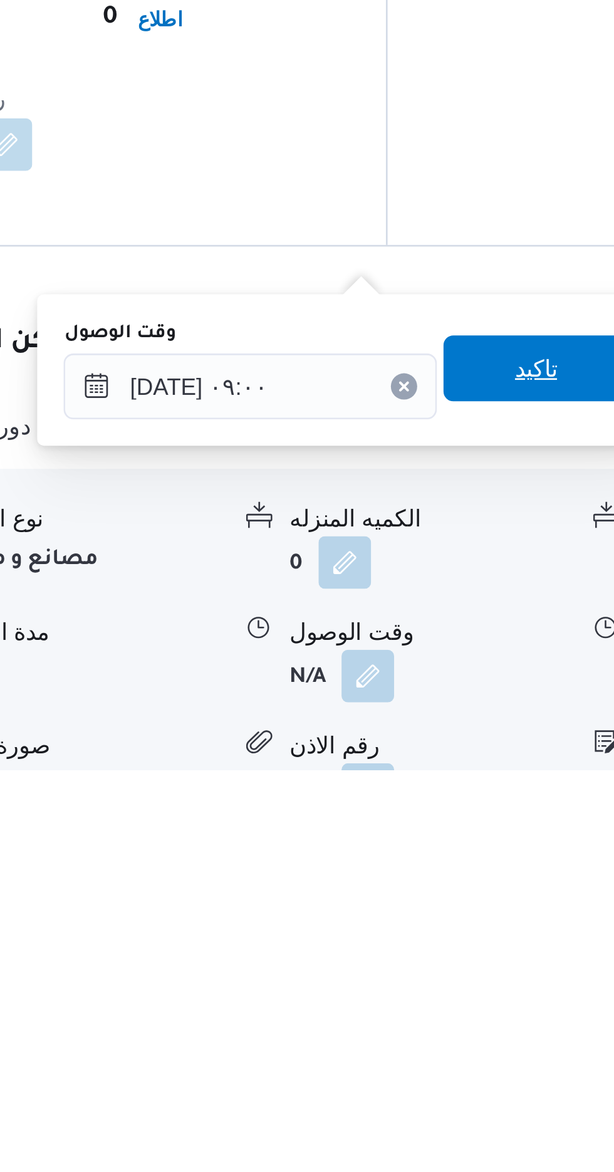
click at [454, 1023] on span "تاكيد" at bounding box center [448, 1018] width 16 height 15
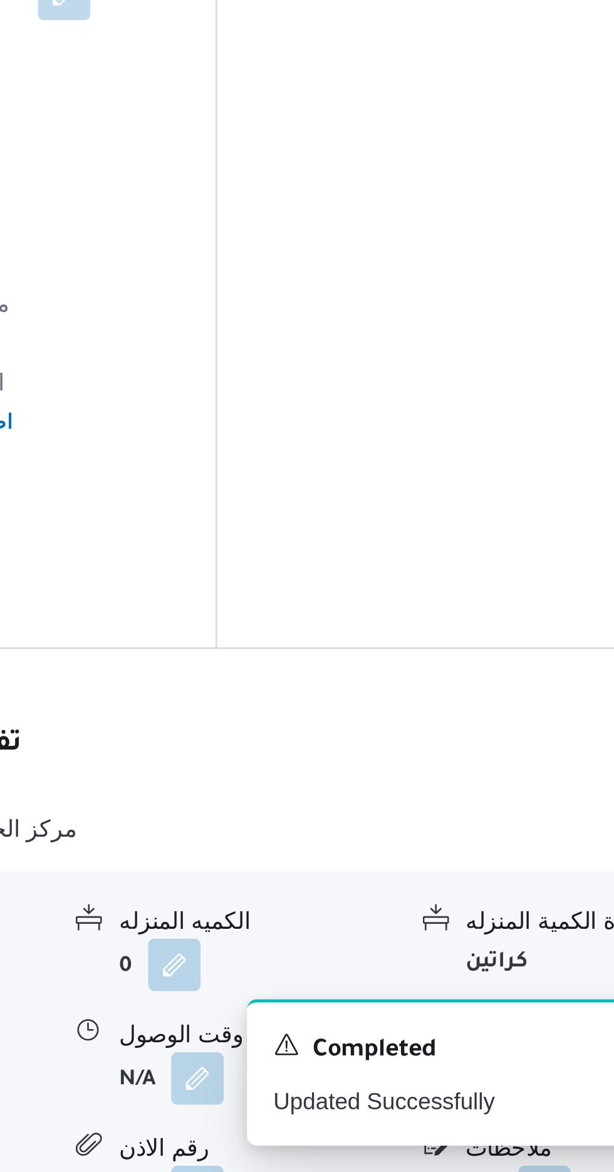
click at [514, 1125] on button "button" at bounding box center [517, 1135] width 20 height 20
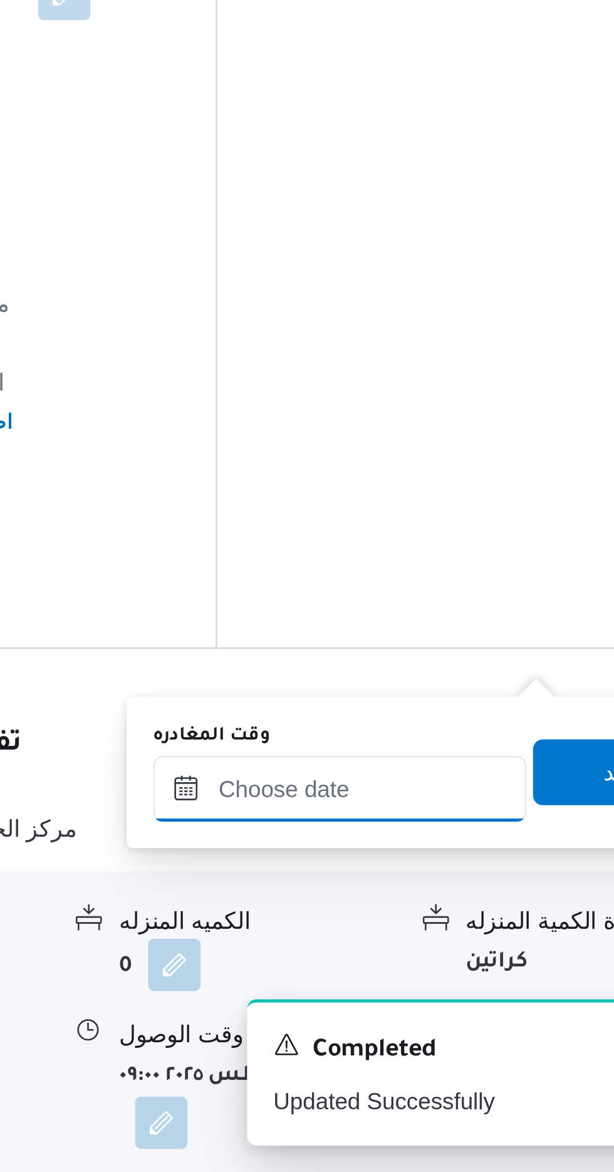
click at [471, 1020] on input "وقت المغادره" at bounding box center [439, 1025] width 142 height 25
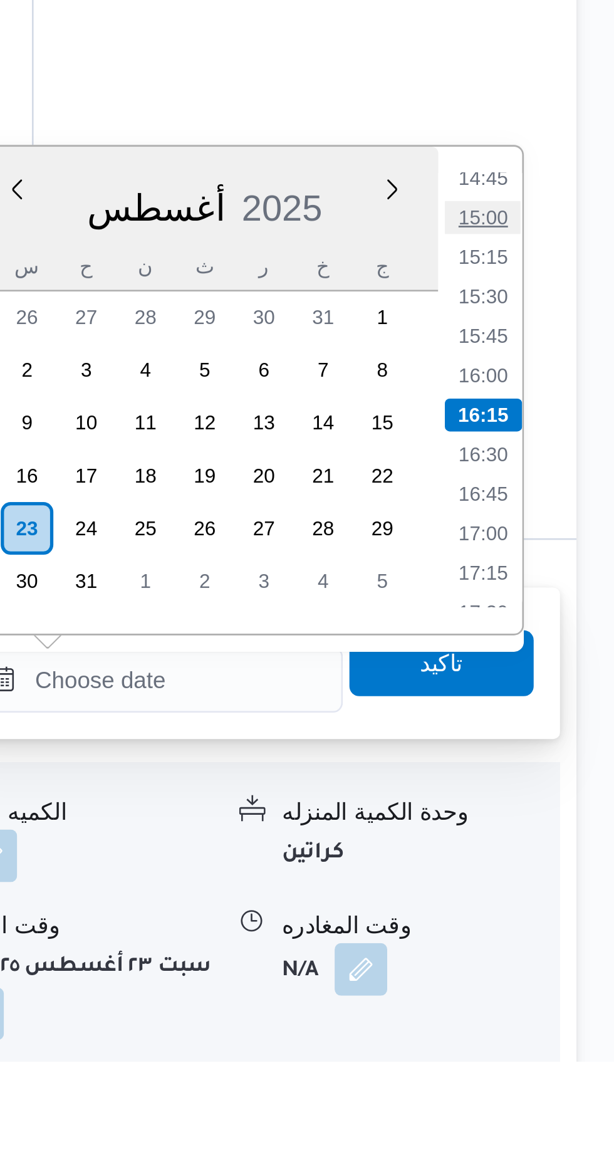
click at [564, 851] on li "15:00" at bounding box center [563, 850] width 29 height 13
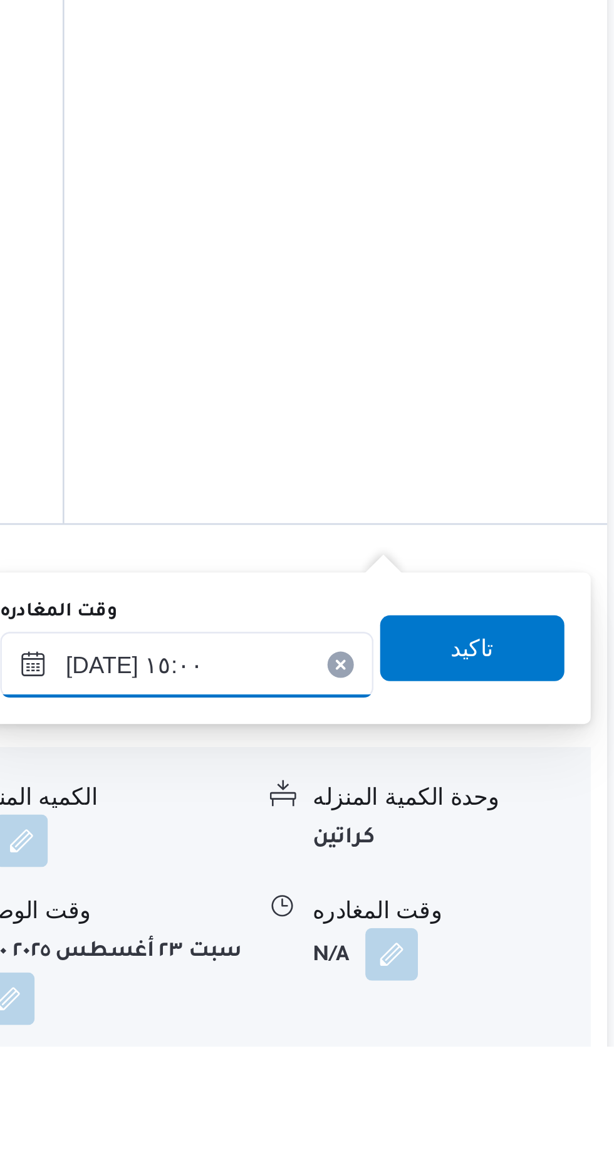
click at [483, 1022] on input "[DATE] ١٥:٠٠" at bounding box center [439, 1026] width 142 height 25
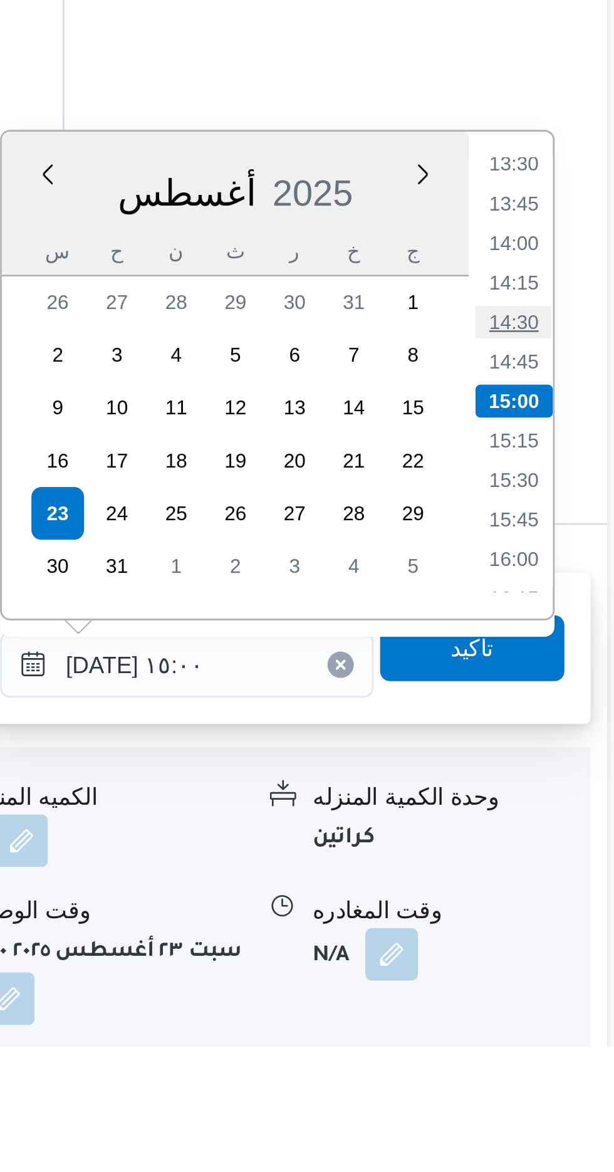
click at [563, 893] on li "14:30" at bounding box center [563, 896] width 29 height 13
type input "[DATE] ١٤:٣٠"
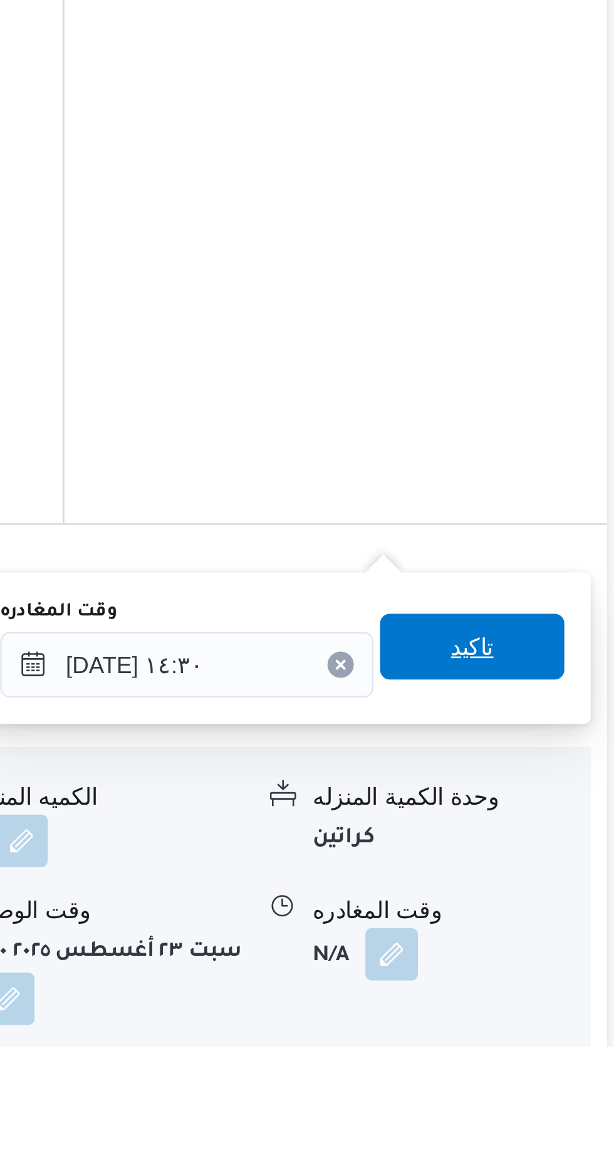
click at [556, 1016] on span "تاكيد" at bounding box center [547, 1019] width 16 height 15
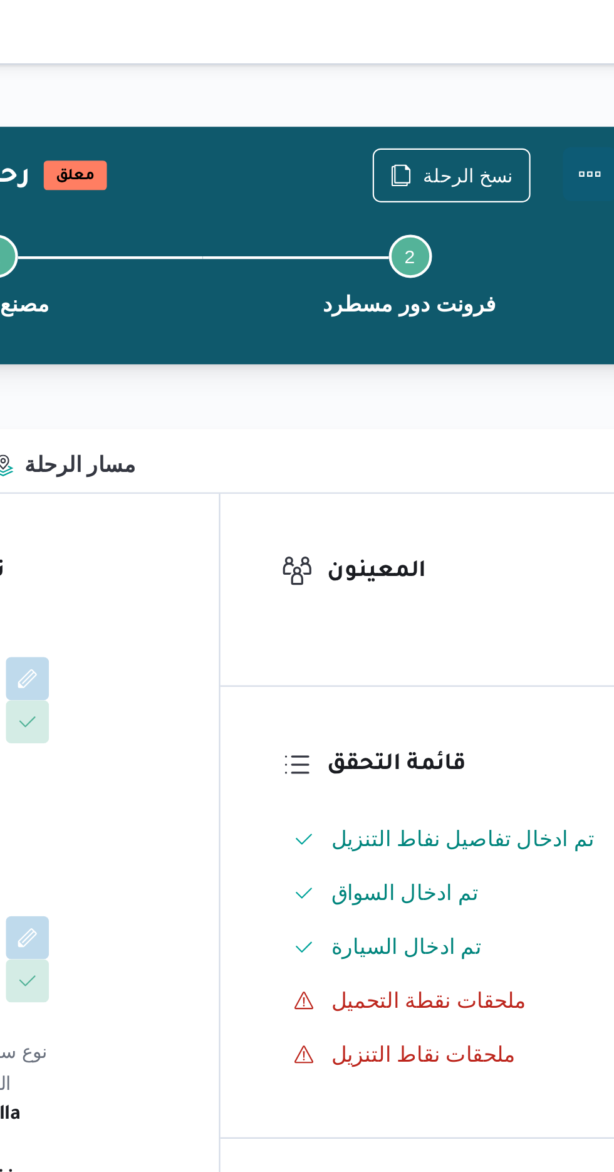
click at [564, 78] on button "Actions" at bounding box center [563, 80] width 25 height 25
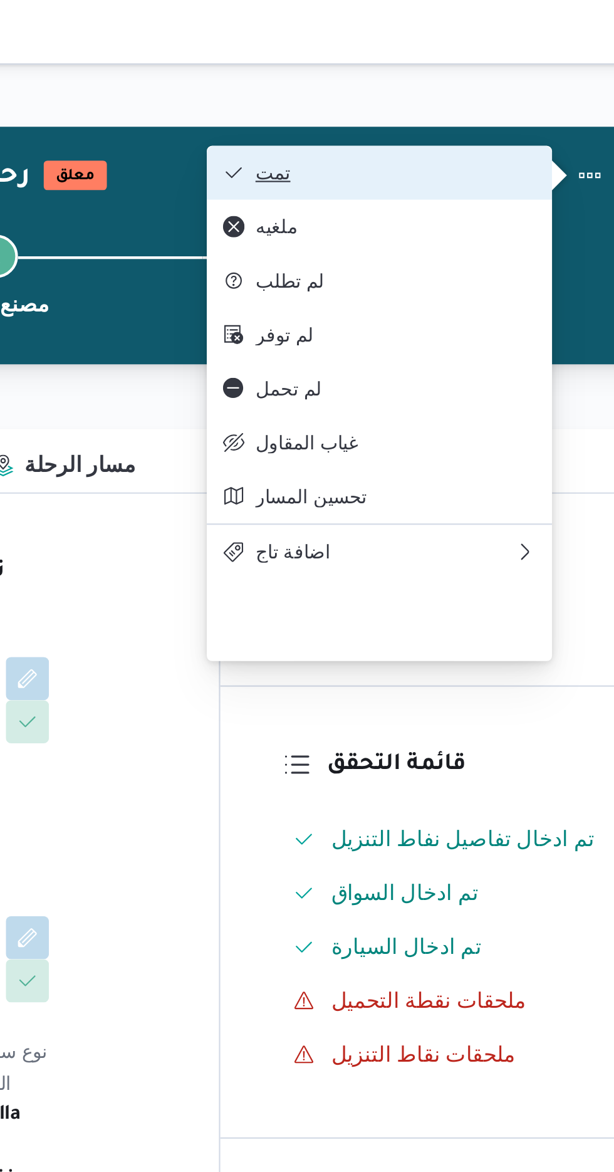
click at [519, 81] on span "تمت" at bounding box center [473, 80] width 130 height 10
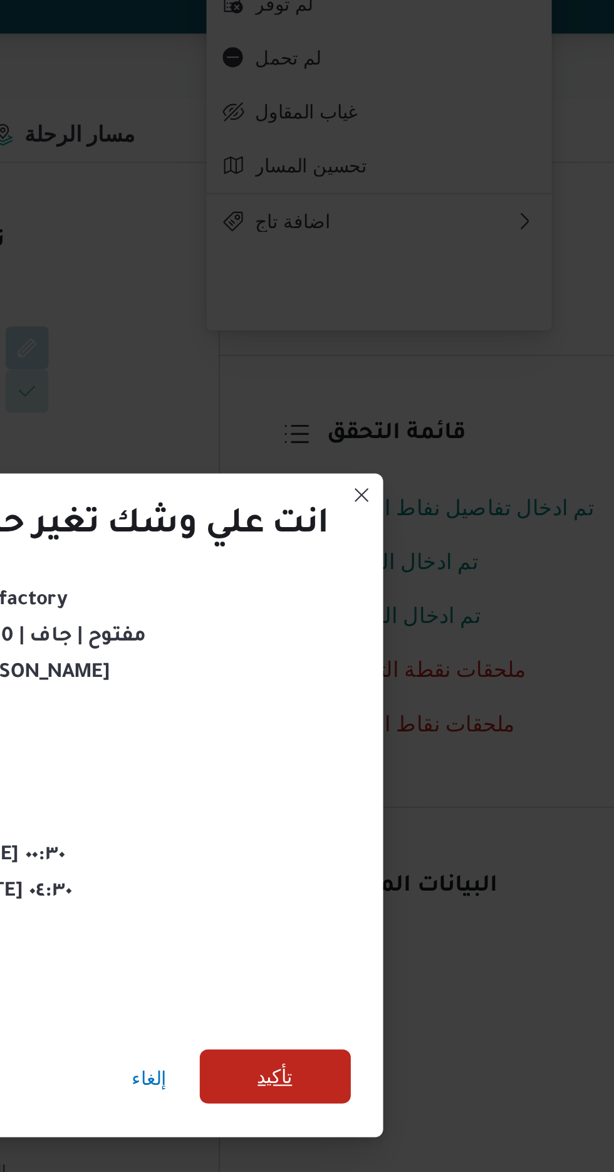
click at [419, 651] on span "تأكيد" at bounding box center [418, 653] width 16 height 15
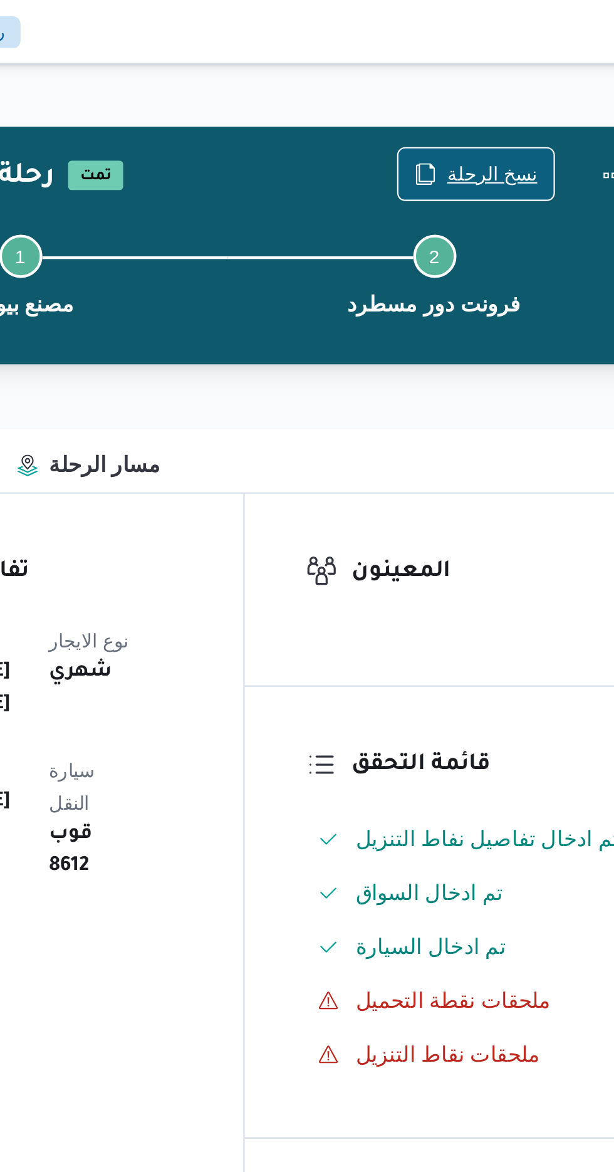
click at [511, 81] on span "نسخ الرحلة" at bounding box center [507, 80] width 42 height 15
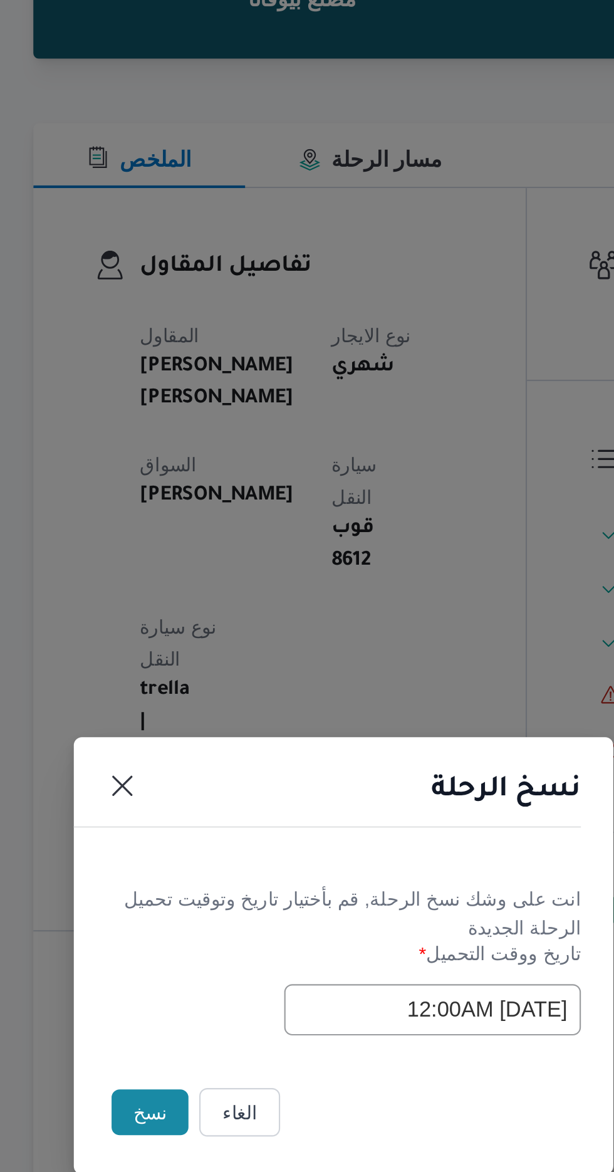
click at [212, 665] on button "نسخ" at bounding box center [217, 658] width 36 height 21
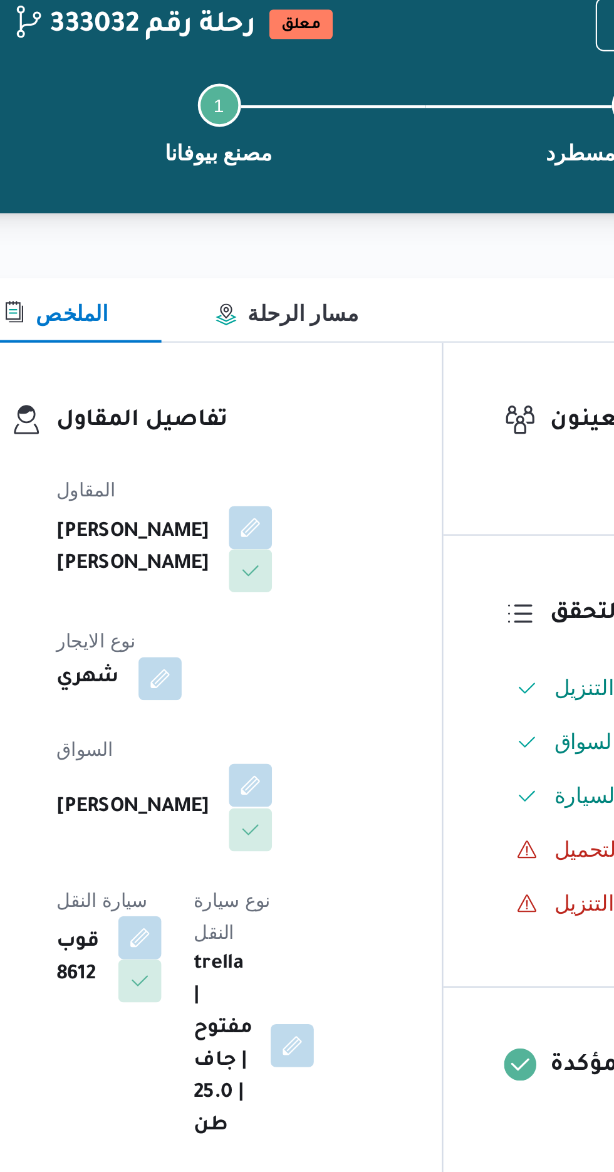
click at [293, 427] on button "button" at bounding box center [303, 435] width 20 height 20
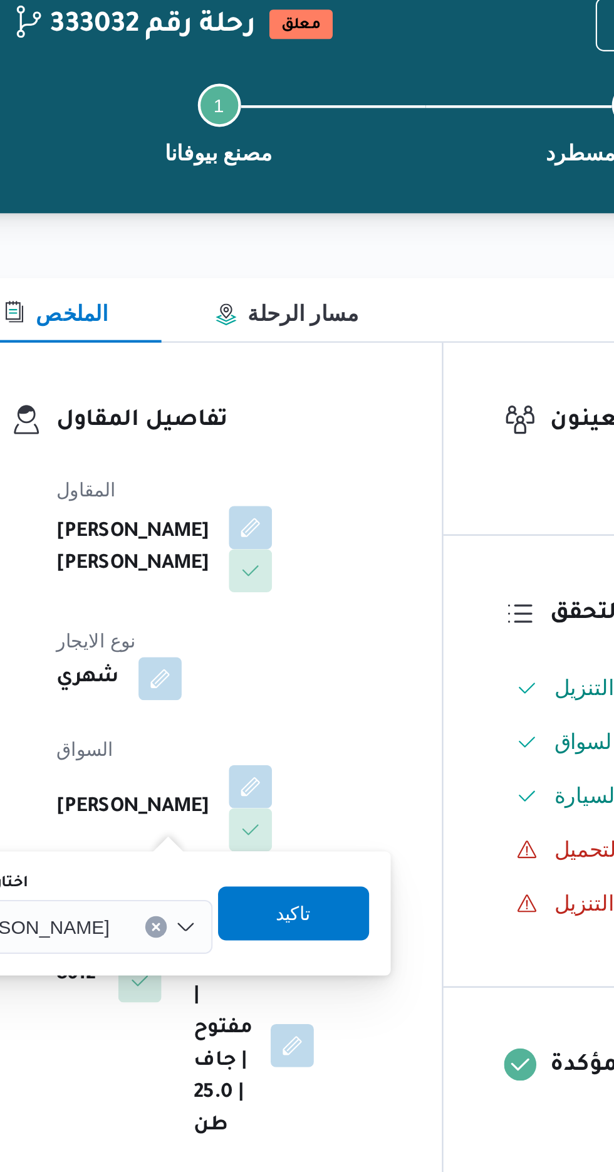
click at [237, 496] on span "[PERSON_NAME]" at bounding box center [201, 500] width 72 height 14
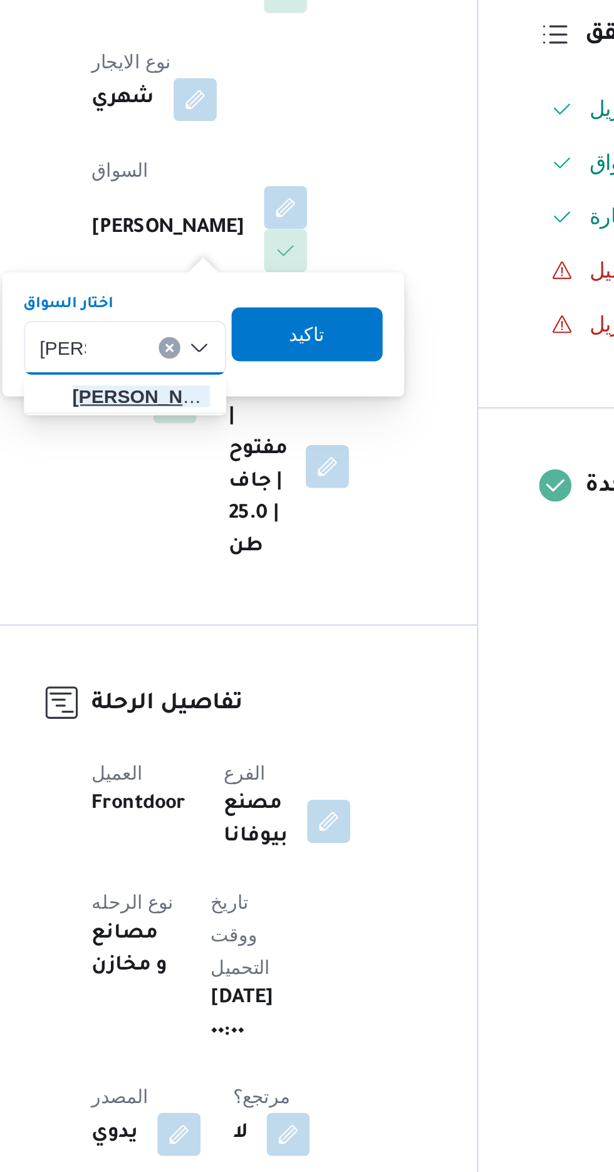
type input "[PERSON_NAME]"
click at [231, 524] on span "[PERSON_NAME]" at bounding box center [236, 523] width 64 height 15
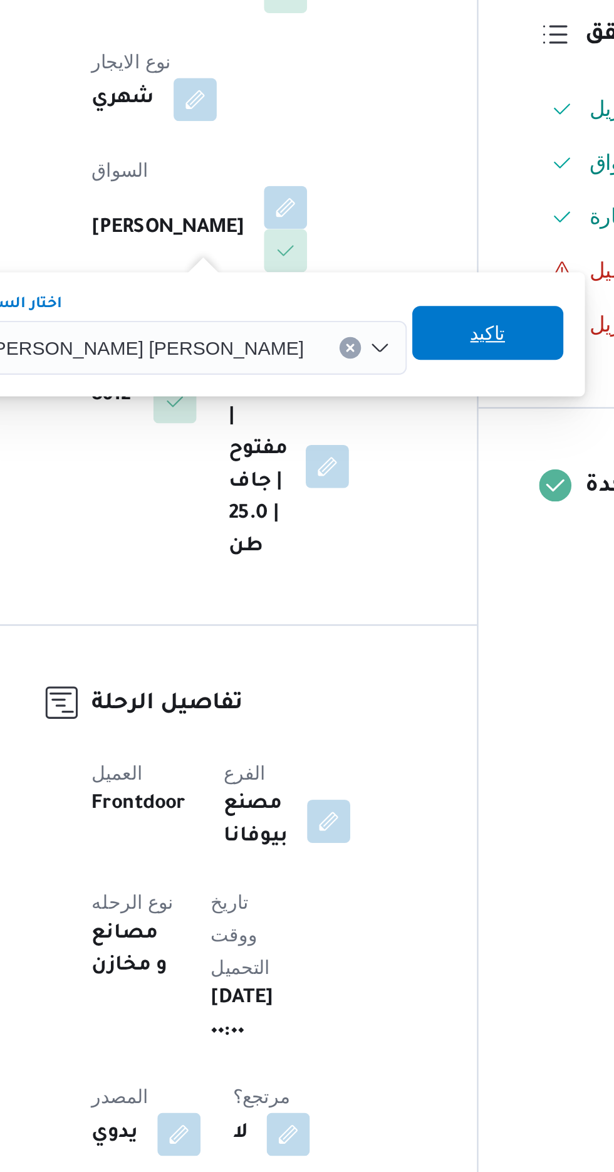
click at [388, 495] on span "تاكيد" at bounding box center [396, 493] width 16 height 15
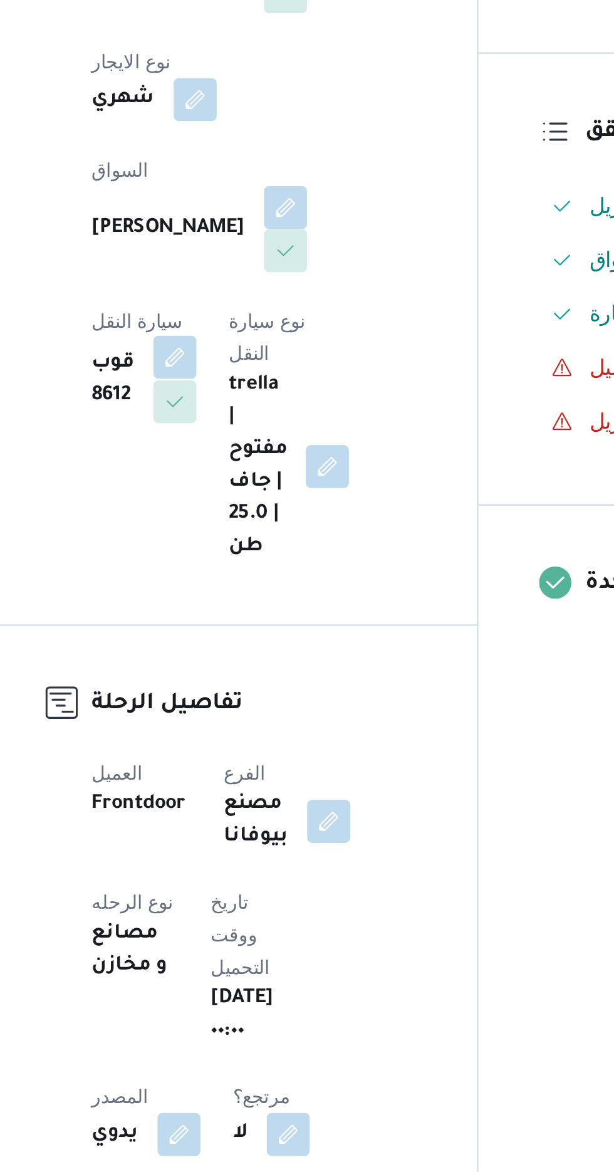
click at [261, 495] on button "button" at bounding box center [251, 505] width 20 height 20
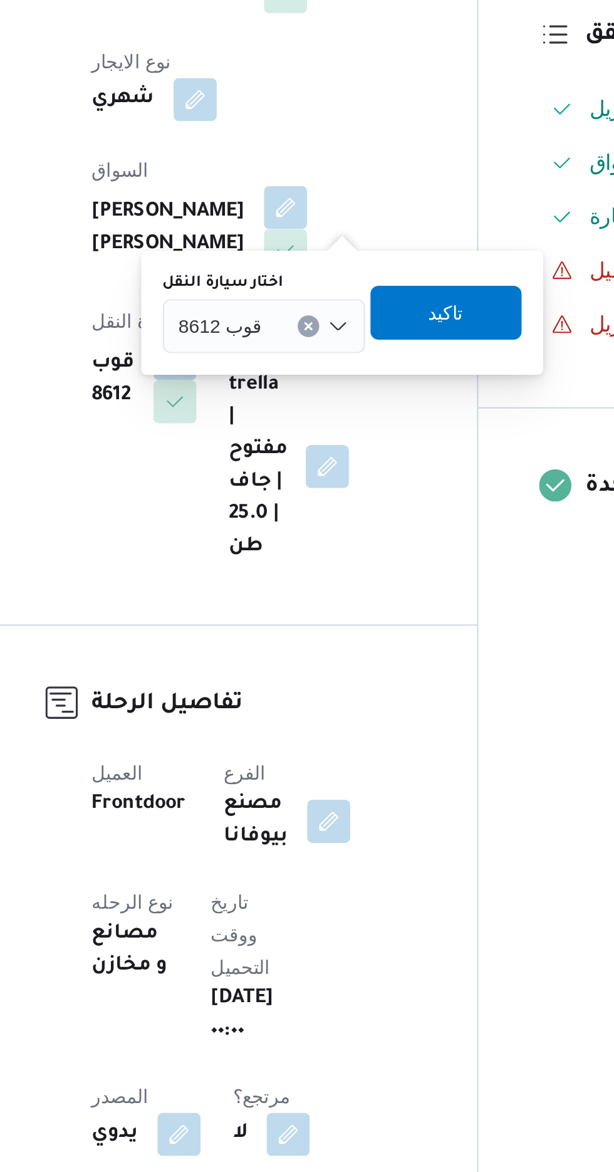
click at [294, 495] on div at bounding box center [297, 491] width 6 height 20
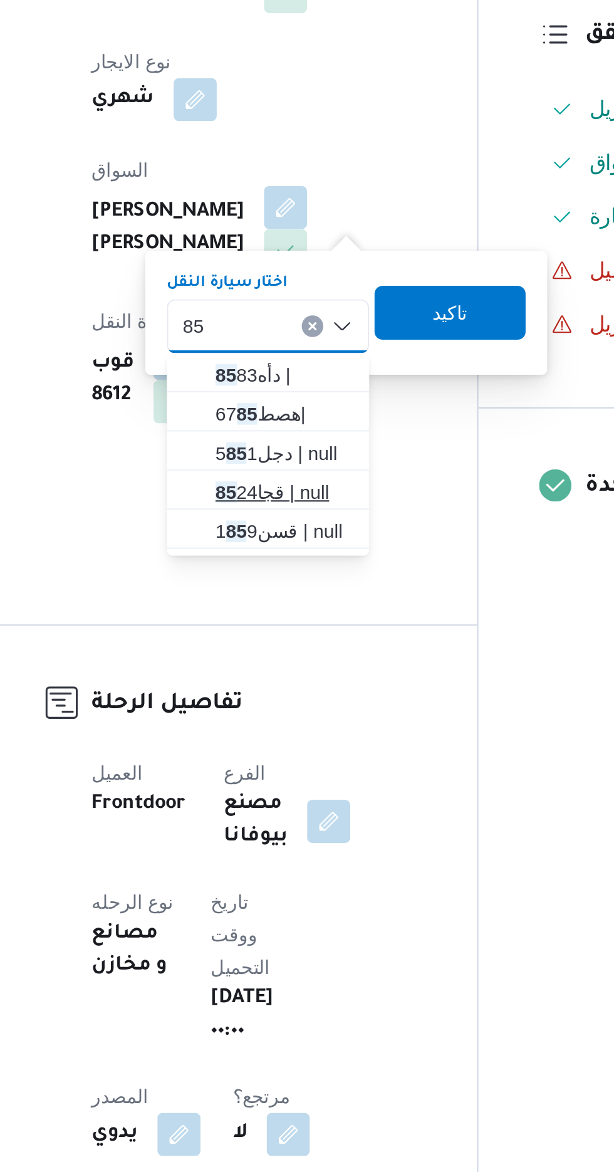
type input "85"
click at [291, 568] on span "[PERSON_NAME] 85 24 | null" at bounding box center [302, 567] width 64 height 15
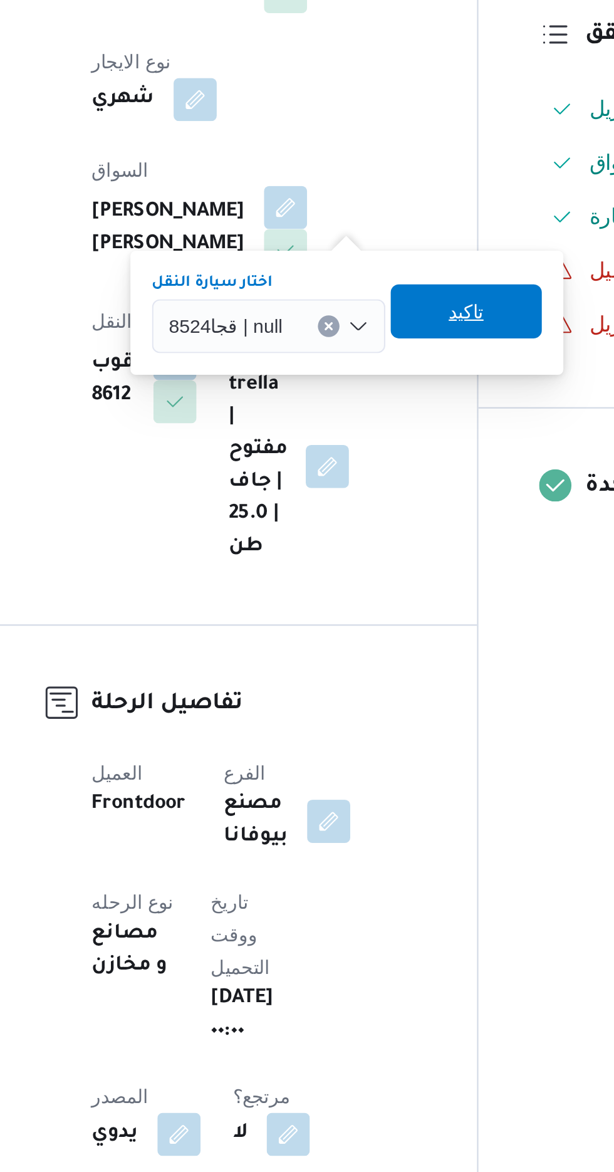
click at [392, 482] on span "تاكيد" at bounding box center [386, 483] width 16 height 15
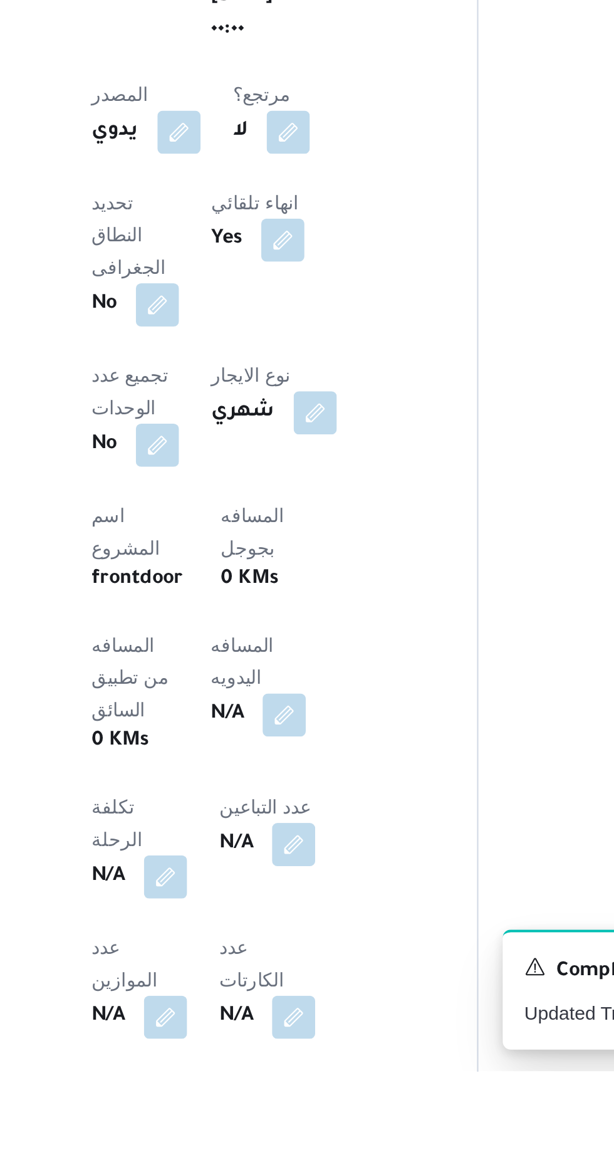
scroll to position [132, 0]
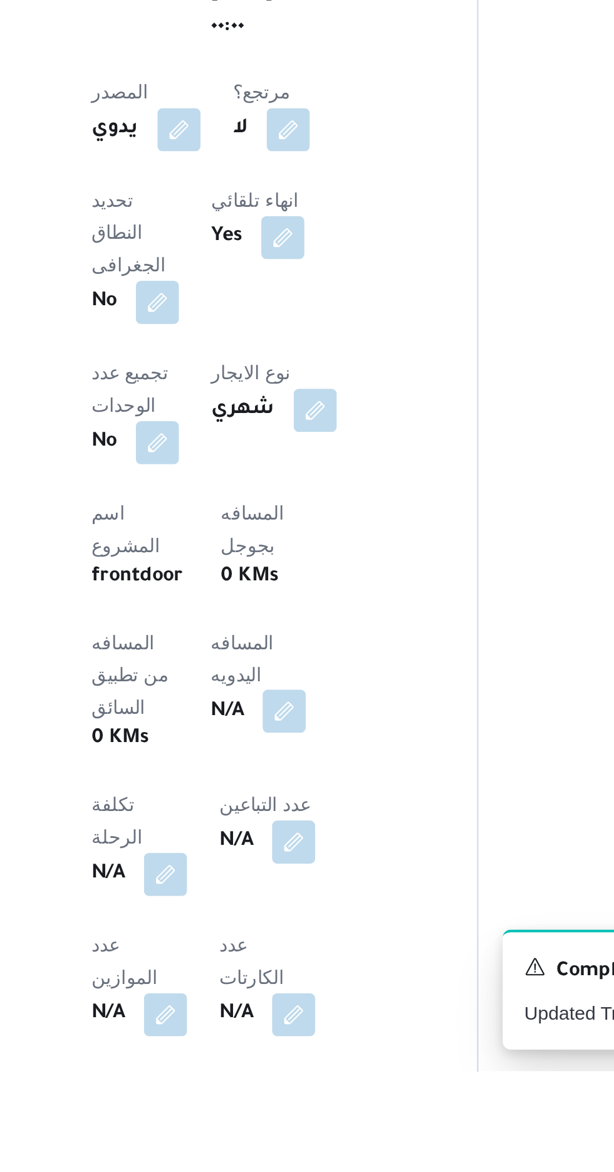
click at [292, 994] on button "button" at bounding box center [302, 1004] width 20 height 20
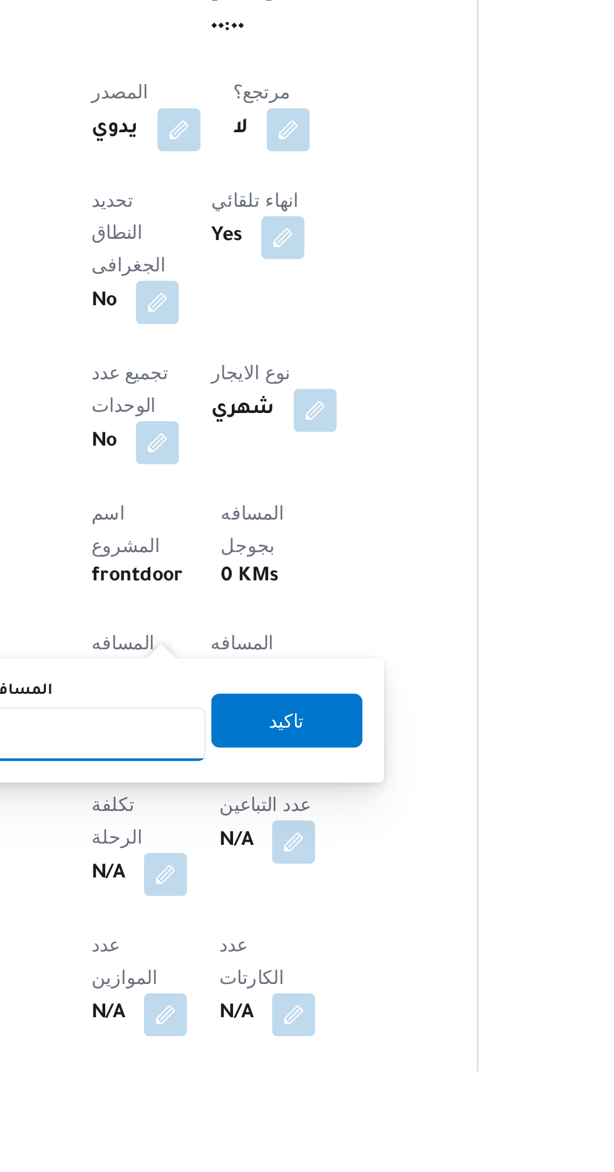
click at [225, 1013] on input "المسافه اليدويه" at bounding box center [203, 1014] width 125 height 25
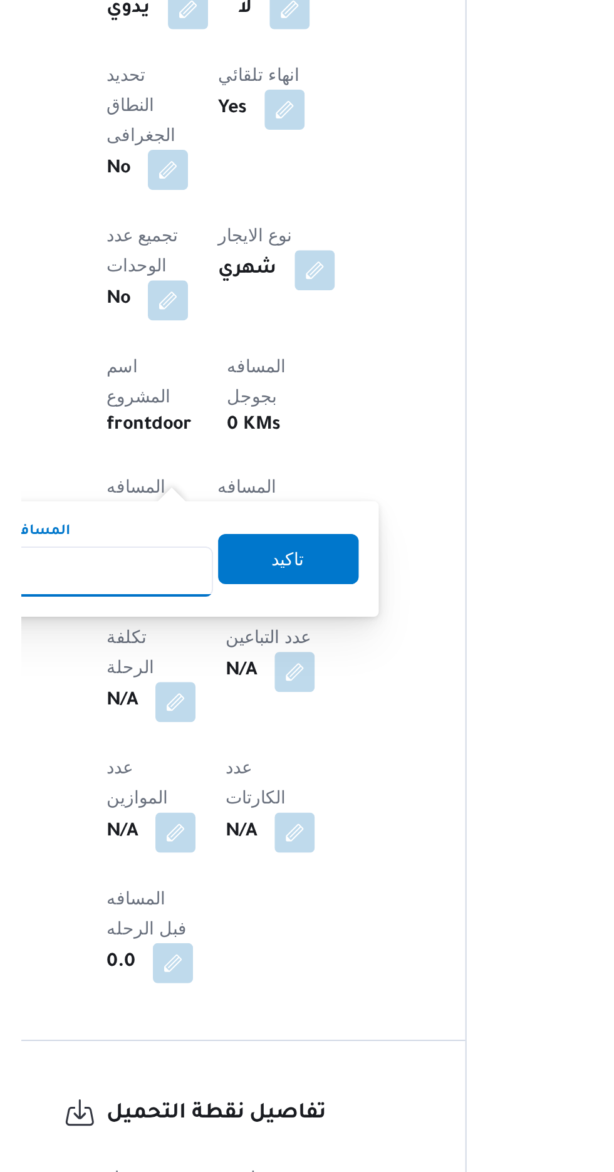
scroll to position [232, 0]
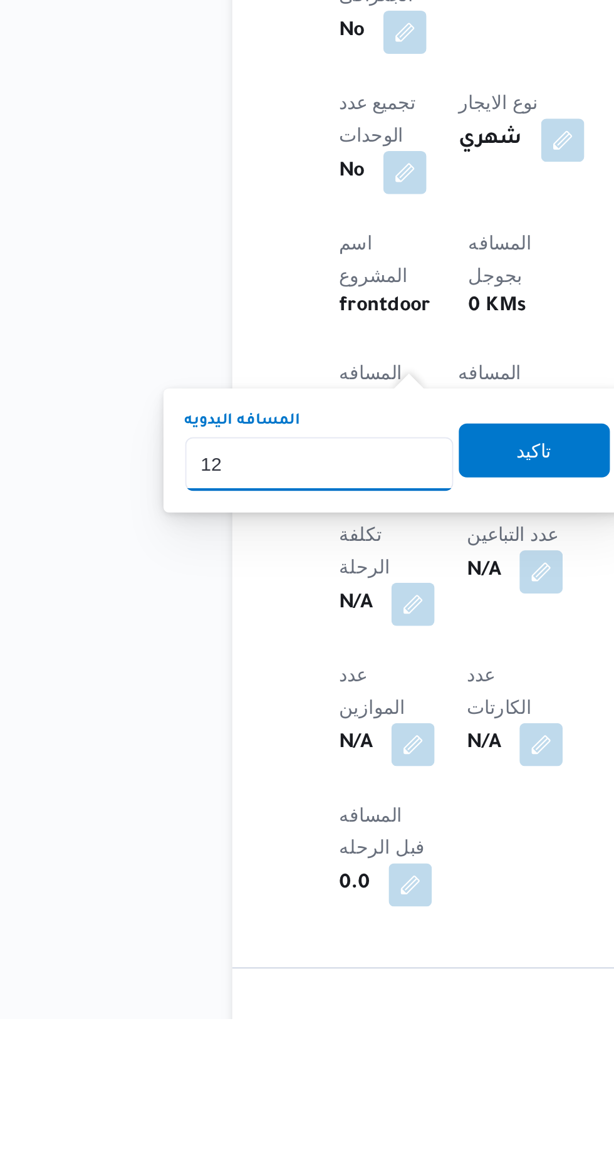
type input "120"
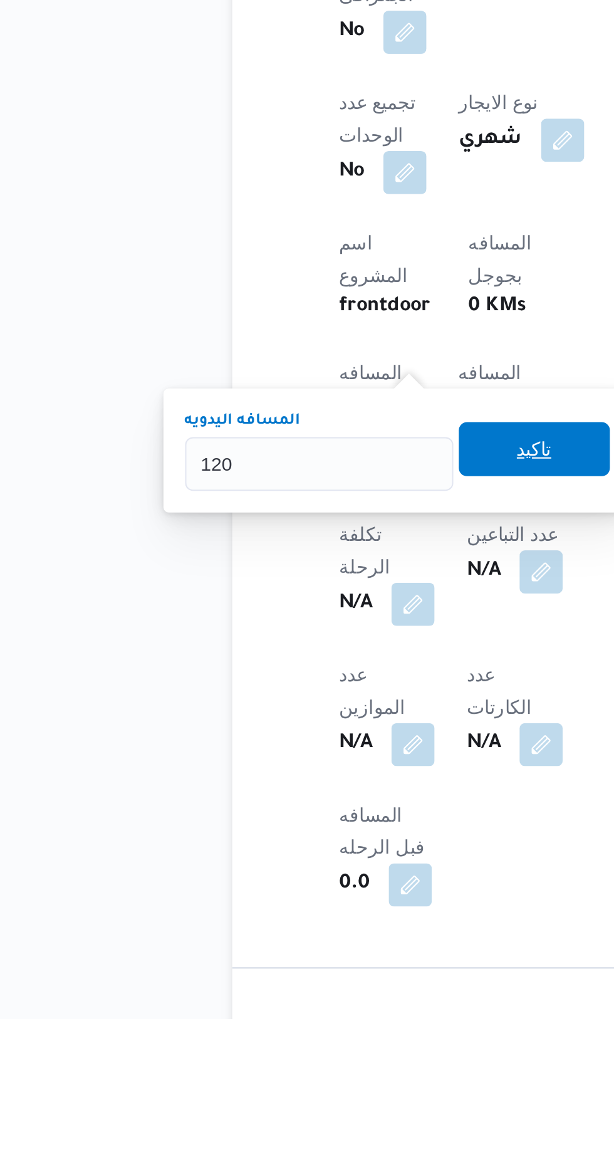
click at [309, 910] on span "تاكيد" at bounding box center [303, 907] width 16 height 15
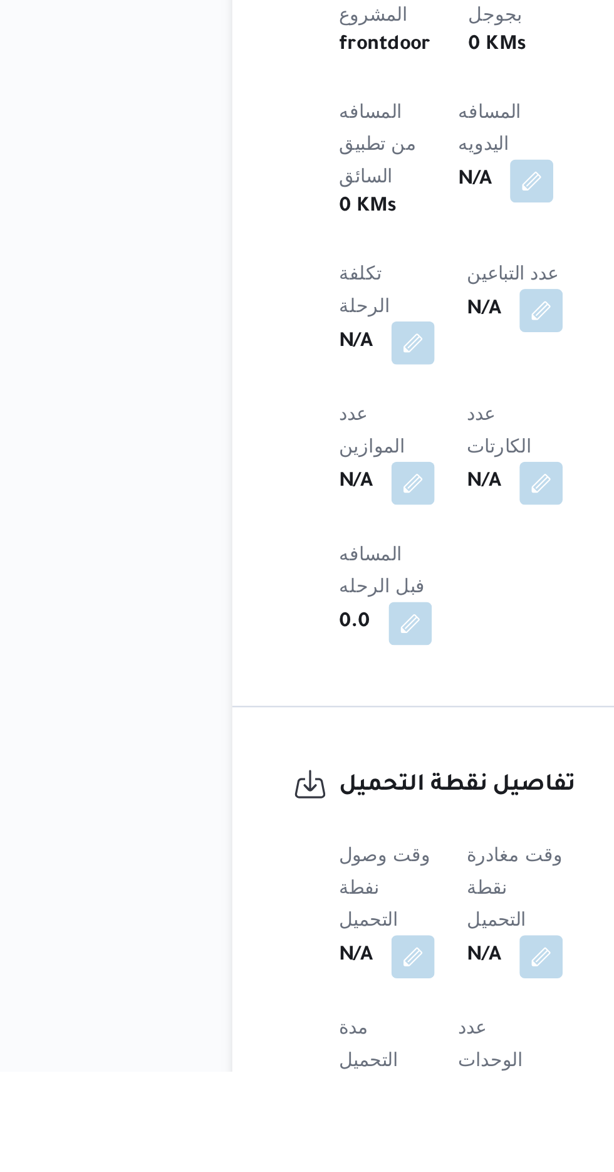
scroll to position [381, 0]
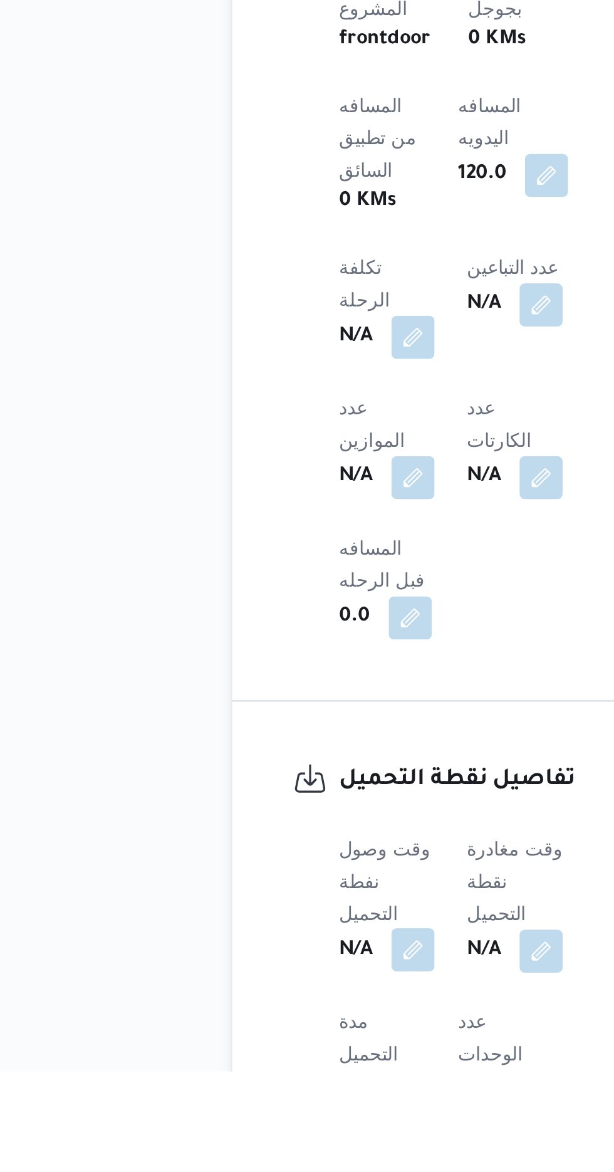
click at [248, 1105] on button "button" at bounding box center [247, 1115] width 20 height 20
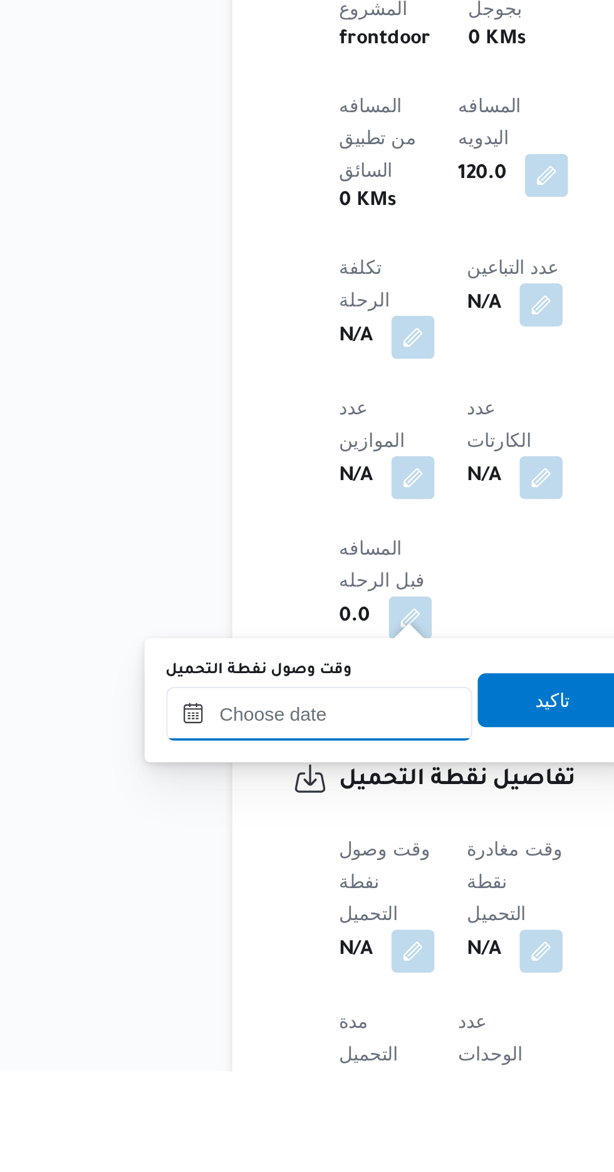
click at [219, 1006] on input "وقت وصول نفطة التحميل" at bounding box center [203, 1005] width 142 height 25
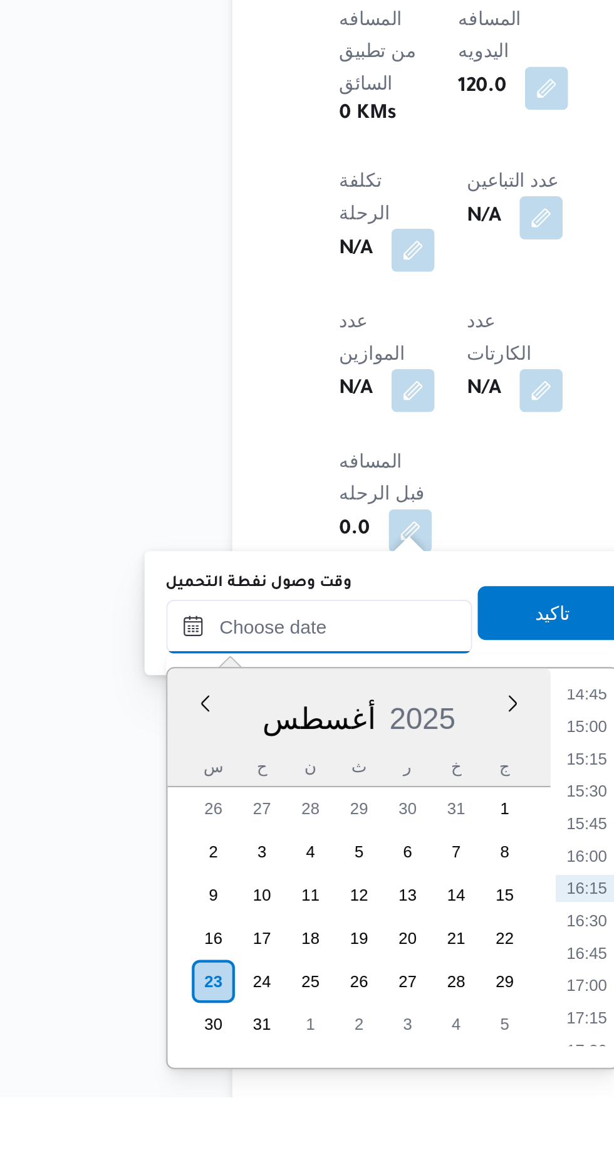
scroll to position [434, 0]
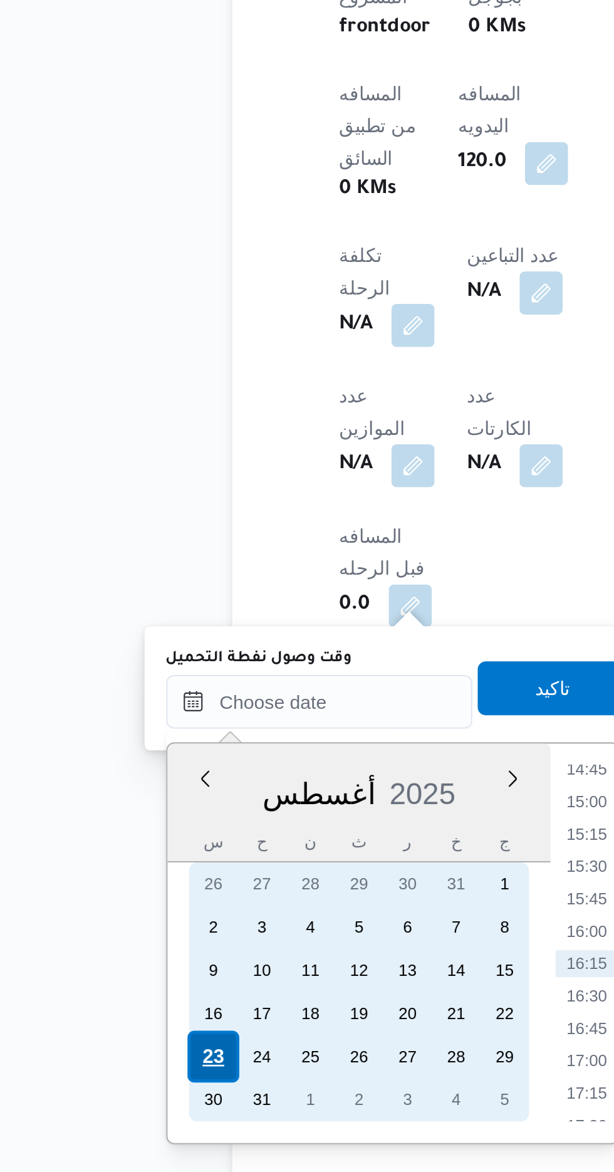
click at [149, 1121] on div "23" at bounding box center [154, 1118] width 24 height 24
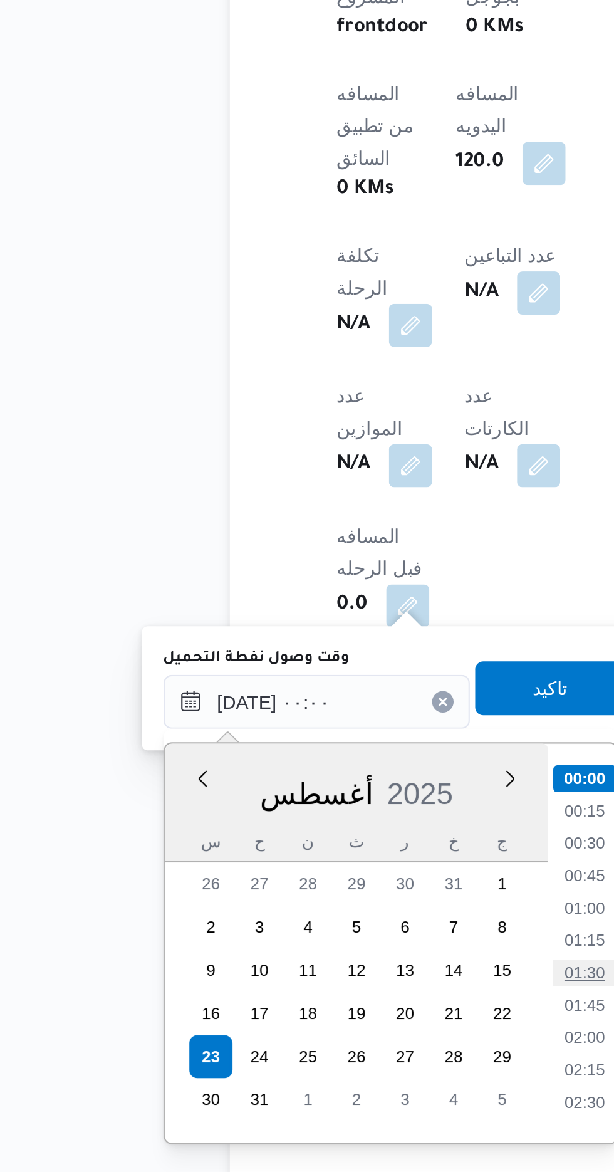
click at [323, 1075] on li "01:30" at bounding box center [327, 1079] width 29 height 13
type input "[DATE] ٠١:٣٠"
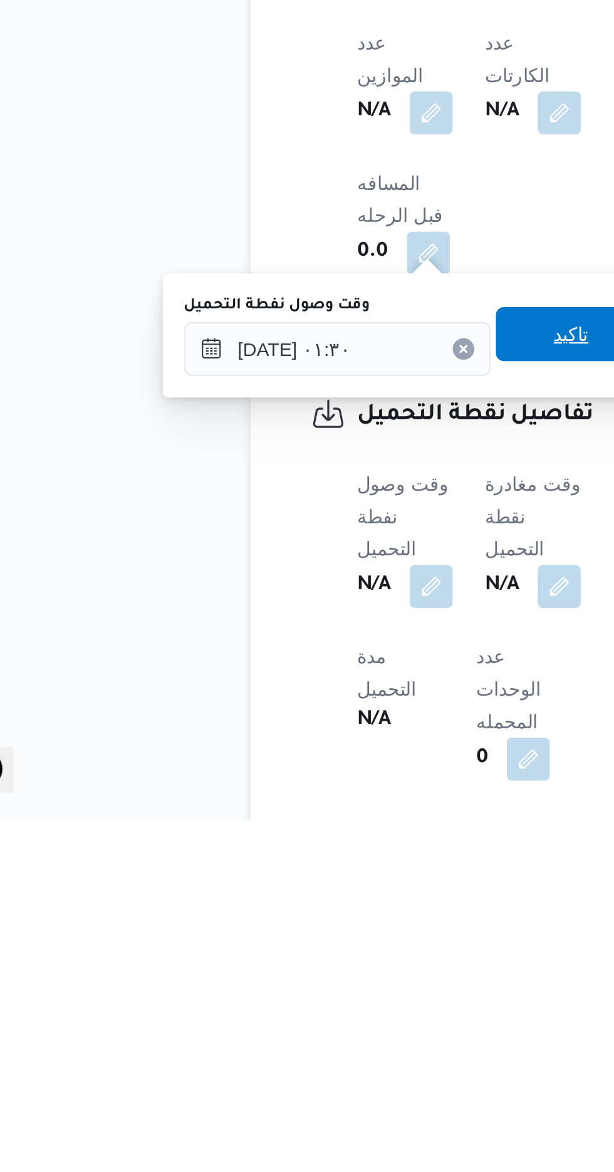
click at [313, 952] on span "تاكيد" at bounding box center [312, 945] width 70 height 25
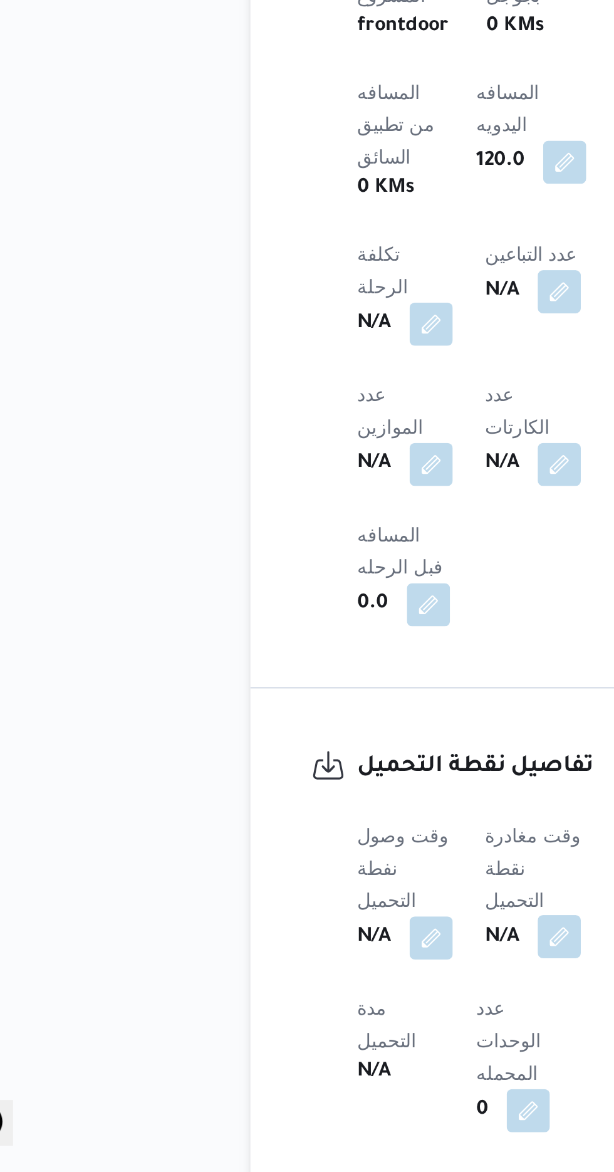
click at [309, 1052] on button "button" at bounding box center [306, 1062] width 20 height 20
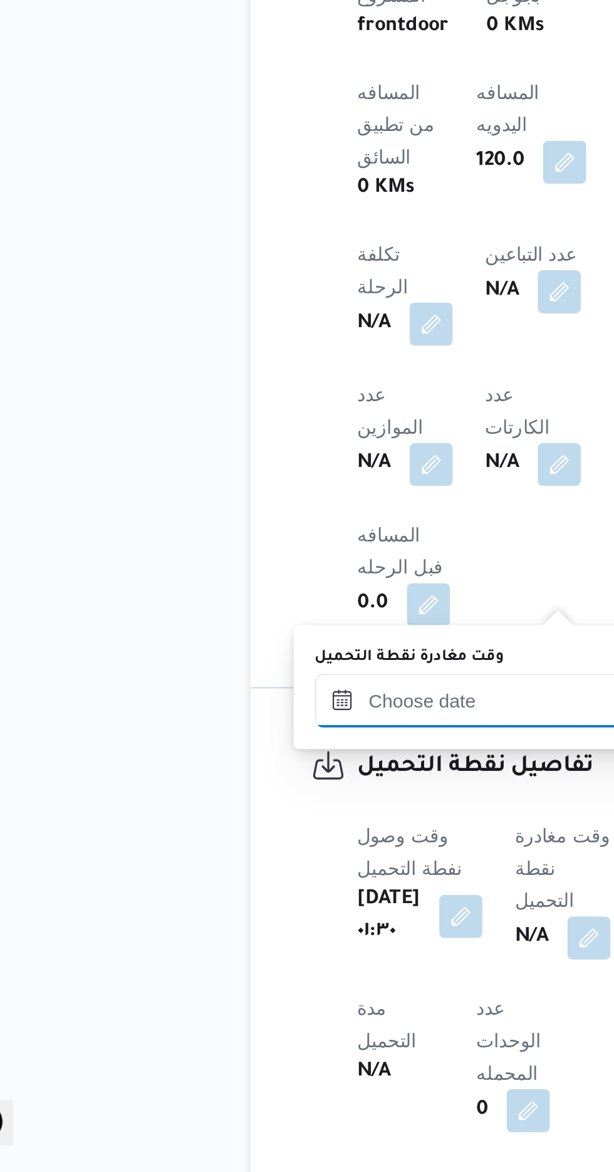
click at [269, 949] on input "وقت مغادرة نقطة التحميل" at bounding box center [264, 952] width 142 height 25
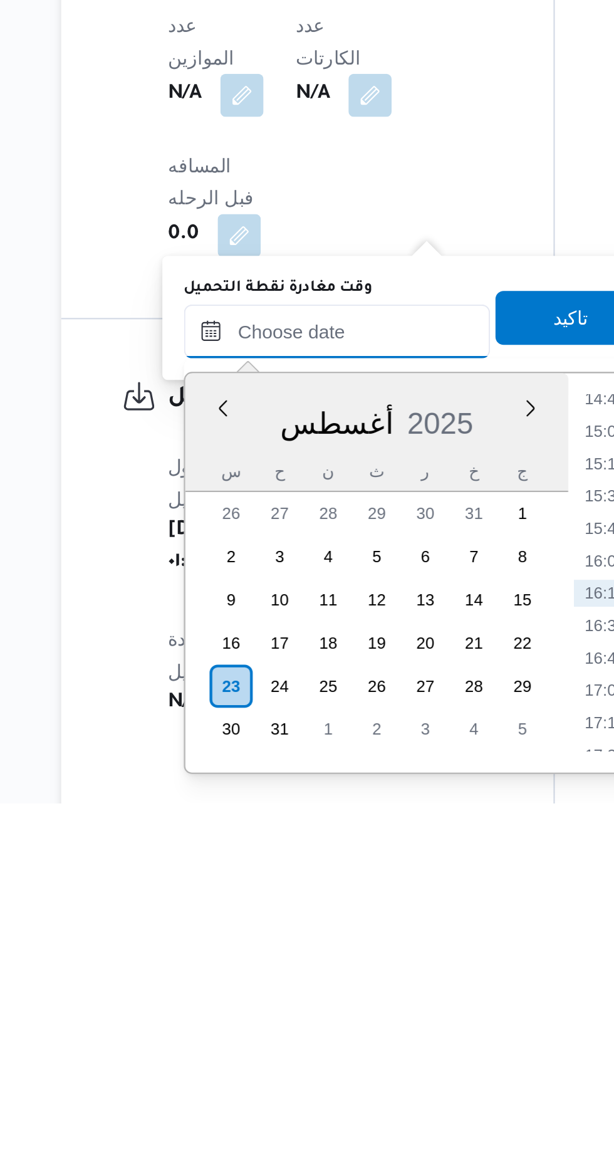
scroll to position [454, 0]
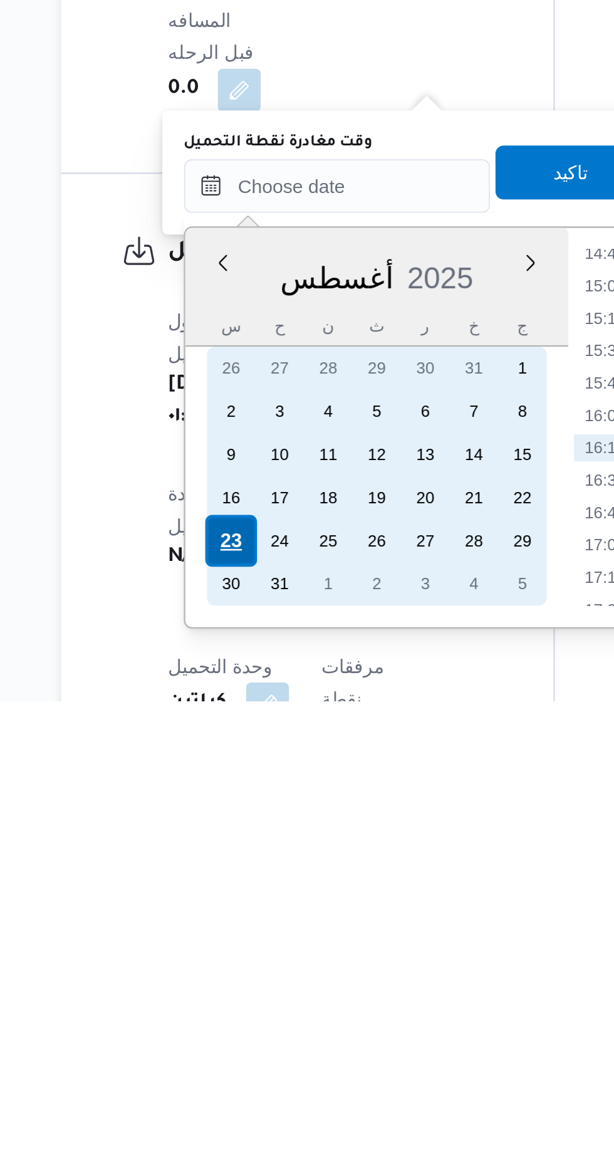
click at [242, 1098] on div "23" at bounding box center [242, 1097] width 24 height 24
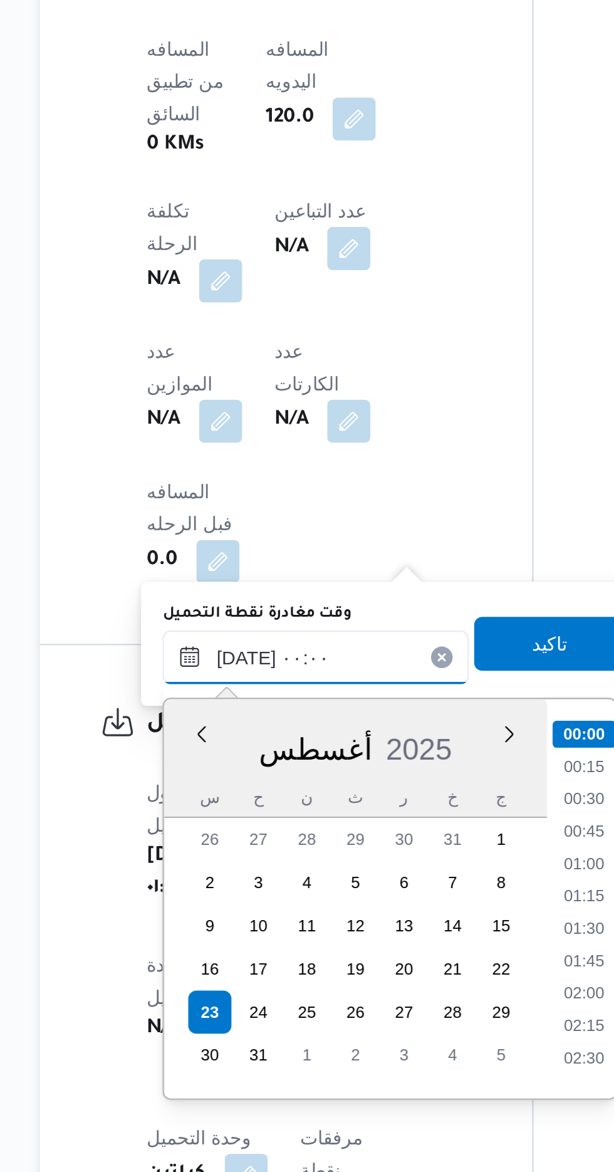
click at [226, 938] on input "[DATE] ٠٠:٠٠" at bounding box center [291, 932] width 142 height 25
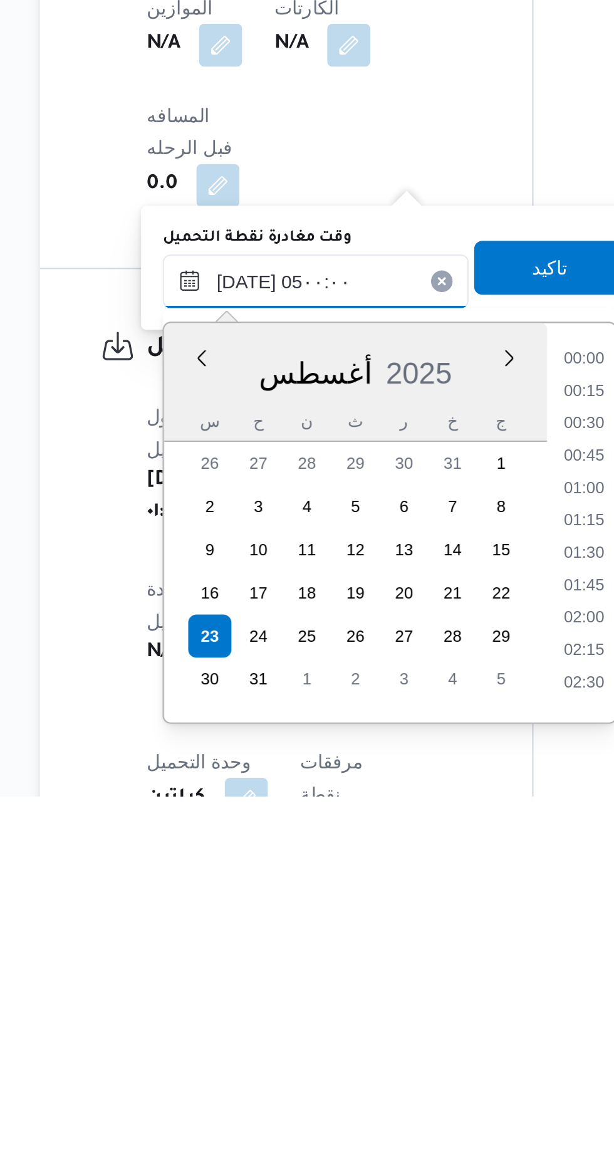
scroll to position [149, 0]
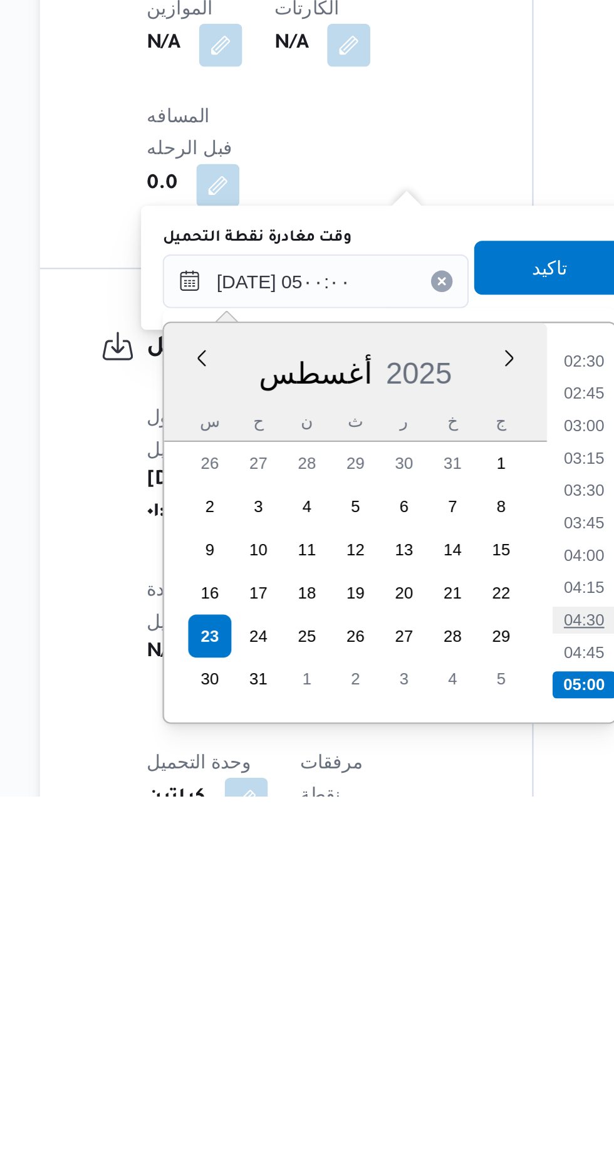
click at [413, 1089] on li "04:30" at bounding box center [415, 1089] width 29 height 13
type input "[DATE] ٠٤:٣٠"
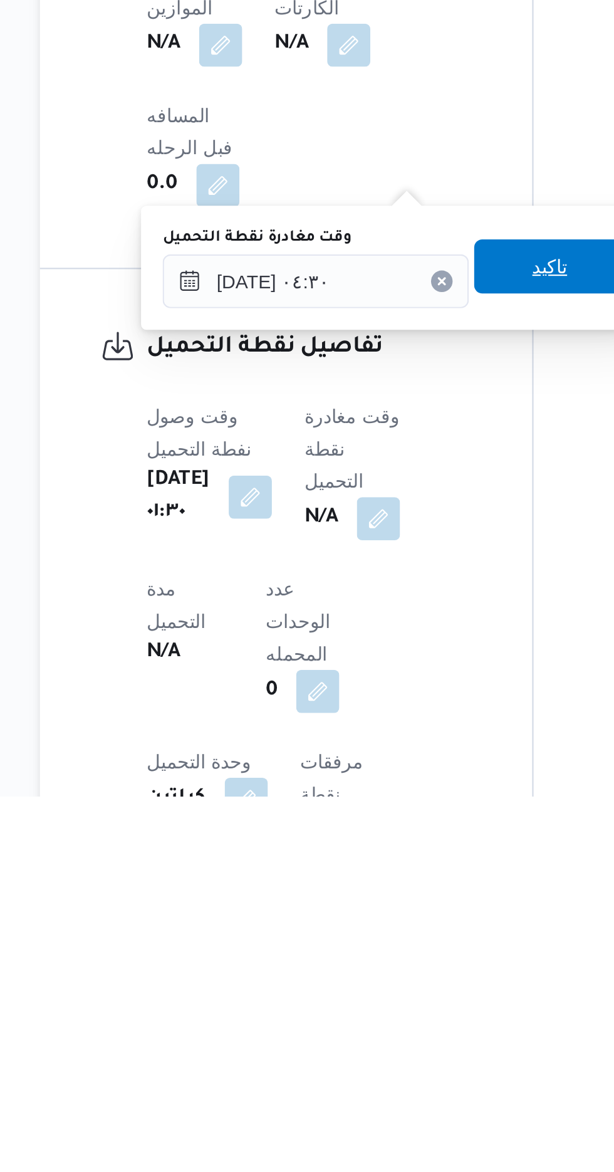
click at [403, 929] on span "تاكيد" at bounding box center [400, 925] width 16 height 15
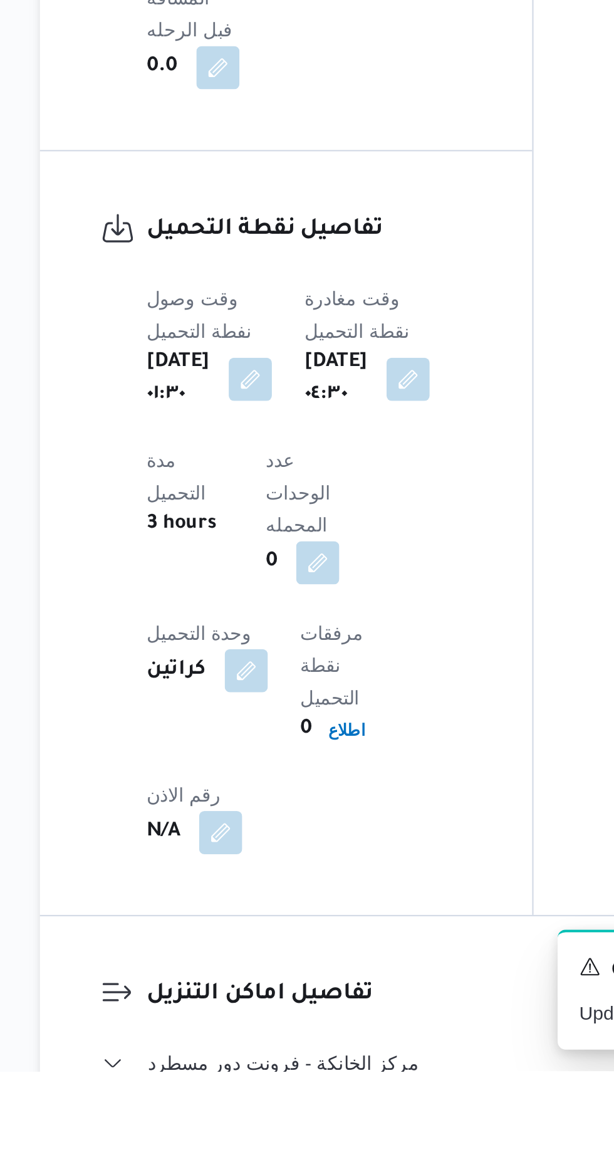
scroll to position [638, 0]
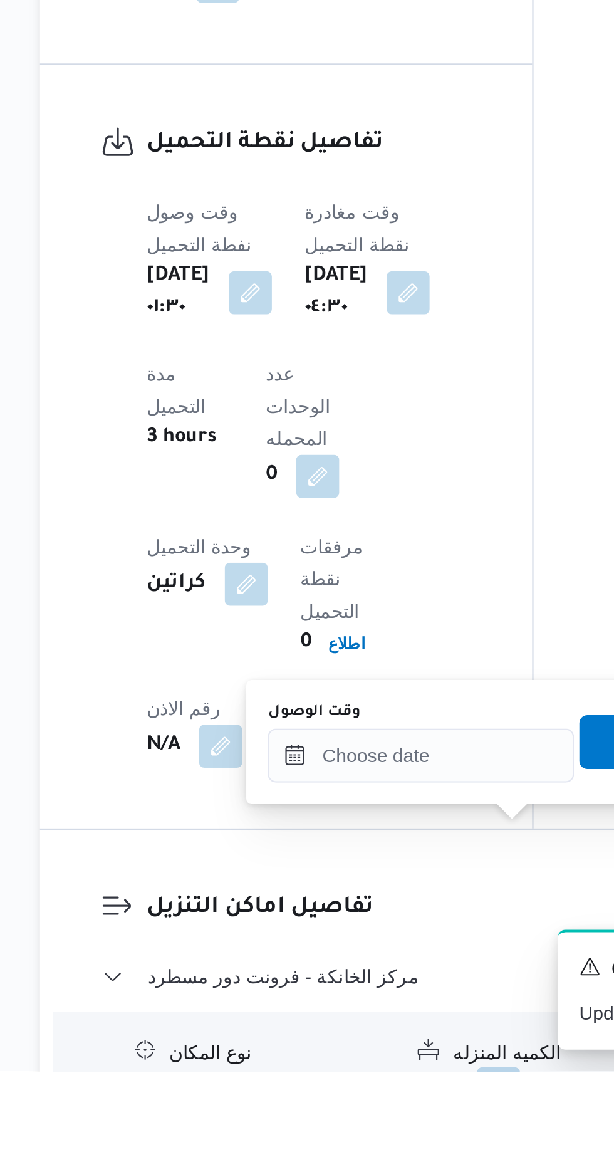
scroll to position [705, 0]
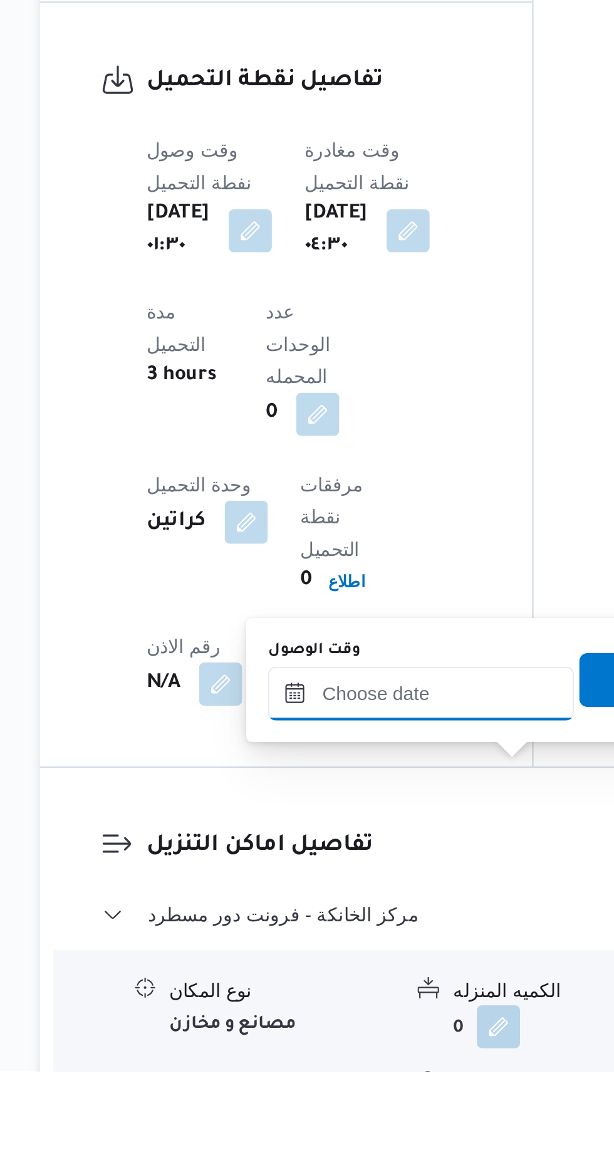
click at [356, 994] on input "وقت الوصول" at bounding box center [340, 996] width 142 height 25
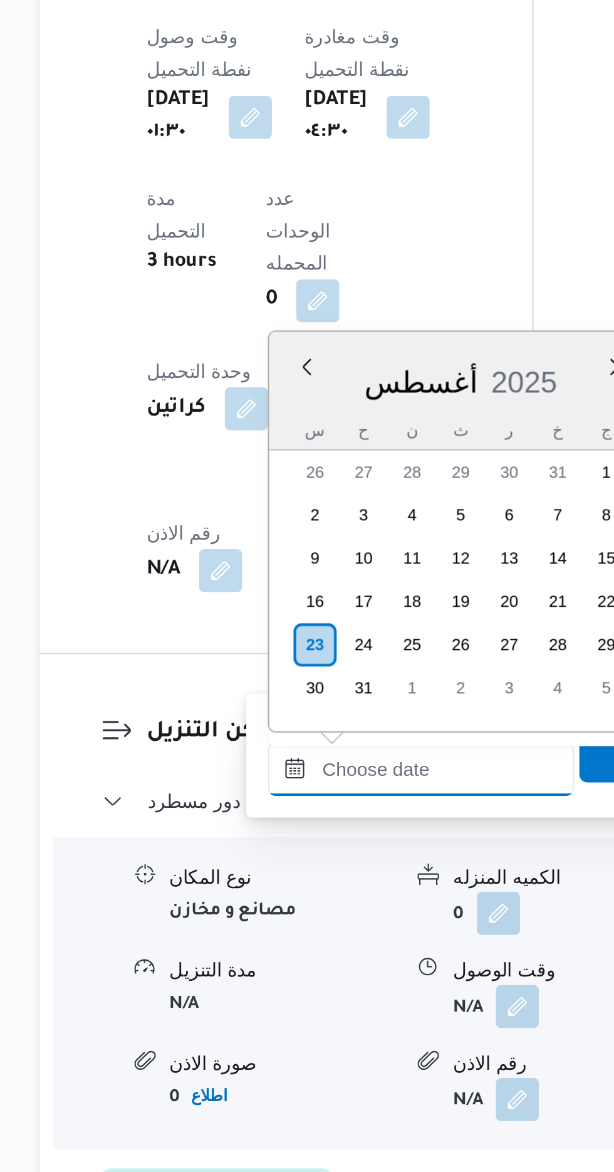
scroll to position [892, 0]
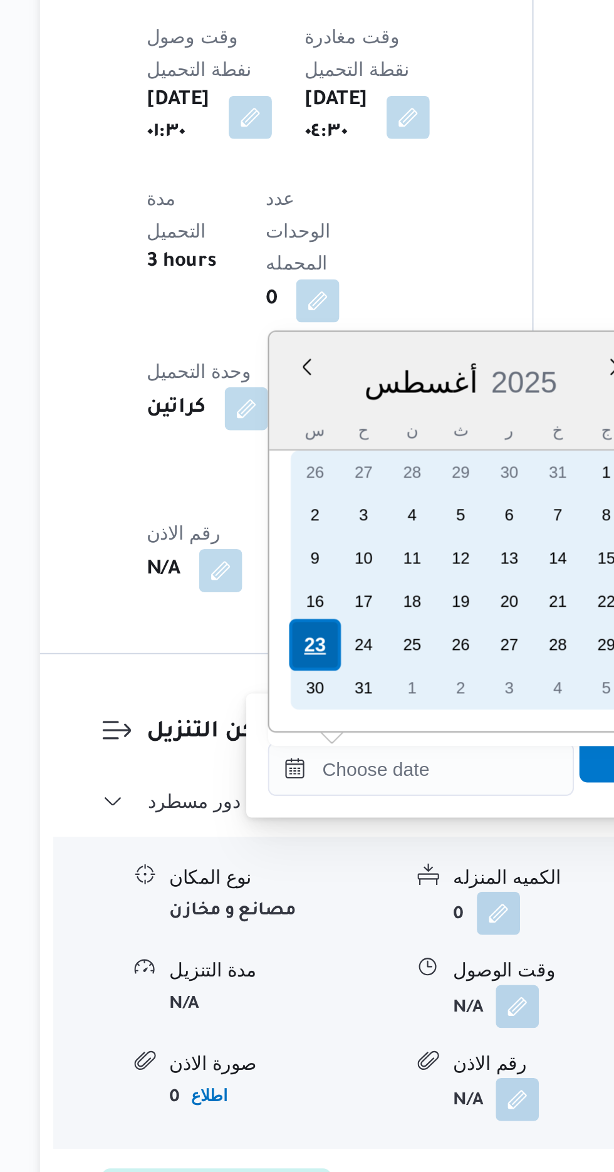
click at [293, 925] on div "23" at bounding box center [291, 927] width 24 height 24
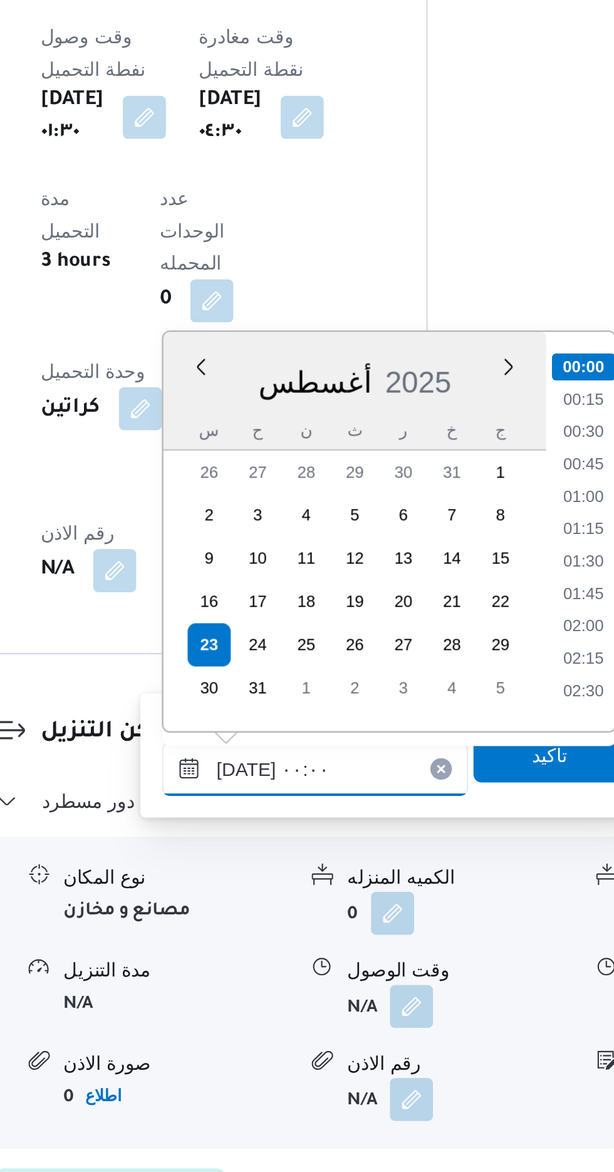
click at [273, 988] on input "[DATE] ٠٠:٠٠" at bounding box center [340, 984] width 142 height 25
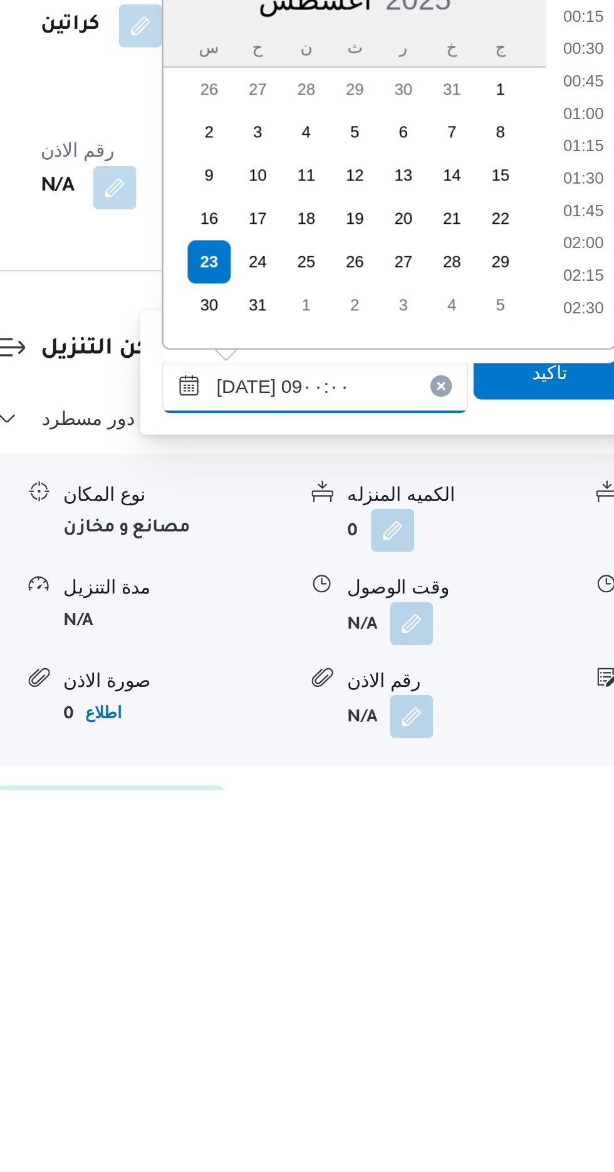
scroll to position [390, 0]
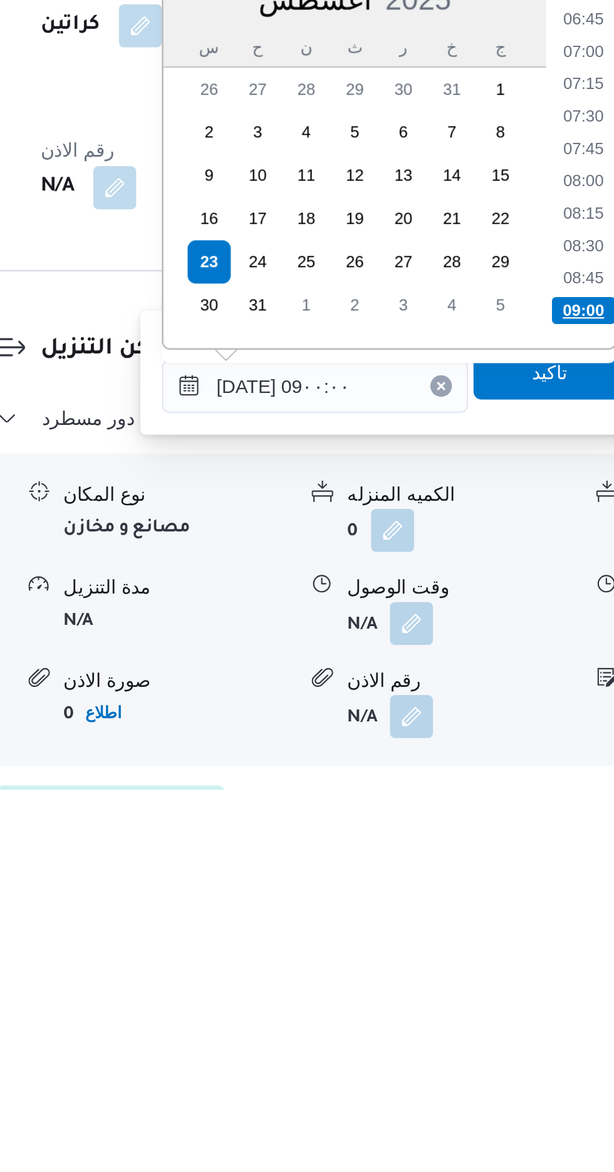
click at [457, 952] on li "09:00" at bounding box center [464, 949] width 29 height 13
type input "[DATE] ٠٩:٠٠"
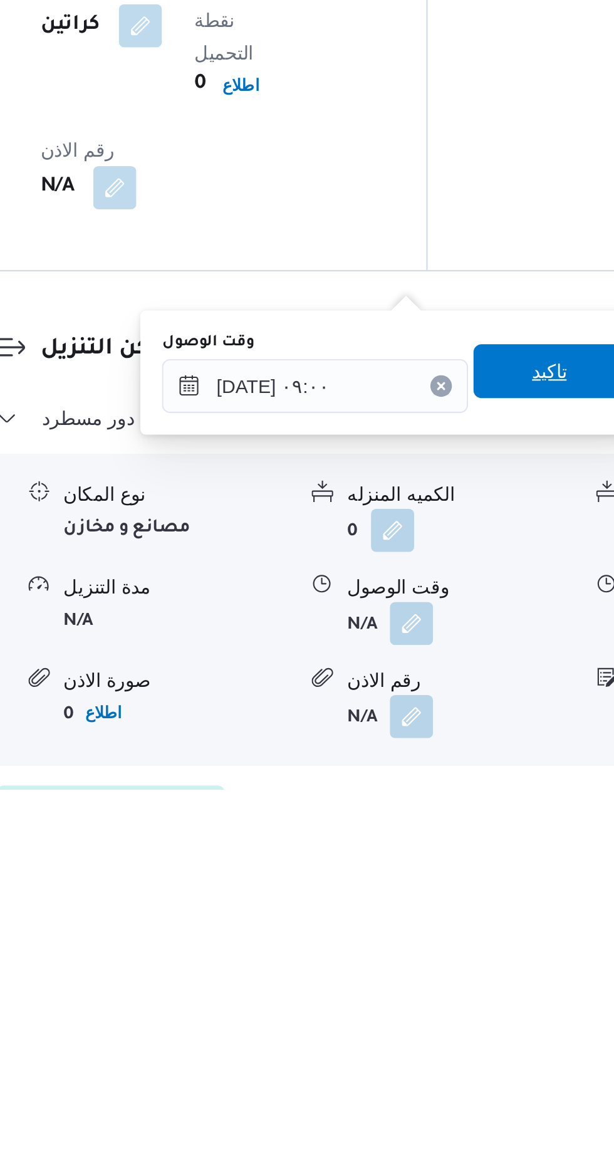
click at [450, 984] on span "تاكيد" at bounding box center [448, 977] width 70 height 25
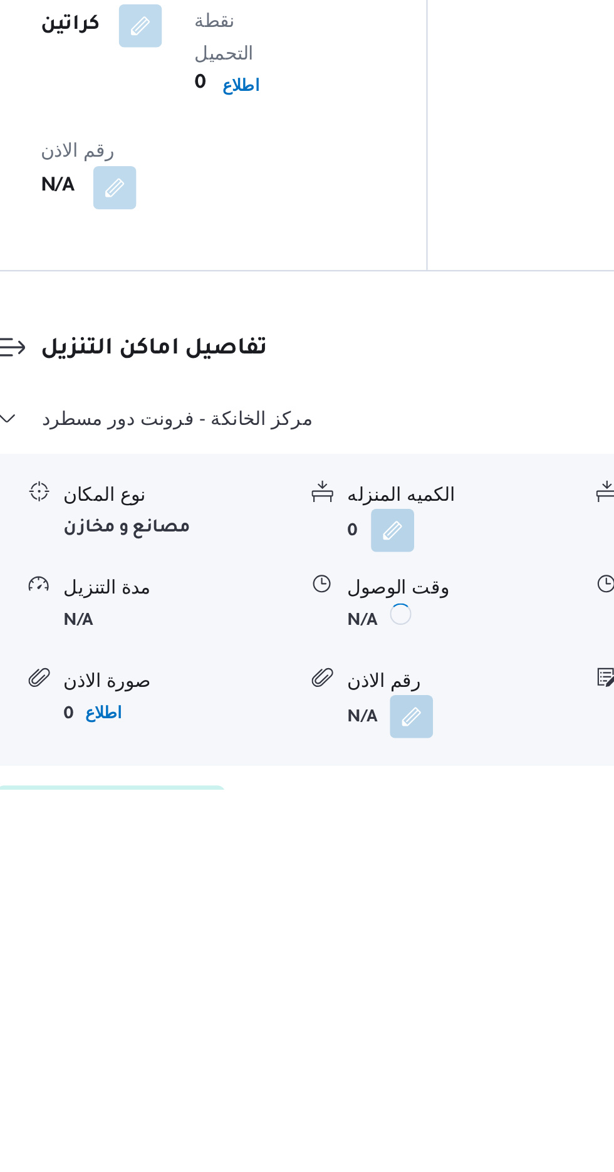
scroll to position [805, 0]
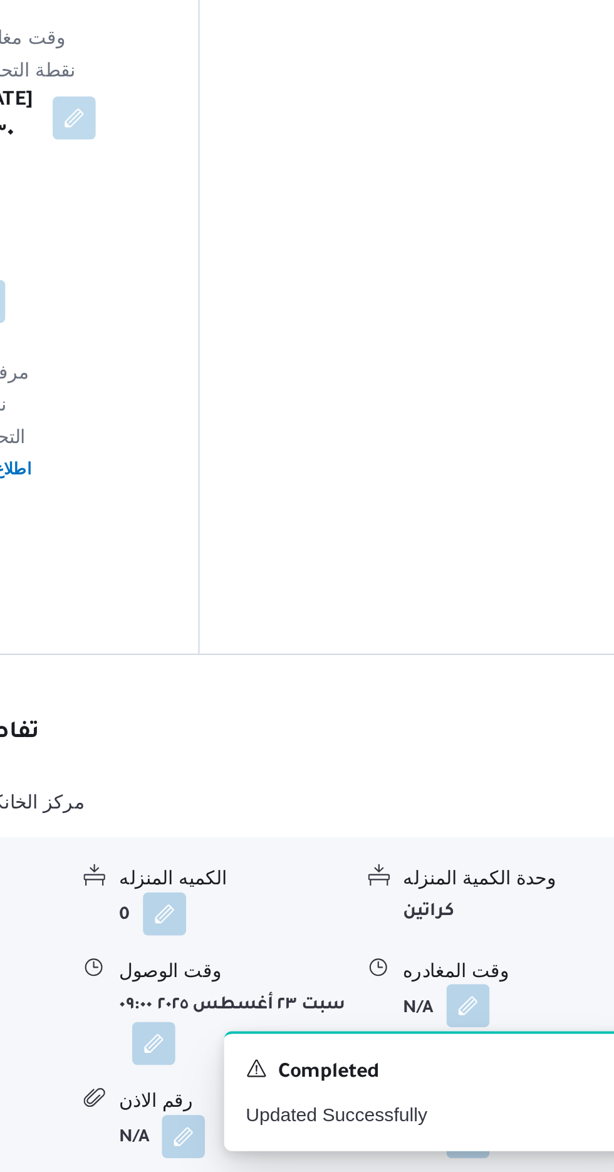
click at [516, 1084] on button "button" at bounding box center [517, 1094] width 20 height 20
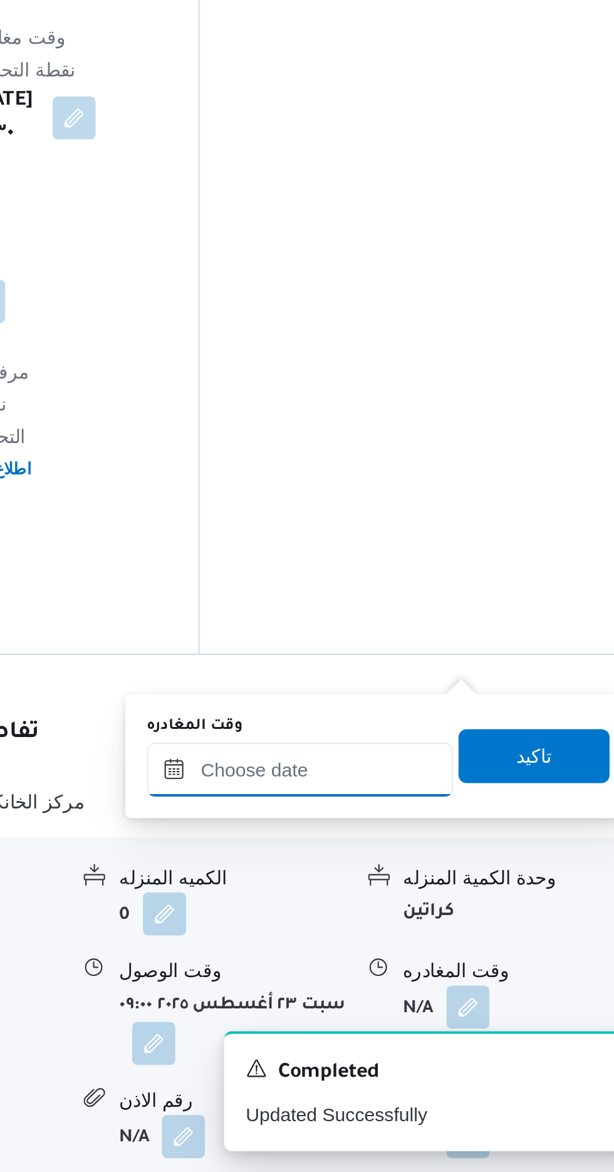
click at [459, 980] on input "وقت المغادره" at bounding box center [439, 984] width 142 height 25
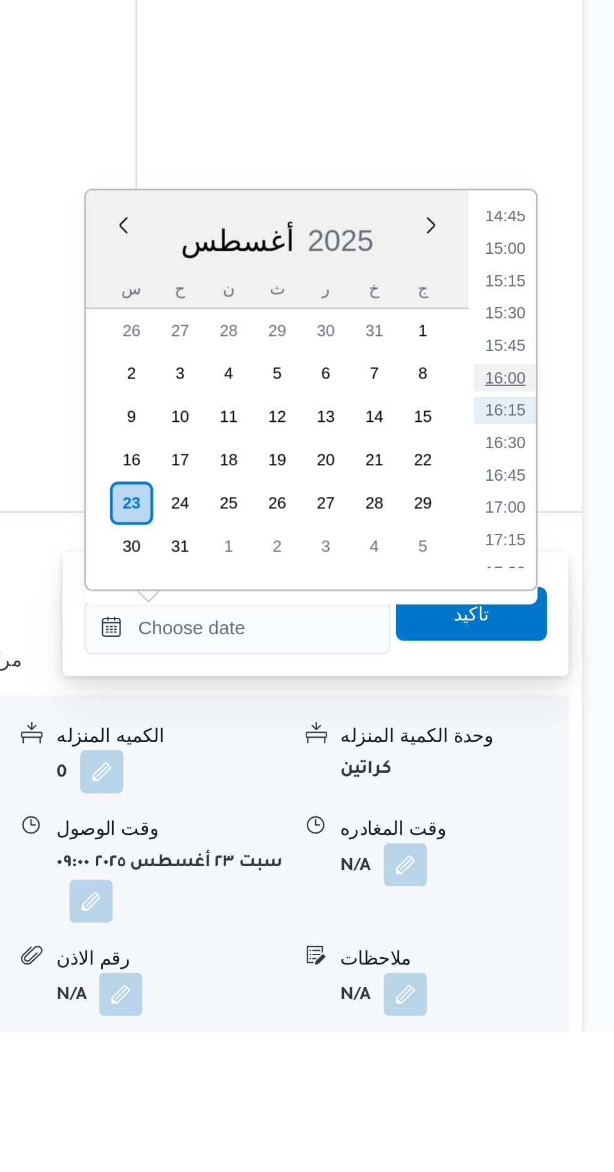
click at [561, 870] on li "16:00" at bounding box center [563, 868] width 29 height 13
type input "[DATE] ١٦:٠٠"
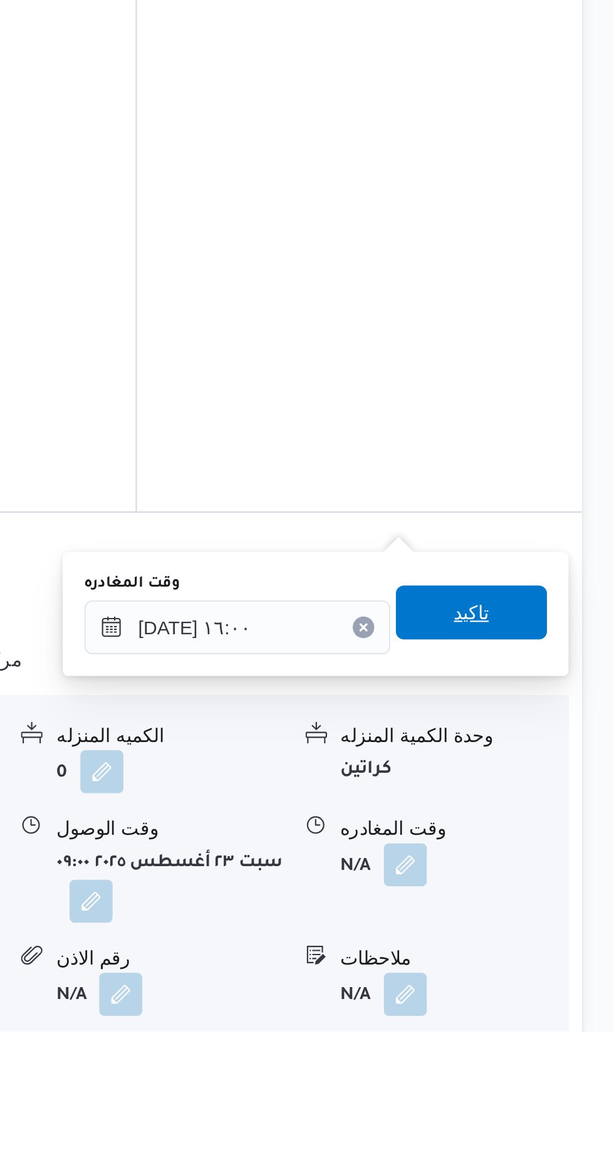
click at [556, 976] on span "تاكيد" at bounding box center [547, 977] width 16 height 15
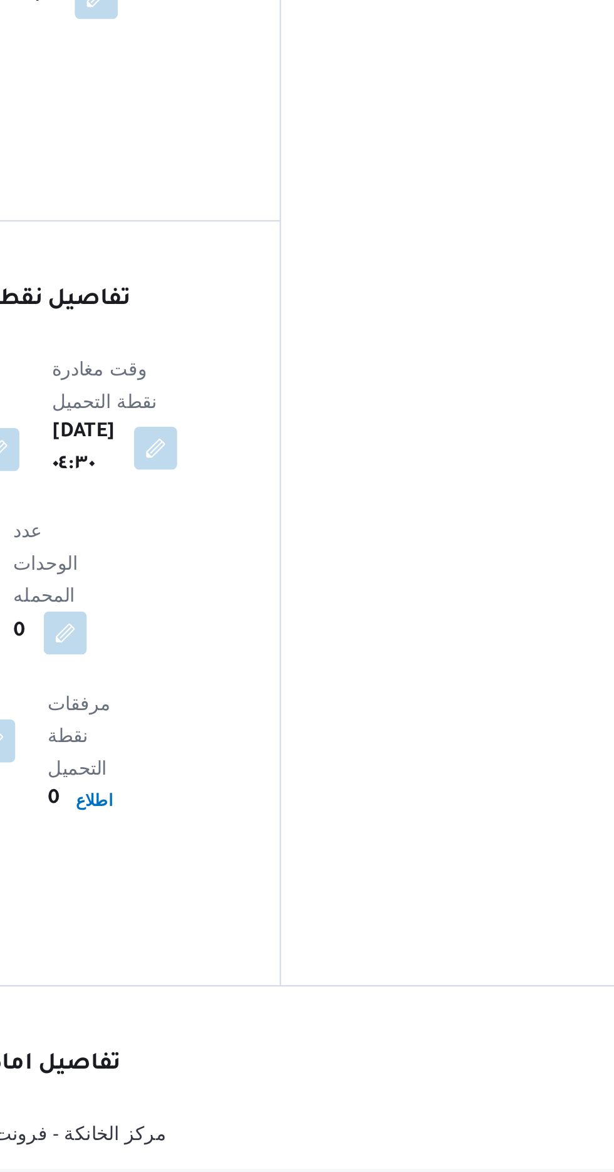
click at [344, 671] on button "button" at bounding box center [334, 681] width 20 height 20
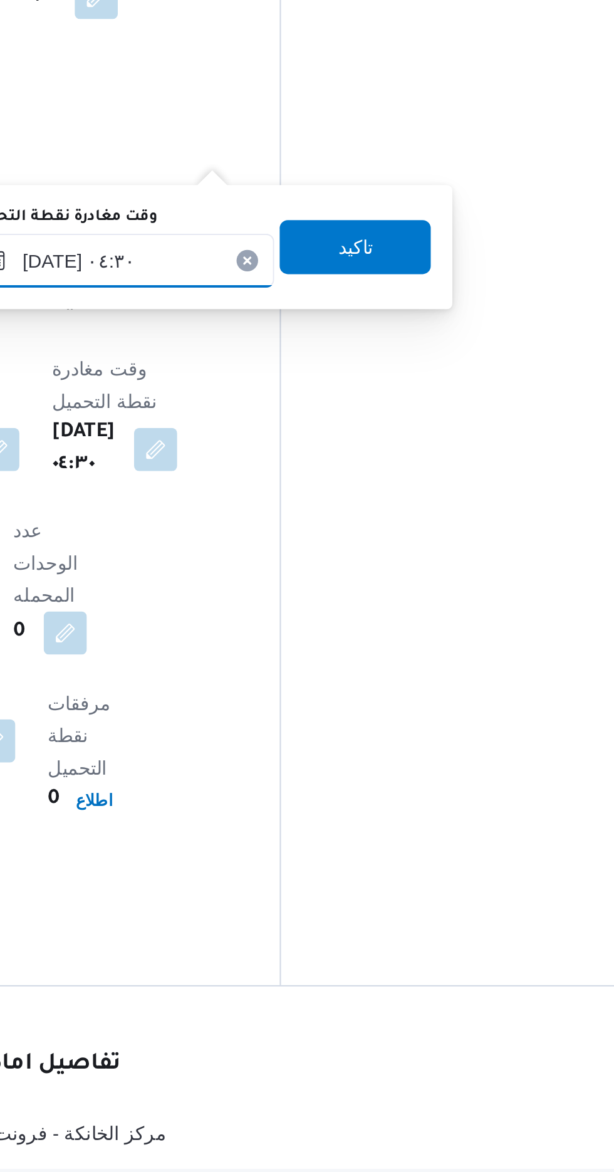
click at [339, 591] on input "[DATE] ٠٤:٣٠" at bounding box center [318, 593] width 142 height 25
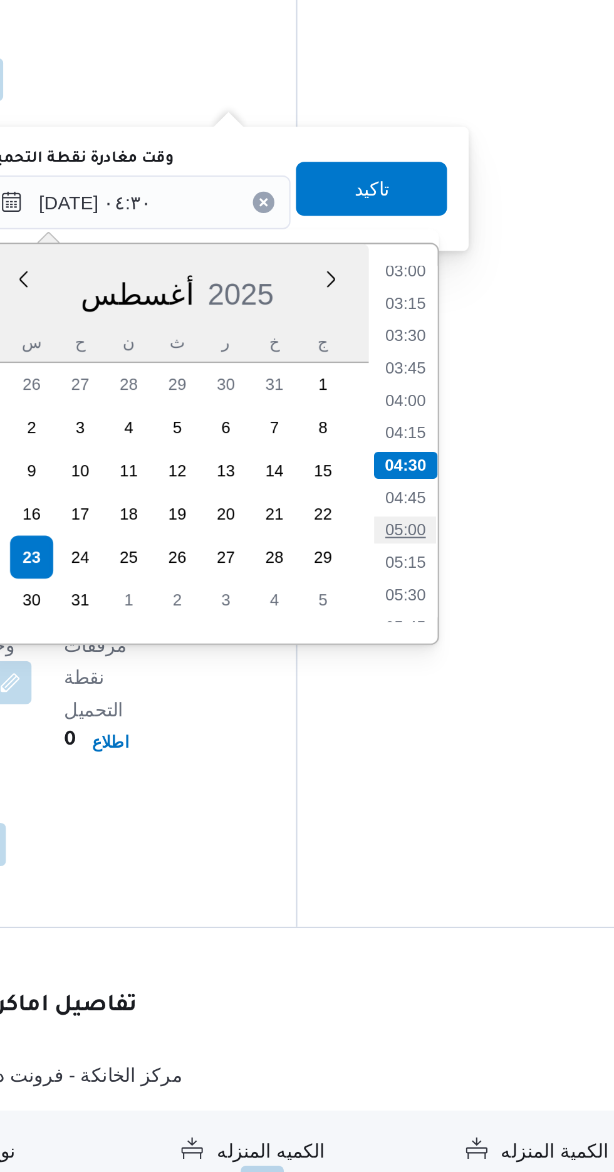
click at [445, 747] on li "05:00" at bounding box center [443, 746] width 29 height 13
type input "[DATE] ٠٤:٣٠"
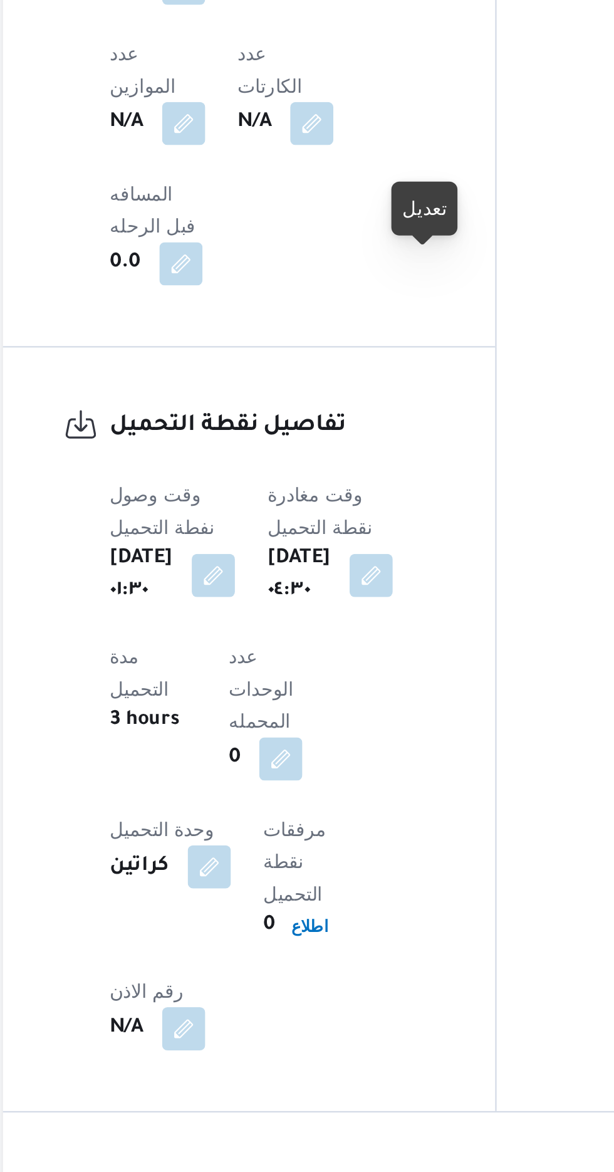
click at [370, 512] on div "تعديل" at bounding box center [358, 511] width 31 height 25
click at [344, 671] on button "button" at bounding box center [334, 681] width 20 height 20
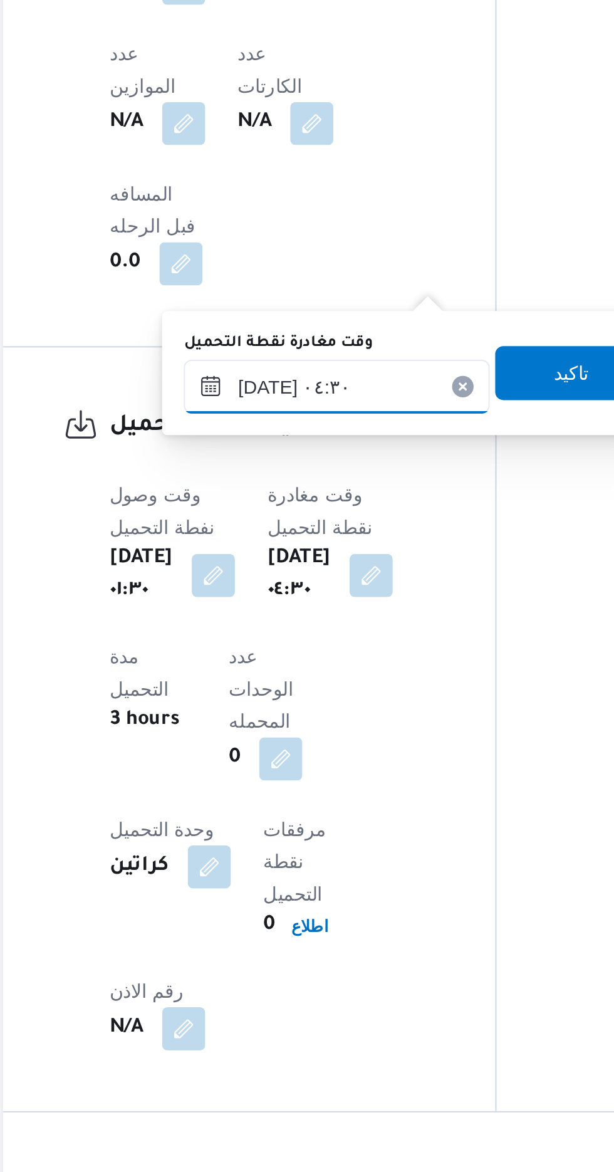
click at [342, 587] on input "[DATE] ٠٤:٣٠" at bounding box center [318, 593] width 142 height 25
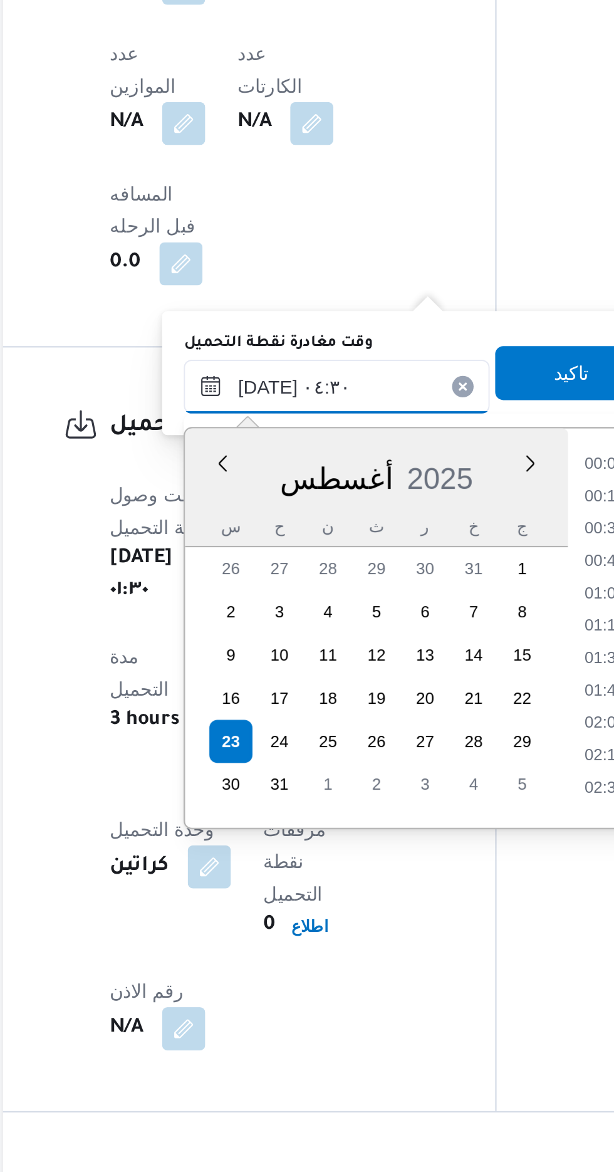
scroll to position [184, 0]
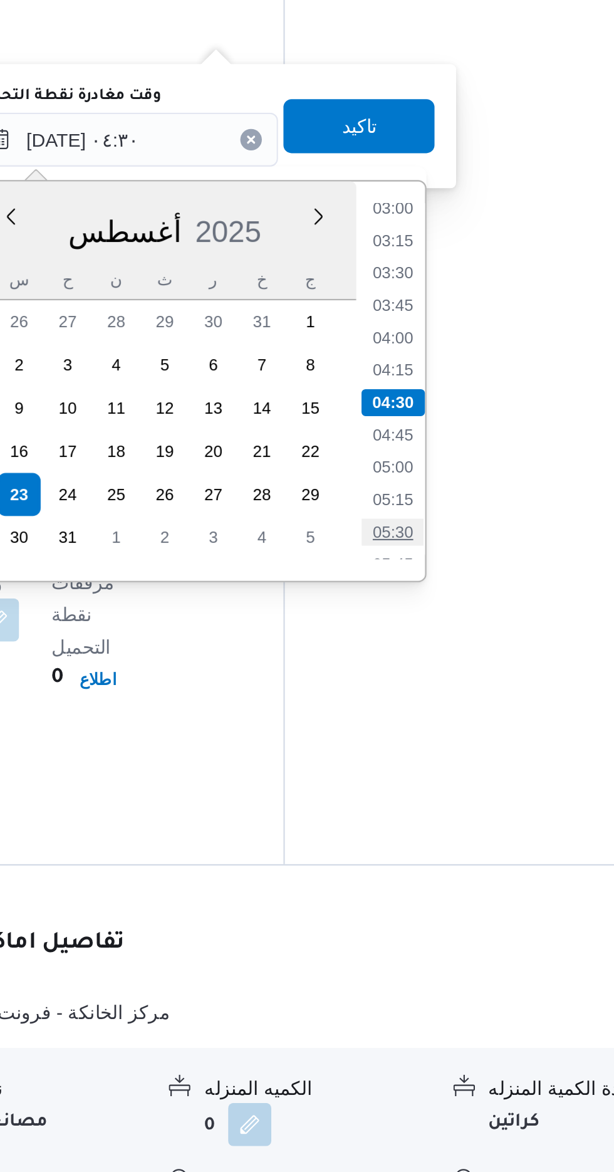
click at [444, 772] on li "05:30" at bounding box center [443, 776] width 29 height 13
type input "[DATE] ٠٤:٣٠"
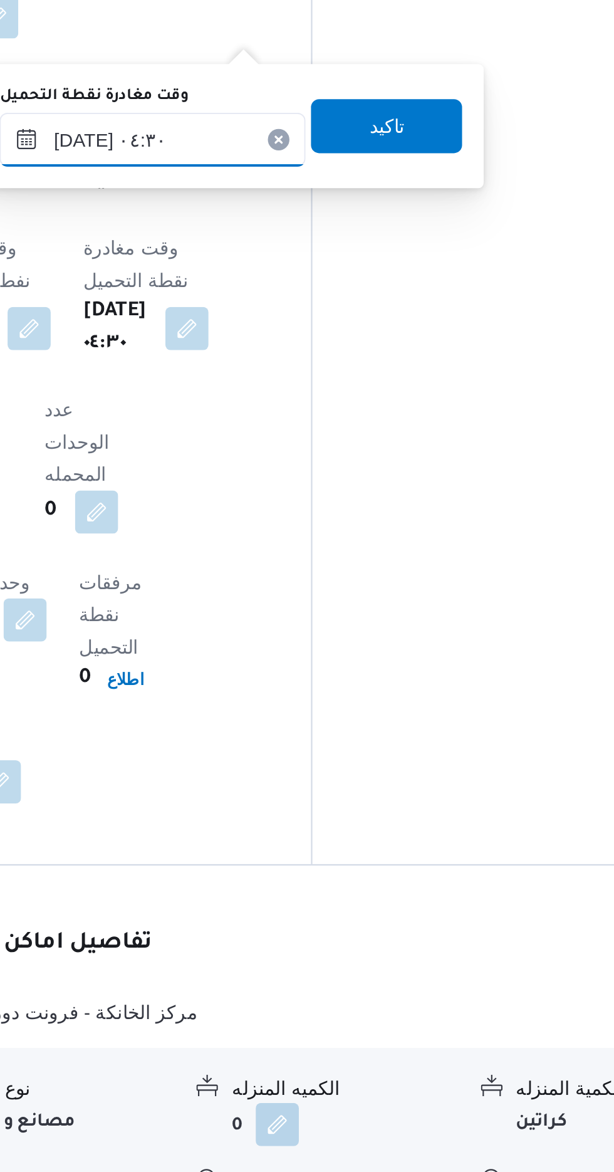
scroll to position [805, 0]
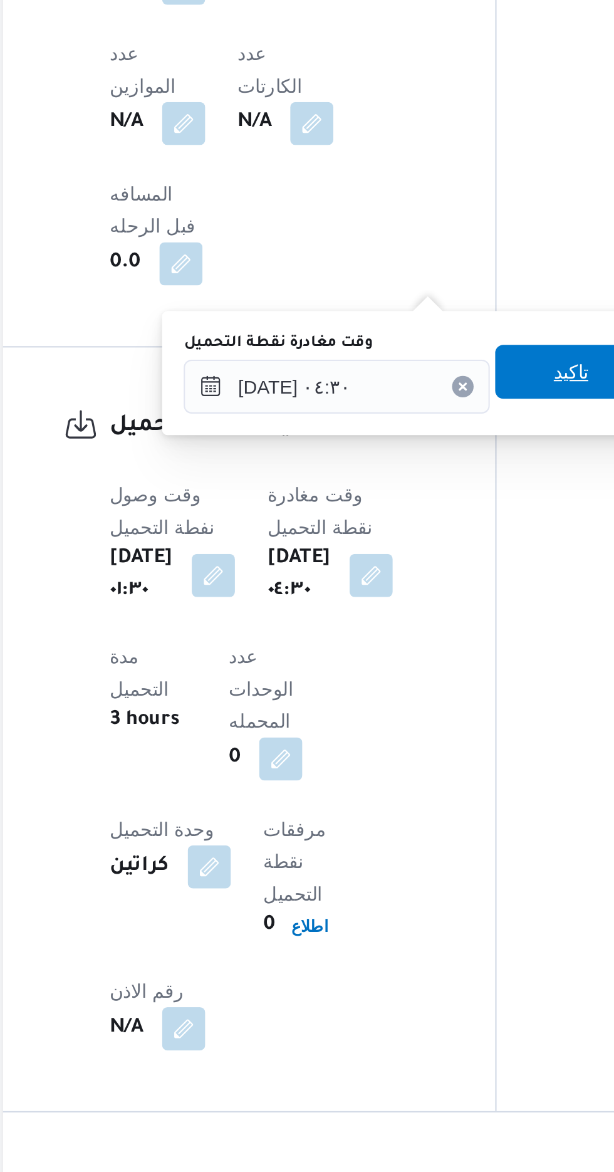
click at [420, 588] on span "تاكيد" at bounding box center [427, 586] width 70 height 25
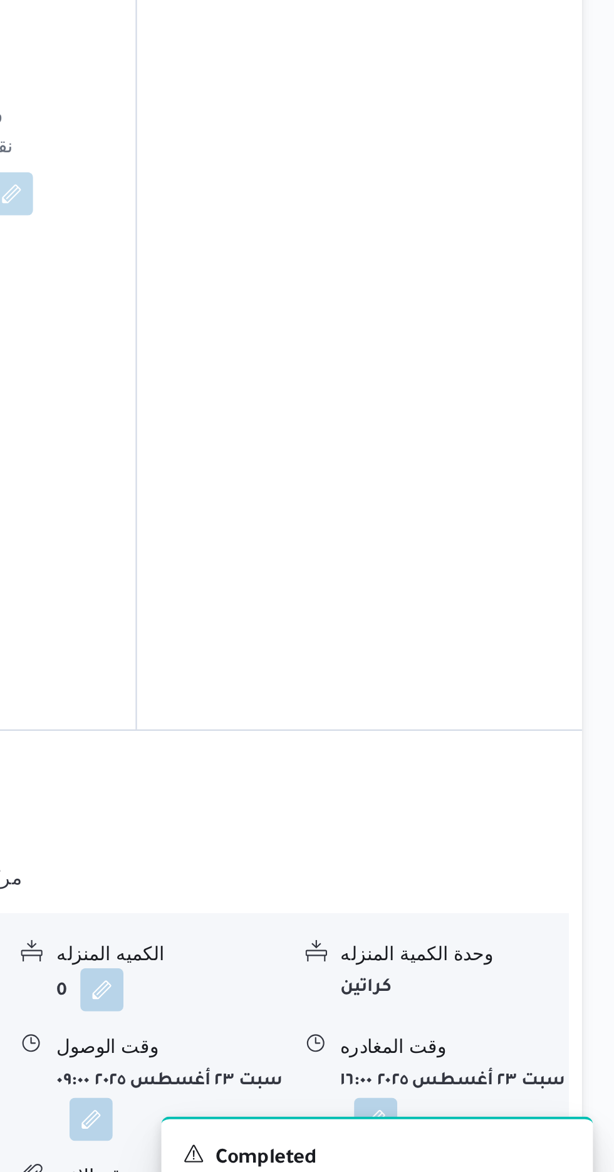
click at [367, 1067] on div "وقت الوصول" at bounding box center [407, 1073] width 105 height 13
click at [363, 1096] on button "button" at bounding box center [371, 1106] width 20 height 20
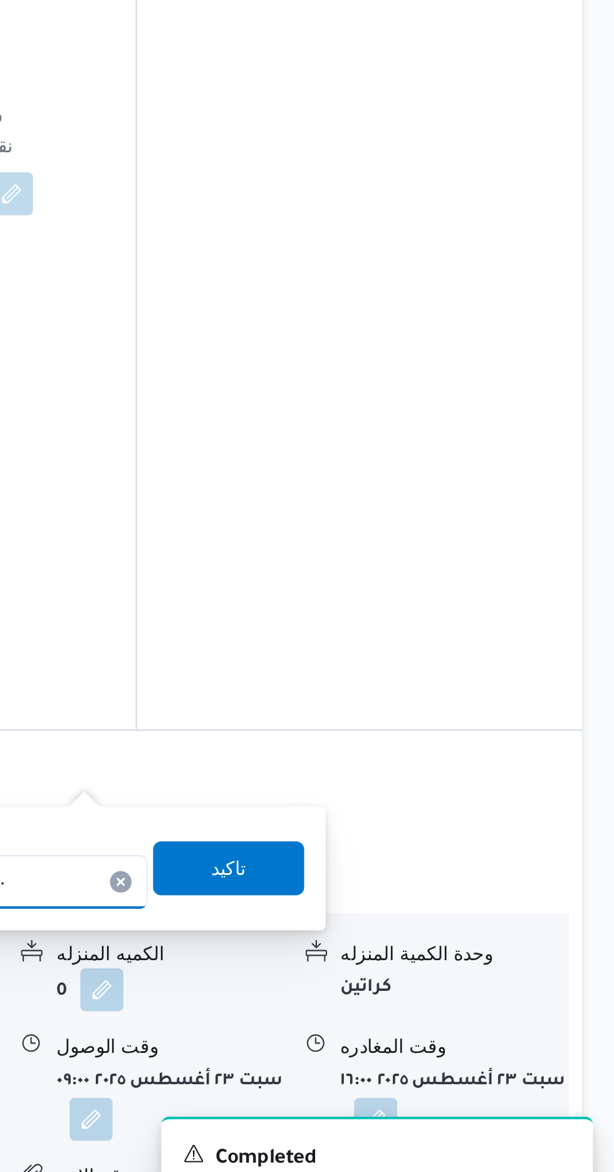
click at [363, 989] on input "[DATE] ٠٩:٠٠" at bounding box center [326, 996] width 142 height 25
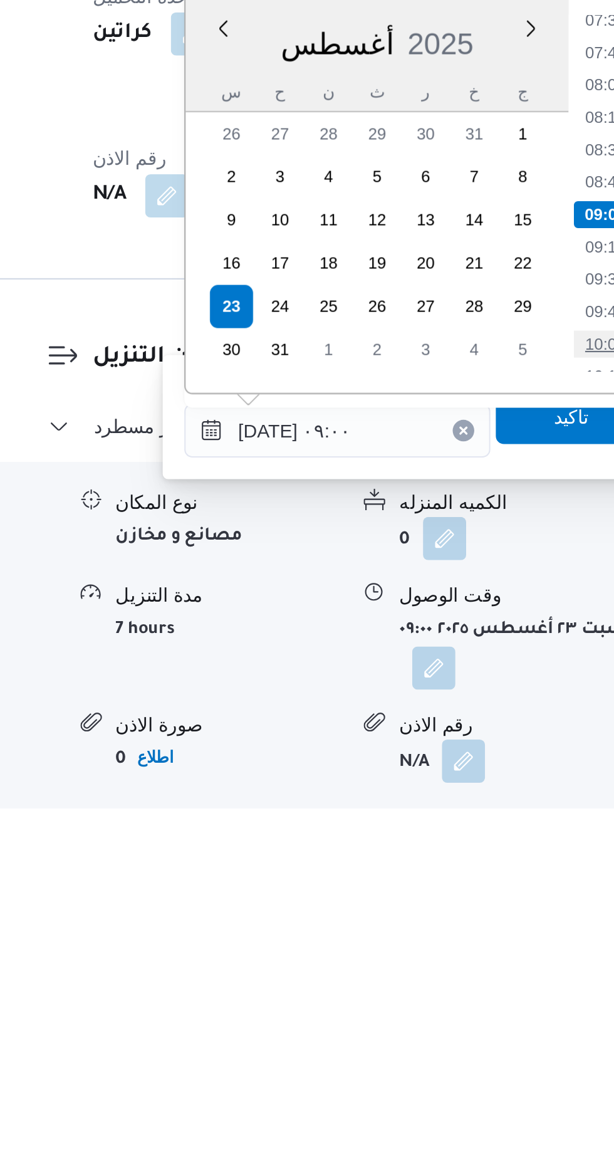
click at [453, 954] on li "10:00" at bounding box center [450, 956] width 29 height 13
type input "[DATE] ١٠:٠٠"
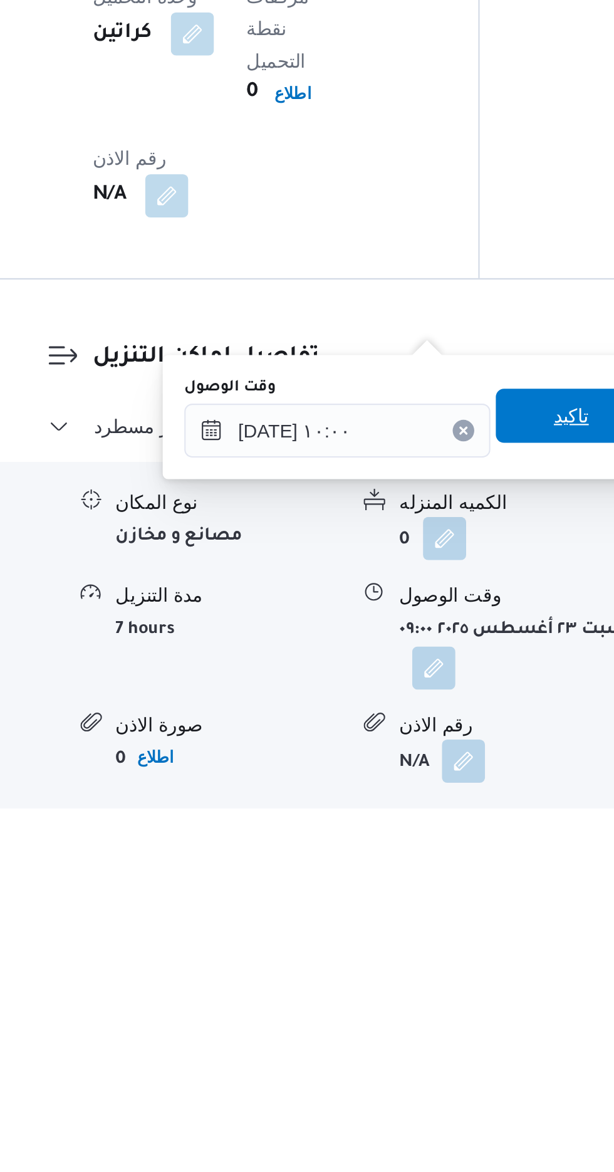
click at [433, 992] on span "تاكيد" at bounding box center [435, 989] width 70 height 25
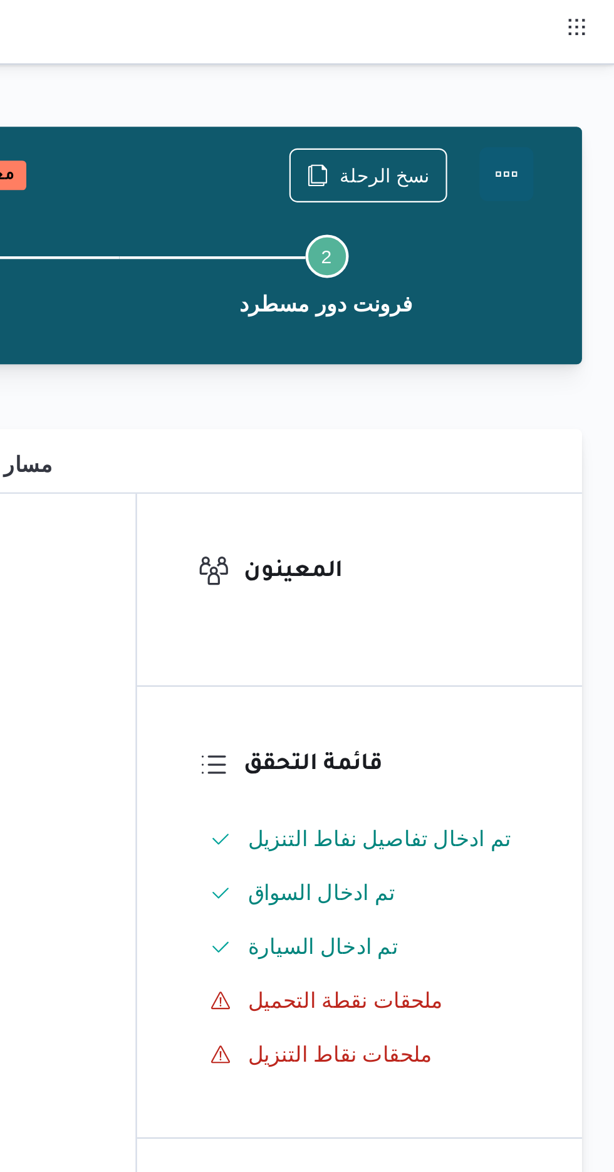
click at [568, 78] on button "Actions" at bounding box center [563, 80] width 25 height 25
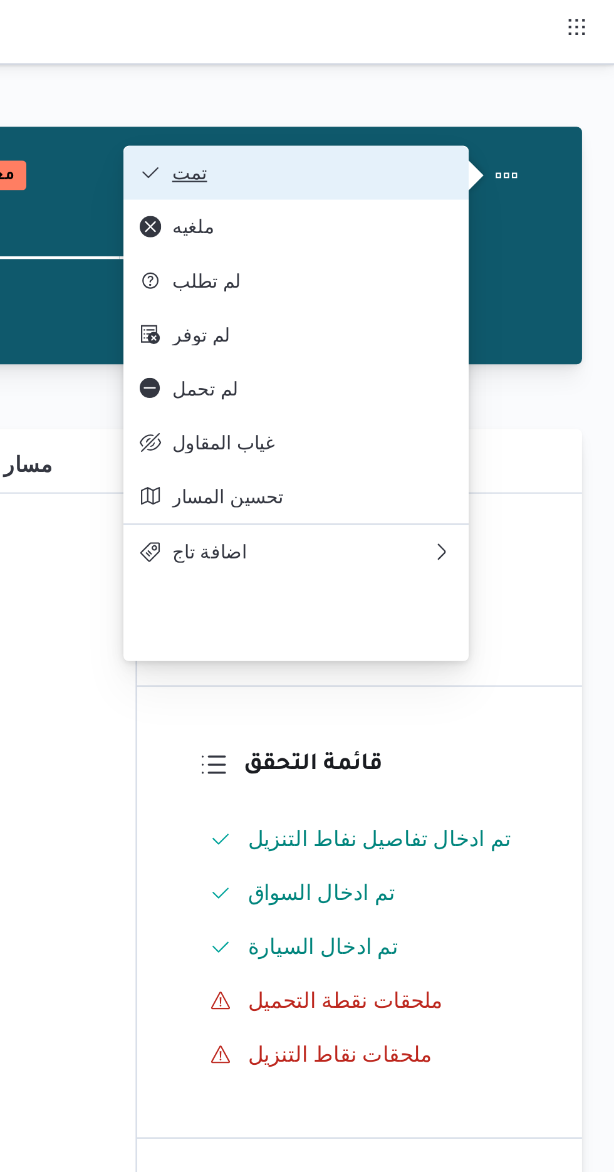
click at [534, 75] on button "تمت" at bounding box center [466, 80] width 160 height 25
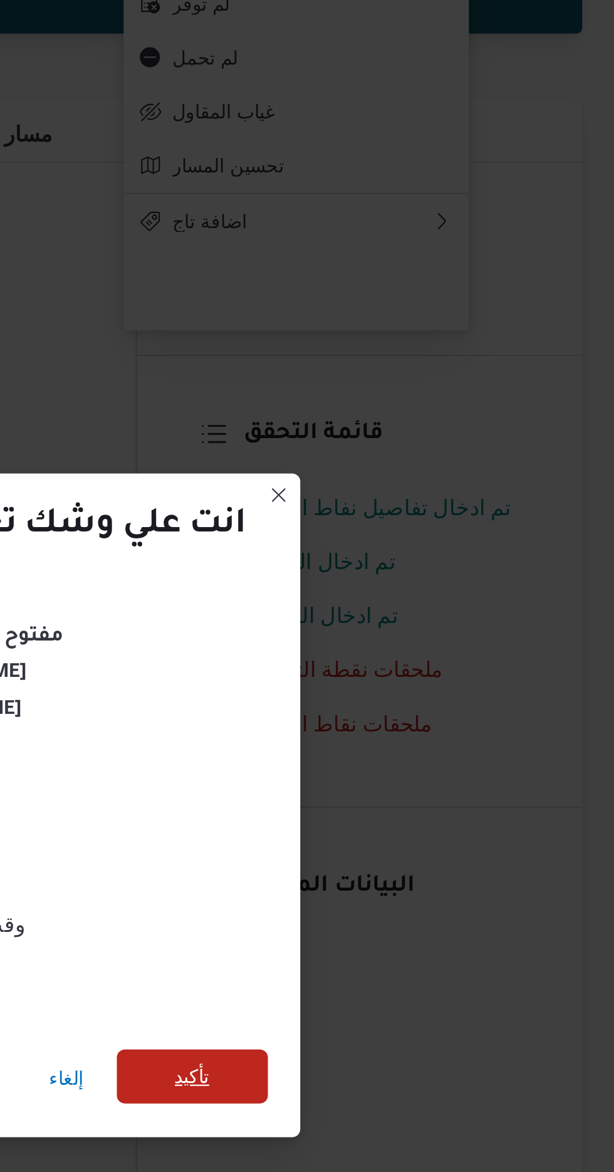
click at [426, 648] on span "تأكيد" at bounding box center [418, 653] width 16 height 15
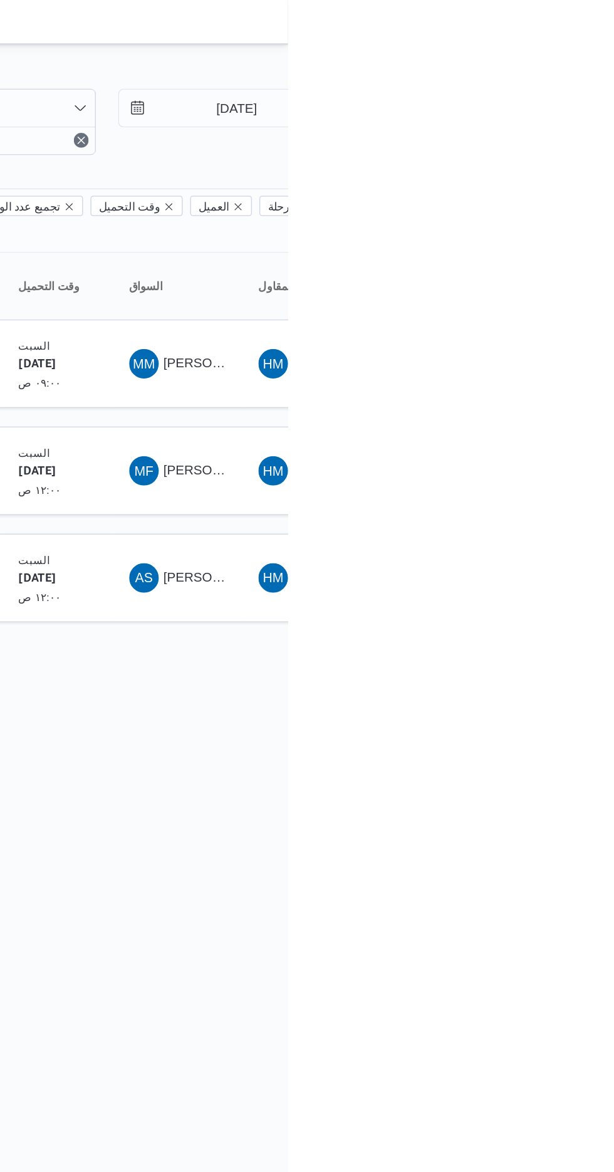
type input "[DATE]"
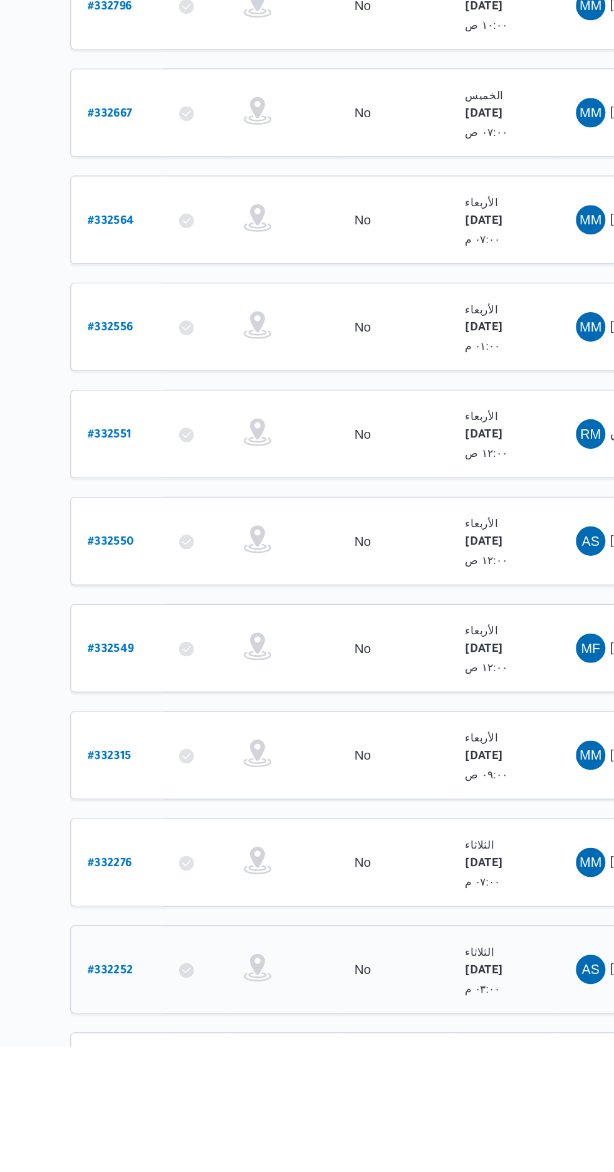
click at [192, 1116] on b "# 332252" at bounding box center [190, 1120] width 31 height 9
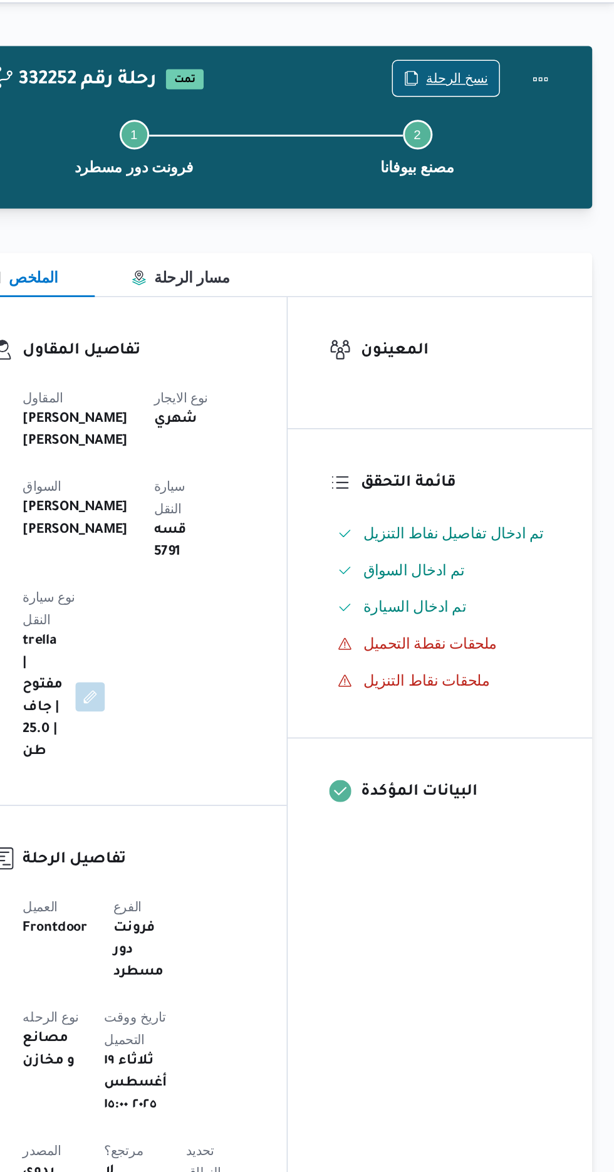
click at [509, 79] on span "نسخ الرحلة" at bounding box center [507, 80] width 42 height 15
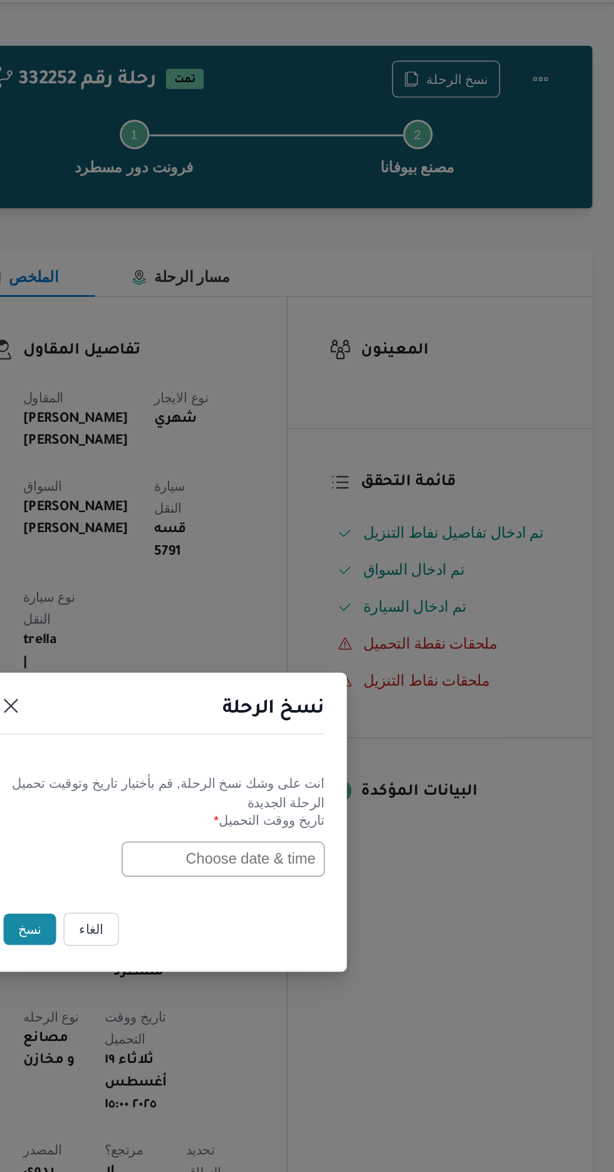
click at [318, 609] on input "text" at bounding box center [348, 611] width 138 height 24
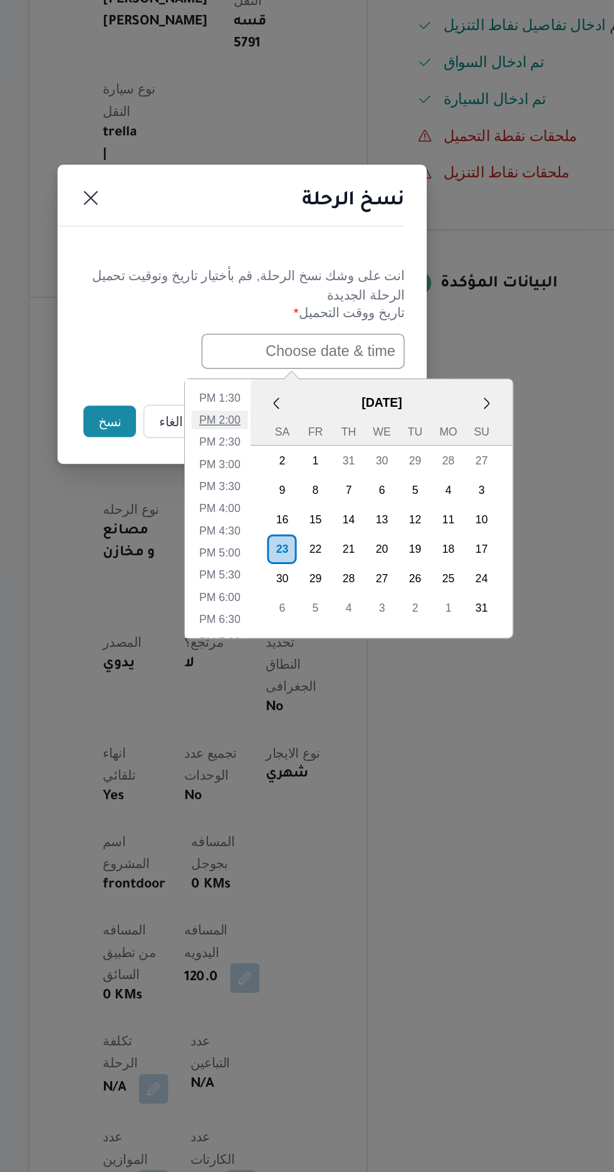
click at [278, 655] on li "2:00 PM" at bounding box center [292, 657] width 38 height 13
type input "[DATE] 2:00PM"
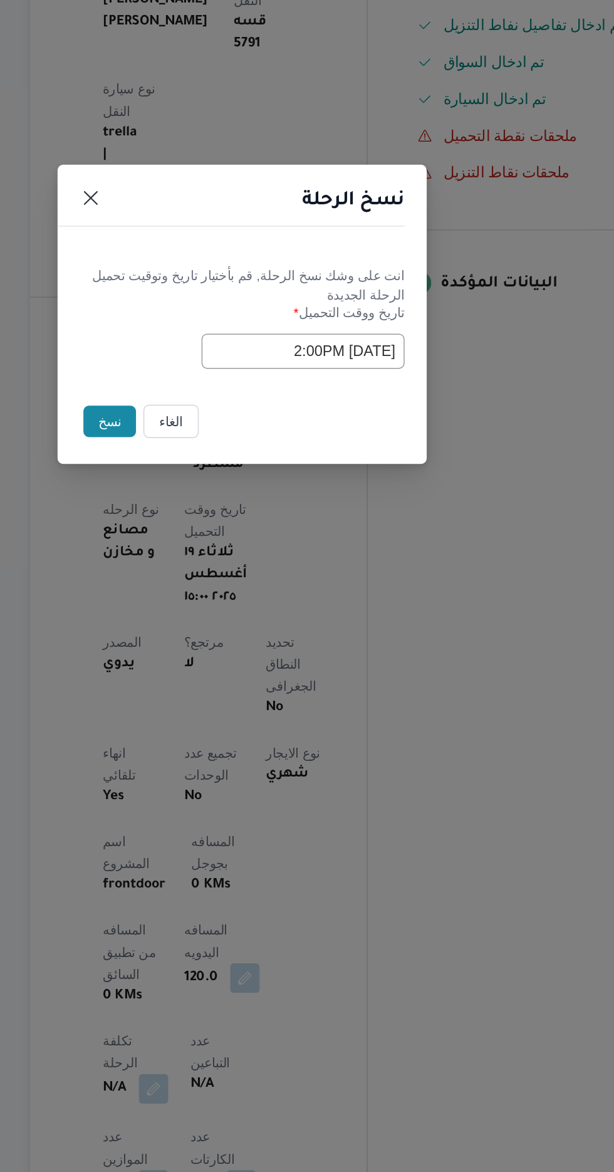
click at [211, 662] on button "نسخ" at bounding box center [217, 658] width 36 height 21
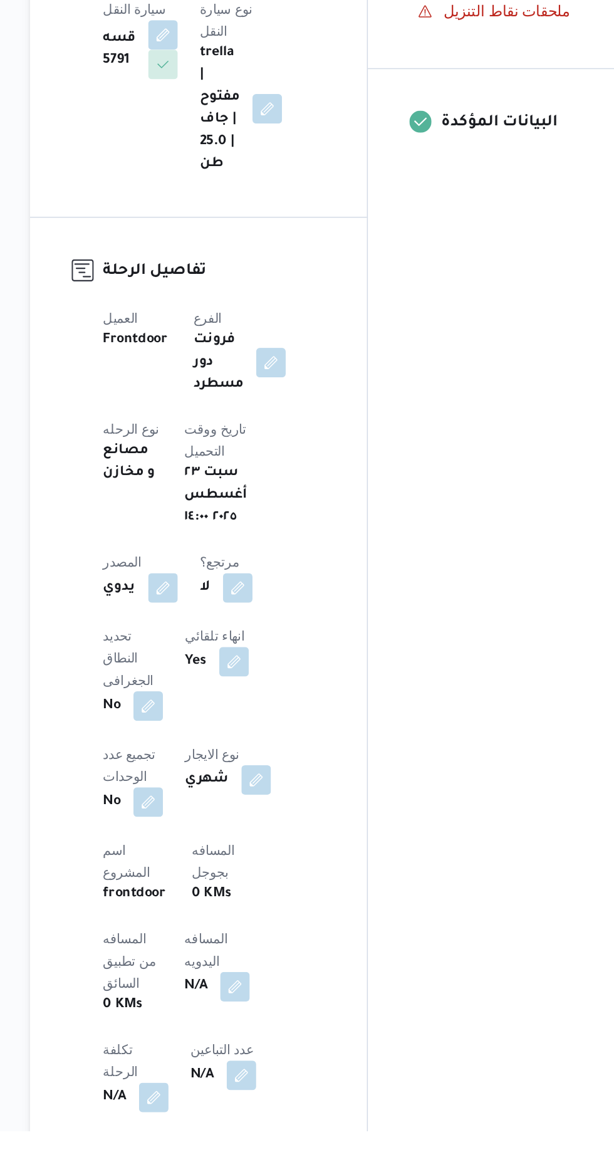
scroll to position [82, 0]
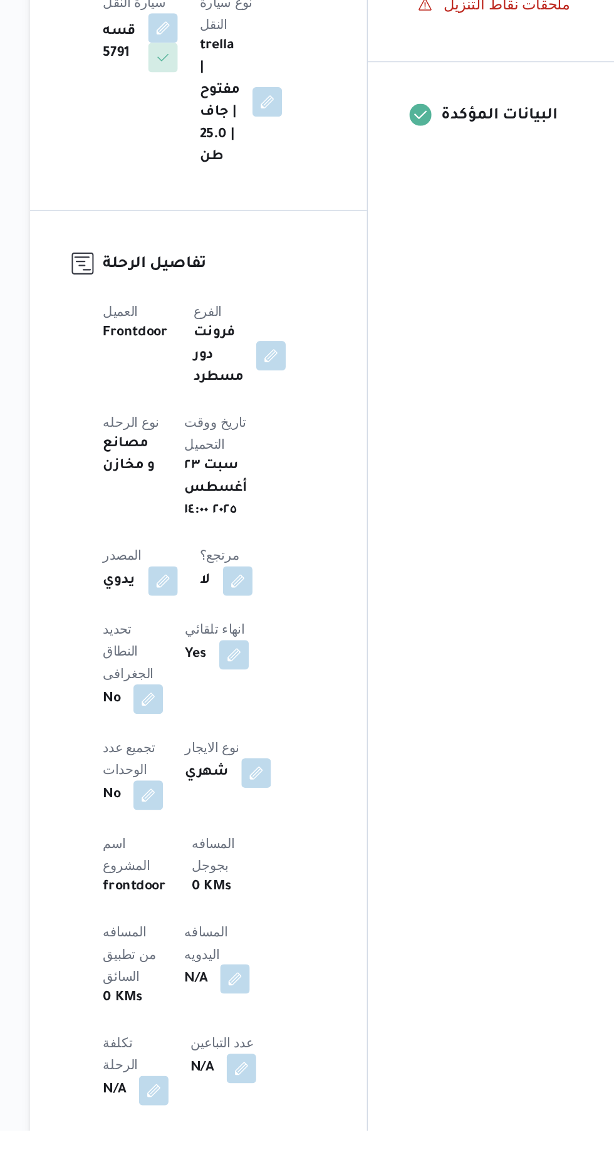
click at [292, 1059] on button "button" at bounding box center [302, 1069] width 20 height 20
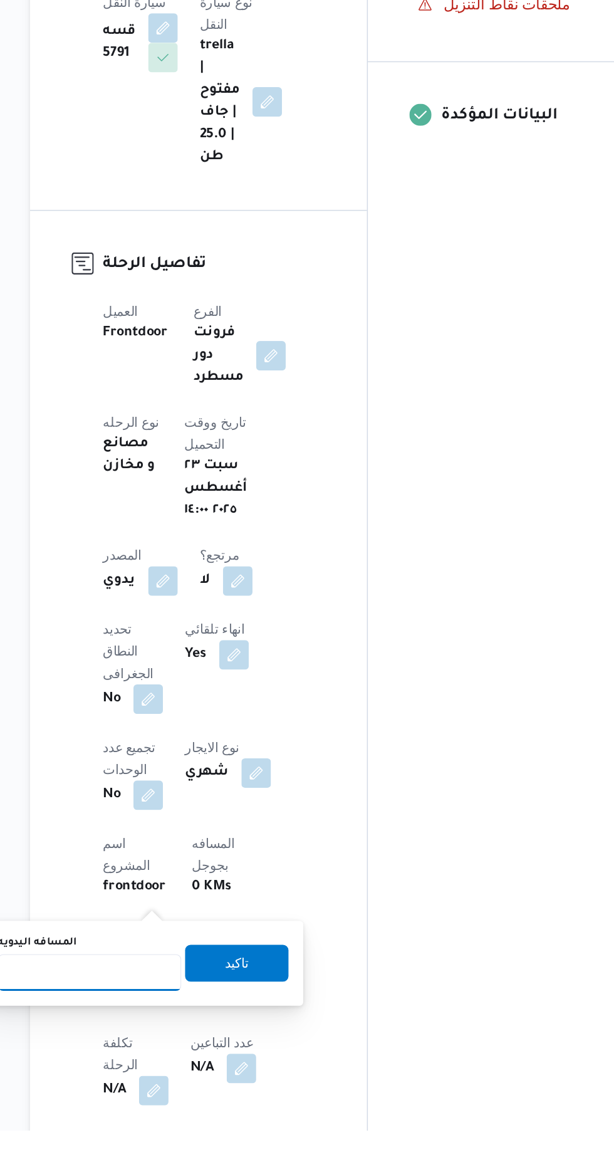
click at [216, 1063] on input "المسافه اليدويه" at bounding box center [203, 1064] width 125 height 25
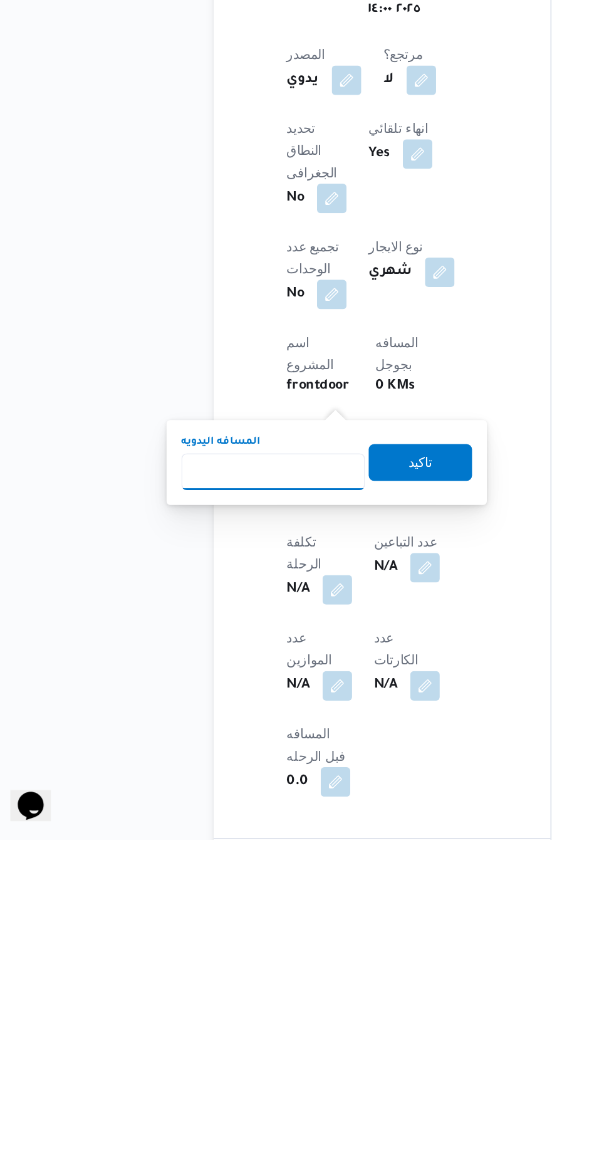
scroll to position [230, 0]
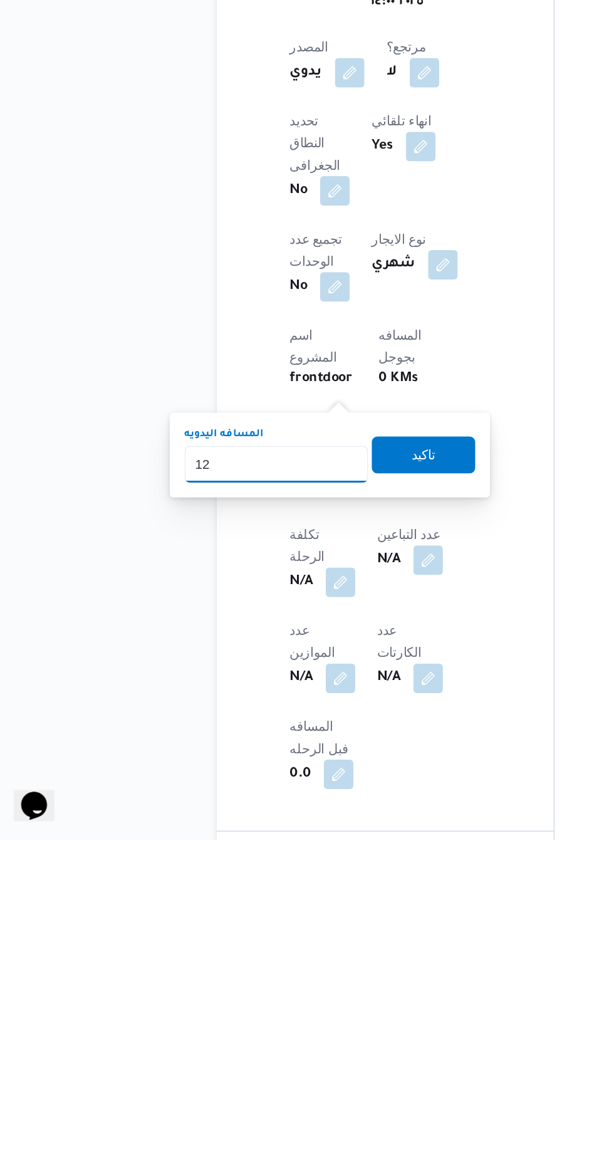
type input "120"
click at [311, 910] on span "تاكيد" at bounding box center [303, 909] width 16 height 15
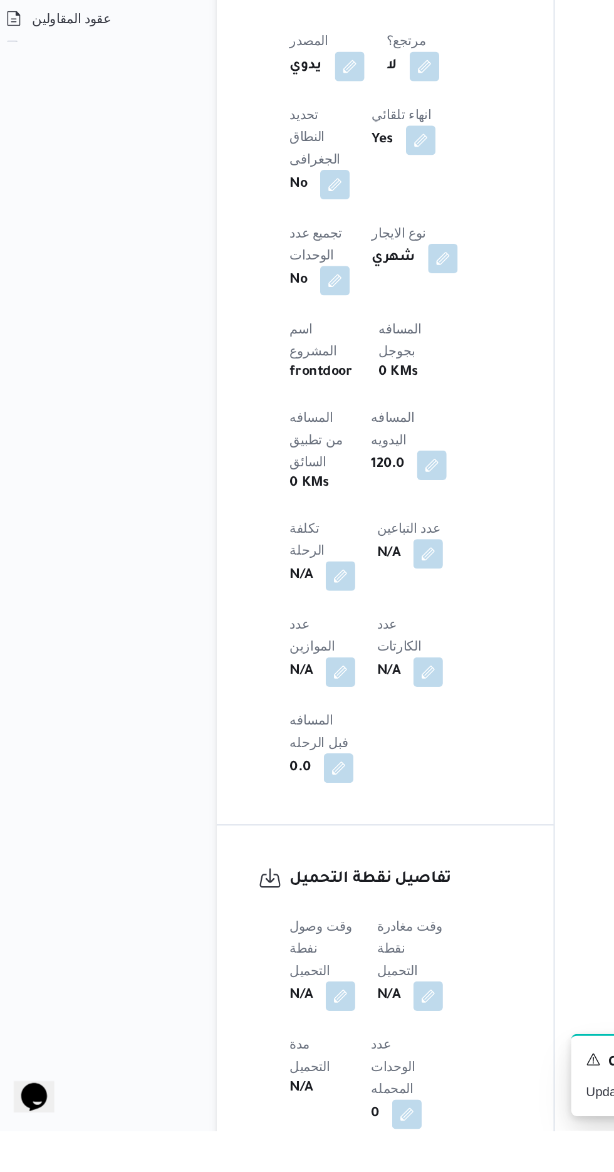
scroll to position [432, 0]
click at [249, 1069] on button "button" at bounding box center [247, 1079] width 20 height 20
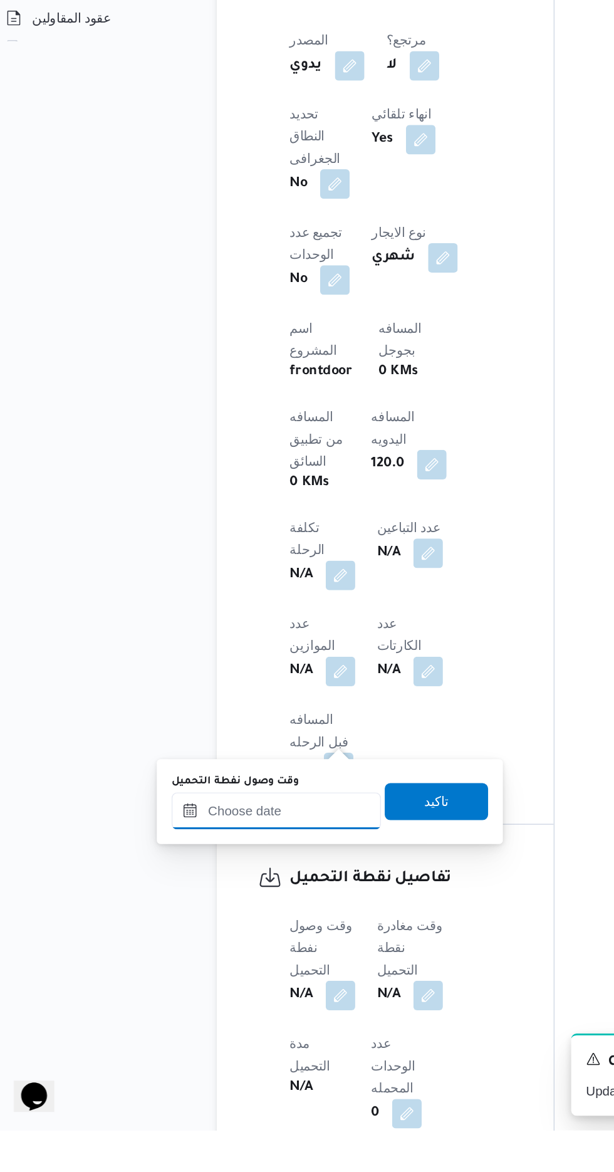
click at [235, 952] on input "وقت وصول نفطة التحميل" at bounding box center [203, 954] width 142 height 25
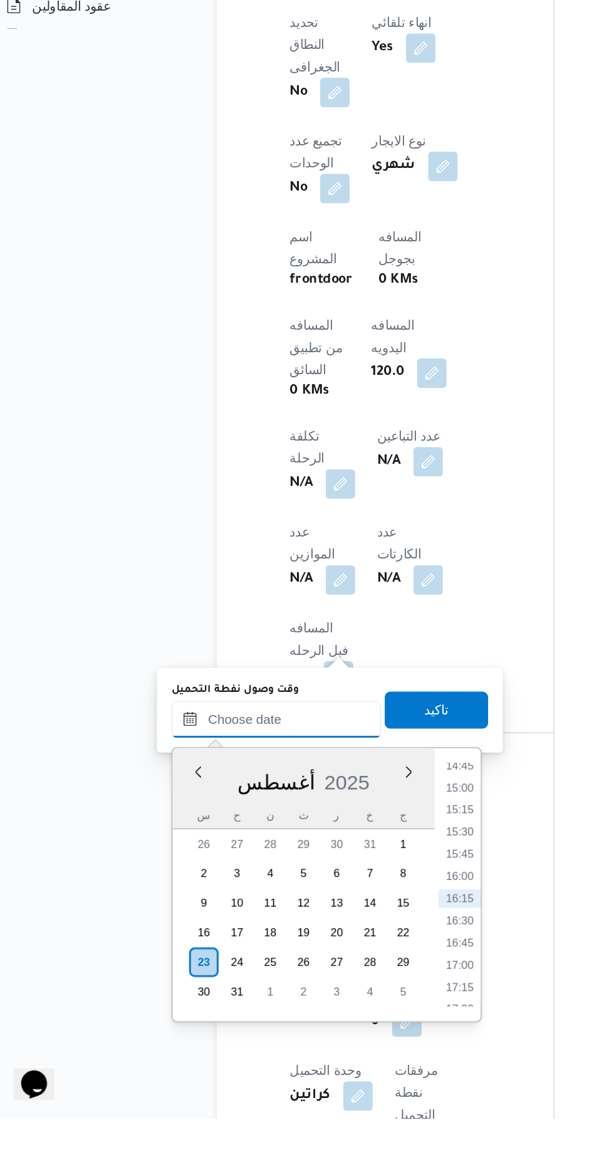
scroll to position [486, 0]
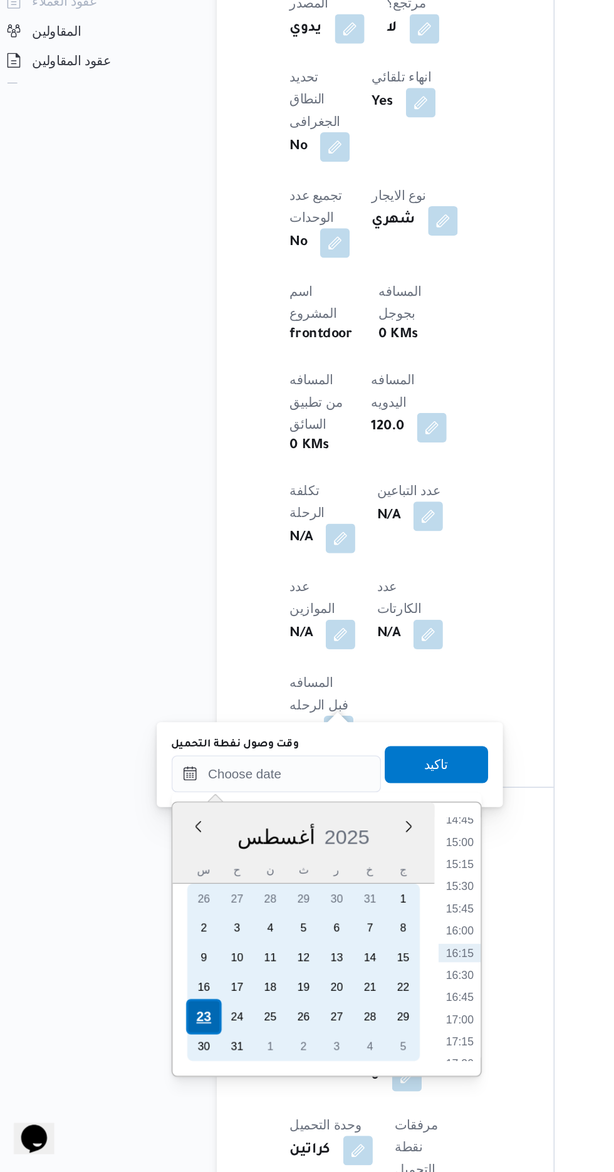
click at [152, 1063] on div "23" at bounding box center [154, 1066] width 24 height 24
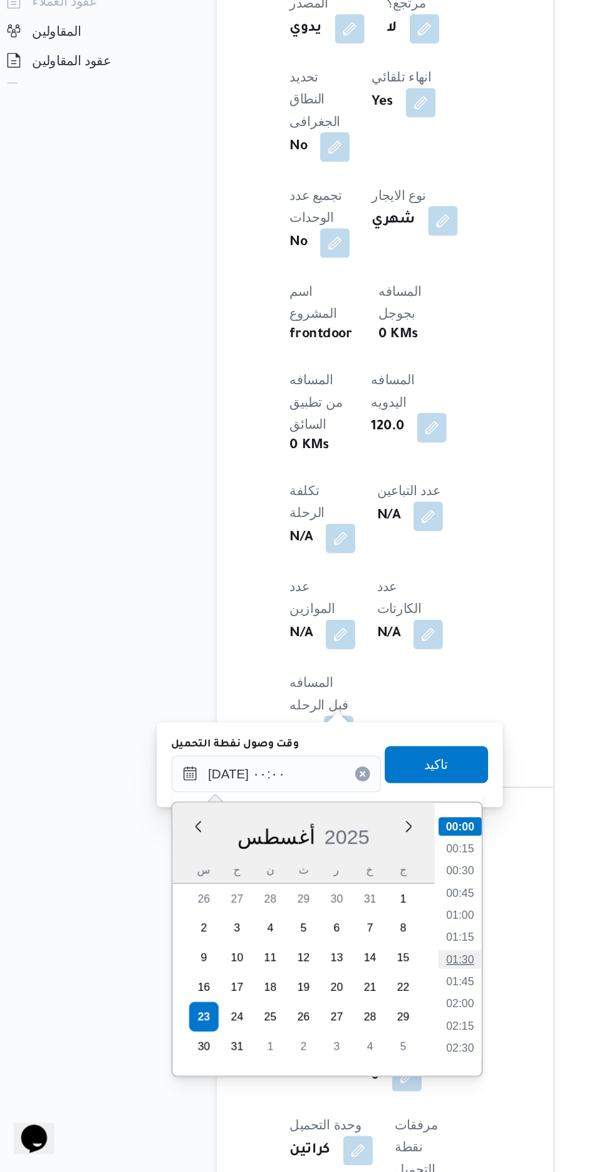
click at [331, 1027] on li "01:30" at bounding box center [327, 1027] width 29 height 13
type input "[DATE] ٠١:٣٠"
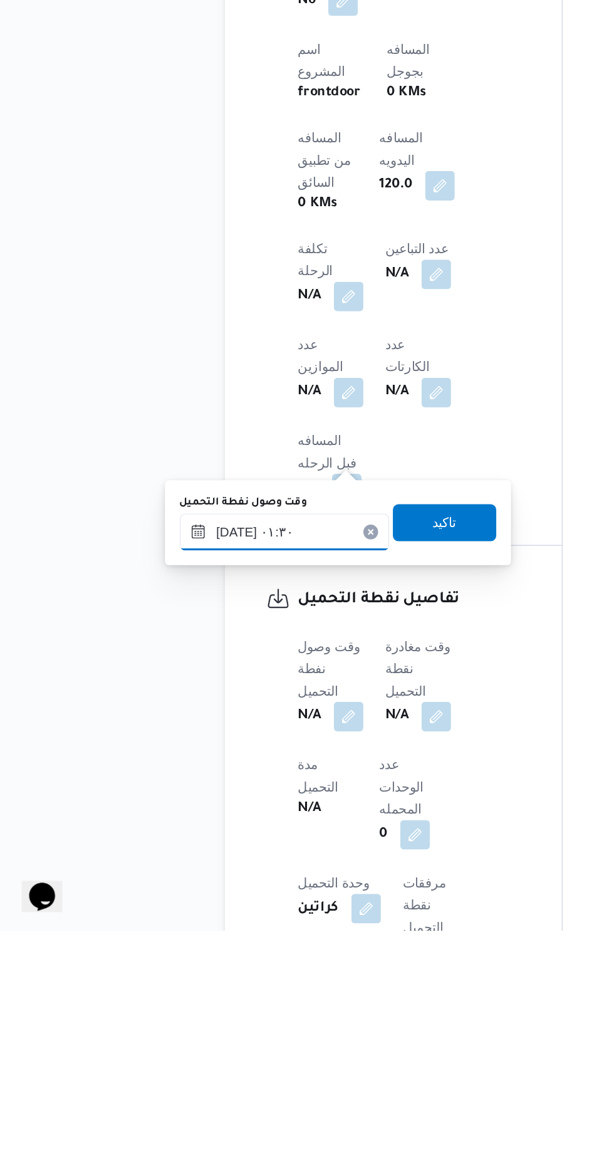
scroll to position [486, 0]
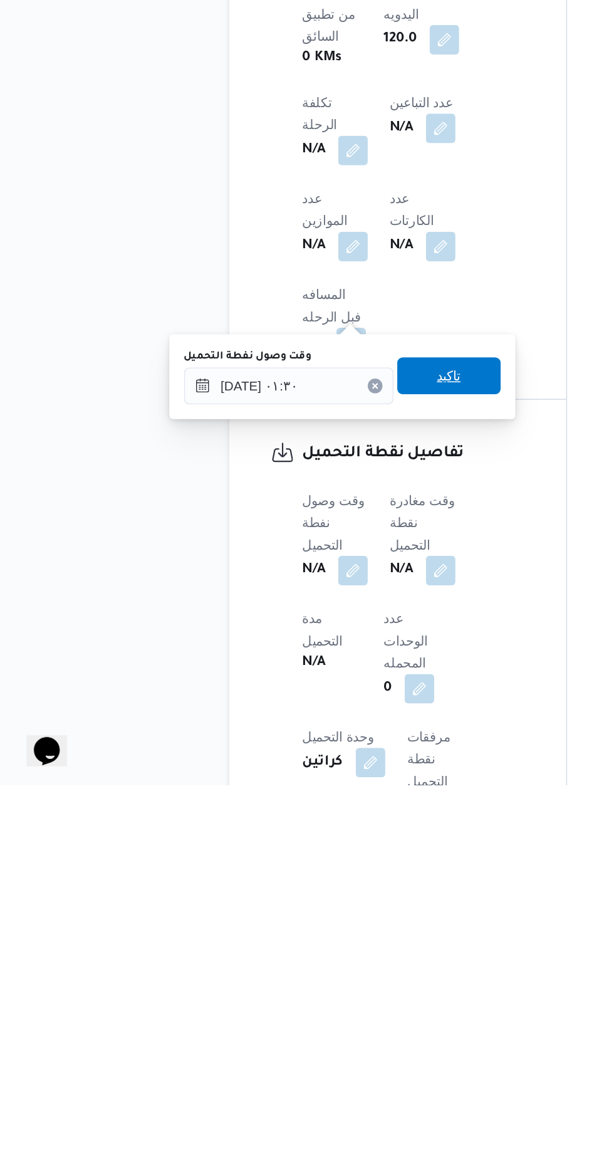
click at [341, 898] on span "تاكيد" at bounding box center [312, 893] width 70 height 25
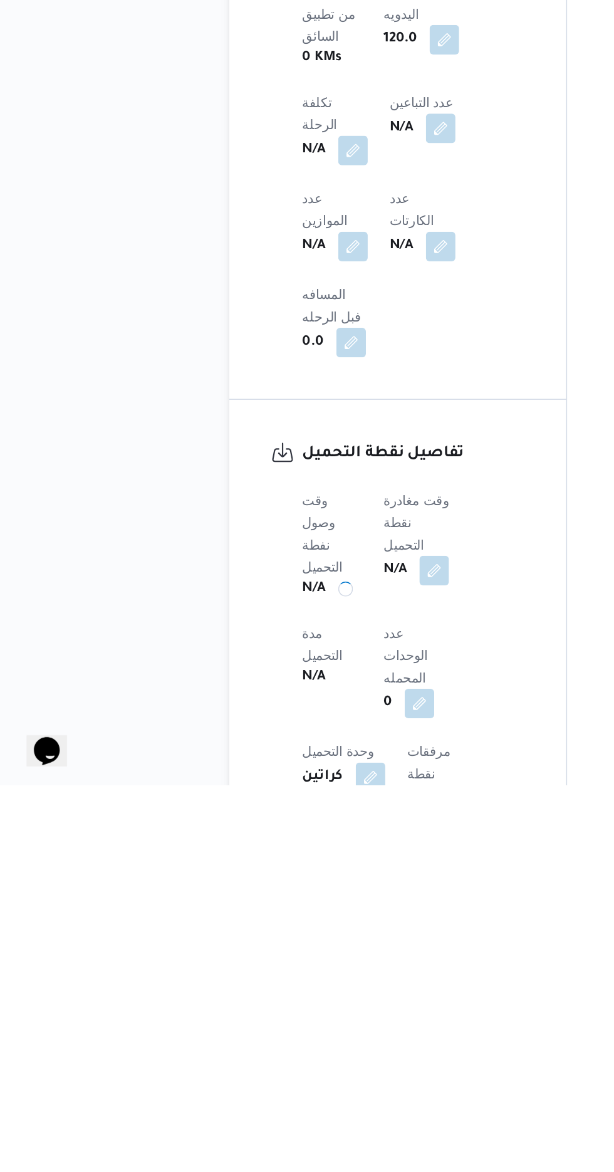
scroll to position [486, 0]
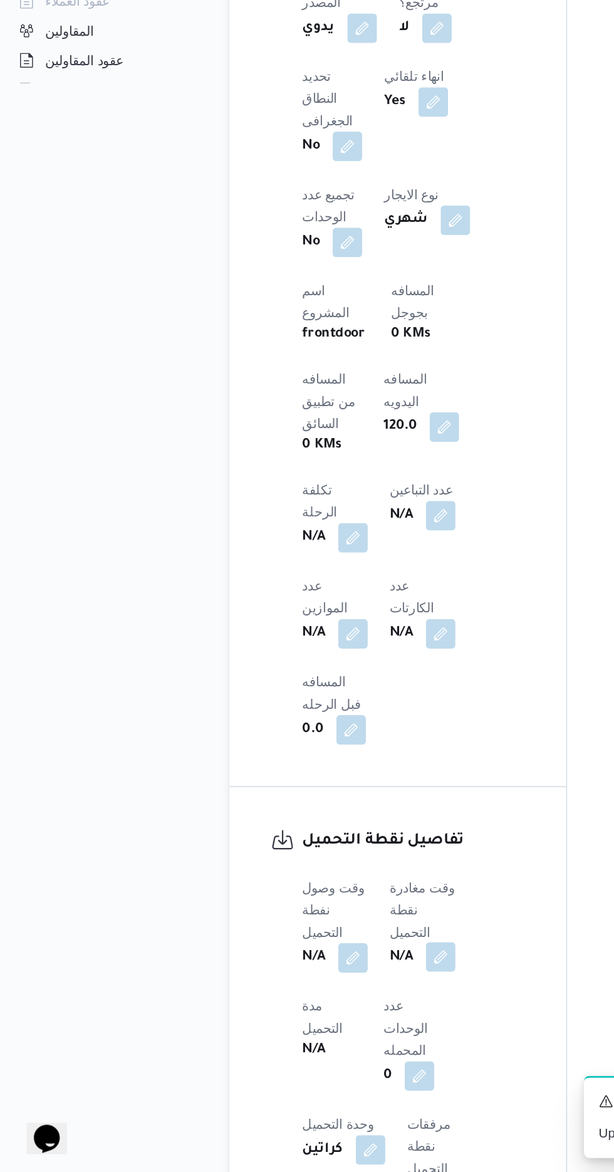
click at [309, 1015] on button "button" at bounding box center [306, 1025] width 20 height 20
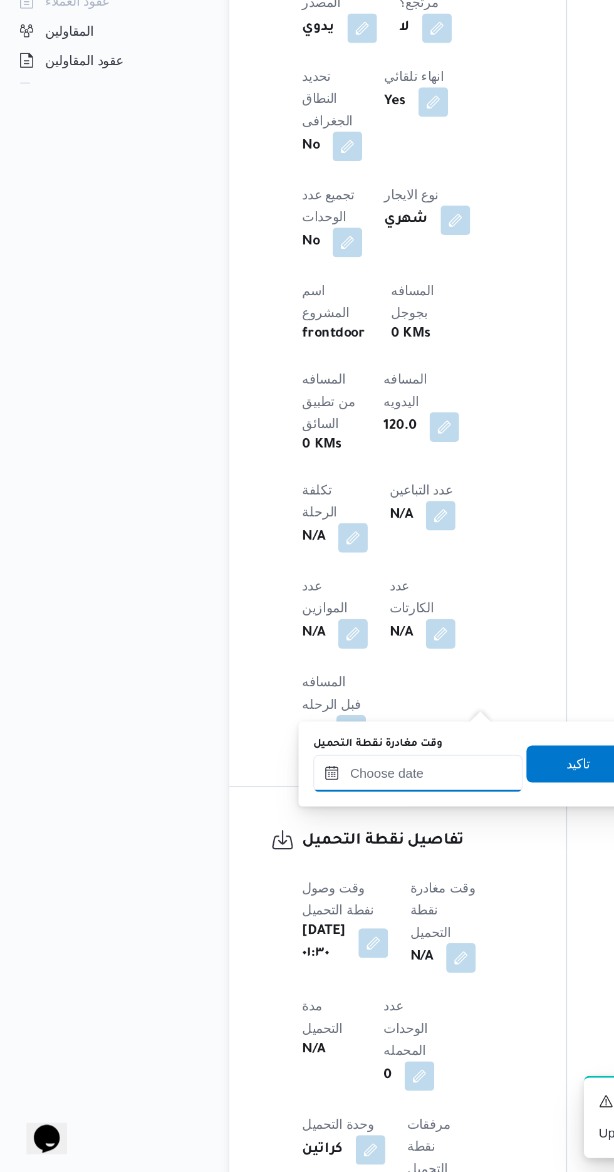
click at [289, 903] on input "وقت مغادرة نقطة التحميل" at bounding box center [291, 900] width 142 height 25
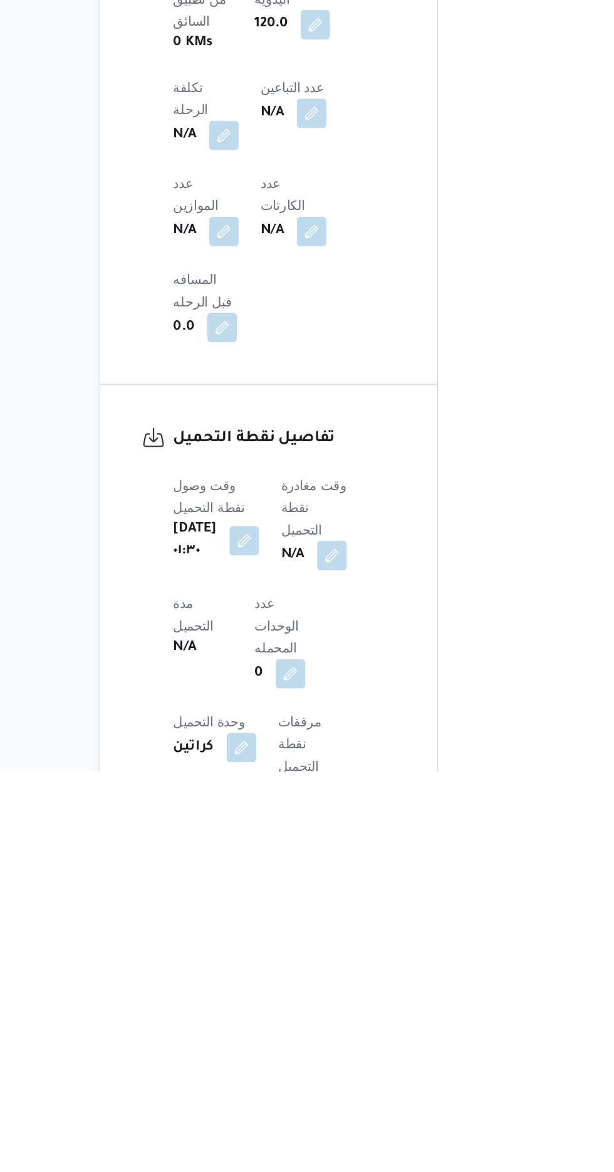
click at [429, 504] on div "المعينون قائمة التحقق تم ادخال تفاصيل نفاط التنزيل تم ادخال السواق تم ادخال الس…" at bounding box center [495, 506] width 207 height 1526
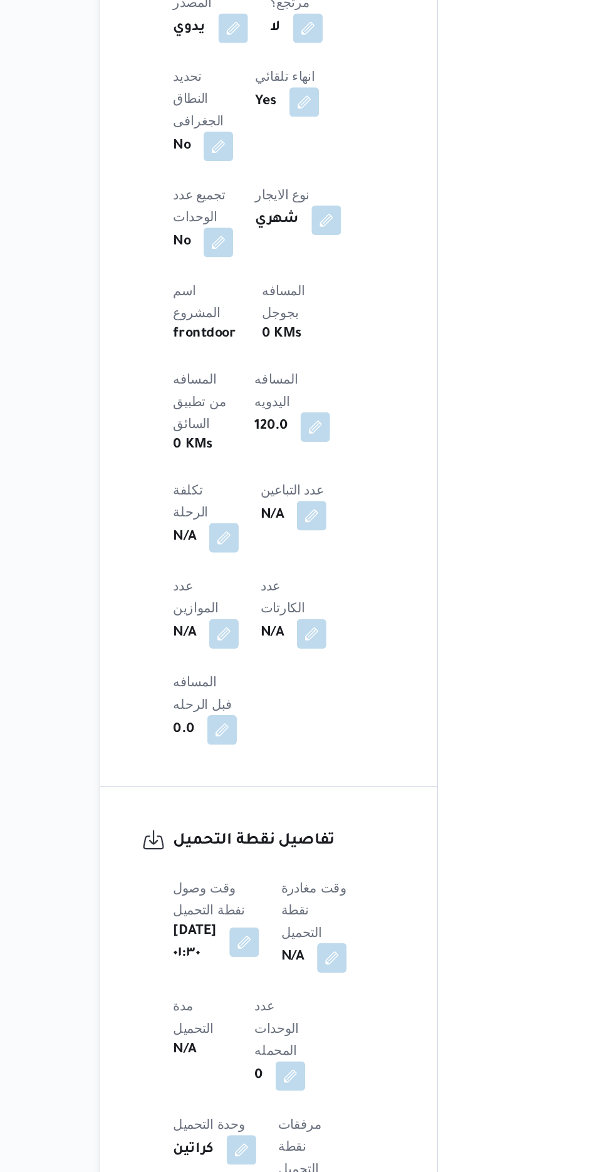
click at [271, 1005] on button "button" at bounding box center [261, 1015] width 20 height 20
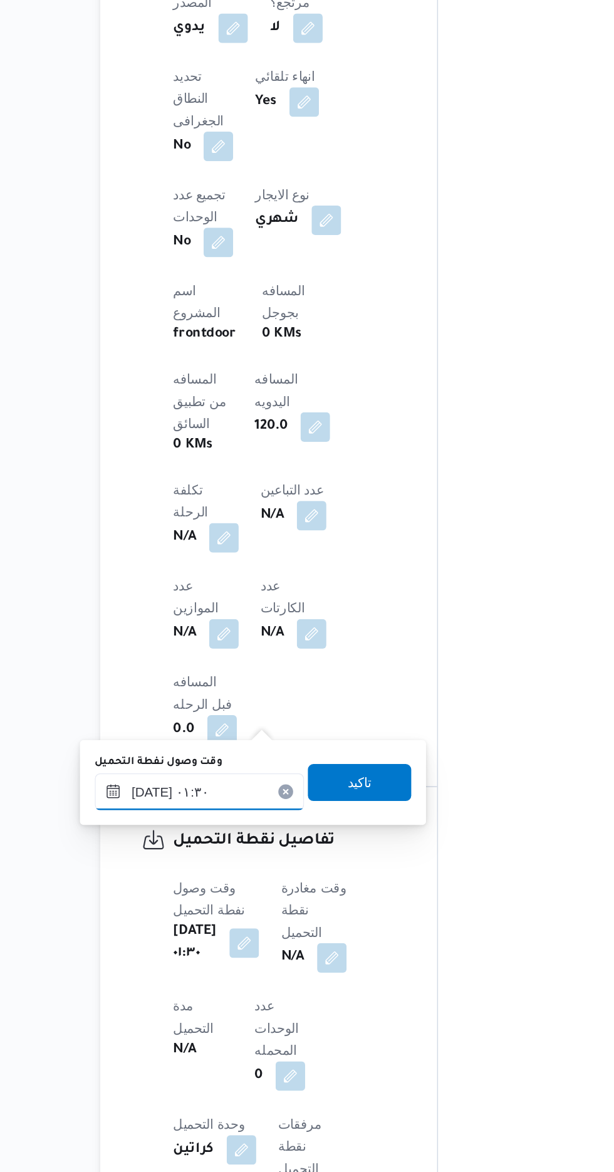
click at [253, 908] on input "[DATE] ٠١:٣٠" at bounding box center [230, 912] width 142 height 25
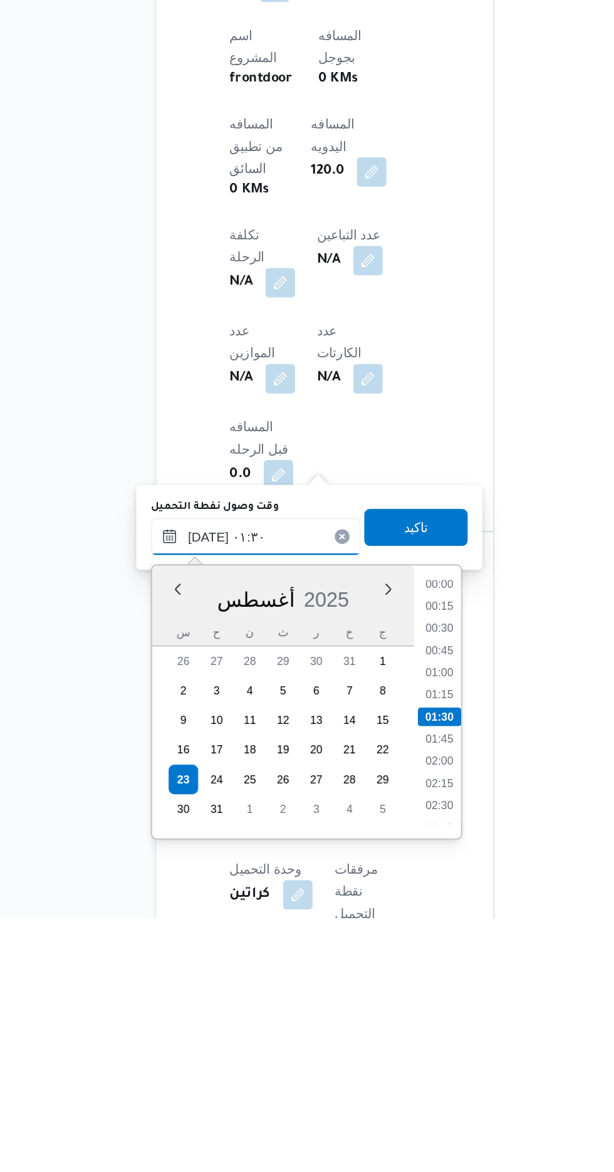
scroll to position [489, 0]
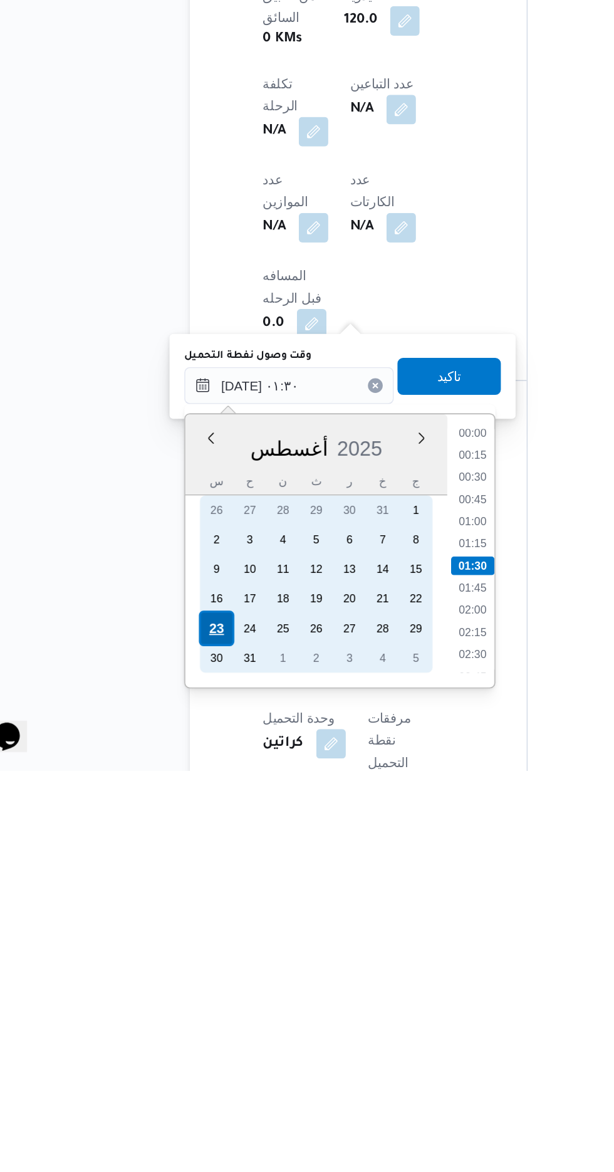
click at [180, 1073] on div "23" at bounding box center [181, 1075] width 24 height 24
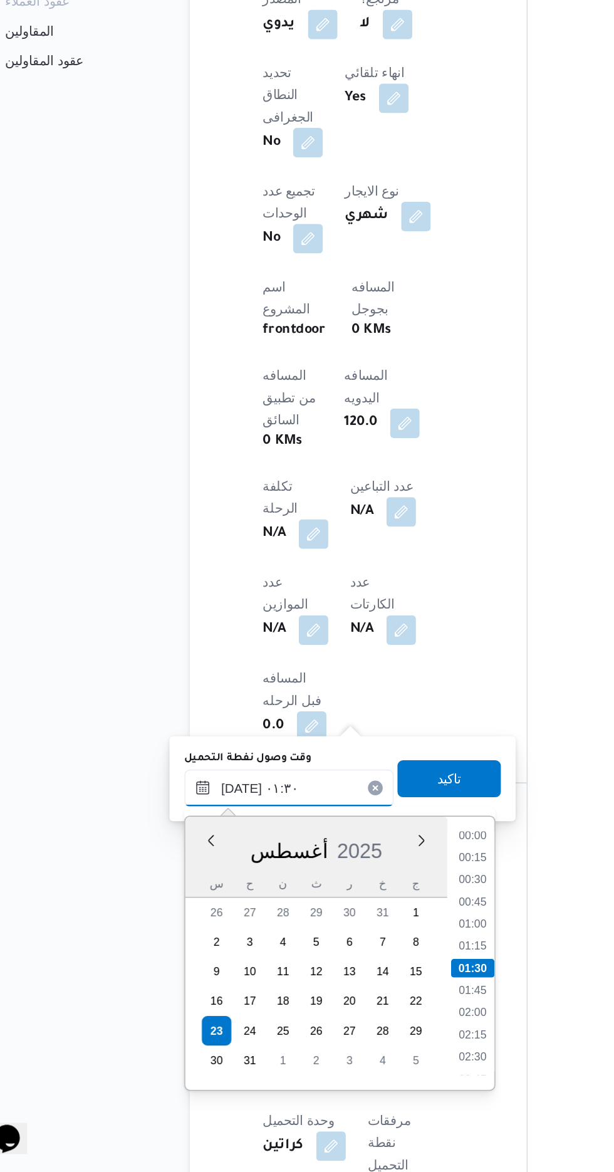
click at [169, 920] on input "[DATE] ٠١:٣٠" at bounding box center [230, 910] width 142 height 25
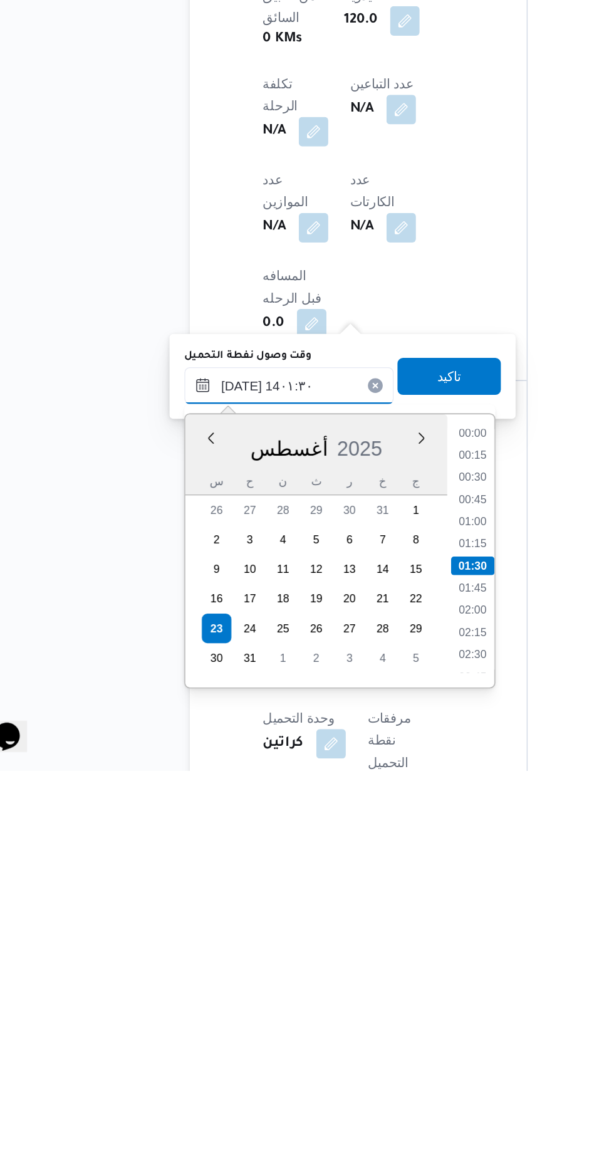
scroll to position [720, 0]
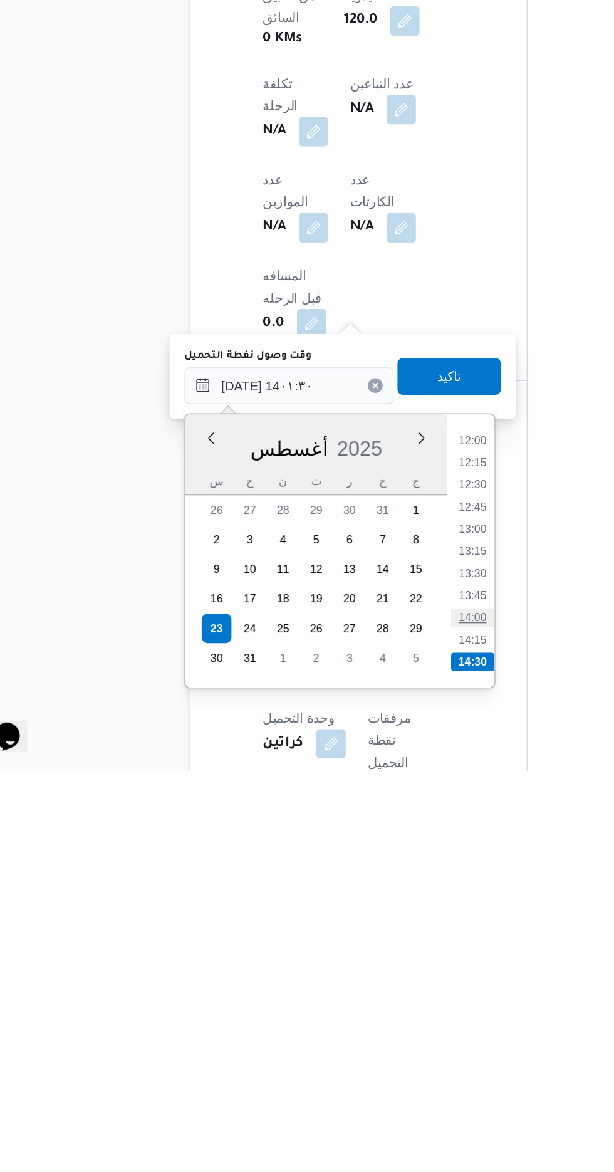
click at [353, 1067] on li "14:00" at bounding box center [354, 1067] width 29 height 13
type input "[DATE] ١٤:٠٠"
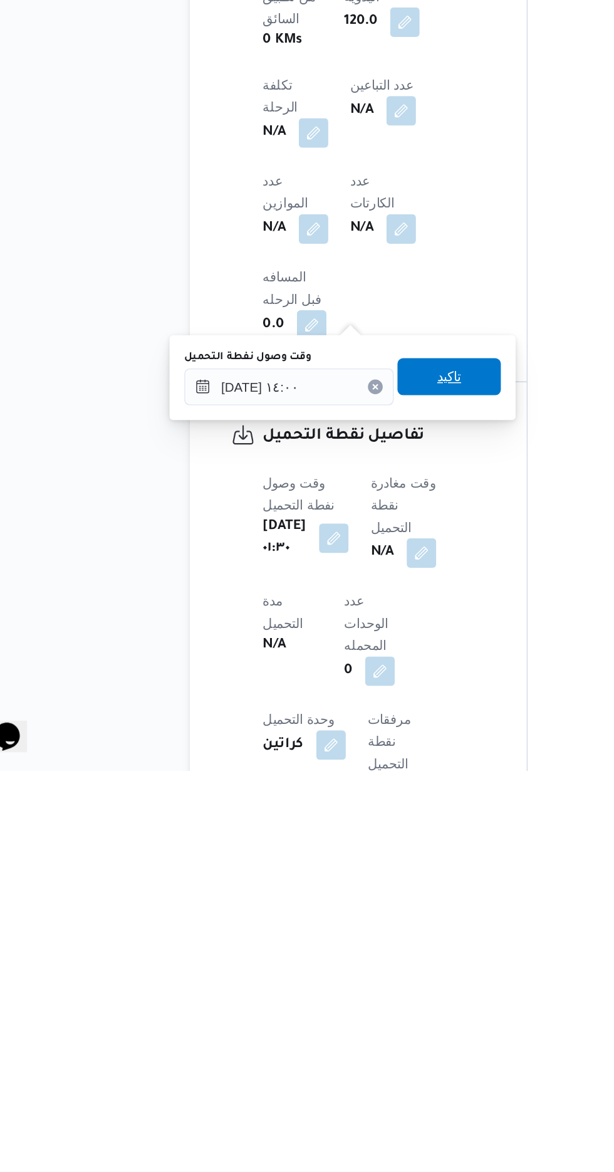
click at [360, 905] on span "تاكيد" at bounding box center [339, 904] width 70 height 25
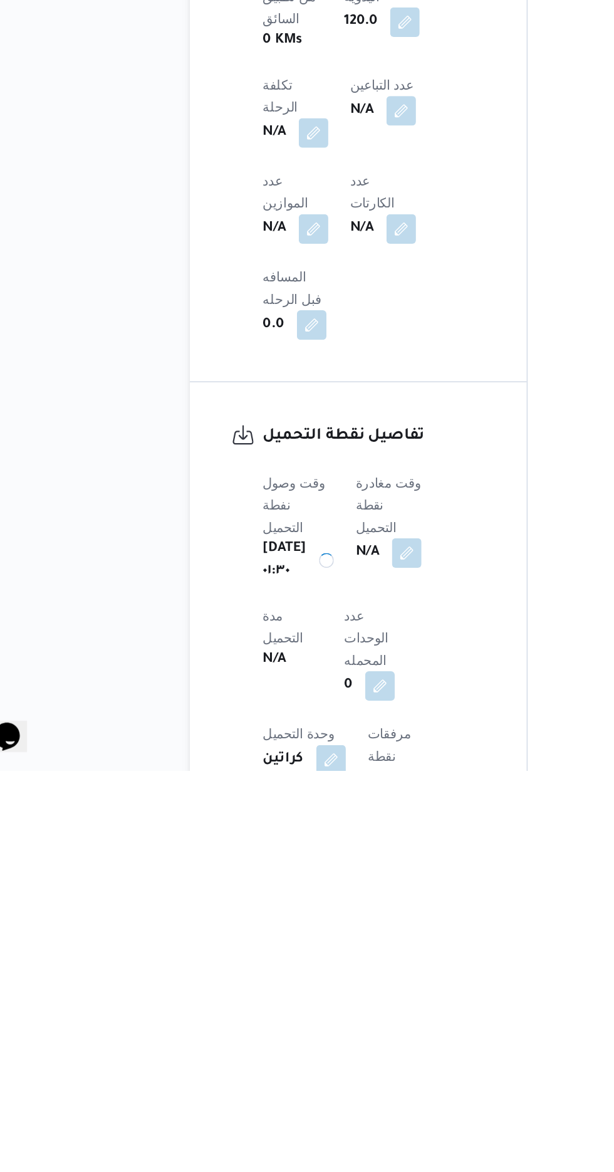
scroll to position [489, 0]
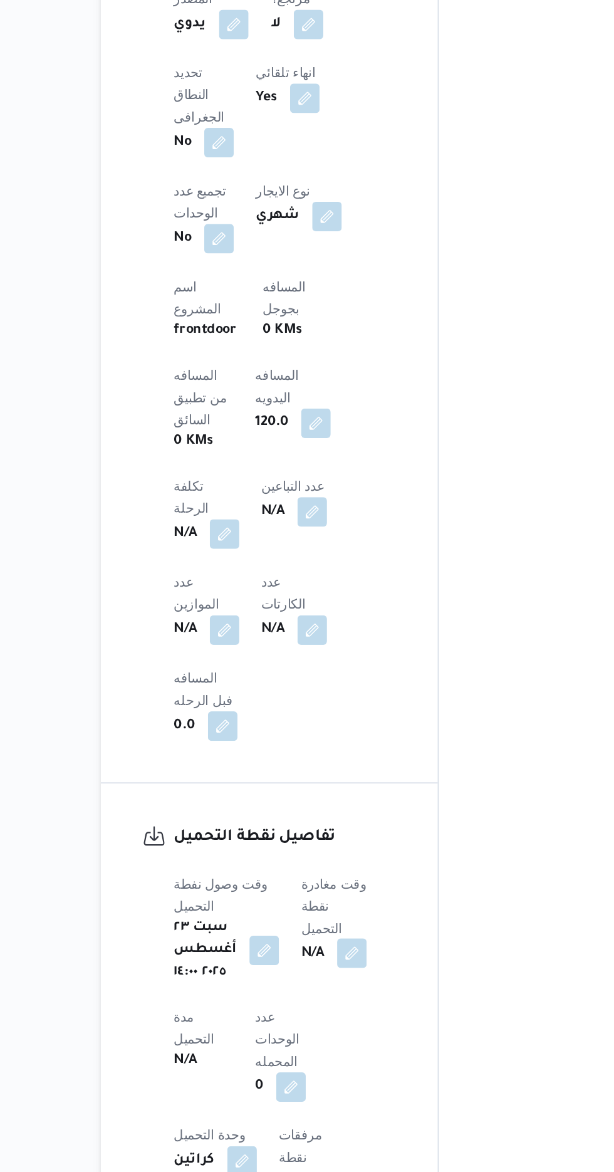
click at [341, 1012] on button "button" at bounding box center [333, 1022] width 20 height 20
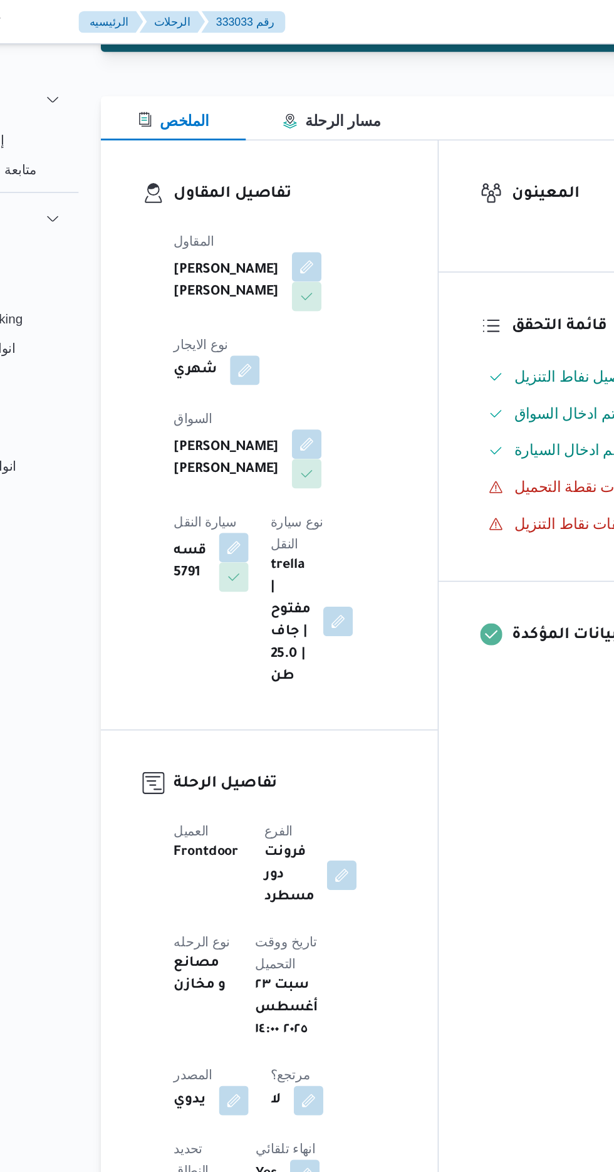
scroll to position [0, 0]
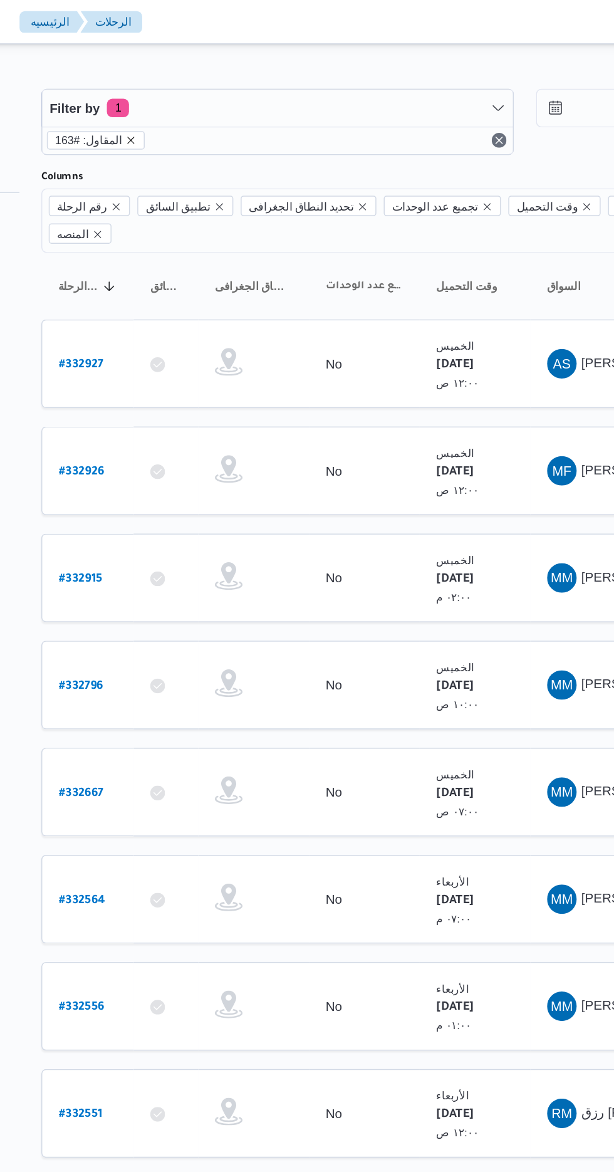
click at [220, 91] on icon "remove selected entity" at bounding box center [224, 95] width 8 height 8
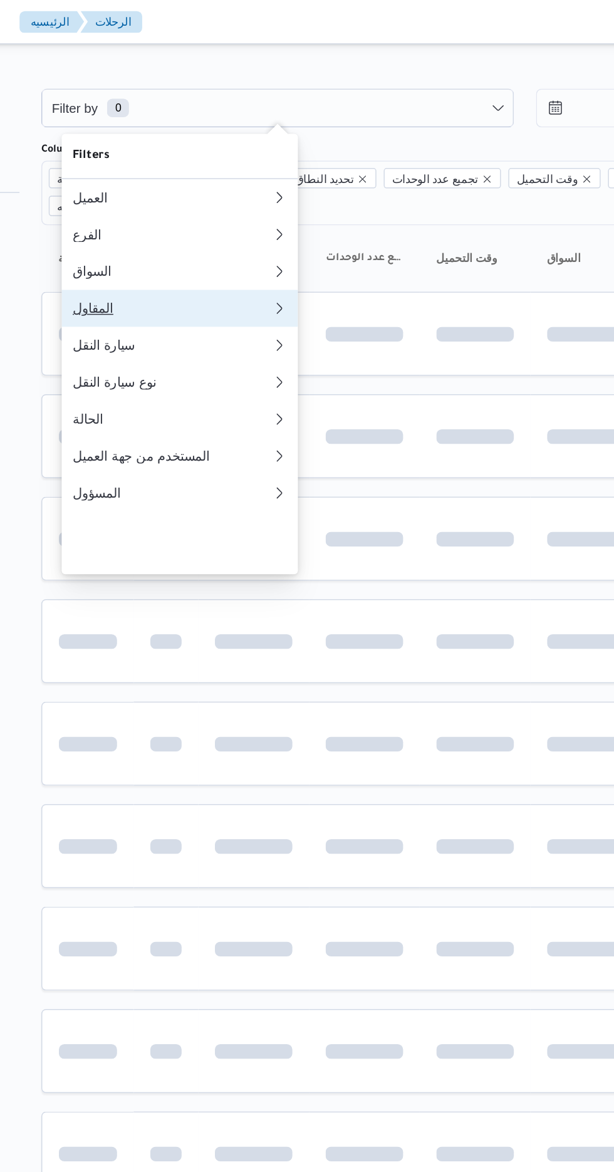
click at [262, 214] on div "المقاول" at bounding box center [249, 209] width 130 height 10
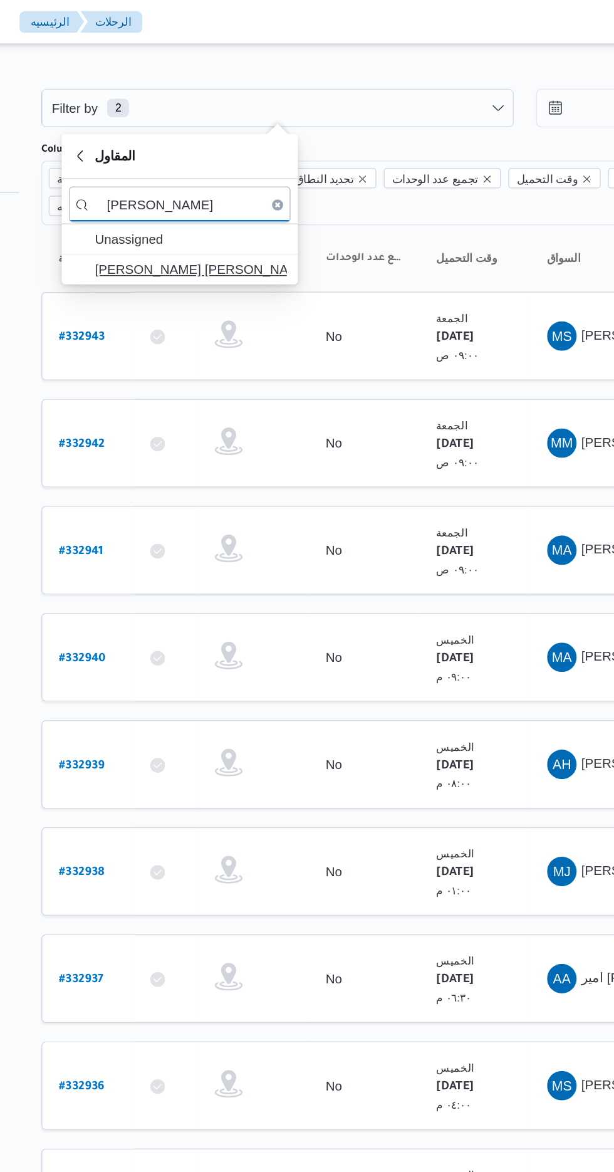
type input "[PERSON_NAME]"
click at [282, 181] on span "[PERSON_NAME] [PERSON_NAME]" at bounding box center [264, 182] width 130 height 15
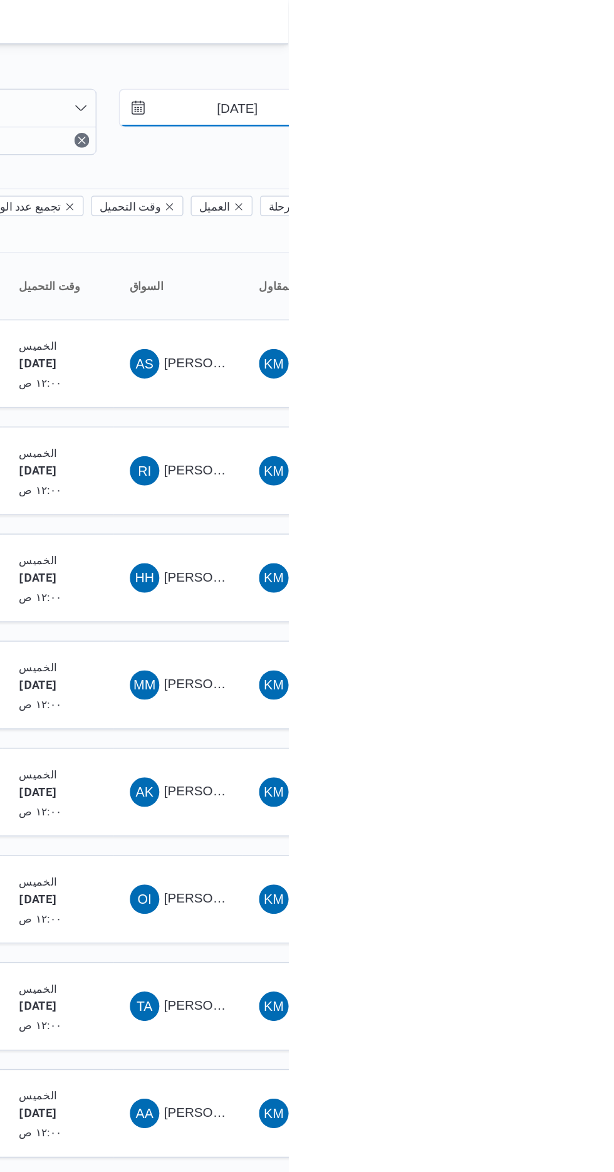
click at [578, 71] on input "[DATE]" at bounding box center [570, 73] width 142 height 25
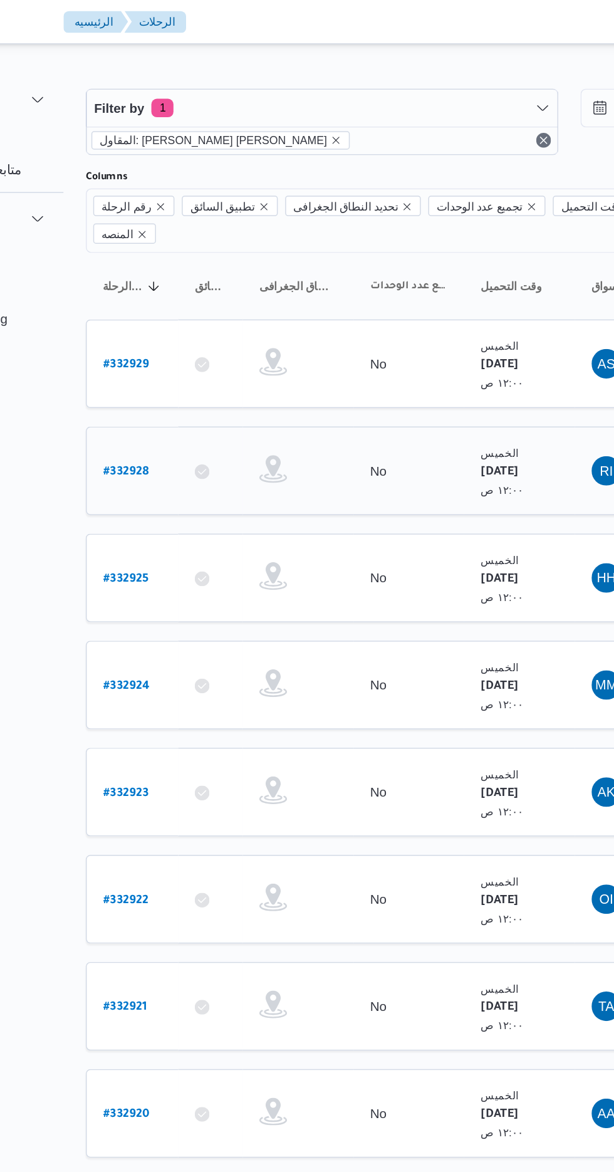
click at [192, 316] on b "# 332928" at bounding box center [190, 320] width 31 height 9
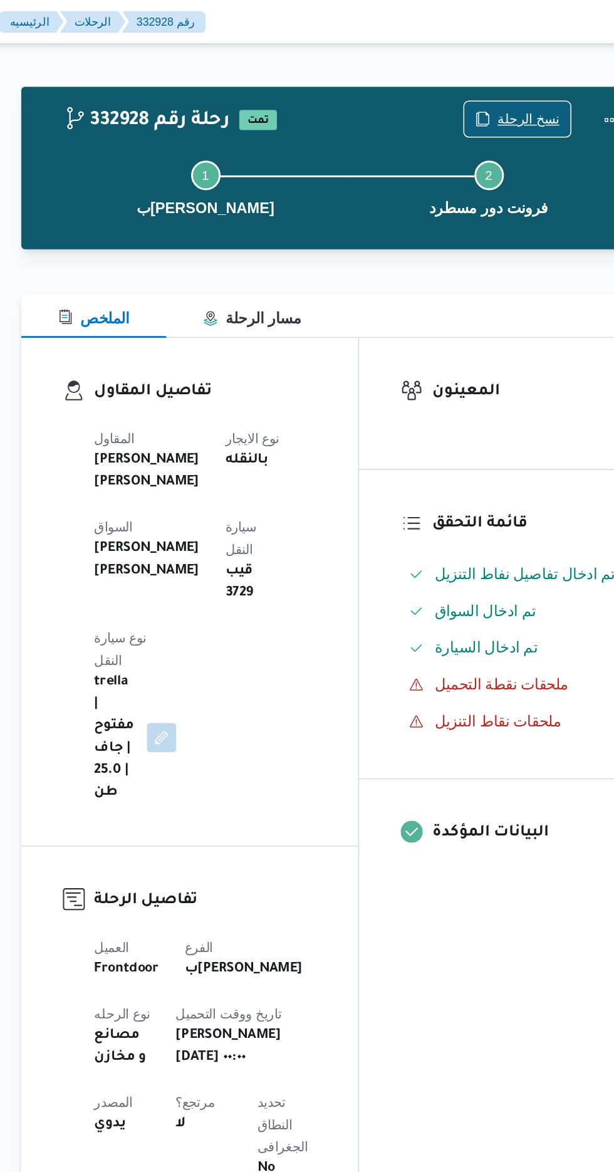
click at [502, 81] on span "نسخ الرحلة" at bounding box center [507, 80] width 42 height 15
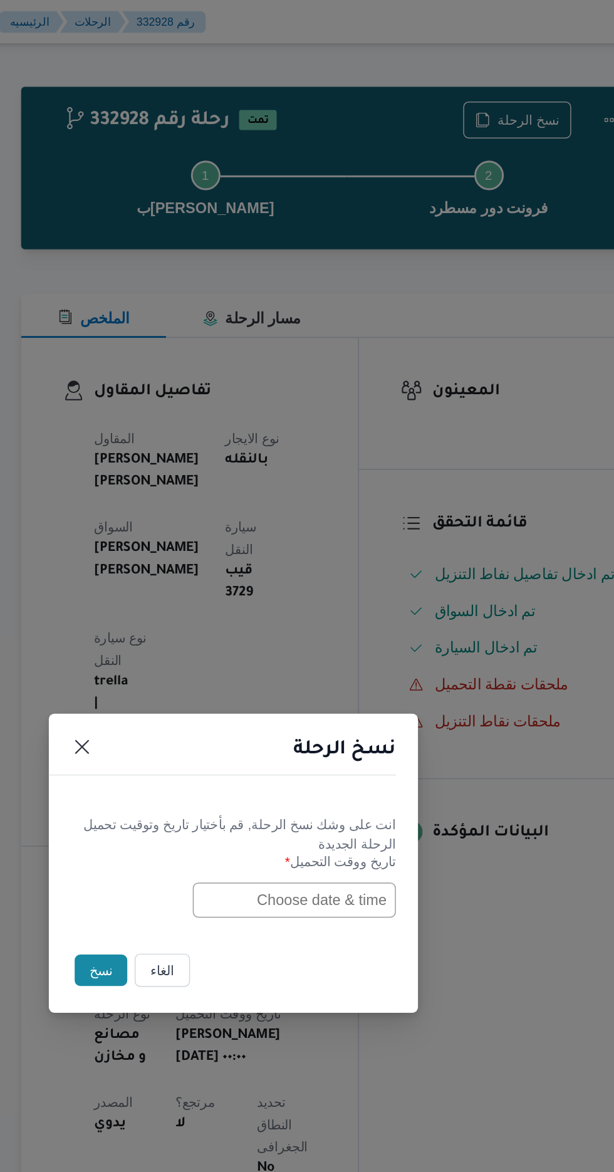
click at [318, 608] on input "text" at bounding box center [348, 611] width 138 height 24
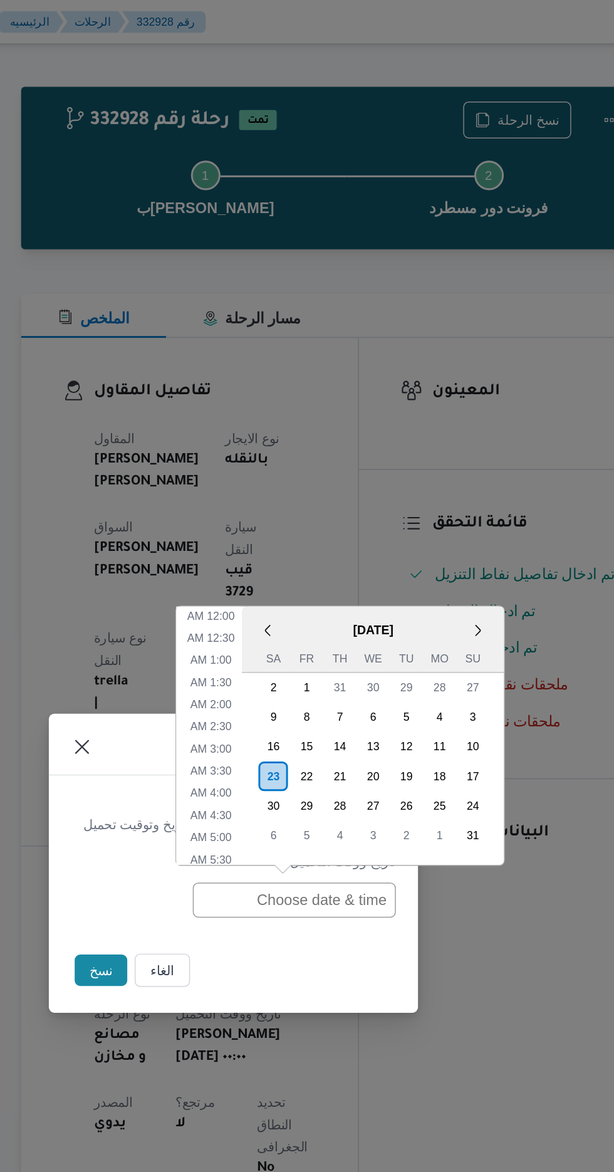
scroll to position [400, 0]
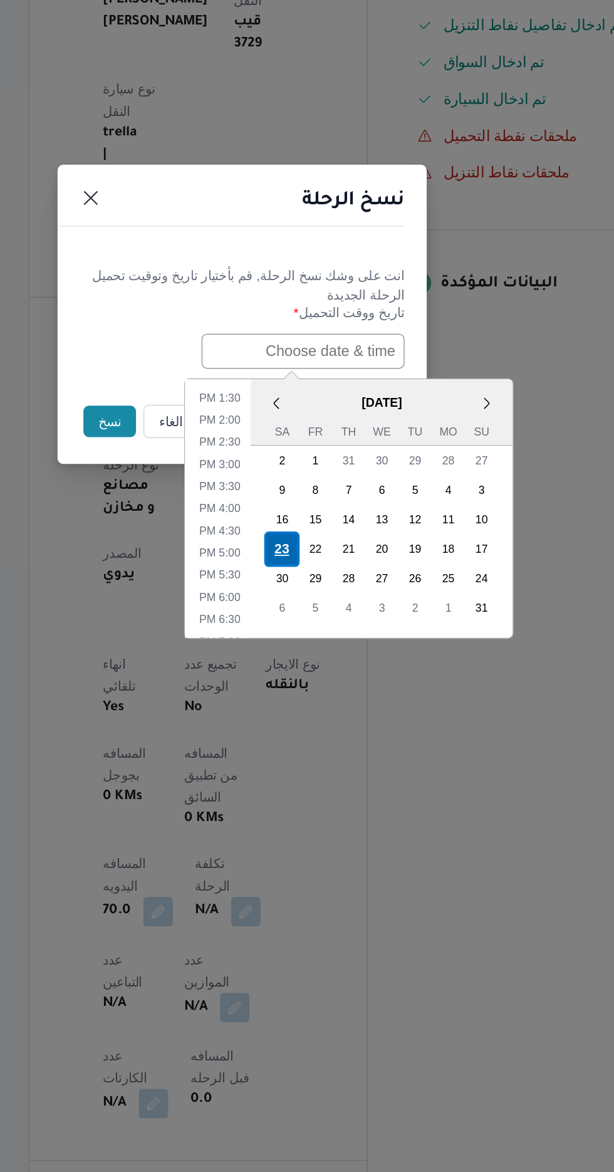
click at [332, 744] on div "23" at bounding box center [334, 745] width 24 height 24
type input "[DATE] 12:00AM"
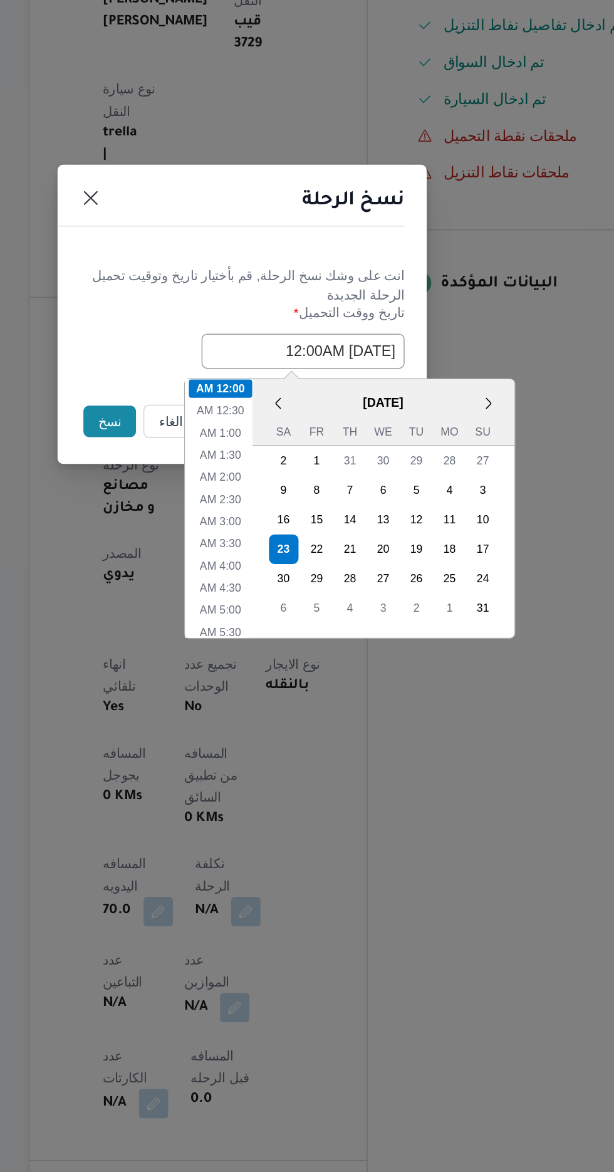
click at [209, 652] on button "نسخ" at bounding box center [217, 658] width 36 height 21
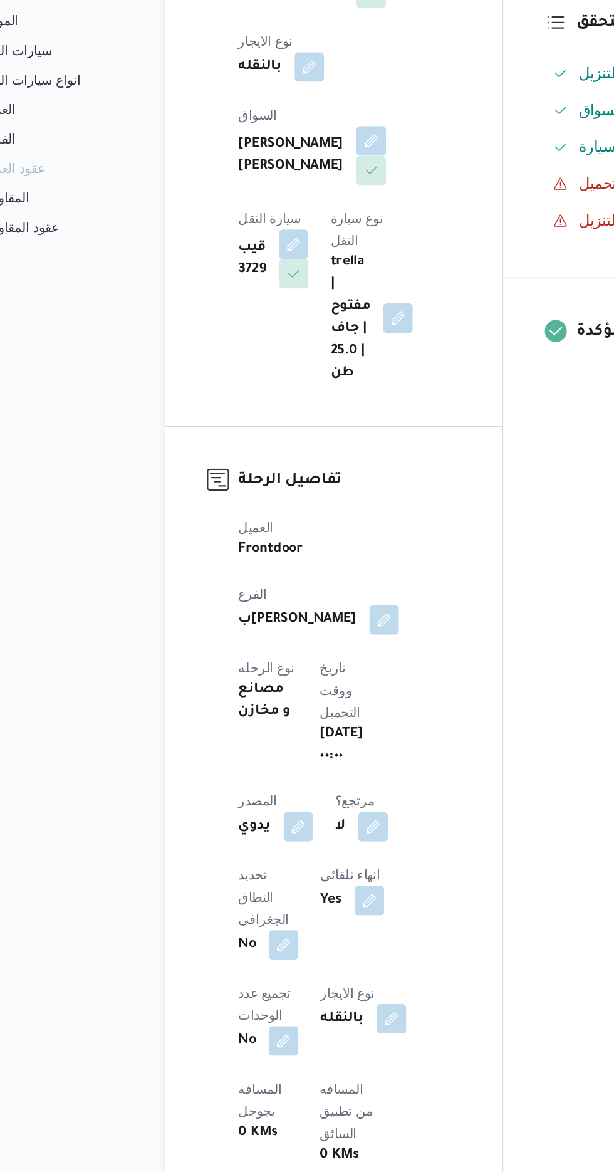
scroll to position [78, 0]
click at [293, 354] on button "button" at bounding box center [303, 357] width 20 height 20
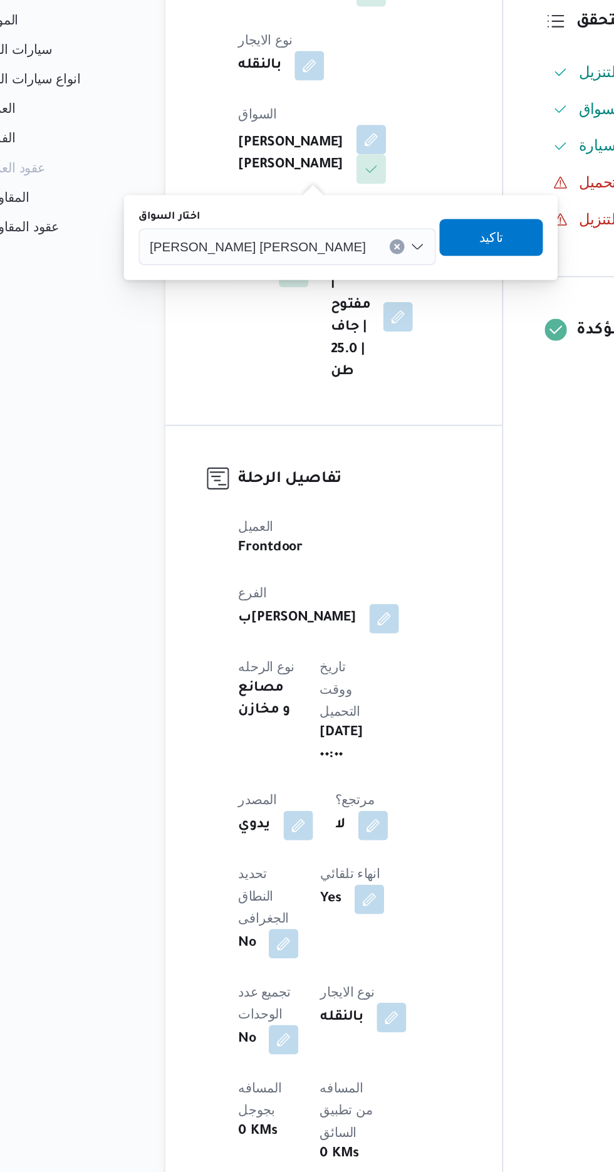
click at [231, 426] on span "[PERSON_NAME] [PERSON_NAME]" at bounding box center [225, 430] width 147 height 14
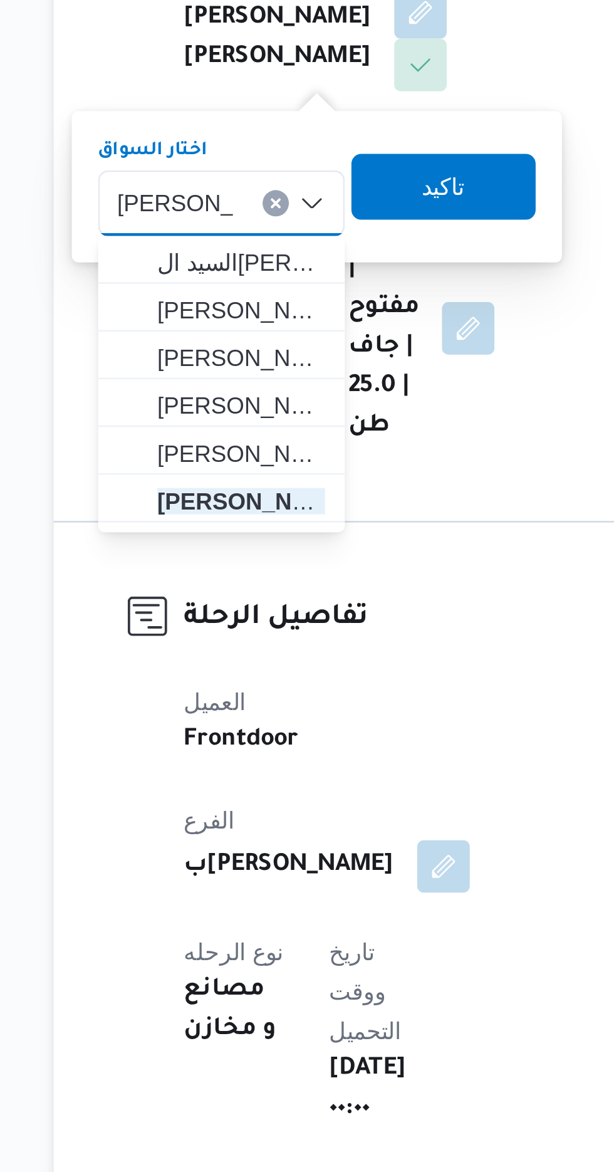
scroll to position [0, 0]
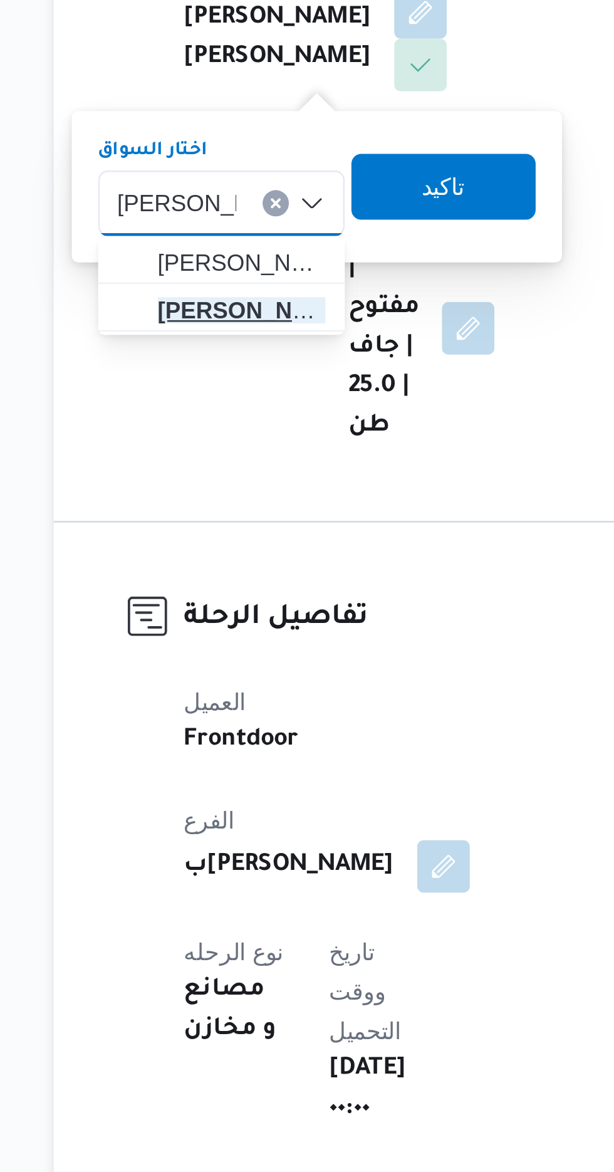
type input "[PERSON_NAME]"
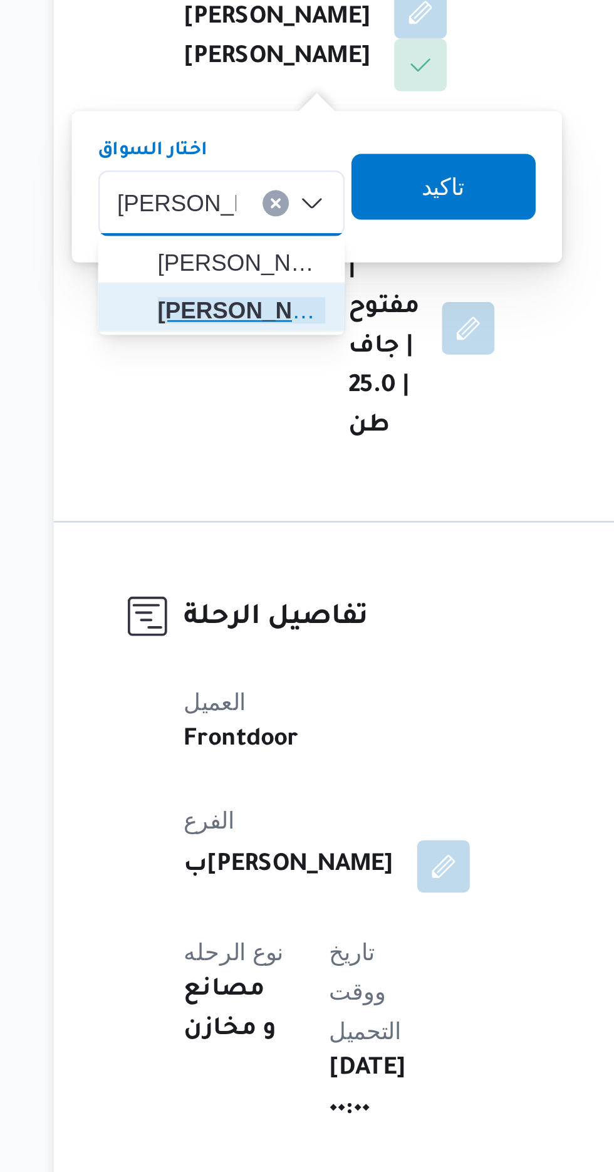
click at [252, 469] on mark "[PERSON_NAME]" at bounding box center [238, 471] width 73 height 10
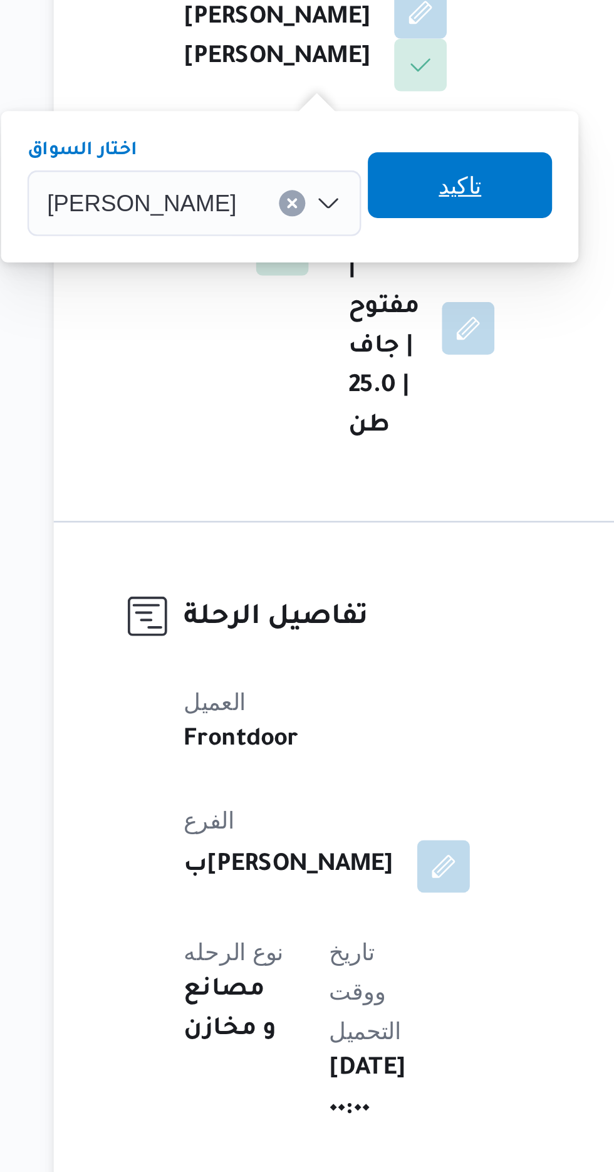
click at [326, 424] on span "تاكيد" at bounding box center [317, 423] width 16 height 15
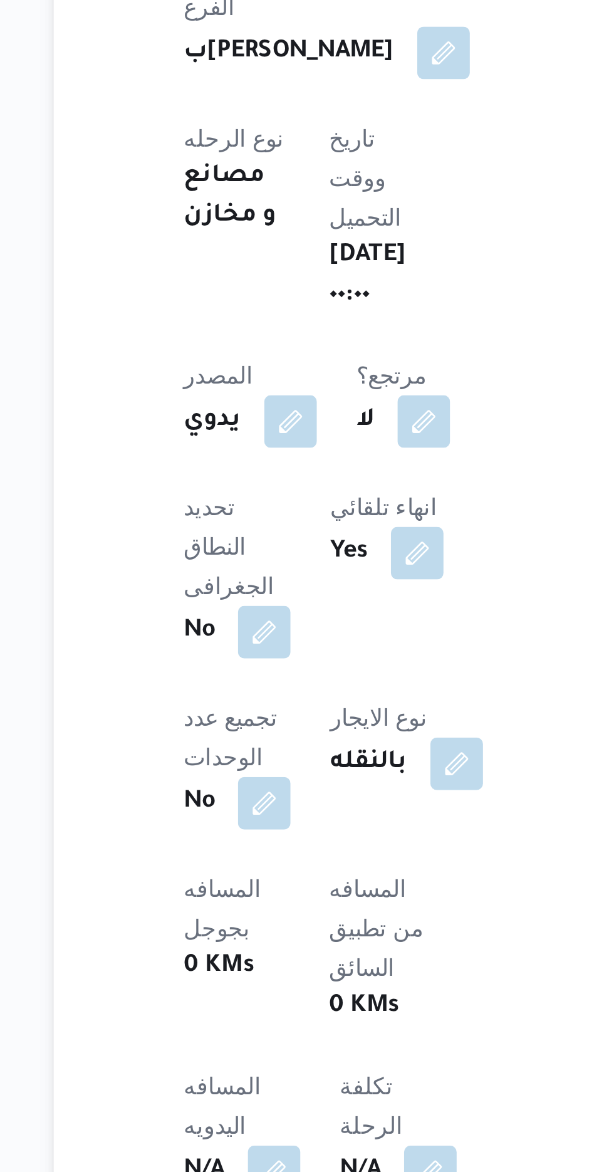
scroll to position [168, 0]
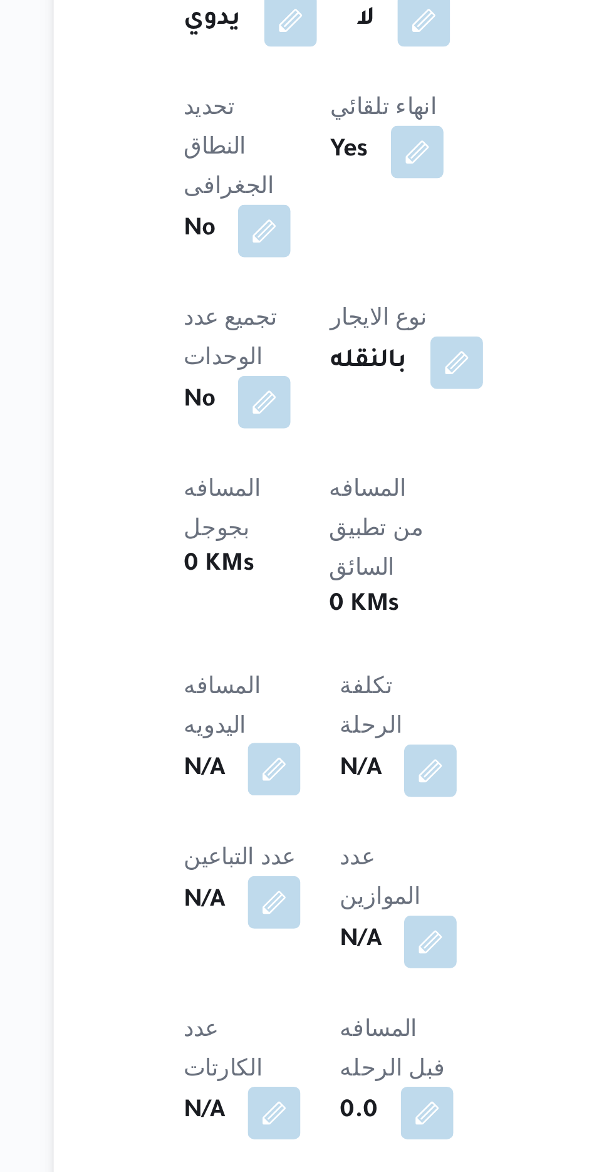
click at [257, 1008] on button "button" at bounding box center [247, 1018] width 20 height 20
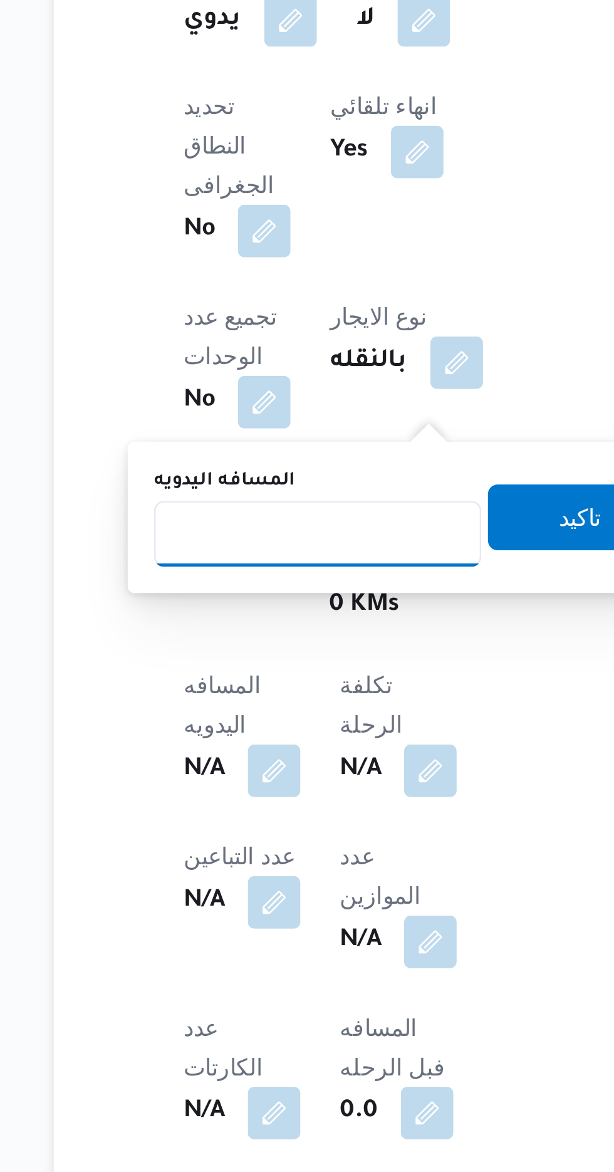
click at [257, 928] on input "المسافه اليدويه" at bounding box center [263, 928] width 125 height 25
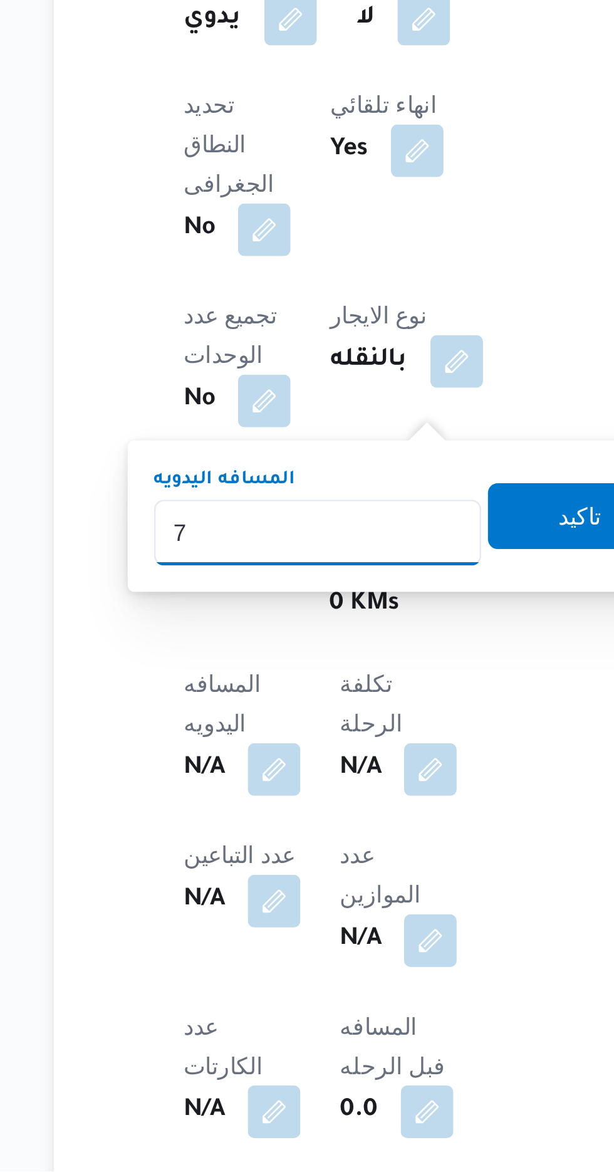
type input "70"
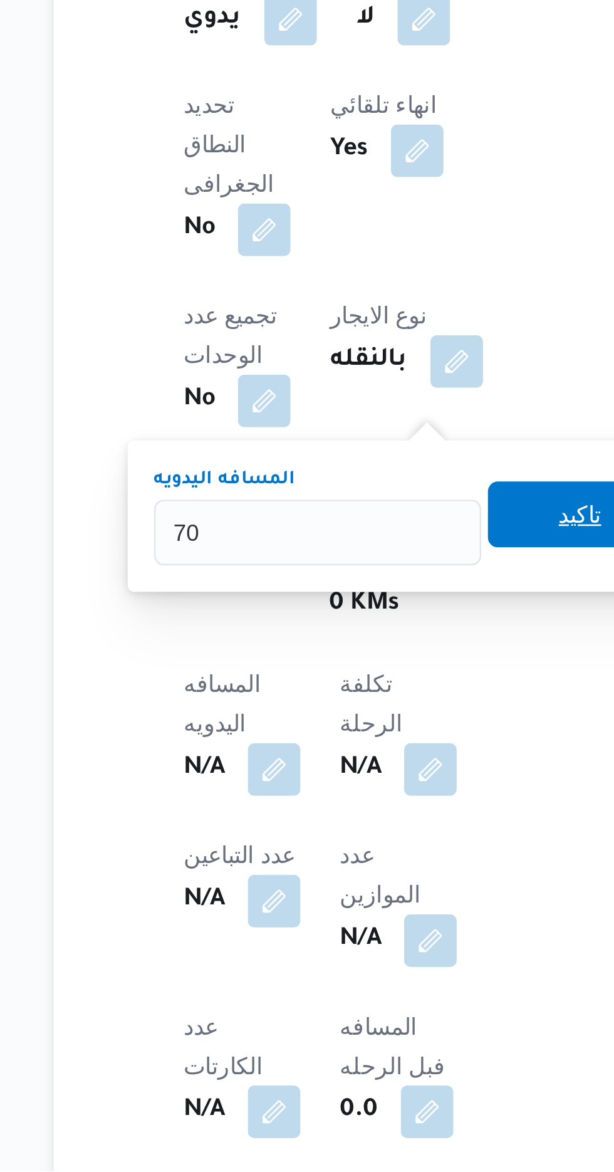
click at [356, 923] on span "تاكيد" at bounding box center [363, 921] width 70 height 25
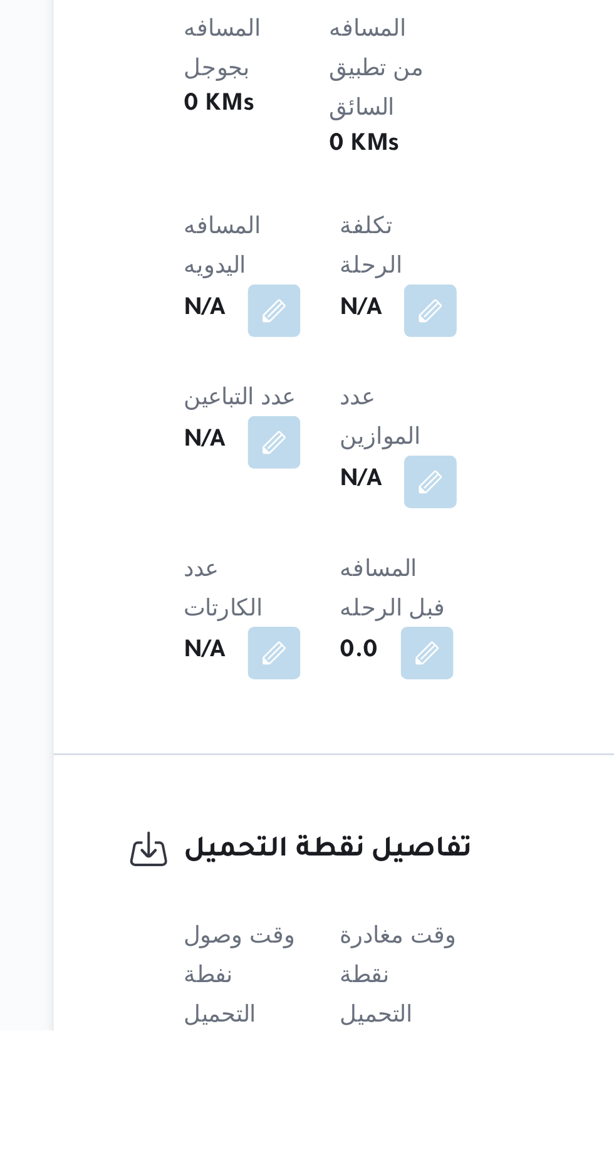
scroll to position [289, 0]
click at [244, 1171] on button "button" at bounding box center [247, 1182] width 20 height 20
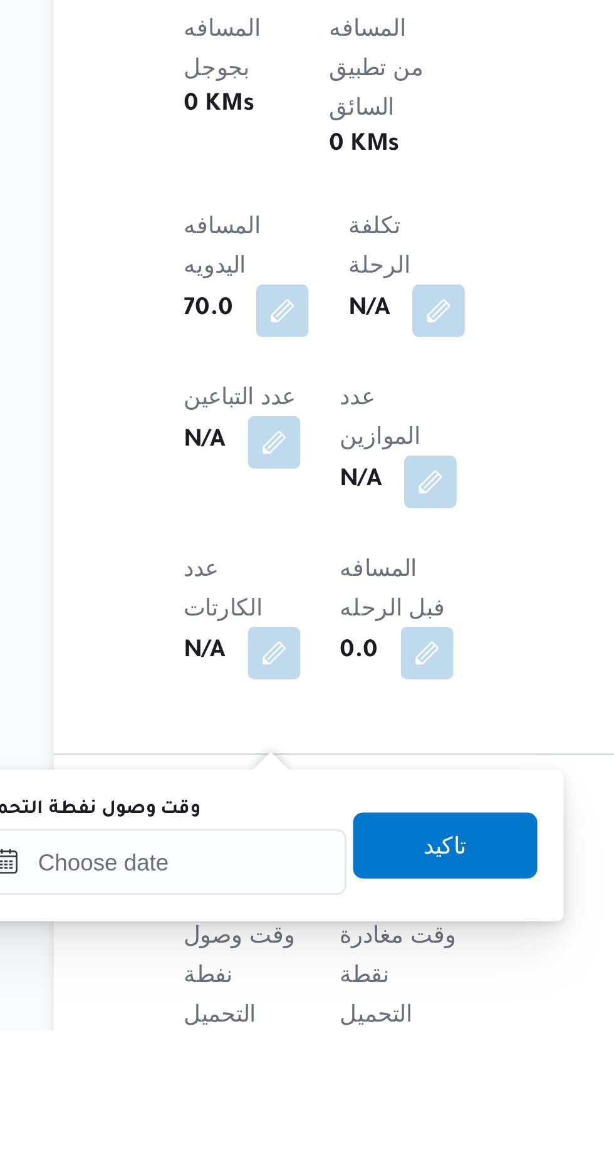
click at [215, 1084] on label "وقت وصول نفطة التحميل" at bounding box center [175, 1088] width 86 height 10
click at [215, 1095] on input "وقت وصول نفطة التحميل" at bounding box center [203, 1107] width 142 height 25
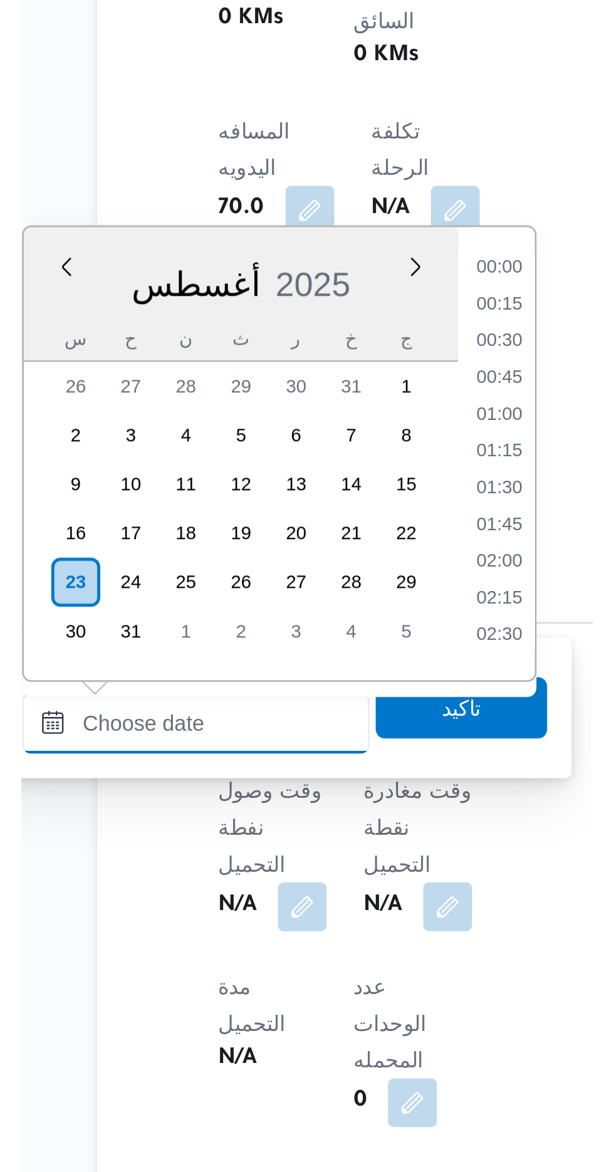
scroll to position [892, 0]
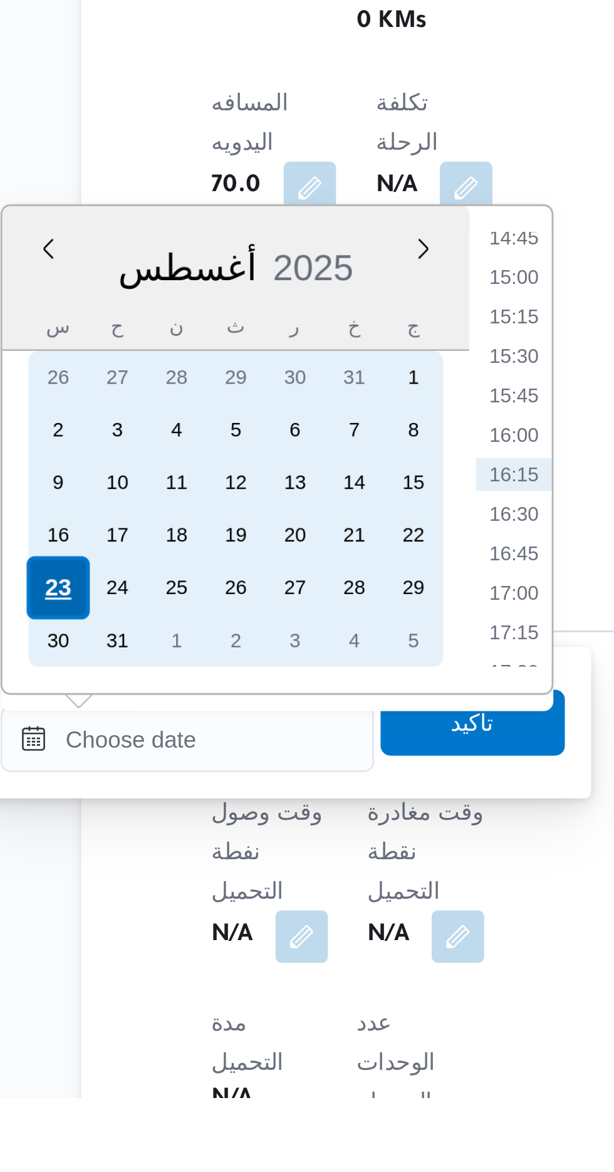
click at [150, 973] on div "23" at bounding box center [154, 977] width 24 height 24
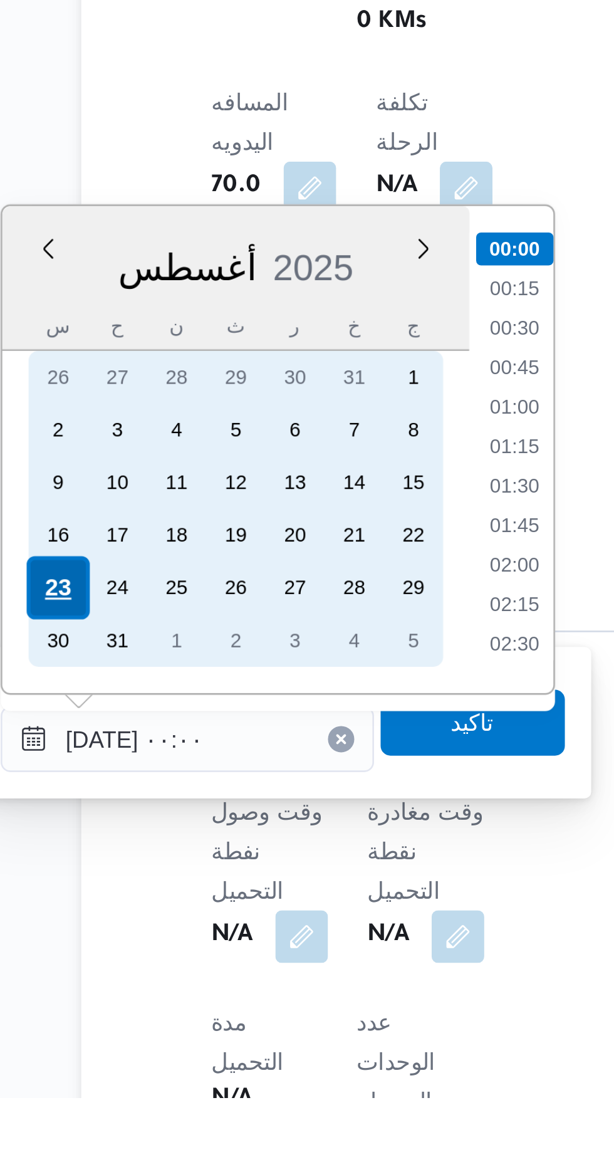
scroll to position [361, 0]
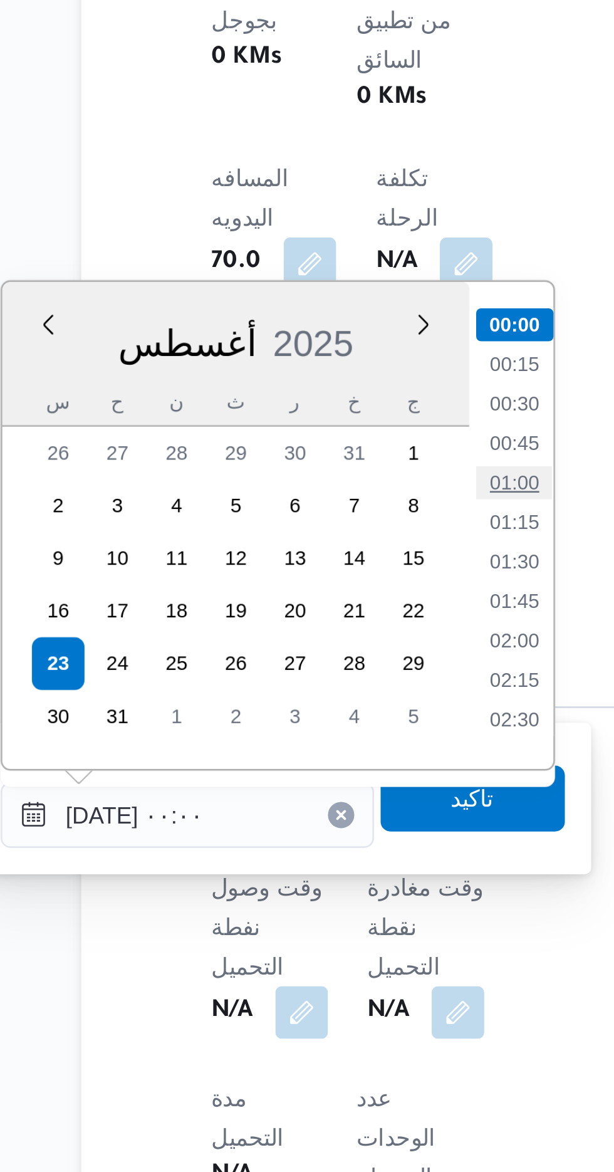
click at [325, 907] on li "01:00" at bounding box center [327, 909] width 29 height 13
type input "[DATE] ٠١:٠٠"
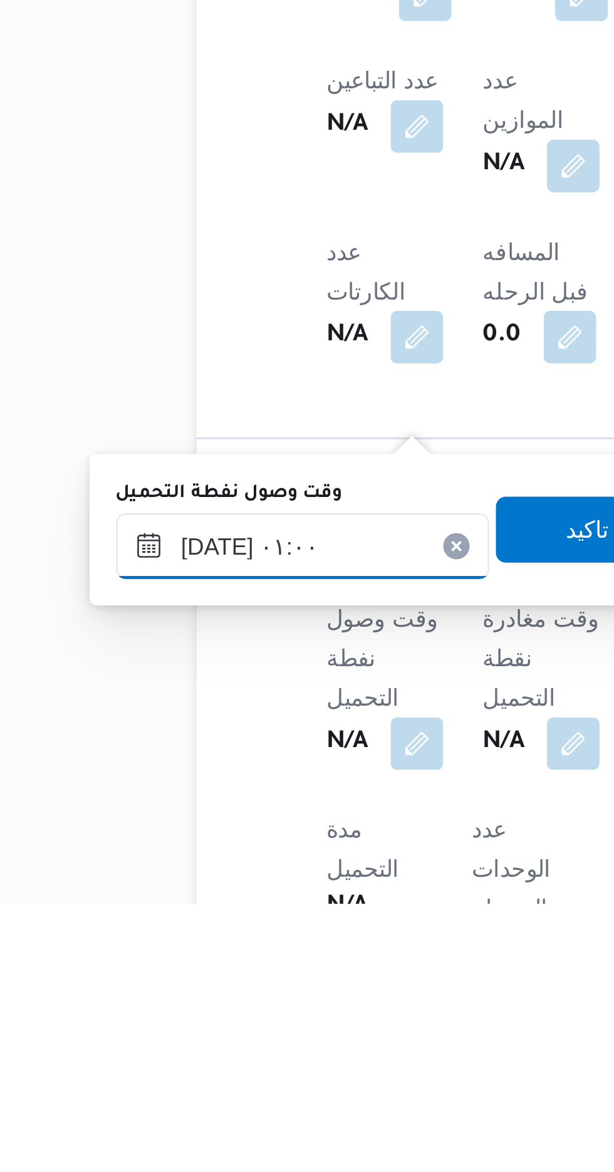
scroll to position [371, 0]
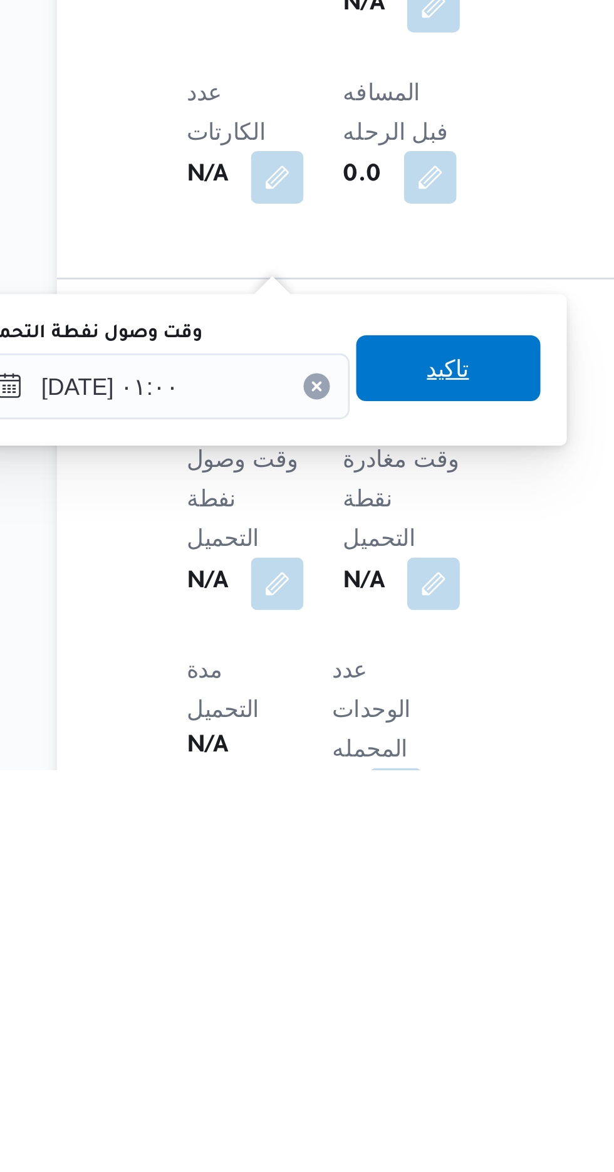
click at [313, 1024] on span "تاكيد" at bounding box center [312, 1018] width 70 height 25
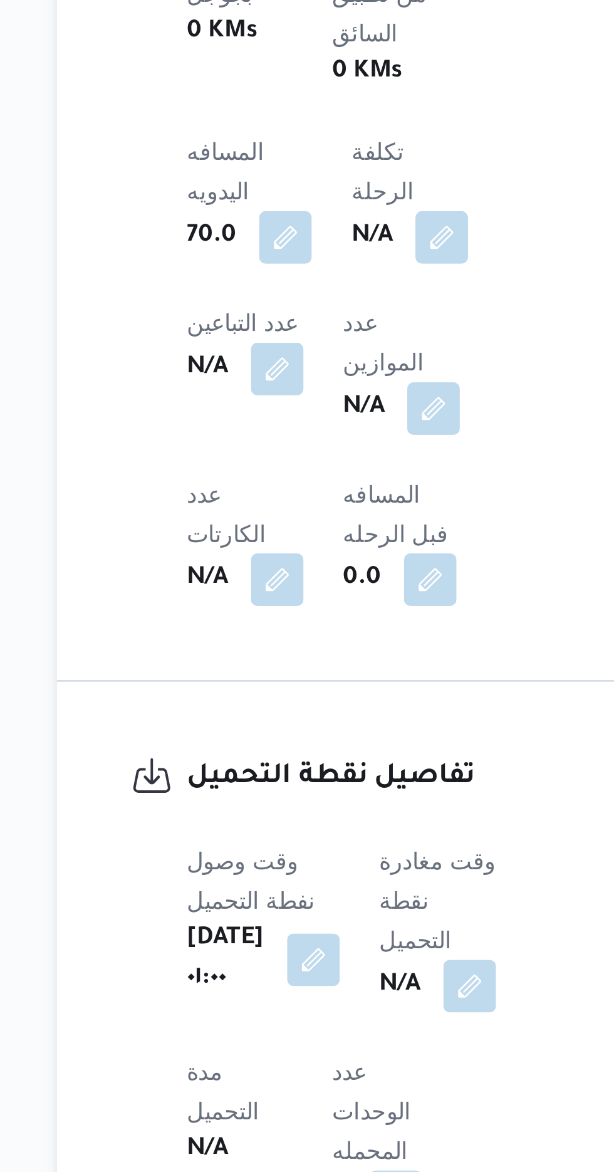
click at [301, 1093] on b "N/A" at bounding box center [294, 1100] width 16 height 15
click at [330, 1090] on button "button" at bounding box center [320, 1100] width 20 height 20
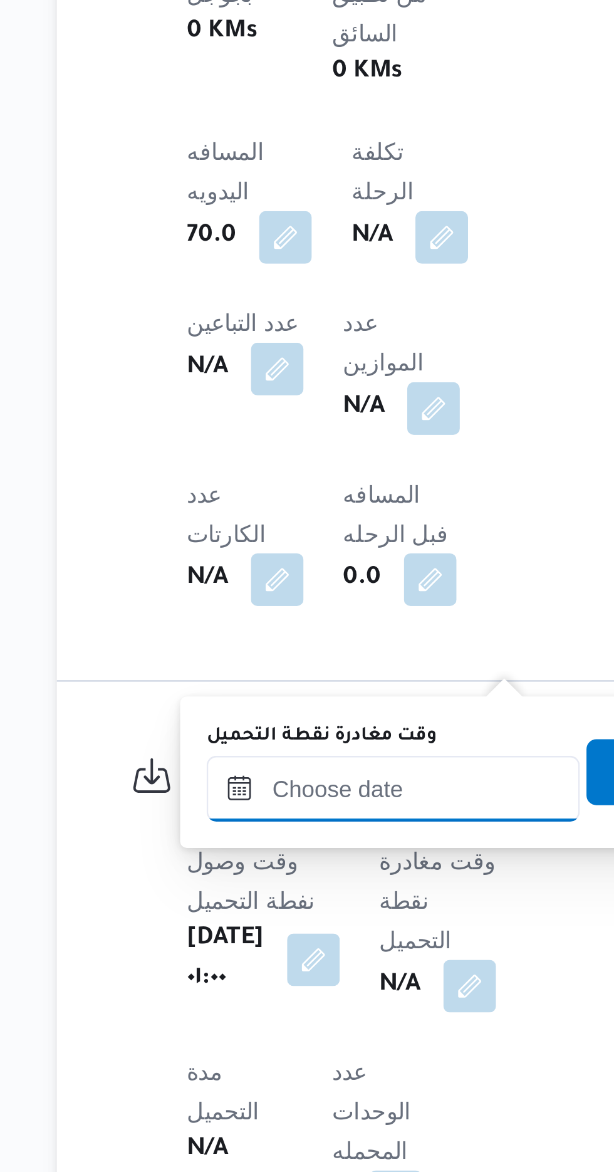
click at [246, 1024] on input "وقت مغادرة نقطة التحميل" at bounding box center [291, 1025] width 142 height 25
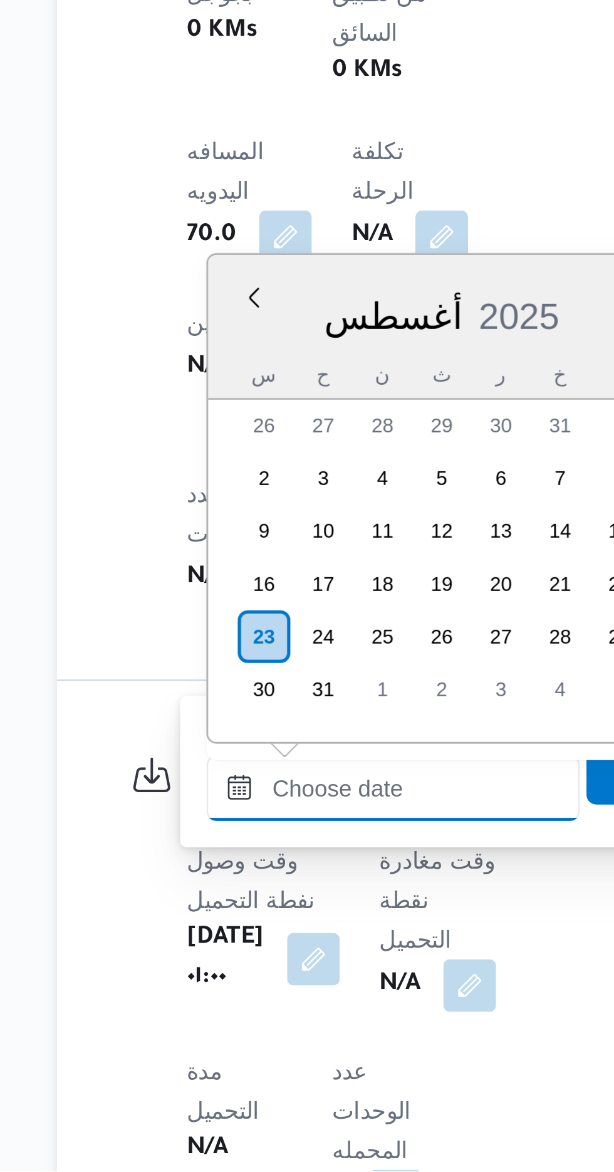
scroll to position [892, 0]
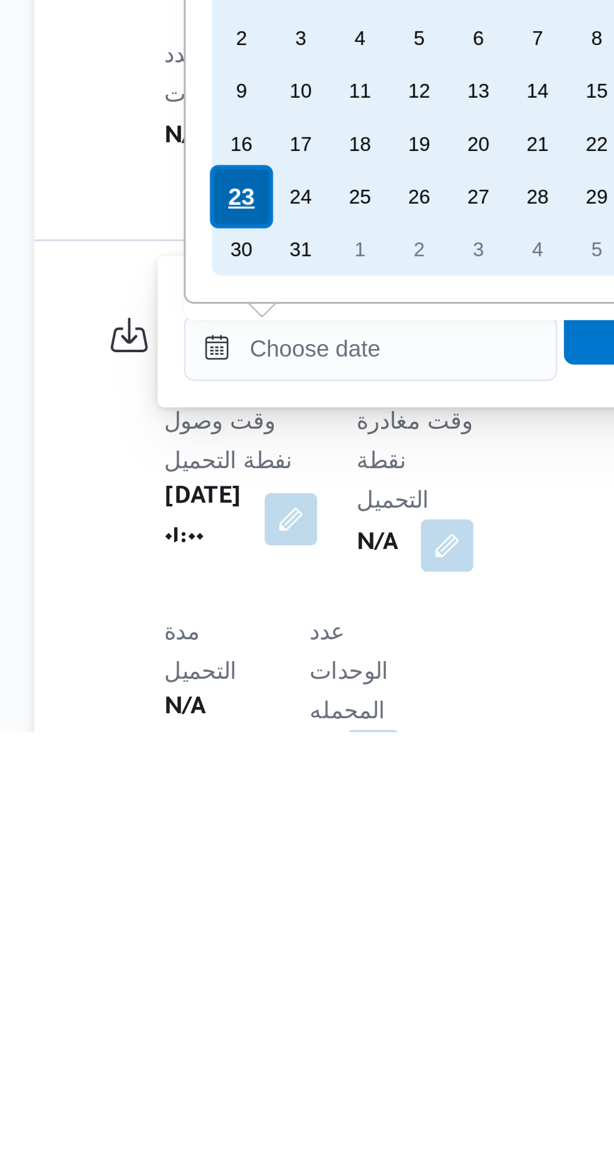
click at [239, 967] on div "23" at bounding box center [242, 968] width 24 height 24
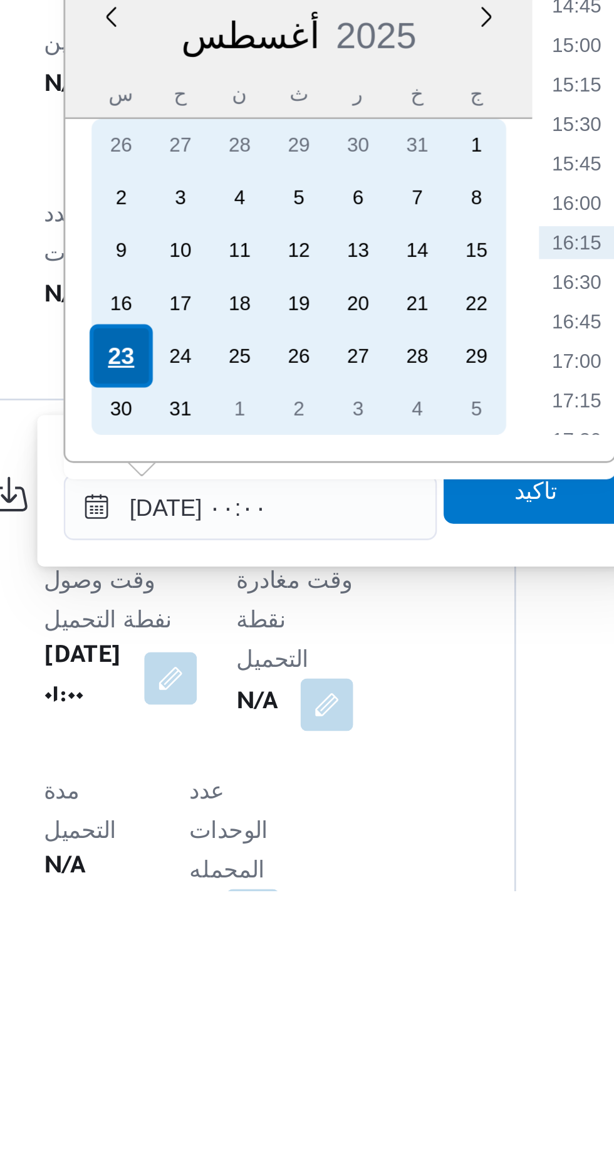
scroll to position [371, 0]
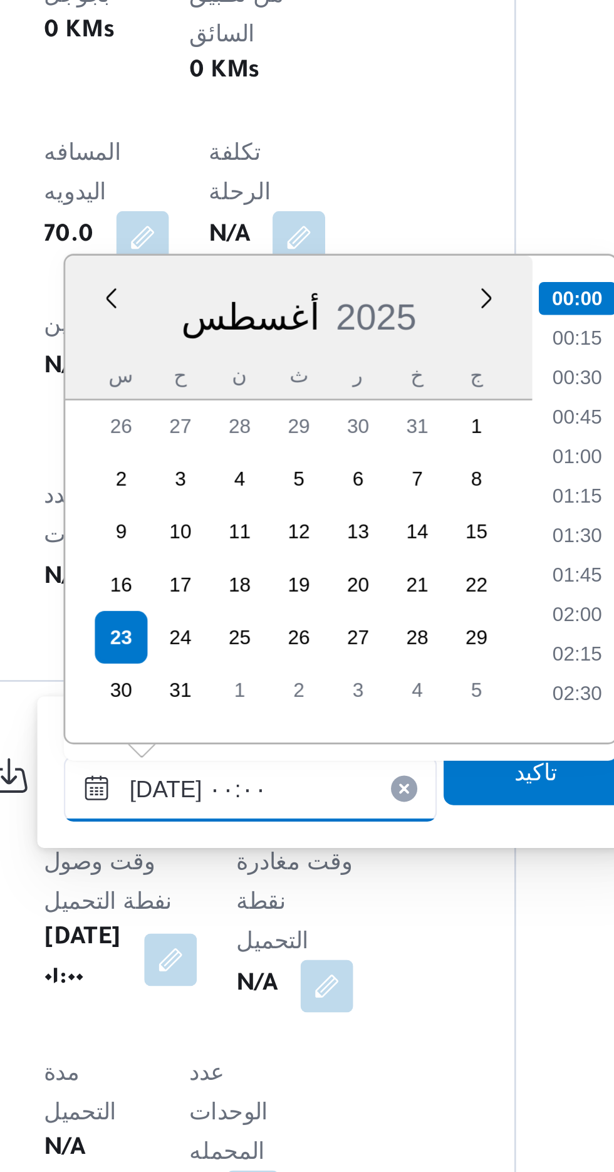
click at [232, 1027] on input "[DATE] ٠٠:٠٠" at bounding box center [291, 1025] width 142 height 25
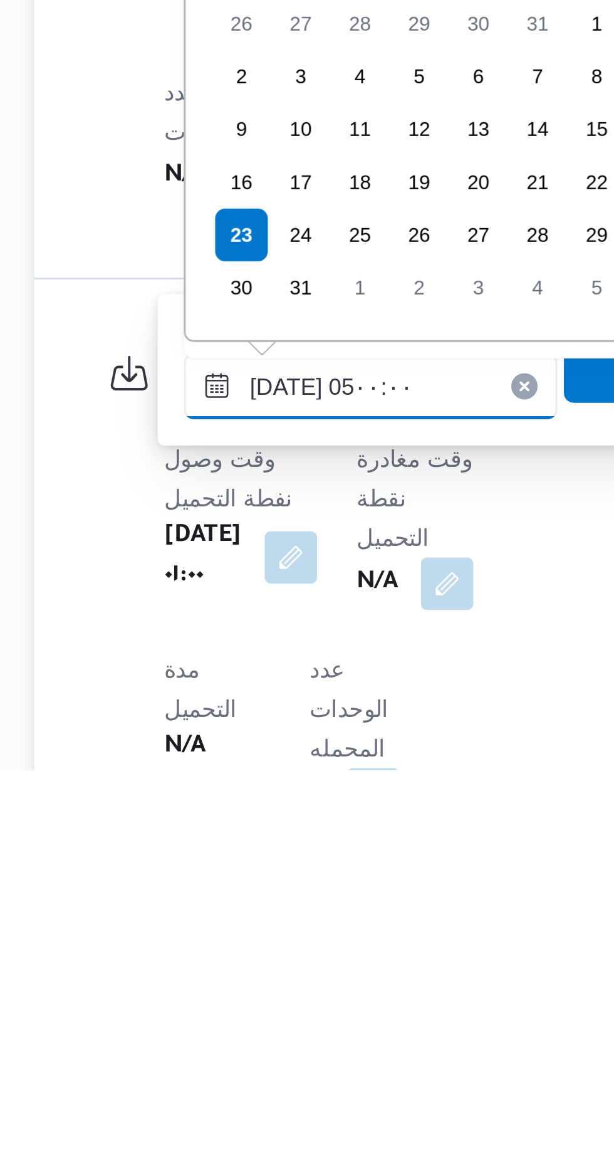
scroll to position [149, 0]
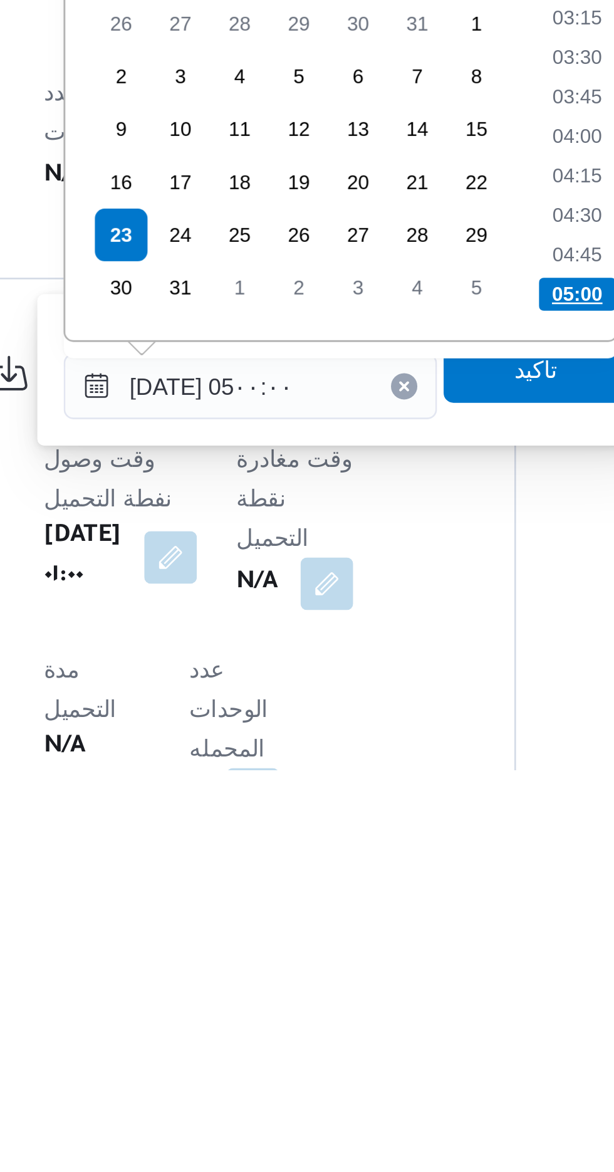
click at [414, 991] on li "05:00" at bounding box center [415, 990] width 29 height 13
type input "[DATE] ٠٥:٠٠"
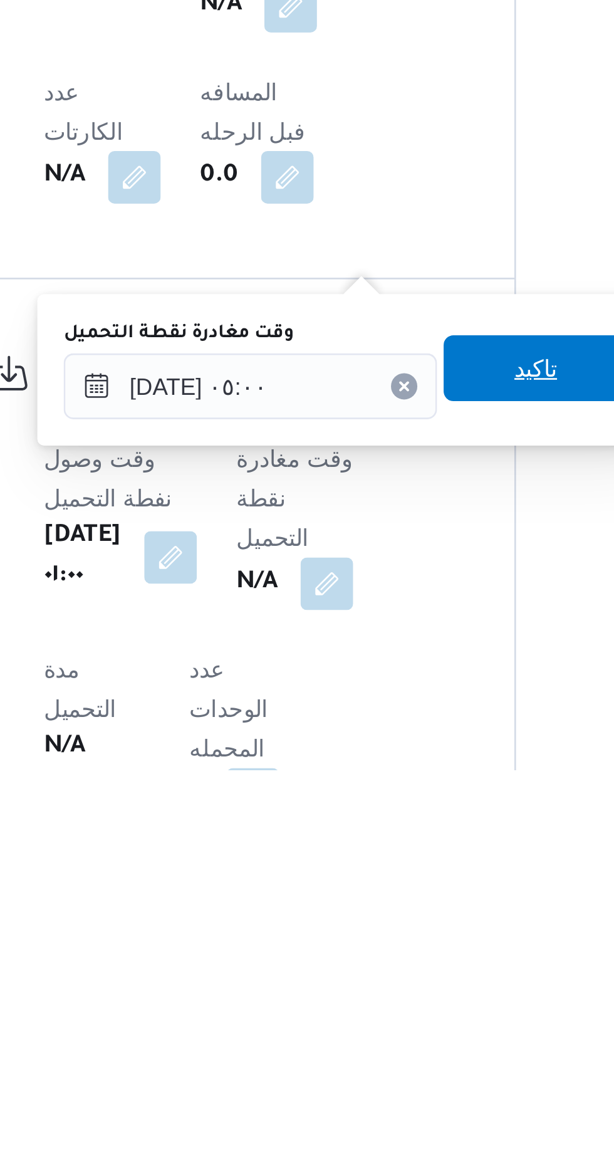
click at [404, 1017] on span "تاكيد" at bounding box center [400, 1018] width 16 height 15
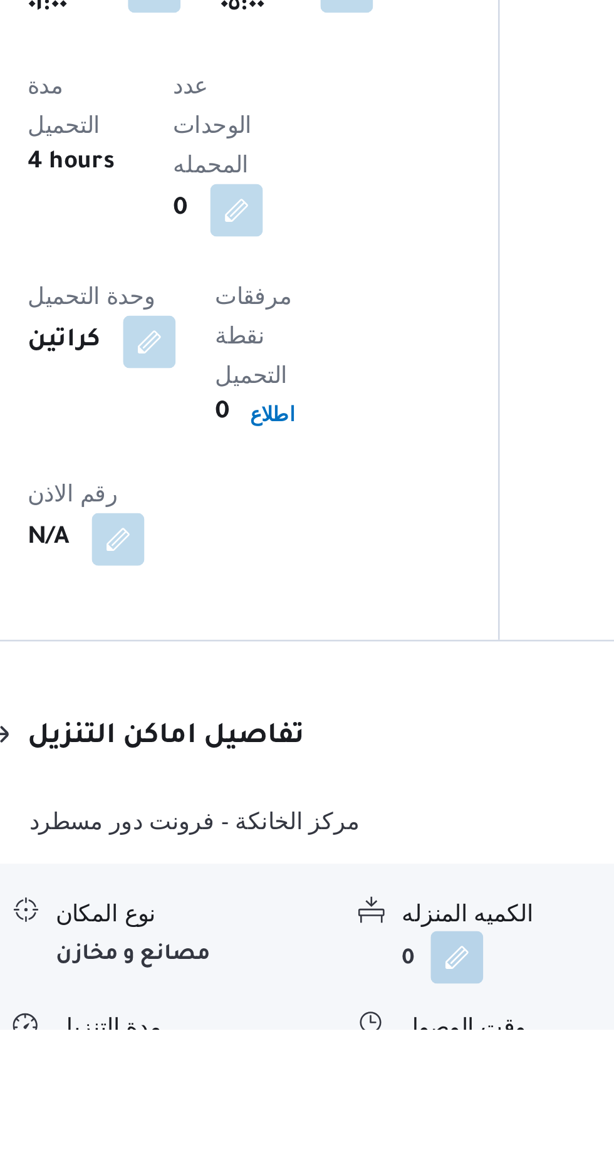
scroll to position [693, 0]
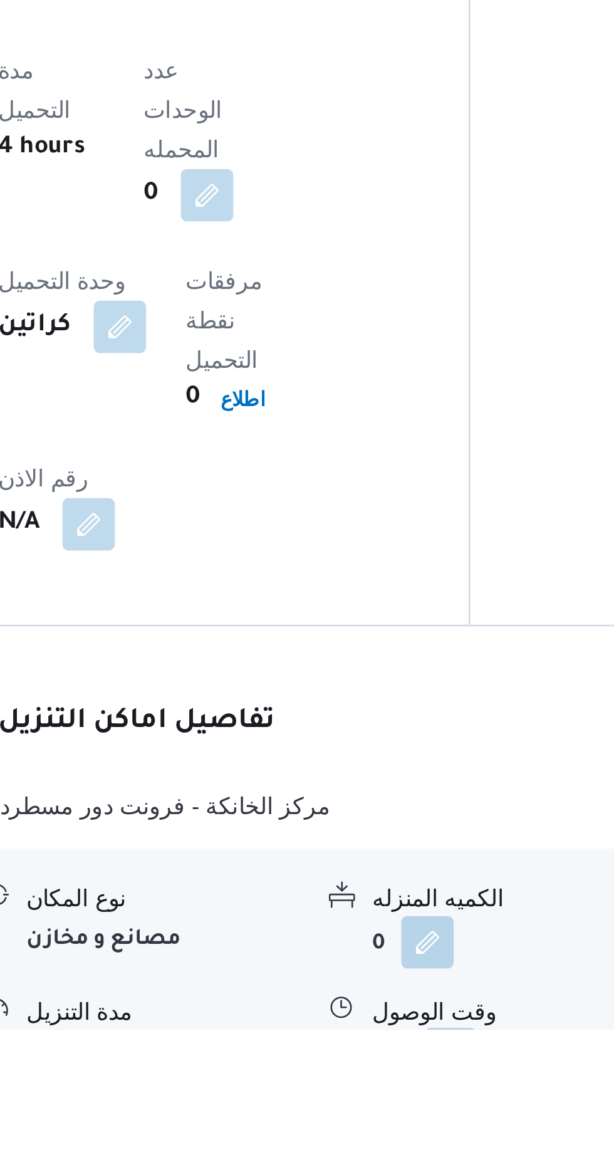
click at [379, 1171] on button "button" at bounding box center [385, 1181] width 20 height 20
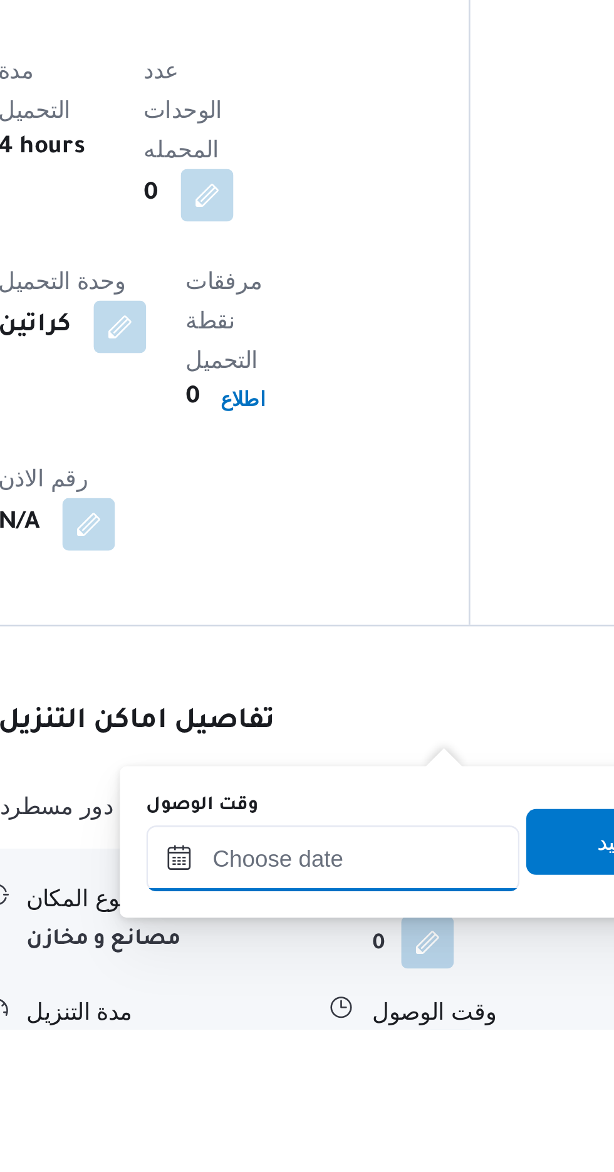
click at [340, 1101] on input "وقت الوصول" at bounding box center [340, 1106] width 142 height 25
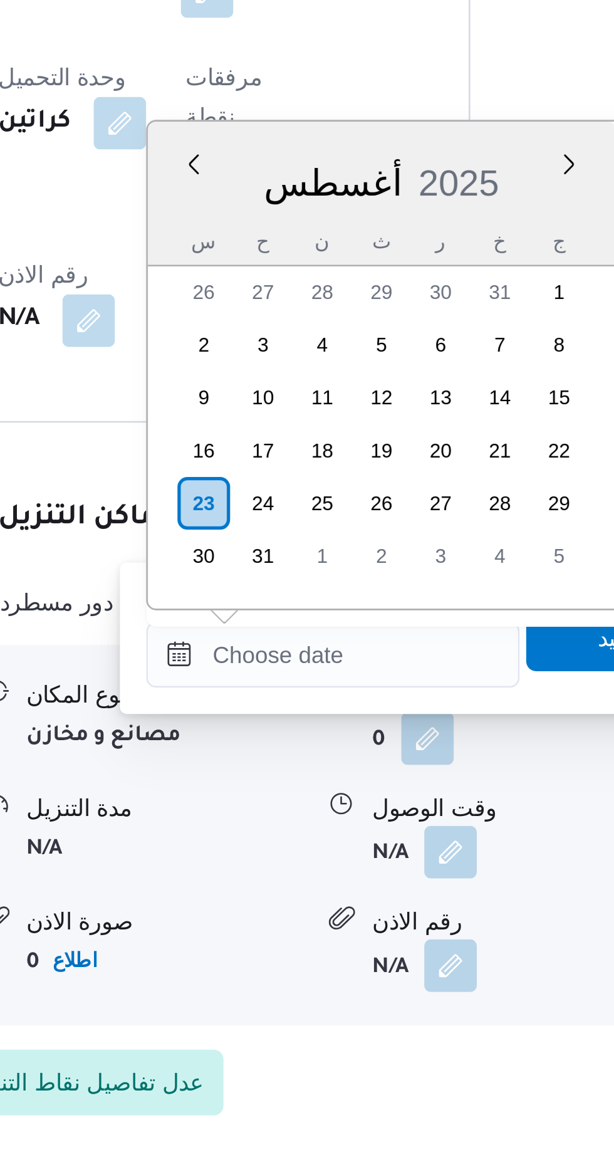
scroll to position [824, 0]
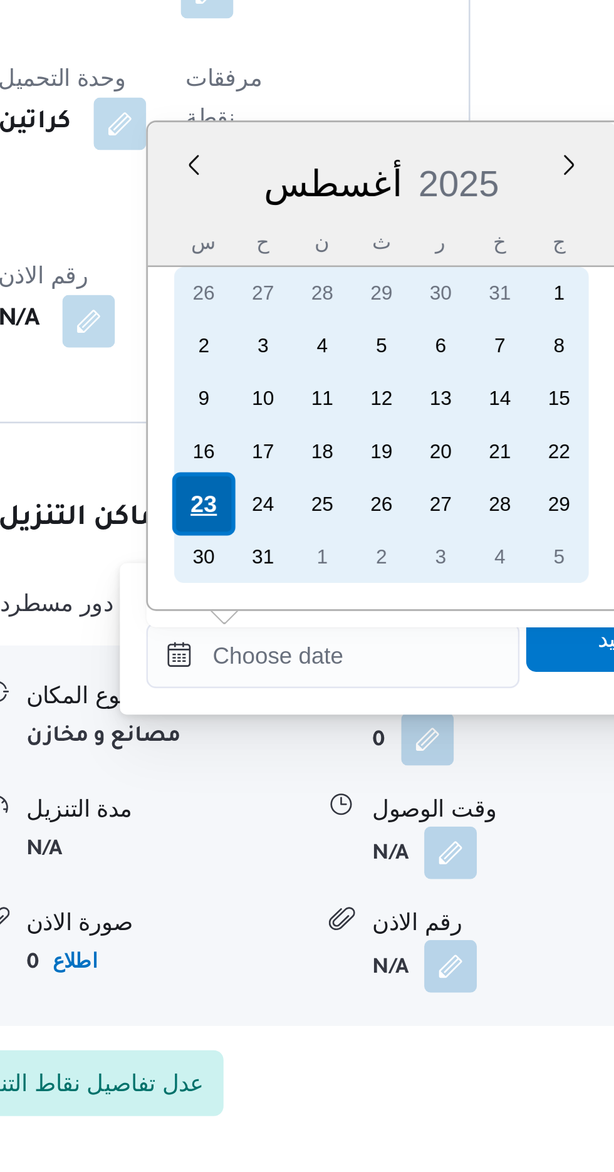
click at [288, 915] on div "23" at bounding box center [291, 917] width 24 height 24
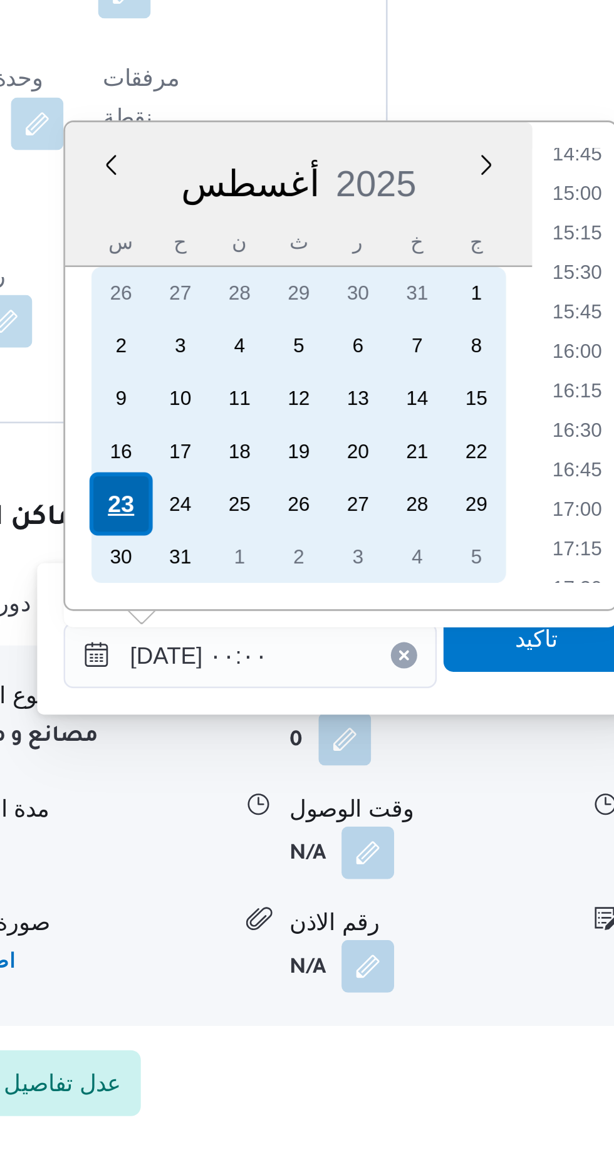
scroll to position [0, 0]
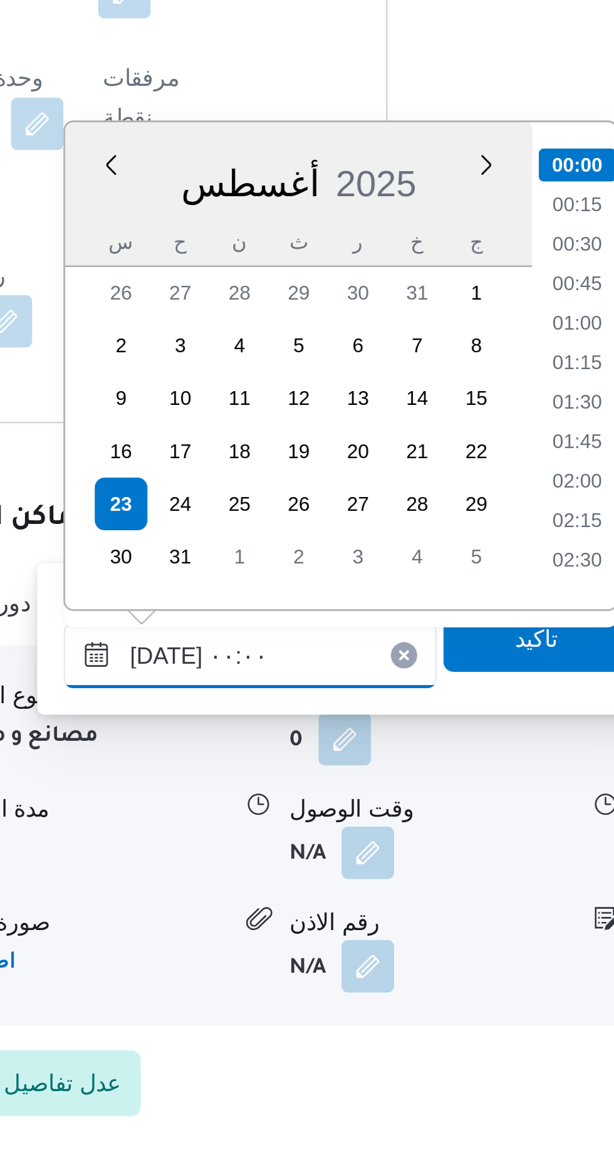
click at [283, 970] on input "[DATE] ٠٠:٠٠" at bounding box center [340, 974] width 142 height 25
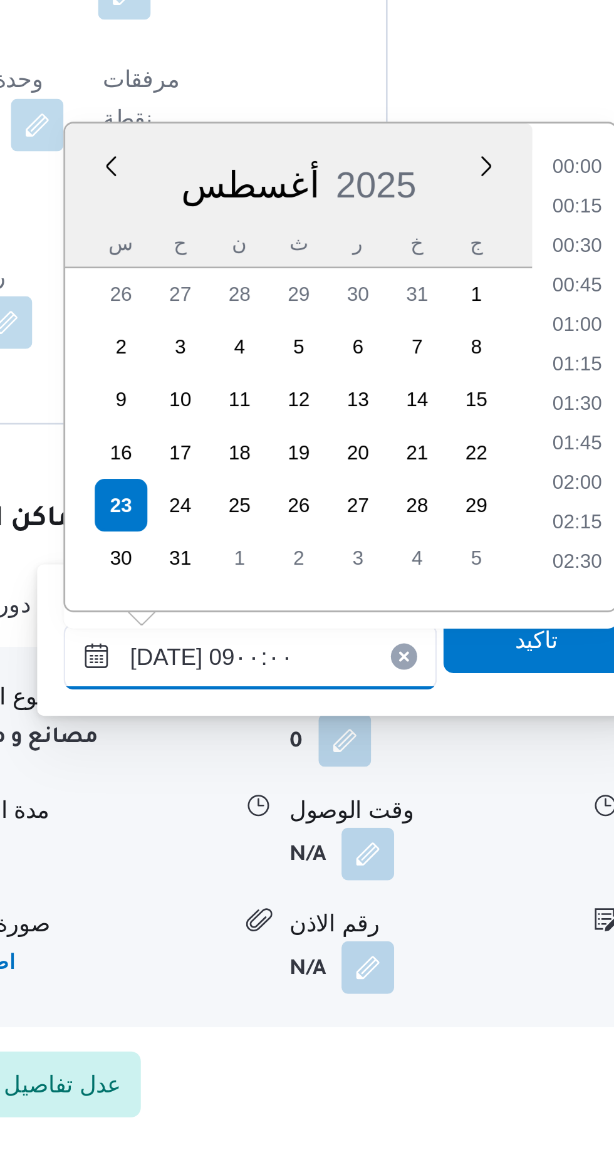
scroll to position [390, 0]
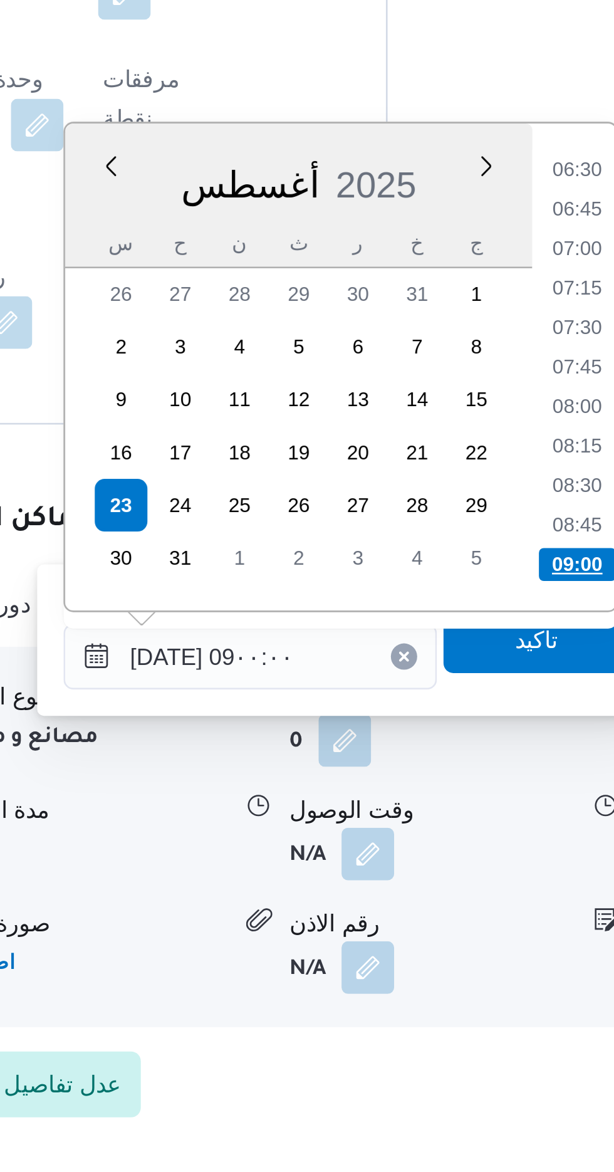
click at [457, 938] on li "09:00" at bounding box center [464, 940] width 29 height 13
type input "[DATE] ٠٩:٠٠"
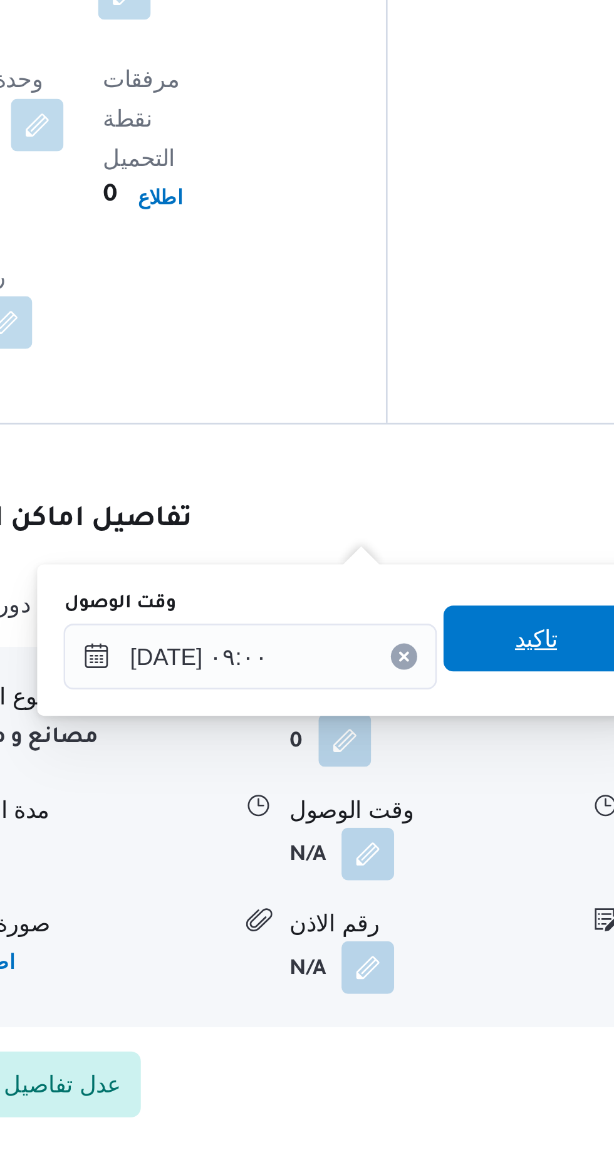
click at [452, 971] on span "تاكيد" at bounding box center [448, 968] width 70 height 25
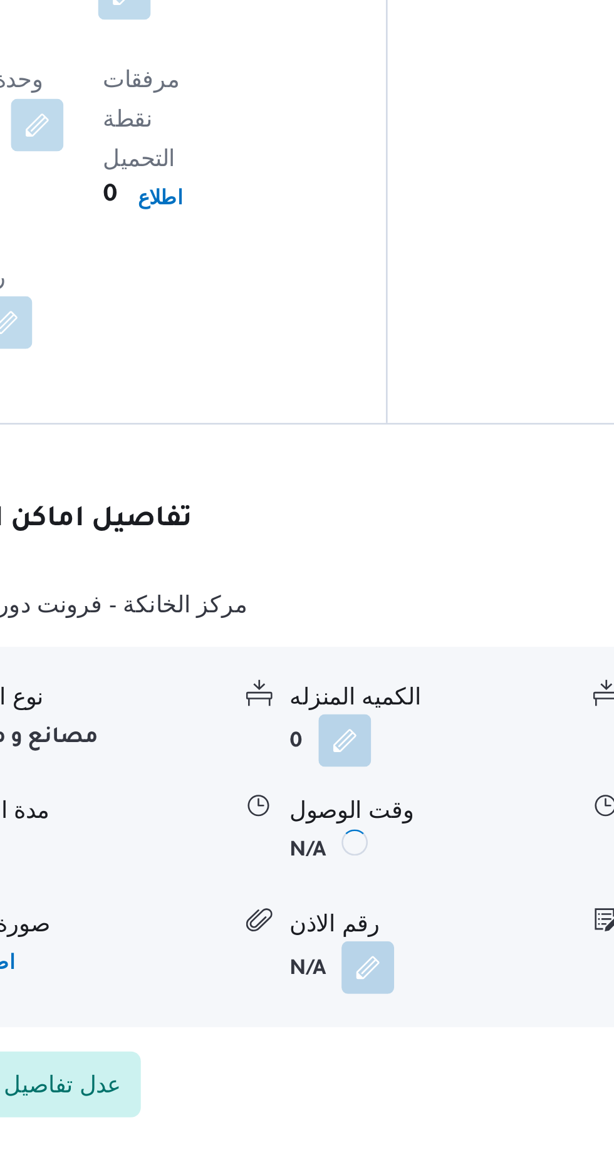
scroll to position [824, 0]
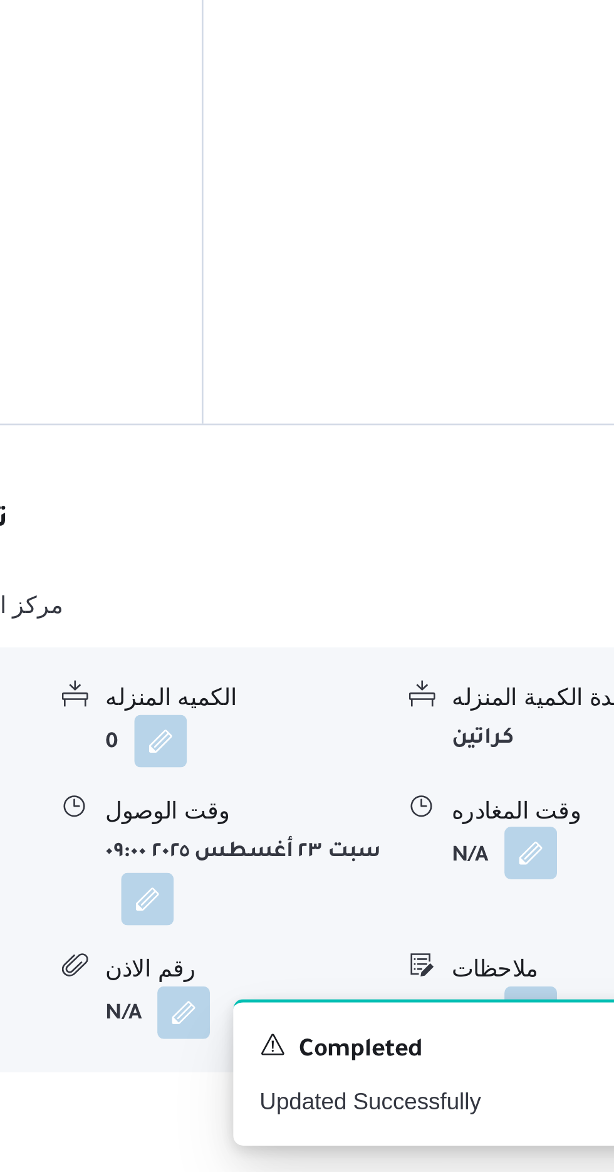
click at [507, 1040] on button "button" at bounding box center [517, 1050] width 20 height 20
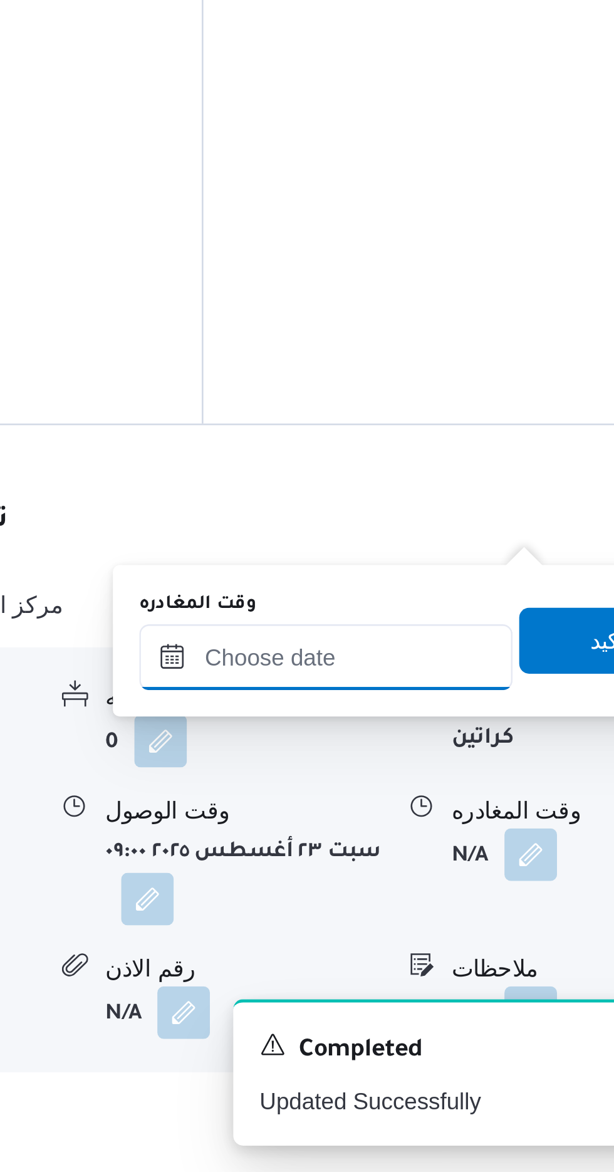
click at [479, 971] on input "وقت المغادره" at bounding box center [439, 975] width 142 height 25
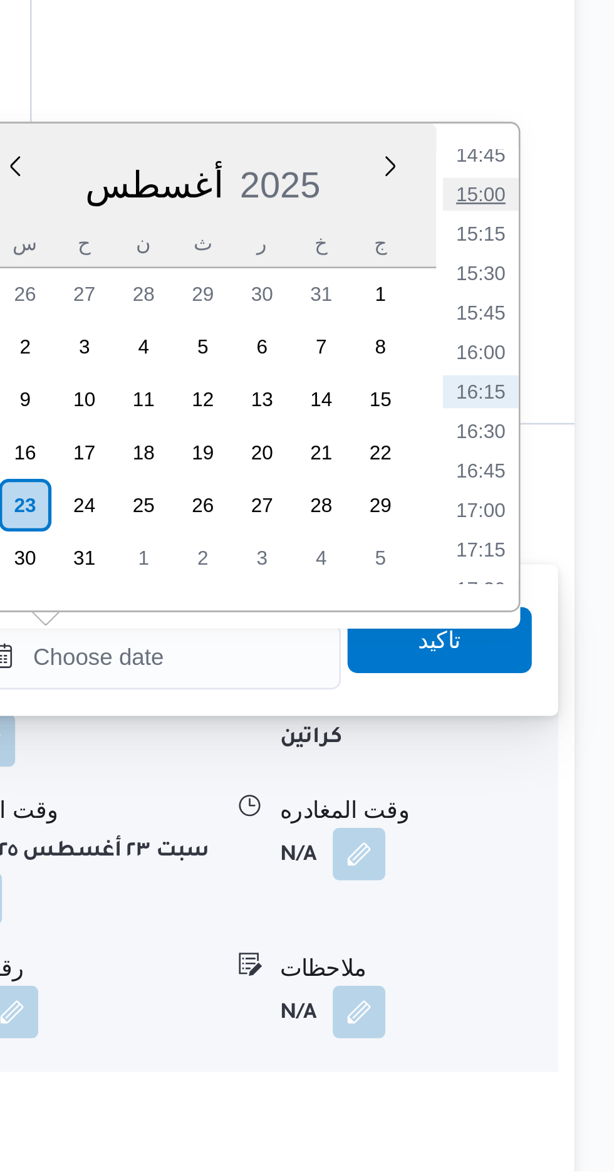
click at [562, 798] on li "15:00" at bounding box center [563, 799] width 29 height 13
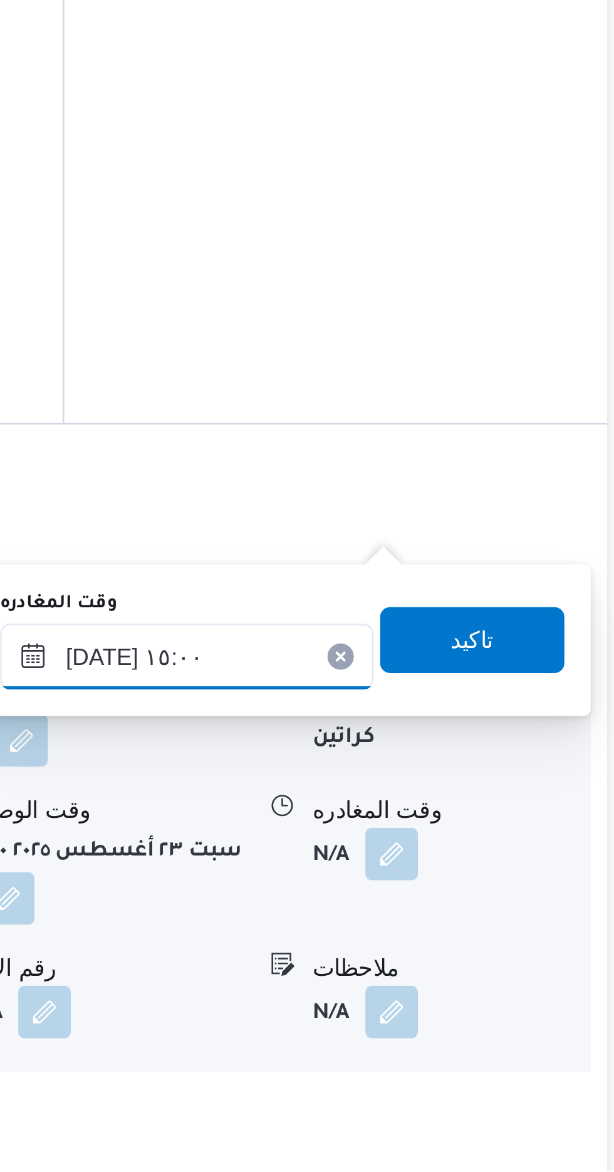
click at [435, 974] on input "[DATE] ١٥:٠٠" at bounding box center [439, 975] width 142 height 25
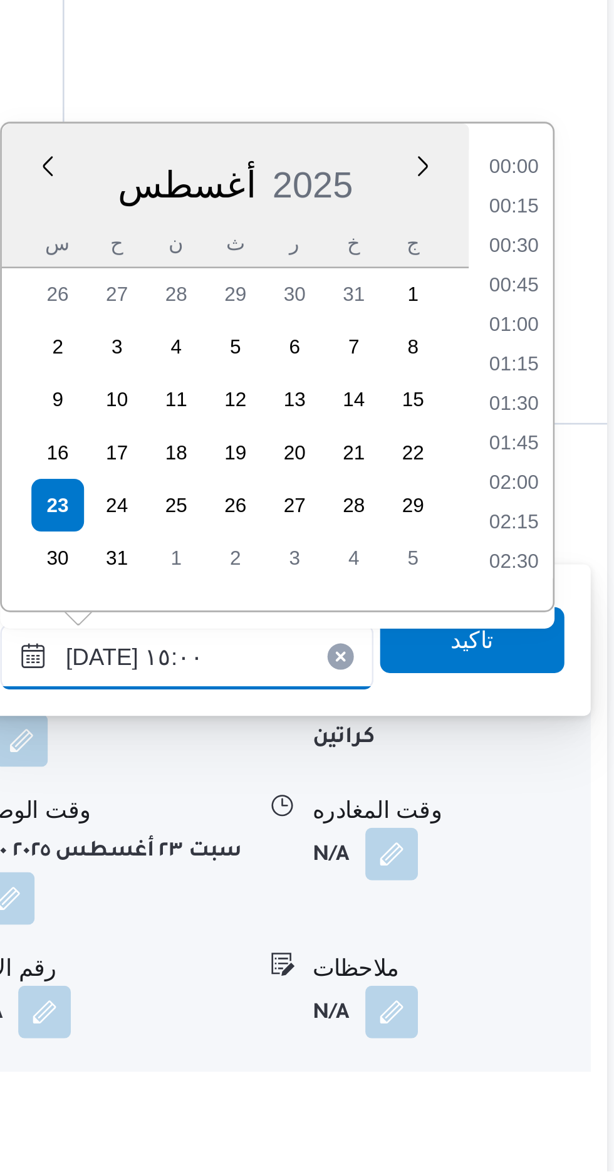
scroll to position [816, 0]
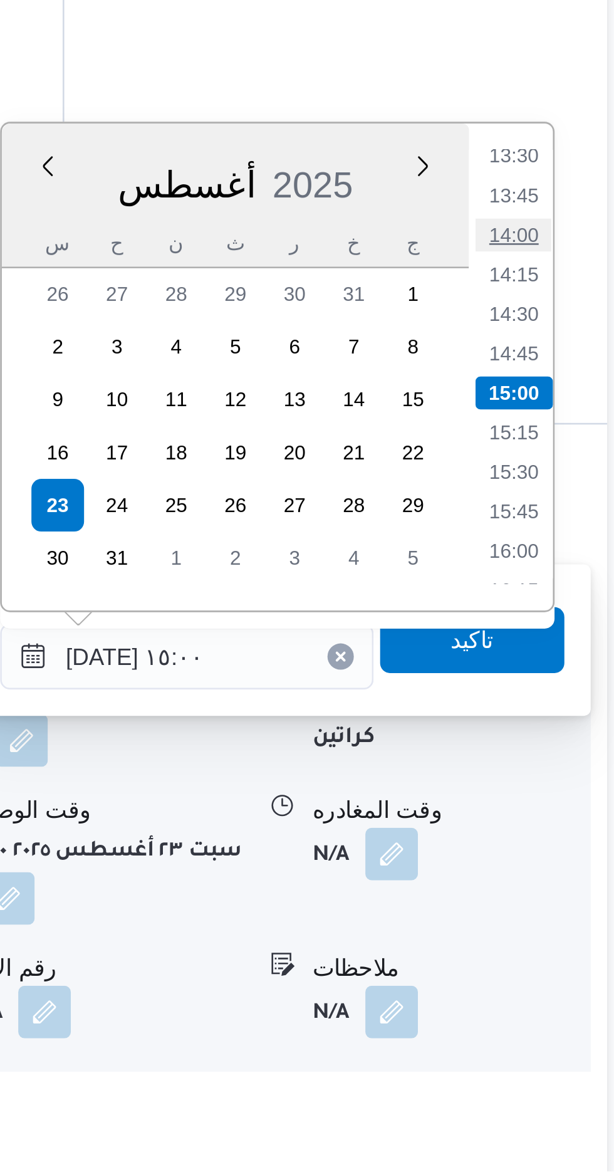
click at [561, 813] on li "14:00" at bounding box center [563, 815] width 29 height 13
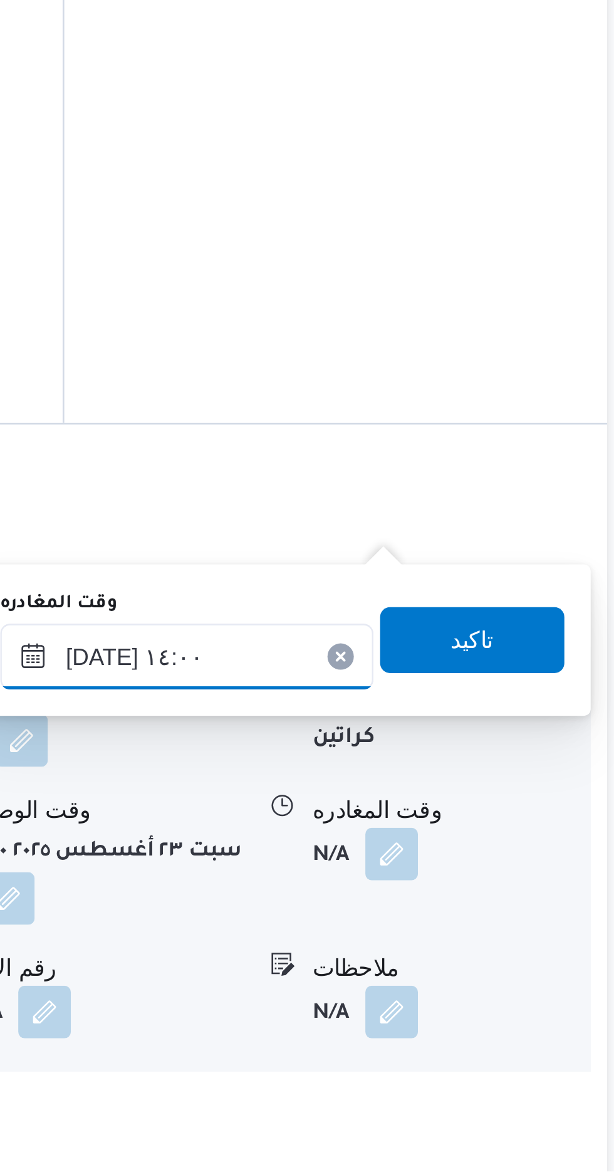
click at [444, 974] on input "[DATE] ١٤:٠٠" at bounding box center [439, 975] width 142 height 25
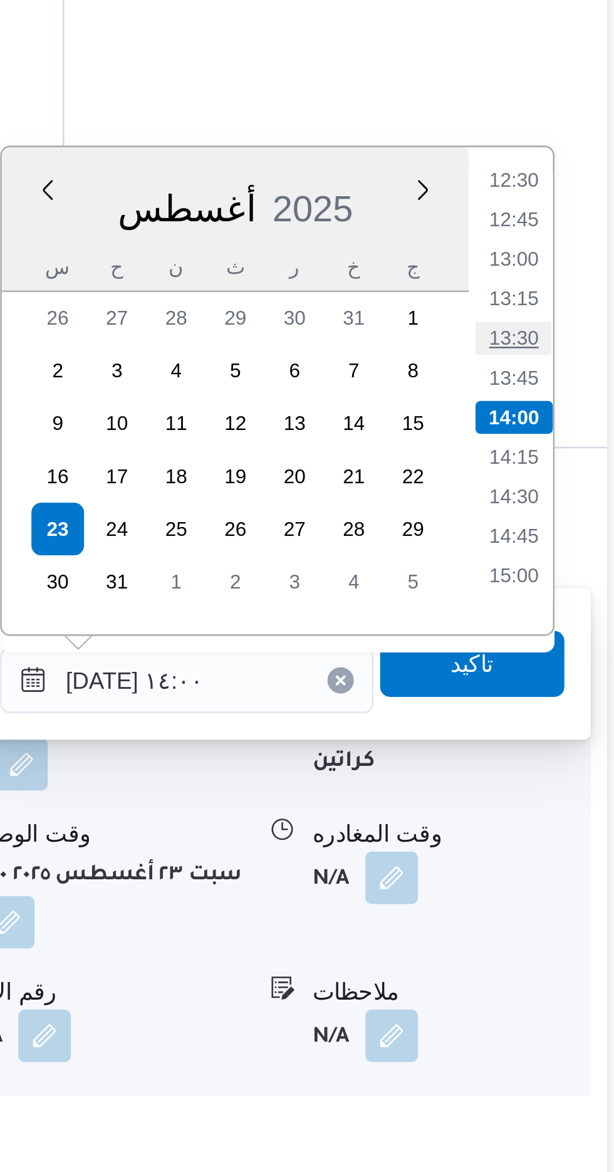
click at [563, 845] on li "13:30" at bounding box center [563, 845] width 29 height 13
type input "[DATE] ١٣:٣٠"
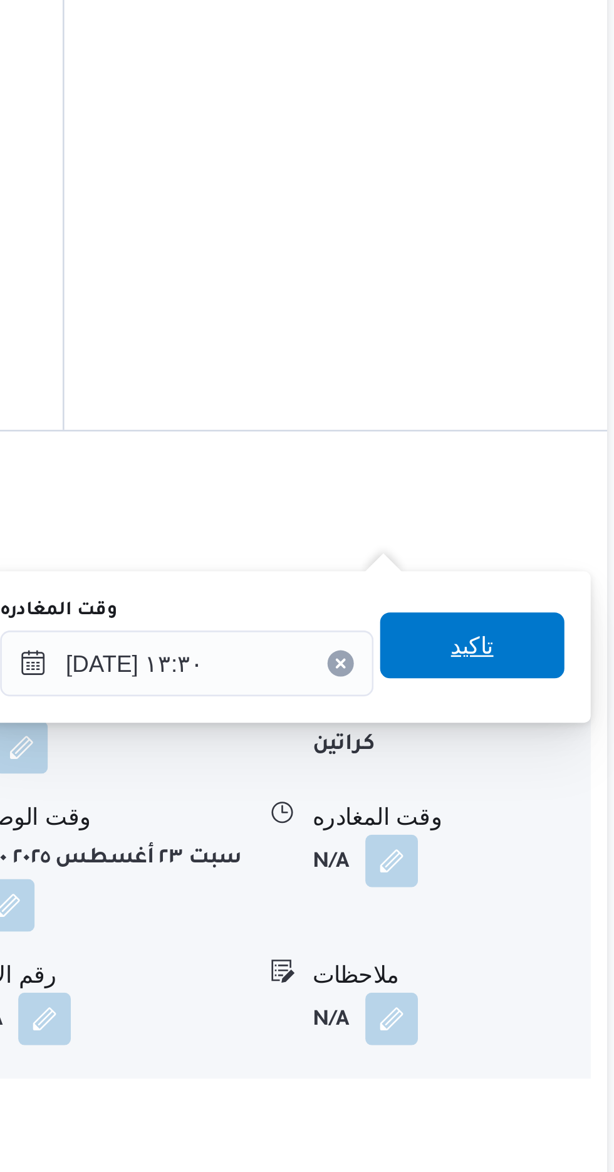
click at [568, 970] on span "تاكيد" at bounding box center [547, 968] width 70 height 25
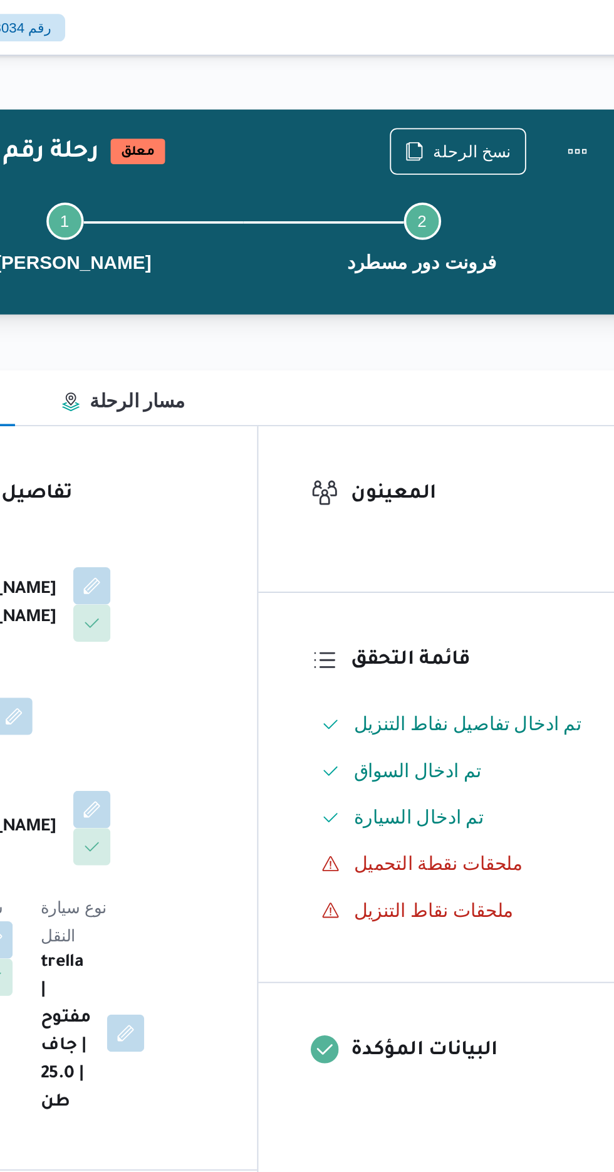
scroll to position [0, 0]
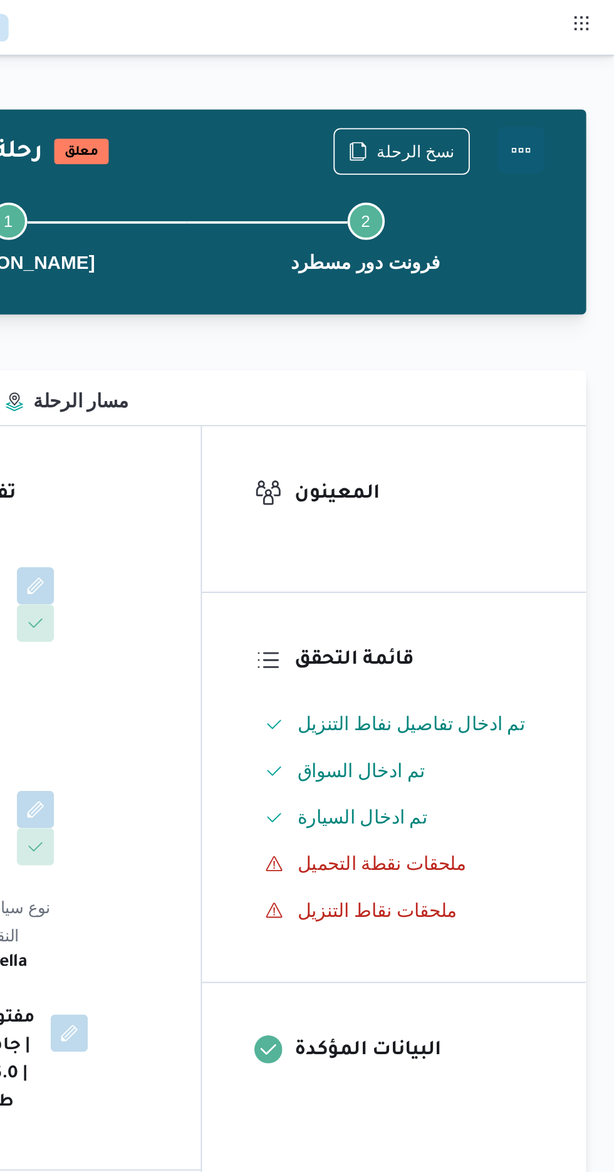
click at [571, 75] on button "Actions" at bounding box center [563, 80] width 25 height 25
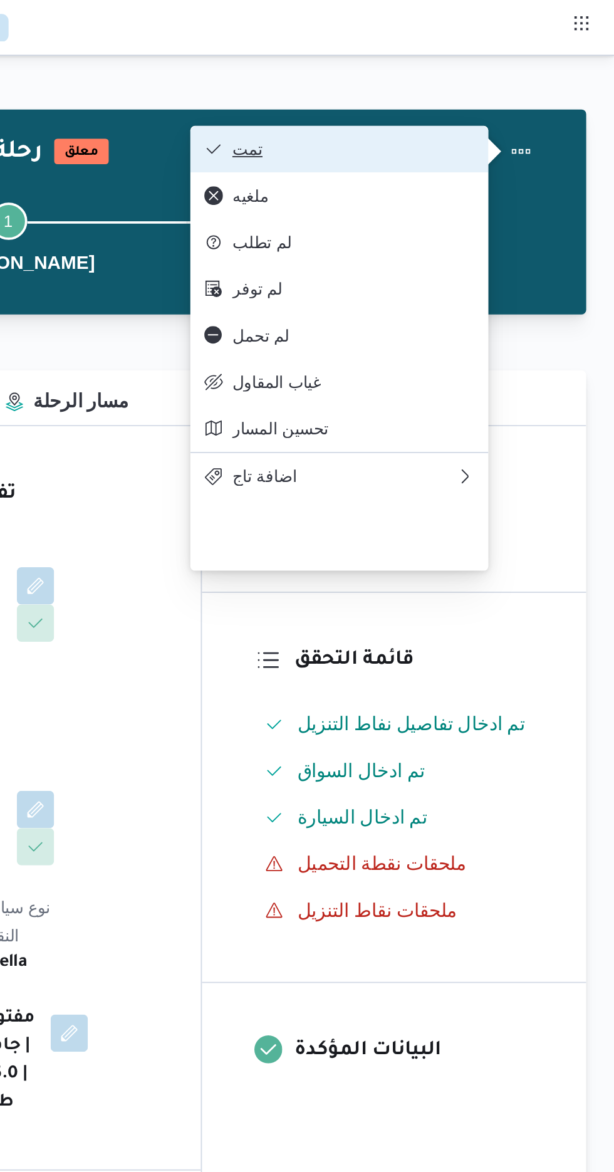
click at [524, 83] on span "تمت" at bounding box center [473, 80] width 130 height 10
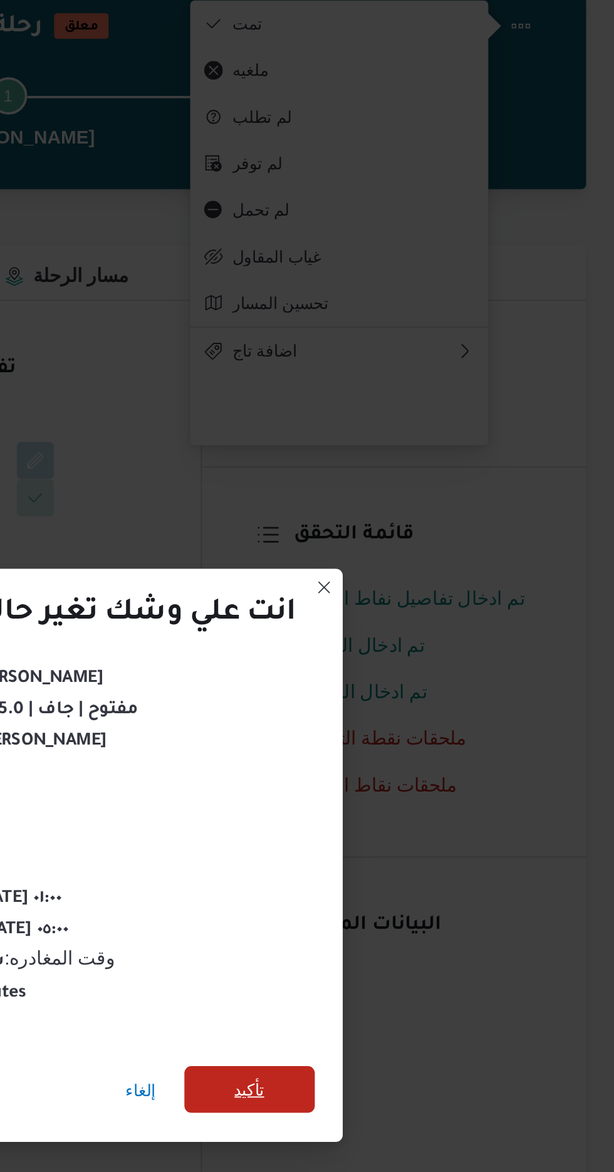
click at [411, 647] on span "تأكيد" at bounding box center [418, 653] width 16 height 15
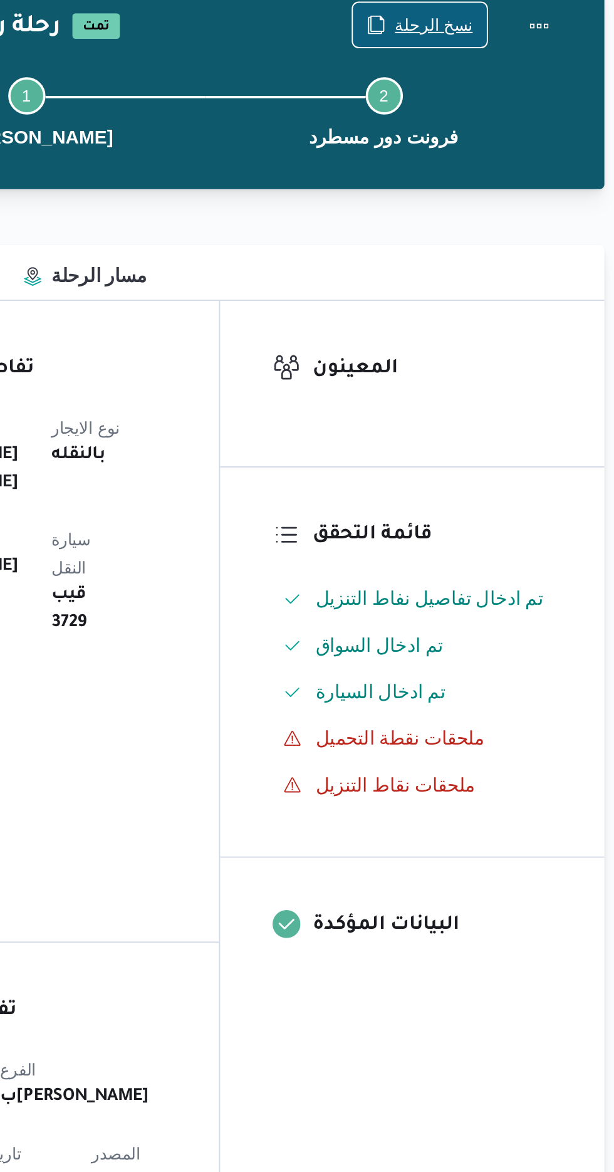
click at [501, 83] on span "نسخ الرحلة" at bounding box center [507, 80] width 42 height 15
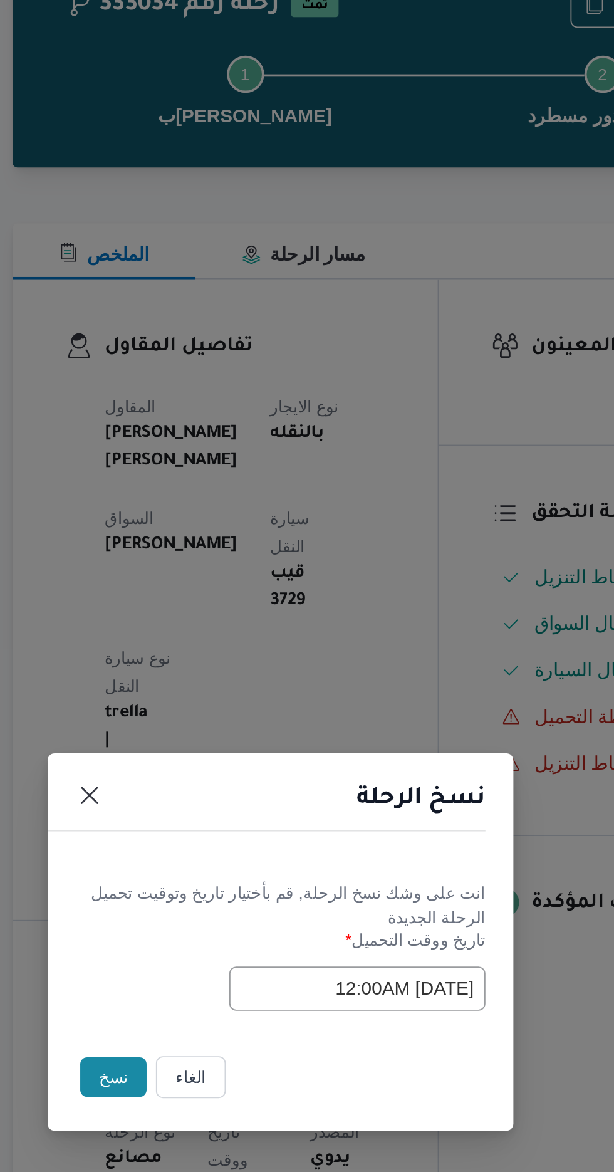
click at [213, 667] on button "نسخ" at bounding box center [217, 658] width 36 height 21
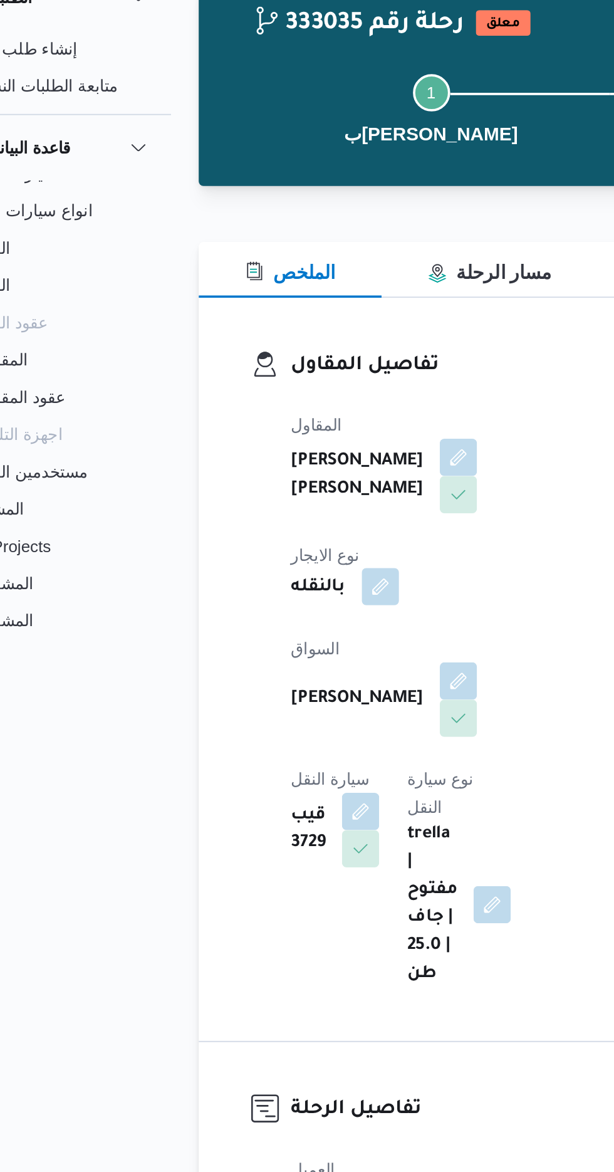
click at [271, 375] on button "button" at bounding box center [261, 385] width 20 height 20
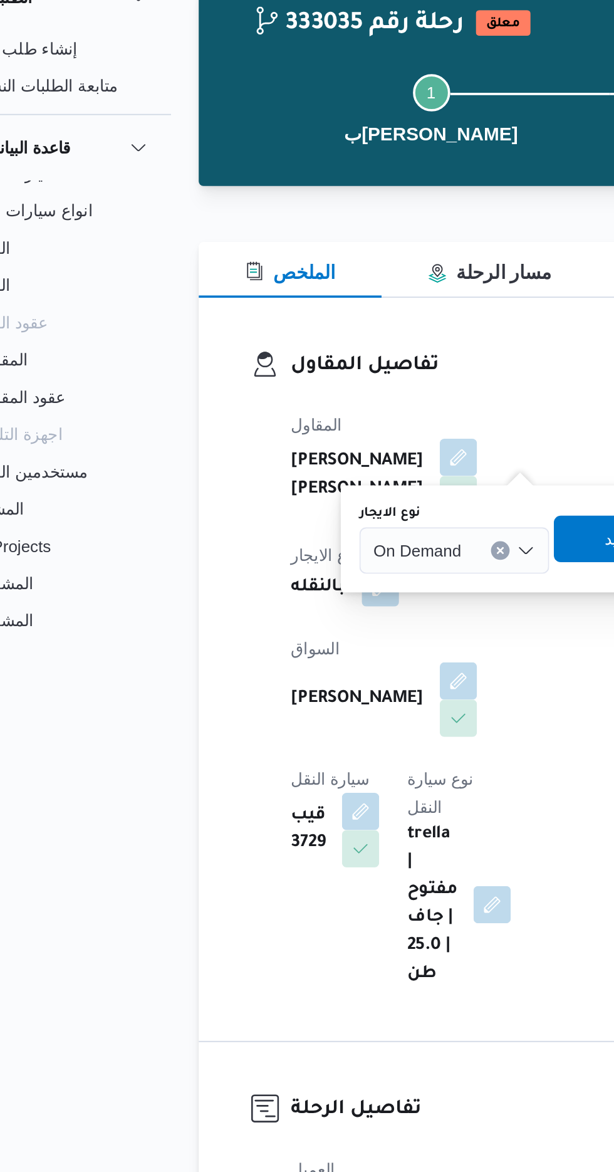
click at [309, 365] on input "نوع الايجار" at bounding box center [309, 365] width 1 height 15
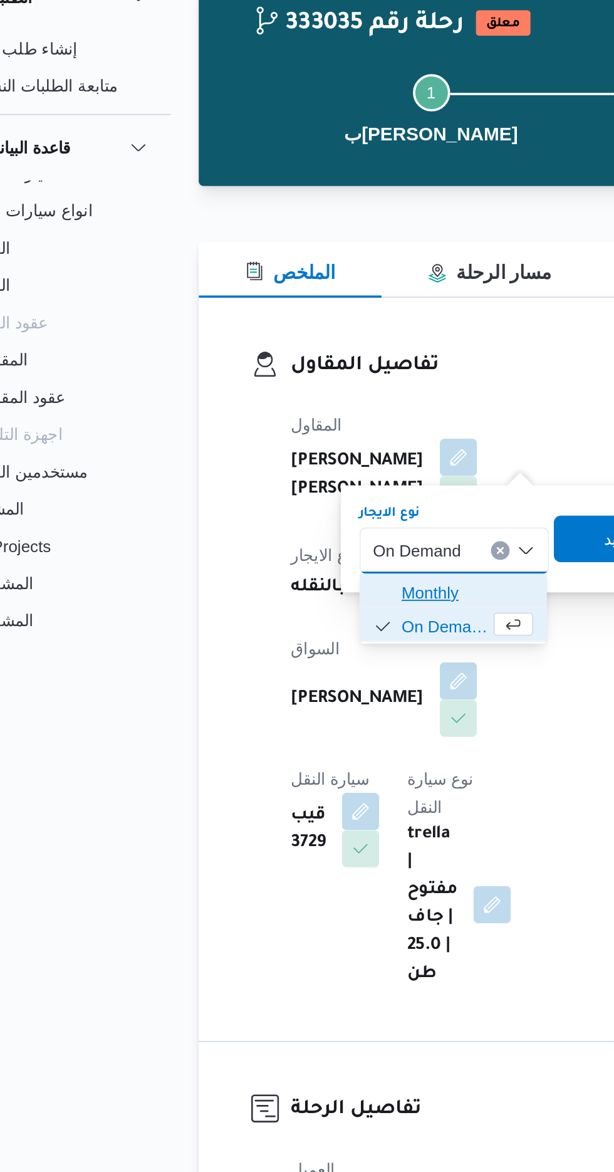
click at [311, 384] on span "Monthly" at bounding box center [307, 387] width 71 height 15
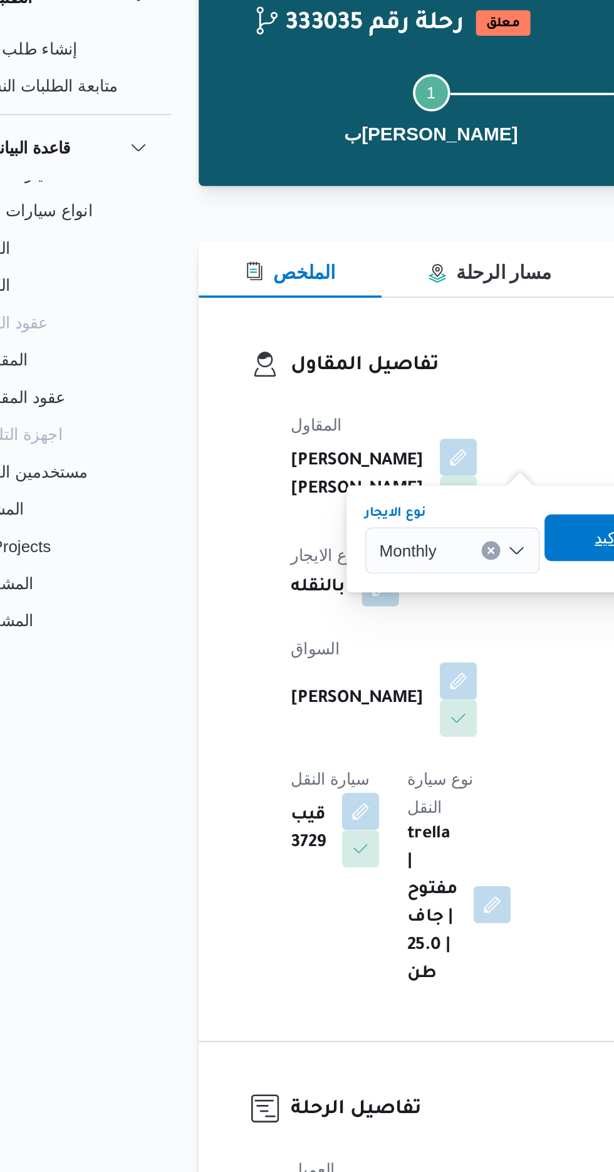
click at [374, 351] on span "تاكيد" at bounding box center [384, 358] width 70 height 25
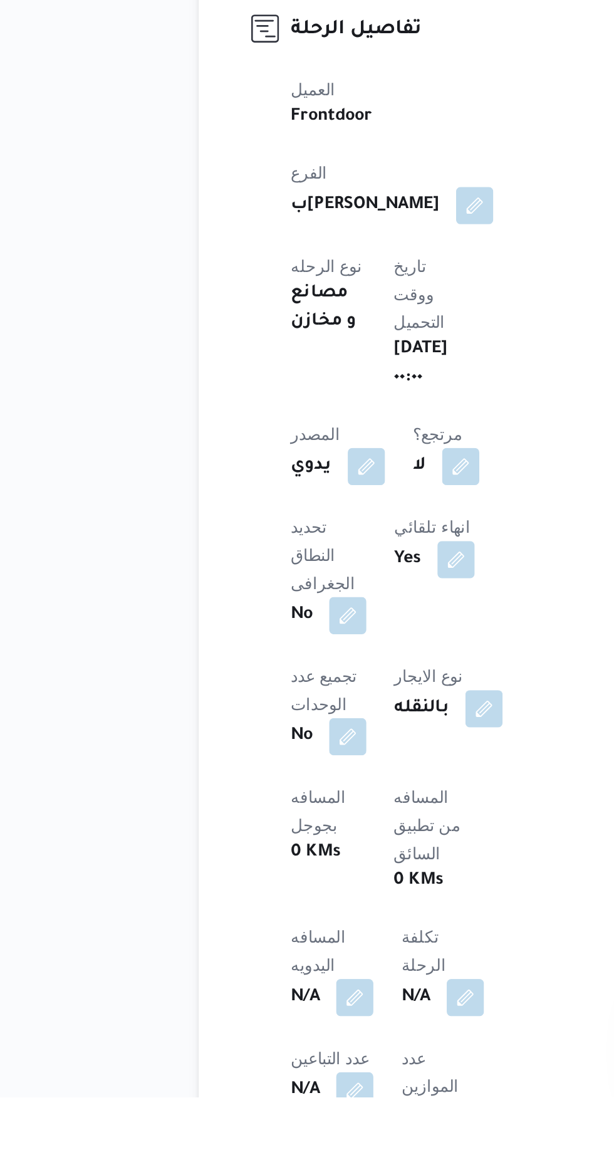
scroll to position [68, 0]
click at [257, 1108] on button "button" at bounding box center [247, 1118] width 20 height 20
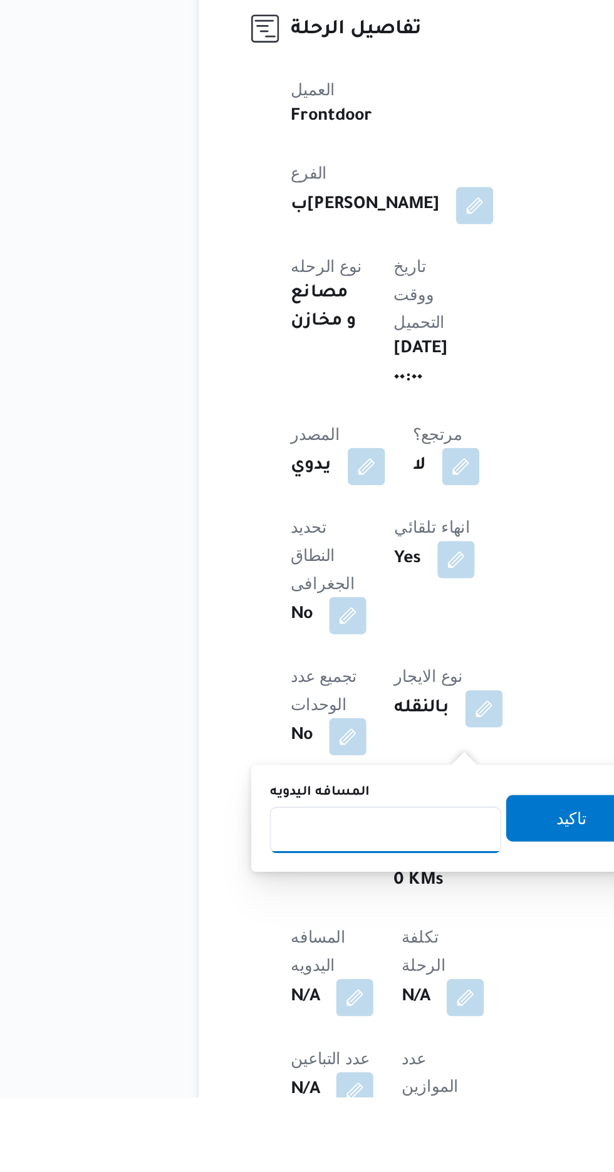
click at [274, 1024] on input "المسافه اليدويه" at bounding box center [263, 1028] width 125 height 25
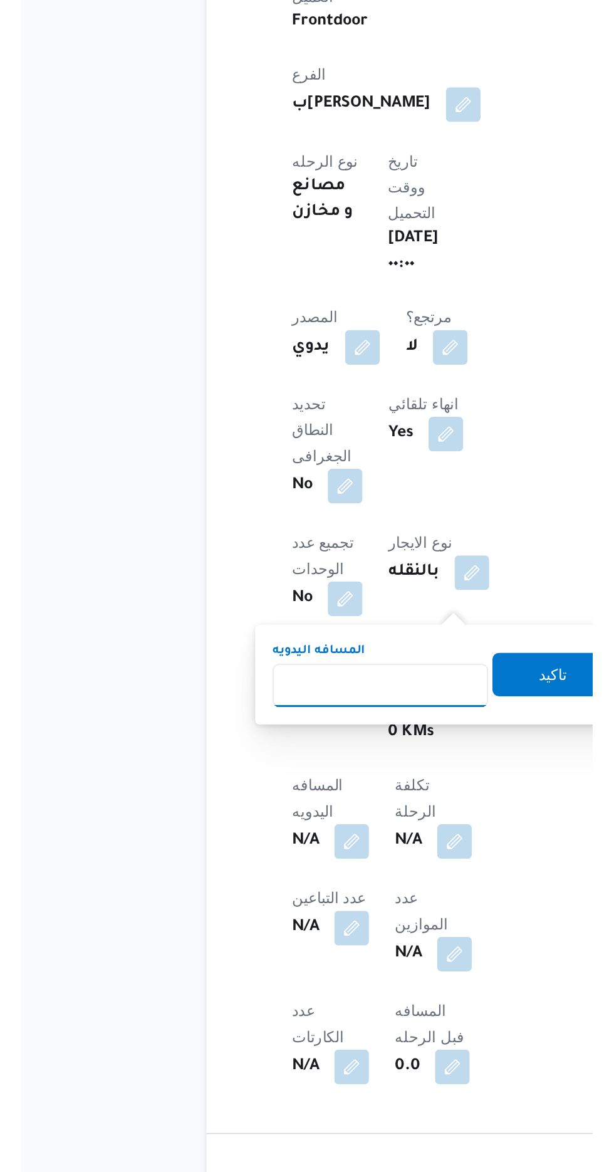
scroll to position [157, 0]
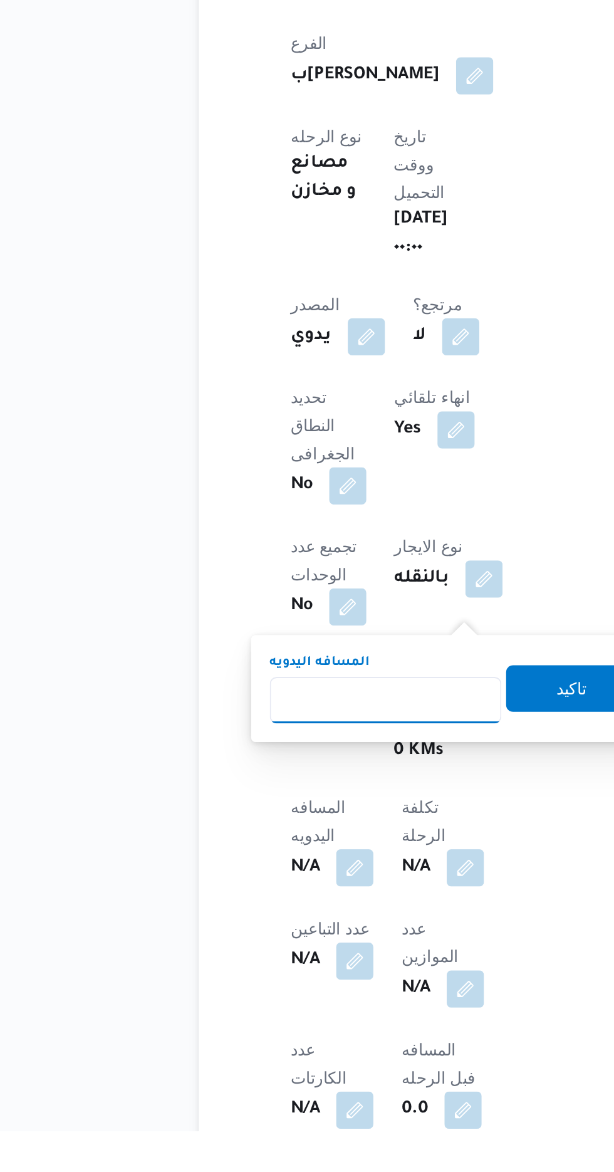
type input "1"
type input "70"
click at [367, 928] on span "تاكيد" at bounding box center [363, 932] width 16 height 15
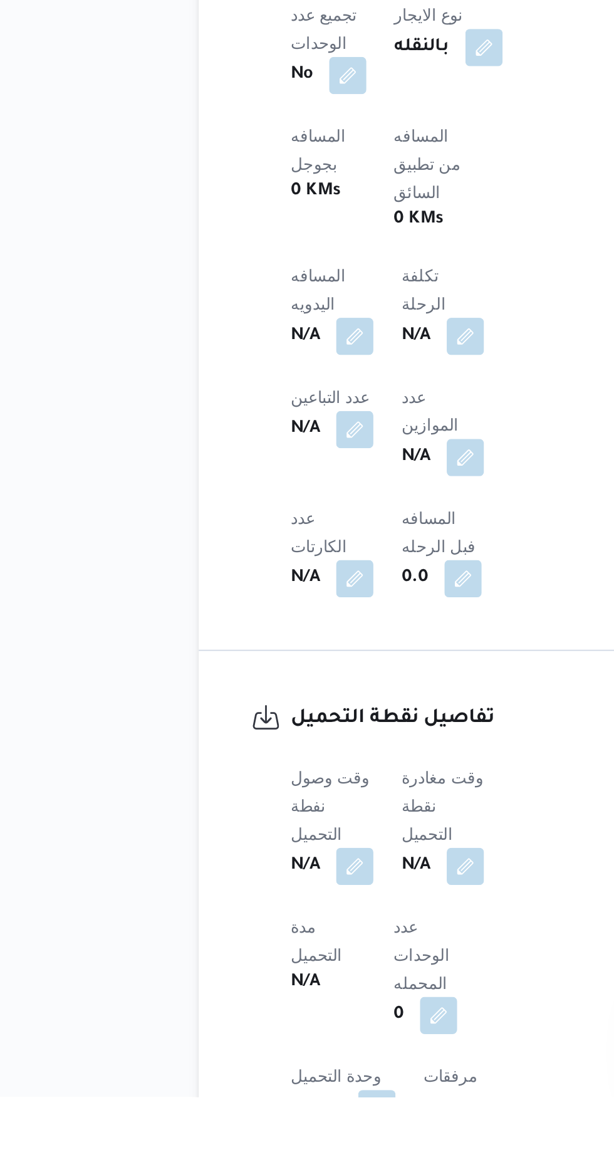
scroll to position [453, 0]
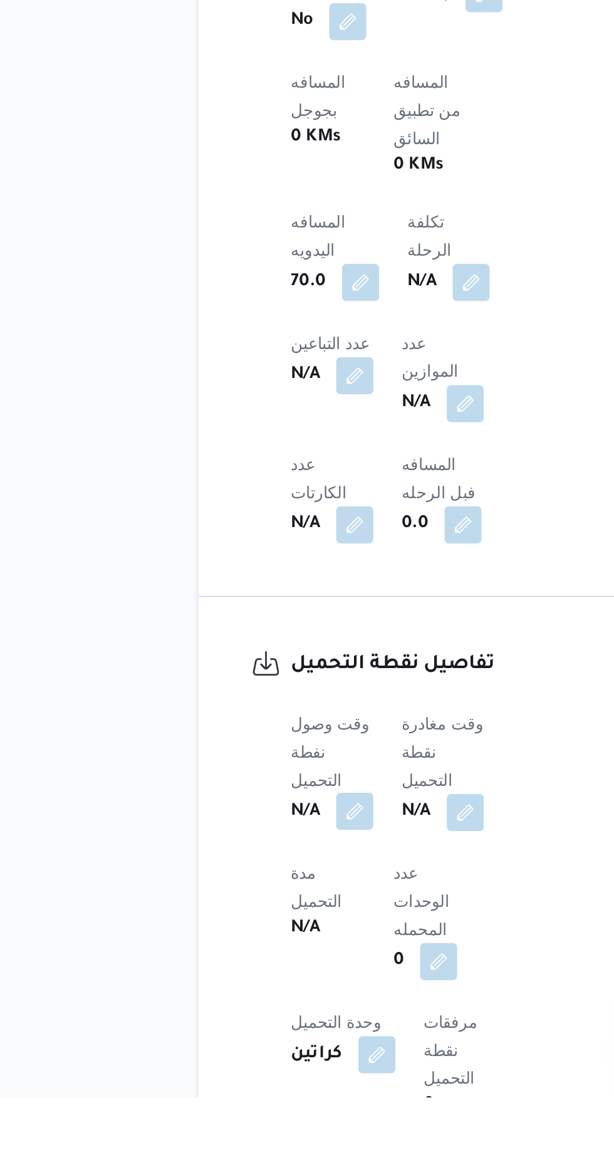
click at [246, 1008] on button "button" at bounding box center [247, 1018] width 20 height 20
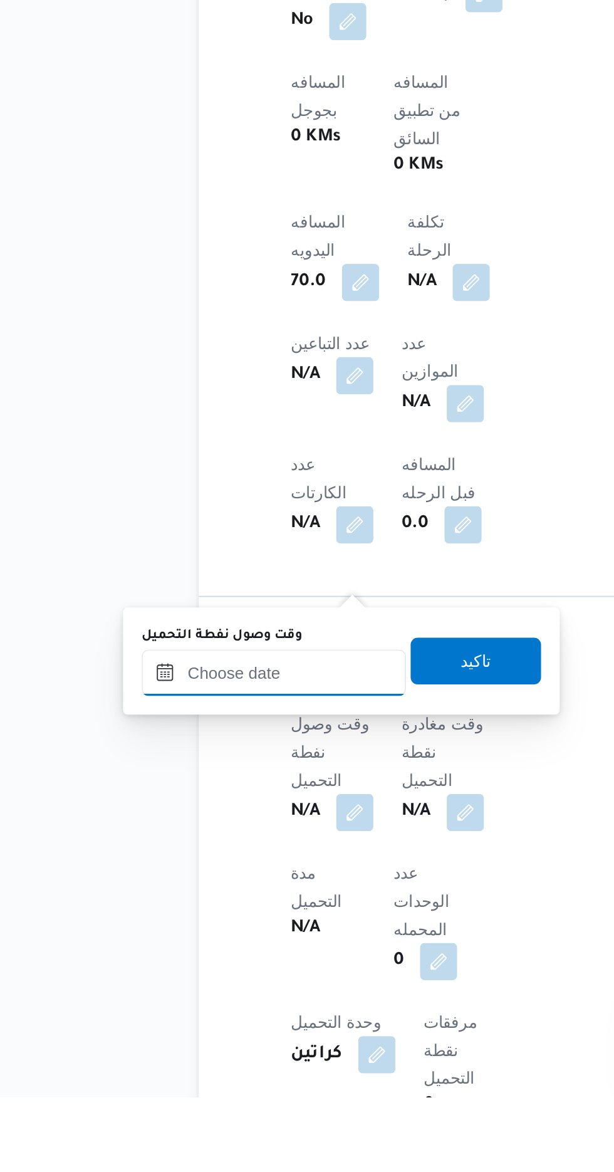
click at [236, 942] on input "وقت وصول نفطة التحميل" at bounding box center [203, 943] width 142 height 25
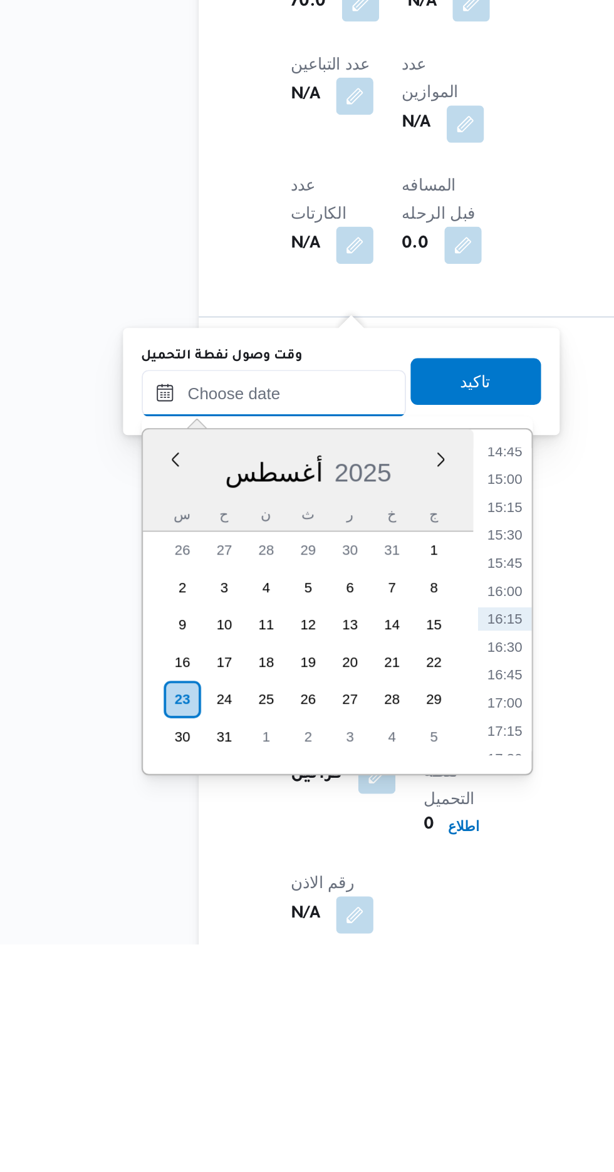
scroll to position [521, 0]
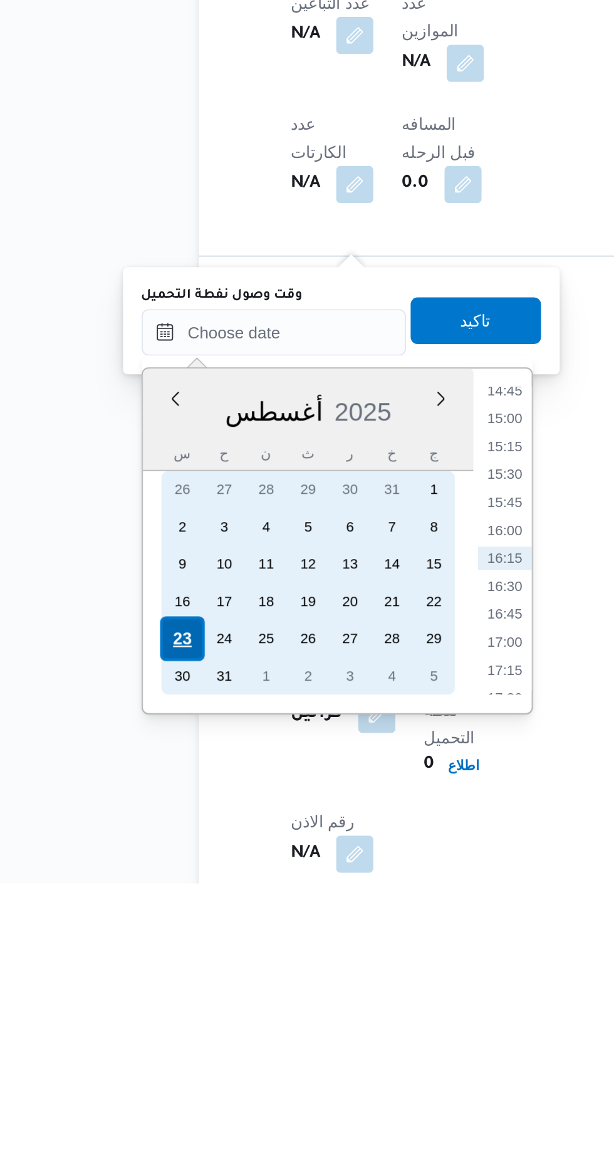
click at [156, 1039] on div "23" at bounding box center [154, 1040] width 24 height 24
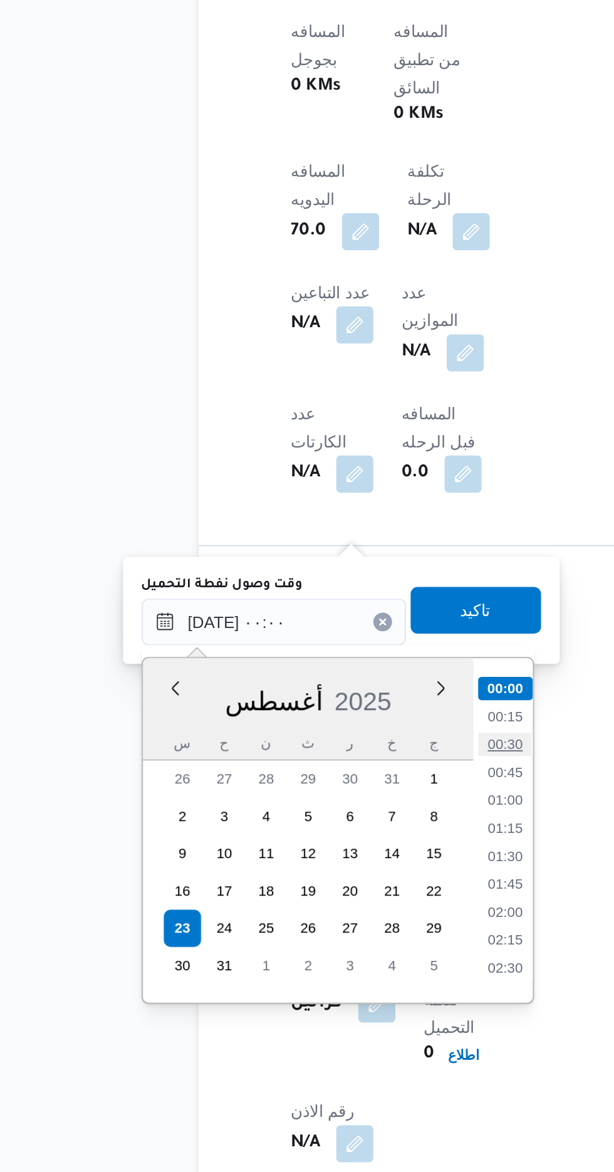
click at [330, 940] on li "00:30" at bounding box center [327, 941] width 29 height 13
type input "[DATE] ٠٠:٣٠"
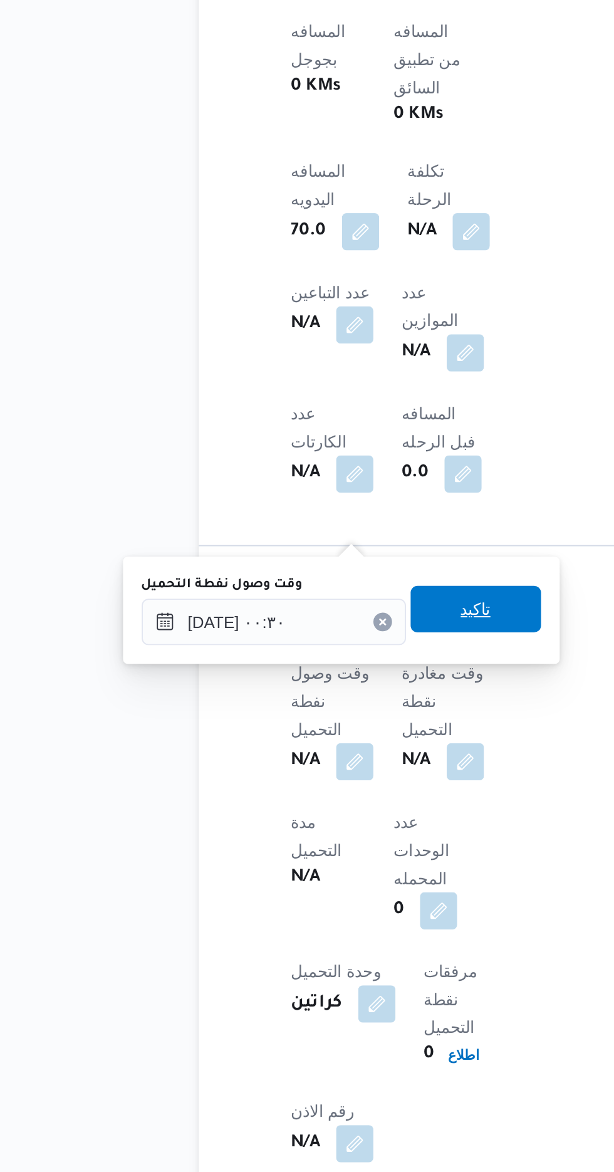
click at [320, 867] on span "تاكيد" at bounding box center [312, 868] width 16 height 15
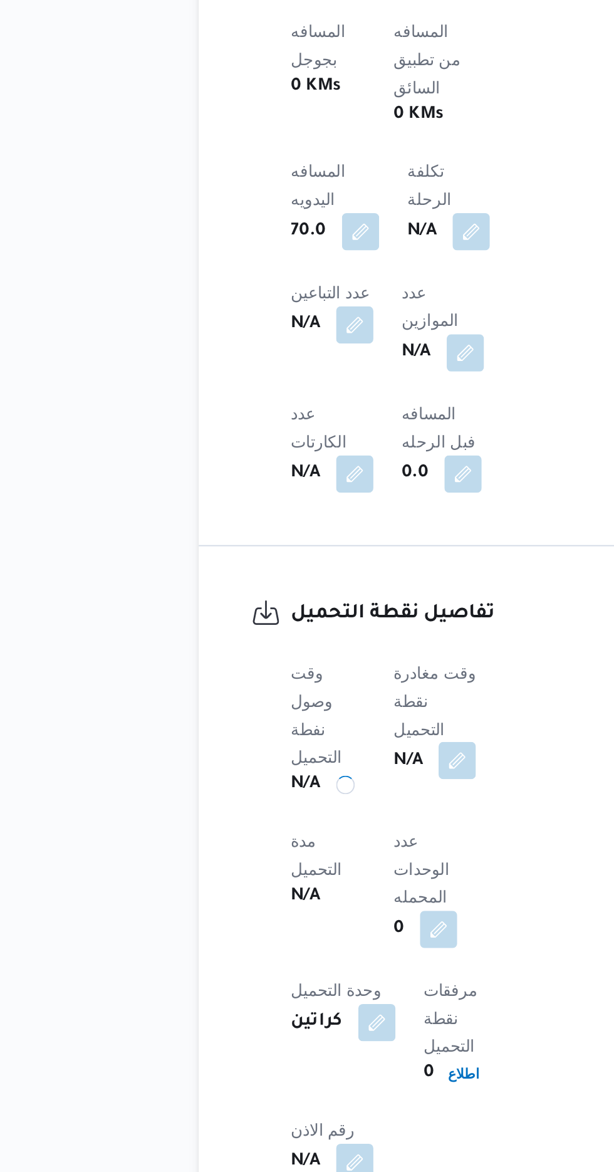
click at [312, 940] on button "button" at bounding box center [302, 950] width 20 height 20
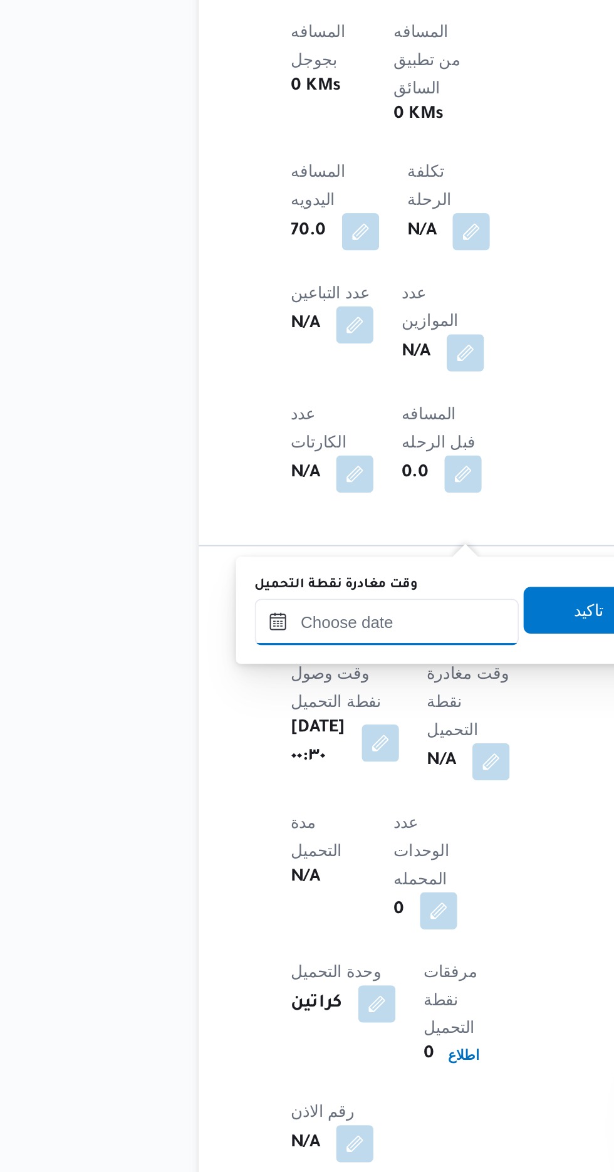
click at [275, 872] on input "وقت مغادرة نقطة التحميل" at bounding box center [264, 875] width 142 height 25
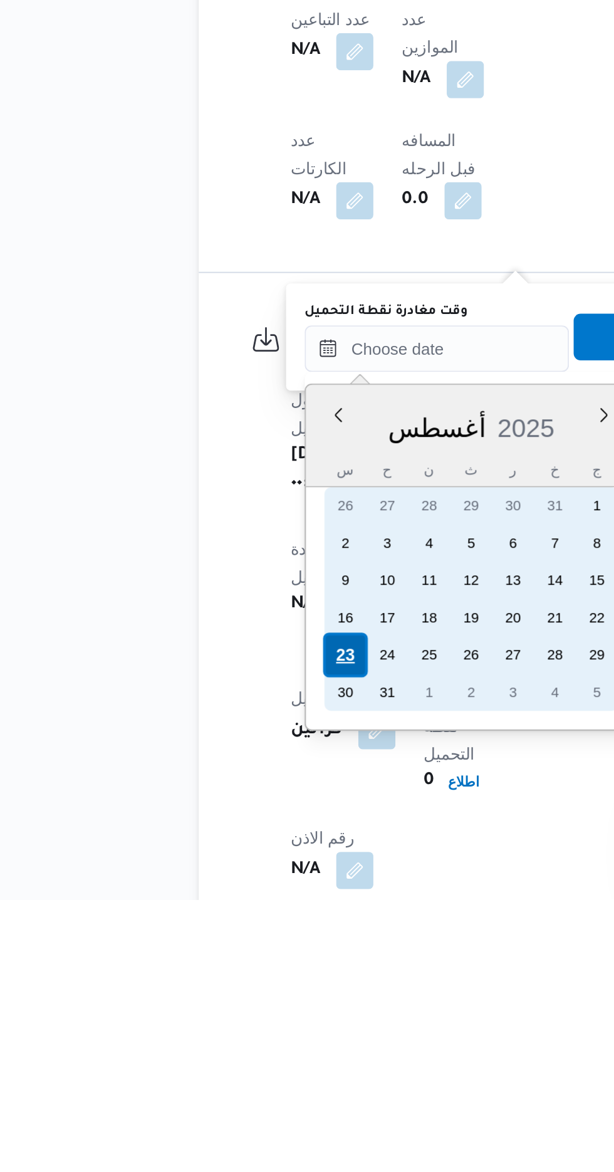
click at [241, 1034] on div "23" at bounding box center [242, 1040] width 24 height 24
type input "[DATE] ٠٠:٠٠"
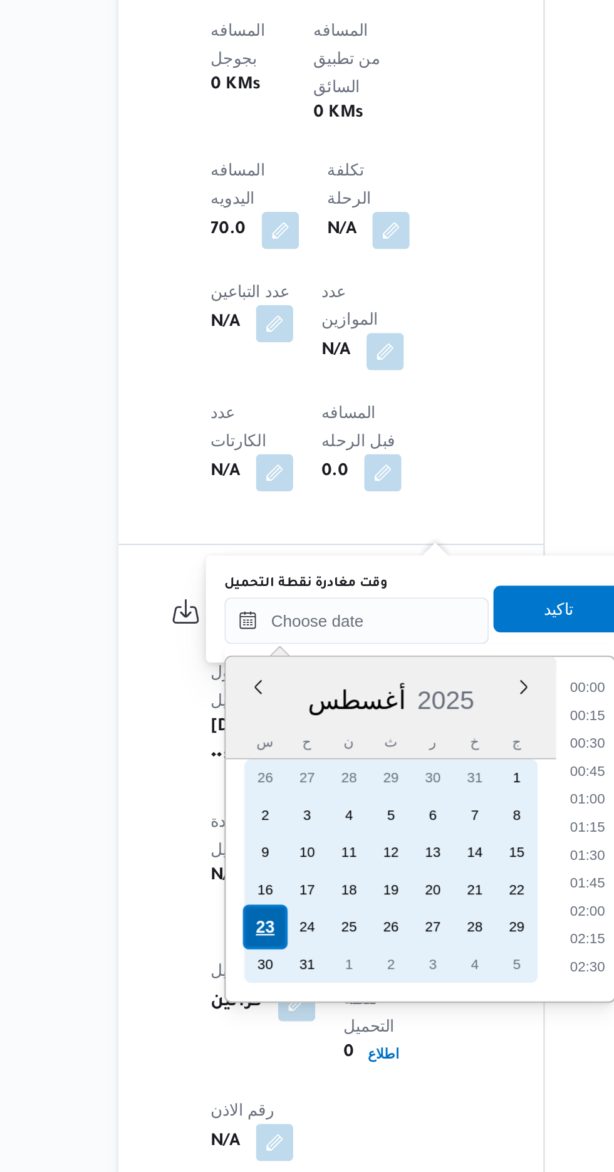
click at [236, 1045] on div "23" at bounding box center [242, 1039] width 24 height 24
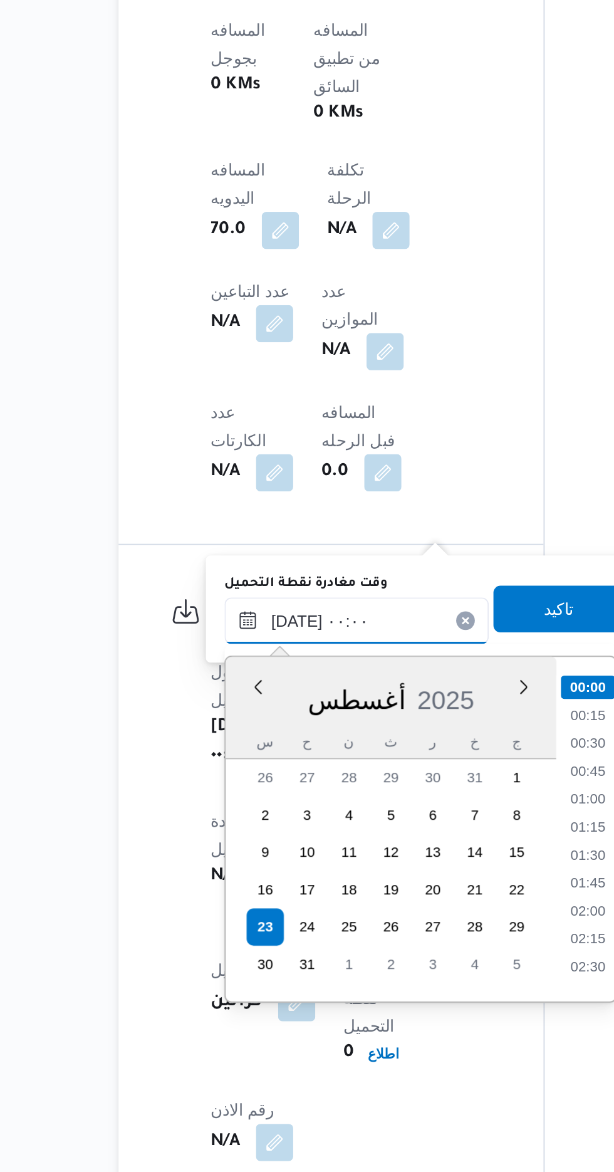
click at [246, 875] on input "[DATE] ٠٠:٠٠" at bounding box center [291, 874] width 142 height 25
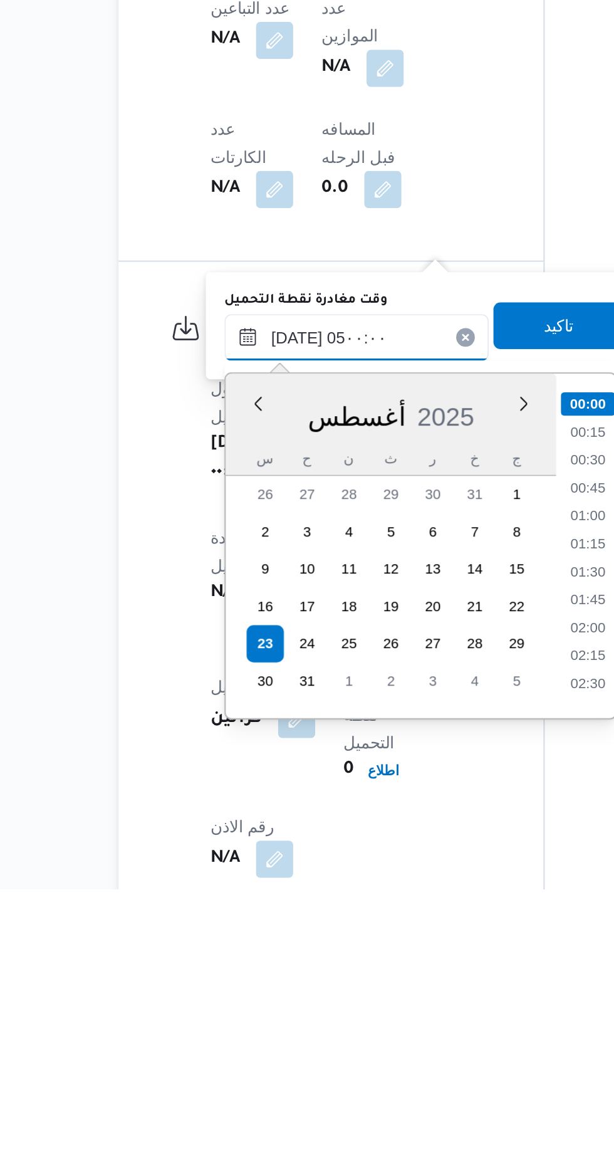
scroll to position [149, 0]
click at [410, 1027] on li "04:30" at bounding box center [415, 1032] width 29 height 13
type input "[DATE] ٠٤:٣٠"
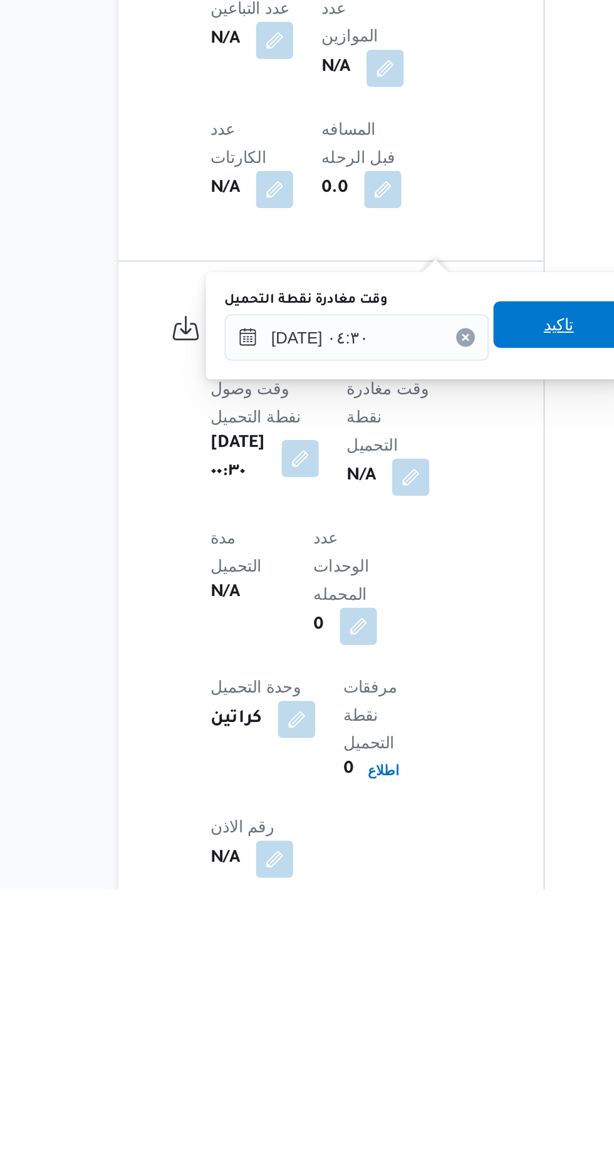
click at [408, 873] on span "تاكيد" at bounding box center [400, 867] width 16 height 15
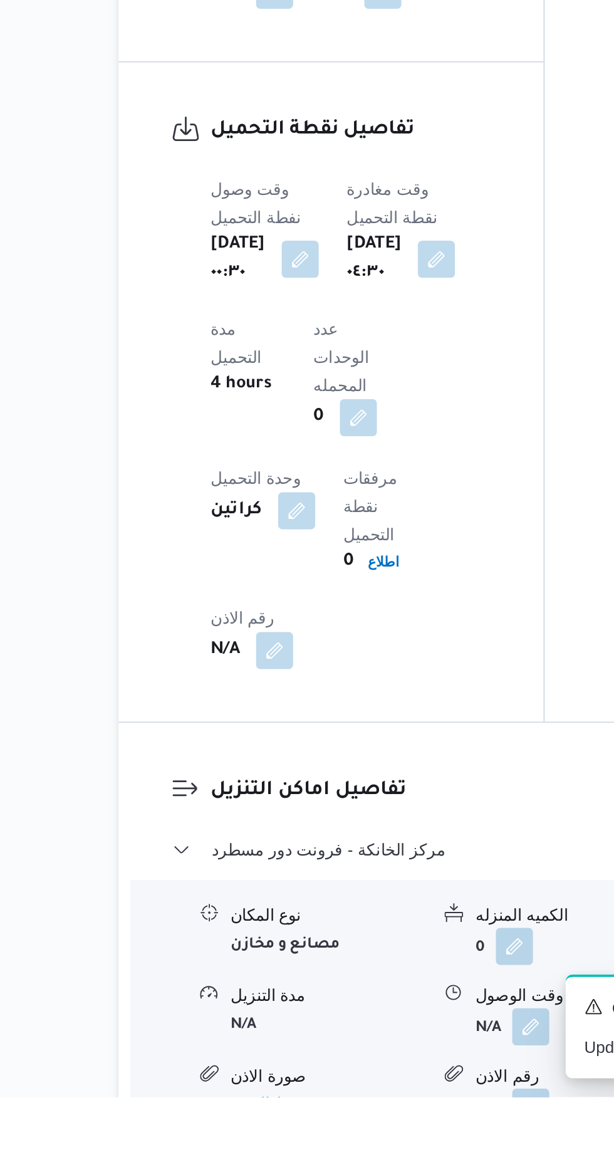
scroll to position [813, 0]
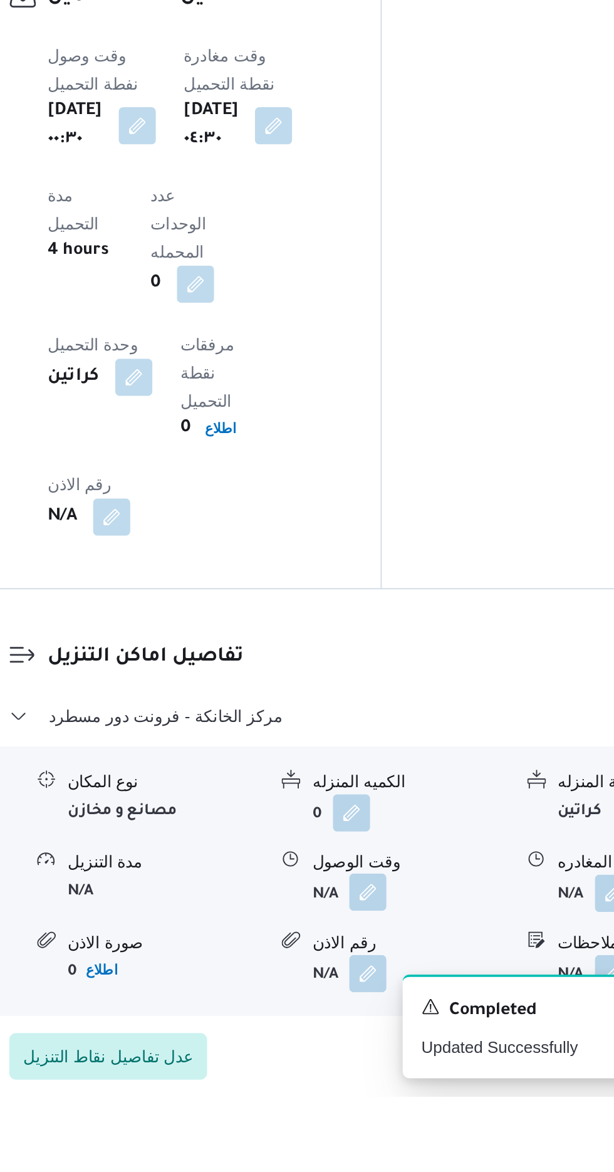
click at [392, 1051] on button "button" at bounding box center [385, 1061] width 20 height 20
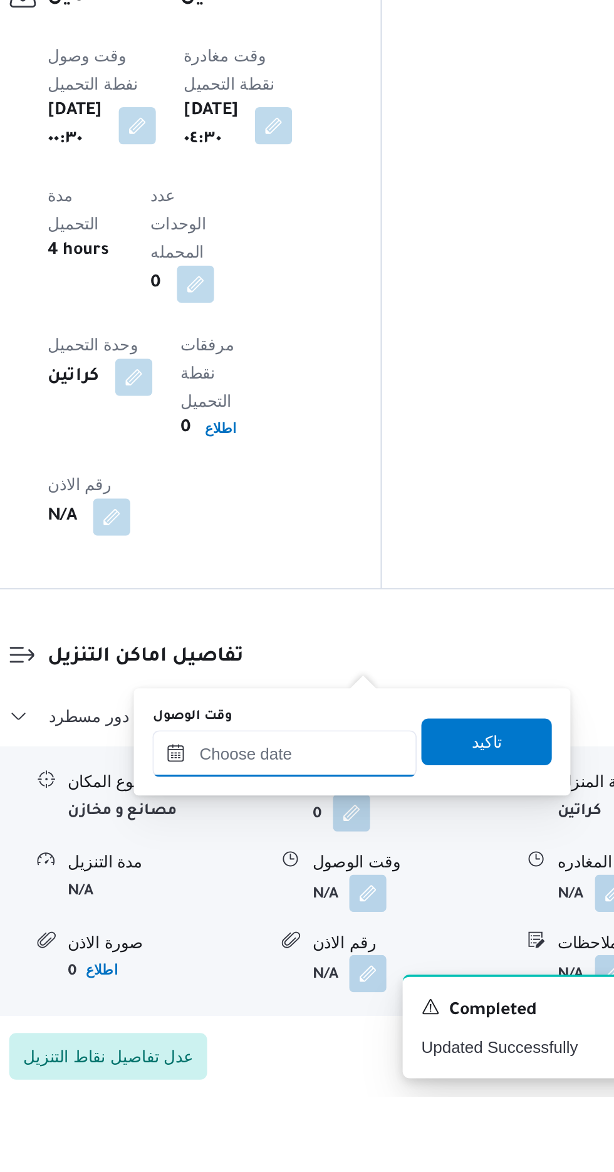
click at [365, 981] on input "وقت الوصول" at bounding box center [340, 986] width 142 height 25
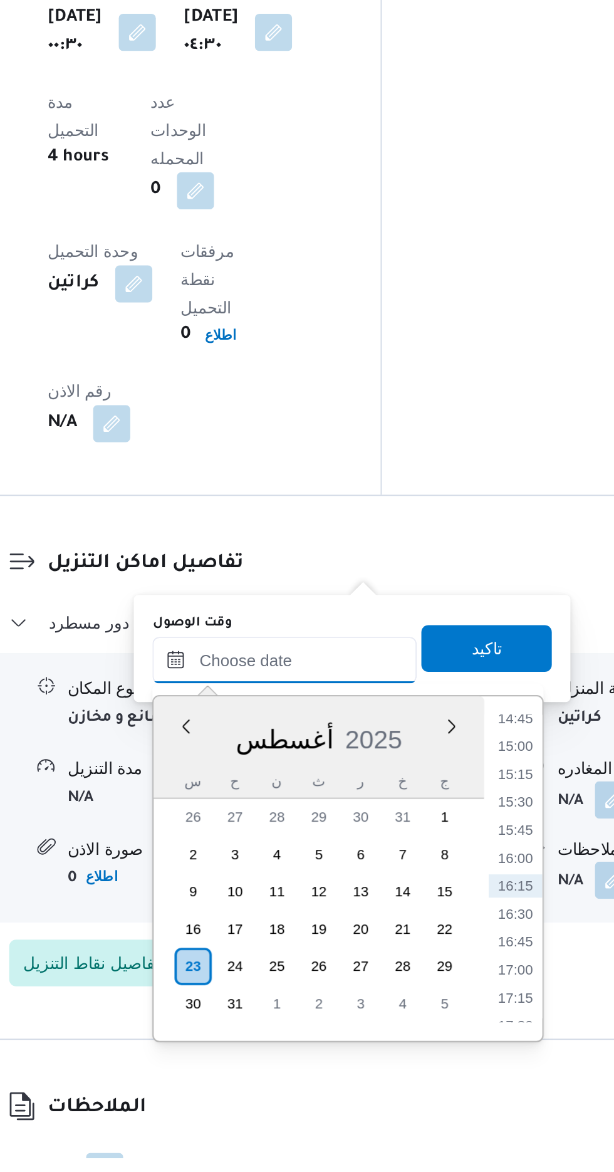
scroll to position [895, 0]
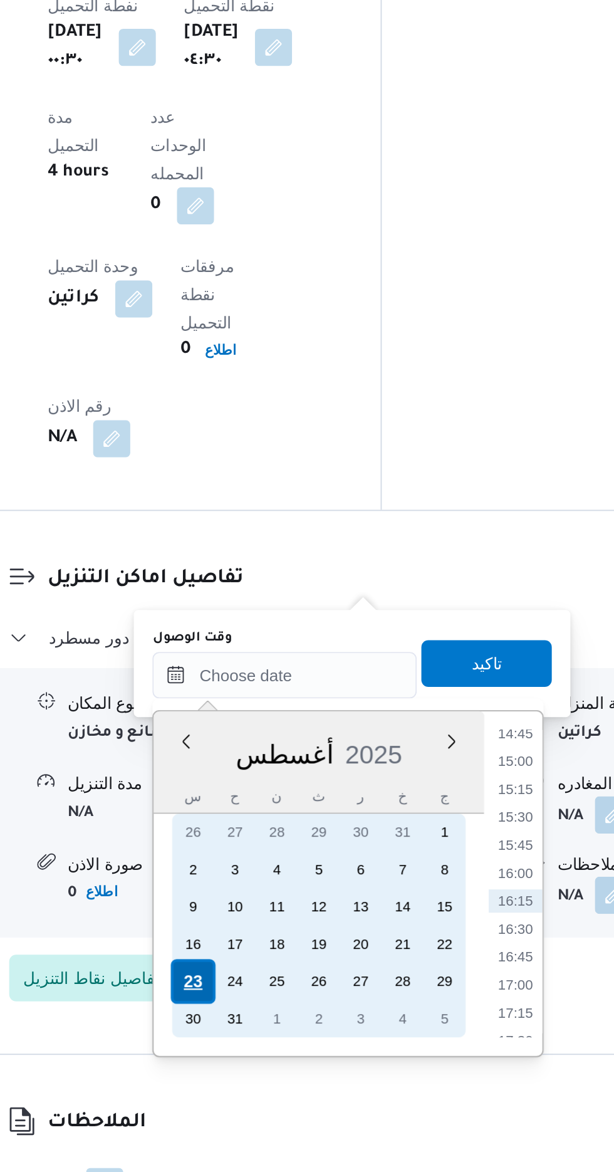
click at [291, 1068] on div "23" at bounding box center [291, 1069] width 24 height 24
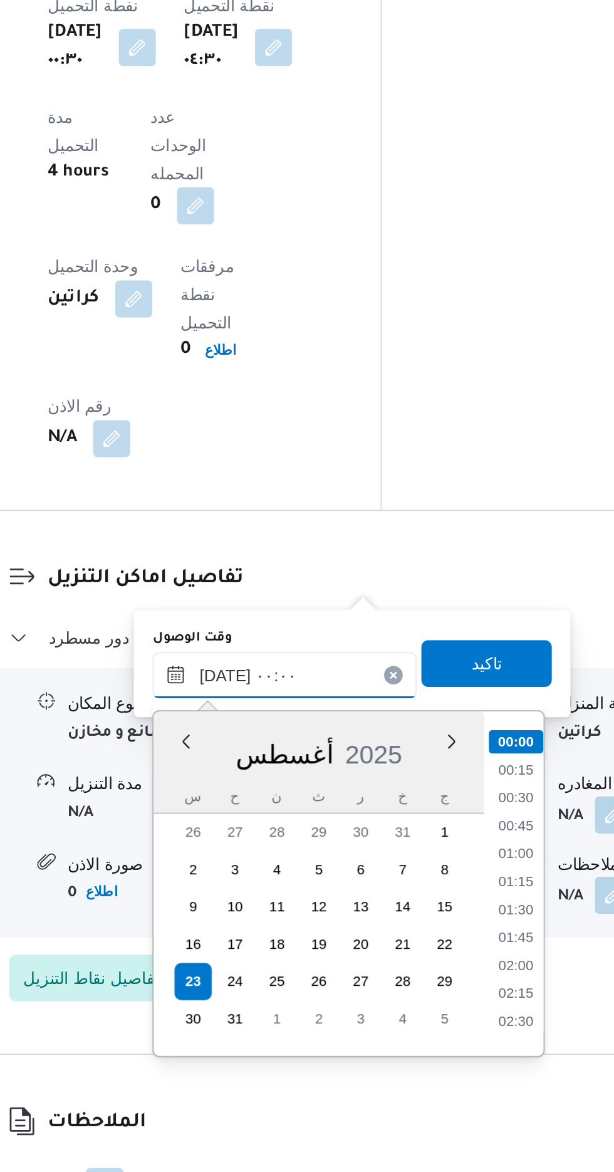
click at [281, 909] on input "[DATE] ٠٠:٠٠" at bounding box center [340, 904] width 142 height 25
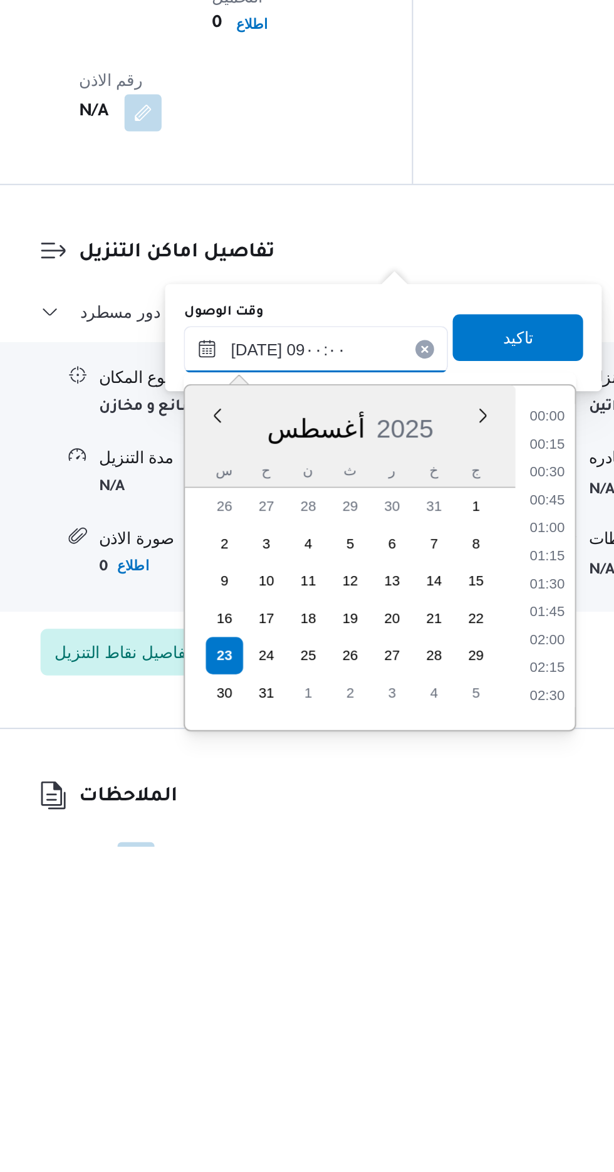
scroll to position [895, 0]
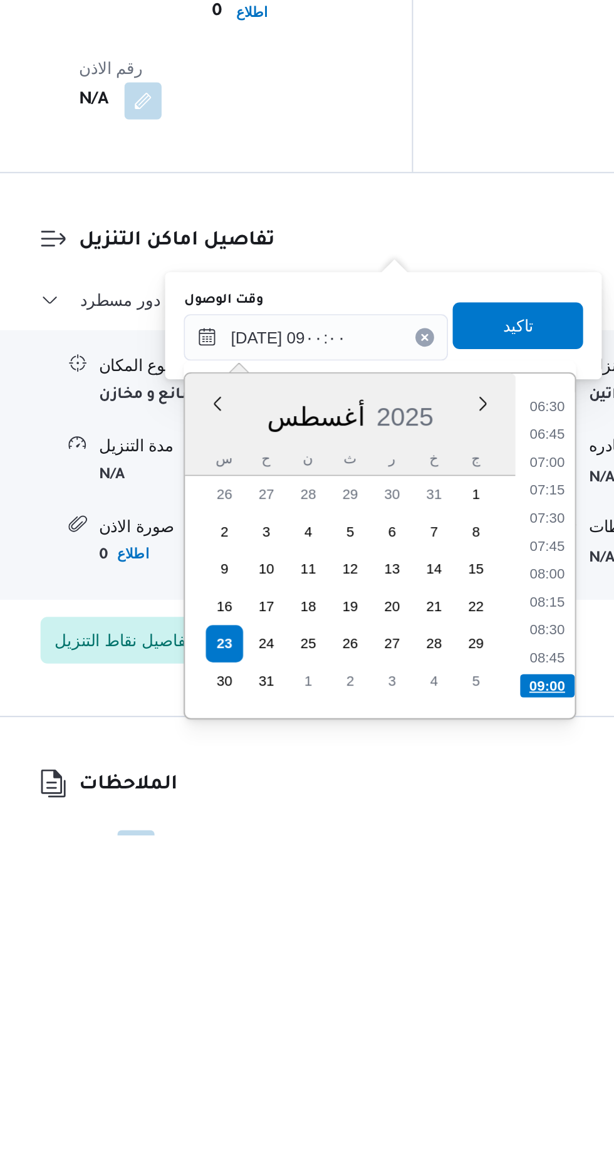
click at [464, 1088] on li "09:00" at bounding box center [464, 1091] width 29 height 13
type input "[DATE] ٠٩:٠٠"
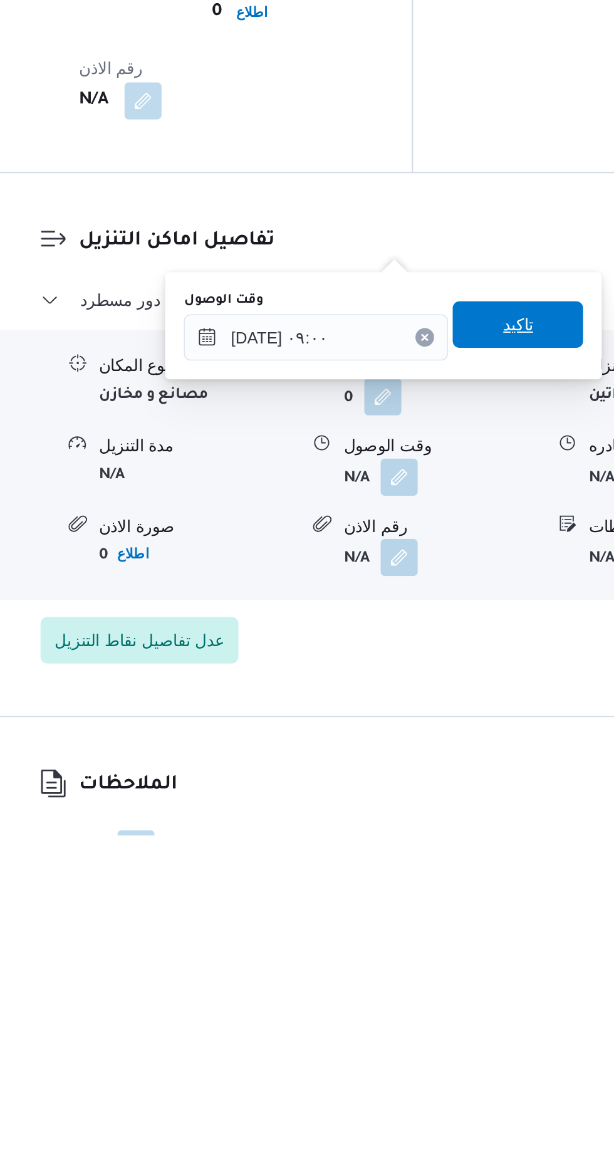
click at [462, 910] on div "تاكيد" at bounding box center [448, 897] width 70 height 25
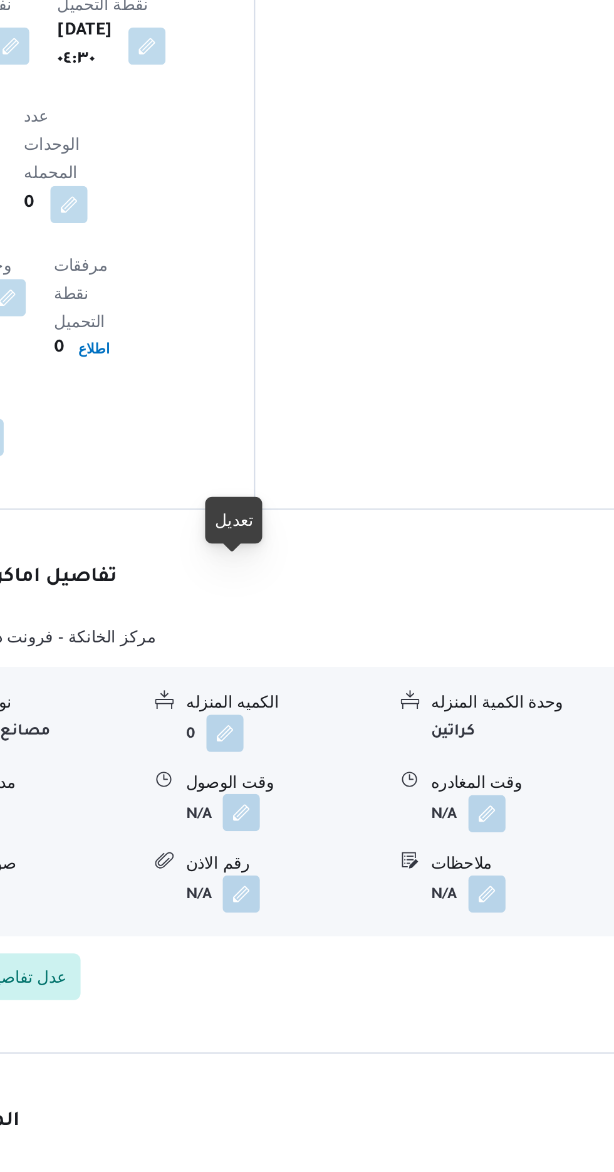
click at [385, 968] on button "button" at bounding box center [385, 978] width 20 height 20
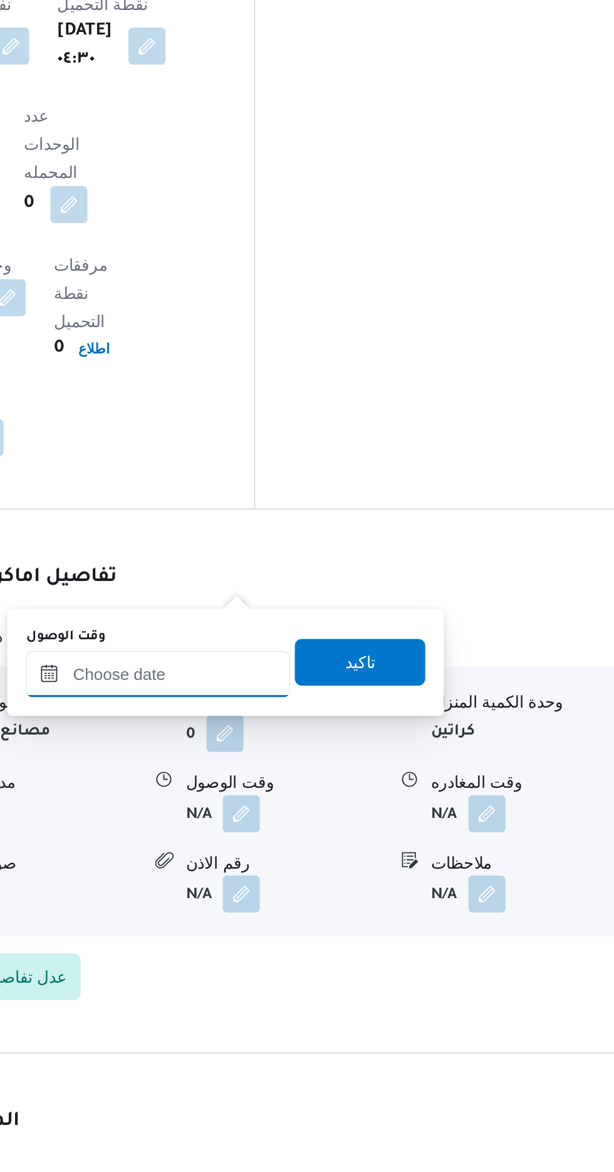
click at [361, 901] on input "وقت الوصول" at bounding box center [340, 903] width 142 height 25
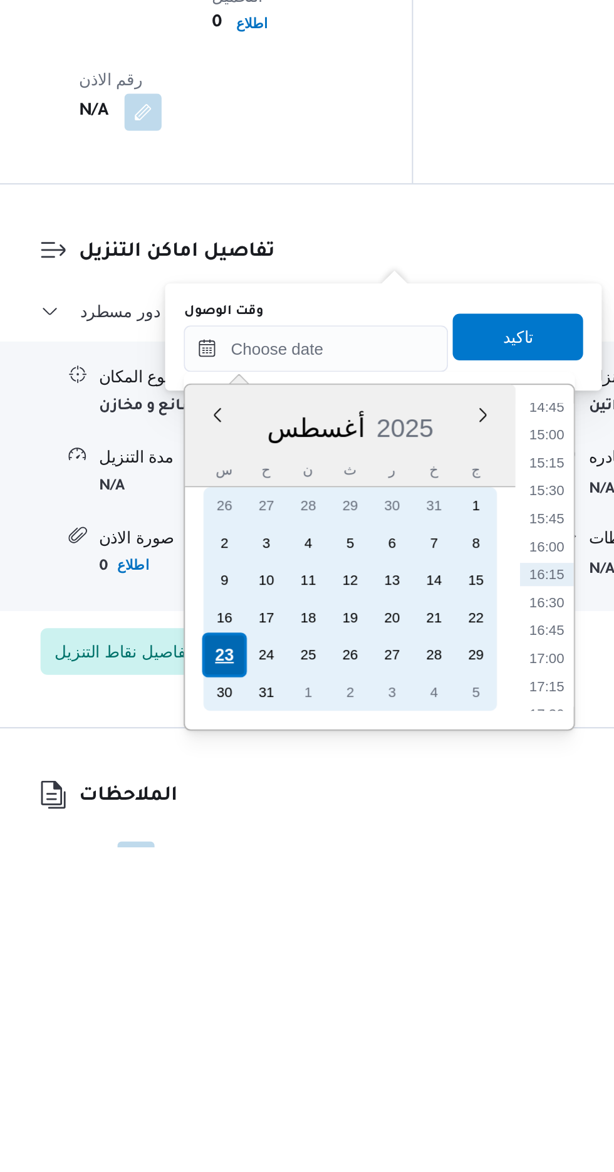
click at [291, 1066] on div "23" at bounding box center [291, 1068] width 24 height 24
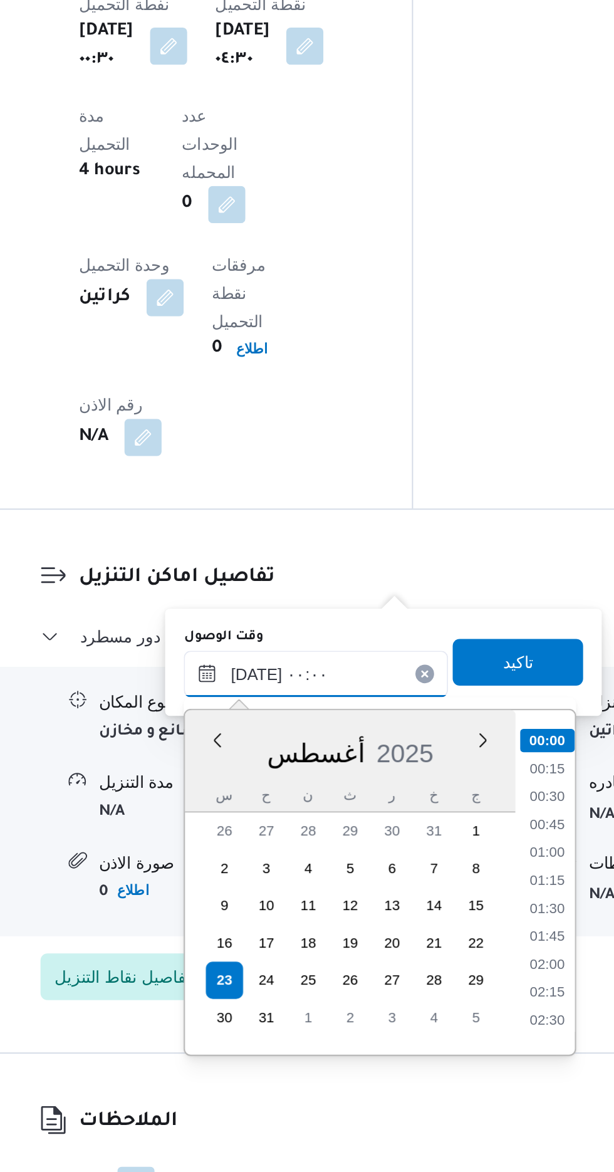
click at [278, 910] on input "[DATE] ٠٠:٠٠" at bounding box center [340, 903] width 142 height 25
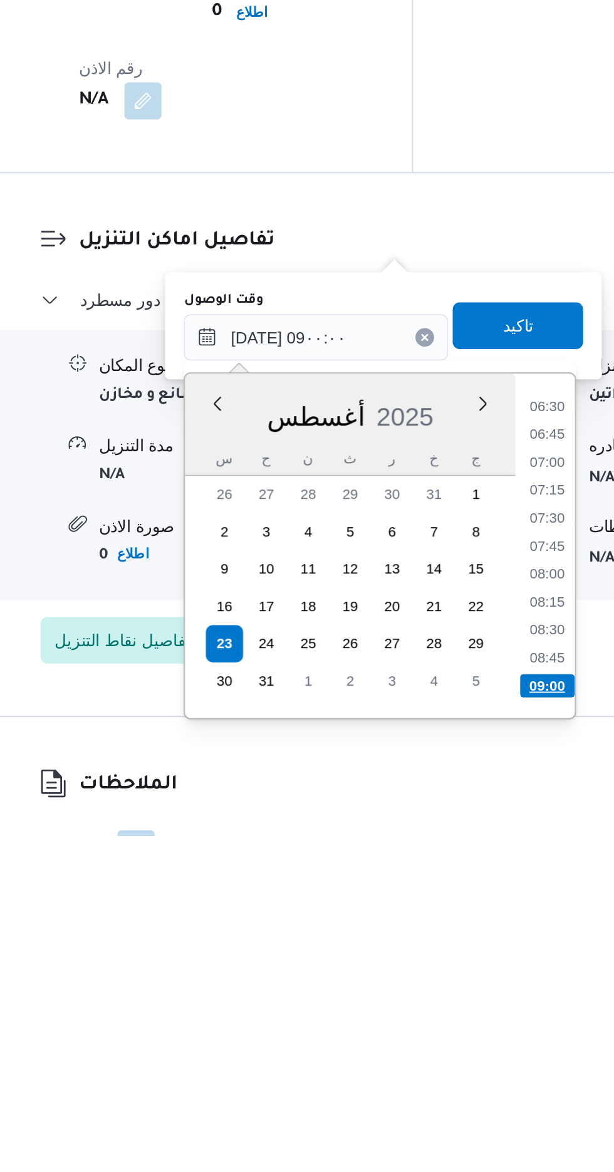
click at [465, 1089] on li "09:00" at bounding box center [464, 1090] width 29 height 13
type input "[DATE] ٠٩:٠٠"
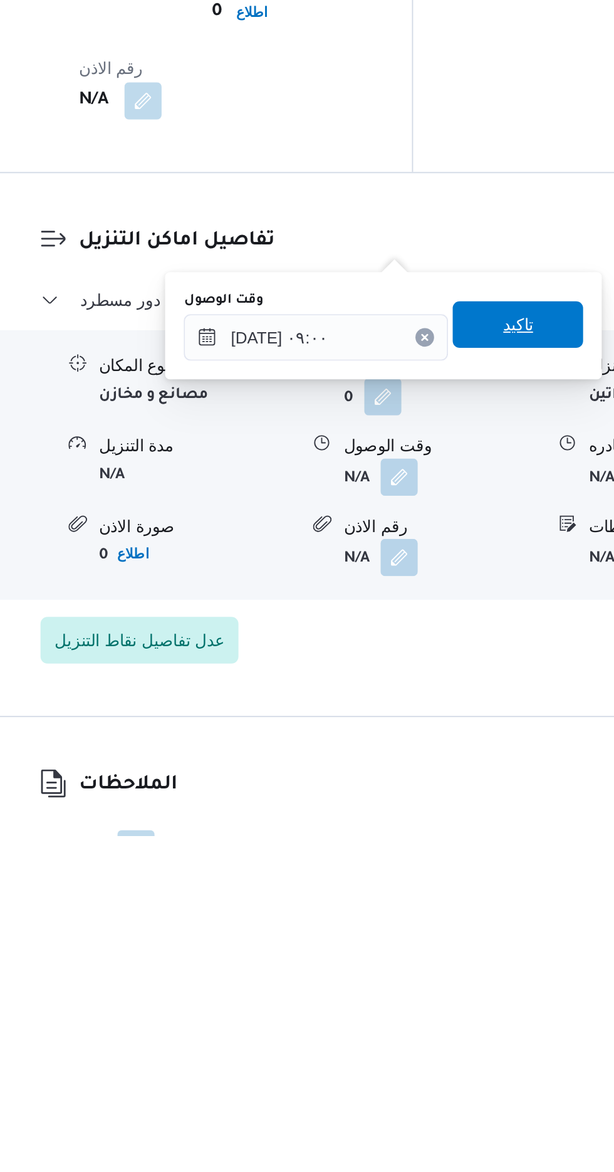
click at [457, 898] on span "تاكيد" at bounding box center [448, 896] width 16 height 15
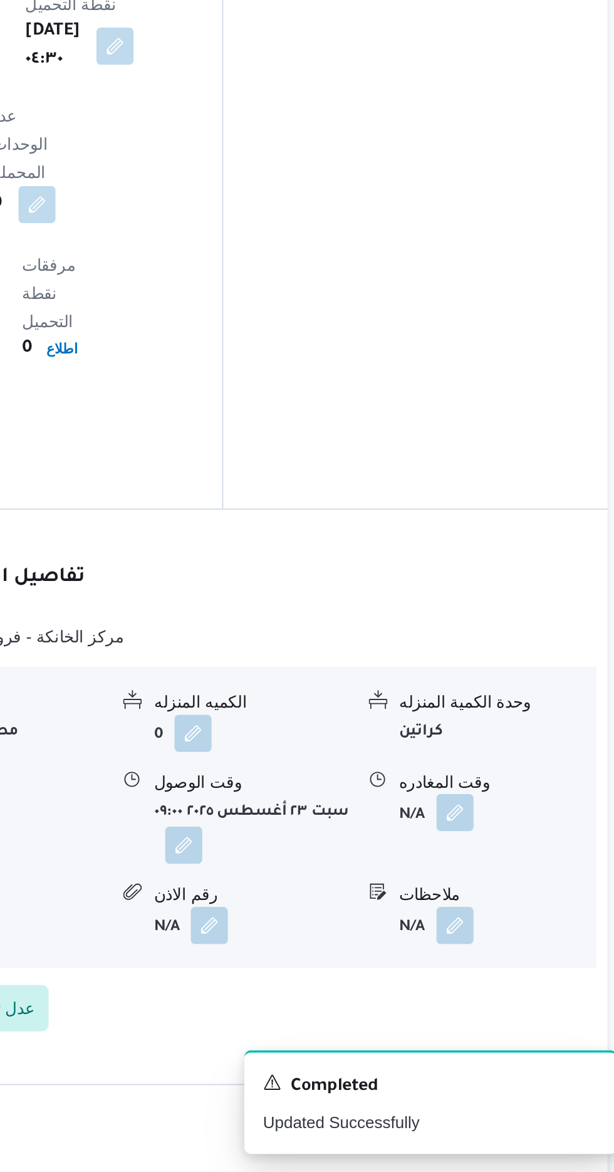
click at [513, 968] on button "button" at bounding box center [517, 978] width 20 height 20
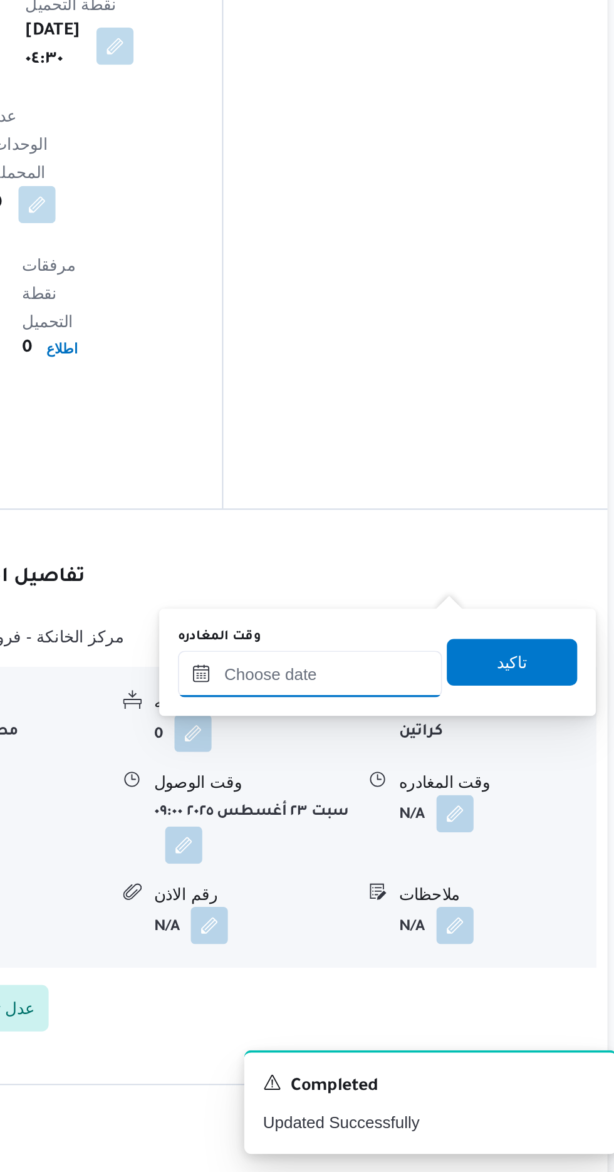
click at [462, 897] on input "وقت المغادره" at bounding box center [439, 903] width 142 height 25
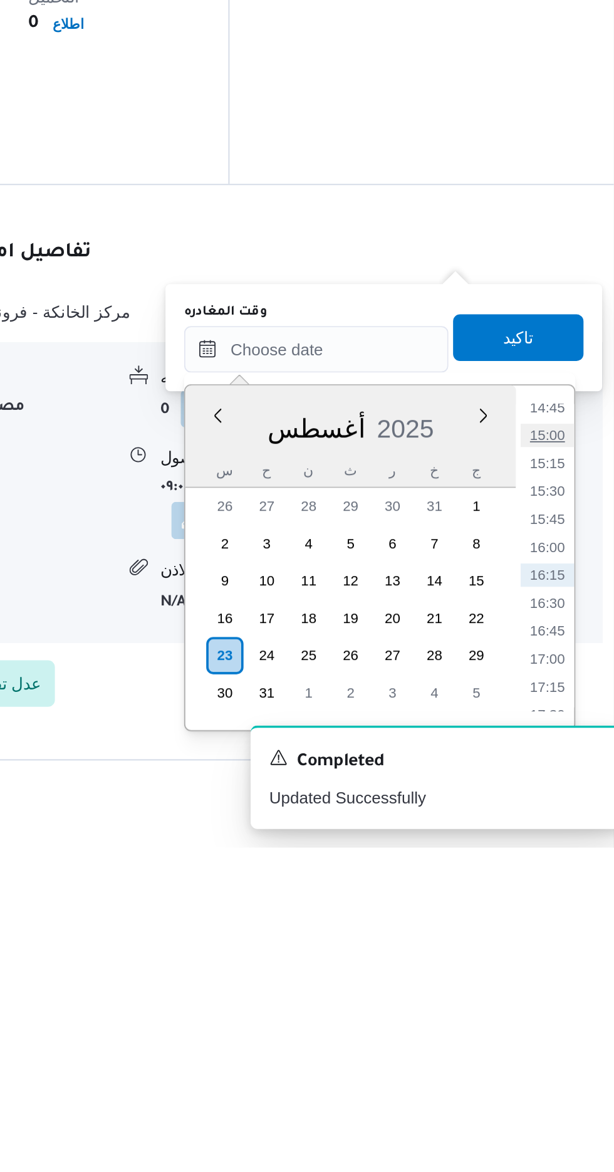
click at [561, 944] on li "15:00" at bounding box center [563, 950] width 29 height 13
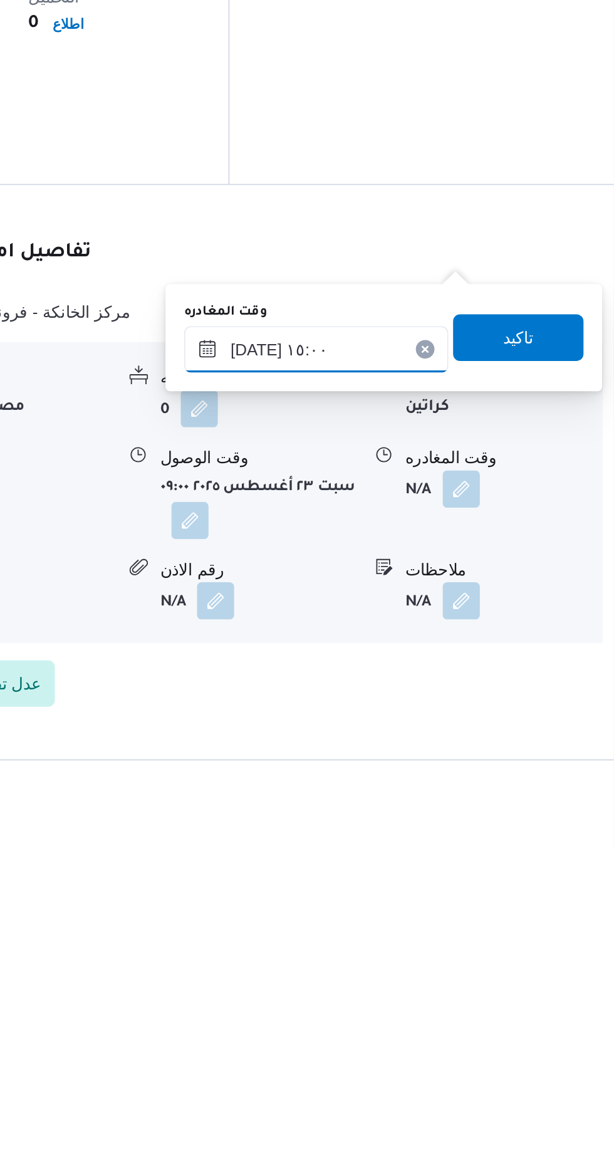
click at [474, 901] on input "[DATE] ١٥:٠٠" at bounding box center [439, 903] width 142 height 25
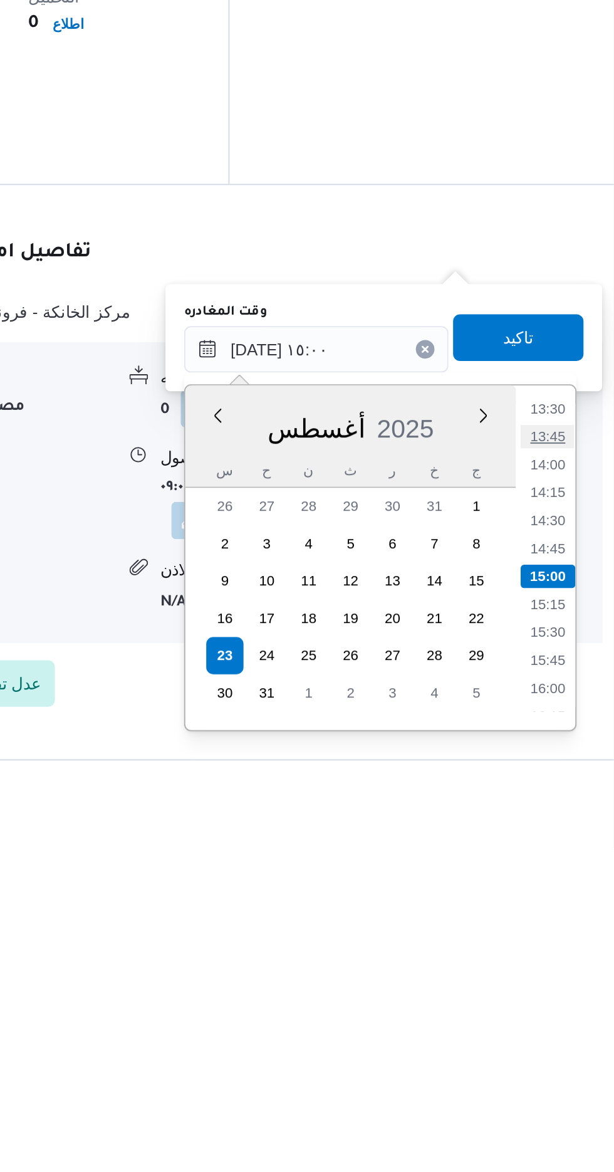
click at [563, 950] on li "13:45" at bounding box center [563, 950] width 29 height 13
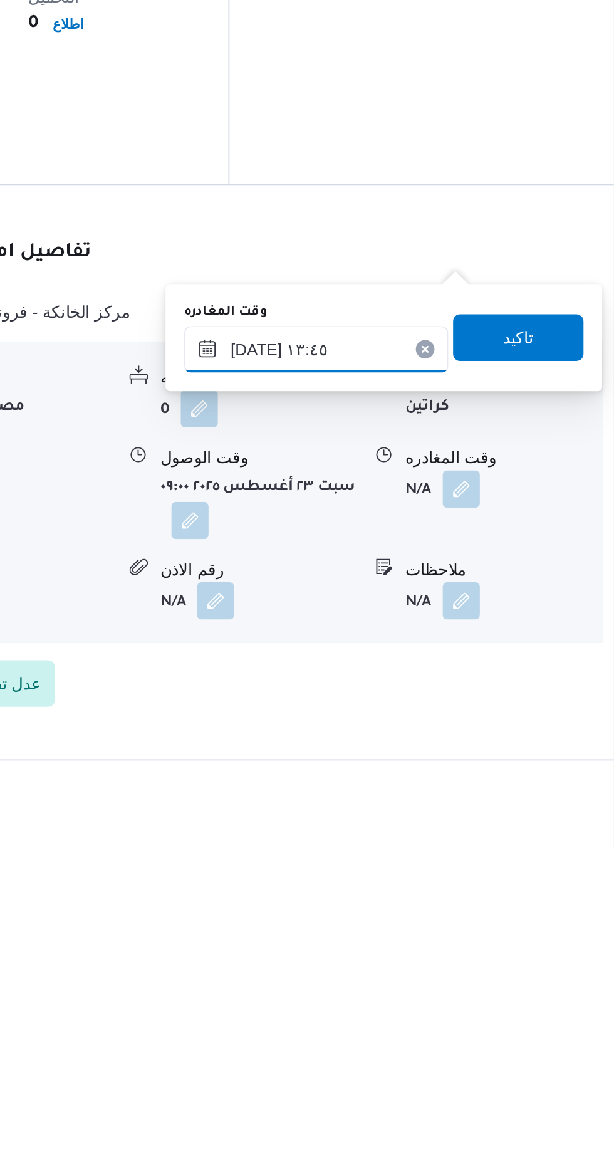
click at [472, 905] on input "[DATE] ١٣:٤٥" at bounding box center [439, 903] width 142 height 25
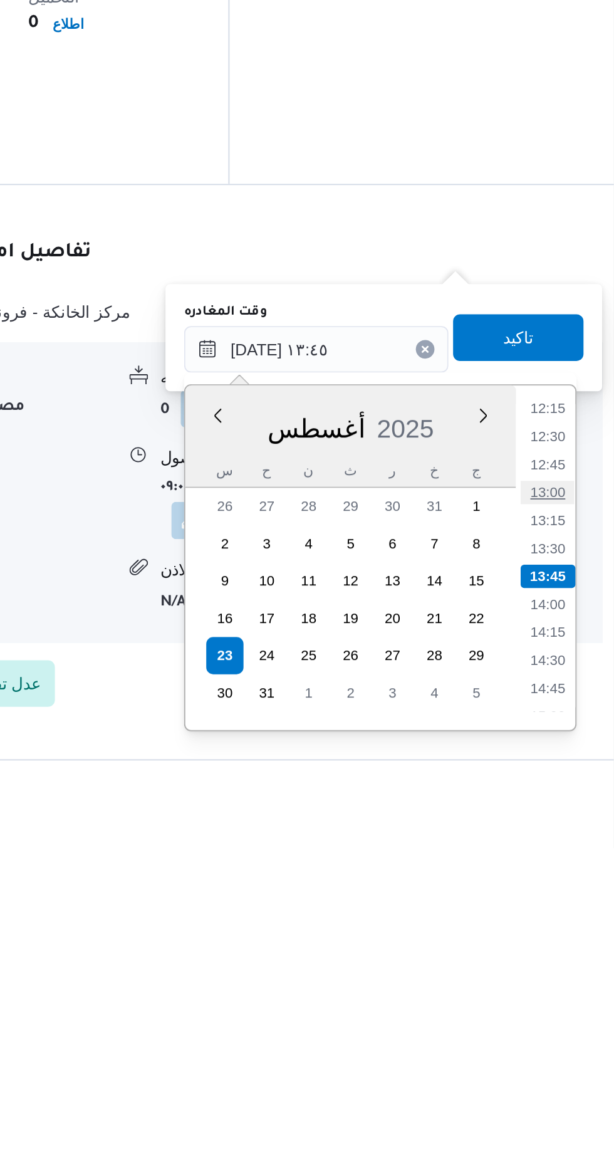
click at [561, 980] on li "13:00" at bounding box center [563, 980] width 29 height 13
type input "[DATE] ١٣:٠٠"
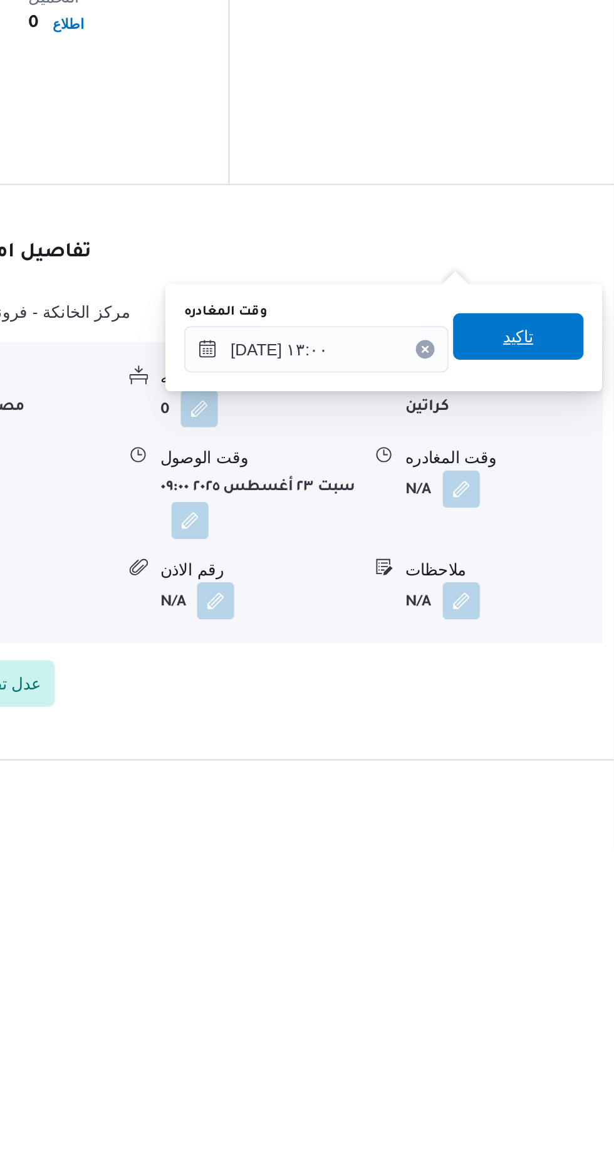
click at [568, 901] on span "تاكيد" at bounding box center [547, 896] width 70 height 25
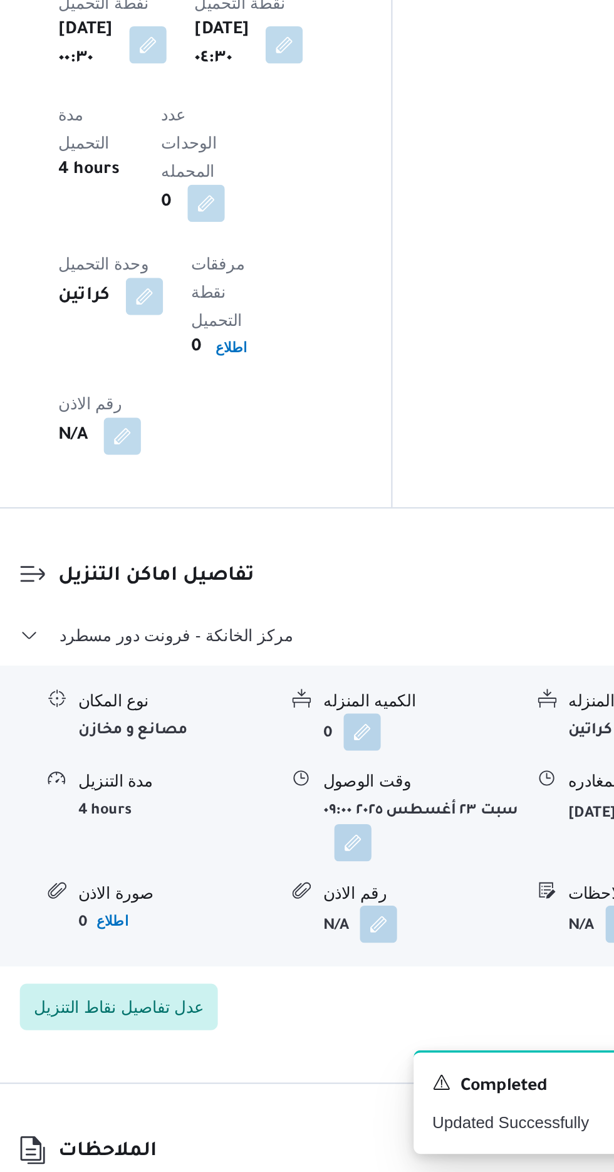
click at [378, 984] on button "button" at bounding box center [371, 994] width 20 height 20
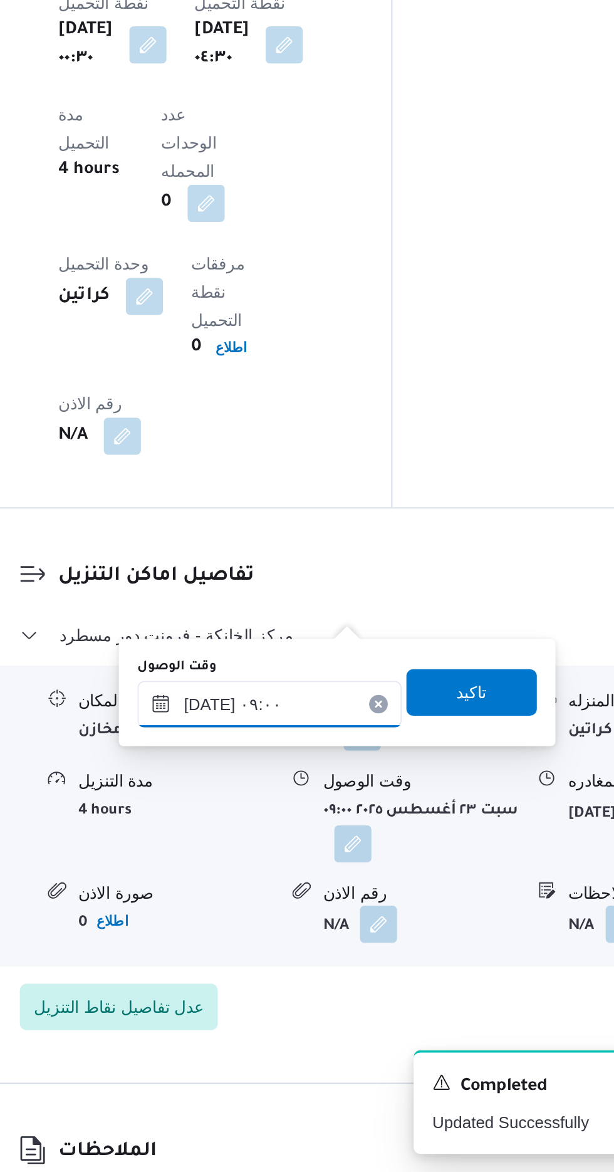
click at [353, 920] on input "[DATE] ٠٩:٠٠" at bounding box center [326, 919] width 142 height 25
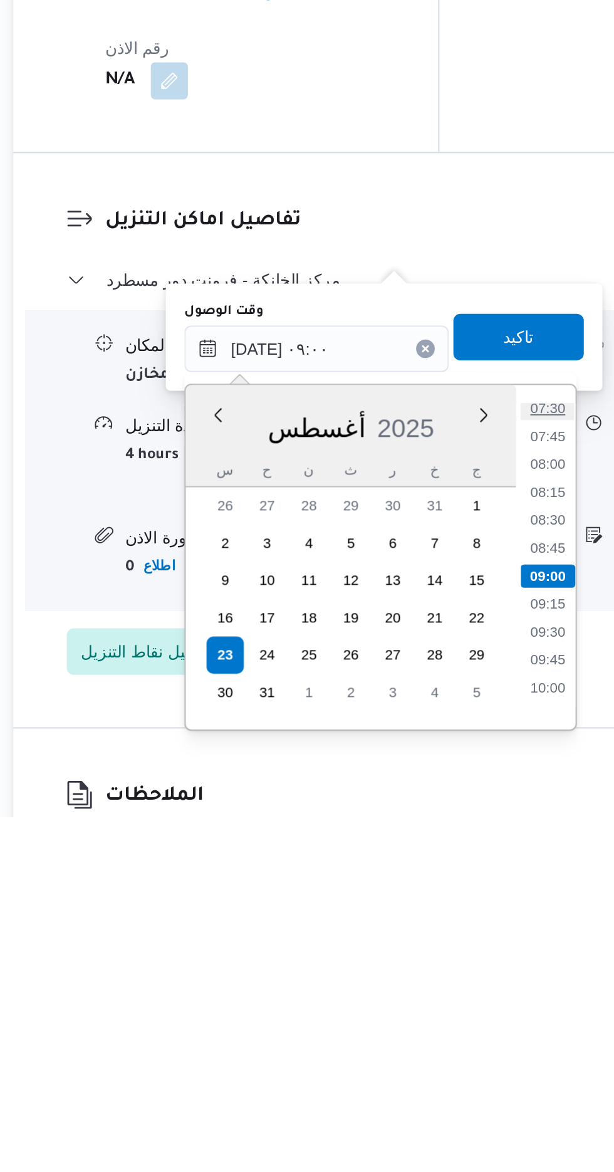
click at [451, 950] on li "07:30" at bounding box center [450, 951] width 29 height 13
type input "[DATE] ٠٧:٣٠"
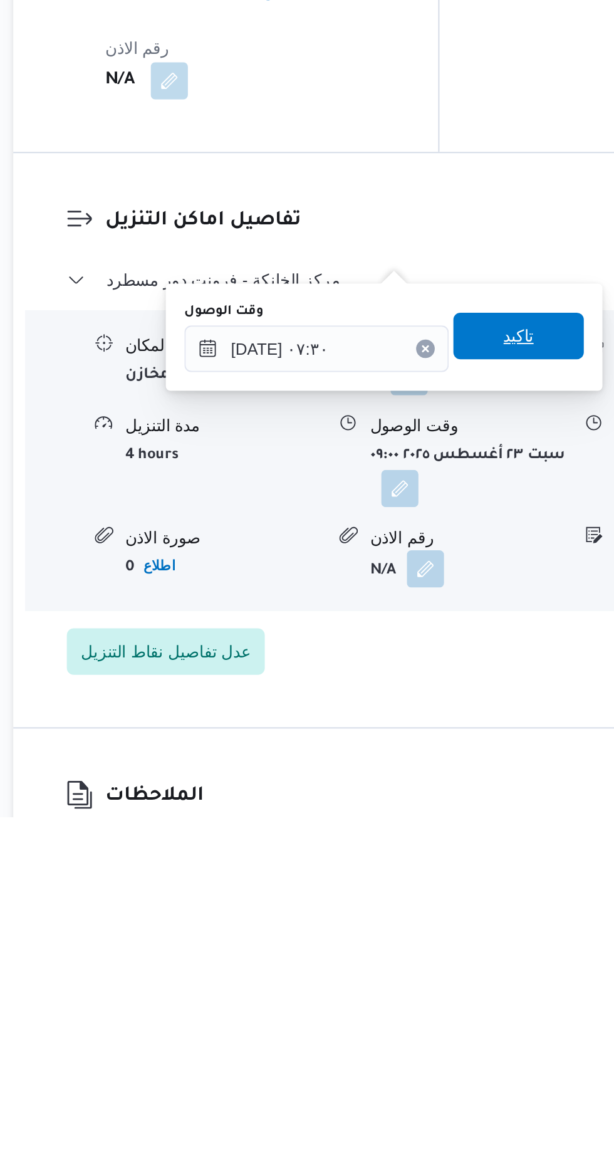
click at [443, 915] on span "تاكيد" at bounding box center [435, 912] width 16 height 15
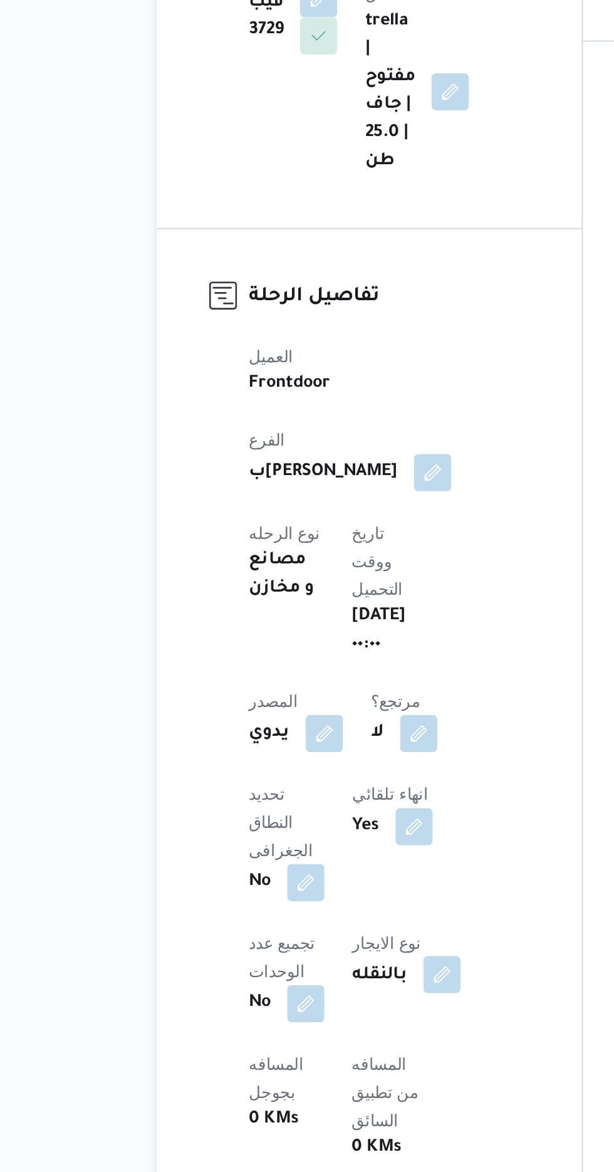
click at [306, 1021] on button "button" at bounding box center [316, 1031] width 20 height 20
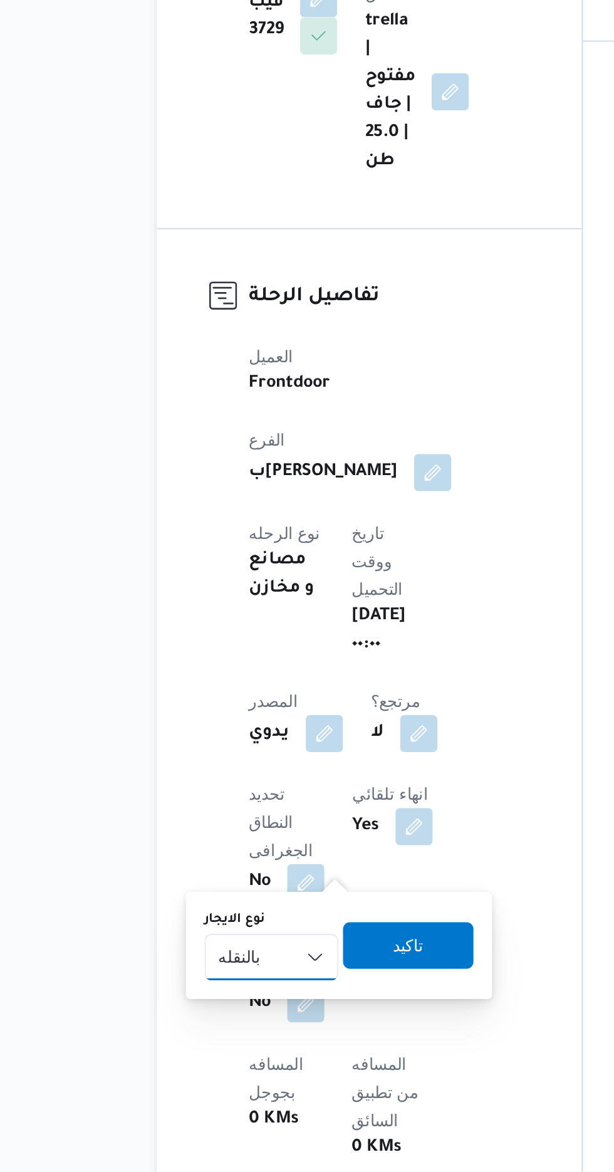
click at [213, 1022] on select "شهري بالنقله إيجار يومي" at bounding box center [225, 1021] width 72 height 25
select select "monthly"
click at [189, 1009] on select "شهري بالنقله إيجار يومي" at bounding box center [225, 1021] width 72 height 25
click at [297, 1014] on span "تاكيد" at bounding box center [298, 1014] width 16 height 15
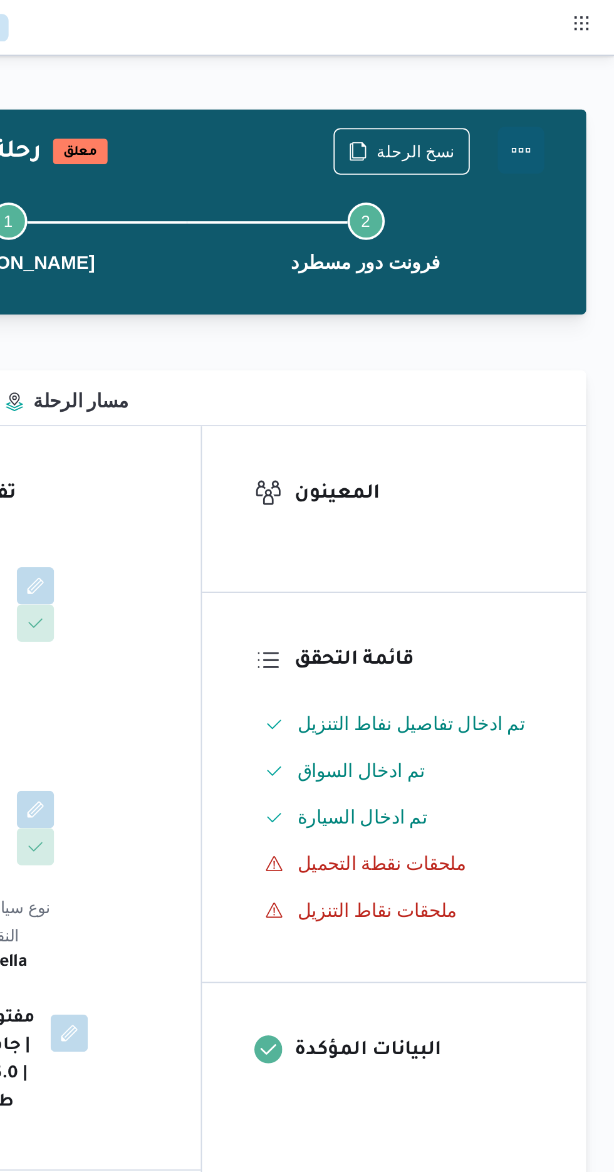
click at [568, 86] on button "Actions" at bounding box center [563, 80] width 25 height 25
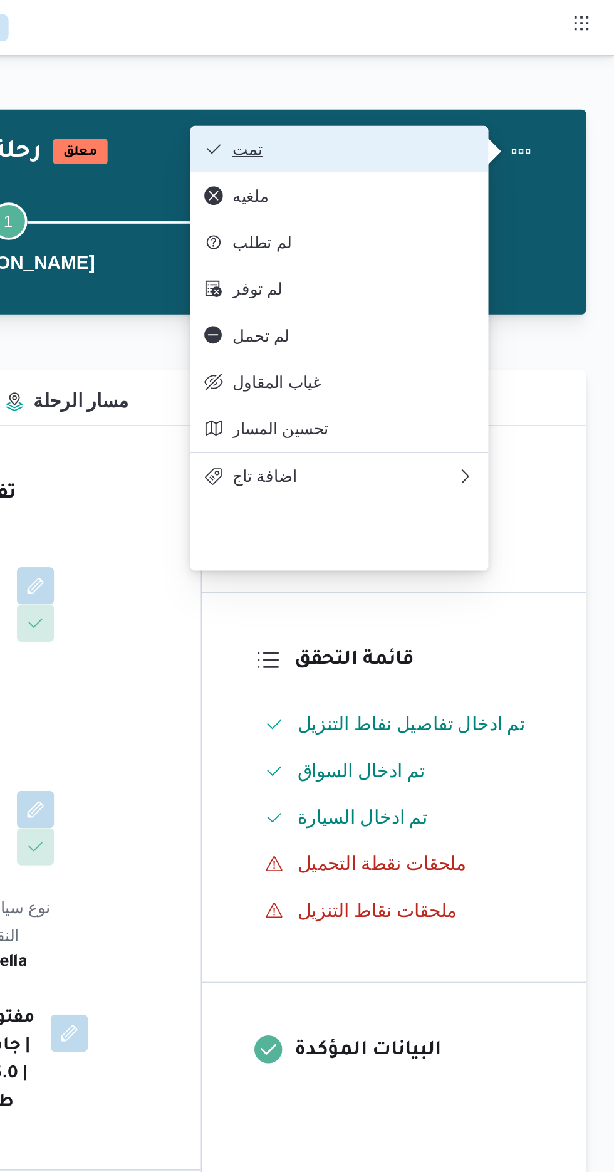
click at [538, 76] on span "تمت" at bounding box center [473, 80] width 130 height 10
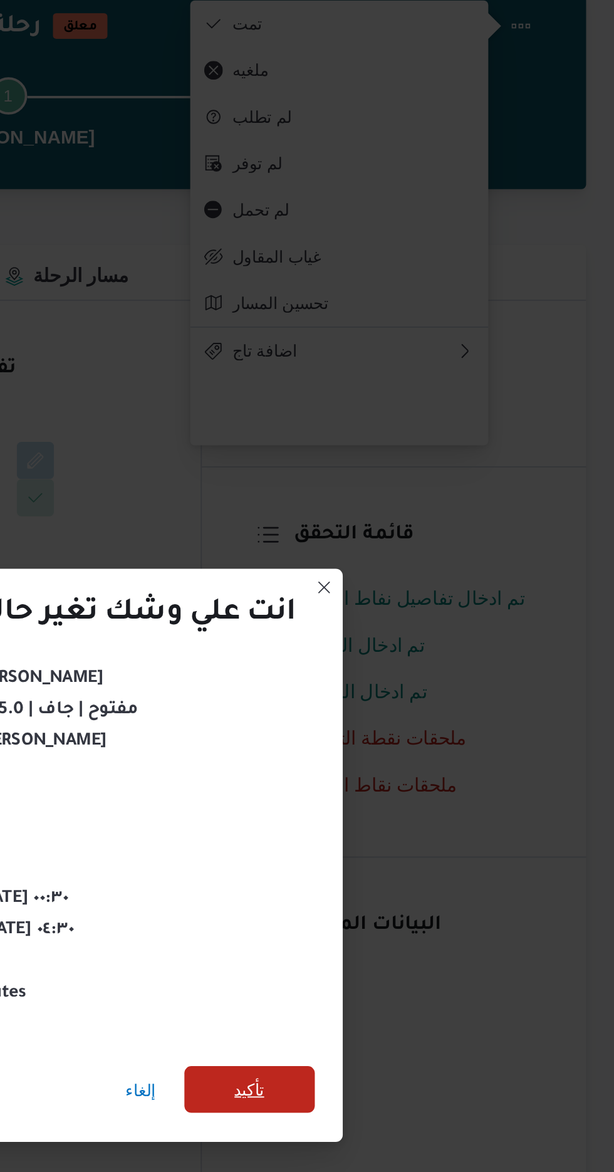
click at [419, 647] on span "تأكيد" at bounding box center [418, 653] width 16 height 15
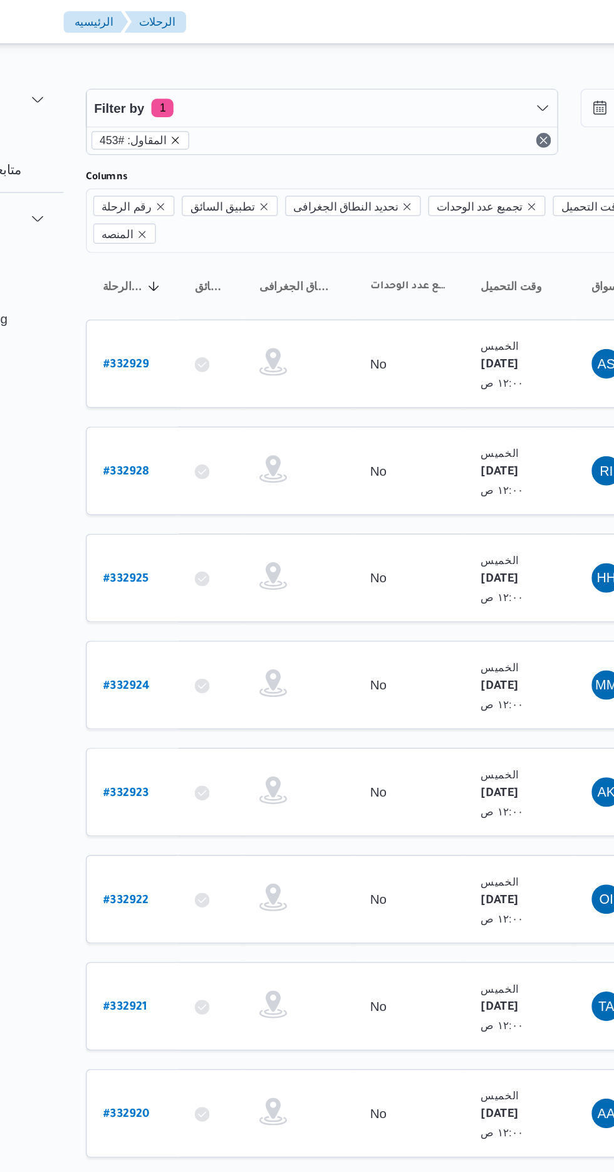
click at [222, 95] on icon "remove selected entity" at bounding box center [224, 95] width 5 height 5
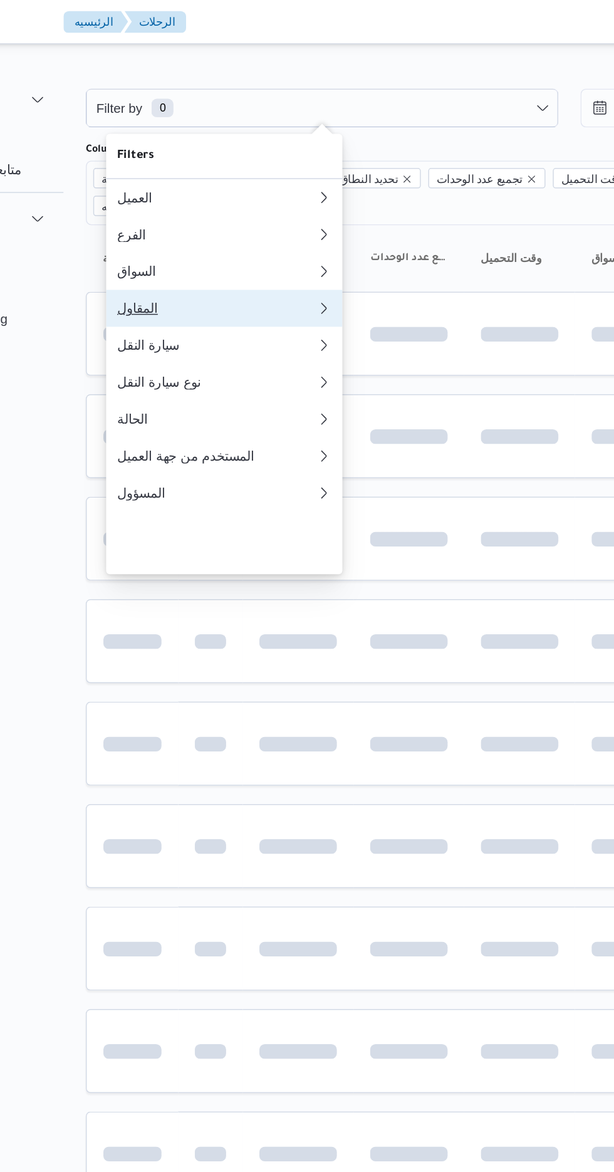
click at [207, 214] on div "المقاول" at bounding box center [249, 209] width 130 height 10
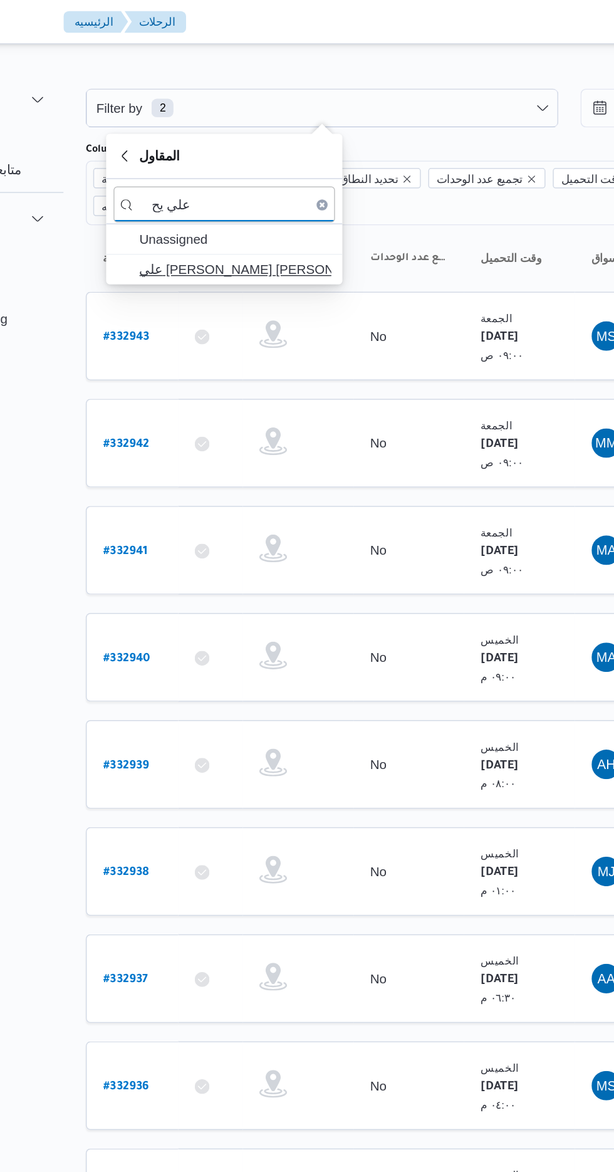
type input "علي يح"
click at [236, 182] on span "علي [PERSON_NAME] [PERSON_NAME]" at bounding box center [264, 182] width 130 height 15
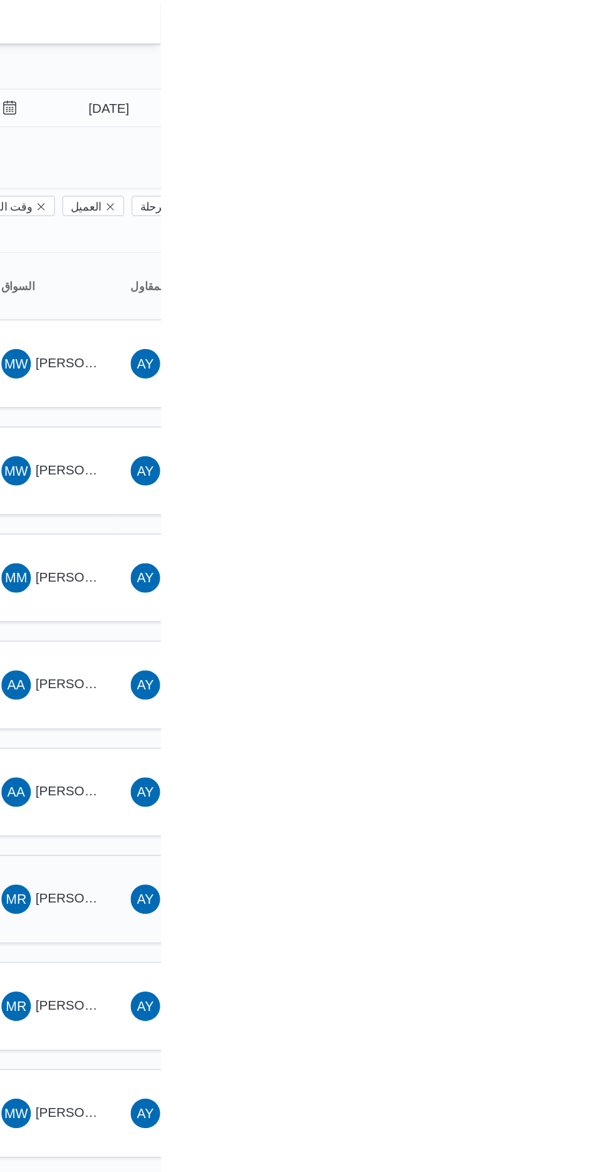
click at [549, 605] on span "[PERSON_NAME] [PERSON_NAME]" at bounding box center [602, 610] width 147 height 10
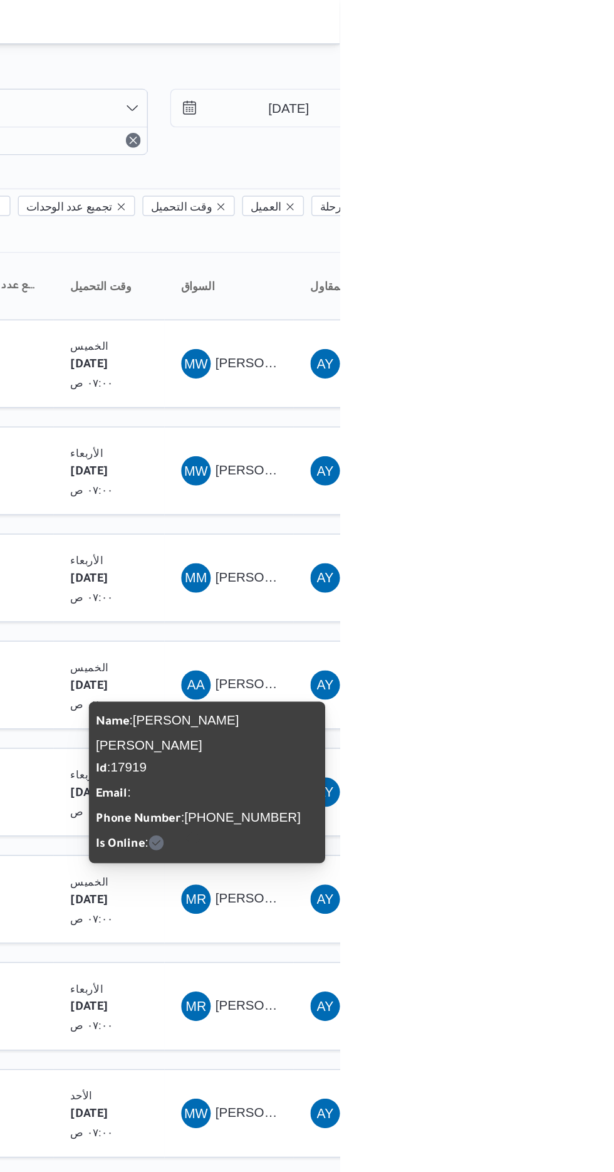
click at [559, 529] on div "Name : [PERSON_NAME] [PERSON_NAME] Id : 17919 Email : Phone Number : [PHONE_NUM…" at bounding box center [524, 531] width 150 height 100
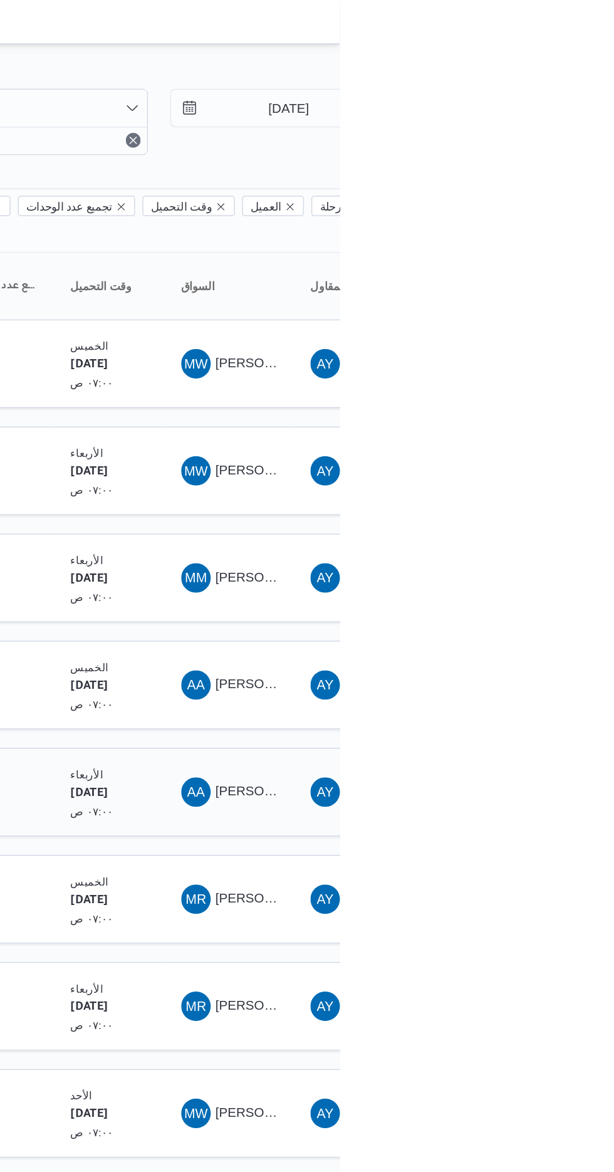
click at [545, 528] on div "AA [PERSON_NAME]" at bounding box center [538, 537] width 75 height 30
click at [540, 532] on span "[PERSON_NAME]" at bounding box center [565, 537] width 72 height 10
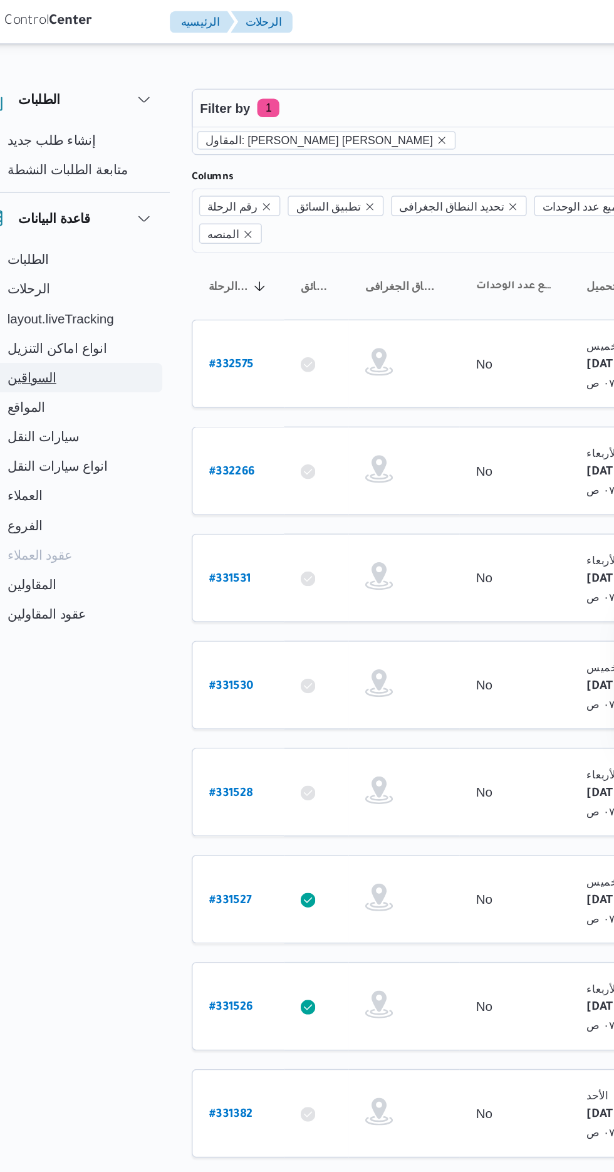
click at [93, 249] on button "السواقين" at bounding box center [79, 256] width 128 height 20
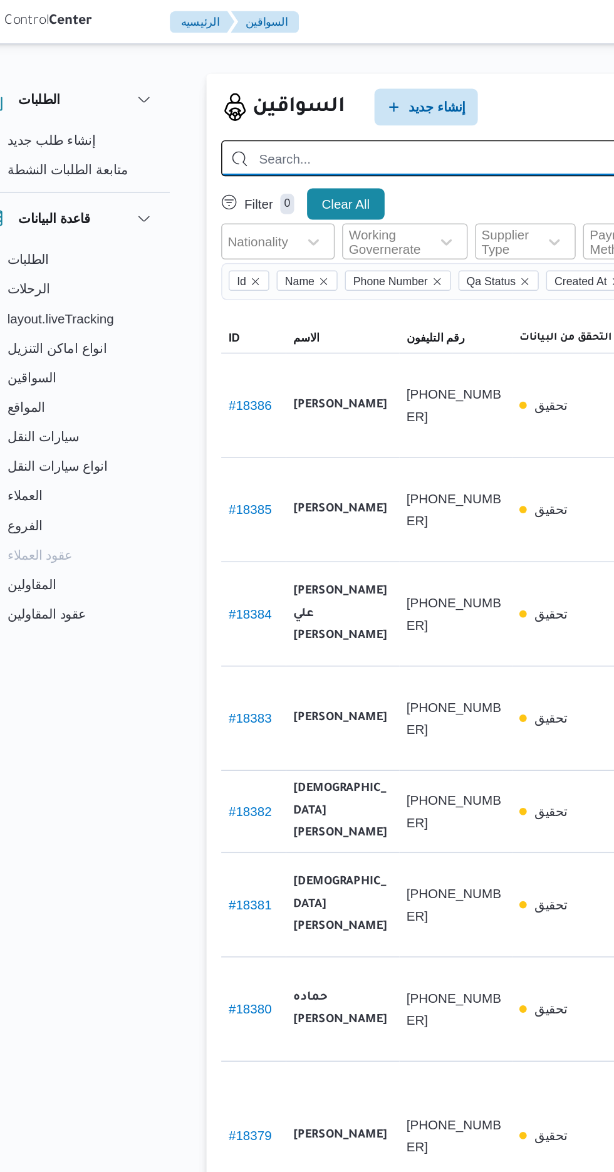
click at [324, 107] on input "search" at bounding box center [447, 107] width 528 height 24
type input "[PERSON_NAME]"
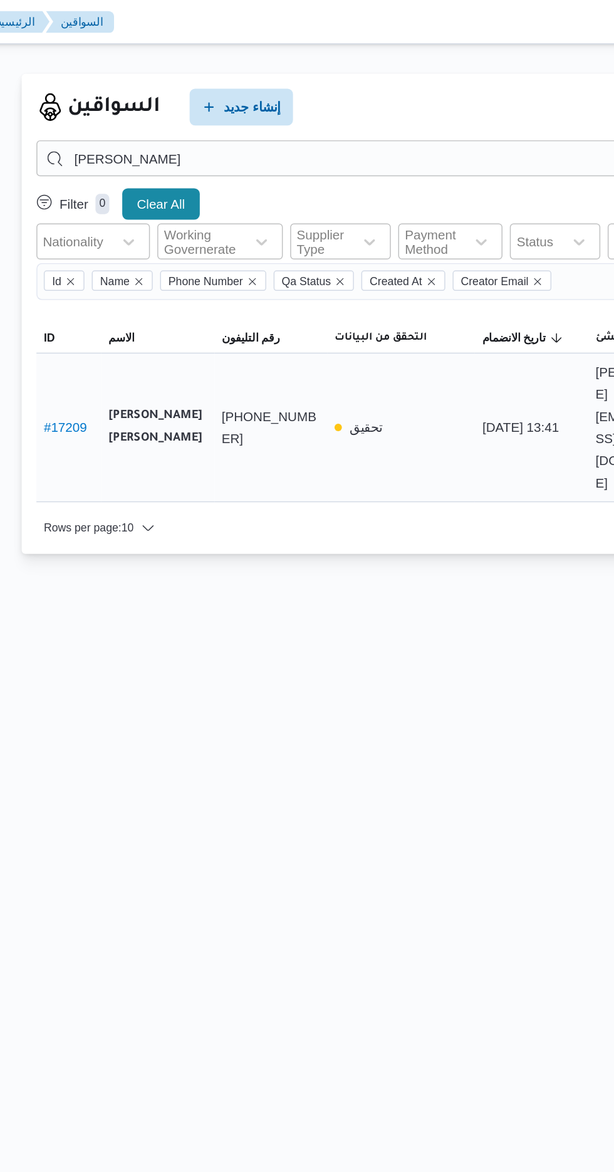
click at [209, 285] on link "# 17209" at bounding box center [202, 290] width 29 height 10
